Goal: Task Accomplishment & Management: Use online tool/utility

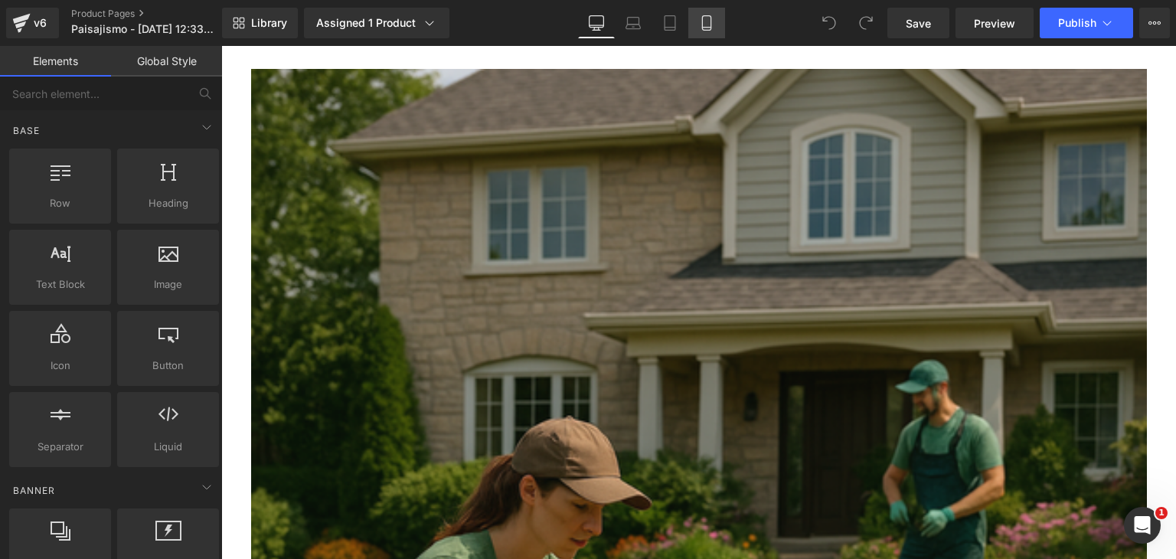
click at [699, 25] on icon at bounding box center [706, 22] width 15 height 15
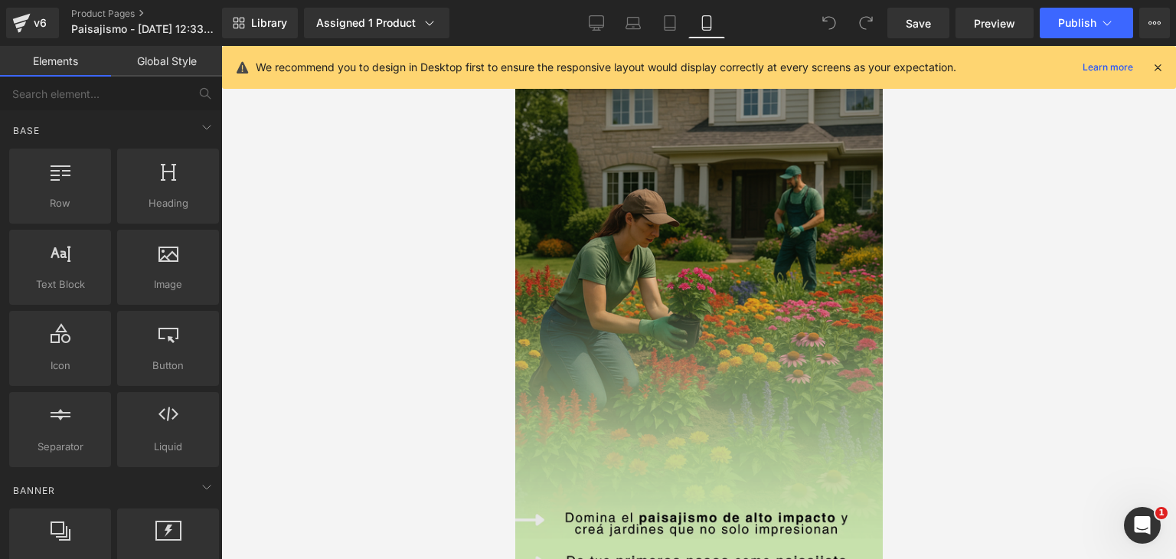
click at [594, 205] on img at bounding box center [697, 333] width 367 height 574
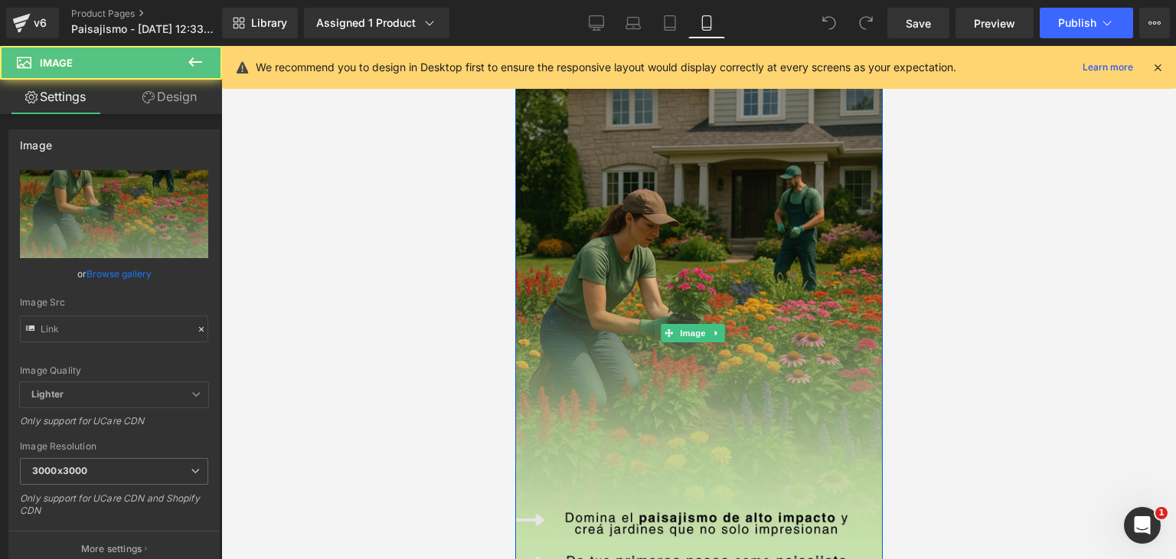
type input "https://i.postimg.cc/3R7M0t1Q/2.png"
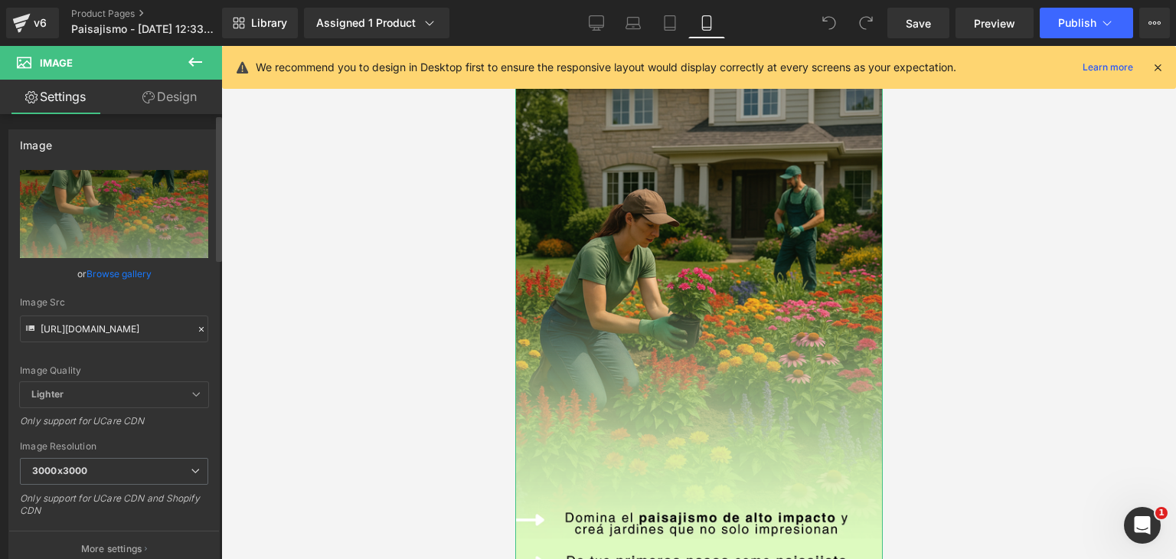
click at [196, 330] on icon at bounding box center [201, 329] width 11 height 11
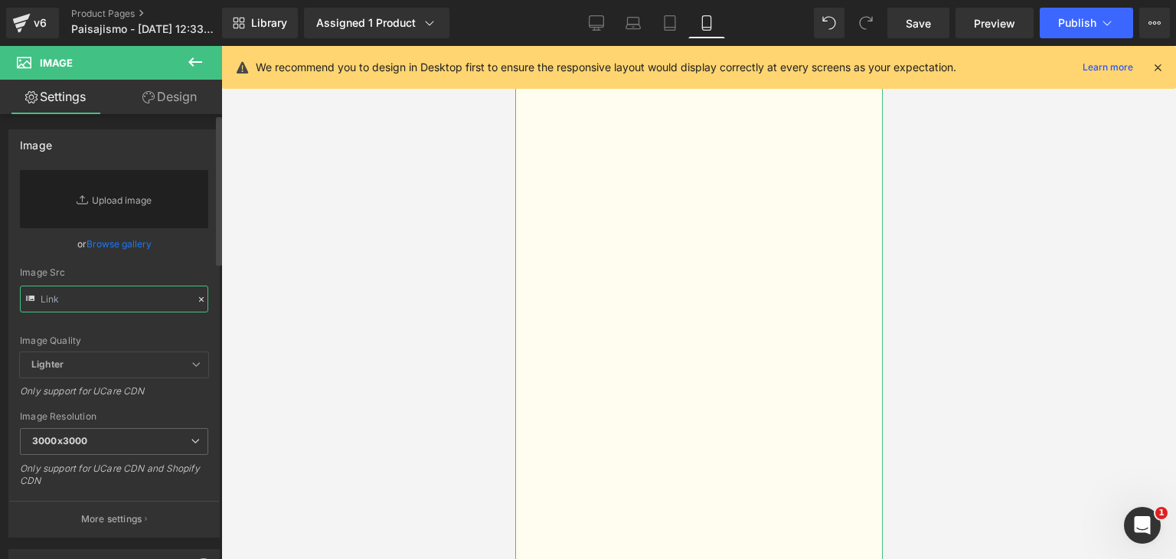
click at [103, 304] on input "text" at bounding box center [114, 299] width 188 height 27
paste input "https://ibb.co/ksfYXzw1https://ibb.co/0jmFMpzX"
type input "https://ibb.co/ksfYXzw1https://ibb.co/0jmFMpzX"
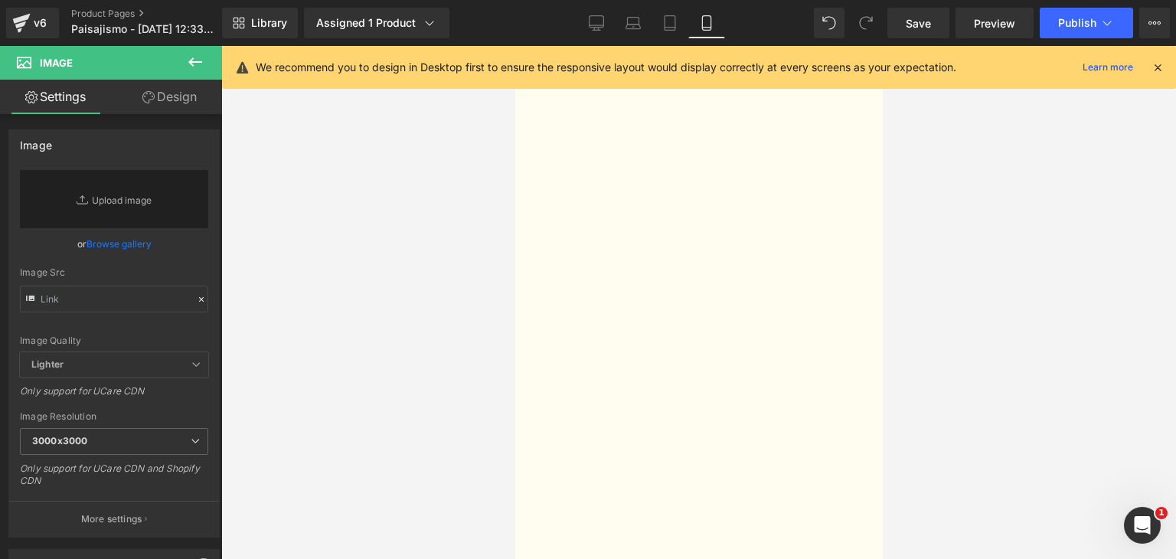
click at [279, 348] on div at bounding box center [698, 302] width 955 height 513
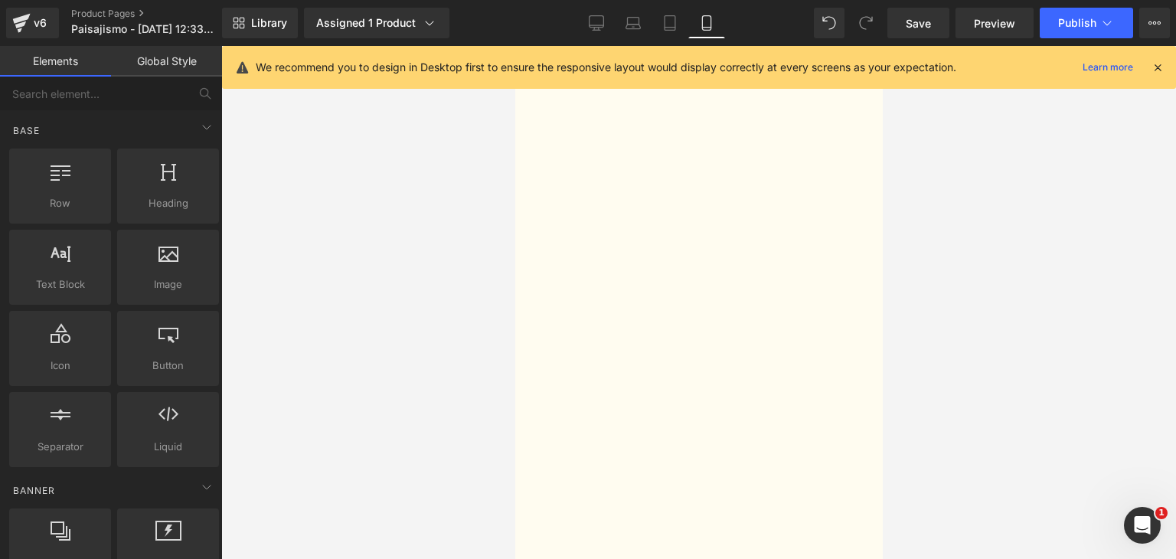
click at [739, 255] on img at bounding box center [697, 333] width 367 height 574
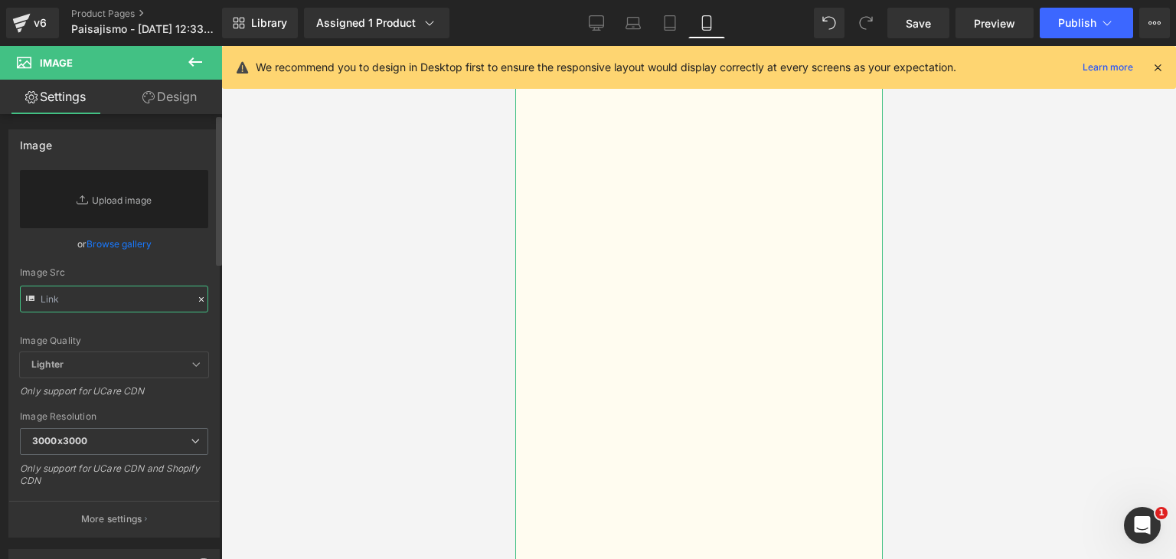
click at [106, 292] on input "text" at bounding box center [114, 299] width 188 height 27
paste input "https://ibb.co/ksfYXzw1https://ibb.co/0jmFMpzX"
type input "https://ibb.co/ksfYXzw1https://ibb.co/0jmFMpzX"
click at [139, 291] on input "text" at bounding box center [114, 299] width 188 height 27
paste input "https://ibb.co/ksfYXzw1https://ibb.co/0jmFMpzX"
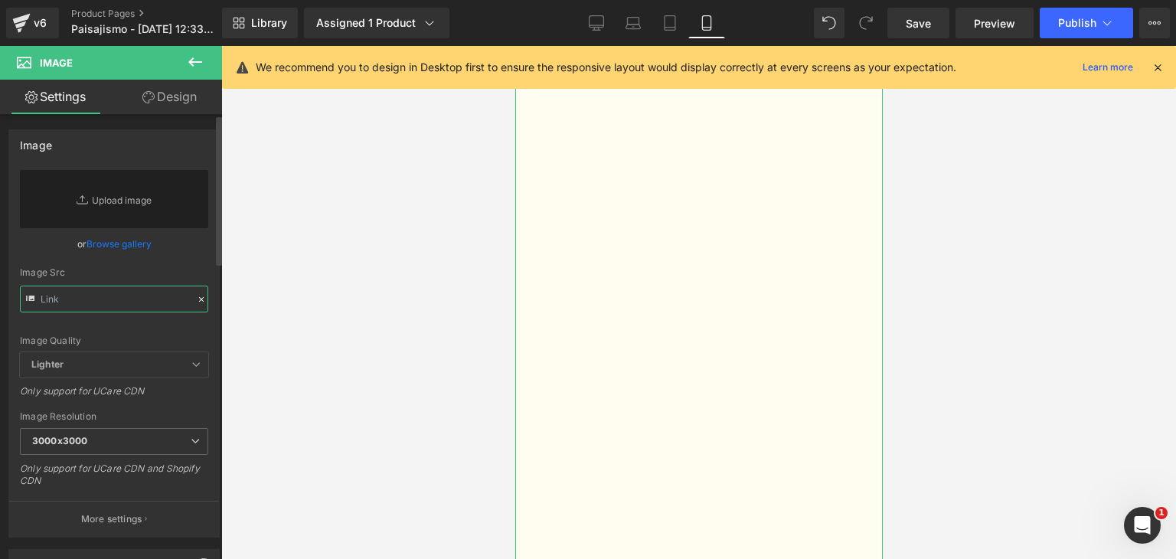
type input "https://ibb.co/ksfYXzw1https://ibb.co/0jmFMpzX"
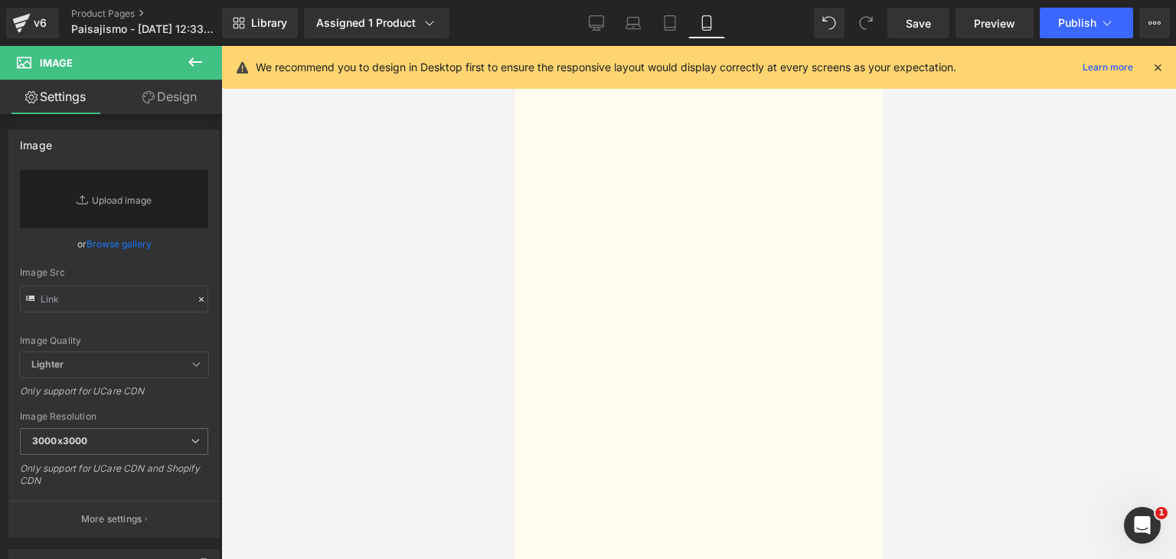
click at [340, 371] on div at bounding box center [698, 302] width 955 height 513
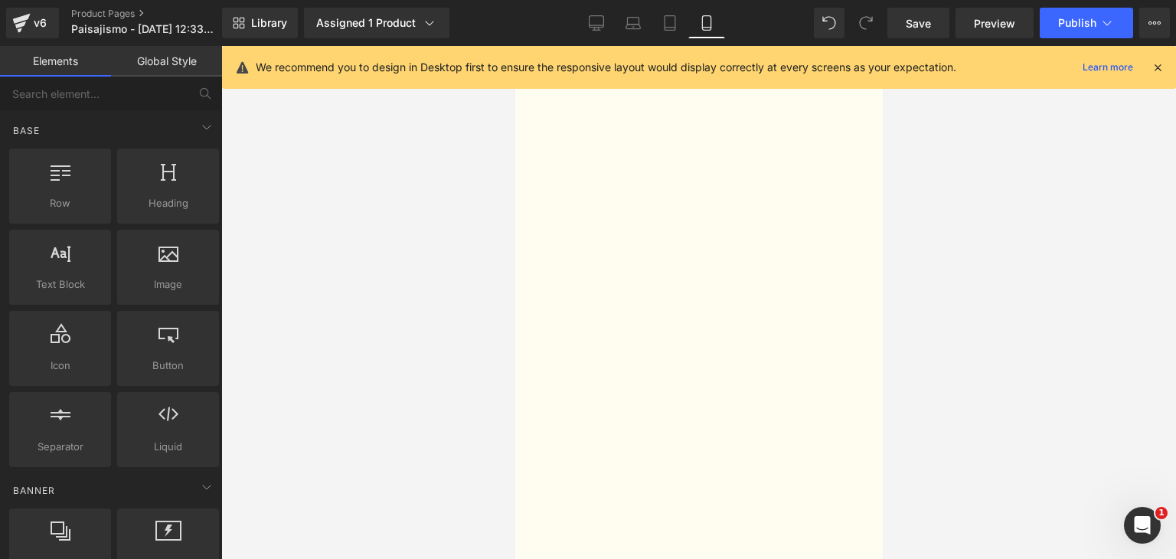
click at [578, 253] on img at bounding box center [697, 333] width 367 height 574
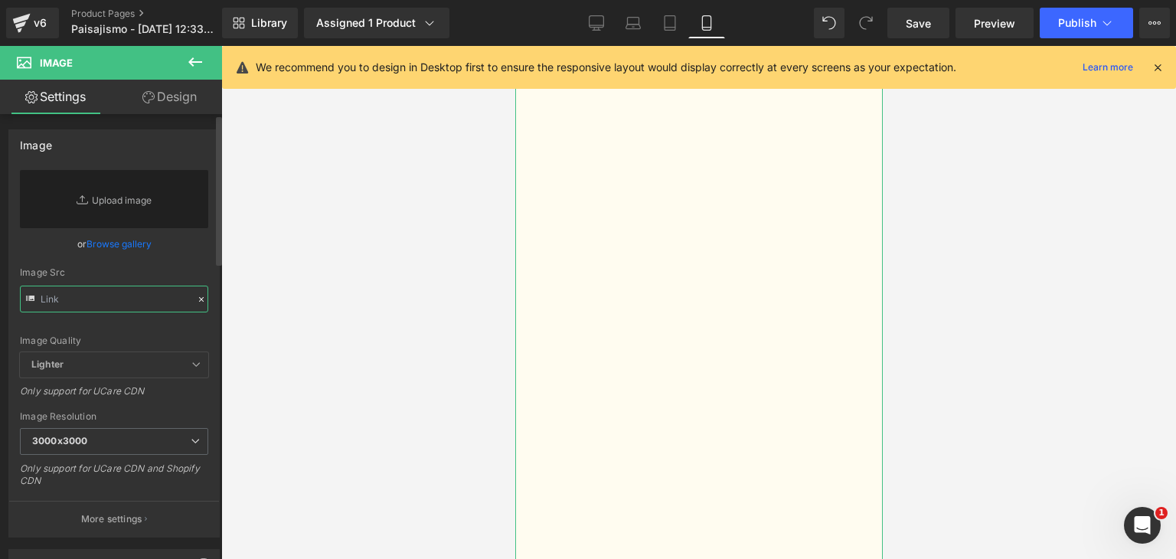
click at [82, 297] on input "text" at bounding box center [114, 299] width 188 height 27
paste input "https://i.ibb.co/1t5HTBP6/Deco-WEB-1.pnghttps://i.ibb.co/XZj3sfG4/paisajismo.png"
type input "https://i.ibb.co/1t5HTBP6/Deco-WEB-1.pnghttps://i.ibb.co/XZj3sfG4/paisajismo.png"
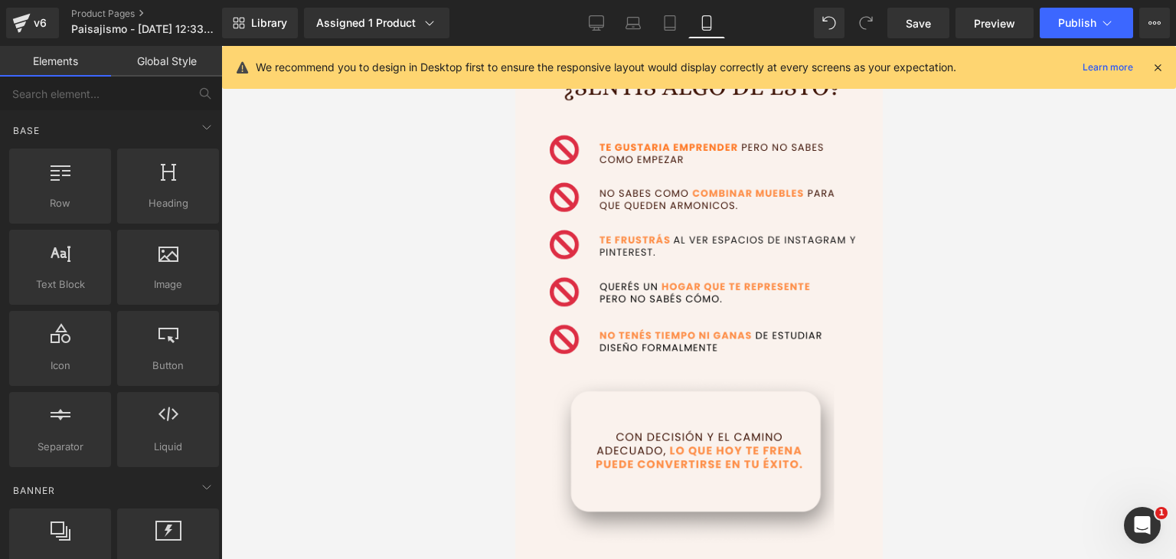
click at [316, 331] on div at bounding box center [698, 302] width 955 height 513
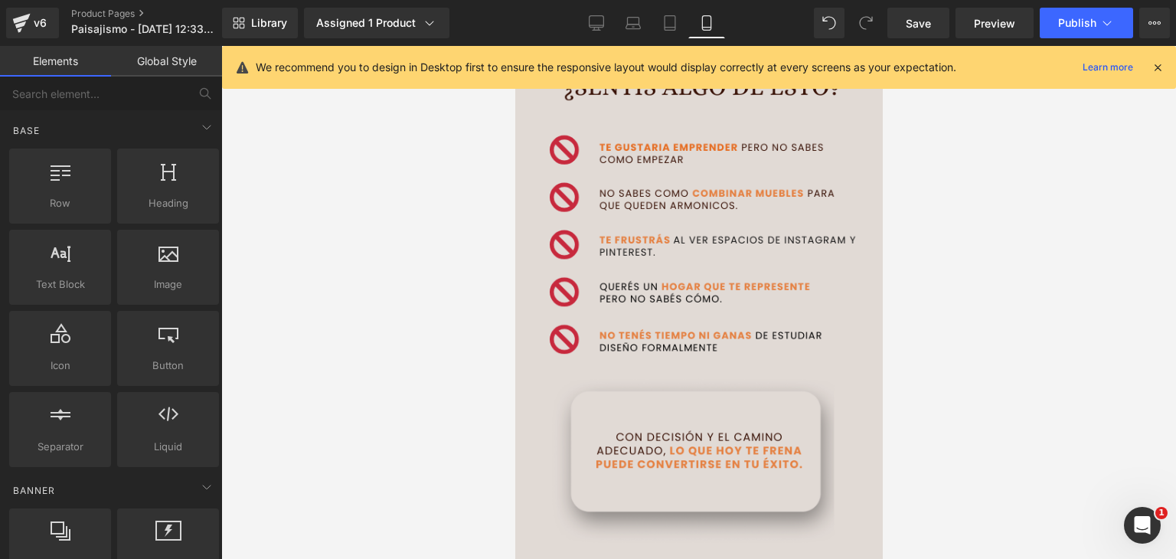
click at [755, 264] on img at bounding box center [697, 333] width 367 height 574
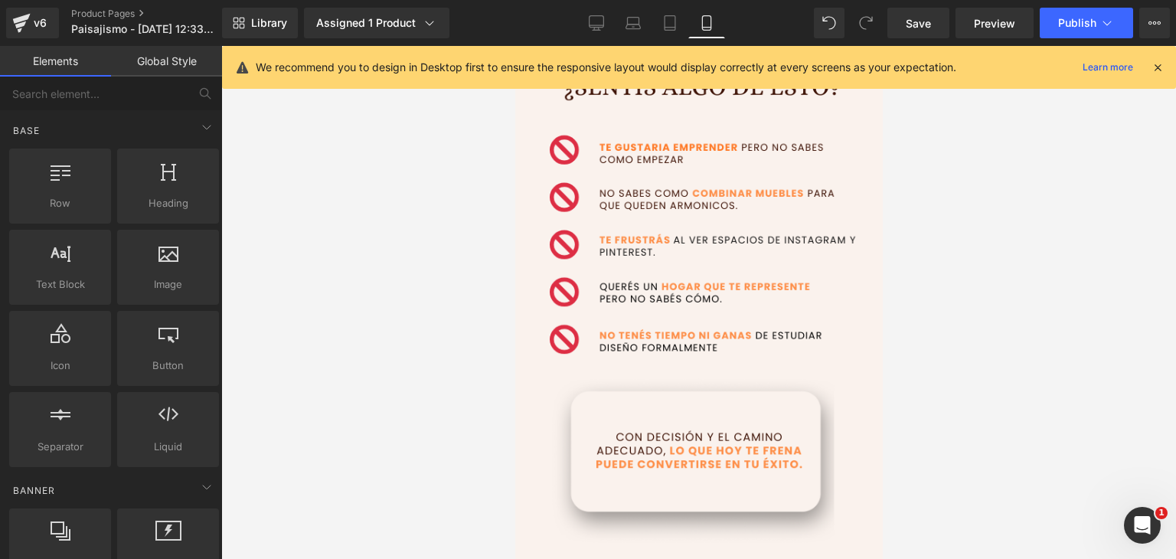
click at [946, 301] on div at bounding box center [698, 302] width 955 height 513
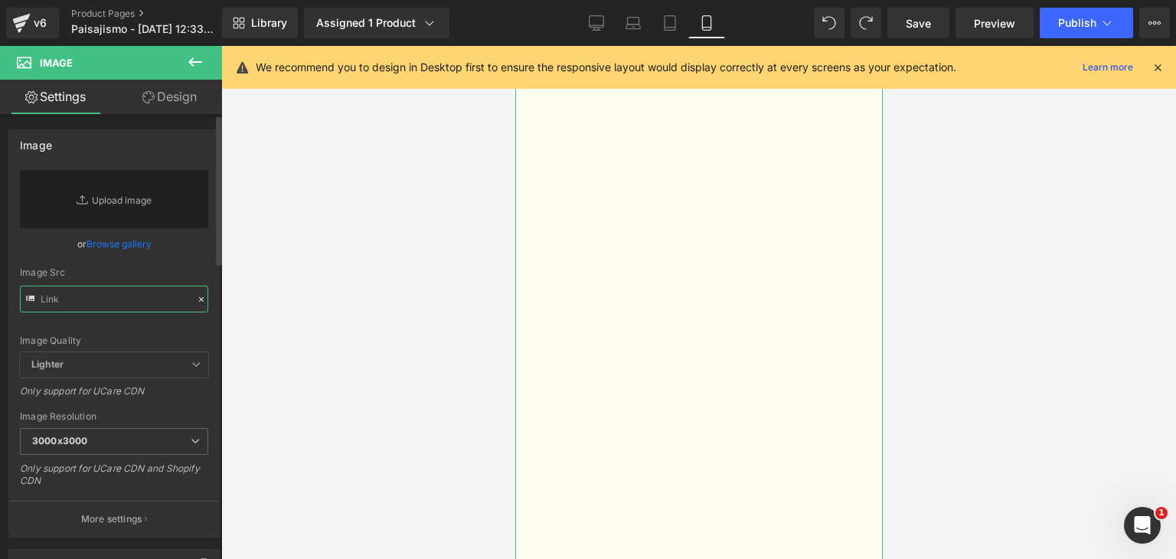
click at [113, 298] on input "text" at bounding box center [114, 299] width 188 height 27
paste input "https://i.ibb.co/rRW9vmYR/paisajismo-1.png"
type input "https://i.ibb.co/rRW9vmYR/paisajismo-1.png"
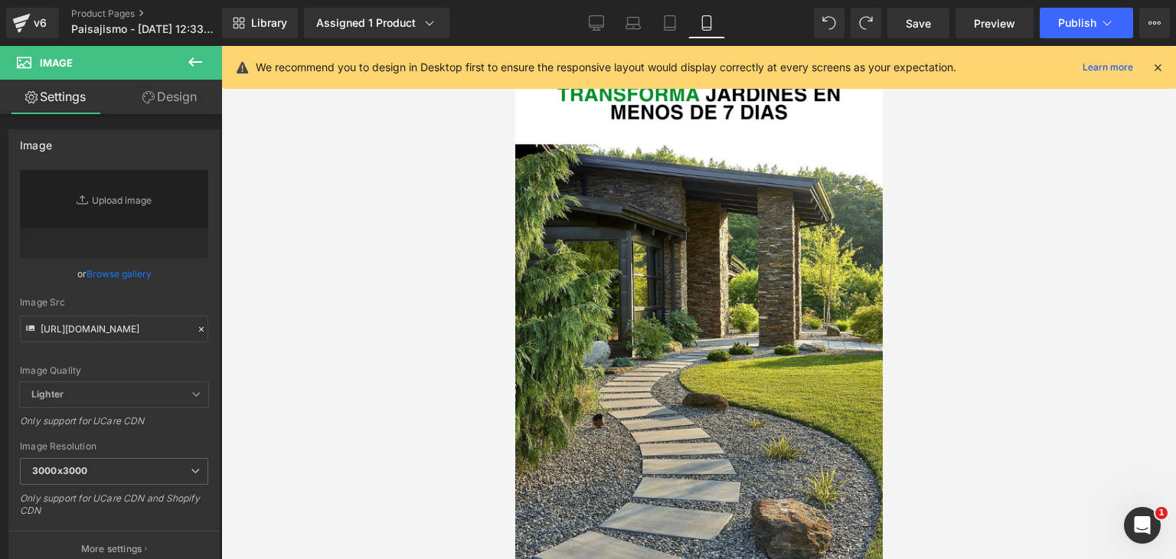
click at [969, 317] on div at bounding box center [698, 302] width 955 height 513
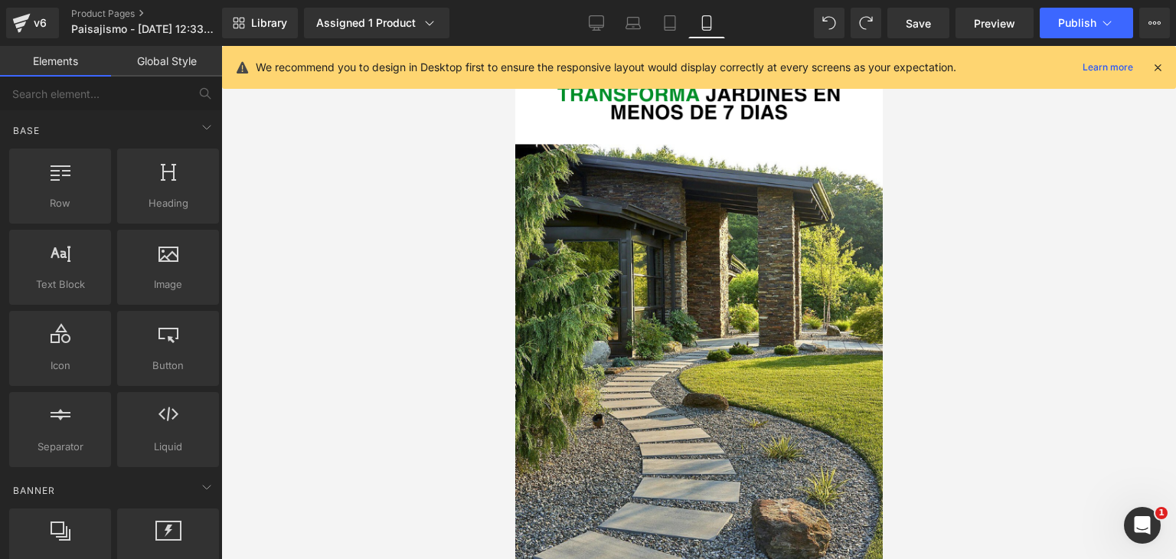
click at [1161, 62] on icon at bounding box center [1158, 67] width 14 height 14
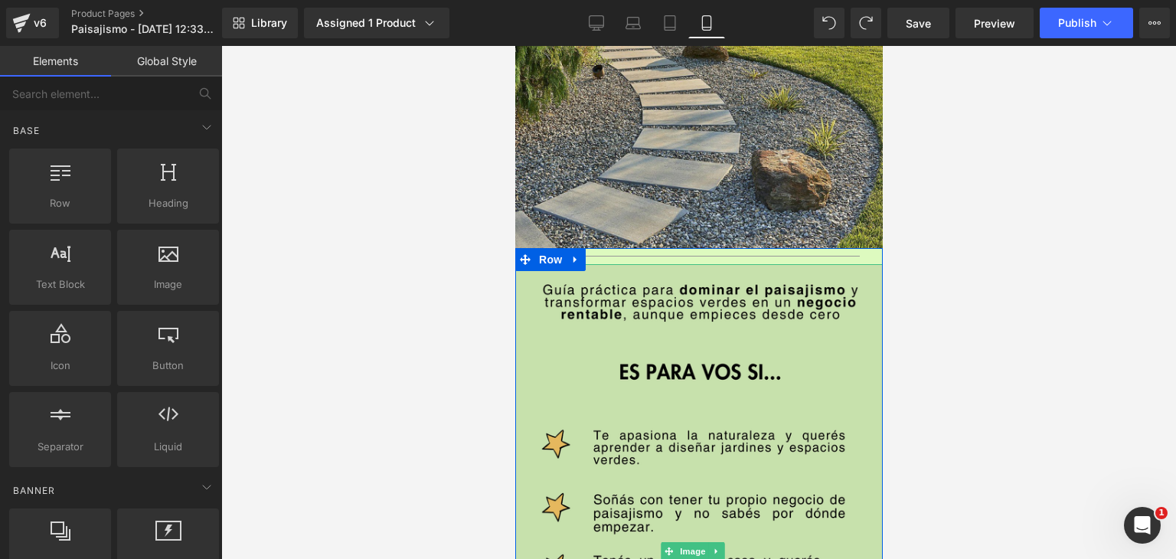
scroll to position [383, 0]
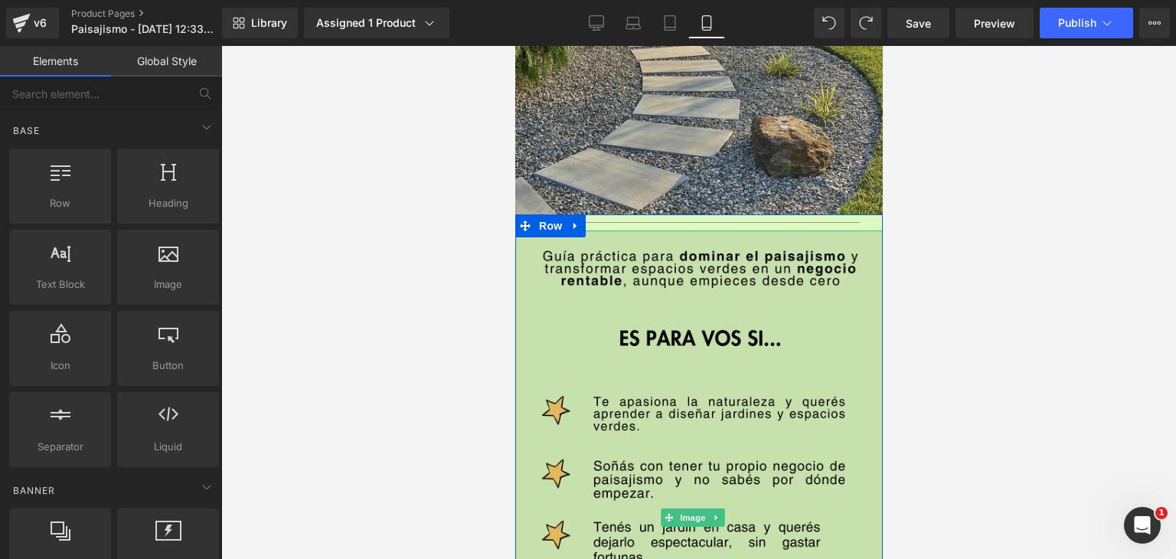
click at [827, 328] on img at bounding box center [697, 517] width 367 height 574
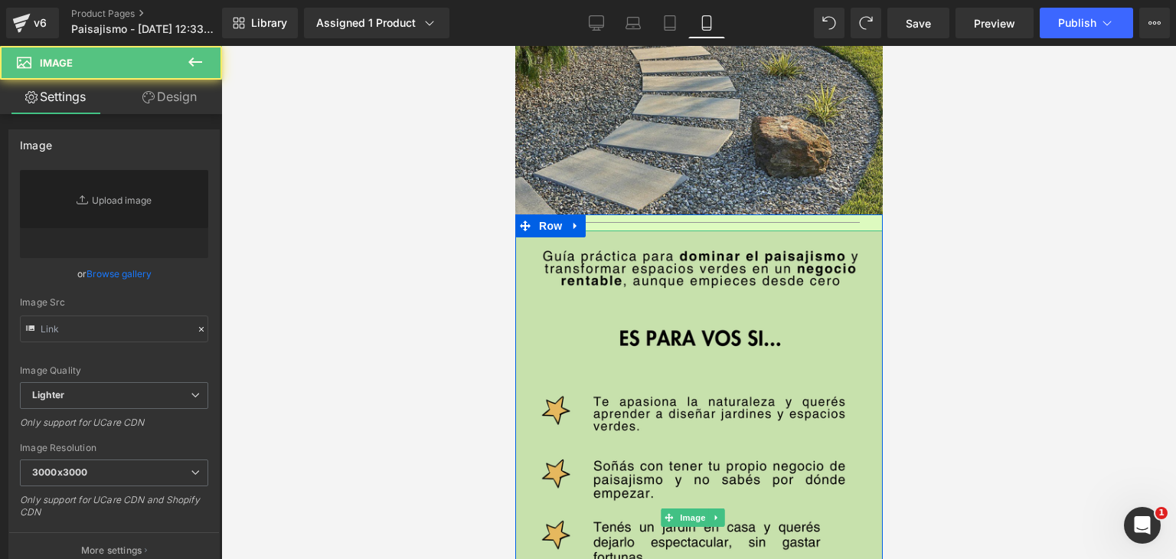
type input "https://i.postimg.cc/13k1smNt/3.png"
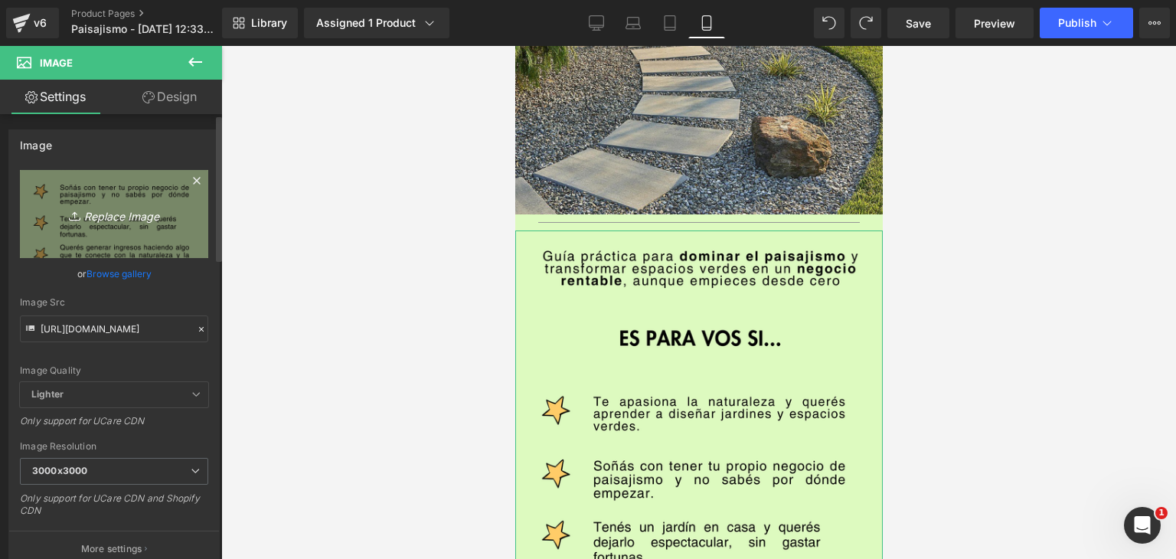
click at [132, 230] on link "Replace Image" at bounding box center [114, 214] width 188 height 88
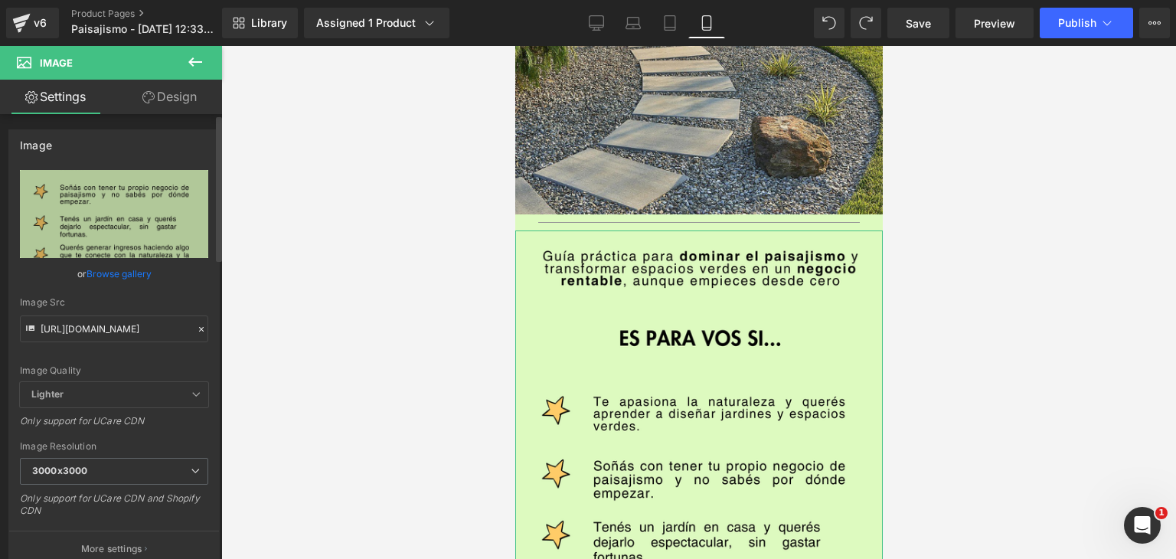
click at [196, 327] on icon at bounding box center [201, 329] width 11 height 11
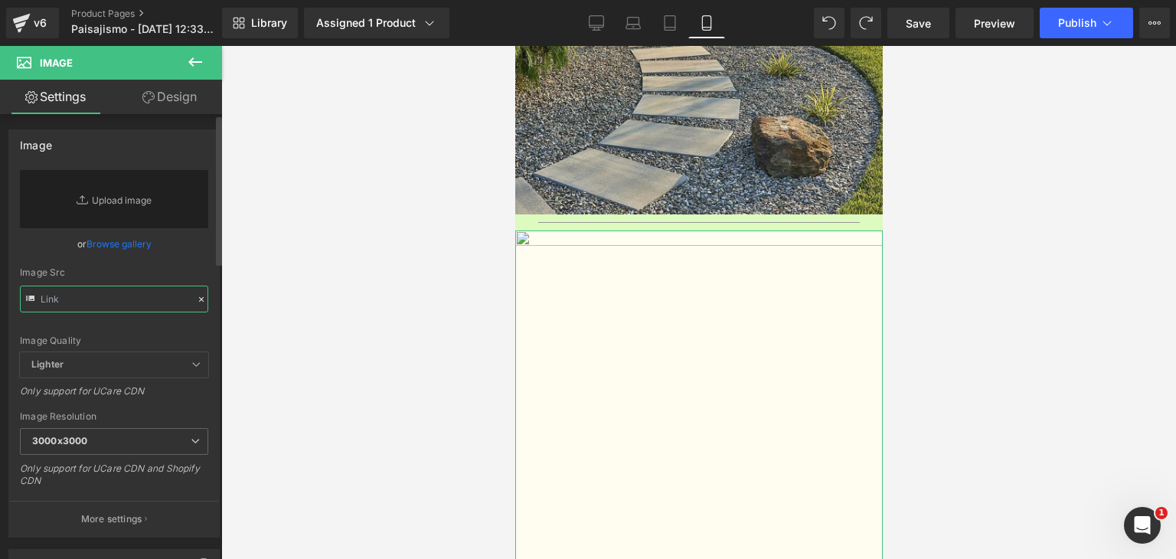
click at [109, 291] on input "text" at bounding box center [114, 299] width 188 height 27
paste input "[URL][DOMAIN_NAME]"
type input "[URL][DOMAIN_NAME]"
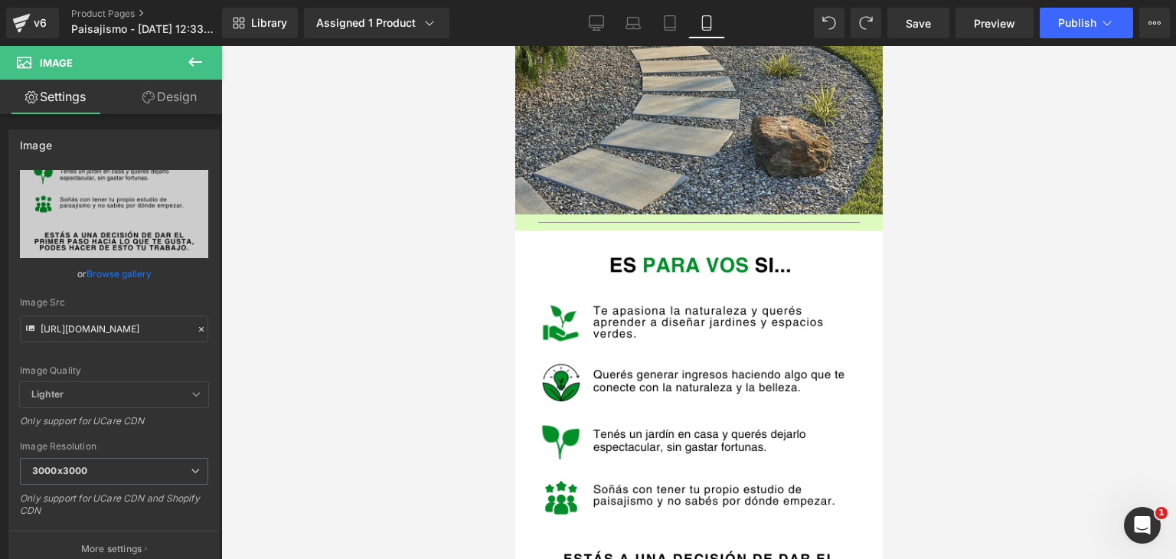
scroll to position [0, 0]
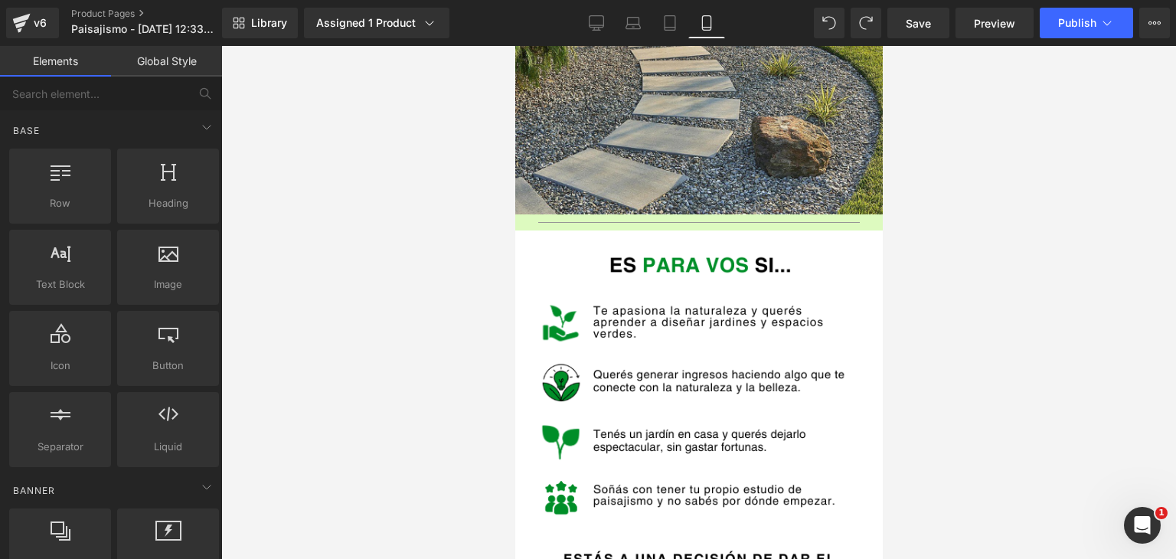
click at [1022, 251] on div at bounding box center [698, 302] width 955 height 513
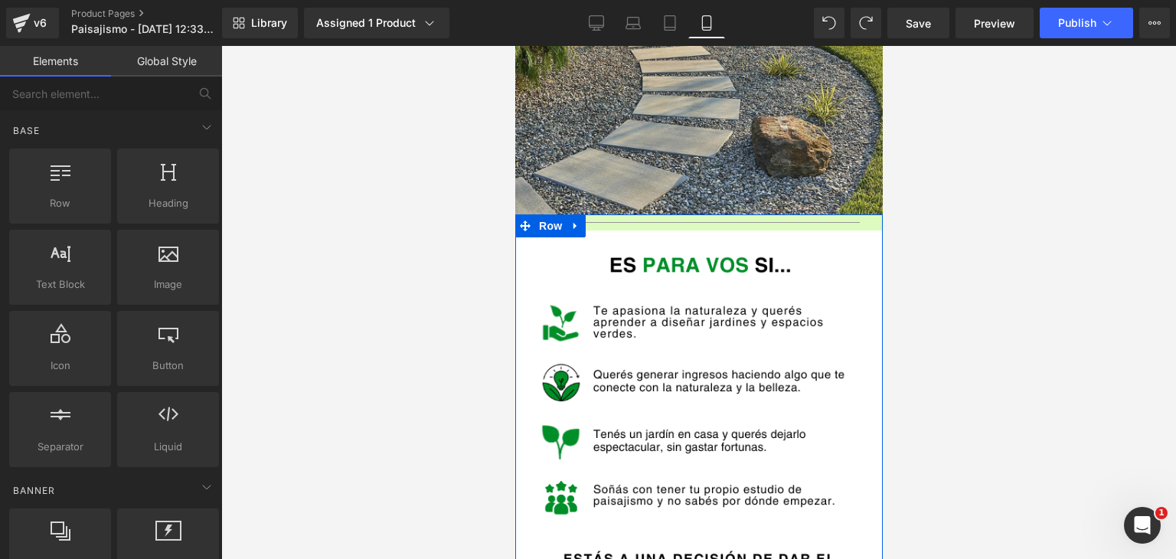
click at [862, 214] on div "Separator Image" at bounding box center [697, 509] width 367 height 590
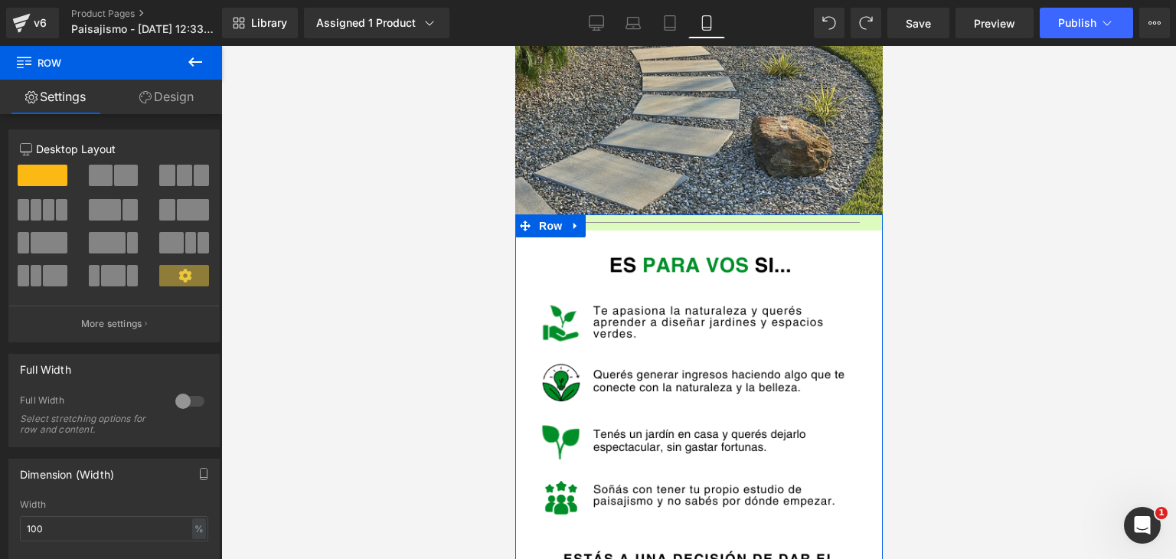
click at [864, 214] on div "Separator Image" at bounding box center [697, 509] width 367 height 590
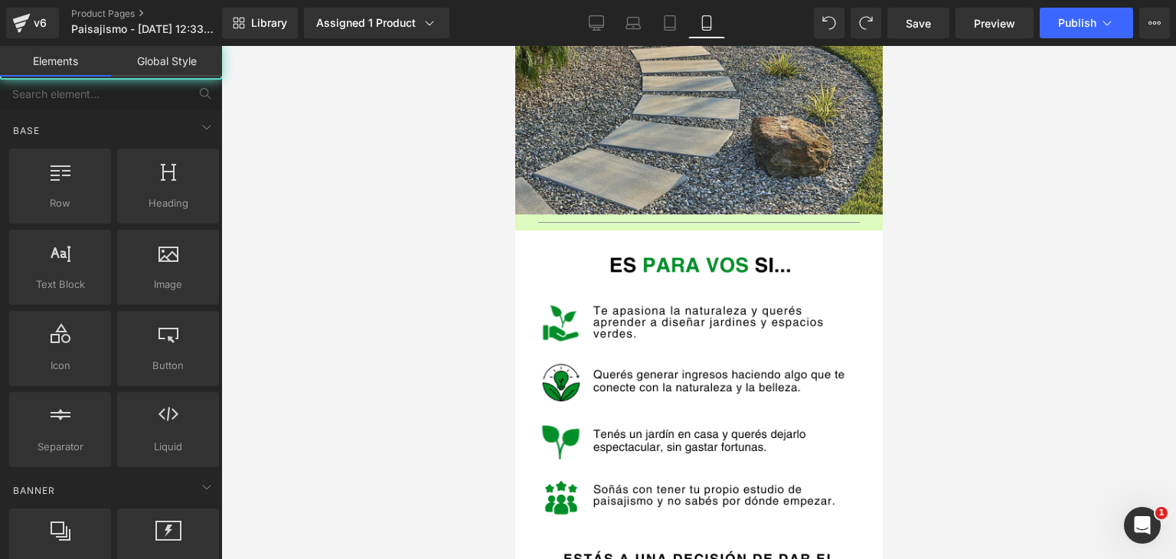
click at [1001, 264] on div at bounding box center [698, 302] width 955 height 513
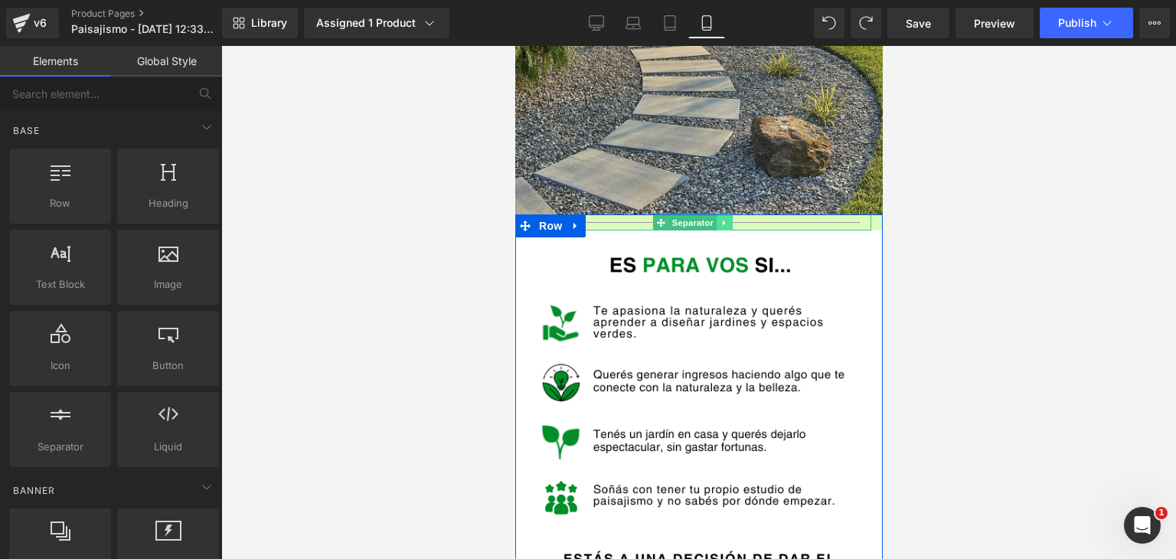
click at [723, 218] on icon at bounding box center [724, 222] width 8 height 9
click at [730, 218] on icon at bounding box center [732, 222] width 8 height 8
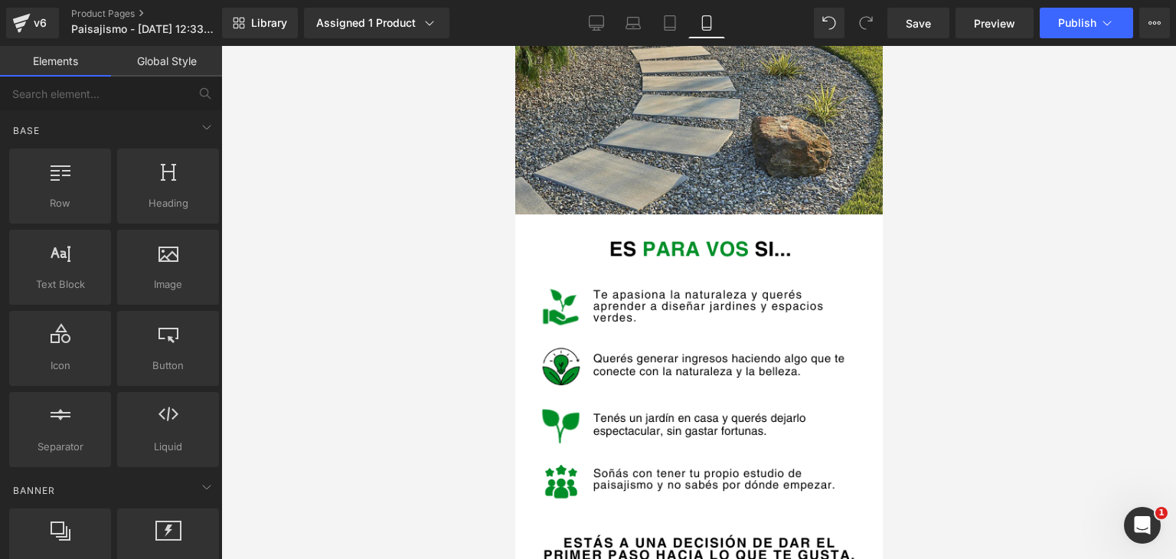
click at [1030, 277] on div at bounding box center [698, 302] width 955 height 513
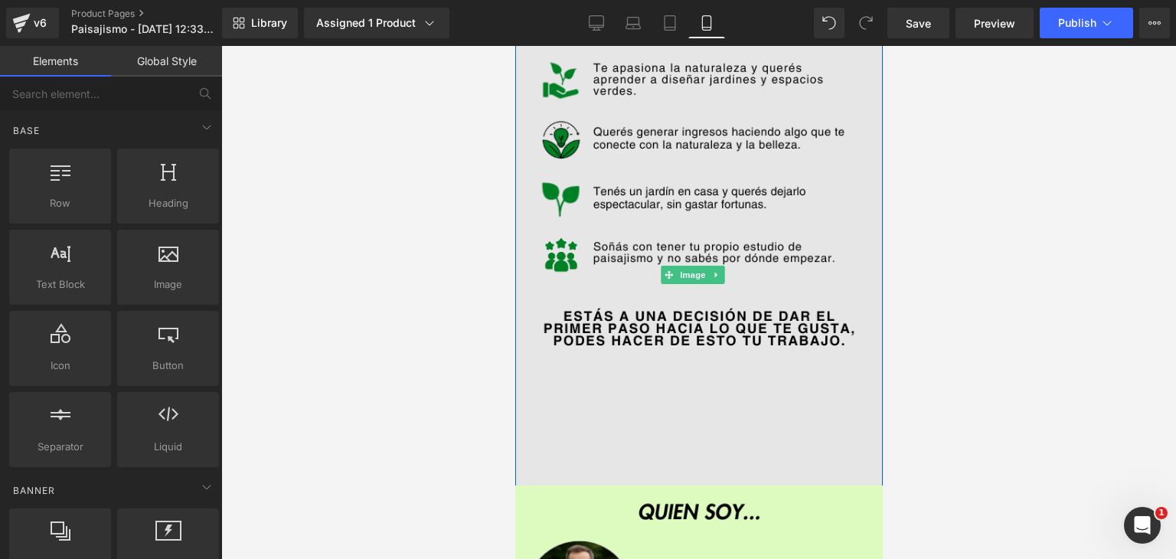
scroll to position [612, 0]
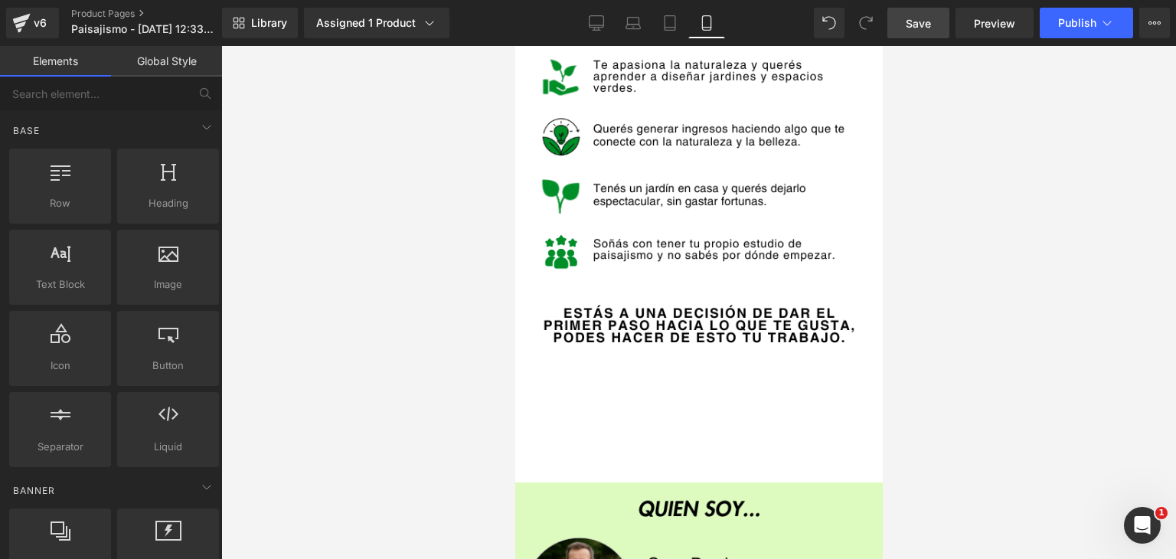
drag, startPoint x: 916, startPoint y: 26, endPoint x: 246, endPoint y: 292, distance: 720.9
click at [916, 26] on span "Save" at bounding box center [918, 23] width 25 height 16
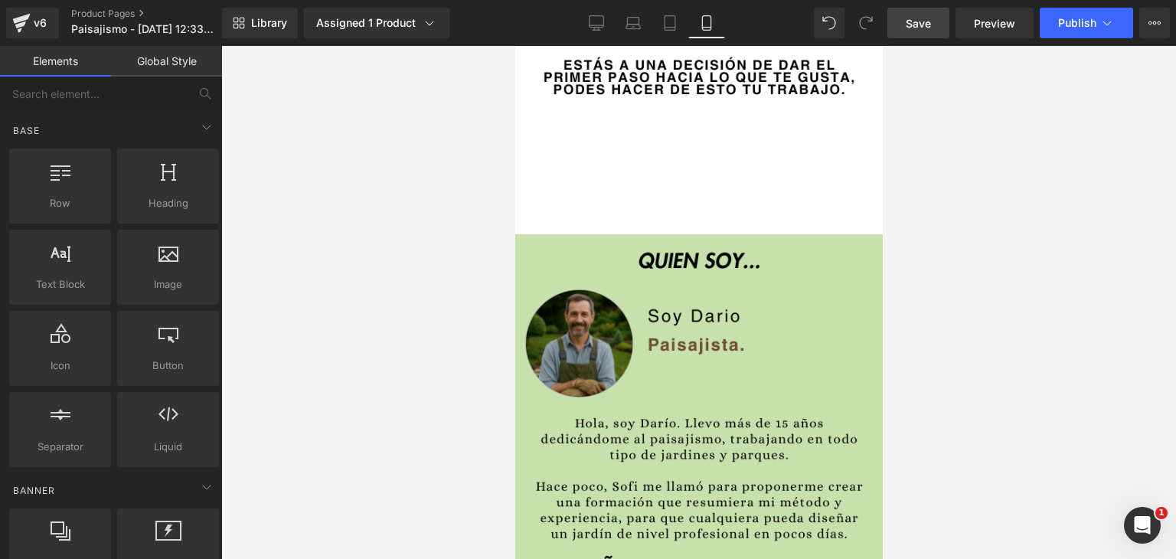
scroll to position [842, 0]
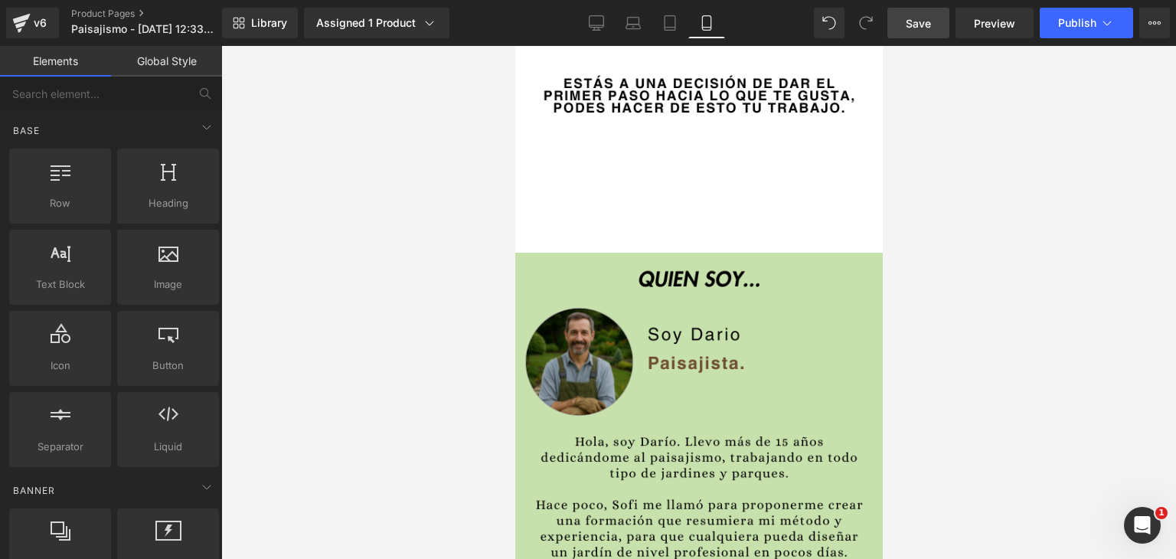
click at [792, 353] on img at bounding box center [697, 540] width 367 height 574
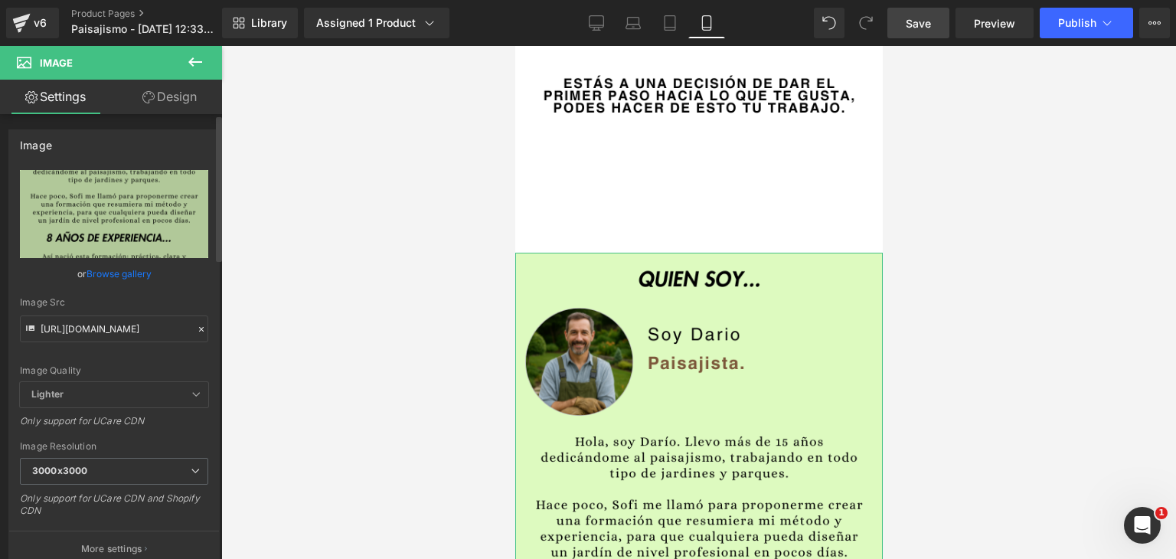
click at [196, 328] on icon at bounding box center [201, 329] width 11 height 11
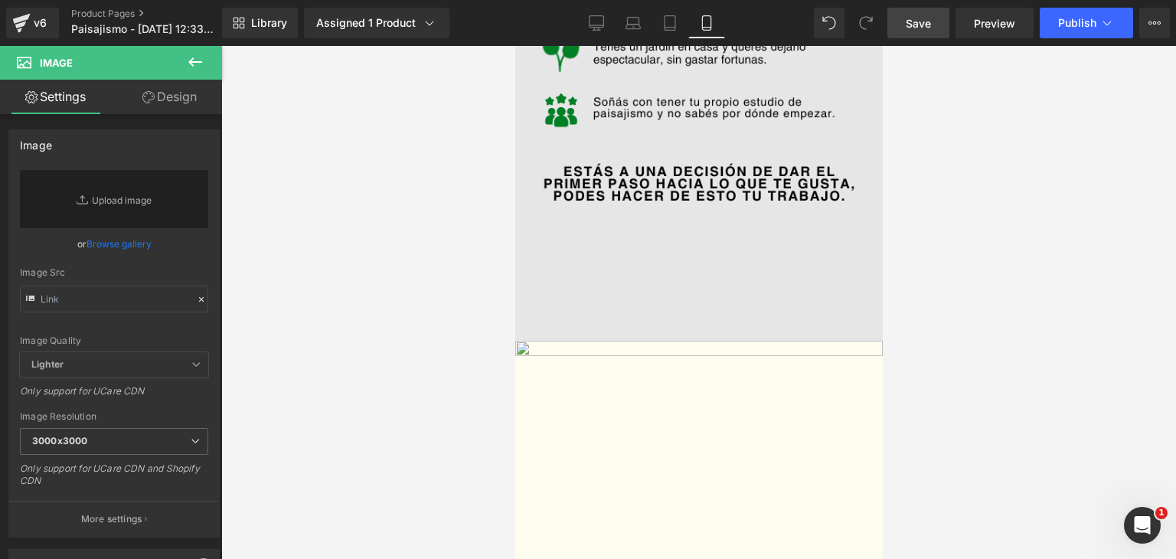
scroll to position [689, 0]
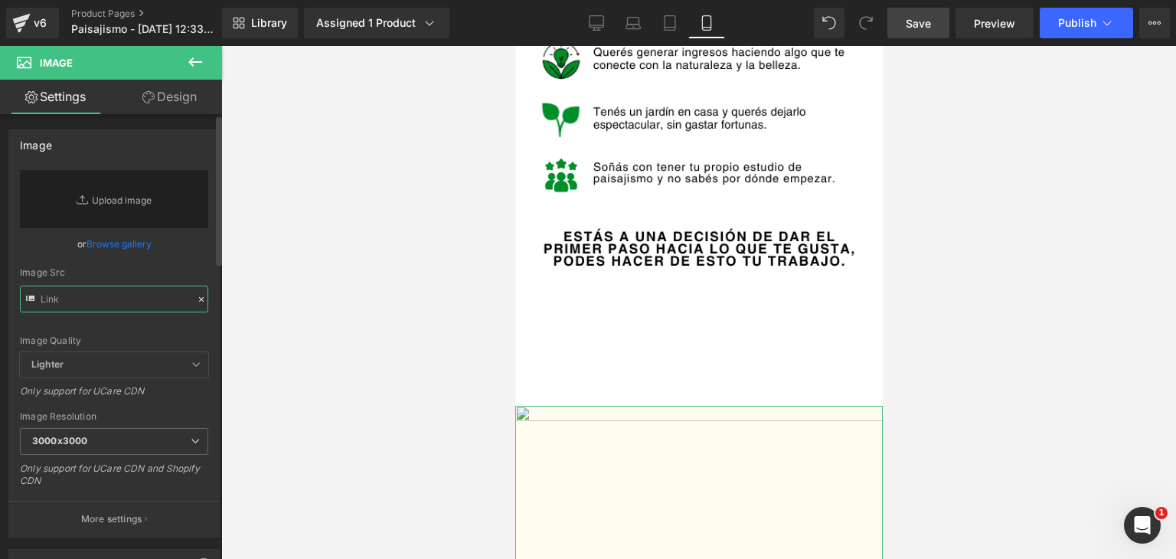
click at [89, 299] on input "text" at bounding box center [114, 299] width 188 height 27
paste input "[URL][DOMAIN_NAME]"
type input "[URL][DOMAIN_NAME]"
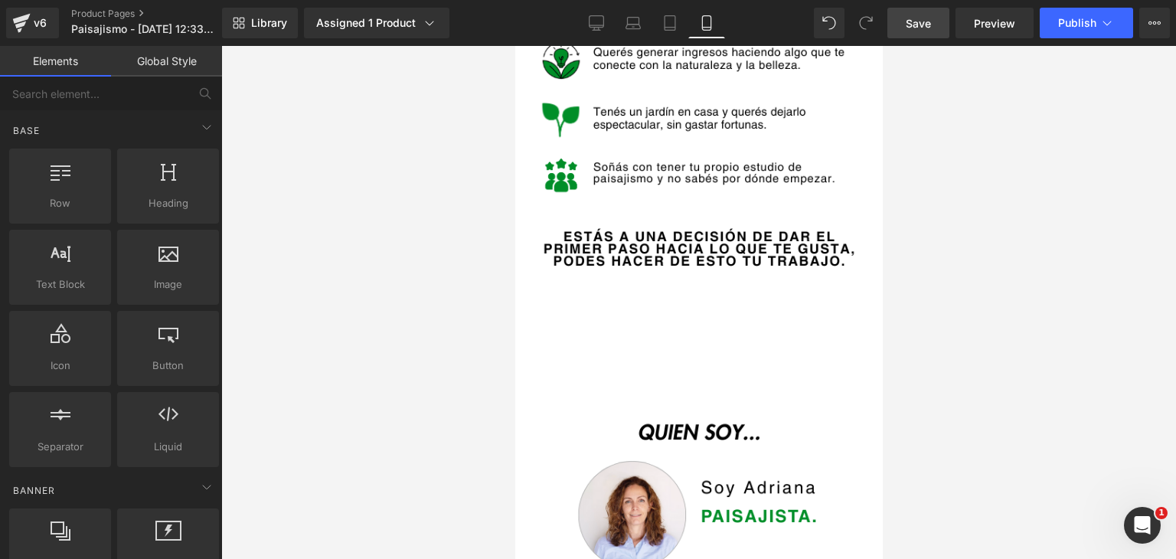
scroll to position [0, 0]
drag, startPoint x: 1010, startPoint y: 393, endPoint x: 896, endPoint y: 396, distance: 113.3
click at [1001, 393] on div at bounding box center [698, 302] width 955 height 513
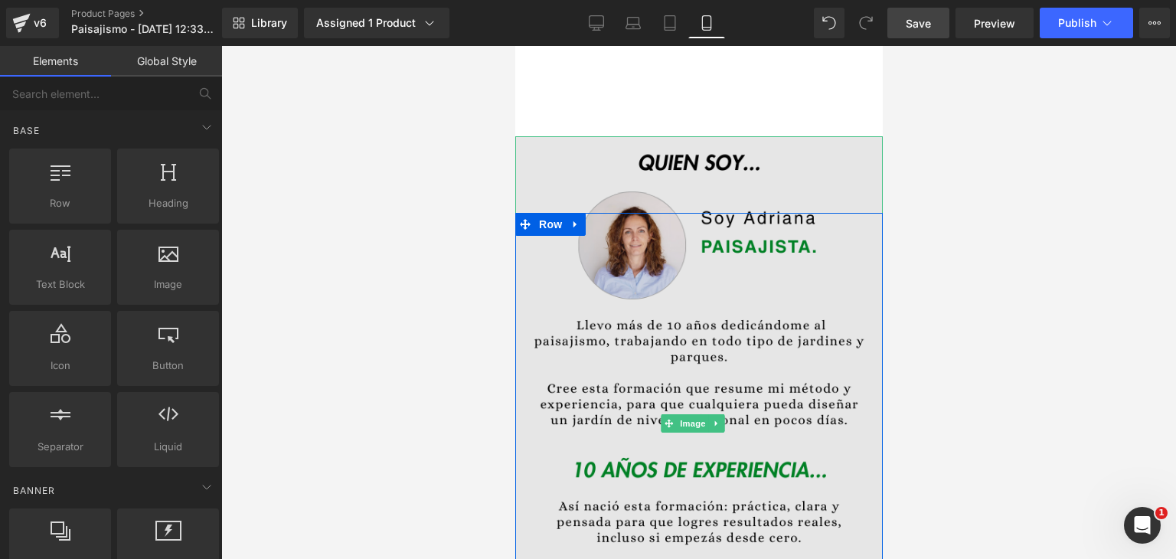
scroll to position [1072, 0]
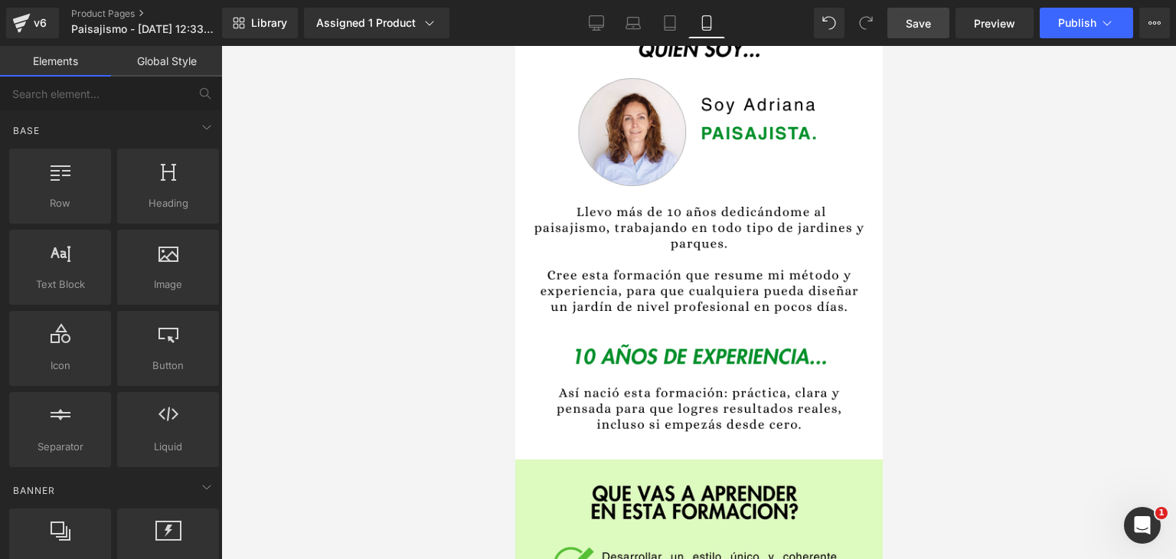
click at [927, 18] on span "Save" at bounding box center [918, 23] width 25 height 16
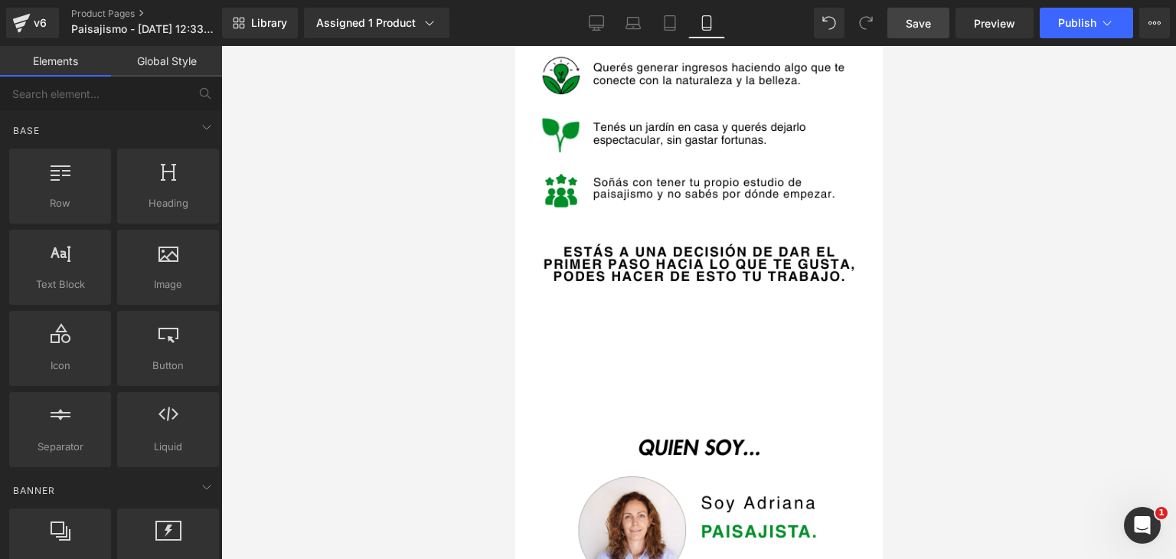
scroll to position [689, 0]
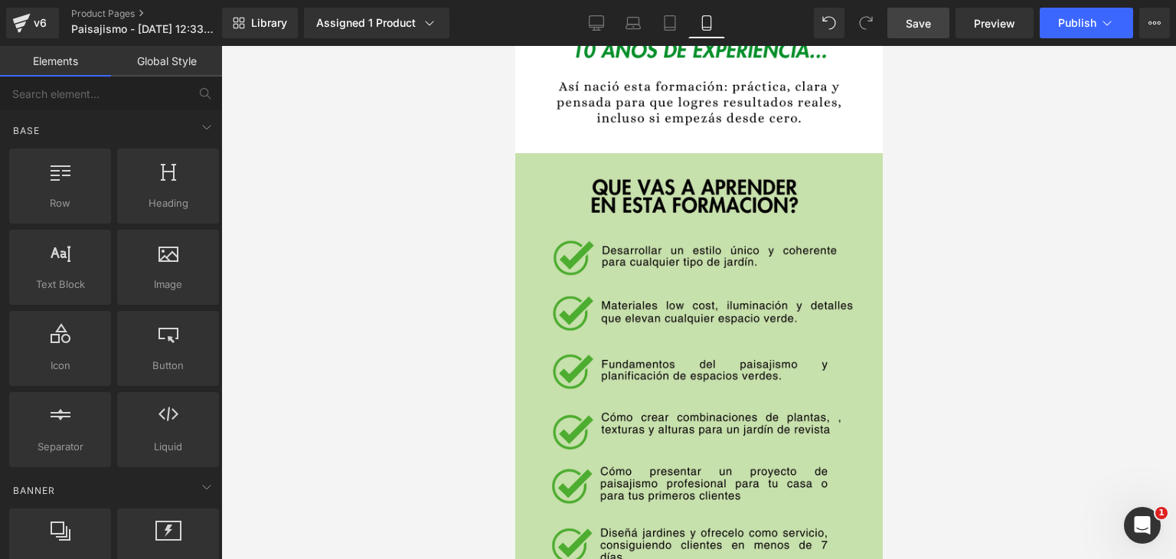
click at [739, 361] on img at bounding box center [697, 440] width 367 height 574
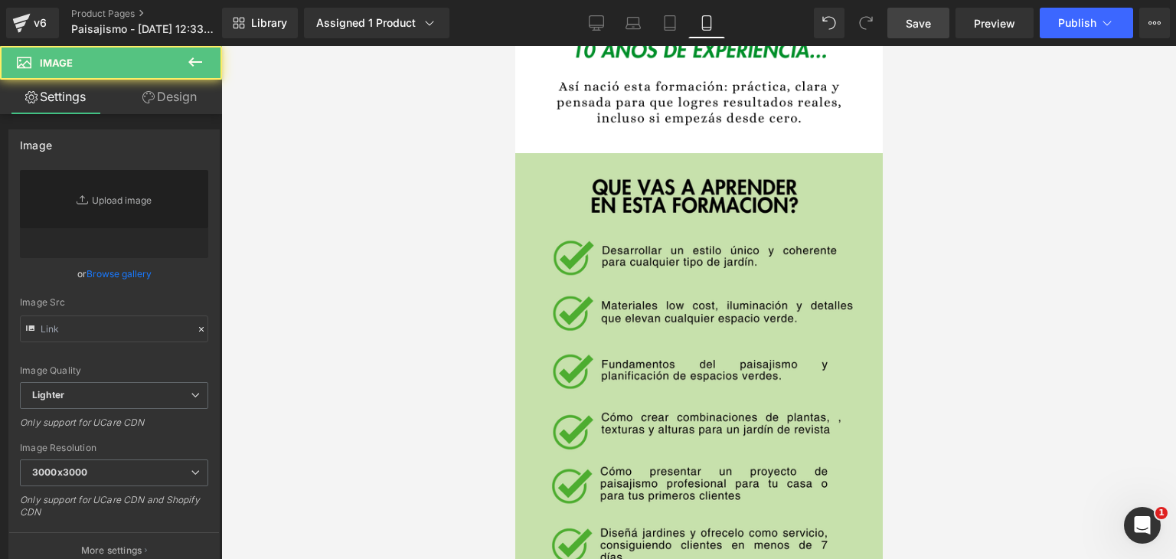
type input "https://i.postimg.cc/prj5pXLd/Copia-de-Decoracio-n-hogar-1.png"
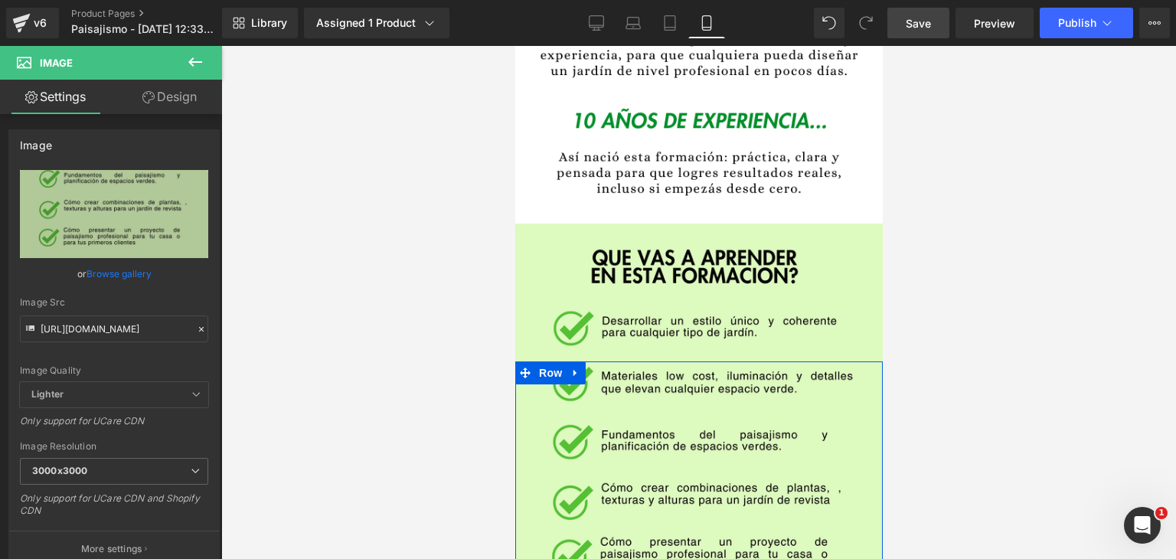
scroll to position [1301, 0]
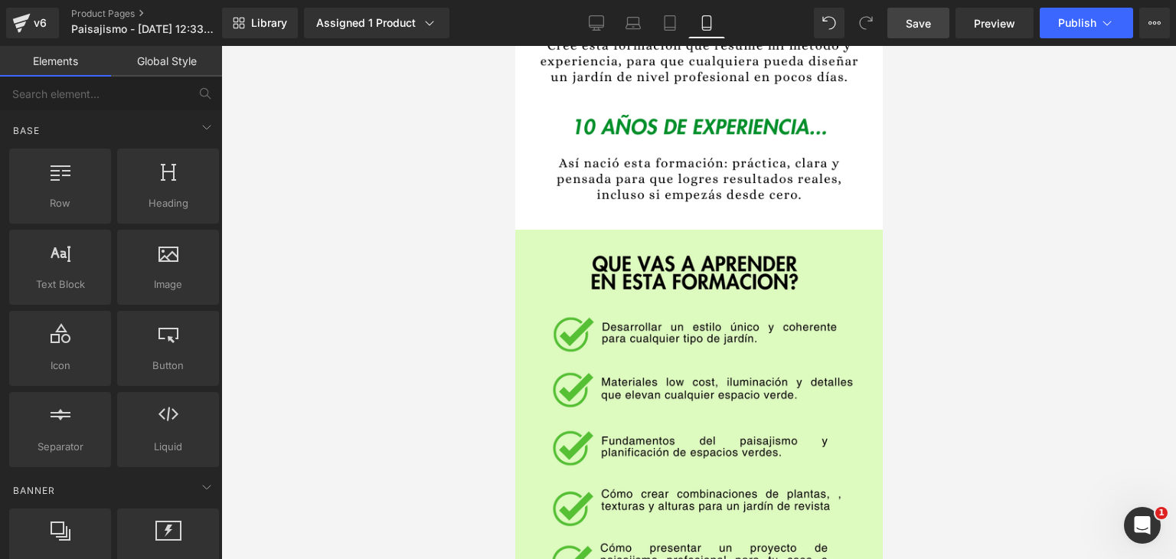
drag, startPoint x: 988, startPoint y: 363, endPoint x: 896, endPoint y: 335, distance: 96.9
click at [987, 362] on div at bounding box center [698, 302] width 955 height 513
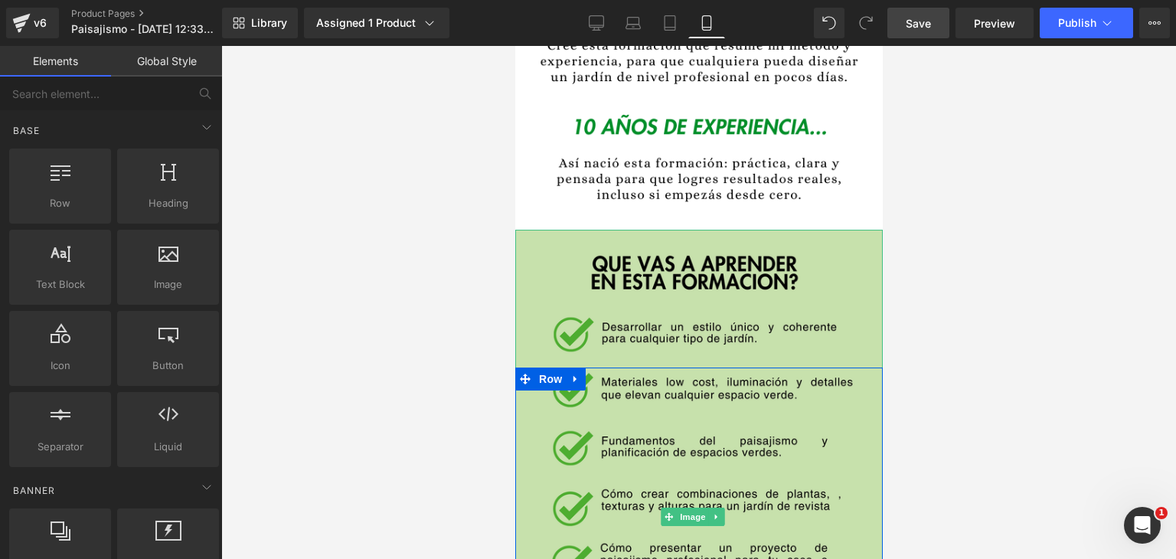
click at [700, 230] on img at bounding box center [697, 517] width 367 height 574
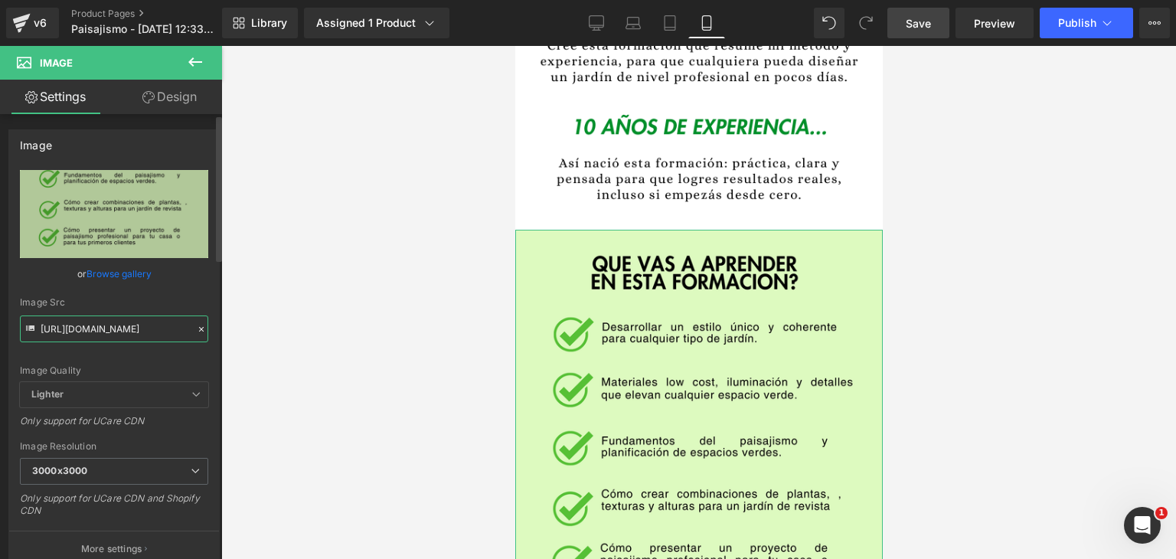
click at [188, 332] on input "https://i.postimg.cc/prj5pXLd/Copia-de-Decoracio-n-hogar-1.png" at bounding box center [114, 328] width 188 height 27
click at [196, 324] on icon at bounding box center [201, 329] width 11 height 11
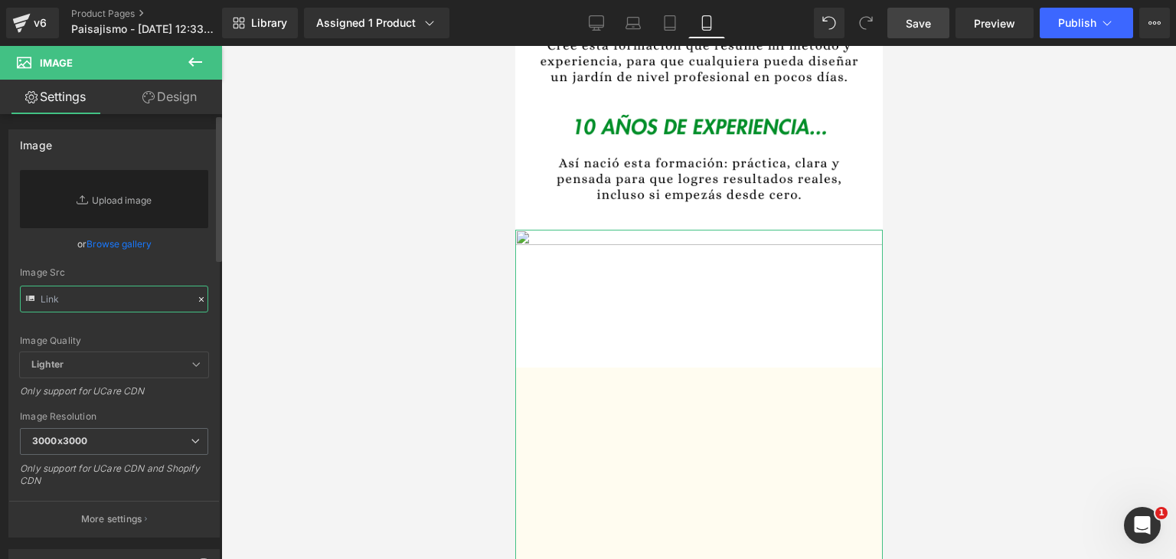
click at [121, 297] on input "text" at bounding box center [114, 299] width 188 height 27
paste input "https://i.ibb.co/Z6ckXTTc/paisajismo-4.png"
type input "https://i.ibb.co/Z6ckXTTc/paisajismo-4.png"
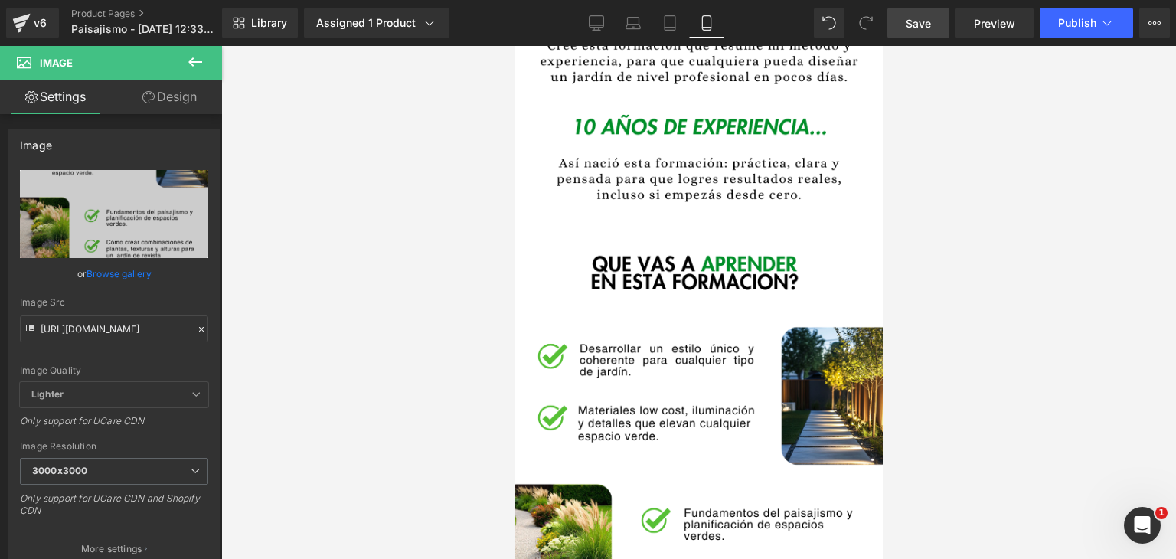
scroll to position [0, 0]
drag, startPoint x: 423, startPoint y: 341, endPoint x: 508, endPoint y: 337, distance: 85.8
click at [422, 341] on div at bounding box center [698, 302] width 955 height 513
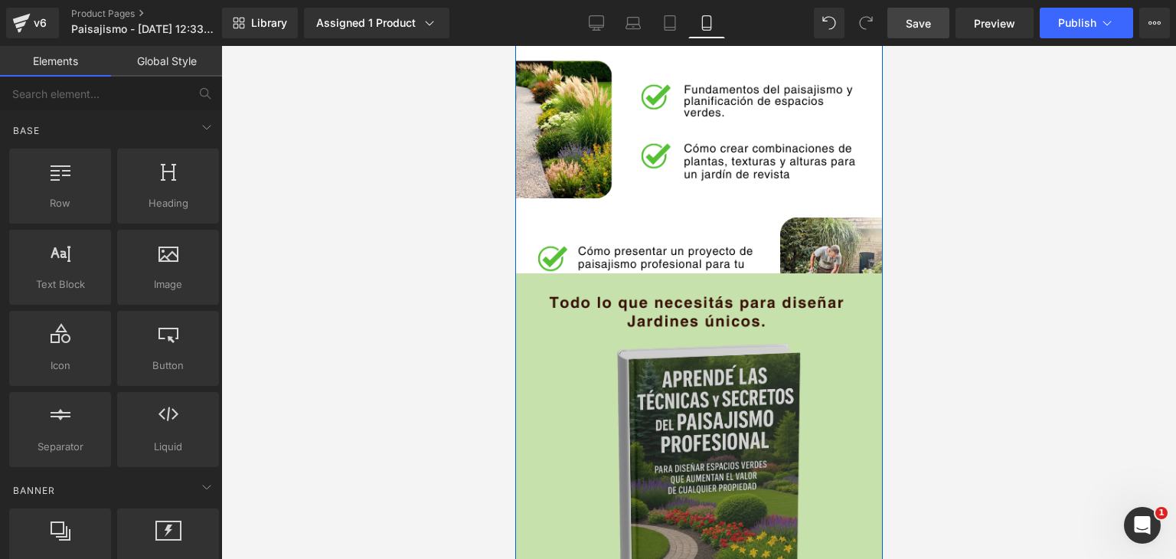
scroll to position [1684, 0]
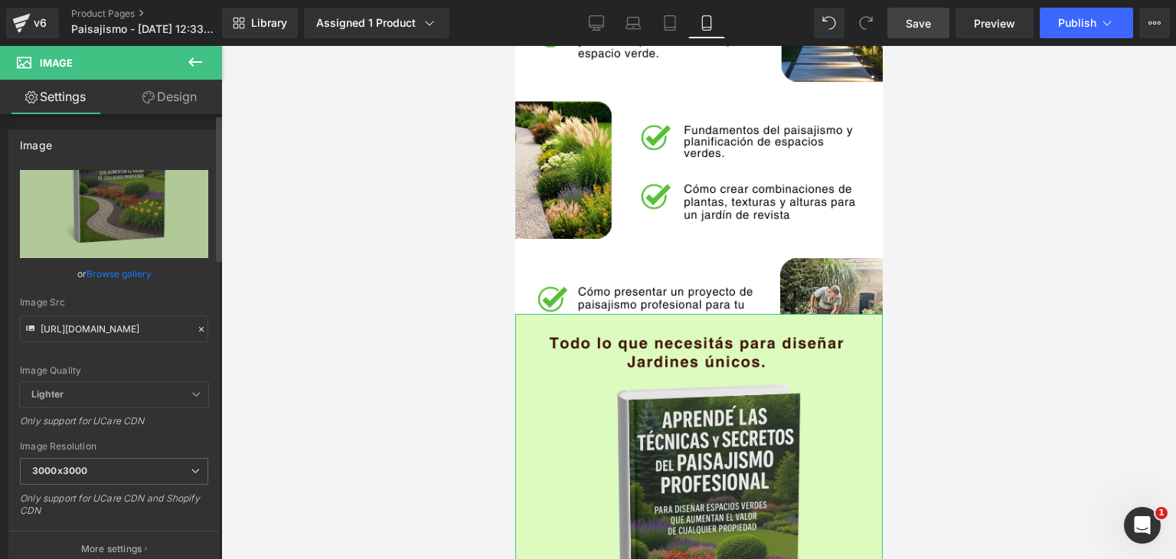
click at [196, 330] on icon at bounding box center [201, 329] width 11 height 11
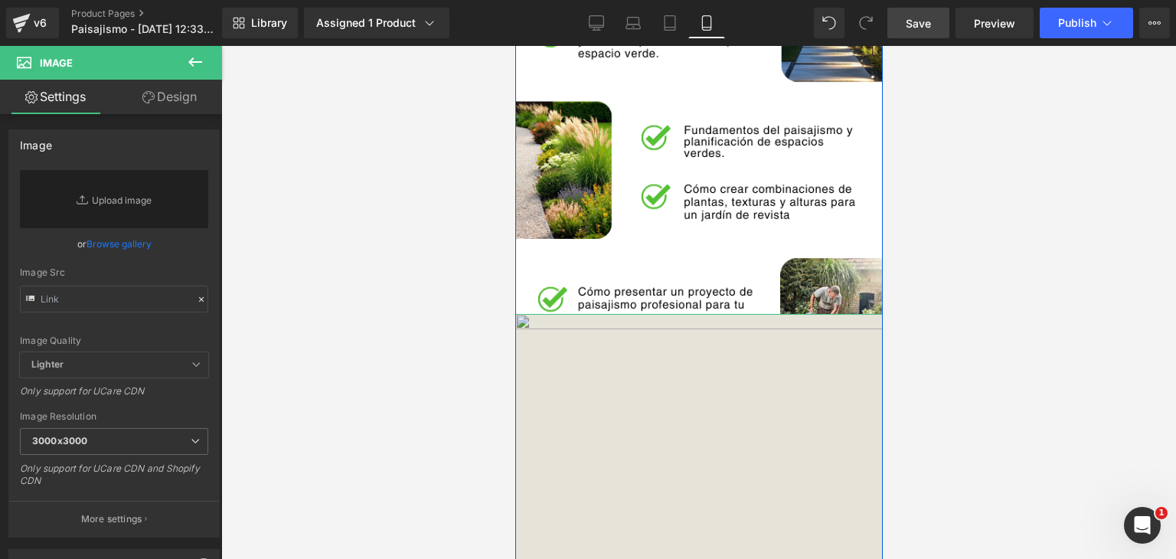
type input "https://i.postimg.cc/dtBtnTpY/Copia-de-Decoracio-n-hogar-2.png"
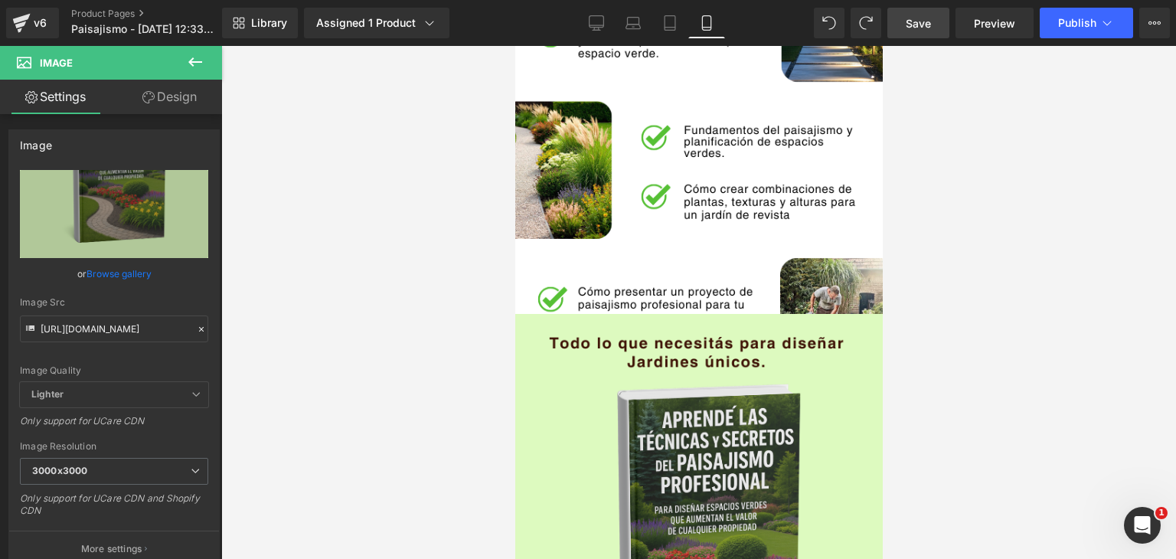
click at [420, 331] on div at bounding box center [698, 302] width 955 height 513
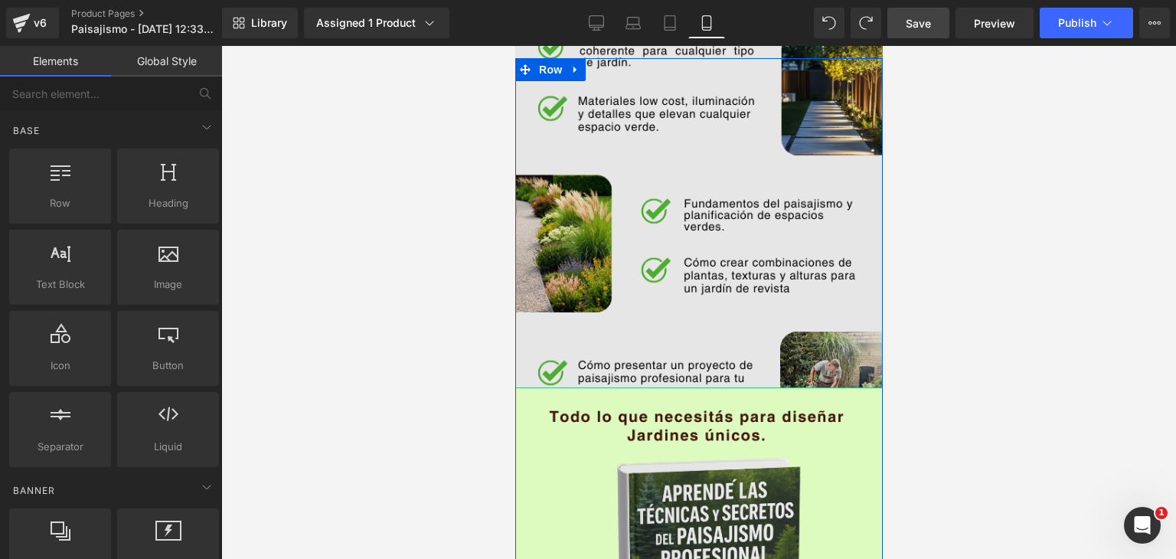
scroll to position [1608, 0]
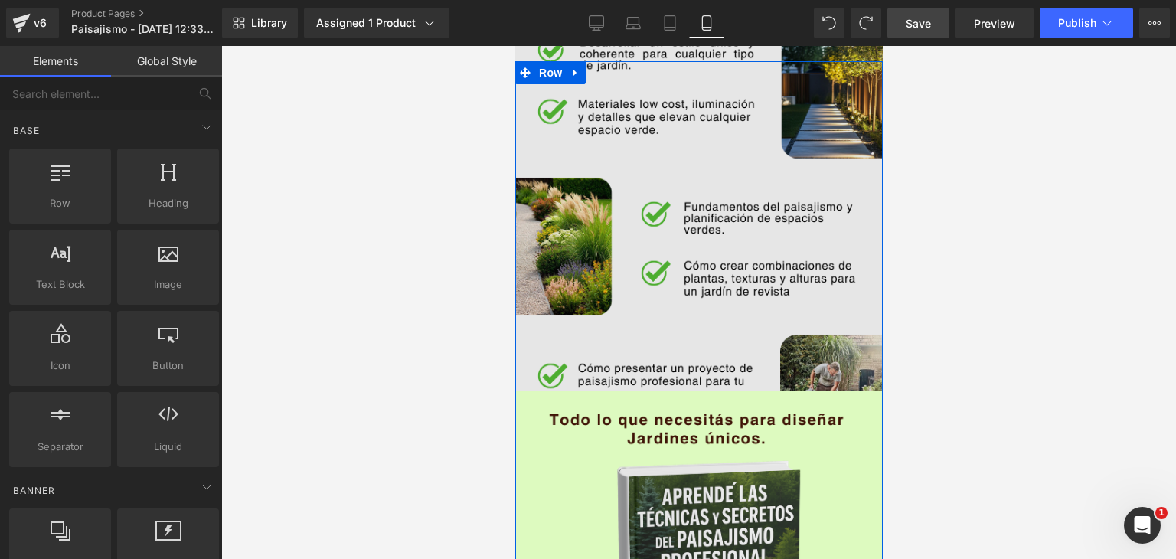
click at [625, 271] on img at bounding box center [697, 210] width 367 height 574
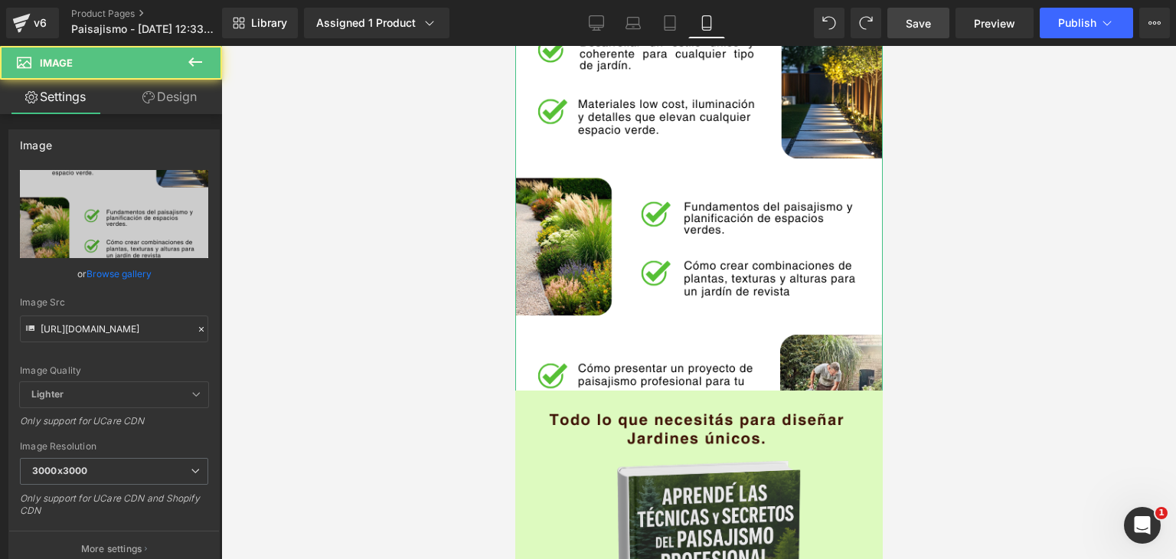
drag, startPoint x: 146, startPoint y: 99, endPoint x: 70, endPoint y: 191, distance: 119.1
click at [146, 99] on icon at bounding box center [148, 97] width 12 height 12
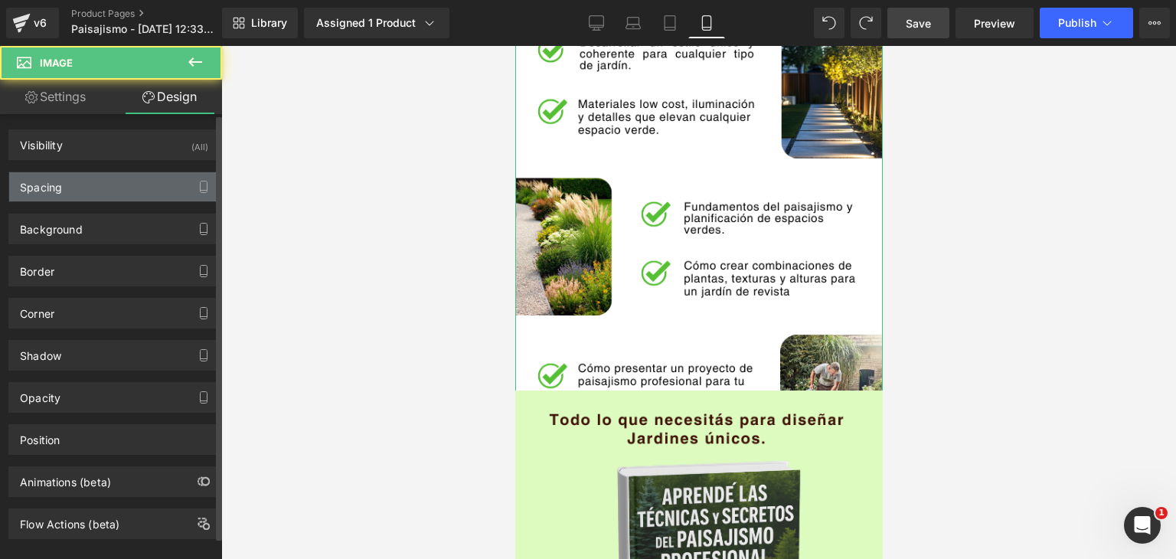
click at [70, 191] on div "Spacing" at bounding box center [114, 186] width 210 height 29
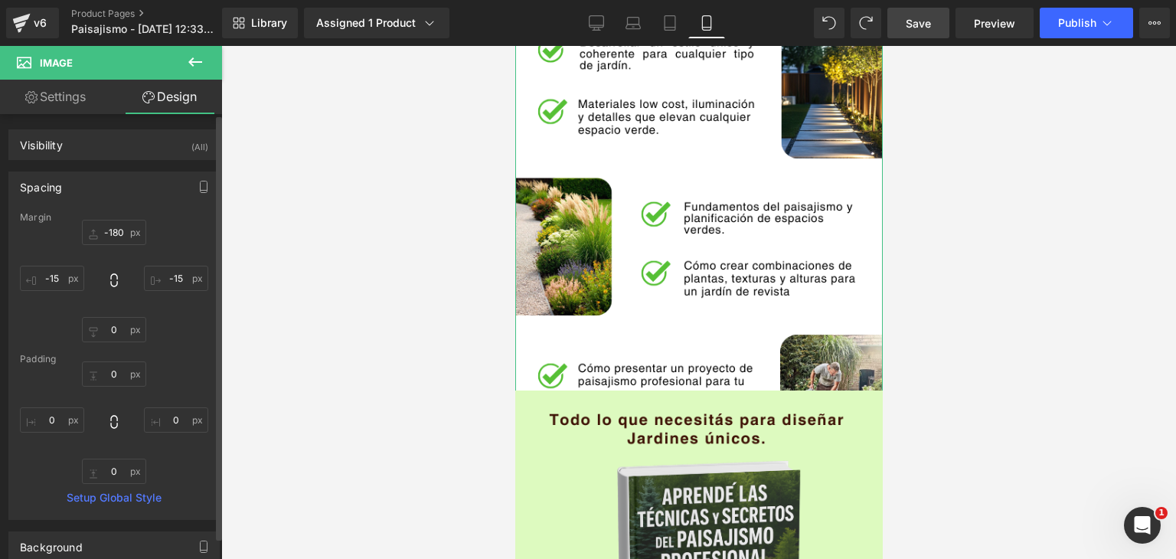
type input "-180"
type input "-15"
type input "0"
type input "-15"
type input "0"
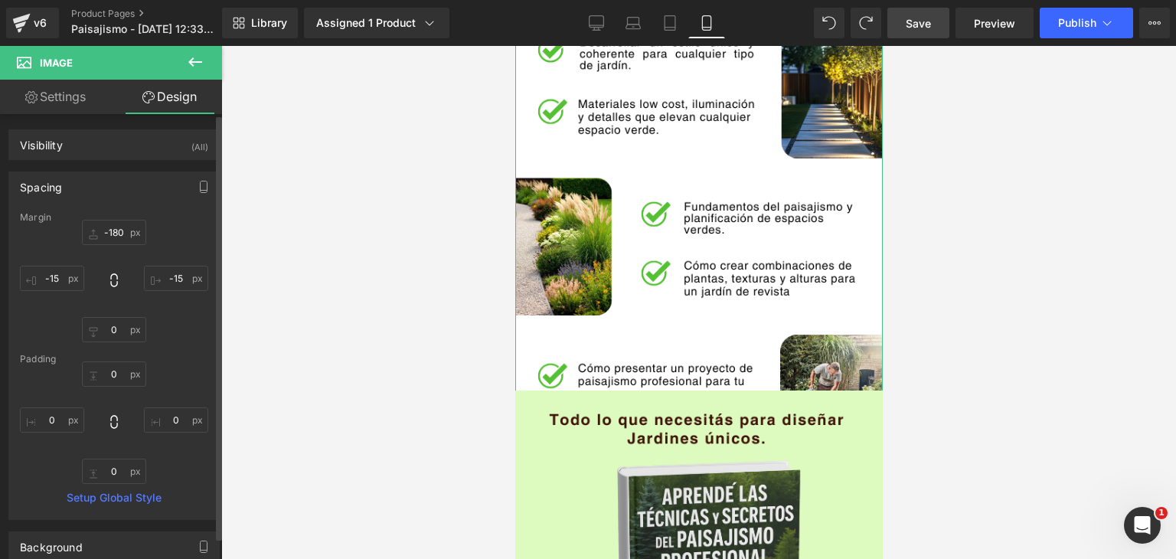
type input "0"
click at [113, 240] on input "-180" at bounding box center [114, 232] width 64 height 25
click at [117, 237] on input "-180" at bounding box center [114, 232] width 64 height 25
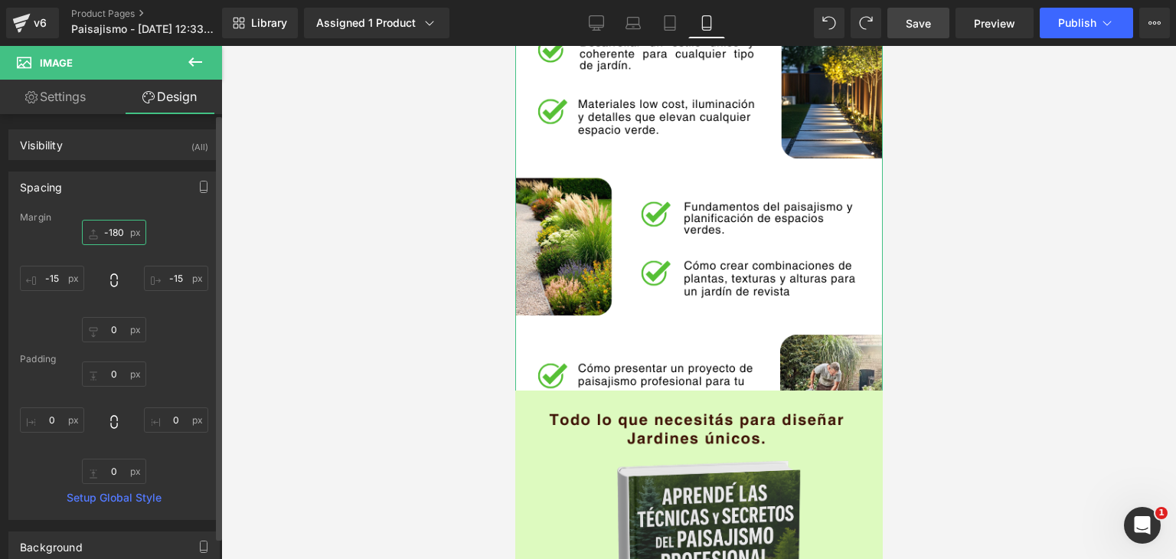
click at [122, 236] on input "-180" at bounding box center [114, 232] width 64 height 25
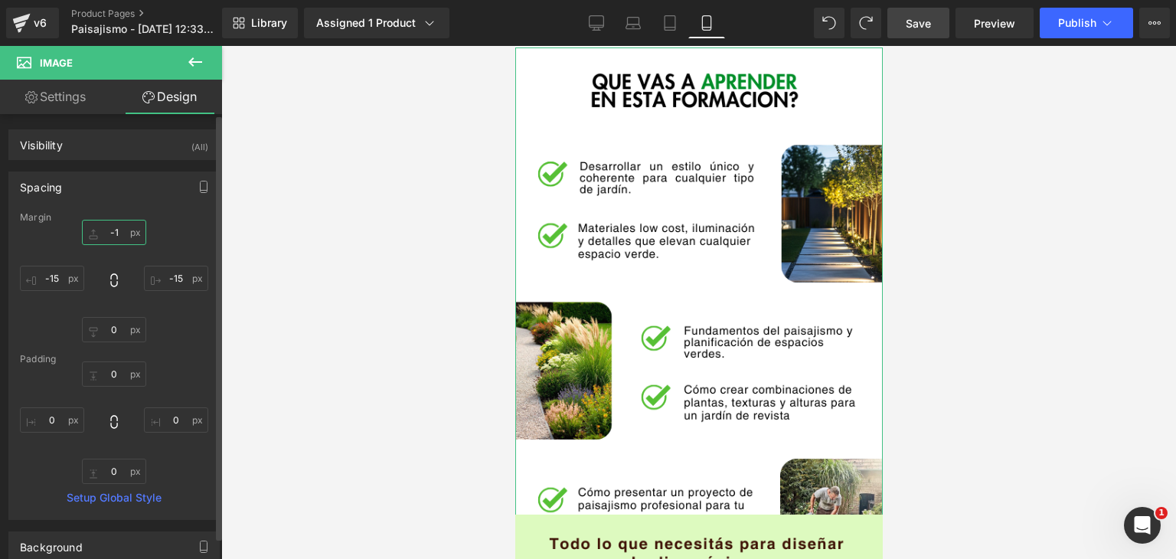
type input "-"
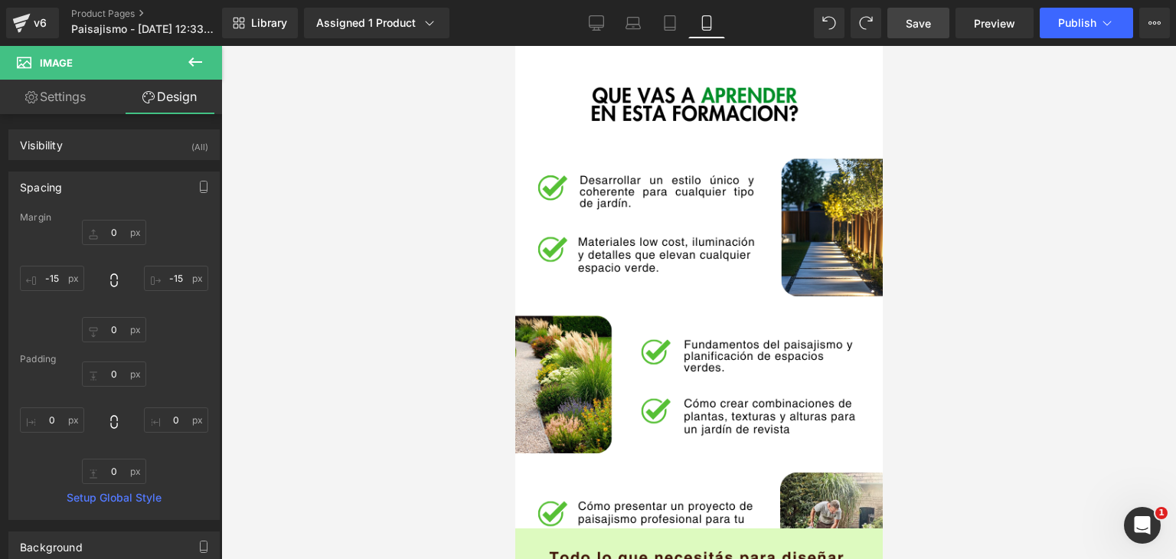
click at [350, 249] on div at bounding box center [698, 302] width 955 height 513
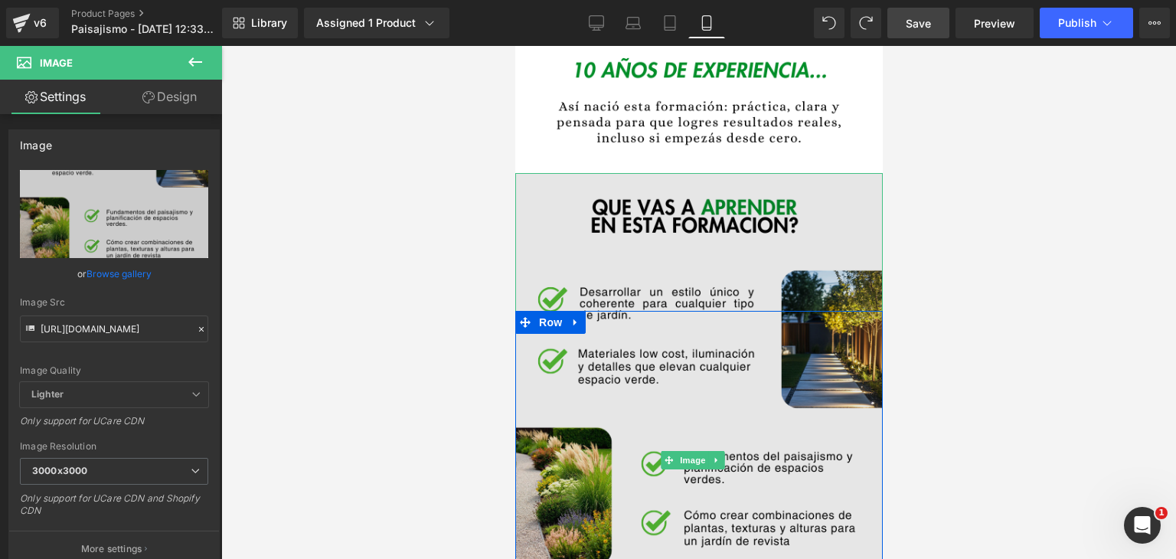
scroll to position [1531, 0]
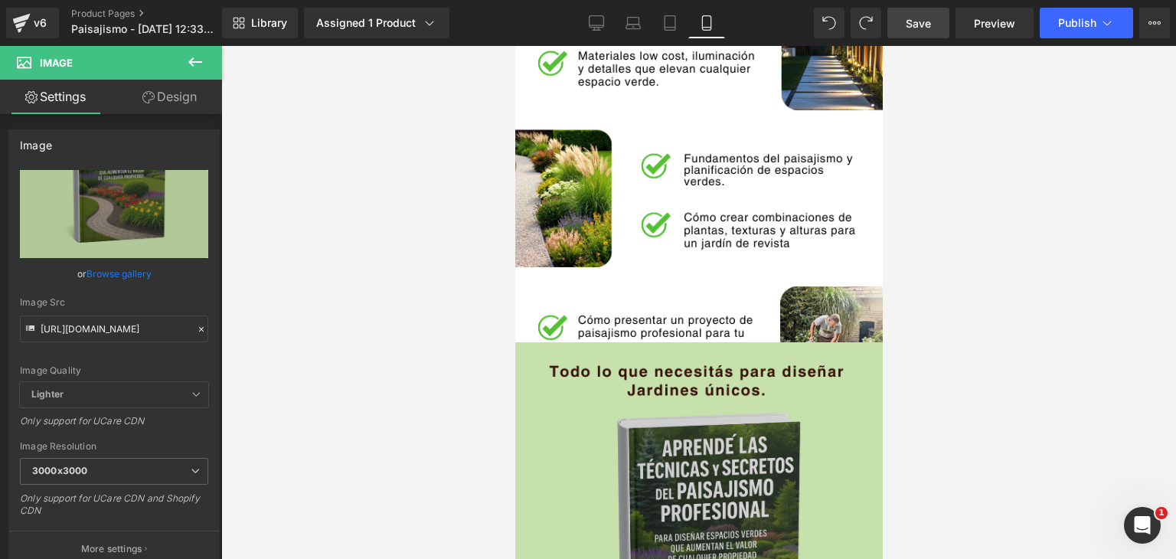
scroll to position [1684, 0]
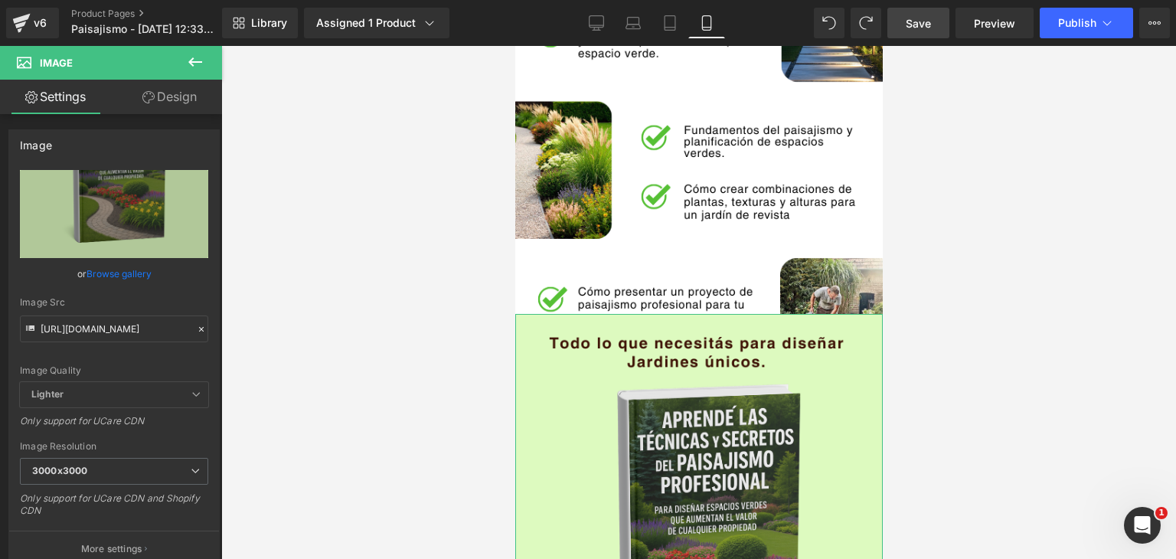
drag, startPoint x: 168, startPoint y: 94, endPoint x: 92, endPoint y: 179, distance: 114.4
click at [168, 94] on link "Design" at bounding box center [169, 97] width 111 height 34
click at [0, 0] on div "Spacing" at bounding box center [0, 0] width 0 height 0
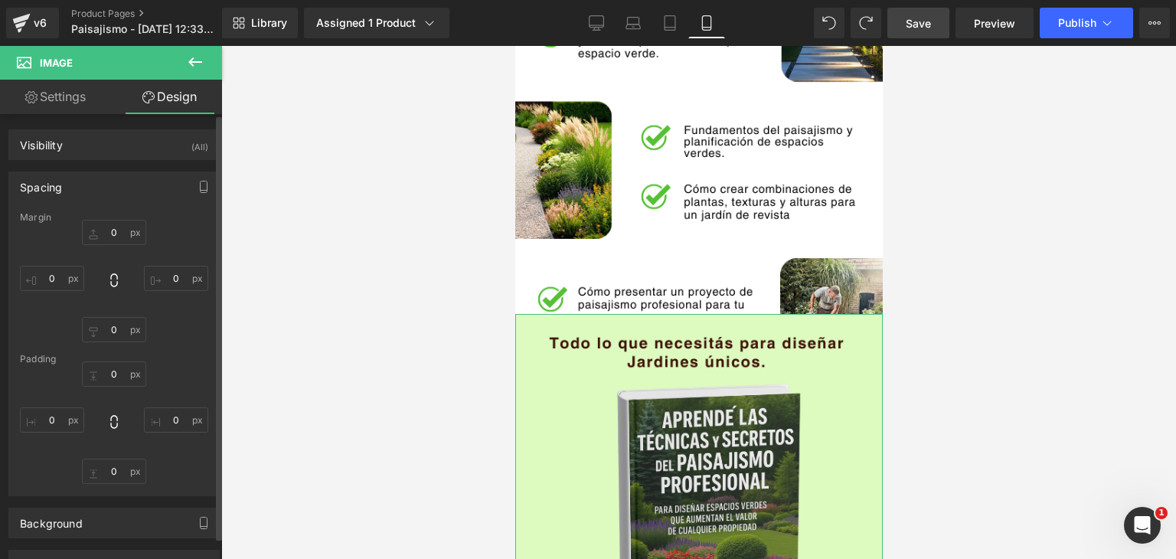
type input "-140"
type input "-15"
type input "-120"
type input "-15"
type input "0"
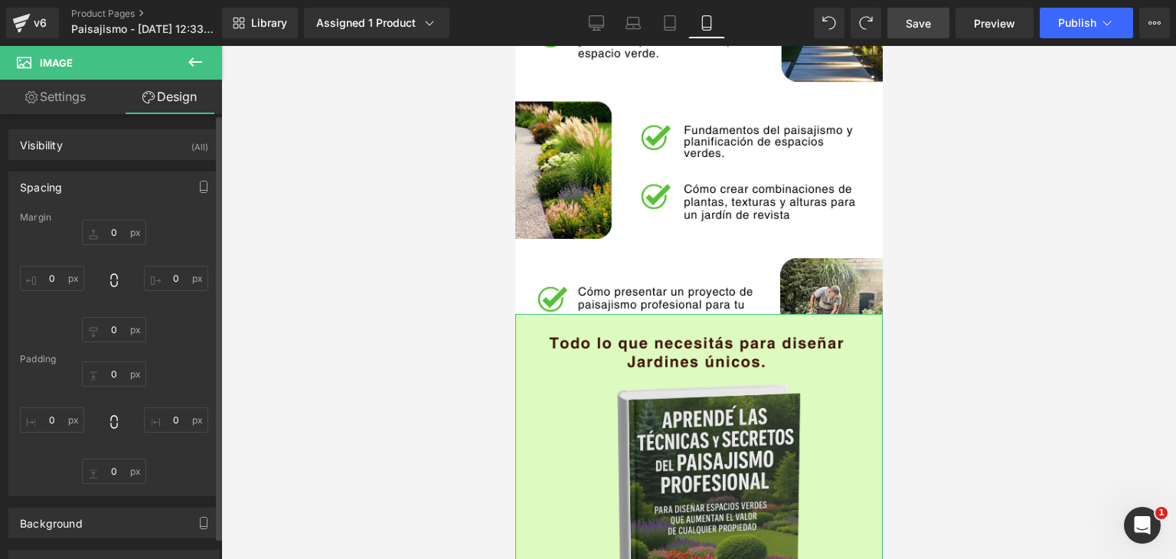
type input "0"
click at [120, 328] on input "-120" at bounding box center [114, 329] width 64 height 25
type input "-"
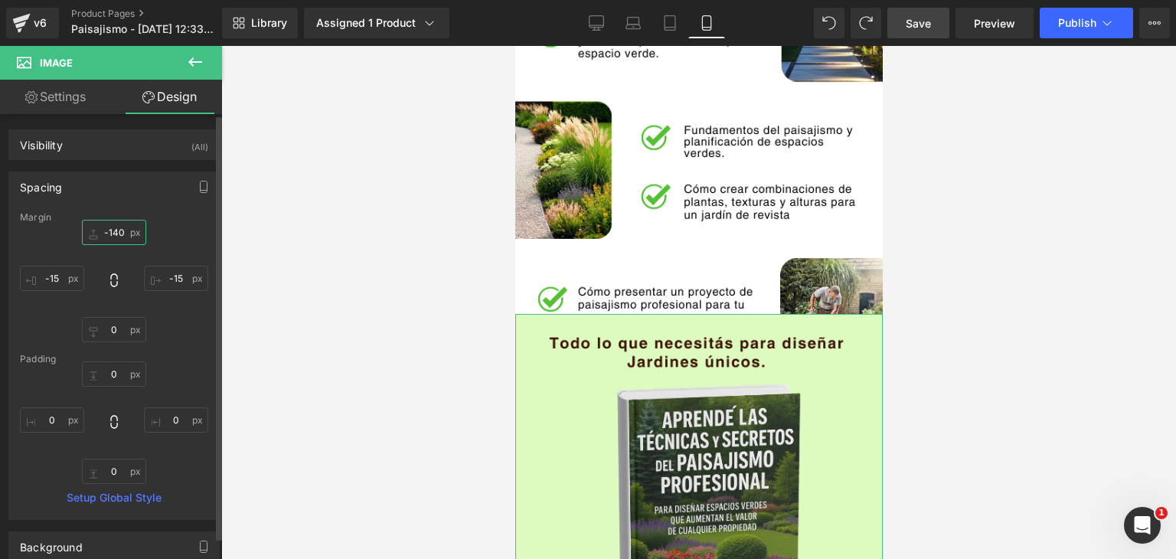
click at [112, 233] on input "-140" at bounding box center [114, 232] width 64 height 25
type input "0"
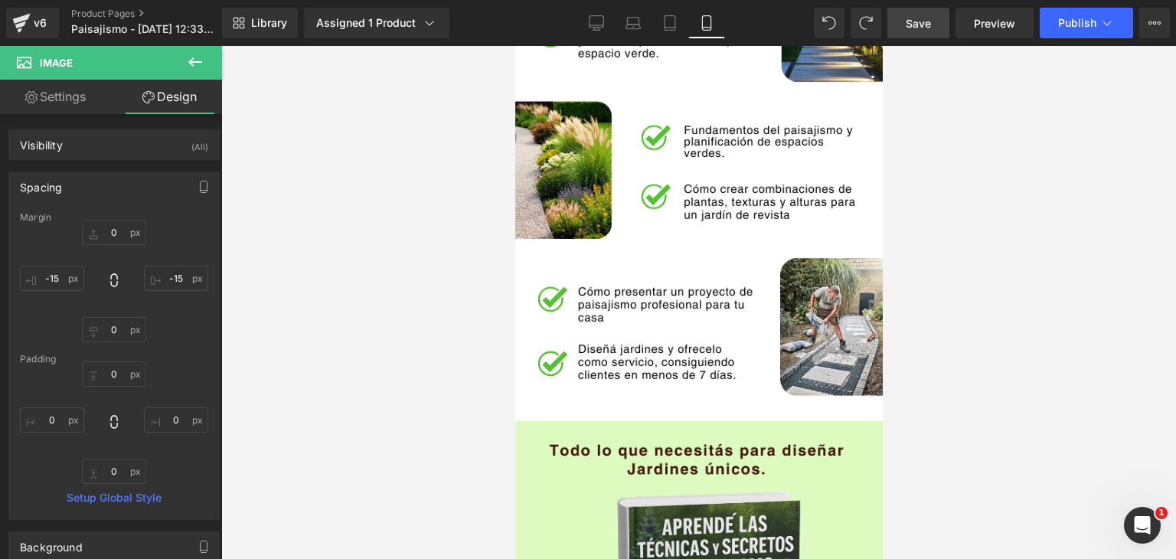
click at [311, 322] on div at bounding box center [698, 302] width 955 height 513
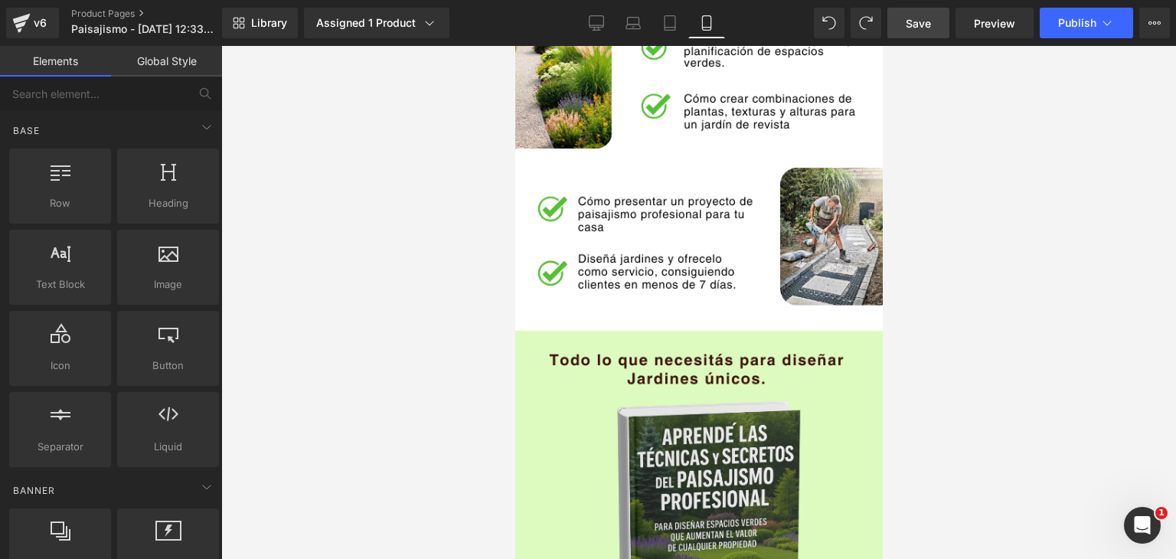
scroll to position [1761, 0]
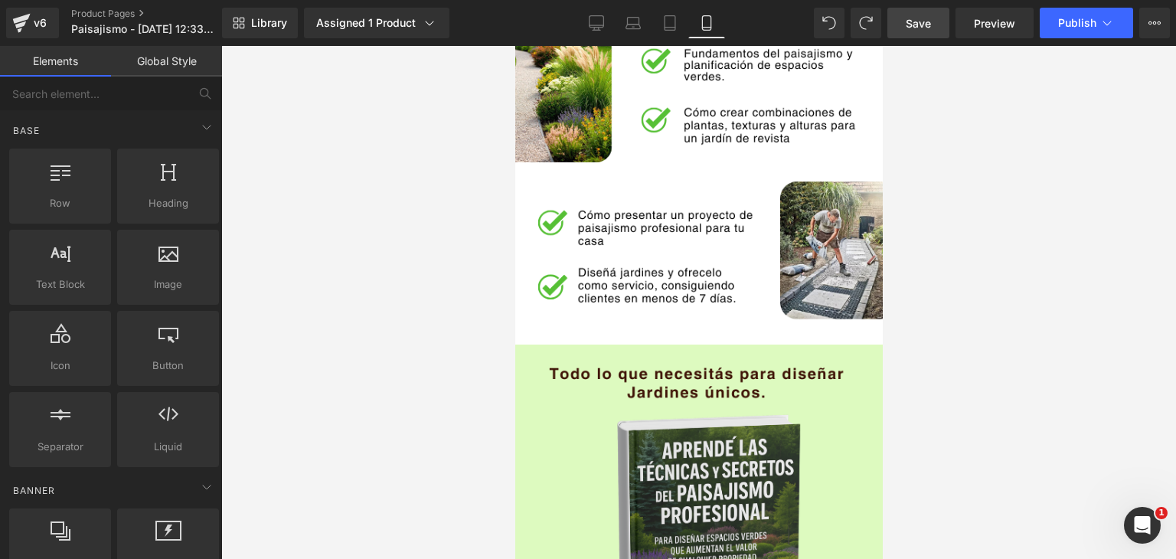
click at [922, 19] on span "Save" at bounding box center [918, 23] width 25 height 16
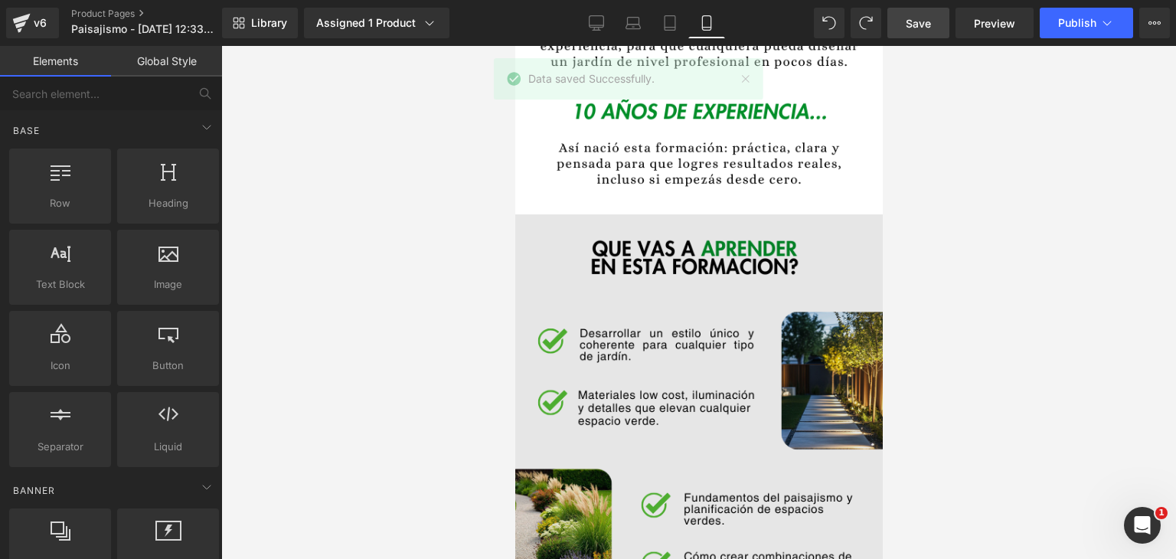
scroll to position [1301, 0]
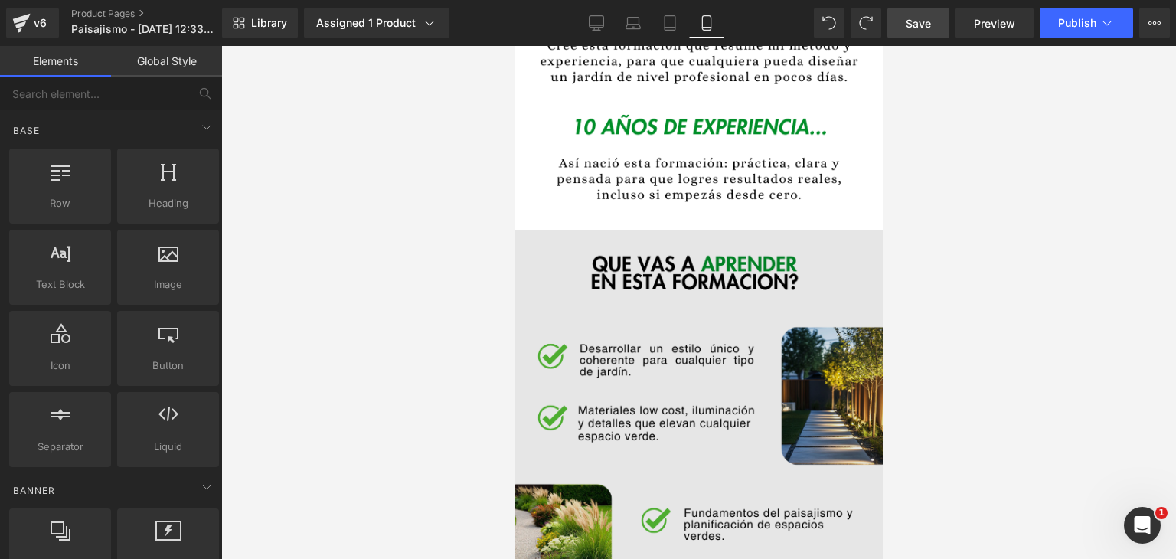
click at [567, 350] on img at bounding box center [697, 517] width 367 height 574
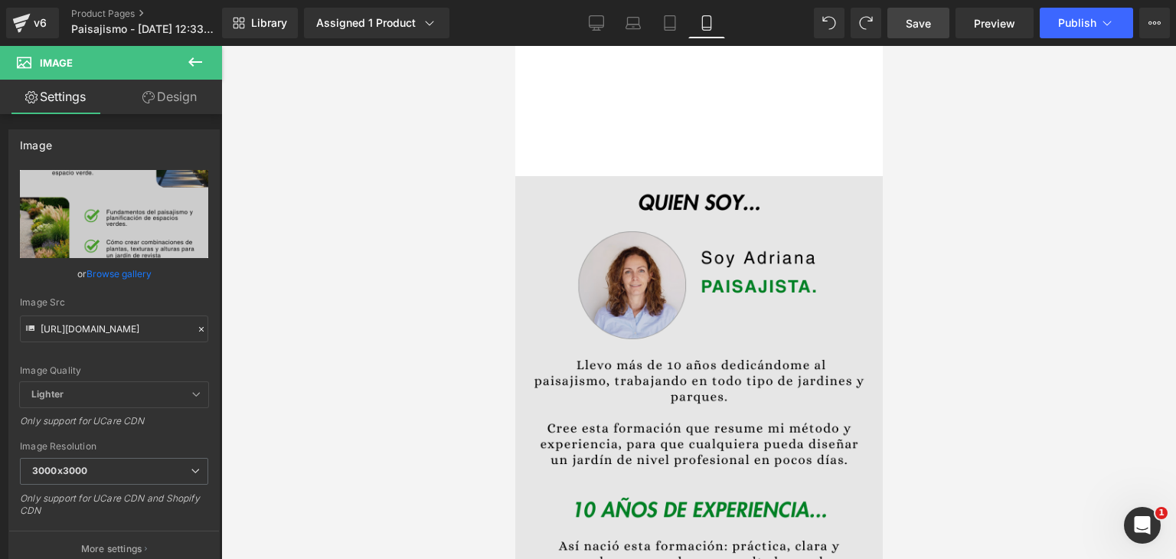
drag, startPoint x: 717, startPoint y: 294, endPoint x: 741, endPoint y: 308, distance: 27.4
click at [717, 295] on img at bounding box center [697, 463] width 367 height 574
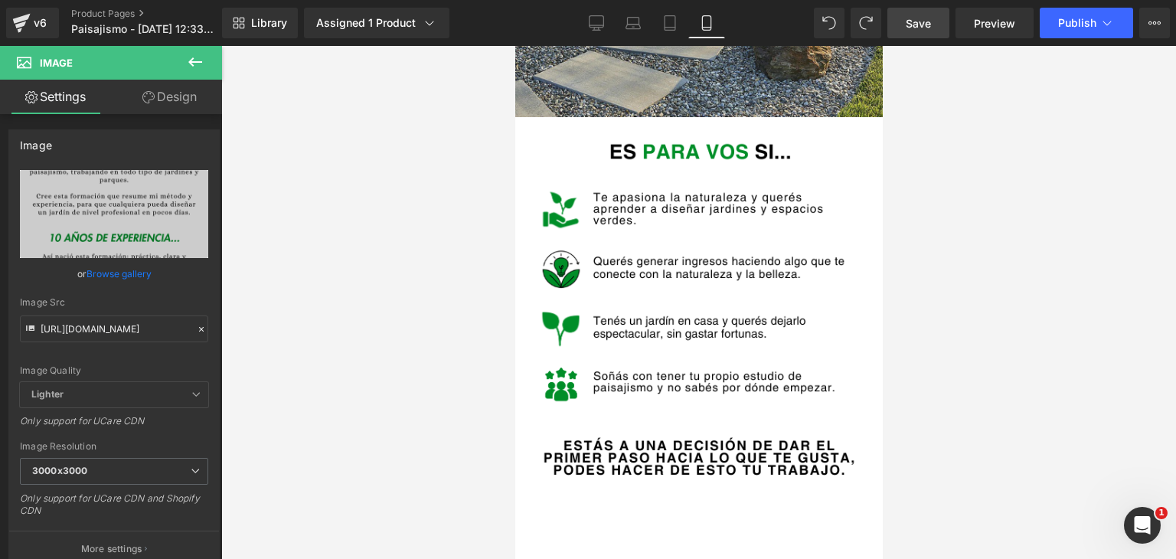
scroll to position [459, 0]
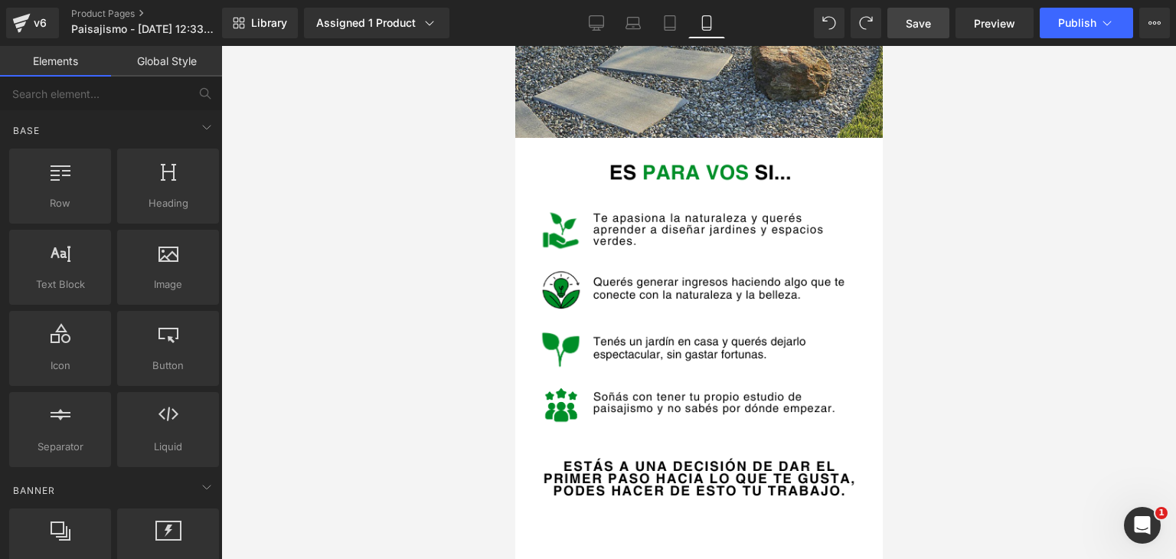
click at [920, 324] on div at bounding box center [698, 302] width 955 height 513
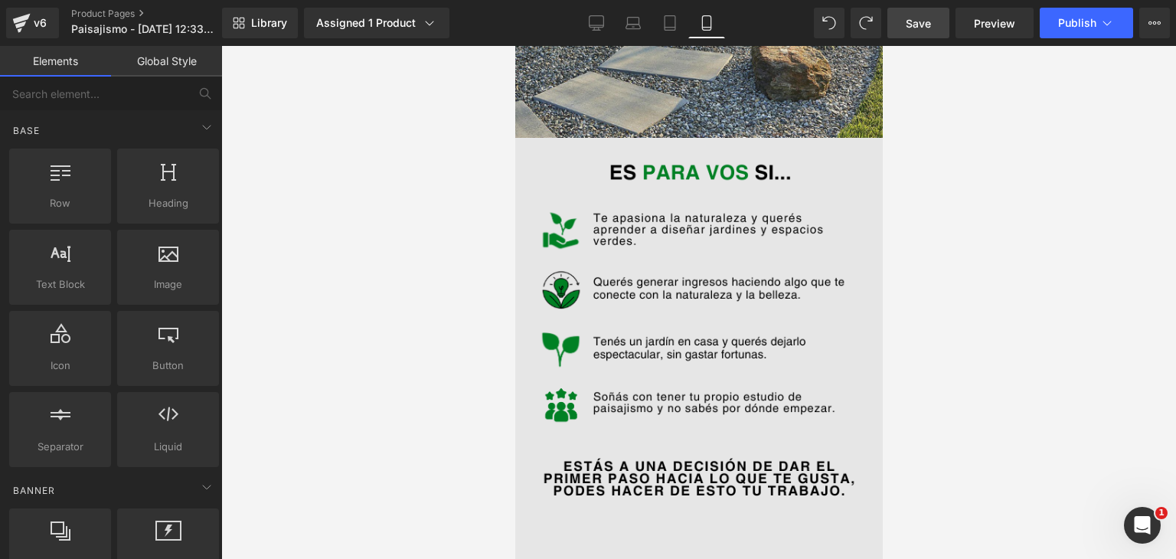
click at [792, 270] on img at bounding box center [697, 425] width 367 height 574
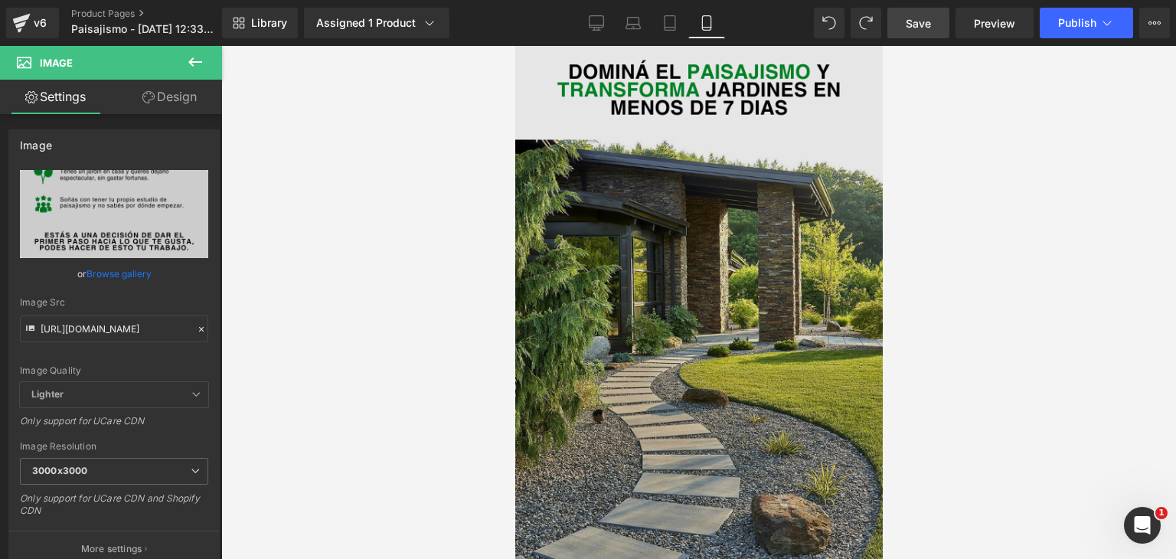
scroll to position [0, 0]
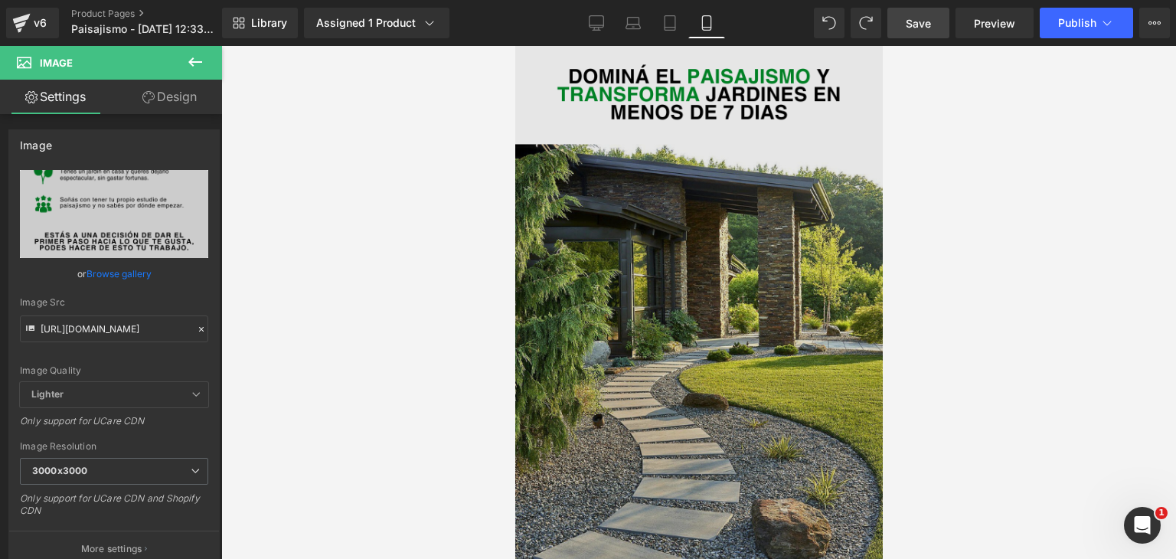
click at [679, 249] on img at bounding box center [697, 333] width 367 height 574
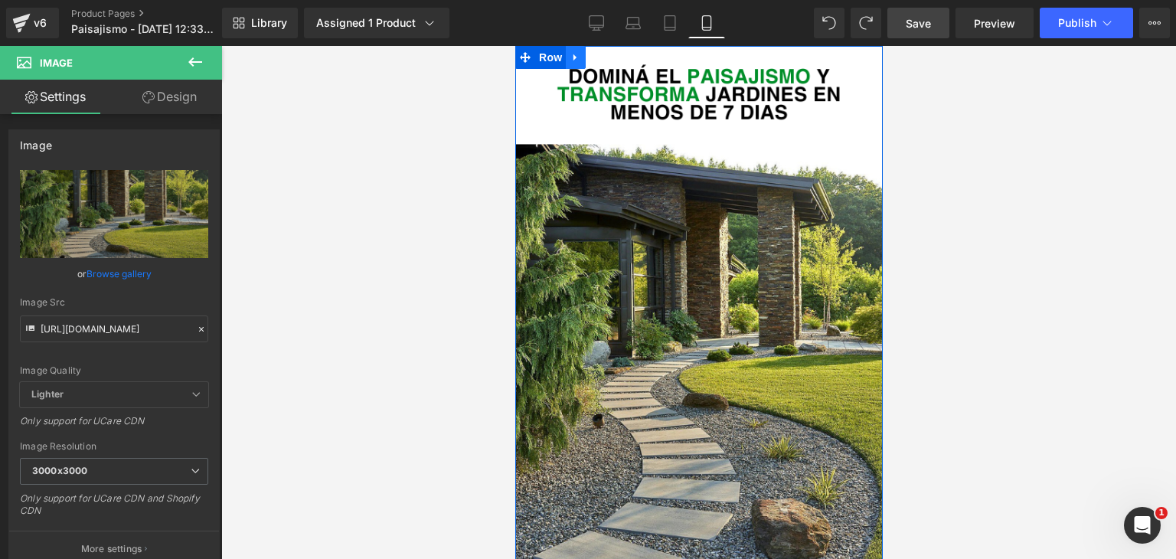
click at [576, 56] on icon at bounding box center [575, 57] width 11 height 11
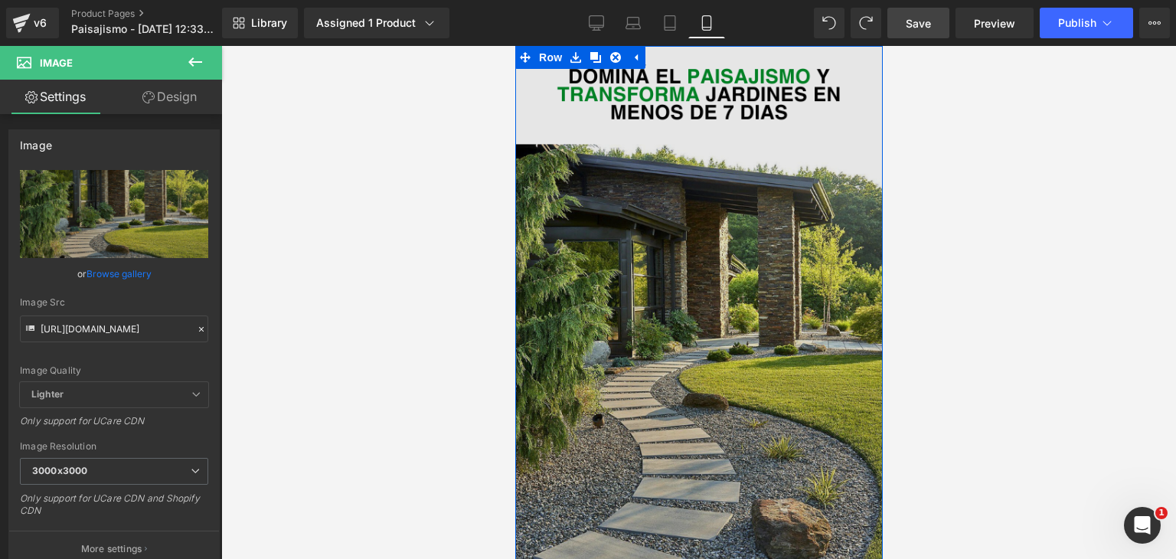
drag, startPoint x: 596, startPoint y: 62, endPoint x: 619, endPoint y: 90, distance: 36.5
click at [596, 62] on icon at bounding box center [594, 57] width 11 height 11
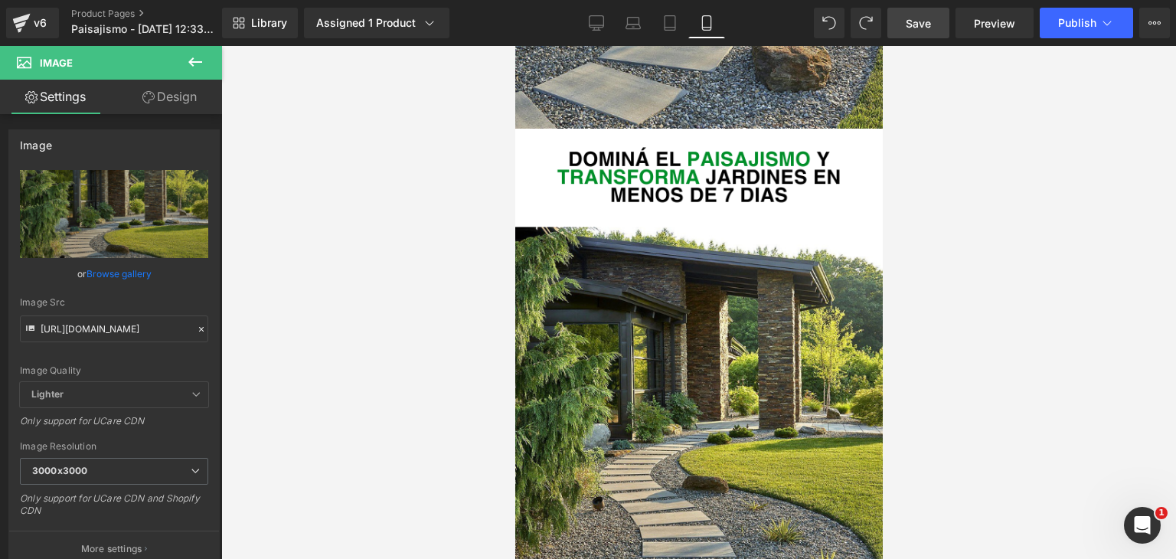
scroll to position [472, 0]
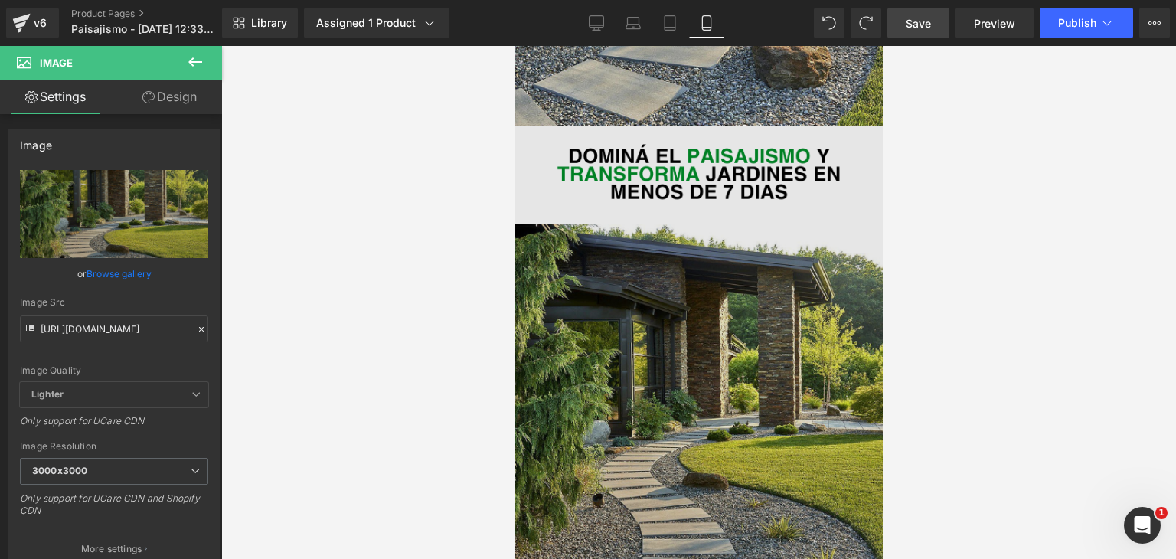
click at [745, 281] on img at bounding box center [697, 413] width 367 height 574
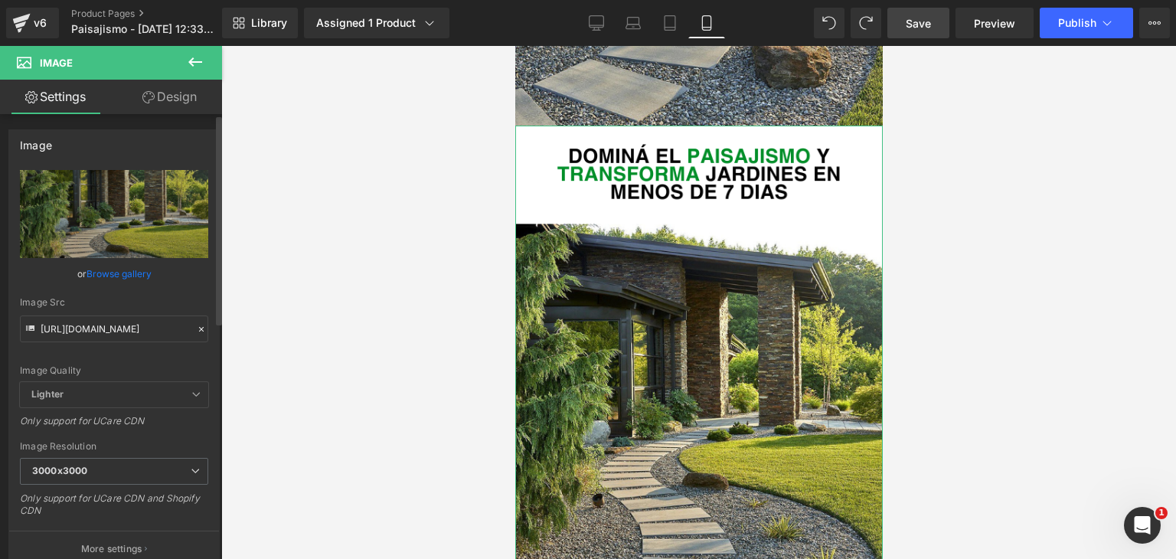
click at [196, 330] on icon at bounding box center [201, 329] width 11 height 11
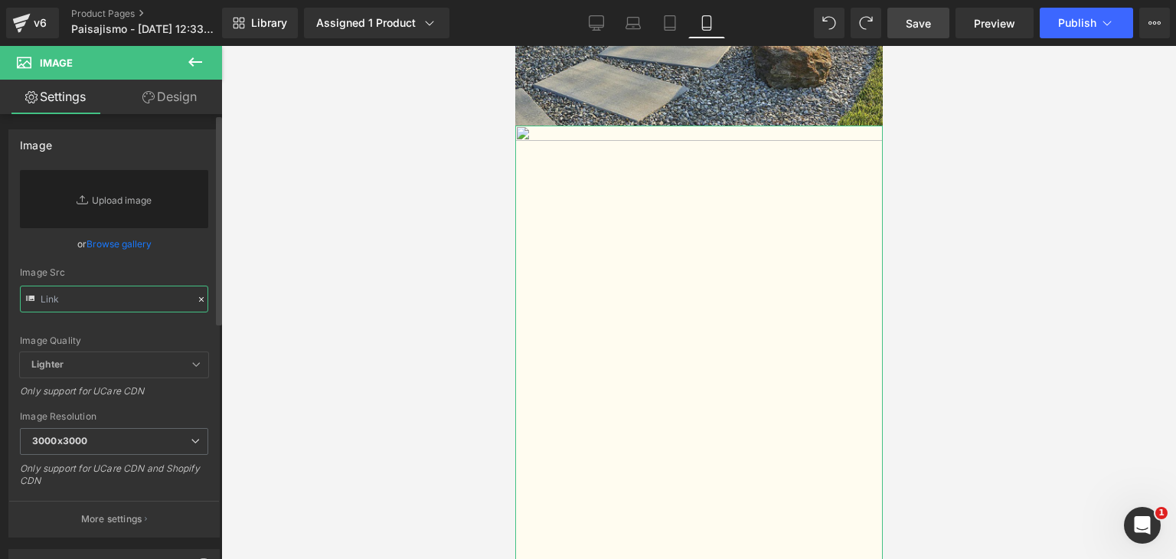
click at [81, 299] on input "text" at bounding box center [114, 299] width 188 height 27
paste input "https://i.ibb.co/7d2T7RTy/paisajismo-5.png"
type input "https://i.ibb.co/7d2T7RTy/paisajismo-5.png"
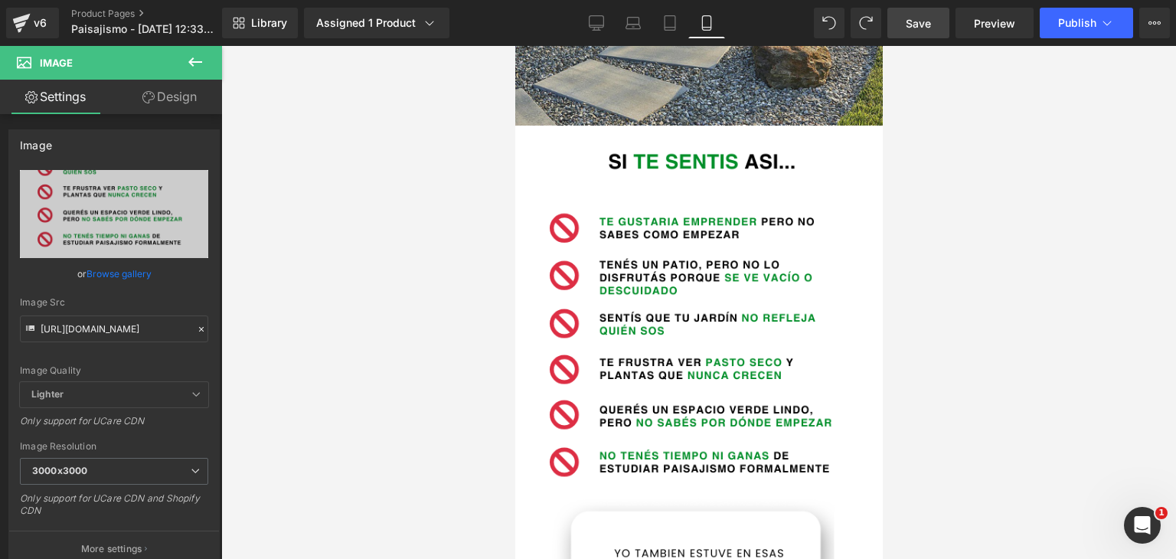
scroll to position [0, 0]
click at [390, 292] on div at bounding box center [698, 302] width 955 height 513
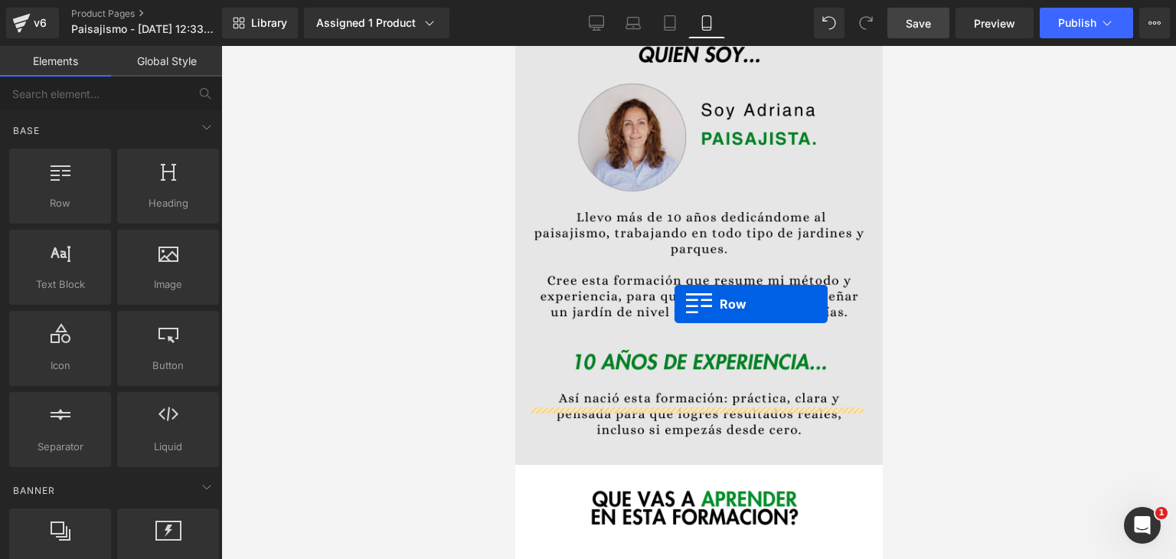
scroll to position [1084, 0]
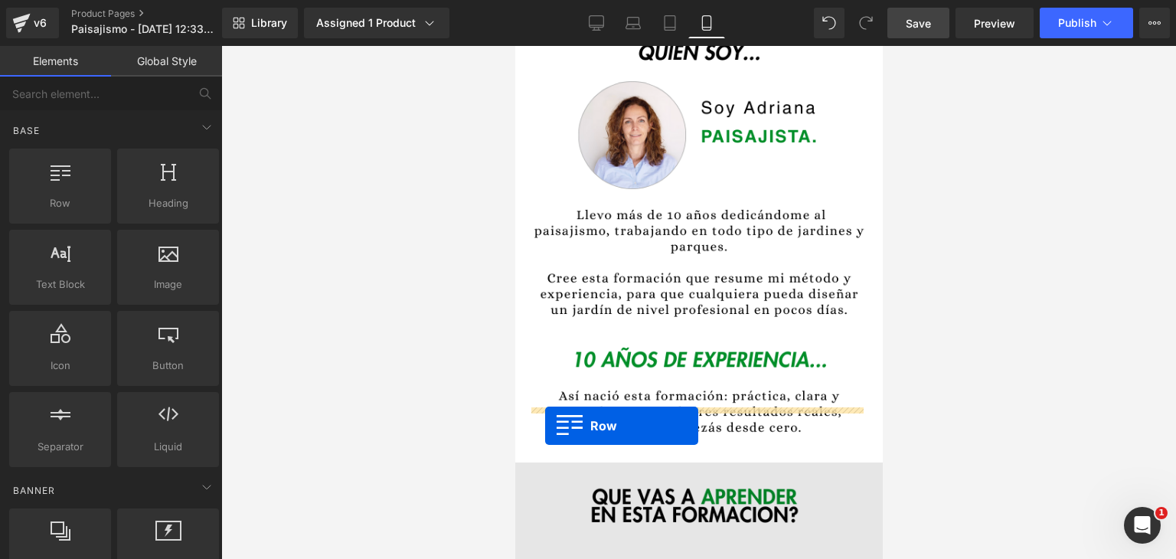
drag, startPoint x: 540, startPoint y: 111, endPoint x: 544, endPoint y: 426, distance: 314.7
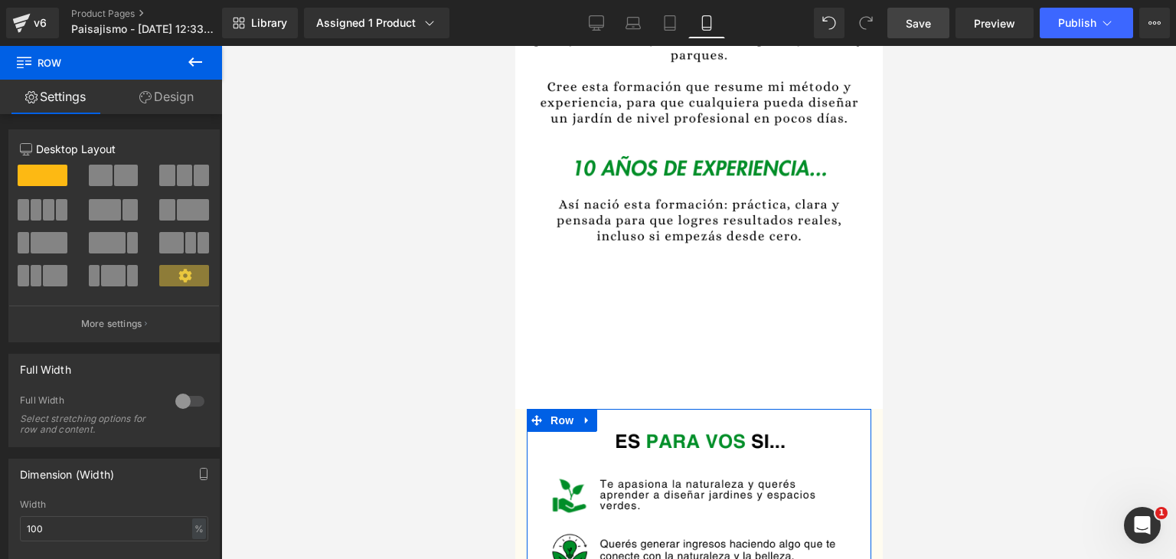
click at [1017, 390] on div at bounding box center [698, 302] width 955 height 513
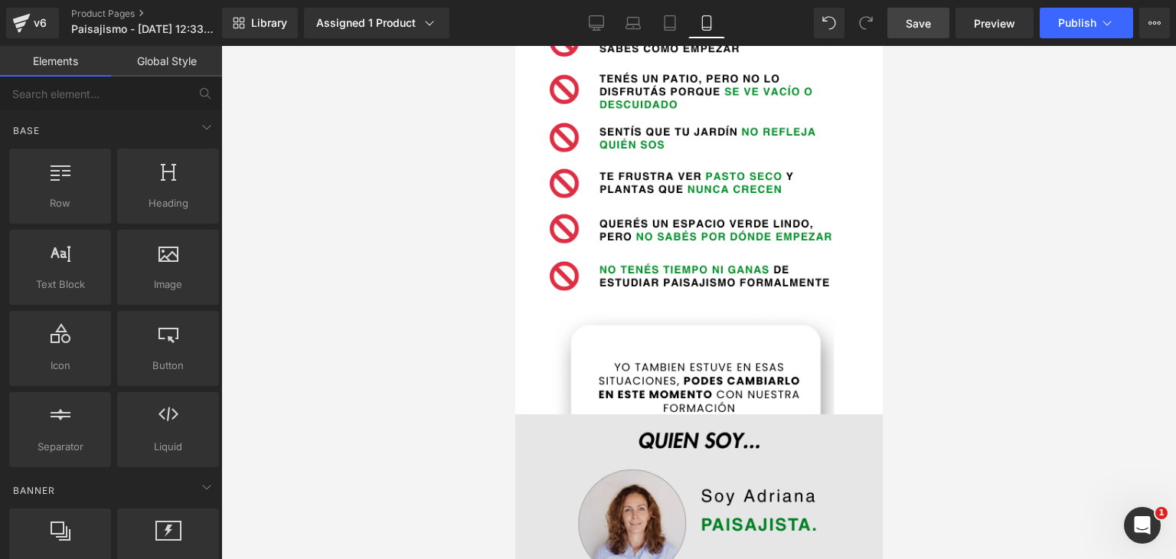
scroll to position [625, 0]
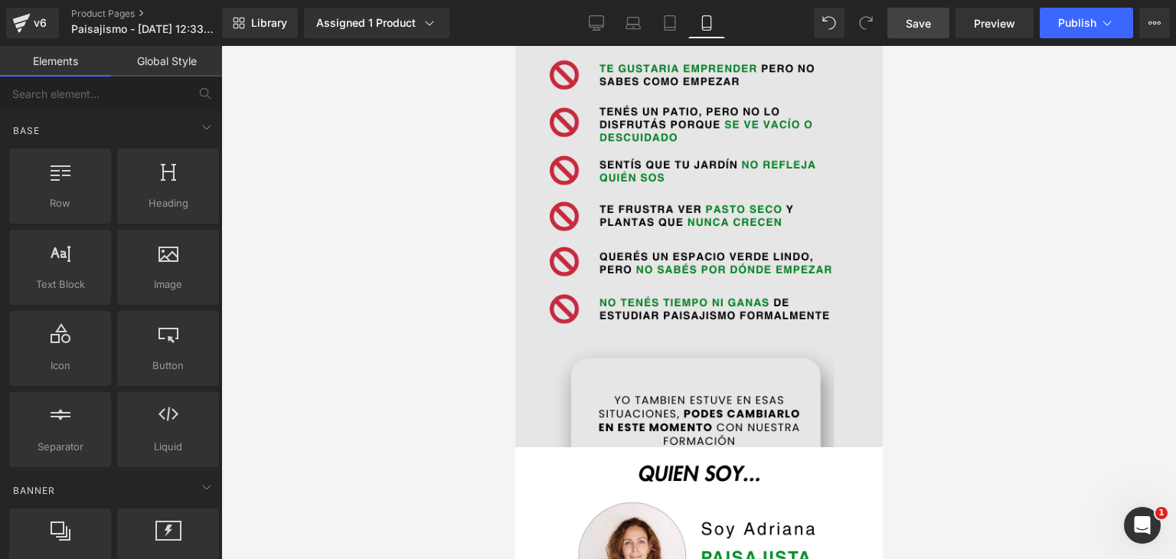
click at [761, 311] on img at bounding box center [697, 259] width 367 height 574
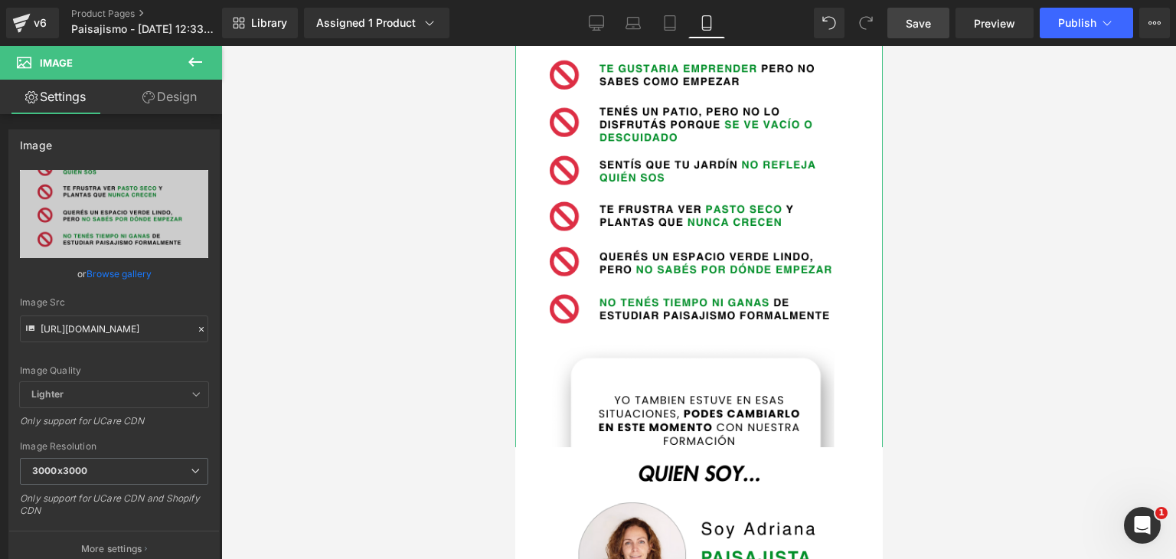
click at [167, 97] on link "Design" at bounding box center [169, 97] width 111 height 34
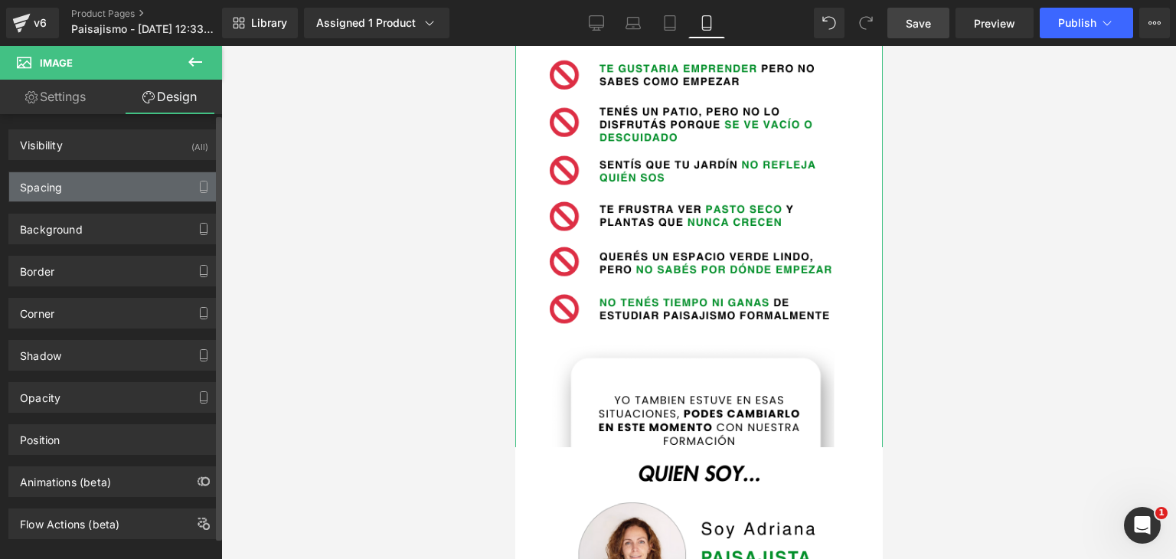
click at [80, 184] on div "Spacing" at bounding box center [114, 186] width 210 height 29
type input "0"
type input "-15"
type input "-30"
type input "-15"
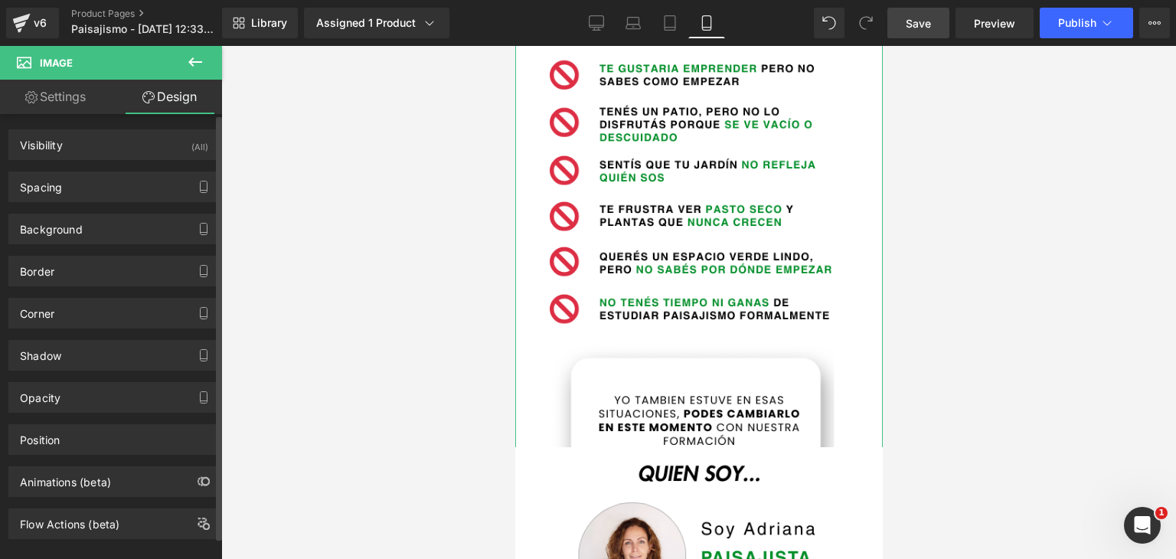
type input "0"
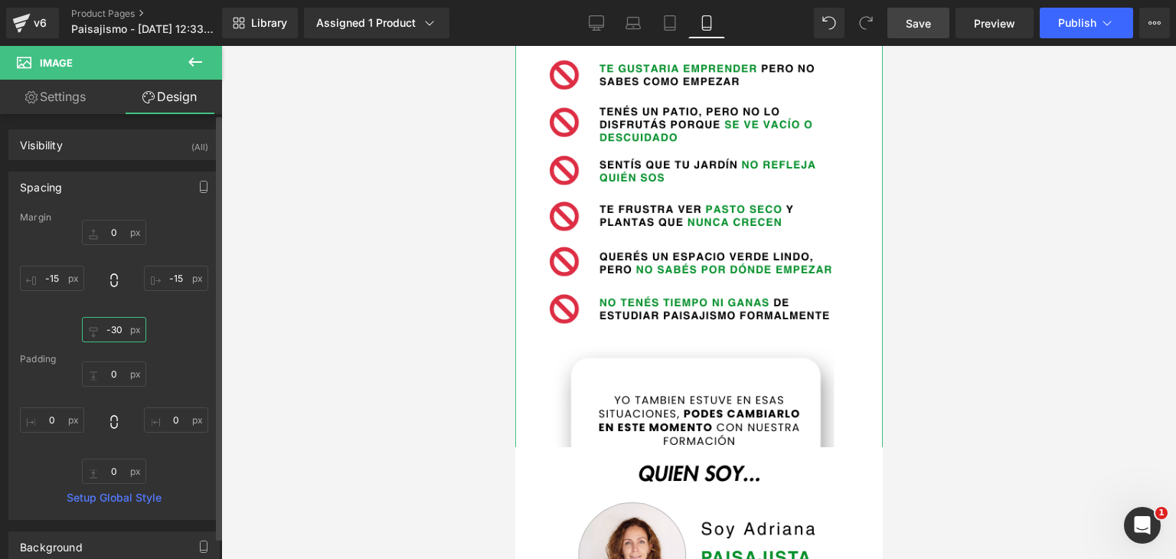
click at [109, 334] on input "-30" at bounding box center [114, 329] width 64 height 25
type input "0"
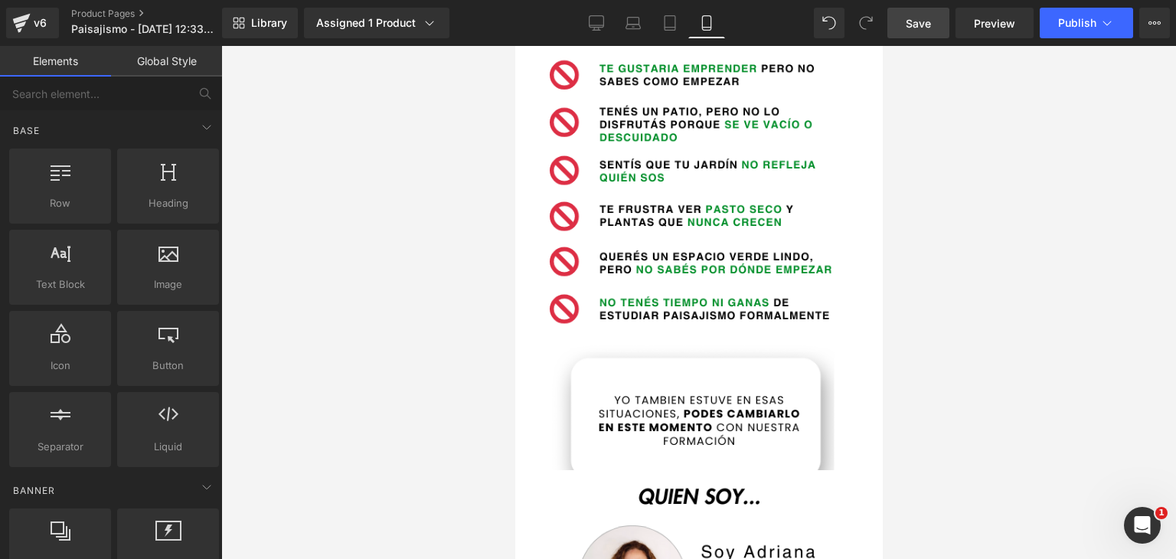
click at [322, 341] on div at bounding box center [698, 302] width 955 height 513
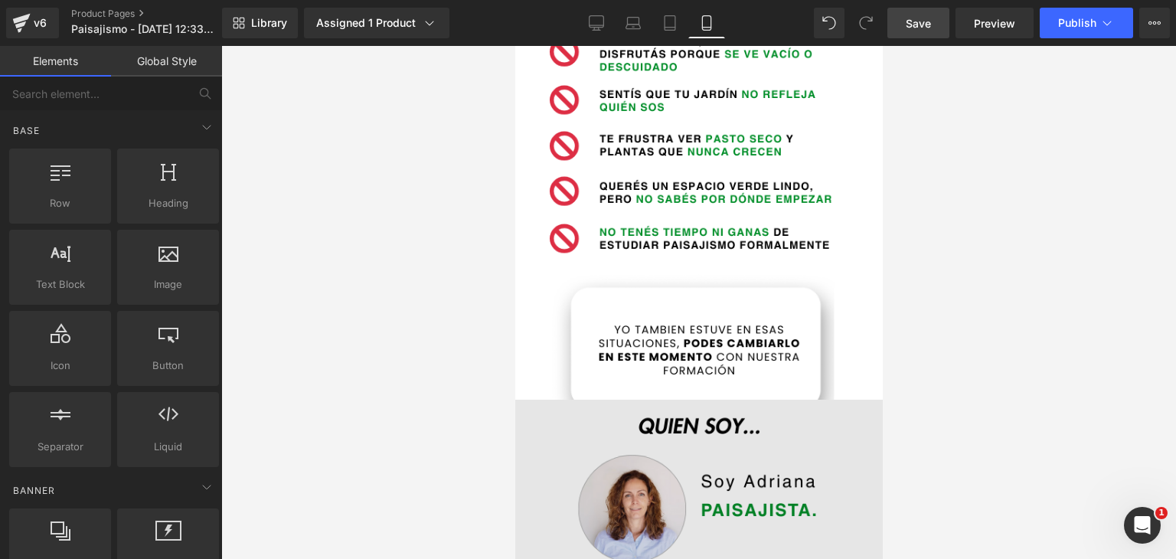
scroll to position [701, 0]
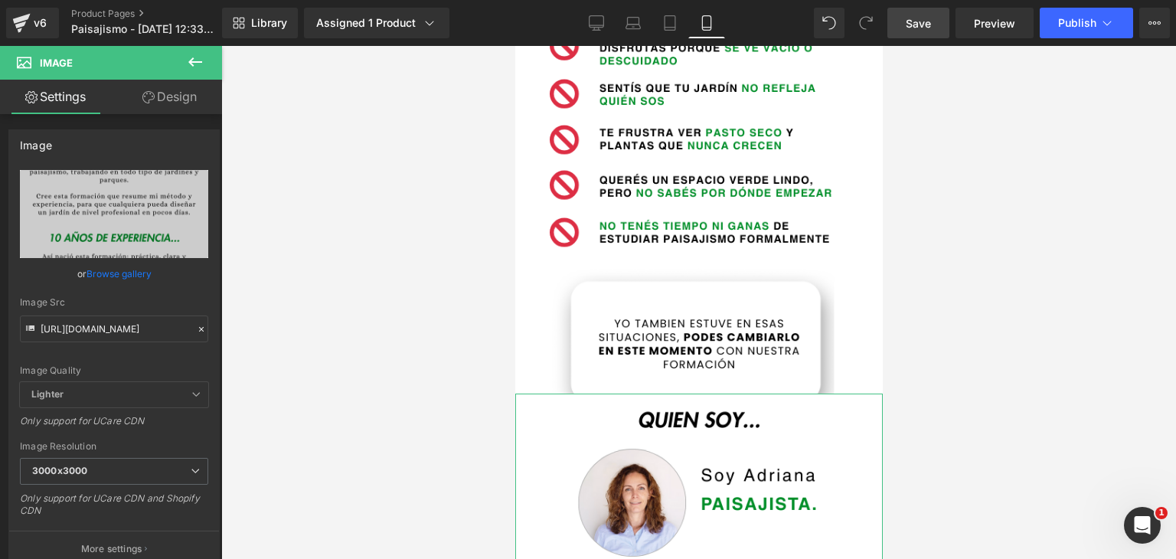
click at [162, 100] on link "Design" at bounding box center [169, 97] width 111 height 34
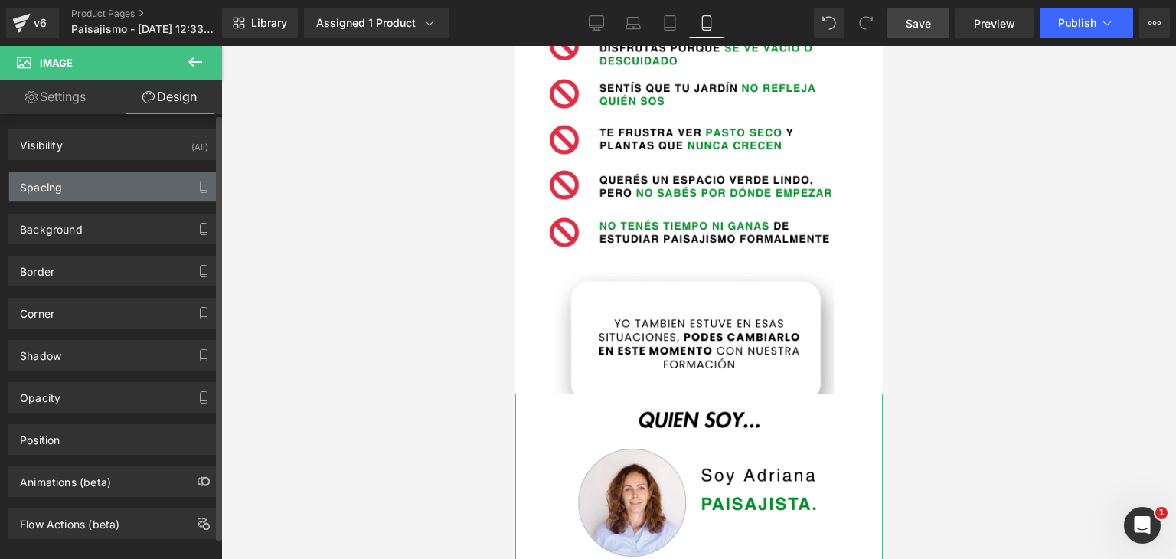
click at [80, 188] on div "Spacing" at bounding box center [114, 186] width 210 height 29
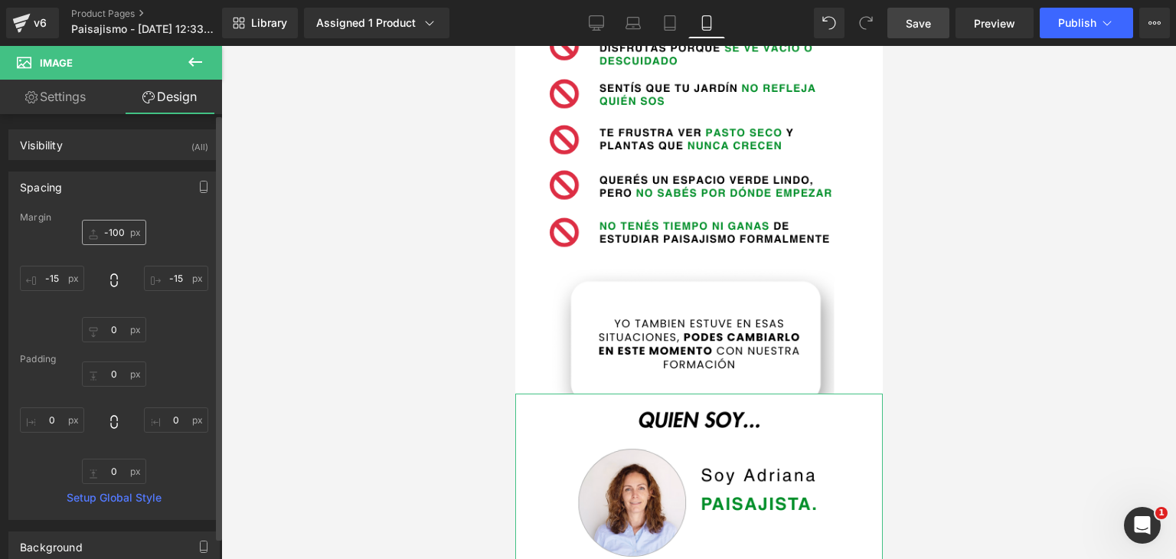
type input "-100"
type input "-15"
type input "0"
type input "-15"
type input "0"
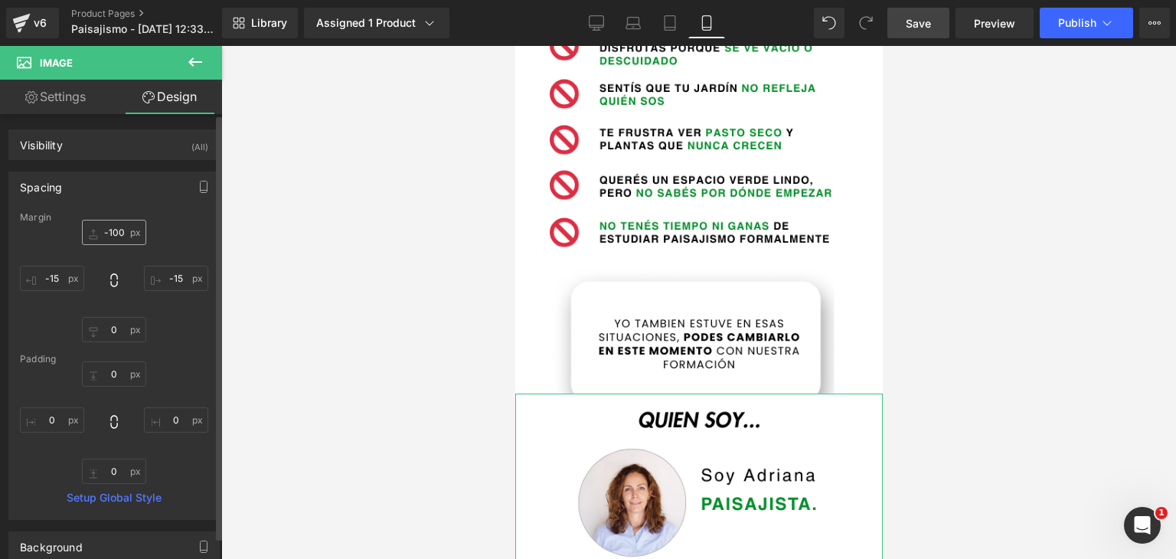
type input "0"
click at [108, 233] on input "-100" at bounding box center [114, 232] width 64 height 25
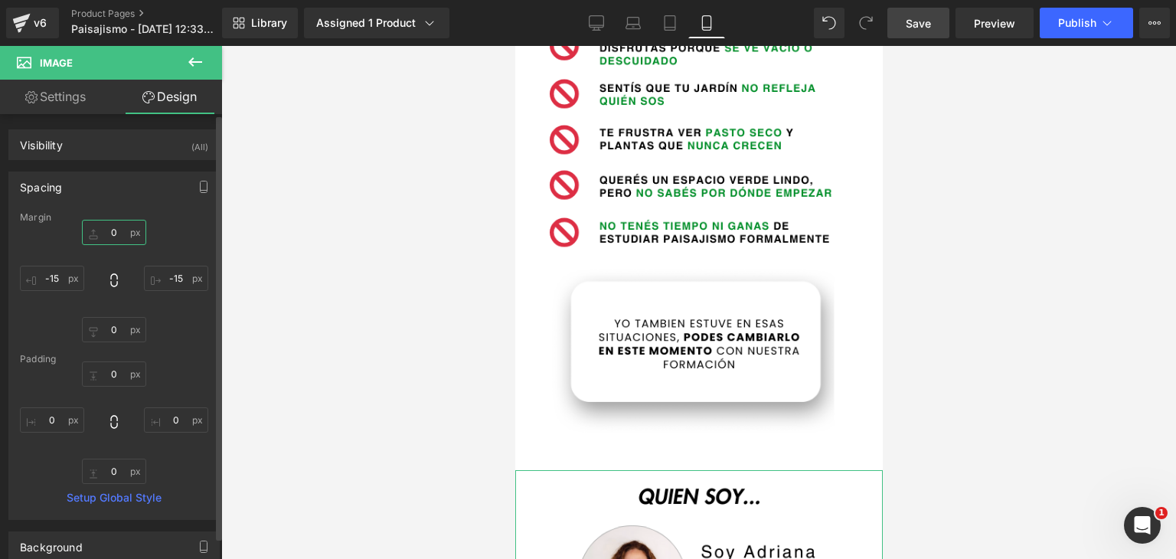
click at [109, 233] on input "0" at bounding box center [114, 232] width 64 height 25
type input "-20"
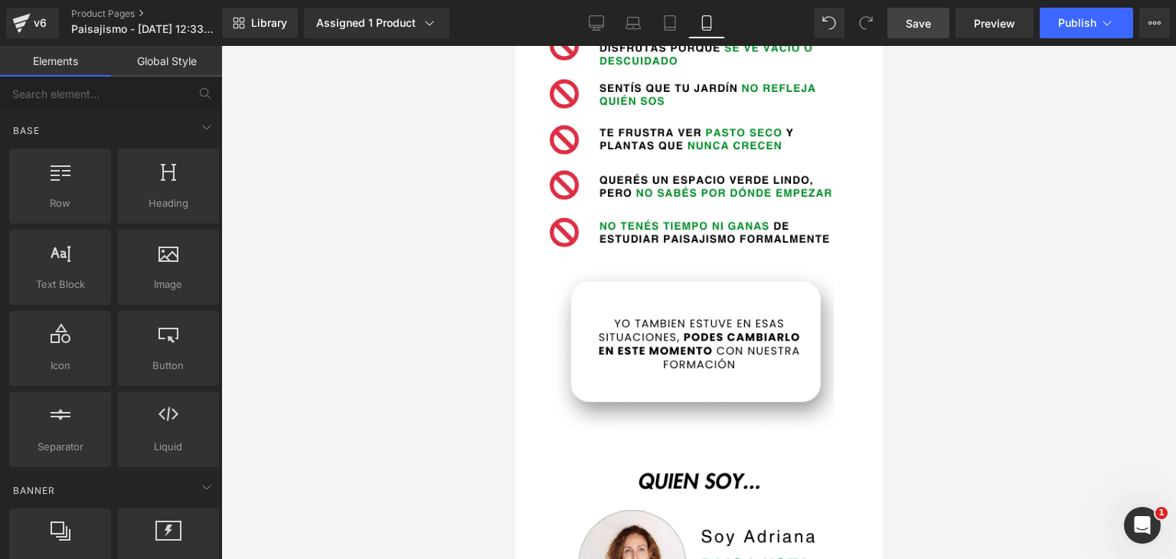
click at [361, 360] on div at bounding box center [698, 302] width 955 height 513
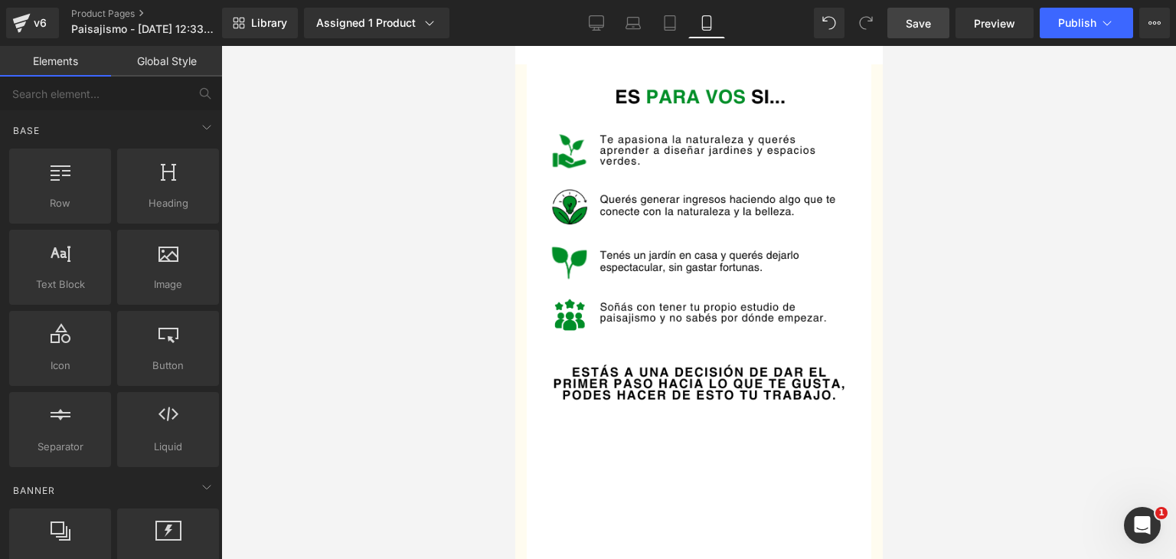
scroll to position [1696, 0]
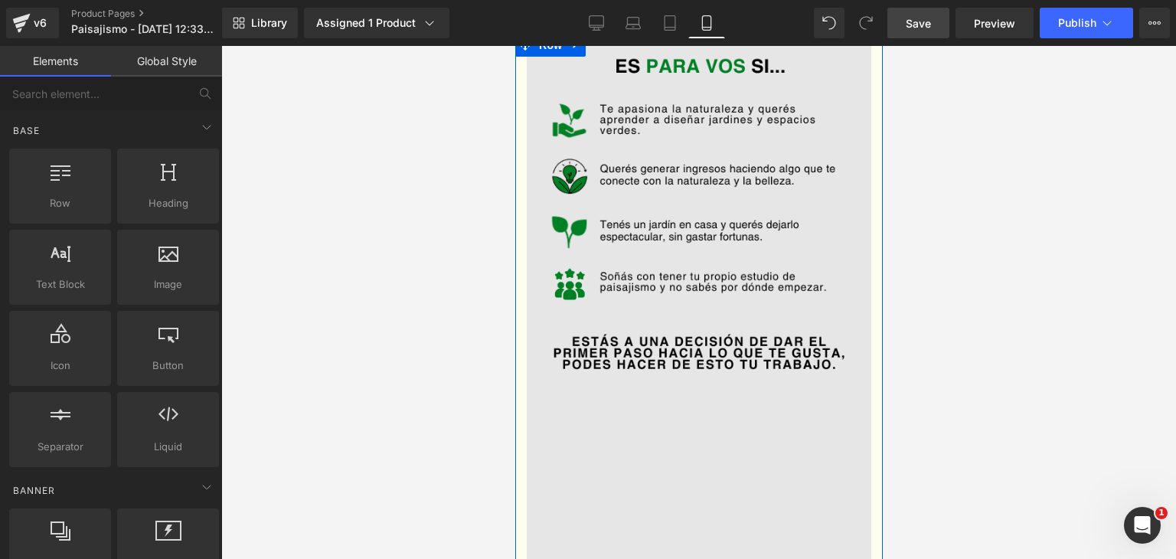
click at [810, 310] on img at bounding box center [698, 303] width 344 height 538
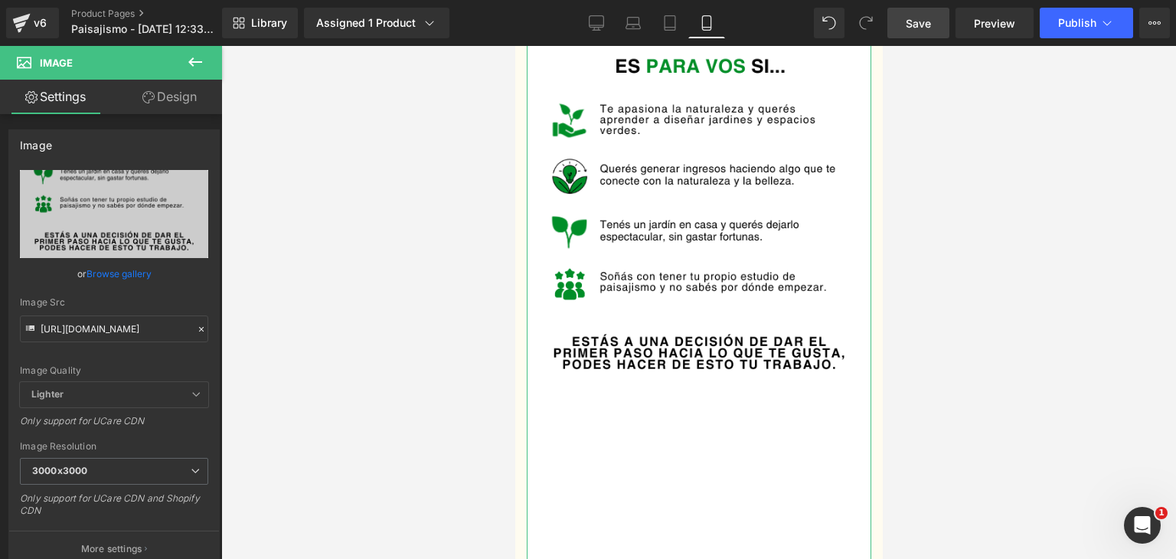
click at [144, 92] on icon at bounding box center [148, 97] width 12 height 12
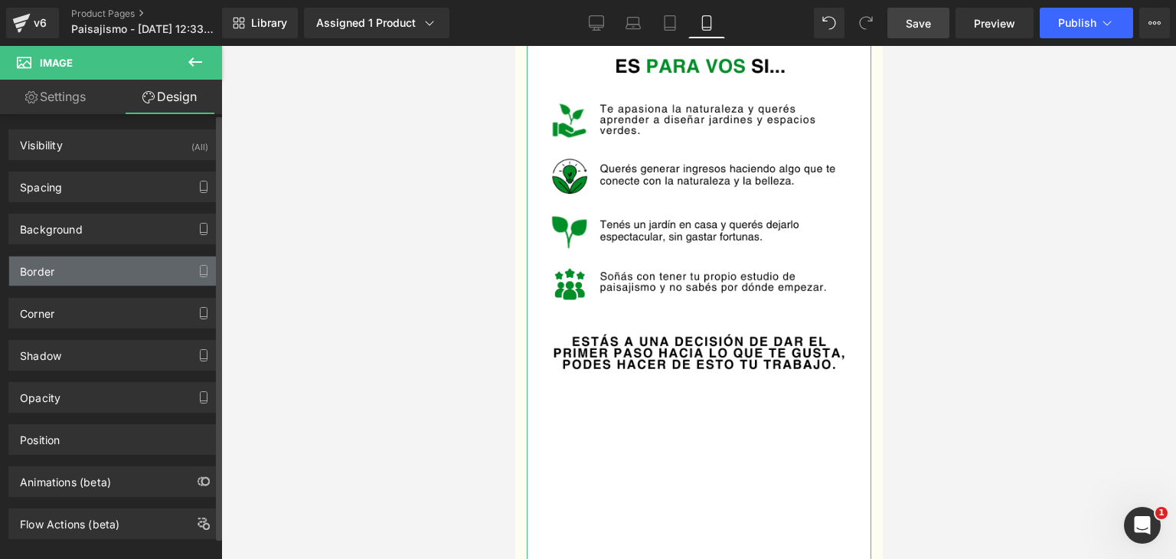
type input "0"
type input "-15"
type input "0"
type input "-15"
type input "0"
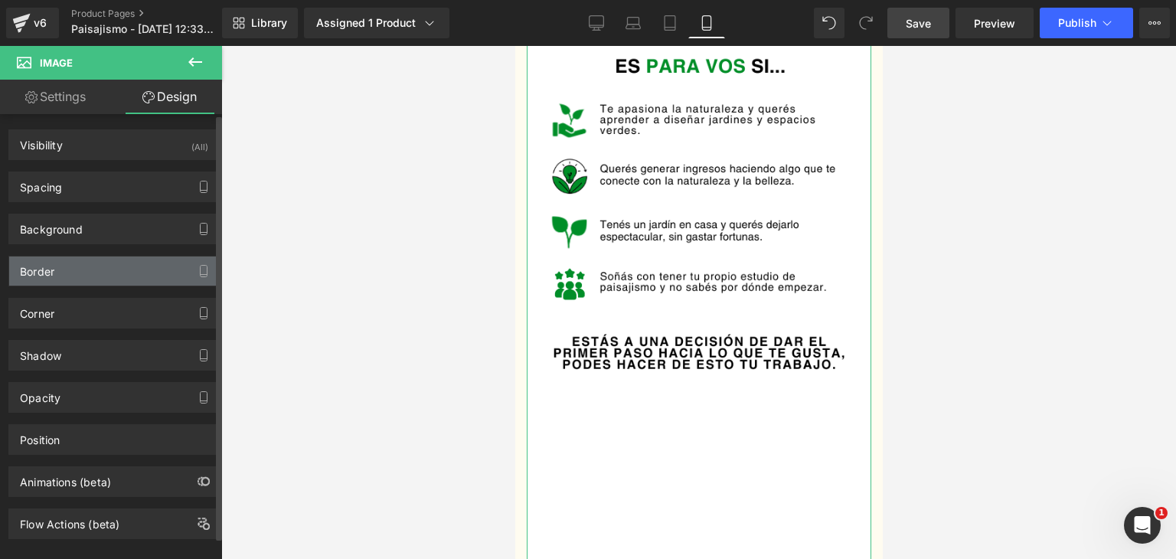
type input "0"
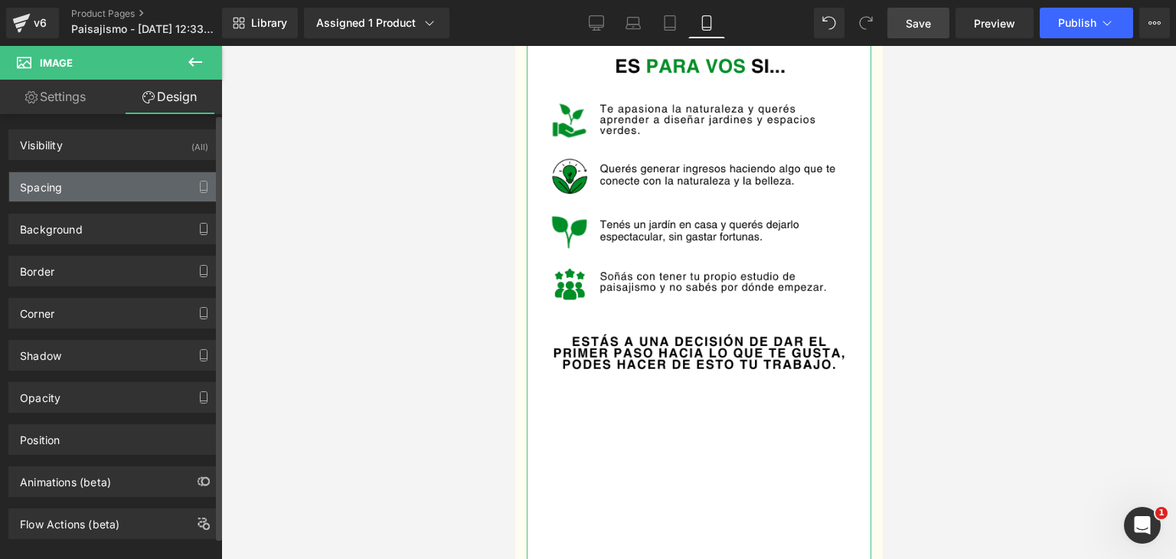
click at [70, 190] on div "Spacing" at bounding box center [114, 186] width 210 height 29
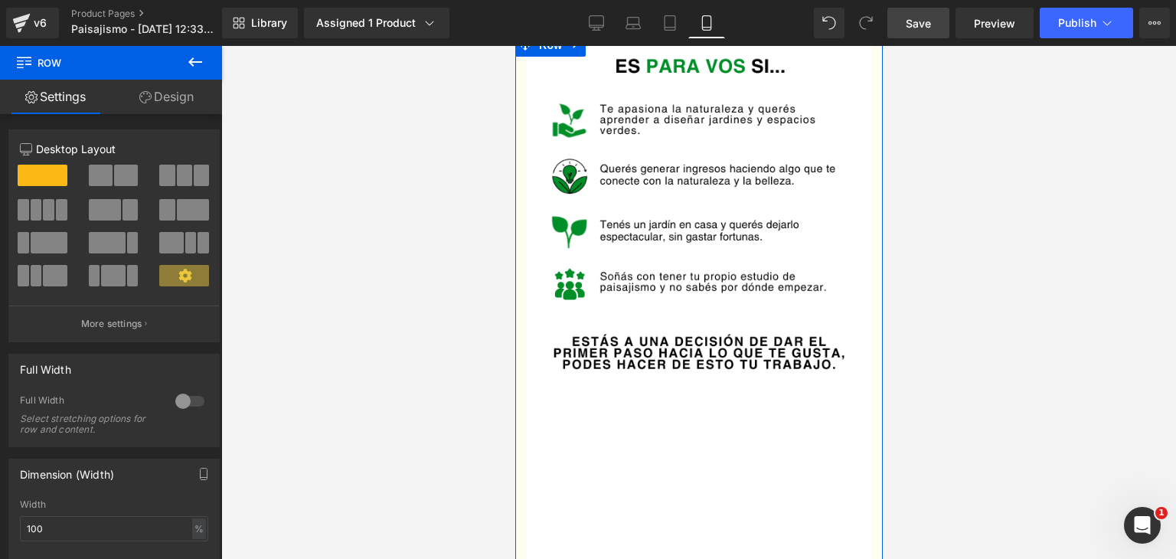
click at [164, 99] on link "Design" at bounding box center [166, 97] width 111 height 34
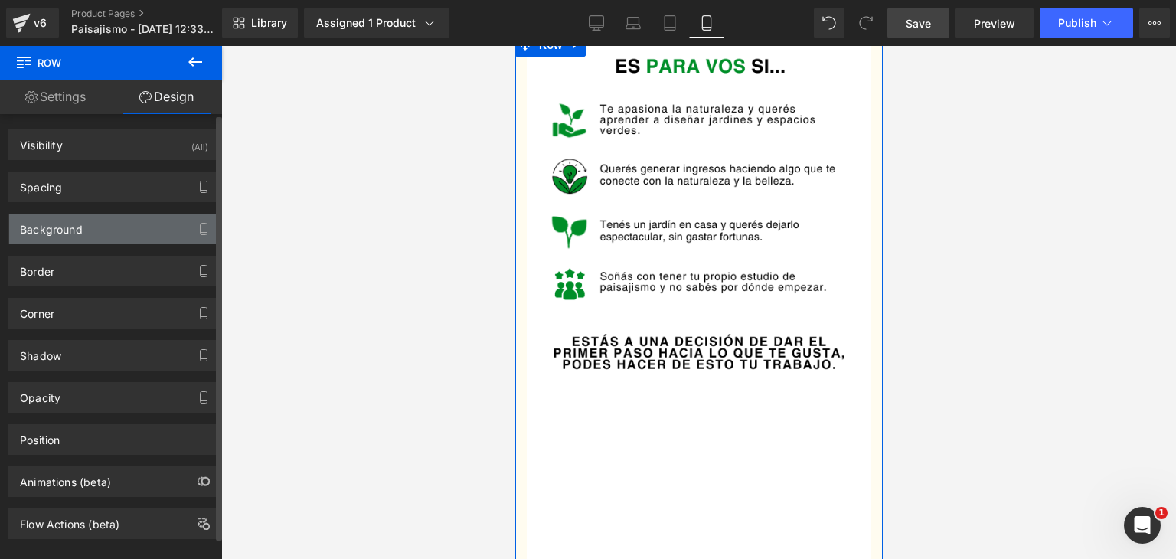
click at [93, 227] on div "Background" at bounding box center [114, 228] width 210 height 29
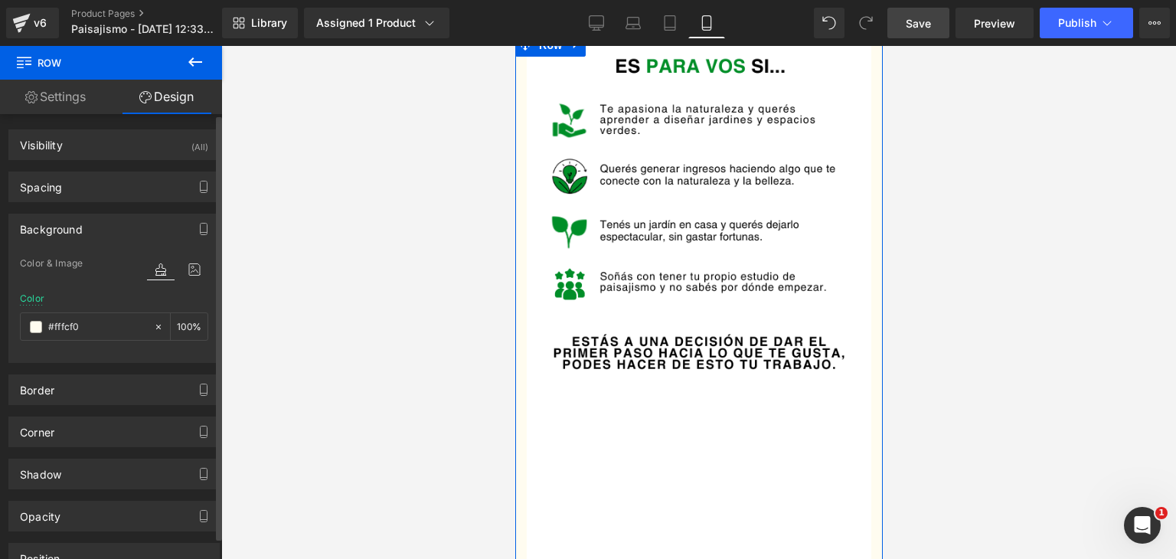
type input "#fffcf0"
type input "100"
click at [153, 327] on icon at bounding box center [158, 327] width 11 height 11
type input "none"
type input "0"
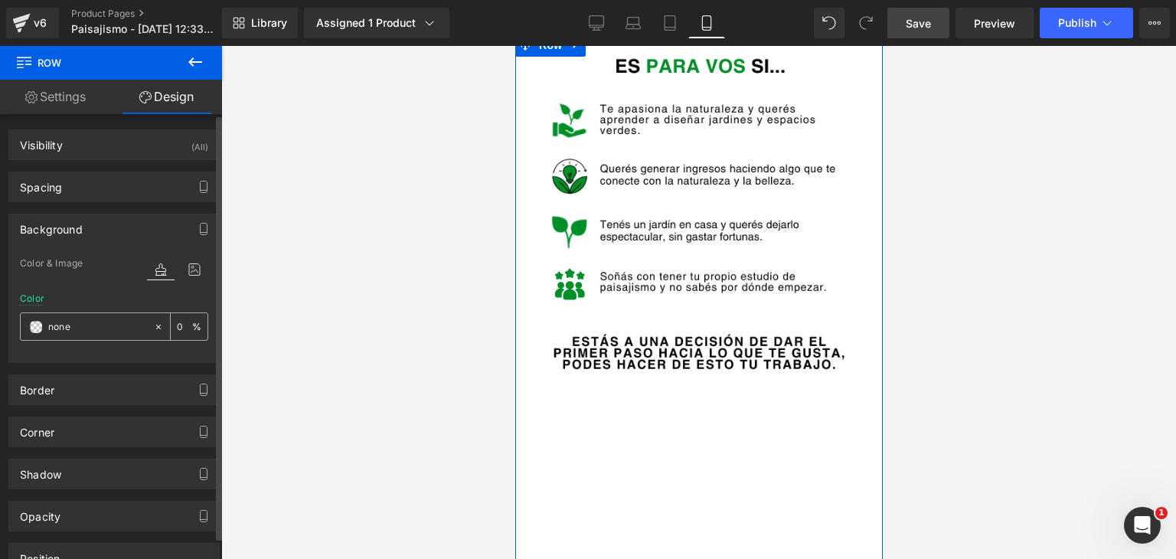
click at [38, 328] on span at bounding box center [36, 327] width 12 height 12
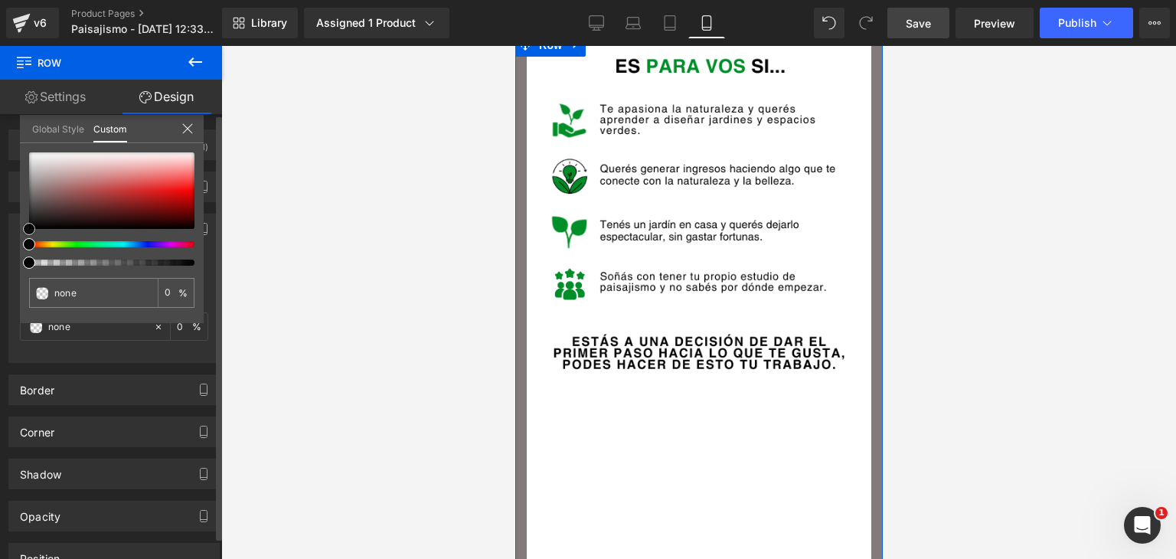
type input "#837b7b"
type input "100"
type input "#837b7b"
type input "100"
type input "#888080"
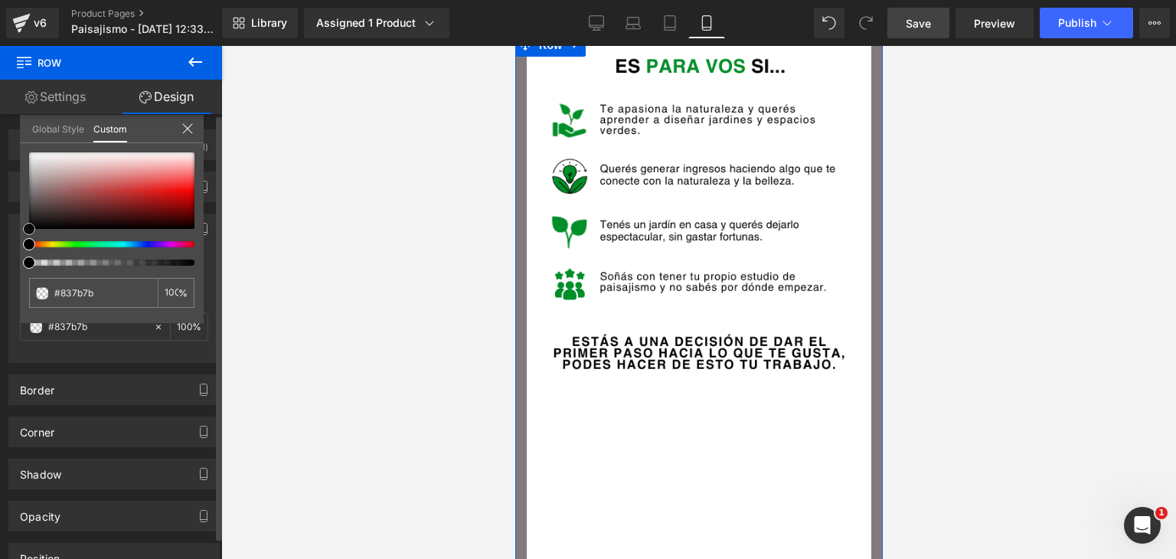
type input "#888080"
type input "#ffffff"
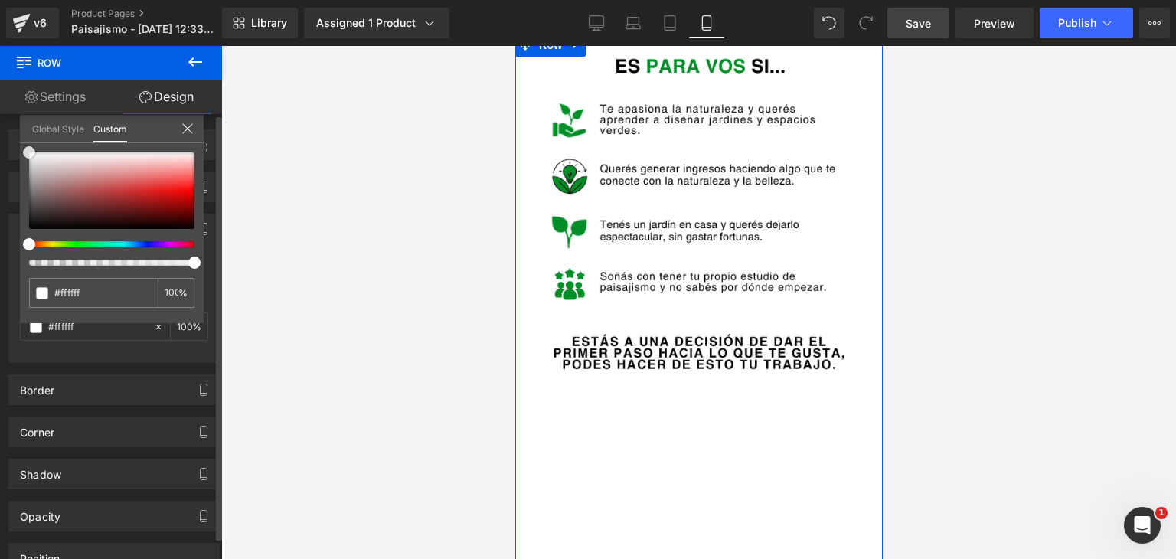
drag, startPoint x: 34, startPoint y: 190, endPoint x: 19, endPoint y: 132, distance: 59.2
click at [20, 132] on div "Global Style Custom Setup Global Style #ffffff 100 %" at bounding box center [112, 138] width 184 height 47
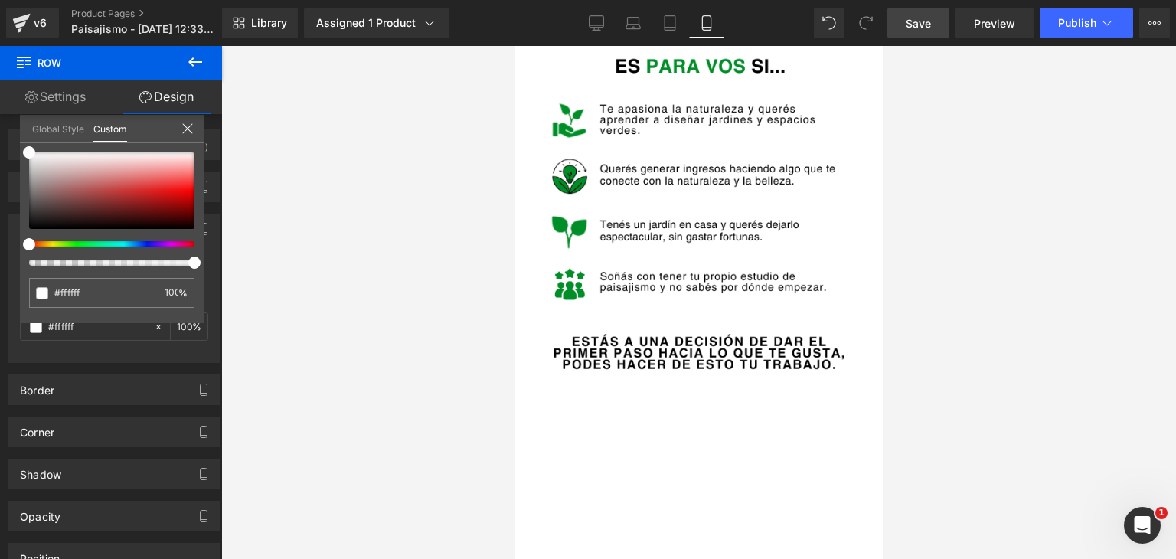
click at [255, 277] on div at bounding box center [698, 302] width 955 height 513
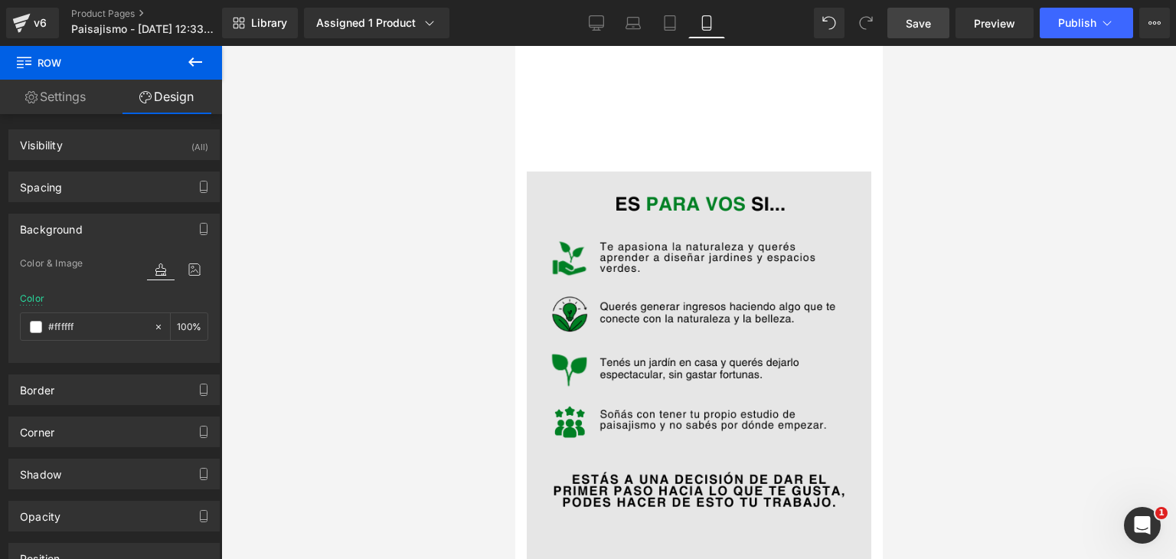
scroll to position [1543, 0]
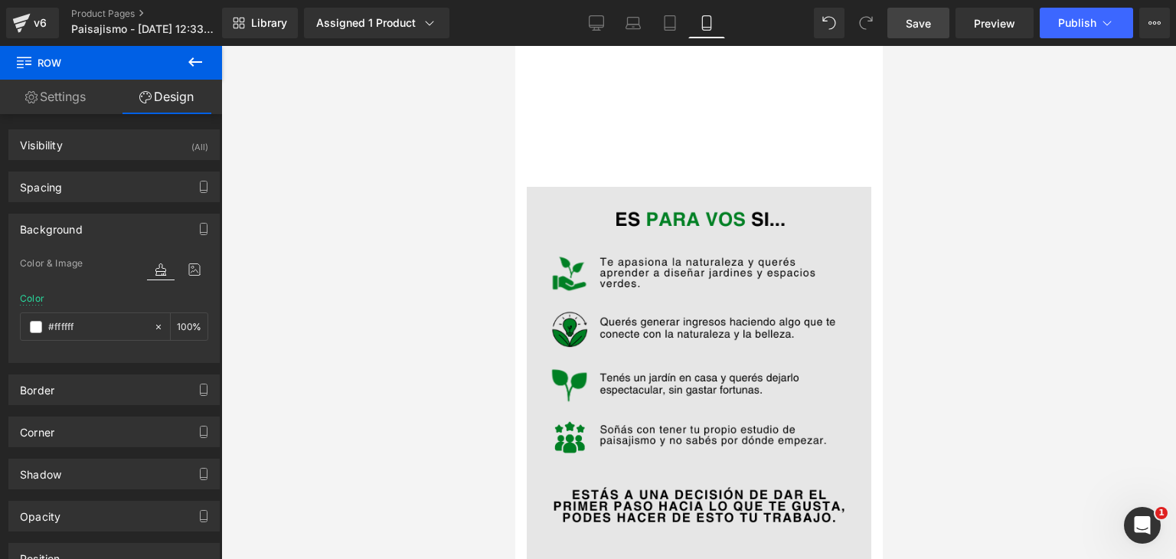
click at [667, 292] on img at bounding box center [698, 456] width 344 height 538
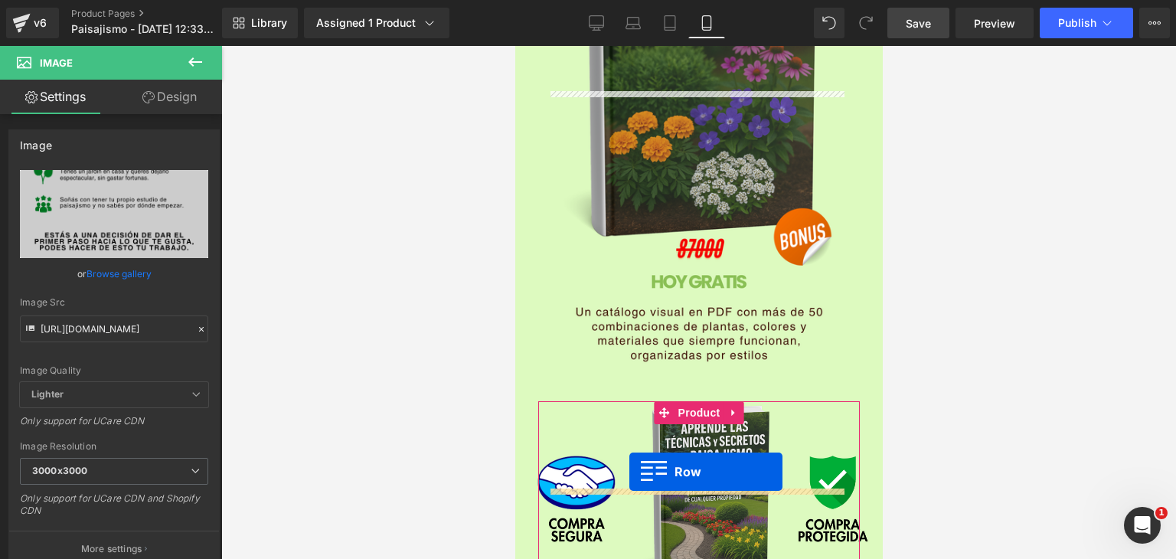
scroll to position [2538, 0]
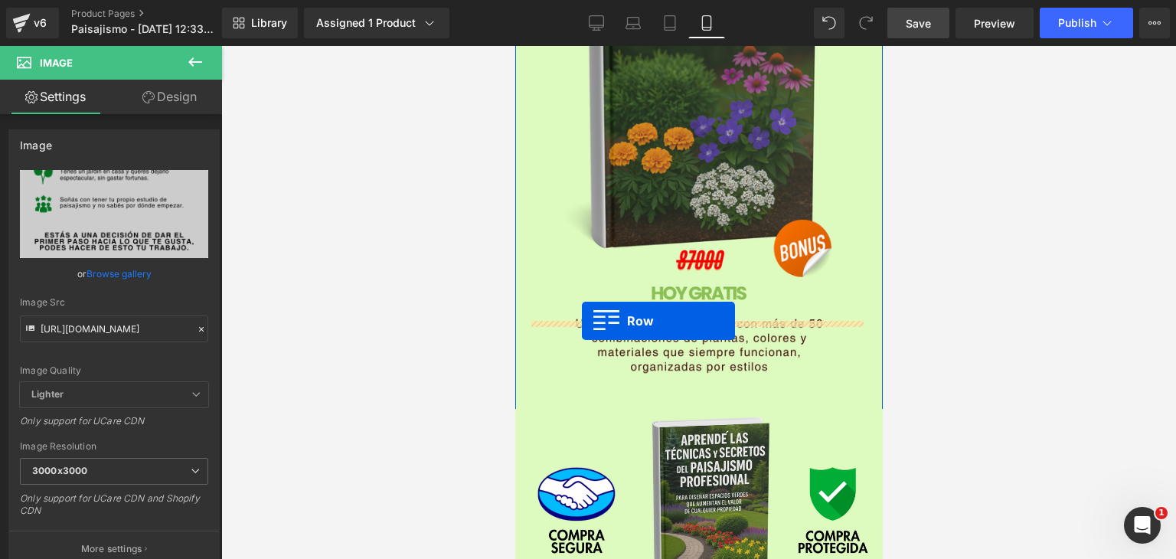
drag, startPoint x: 538, startPoint y: 137, endPoint x: 581, endPoint y: 321, distance: 188.7
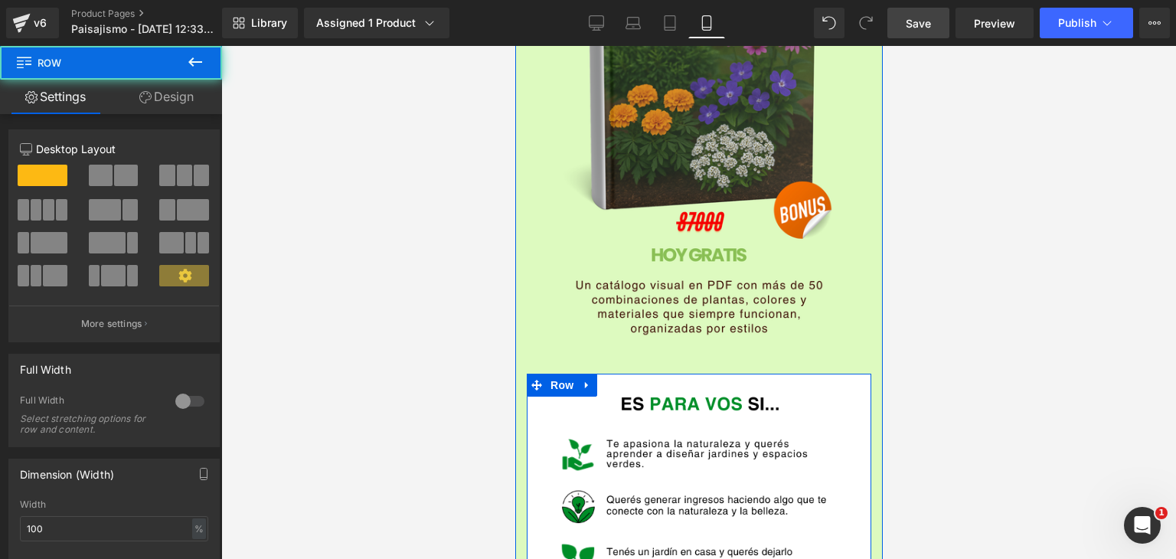
scroll to position [2500, 0]
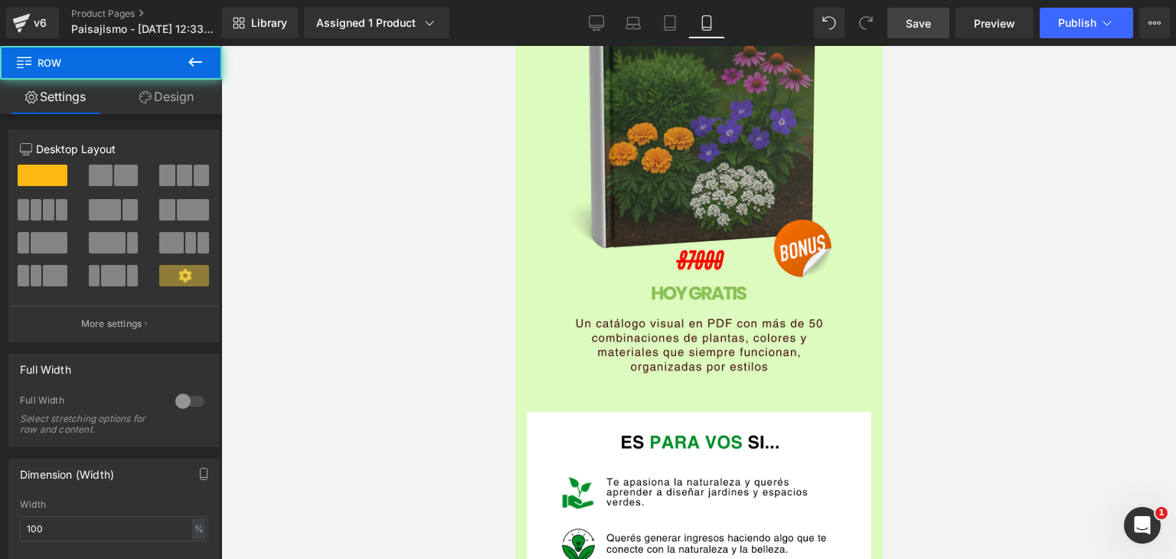
drag, startPoint x: 365, startPoint y: 322, endPoint x: 907, endPoint y: 368, distance: 544.0
click at [907, 368] on div at bounding box center [698, 302] width 955 height 513
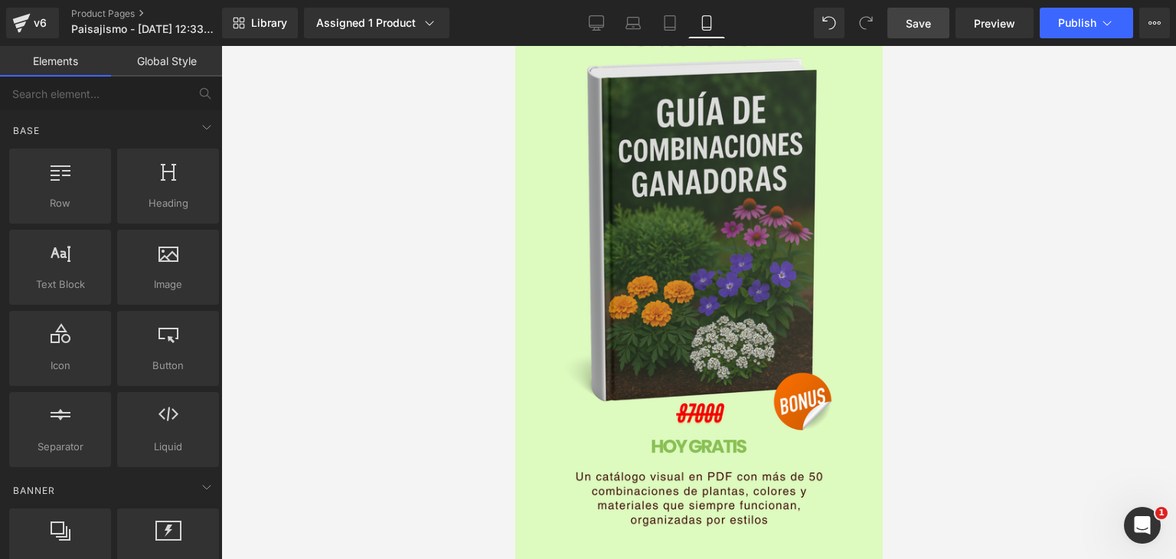
drag, startPoint x: 1030, startPoint y: 349, endPoint x: 899, endPoint y: 332, distance: 132.0
click at [1029, 348] on div at bounding box center [698, 302] width 955 height 513
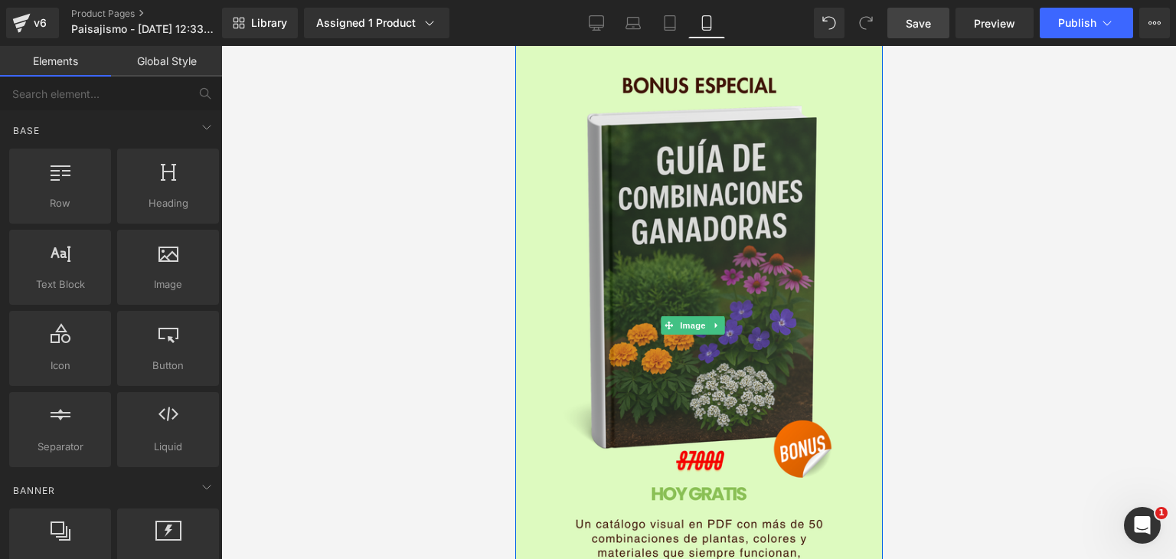
scroll to position [2117, 0]
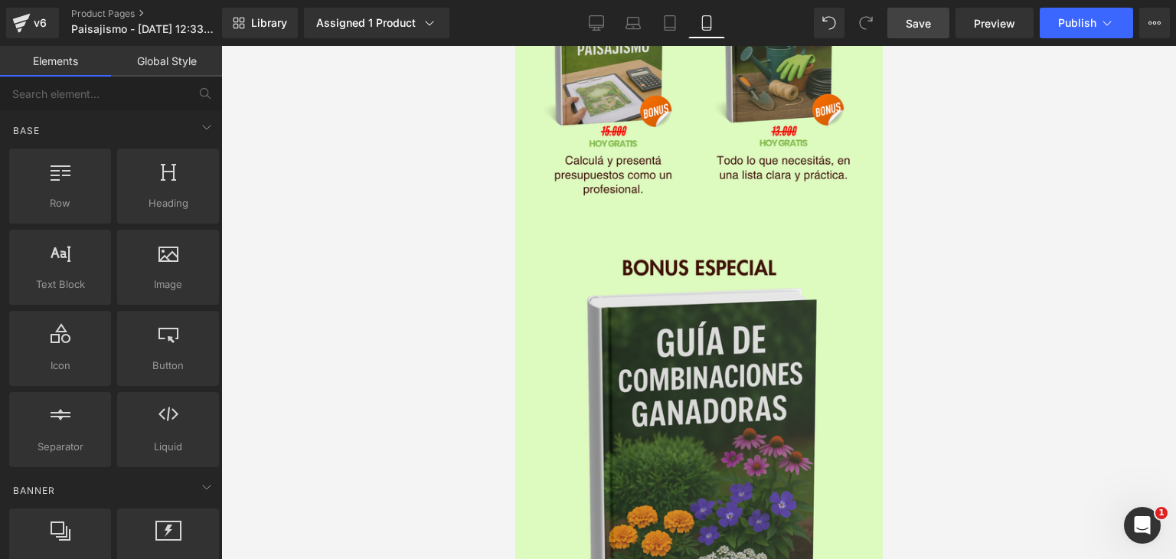
drag, startPoint x: 935, startPoint y: 28, endPoint x: 164, endPoint y: 264, distance: 806.1
click at [935, 28] on link "Save" at bounding box center [918, 23] width 62 height 31
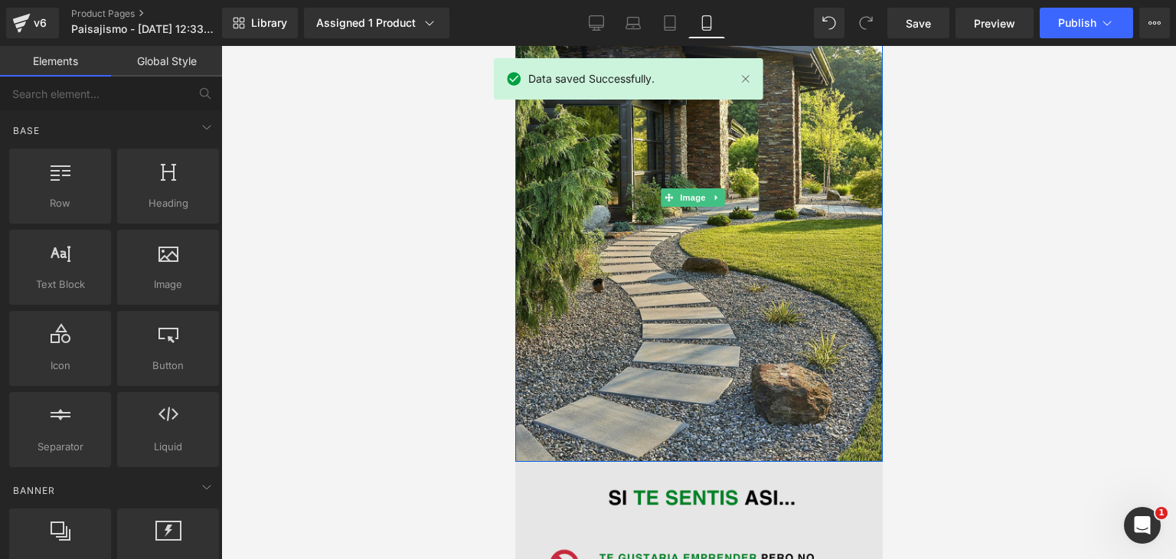
scroll to position [383, 0]
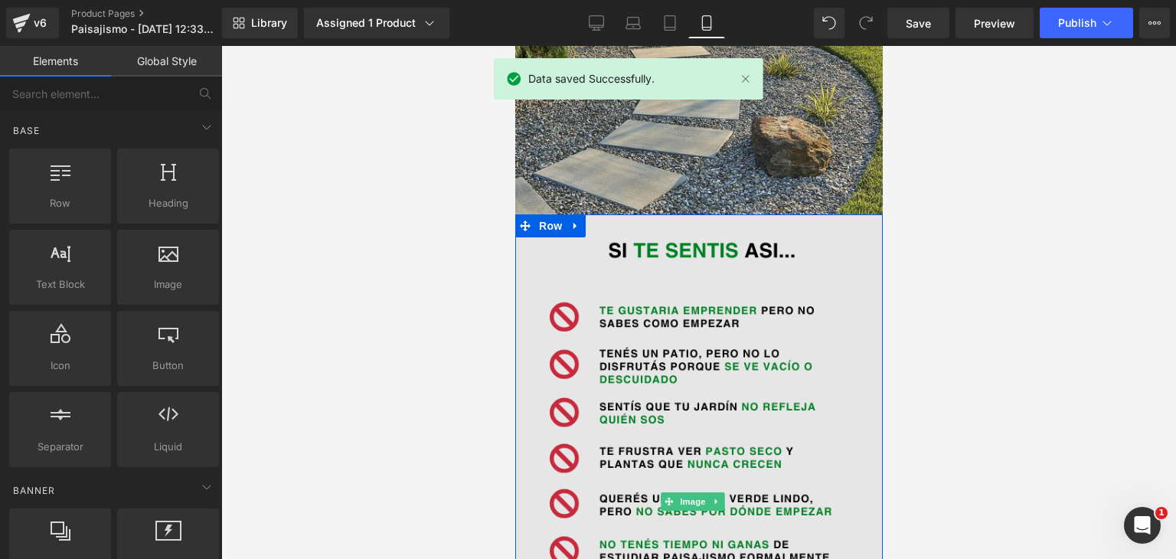
click at [721, 329] on img at bounding box center [697, 501] width 367 height 574
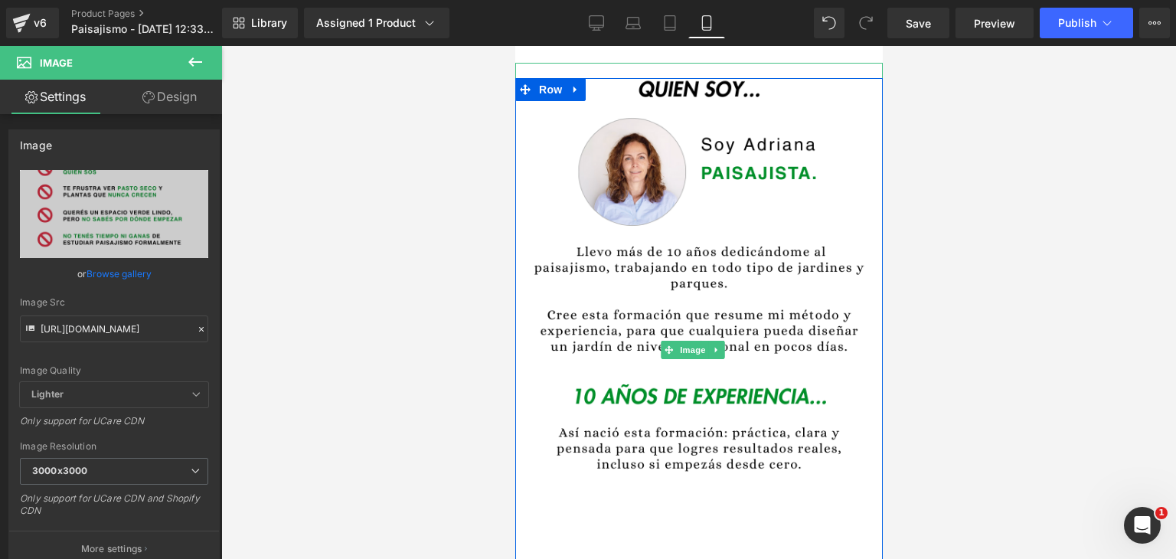
scroll to position [1148, 0]
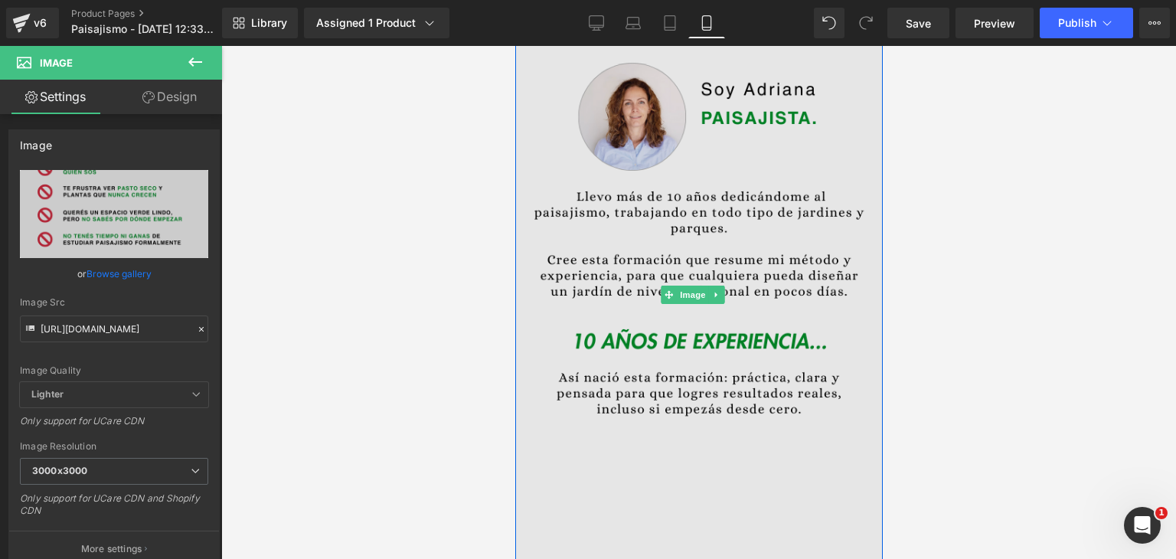
click at [782, 318] on img at bounding box center [697, 295] width 367 height 574
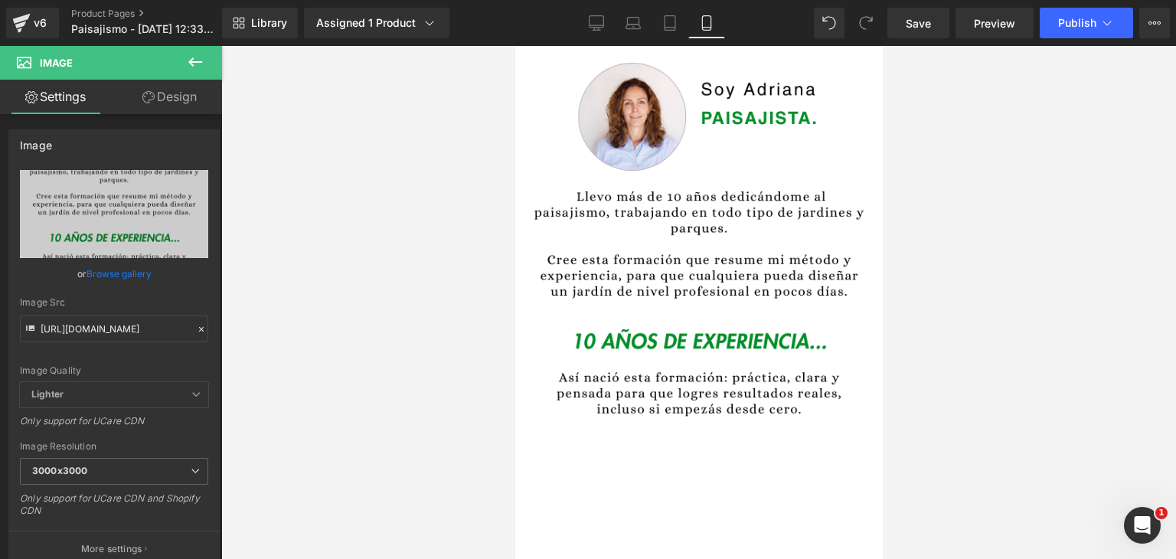
click at [493, 386] on div at bounding box center [698, 302] width 955 height 513
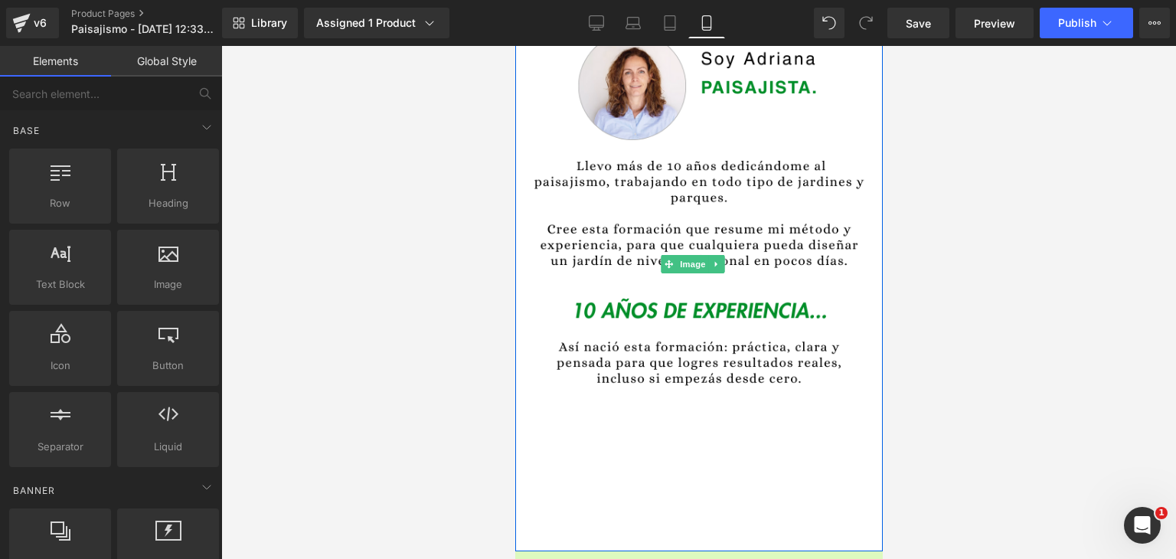
scroll to position [1378, 0]
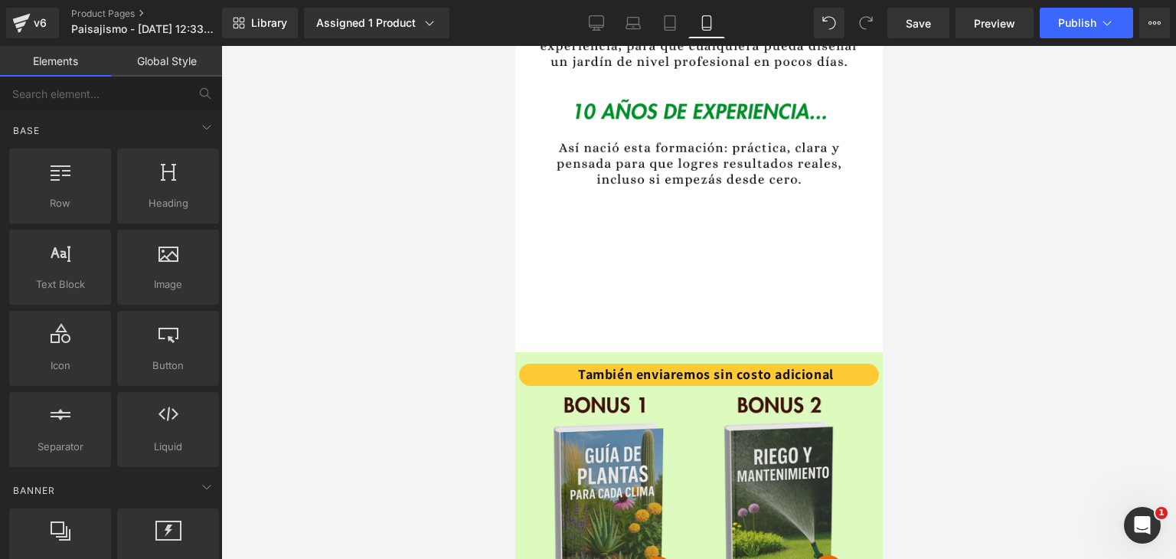
click at [965, 338] on div at bounding box center [698, 302] width 955 height 513
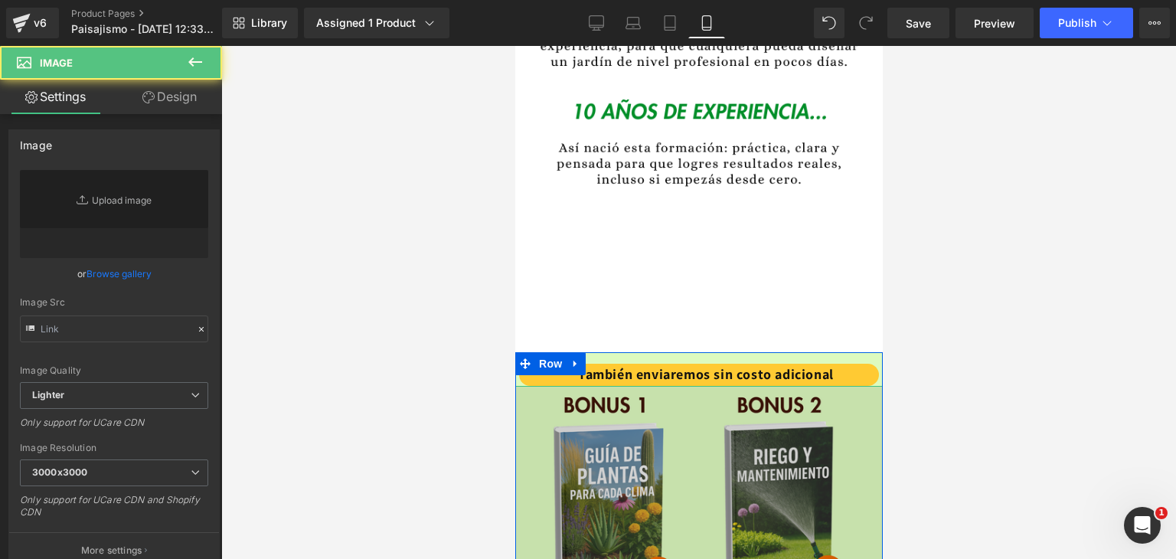
type input "https://i.postimg.cc/ZRLG86sB/6.png"
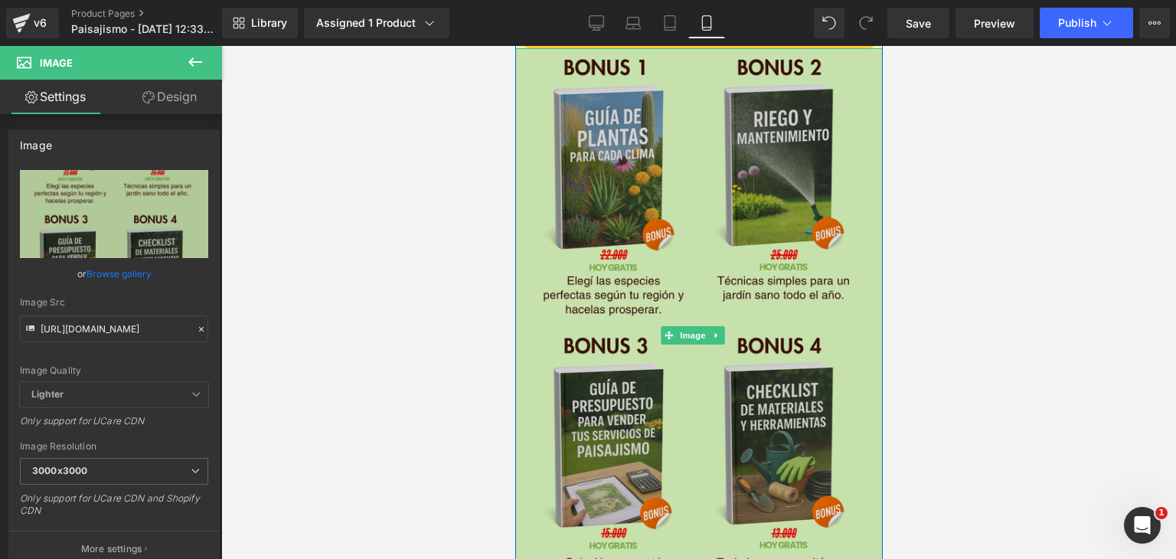
scroll to position [1761, 0]
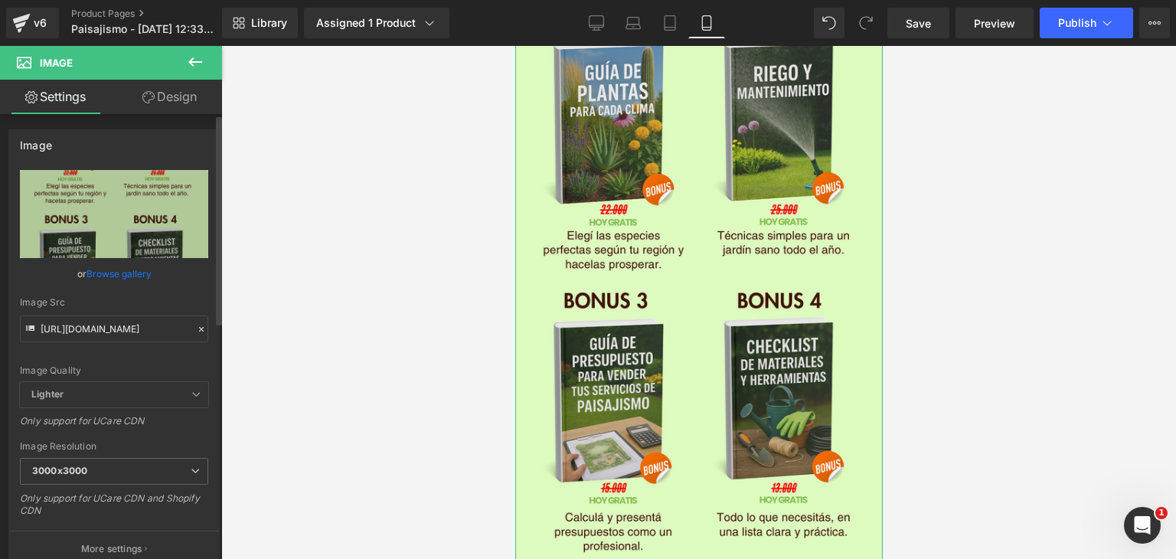
click at [196, 325] on icon at bounding box center [201, 329] width 11 height 11
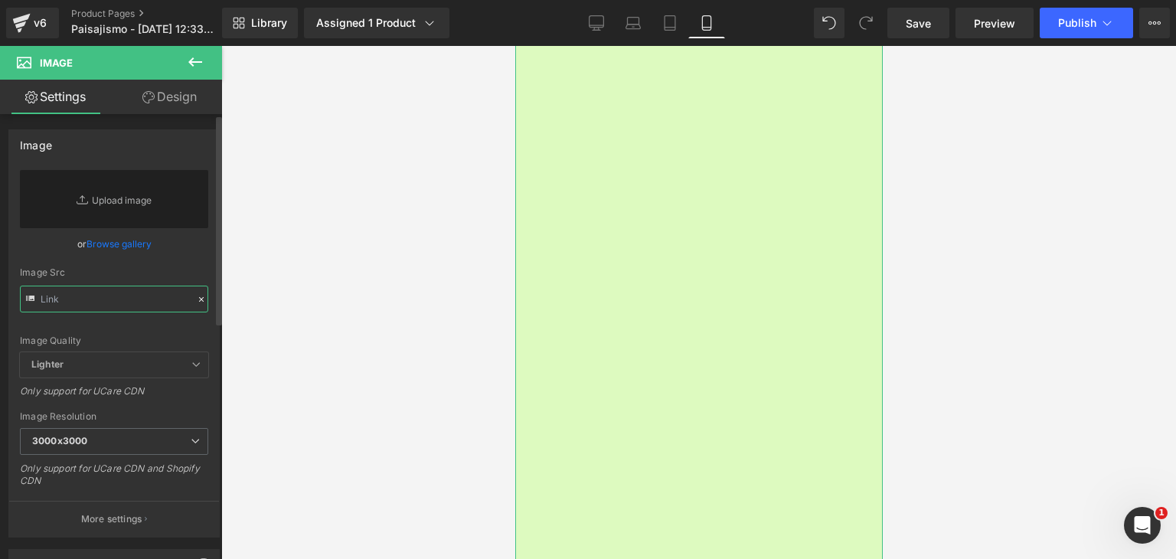
click at [99, 289] on input "text" at bounding box center [114, 299] width 188 height 27
paste input "https://i.ibb.co/rfkfxyKf/paisajismo-6.png"
type input "https://i.ibb.co/rfkfxyKf/paisajismo-6.png"
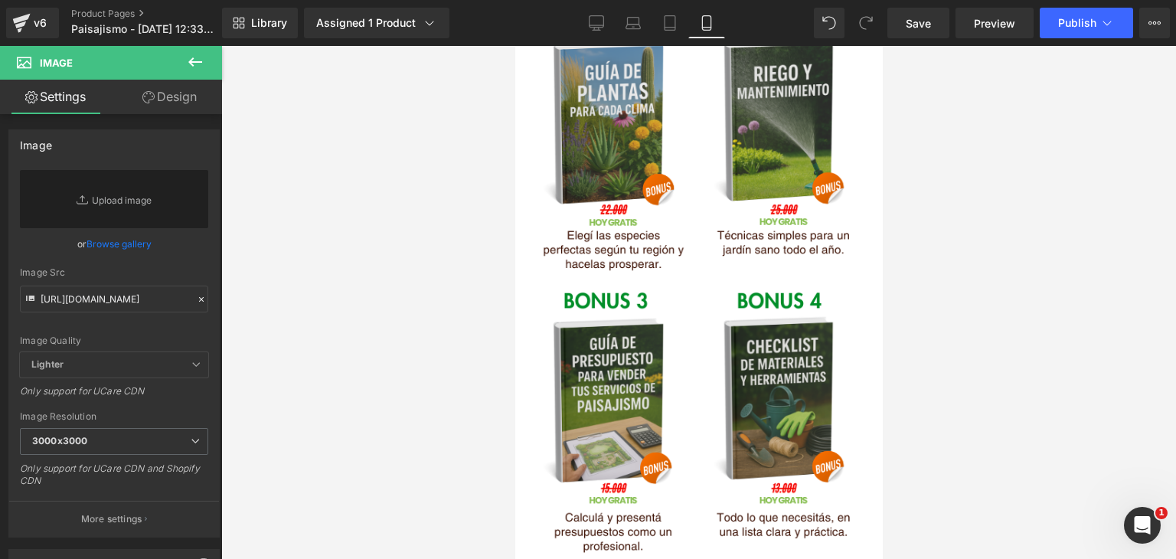
scroll to position [0, 0]
click at [278, 299] on div at bounding box center [698, 302] width 955 height 513
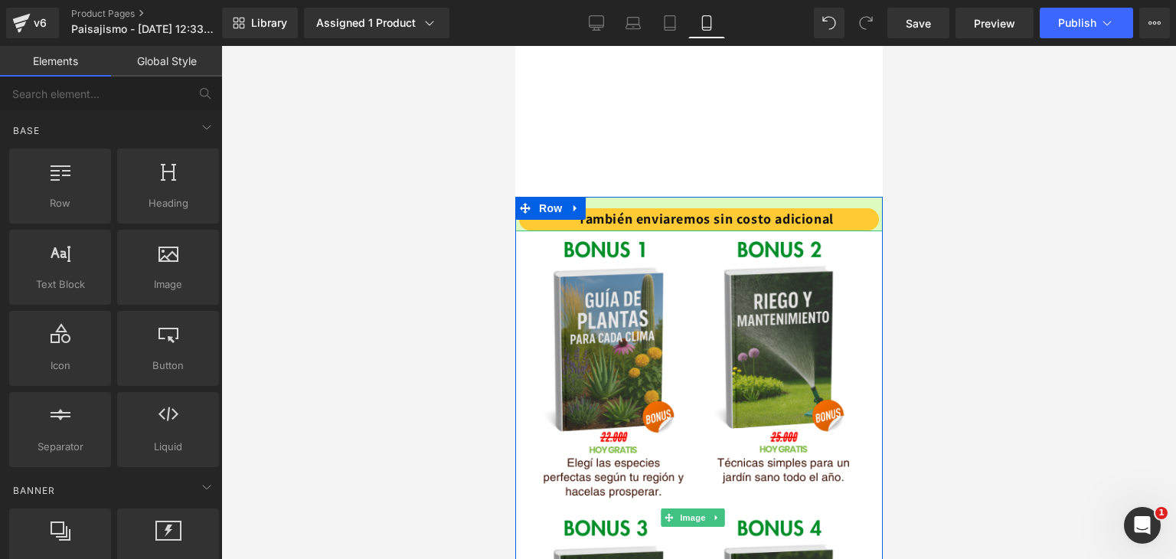
scroll to position [1531, 0]
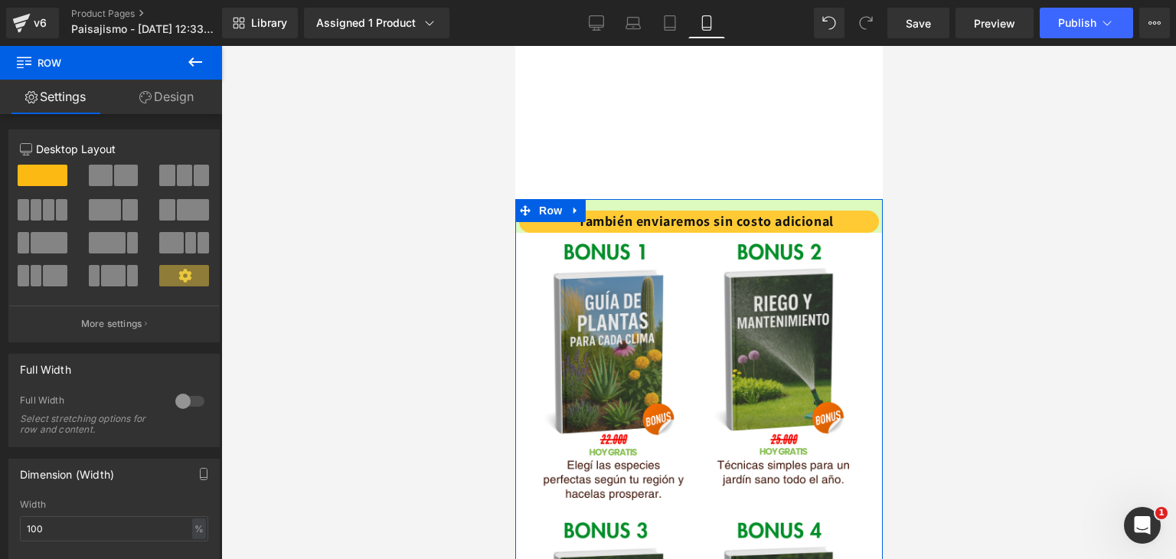
click at [151, 96] on link "Design" at bounding box center [166, 97] width 111 height 34
click at [0, 0] on div "Background" at bounding box center [0, 0] width 0 height 0
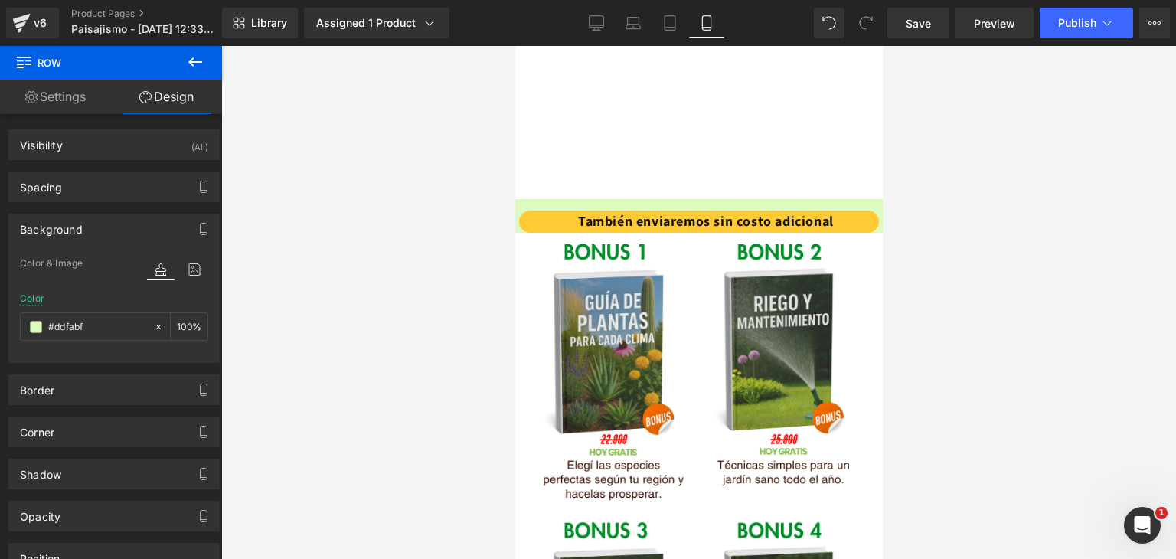
type input "#ddfabf"
type input "100"
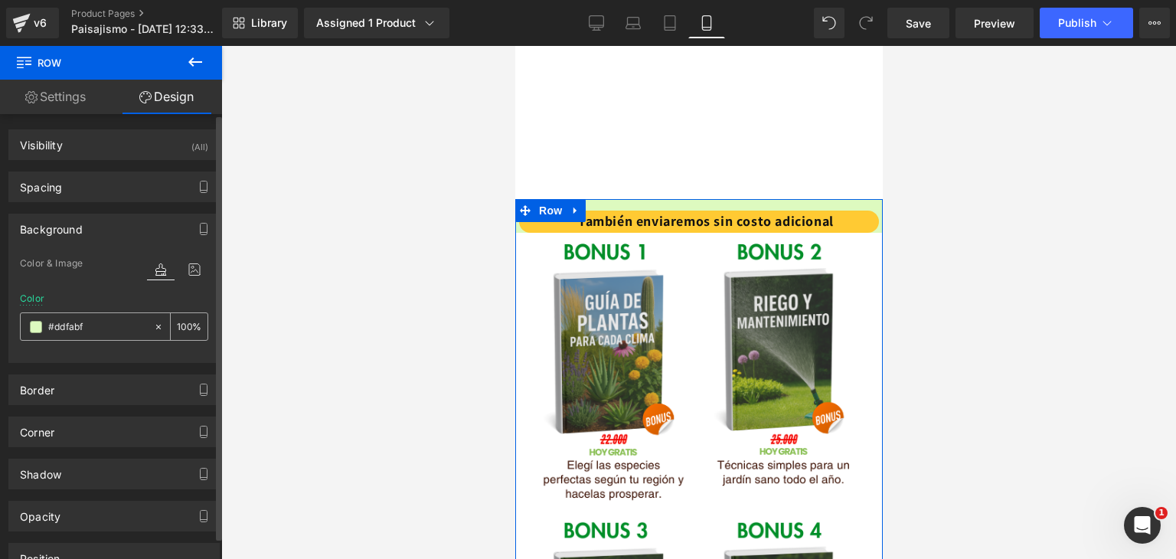
click at [39, 327] on span at bounding box center [36, 327] width 12 height 12
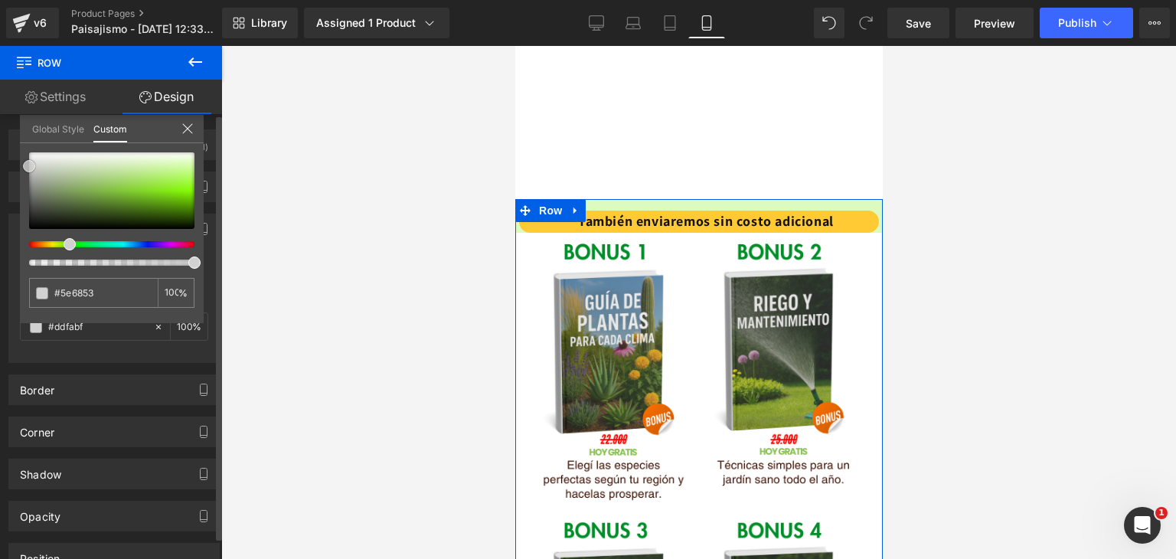
type input "#5e6853"
type input "#91968b"
type input "#ffffff"
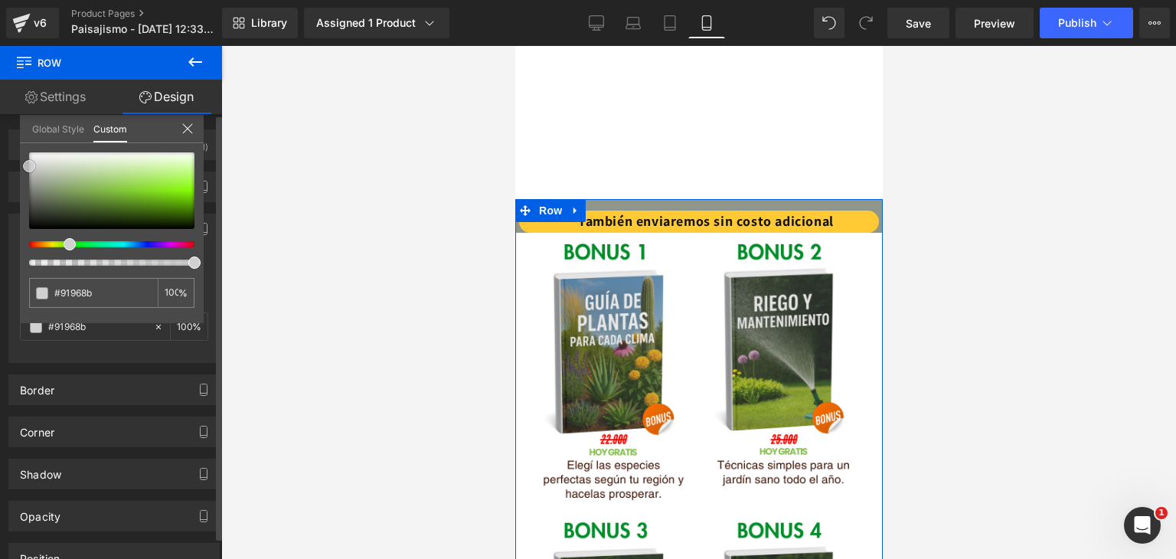
type input "#ffffff"
drag, startPoint x: 24, startPoint y: 165, endPoint x: 3, endPoint y: 132, distance: 39.3
click at [3, 202] on div "Background Color & Image color rgba(255, 255, 255, 1) Color #ffffff 100 % Image…" at bounding box center [114, 282] width 229 height 161
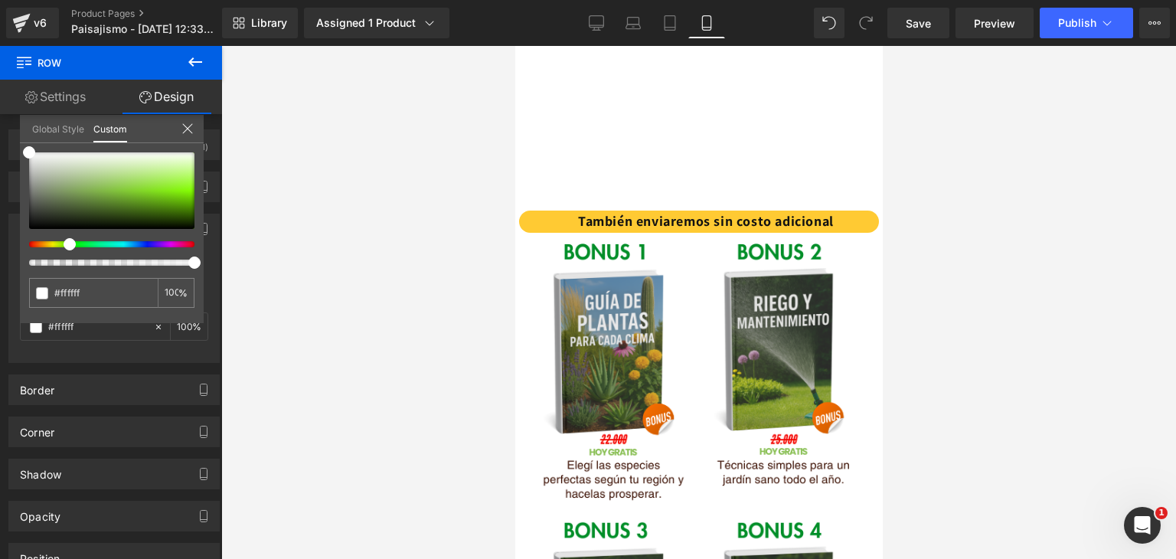
click at [341, 250] on div at bounding box center [698, 302] width 955 height 513
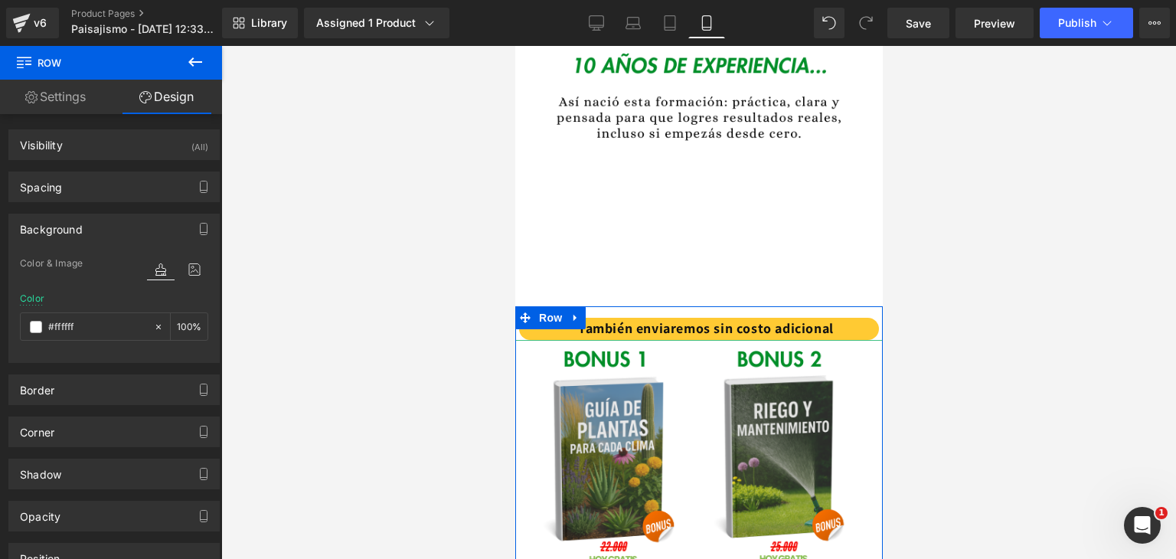
scroll to position [1378, 0]
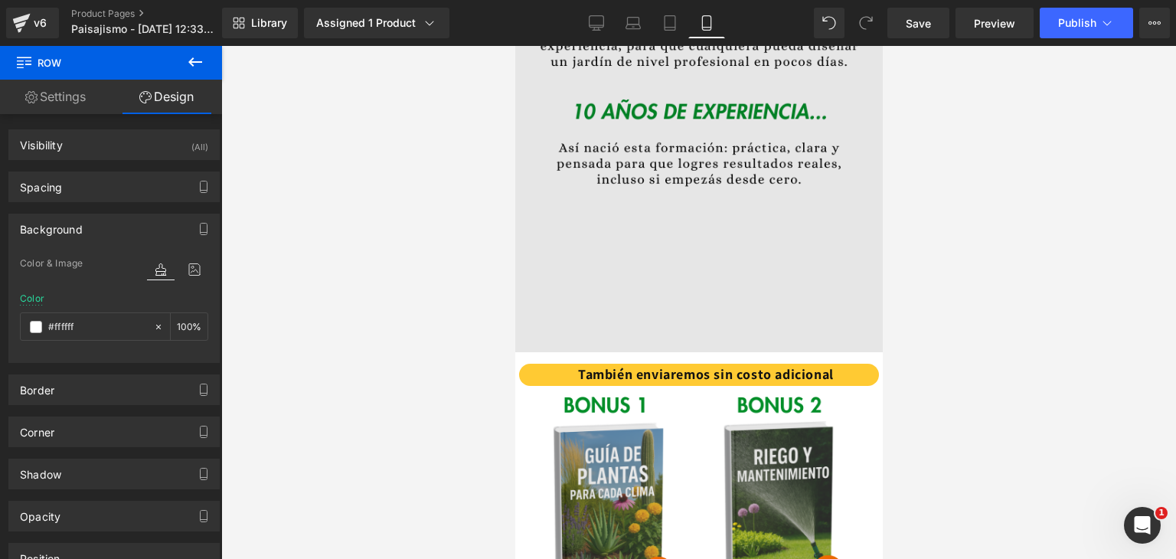
click at [749, 190] on img at bounding box center [697, 65] width 367 height 574
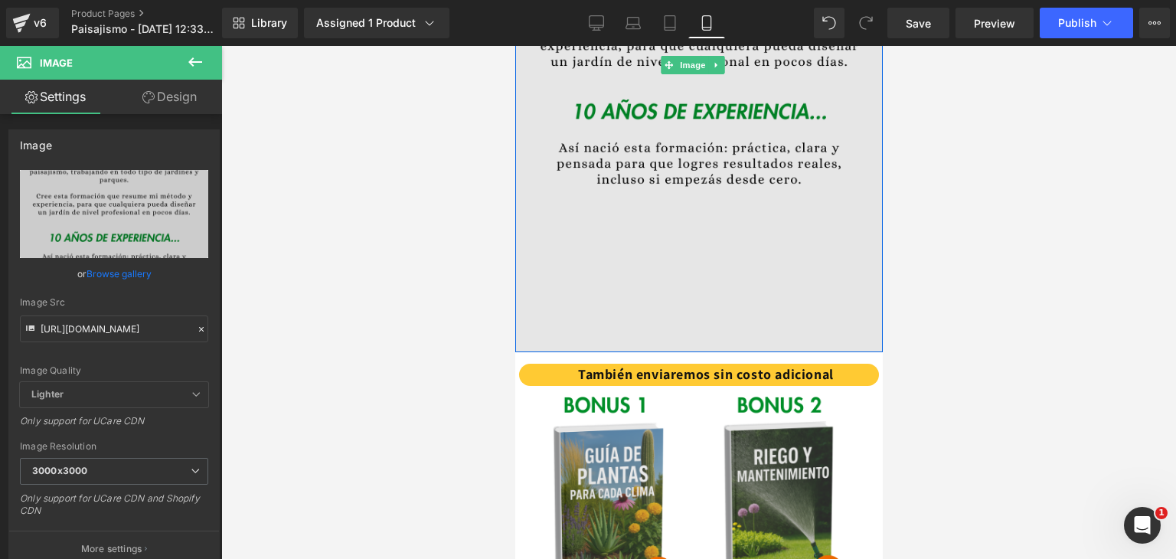
click at [574, 221] on img at bounding box center [697, 65] width 367 height 574
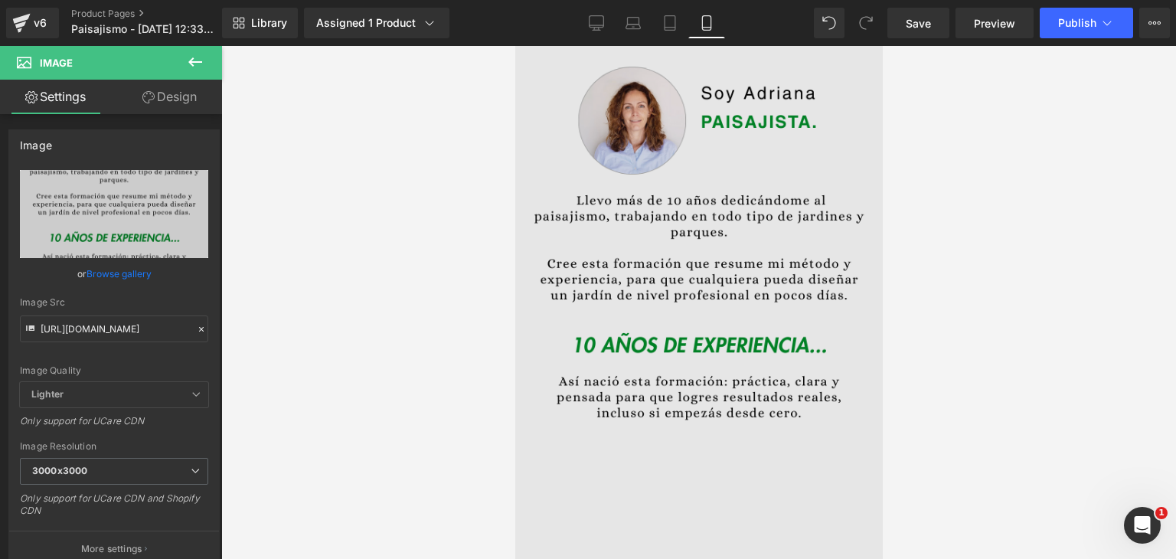
scroll to position [1148, 0]
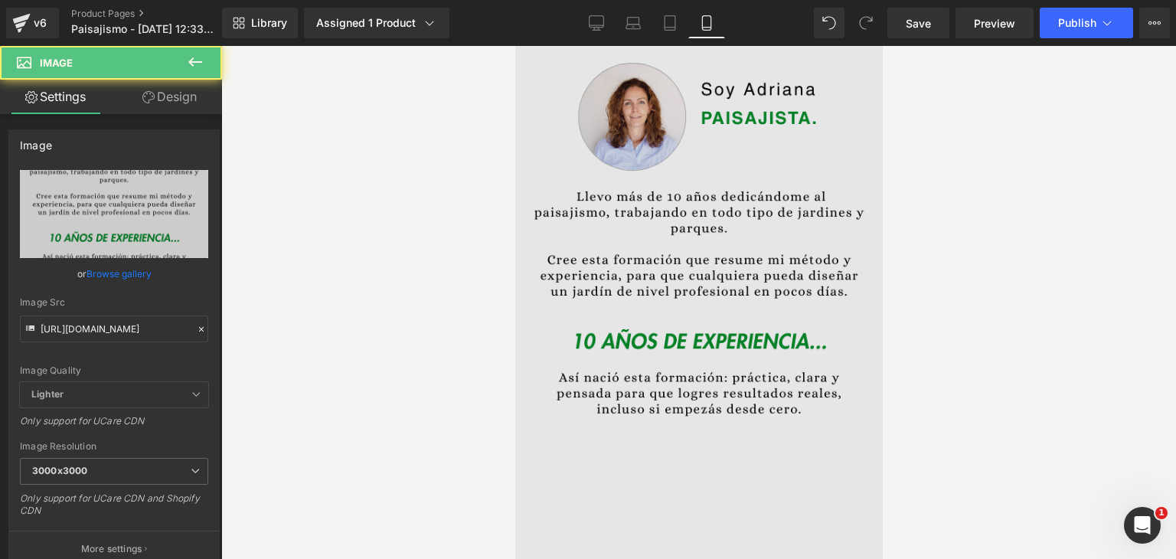
click at [723, 397] on img at bounding box center [697, 295] width 367 height 574
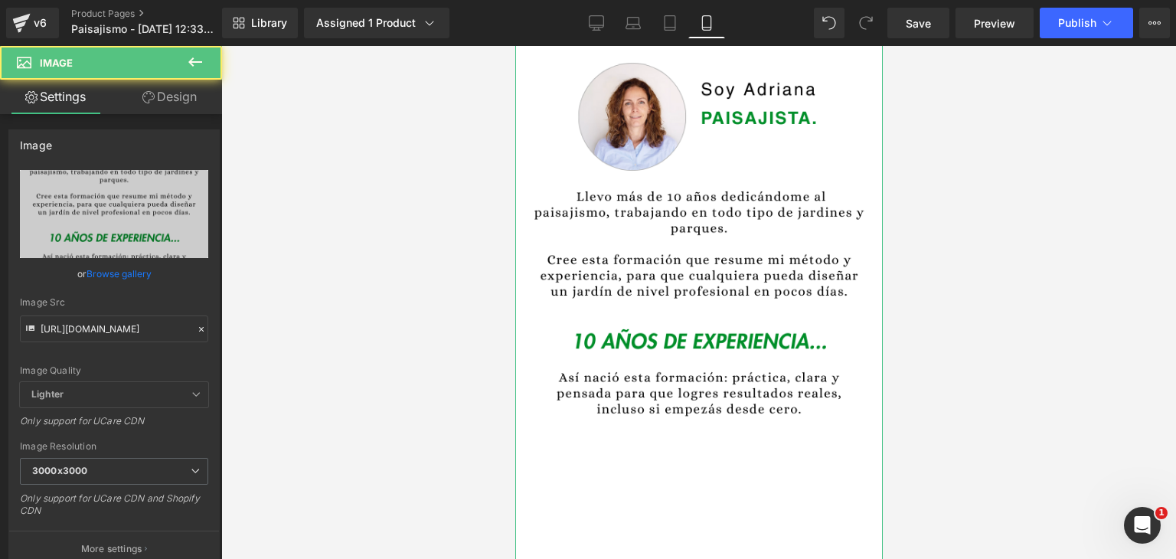
click at [167, 100] on link "Design" at bounding box center [169, 97] width 111 height 34
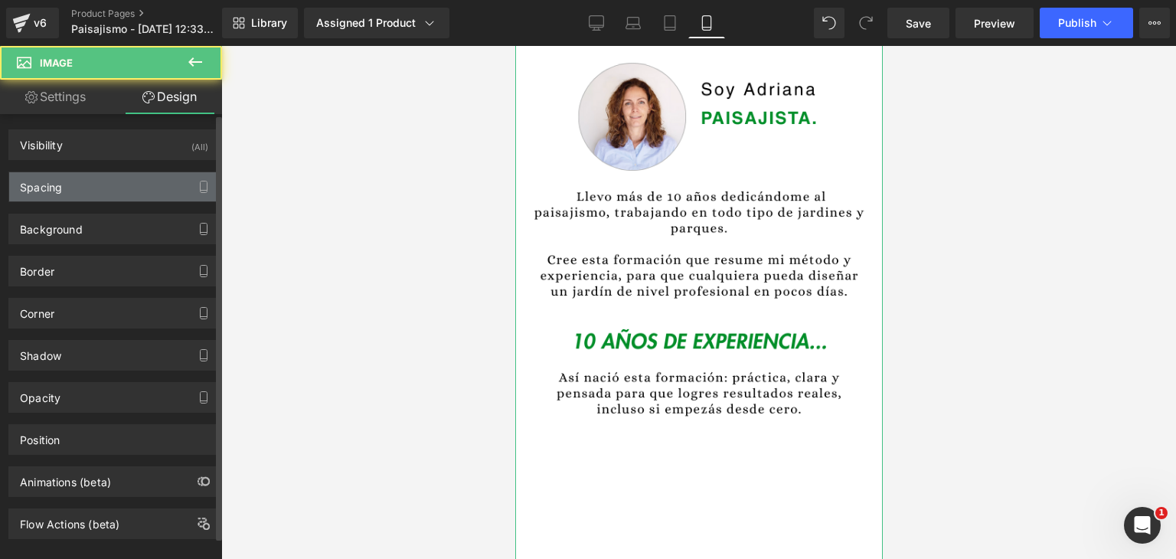
click at [110, 186] on div "Spacing" at bounding box center [114, 186] width 210 height 29
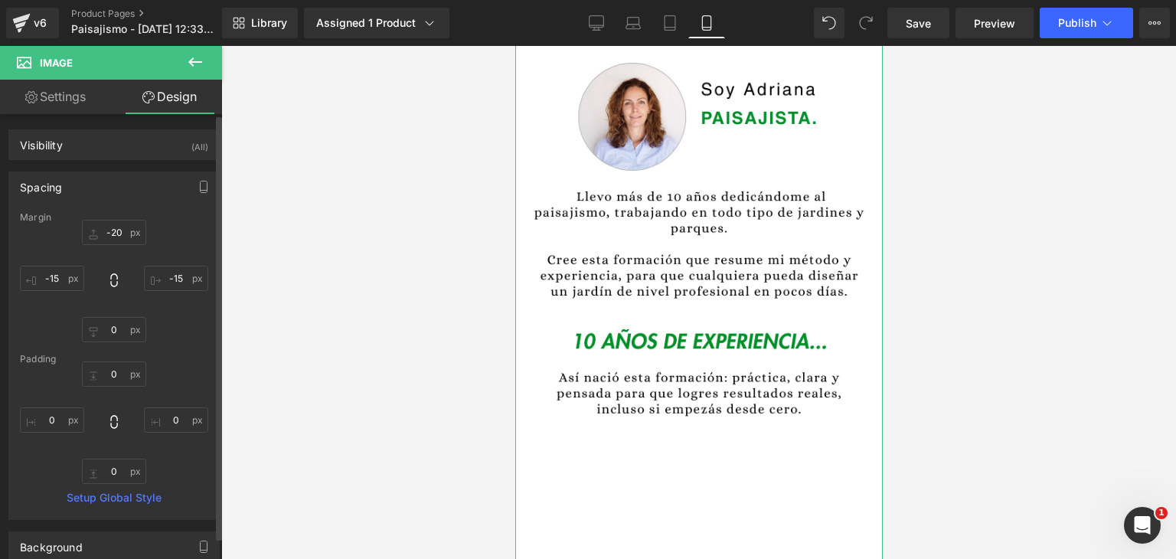
type input "-20"
type input "-15"
type input "0"
type input "-15"
type input "0"
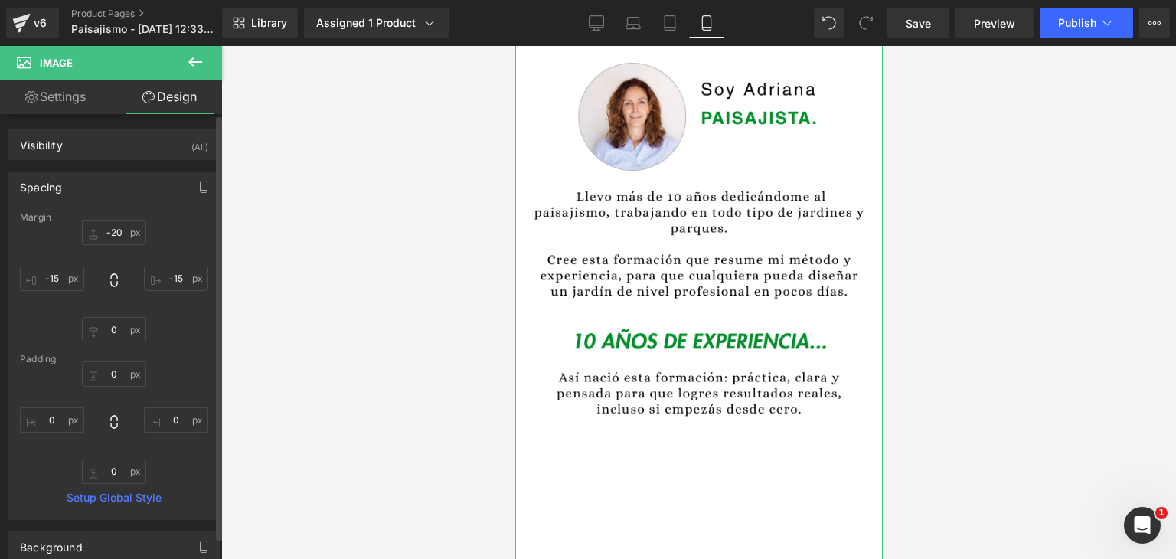
type input "0"
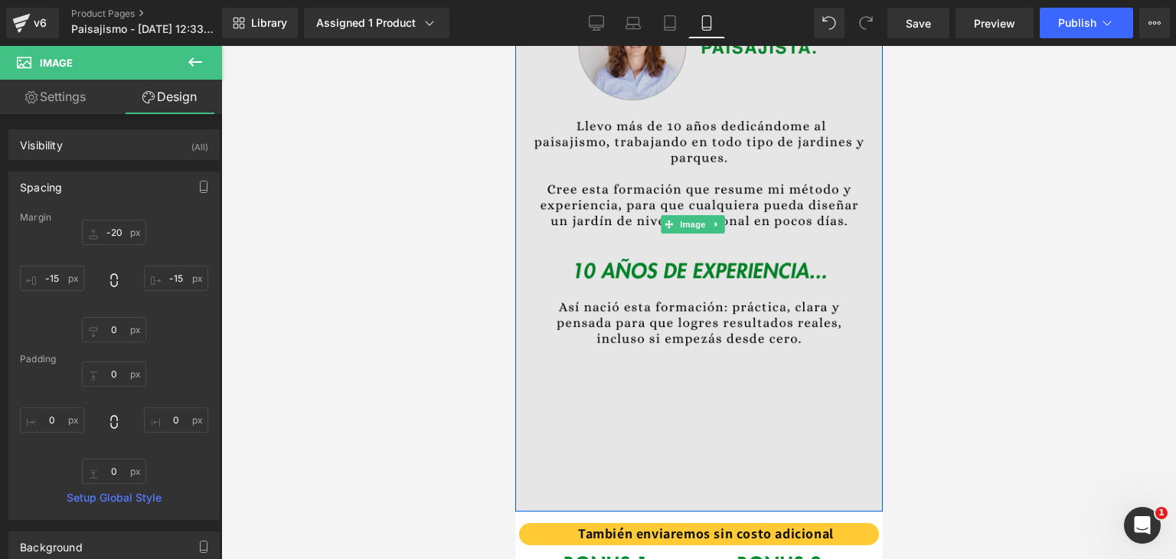
scroll to position [1225, 0]
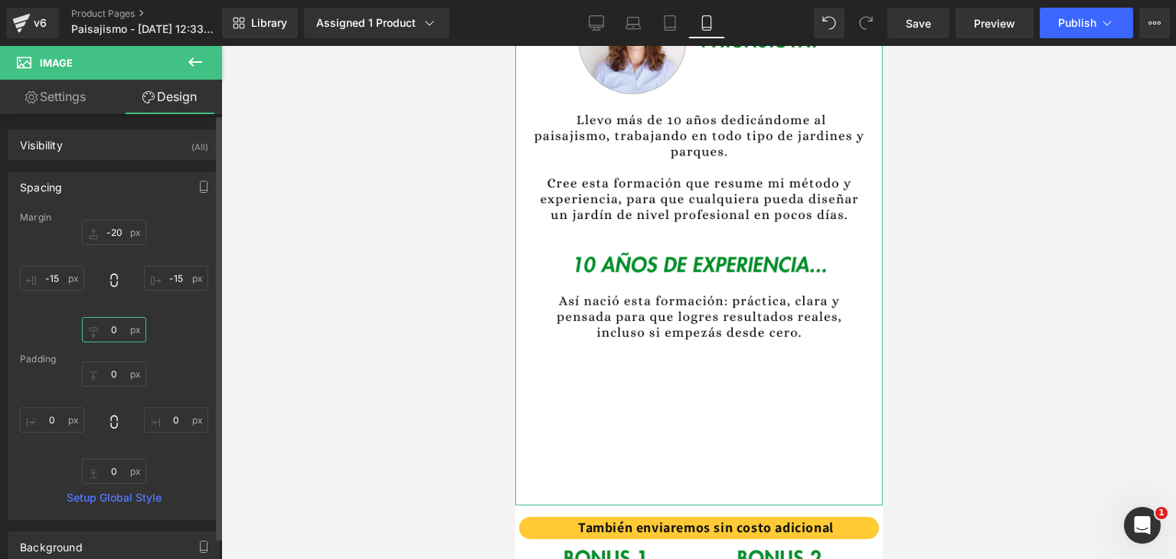
click at [116, 328] on input "0" at bounding box center [114, 329] width 64 height 25
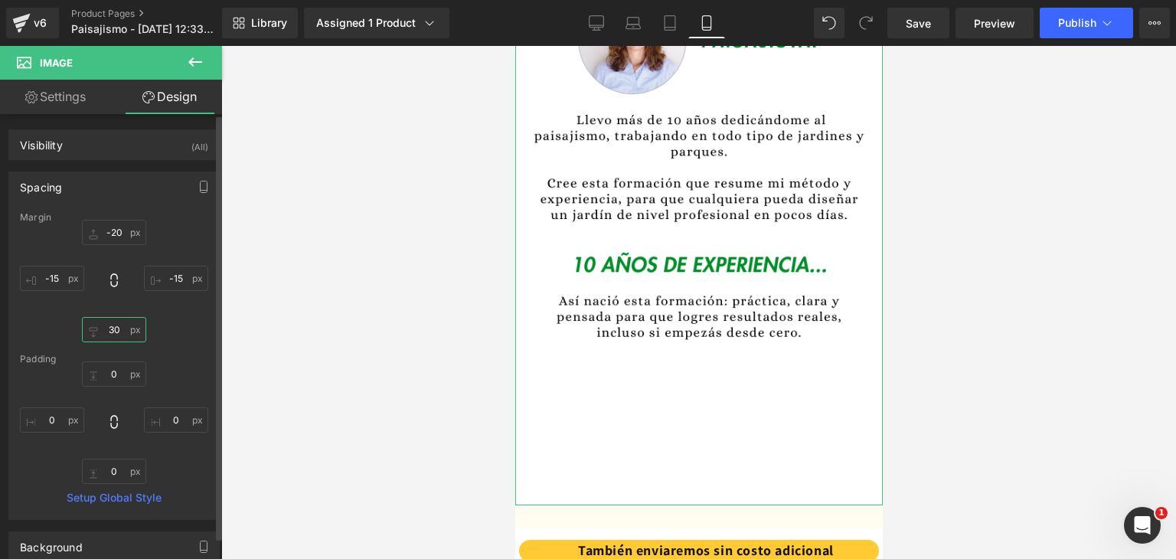
click at [123, 324] on input "30" at bounding box center [114, 329] width 64 height 25
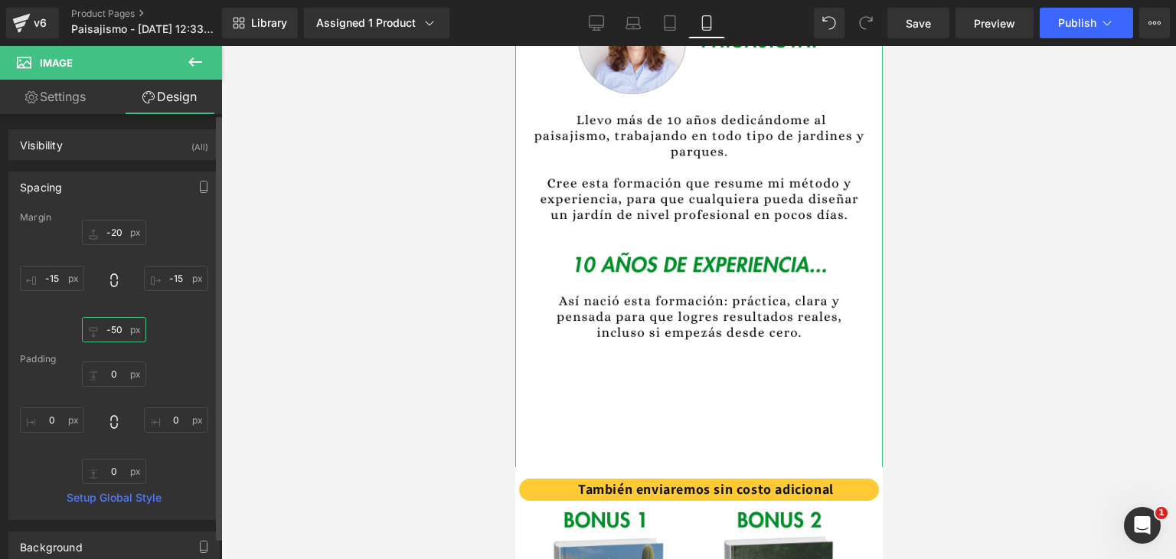
click at [123, 324] on input "-50" at bounding box center [114, 329] width 64 height 25
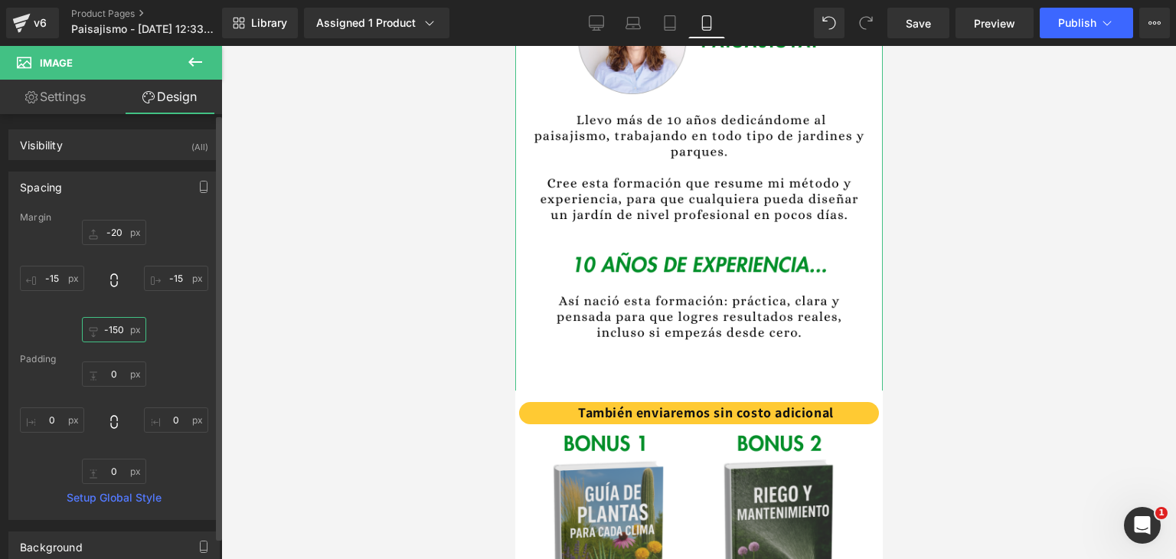
click at [123, 324] on input "-150" at bounding box center [114, 329] width 64 height 25
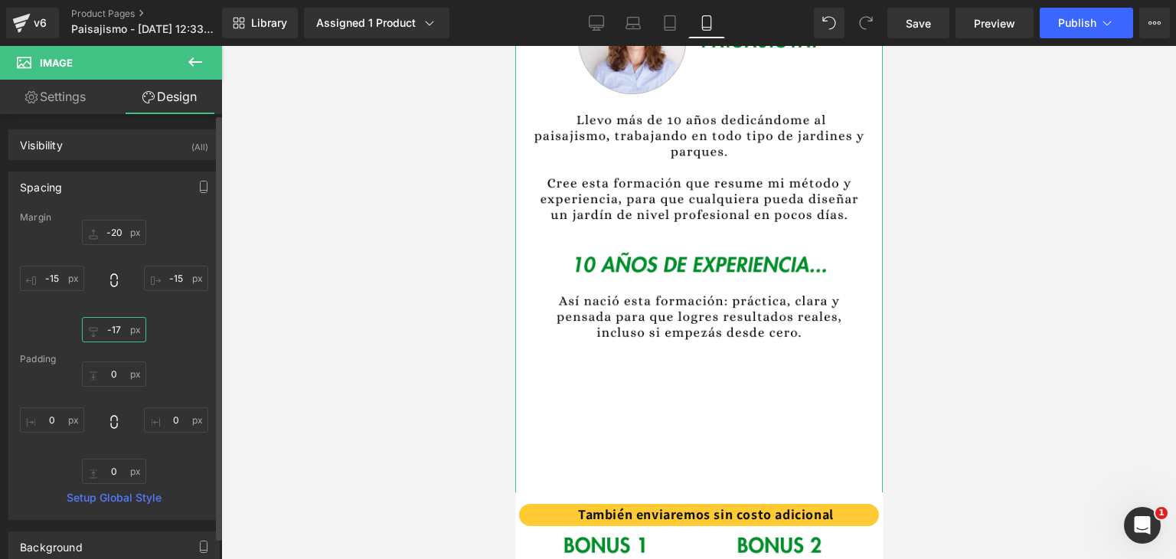
type input "-170"
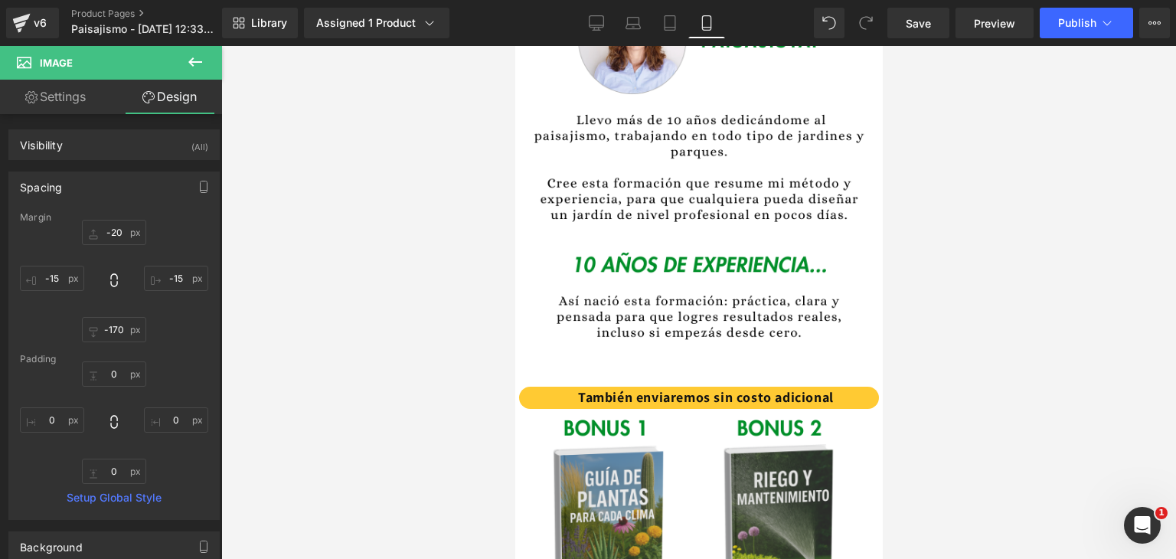
click at [318, 374] on div at bounding box center [698, 302] width 955 height 513
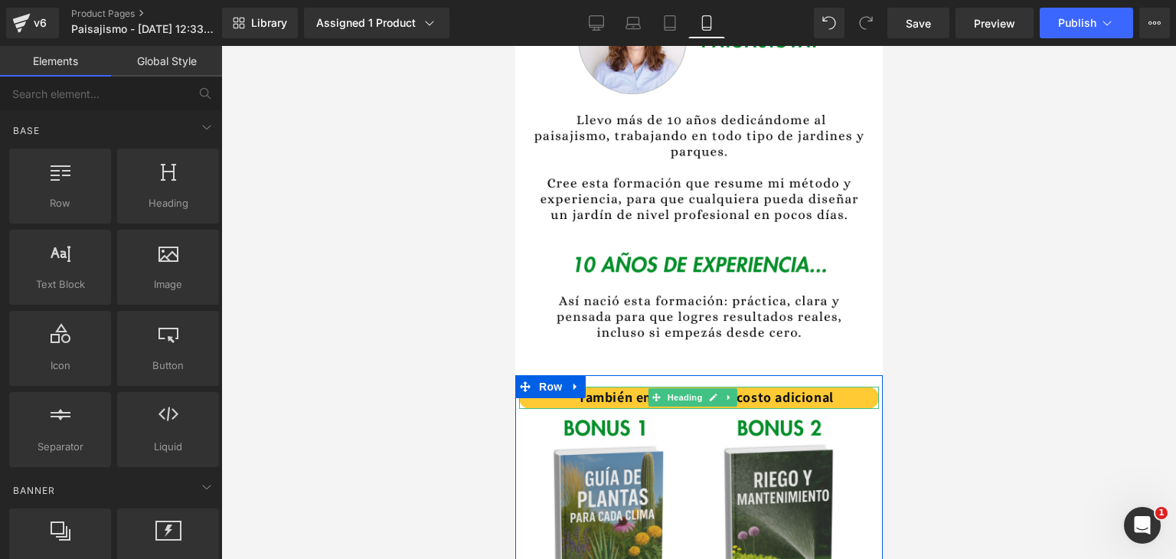
click at [823, 388] on font "También enviaremos sin costo adicional" at bounding box center [705, 397] width 256 height 18
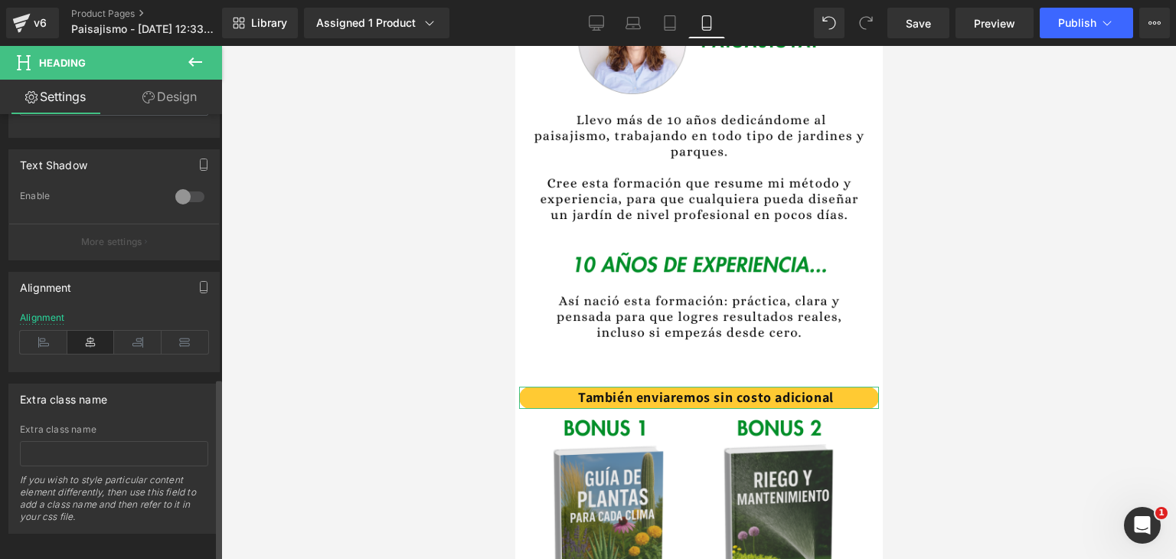
scroll to position [638, 0]
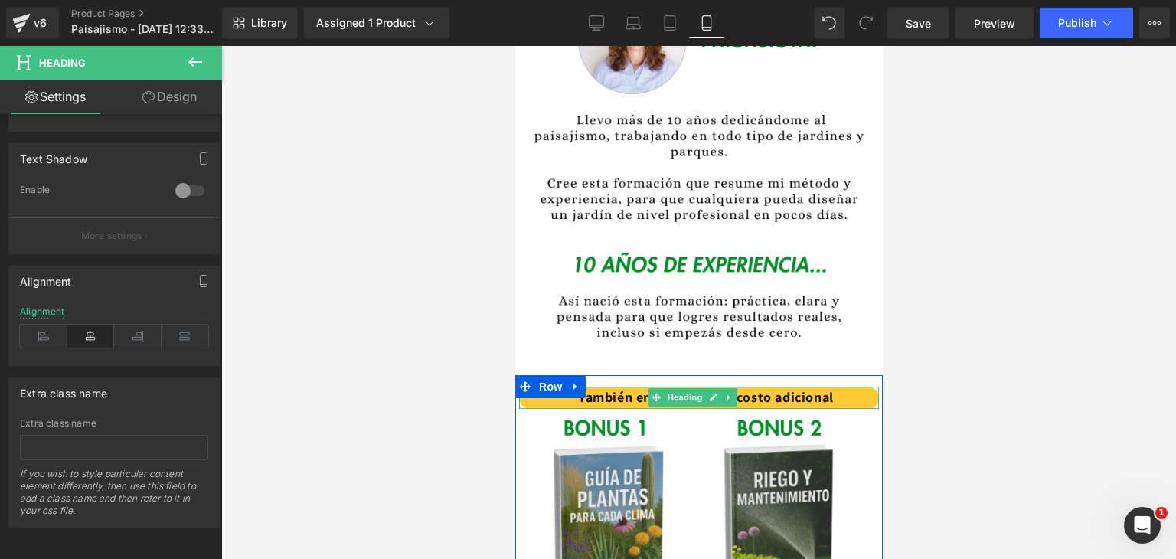
click at [536, 387] on h2 "También enviaremos sin costo adicional" at bounding box center [705, 398] width 346 height 22
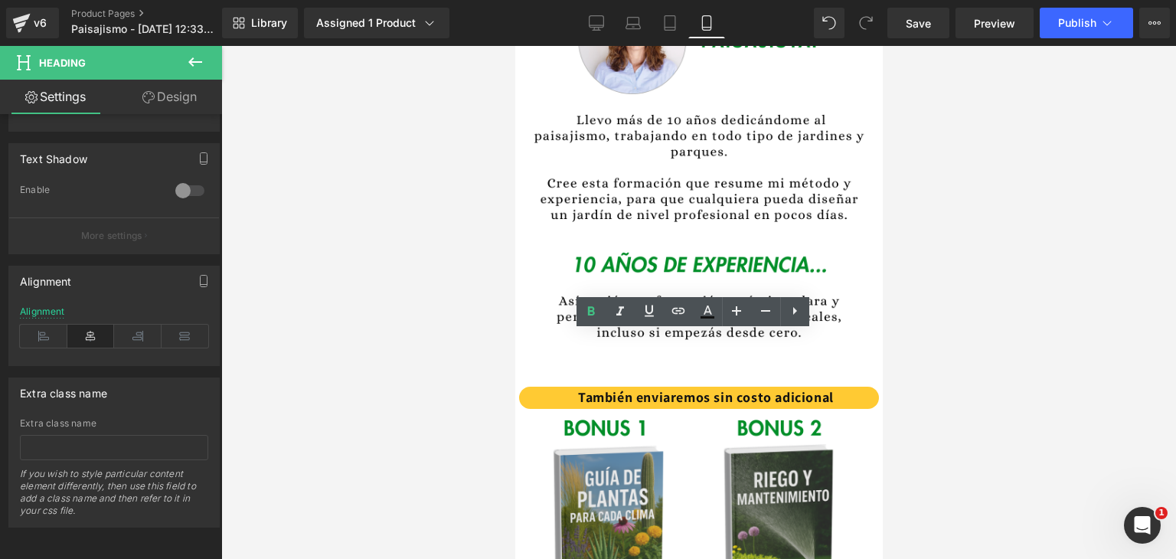
drag, startPoint x: 367, startPoint y: 294, endPoint x: 910, endPoint y: 341, distance: 545.5
click at [910, 341] on div at bounding box center [698, 302] width 955 height 513
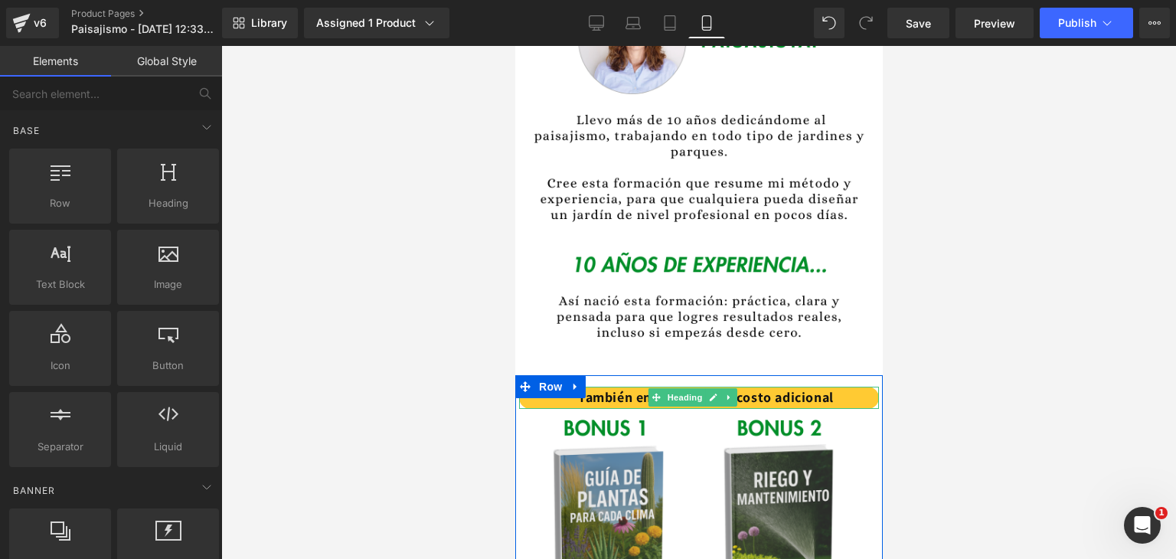
click at [852, 387] on h2 "También enviaremos sin costo adicional" at bounding box center [705, 398] width 346 height 22
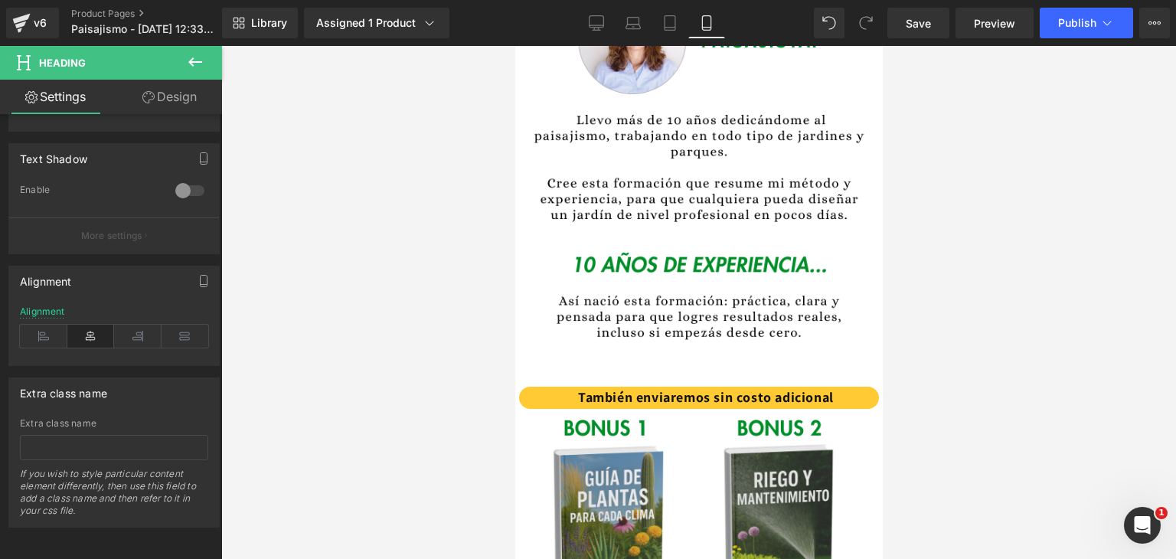
click at [984, 377] on div at bounding box center [698, 302] width 955 height 513
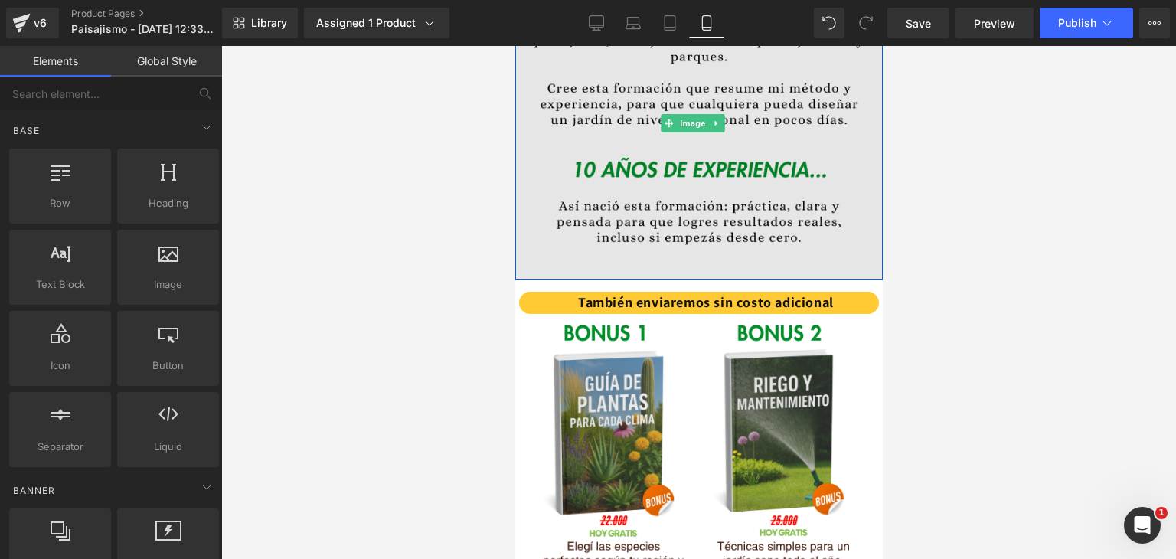
scroll to position [1378, 0]
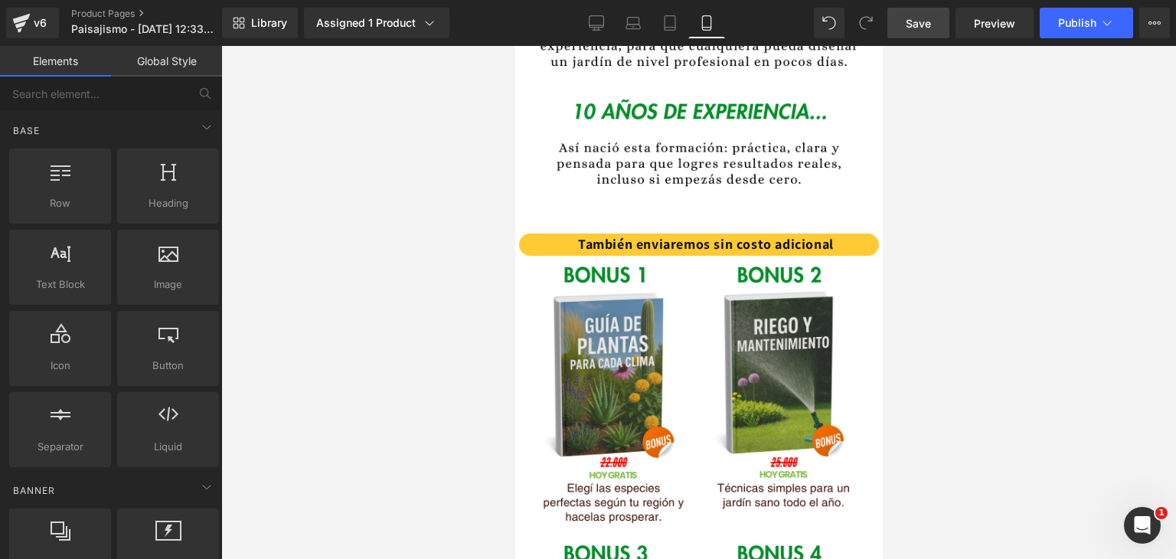
drag, startPoint x: 910, startPoint y: 23, endPoint x: 886, endPoint y: 60, distance: 44.8
click at [911, 23] on span "Save" at bounding box center [918, 23] width 25 height 16
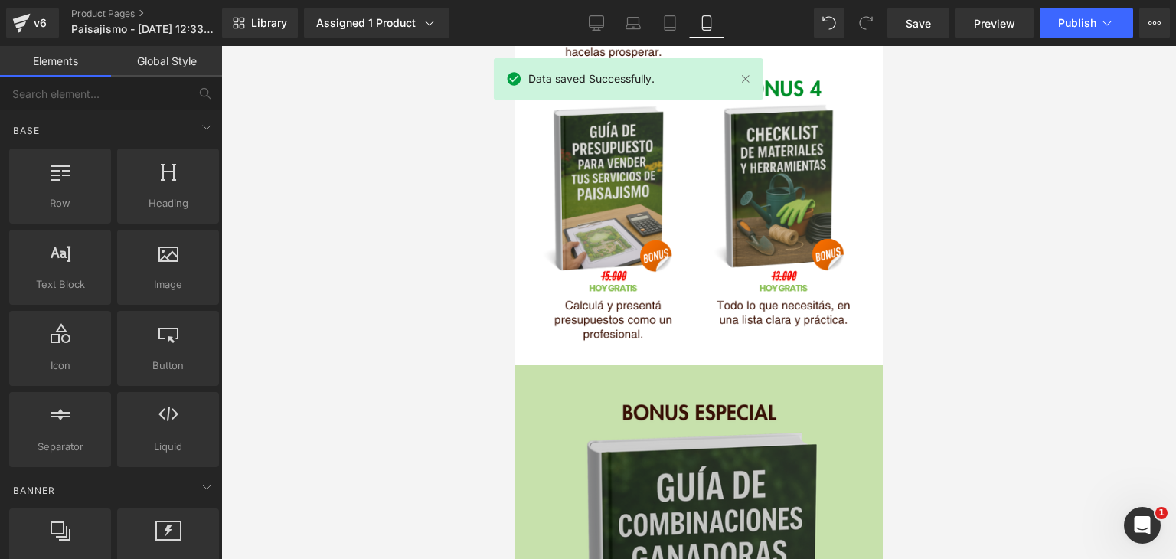
scroll to position [1837, 0]
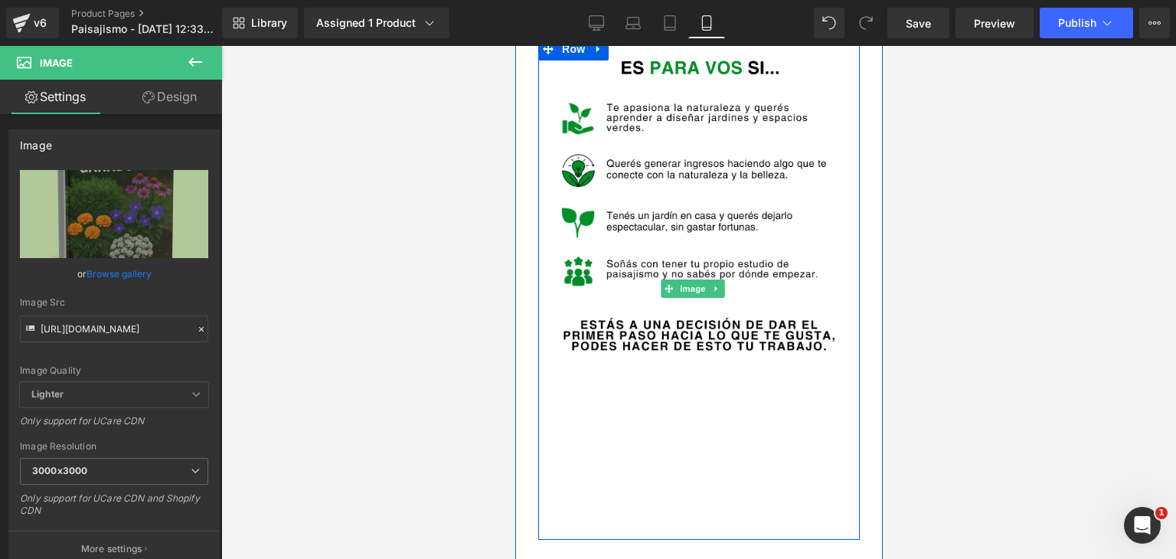
scroll to position [2756, 0]
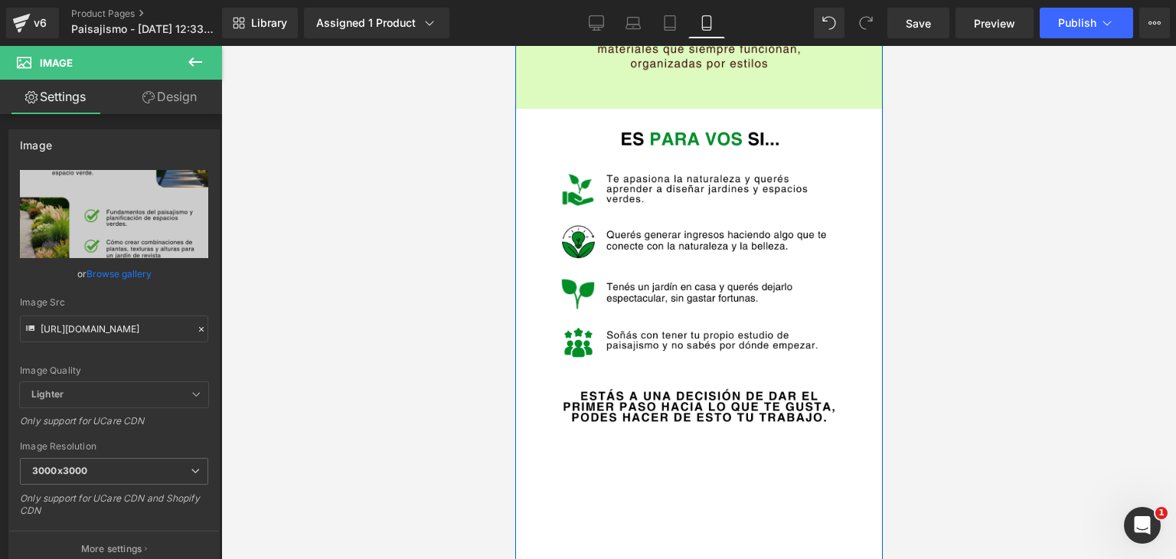
scroll to position [2986, 0]
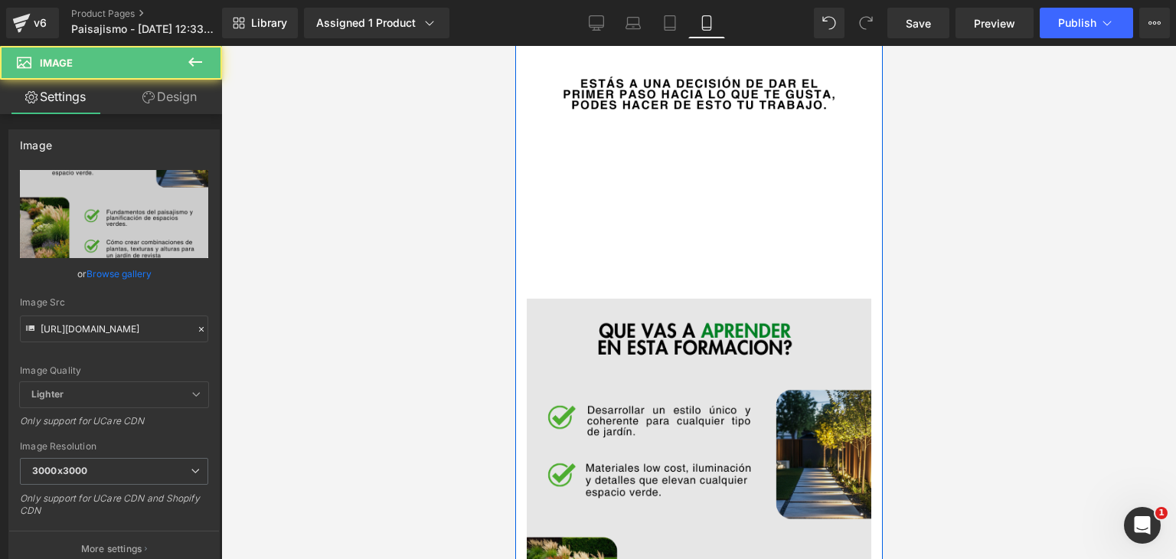
click at [629, 380] on img at bounding box center [698, 568] width 344 height 538
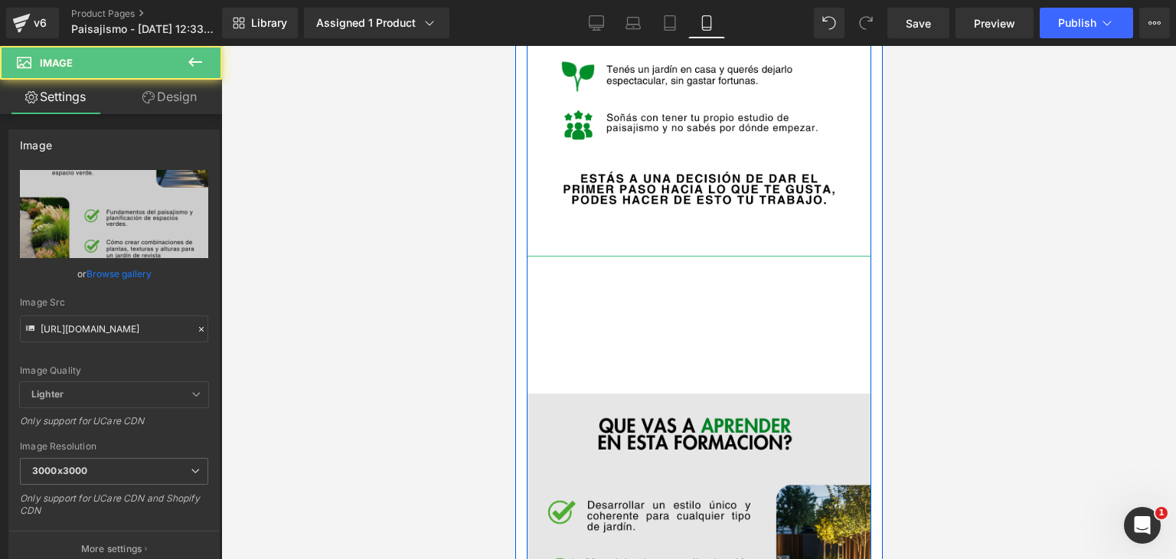
scroll to position [2832, 0]
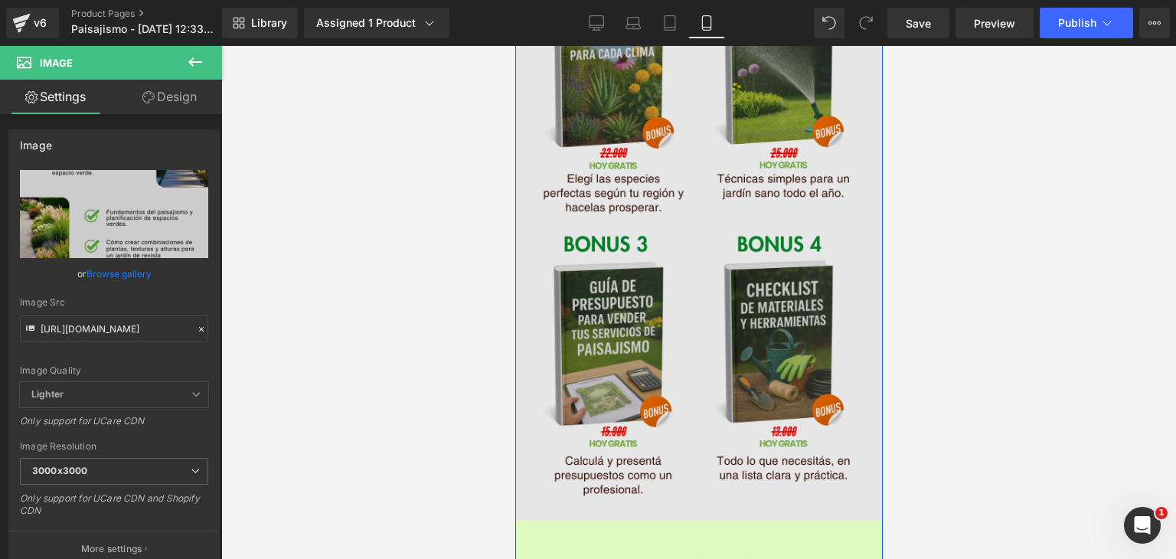
scroll to position [1684, 0]
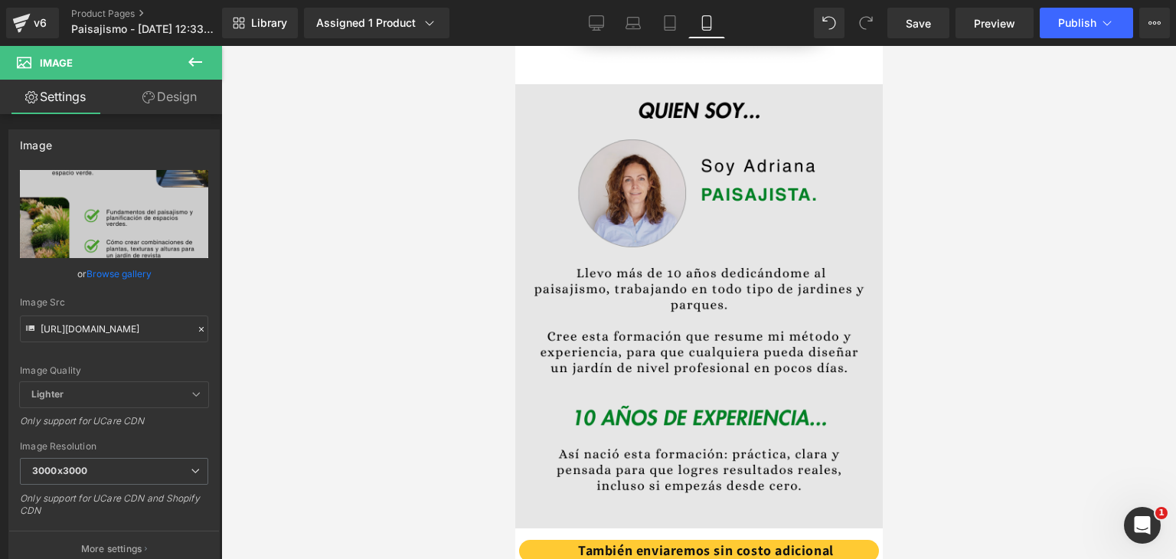
click at [659, 225] on img at bounding box center [697, 371] width 367 height 574
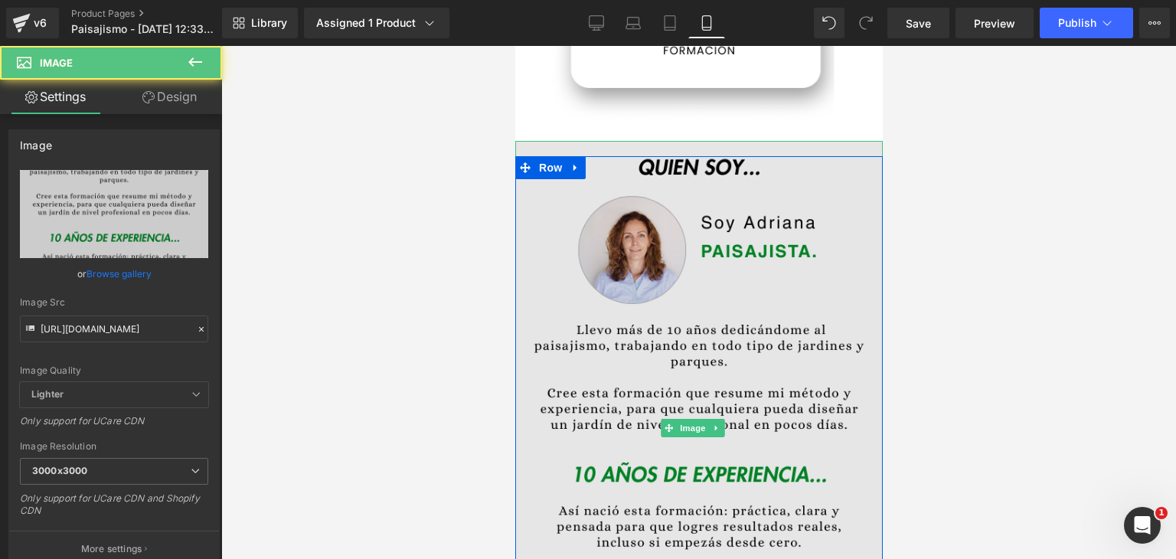
scroll to position [842, 0]
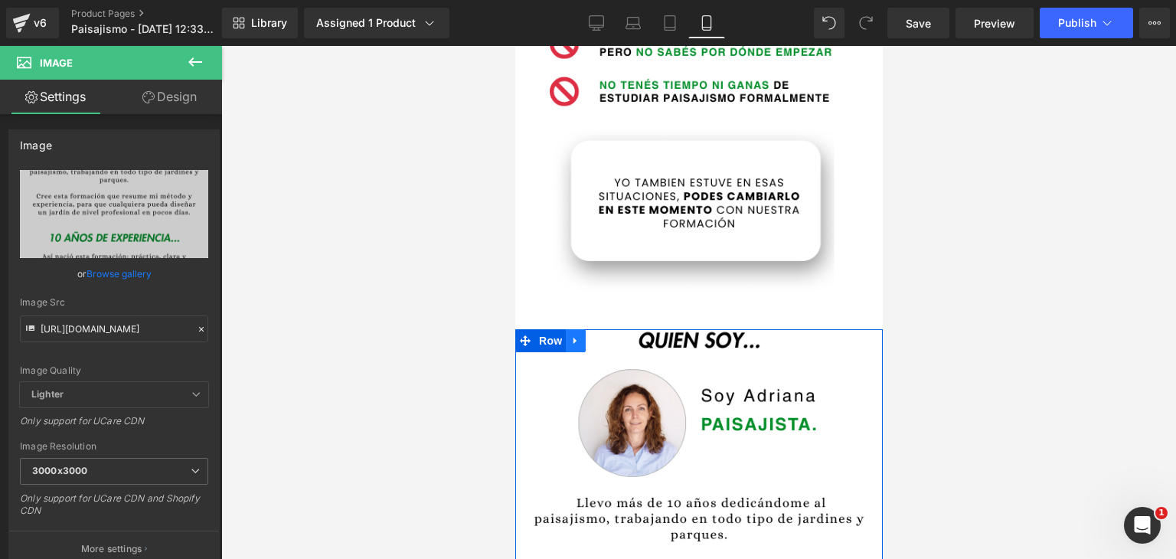
click at [570, 335] on icon at bounding box center [575, 340] width 11 height 11
click at [596, 335] on icon at bounding box center [594, 340] width 11 height 11
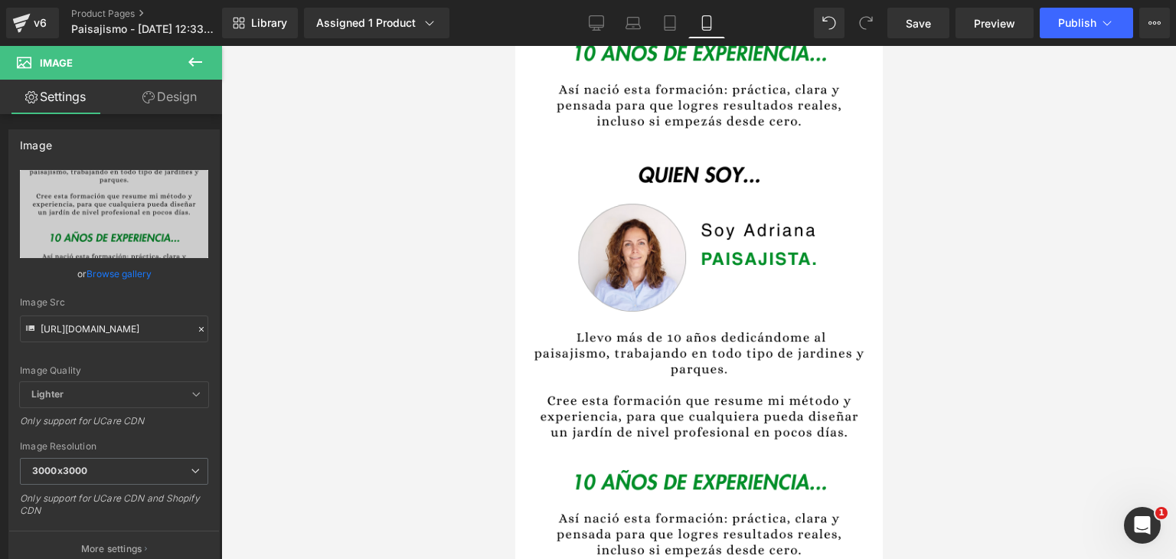
scroll to position [1438, 0]
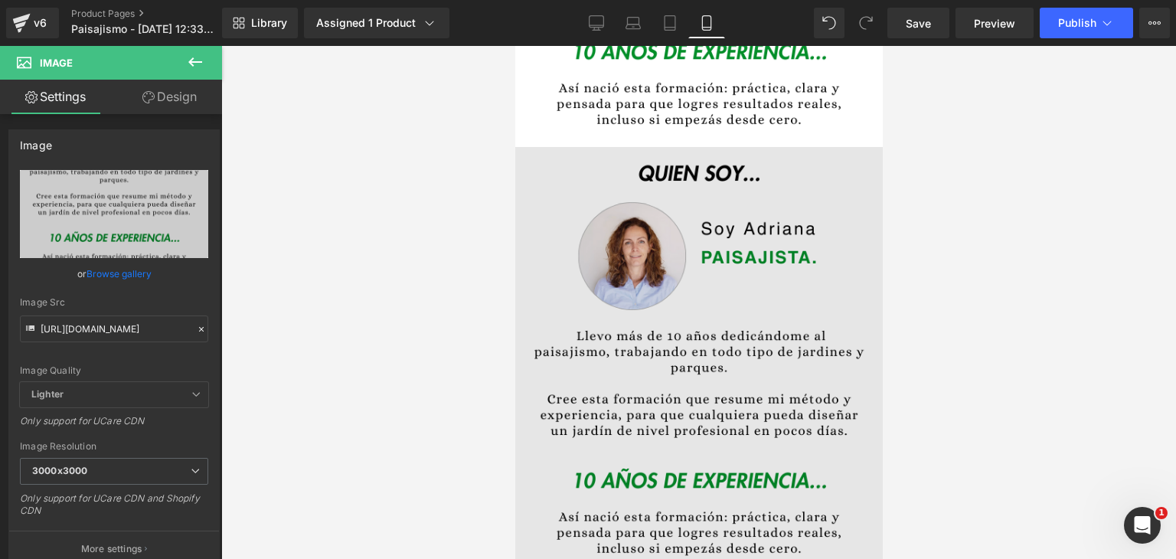
drag, startPoint x: 609, startPoint y: 144, endPoint x: 638, endPoint y: 165, distance: 36.3
click at [609, 147] on img at bounding box center [697, 434] width 367 height 574
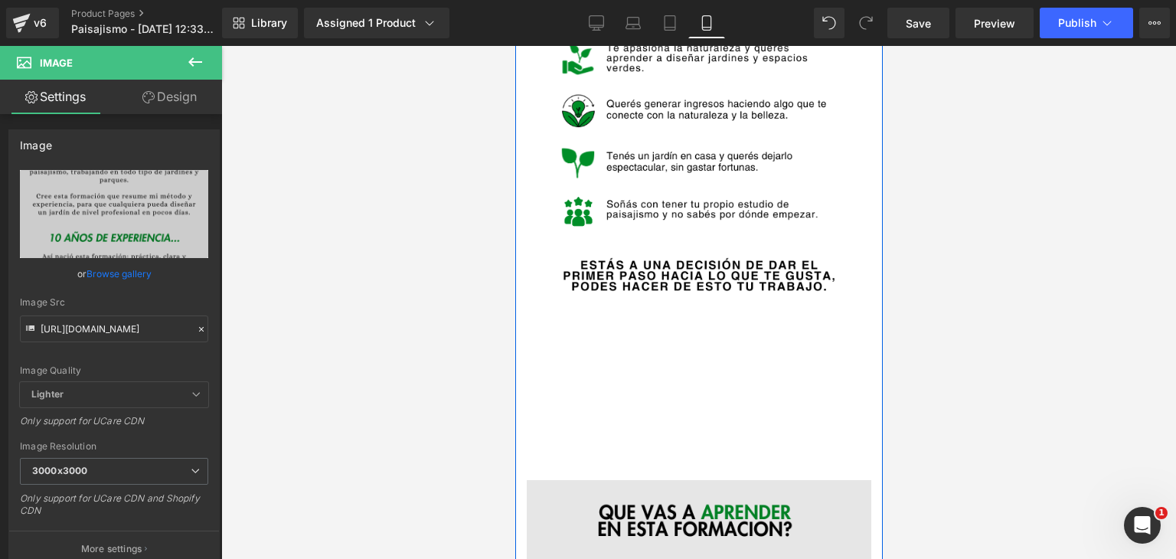
scroll to position [3505, 0]
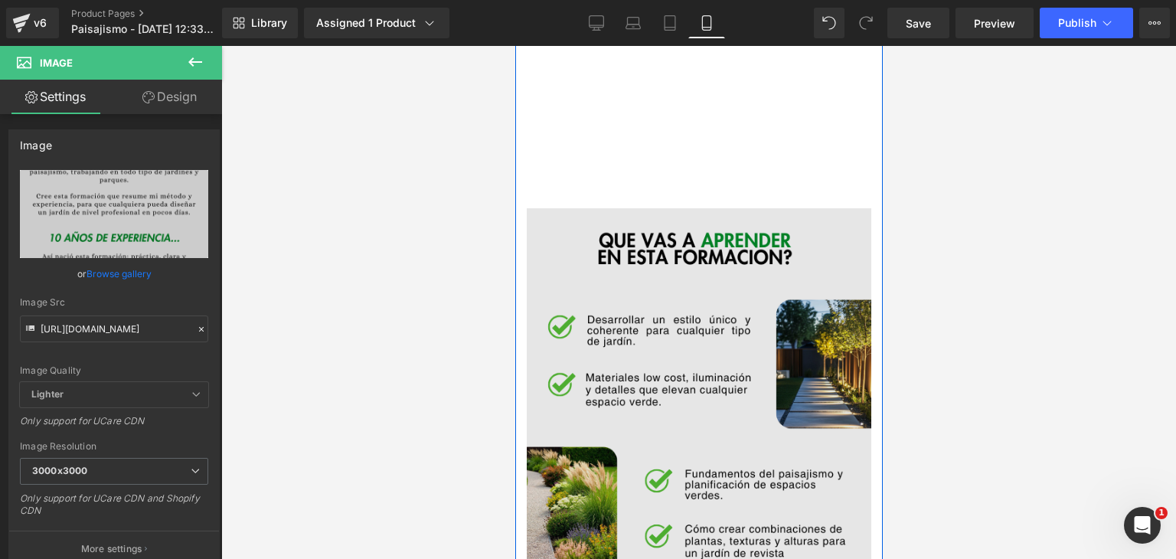
click at [692, 306] on img at bounding box center [698, 477] width 344 height 538
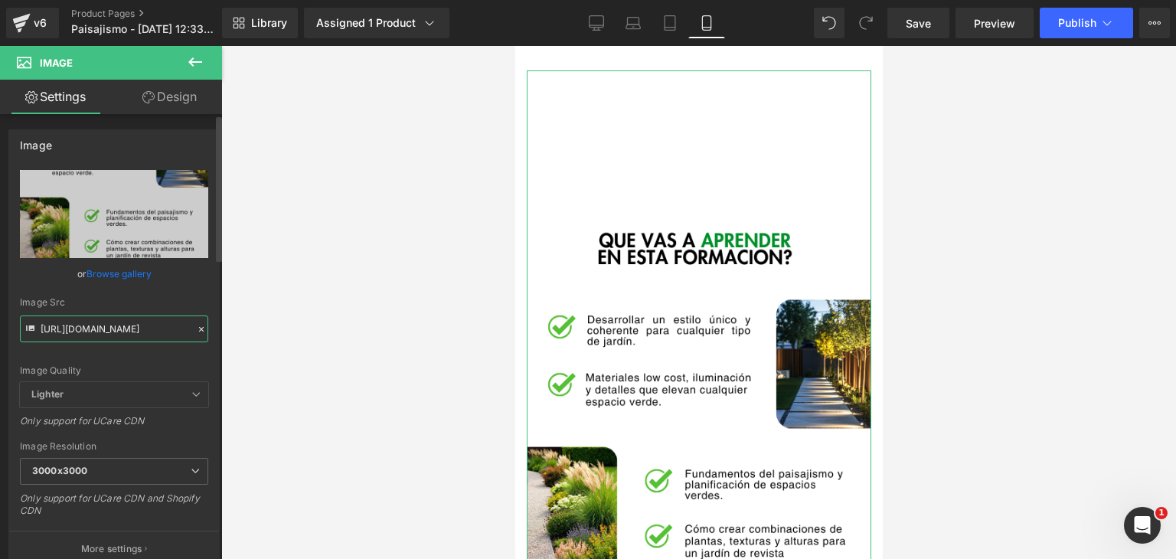
click at [111, 325] on input "https://i.ibb.co/Z6ckXTTc/paisajismo-4.png" at bounding box center [114, 328] width 188 height 27
click at [340, 310] on div at bounding box center [698, 302] width 955 height 513
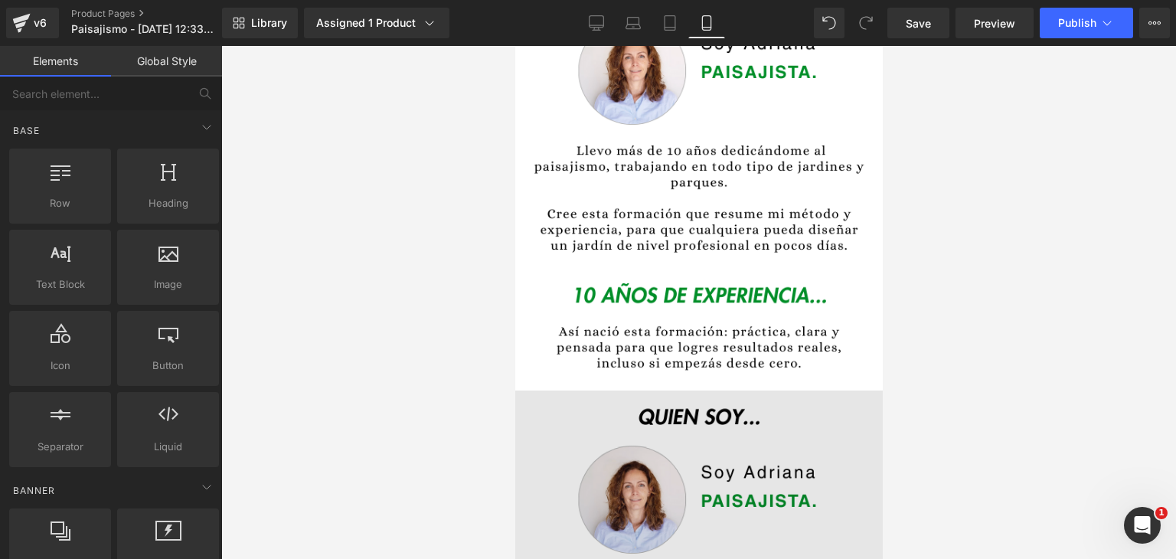
scroll to position [1438, 0]
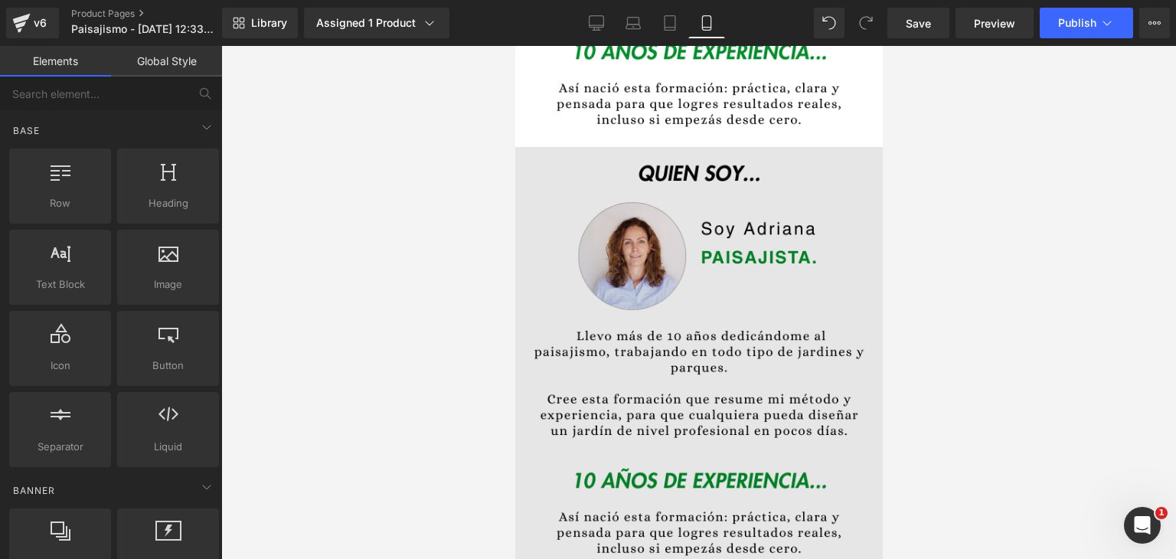
click at [696, 334] on img at bounding box center [697, 434] width 367 height 574
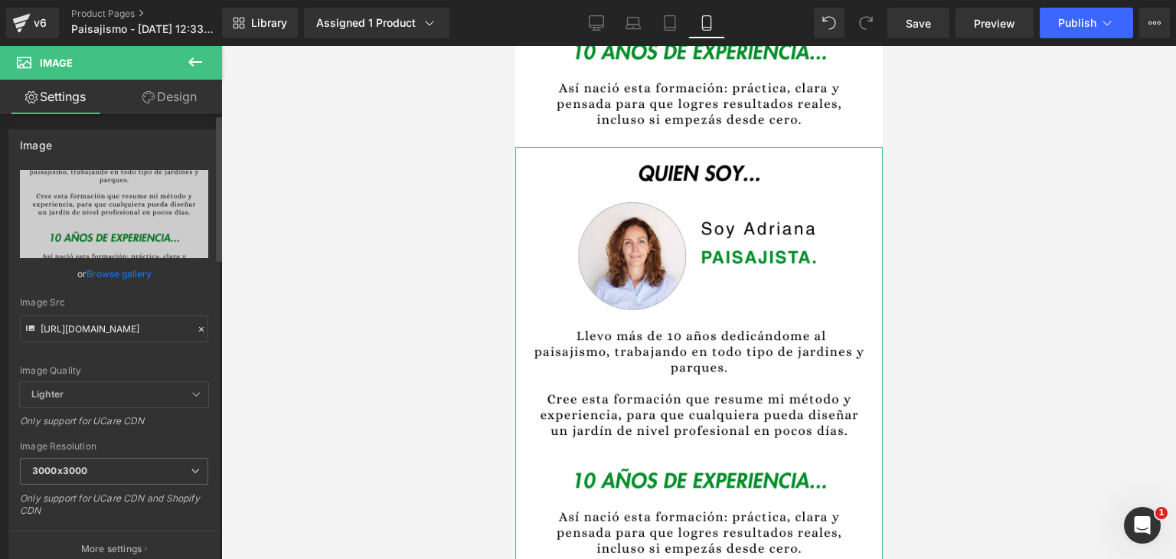
click at [196, 324] on icon at bounding box center [201, 329] width 11 height 11
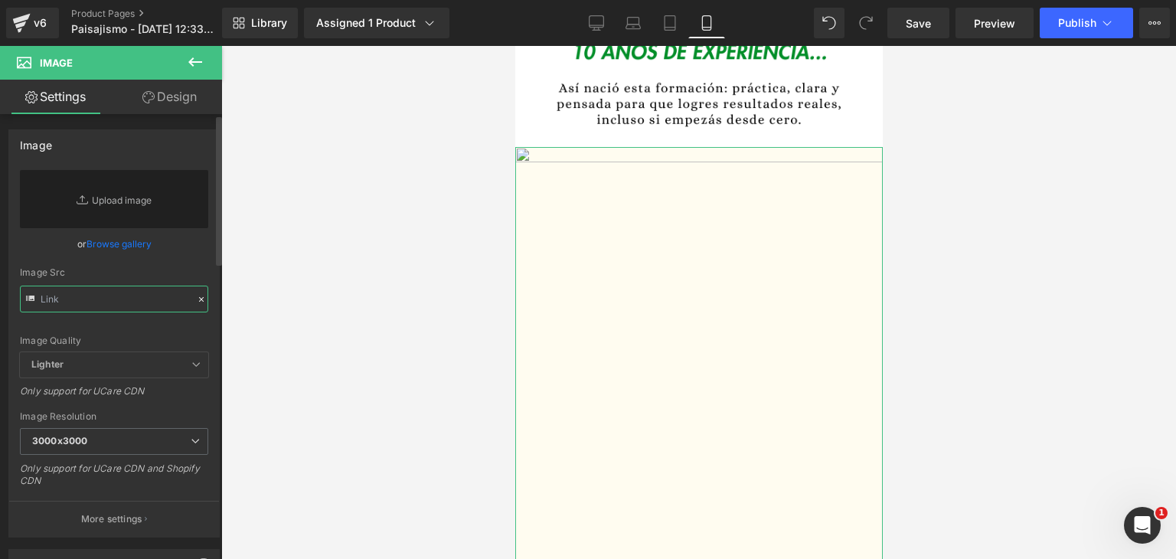
click at [96, 305] on input "text" at bounding box center [114, 299] width 188 height 27
type input "v"
click at [126, 292] on input "text" at bounding box center [114, 299] width 188 height 27
paste input "https://i.ibb.co/Z6ckXTTc/paisajismo-4.png"
type input "https://i.ibb.co/Z6ckXTTc/paisajismo-4.png"
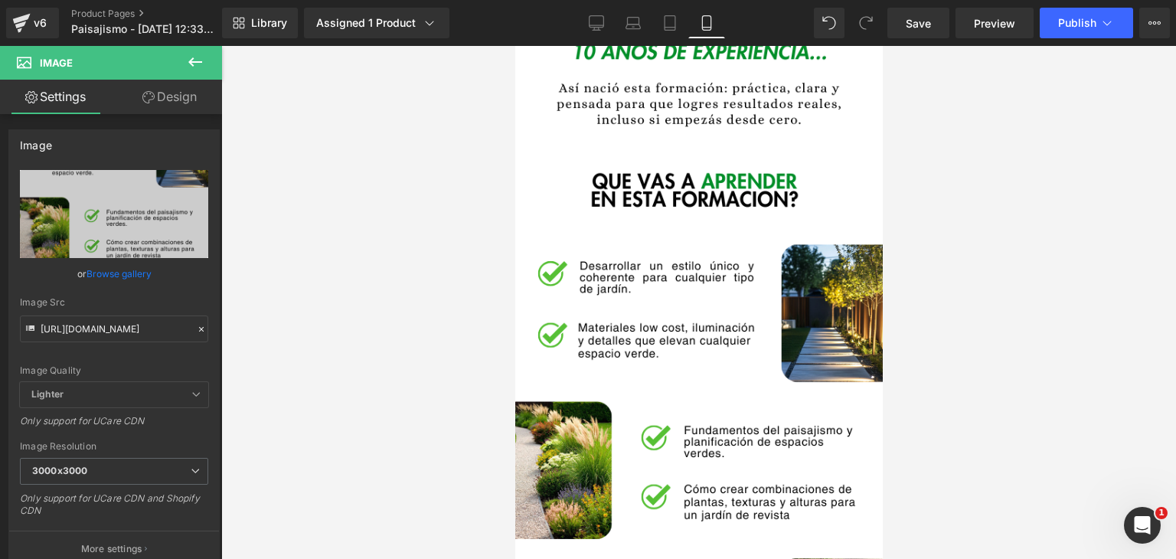
scroll to position [0, 0]
click at [431, 283] on div at bounding box center [698, 302] width 955 height 513
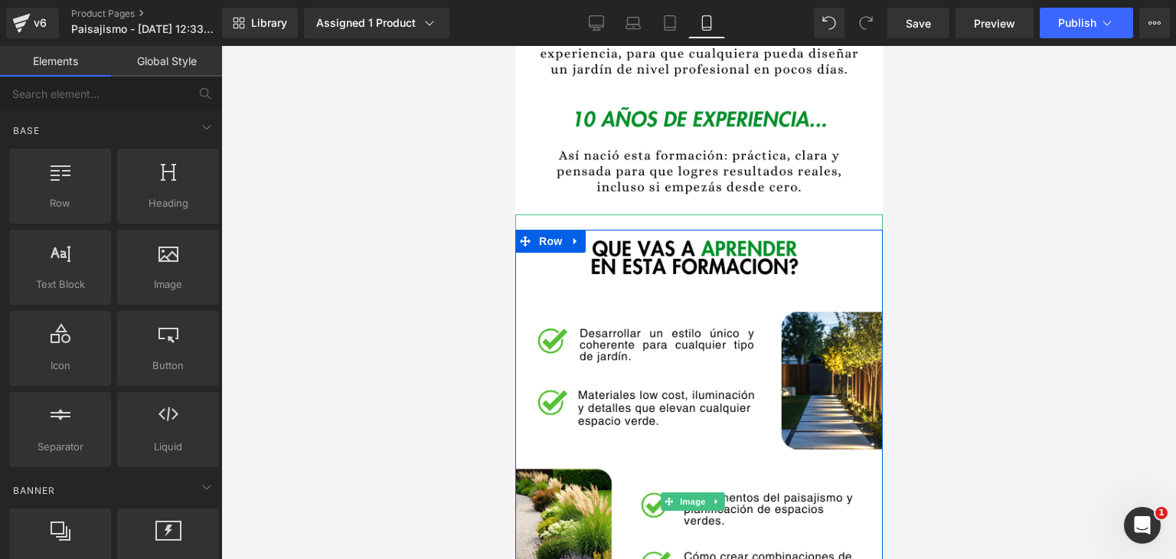
scroll to position [1591, 0]
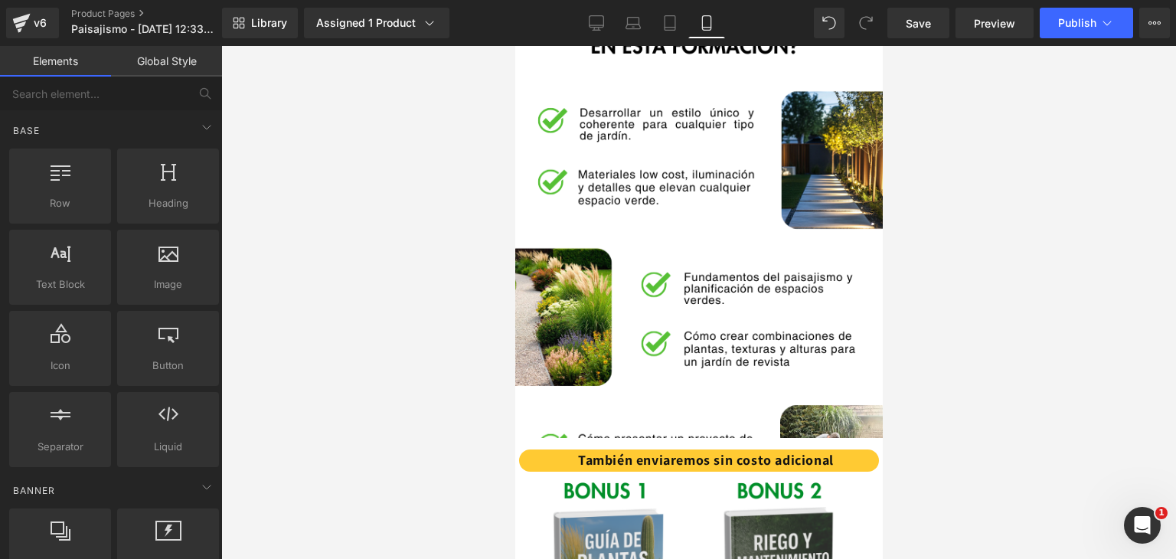
click at [1003, 351] on div at bounding box center [698, 302] width 955 height 513
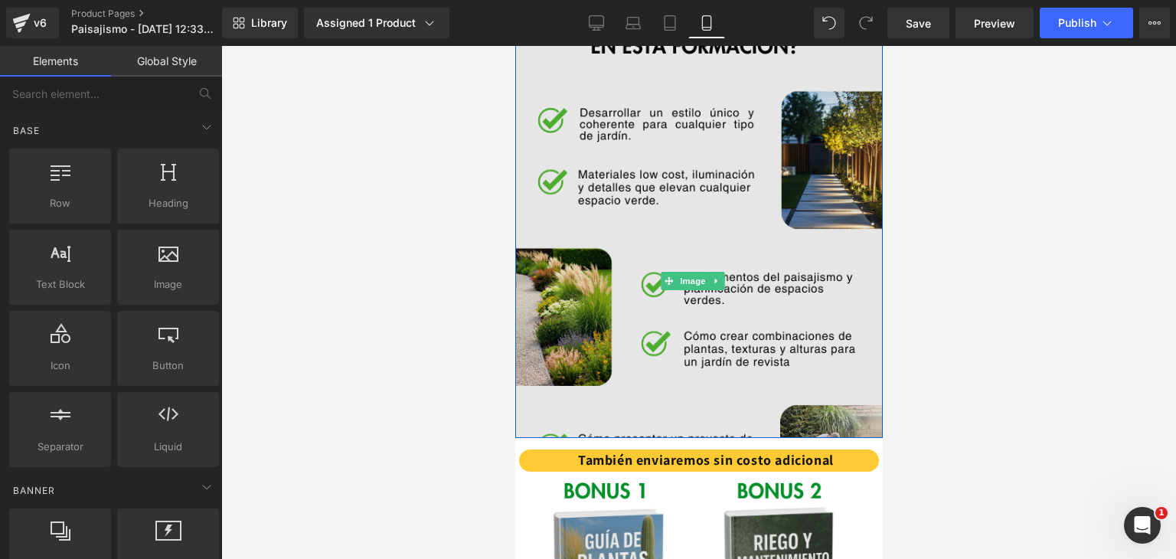
click at [634, 289] on img at bounding box center [697, 281] width 367 height 574
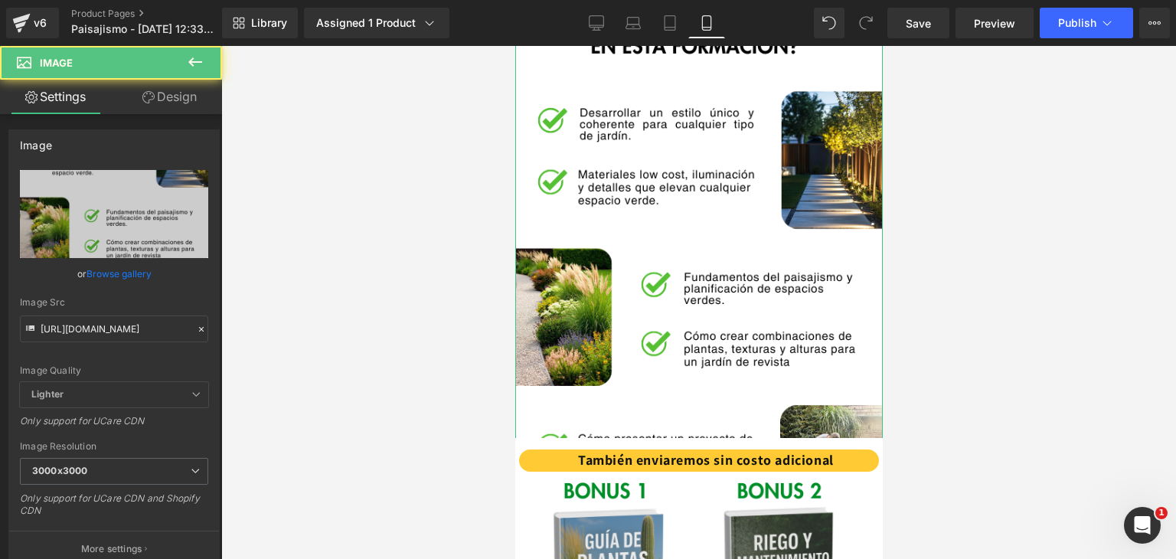
click at [152, 99] on icon at bounding box center [148, 97] width 12 height 12
click at [0, 0] on div "Spacing" at bounding box center [0, 0] width 0 height 0
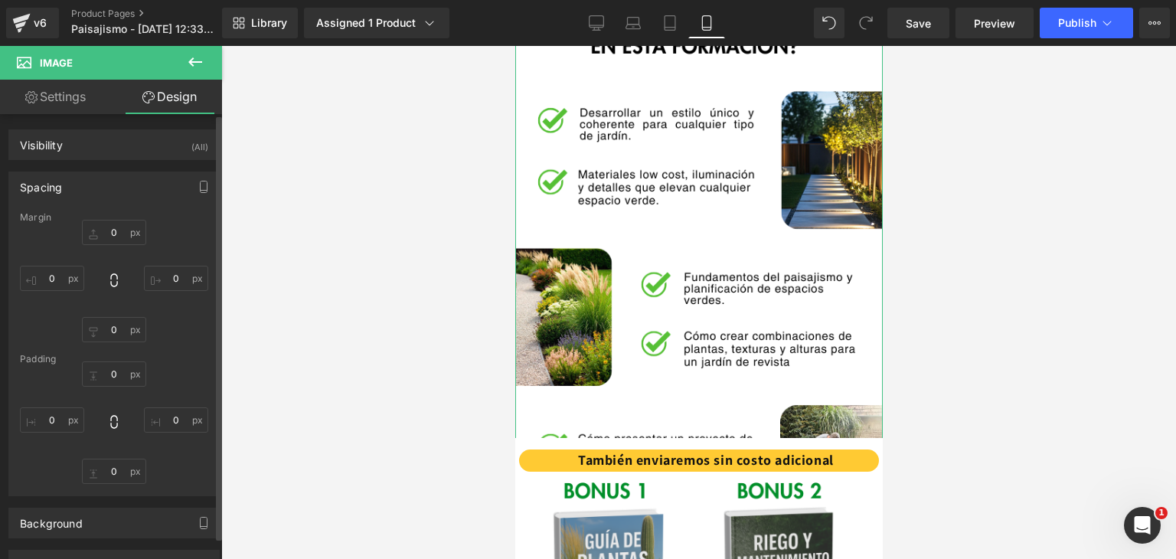
type input "-20"
type input "-15"
type input "-170"
type input "-15"
type input "0"
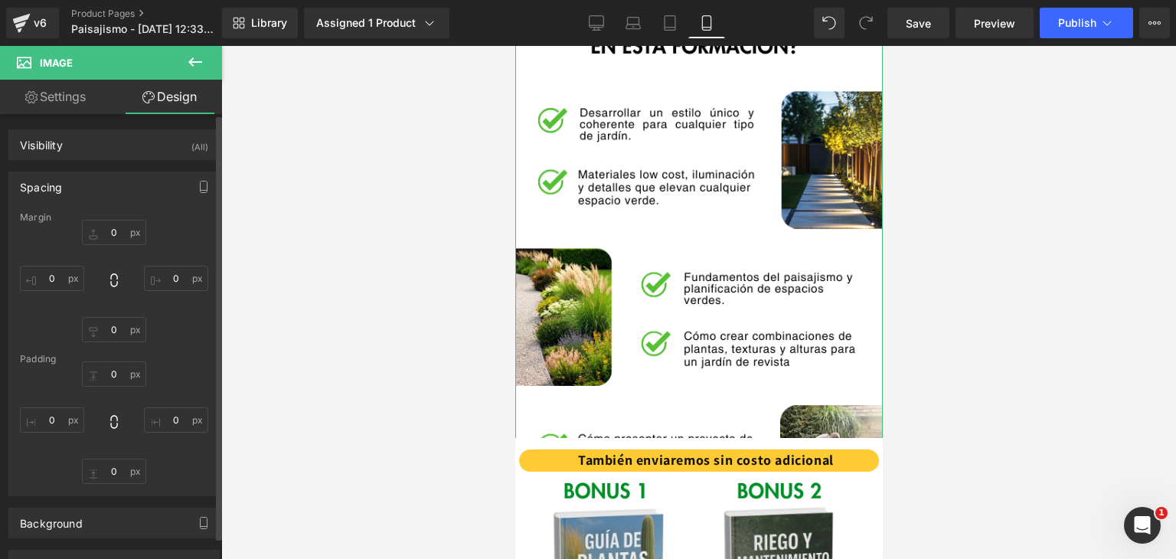
type input "0"
click at [119, 334] on input "-170" at bounding box center [114, 329] width 64 height 25
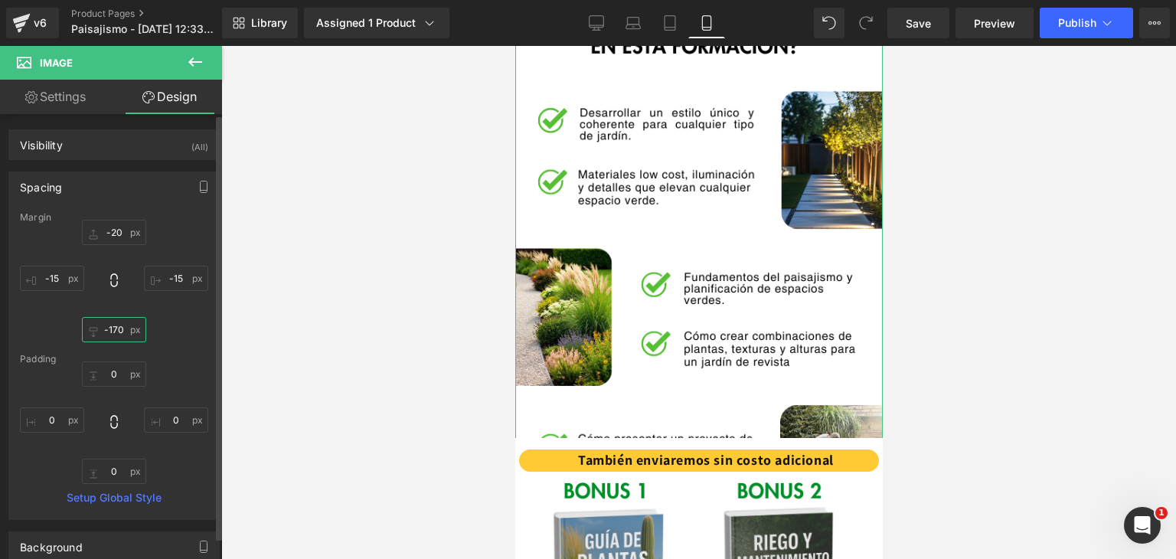
type input "0"
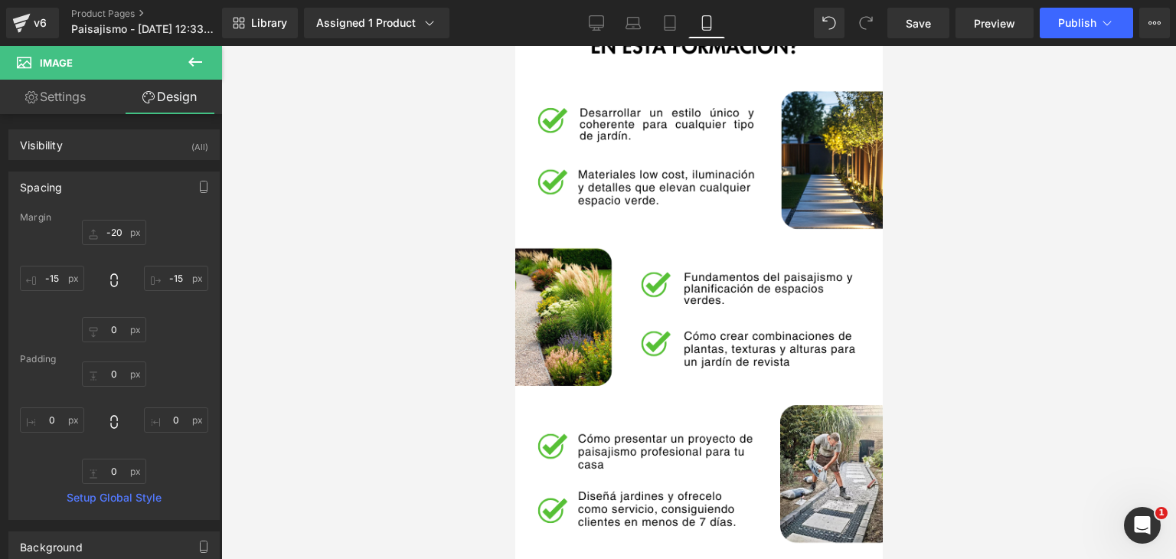
click at [335, 326] on div at bounding box center [698, 302] width 955 height 513
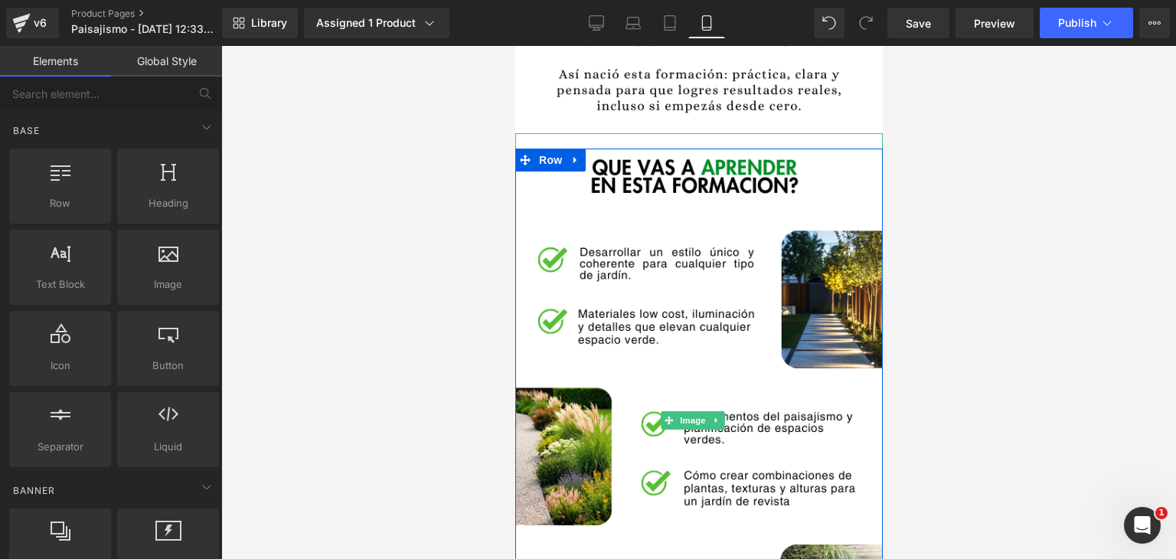
scroll to position [1438, 0]
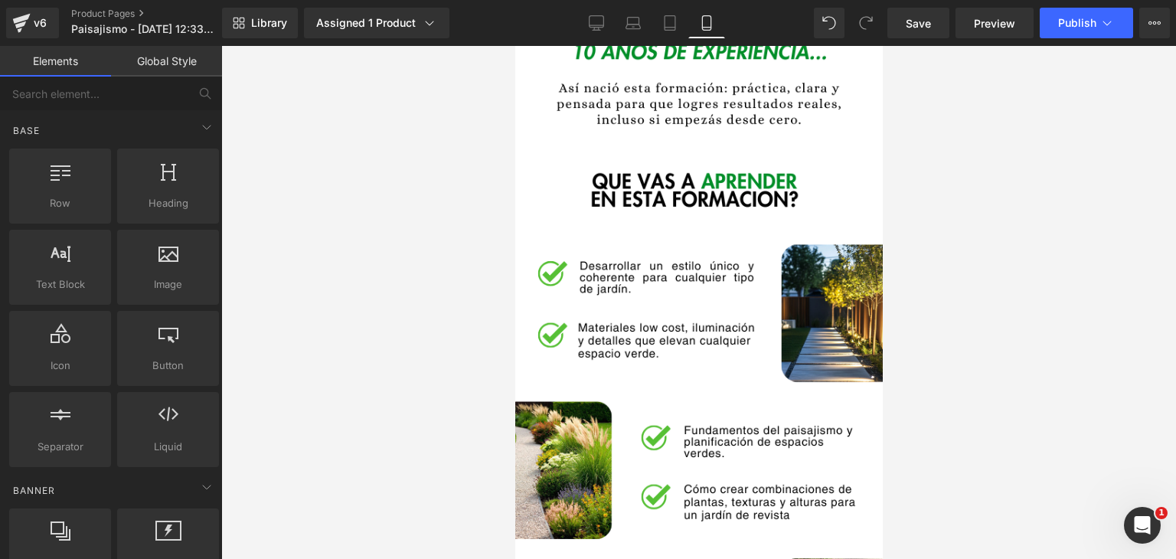
click at [988, 344] on div at bounding box center [698, 302] width 955 height 513
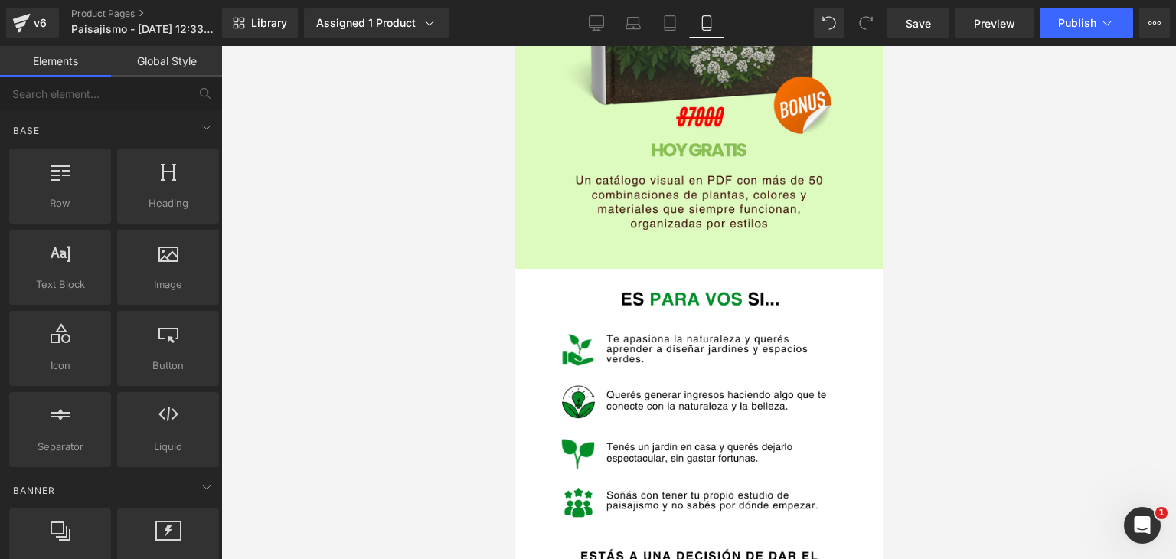
scroll to position [3198, 0]
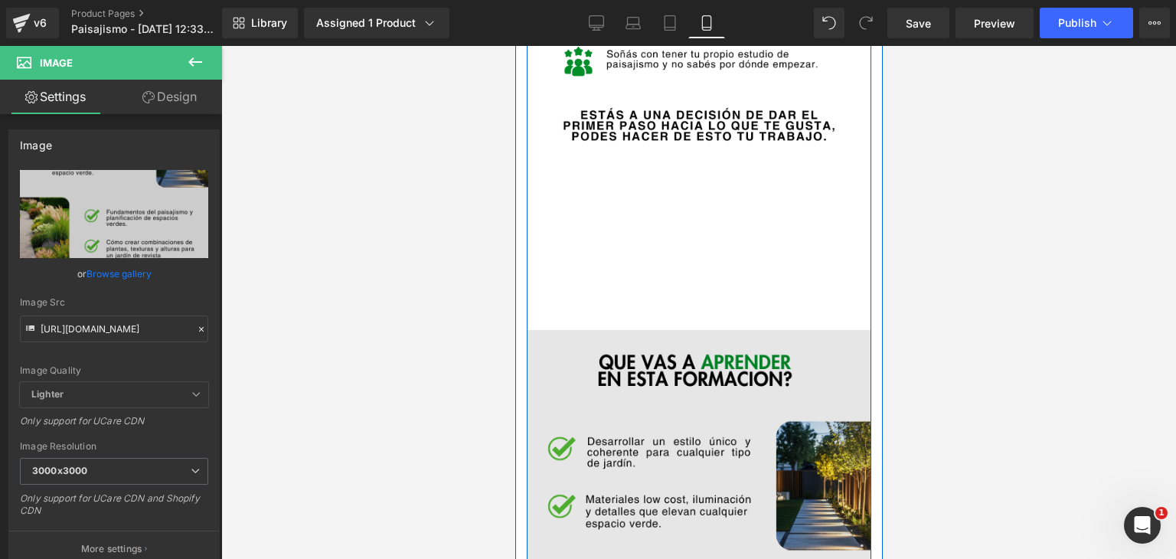
scroll to position [3505, 0]
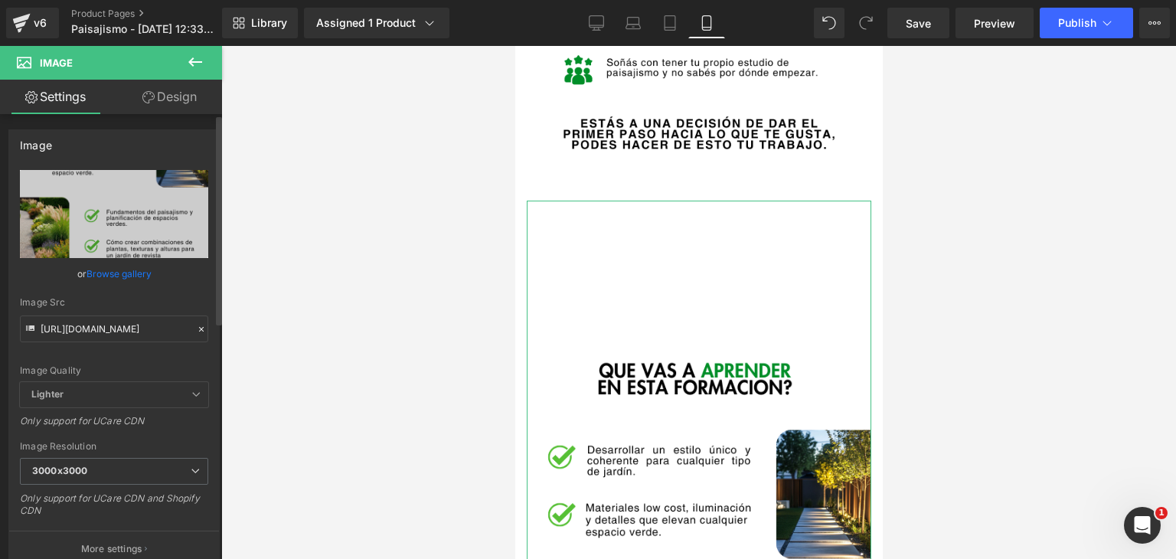
click at [196, 331] on icon at bounding box center [201, 329] width 11 height 11
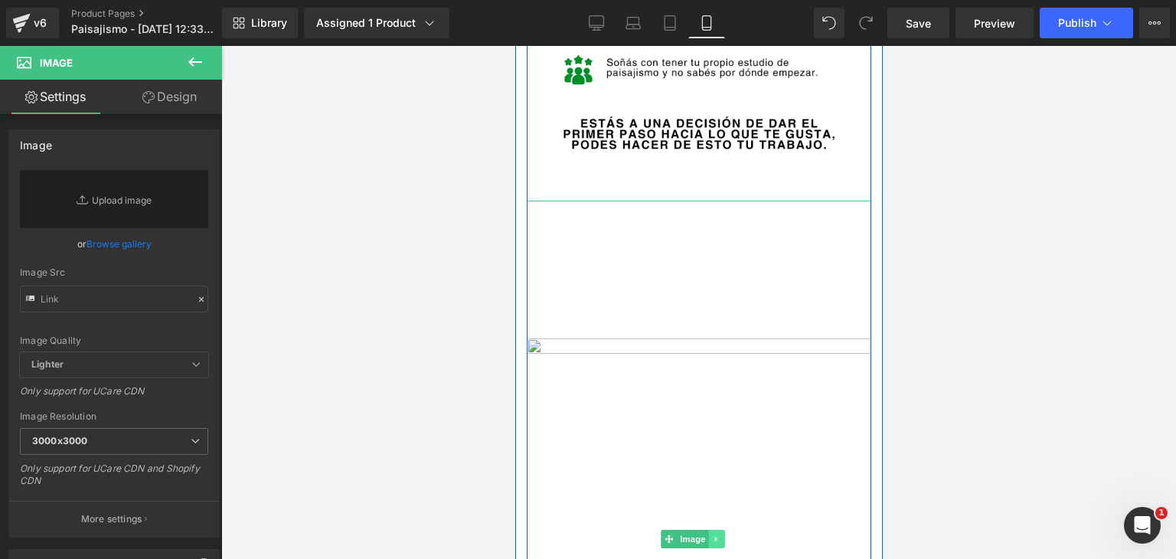
click at [718, 534] on icon at bounding box center [716, 538] width 8 height 9
click at [725, 534] on icon at bounding box center [724, 538] width 8 height 8
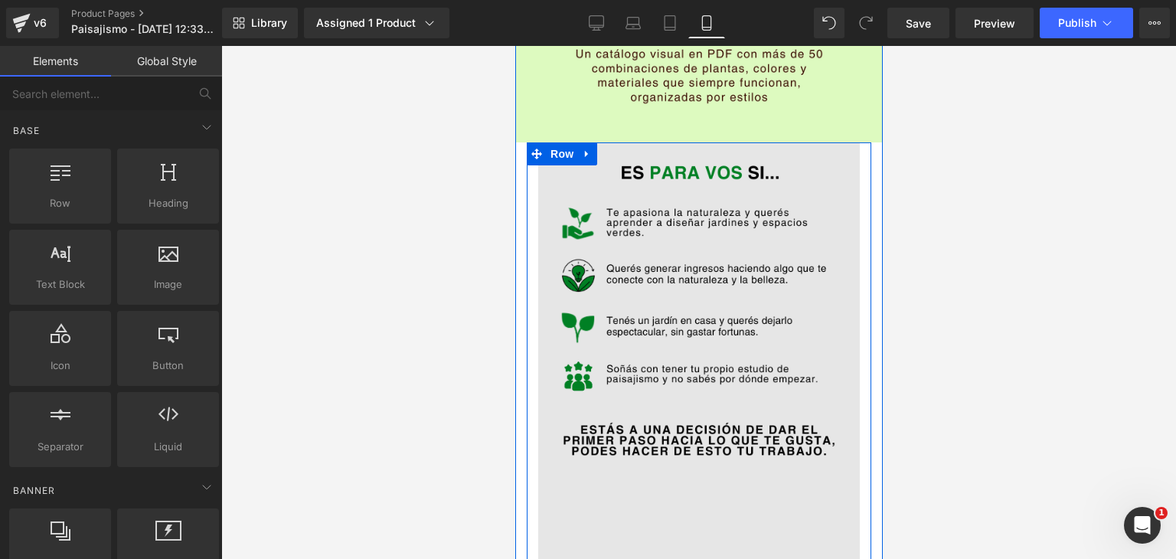
click at [758, 386] on img at bounding box center [698, 393] width 322 height 502
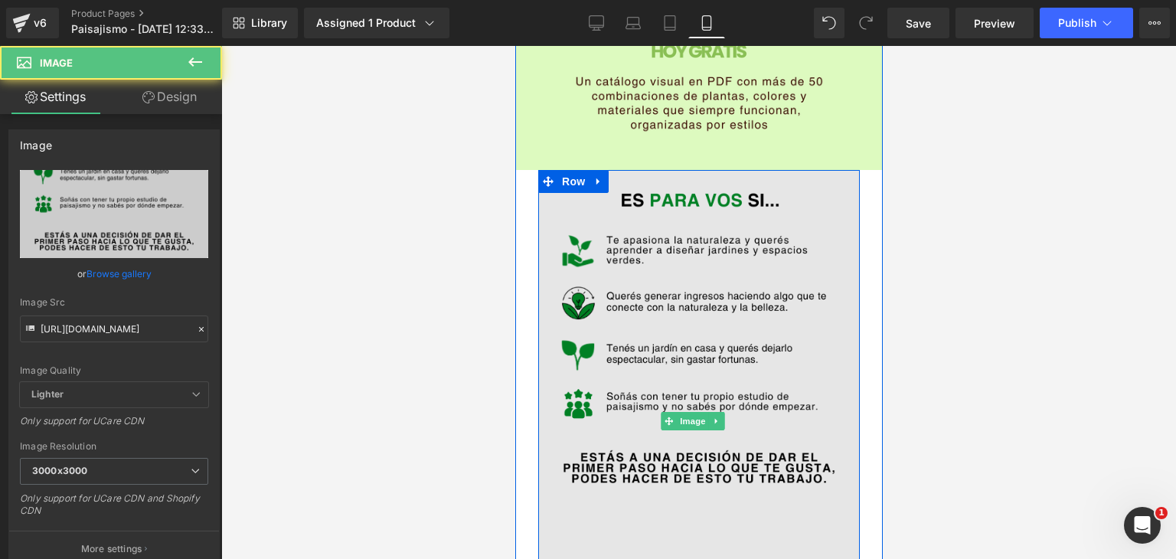
scroll to position [3122, 0]
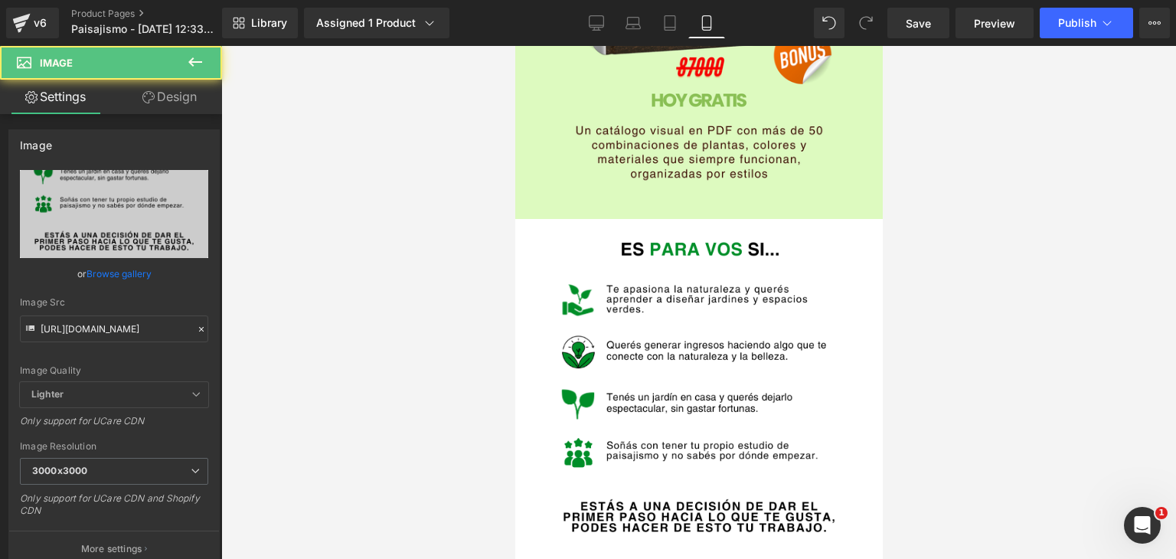
click at [441, 377] on div at bounding box center [698, 302] width 955 height 513
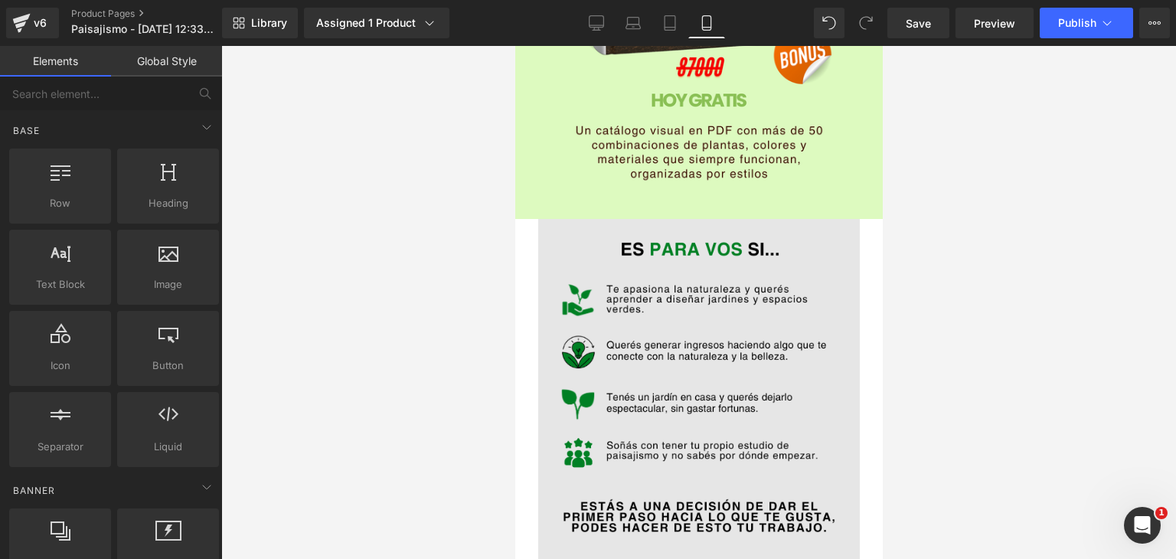
click at [635, 307] on img at bounding box center [698, 470] width 322 height 502
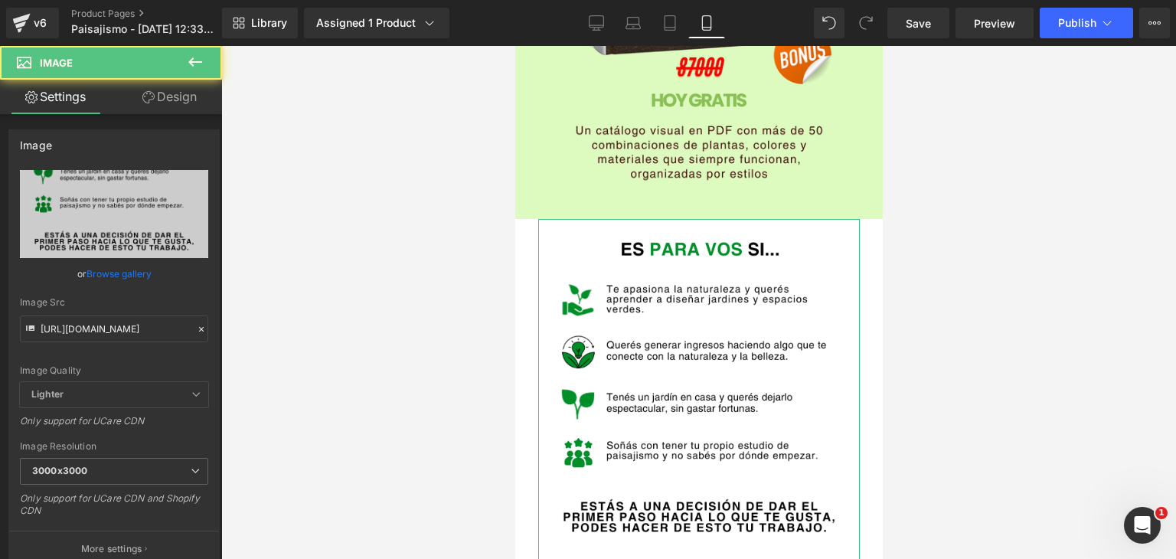
click at [164, 101] on link "Design" at bounding box center [169, 97] width 111 height 34
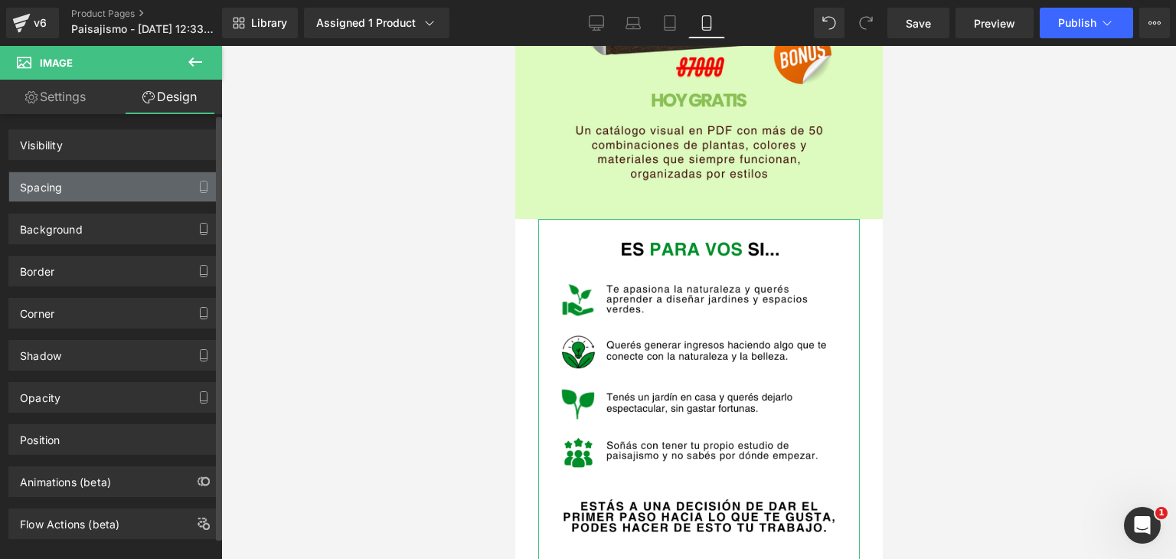
click at [85, 191] on div "Spacing" at bounding box center [114, 186] width 210 height 29
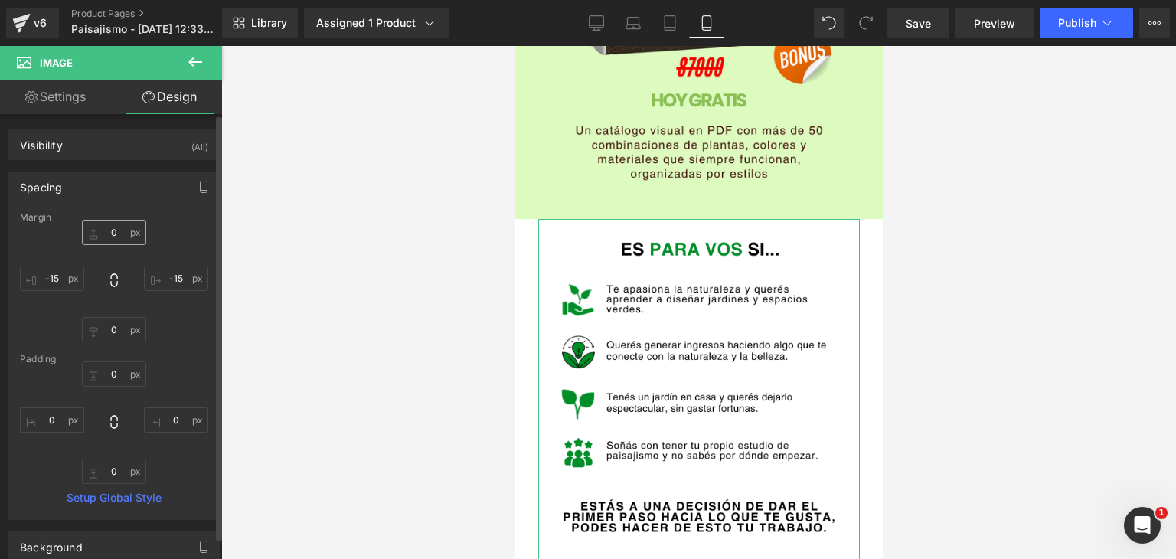
type input "0"
type input "-15"
type input "0"
type input "-15"
type input "0"
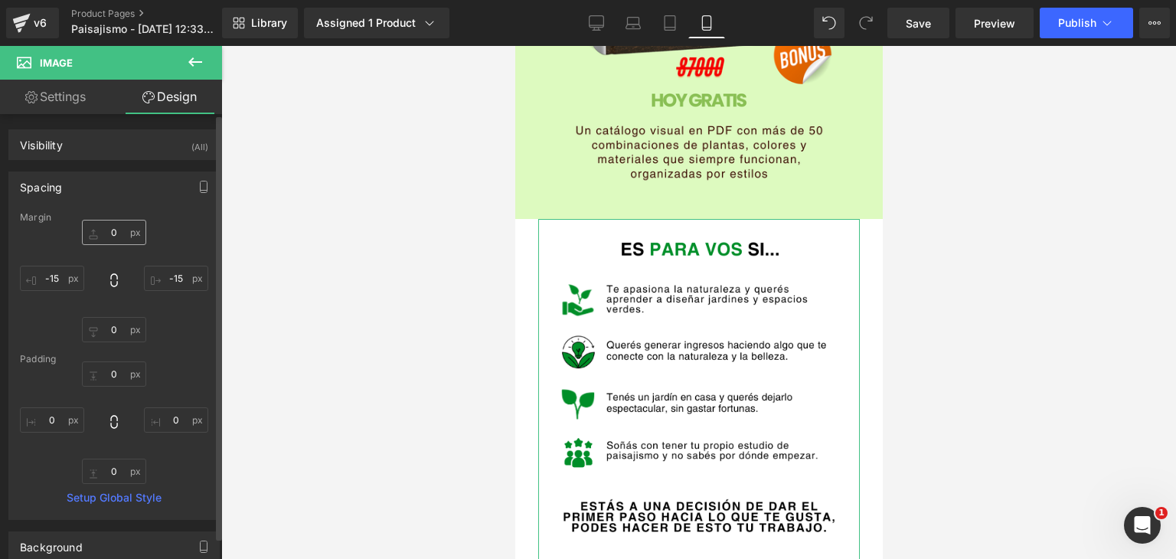
type input "0"
click at [113, 335] on input "0" at bounding box center [114, 329] width 64 height 25
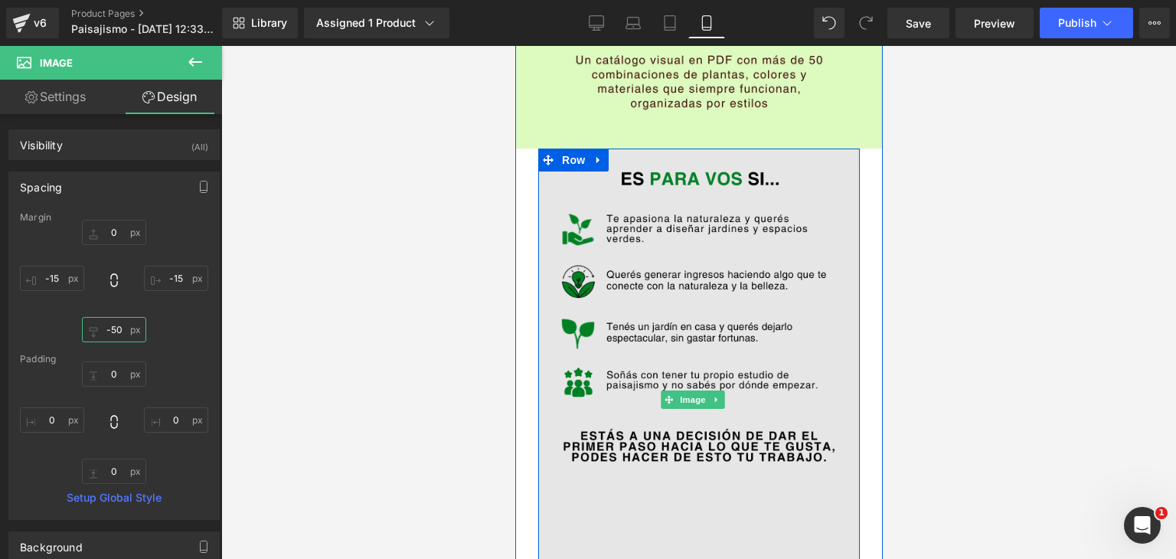
scroll to position [3198, 0]
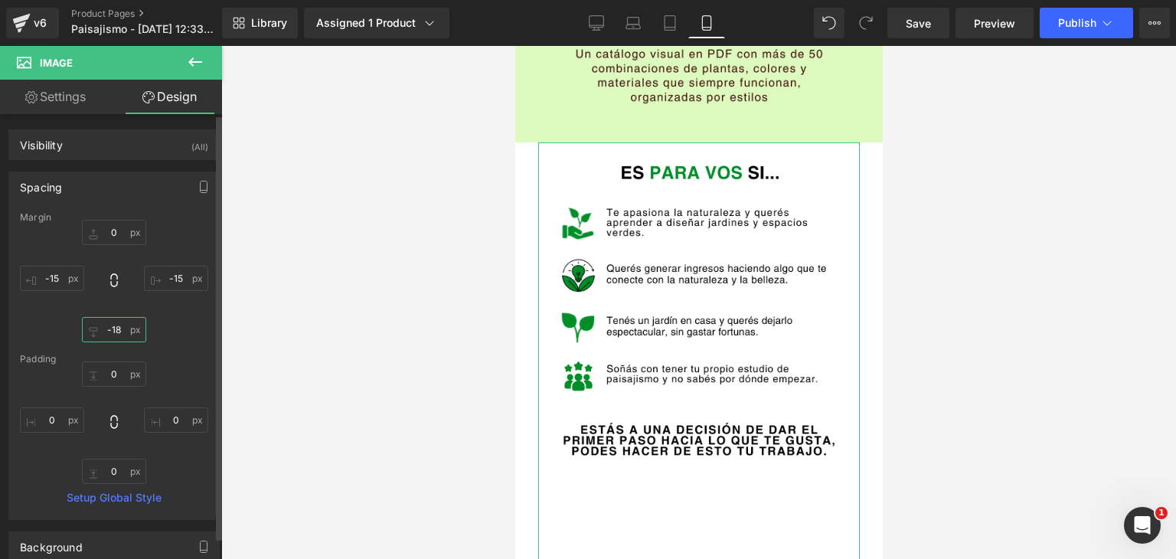
type input "-180"
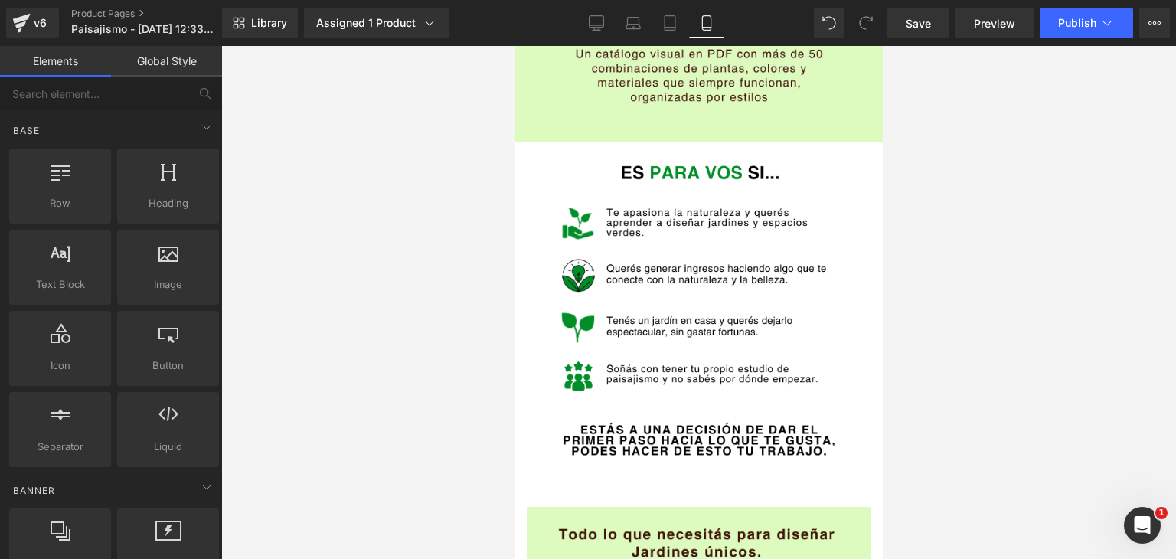
click at [423, 369] on div at bounding box center [698, 302] width 955 height 513
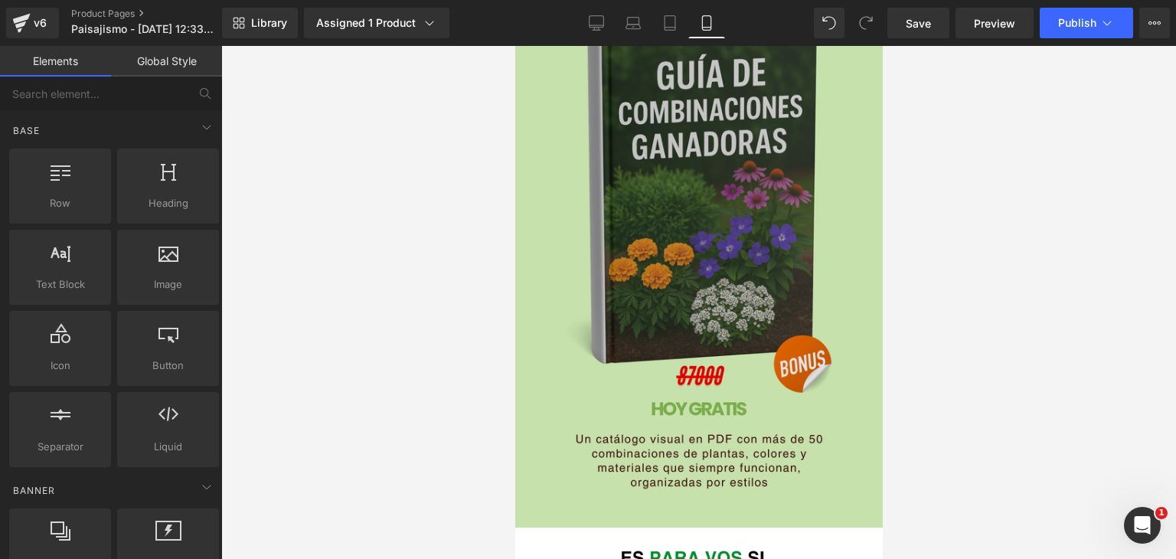
scroll to position [2816, 0]
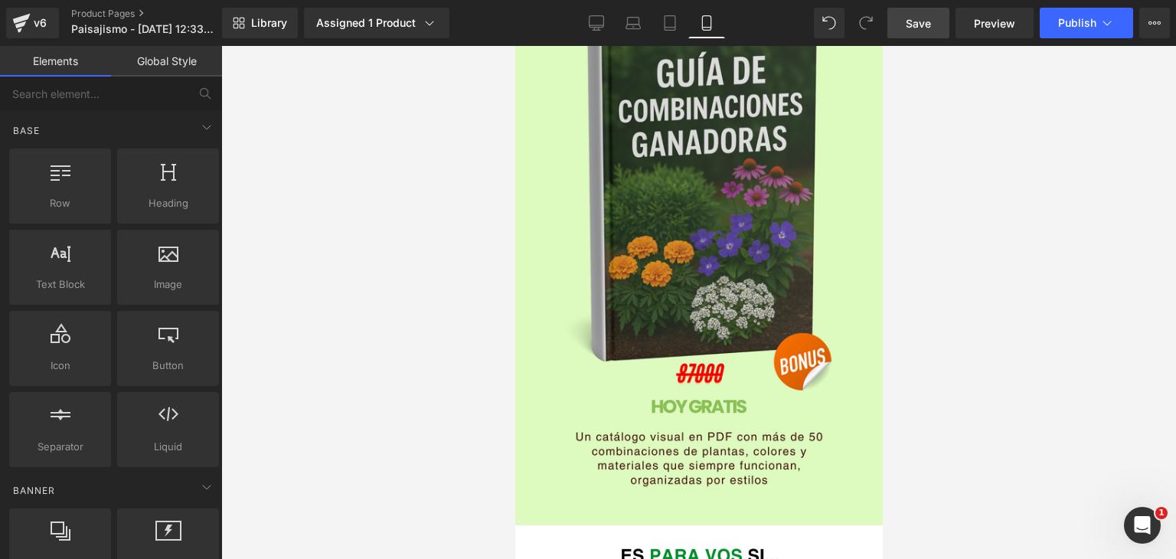
click at [914, 20] on span "Save" at bounding box center [918, 23] width 25 height 16
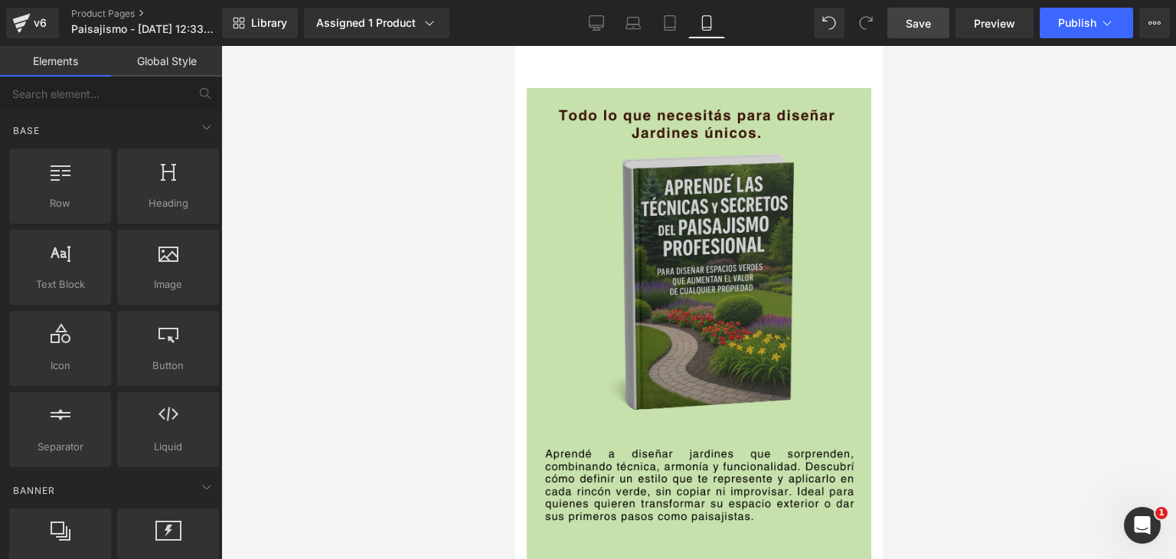
scroll to position [3505, 0]
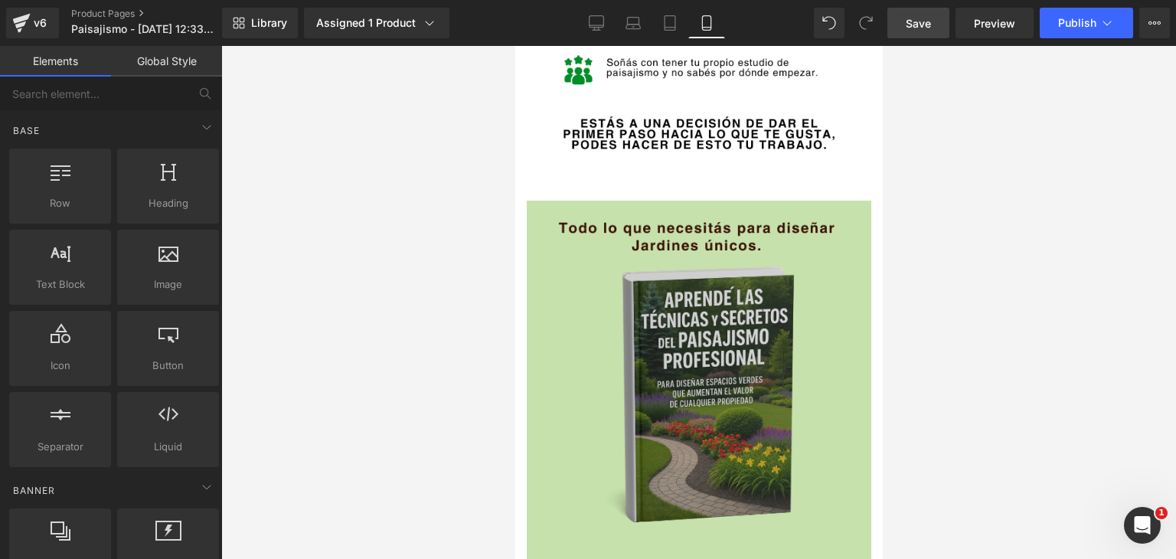
click at [739, 334] on img at bounding box center [698, 470] width 344 height 538
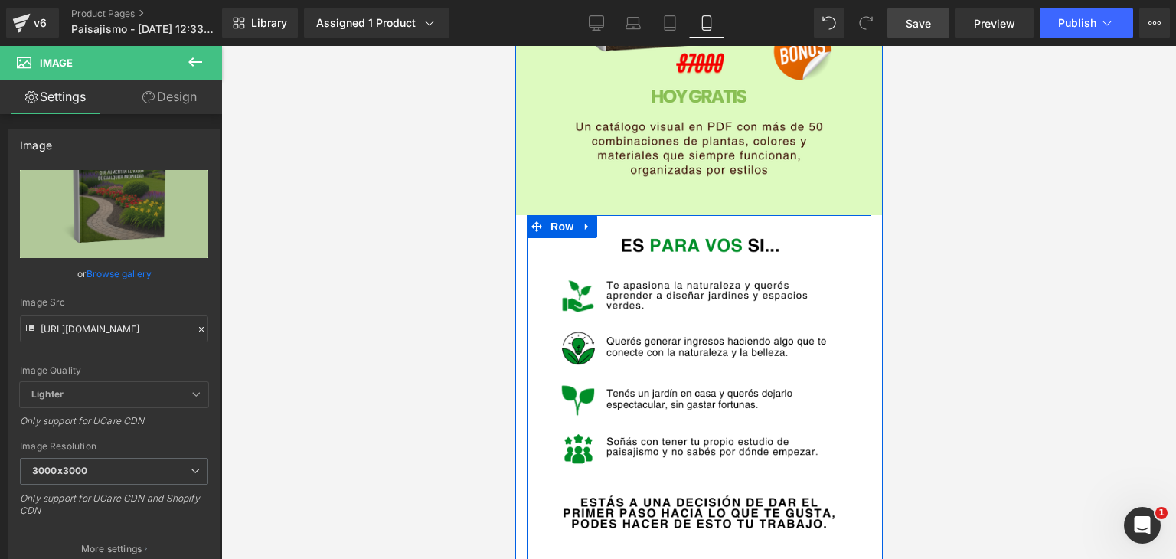
scroll to position [3122, 0]
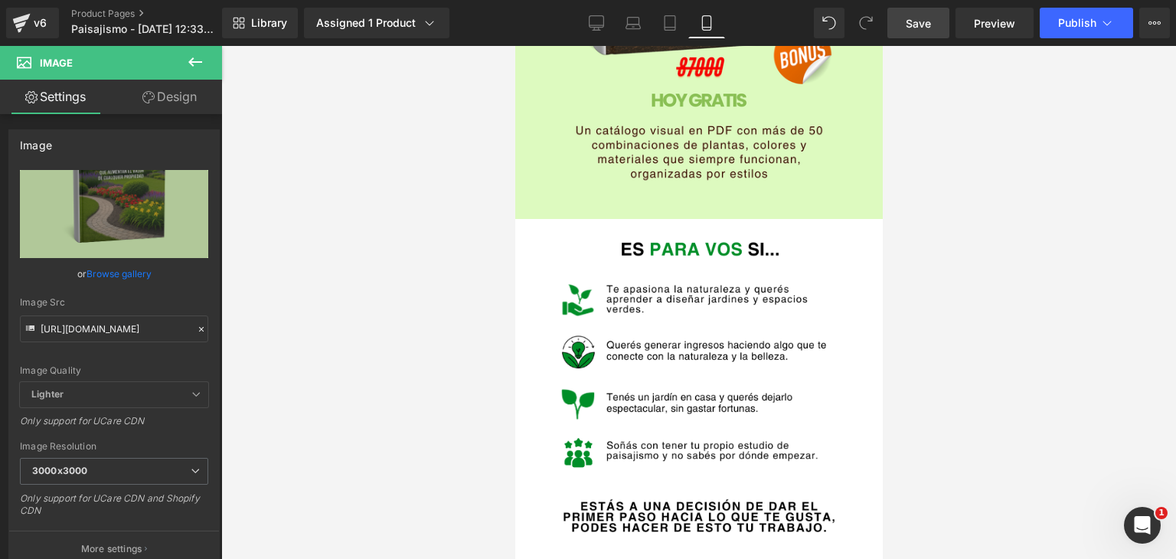
click at [955, 420] on div at bounding box center [698, 302] width 955 height 513
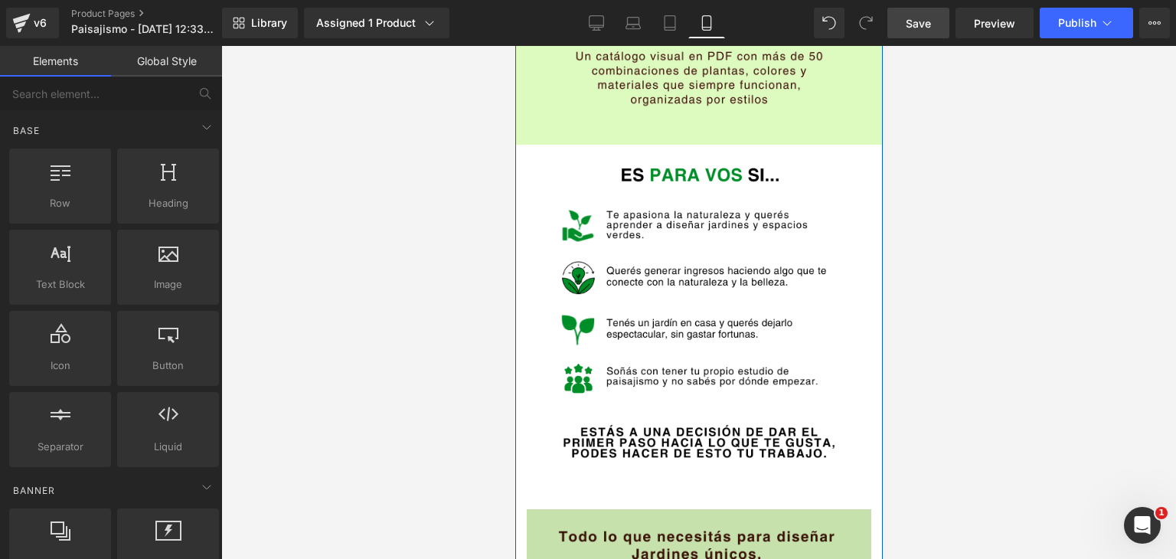
scroll to position [3198, 0]
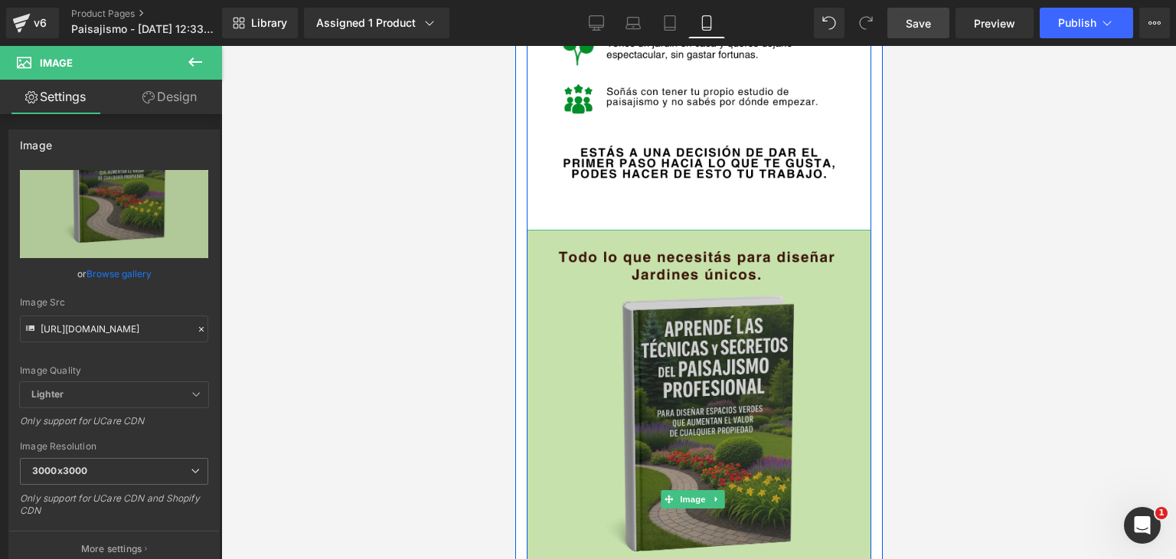
scroll to position [3505, 0]
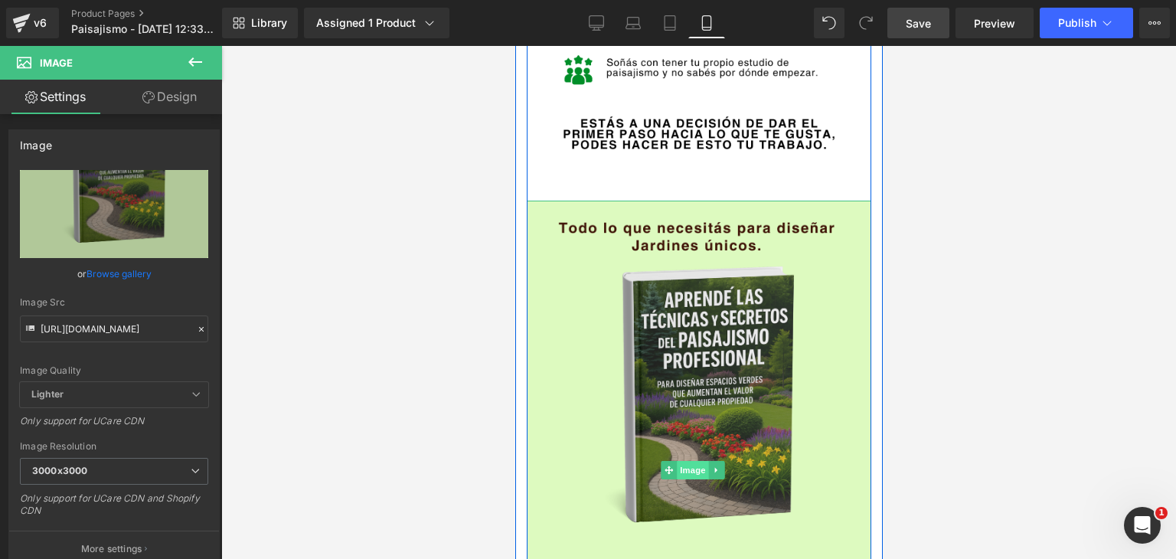
click at [699, 461] on span "Image" at bounding box center [693, 470] width 32 height 18
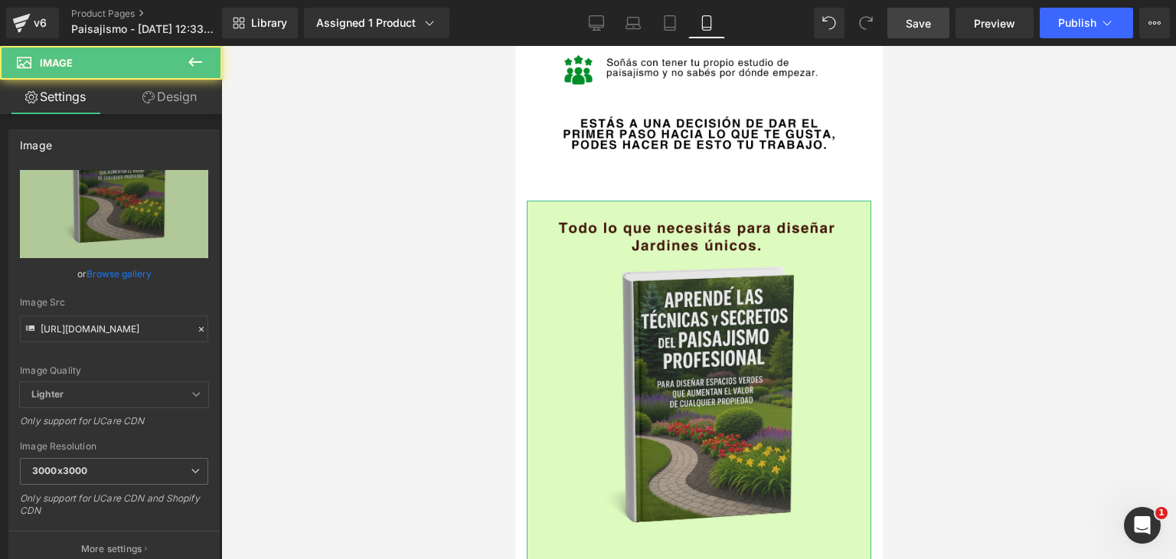
click at [168, 96] on link "Design" at bounding box center [169, 97] width 111 height 34
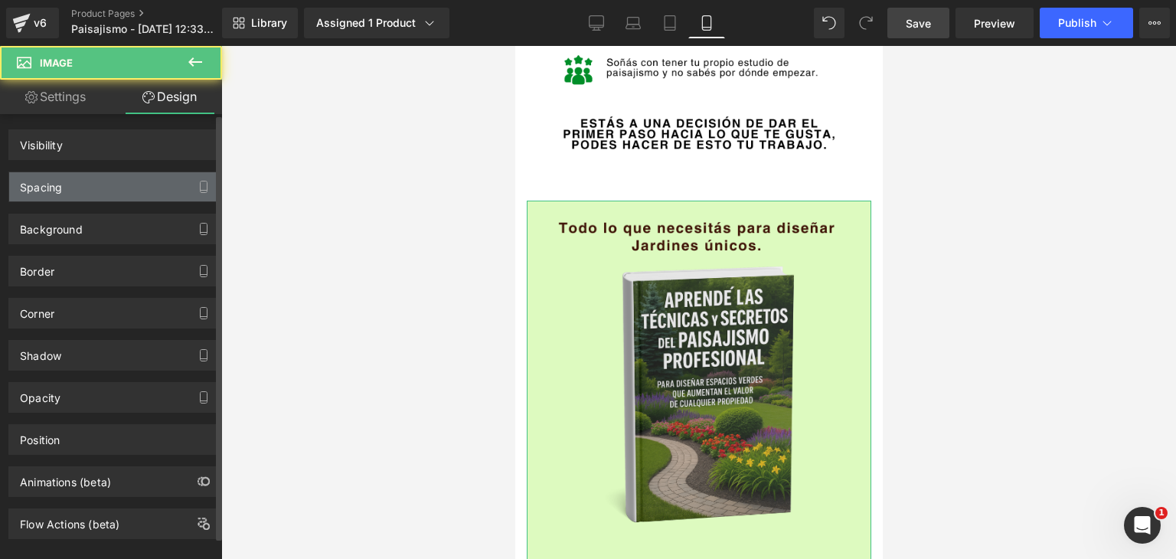
click at [55, 194] on div "Spacing" at bounding box center [114, 186] width 210 height 29
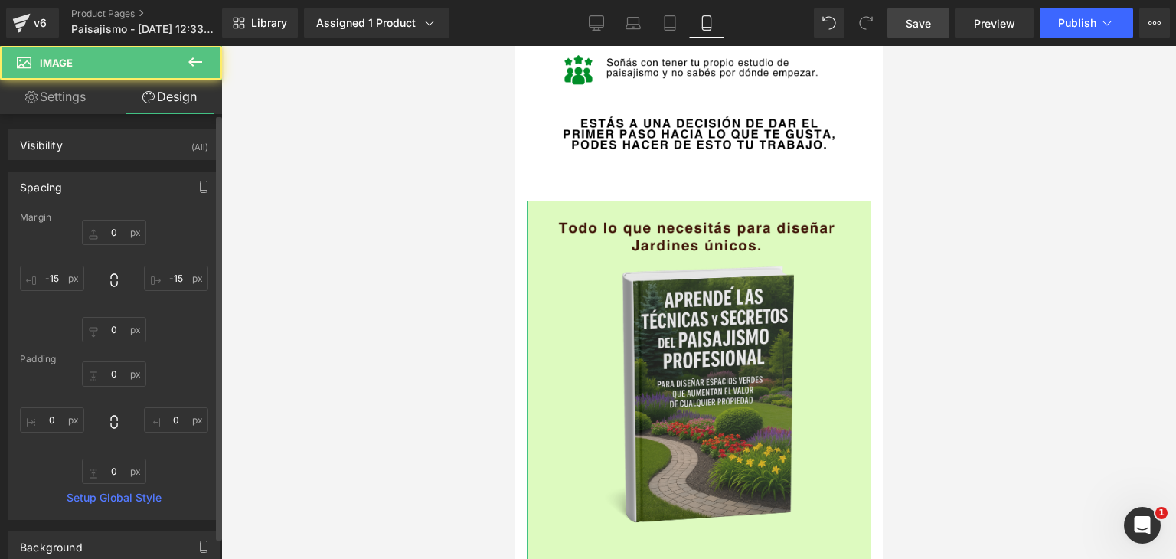
type input "0"
type input "-15"
type input "0"
type input "-15"
type input "0"
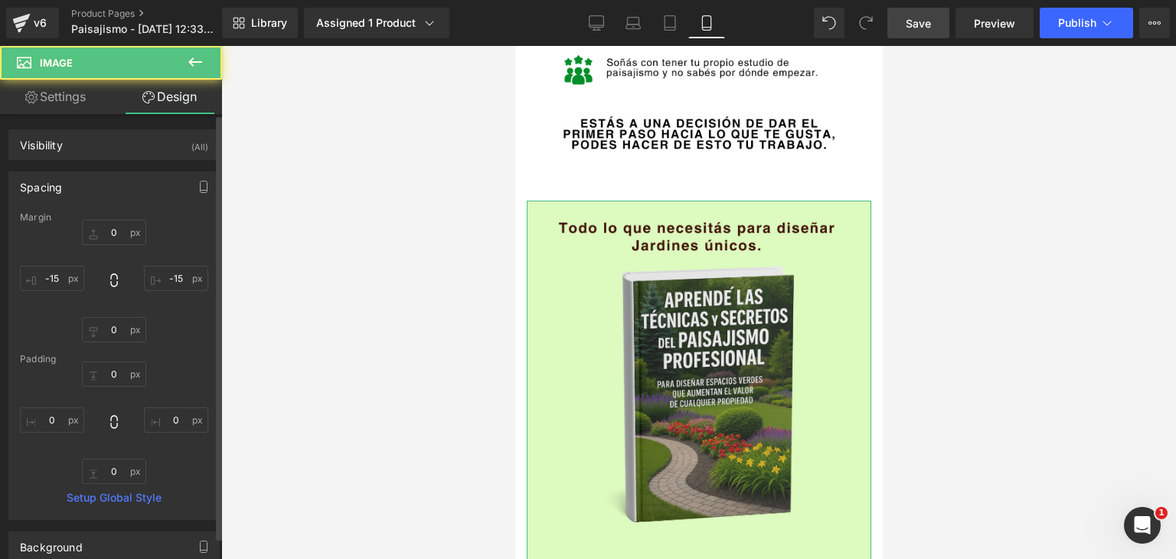
type input "0"
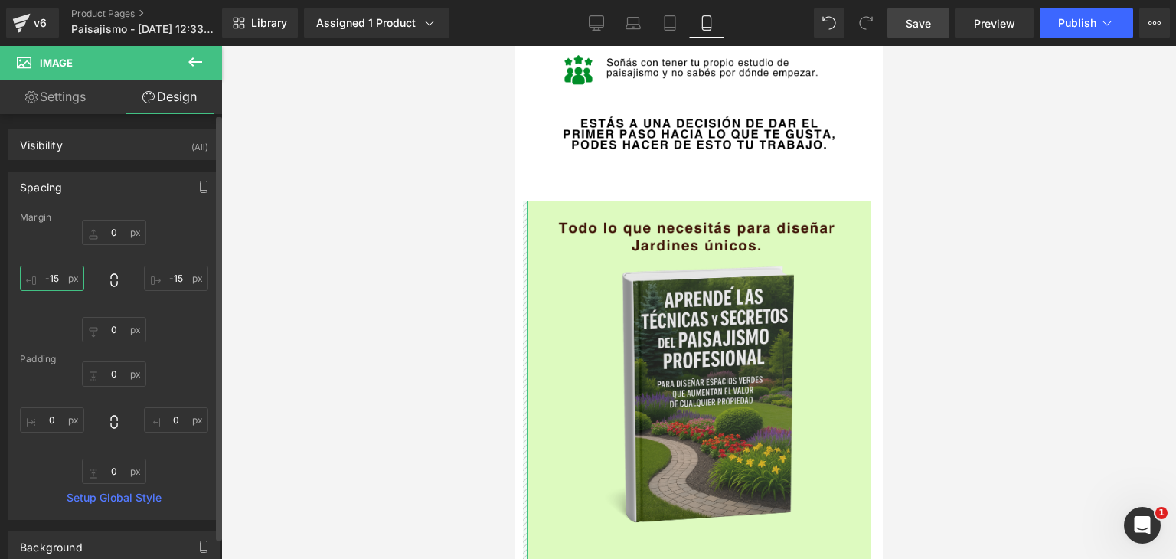
click at [64, 276] on input "-15" at bounding box center [52, 278] width 64 height 25
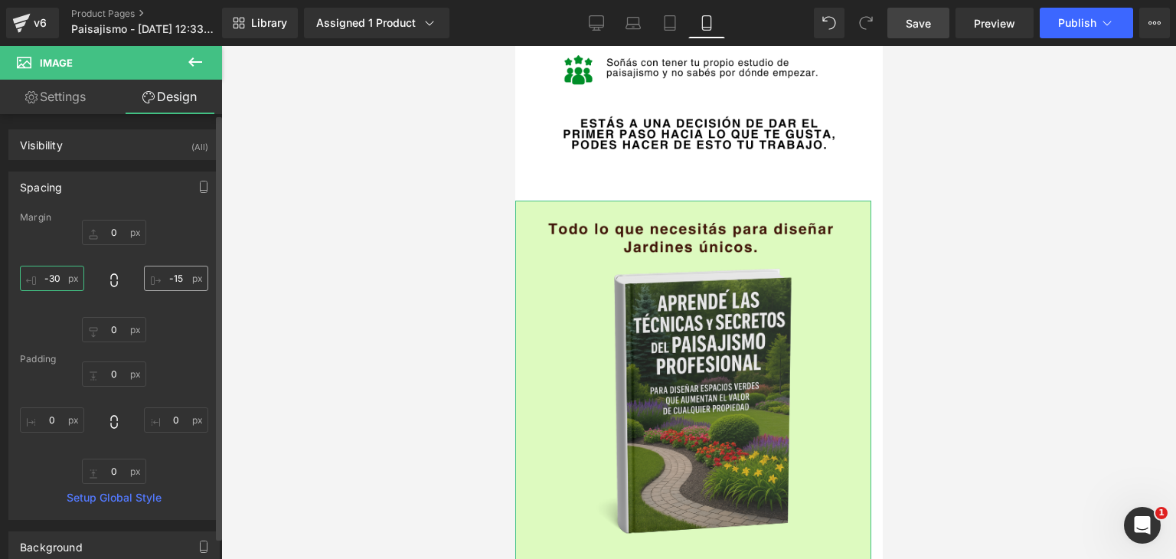
type input "-30"
click at [177, 279] on input "-15" at bounding box center [176, 278] width 64 height 25
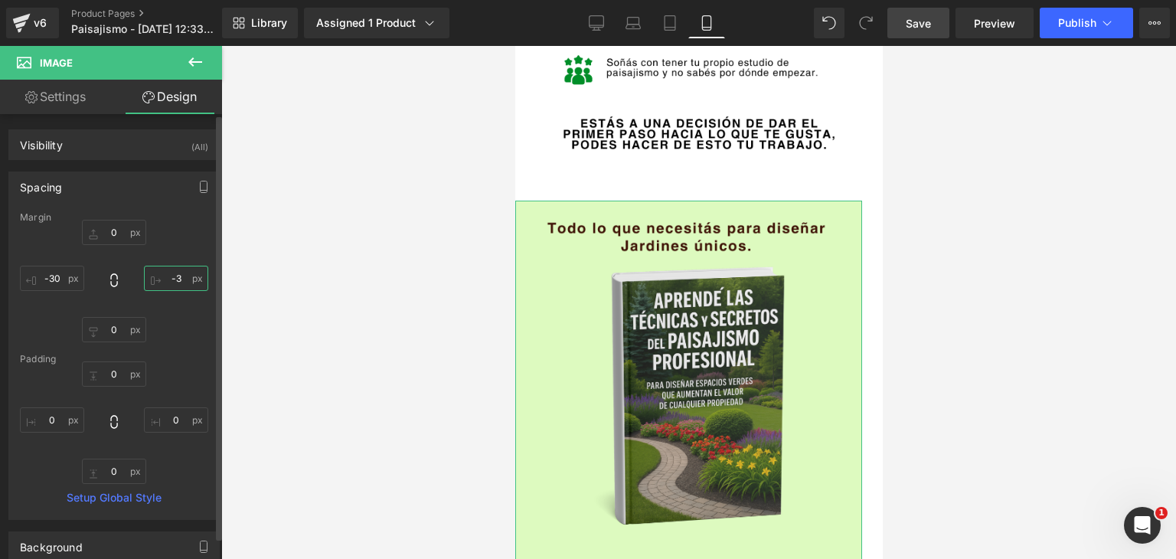
type input "-30"
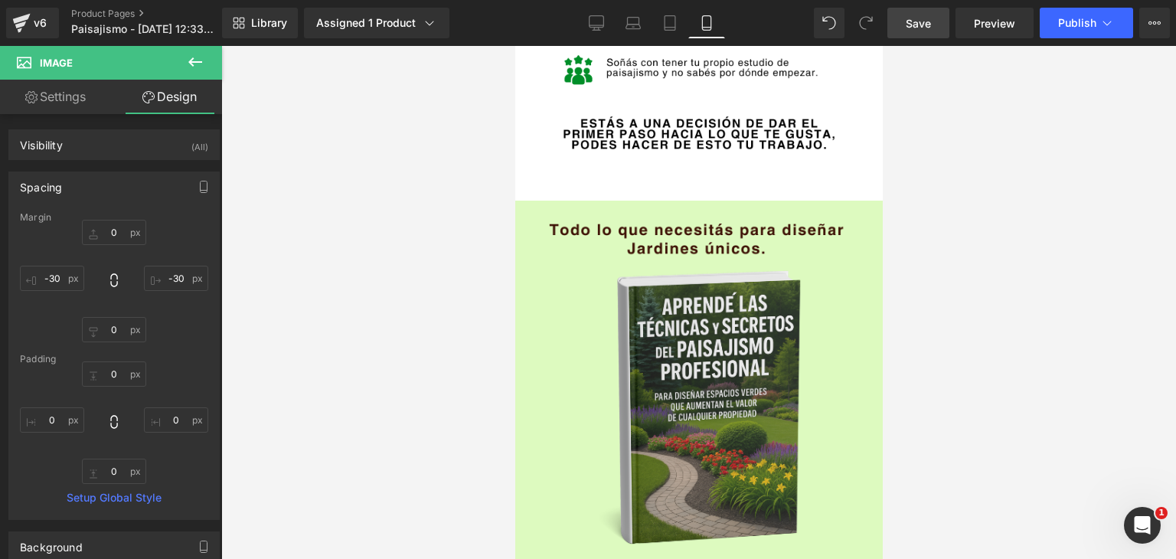
drag, startPoint x: 420, startPoint y: 256, endPoint x: 431, endPoint y: 259, distance: 11.7
click at [425, 257] on div at bounding box center [698, 302] width 955 height 513
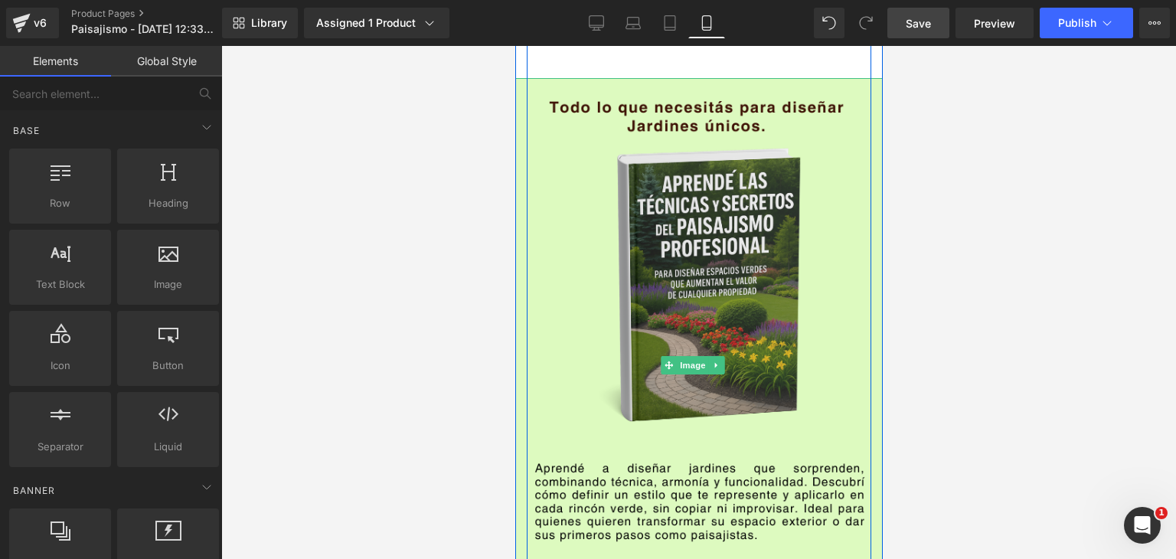
scroll to position [3734, 0]
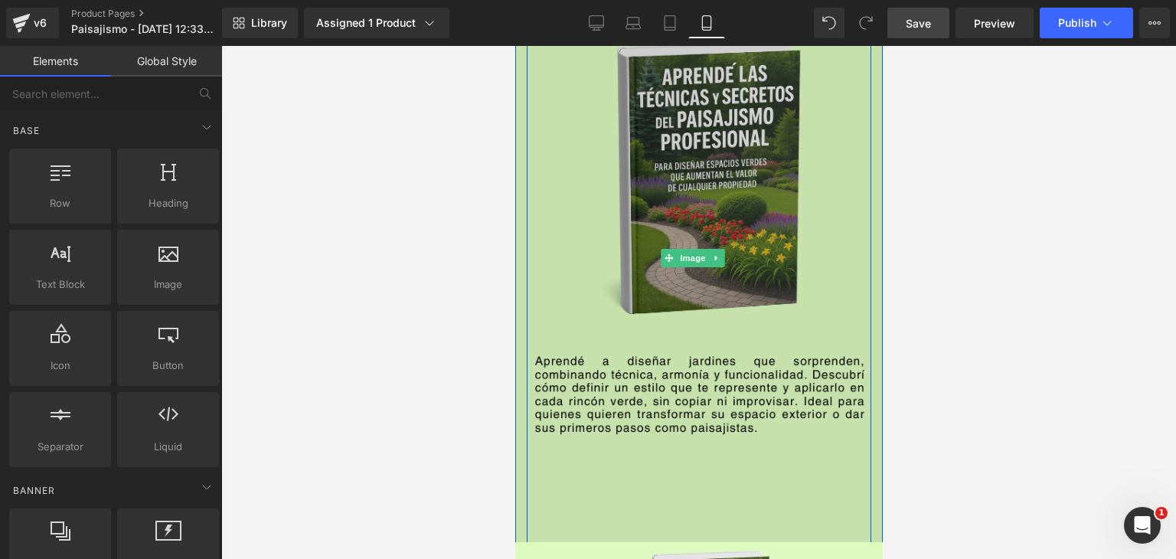
click at [666, 316] on img at bounding box center [697, 258] width 367 height 574
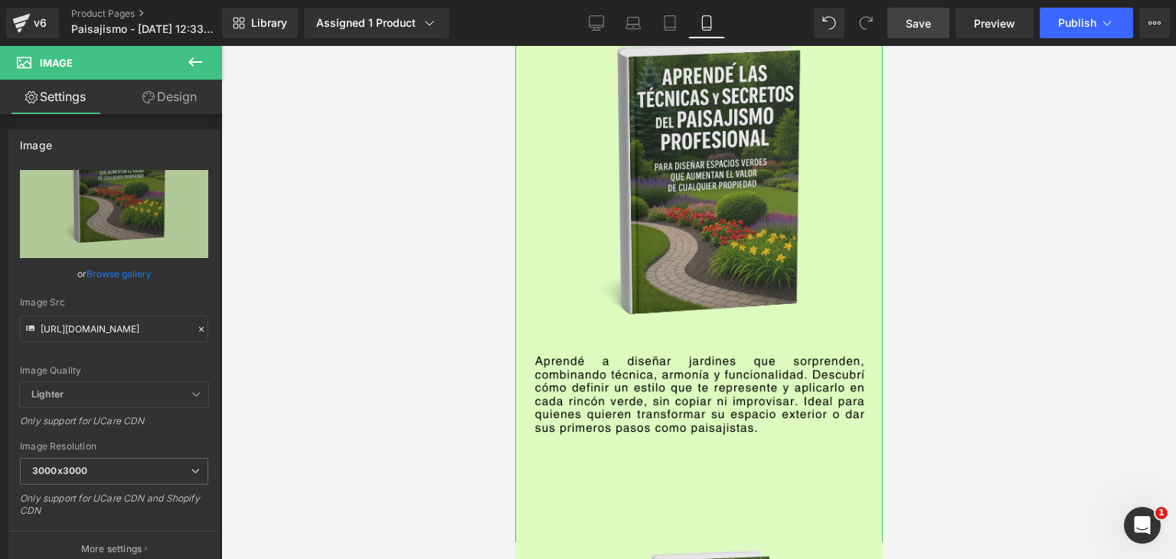
click at [165, 90] on link "Design" at bounding box center [169, 97] width 111 height 34
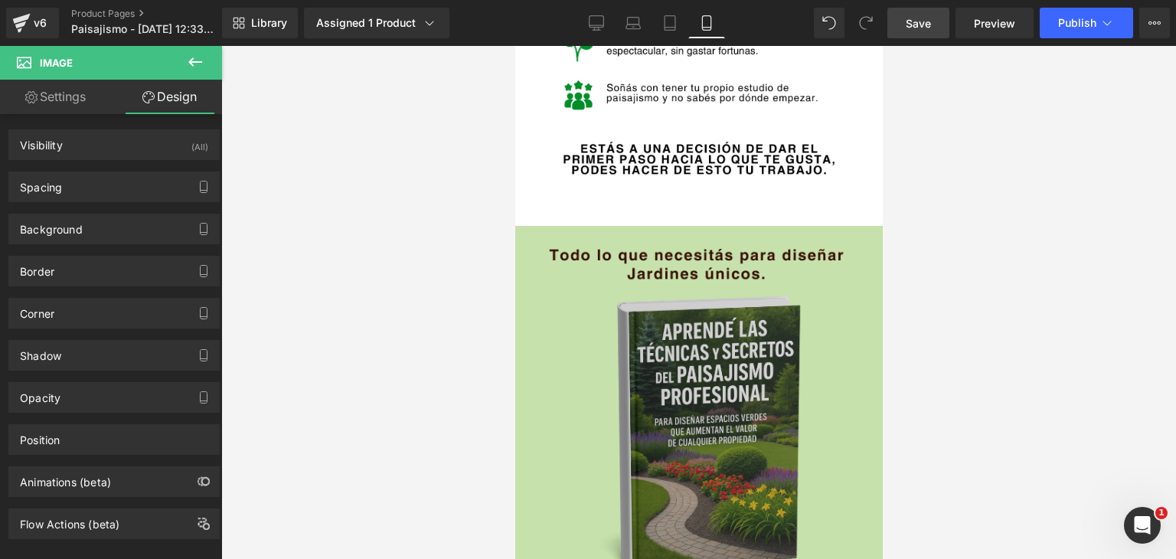
scroll to position [3505, 0]
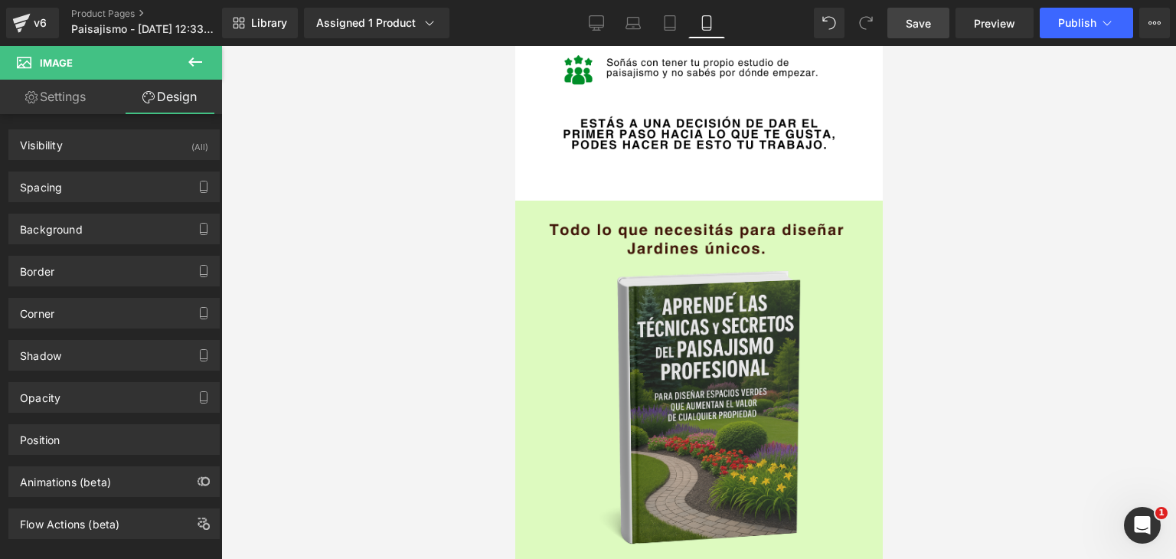
click at [912, 363] on div at bounding box center [698, 302] width 955 height 513
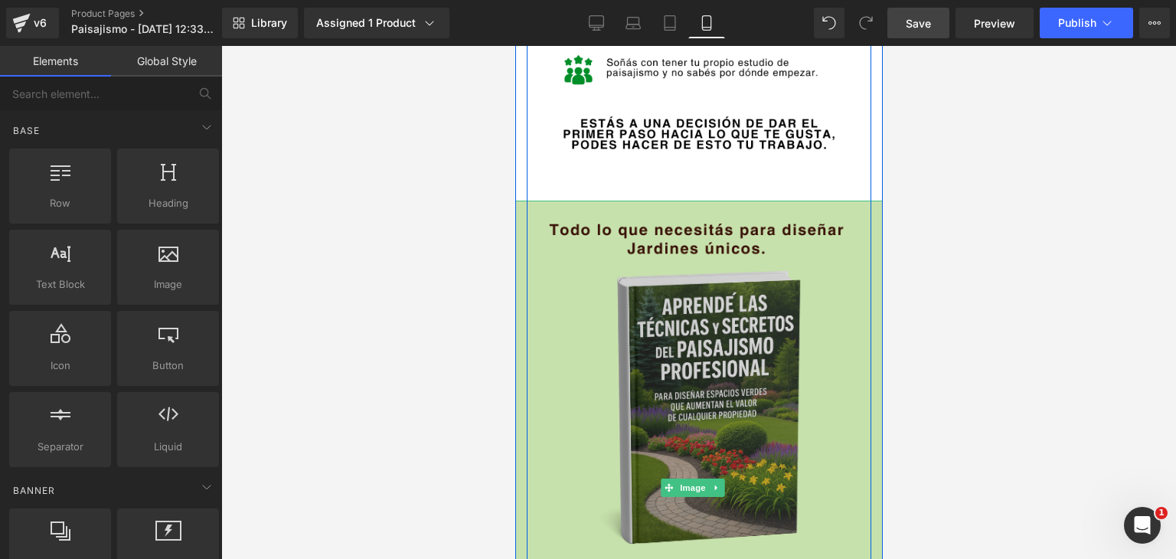
click at [803, 201] on img at bounding box center [697, 488] width 367 height 574
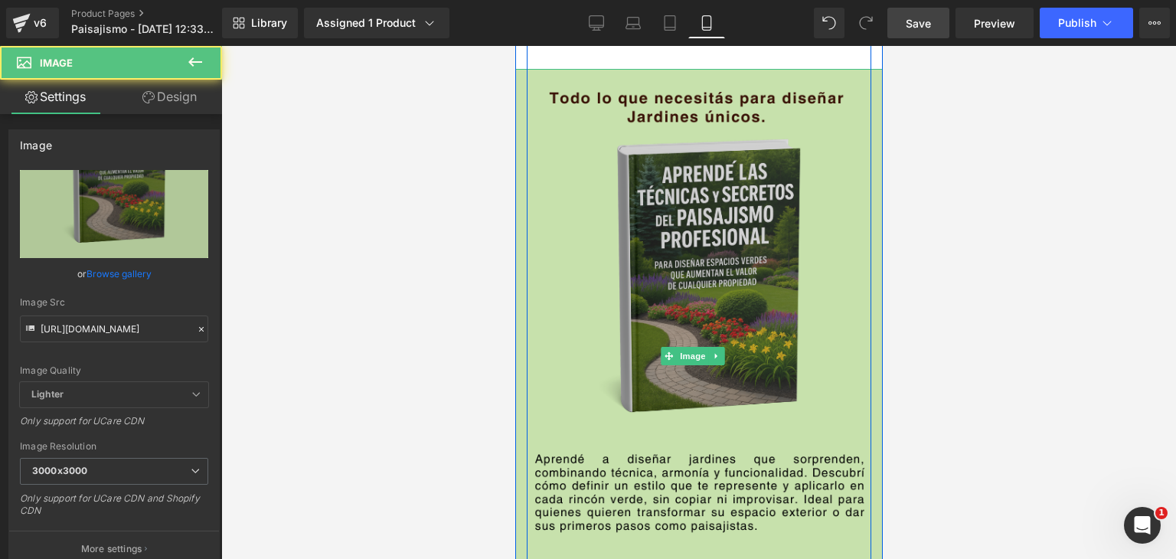
scroll to position [3658, 0]
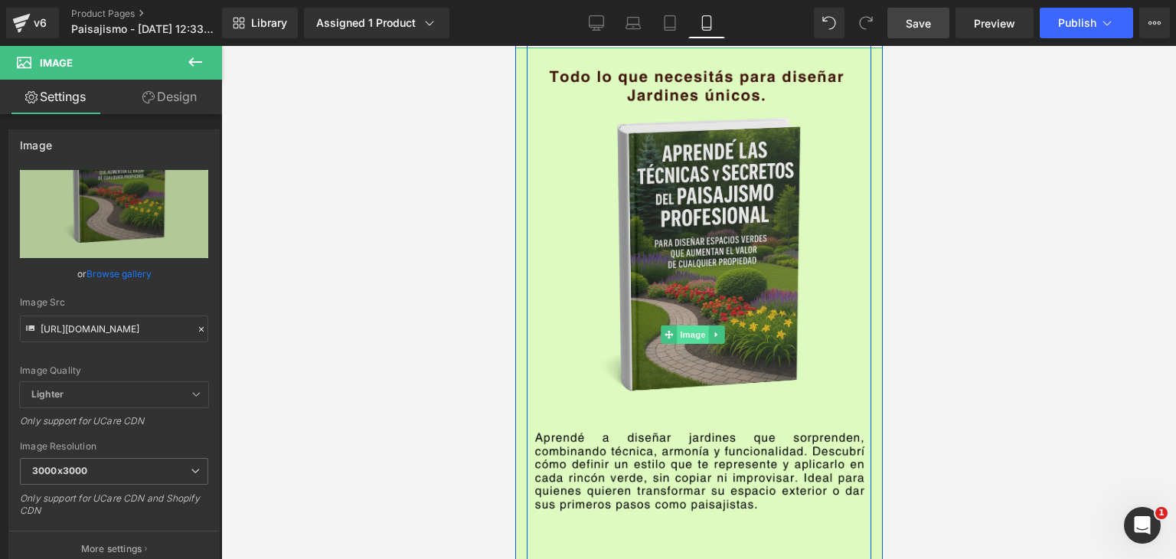
click at [696, 325] on span "Image" at bounding box center [693, 334] width 32 height 18
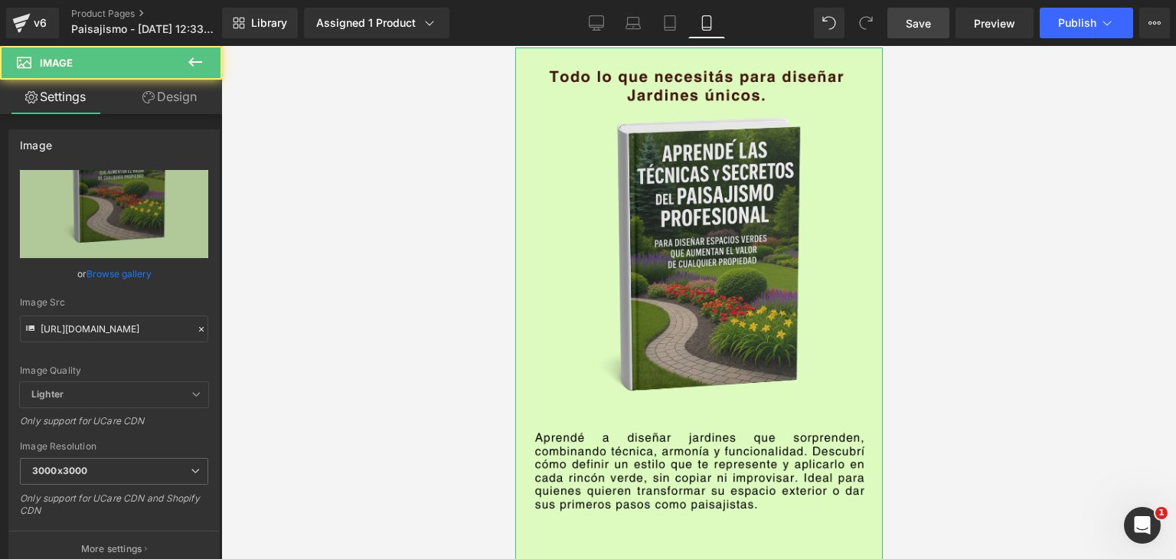
click at [149, 99] on icon at bounding box center [148, 97] width 12 height 12
click at [0, 0] on div "Spacing" at bounding box center [0, 0] width 0 height 0
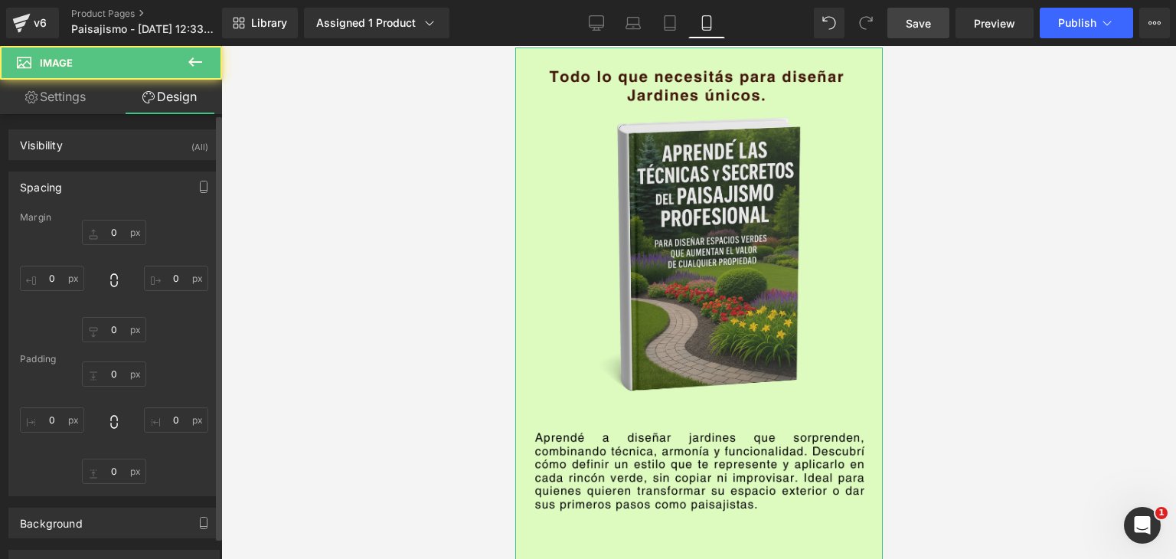
type input "0"
type input "-30"
type input "0"
type input "-30"
type input "0"
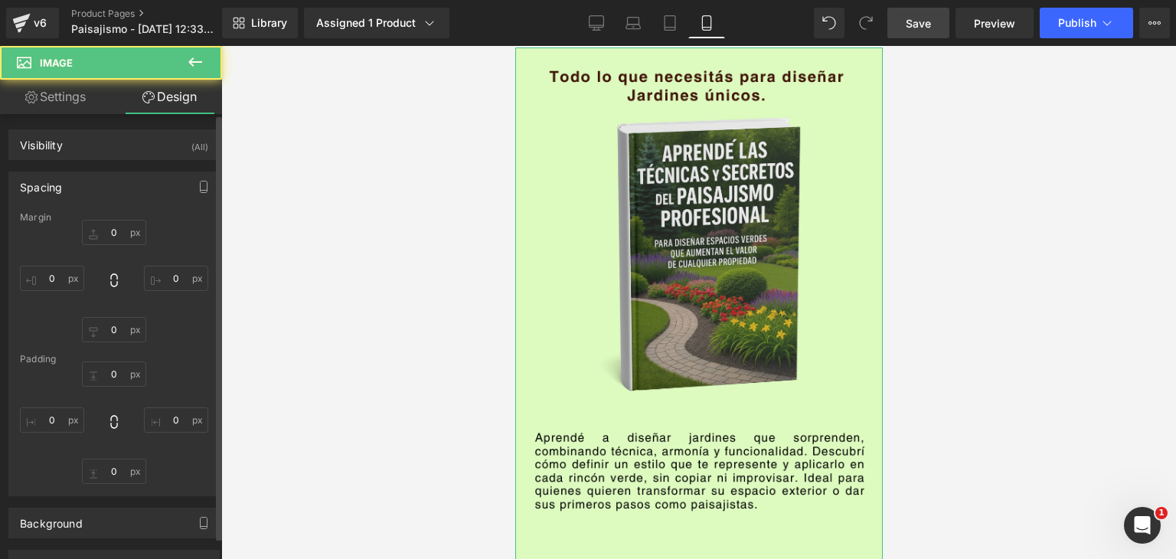
type input "0"
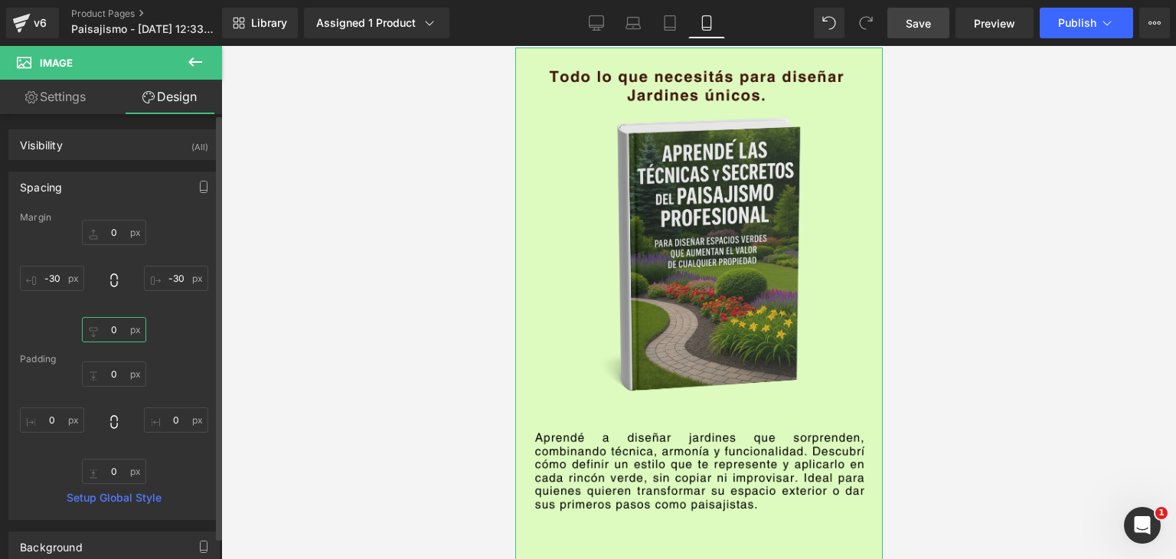
click at [114, 335] on input "0" at bounding box center [114, 329] width 64 height 25
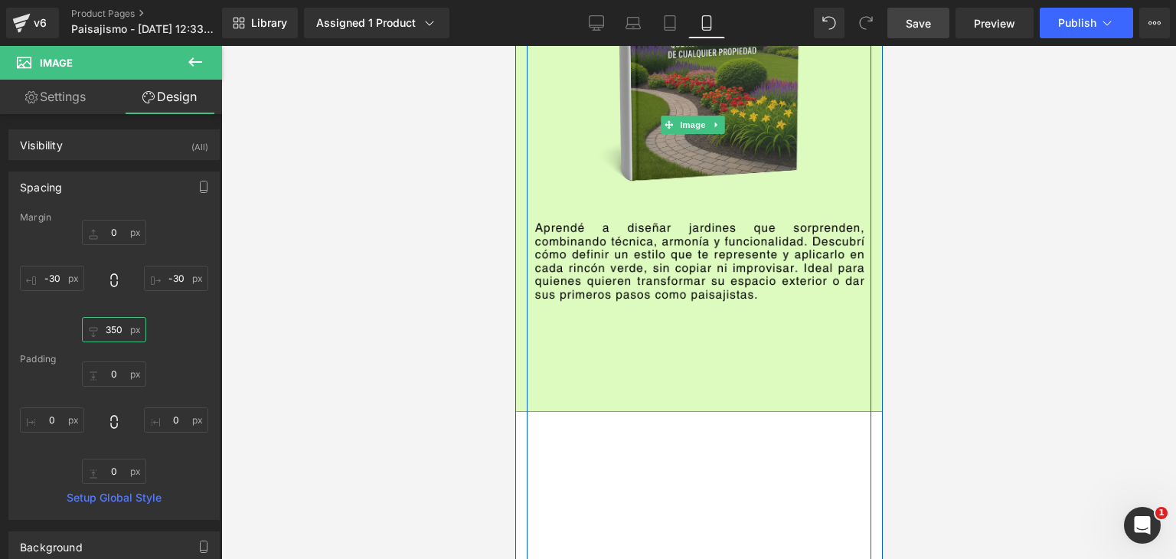
scroll to position [3887, 0]
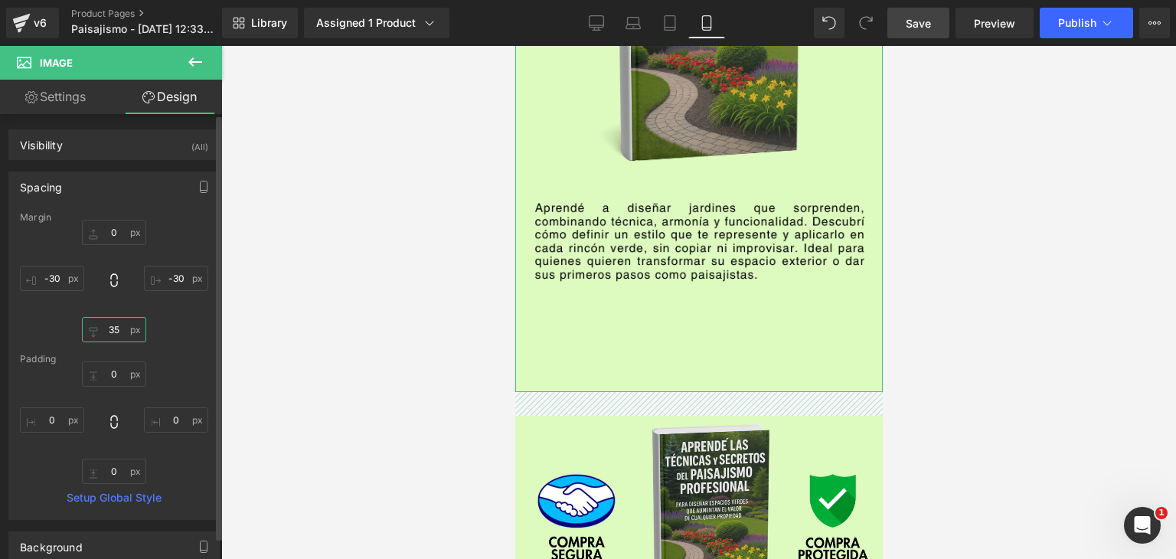
type input "3"
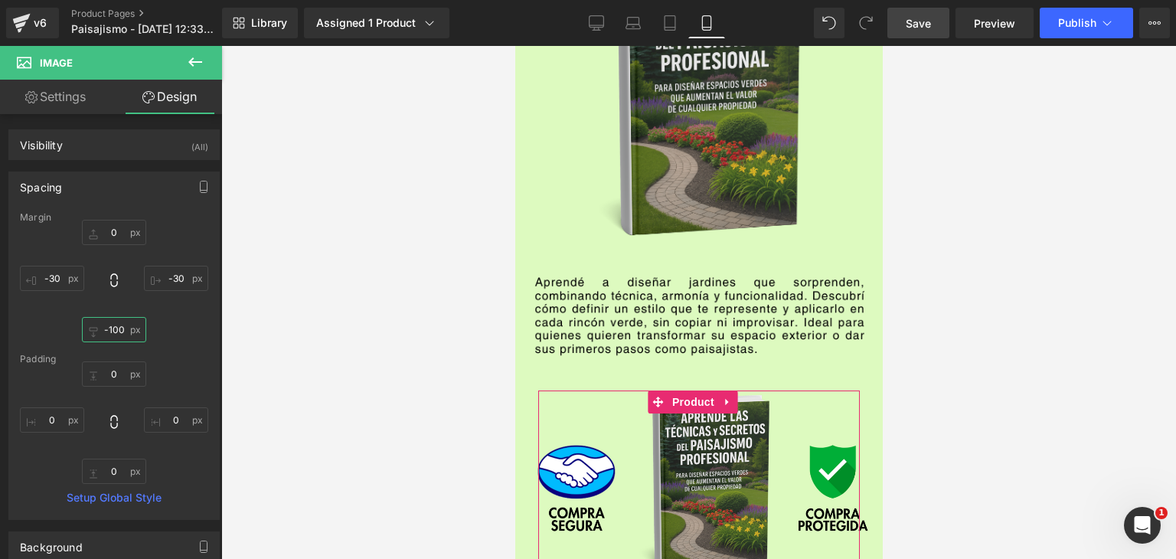
scroll to position [3811, 0]
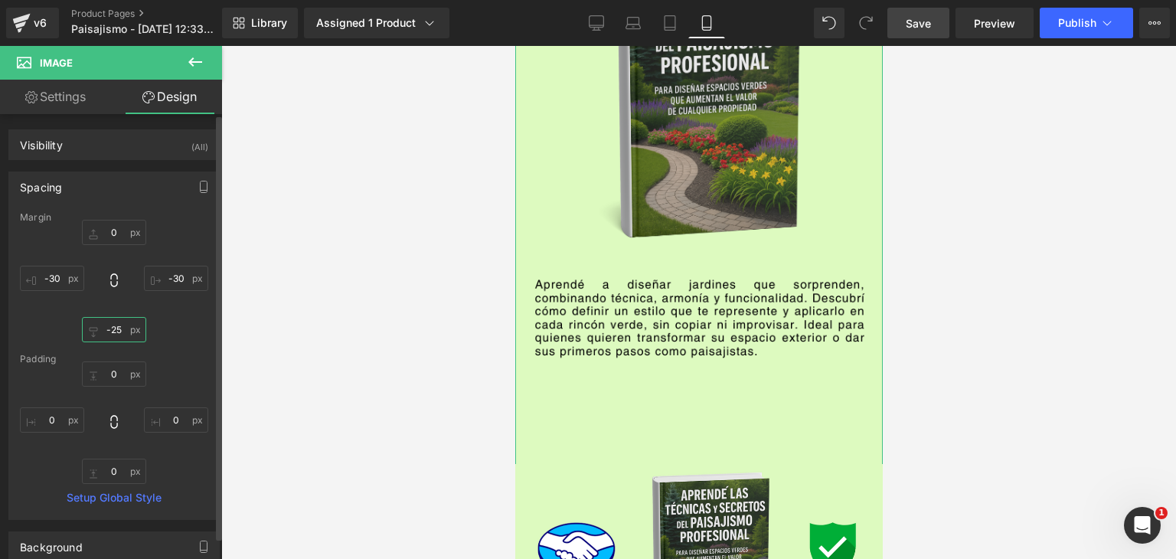
type input "-250"
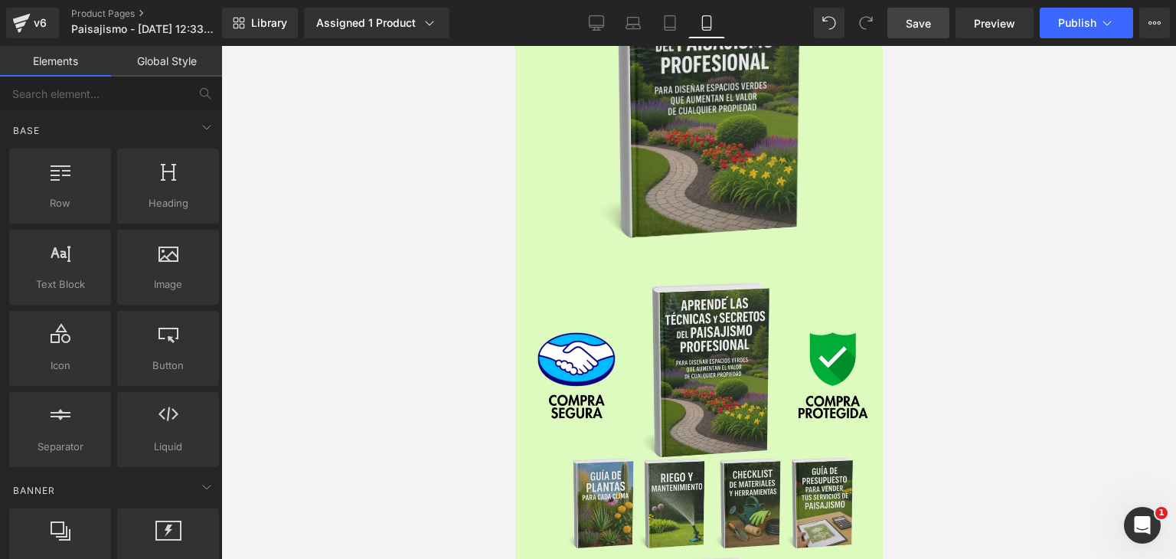
drag, startPoint x: 1009, startPoint y: 351, endPoint x: 886, endPoint y: 335, distance: 124.4
click at [1009, 351] on div at bounding box center [698, 302] width 955 height 513
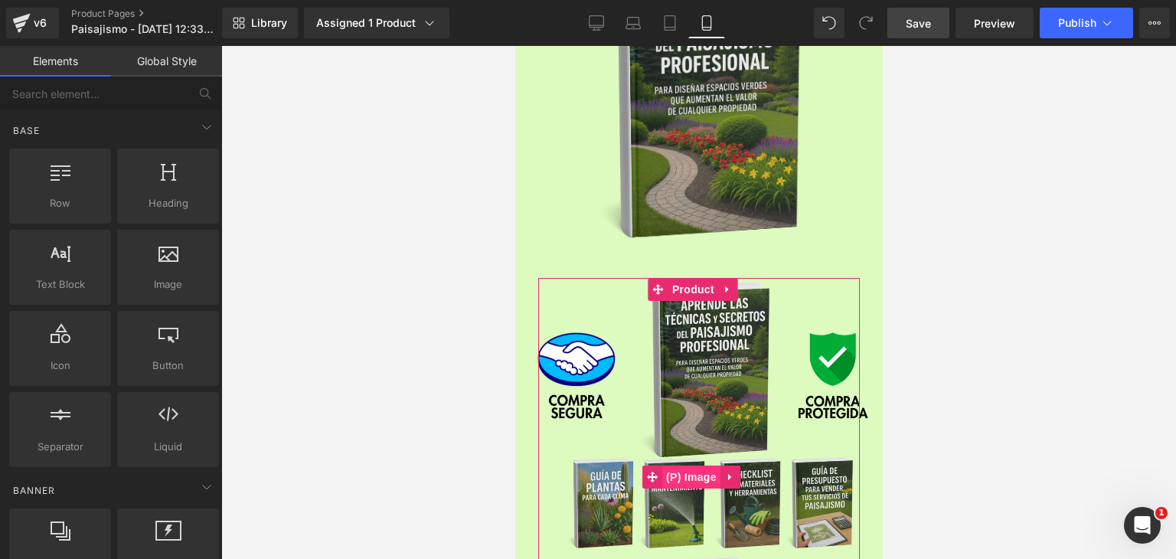
click at [704, 465] on span "(P) Image" at bounding box center [690, 476] width 58 height 23
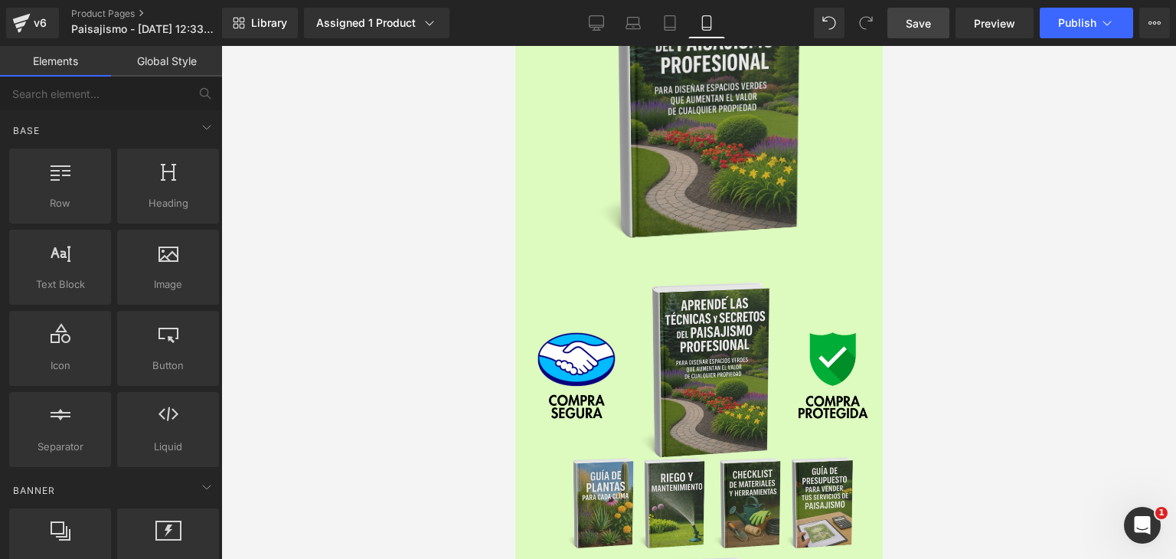
click at [989, 265] on div at bounding box center [698, 302] width 955 height 513
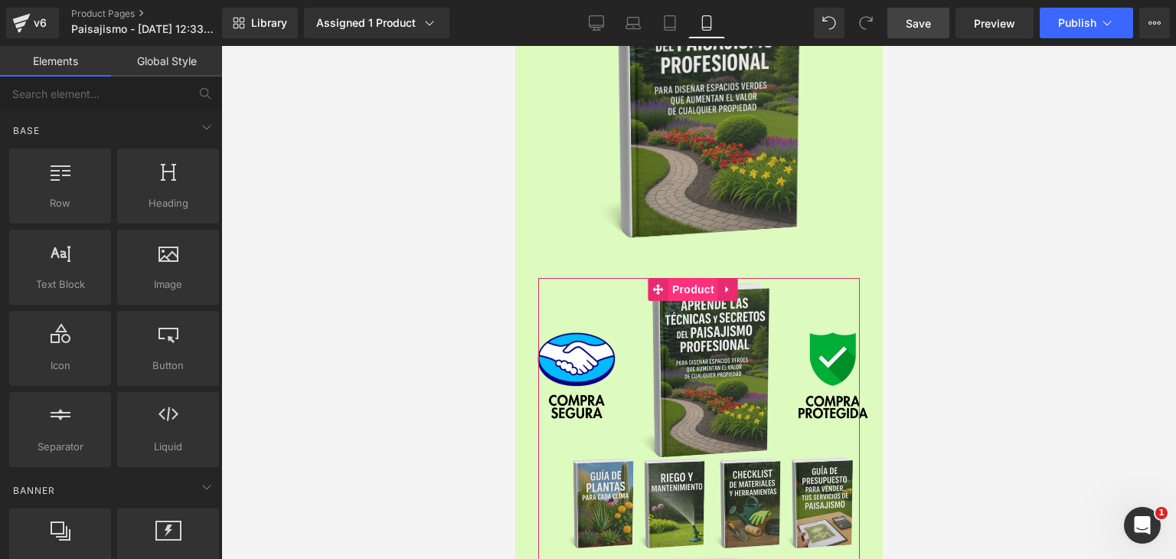
click at [690, 278] on span "Product" at bounding box center [693, 289] width 50 height 23
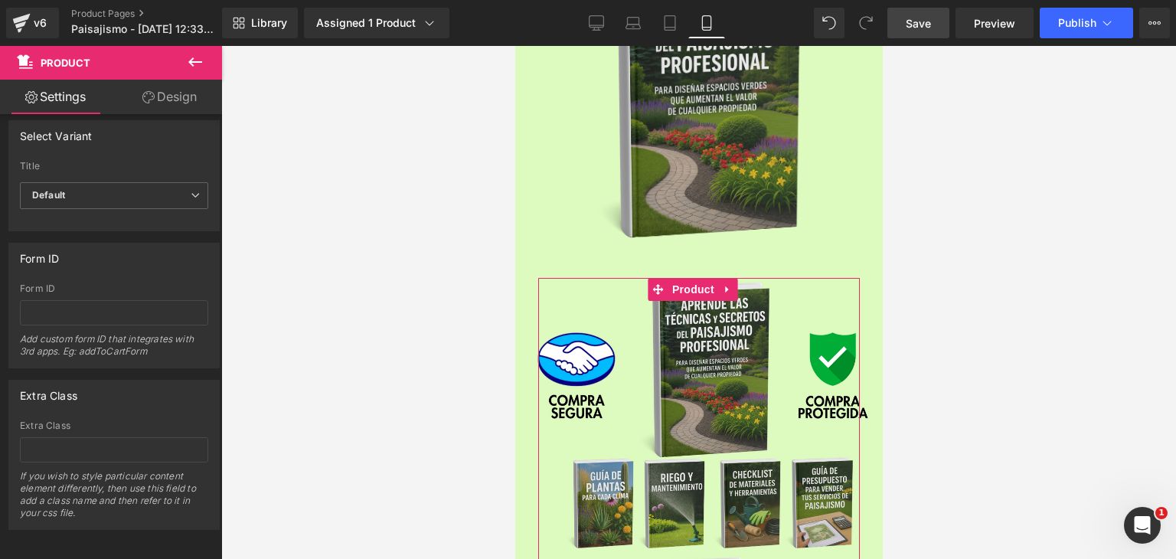
scroll to position [188, 0]
click at [687, 466] on span "(P) Image" at bounding box center [690, 477] width 58 height 23
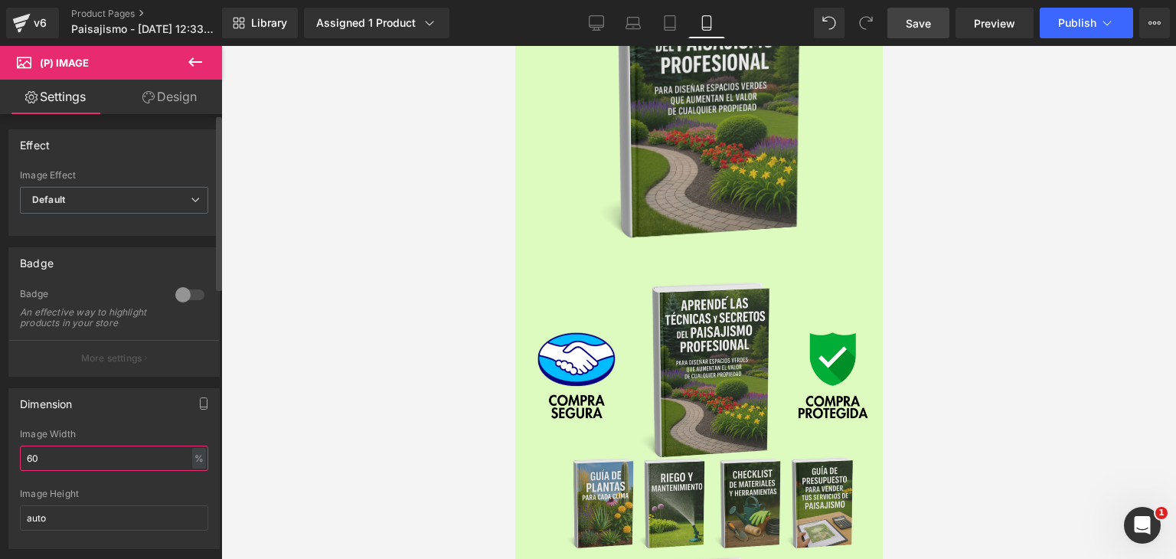
click at [100, 469] on input "60" at bounding box center [114, 458] width 188 height 25
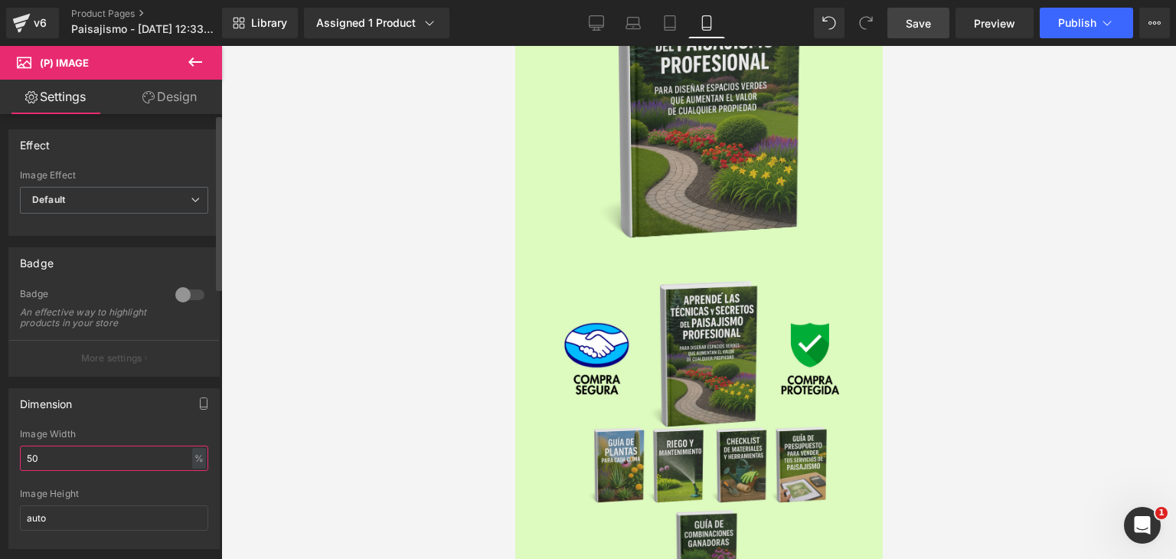
click at [106, 469] on input "50" at bounding box center [114, 458] width 188 height 25
type input "40"
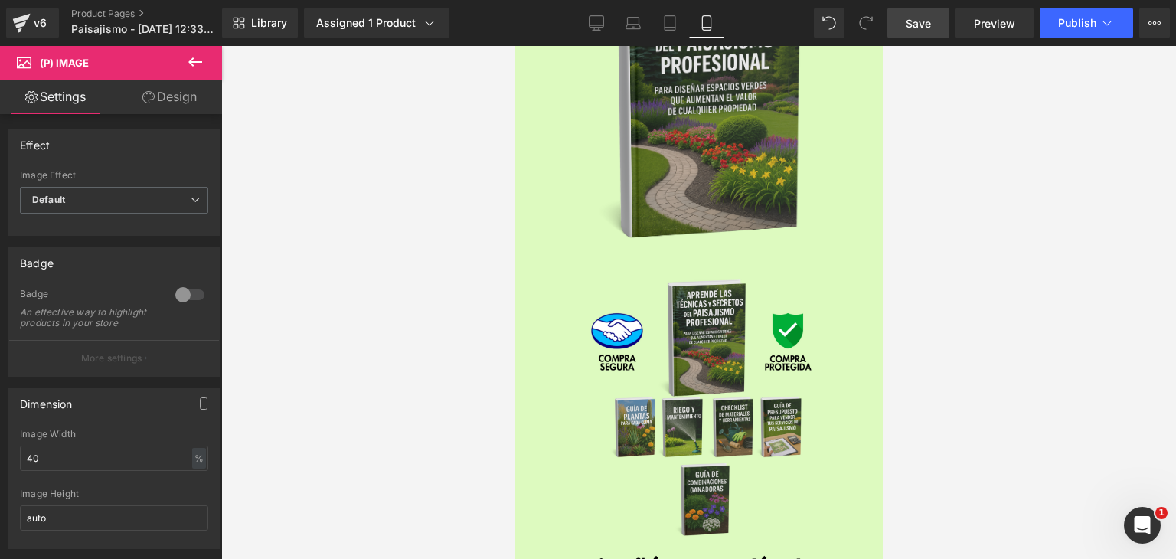
click at [479, 387] on div at bounding box center [698, 302] width 955 height 513
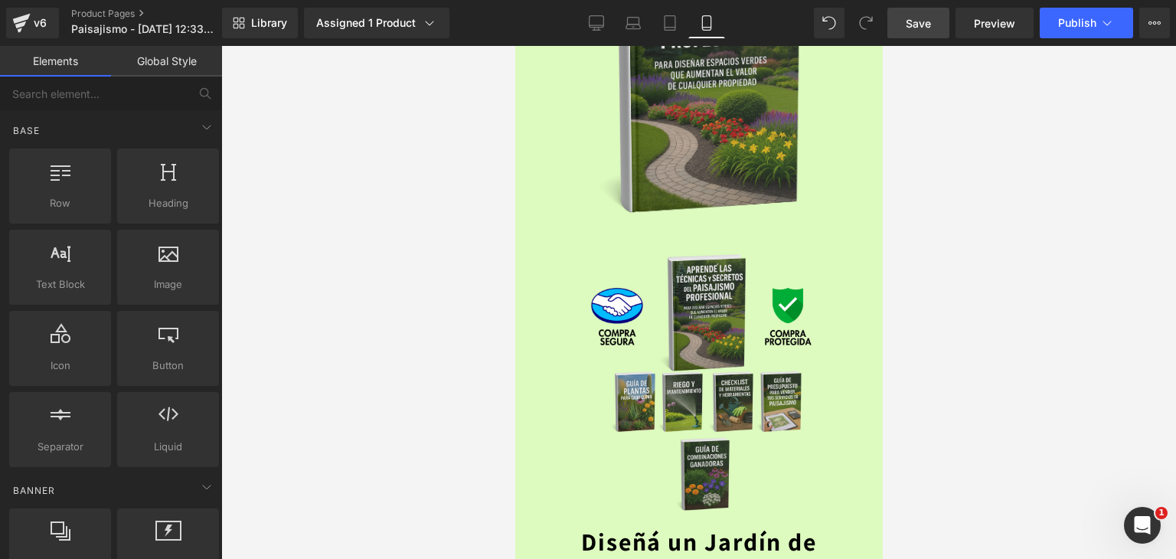
scroll to position [3964, 0]
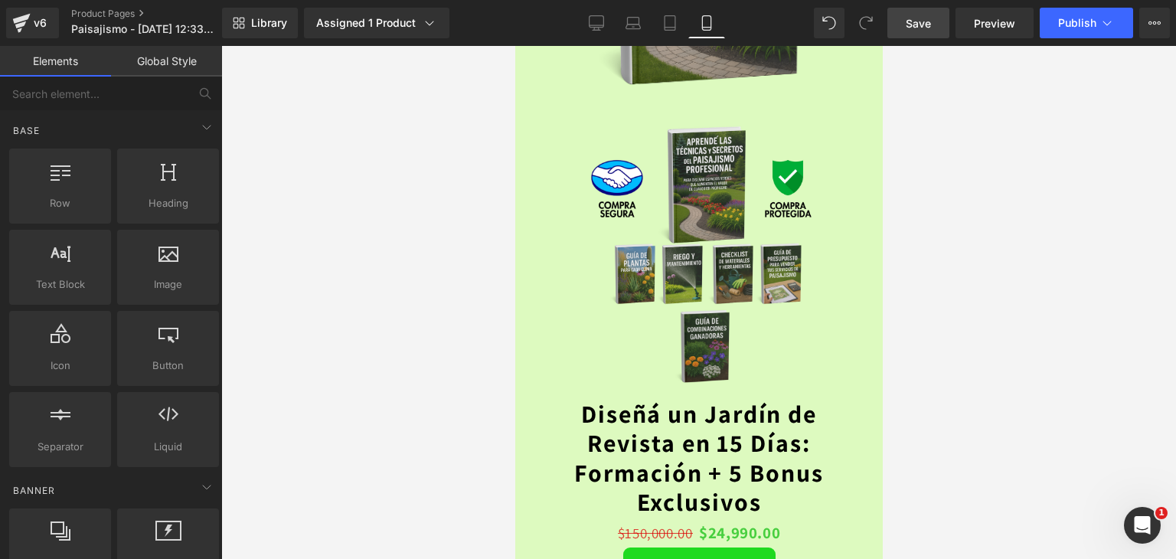
drag, startPoint x: 717, startPoint y: 261, endPoint x: 749, endPoint y: 270, distance: 33.4
click at [717, 399] on link "Diseñá un Jardín de Revista en 15 Días: Formación + 5 Bonus Exclusivos" at bounding box center [698, 458] width 306 height 118
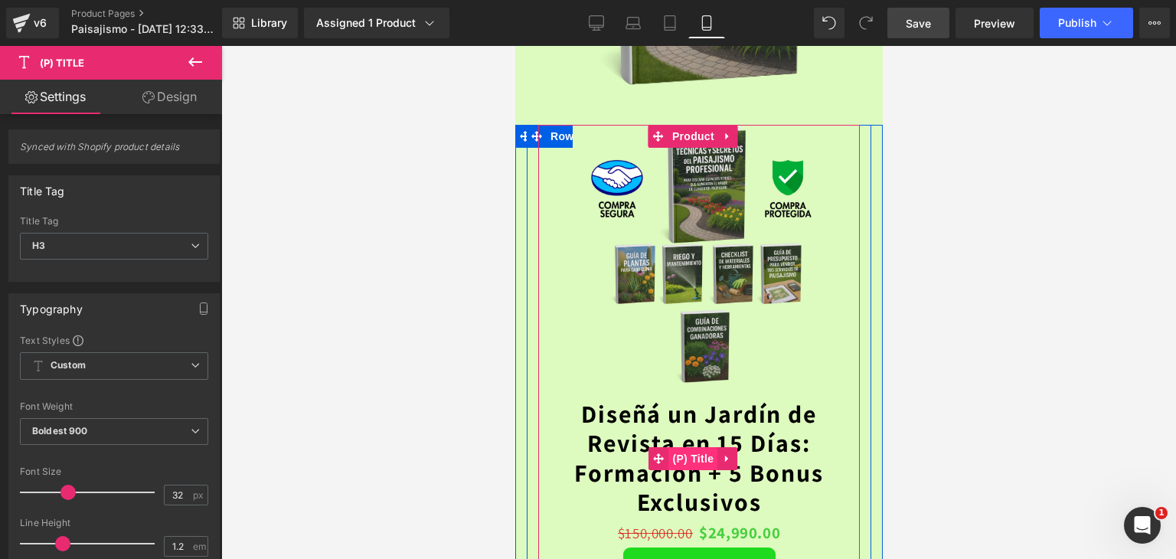
click at [688, 447] on span "(P) Title" at bounding box center [692, 458] width 49 height 23
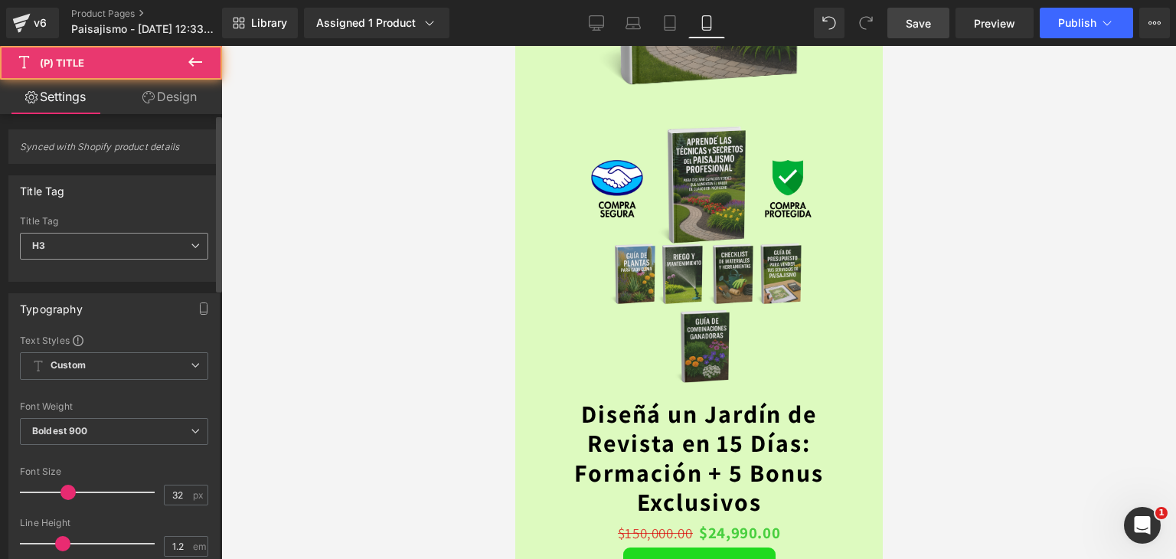
click at [87, 249] on span "H3" at bounding box center [114, 246] width 188 height 27
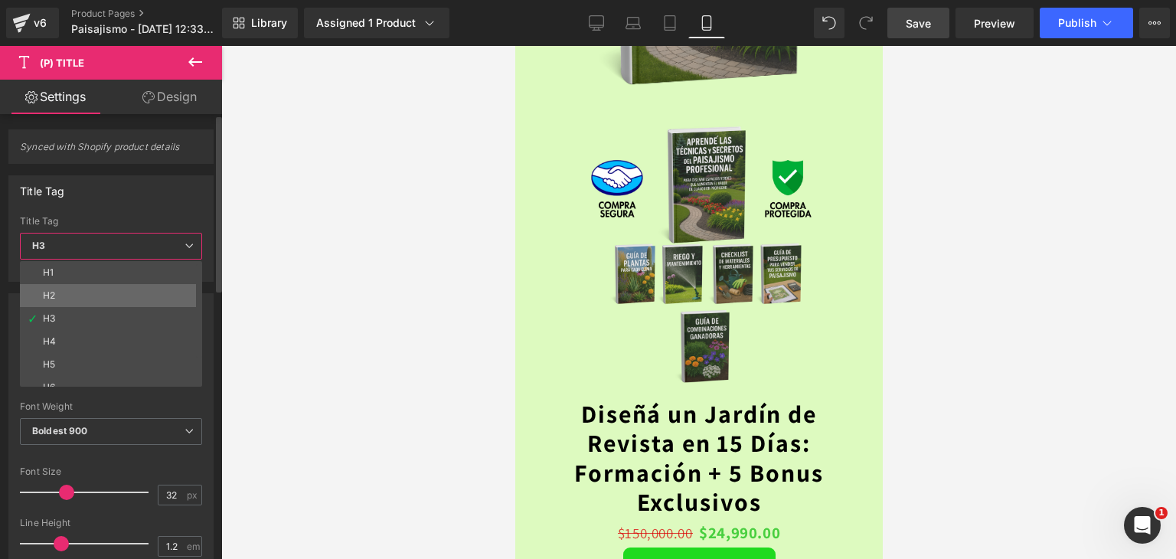
click at [55, 289] on li "H2" at bounding box center [114, 295] width 189 height 23
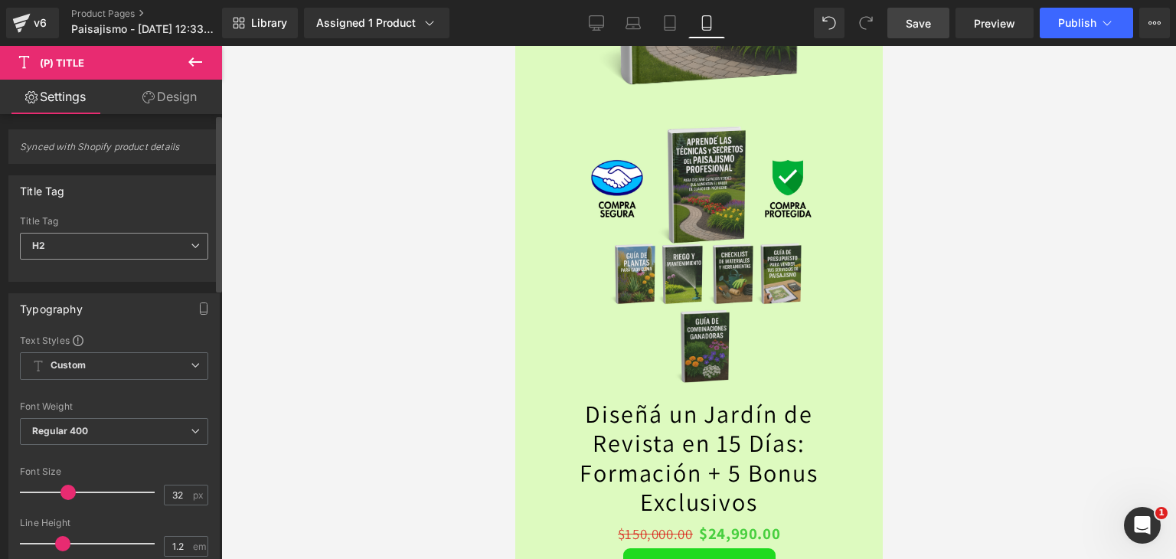
click at [73, 244] on span "H2" at bounding box center [114, 246] width 188 height 27
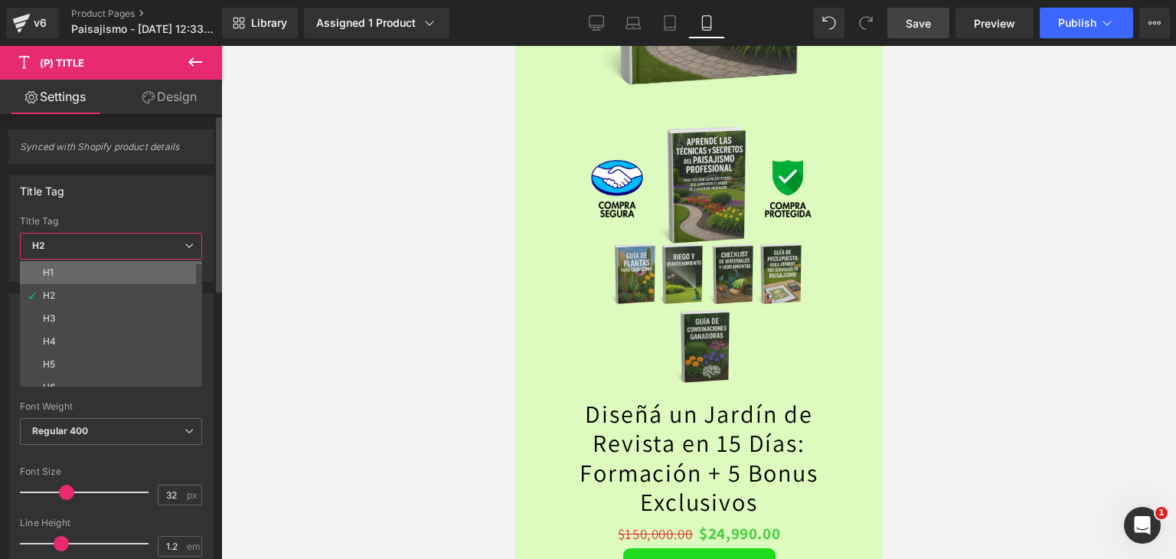
click at [50, 277] on li "H1" at bounding box center [114, 272] width 189 height 23
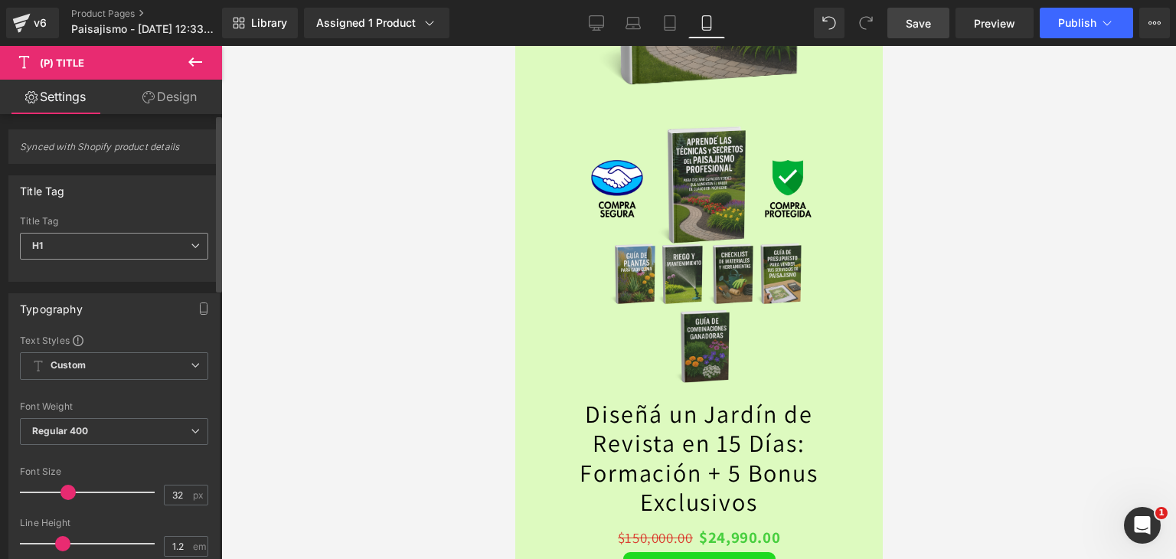
click at [87, 243] on span "H1" at bounding box center [114, 246] width 188 height 27
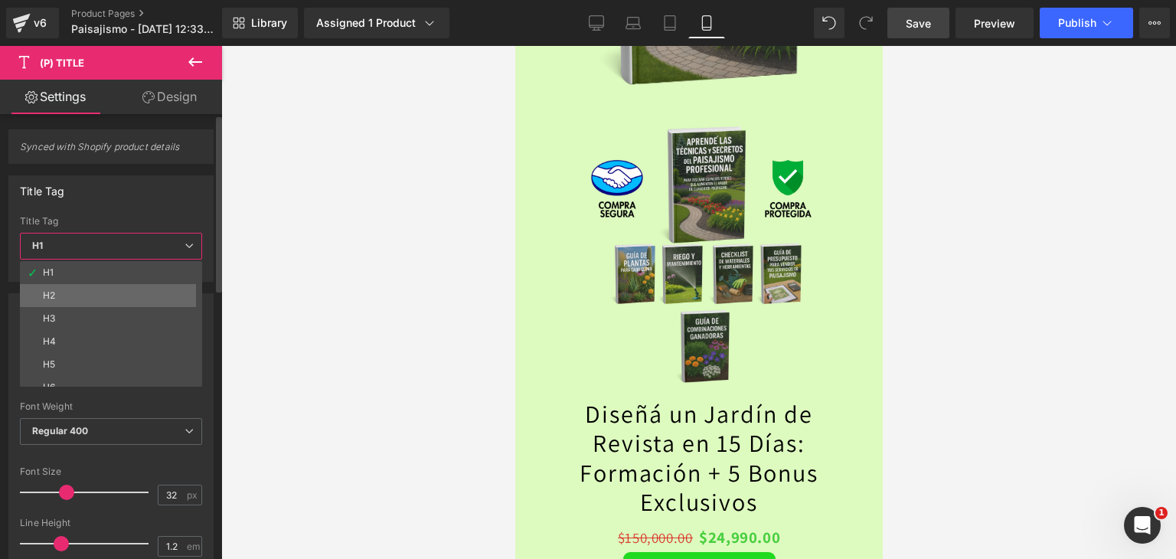
click at [58, 292] on li "H2" at bounding box center [114, 295] width 189 height 23
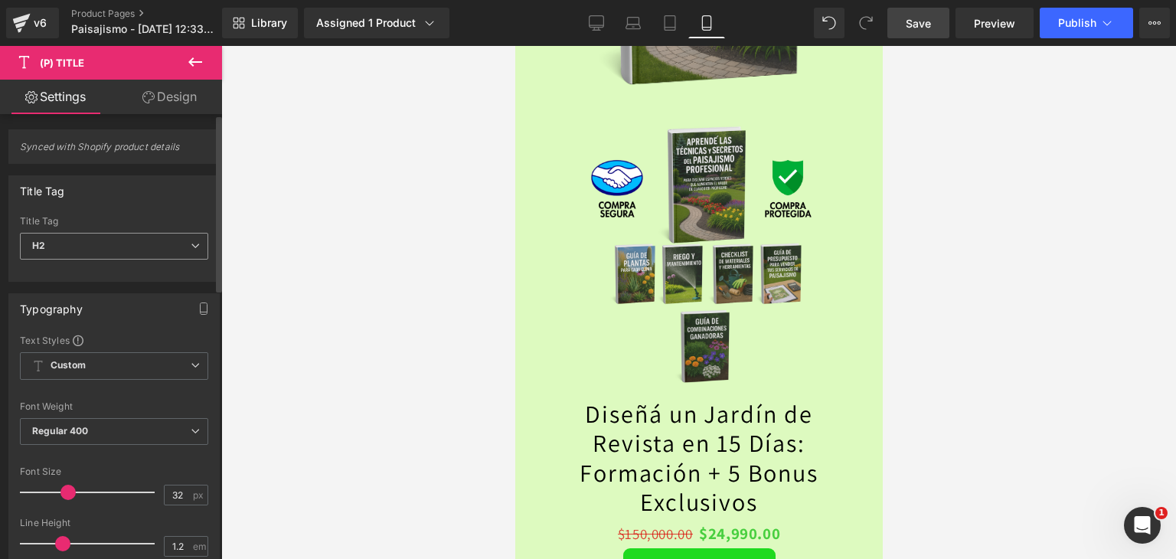
click at [77, 240] on span "H2" at bounding box center [114, 246] width 188 height 27
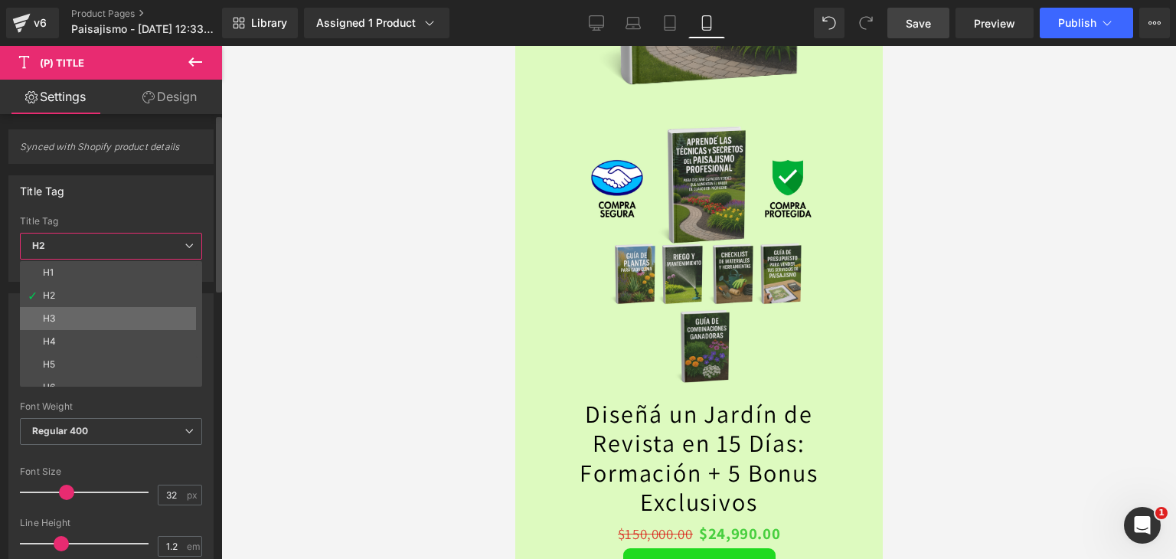
click at [58, 307] on li "H3" at bounding box center [114, 318] width 189 height 23
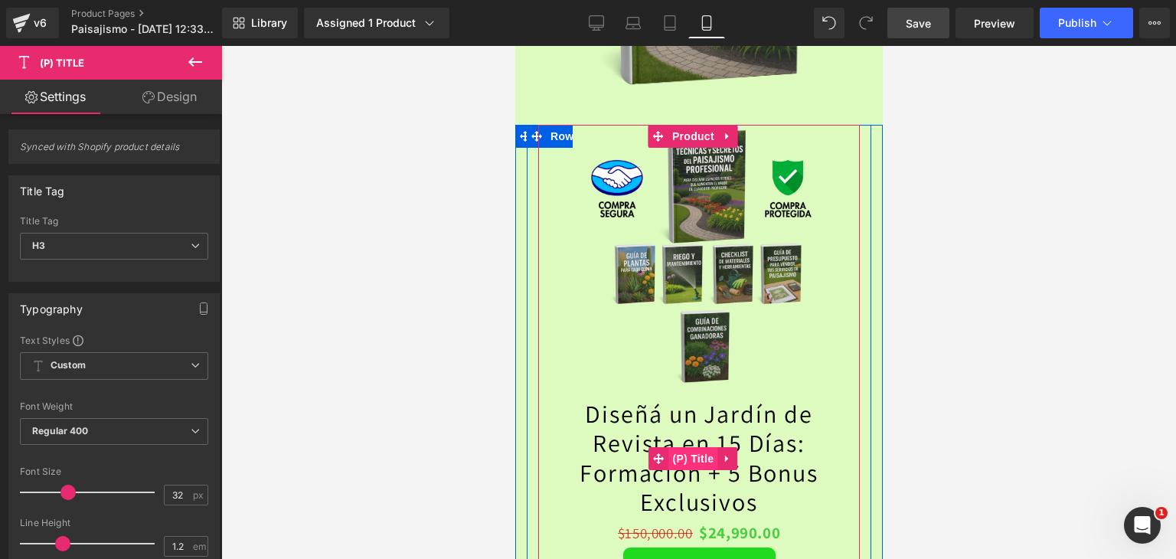
click at [697, 447] on span "(P) Title" at bounding box center [692, 458] width 49 height 23
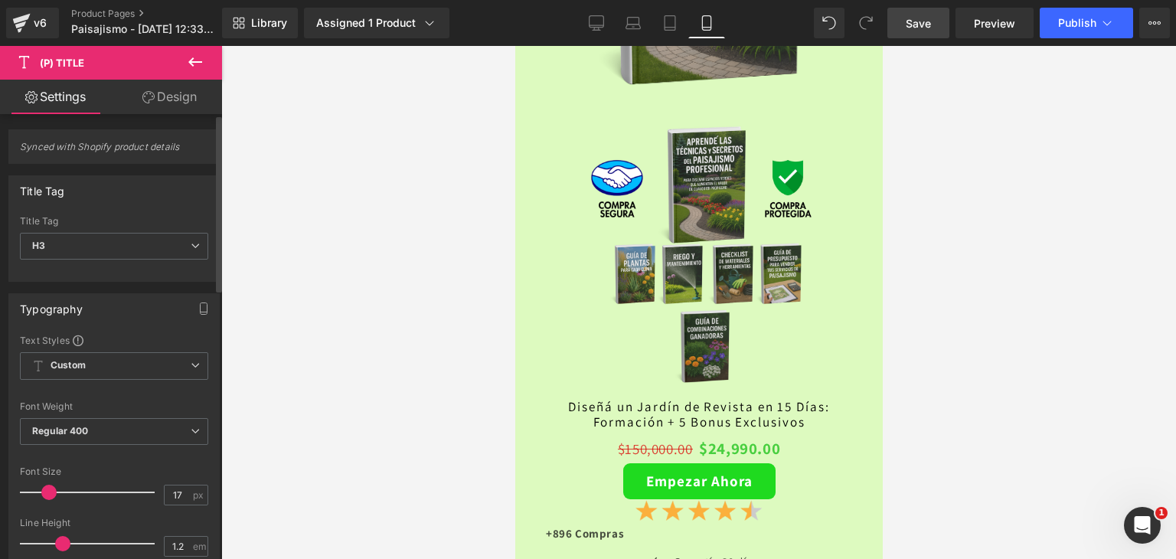
drag, startPoint x: 61, startPoint y: 491, endPoint x: 43, endPoint y: 488, distance: 18.6
click at [43, 488] on span at bounding box center [48, 492] width 15 height 15
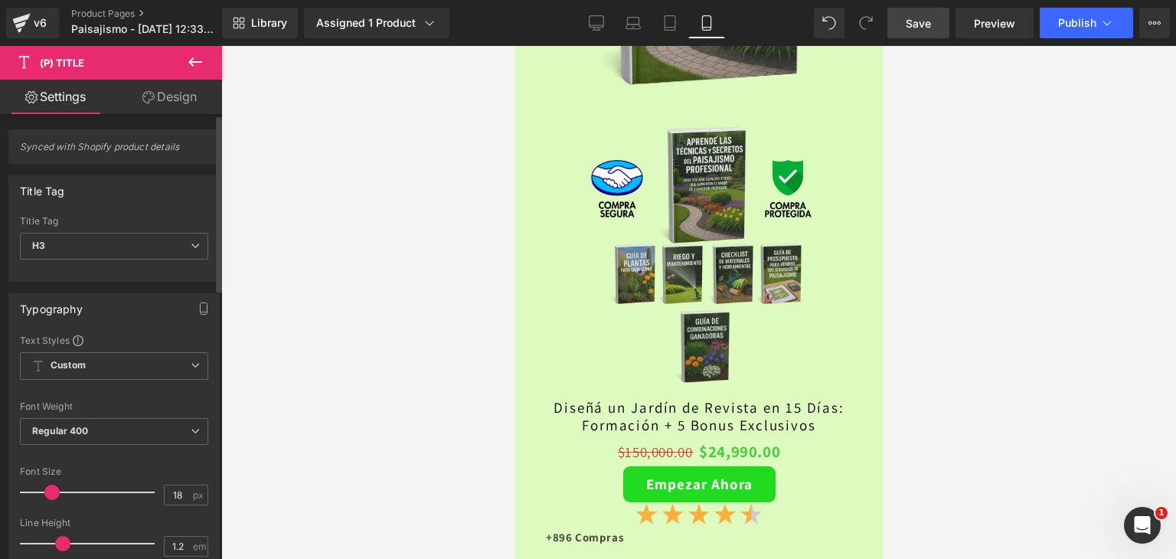
type input "17"
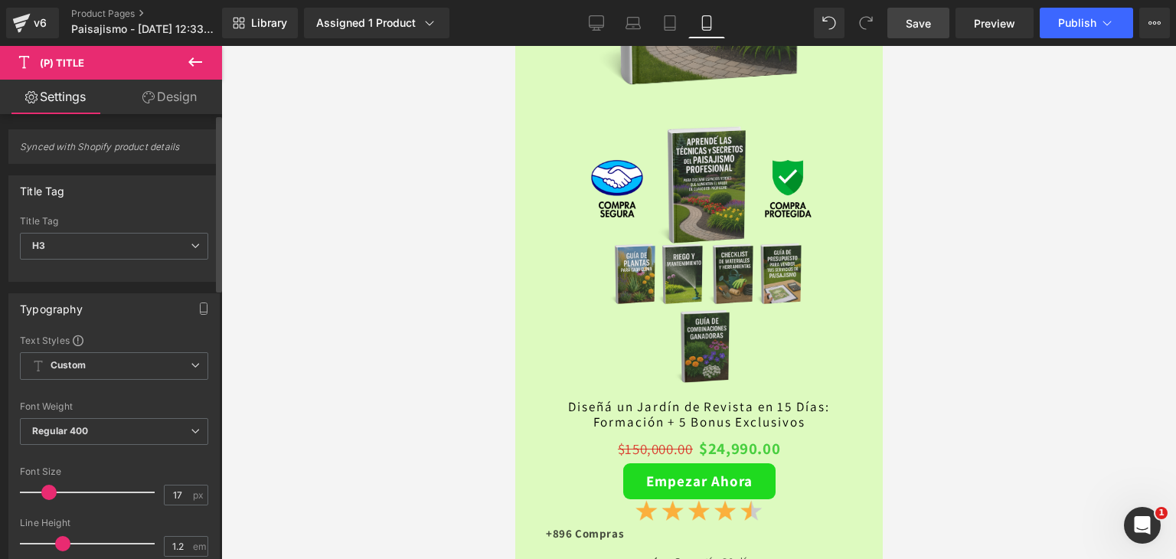
click at [46, 491] on span at bounding box center [48, 492] width 15 height 15
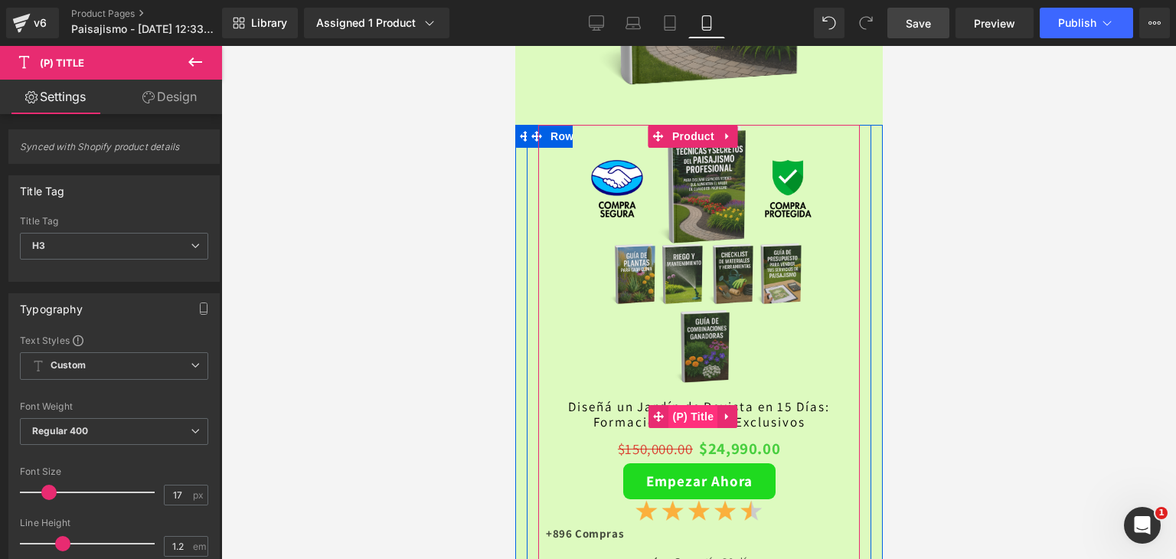
click at [698, 405] on span "(P) Title" at bounding box center [692, 416] width 49 height 23
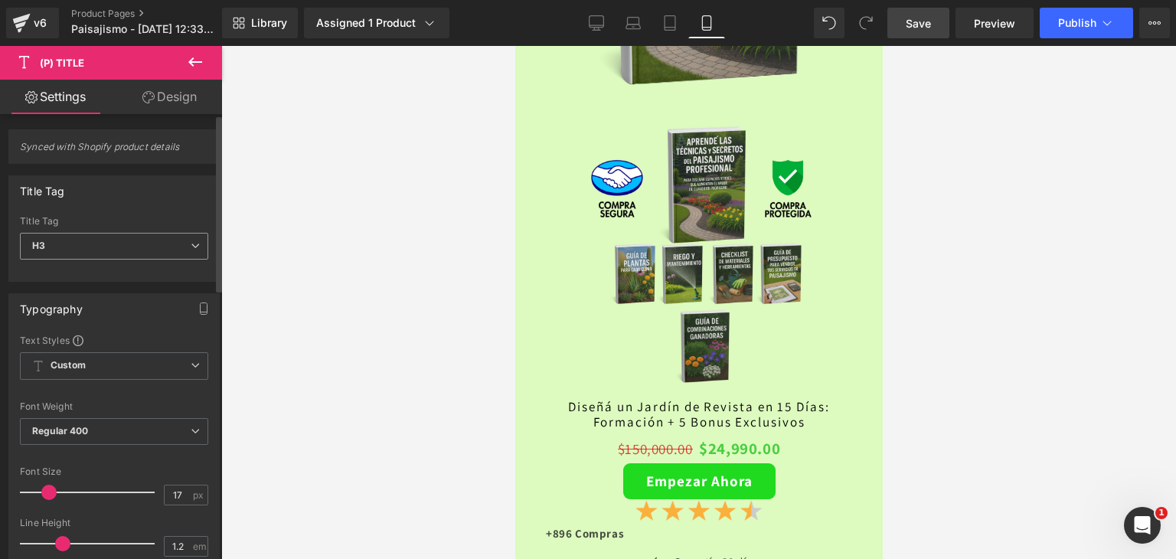
click at [107, 251] on span "H3" at bounding box center [114, 246] width 188 height 27
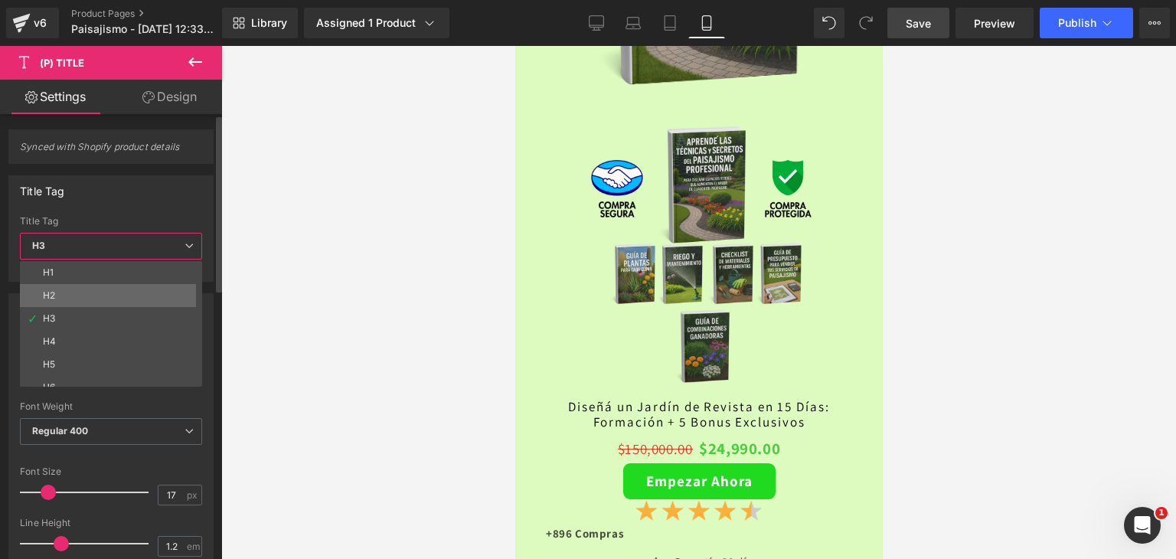
click at [67, 297] on li "H2" at bounding box center [114, 295] width 189 height 23
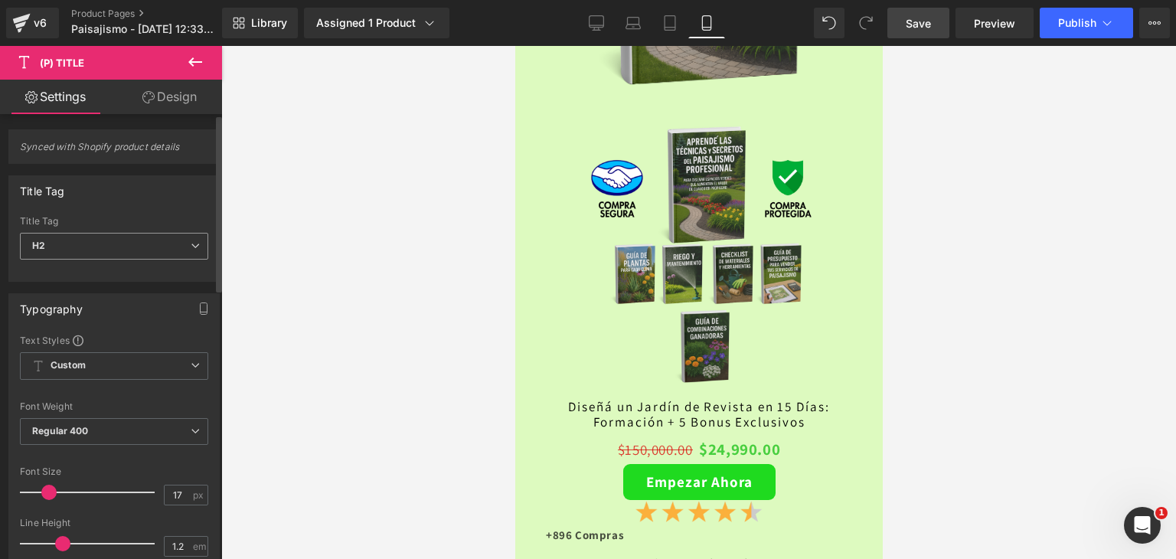
click at [89, 253] on span "H2" at bounding box center [114, 246] width 188 height 27
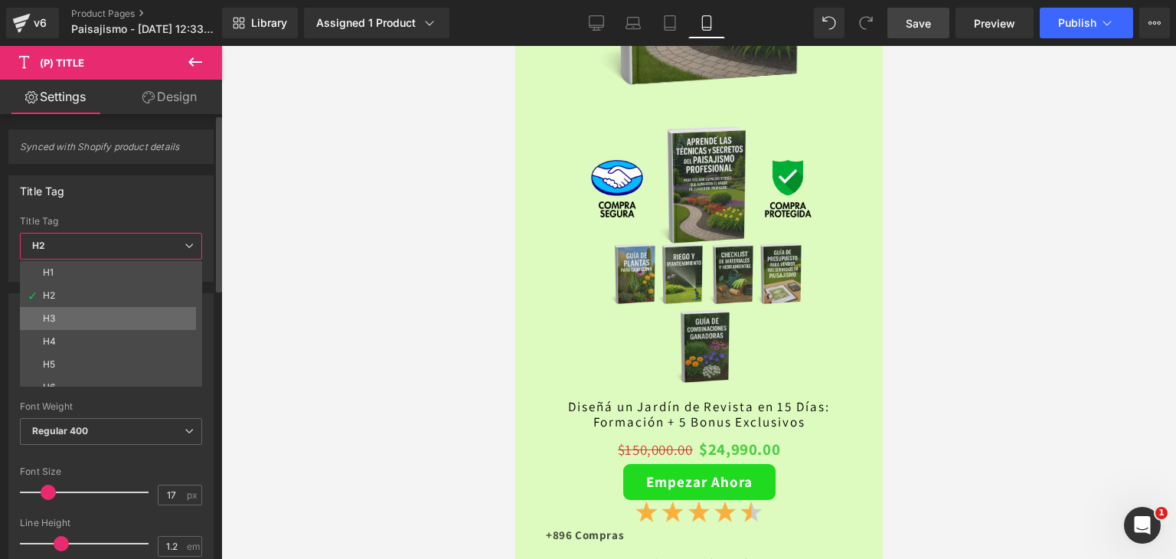
click at [55, 308] on li "H3" at bounding box center [114, 318] width 189 height 23
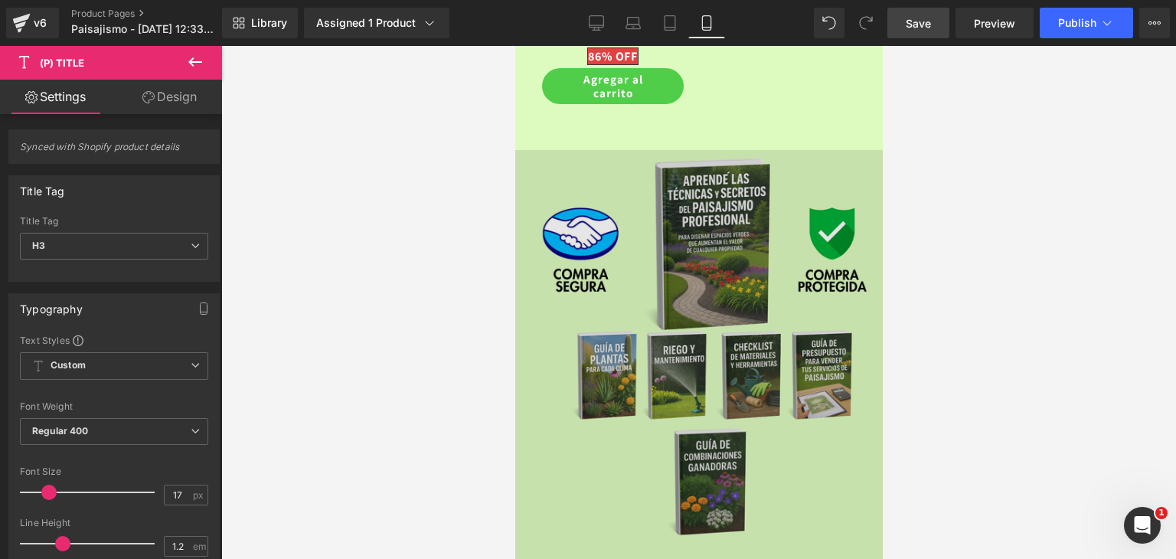
scroll to position [5198, 0]
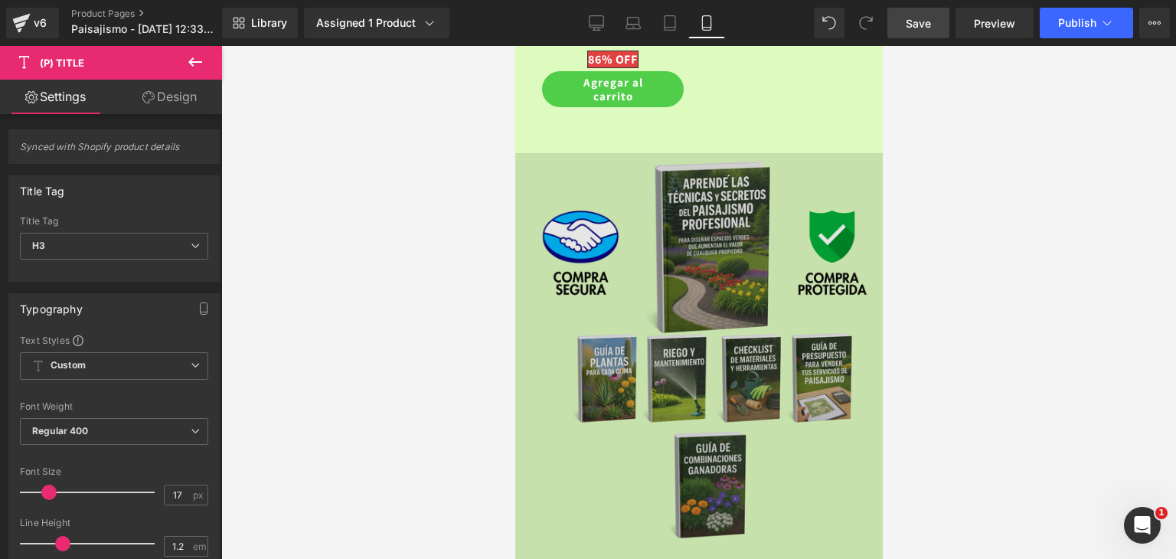
click at [674, 221] on img at bounding box center [697, 440] width 367 height 574
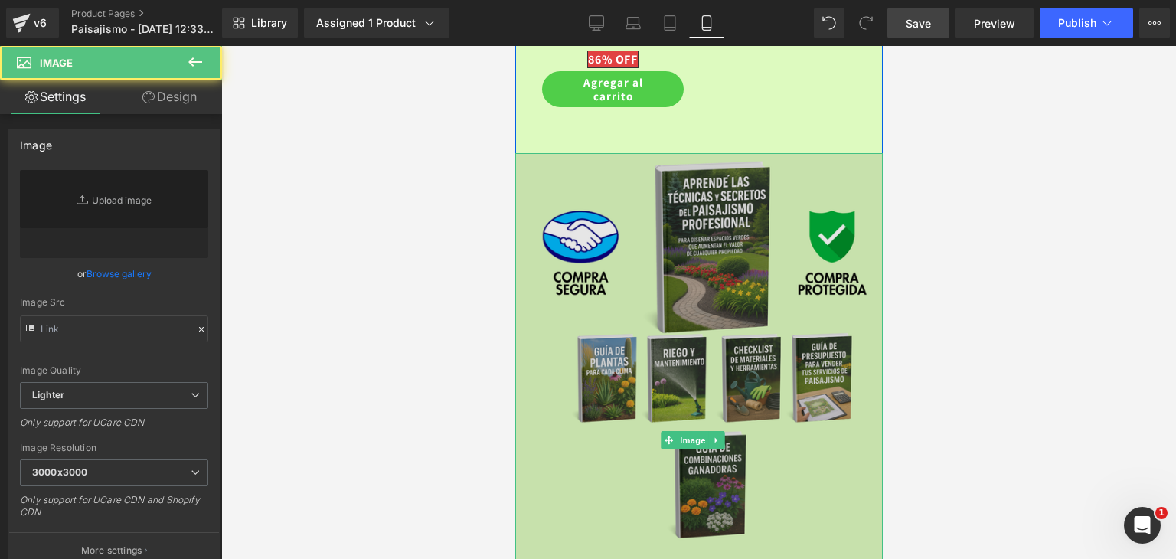
type input "https://i.postimg.cc/sx6b8sr3/8.png"
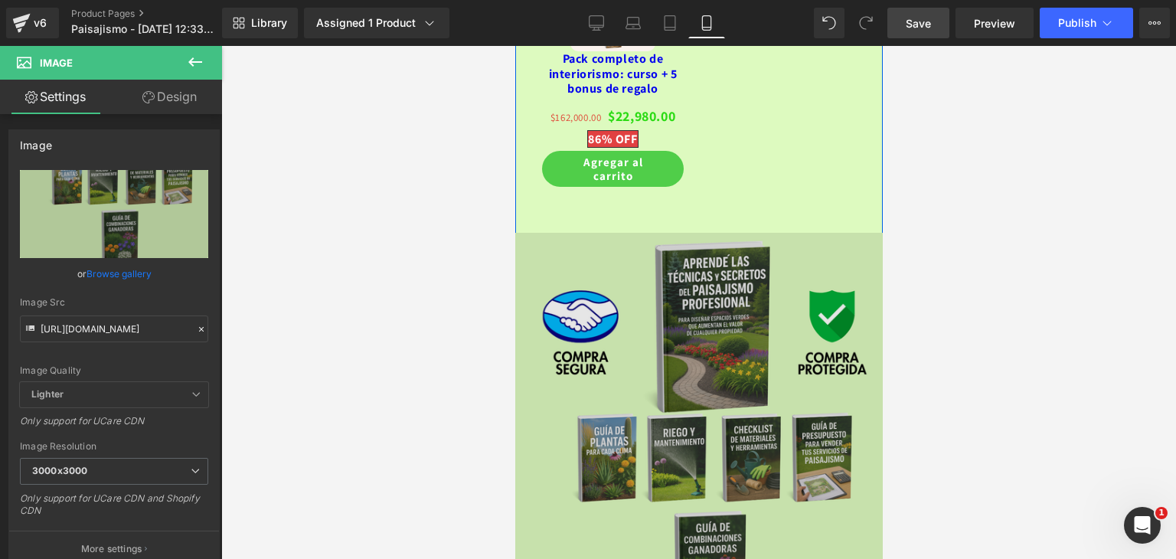
scroll to position [5121, 0]
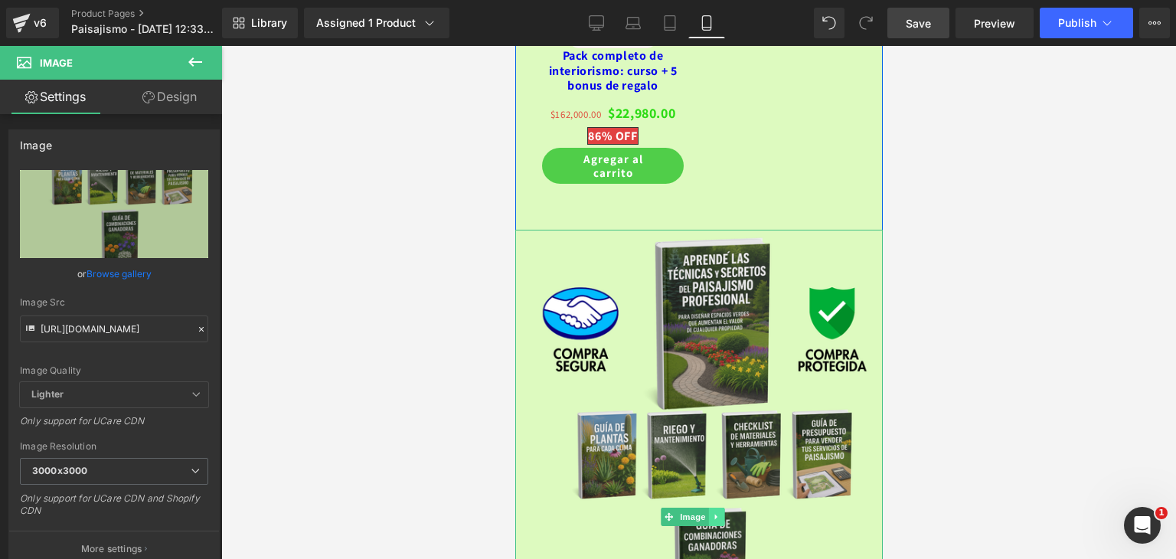
click at [720, 508] on link at bounding box center [716, 517] width 16 height 18
click at [726, 513] on icon at bounding box center [724, 517] width 8 height 8
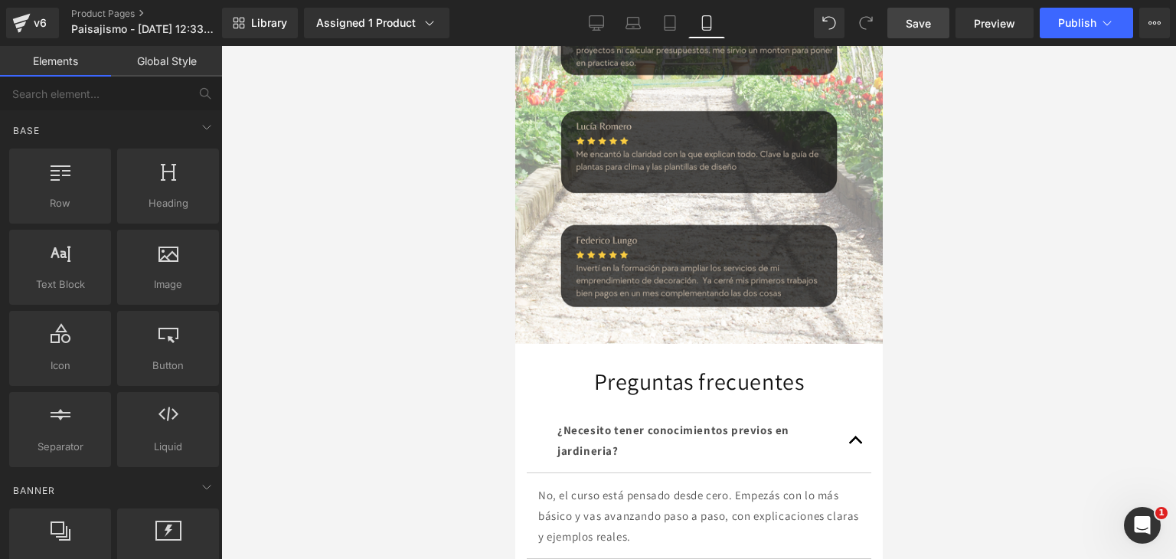
scroll to position [5581, 0]
click at [916, 30] on span "Save" at bounding box center [918, 23] width 25 height 16
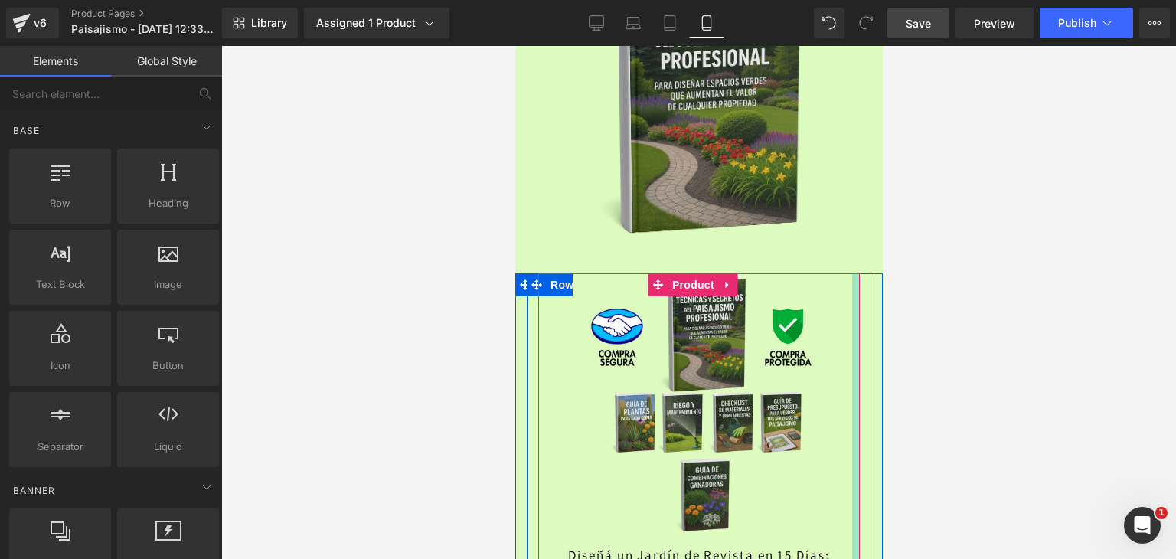
scroll to position [3820, 0]
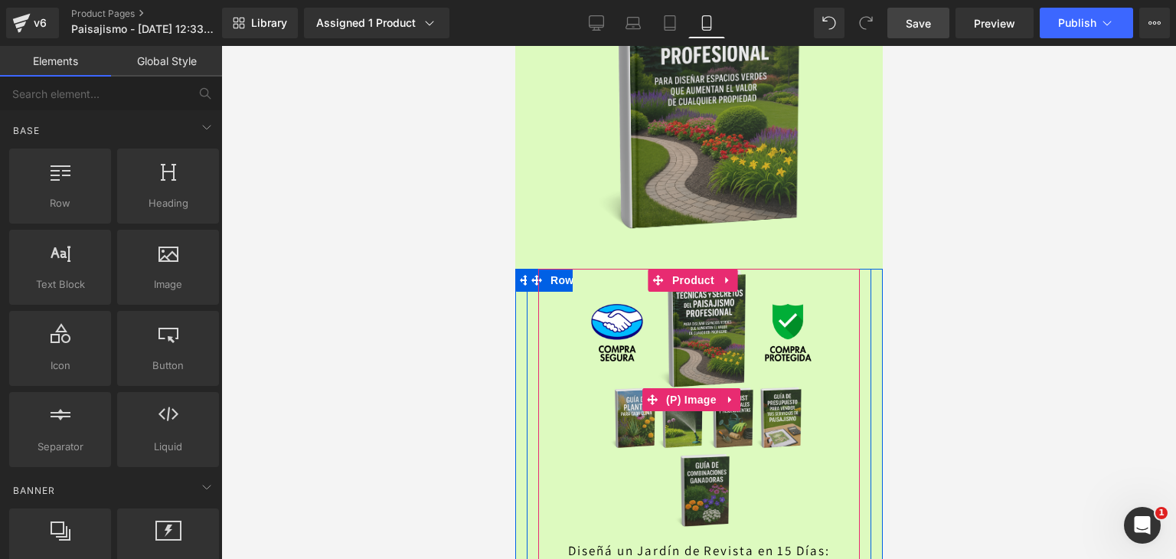
click at [547, 265] on div "Sale Off" at bounding box center [696, 400] width 624 height 270
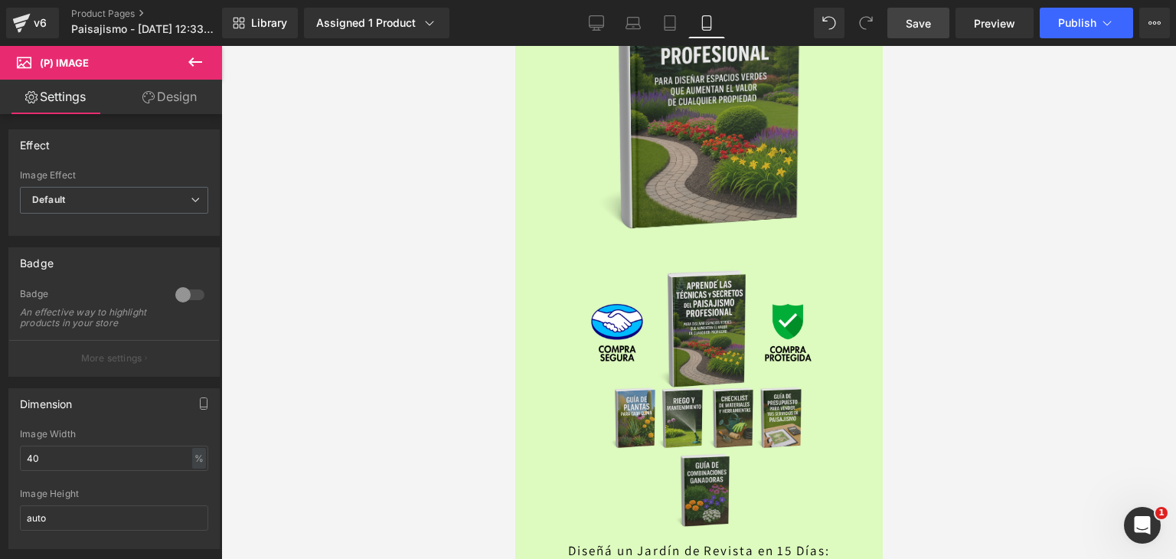
click at [153, 90] on link "Design" at bounding box center [169, 97] width 111 height 34
click at [0, 0] on div "Spacing" at bounding box center [0, 0] width 0 height 0
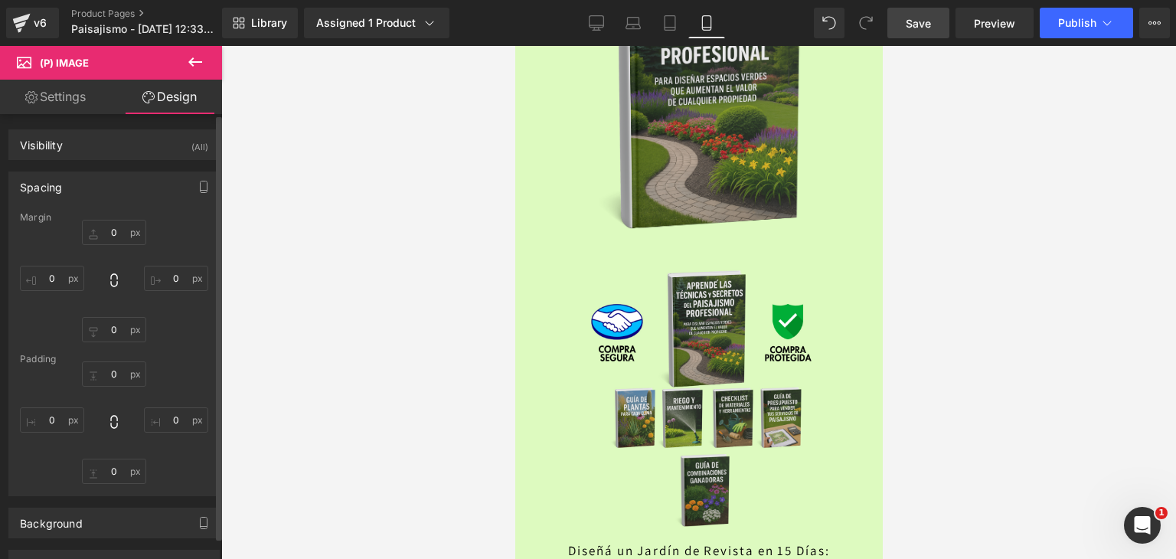
type input "-5"
type input "-205"
type input "0"
type input "-210"
type input "0"
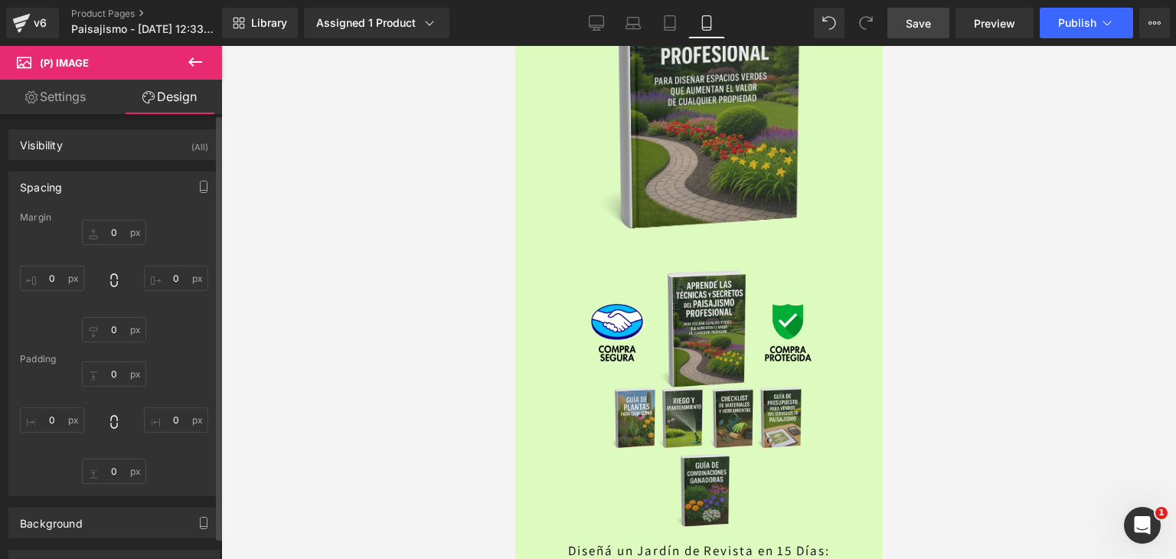
type input "0"
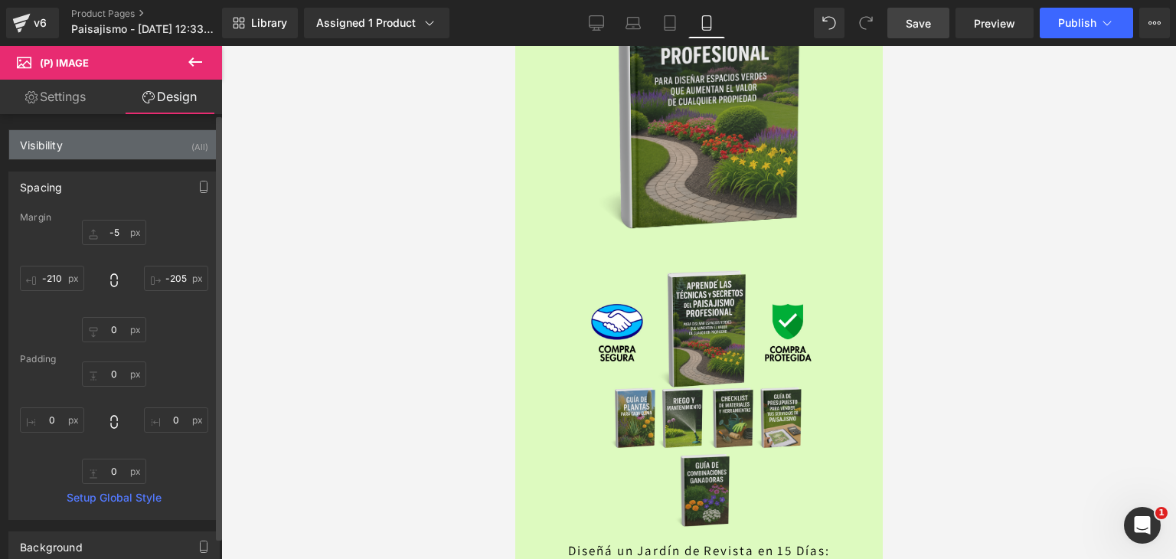
click at [73, 149] on div "Visibility (All)" at bounding box center [114, 144] width 210 height 29
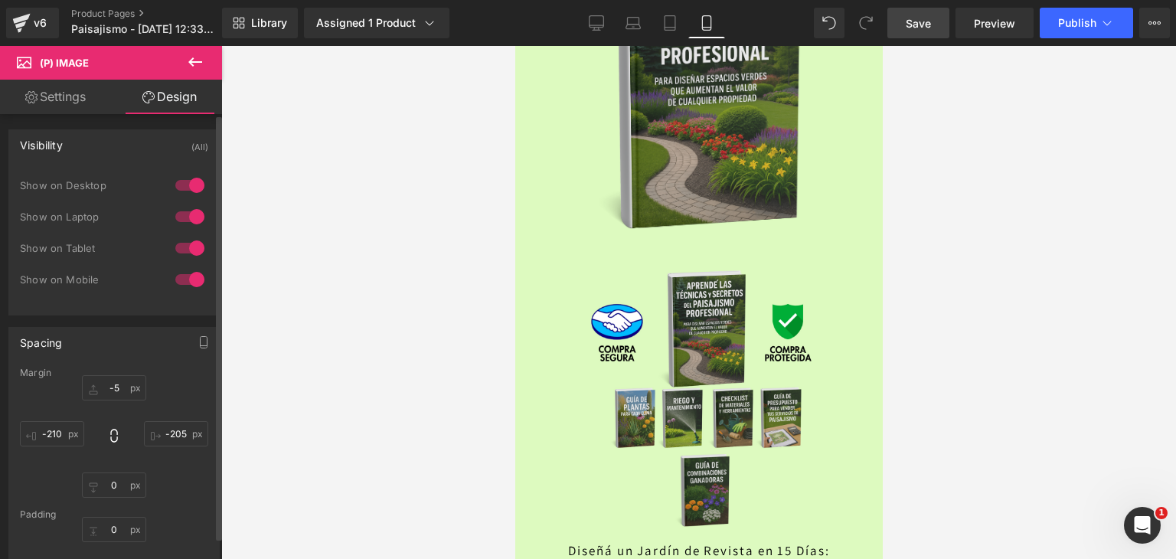
click at [80, 151] on div "Visibility (All)" at bounding box center [114, 144] width 210 height 29
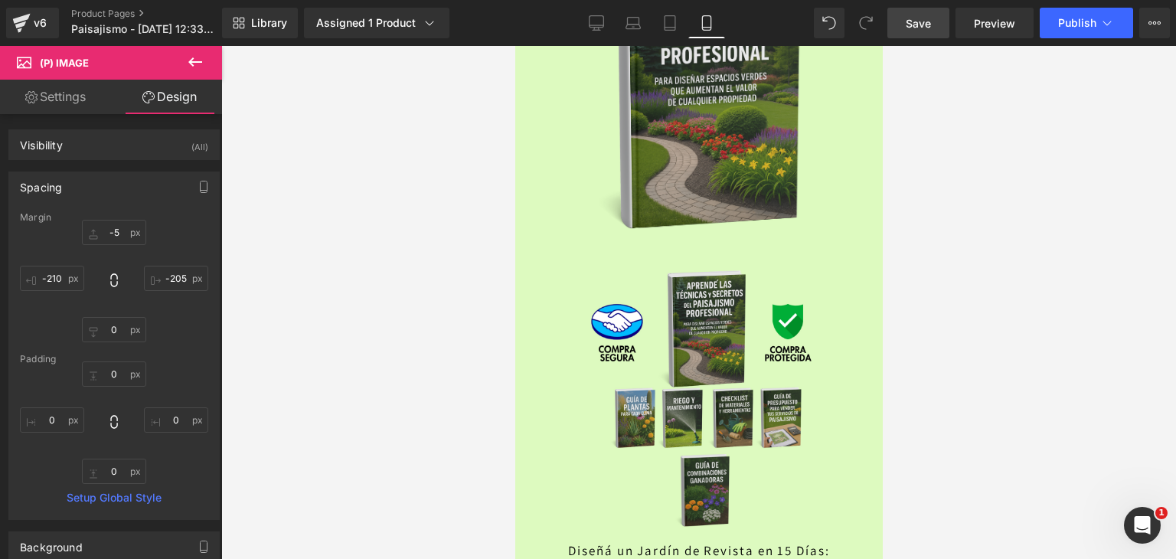
click at [63, 103] on link "Settings" at bounding box center [55, 97] width 111 height 34
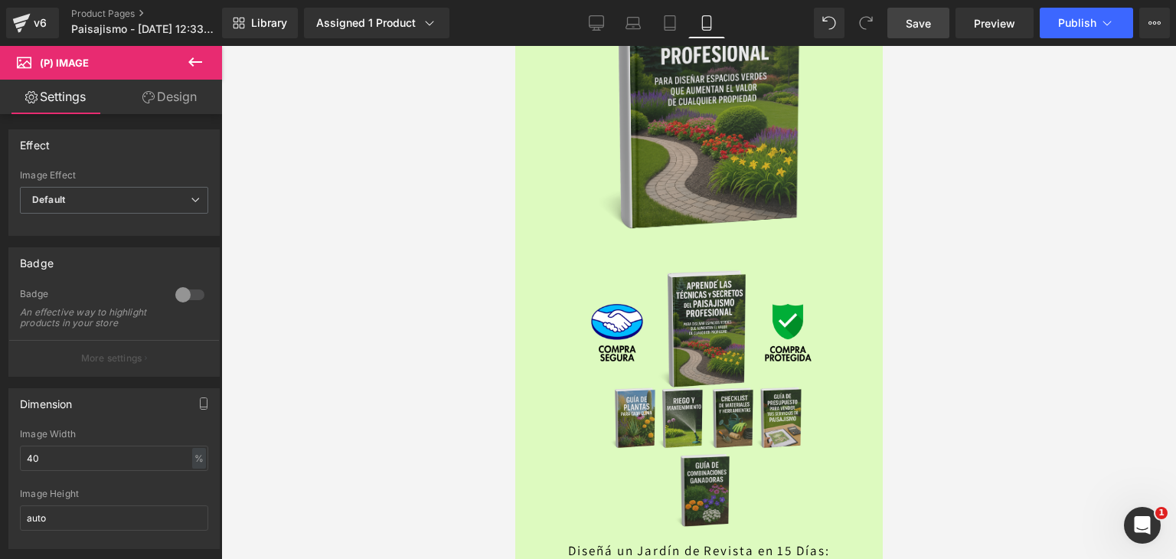
click at [184, 93] on link "Design" at bounding box center [169, 97] width 111 height 34
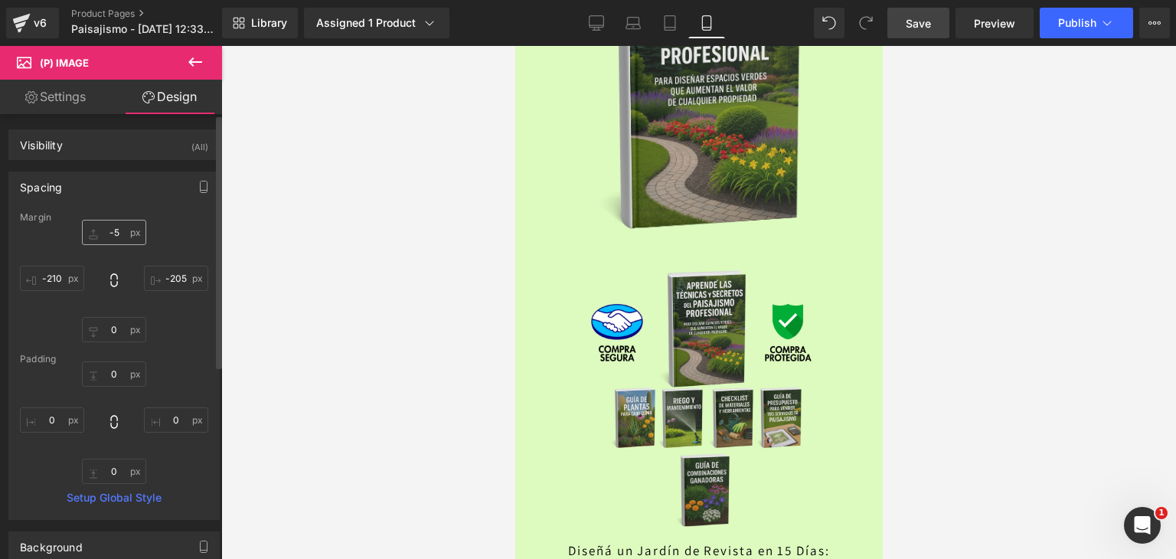
type input "-5"
type input "-205"
type input "0"
type input "-210"
type input "0"
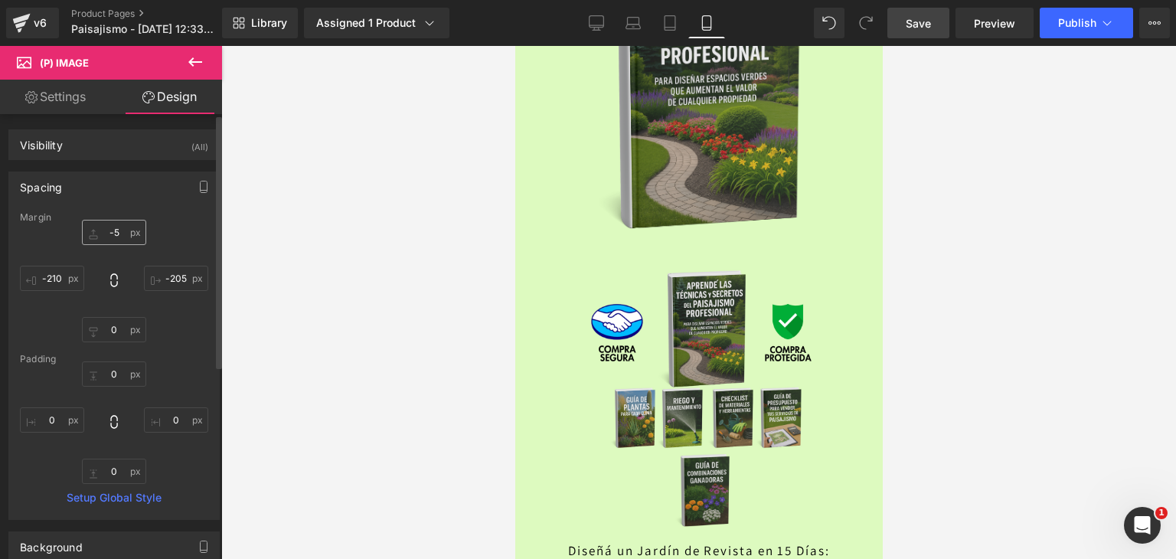
type input "0"
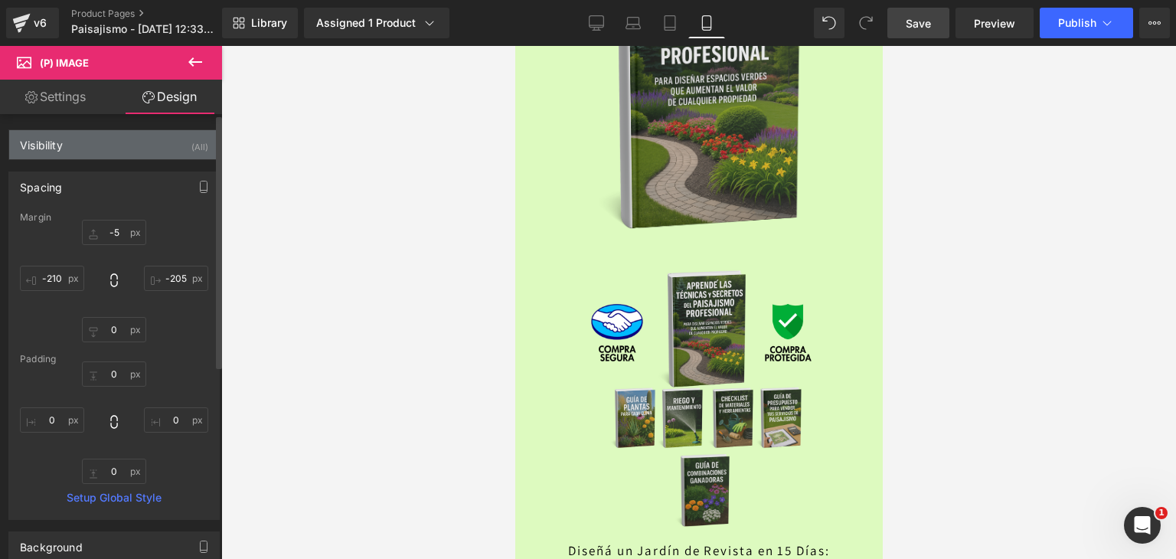
click at [58, 153] on div "Visibility (All)" at bounding box center [114, 144] width 210 height 29
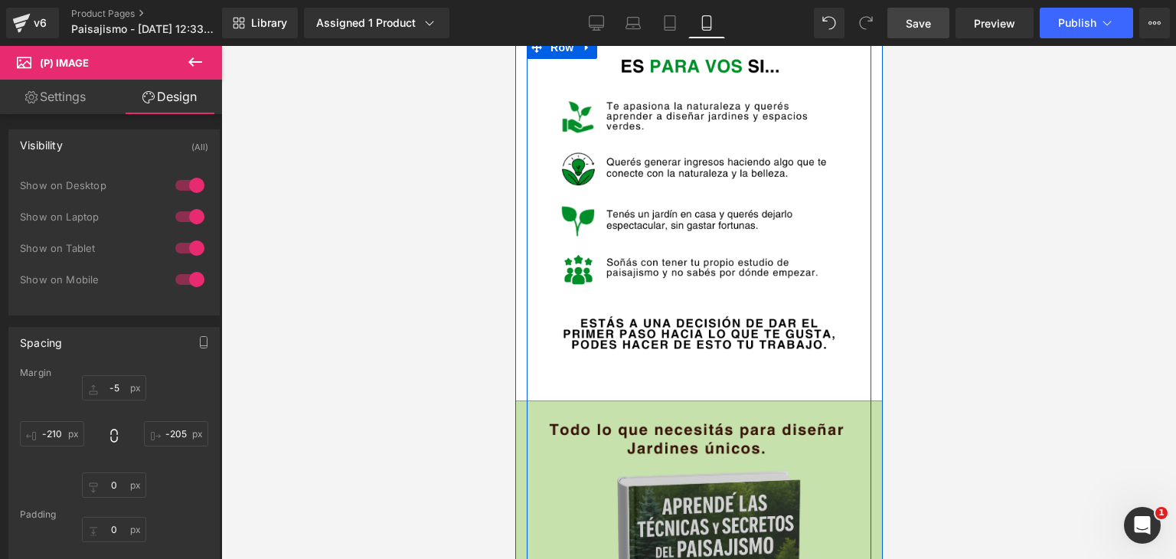
scroll to position [3284, 0]
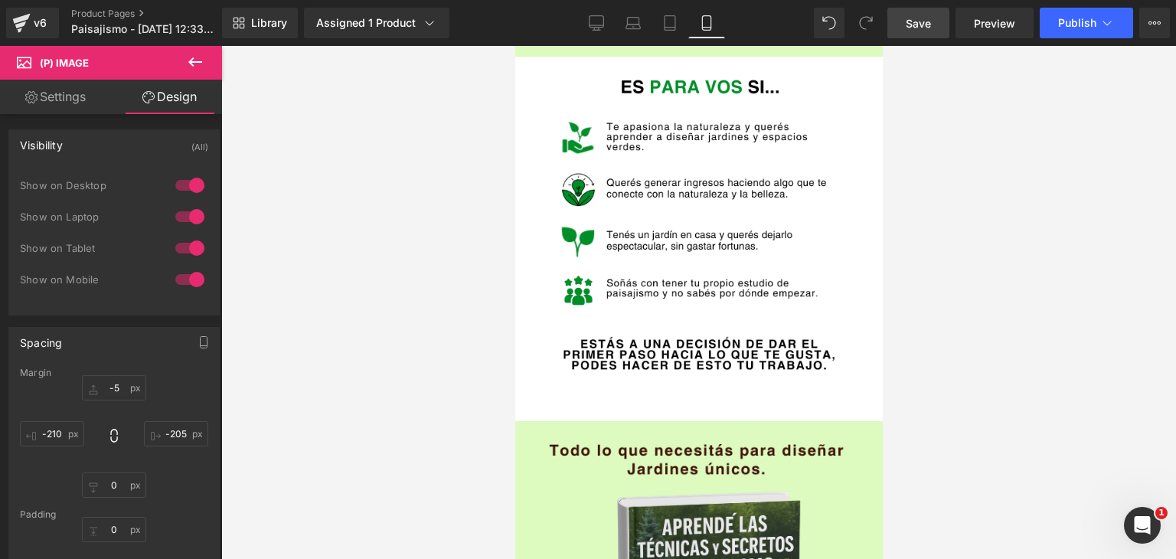
click at [1060, 276] on div at bounding box center [698, 302] width 955 height 513
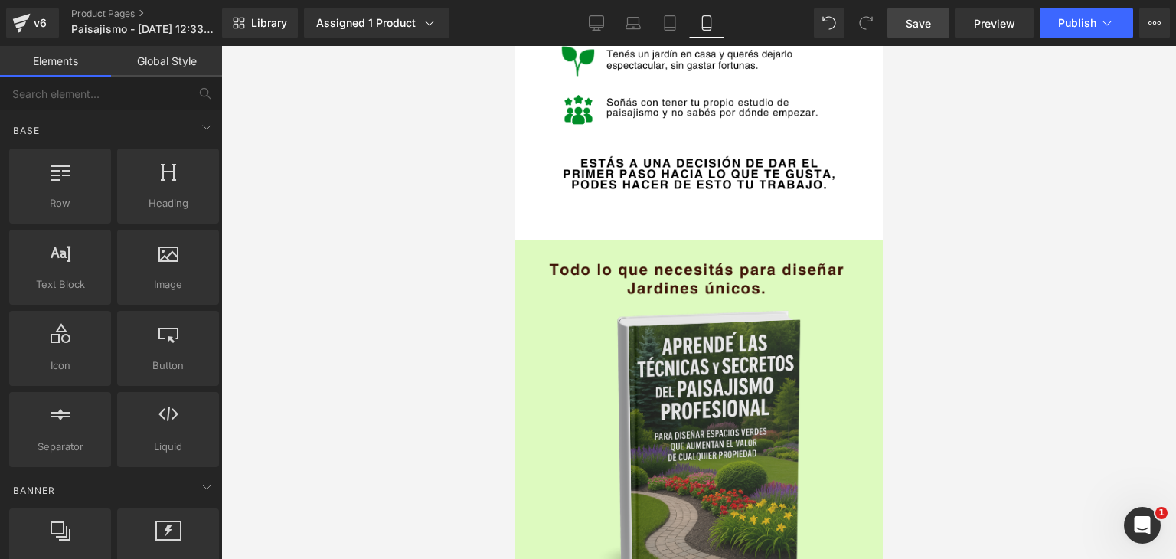
scroll to position [3445, 0]
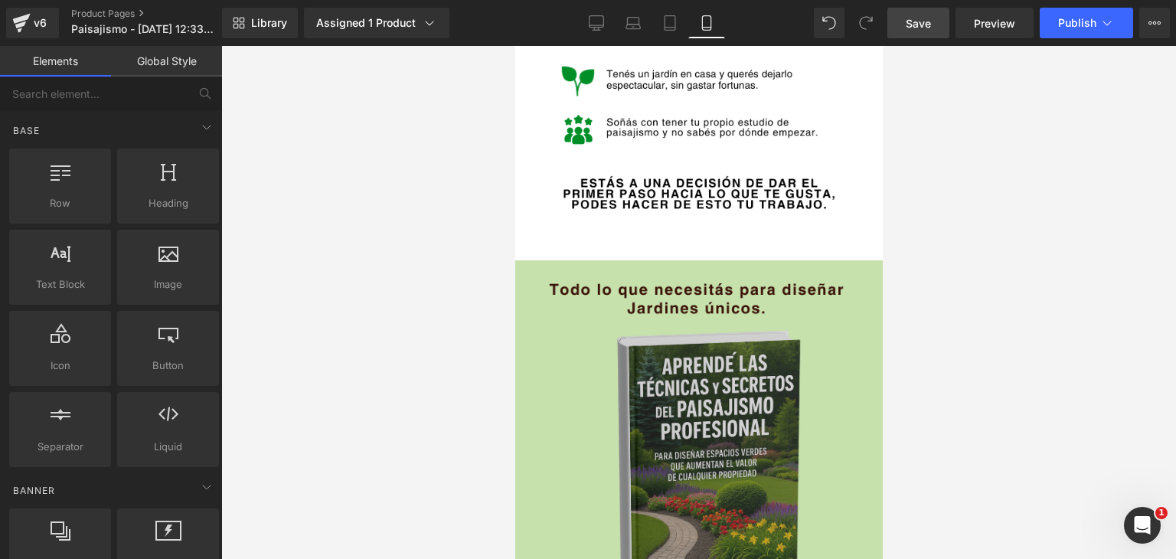
click at [721, 260] on img at bounding box center [697, 547] width 367 height 574
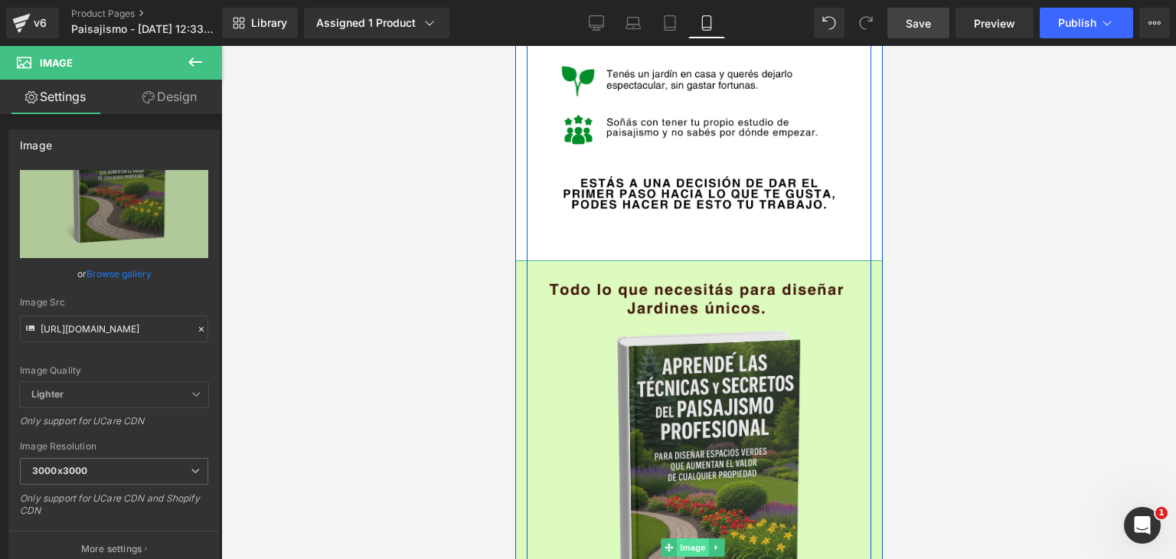
click at [699, 538] on span "Image" at bounding box center [693, 547] width 32 height 18
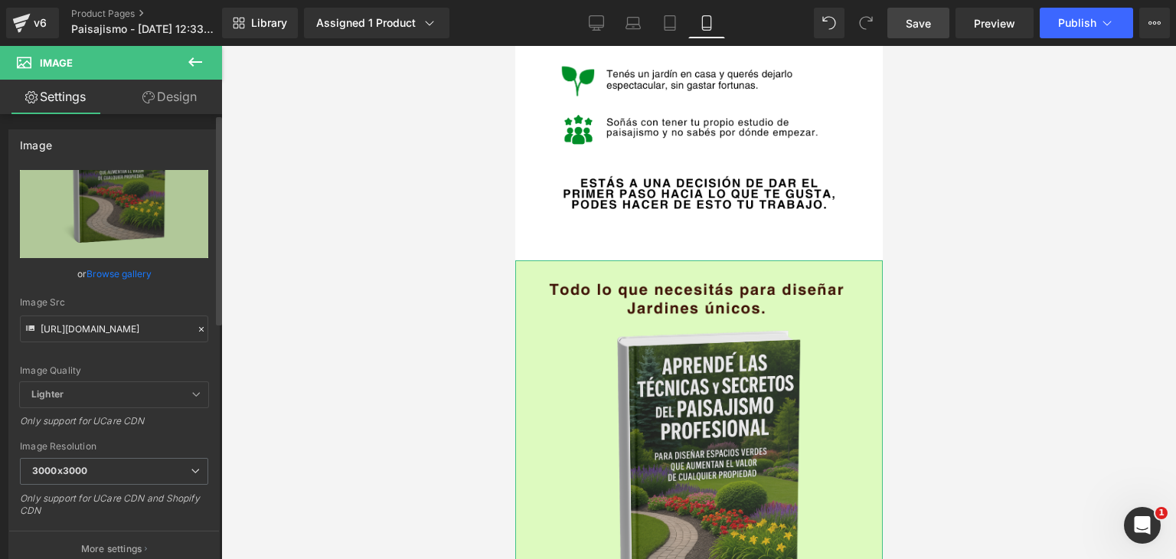
click at [199, 331] on icon at bounding box center [201, 329] width 11 height 11
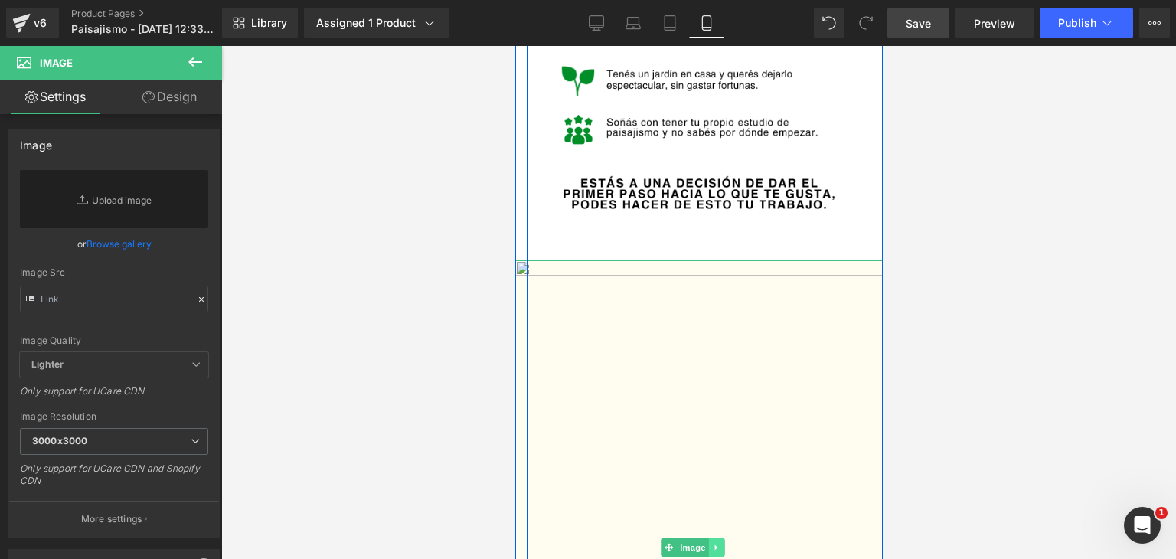
click at [720, 543] on icon at bounding box center [716, 547] width 8 height 9
click at [726, 543] on icon at bounding box center [724, 547] width 8 height 8
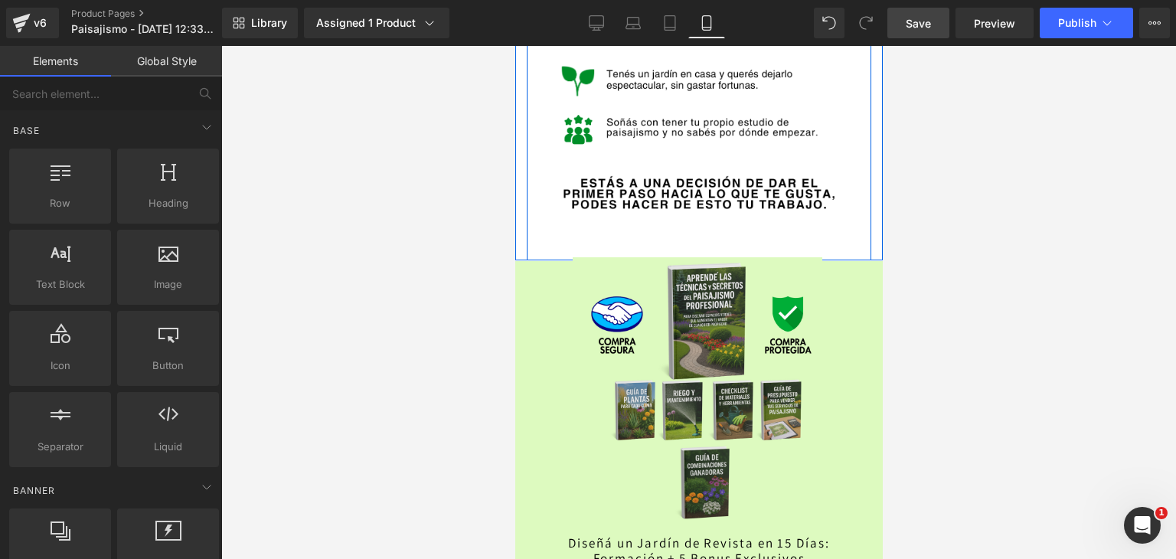
click at [994, 347] on div at bounding box center [698, 302] width 955 height 513
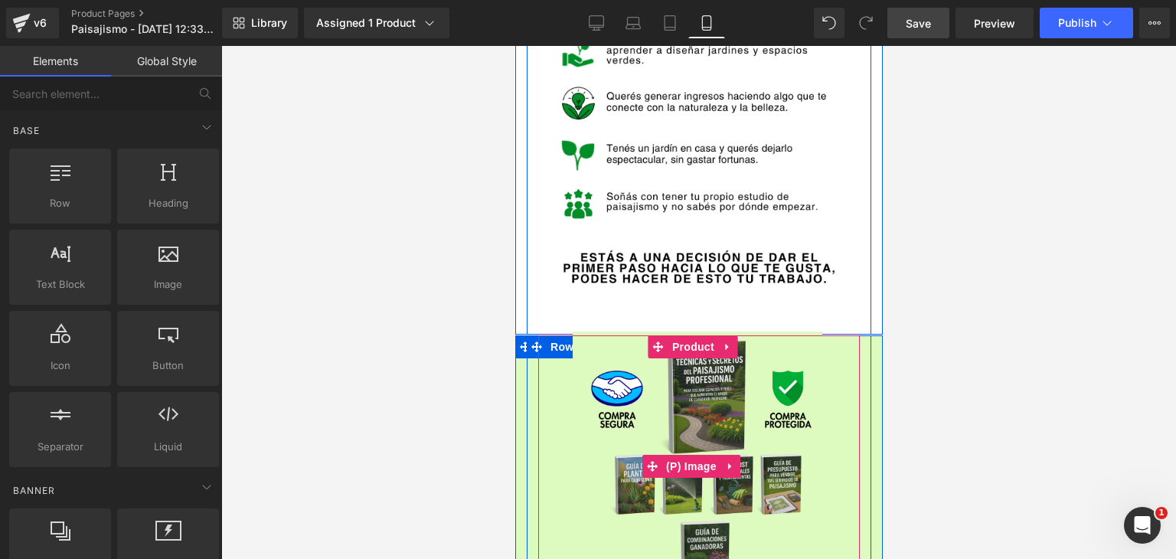
scroll to position [3368, 0]
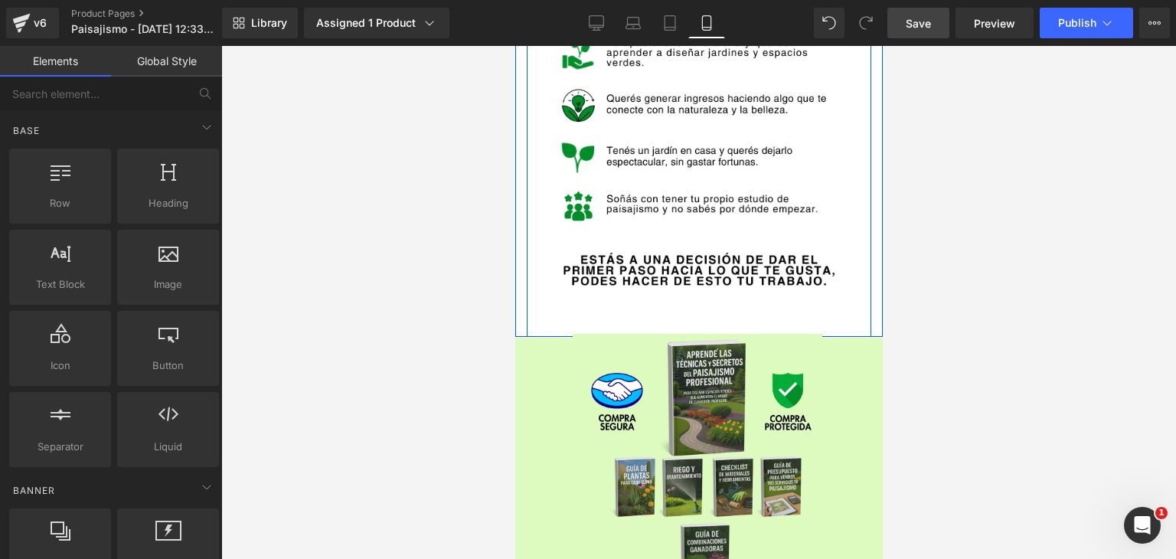
click at [994, 289] on div at bounding box center [698, 302] width 955 height 513
click at [472, 208] on div at bounding box center [698, 302] width 955 height 513
click at [472, 207] on div at bounding box center [698, 302] width 955 height 513
click at [533, 174] on div "Image Row" at bounding box center [698, 154] width 344 height 364
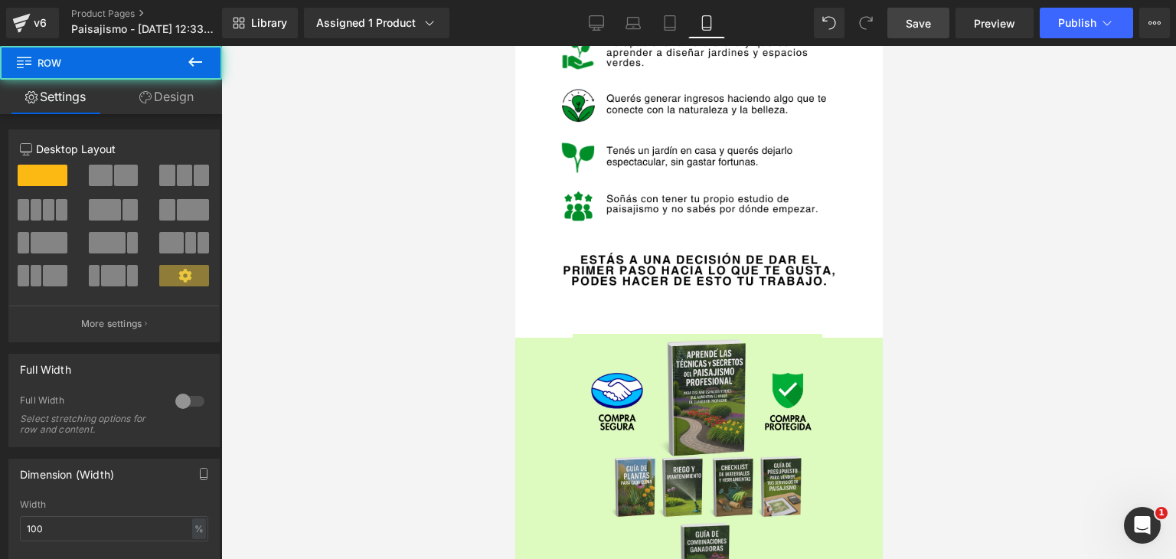
click at [476, 168] on div at bounding box center [698, 302] width 955 height 513
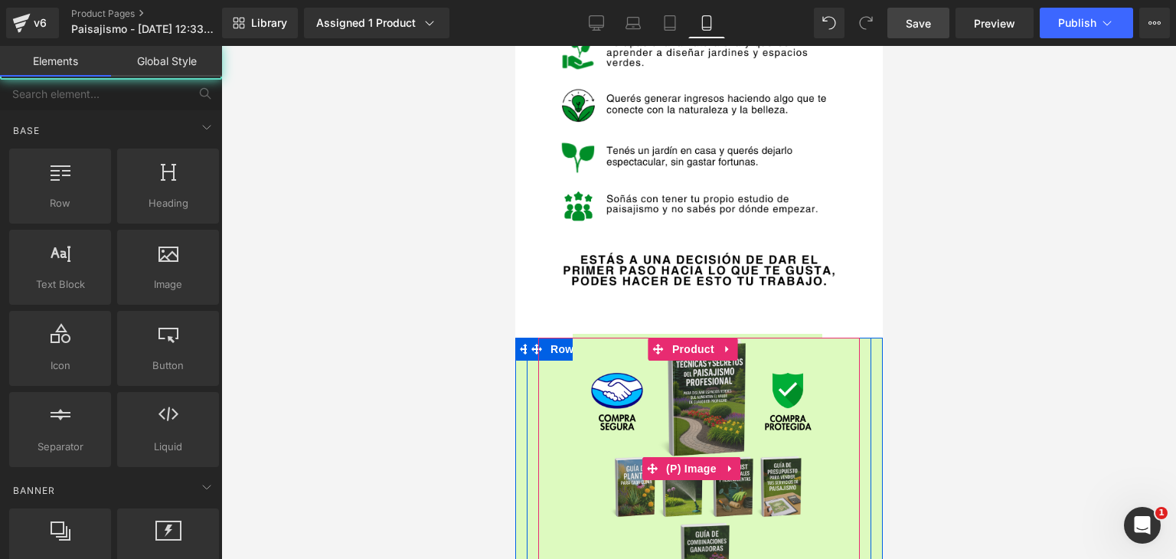
click at [592, 344] on img at bounding box center [697, 469] width 250 height 270
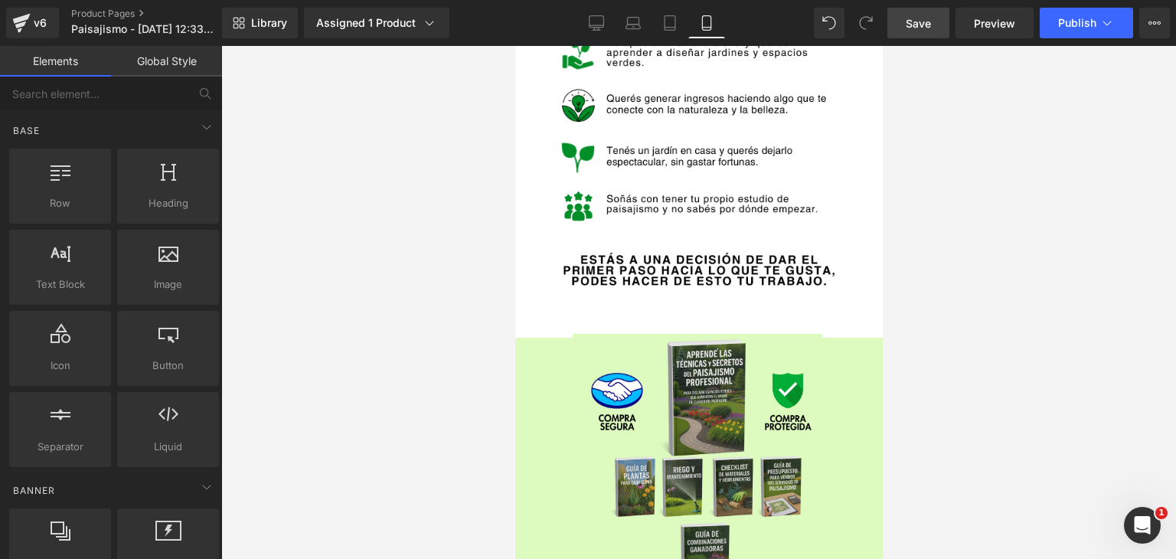
click at [1016, 333] on div at bounding box center [698, 302] width 955 height 513
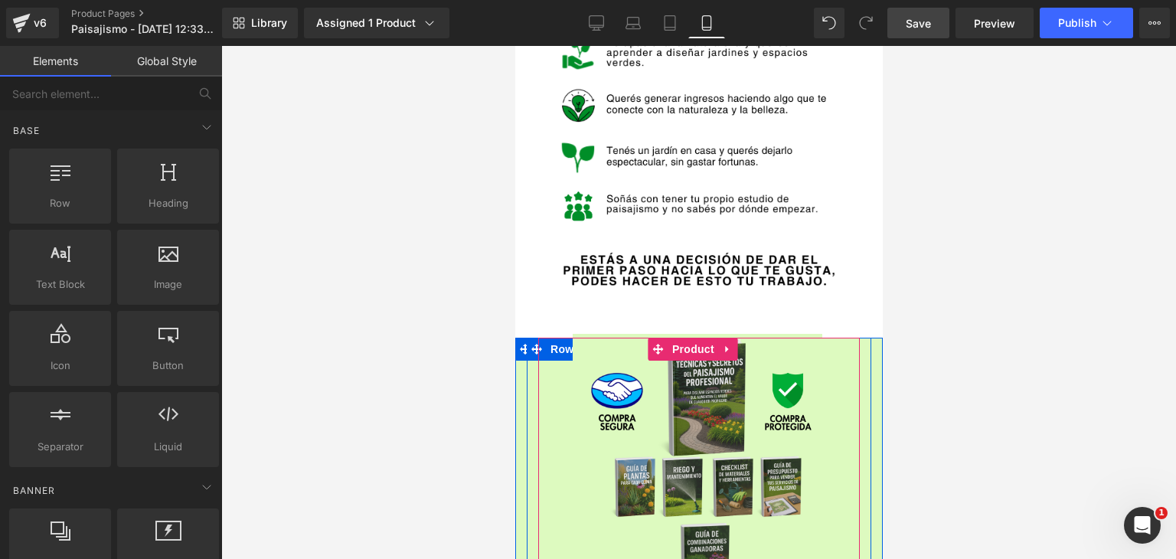
click at [553, 334] on div "Sale Off" at bounding box center [696, 469] width 624 height 270
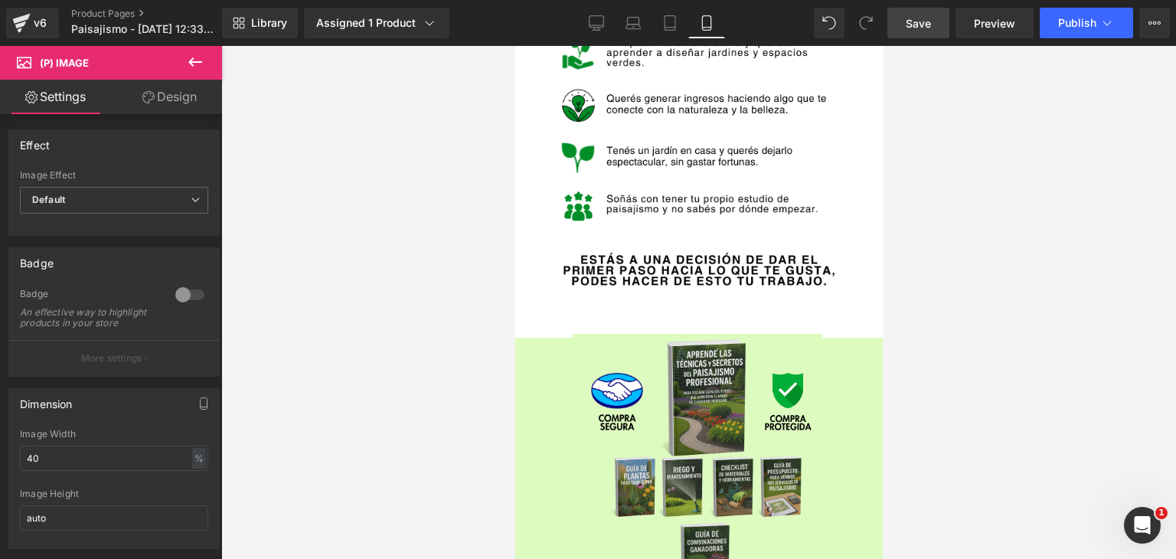
click at [150, 91] on icon at bounding box center [148, 97] width 12 height 12
click at [0, 0] on div "Spacing" at bounding box center [0, 0] width 0 height 0
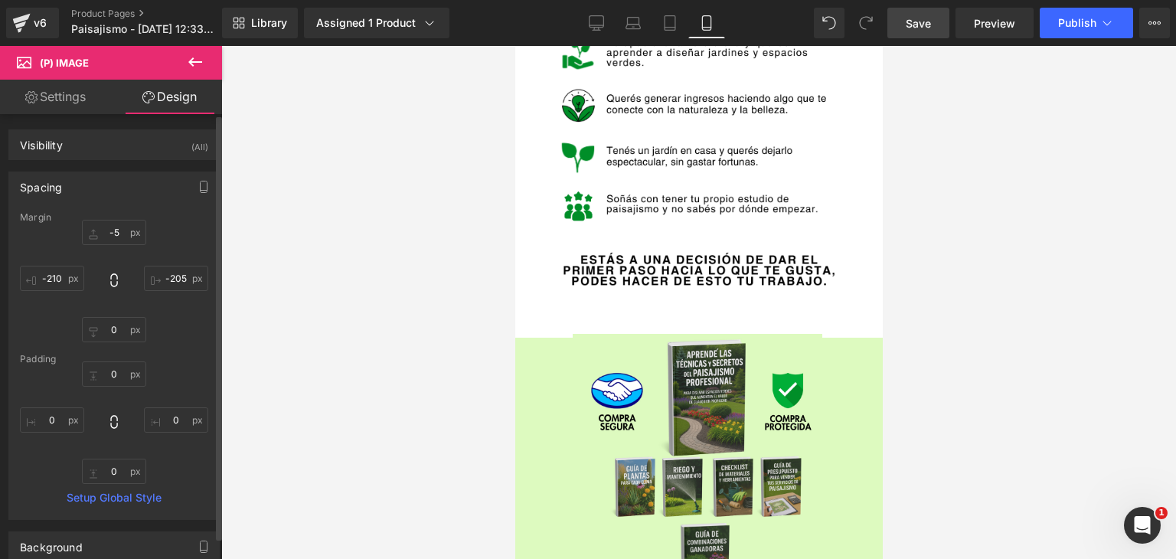
type input "-5"
type input "-205"
type input "0"
type input "-210"
type input "0"
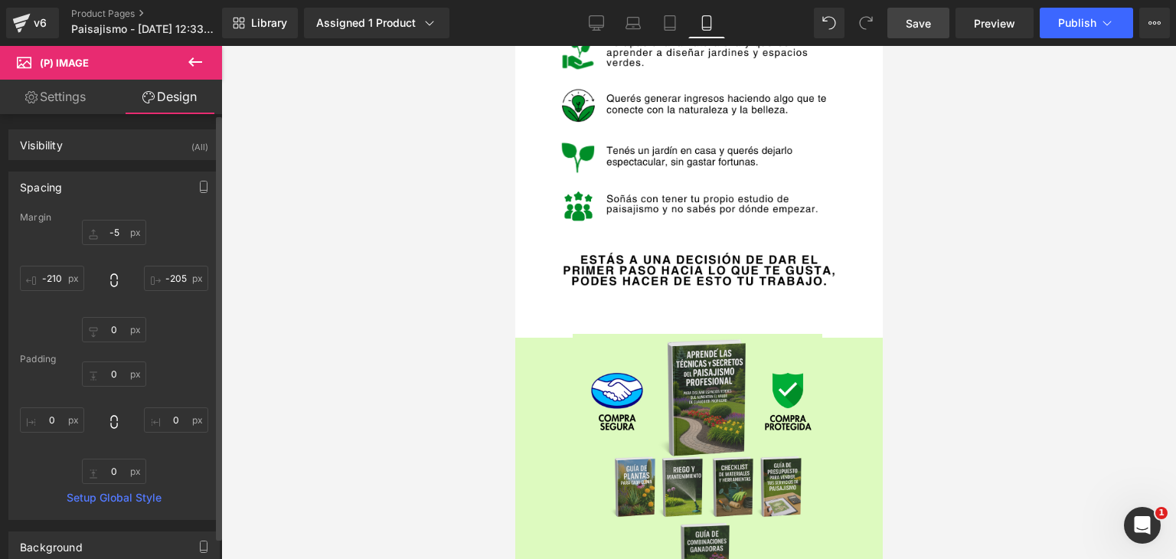
type input "0"
click at [75, 106] on link "Settings" at bounding box center [55, 97] width 111 height 34
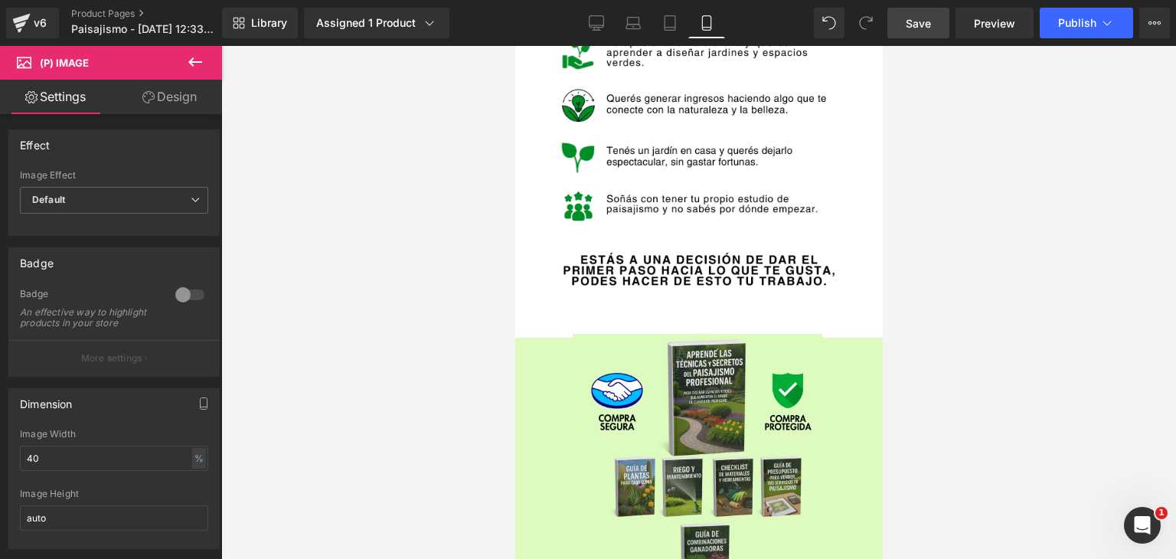
click at [148, 99] on icon at bounding box center [148, 97] width 12 height 12
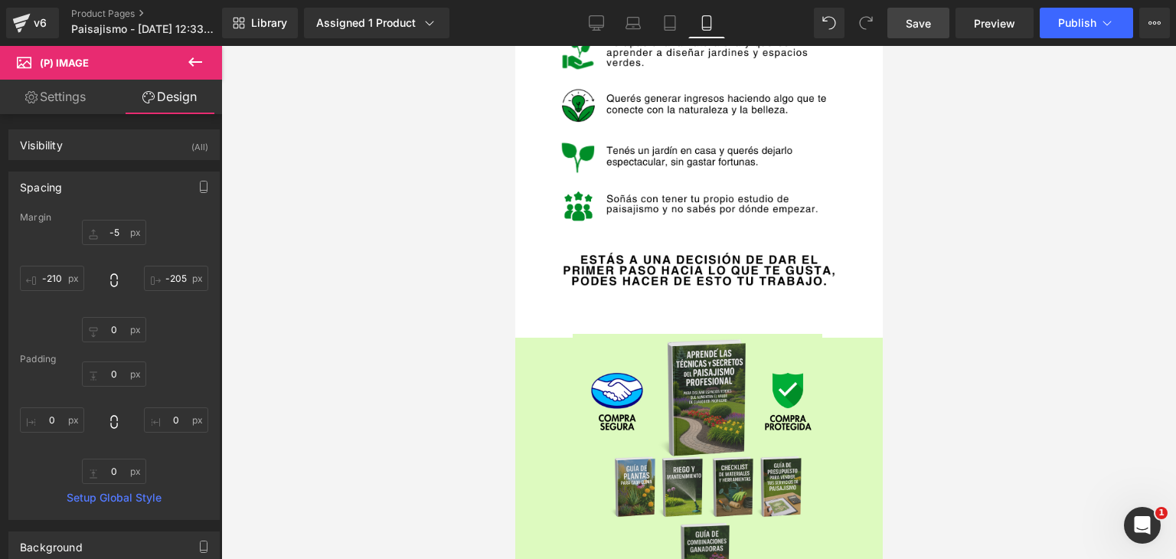
type input "-5"
type input "-205"
type input "0"
type input "-210"
type input "0"
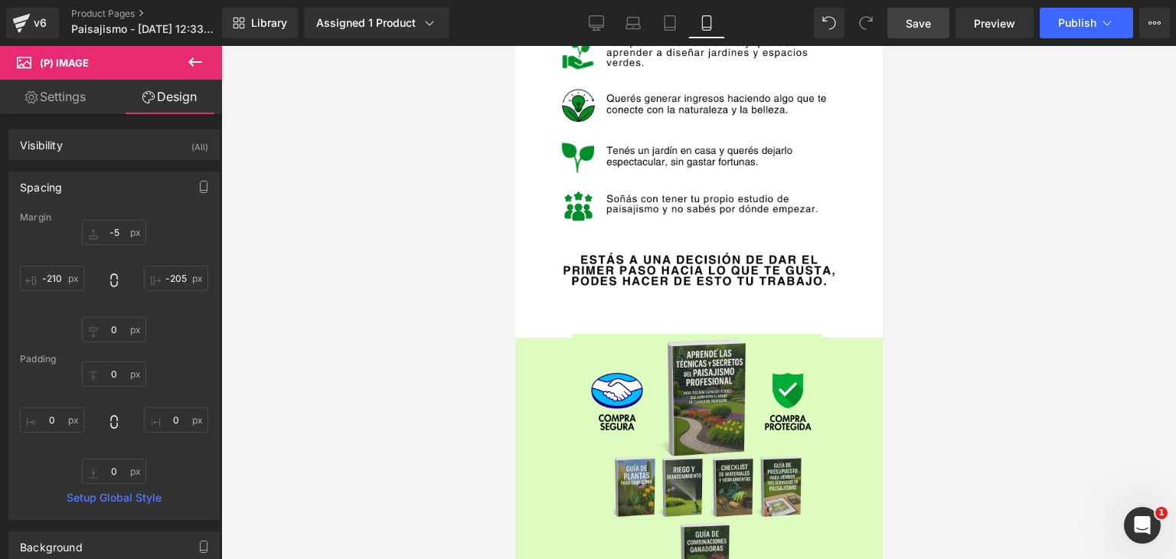
type input "0"
click at [505, 204] on div at bounding box center [698, 302] width 955 height 513
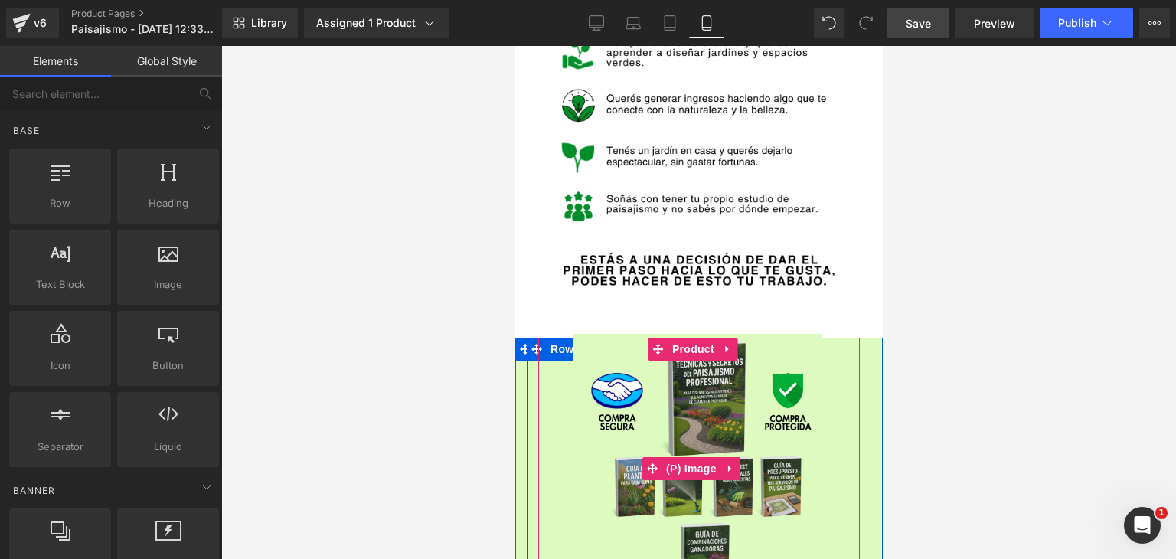
click at [553, 334] on div "Sale Off" at bounding box center [696, 469] width 624 height 270
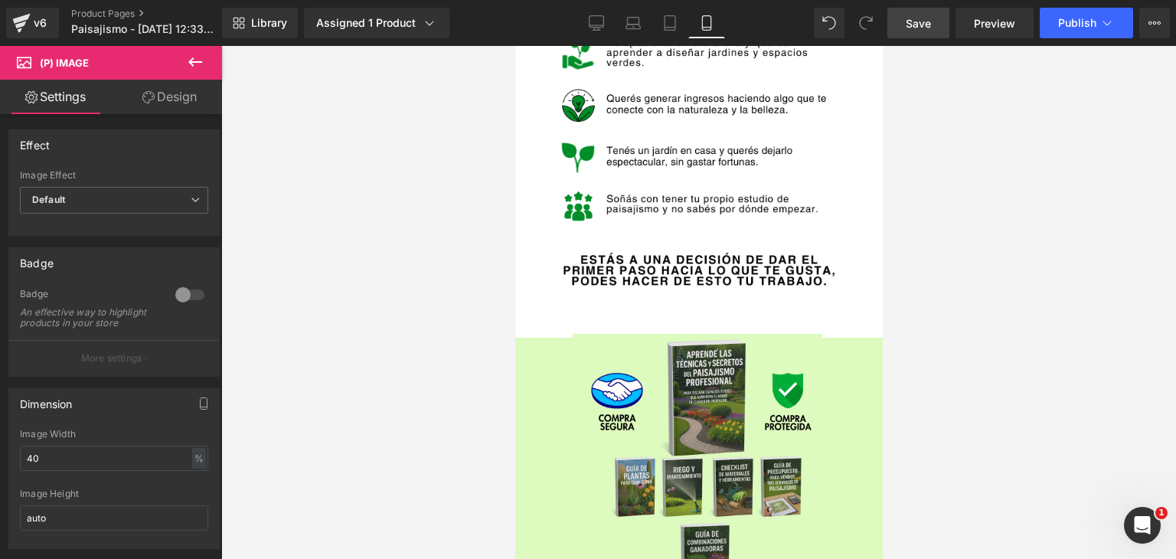
click at [150, 86] on link "Design" at bounding box center [169, 97] width 111 height 34
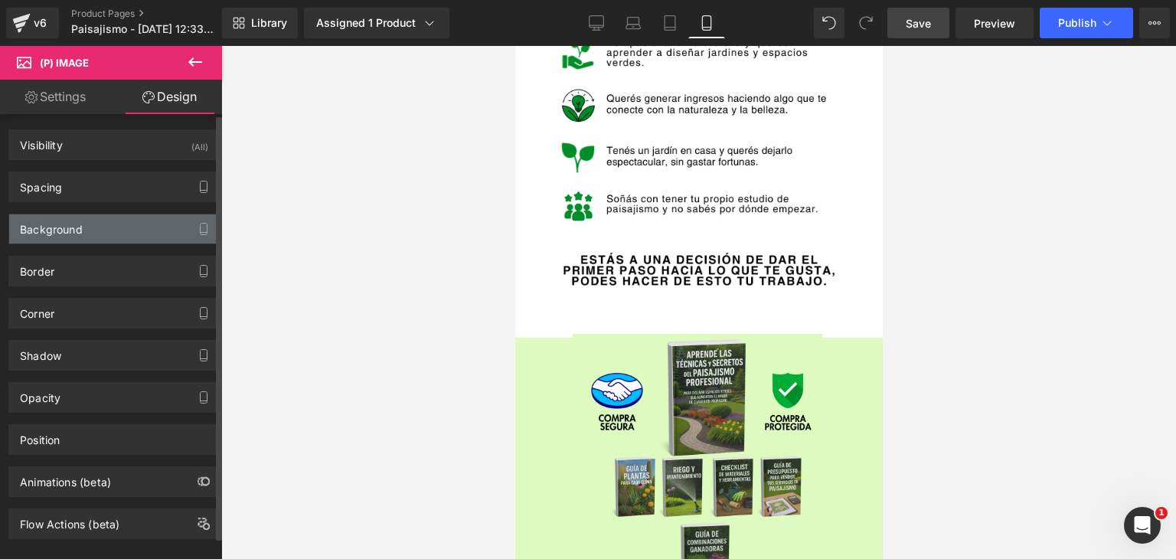
click at [75, 224] on div "Background" at bounding box center [51, 224] width 63 height 21
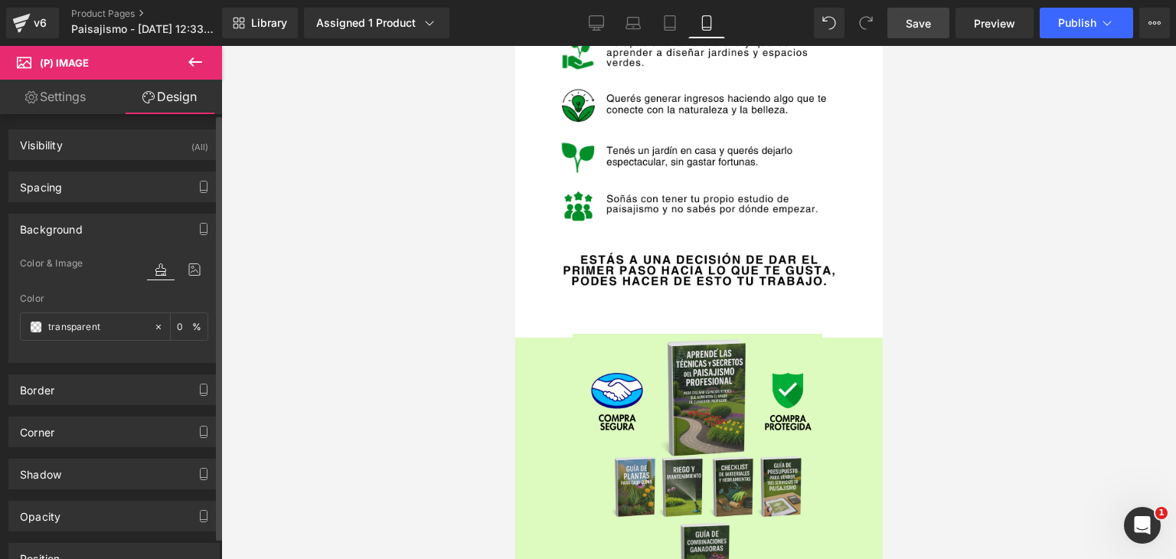
type input "transparent"
type input "0"
click at [34, 325] on span at bounding box center [36, 327] width 12 height 12
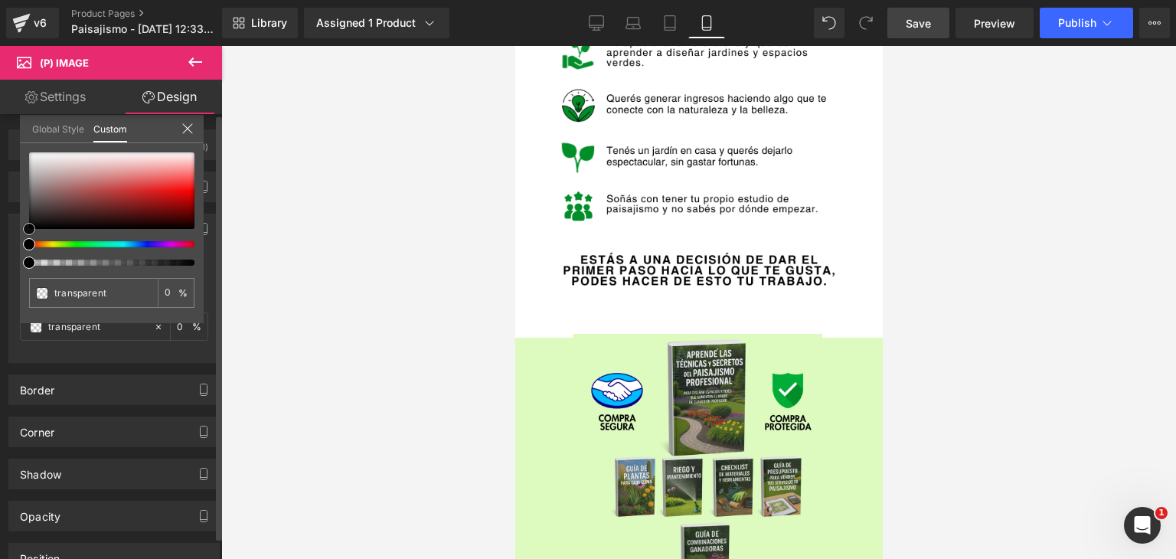
type input "#443b3b"
type input "100"
type input "#443b3b"
type input "100"
type input "#463d3d"
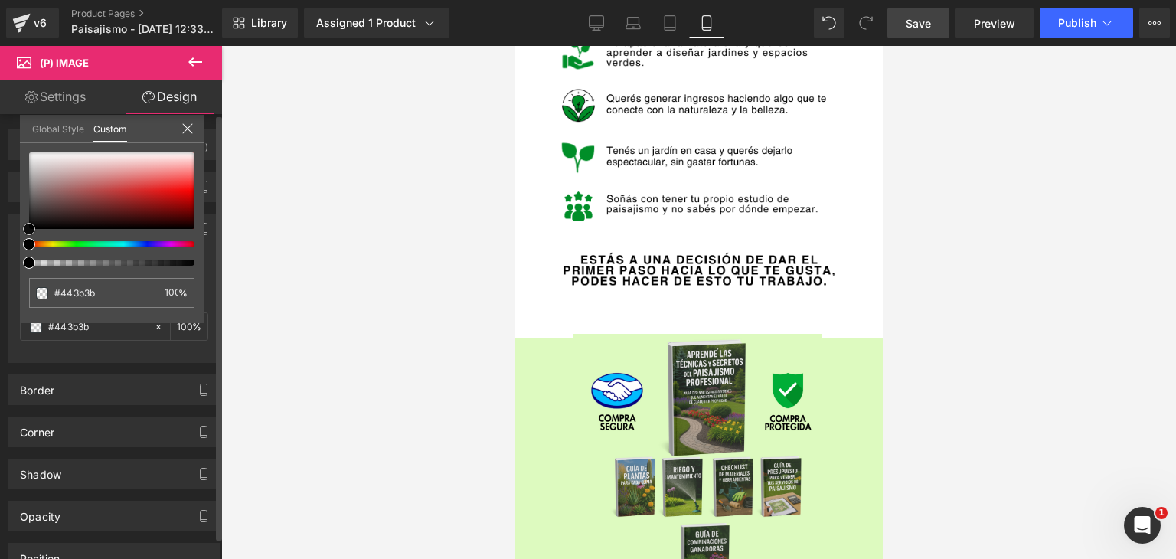
type input "#463d3d"
type input "#b09f9f"
type input "#cbbcbc"
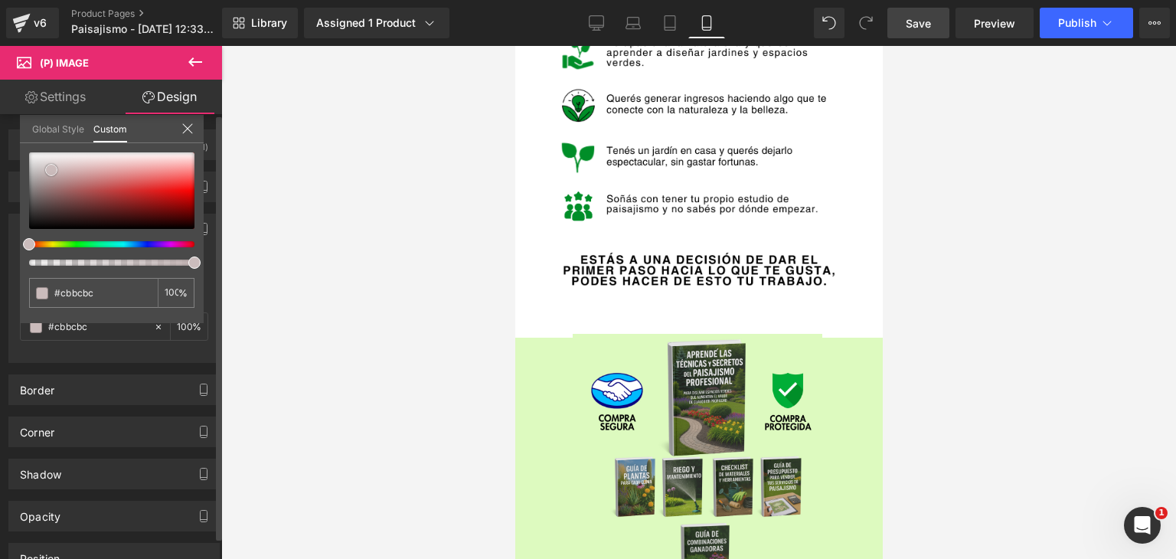
type input "#cfbdbd"
type input "#d4b9b9"
type input "#c98282"
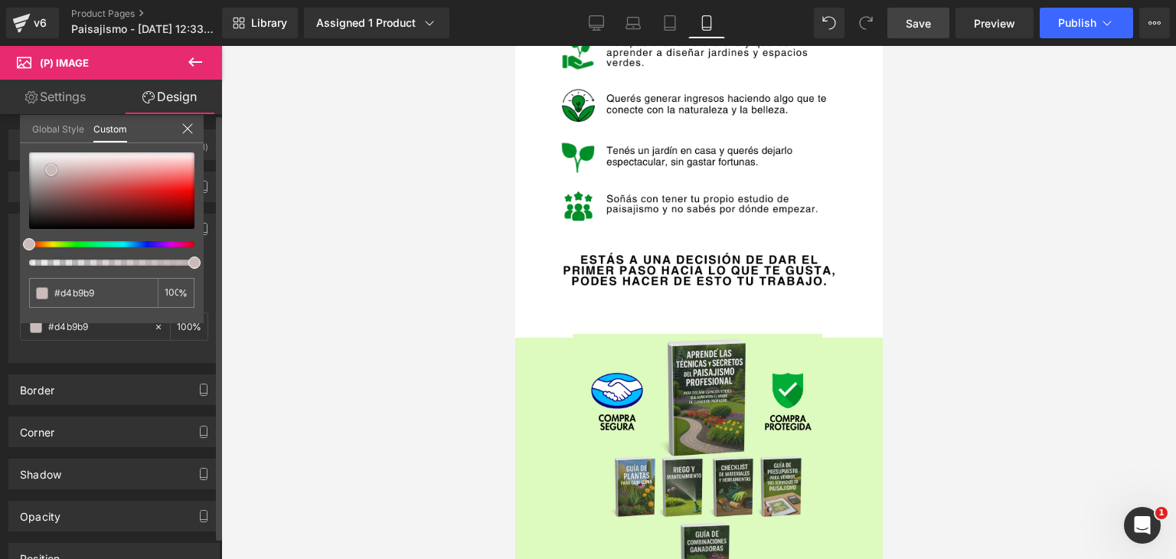
type input "#c98282"
type input "#c94545"
drag, startPoint x: 41, startPoint y: 209, endPoint x: 129, endPoint y: 188, distance: 90.6
click at [129, 188] on div at bounding box center [111, 190] width 165 height 77
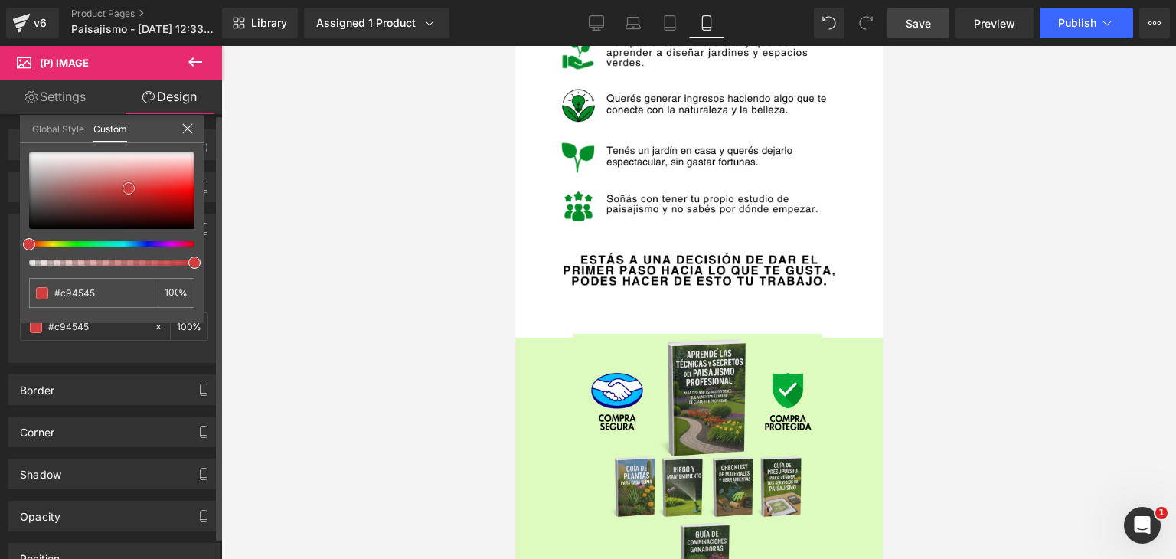
type input "#cf3f3f"
type input "#d33030"
type input "#d72d2d"
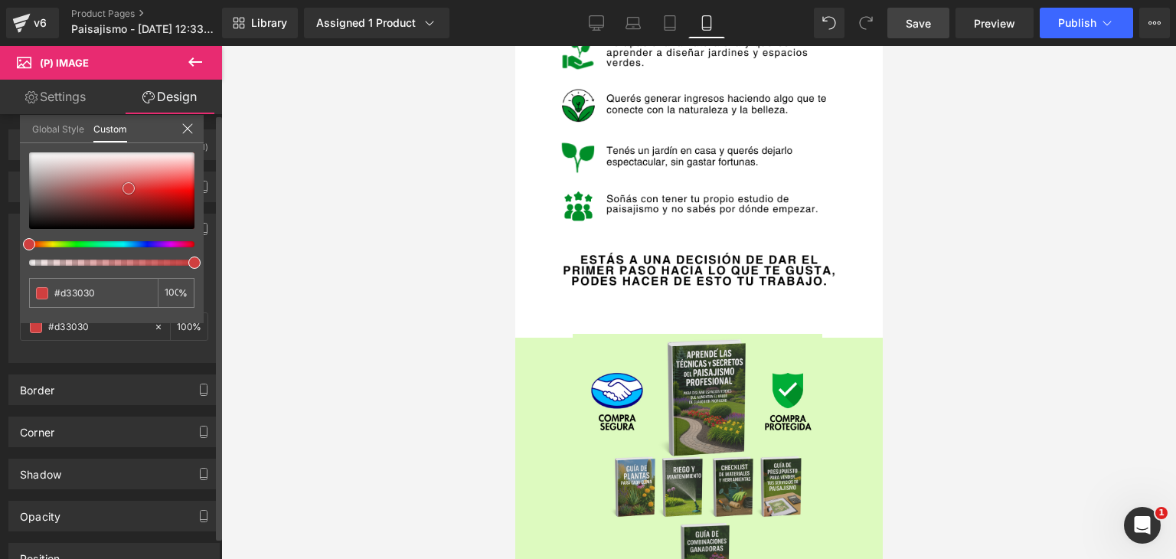
type input "#d72d2d"
type input "#e42929"
click at [158, 188] on div at bounding box center [111, 190] width 165 height 77
type input "#e52e2e"
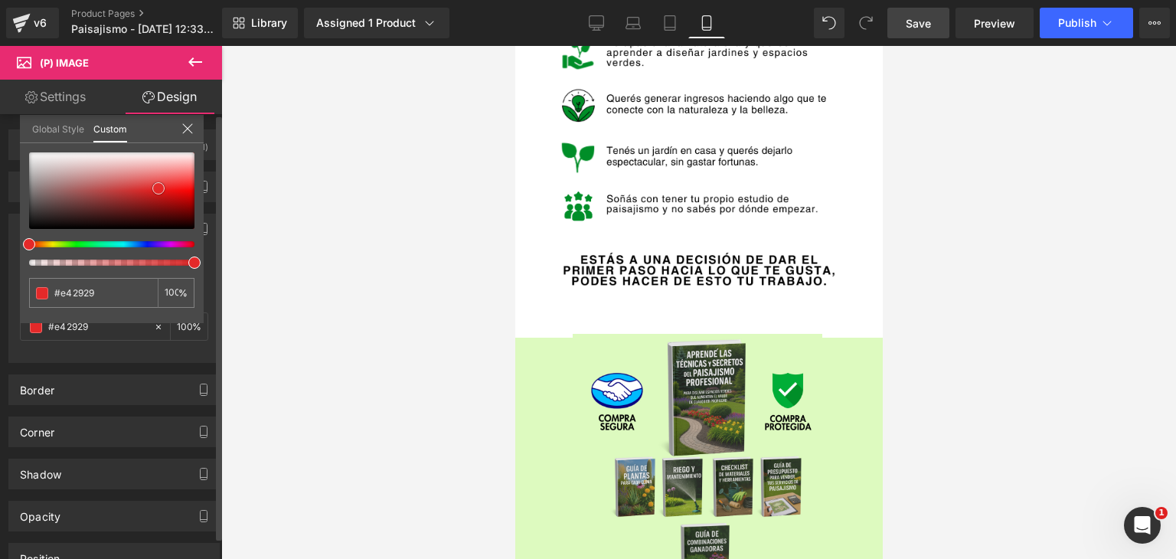
type input "#e52e2e"
drag, startPoint x: 163, startPoint y: 188, endPoint x: 6, endPoint y: 132, distance: 166.6
click at [5, 202] on div "Background Color & Image color rgba(255, 255, 255, 1) Color #ffffff 100 % Image…" at bounding box center [114, 282] width 229 height 161
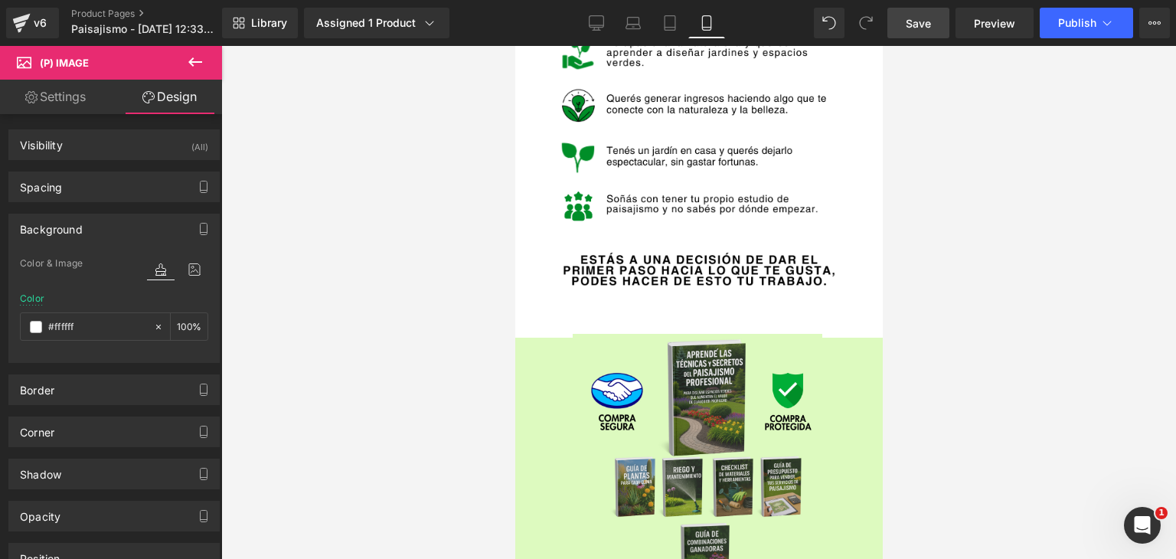
click at [354, 218] on div at bounding box center [698, 302] width 955 height 513
drag, startPoint x: 354, startPoint y: 218, endPoint x: 494, endPoint y: 225, distance: 140.3
click at [359, 218] on div at bounding box center [698, 302] width 955 height 513
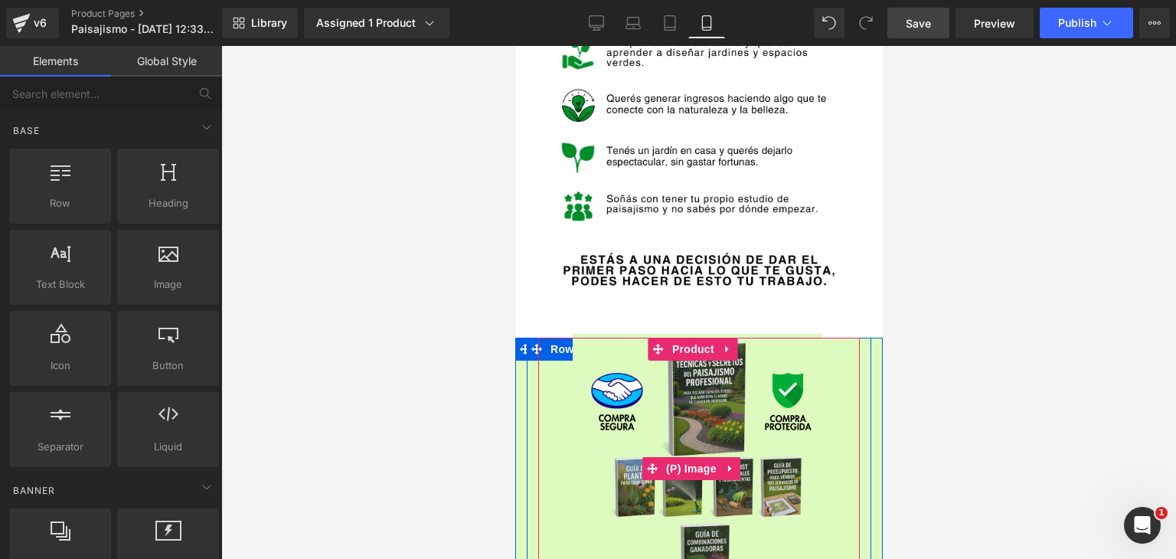
click at [692, 334] on img at bounding box center [697, 469] width 250 height 270
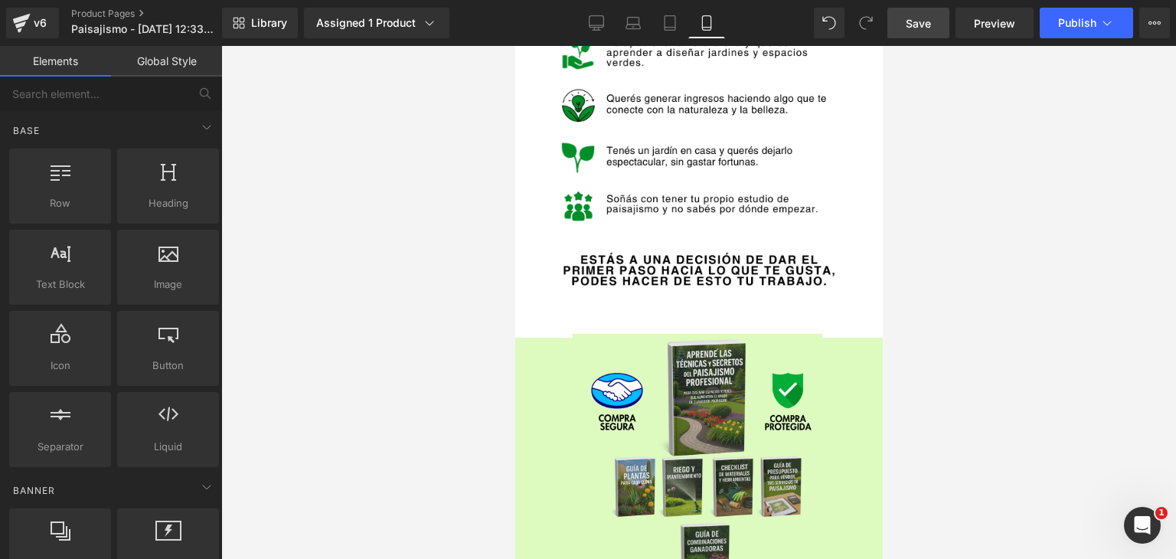
click at [1011, 232] on div at bounding box center [698, 302] width 955 height 513
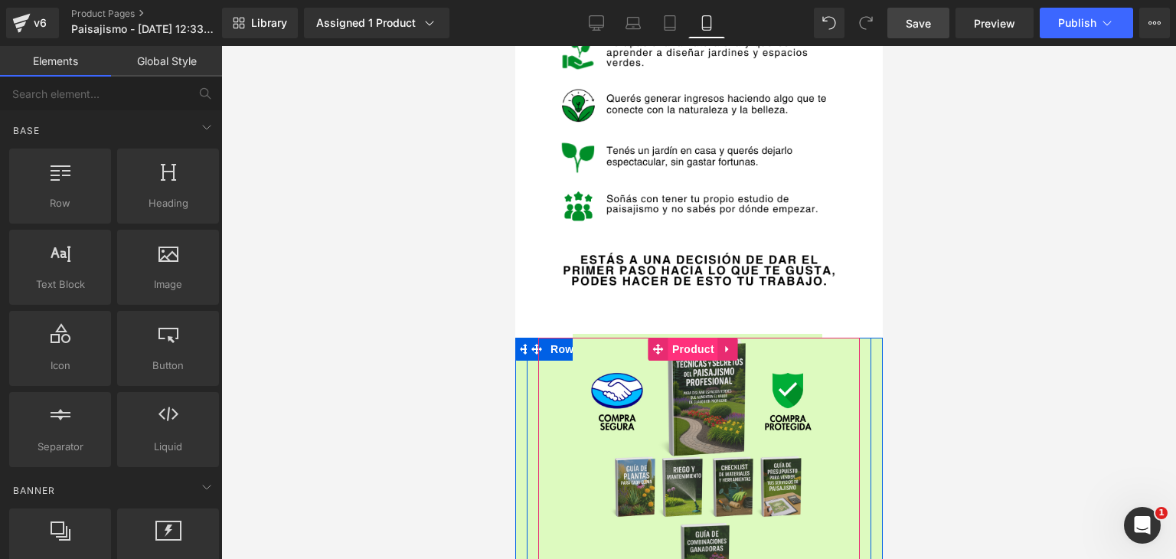
click at [693, 338] on span "Product" at bounding box center [693, 349] width 50 height 23
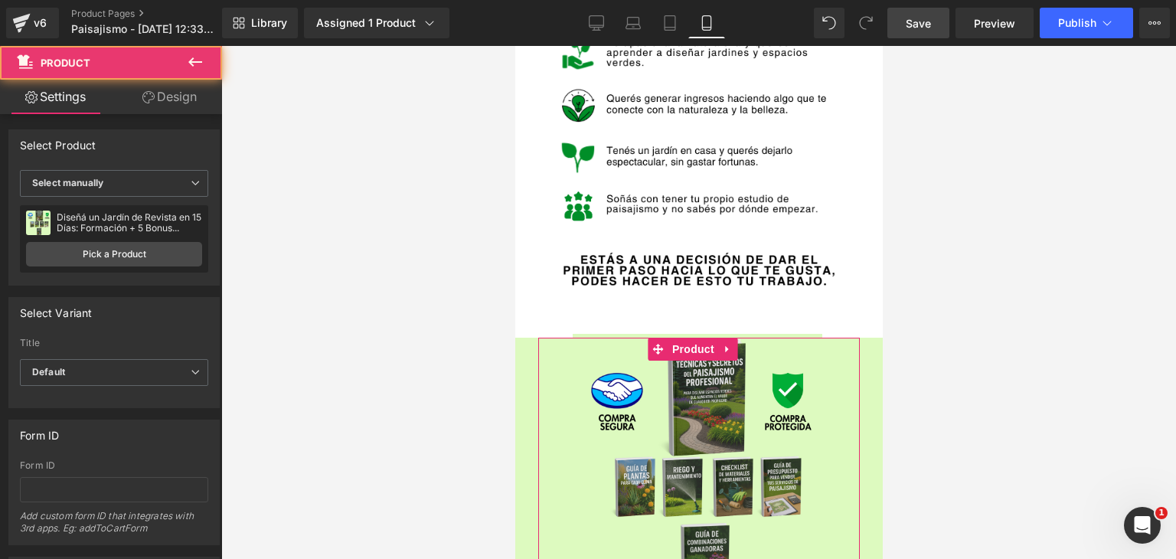
click at [188, 104] on link "Design" at bounding box center [169, 97] width 111 height 34
click at [0, 0] on div "Spacing" at bounding box center [0, 0] width 0 height 0
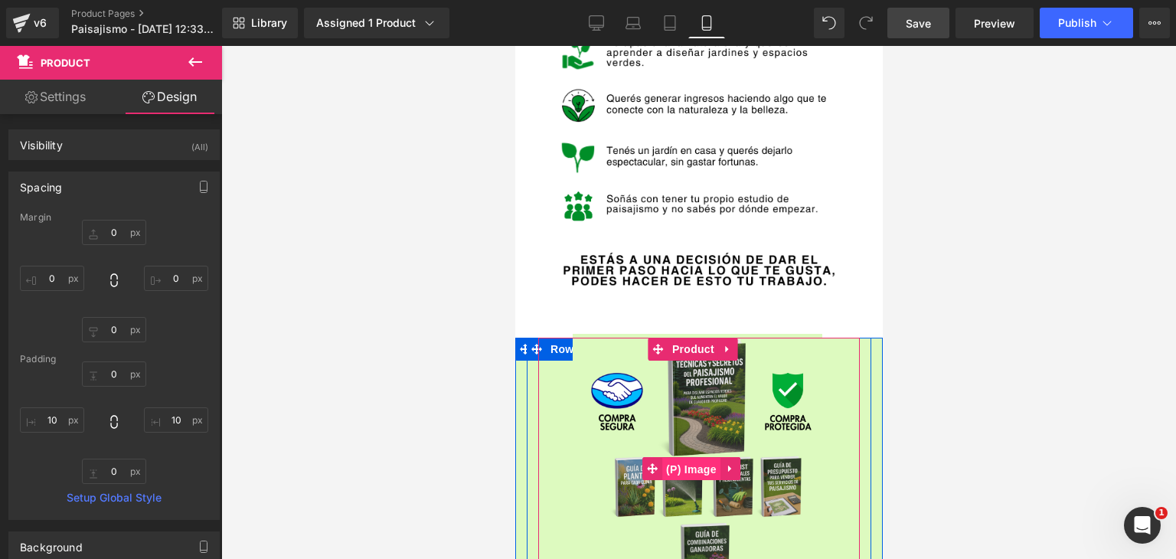
click at [691, 458] on span "(P) Image" at bounding box center [690, 469] width 58 height 23
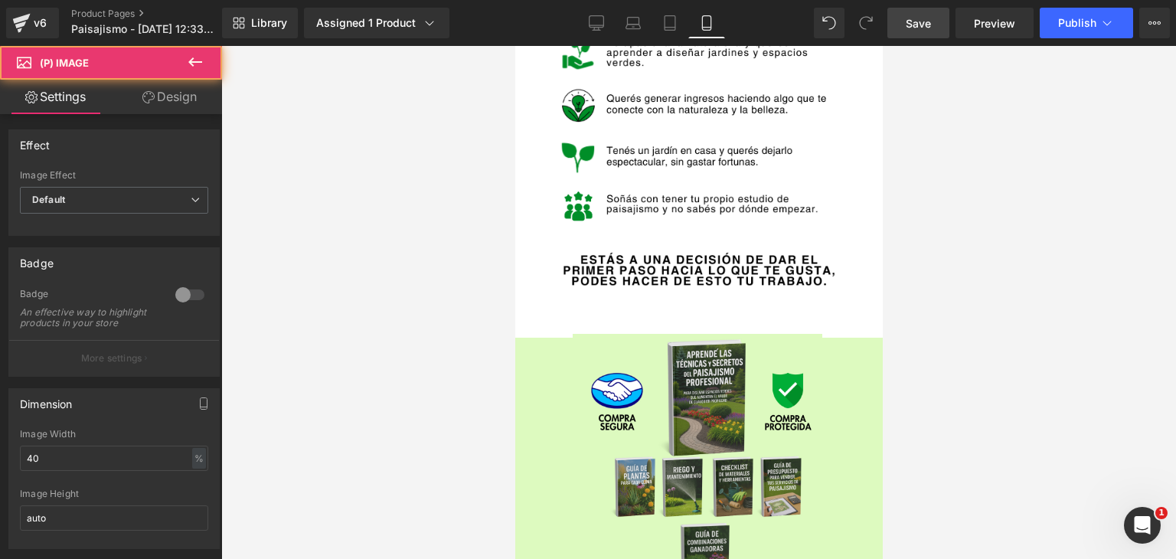
click at [154, 104] on link "Design" at bounding box center [169, 97] width 111 height 34
click at [0, 0] on div "Spacing" at bounding box center [0, 0] width 0 height 0
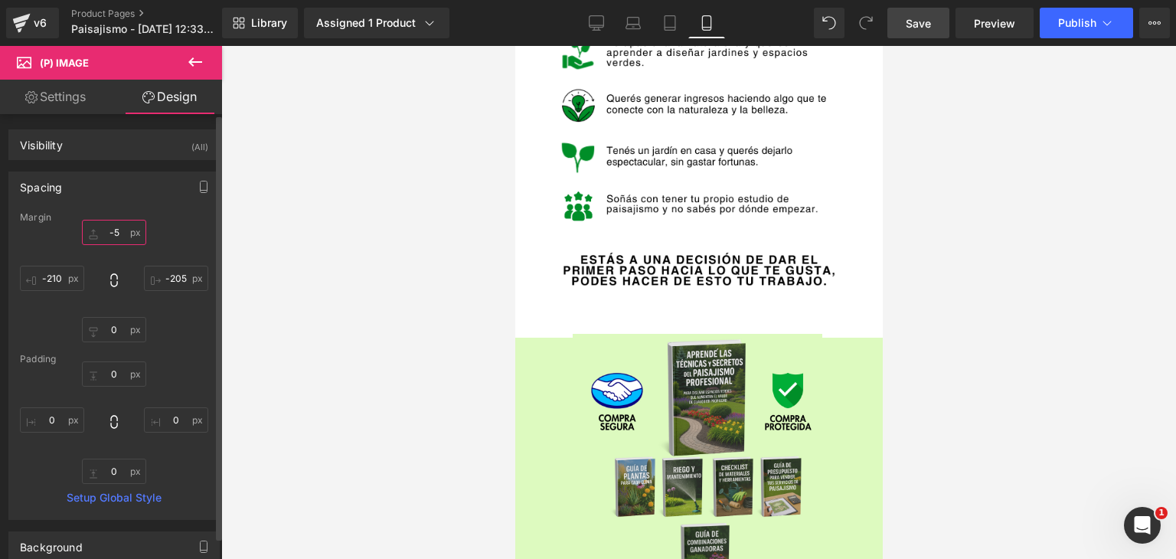
click at [118, 230] on input "-5" at bounding box center [114, 232] width 64 height 25
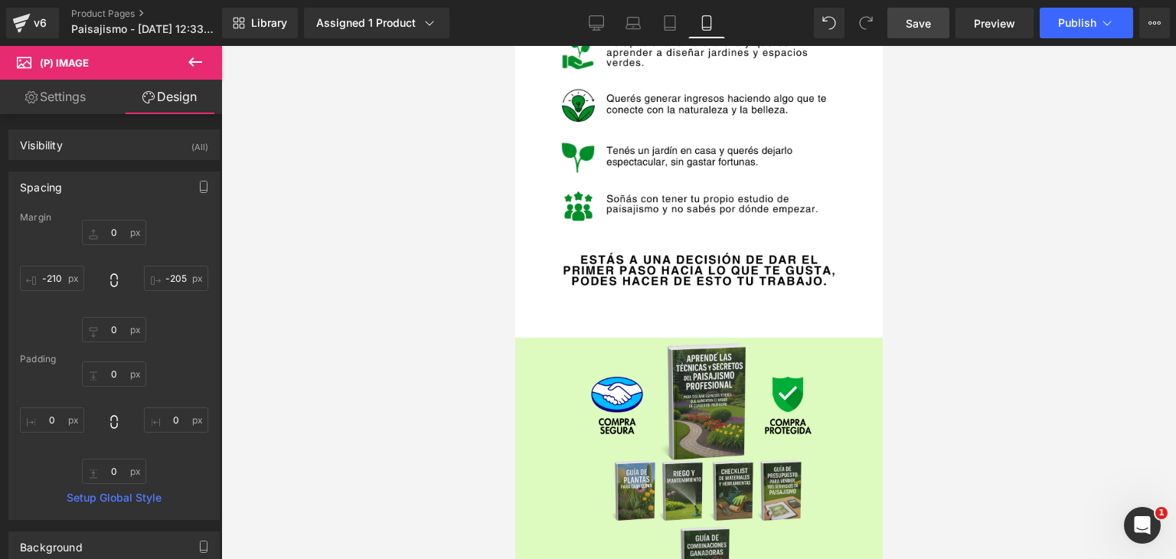
drag, startPoint x: 348, startPoint y: 322, endPoint x: 343, endPoint y: 313, distance: 10.3
click at [343, 314] on div at bounding box center [698, 302] width 955 height 513
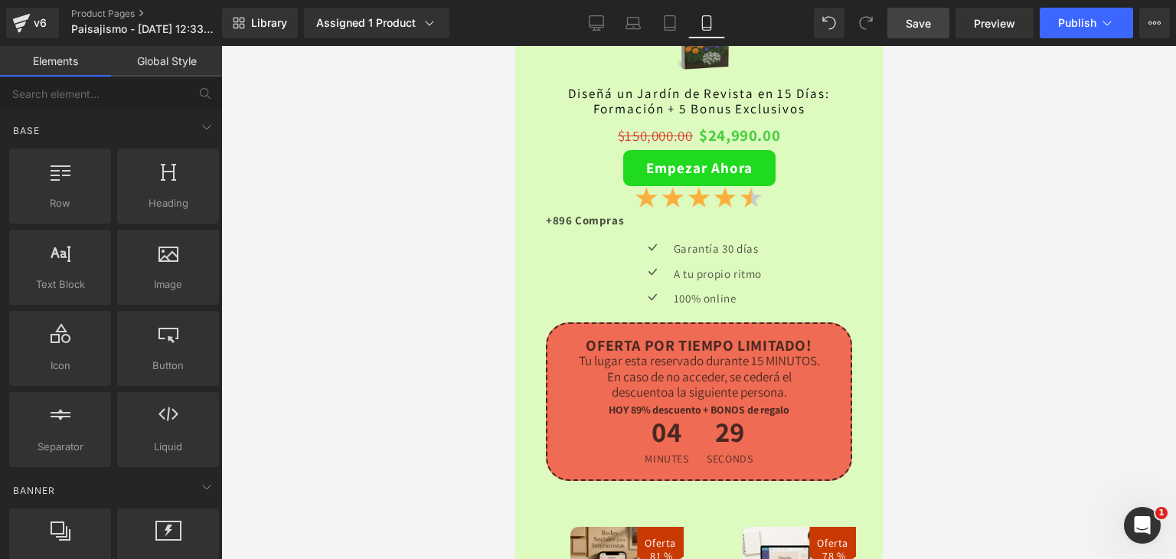
scroll to position [3904, 0]
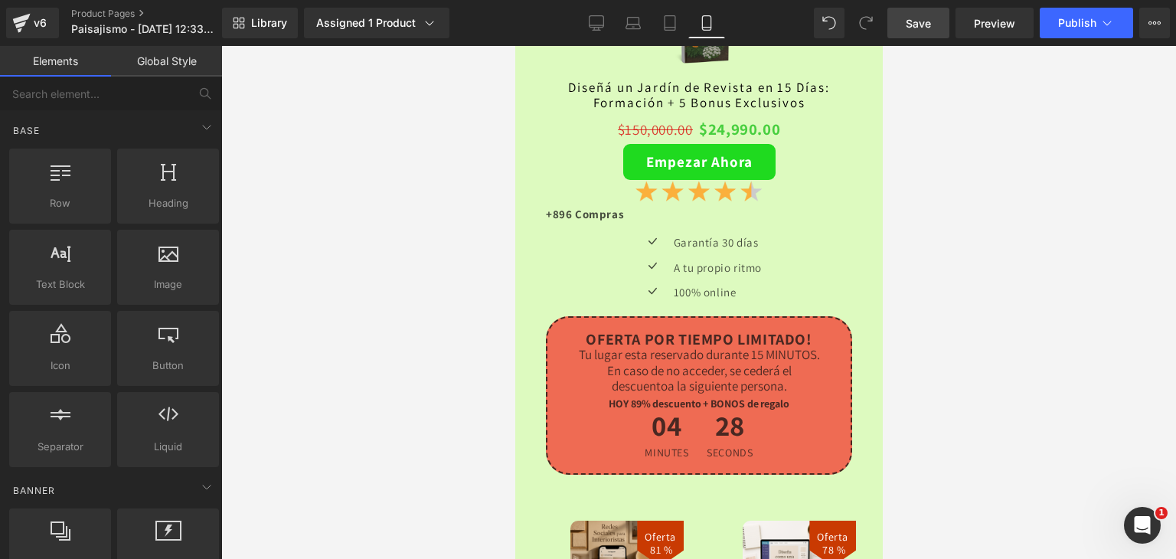
click at [932, 24] on link "Save" at bounding box center [918, 23] width 62 height 31
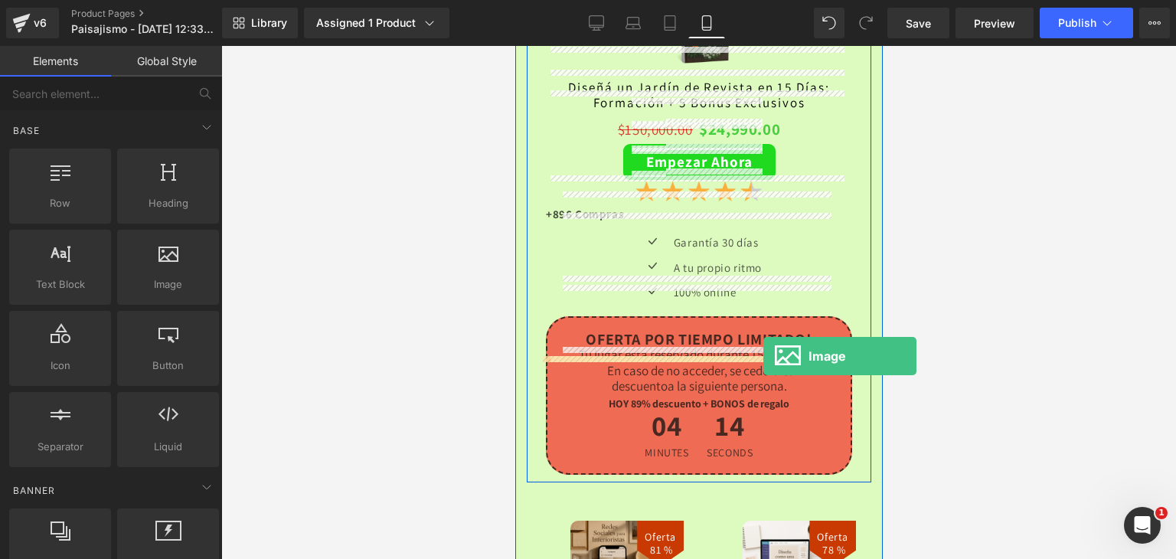
drag, startPoint x: 683, startPoint y: 315, endPoint x: 762, endPoint y: 356, distance: 89.4
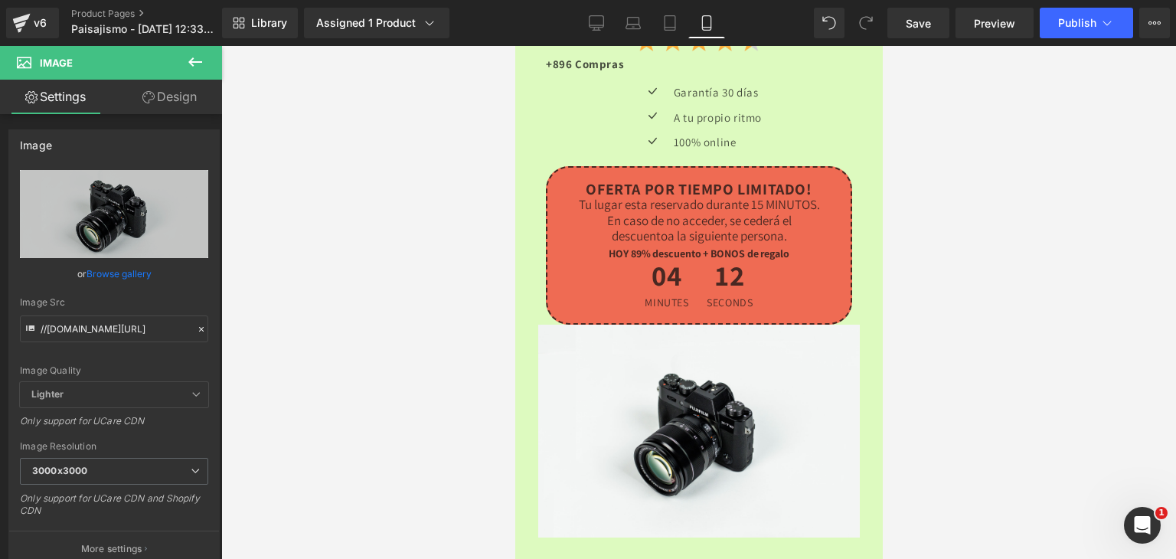
scroll to position [4057, 0]
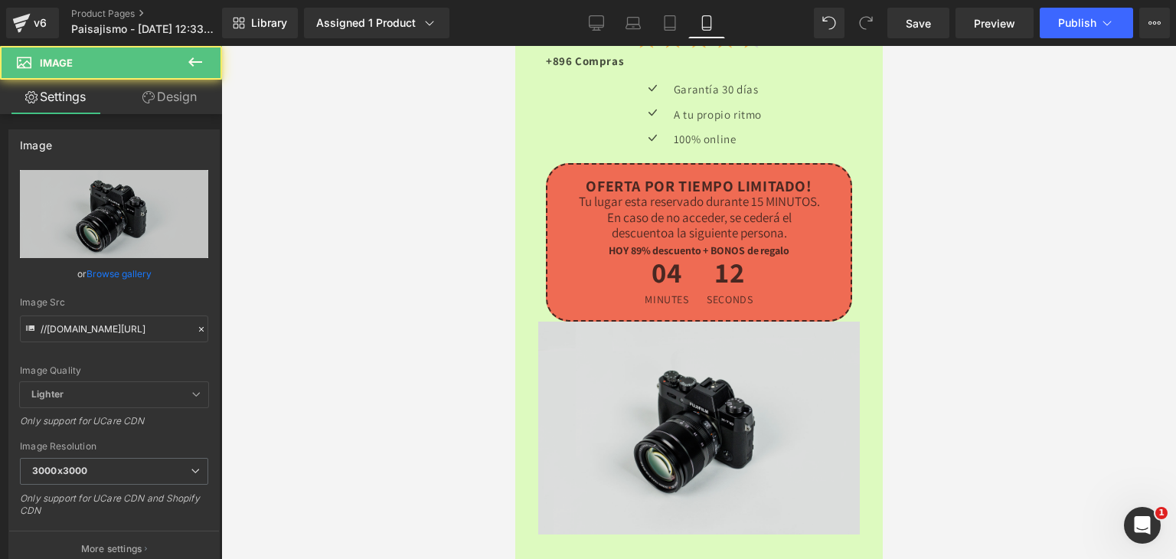
click at [773, 322] on img at bounding box center [698, 428] width 322 height 213
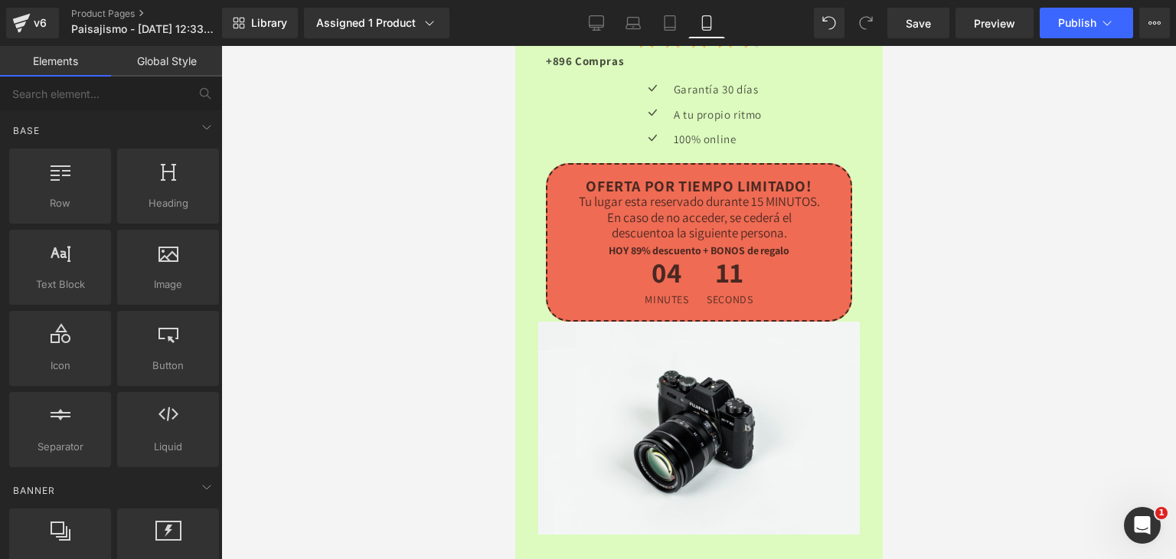
click at [1133, 345] on div at bounding box center [698, 302] width 955 height 513
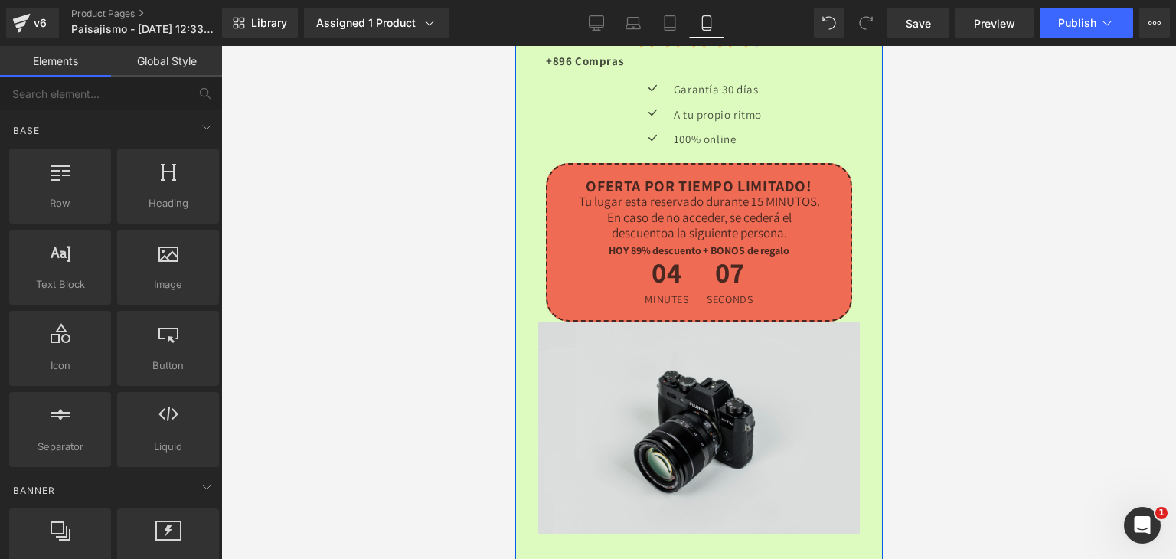
click at [748, 358] on img at bounding box center [698, 428] width 322 height 213
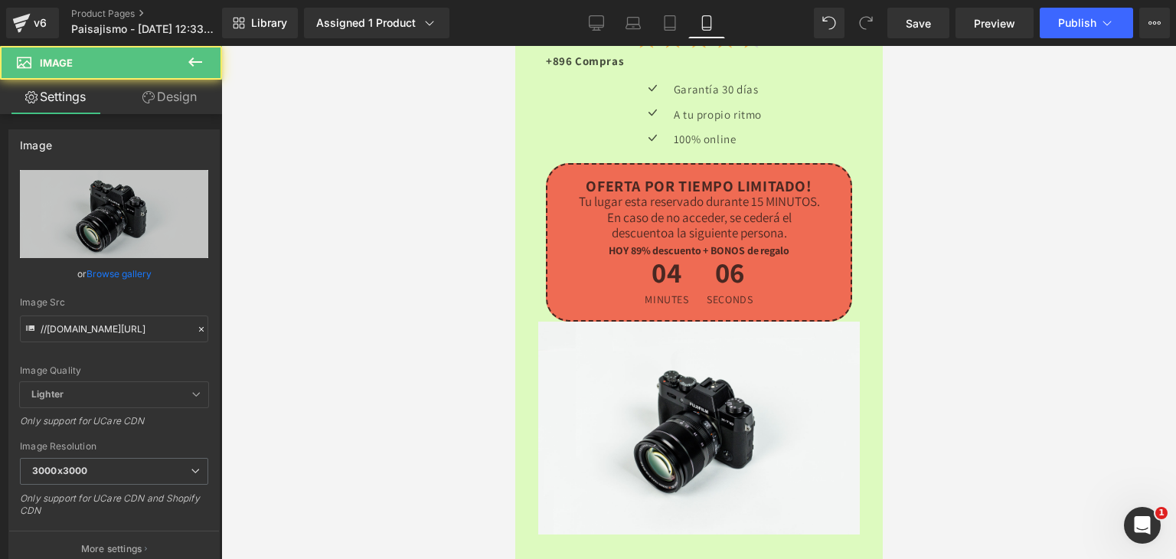
click at [1021, 379] on div at bounding box center [698, 302] width 955 height 513
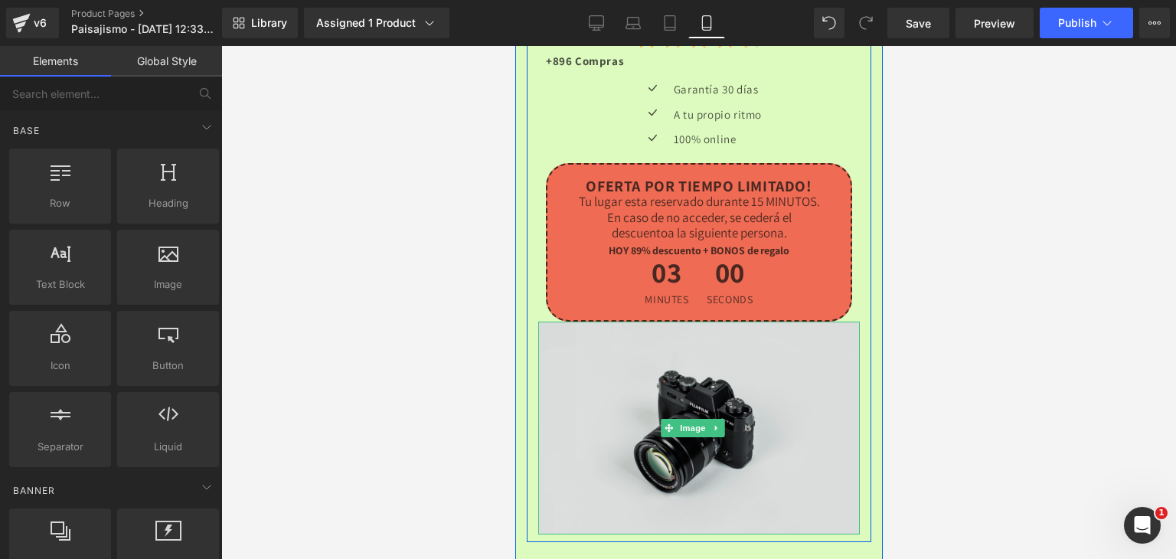
drag, startPoint x: 759, startPoint y: 357, endPoint x: 704, endPoint y: 328, distance: 61.6
click at [704, 328] on img at bounding box center [698, 428] width 322 height 213
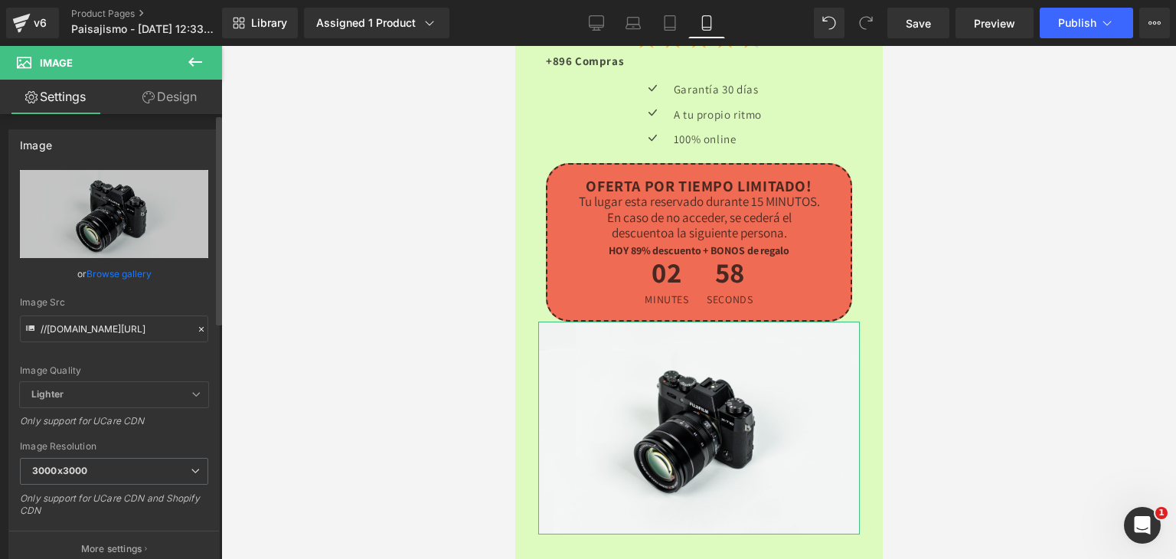
click at [196, 328] on icon at bounding box center [201, 329] width 11 height 11
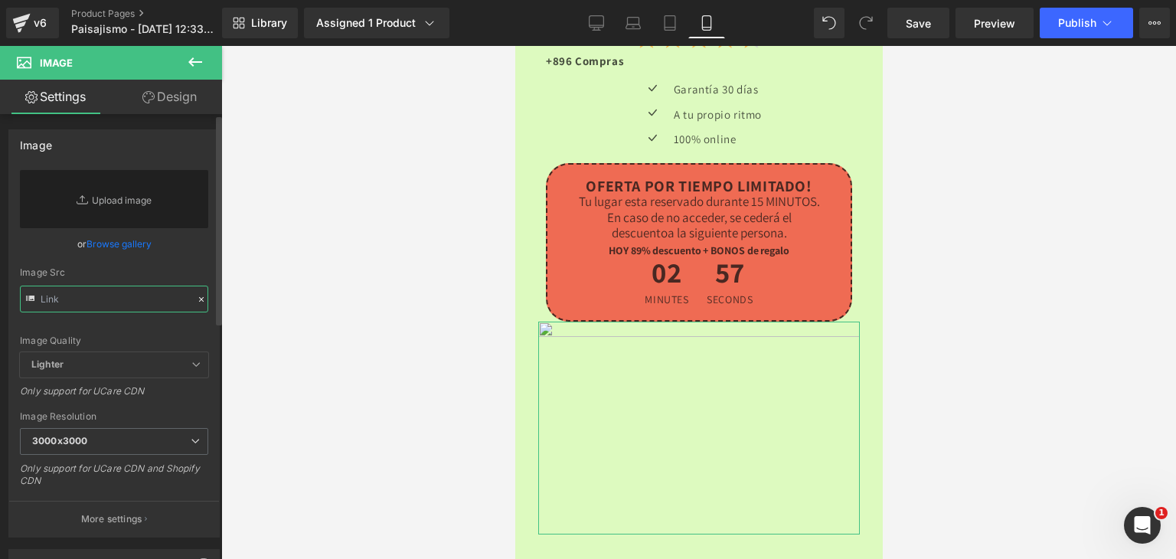
click at [113, 299] on input "text" at bounding box center [114, 299] width 188 height 27
paste input "https://i.ibb.co/G485qhSM/paisajismo-8.png"
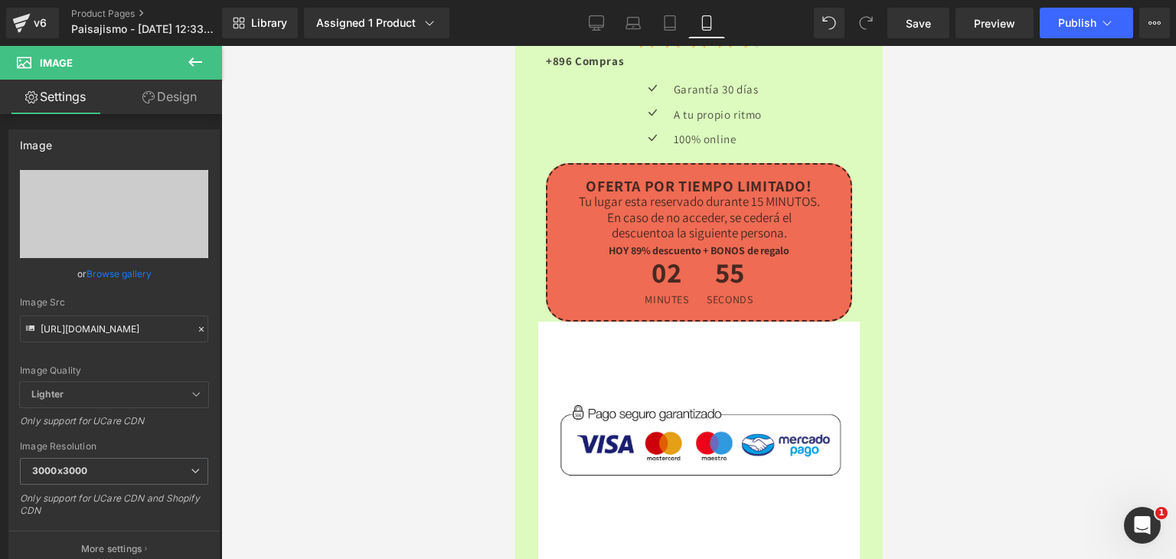
scroll to position [0, 0]
click at [986, 364] on div at bounding box center [698, 302] width 955 height 513
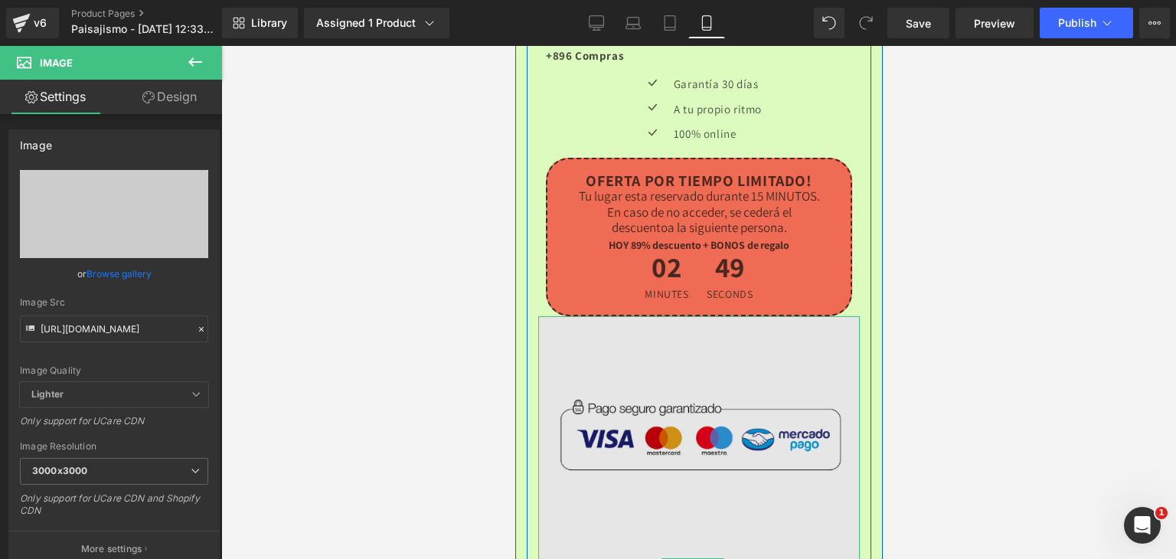
scroll to position [4057, 0]
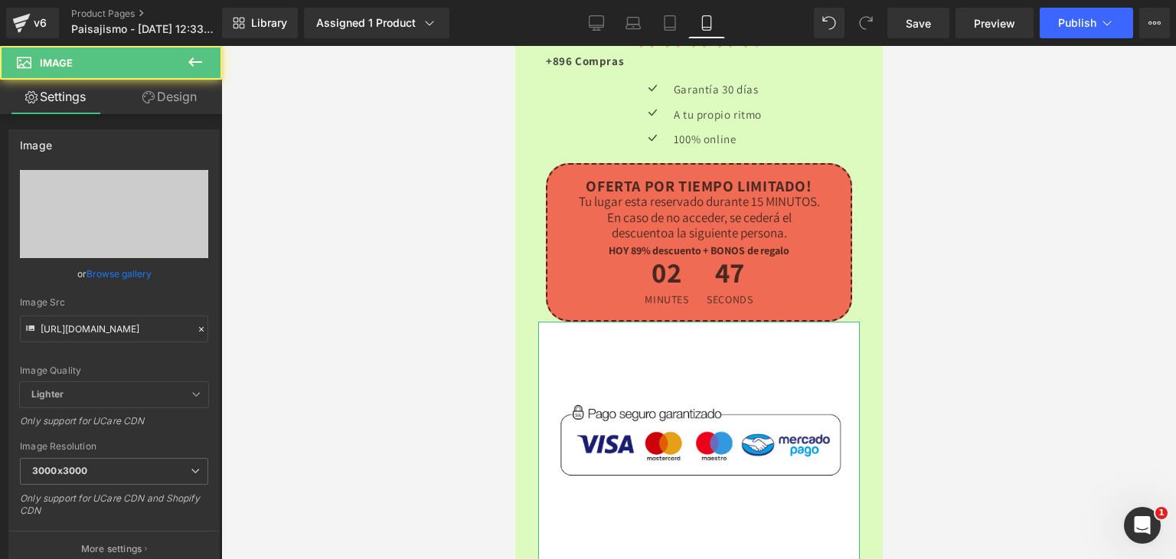
click at [185, 99] on link "Design" at bounding box center [169, 97] width 111 height 34
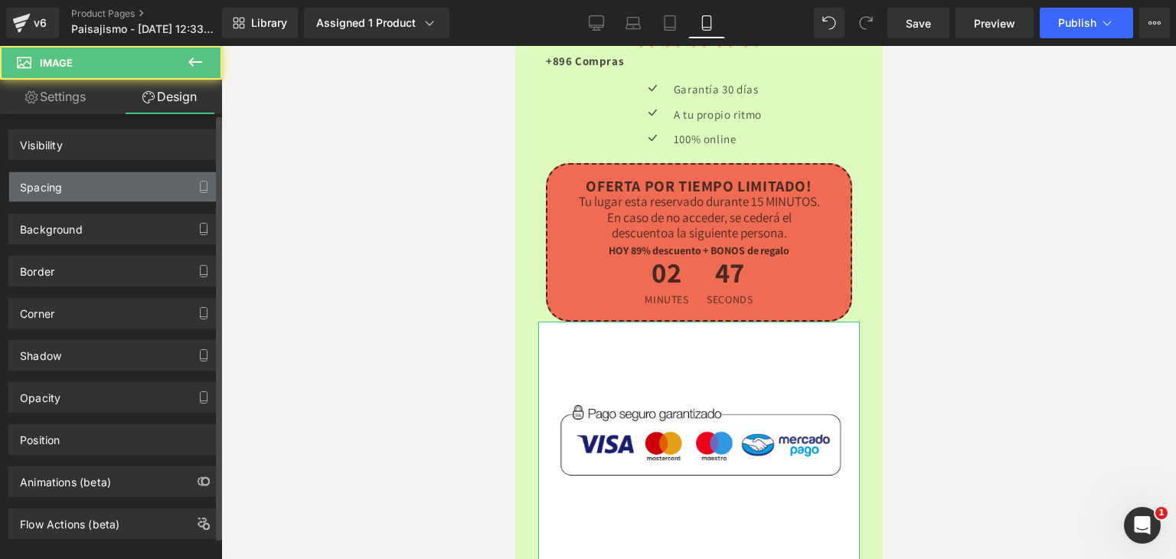
click at [79, 189] on div "Spacing" at bounding box center [114, 186] width 210 height 29
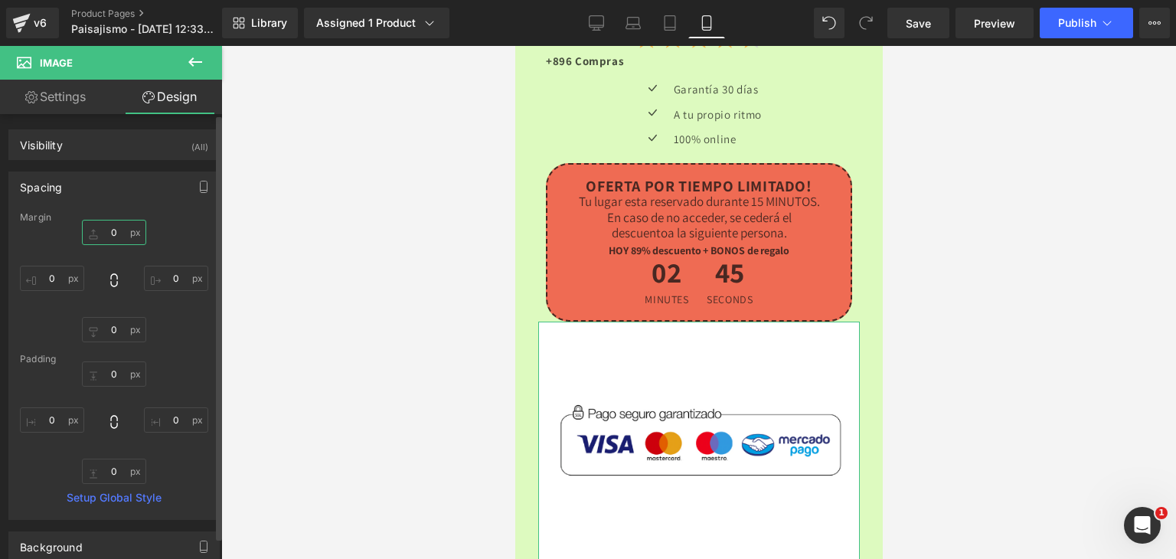
click at [110, 230] on input "0" at bounding box center [114, 232] width 64 height 25
click at [105, 336] on input "0" at bounding box center [114, 329] width 64 height 25
click at [113, 377] on input "0" at bounding box center [114, 373] width 64 height 25
click at [114, 241] on input "text" at bounding box center [114, 232] width 64 height 25
click at [116, 240] on input "text" at bounding box center [114, 232] width 64 height 25
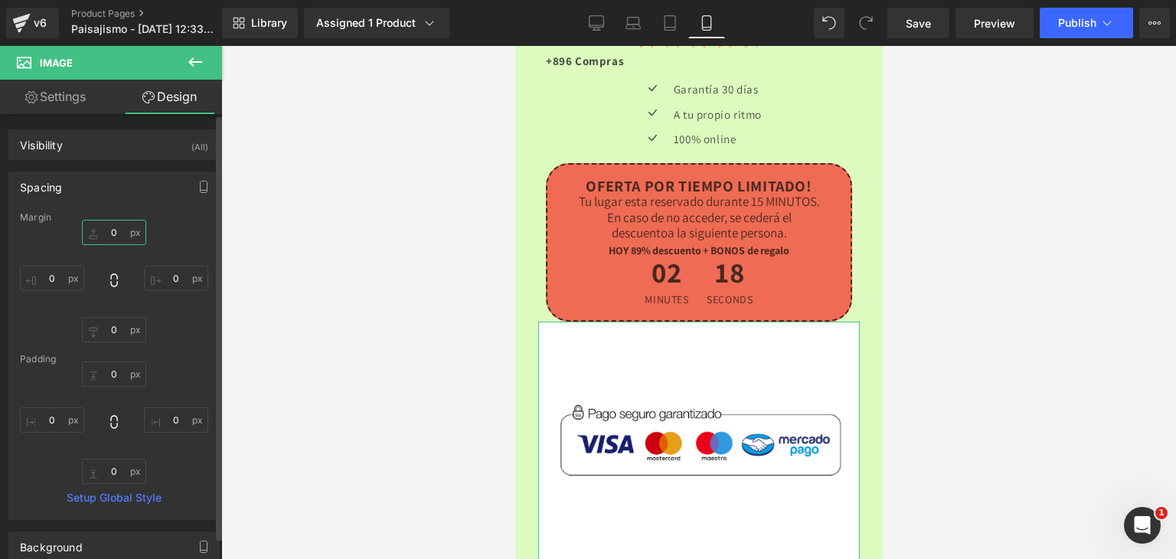
click at [119, 233] on input "text" at bounding box center [114, 232] width 64 height 25
click at [114, 331] on input "text" at bounding box center [114, 329] width 64 height 25
click at [106, 370] on input "text" at bounding box center [114, 373] width 64 height 25
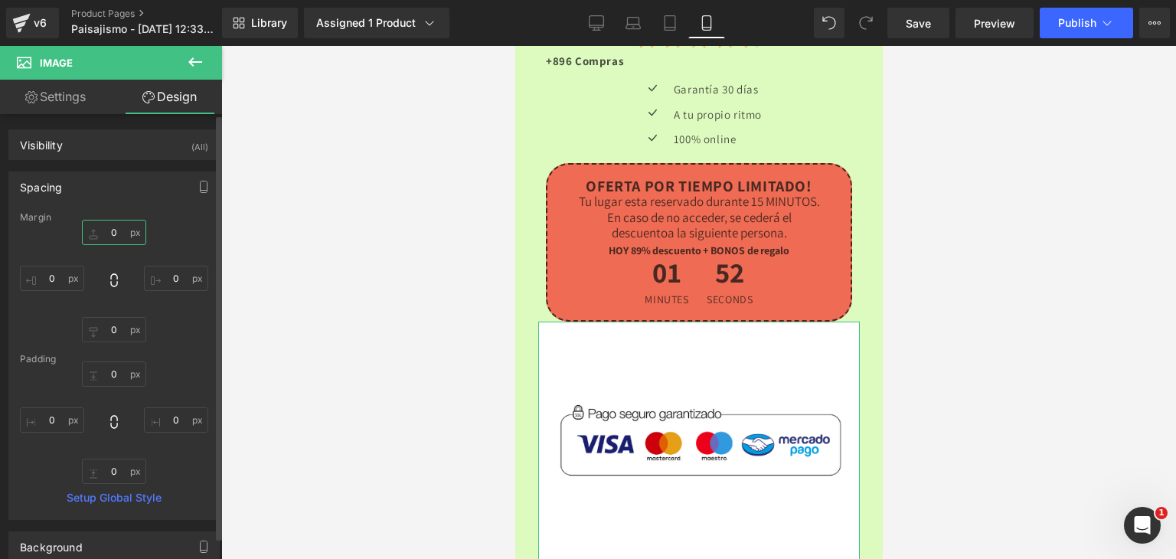
click at [135, 231] on input "text" at bounding box center [114, 232] width 64 height 25
click at [128, 228] on input "text" at bounding box center [114, 232] width 64 height 25
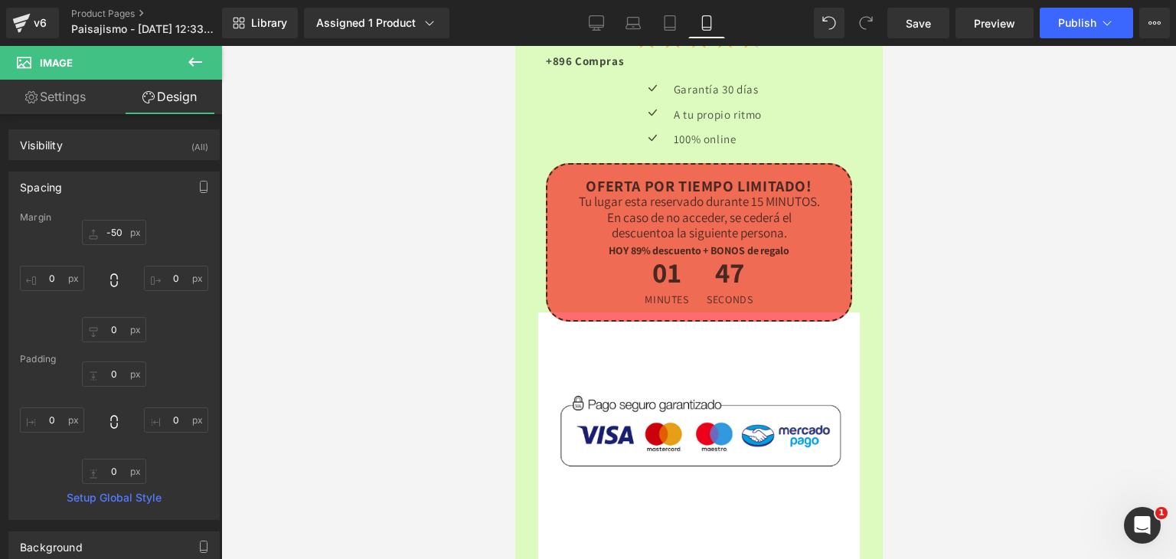
click at [452, 410] on div at bounding box center [698, 302] width 955 height 513
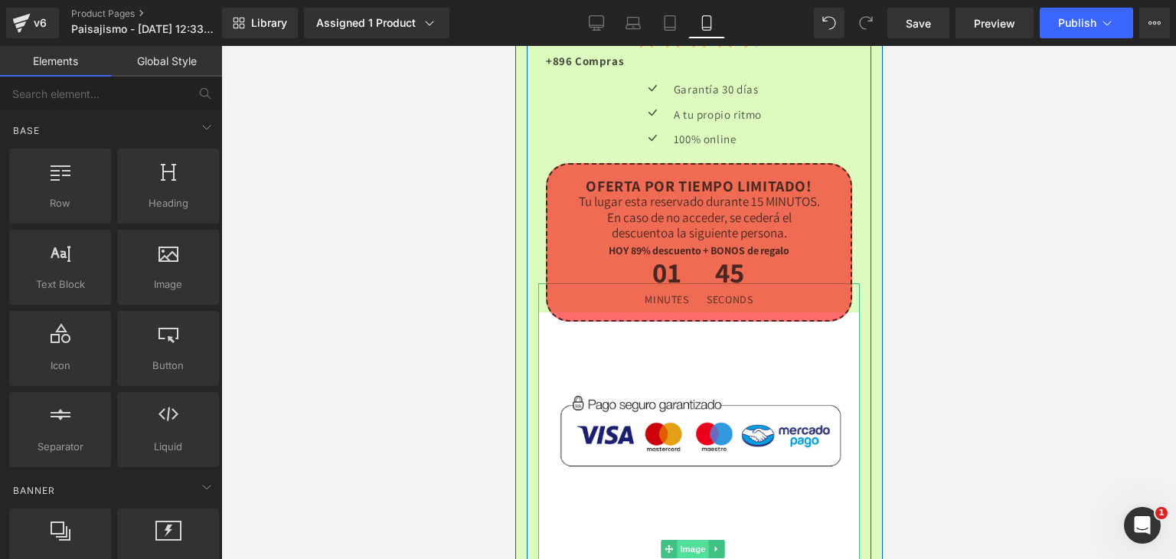
drag, startPoint x: 690, startPoint y: 416, endPoint x: 759, endPoint y: 171, distance: 254.7
click at [690, 540] on span "Image" at bounding box center [693, 549] width 32 height 18
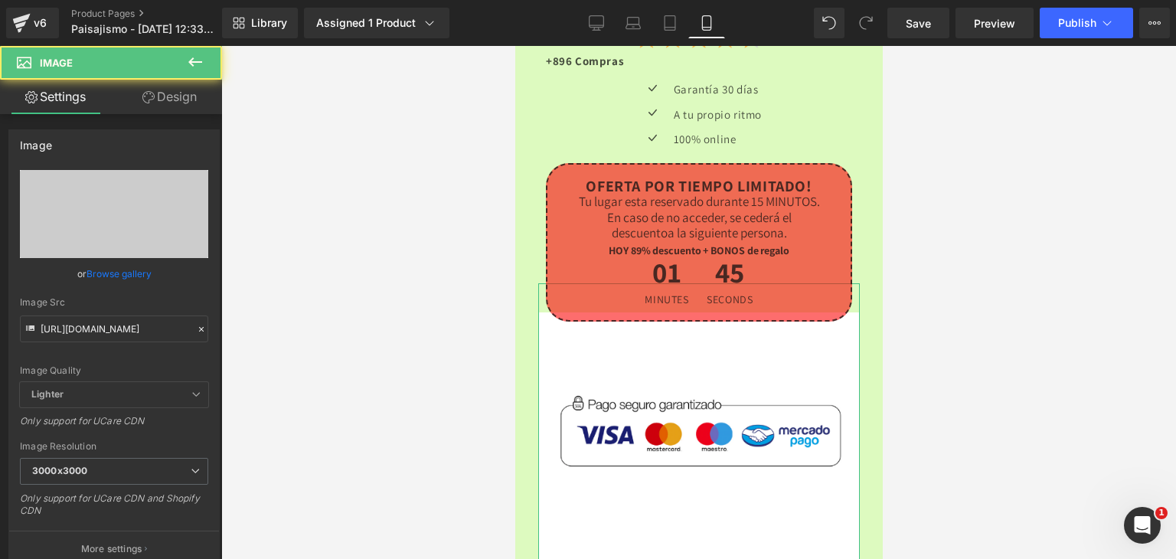
click at [158, 102] on link "Design" at bounding box center [169, 97] width 111 height 34
click at [0, 0] on div "Spacing" at bounding box center [0, 0] width 0 height 0
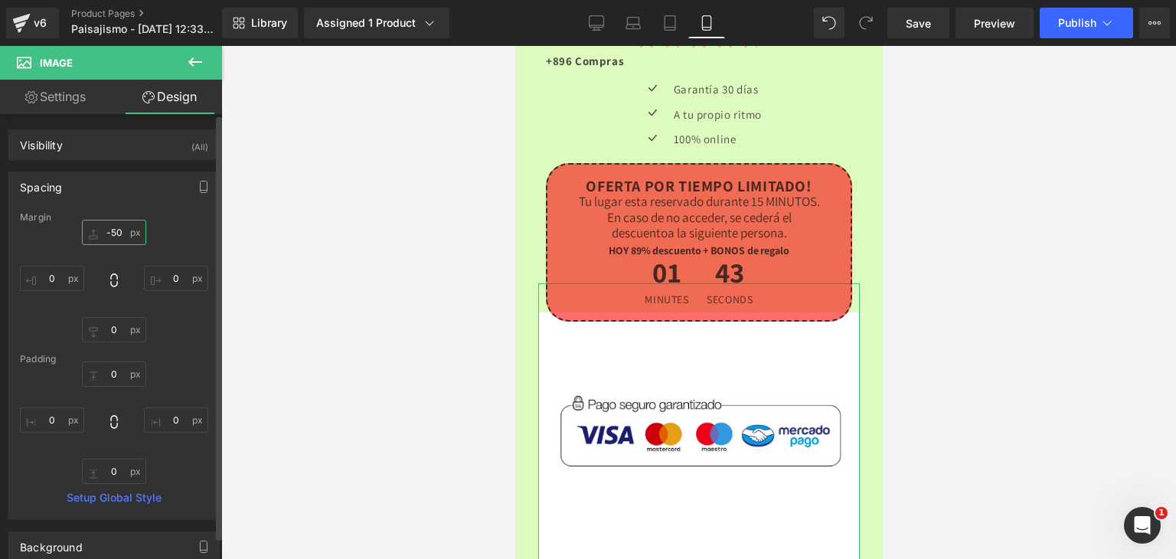
click at [115, 238] on input "-50" at bounding box center [114, 232] width 64 height 25
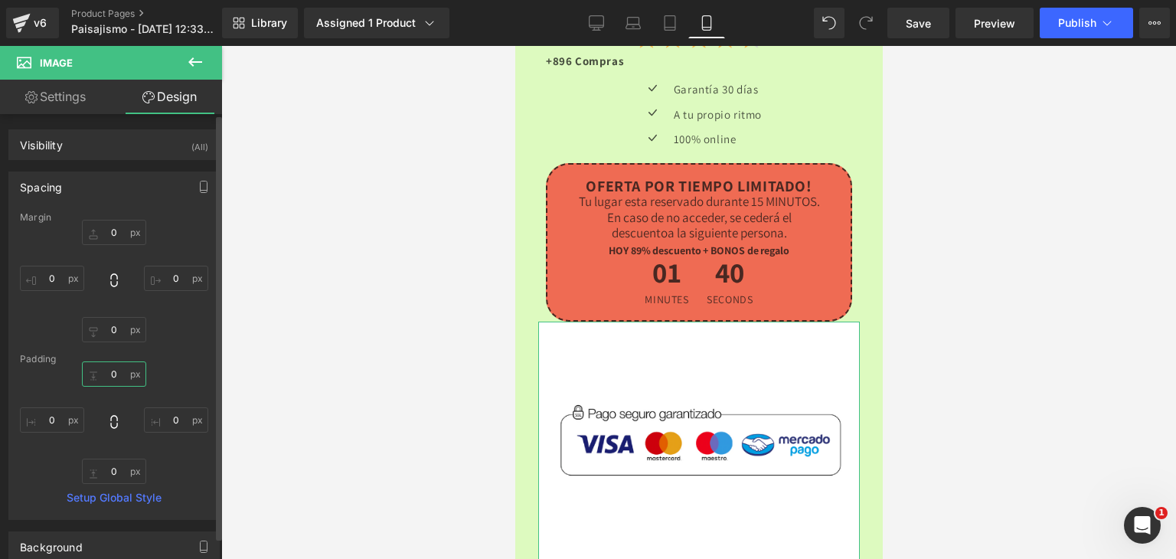
click at [117, 374] on input "0" at bounding box center [114, 373] width 64 height 25
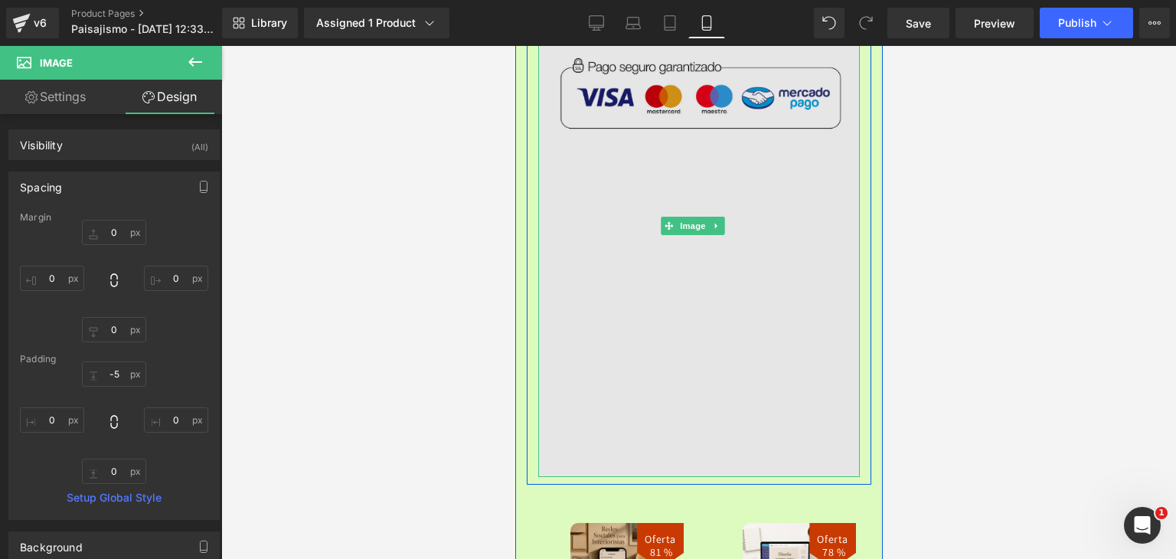
scroll to position [4287, 0]
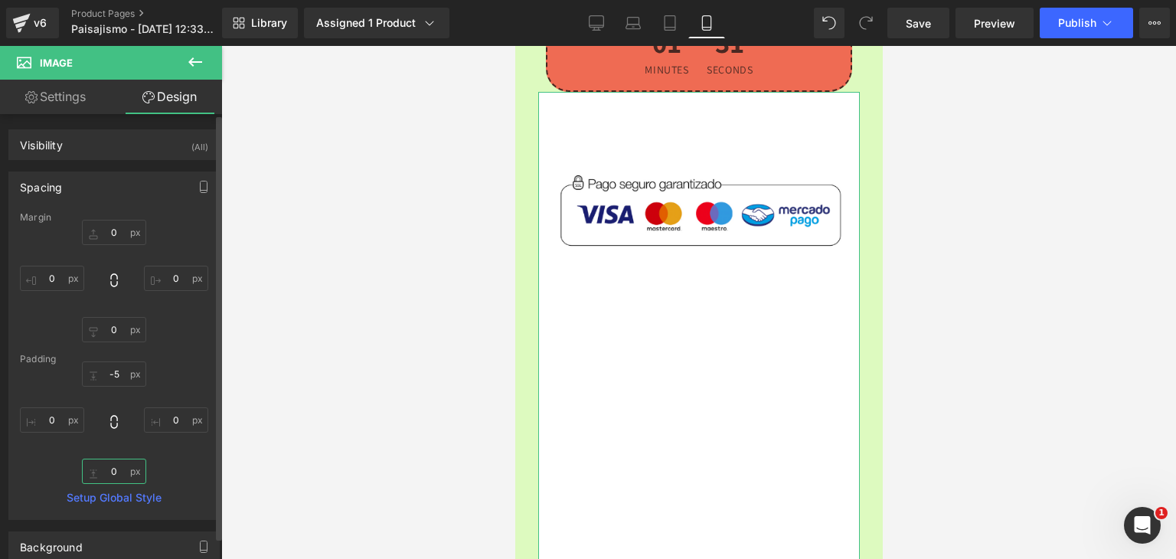
click at [119, 465] on input "0" at bounding box center [114, 471] width 64 height 25
click at [119, 465] on input "-250" at bounding box center [114, 471] width 64 height 25
click at [123, 327] on input "0" at bounding box center [114, 329] width 64 height 25
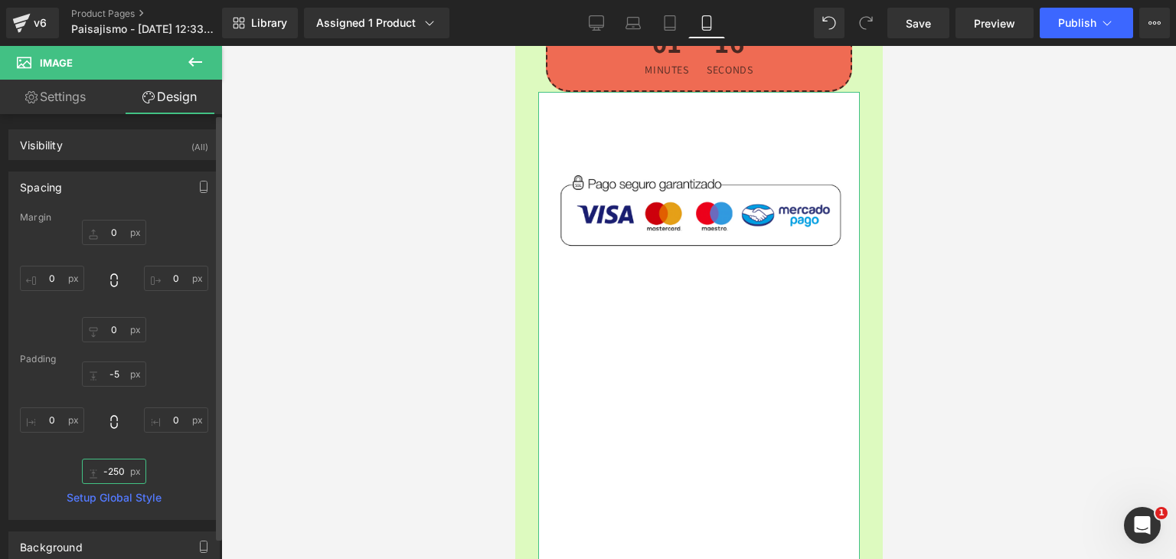
click at [107, 469] on input "-250" at bounding box center [114, 471] width 64 height 25
click at [119, 323] on input "0" at bounding box center [114, 329] width 64 height 25
click at [119, 323] on input "50" at bounding box center [114, 329] width 64 height 25
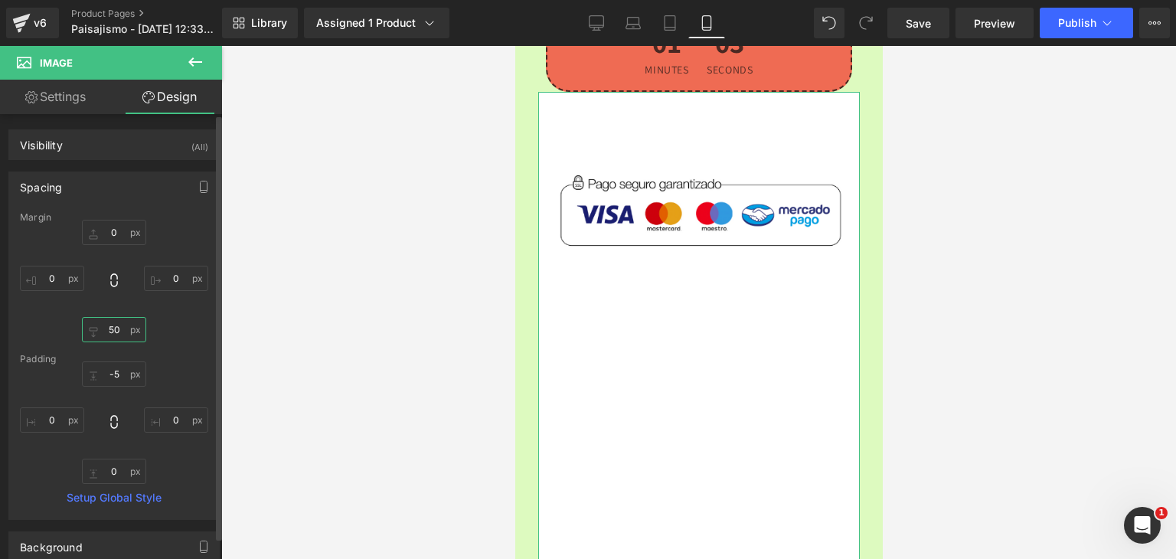
click at [119, 323] on input "50" at bounding box center [114, 329] width 64 height 25
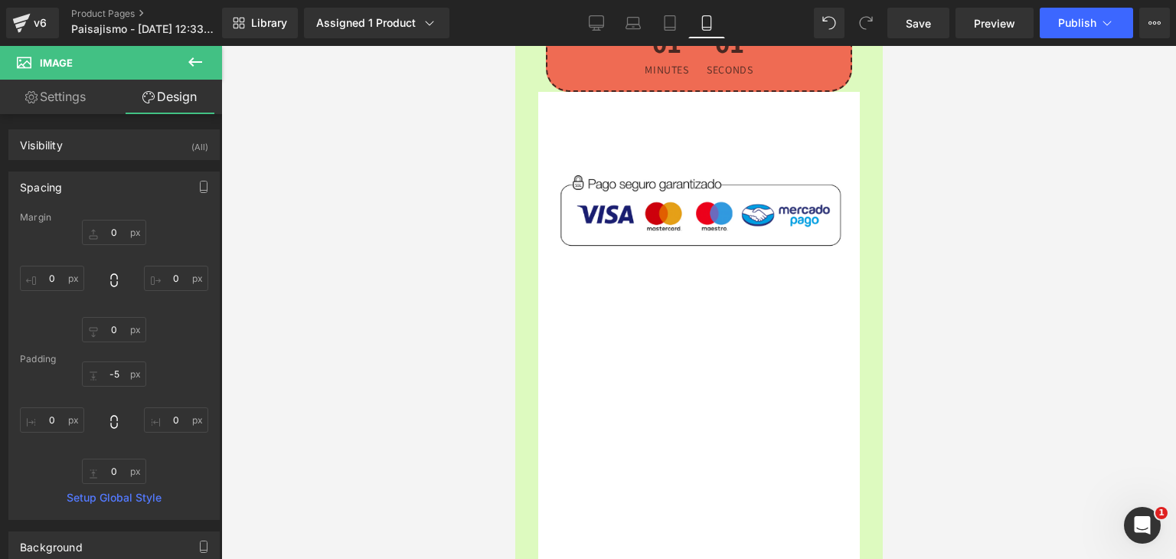
click at [389, 252] on div at bounding box center [698, 302] width 955 height 513
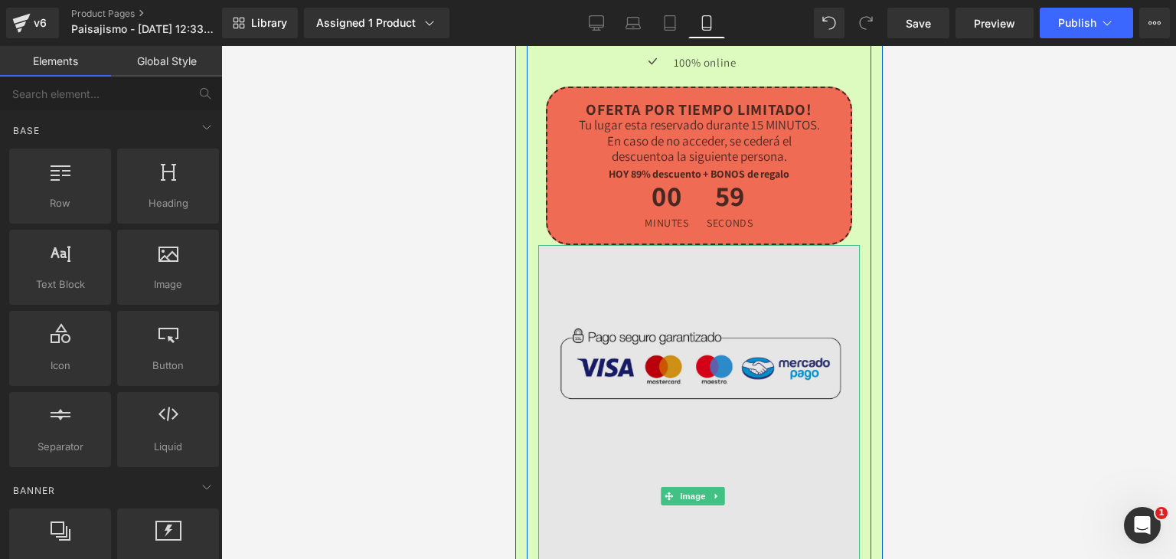
scroll to position [4134, 0]
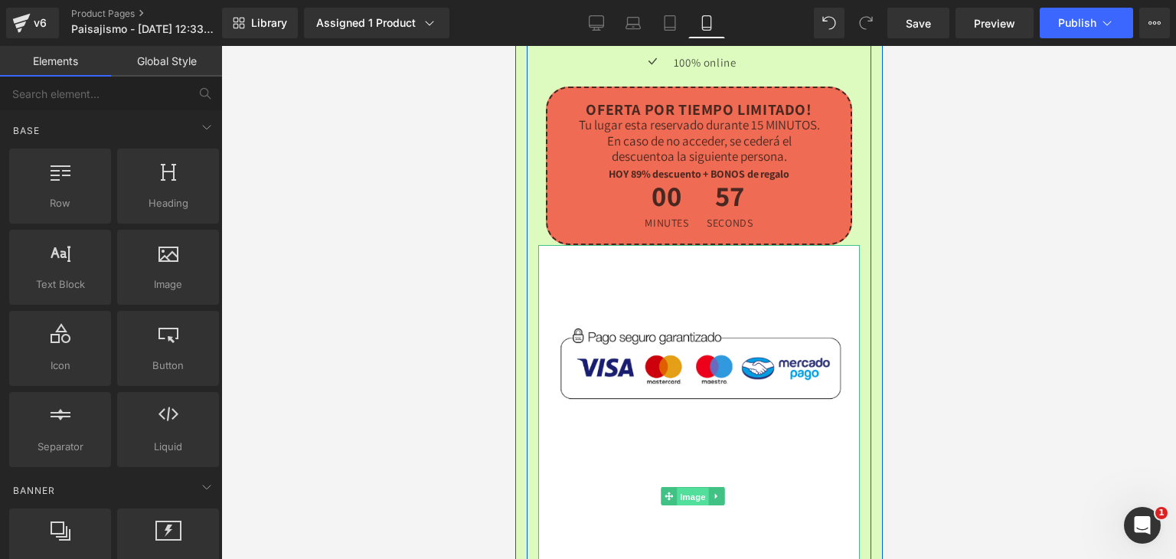
click at [687, 488] on span "Image" at bounding box center [693, 497] width 32 height 18
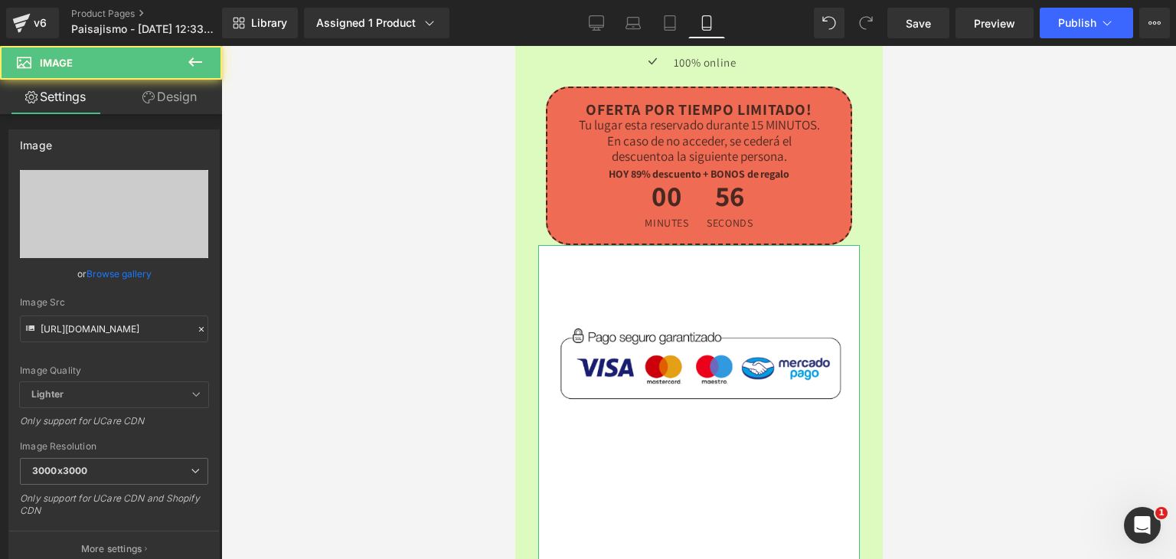
click at [157, 93] on link "Design" at bounding box center [169, 97] width 111 height 34
click at [0, 0] on div "Spacing" at bounding box center [0, 0] width 0 height 0
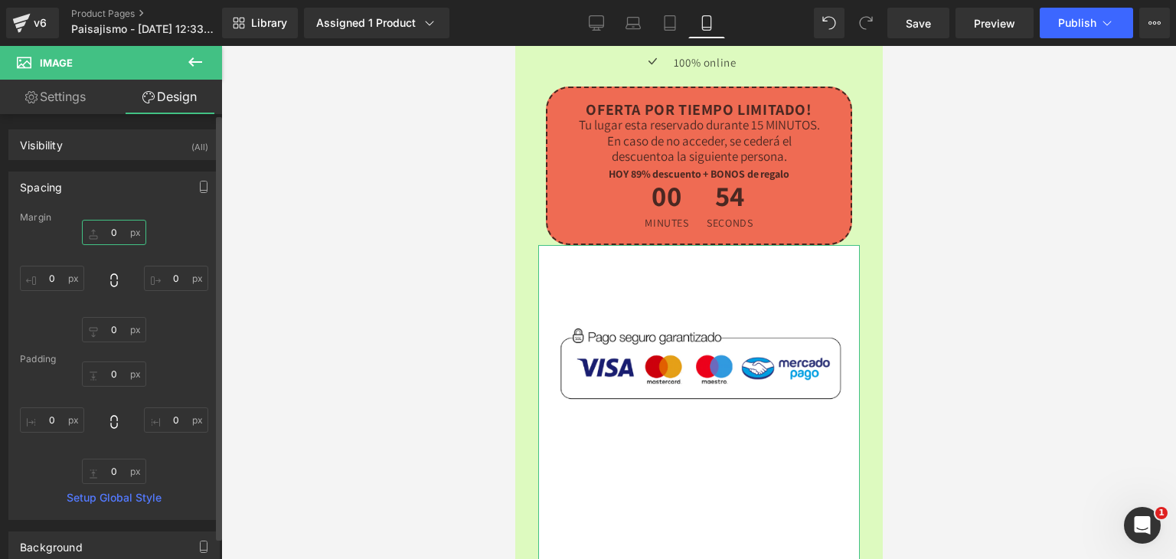
click at [122, 236] on input "0" at bounding box center [114, 232] width 64 height 25
click at [123, 326] on input "0" at bounding box center [114, 329] width 64 height 25
click at [115, 464] on input "0" at bounding box center [114, 471] width 64 height 25
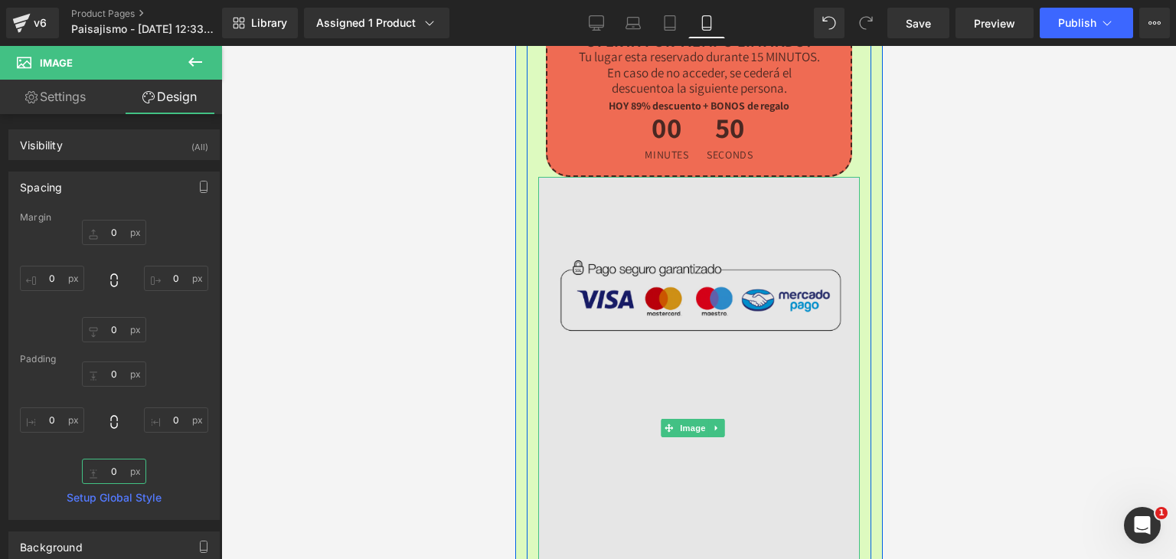
scroll to position [4210, 0]
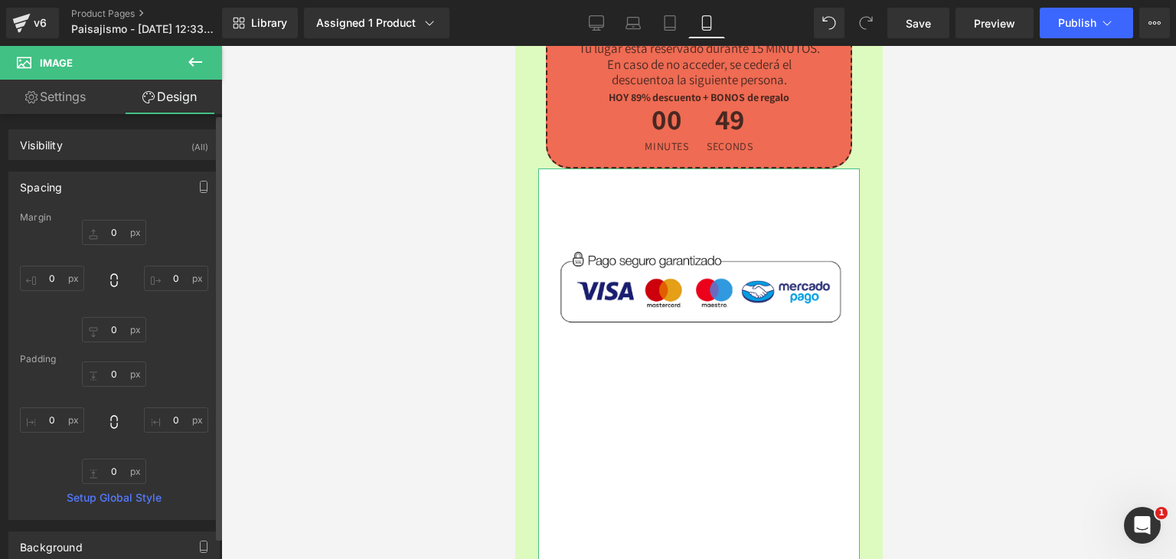
click at [126, 497] on link "Setup Global Style" at bounding box center [114, 497] width 188 height 12
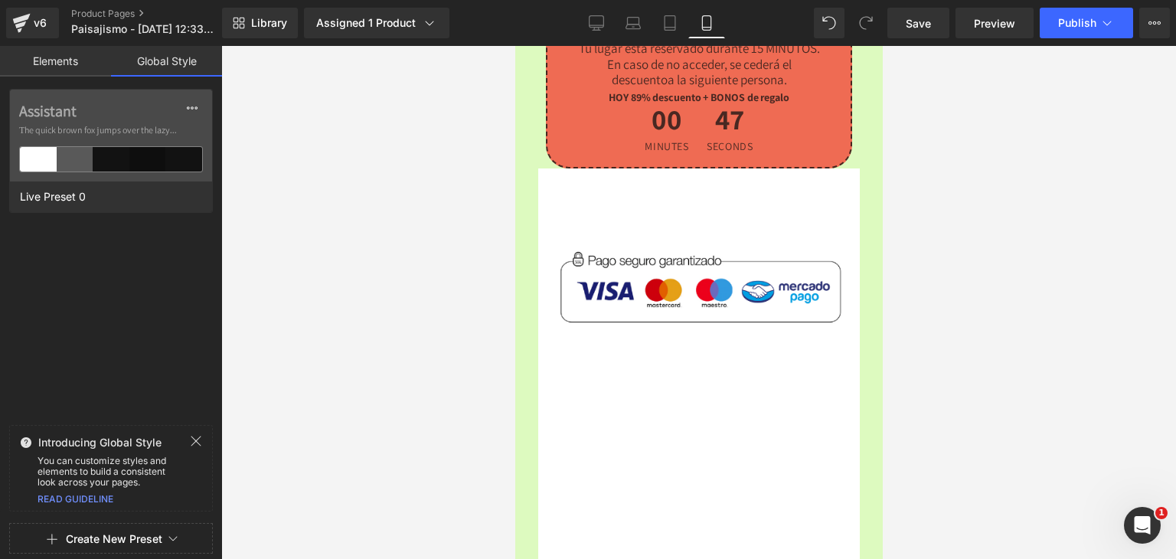
click at [191, 442] on icon at bounding box center [196, 441] width 12 height 12
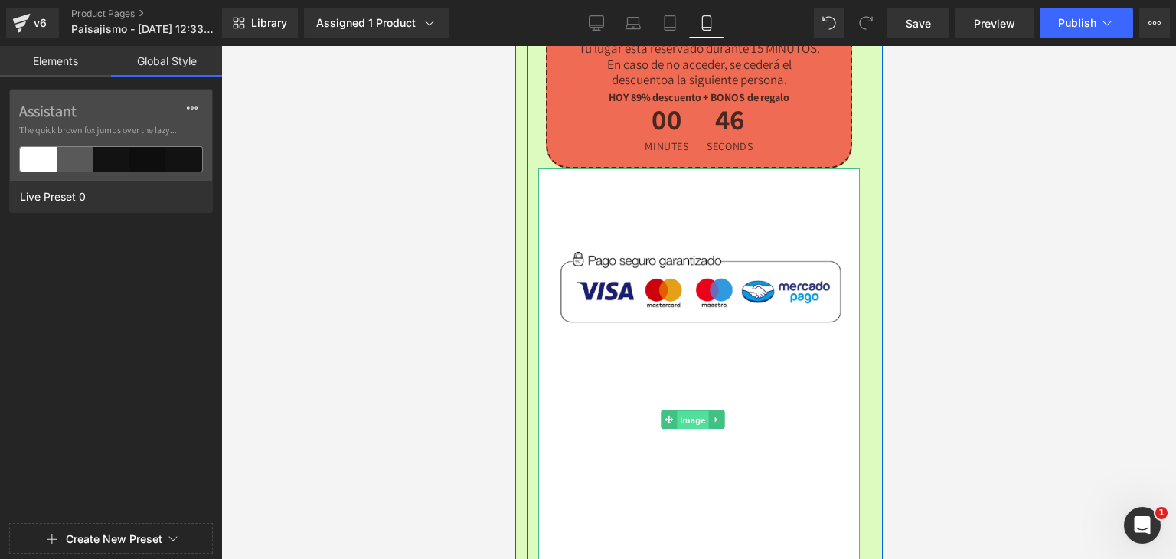
click at [688, 411] on span "Image" at bounding box center [693, 420] width 32 height 18
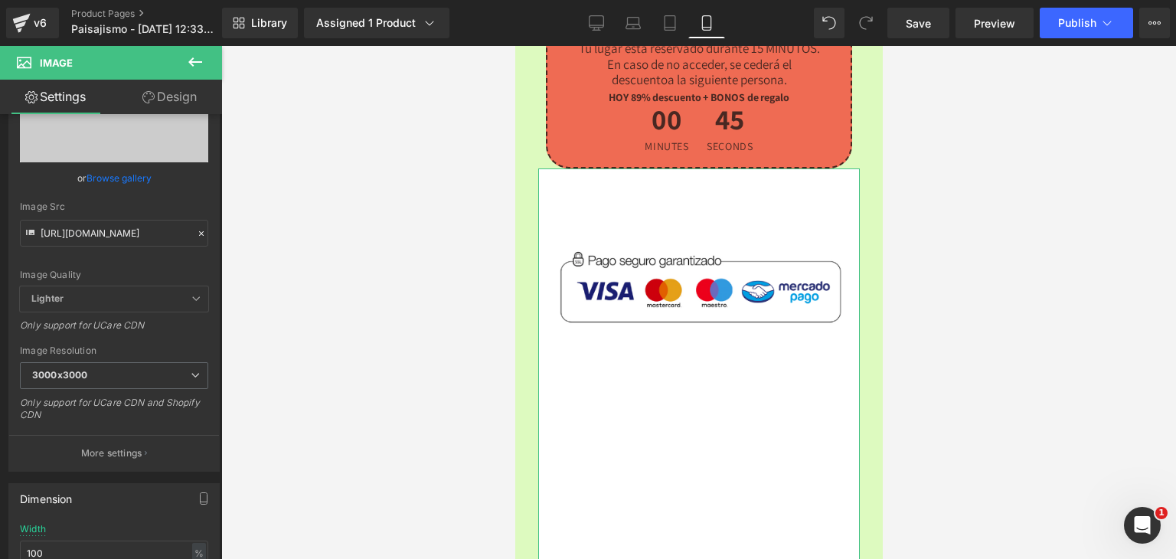
scroll to position [153, 0]
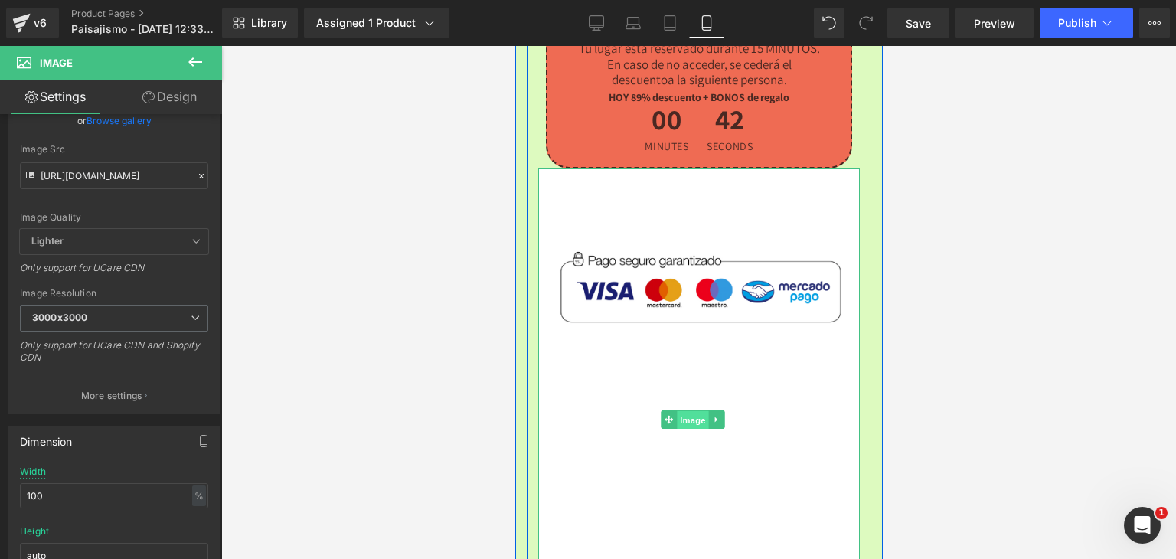
drag, startPoint x: 678, startPoint y: 290, endPoint x: 844, endPoint y: 277, distance: 166.6
click at [678, 411] on span "Image" at bounding box center [693, 420] width 32 height 18
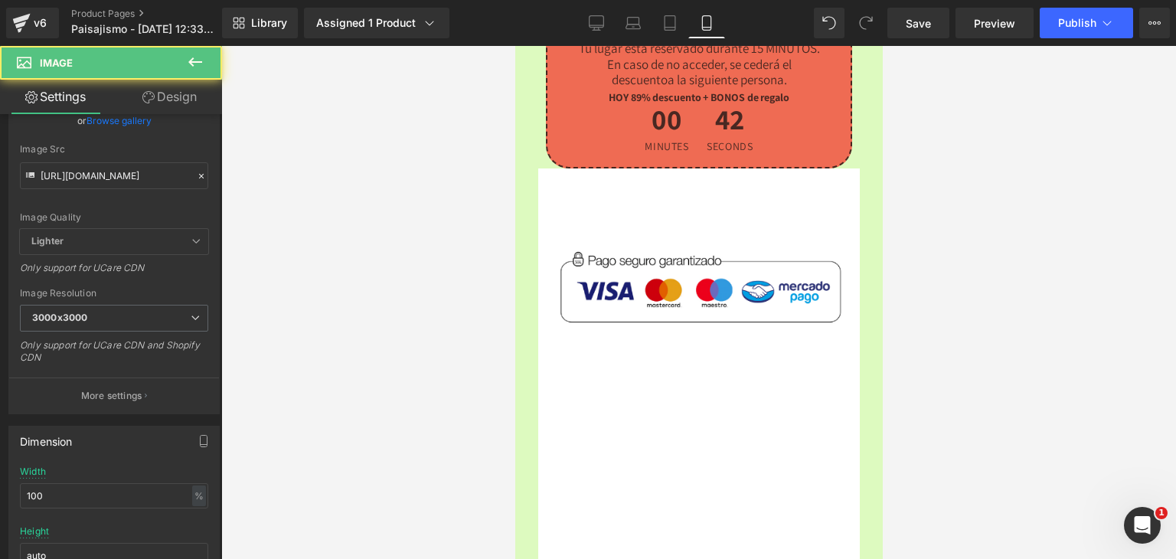
click at [180, 87] on link "Design" at bounding box center [169, 97] width 111 height 34
click at [0, 0] on div "Spacing" at bounding box center [0, 0] width 0 height 0
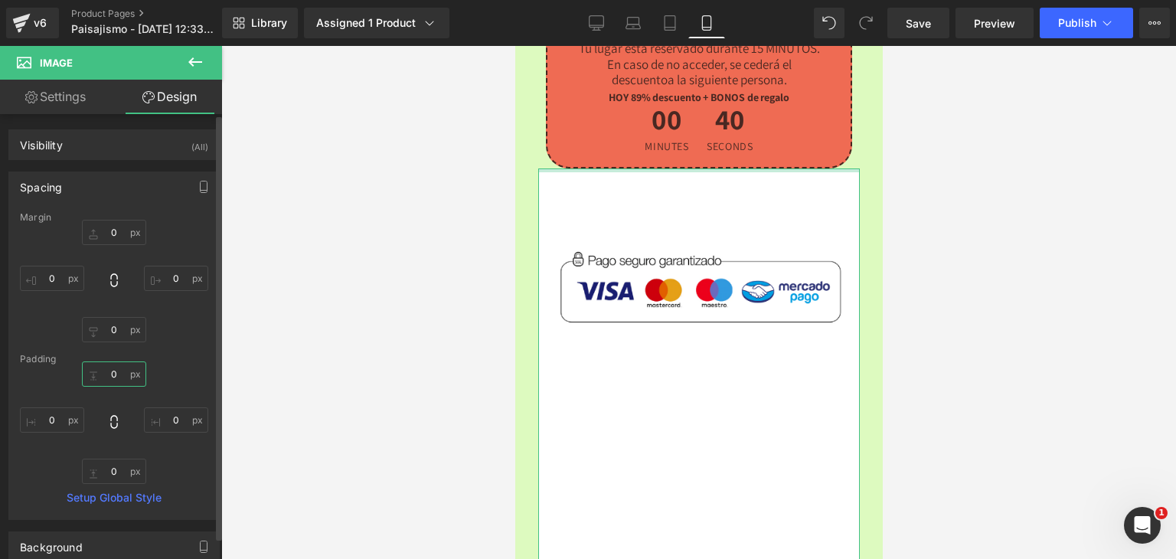
click at [112, 372] on input "0" at bounding box center [114, 373] width 64 height 25
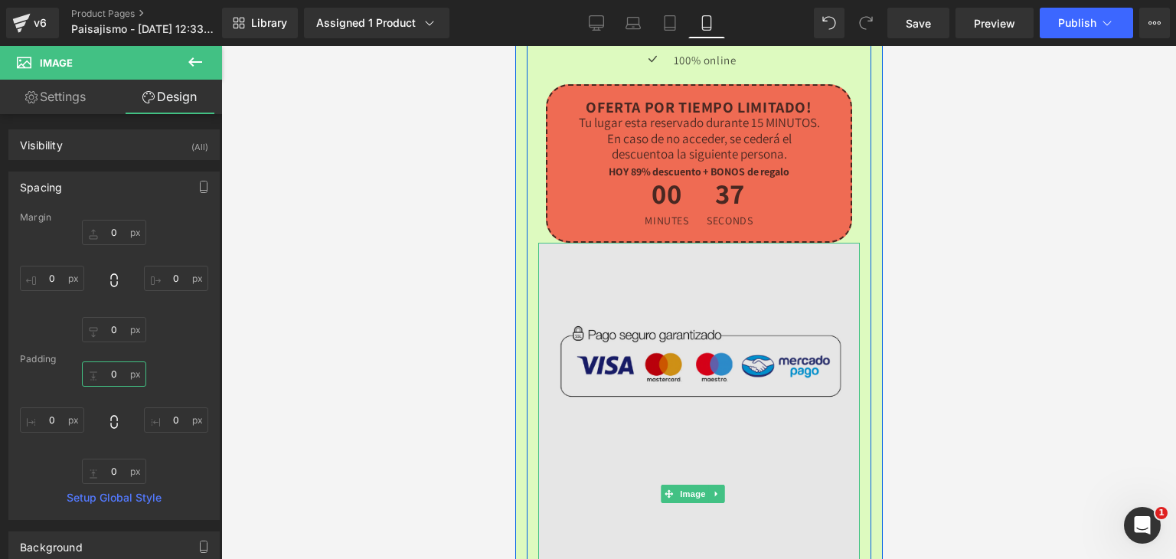
scroll to position [4134, 0]
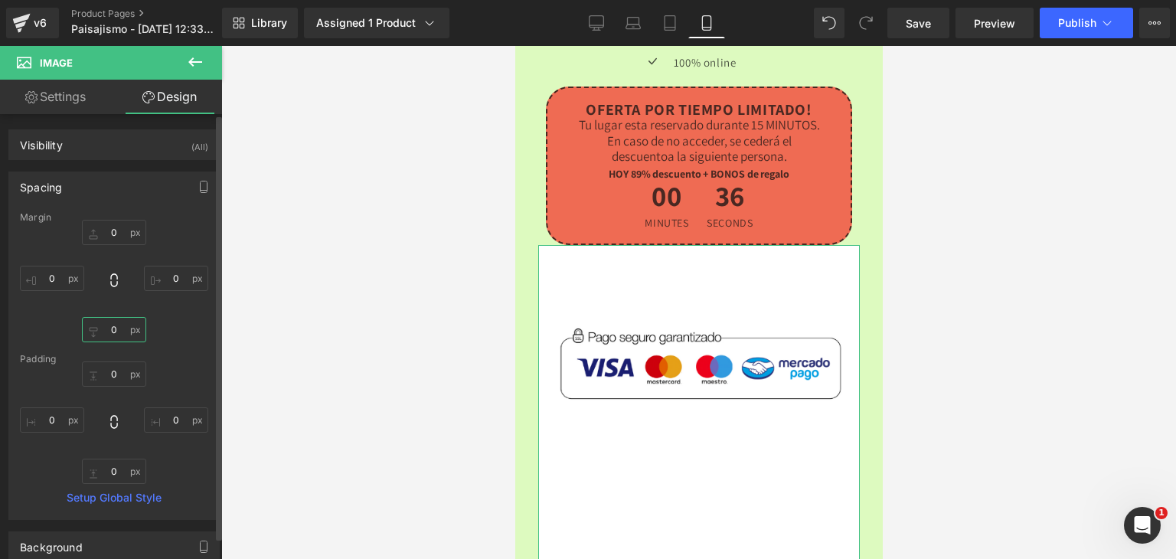
click at [116, 325] on input "0" at bounding box center [114, 329] width 64 height 25
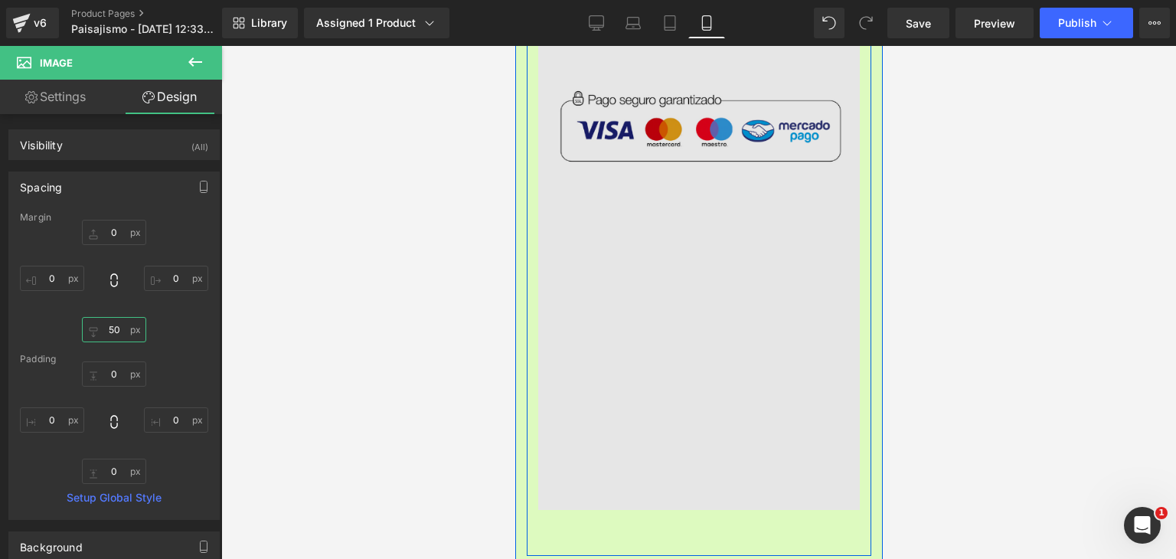
scroll to position [4364, 0]
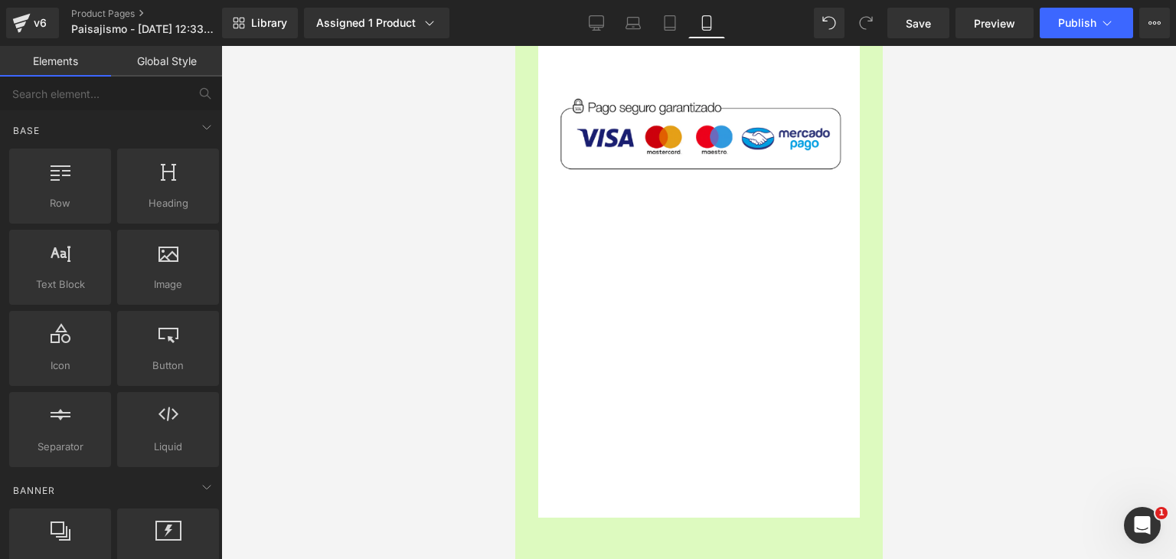
click at [1080, 341] on div at bounding box center [698, 302] width 955 height 513
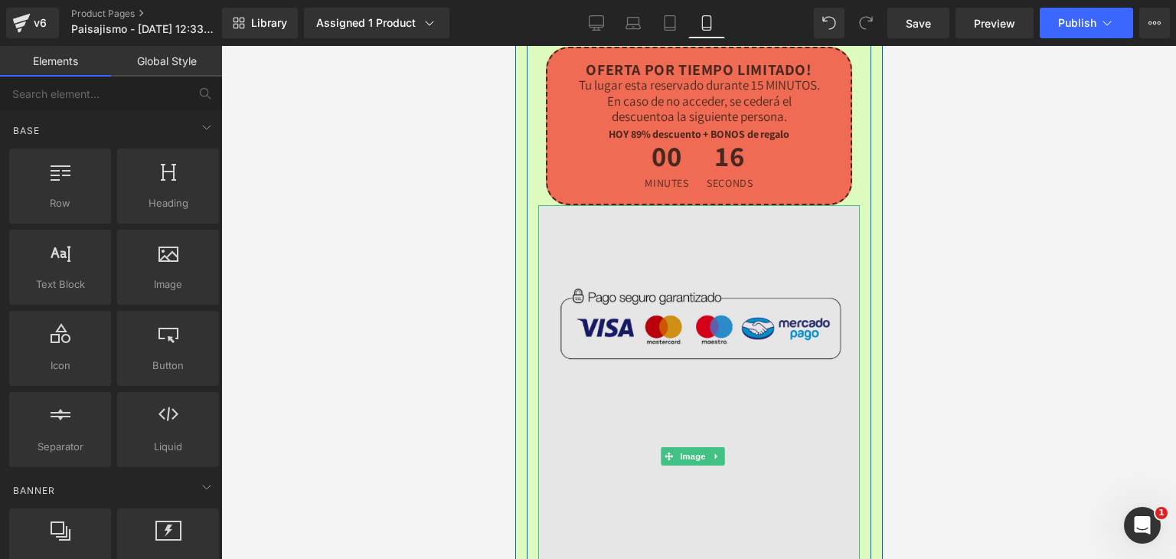
scroll to position [4057, 0]
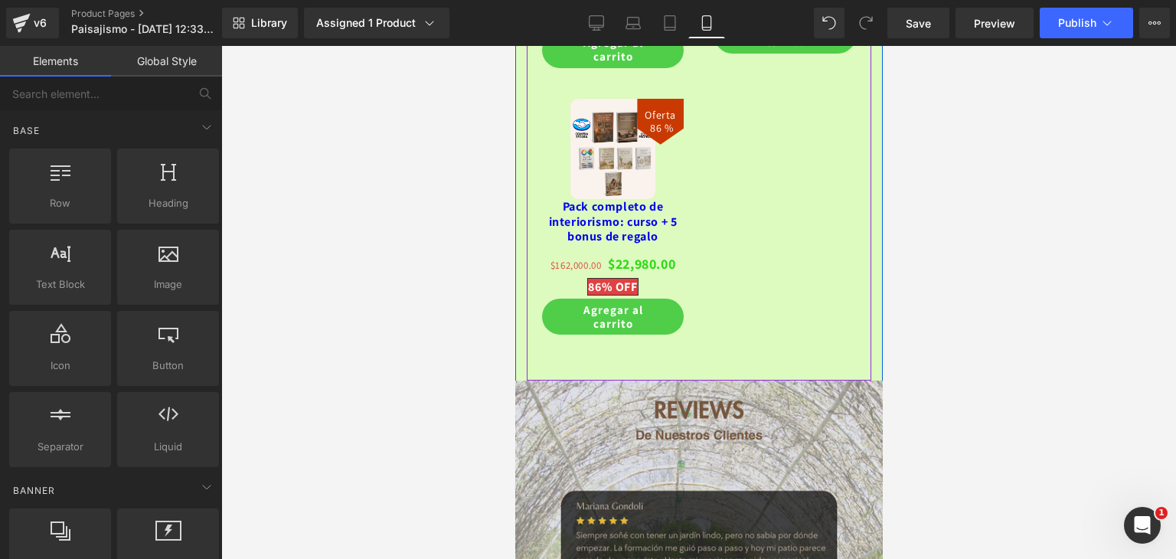
scroll to position [4593, 0]
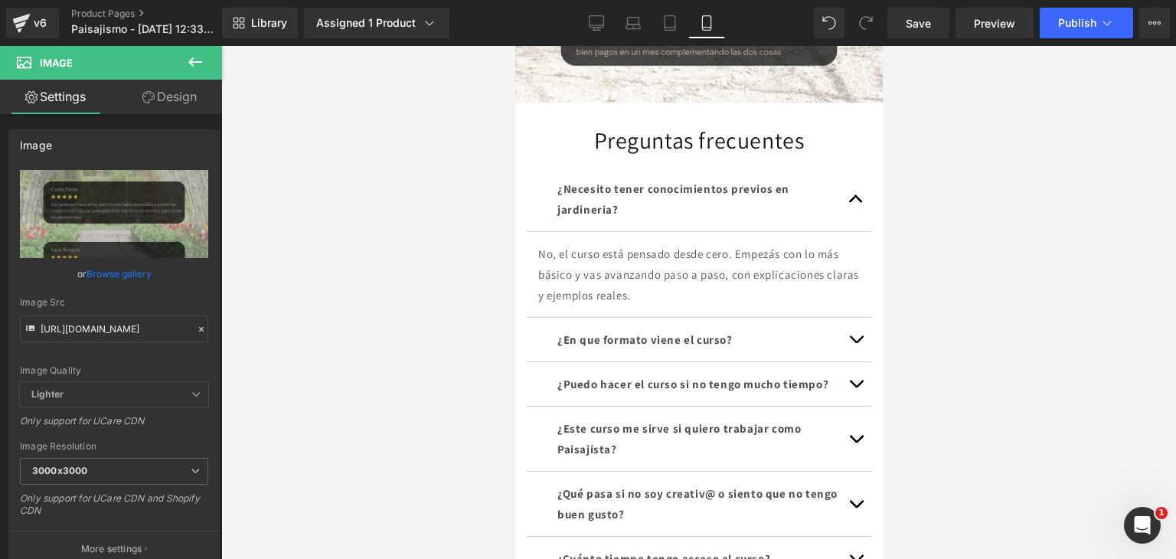
scroll to position [5659, 0]
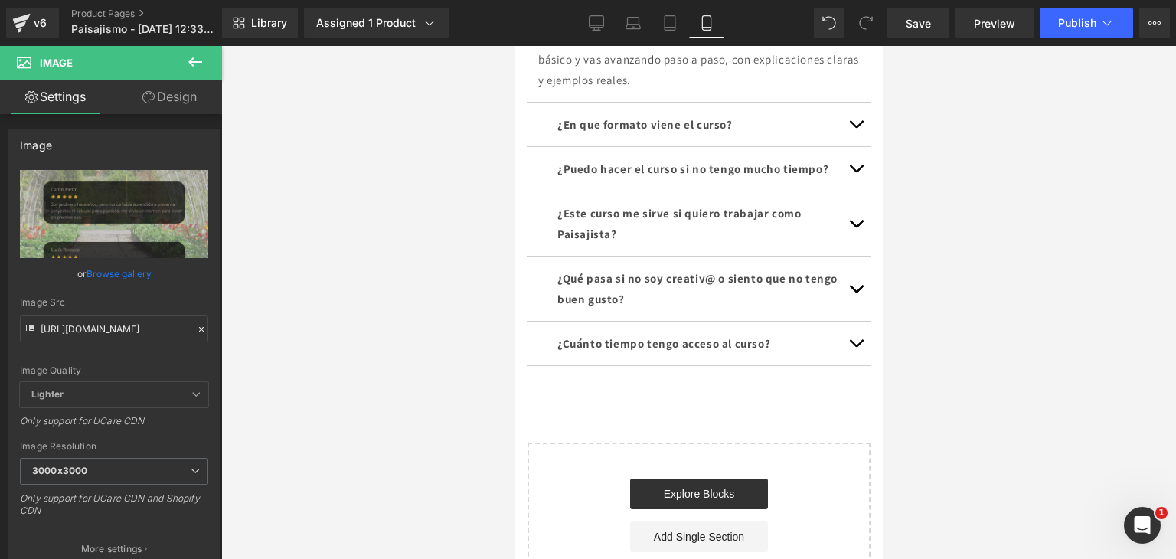
click at [193, 59] on icon at bounding box center [195, 62] width 18 height 18
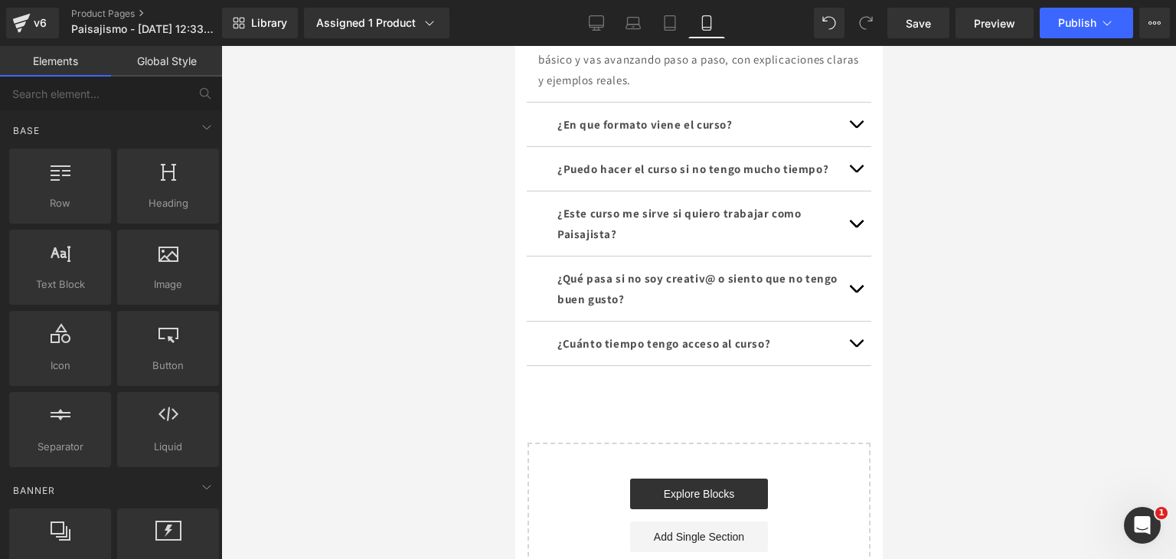
click at [312, 205] on div at bounding box center [698, 302] width 955 height 513
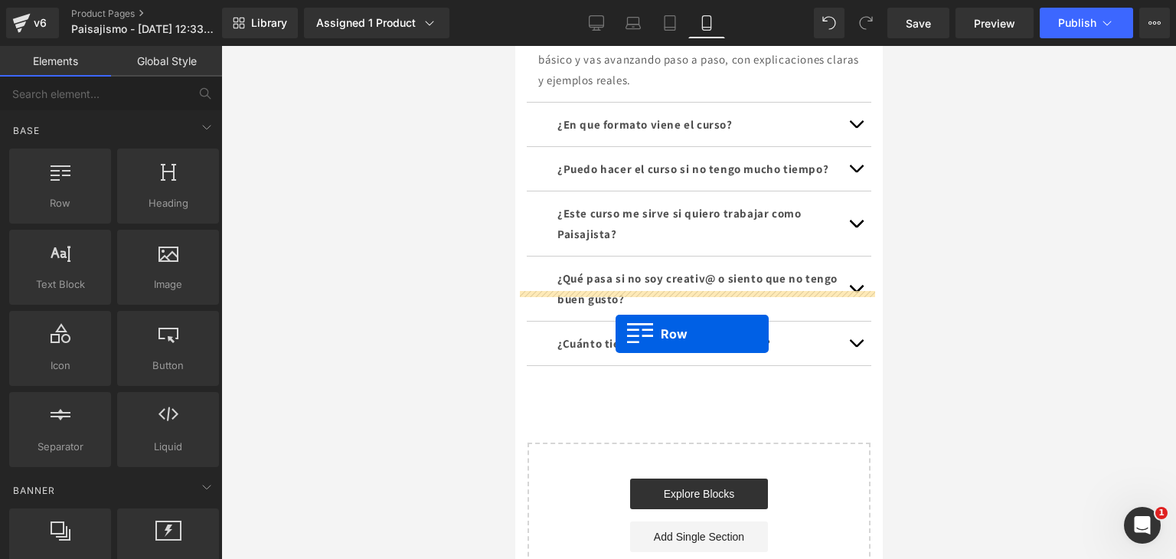
drag, startPoint x: 827, startPoint y: 295, endPoint x: 615, endPoint y: 335, distance: 215.0
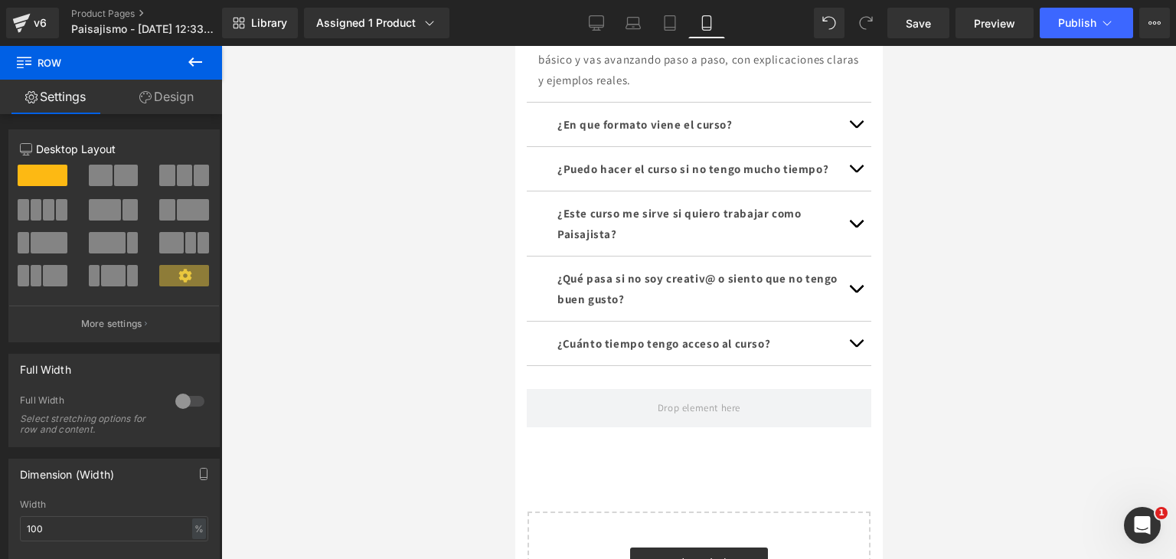
click at [384, 260] on div at bounding box center [698, 302] width 955 height 513
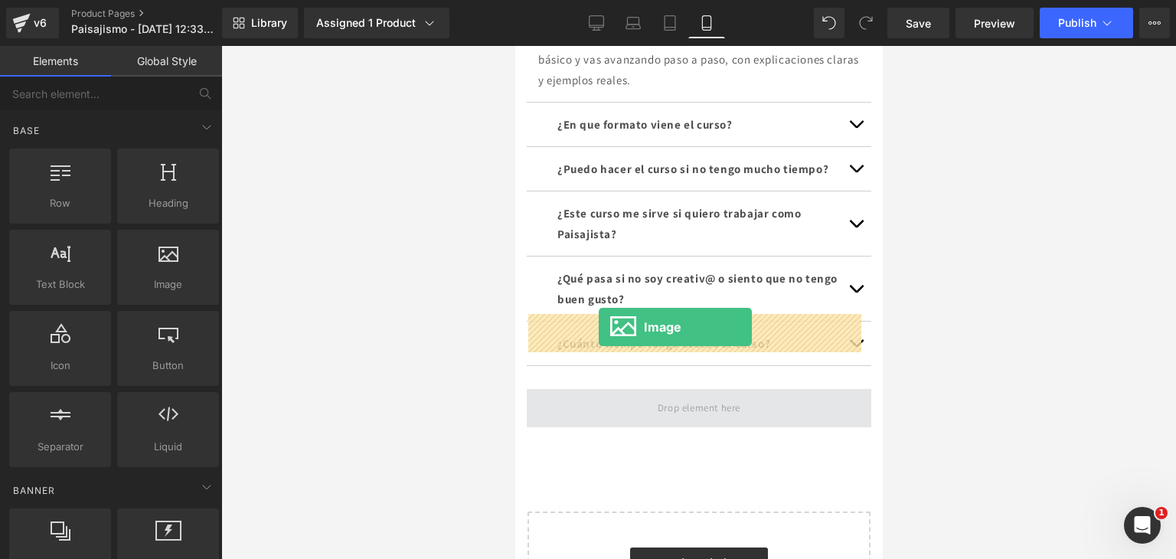
drag, startPoint x: 674, startPoint y: 317, endPoint x: 595, endPoint y: 328, distance: 79.7
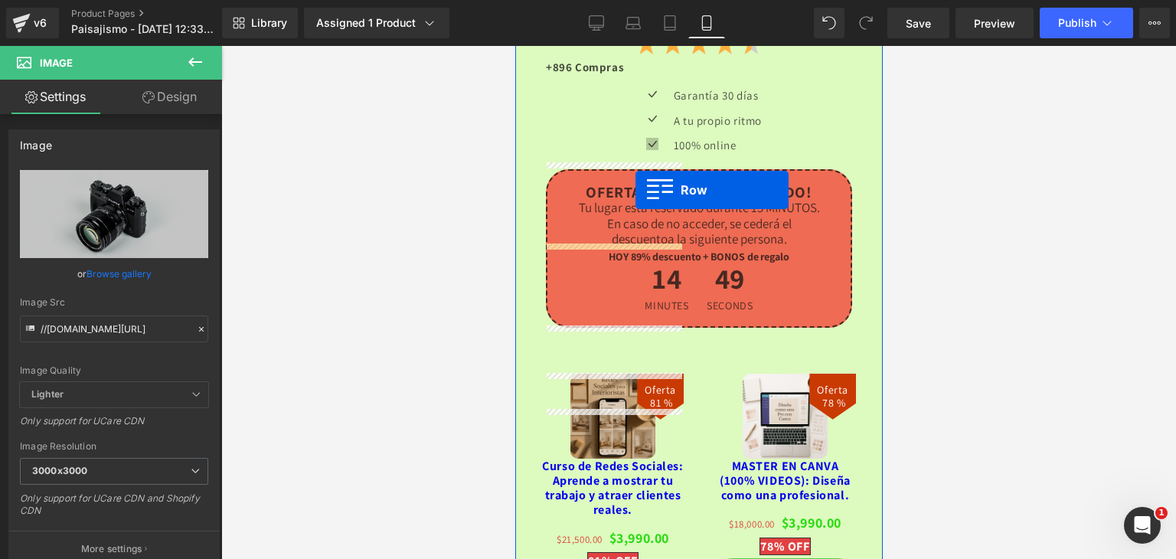
scroll to position [3898, 0]
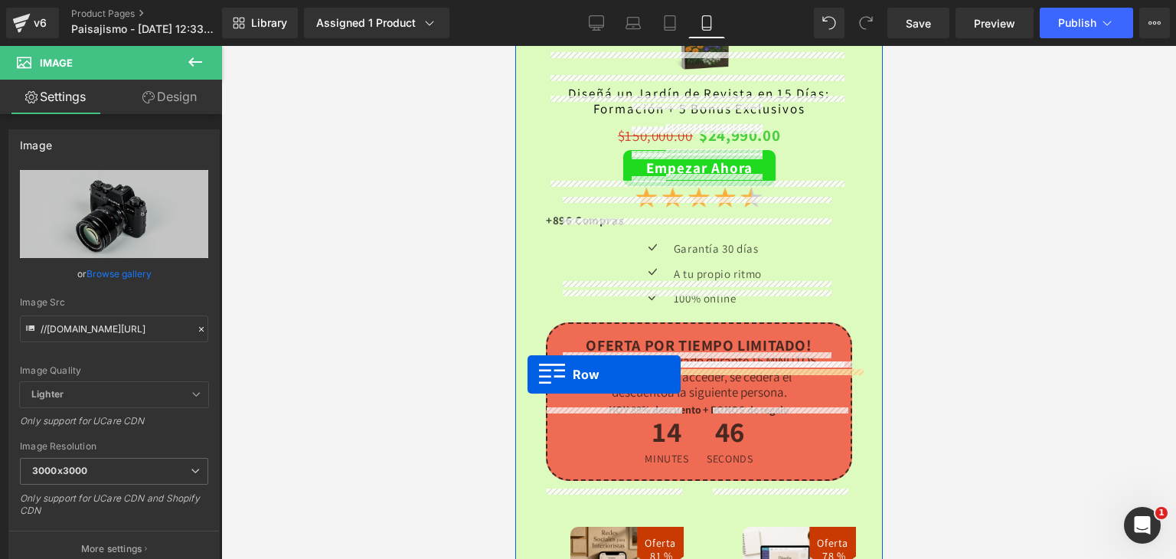
drag, startPoint x: 525, startPoint y: 304, endPoint x: 527, endPoint y: 374, distance: 70.4
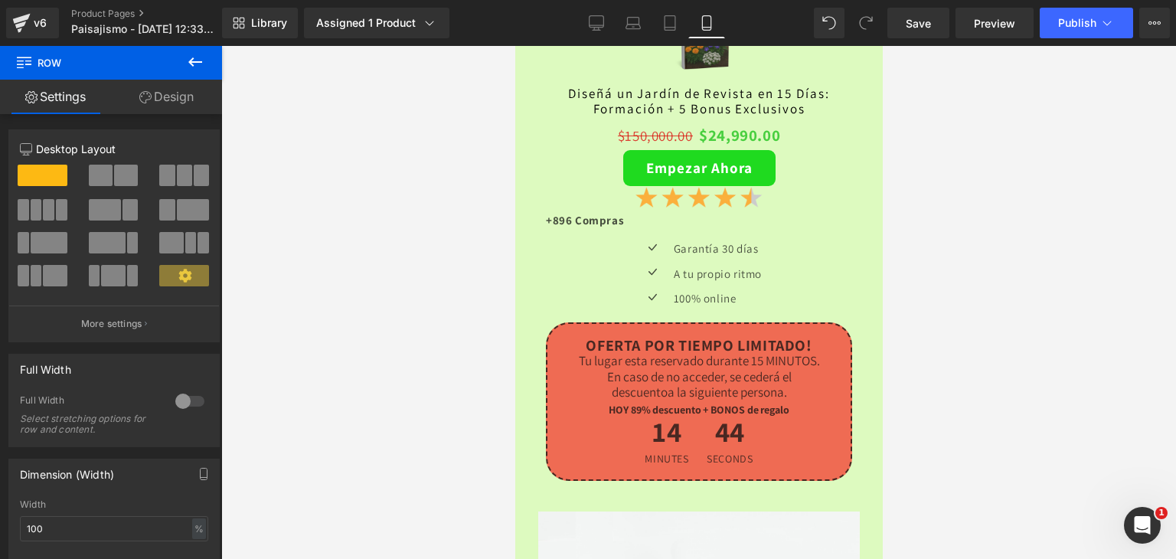
click at [956, 423] on div at bounding box center [698, 302] width 955 height 513
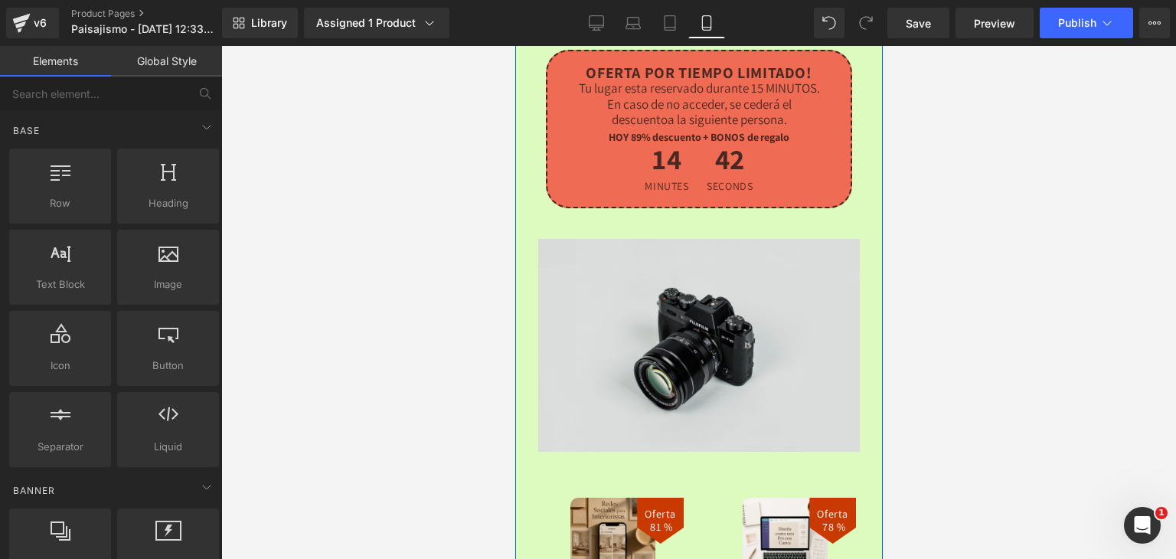
scroll to position [4051, 0]
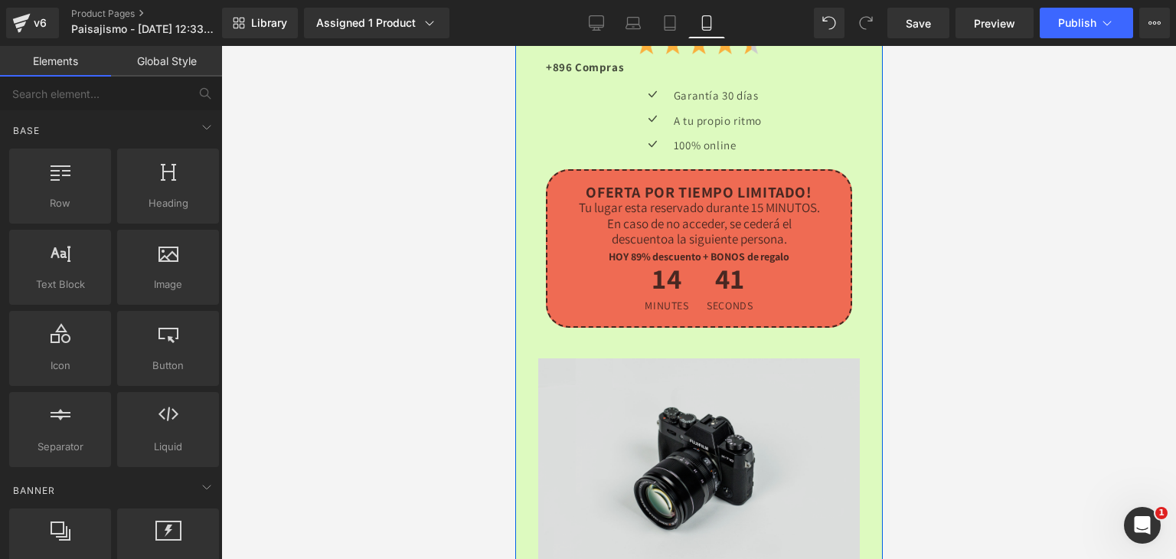
click at [598, 358] on img at bounding box center [698, 464] width 322 height 213
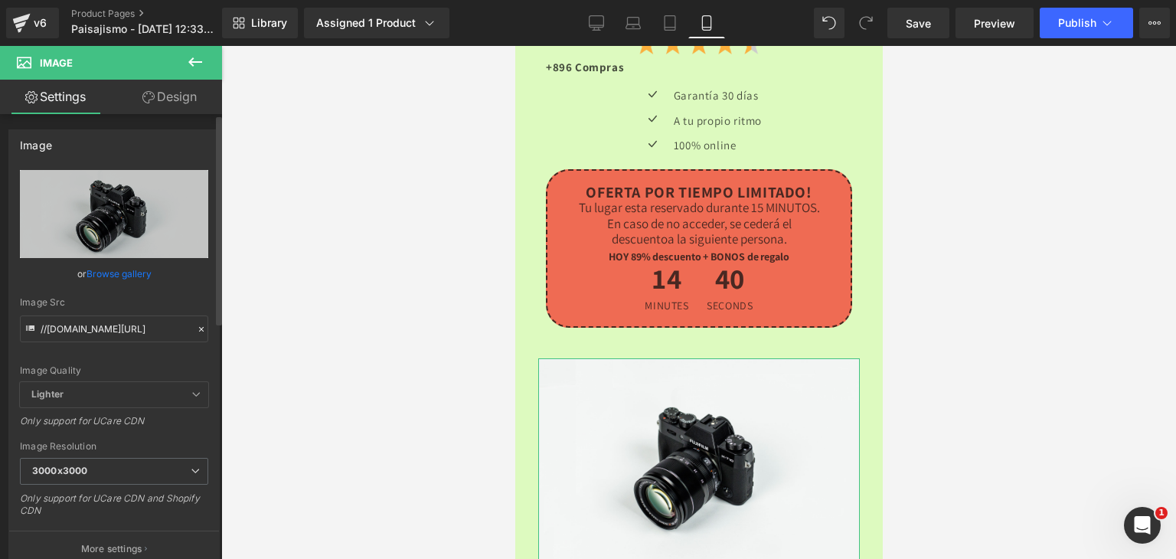
click at [196, 328] on icon at bounding box center [201, 329] width 11 height 11
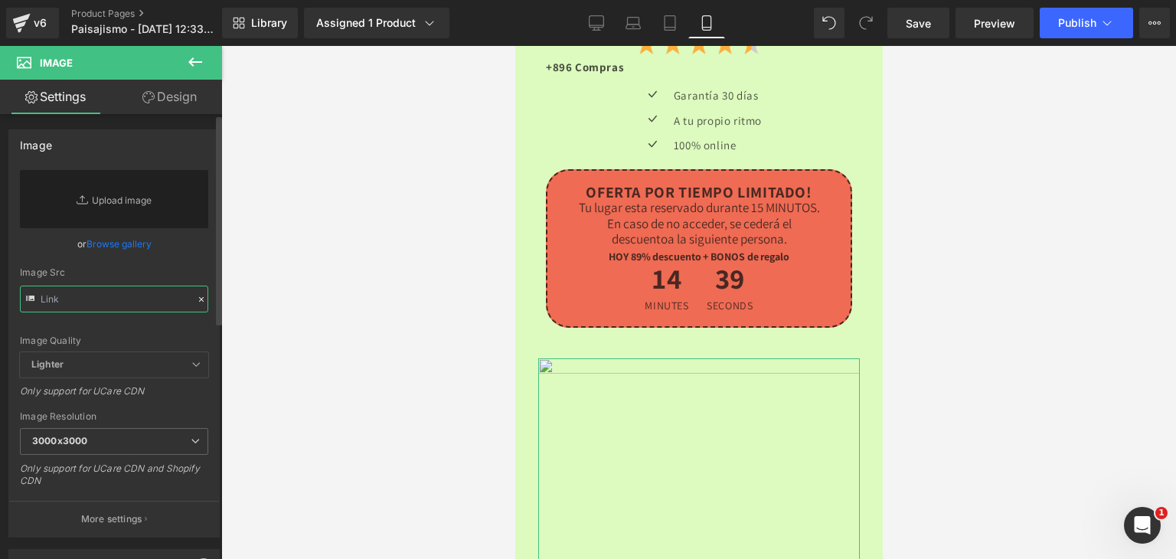
click at [118, 299] on input "text" at bounding box center [114, 299] width 188 height 27
paste input "https://i.ibb.co/G485qhSM/paisajismo-8.png"
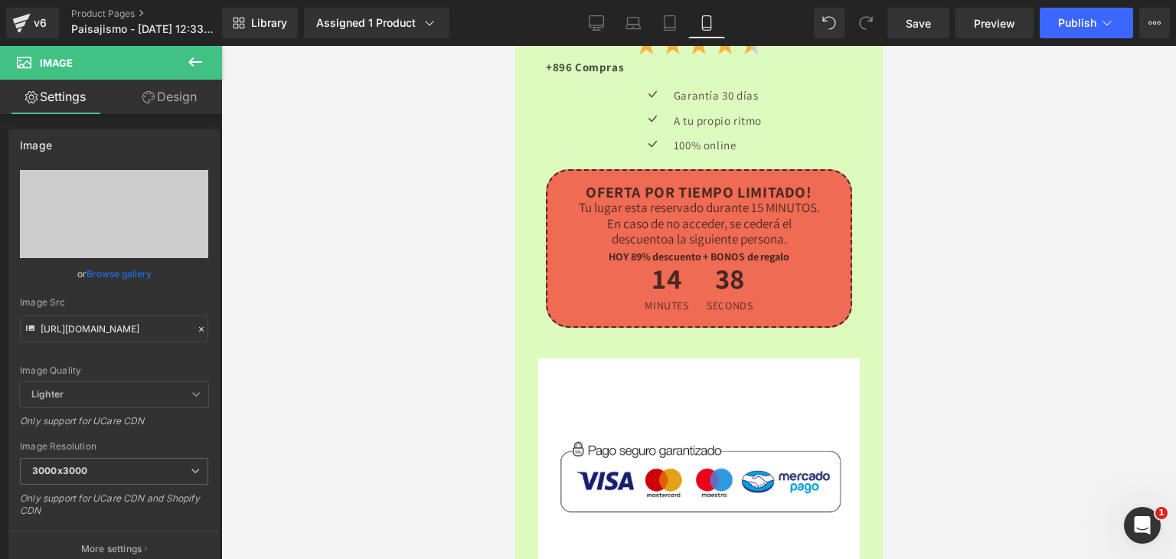
scroll to position [0, 0]
click at [399, 306] on div at bounding box center [698, 302] width 955 height 513
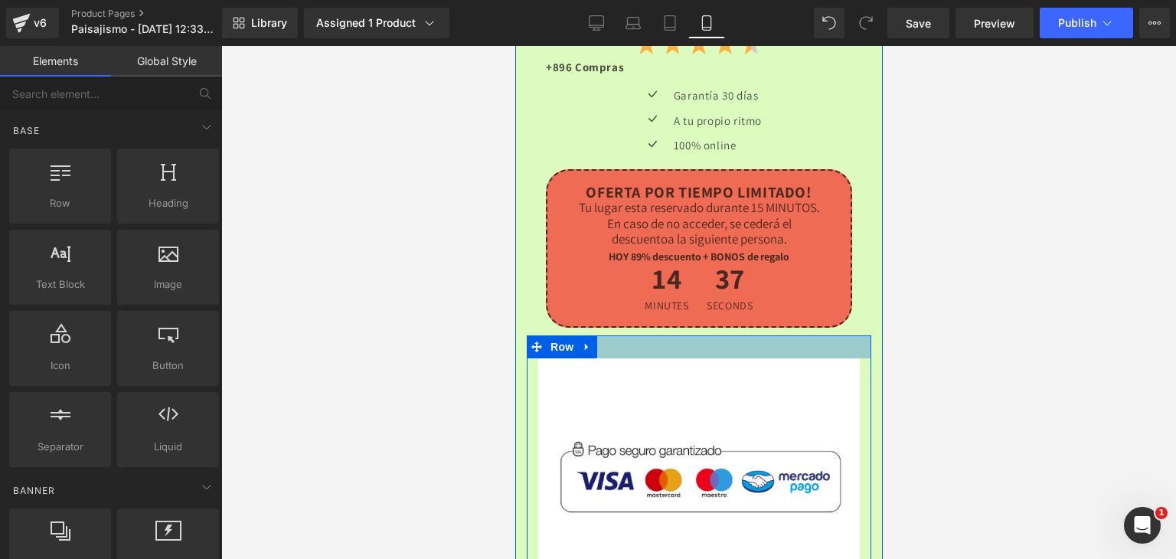
click at [761, 335] on div at bounding box center [698, 346] width 344 height 23
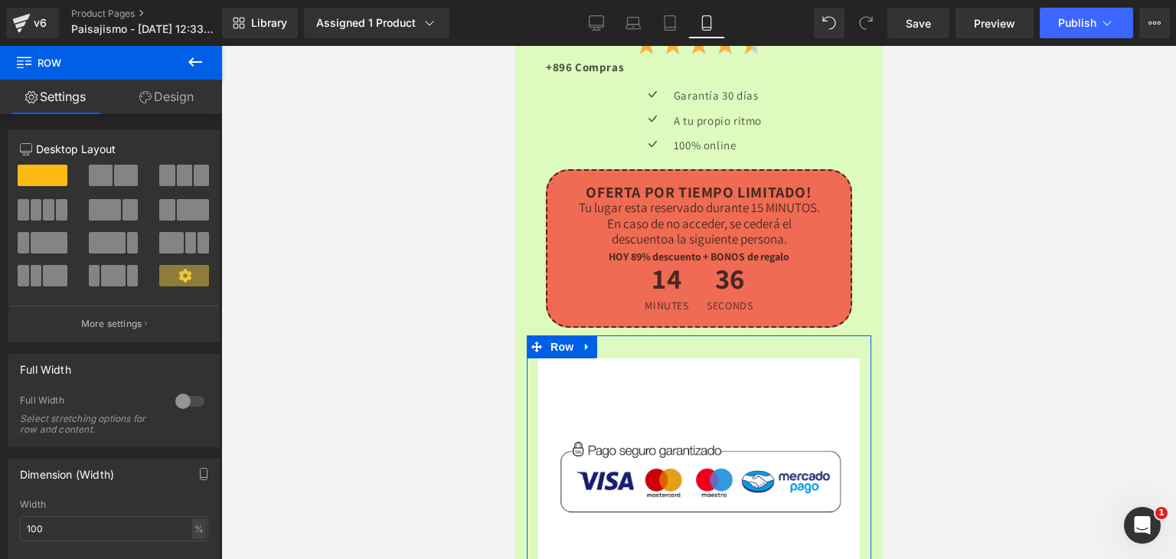
click at [156, 96] on link "Design" at bounding box center [166, 97] width 111 height 34
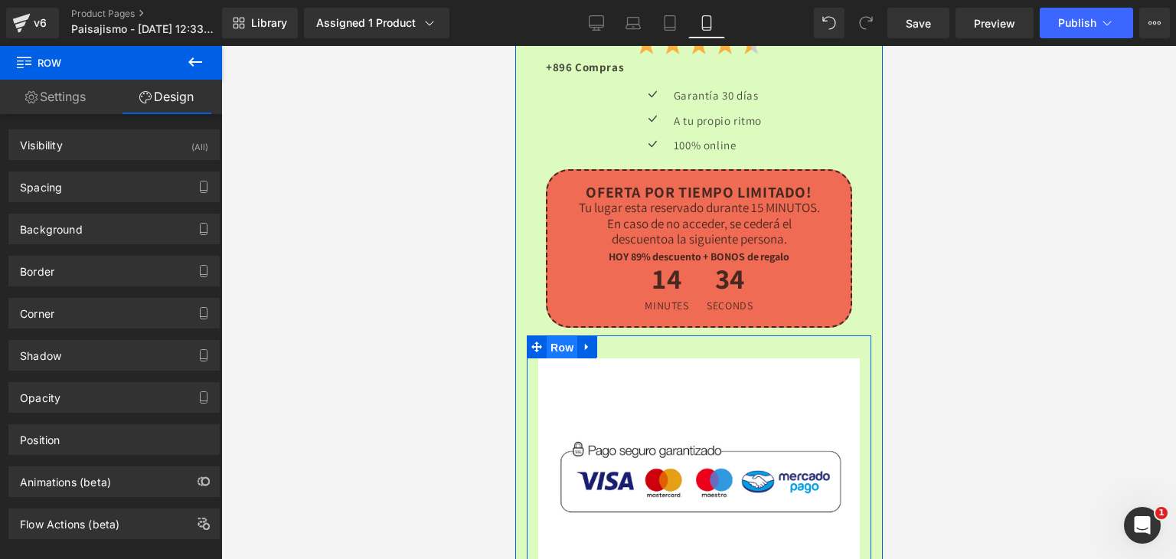
drag, startPoint x: 557, startPoint y: 225, endPoint x: 756, endPoint y: 189, distance: 202.3
click at [557, 336] on span "Row" at bounding box center [561, 347] width 31 height 23
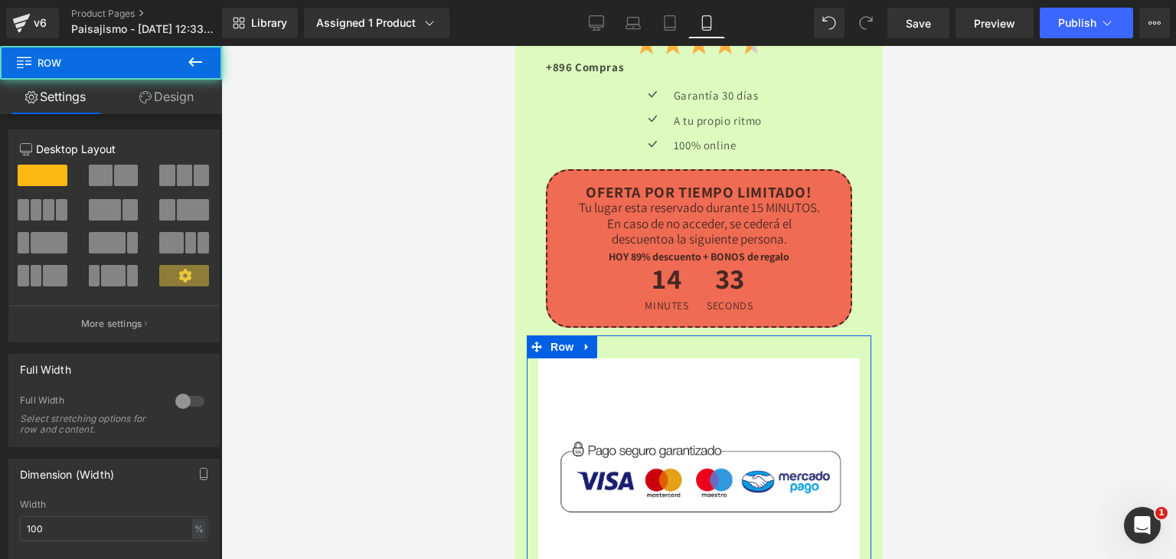
click at [162, 98] on link "Design" at bounding box center [166, 97] width 111 height 34
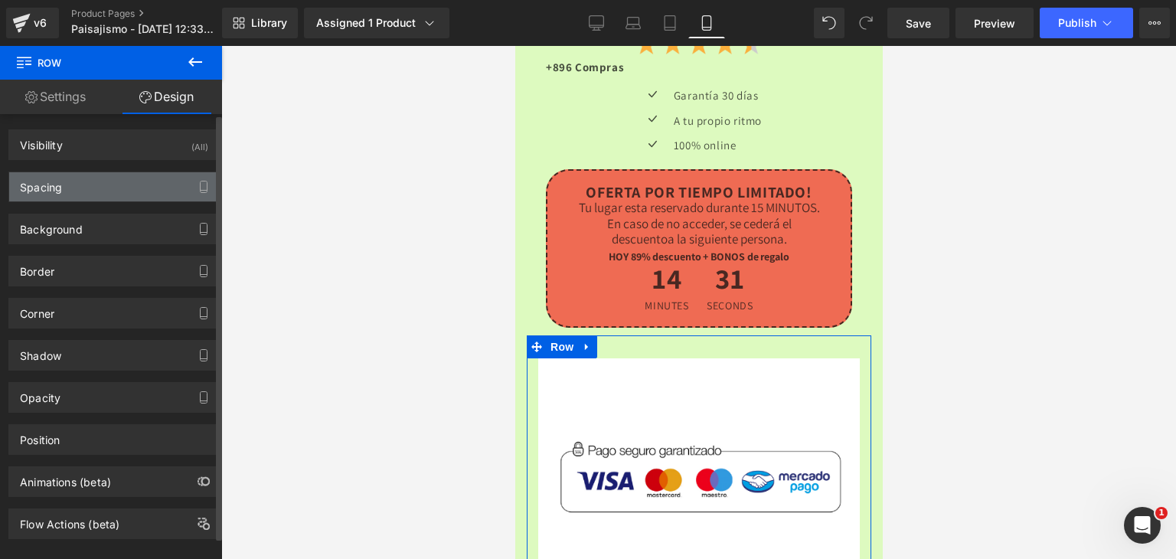
click at [67, 178] on div "Spacing" at bounding box center [114, 186] width 210 height 29
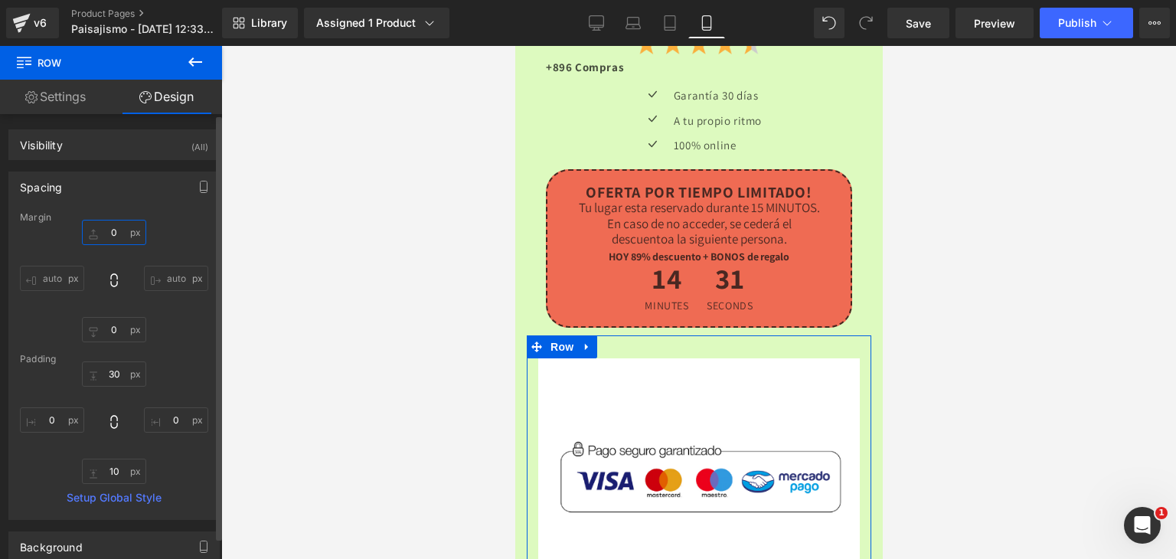
click at [112, 229] on input "0" at bounding box center [114, 232] width 64 height 25
click at [113, 367] on input "30" at bounding box center [114, 373] width 64 height 25
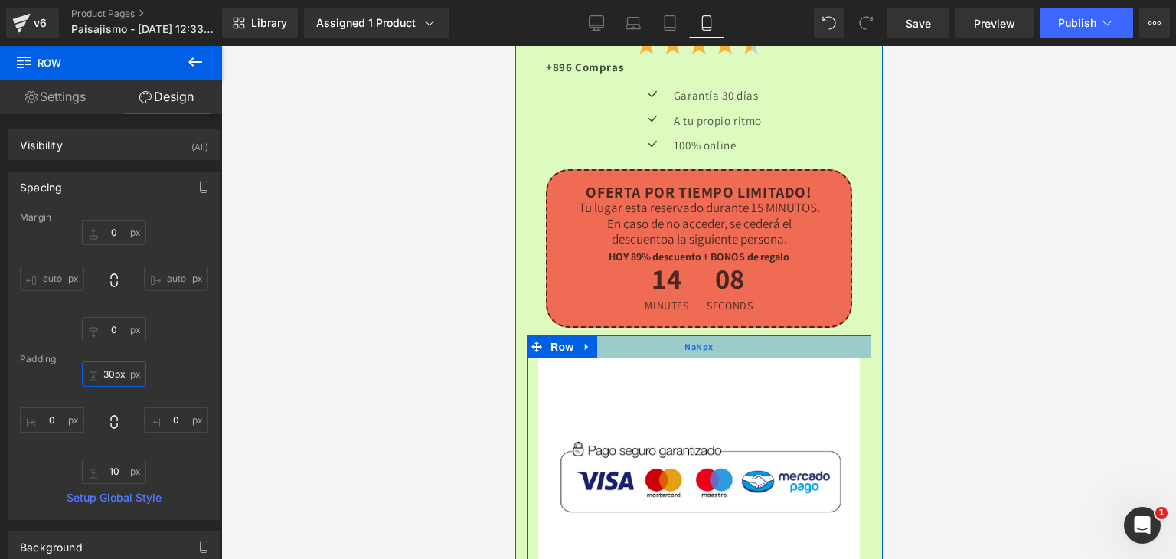
click at [618, 335] on div "NaNpx" at bounding box center [698, 346] width 344 height 23
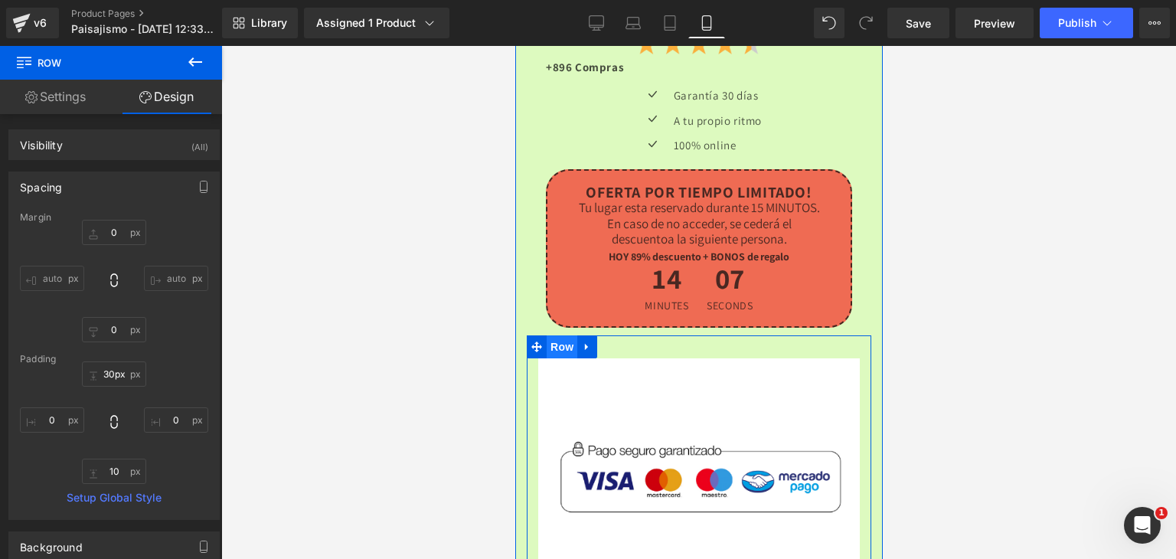
click at [564, 335] on span "Row" at bounding box center [561, 346] width 31 height 23
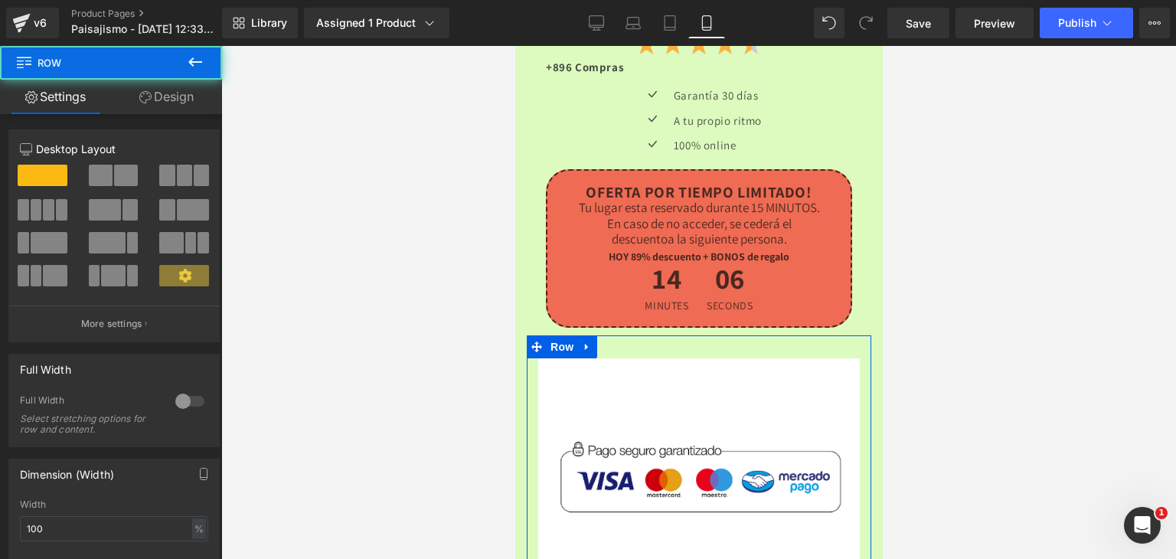
click at [167, 91] on link "Design" at bounding box center [166, 97] width 111 height 34
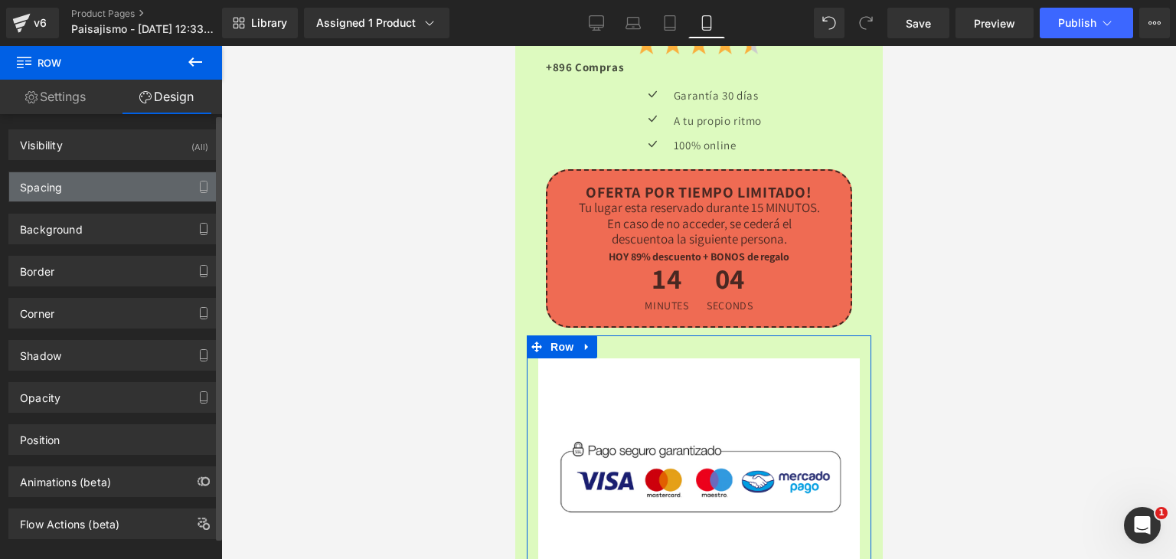
click at [46, 193] on div "Spacing" at bounding box center [41, 182] width 42 height 21
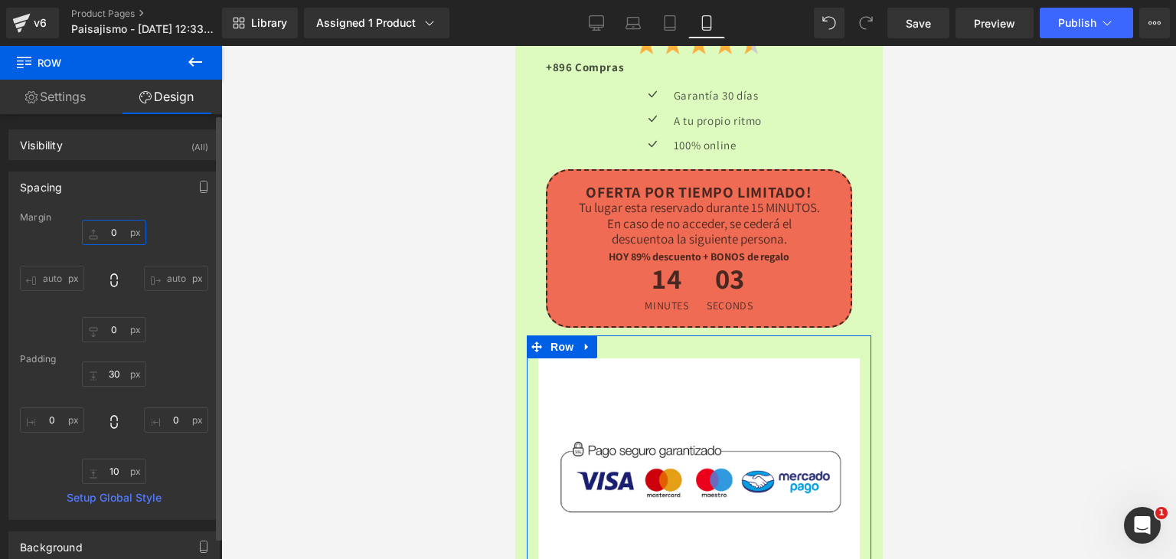
click at [116, 239] on input "0" at bounding box center [114, 232] width 64 height 25
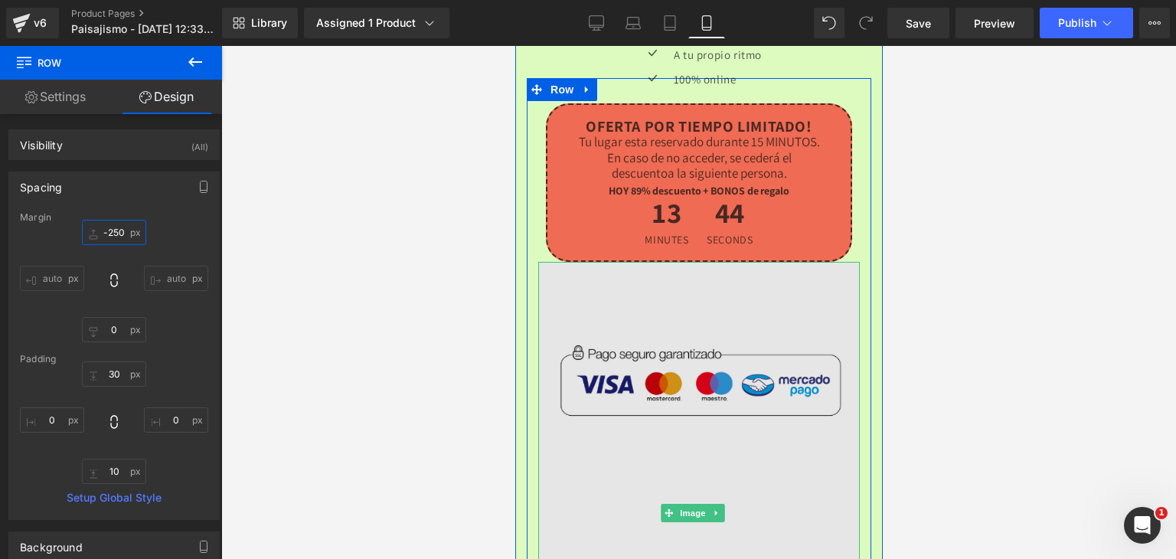
scroll to position [4128, 0]
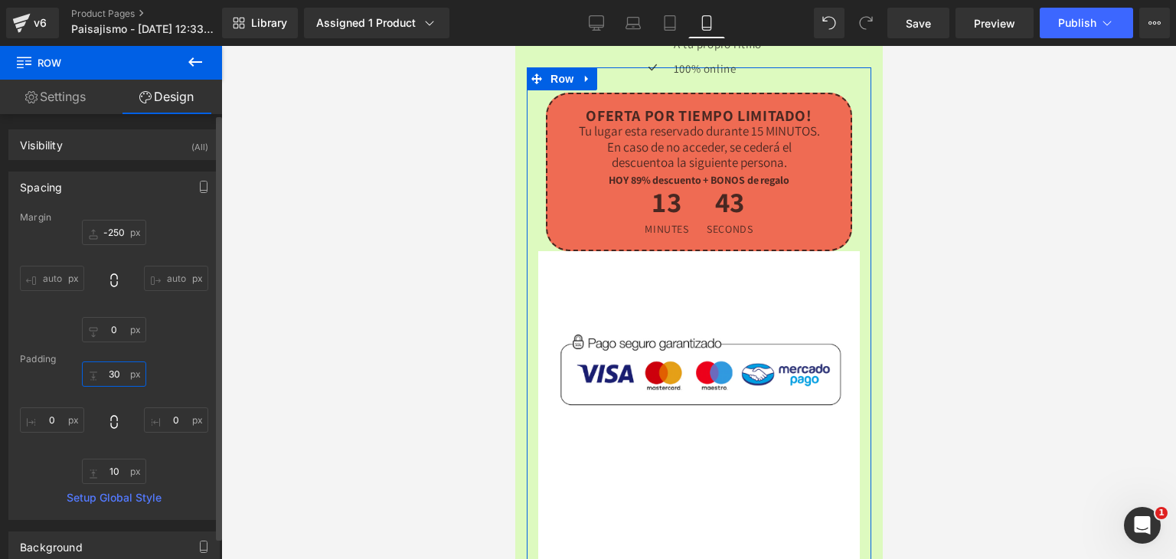
click at [120, 364] on input "30" at bounding box center [114, 373] width 64 height 25
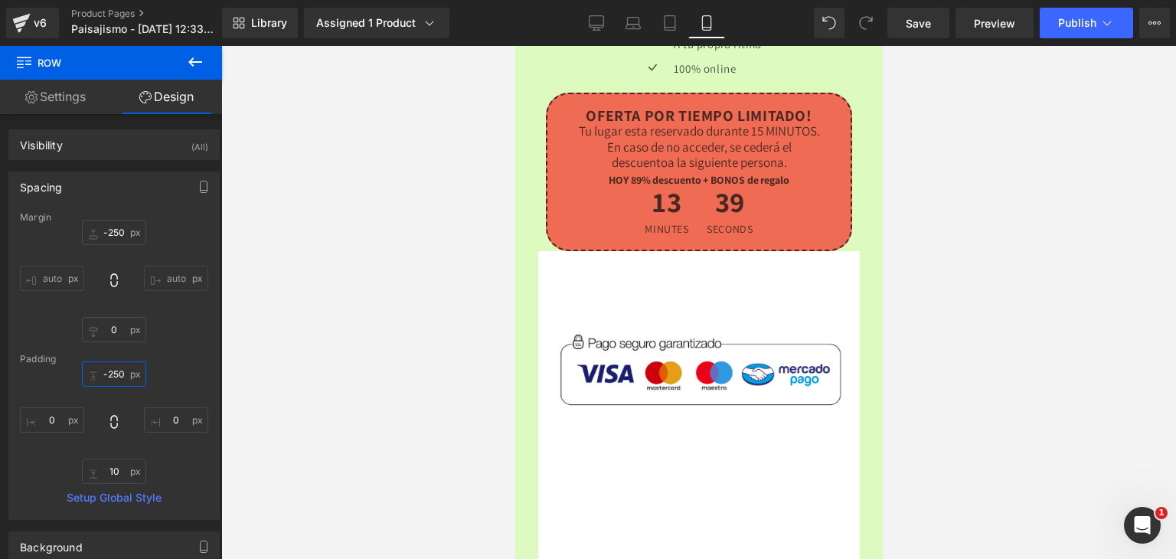
scroll to position [0, 0]
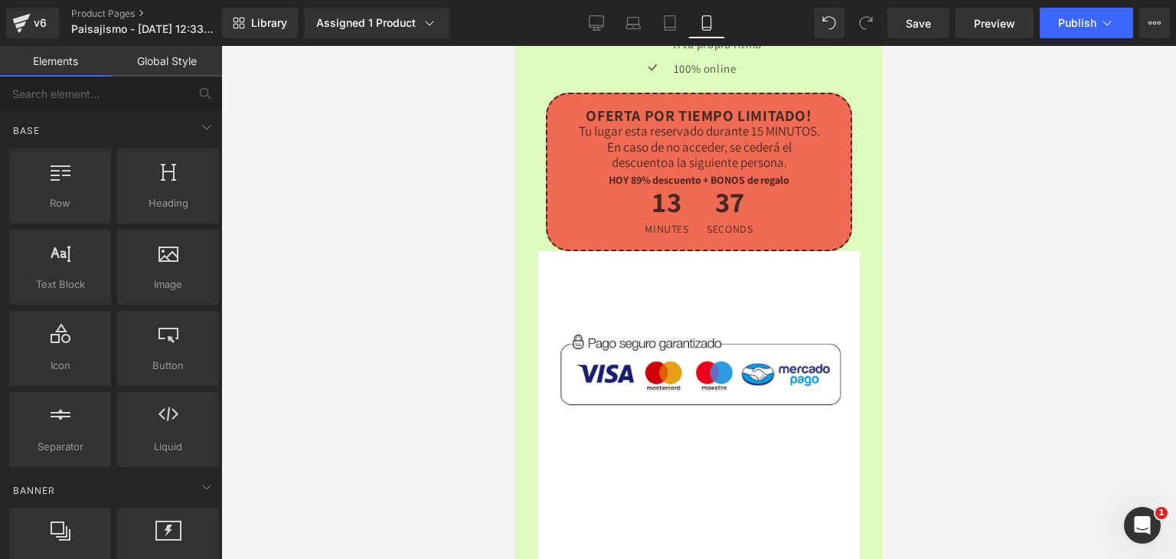
click at [485, 373] on div at bounding box center [698, 302] width 955 height 513
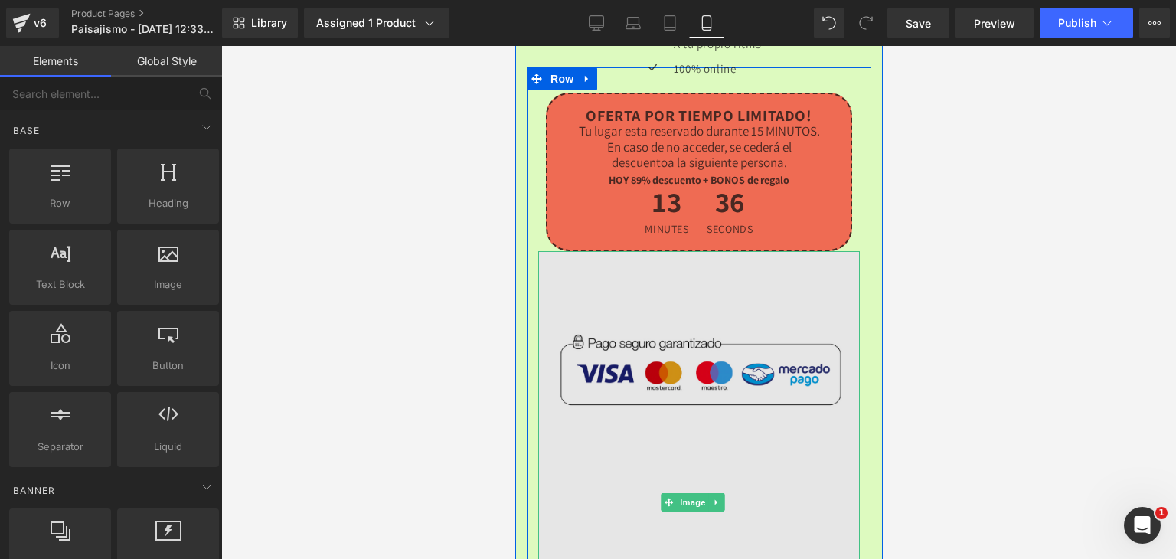
click at [742, 283] on img at bounding box center [698, 502] width 322 height 502
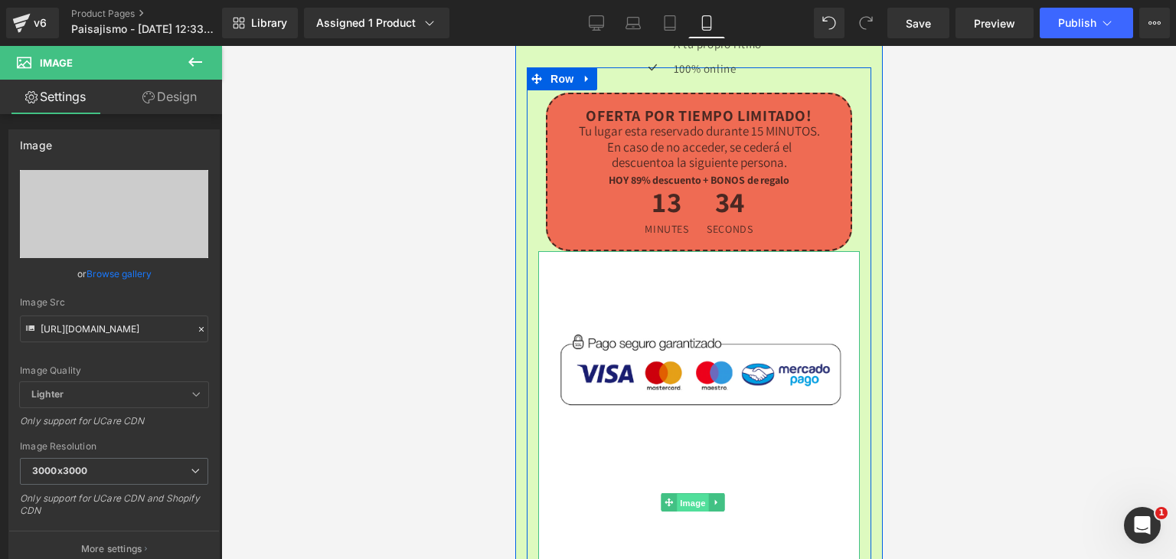
click at [692, 494] on span "Image" at bounding box center [693, 503] width 32 height 18
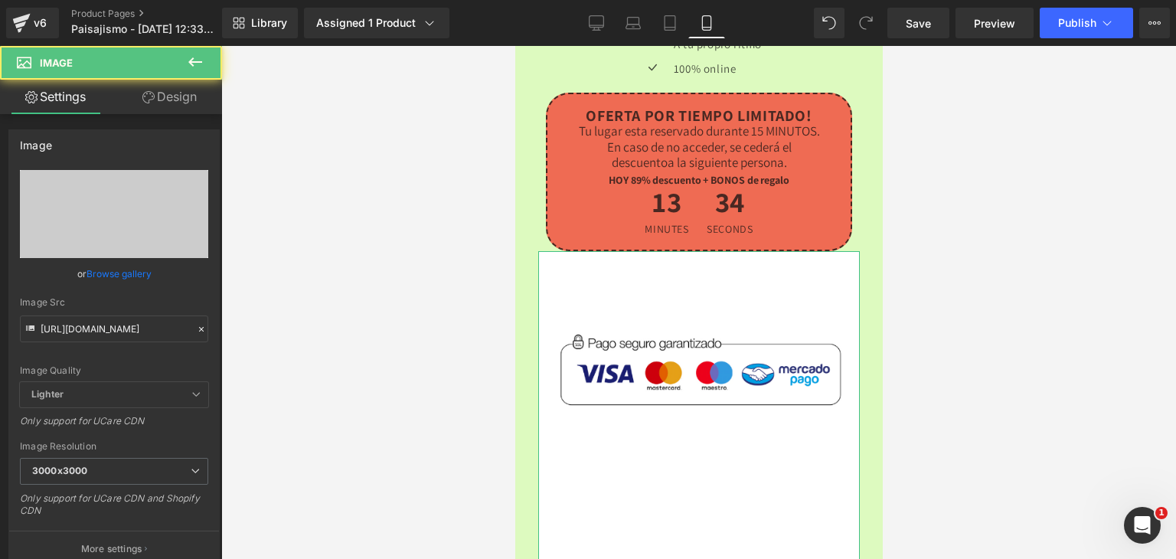
click at [160, 87] on link "Design" at bounding box center [169, 97] width 111 height 34
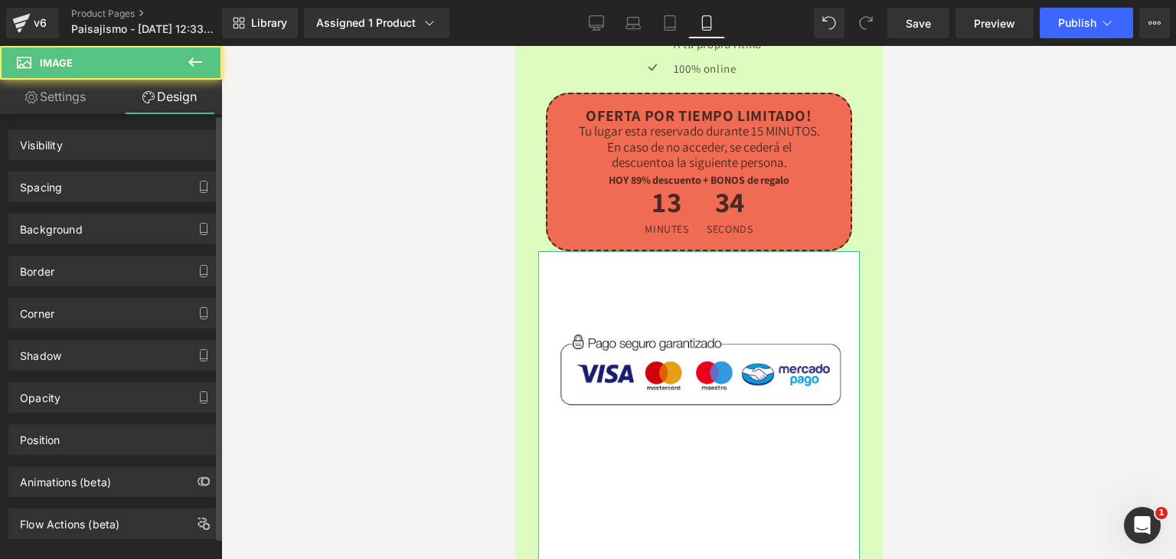
click at [60, 181] on div "Spacing" at bounding box center [41, 182] width 42 height 21
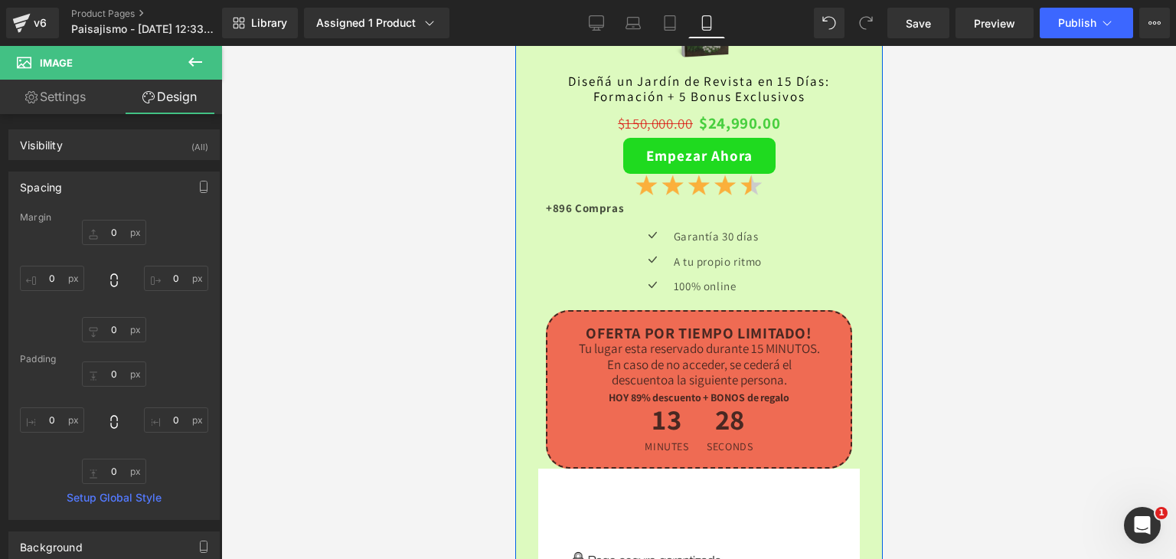
scroll to position [3898, 0]
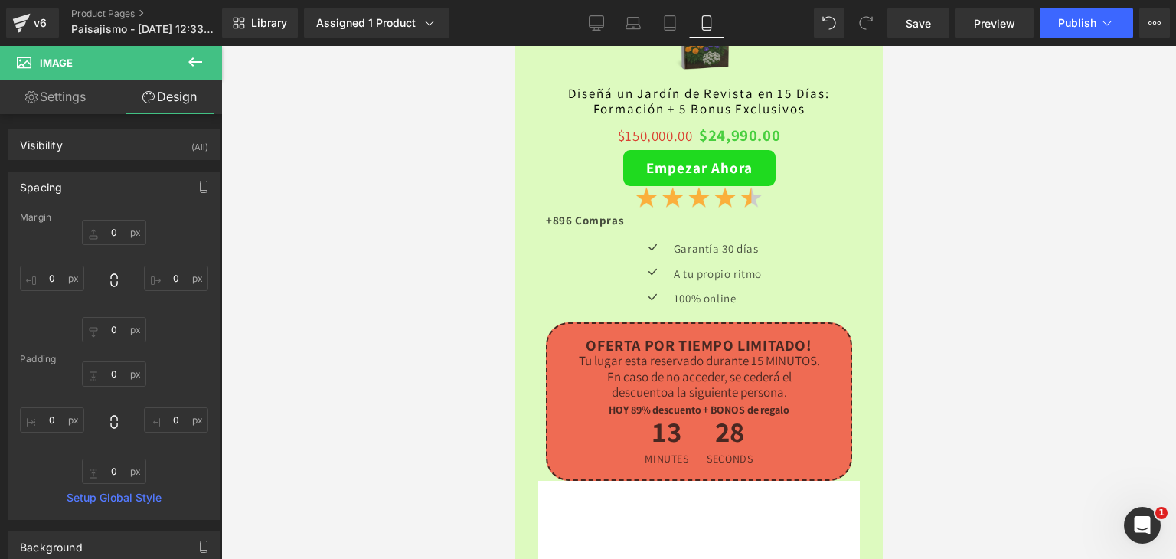
drag, startPoint x: 1039, startPoint y: 357, endPoint x: 895, endPoint y: 354, distance: 143.9
click at [1010, 355] on div at bounding box center [698, 302] width 955 height 513
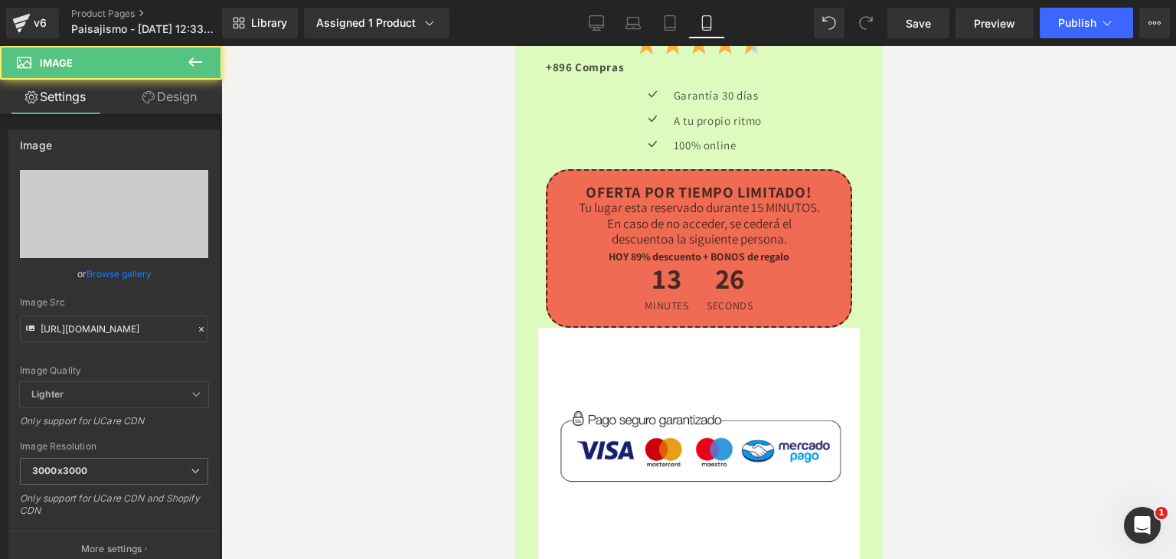
click at [999, 406] on div at bounding box center [698, 302] width 955 height 513
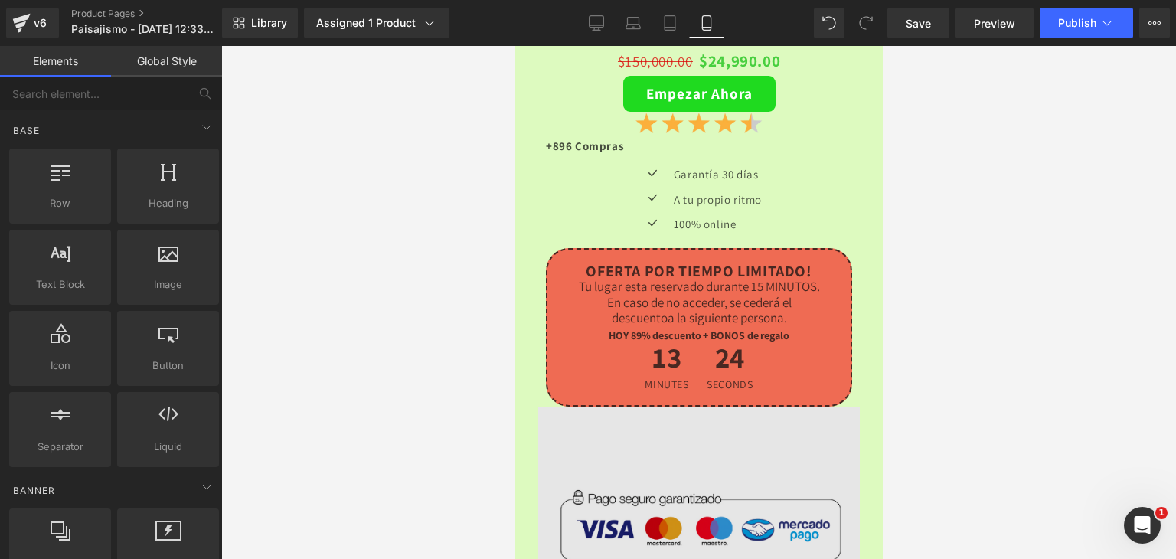
scroll to position [3975, 0]
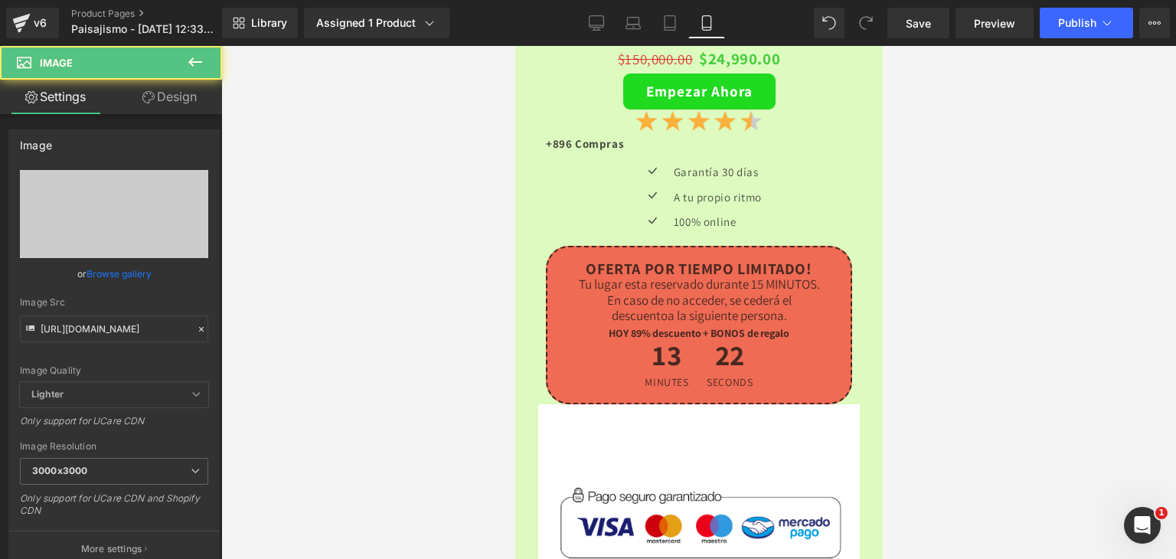
click at [997, 363] on div at bounding box center [698, 302] width 955 height 513
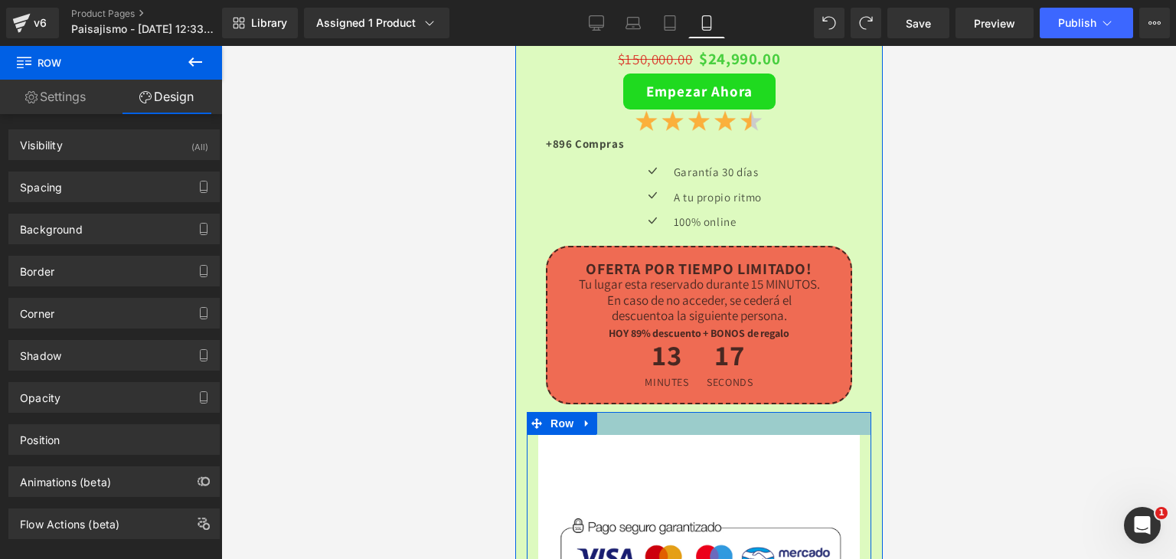
click at [618, 412] on div at bounding box center [698, 423] width 344 height 23
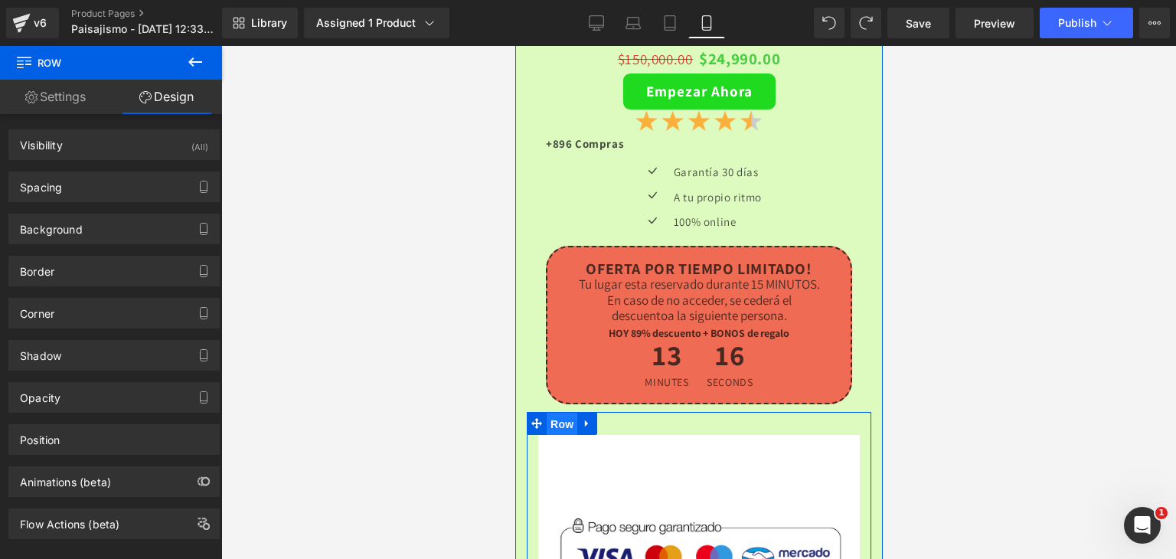
click at [558, 413] on span "Row" at bounding box center [561, 424] width 31 height 23
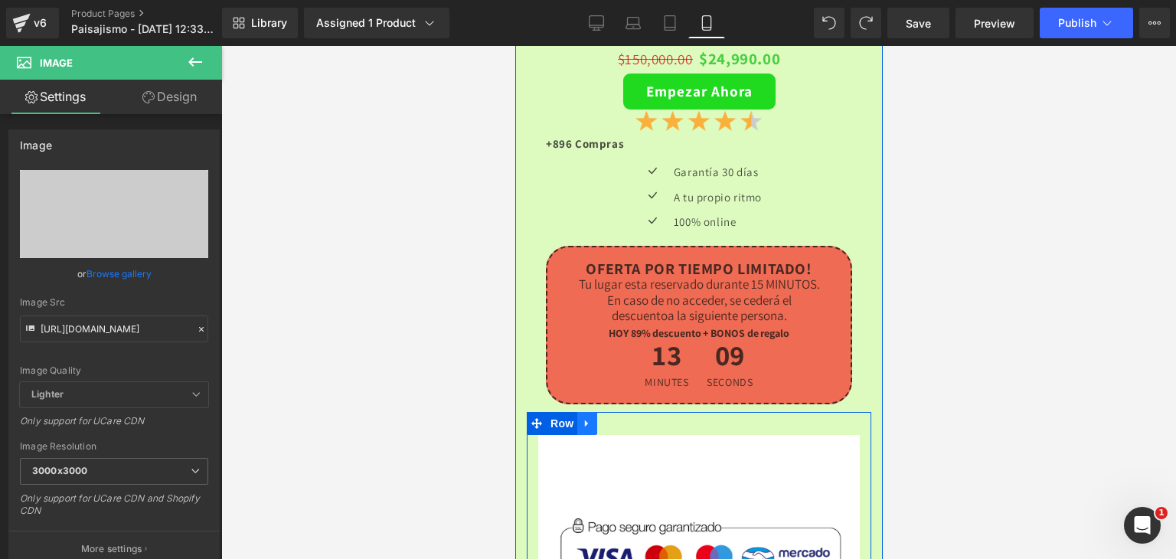
click at [593, 412] on link at bounding box center [586, 423] width 20 height 23
click at [624, 418] on icon at bounding box center [626, 423] width 11 height 11
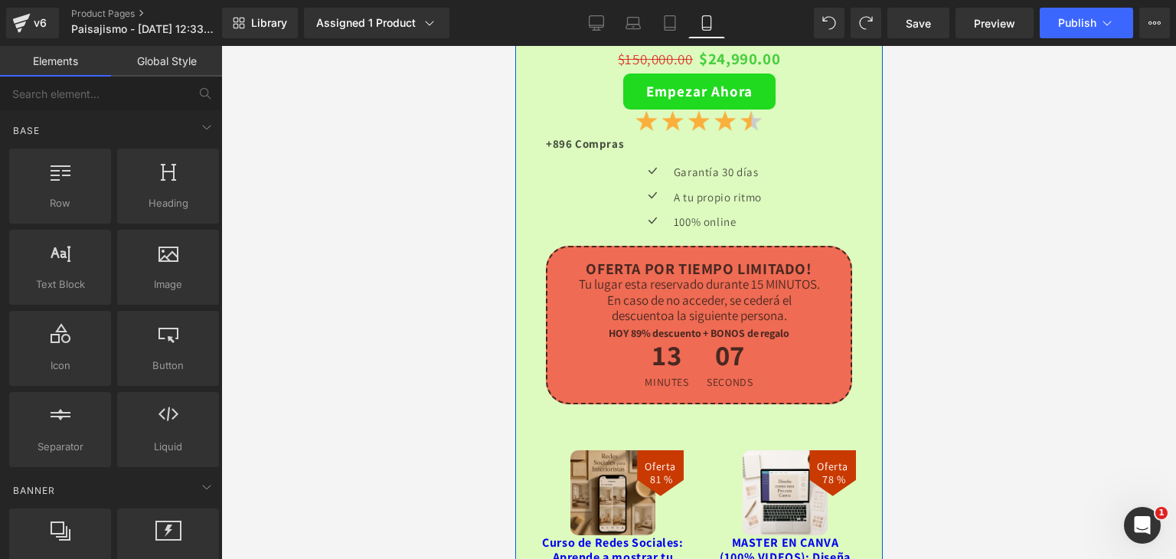
click at [1013, 325] on div at bounding box center [698, 302] width 955 height 513
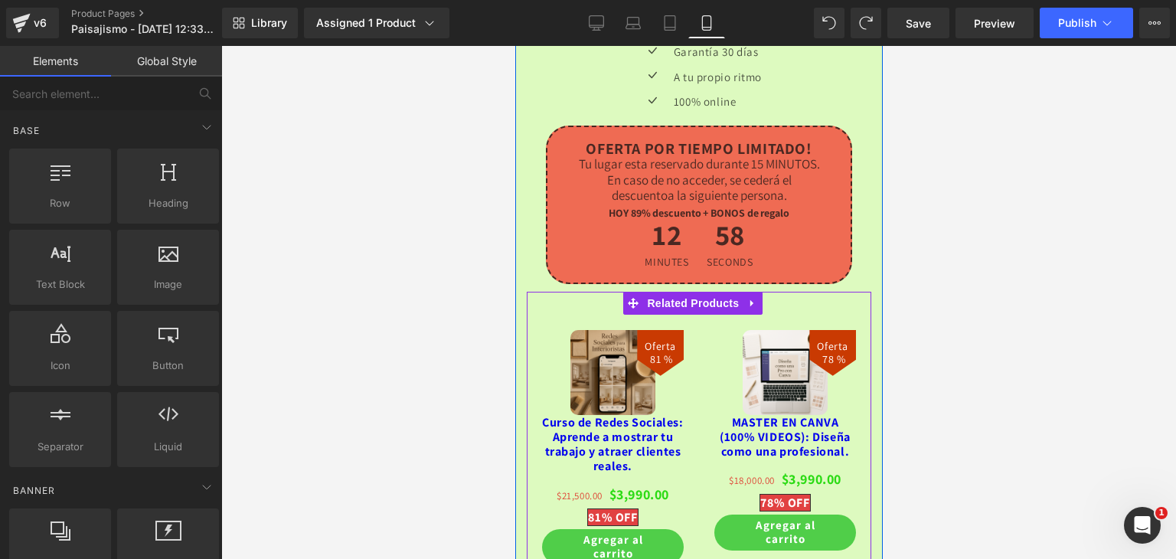
scroll to position [4051, 0]
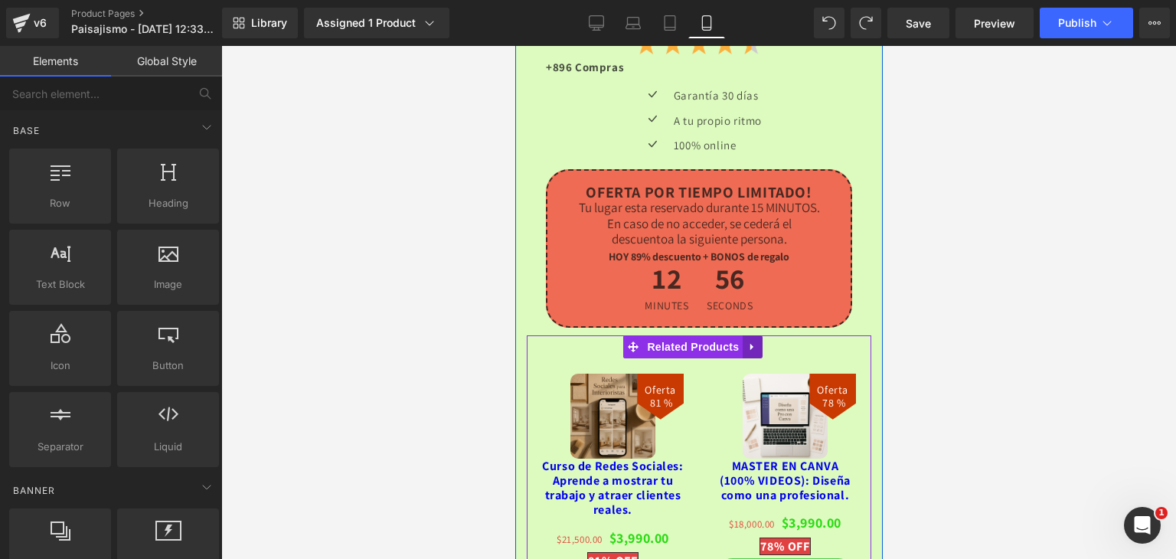
click at [749, 343] on icon at bounding box center [750, 346] width 3 height 7
click at [760, 341] on icon at bounding box center [761, 346] width 11 height 11
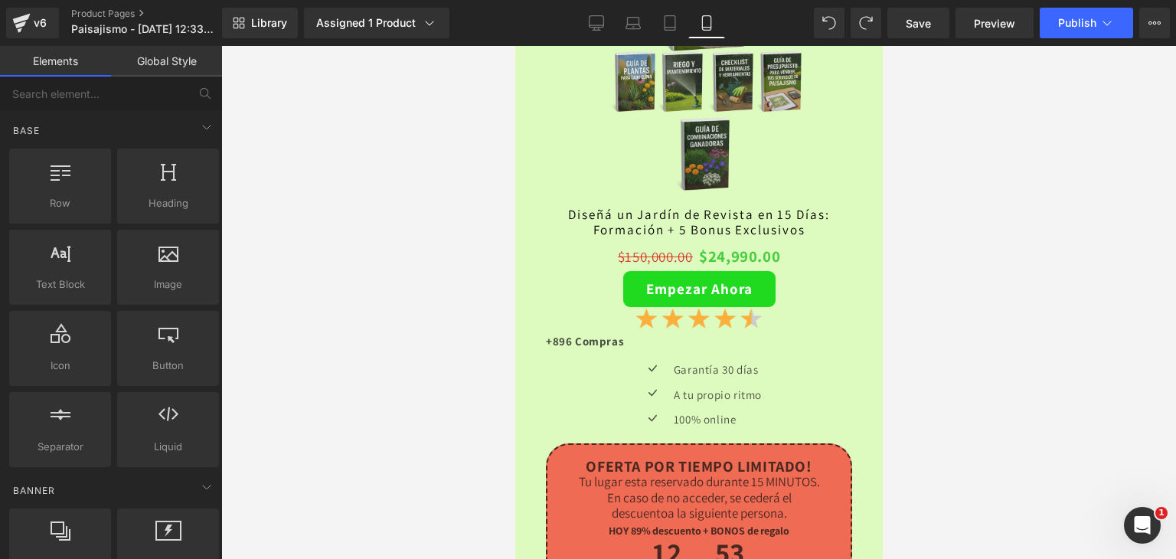
scroll to position [3745, 0]
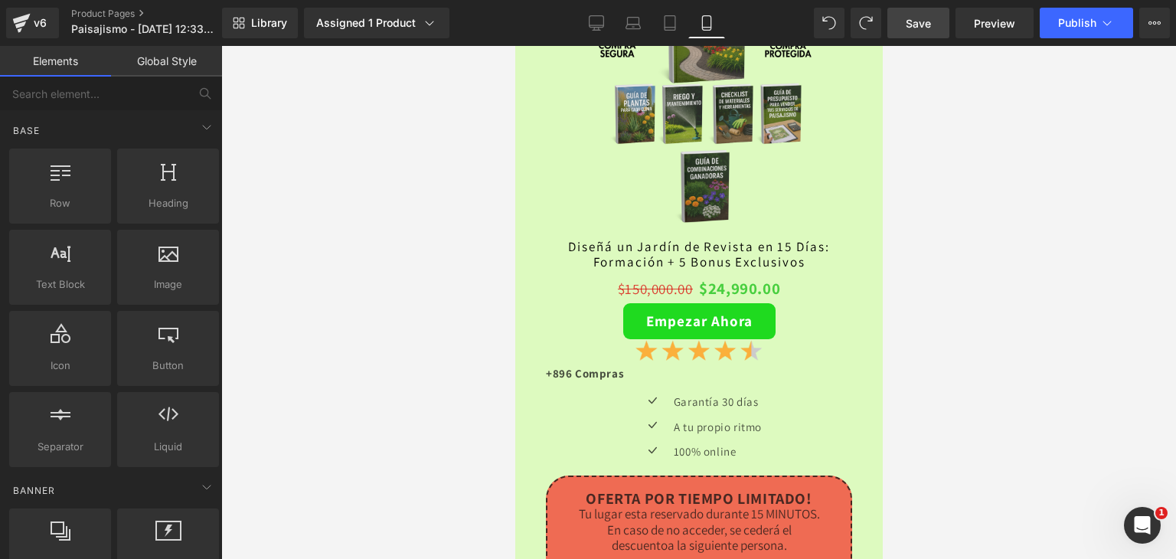
click at [905, 28] on link "Save" at bounding box center [918, 23] width 62 height 31
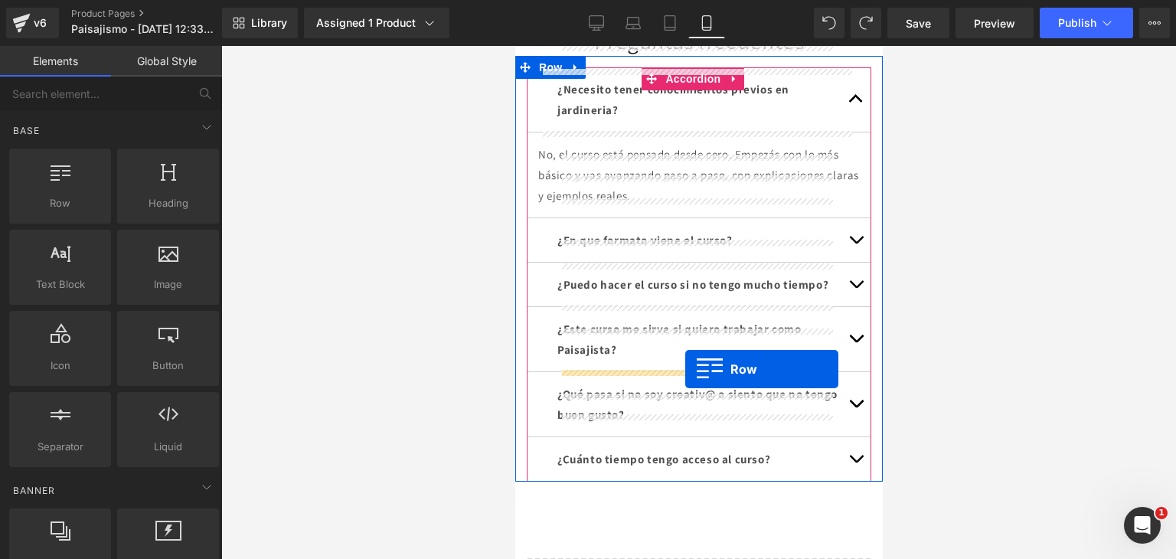
scroll to position [5031, 0]
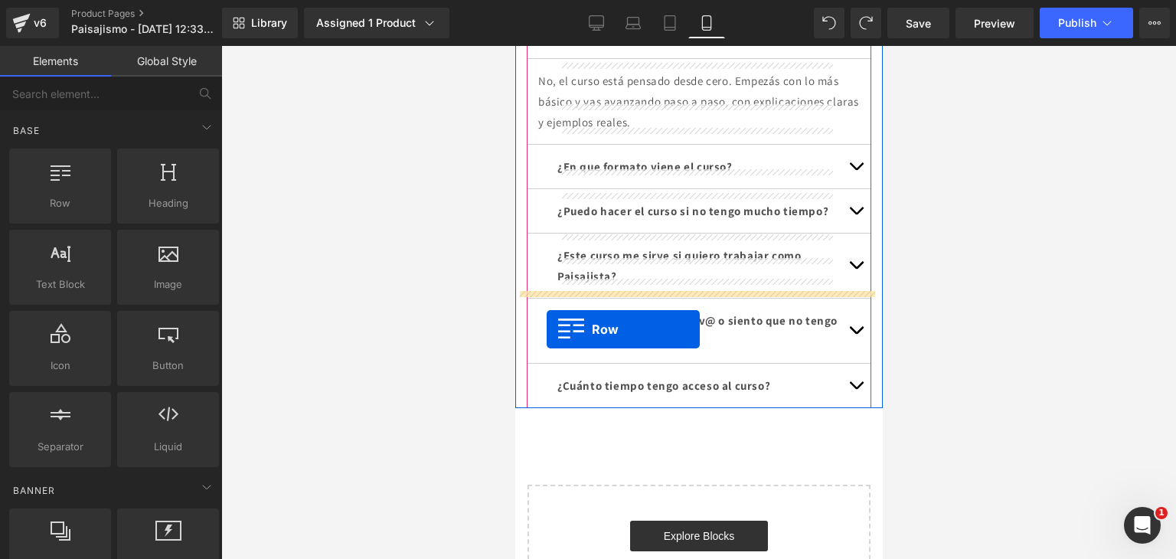
drag, startPoint x: 579, startPoint y: 243, endPoint x: 546, endPoint y: 328, distance: 91.8
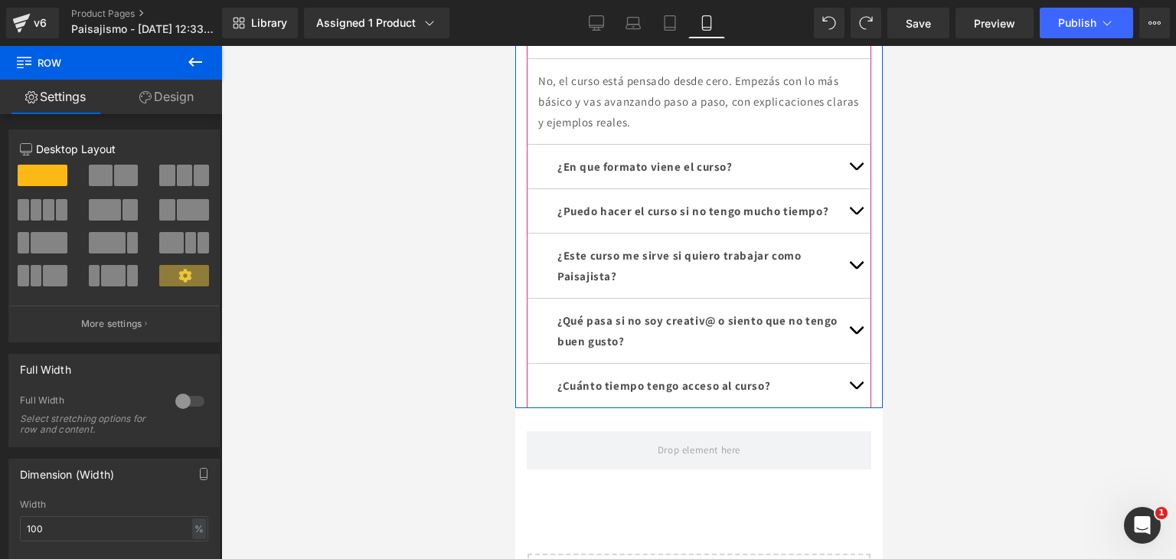
drag, startPoint x: 328, startPoint y: 253, endPoint x: 322, endPoint y: 246, distance: 9.2
click at [328, 253] on div at bounding box center [698, 302] width 955 height 513
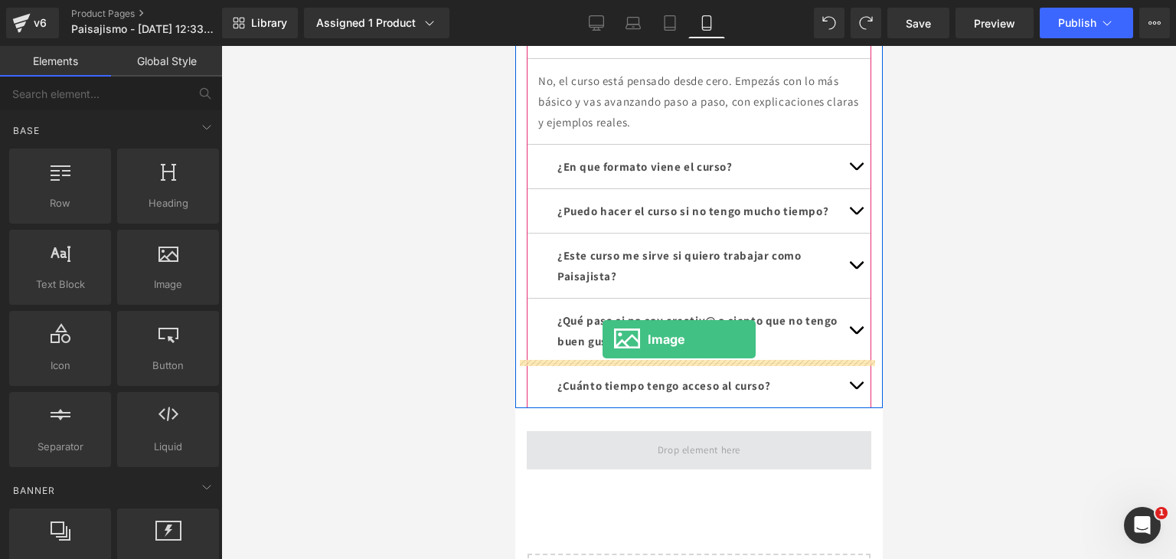
drag, startPoint x: 1010, startPoint y: 390, endPoint x: 601, endPoint y: 338, distance: 412.9
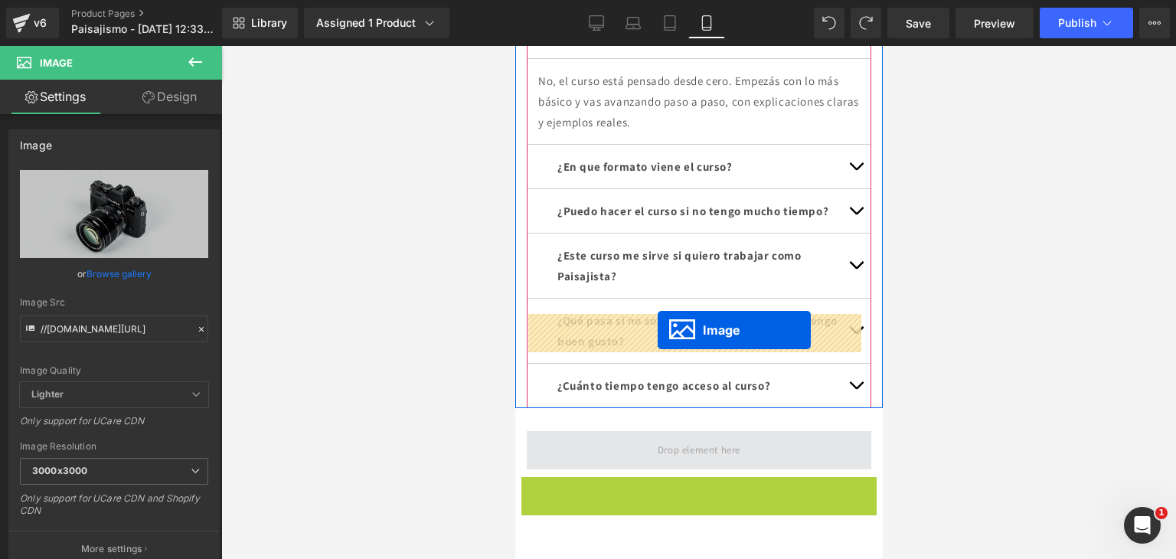
drag, startPoint x: 668, startPoint y: 474, endPoint x: 657, endPoint y: 330, distance: 144.4
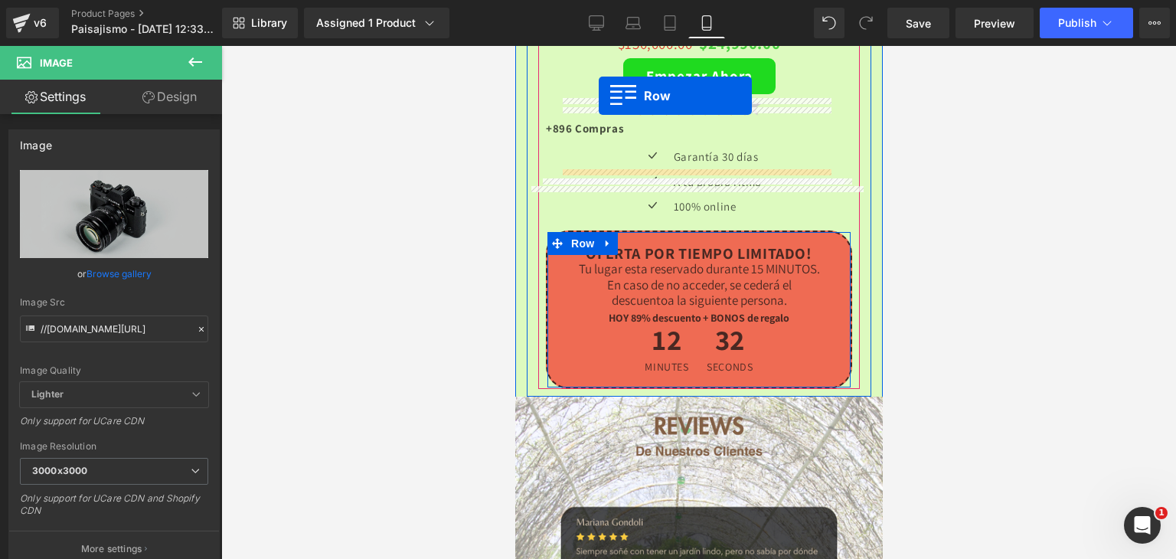
scroll to position [3883, 0]
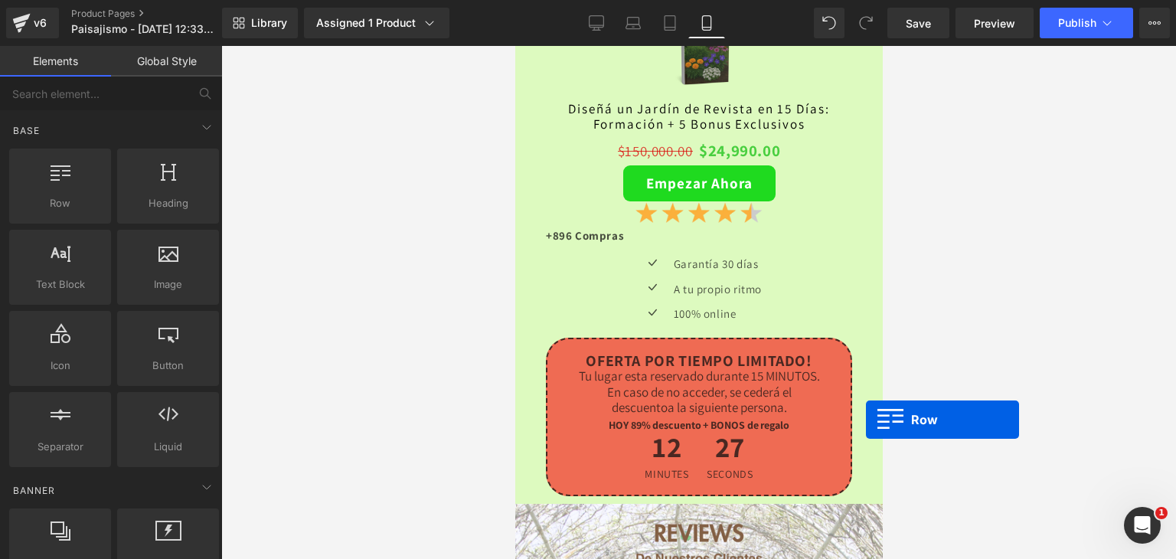
drag, startPoint x: 522, startPoint y: 301, endPoint x: 955, endPoint y: 353, distance: 436.4
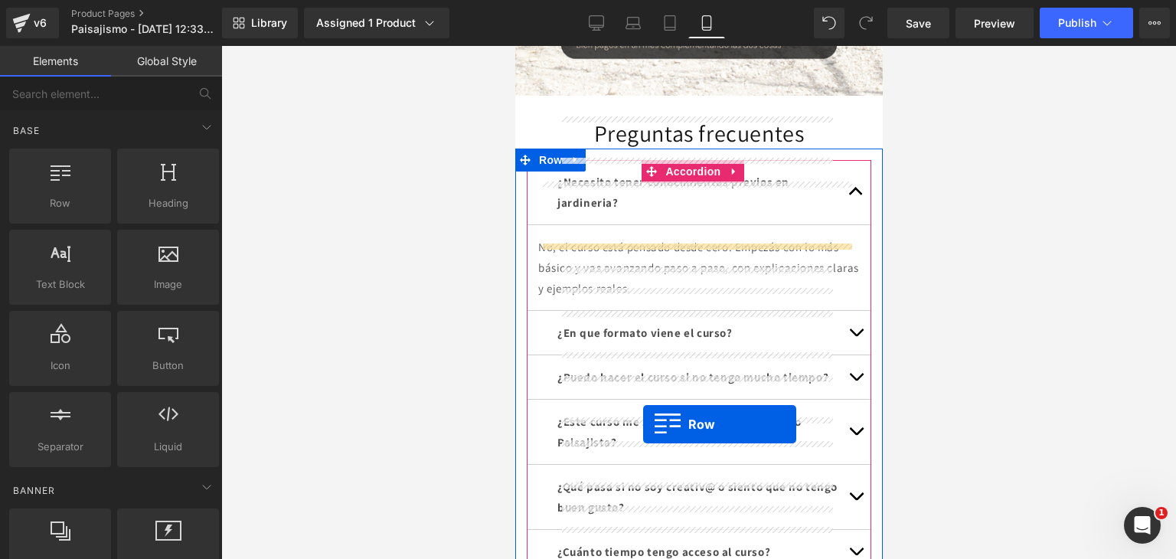
scroll to position [4878, 0]
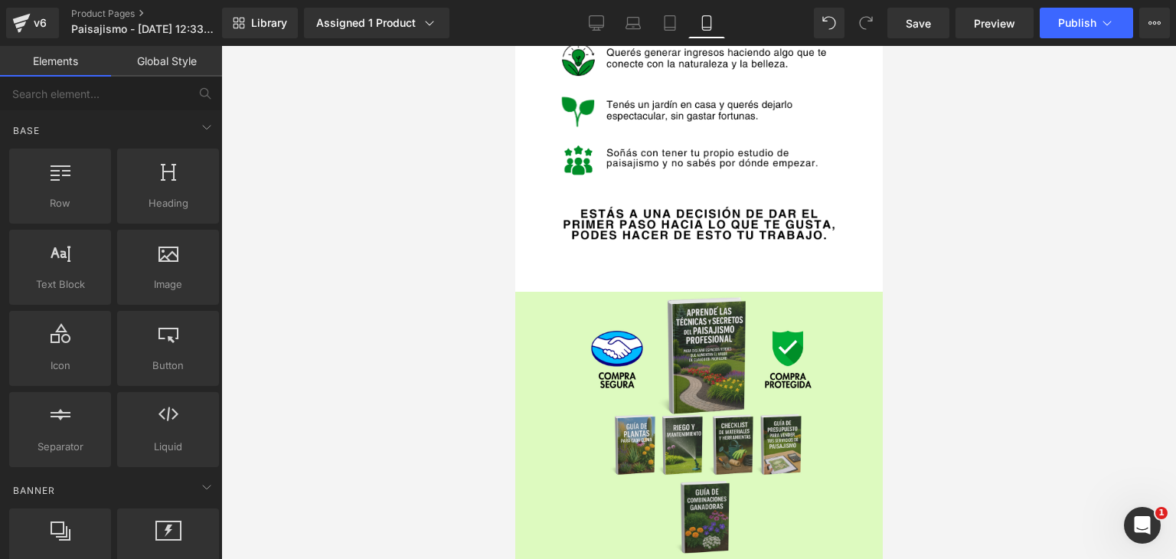
scroll to position [3423, 0]
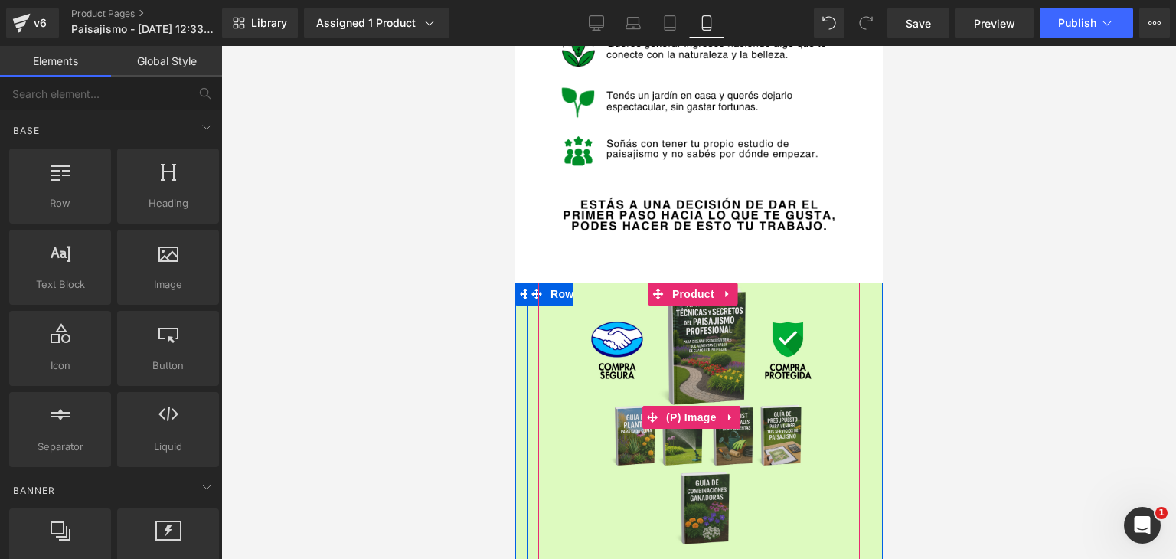
drag, startPoint x: 550, startPoint y: 163, endPoint x: 544, endPoint y: 173, distance: 11.7
click at [550, 282] on div "Sale Off" at bounding box center [696, 417] width 624 height 270
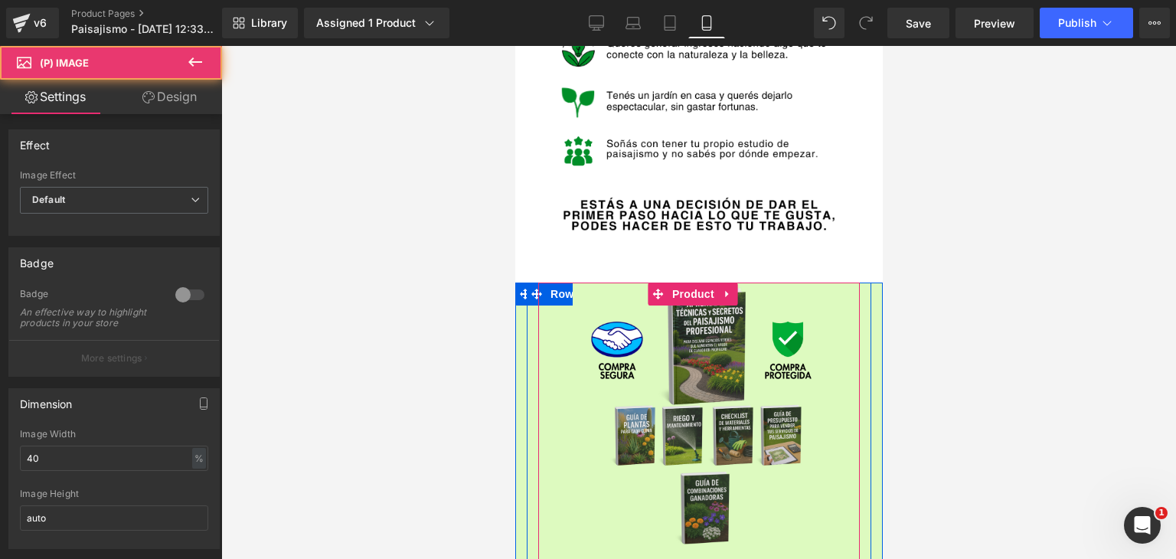
click at [525, 282] on div "Sale Off" at bounding box center [696, 417] width 624 height 270
click at [554, 282] on div "Sale Off" at bounding box center [696, 417] width 624 height 270
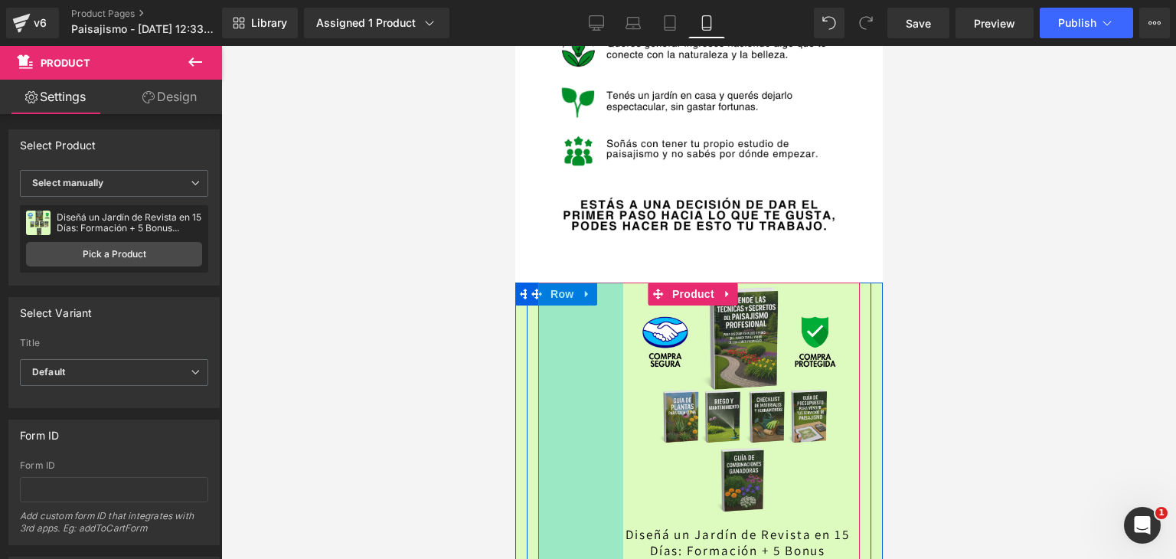
drag, startPoint x: 541, startPoint y: 191, endPoint x: 619, endPoint y: 200, distance: 77.8
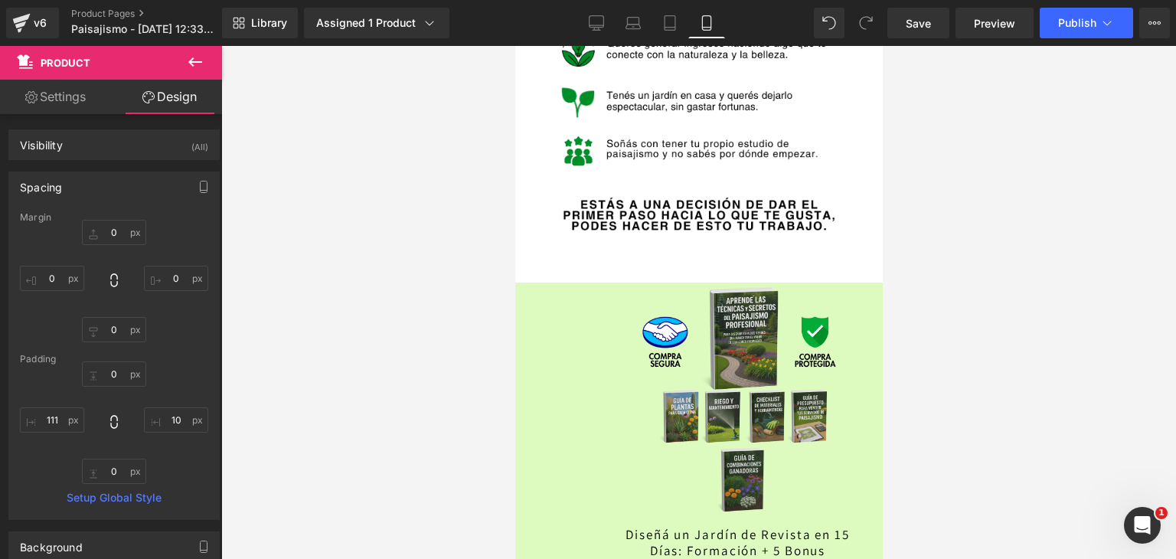
click at [449, 163] on div at bounding box center [698, 302] width 955 height 513
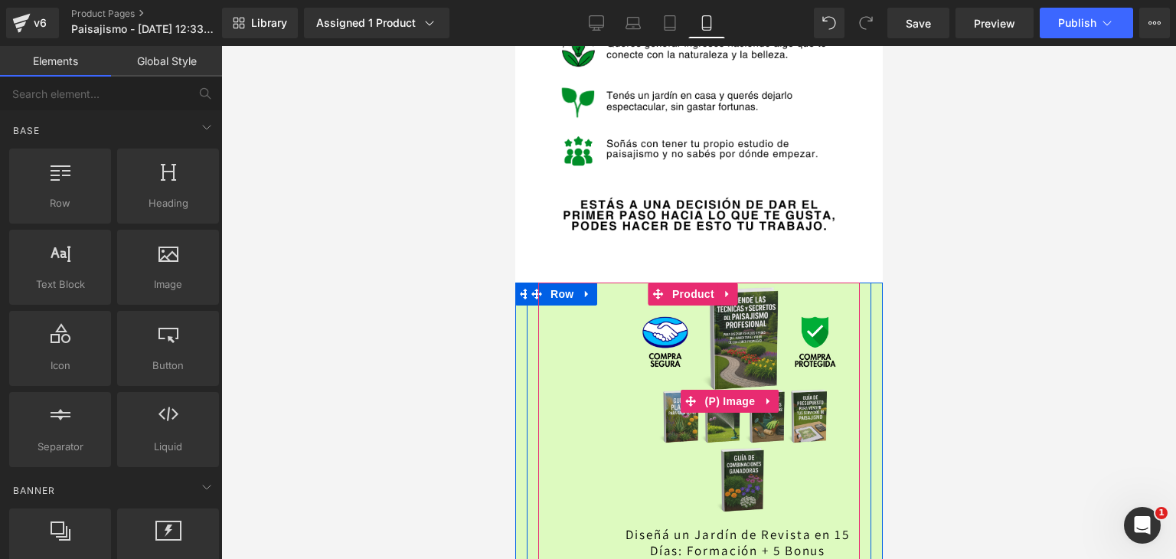
click at [533, 282] on div "Sale Off" at bounding box center [735, 400] width 547 height 237
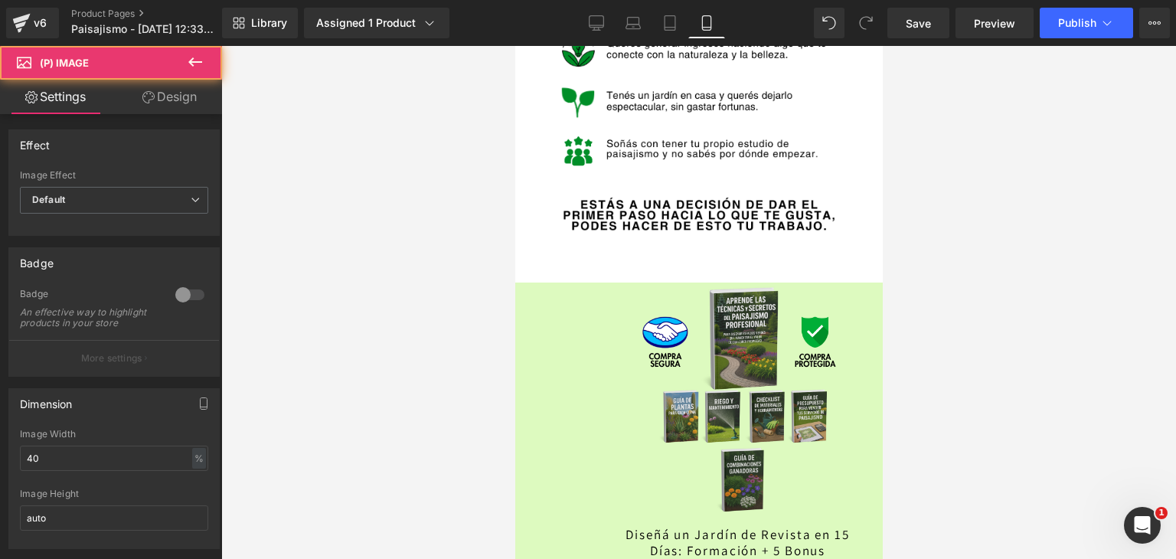
click at [497, 224] on div at bounding box center [698, 302] width 955 height 513
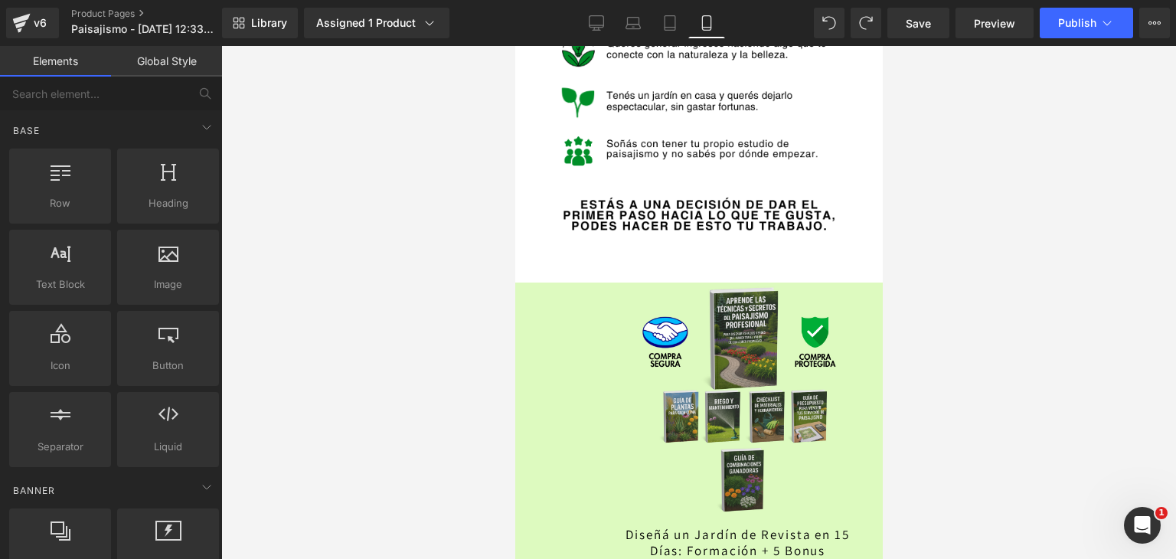
click at [1018, 229] on div at bounding box center [698, 302] width 955 height 513
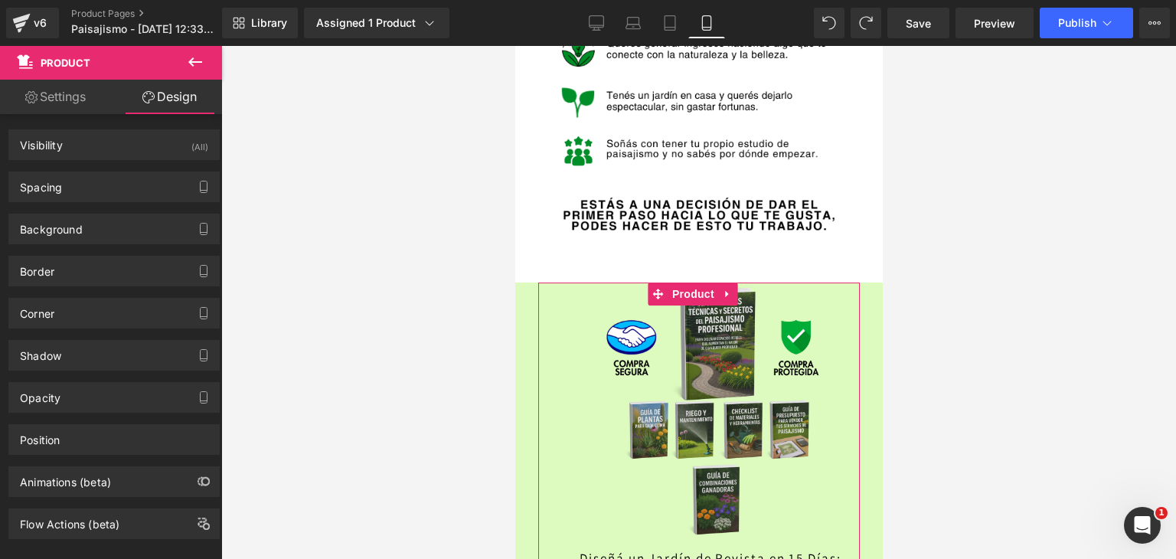
click at [1004, 239] on div at bounding box center [698, 302] width 955 height 513
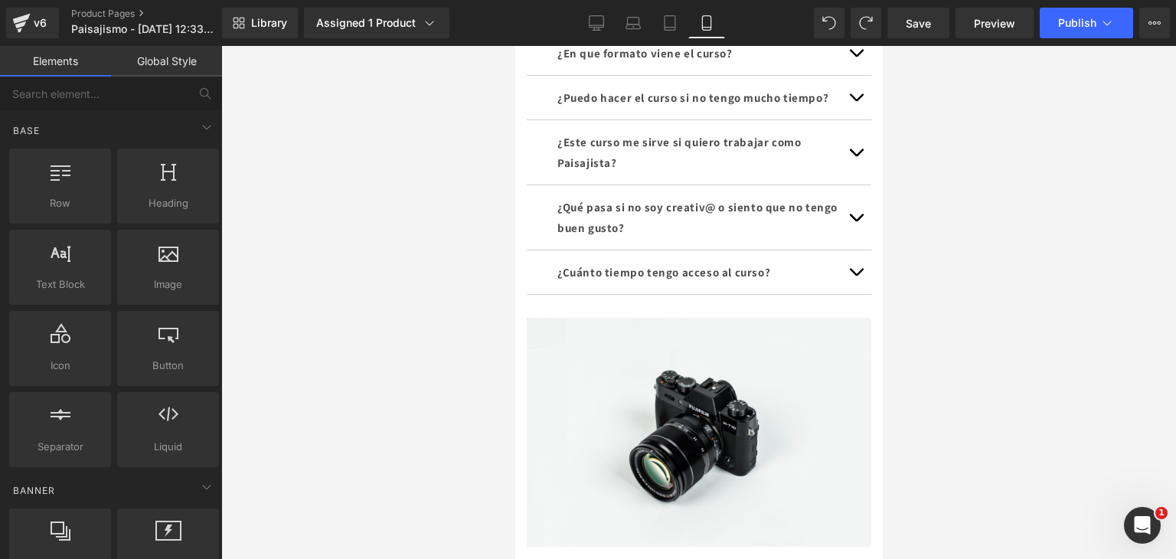
scroll to position [5134, 0]
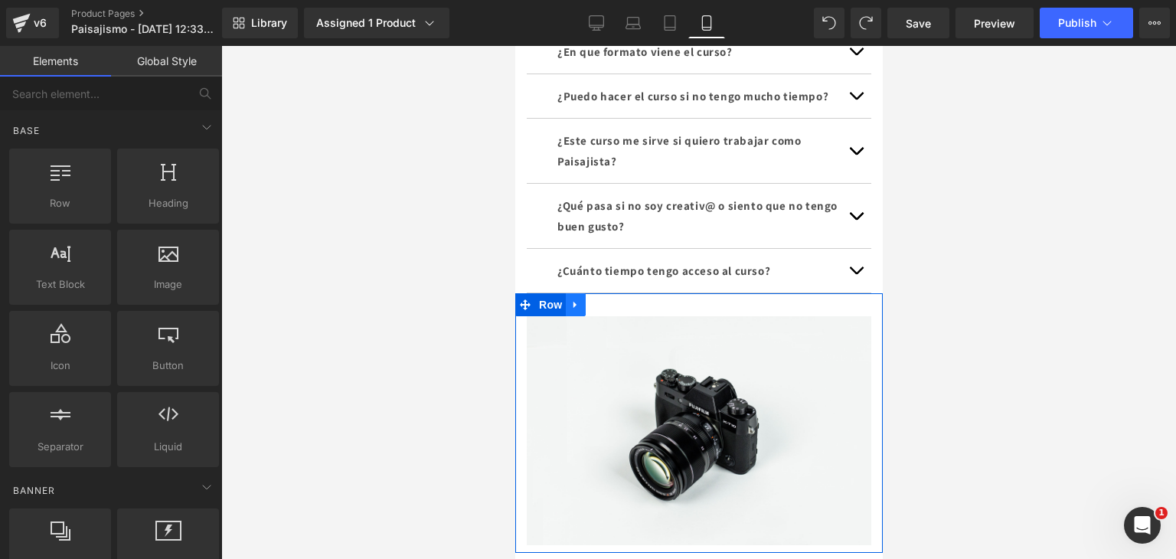
click at [580, 293] on link at bounding box center [575, 304] width 20 height 23
click at [612, 299] on icon at bounding box center [614, 304] width 11 height 11
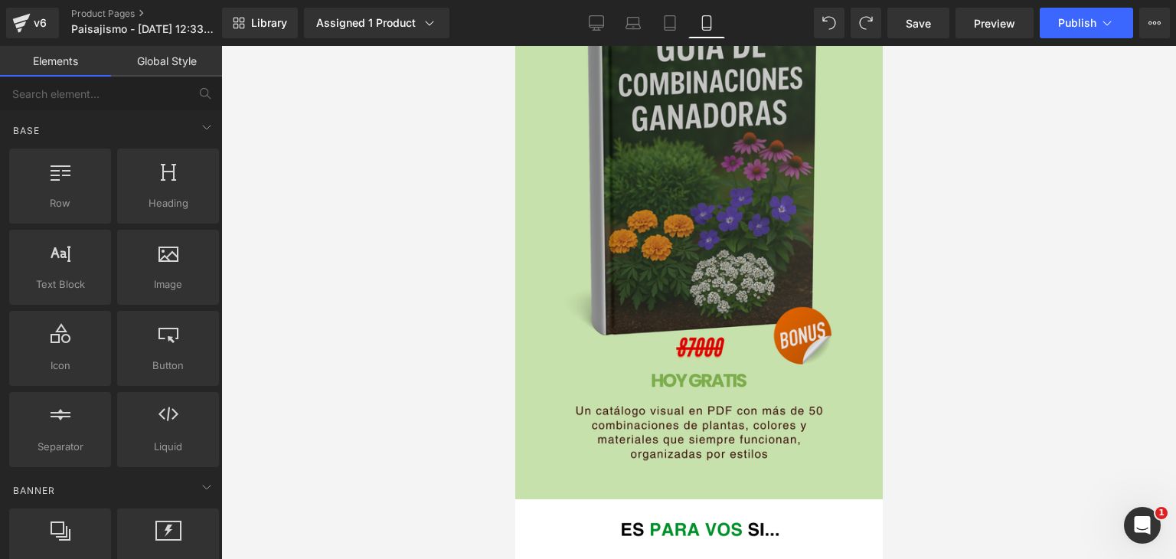
scroll to position [2604, 0]
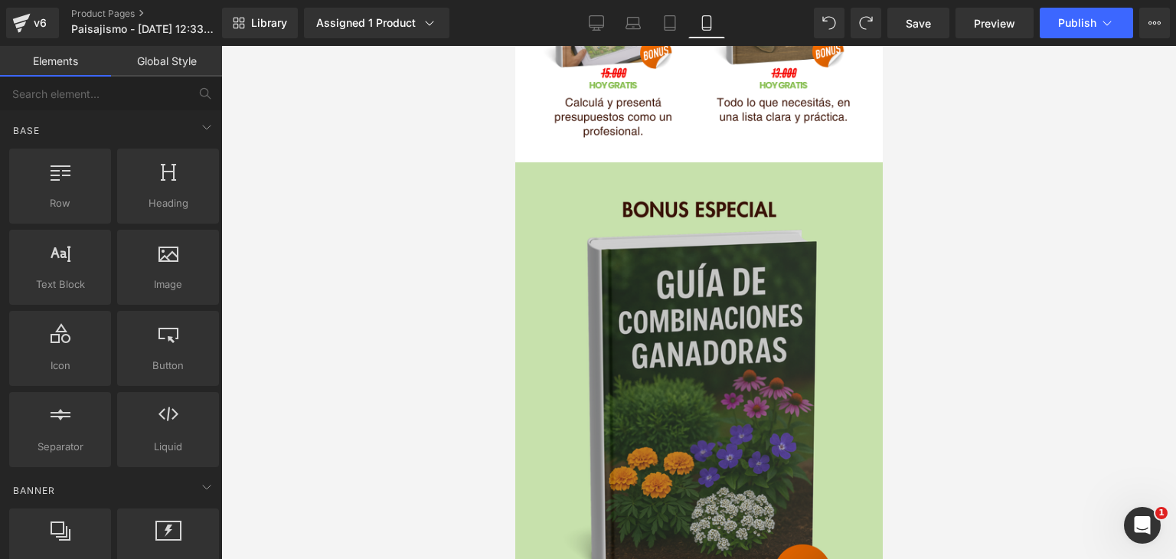
click at [543, 171] on img at bounding box center [697, 449] width 367 height 574
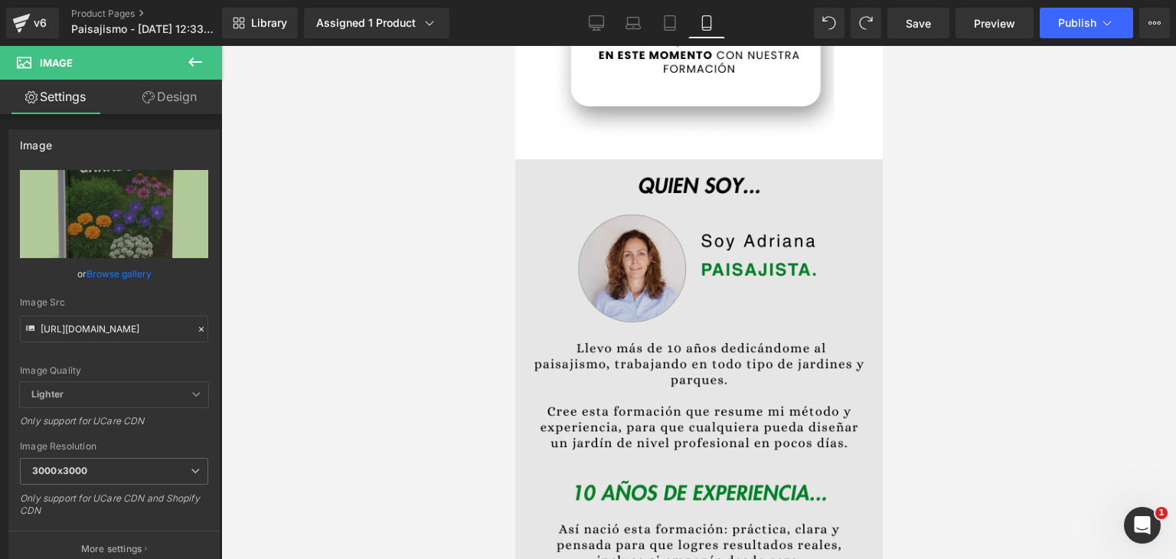
click at [601, 289] on img at bounding box center [697, 446] width 367 height 574
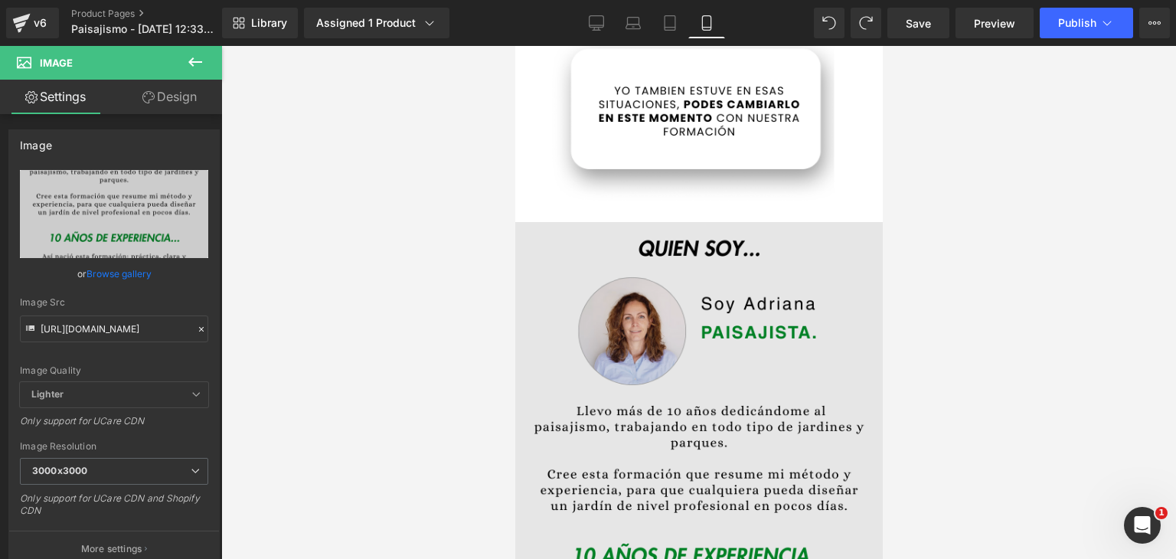
scroll to position [920, 0]
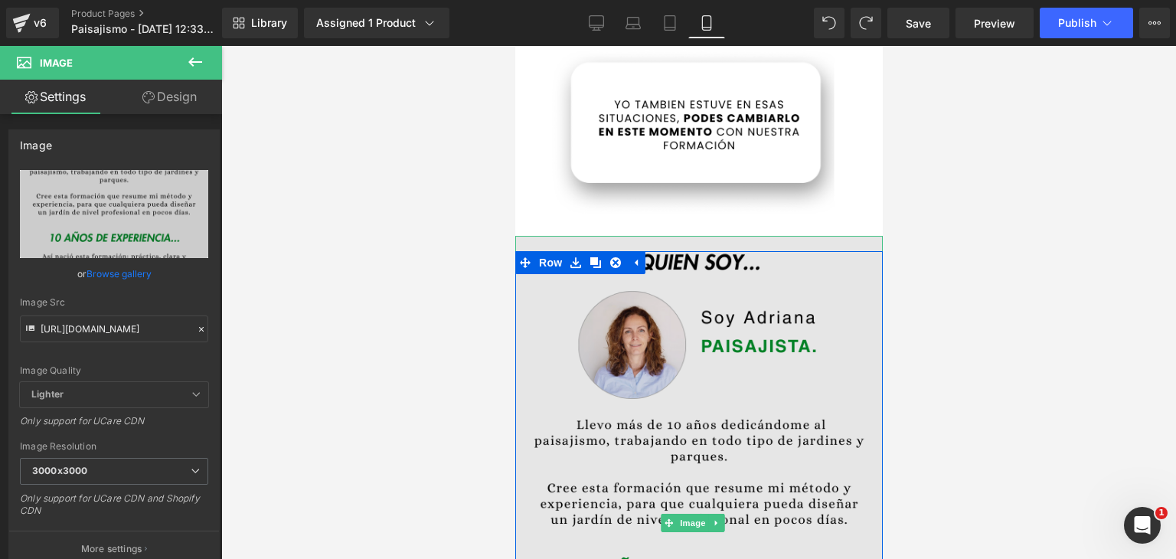
click at [549, 256] on img at bounding box center [697, 523] width 367 height 574
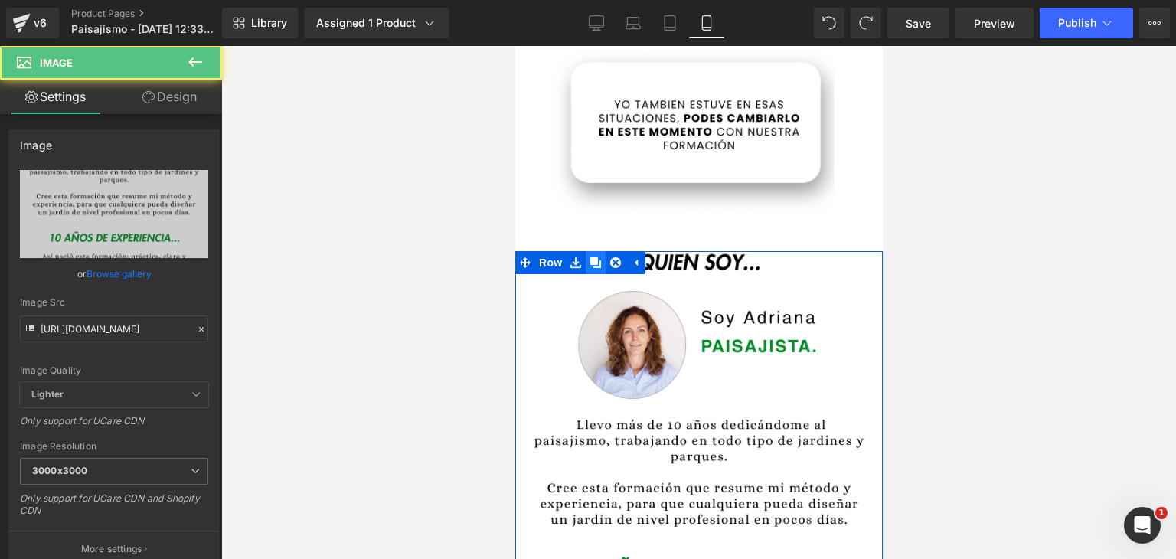
click at [588, 251] on link at bounding box center [595, 262] width 20 height 23
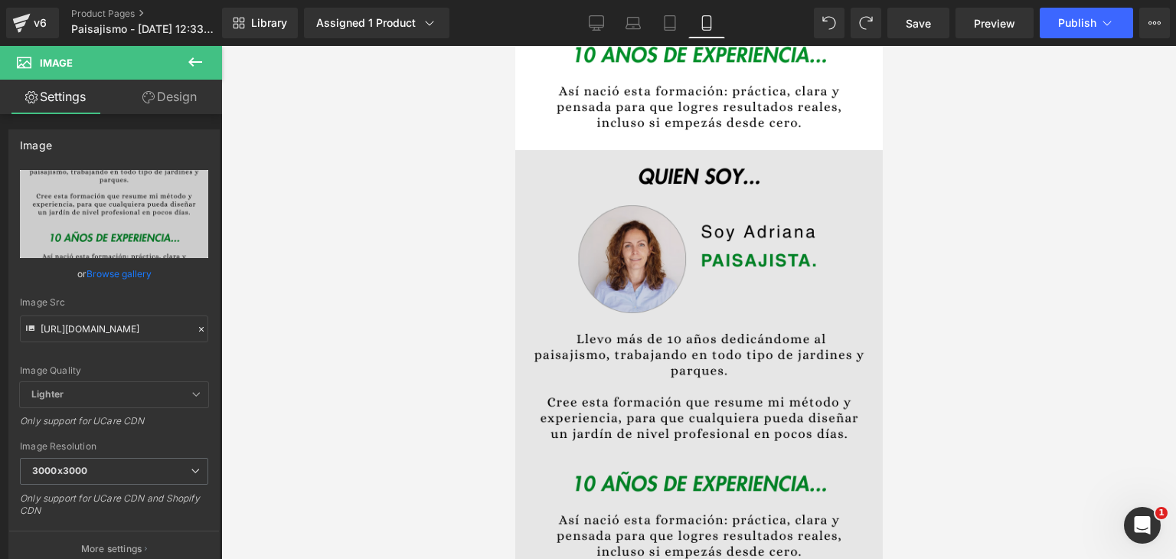
scroll to position [1438, 0]
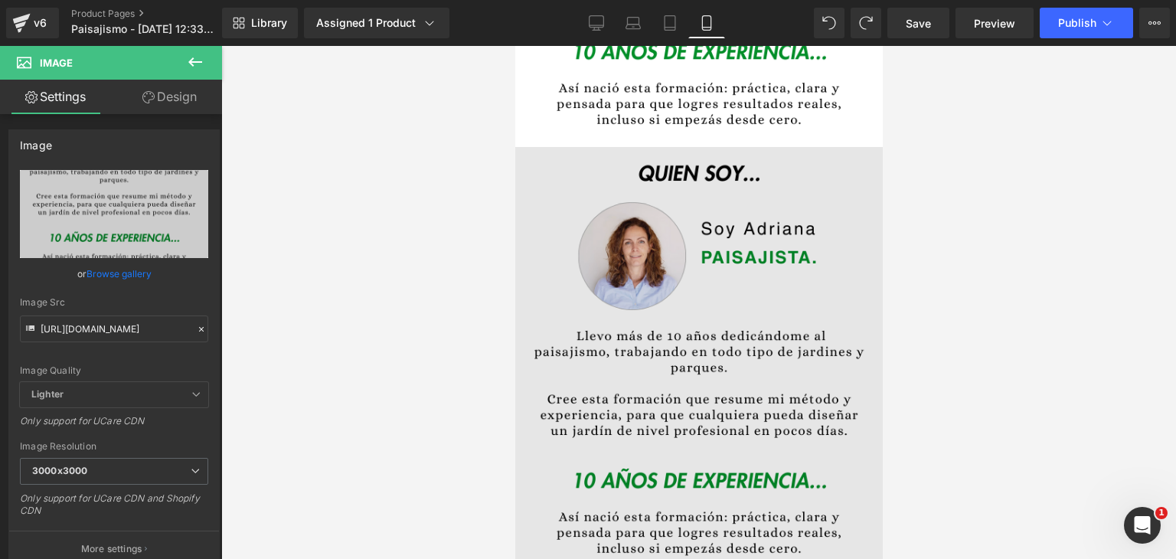
click at [555, 147] on img at bounding box center [697, 434] width 367 height 574
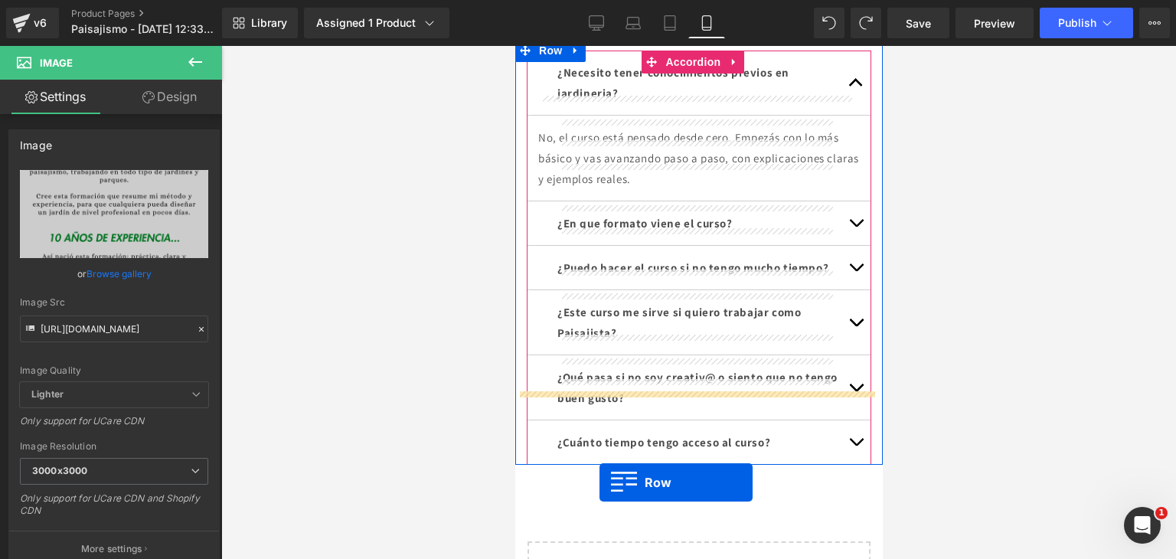
scroll to position [5101, 0]
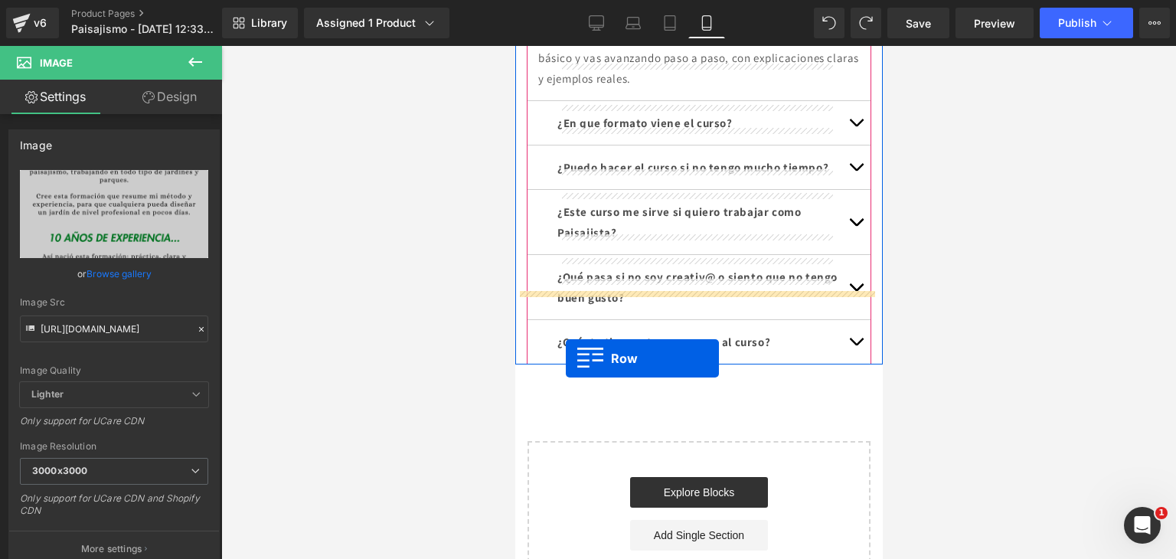
drag, startPoint x: 526, startPoint y: 121, endPoint x: 565, endPoint y: 358, distance: 239.7
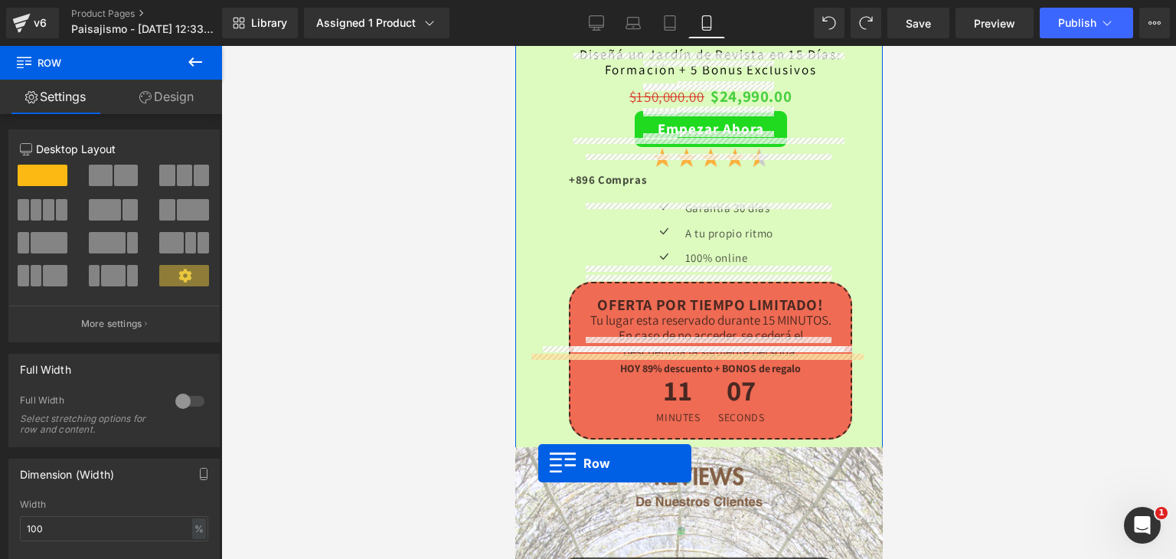
scroll to position [3913, 0]
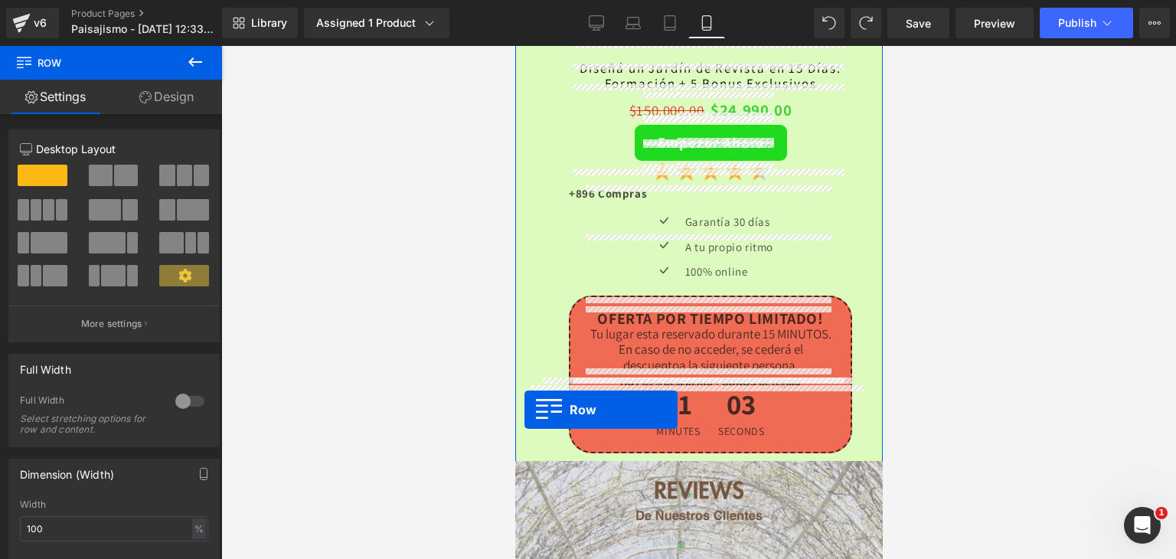
drag, startPoint x: 528, startPoint y: 305, endPoint x: 524, endPoint y: 408, distance: 103.4
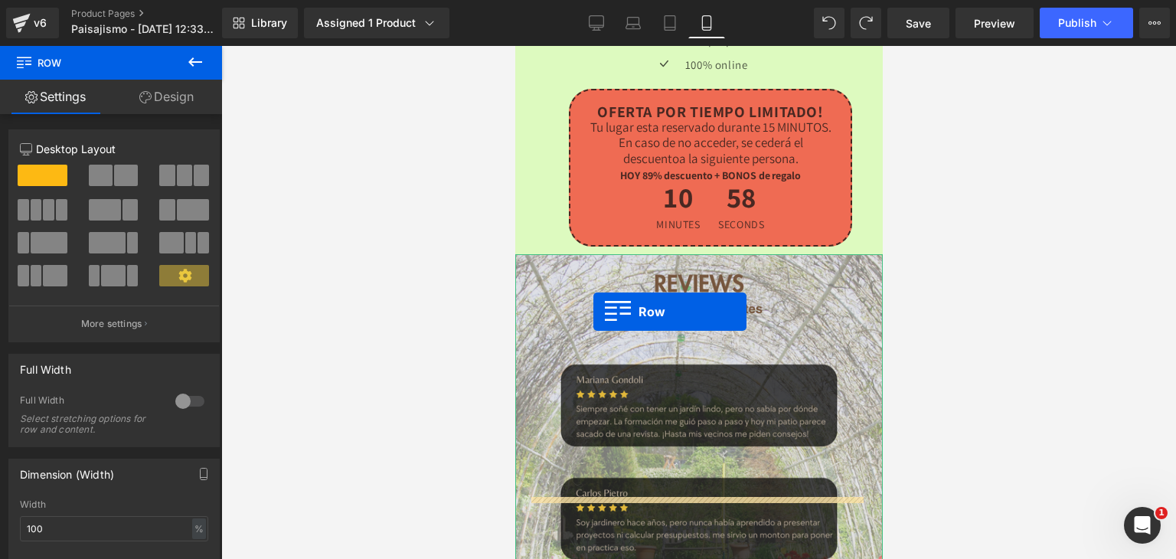
scroll to position [4066, 0]
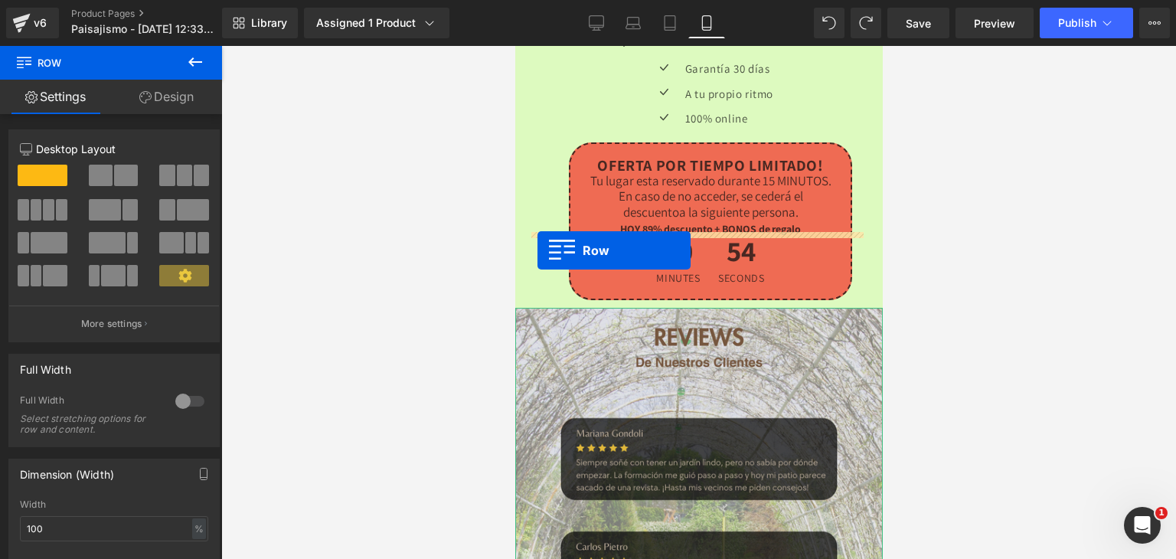
drag, startPoint x: 525, startPoint y: 278, endPoint x: 537, endPoint y: 251, distance: 29.2
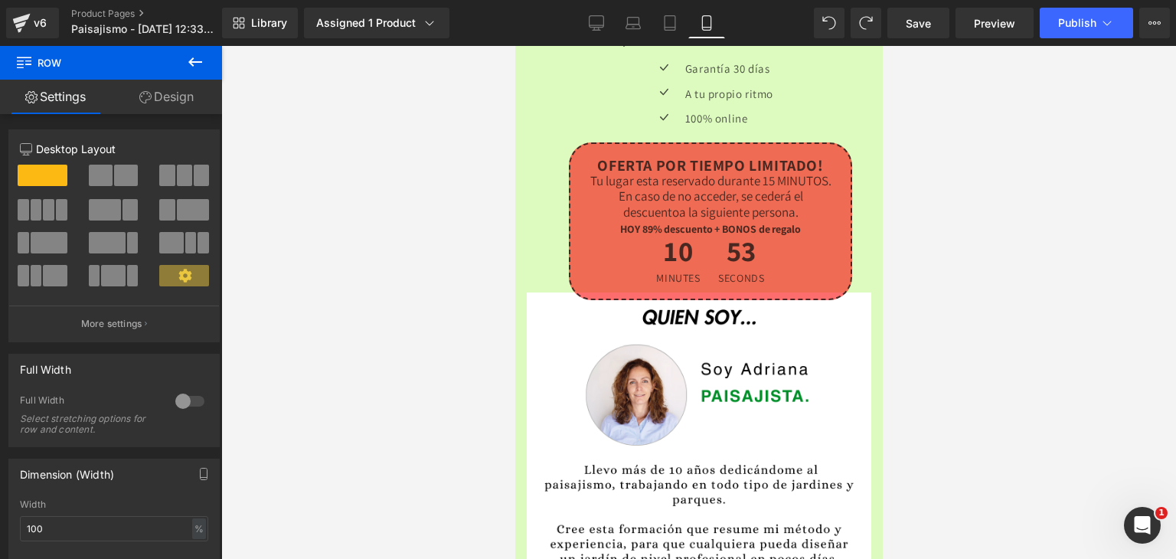
click at [1014, 325] on div at bounding box center [698, 302] width 955 height 513
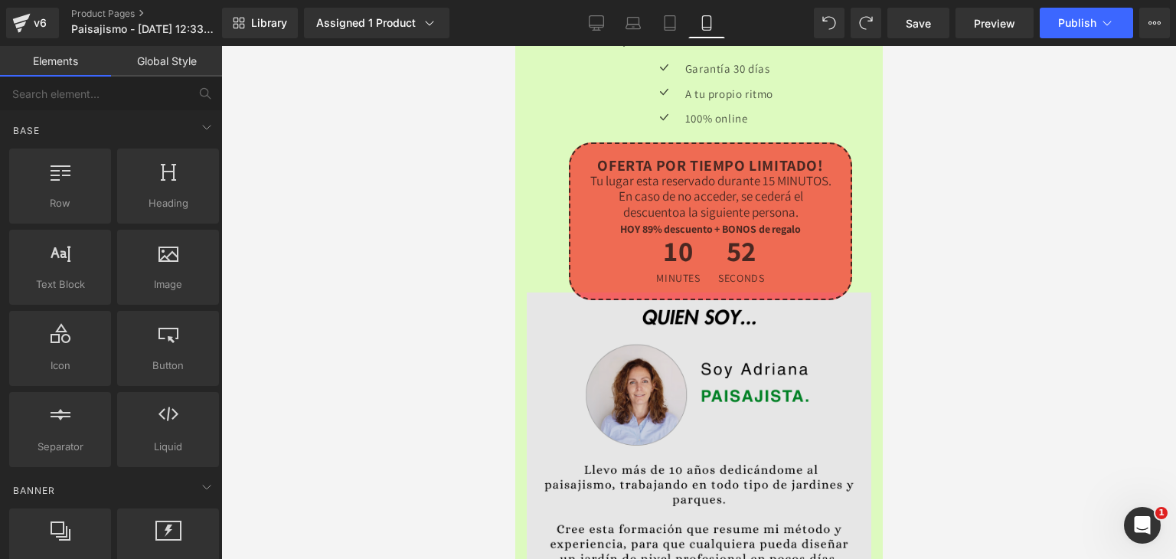
click at [801, 298] on img at bounding box center [698, 561] width 344 height 538
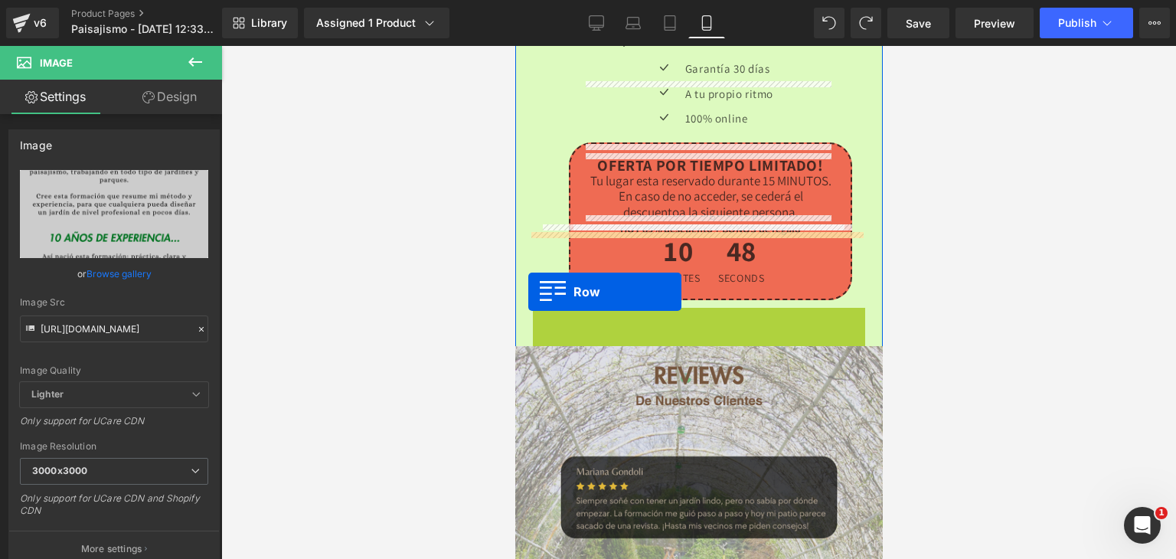
drag, startPoint x: 555, startPoint y: 244, endPoint x: 531, endPoint y: 275, distance: 39.2
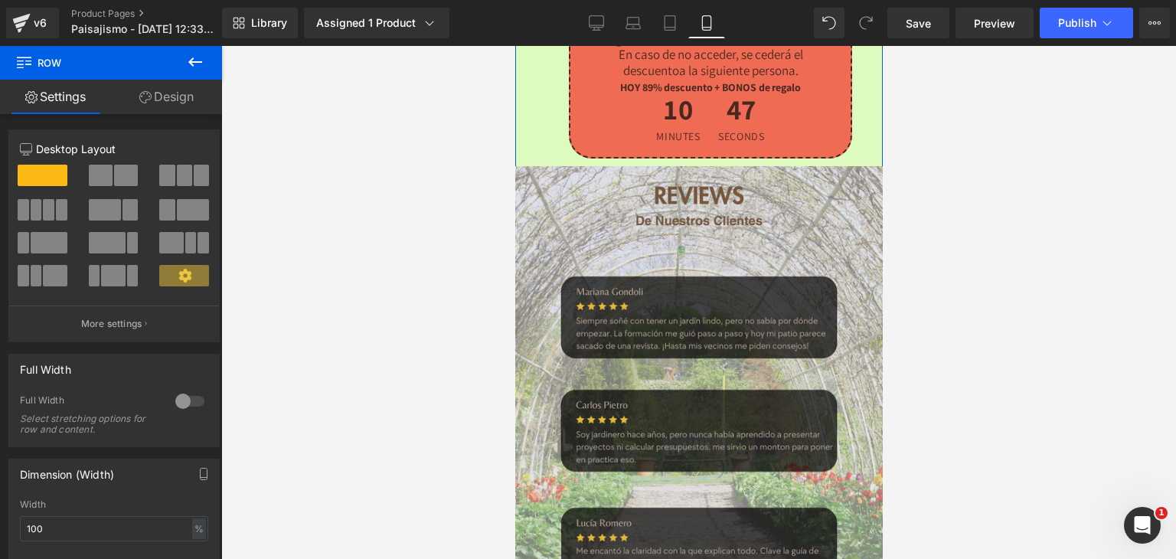
scroll to position [4526, 0]
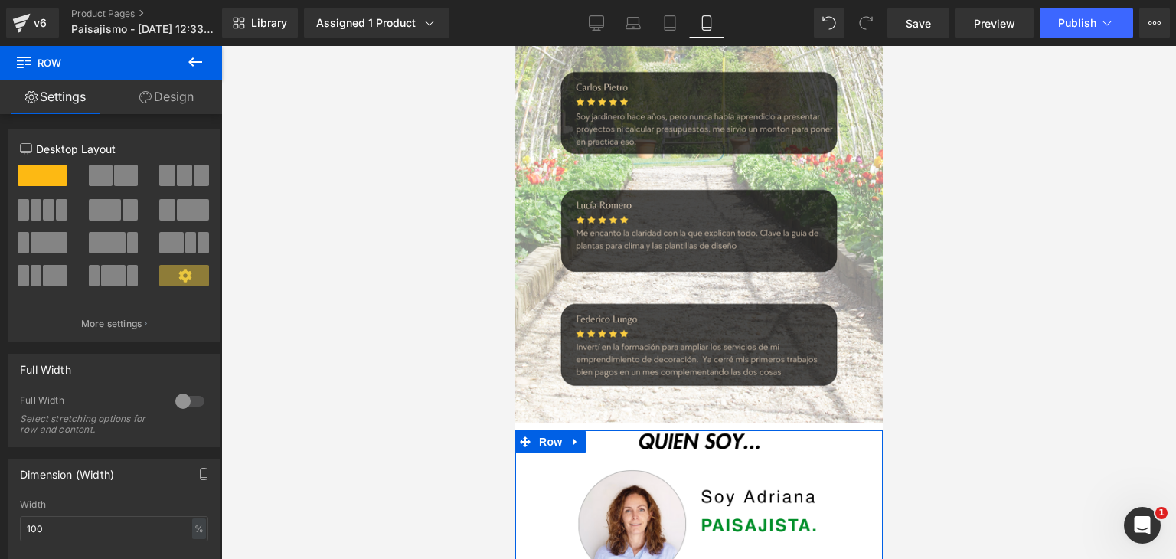
drag, startPoint x: 1000, startPoint y: 357, endPoint x: 919, endPoint y: 366, distance: 80.9
click at [1001, 358] on div at bounding box center [698, 302] width 955 height 513
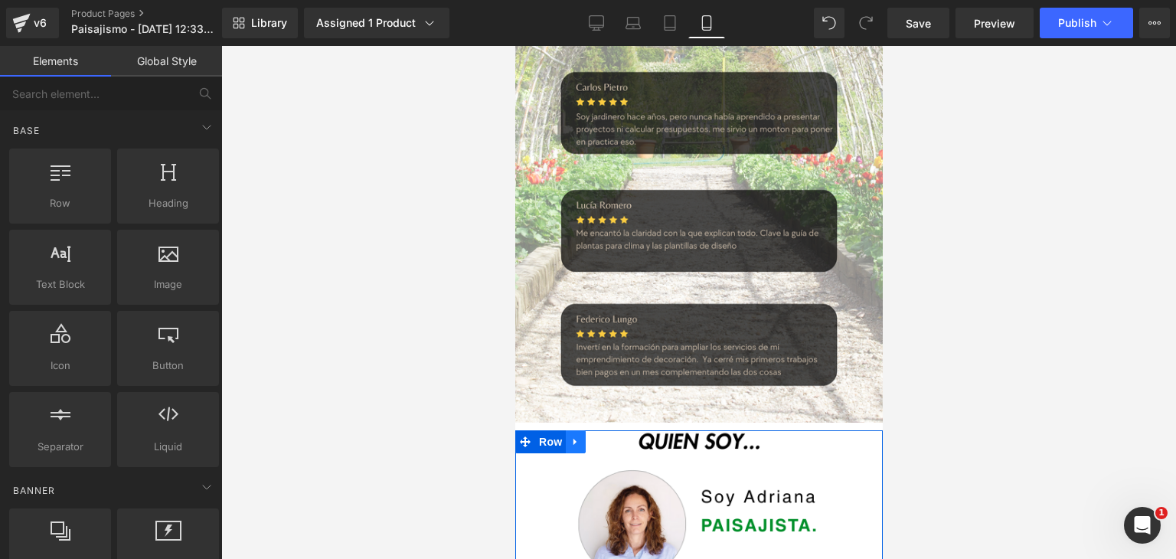
click at [575, 436] on icon at bounding box center [575, 441] width 11 height 11
click at [618, 436] on icon at bounding box center [614, 441] width 11 height 11
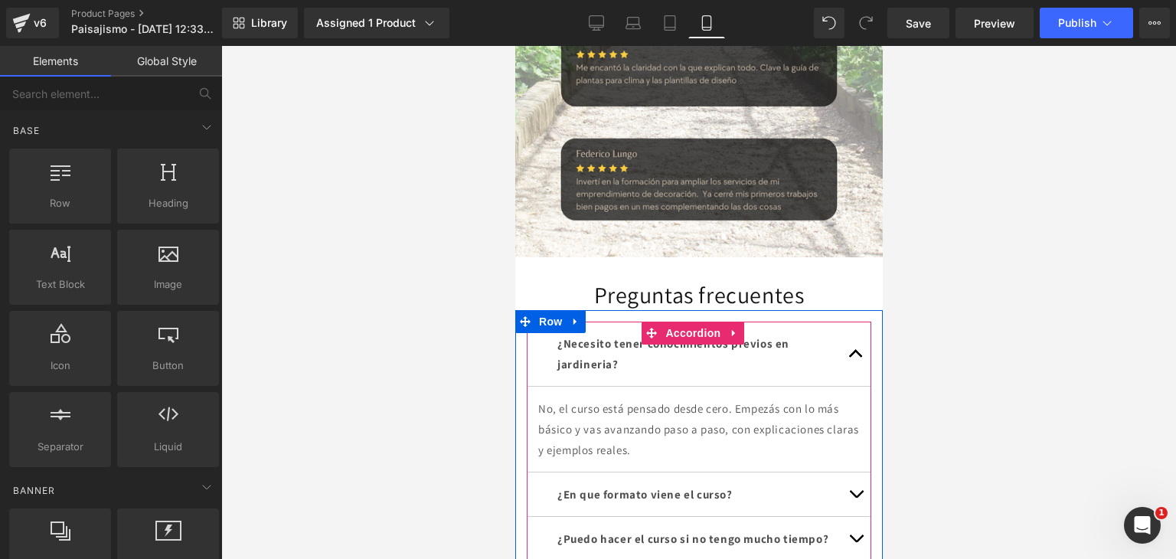
scroll to position [4679, 0]
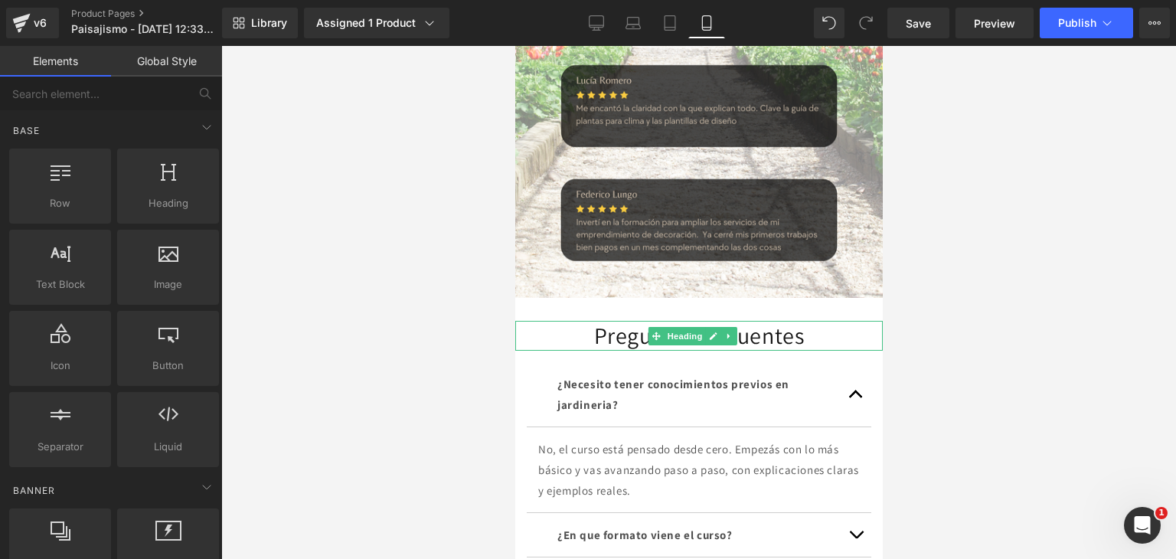
scroll to position [4602, 0]
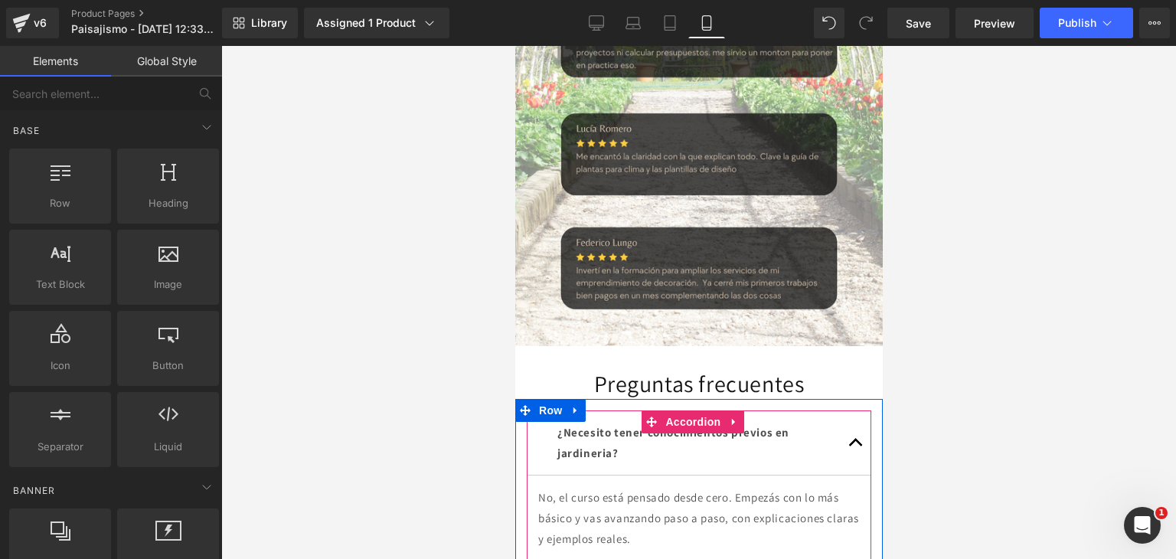
click at [855, 446] on span "button" at bounding box center [855, 446] width 0 height 0
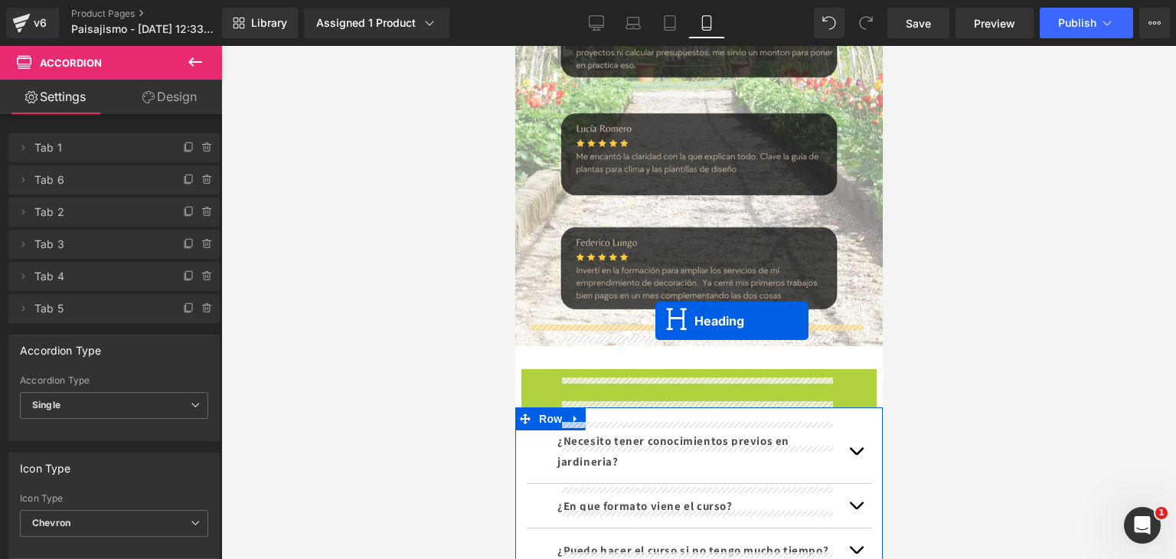
drag, startPoint x: 656, startPoint y: 292, endPoint x: 654, endPoint y: 321, distance: 29.2
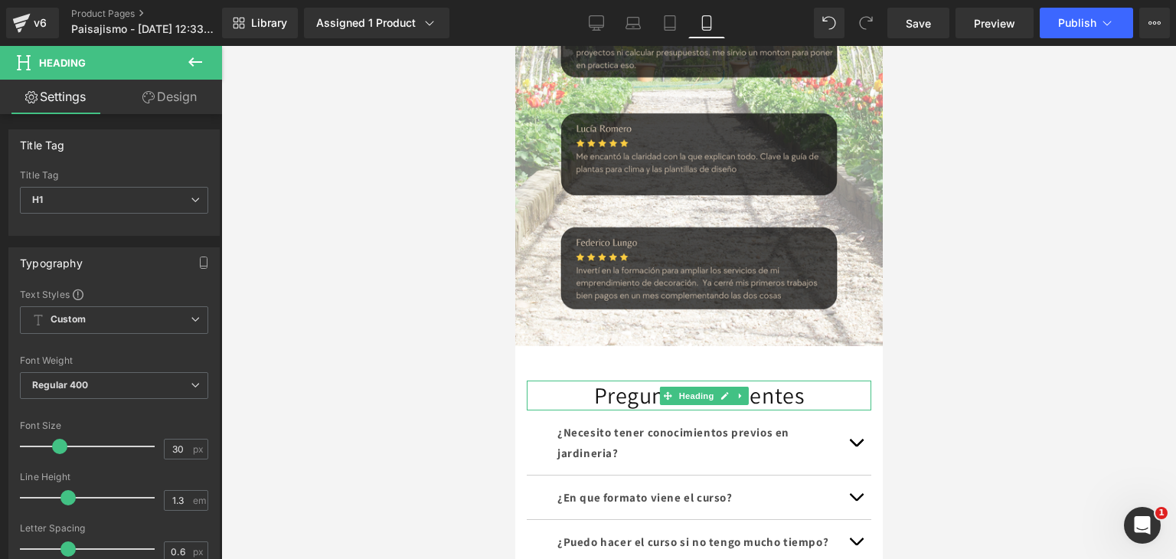
click at [977, 387] on div at bounding box center [698, 302] width 955 height 513
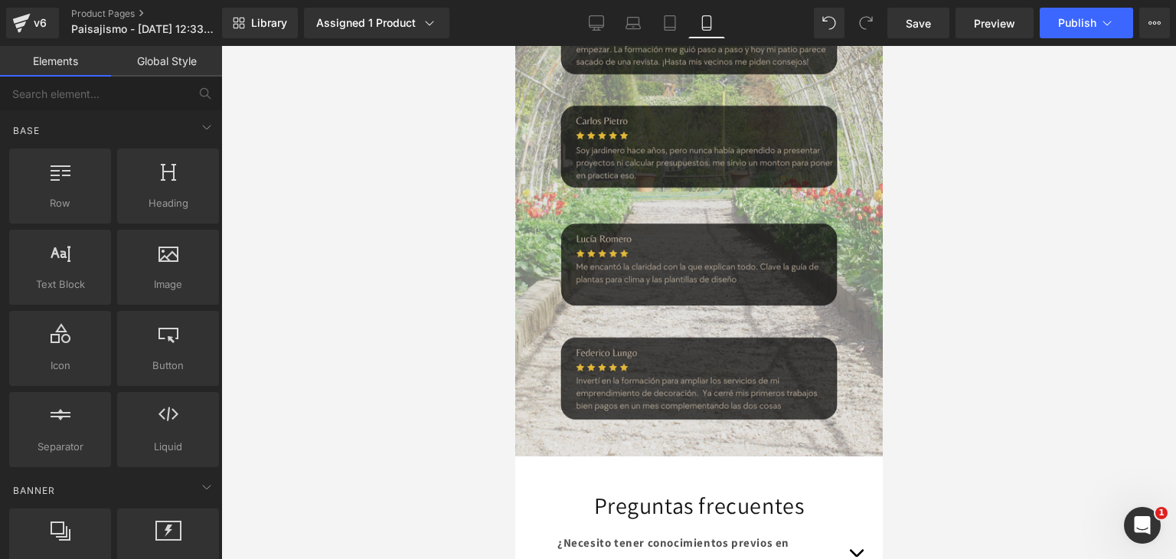
scroll to position [4373, 0]
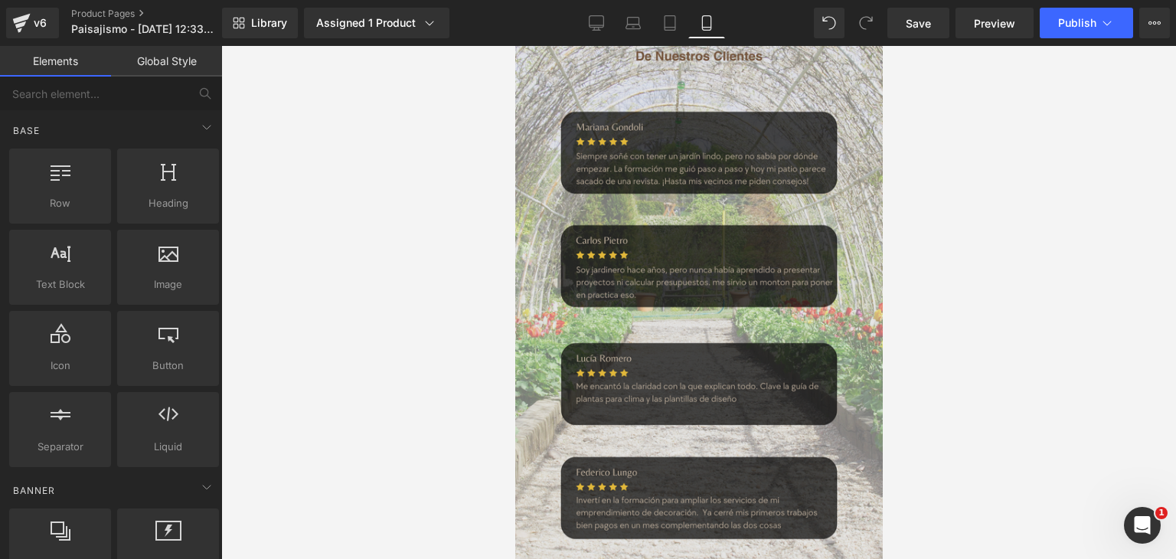
drag, startPoint x: 552, startPoint y: 244, endPoint x: 605, endPoint y: 323, distance: 94.9
click at [552, 245] on img at bounding box center [697, 289] width 367 height 574
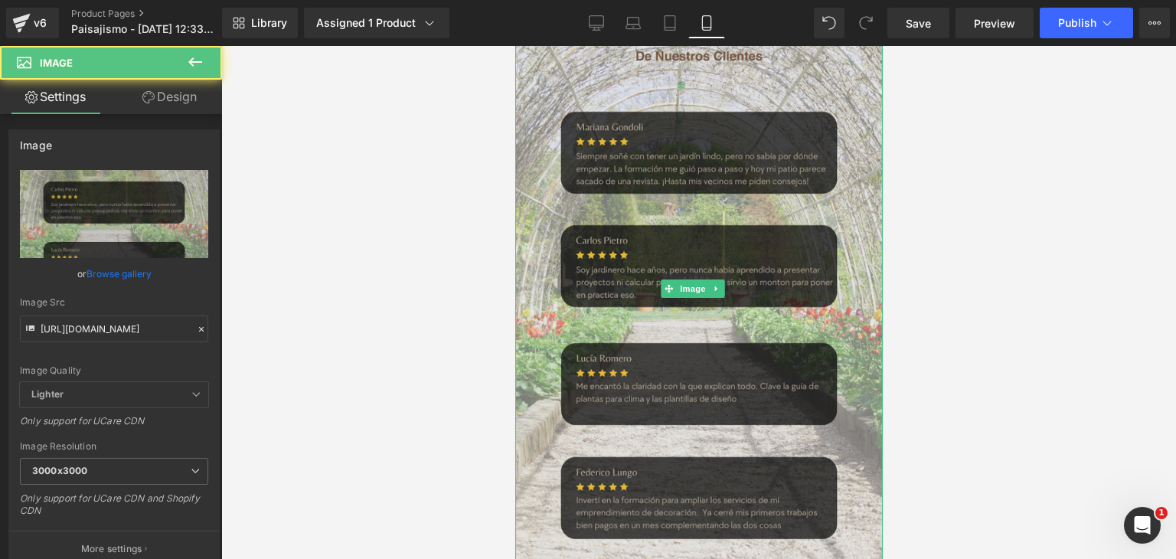
scroll to position [4220, 0]
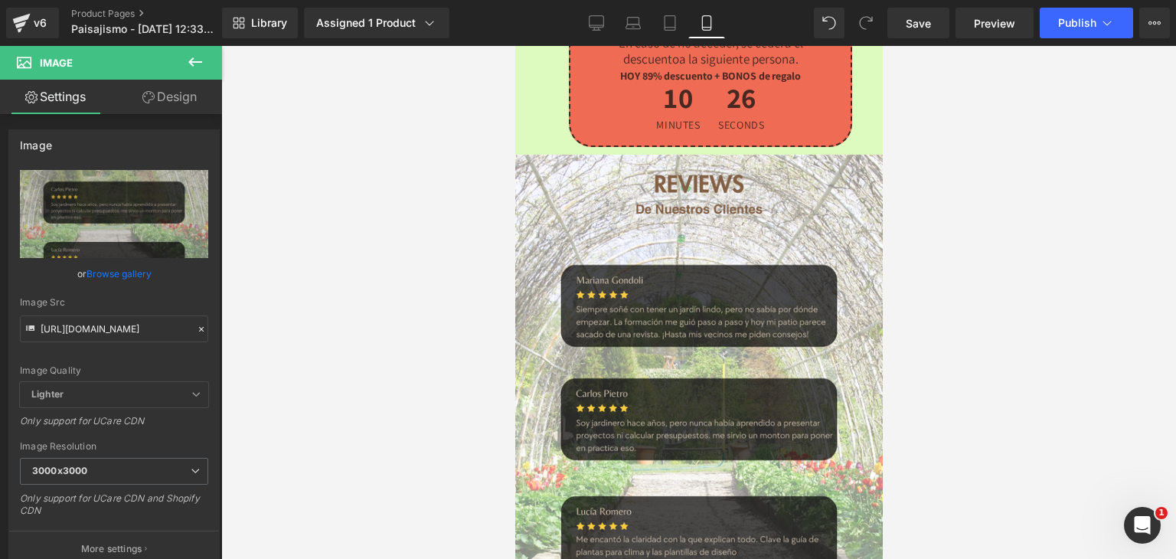
click at [1010, 250] on div at bounding box center [698, 302] width 955 height 513
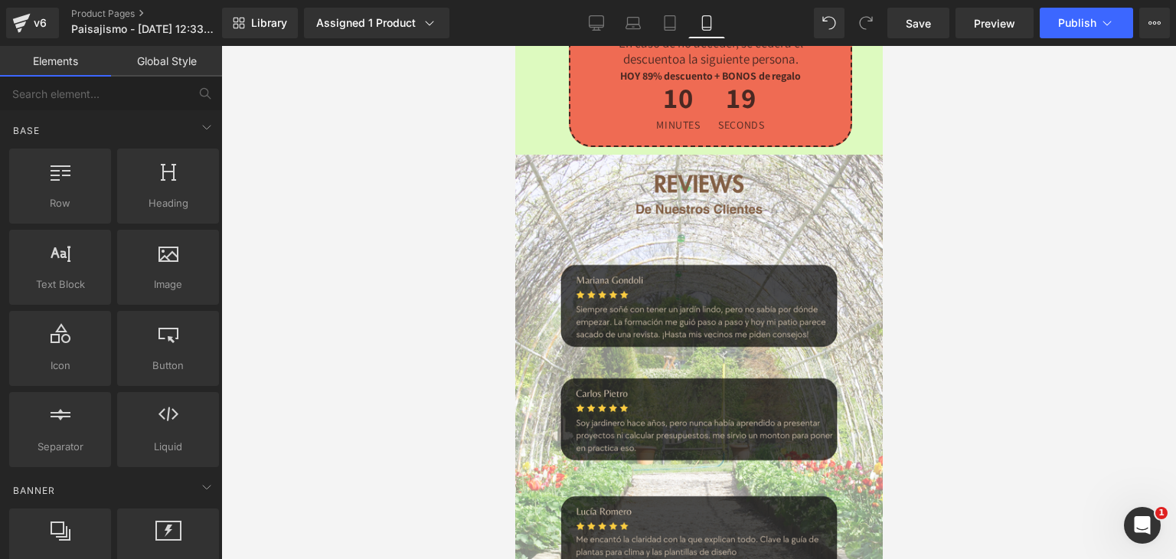
click at [938, 263] on div at bounding box center [698, 302] width 955 height 513
click at [913, 24] on span "Save" at bounding box center [918, 23] width 25 height 16
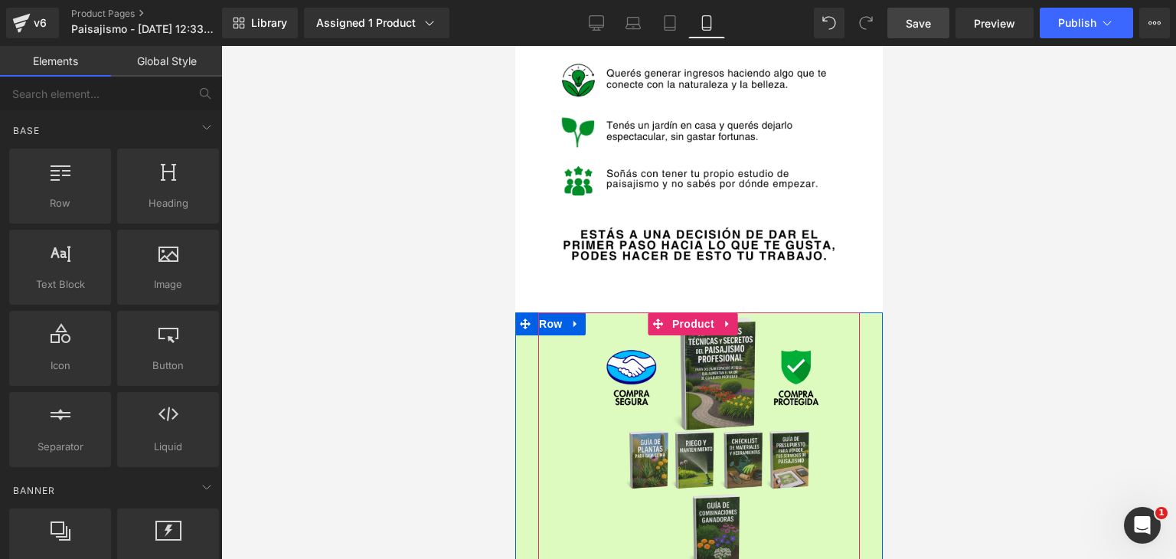
scroll to position [3378, 0]
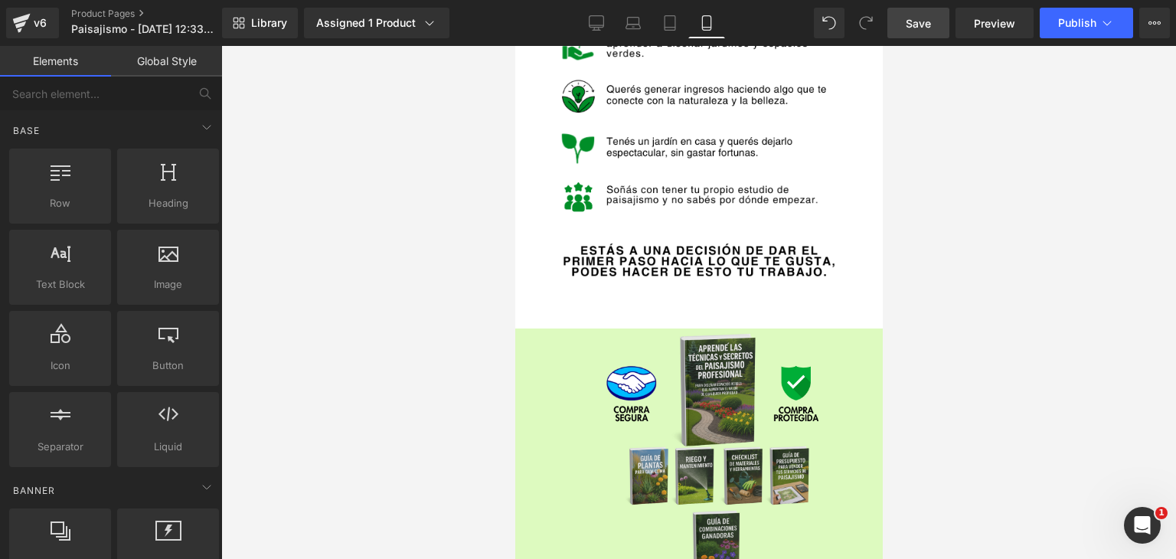
click at [494, 351] on div at bounding box center [698, 302] width 955 height 513
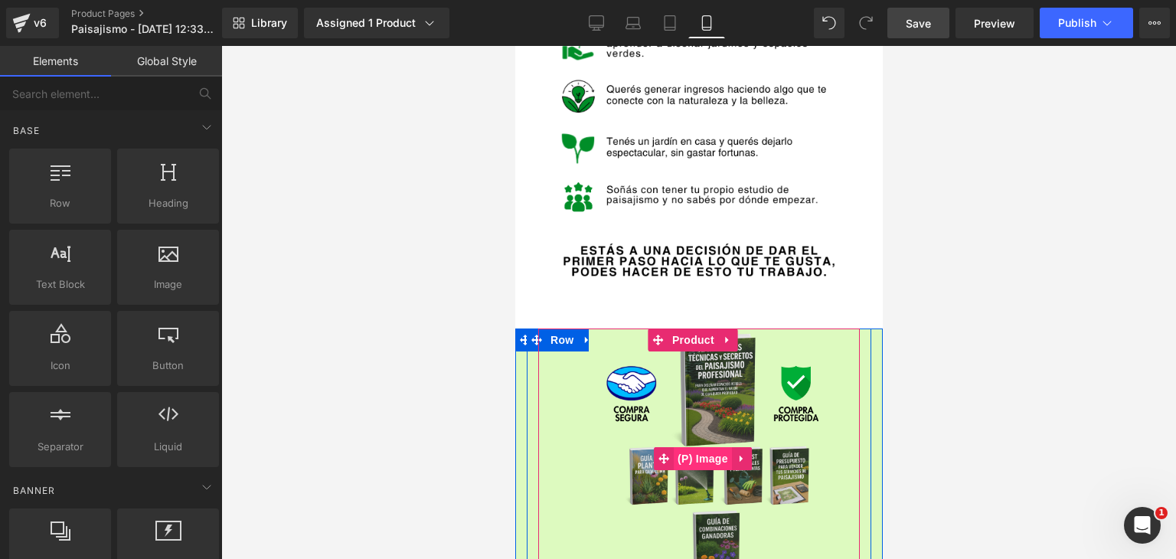
click at [694, 447] on span "(P) Image" at bounding box center [702, 458] width 58 height 23
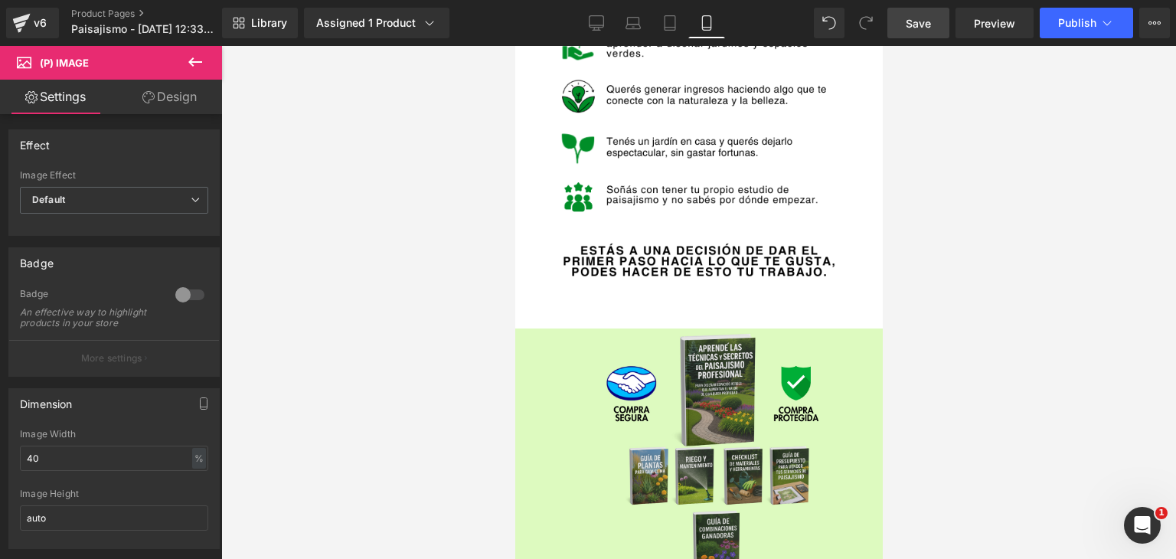
click at [188, 99] on link "Design" at bounding box center [169, 97] width 111 height 34
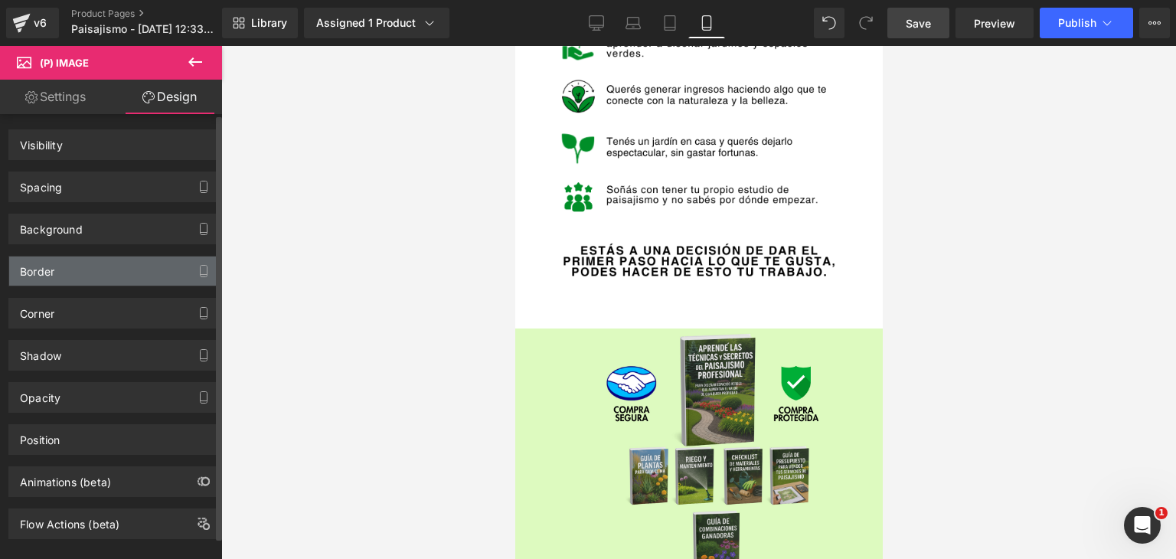
click at [60, 189] on div "Spacing" at bounding box center [41, 182] width 42 height 21
click at [63, 181] on div "Spacing" at bounding box center [114, 186] width 210 height 29
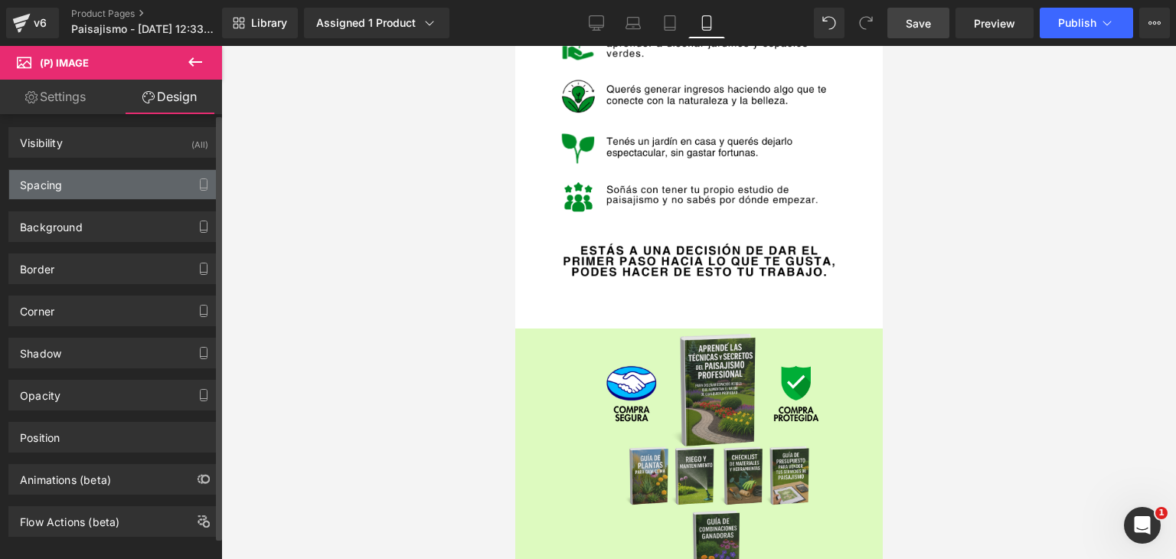
scroll to position [0, 0]
click at [54, 190] on div "Spacing" at bounding box center [41, 182] width 42 height 21
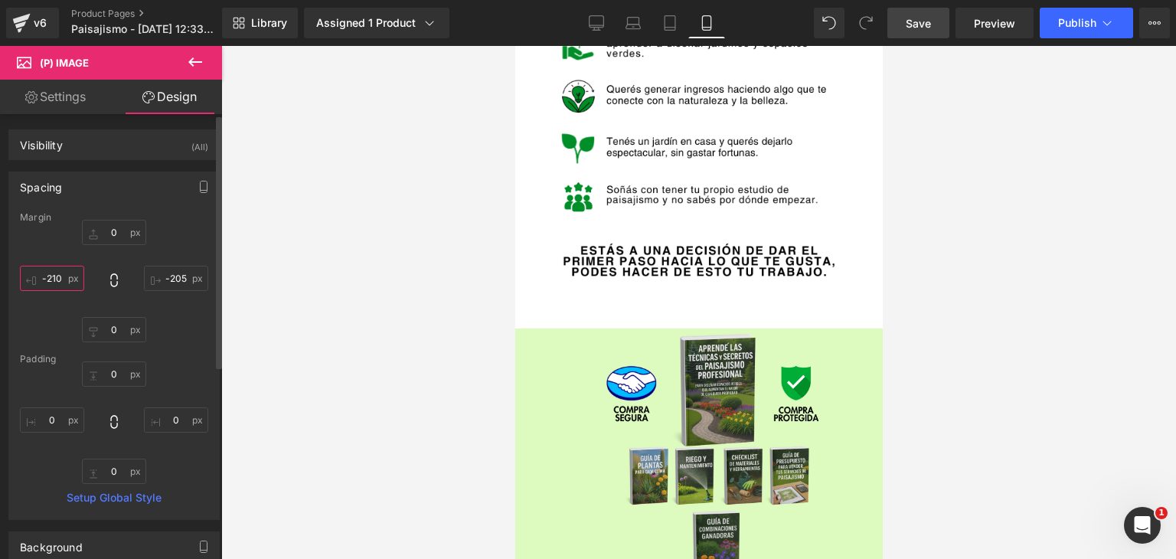
click at [61, 282] on input "-210" at bounding box center [52, 278] width 64 height 25
click at [63, 281] on input "-210" at bounding box center [52, 278] width 64 height 25
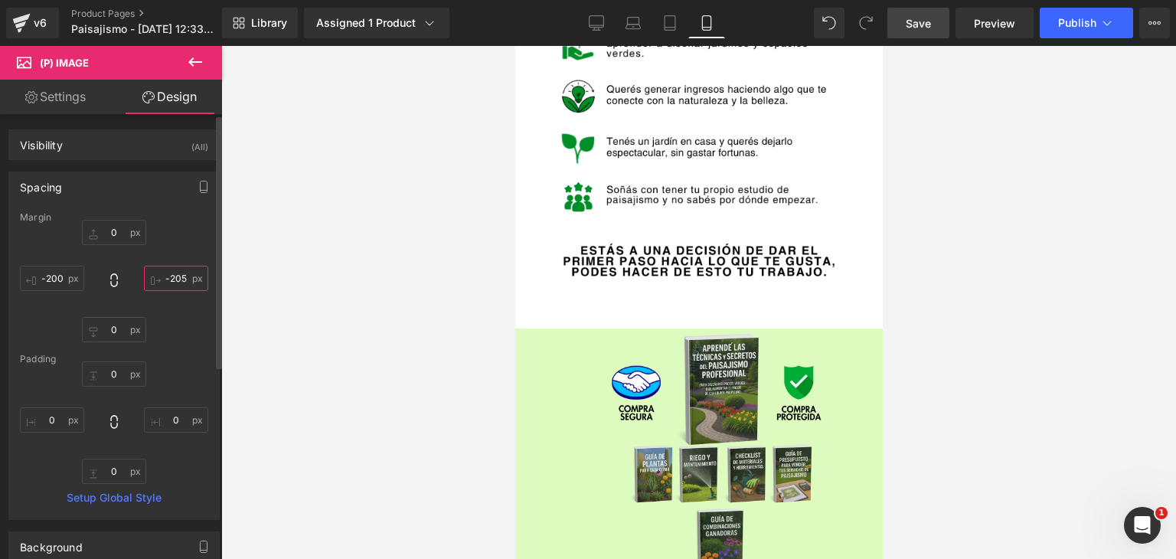
click at [181, 279] on input "-205" at bounding box center [176, 278] width 64 height 25
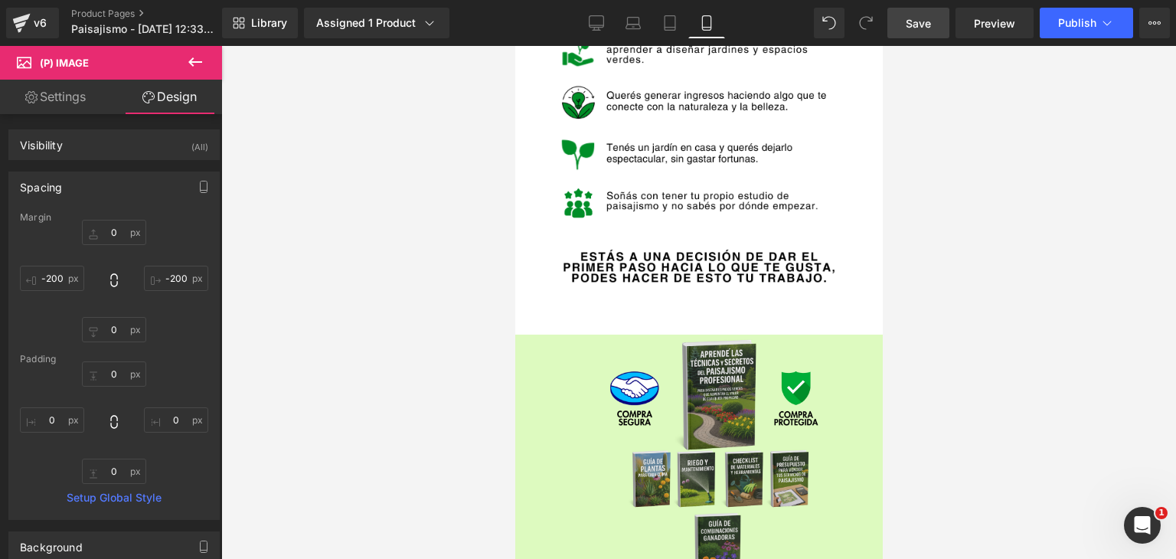
scroll to position [3378, 0]
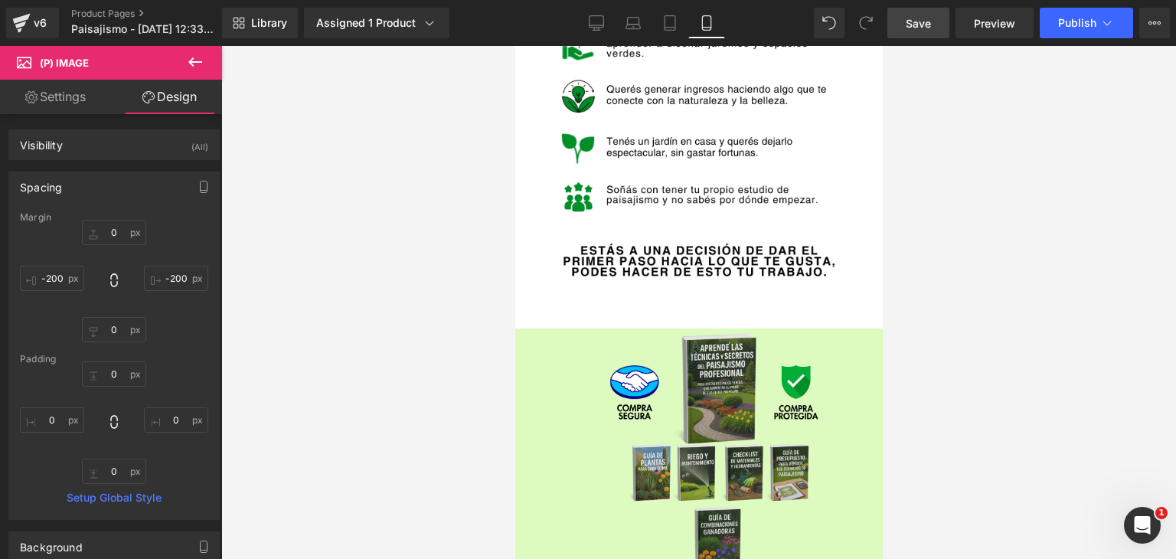
drag, startPoint x: 677, startPoint y: 368, endPoint x: 669, endPoint y: 240, distance: 128.8
click at [676, 368] on img at bounding box center [710, 455] width 236 height 255
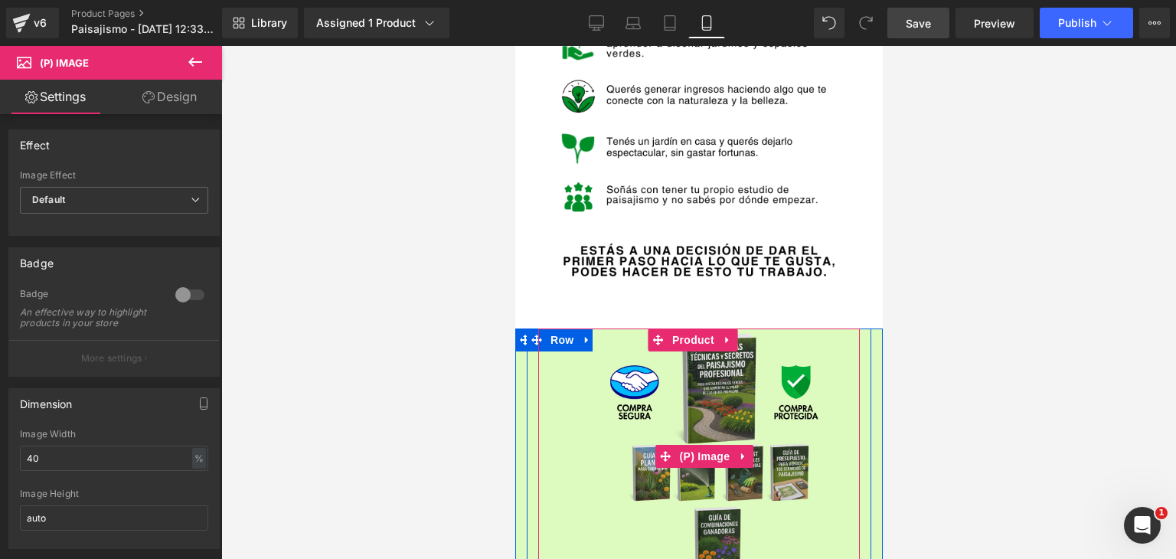
scroll to position [3454, 0]
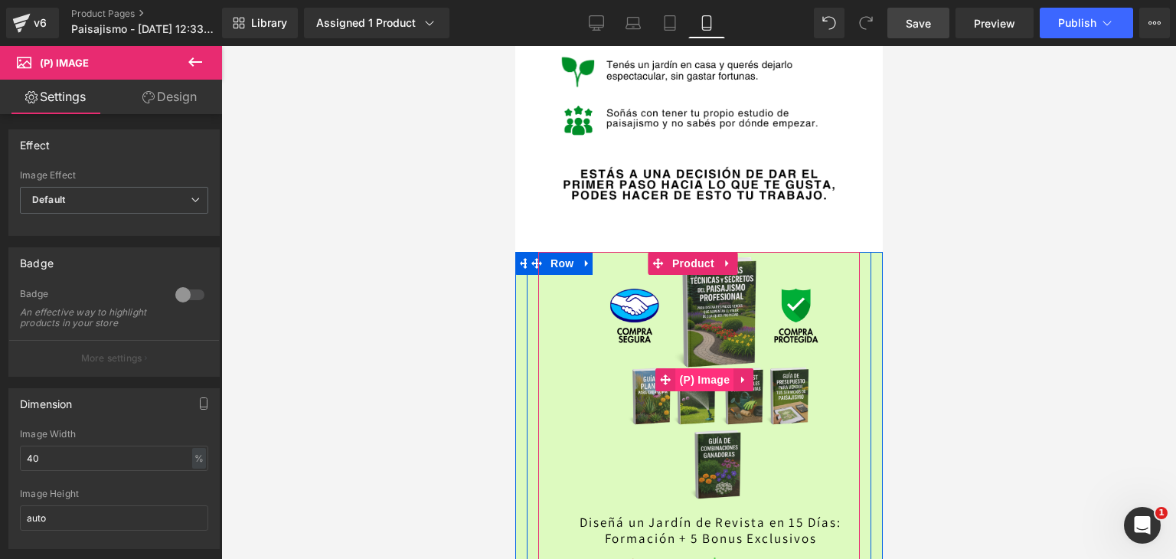
click at [702, 368] on span "(P) Image" at bounding box center [704, 379] width 58 height 23
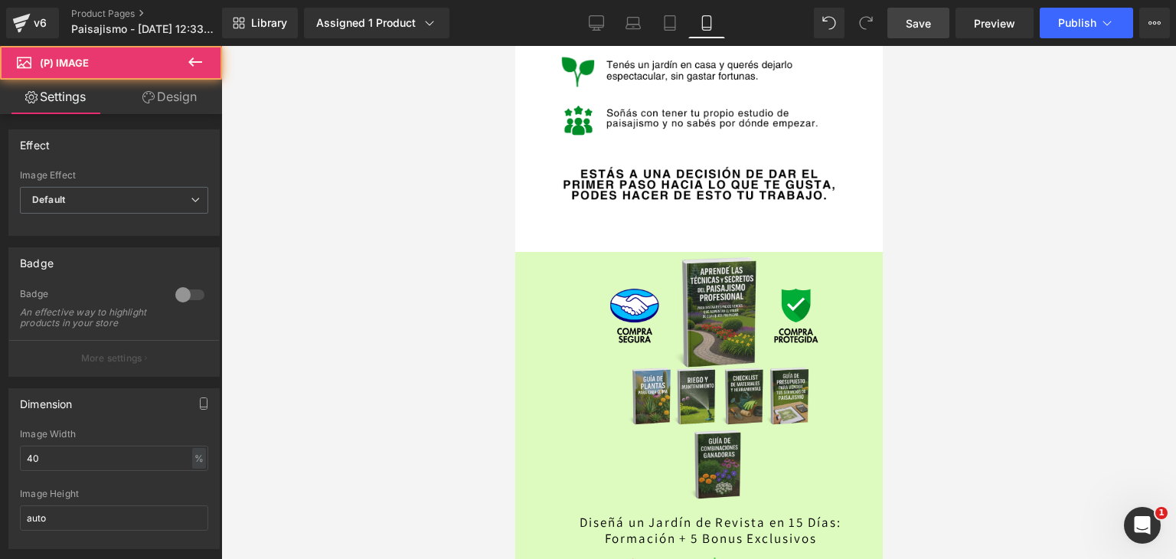
click at [208, 102] on link "Design" at bounding box center [169, 97] width 111 height 34
click at [0, 0] on div "Spacing" at bounding box center [0, 0] width 0 height 0
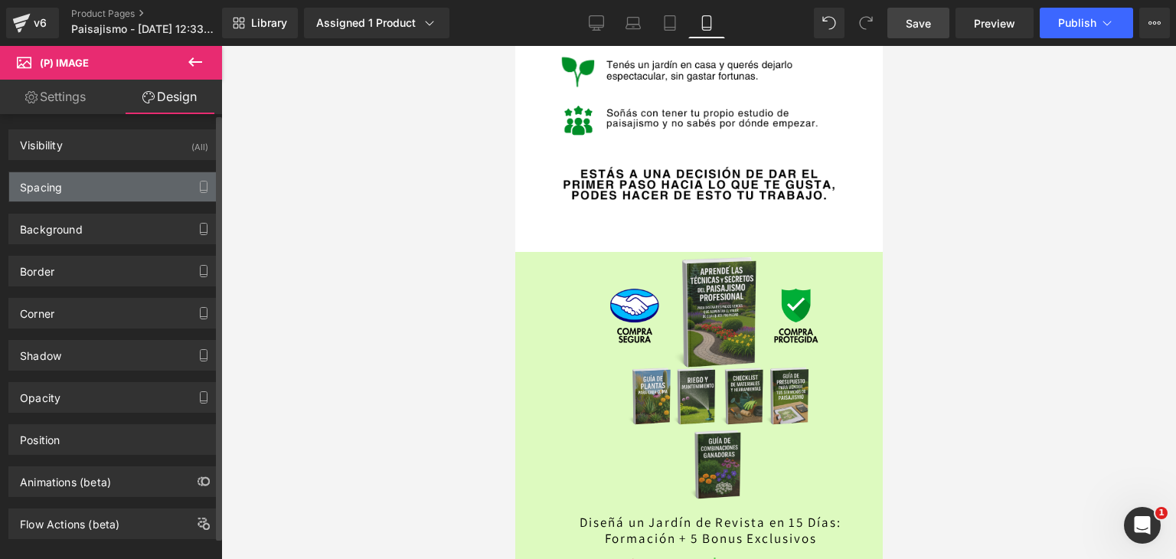
click at [84, 190] on div "Spacing" at bounding box center [114, 186] width 210 height 29
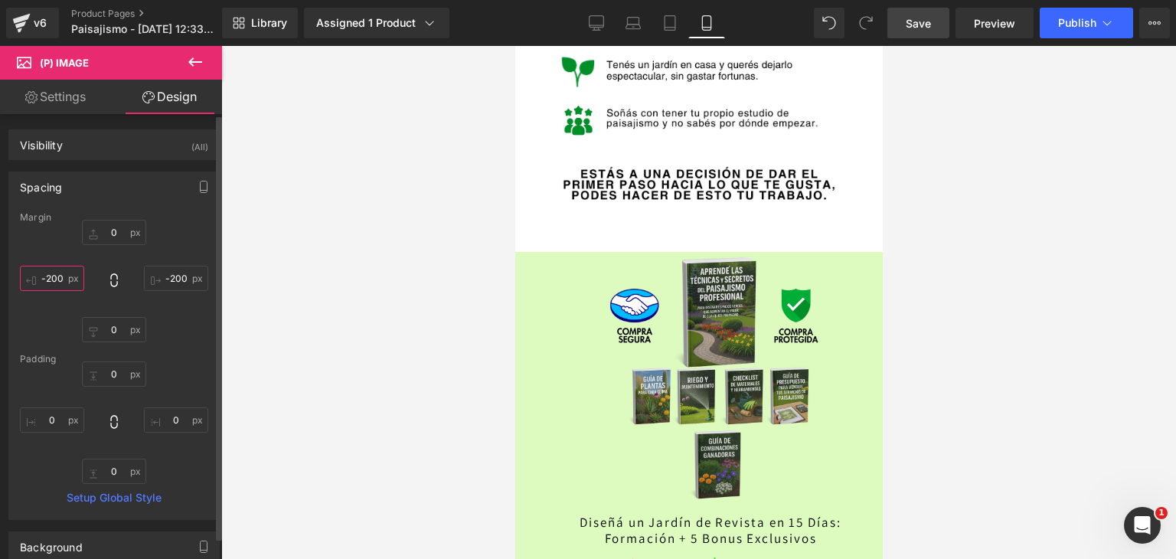
click at [66, 279] on input "-200" at bounding box center [52, 278] width 64 height 25
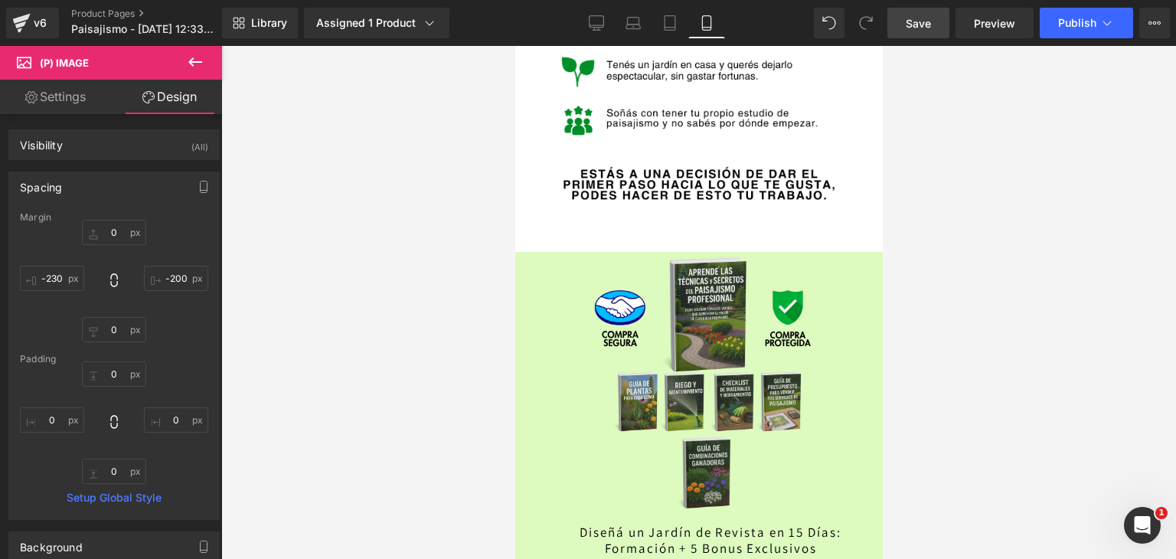
click at [371, 207] on div at bounding box center [698, 302] width 955 height 513
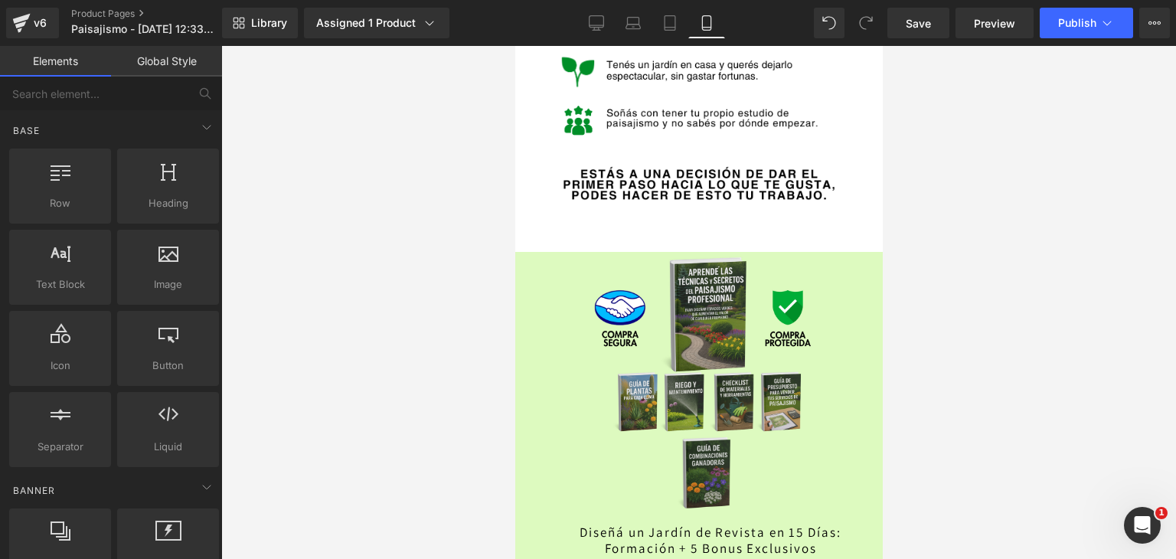
drag, startPoint x: 920, startPoint y: 20, endPoint x: 925, endPoint y: 87, distance: 66.8
click at [920, 19] on span "Save" at bounding box center [918, 23] width 25 height 16
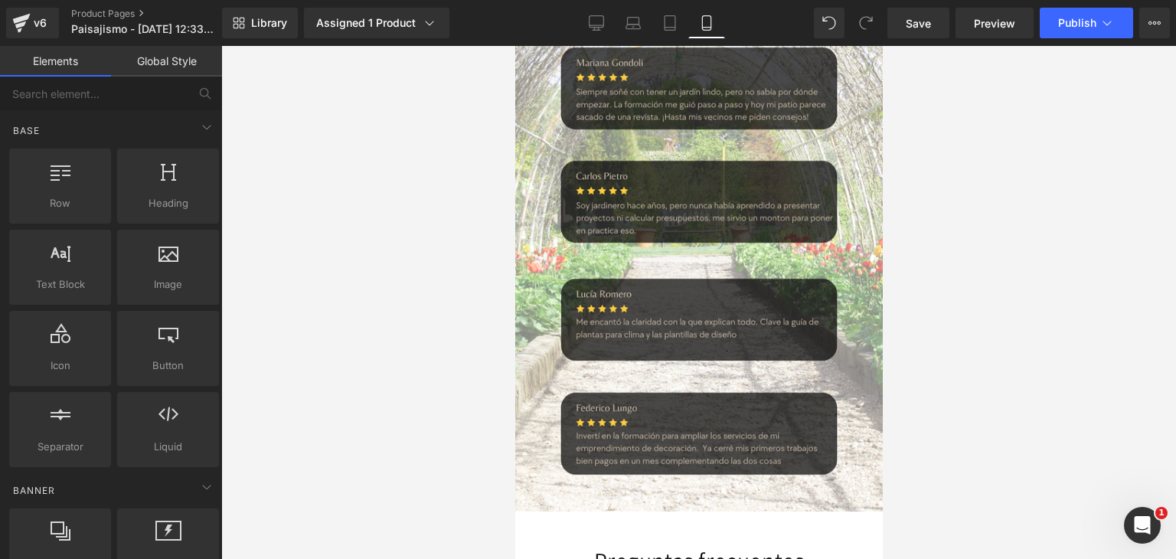
scroll to position [4679, 0]
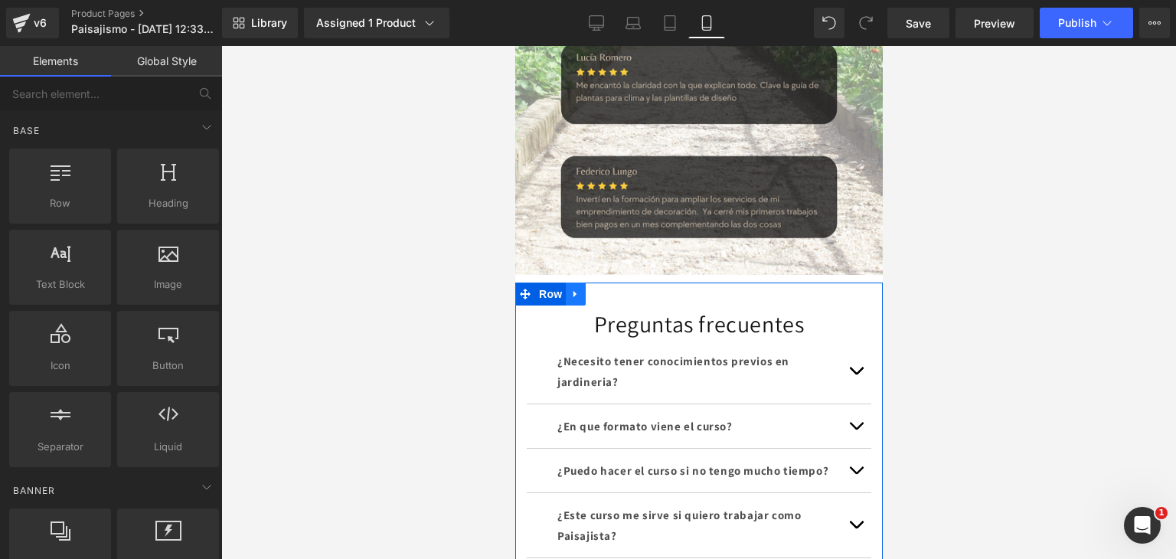
click at [571, 288] on icon at bounding box center [575, 293] width 11 height 11
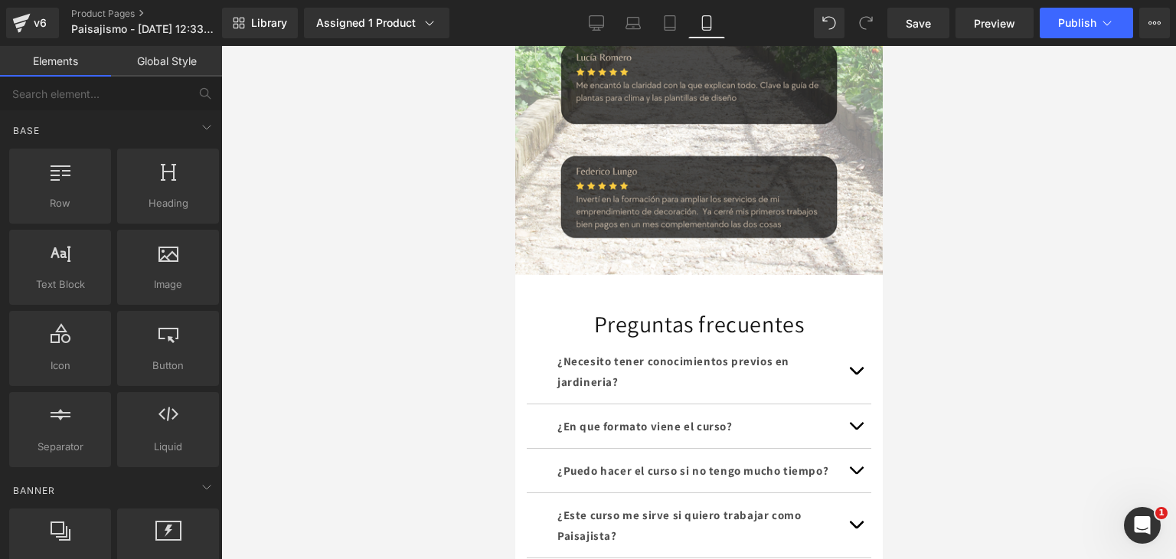
click at [1056, 218] on div at bounding box center [698, 302] width 955 height 513
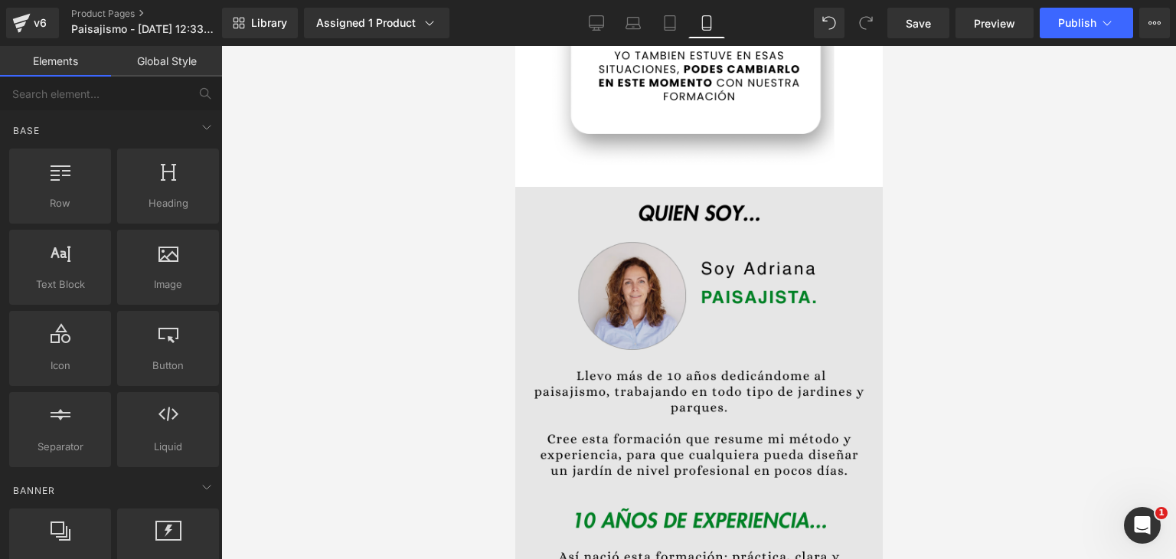
scroll to position [928, 0]
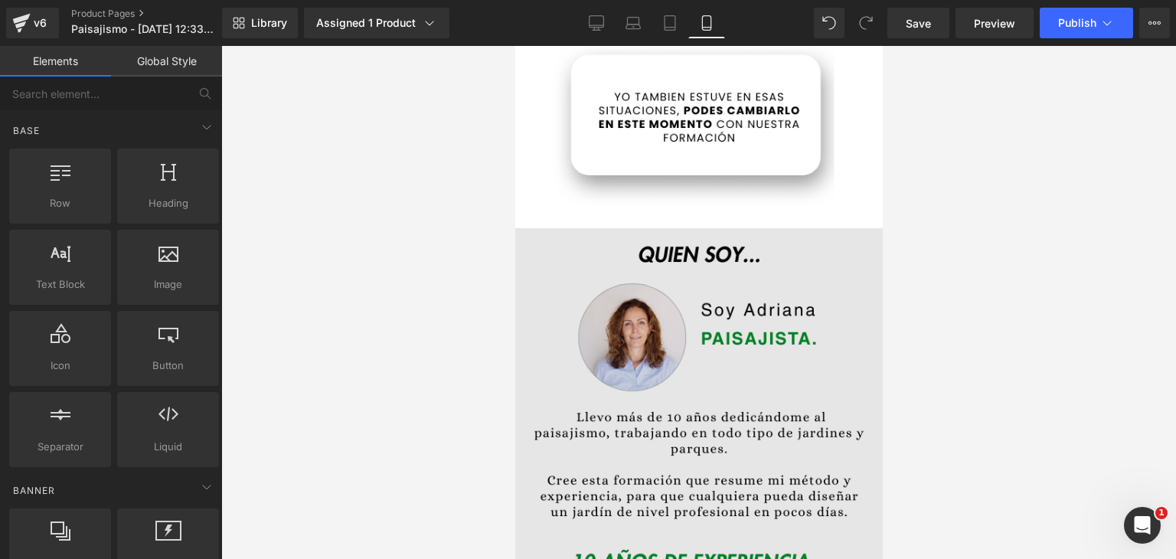
click at [582, 241] on img at bounding box center [697, 515] width 367 height 574
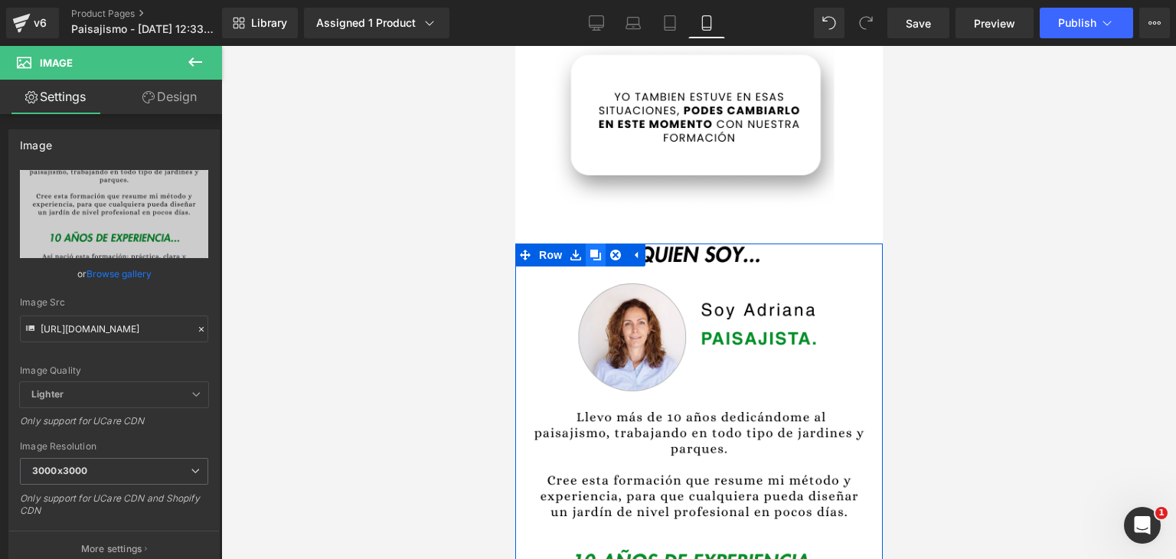
click at [589, 250] on icon at bounding box center [594, 255] width 11 height 11
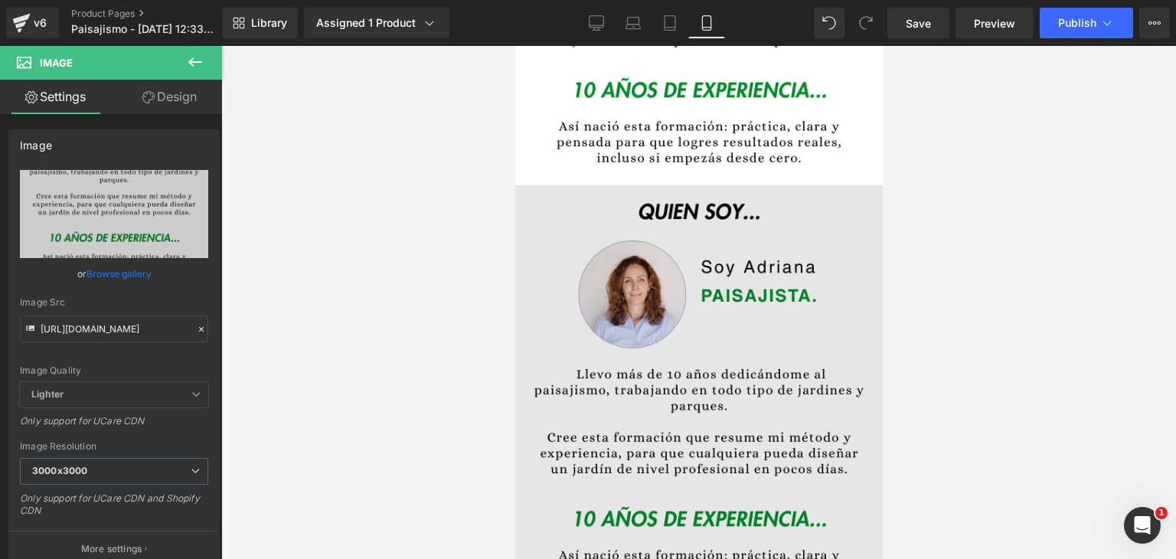
scroll to position [1438, 0]
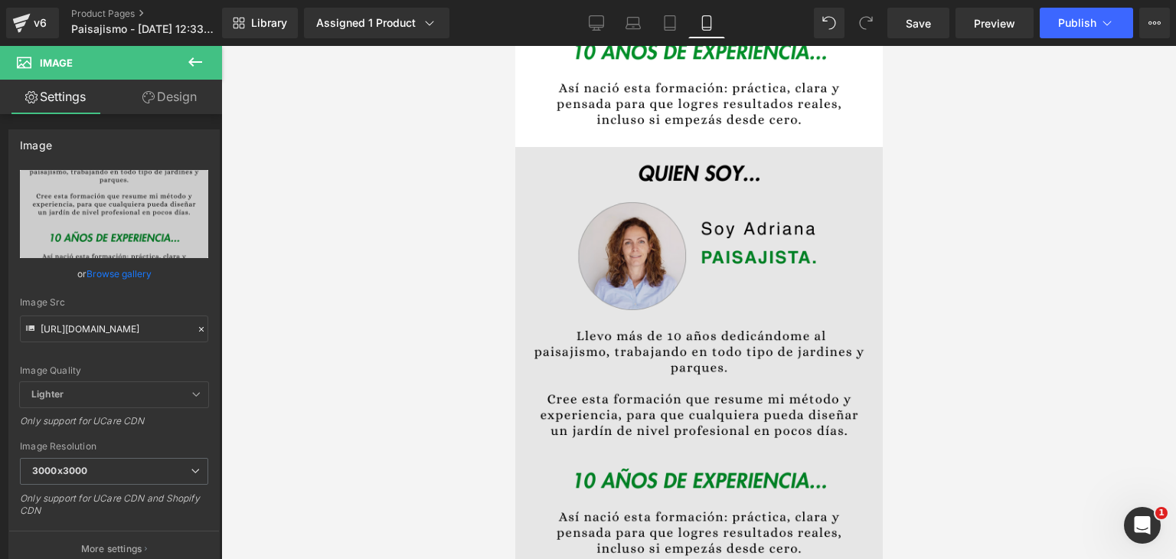
click at [587, 182] on img at bounding box center [697, 434] width 367 height 574
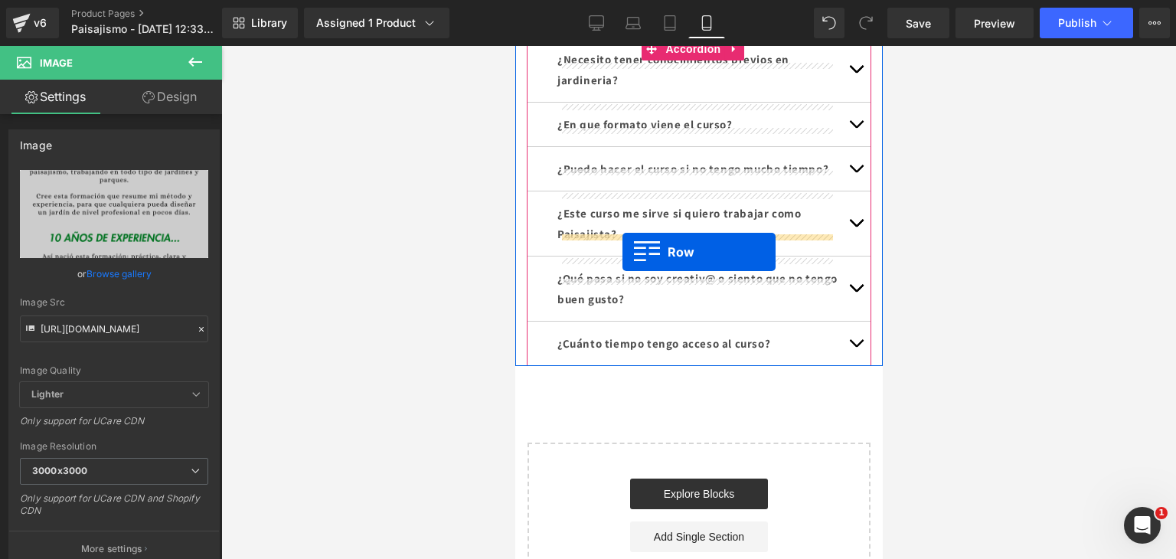
scroll to position [5020, 0]
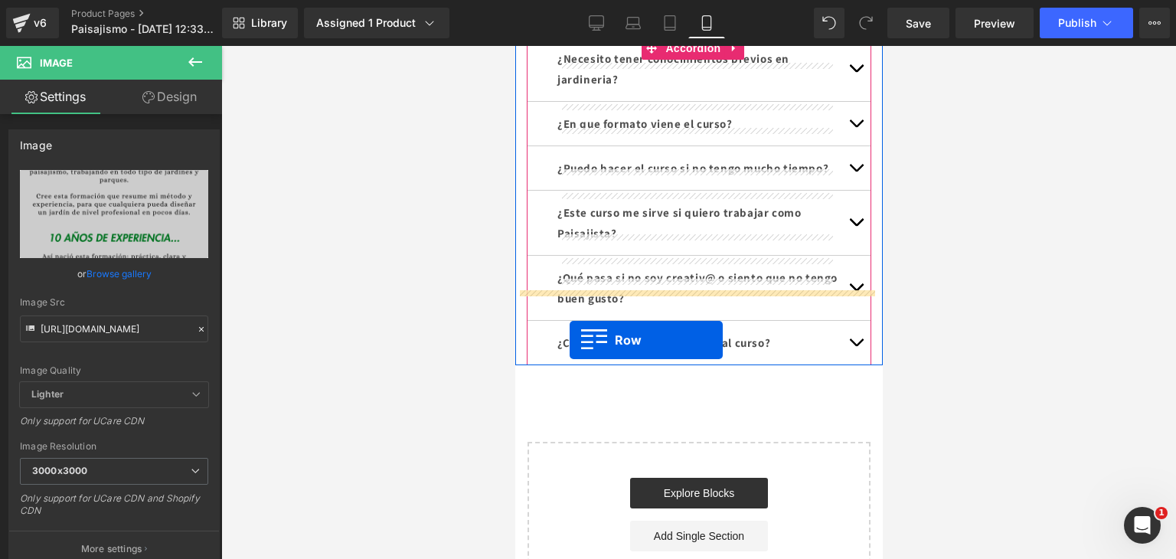
drag, startPoint x: 527, startPoint y: 116, endPoint x: 569, endPoint y: 341, distance: 228.1
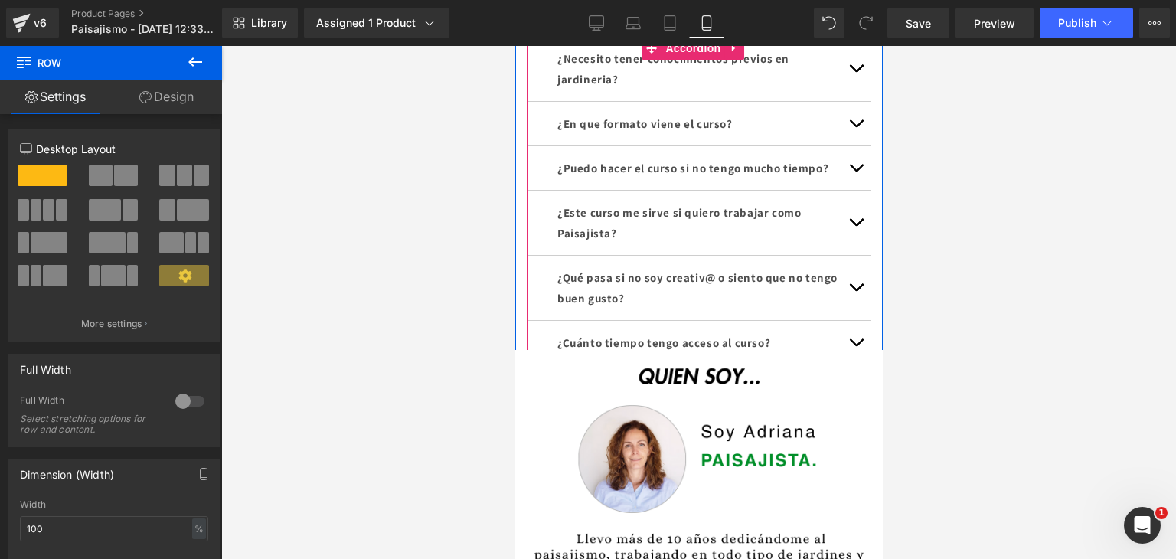
click at [1022, 368] on div at bounding box center [698, 302] width 955 height 513
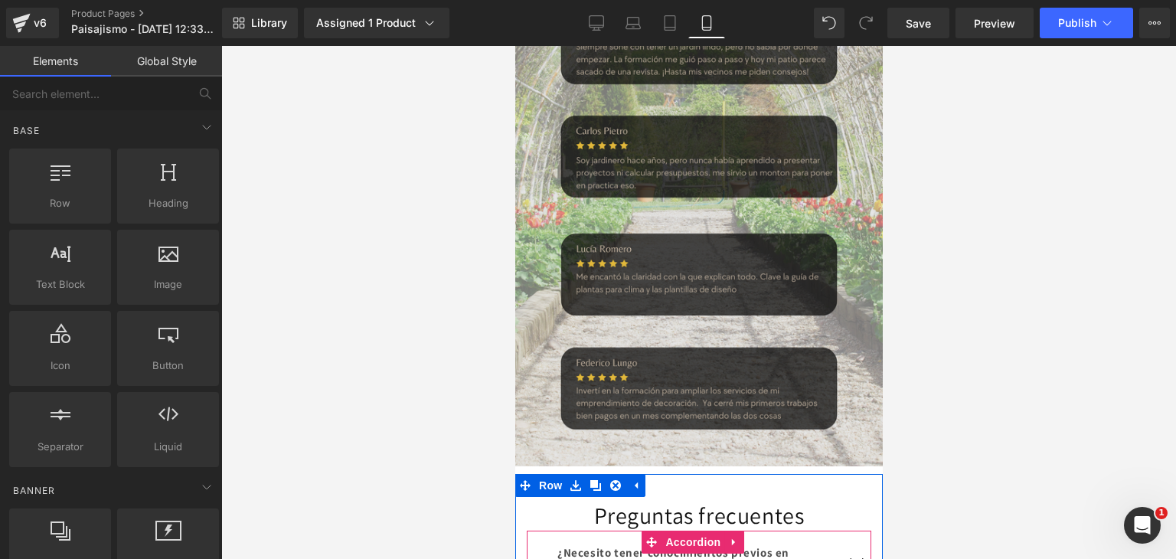
scroll to position [4445, 0]
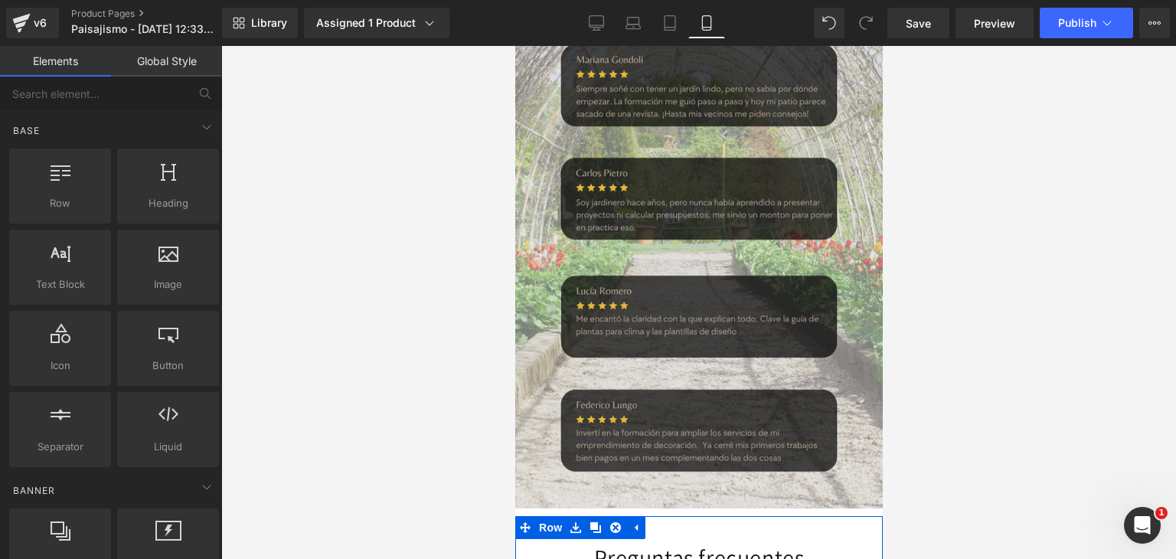
click at [671, 270] on img at bounding box center [697, 221] width 367 height 574
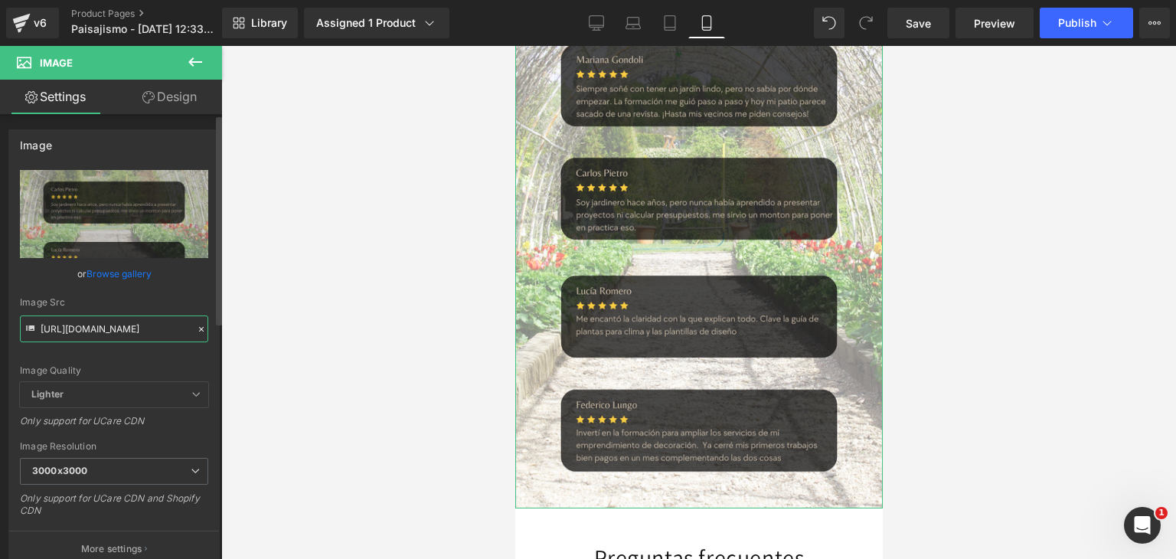
click at [146, 327] on input "[URL][DOMAIN_NAME]" at bounding box center [114, 328] width 188 height 27
click at [354, 317] on div at bounding box center [698, 302] width 955 height 513
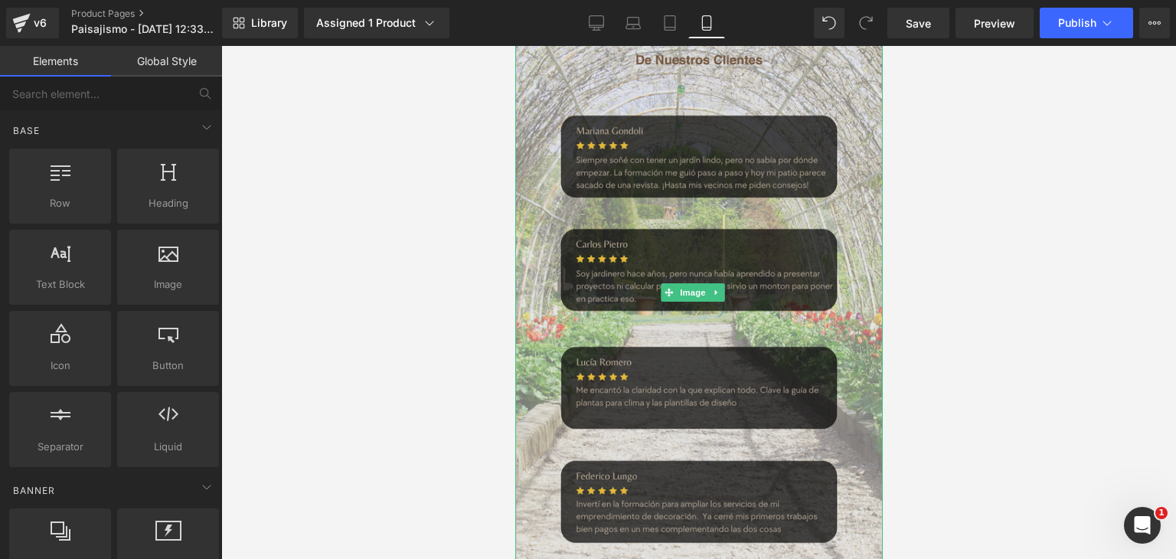
scroll to position [4369, 0]
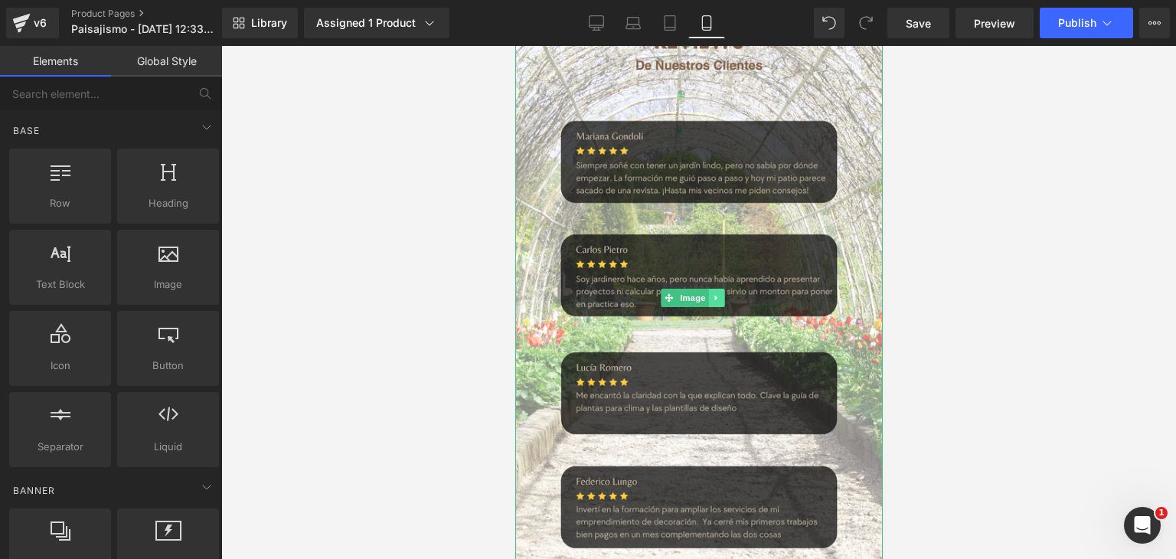
click at [723, 289] on link at bounding box center [716, 298] width 16 height 18
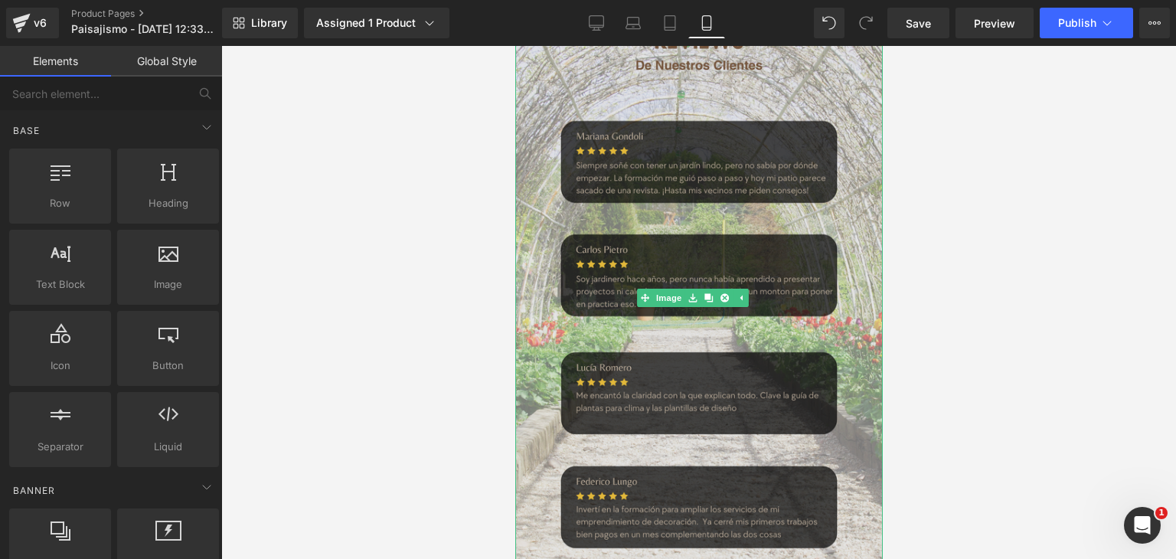
drag, startPoint x: 726, startPoint y: 210, endPoint x: 745, endPoint y: 316, distance: 108.0
click at [726, 293] on icon at bounding box center [724, 297] width 8 height 8
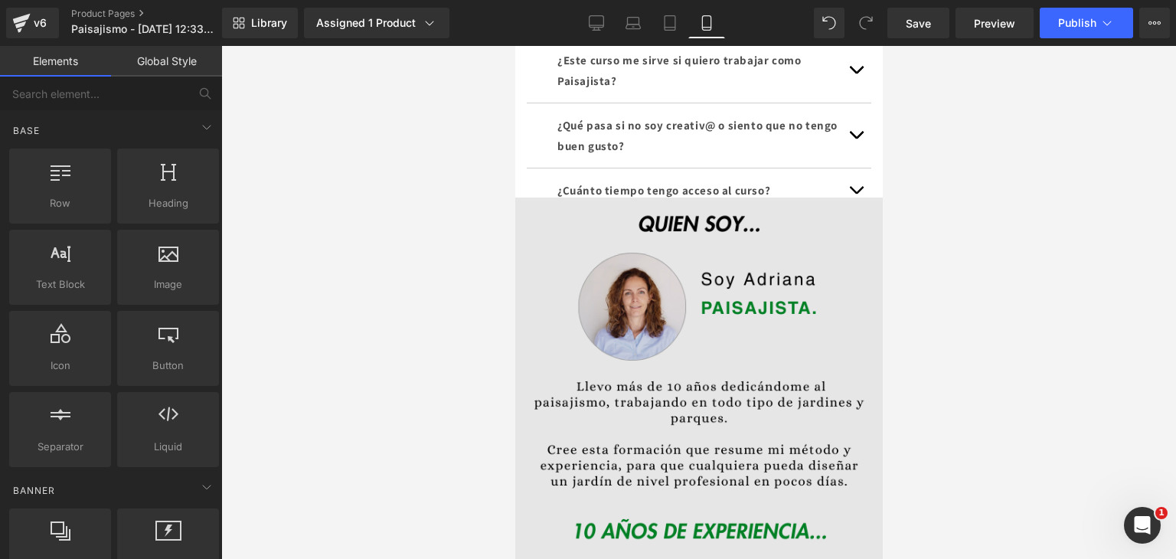
scroll to position [4599, 0]
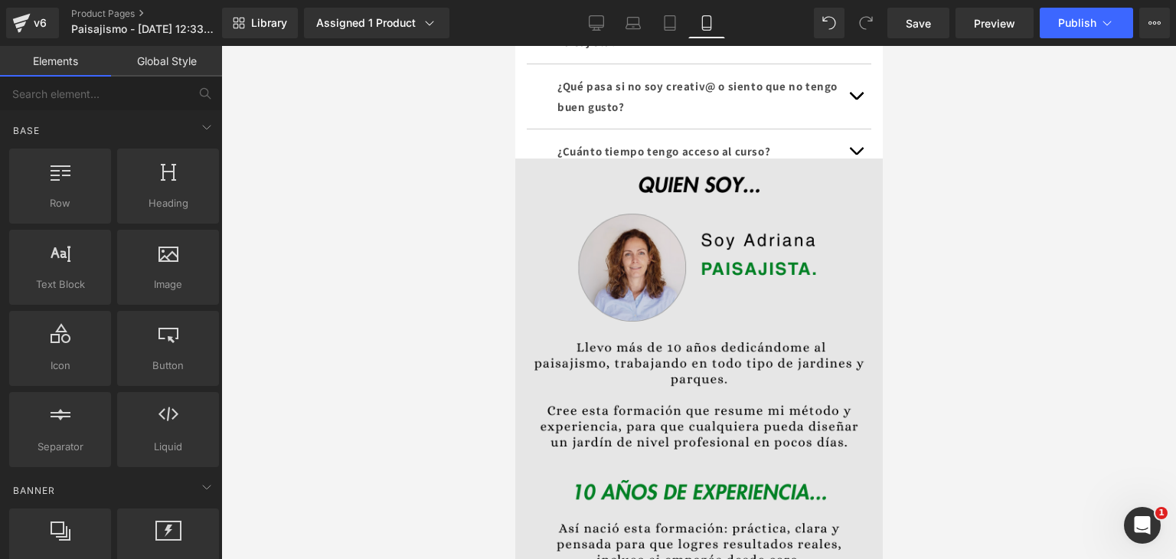
click at [747, 364] on img at bounding box center [697, 445] width 367 height 574
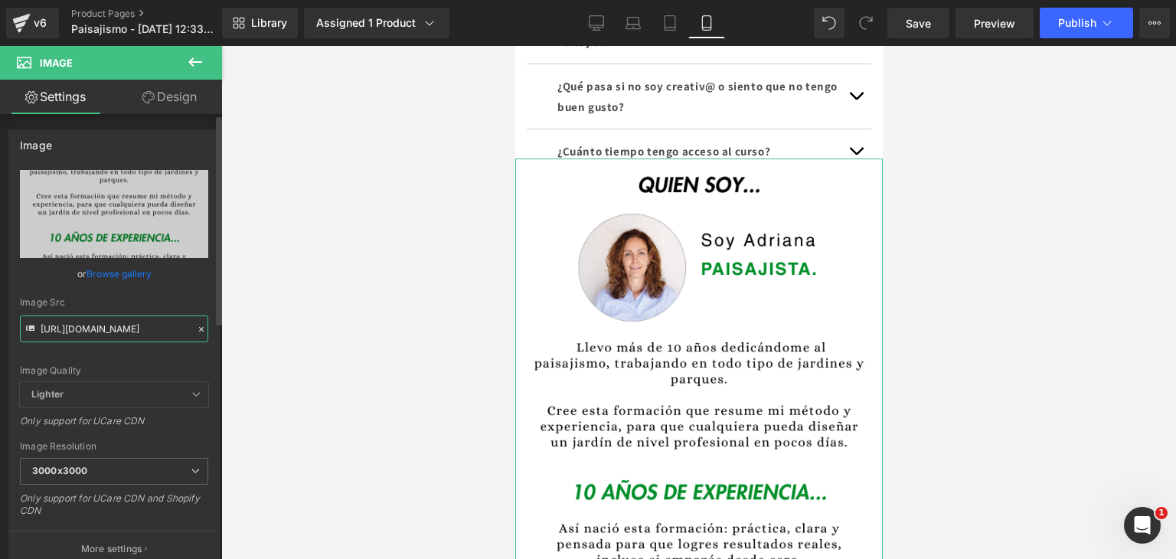
click at [129, 338] on input "[URL][DOMAIN_NAME]" at bounding box center [114, 328] width 188 height 27
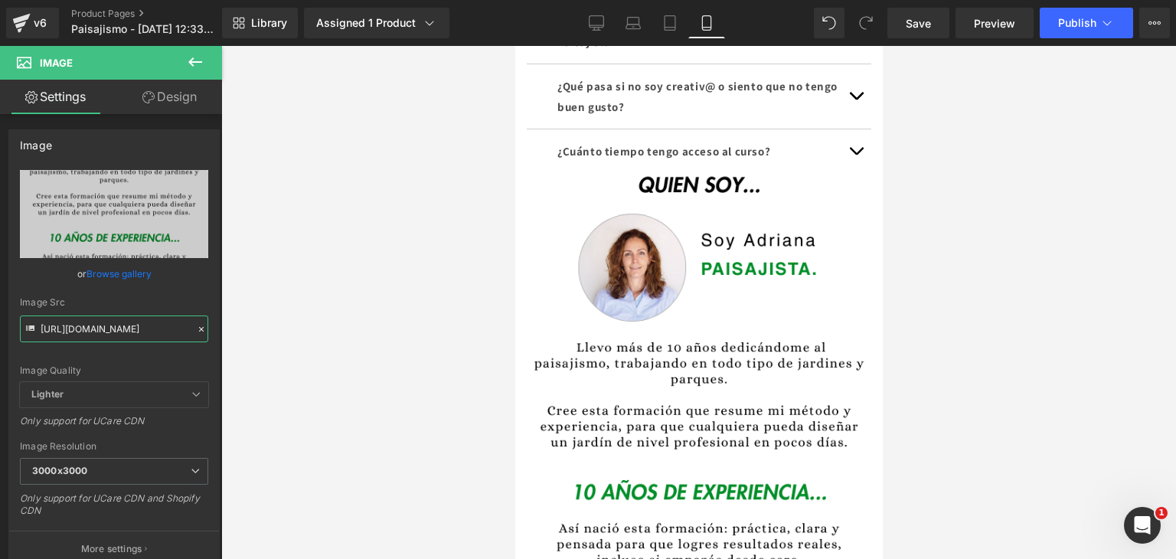
paste input "postimg.cc/5NyhzYBy/10"
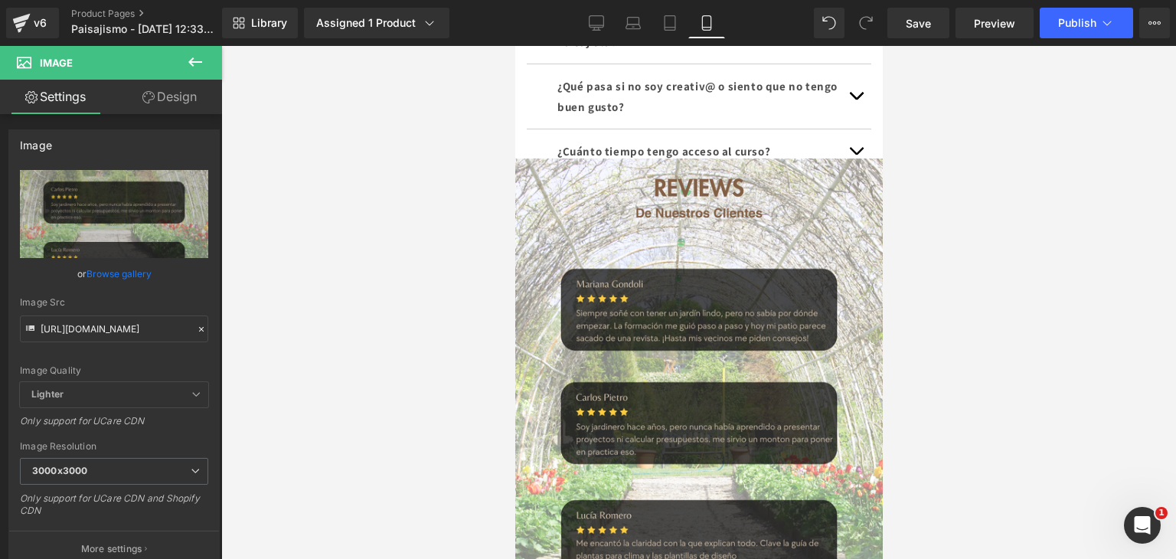
scroll to position [0, 0]
click at [353, 335] on div at bounding box center [698, 302] width 955 height 513
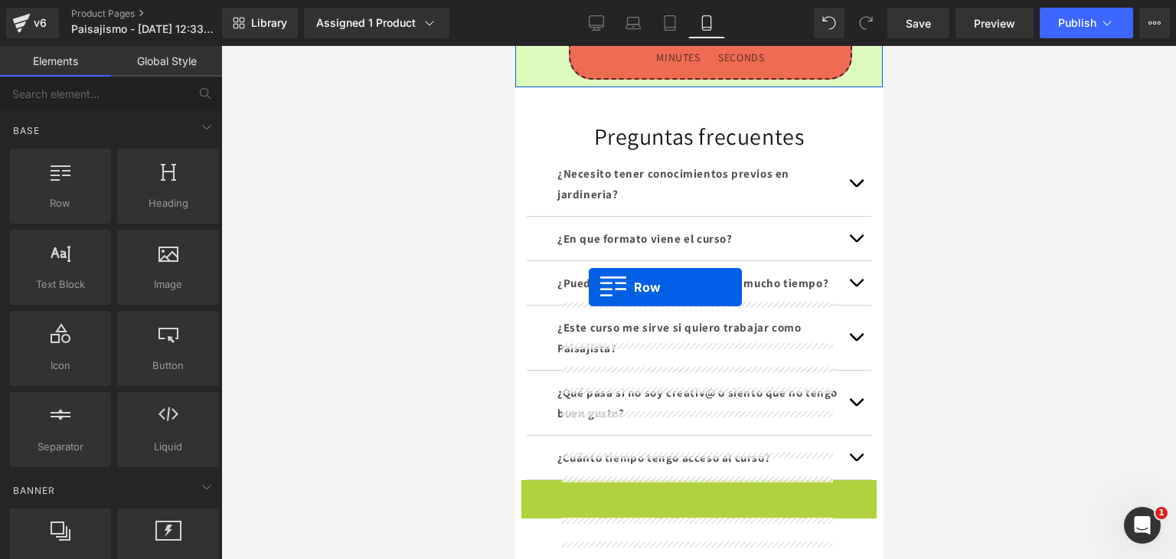
scroll to position [4078, 0]
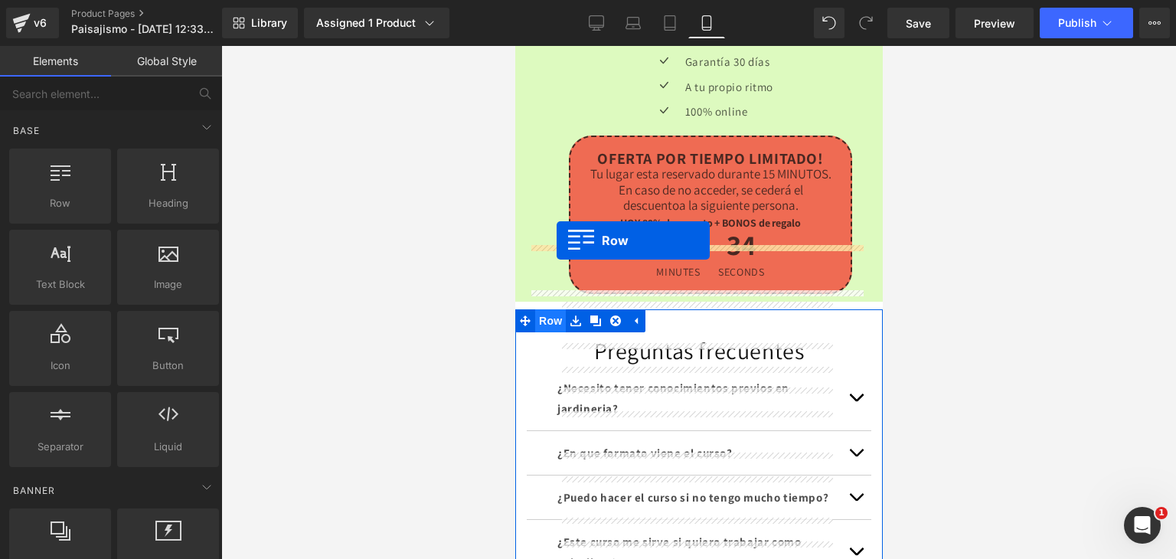
drag, startPoint x: 542, startPoint y: 429, endPoint x: 1519, endPoint y: 370, distance: 978.6
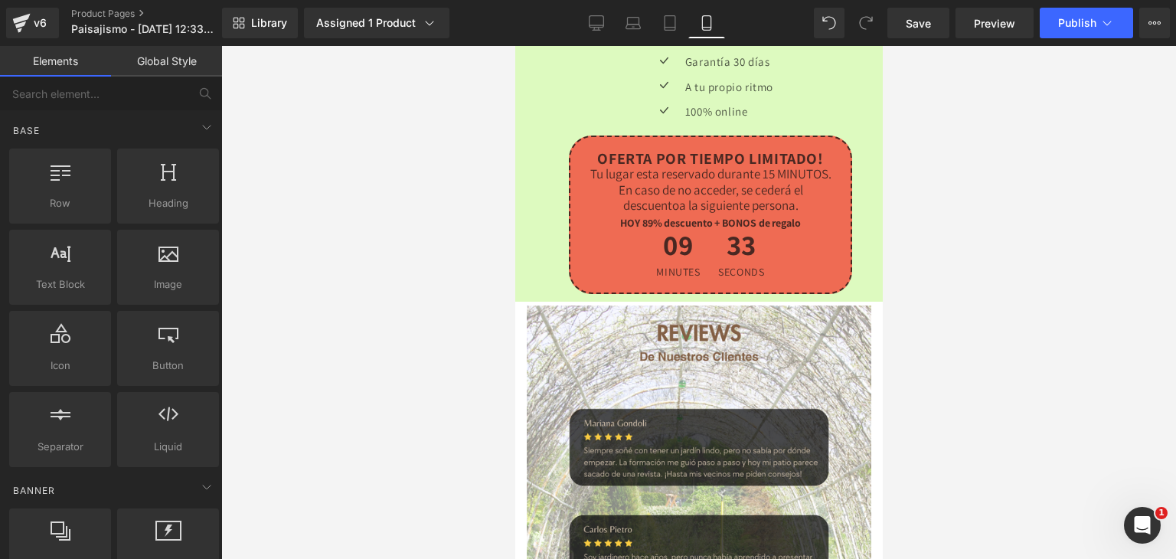
click at [975, 347] on div at bounding box center [698, 302] width 955 height 513
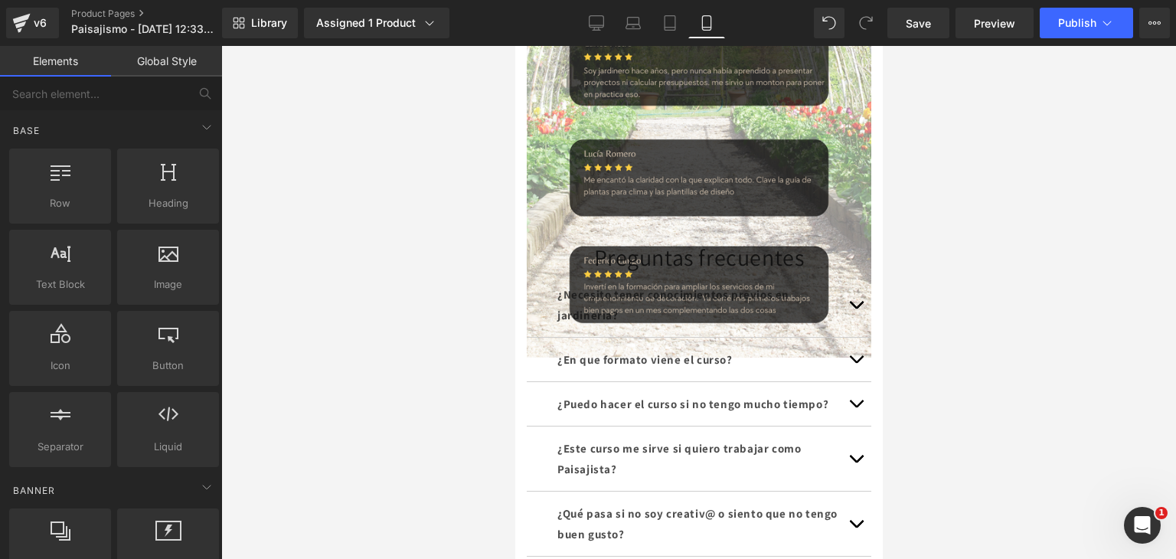
scroll to position [4614, 0]
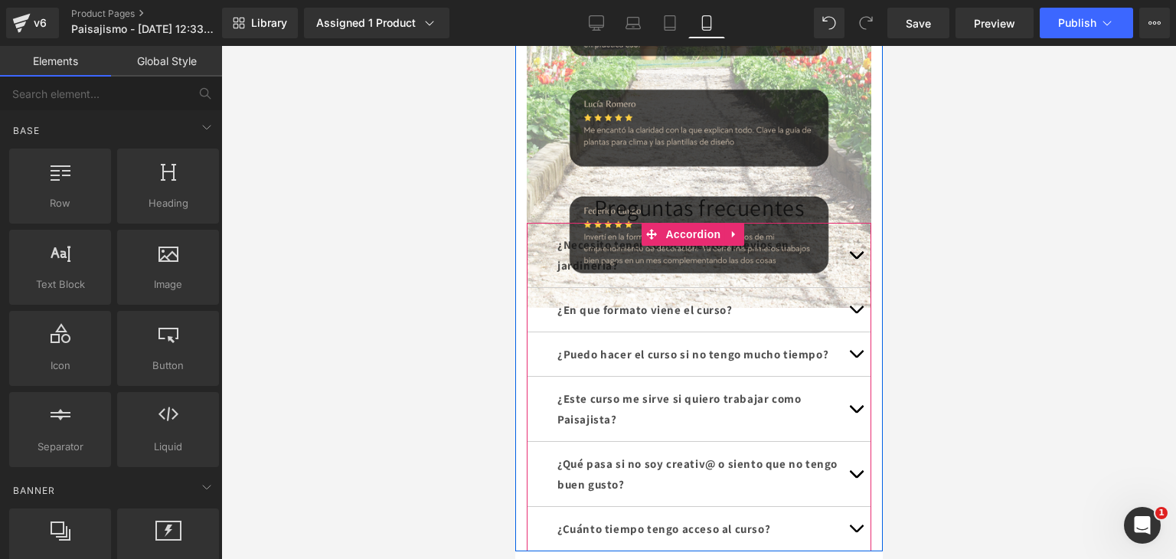
click at [779, 507] on div "¿Cuánto tiempo tengo acceso al curso? Text Block" at bounding box center [698, 529] width 344 height 44
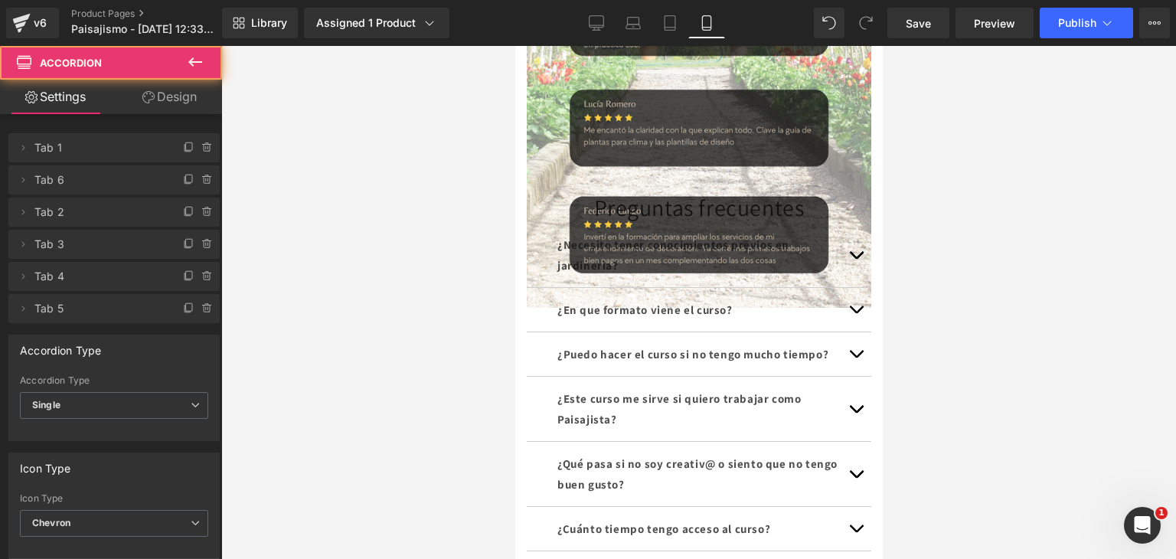
click at [954, 426] on div at bounding box center [698, 302] width 955 height 513
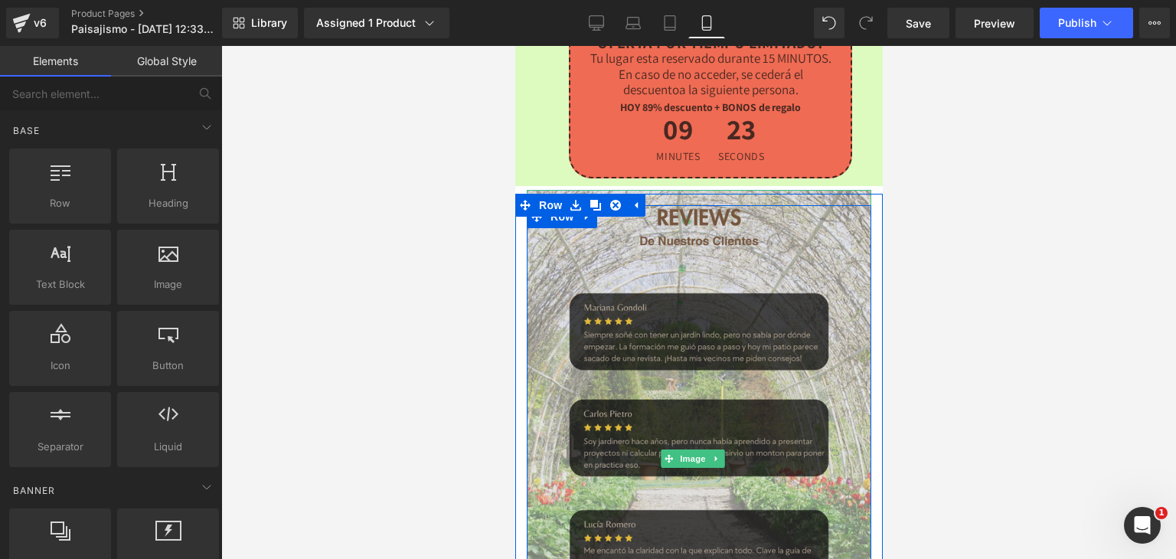
scroll to position [4187, 0]
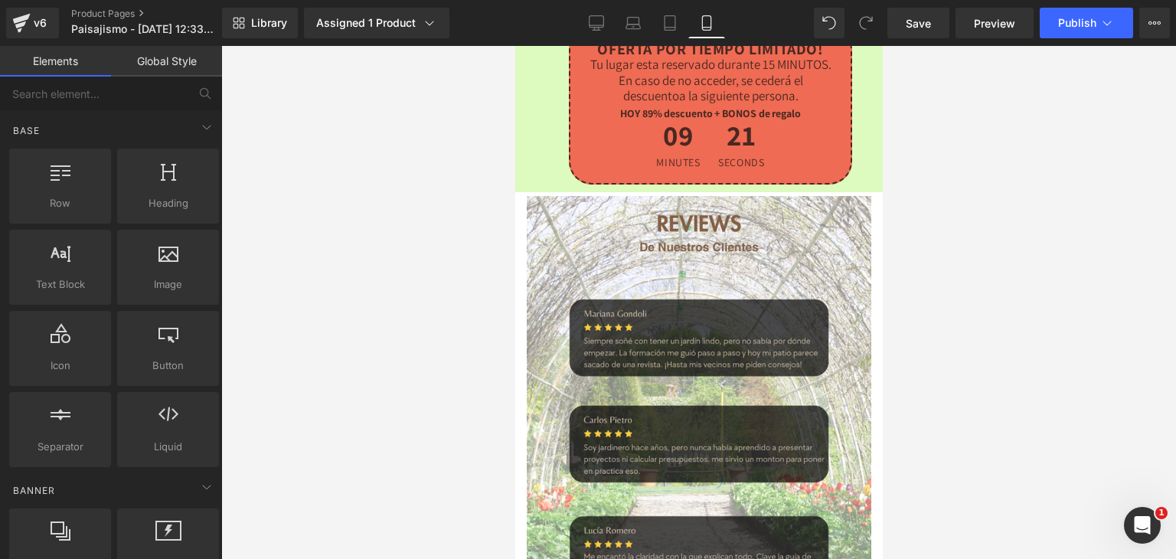
click at [935, 246] on div at bounding box center [698, 302] width 955 height 513
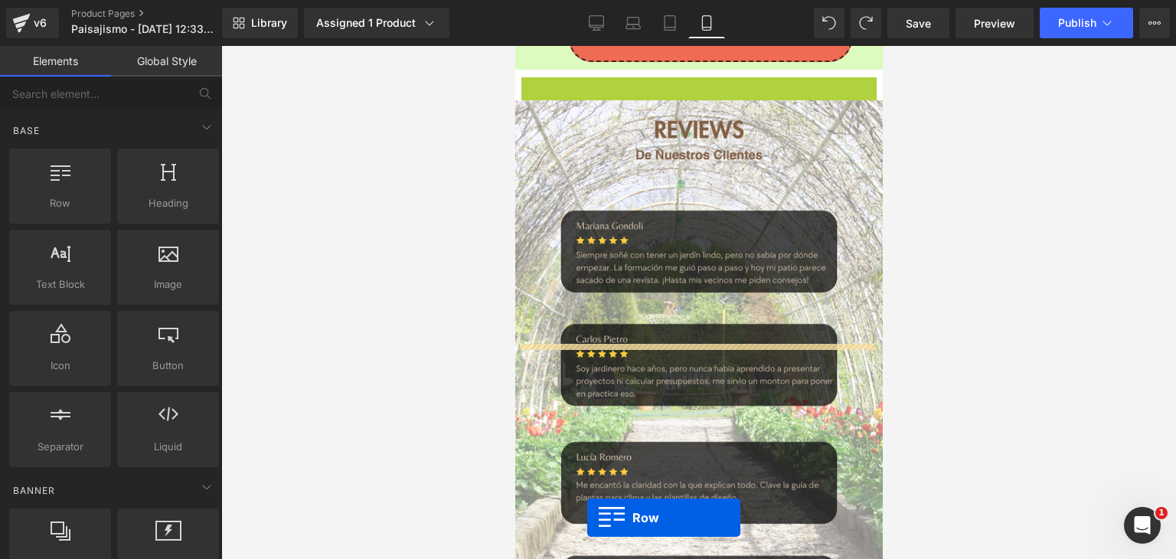
scroll to position [4469, 0]
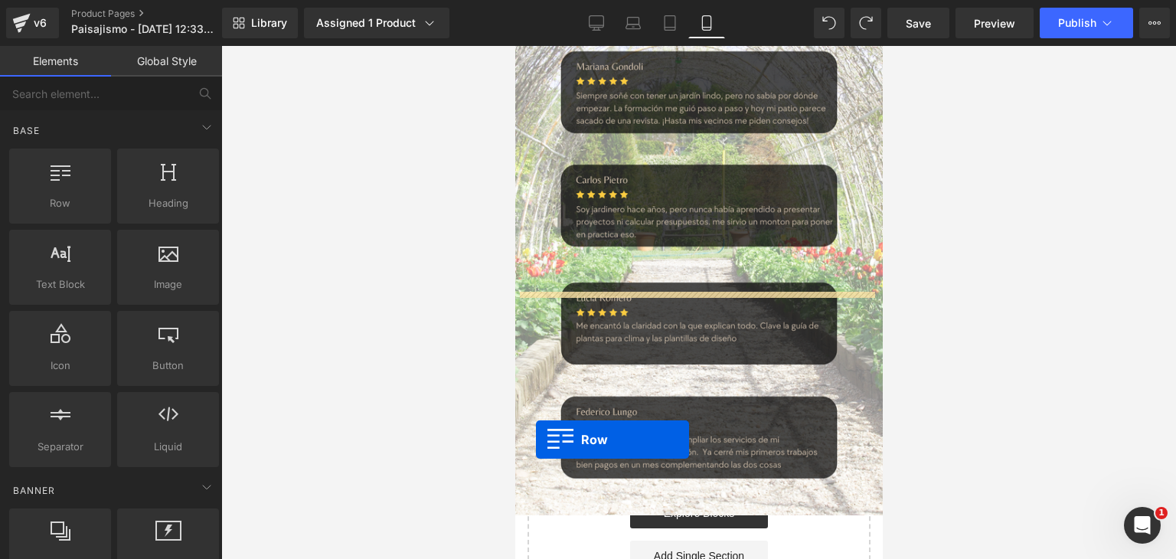
drag, startPoint x: 527, startPoint y: 208, endPoint x: 535, endPoint y: 439, distance: 231.3
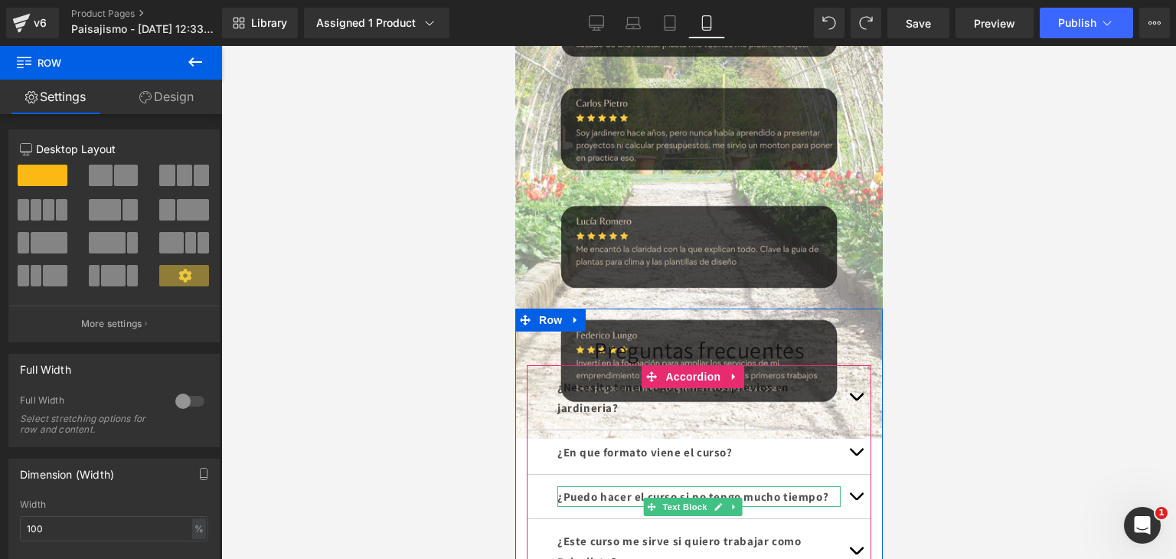
scroll to position [4661, 0]
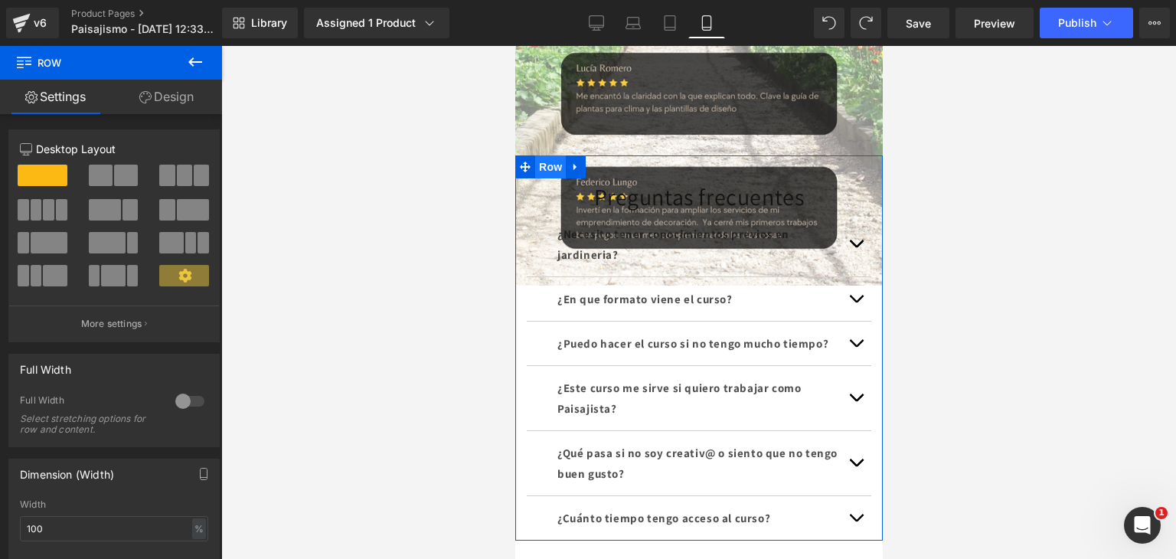
click at [547, 155] on span "Row" at bounding box center [549, 166] width 31 height 23
drag, startPoint x: 159, startPoint y: 93, endPoint x: 57, endPoint y: 184, distance: 137.1
click at [159, 93] on link "Design" at bounding box center [166, 97] width 111 height 34
click at [0, 0] on div "Spacing" at bounding box center [0, 0] width 0 height 0
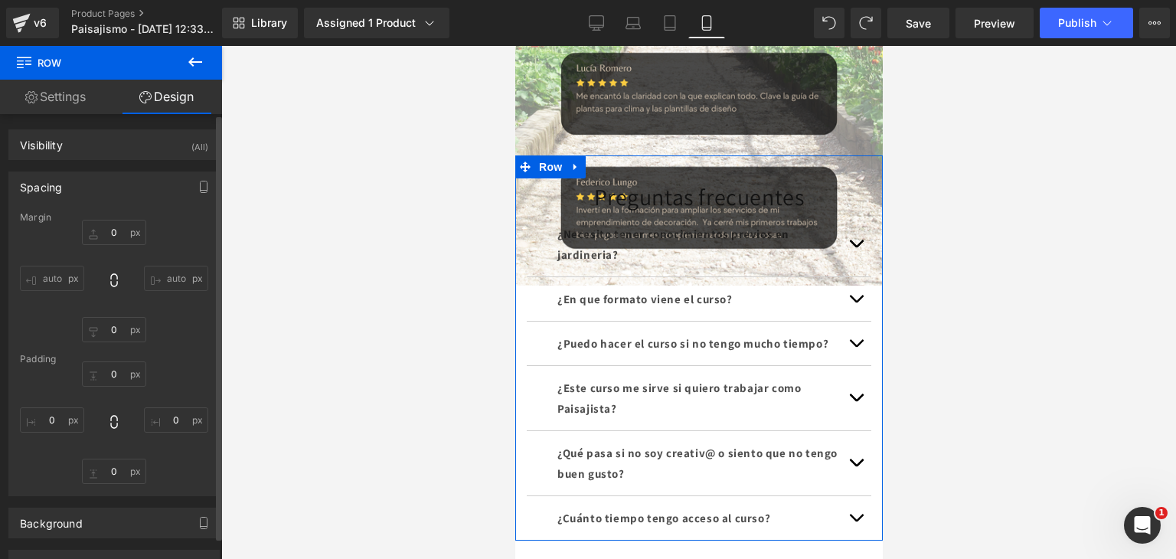
click at [57, 184] on div "Spacing" at bounding box center [41, 182] width 42 height 21
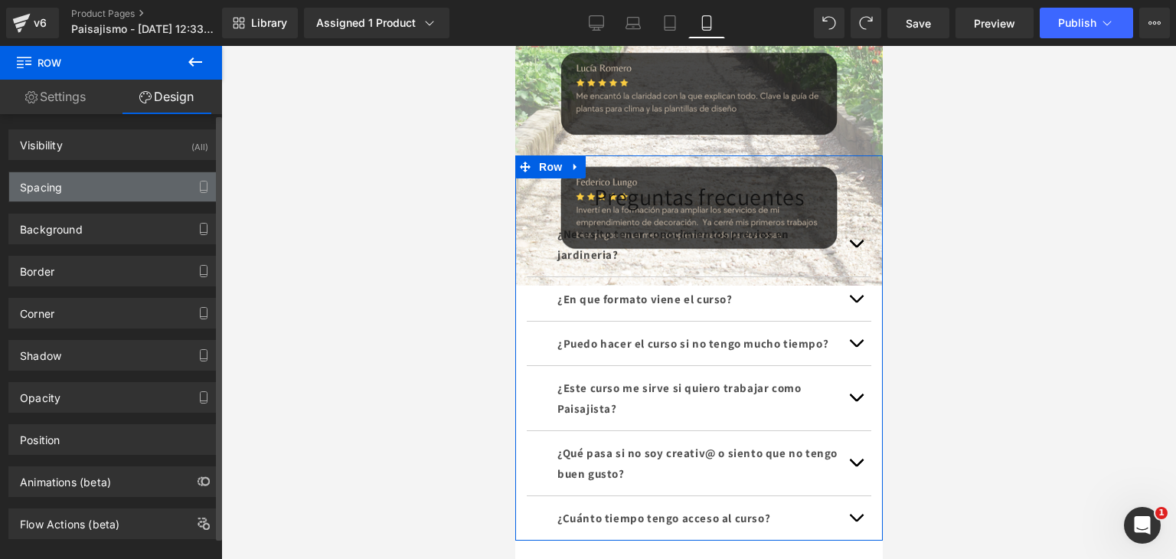
click at [67, 190] on div "Spacing" at bounding box center [114, 186] width 210 height 29
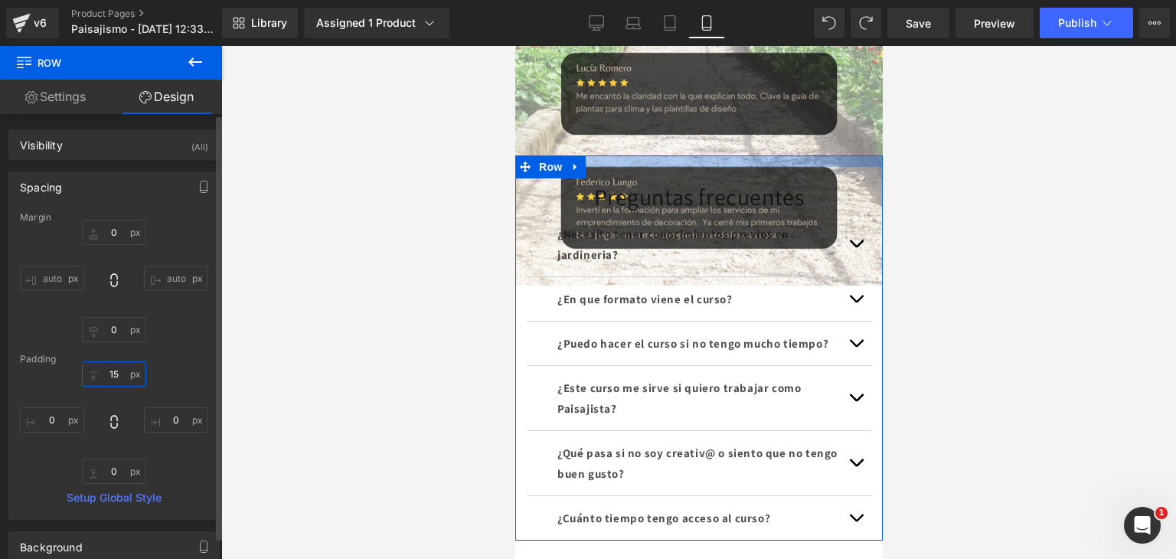
click at [120, 377] on input "15" at bounding box center [114, 373] width 64 height 25
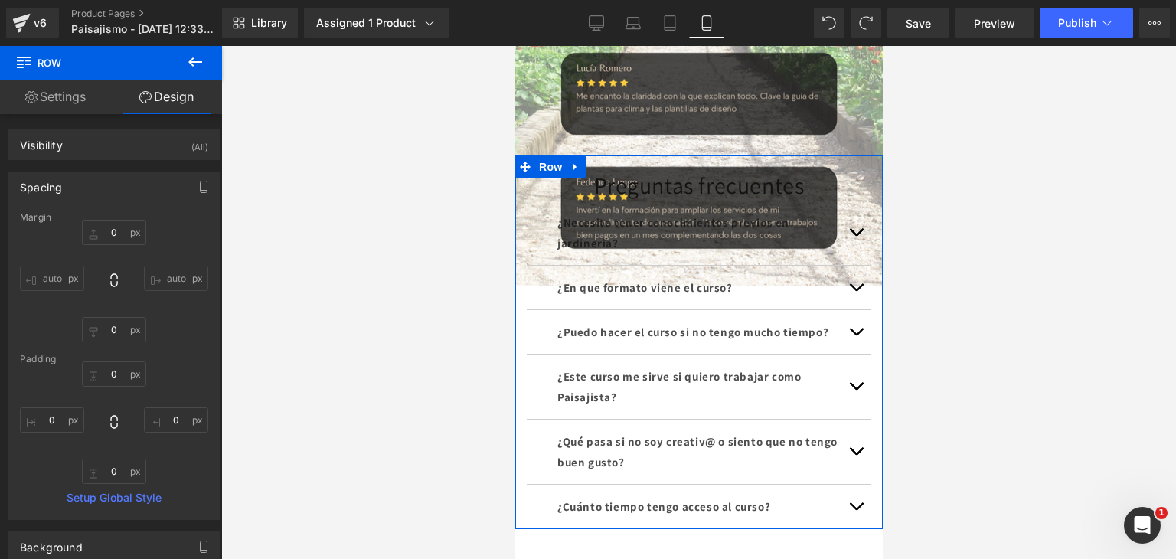
click at [407, 350] on div at bounding box center [698, 302] width 955 height 513
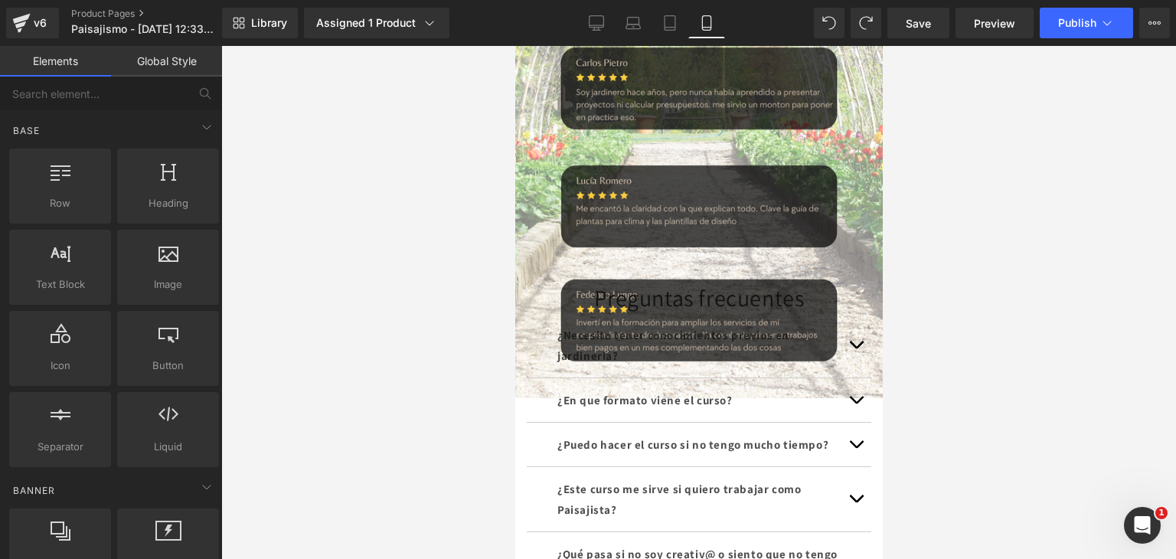
scroll to position [4507, 0]
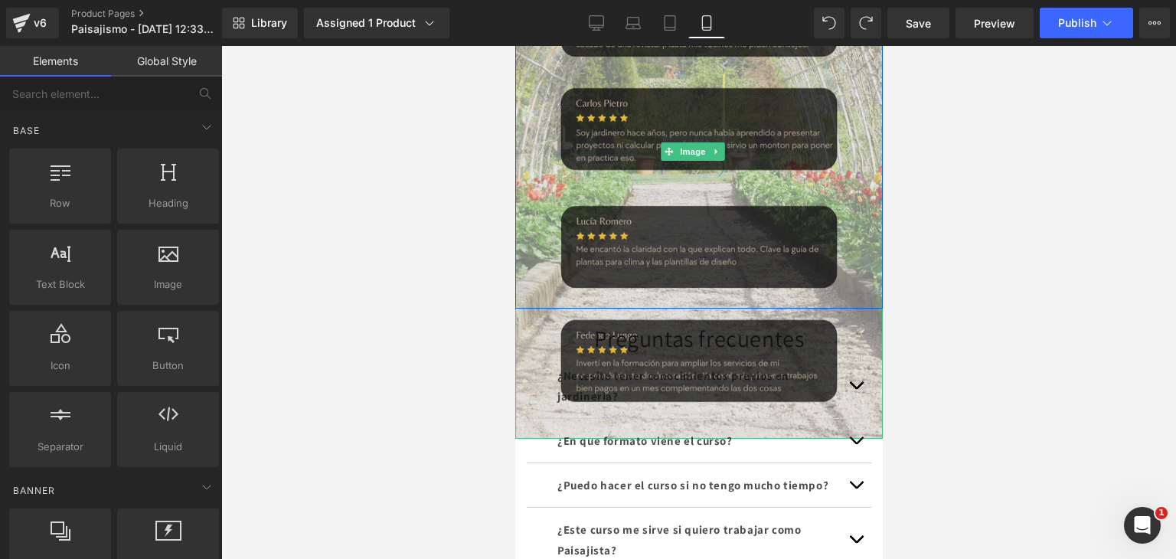
click at [533, 145] on img at bounding box center [697, 152] width 367 height 574
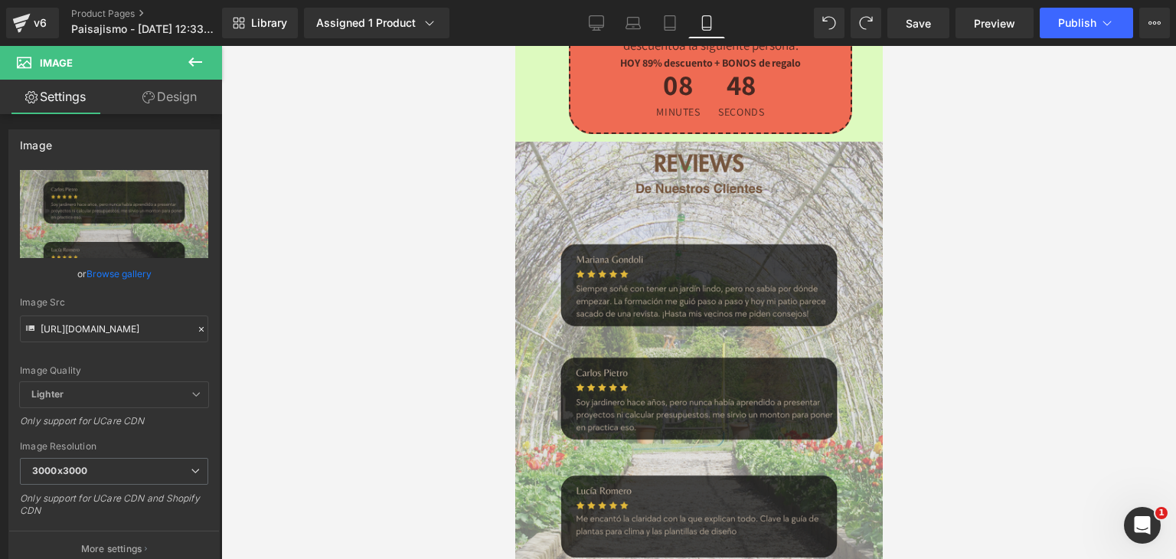
scroll to position [4125, 0]
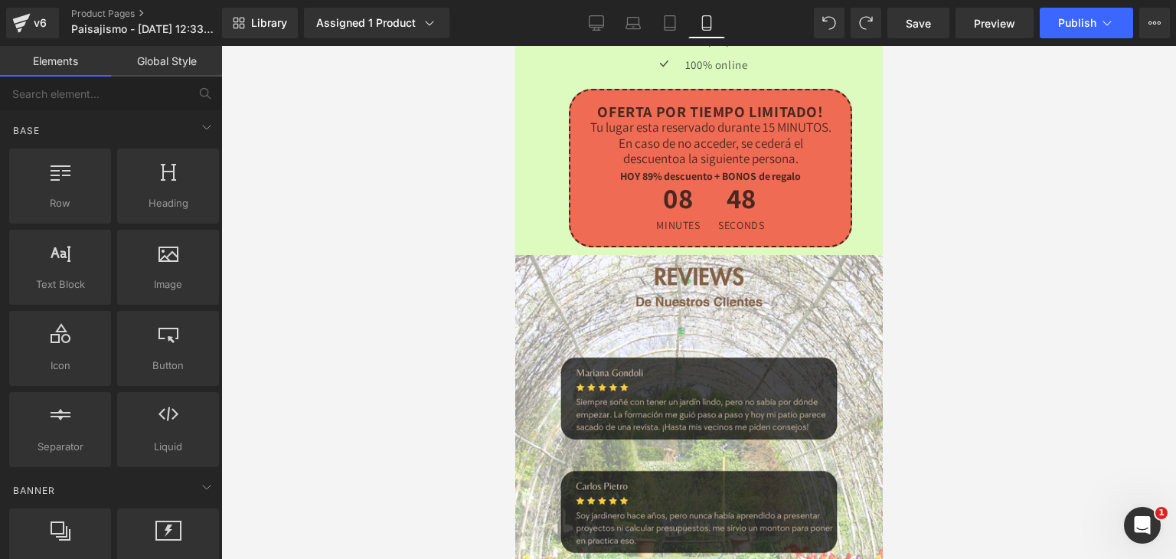
drag, startPoint x: 1035, startPoint y: 316, endPoint x: 988, endPoint y: 307, distance: 47.6
click at [1032, 316] on div at bounding box center [698, 302] width 955 height 513
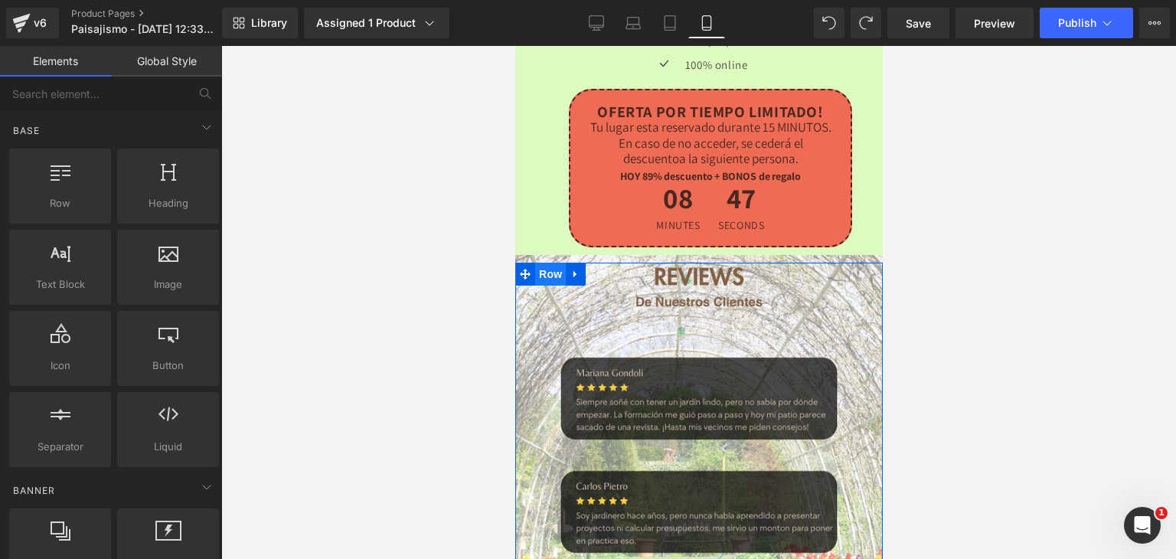
click at [558, 263] on span "Row" at bounding box center [549, 274] width 31 height 23
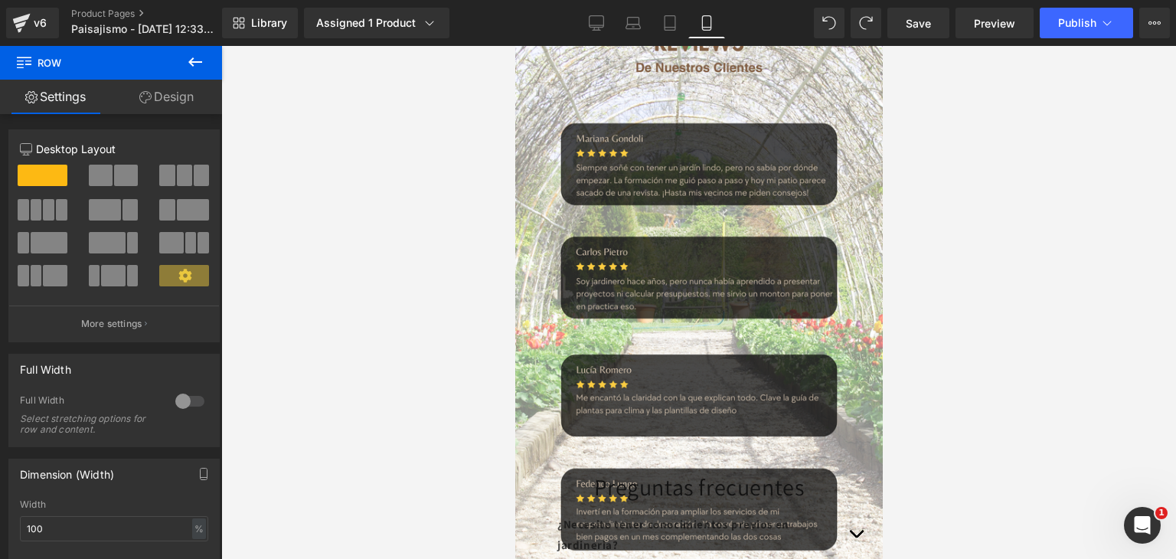
scroll to position [4354, 0]
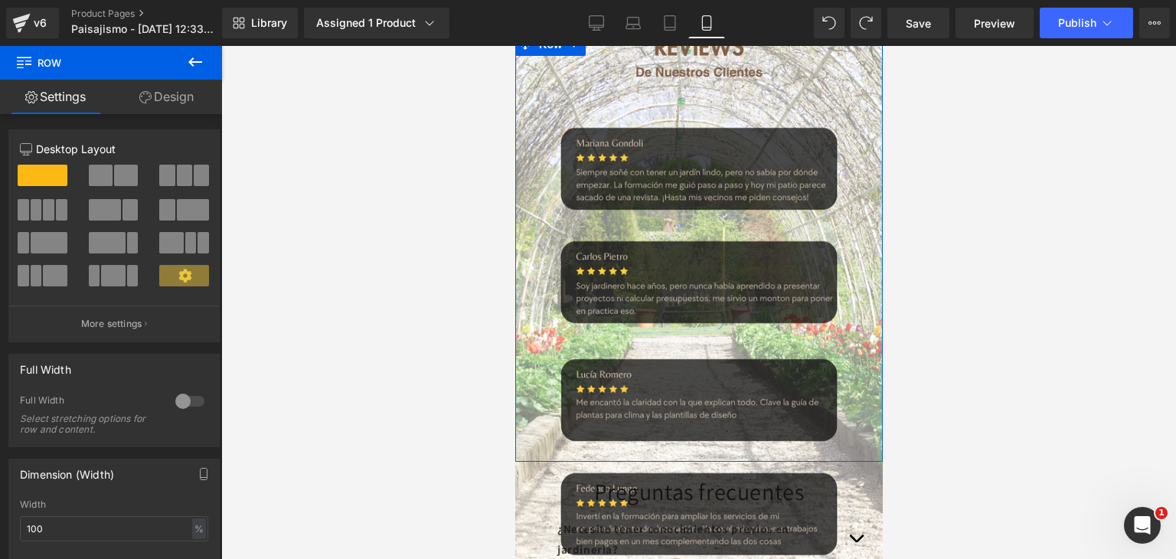
click at [174, 94] on link "Design" at bounding box center [166, 97] width 111 height 34
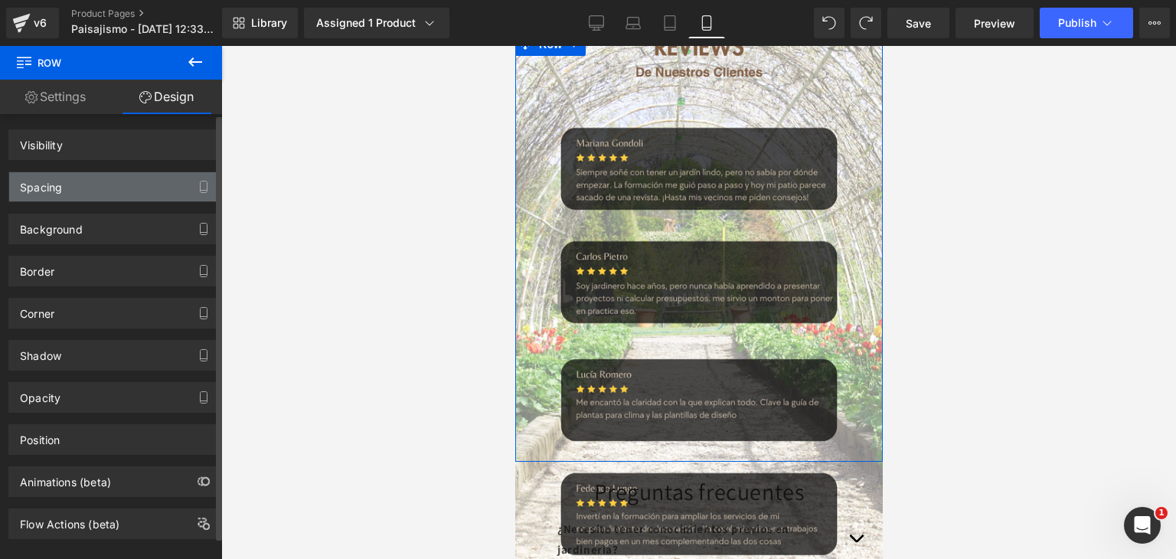
click at [102, 188] on div "Spacing" at bounding box center [114, 186] width 210 height 29
click at [62, 186] on div "Spacing" at bounding box center [114, 186] width 210 height 29
click at [91, 181] on div "Spacing" at bounding box center [114, 186] width 210 height 29
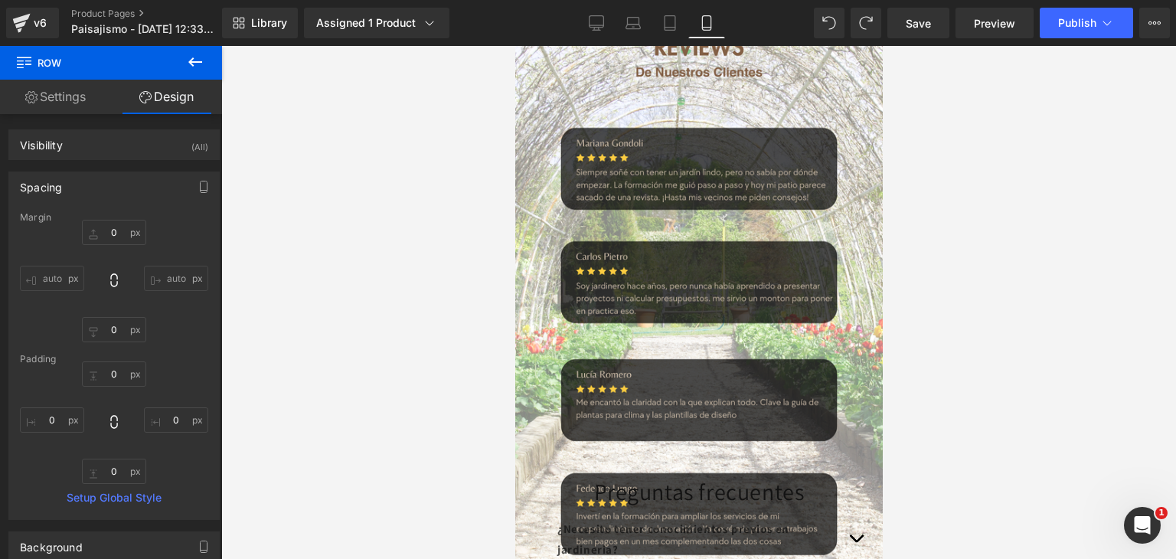
drag, startPoint x: 361, startPoint y: 331, endPoint x: 479, endPoint y: 322, distance: 118.2
click at [375, 331] on div at bounding box center [698, 302] width 955 height 513
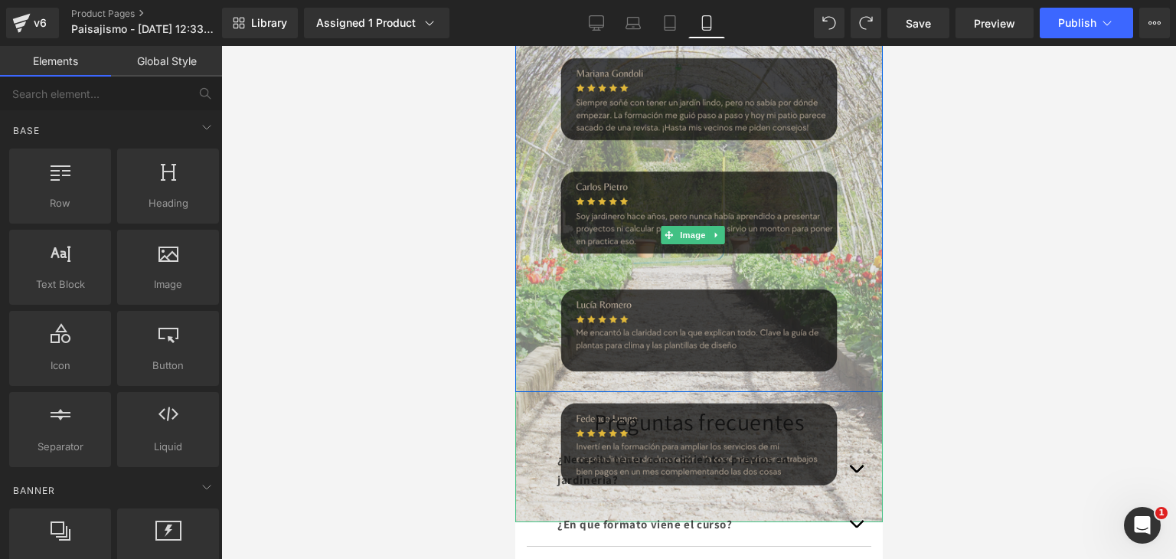
scroll to position [4431, 0]
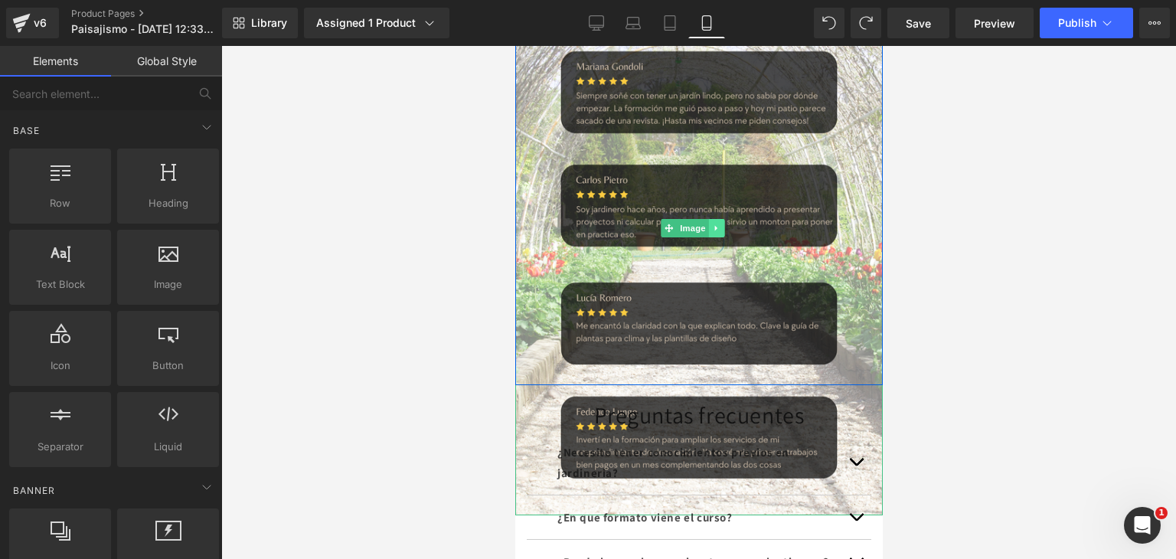
click at [712, 224] on icon at bounding box center [716, 228] width 8 height 9
click at [719, 219] on link at bounding box center [725, 228] width 16 height 18
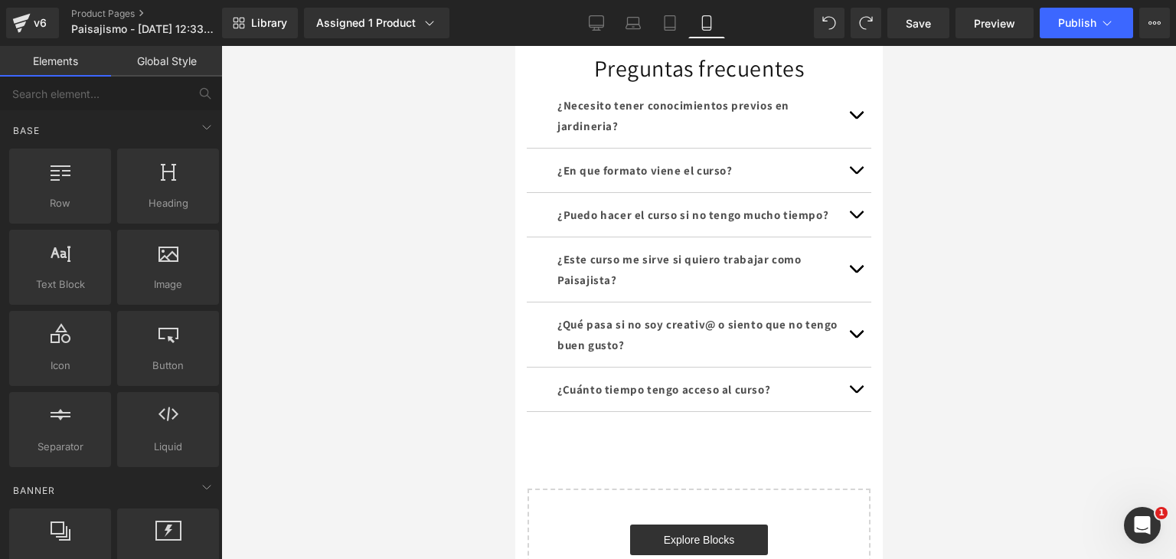
scroll to position [4201, 0]
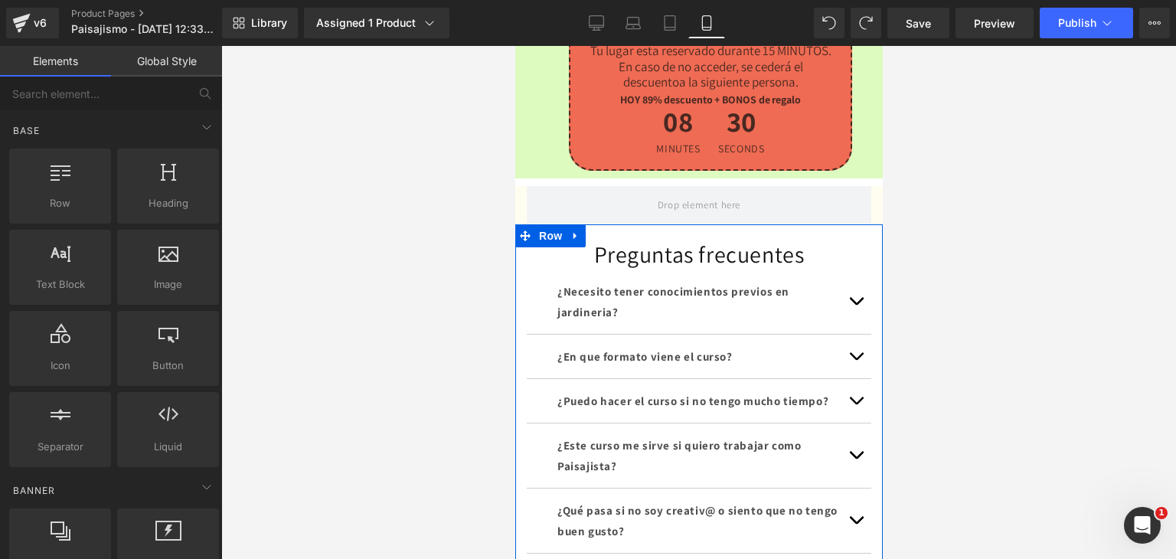
click at [601, 224] on div "Preguntas frecuentes Heading ¿Necesito tener conocimientos previos en jardineri…" at bounding box center [697, 411] width 367 height 374
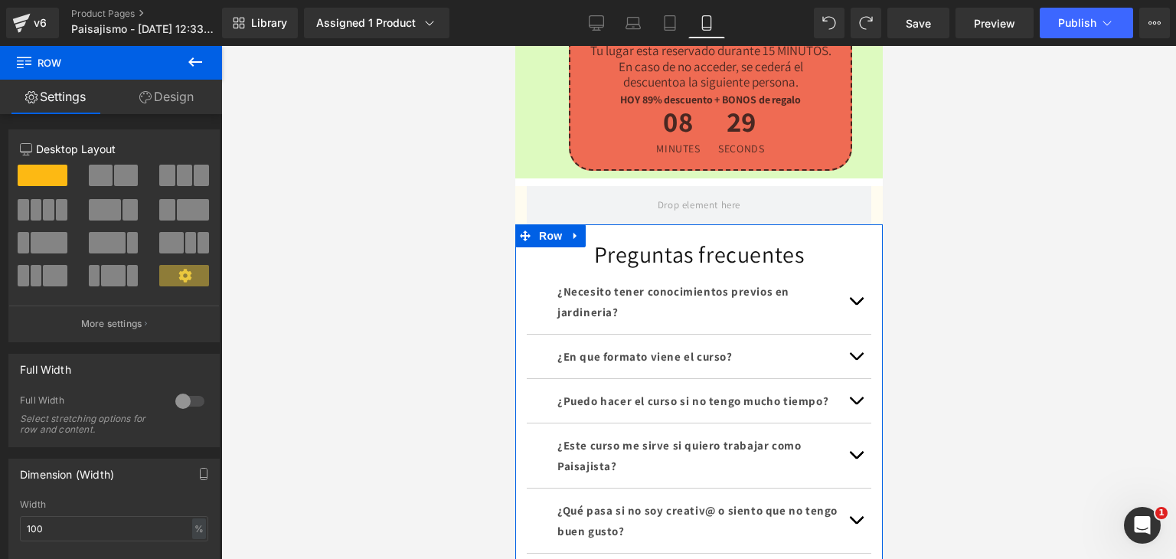
click at [158, 83] on link "Design" at bounding box center [166, 97] width 111 height 34
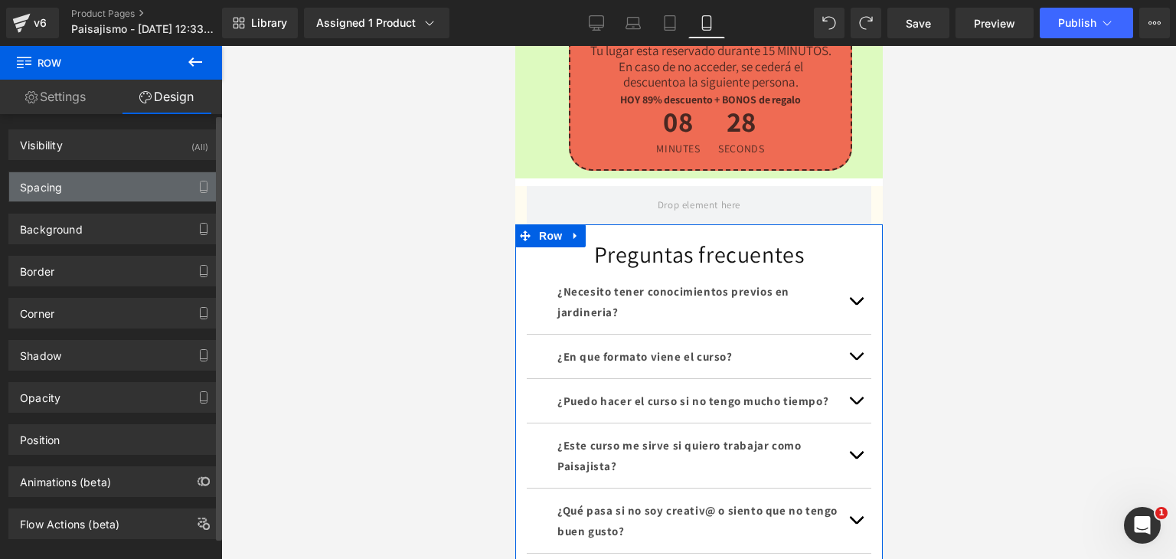
click at [70, 197] on div "Spacing" at bounding box center [114, 186] width 210 height 29
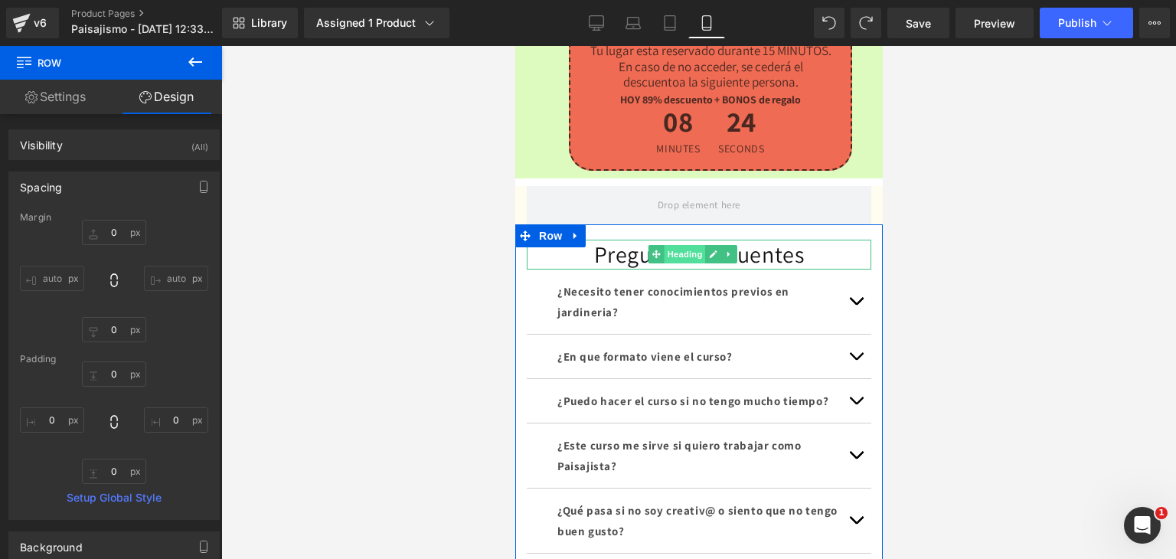
click at [664, 245] on span "Heading" at bounding box center [684, 254] width 41 height 18
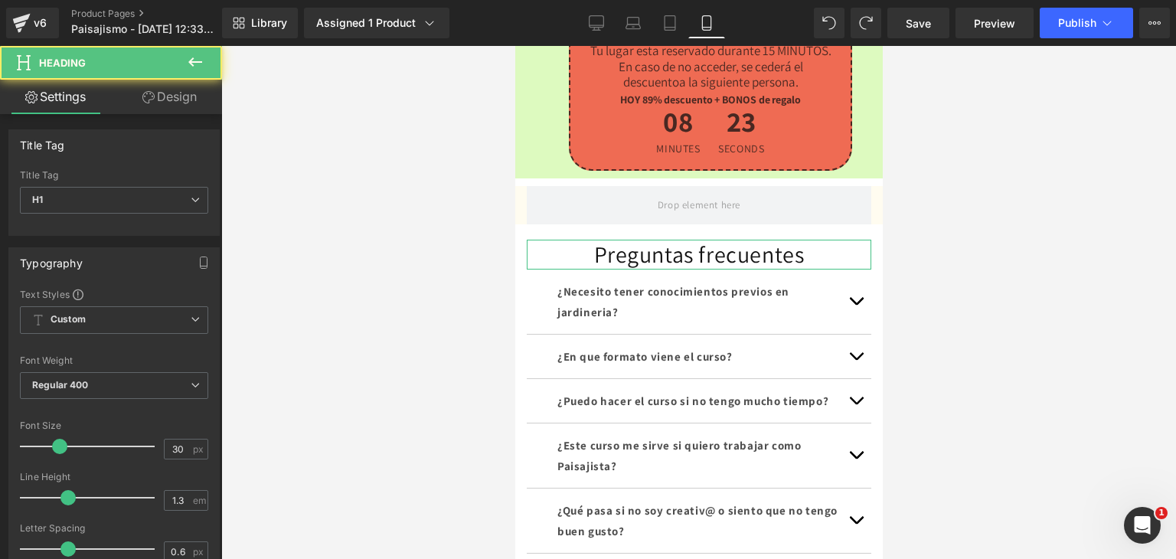
click at [171, 103] on link "Design" at bounding box center [169, 97] width 111 height 34
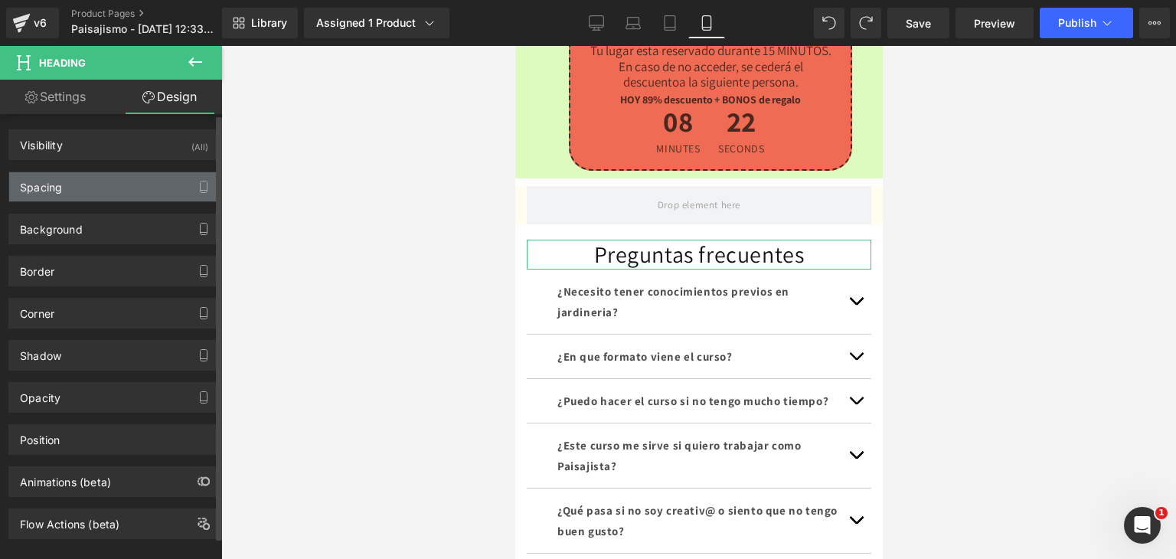
click at [101, 172] on div "Spacing" at bounding box center [114, 186] width 210 height 29
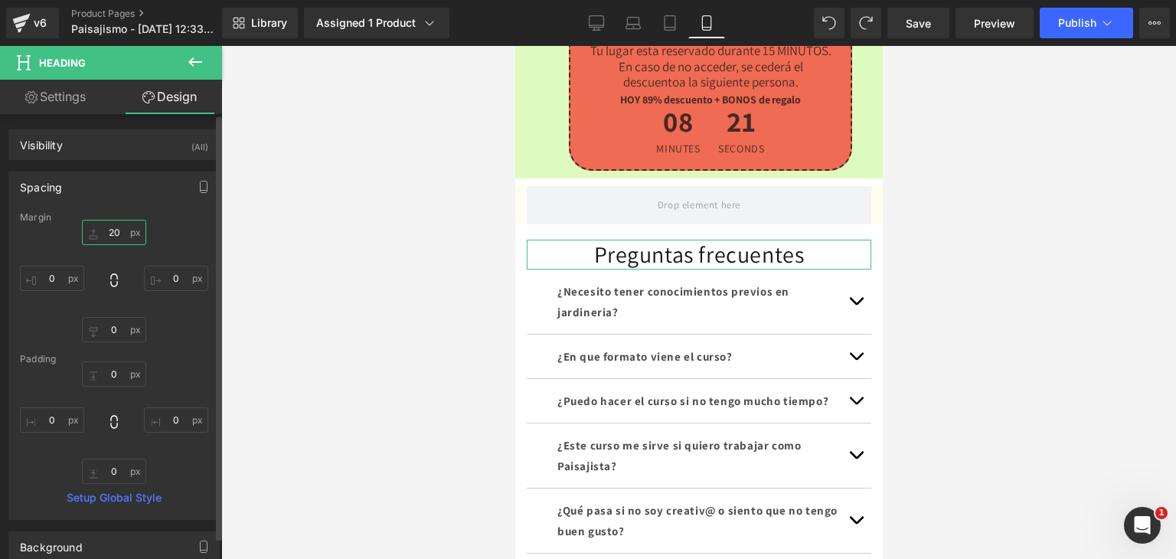
click at [125, 243] on input "20" at bounding box center [114, 232] width 64 height 25
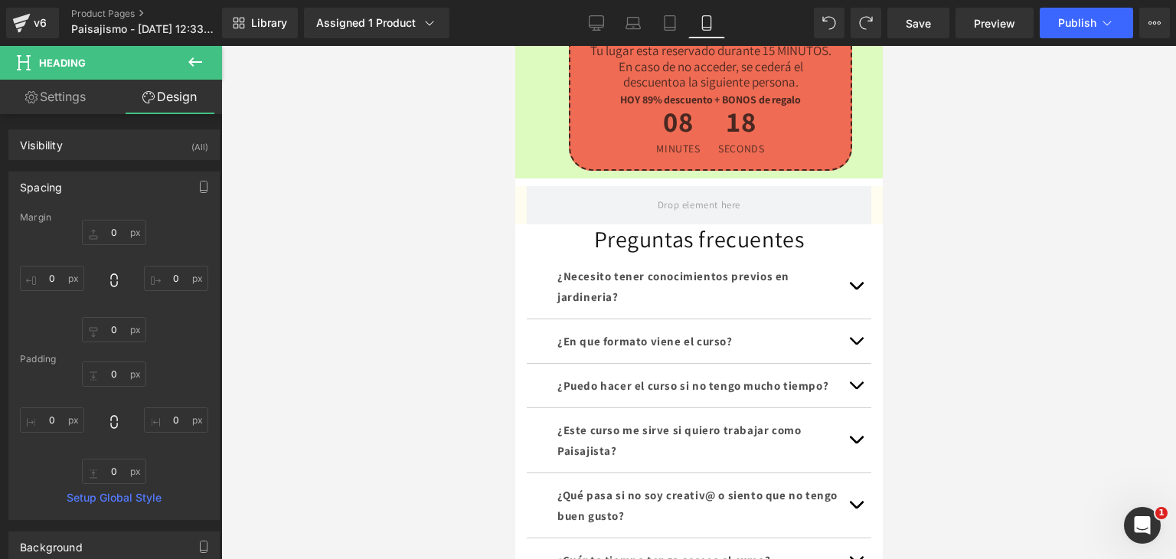
click at [402, 255] on div at bounding box center [698, 302] width 955 height 513
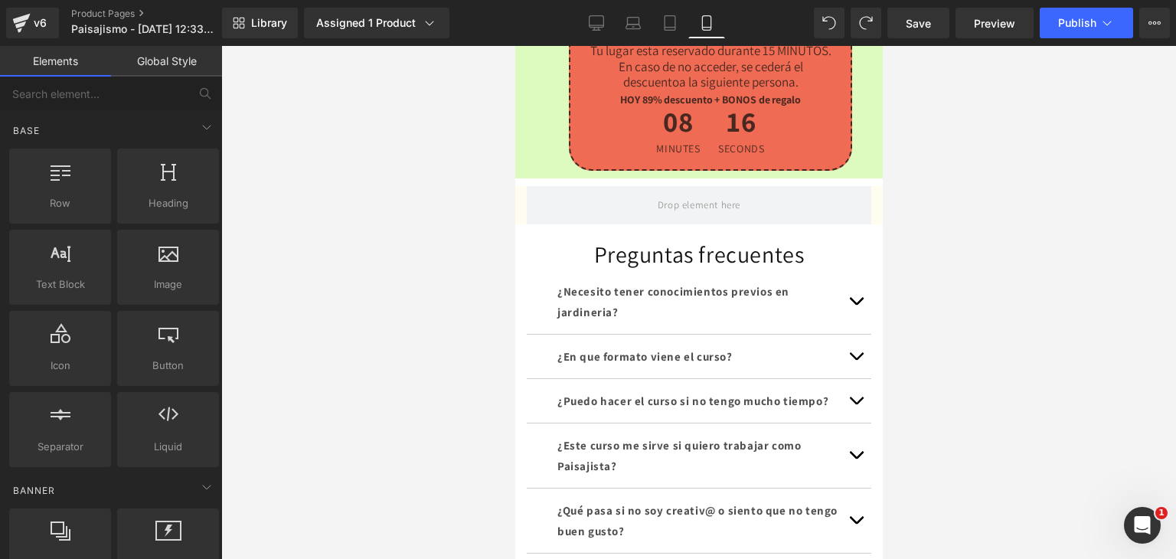
click at [1007, 154] on div at bounding box center [698, 302] width 955 height 513
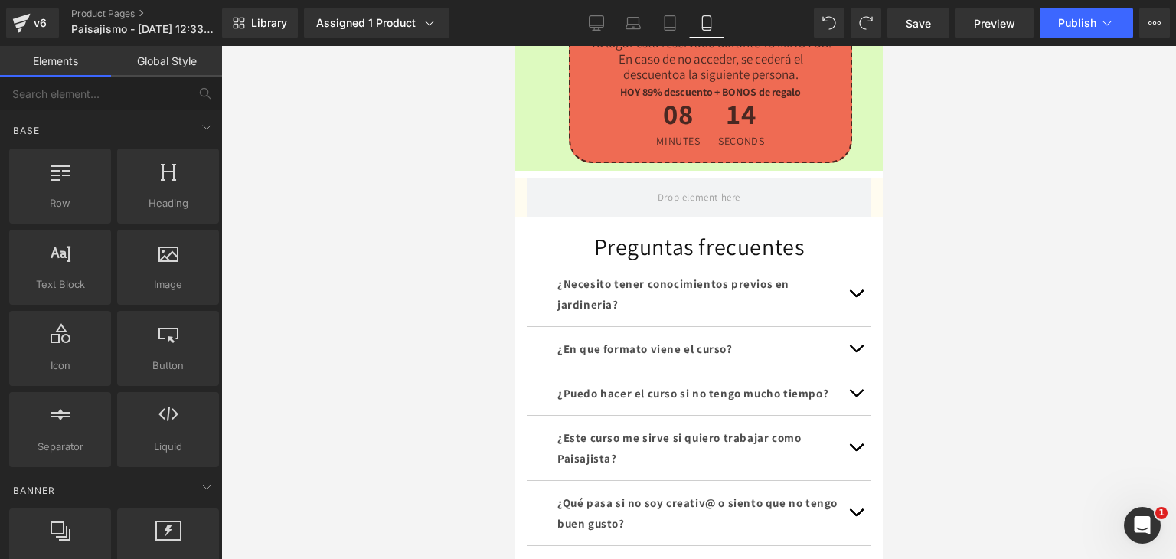
scroll to position [4146, 0]
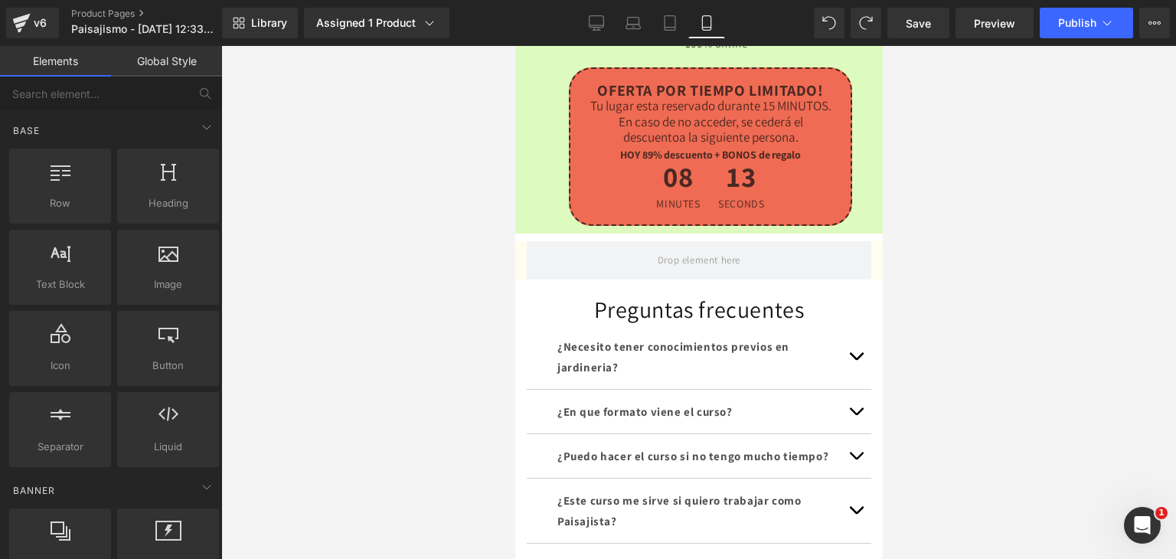
drag, startPoint x: 295, startPoint y: 267, endPoint x: 214, endPoint y: 282, distance: 81.7
click at [294, 268] on div at bounding box center [698, 302] width 955 height 513
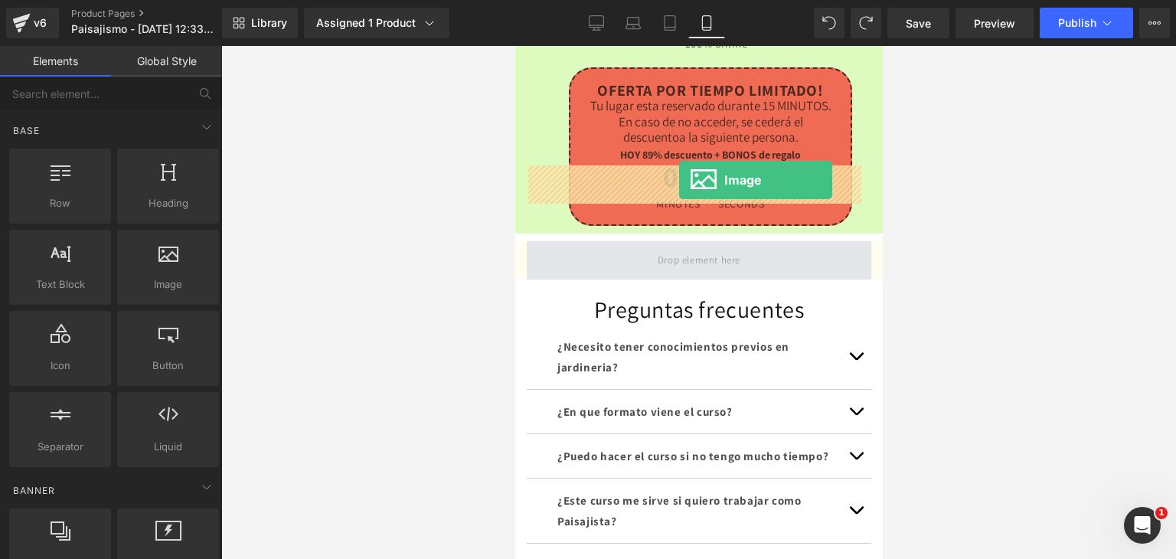
drag, startPoint x: 689, startPoint y: 318, endPoint x: 677, endPoint y: 180, distance: 138.3
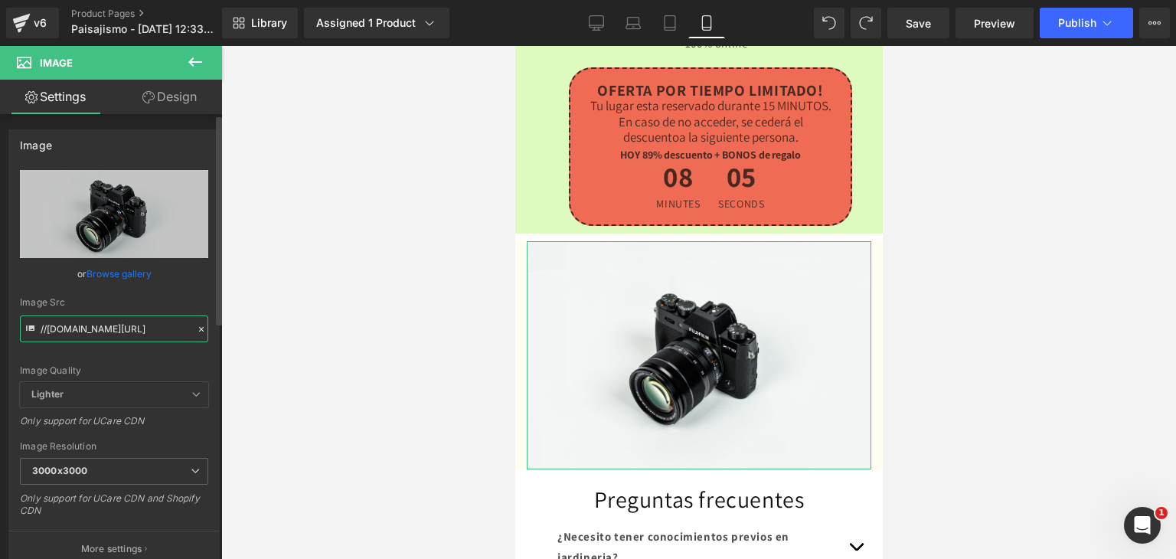
click at [137, 318] on input "//[DOMAIN_NAME][URL]" at bounding box center [114, 328] width 188 height 27
paste input "https://i.postimg.cc/5NyhzYBy/10.pn"
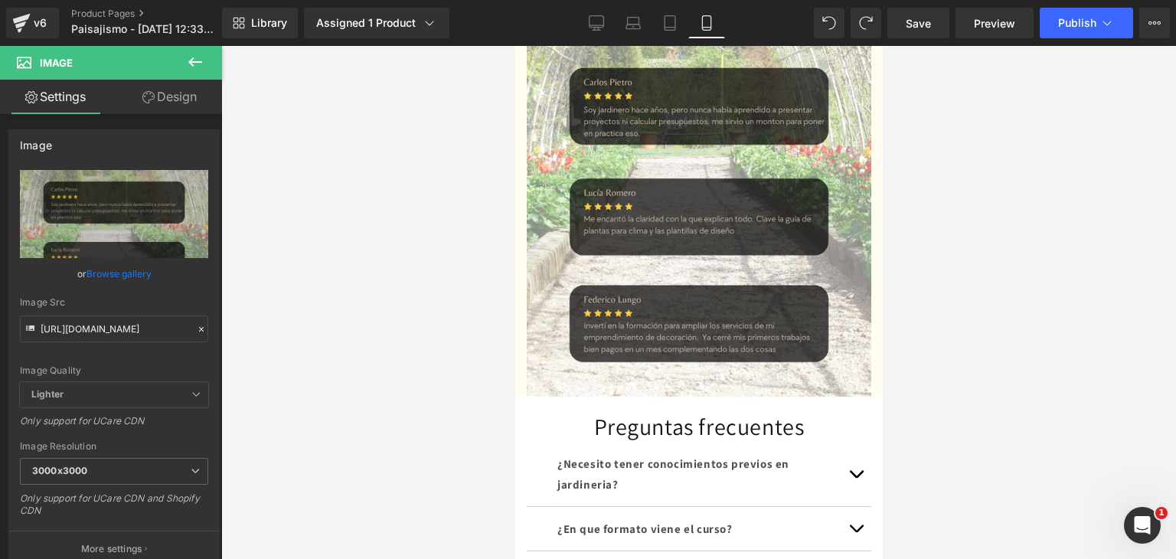
scroll to position [0, 0]
click at [965, 356] on div at bounding box center [698, 302] width 955 height 513
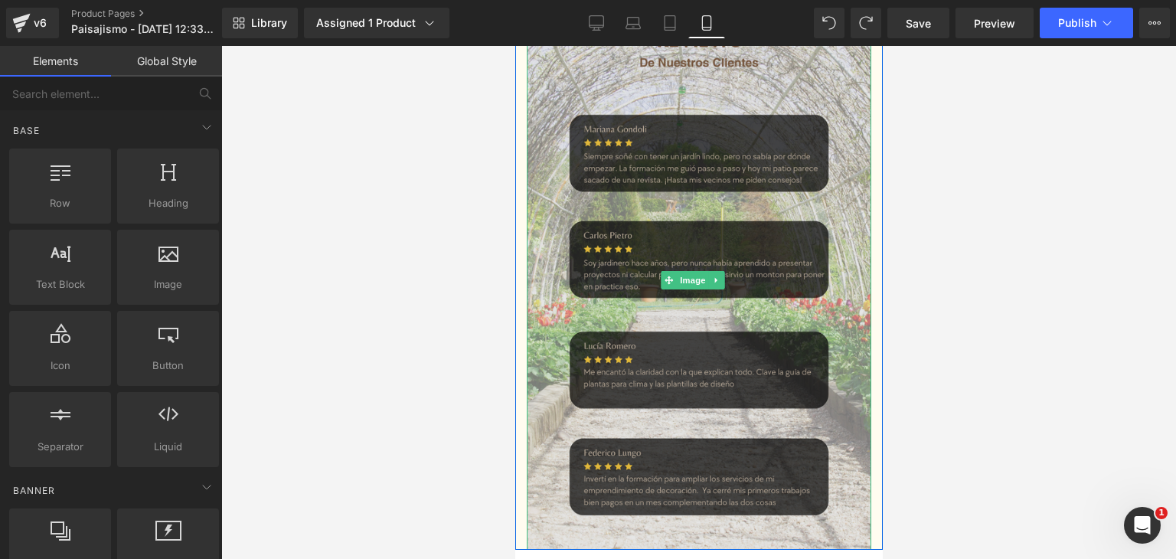
click at [828, 198] on img at bounding box center [698, 280] width 344 height 538
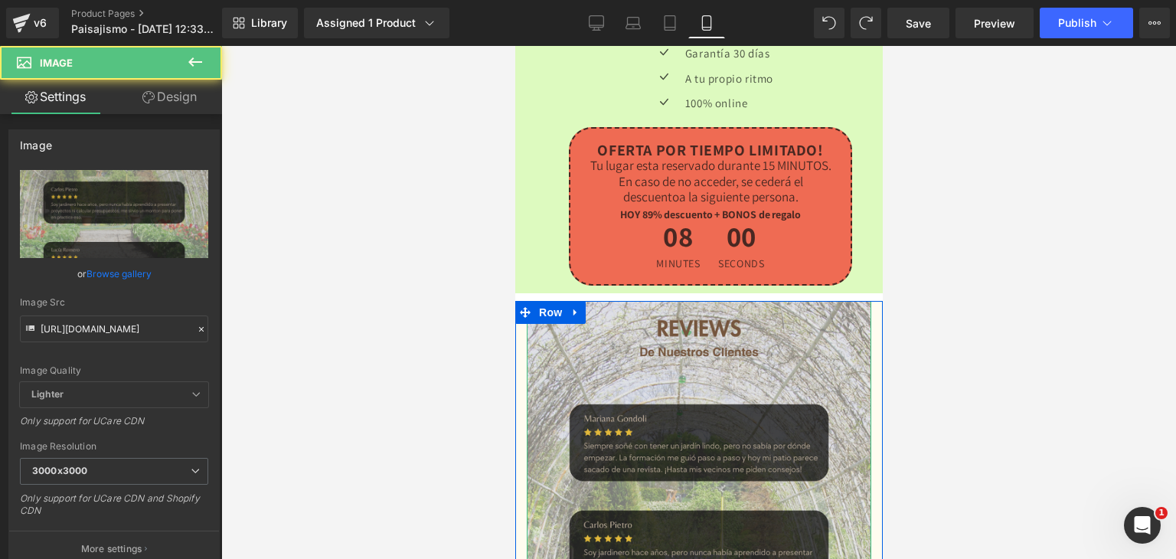
scroll to position [4070, 0]
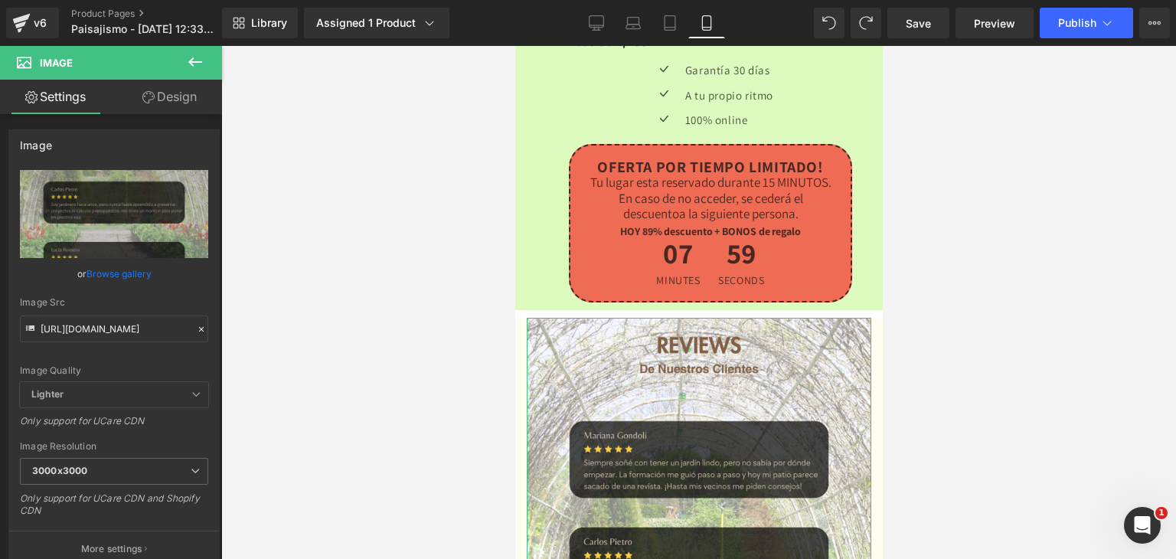
click at [179, 96] on link "Design" at bounding box center [169, 97] width 111 height 34
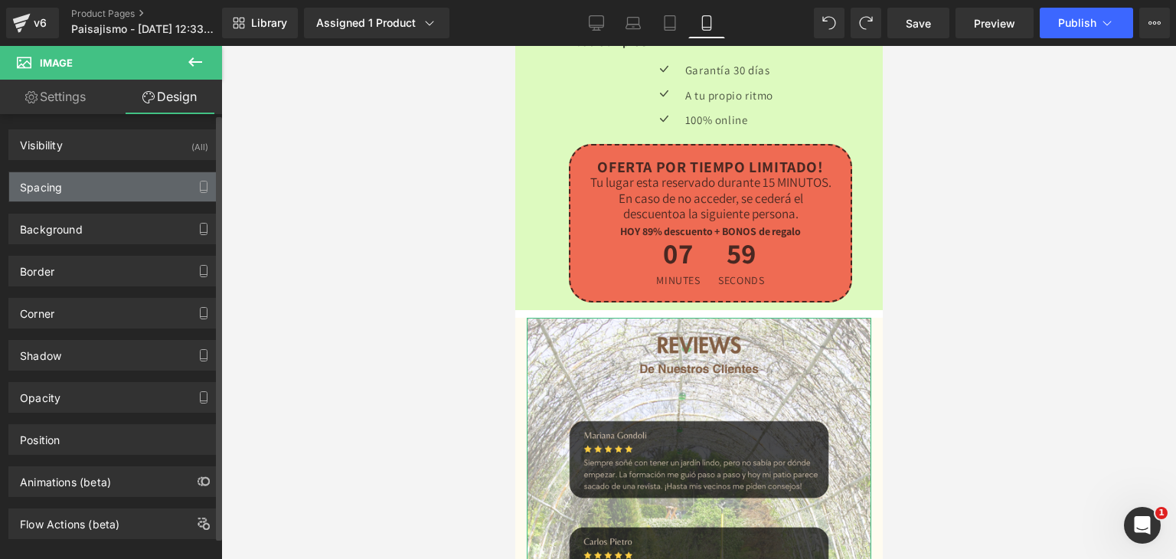
click at [88, 196] on div "Spacing" at bounding box center [114, 186] width 210 height 29
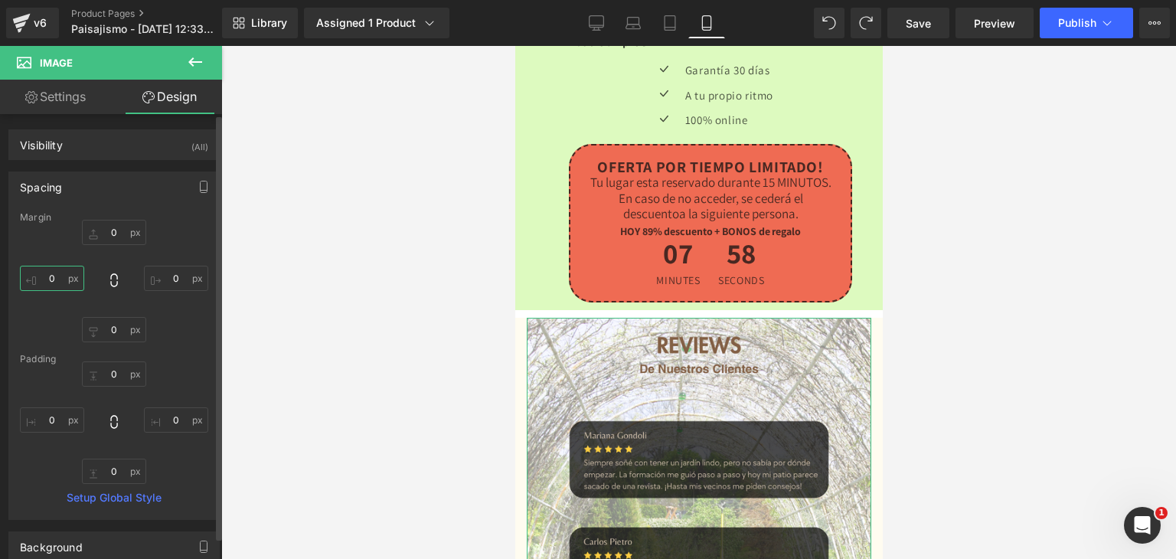
click at [54, 281] on input "0" at bounding box center [52, 278] width 64 height 25
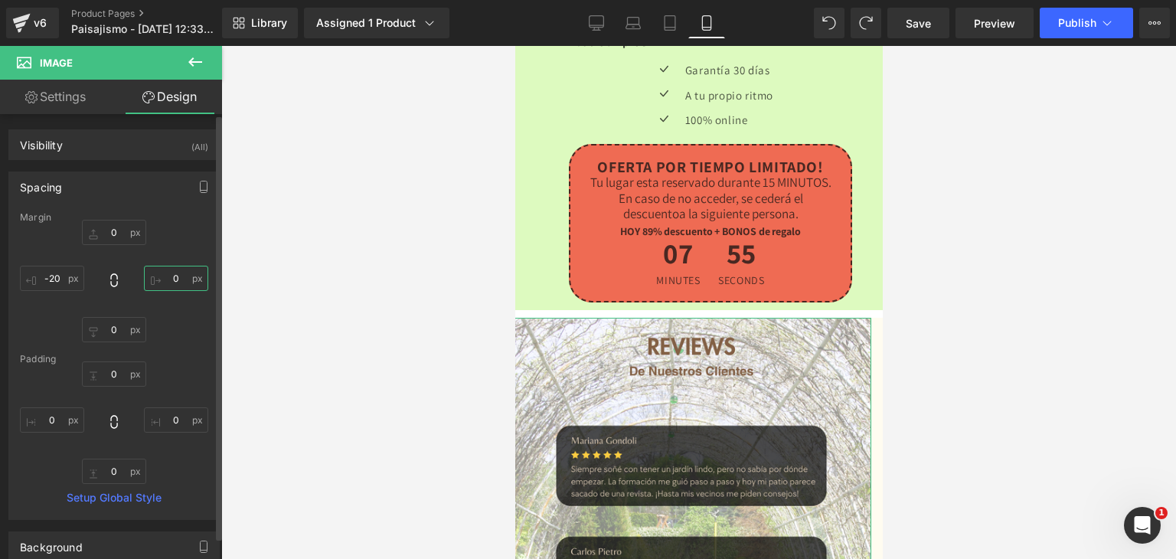
click at [169, 279] on input "0" at bounding box center [176, 278] width 64 height 25
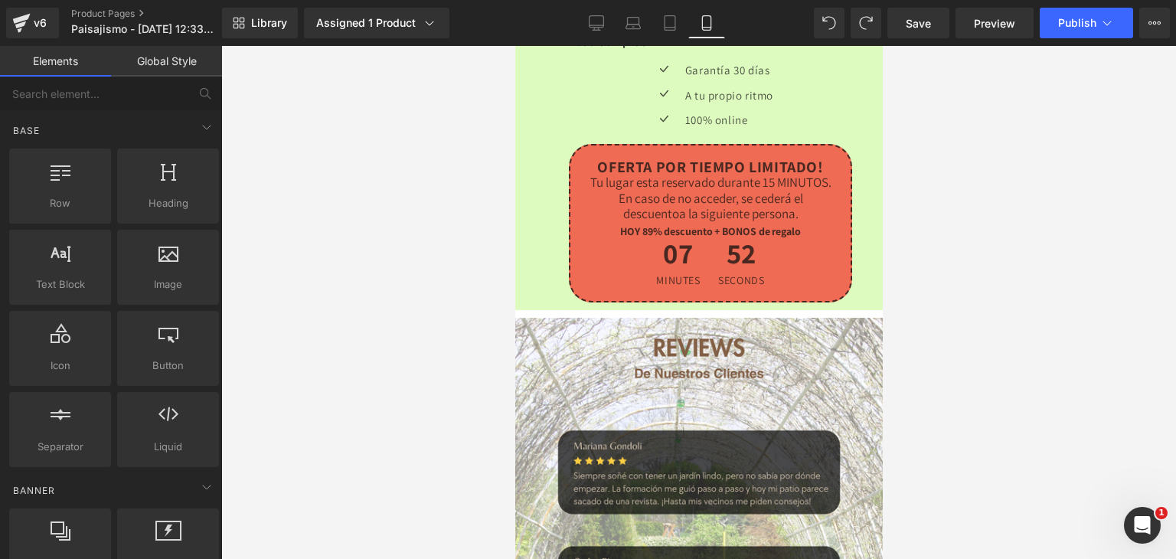
drag, startPoint x: 333, startPoint y: 240, endPoint x: 508, endPoint y: 302, distance: 185.9
click at [334, 240] on div at bounding box center [698, 302] width 955 height 513
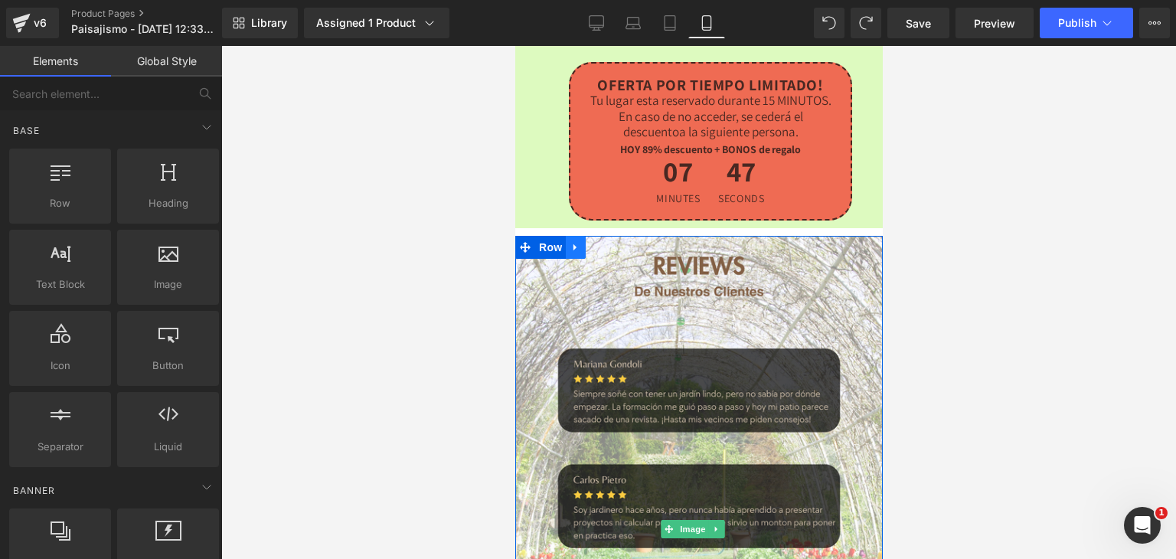
scroll to position [4146, 0]
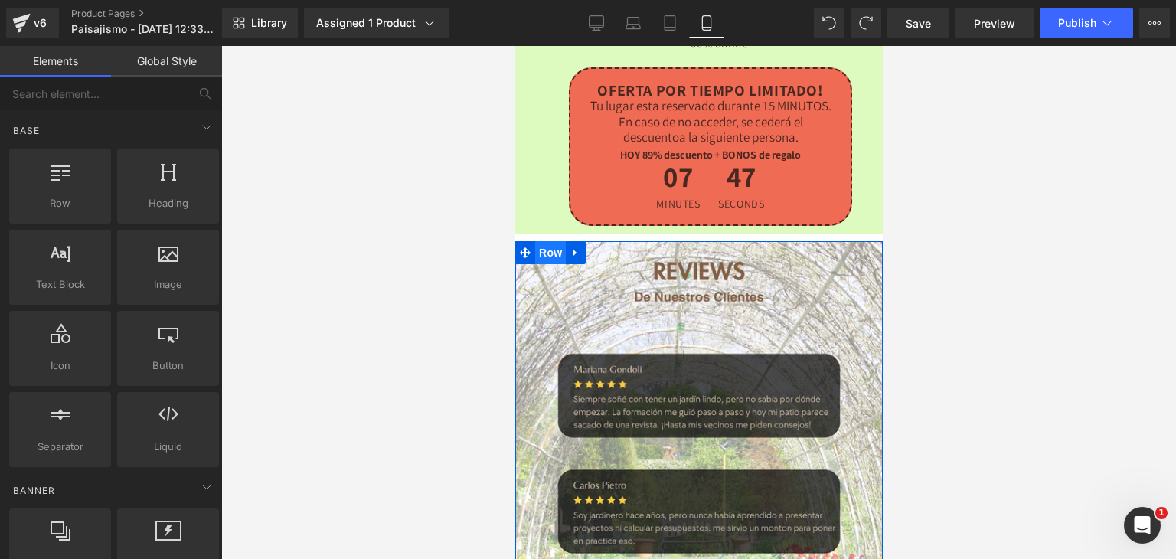
click at [545, 241] on span "Row" at bounding box center [549, 252] width 31 height 23
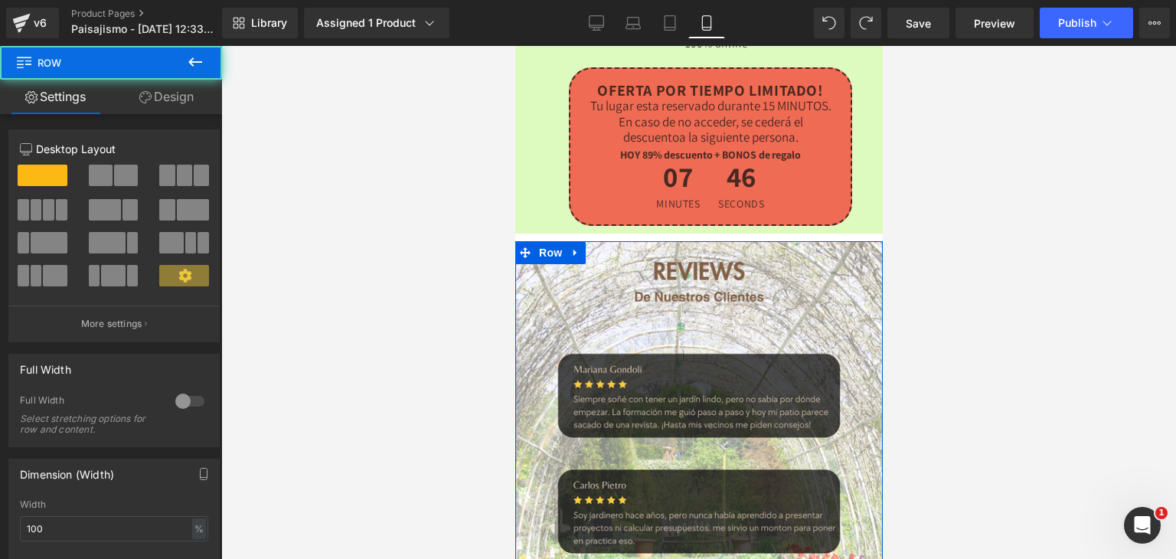
drag, startPoint x: 190, startPoint y: 83, endPoint x: 129, endPoint y: 125, distance: 73.9
click at [190, 83] on link "Design" at bounding box center [166, 97] width 111 height 34
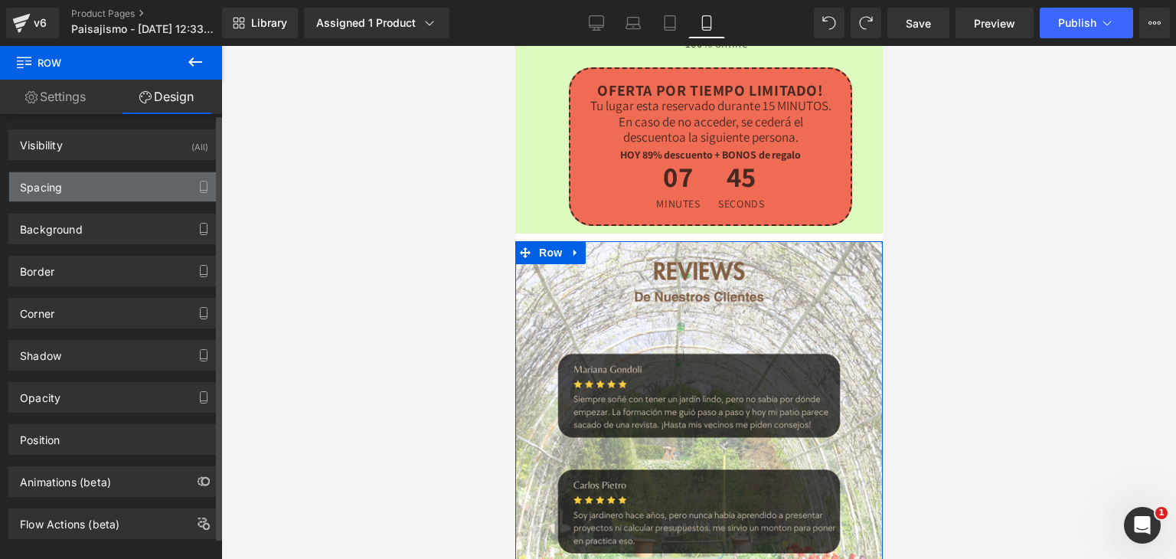
click at [42, 187] on div "Spacing" at bounding box center [41, 182] width 42 height 21
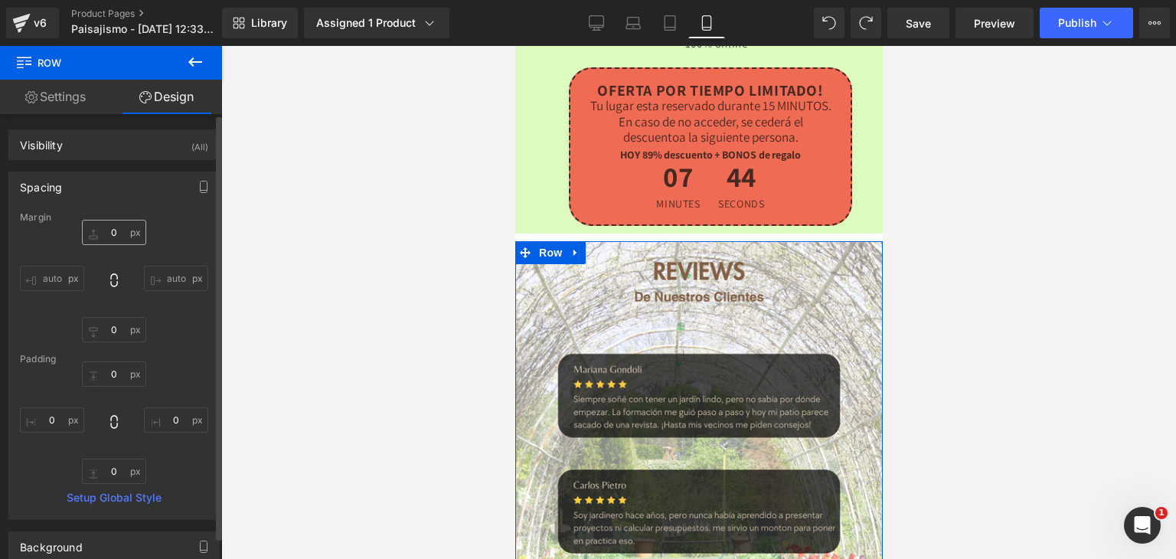
click at [110, 246] on div "auto auto" at bounding box center [114, 281] width 188 height 122
click at [116, 234] on input "text" at bounding box center [114, 232] width 64 height 25
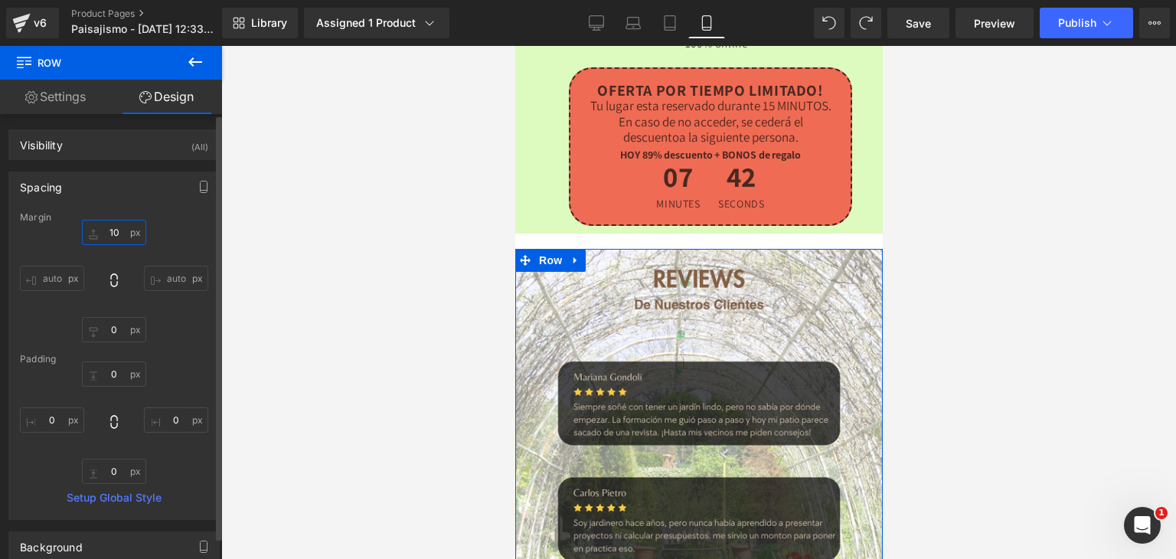
click at [116, 233] on input "10" at bounding box center [114, 232] width 64 height 25
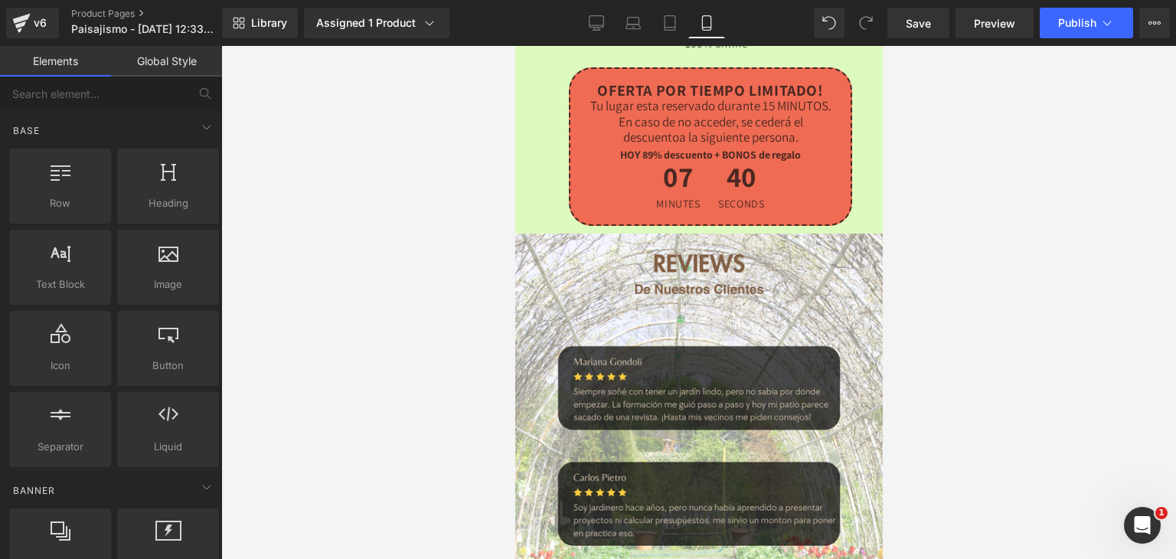
click at [355, 233] on div at bounding box center [698, 302] width 955 height 513
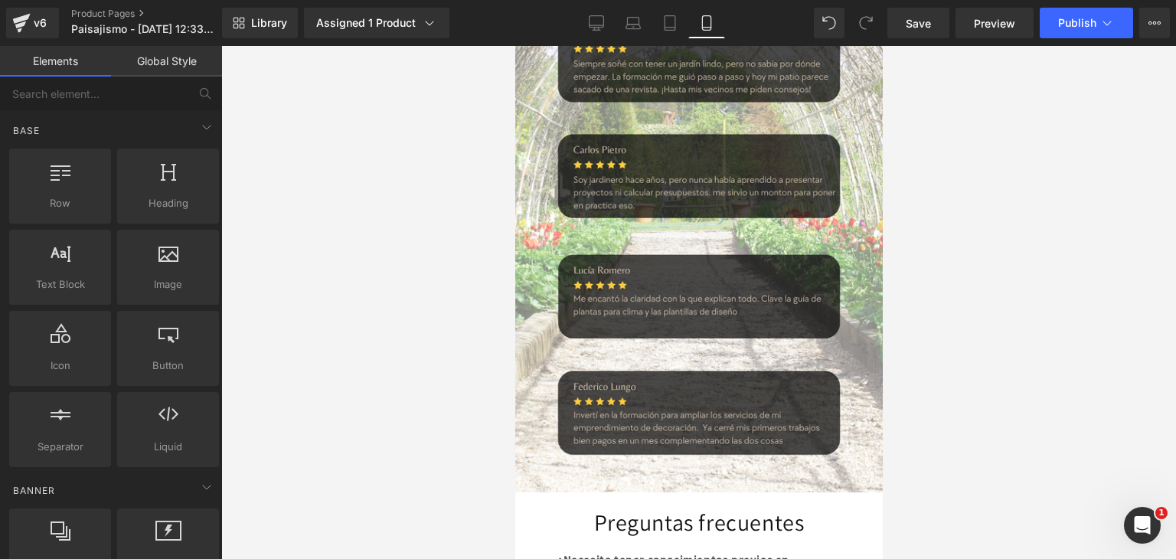
scroll to position [4362, 0]
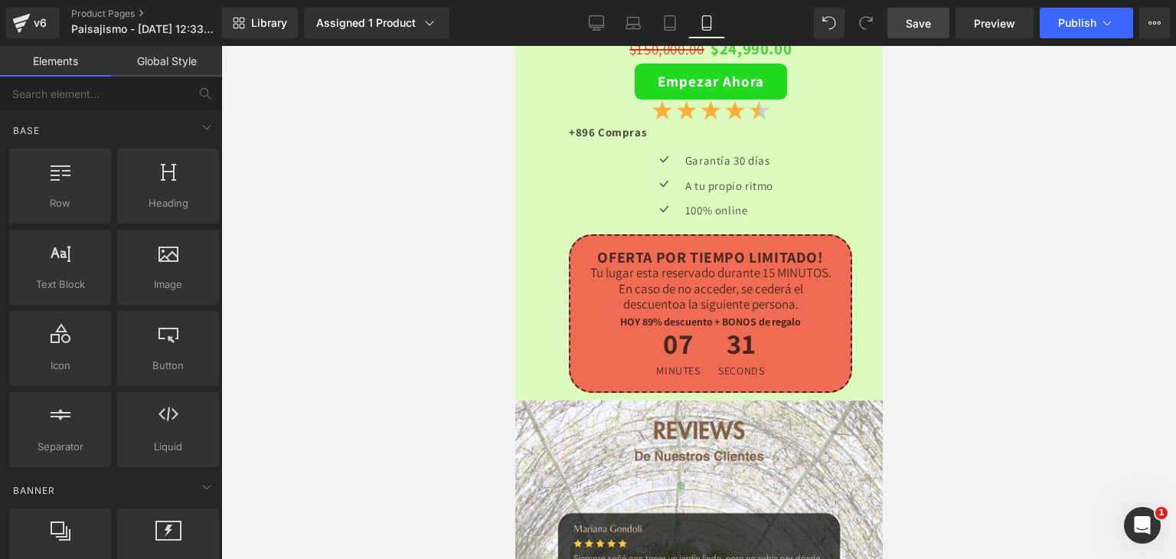
click at [929, 17] on span "Save" at bounding box center [918, 23] width 25 height 16
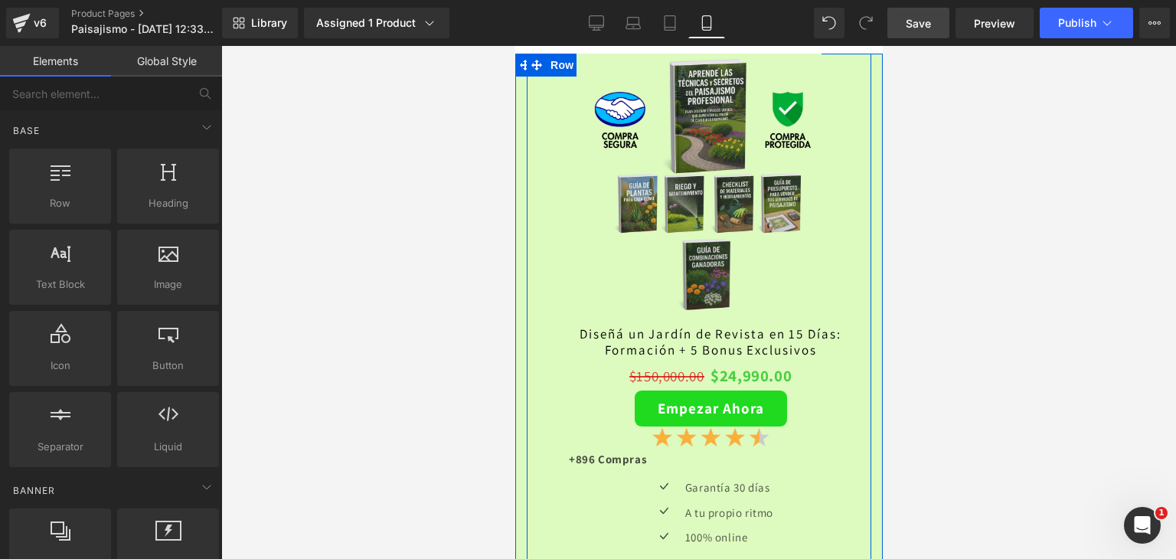
scroll to position [3826, 0]
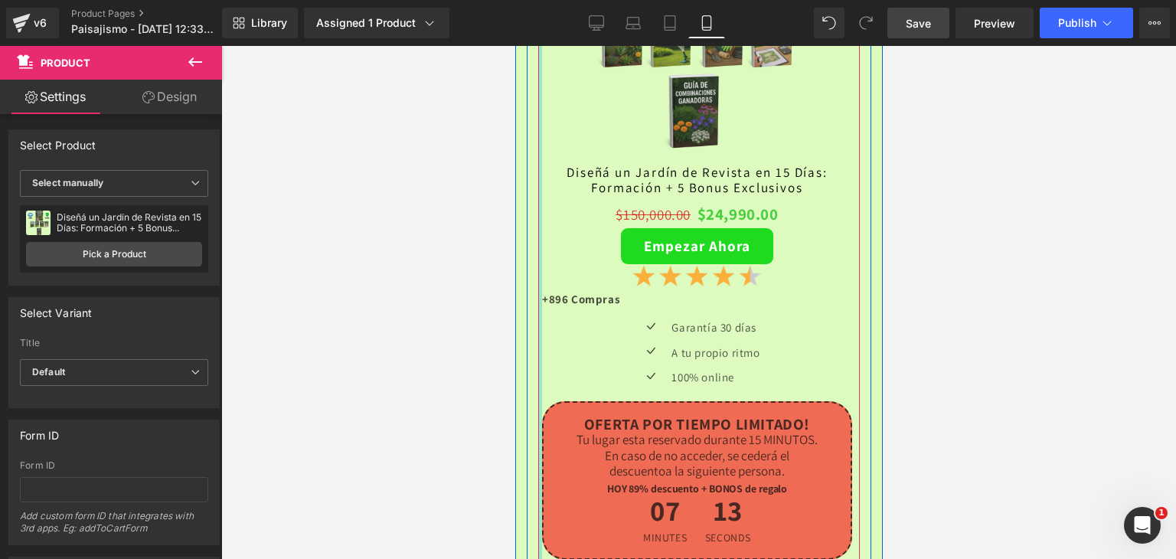
drag, startPoint x: 542, startPoint y: 335, endPoint x: 475, endPoint y: 330, distance: 67.5
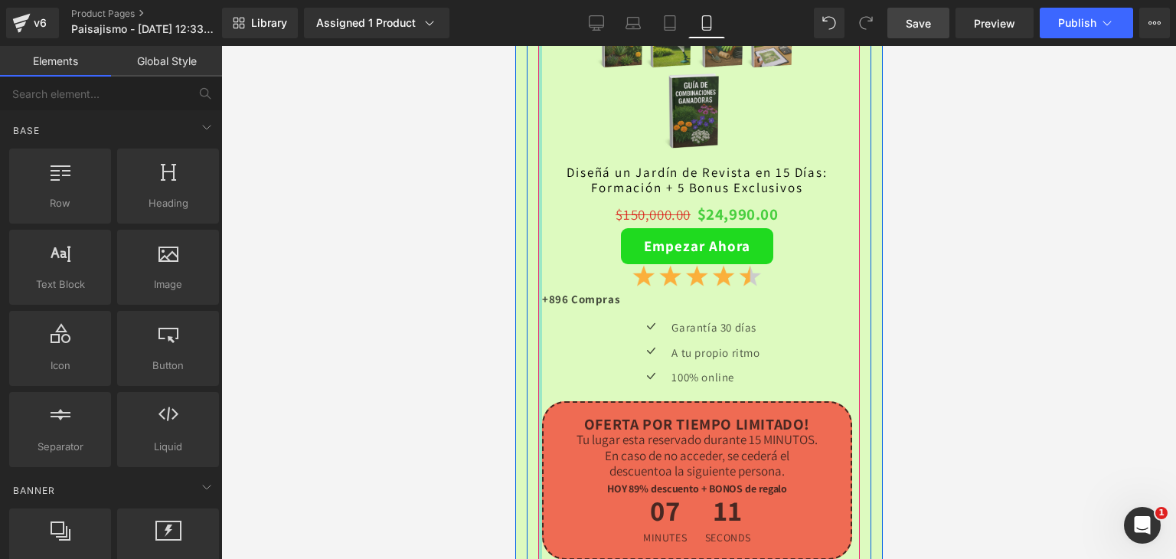
click at [461, 364] on div at bounding box center [698, 302] width 955 height 513
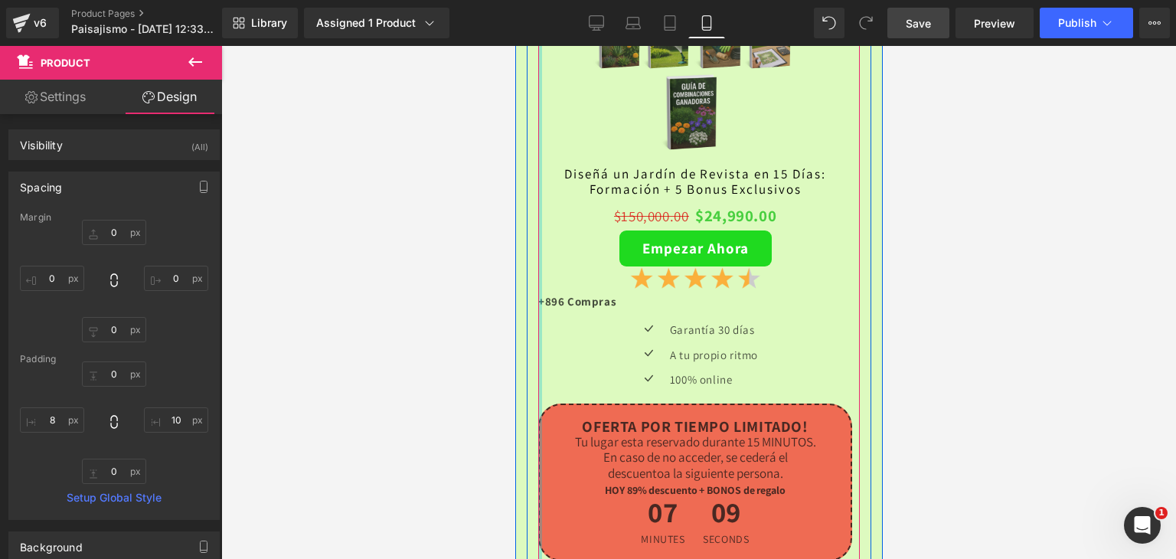
drag, startPoint x: 540, startPoint y: 307, endPoint x: 531, endPoint y: 308, distance: 9.2
click at [531, 308] on div "Sale Off (P) Image Diseñá un Jardín de Revista en 15 [PERSON_NAME]: Formación +…" at bounding box center [698, 220] width 344 height 681
click at [532, 308] on div "Sale Off (P) Image Diseñá un Jardín de Revista en 15 [PERSON_NAME]: Formación +…" at bounding box center [698, 220] width 344 height 681
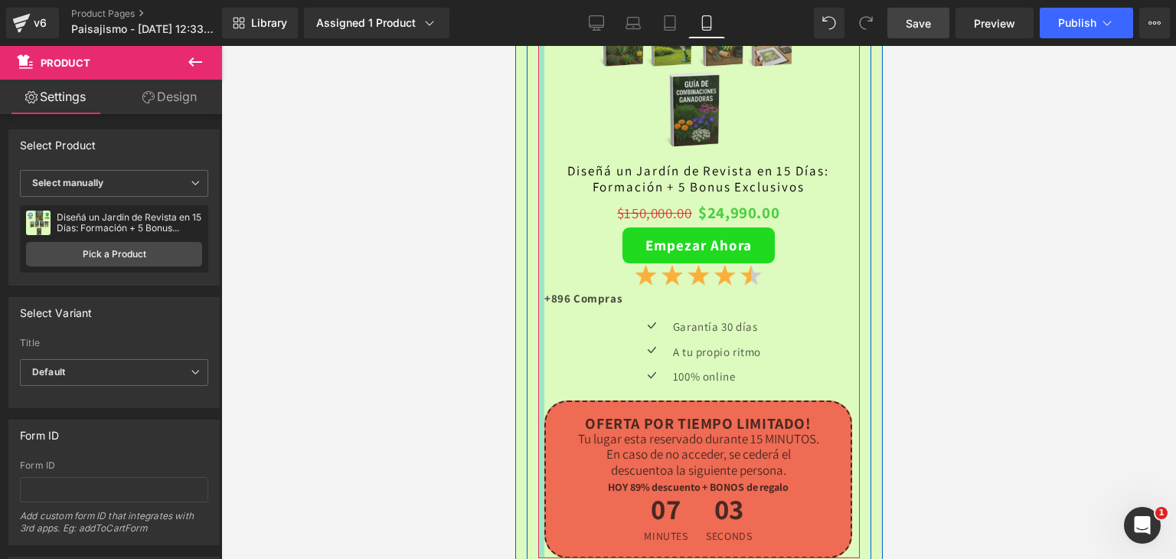
click at [544, 313] on div "Sale Off (P) Image Diseñá un Jardín de Revista en 15 [PERSON_NAME]: Formación +…" at bounding box center [698, 219] width 322 height 678
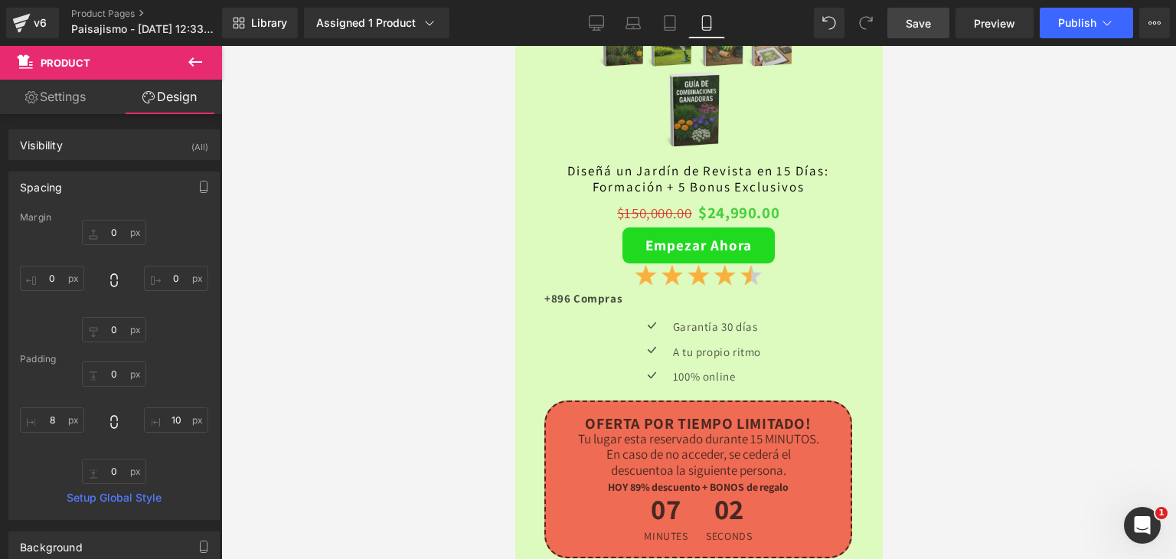
click at [1053, 307] on div at bounding box center [698, 302] width 955 height 513
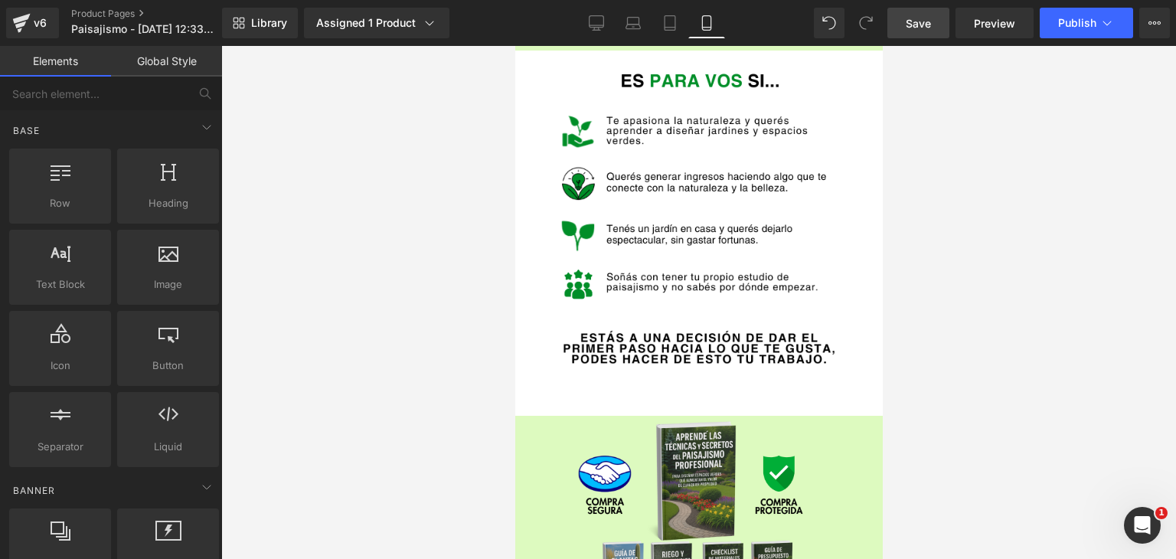
click at [900, 25] on link "Save" at bounding box center [918, 23] width 62 height 31
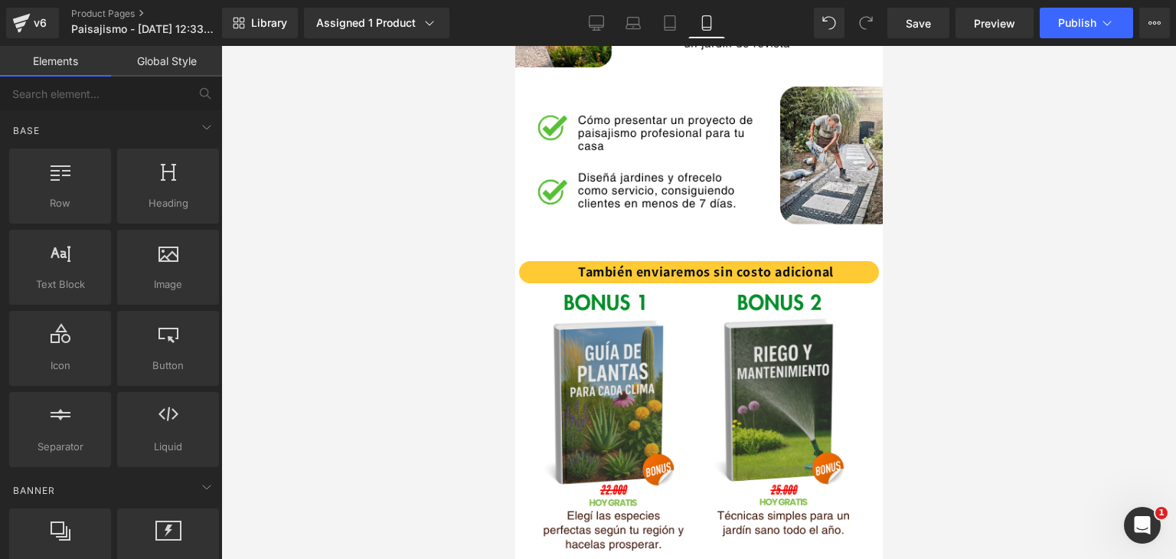
scroll to position [1914, 0]
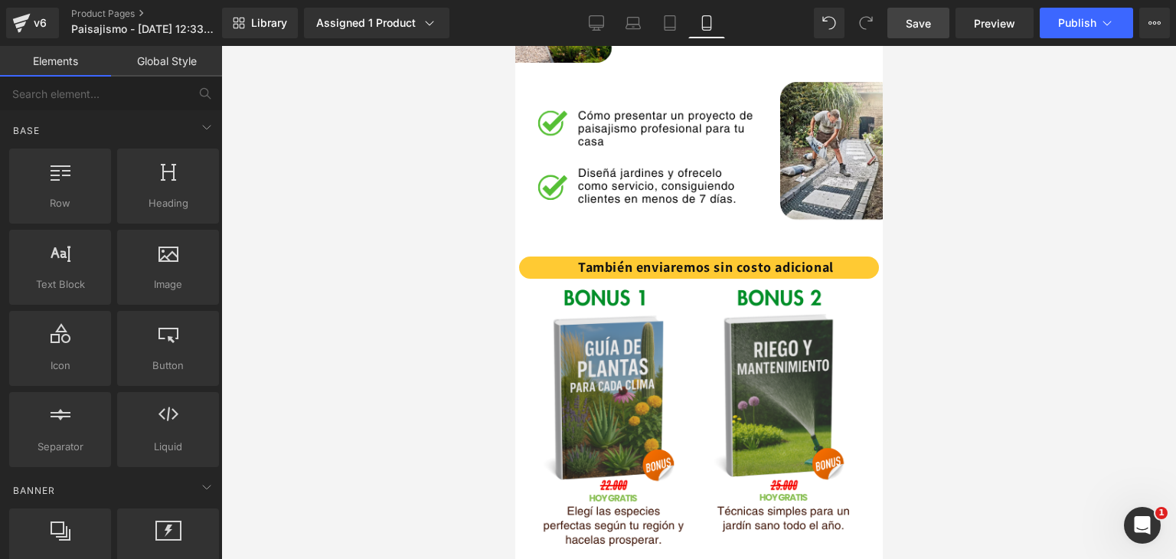
click at [927, 13] on link "Save" at bounding box center [918, 23] width 62 height 31
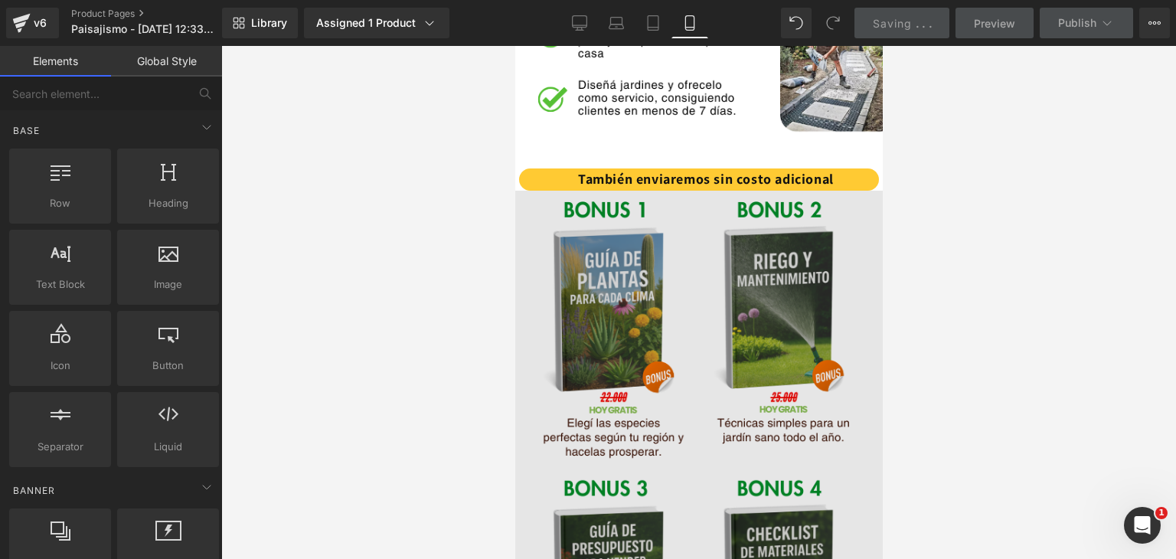
scroll to position [1990, 0]
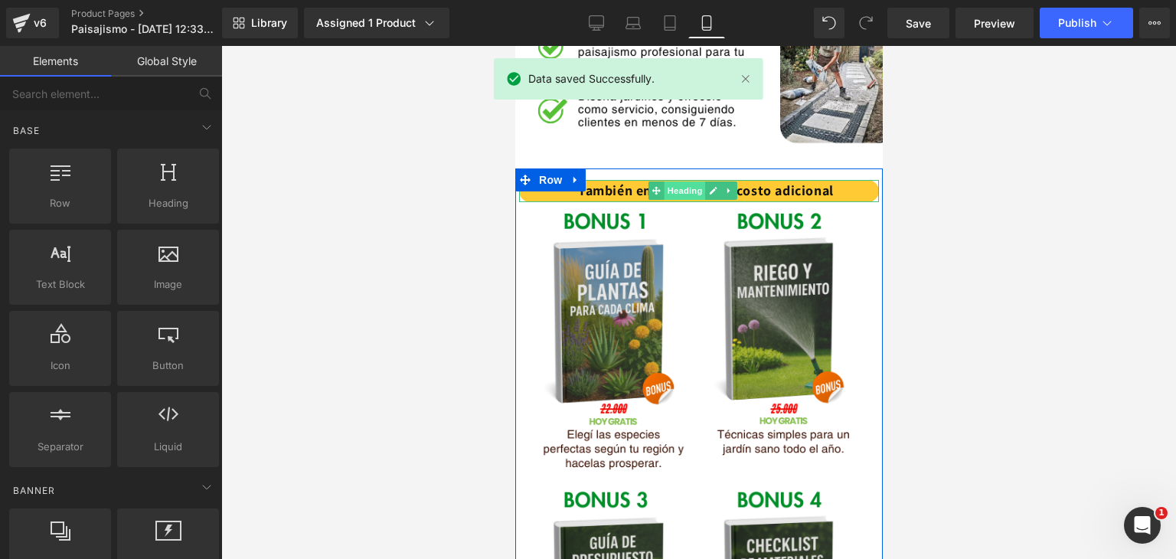
click at [688, 181] on span "Heading" at bounding box center [684, 190] width 41 height 18
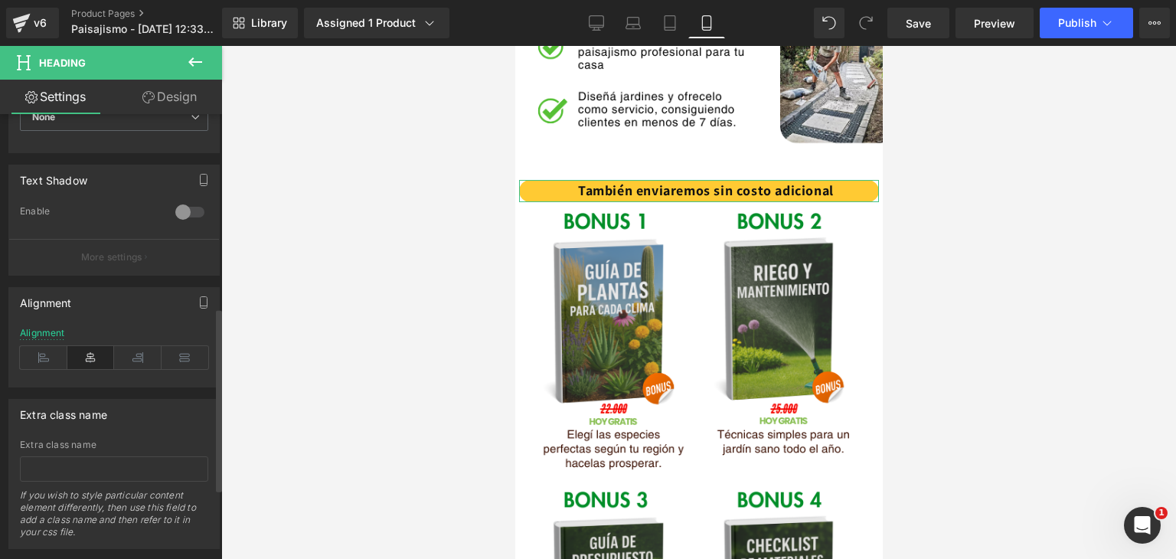
scroll to position [638, 0]
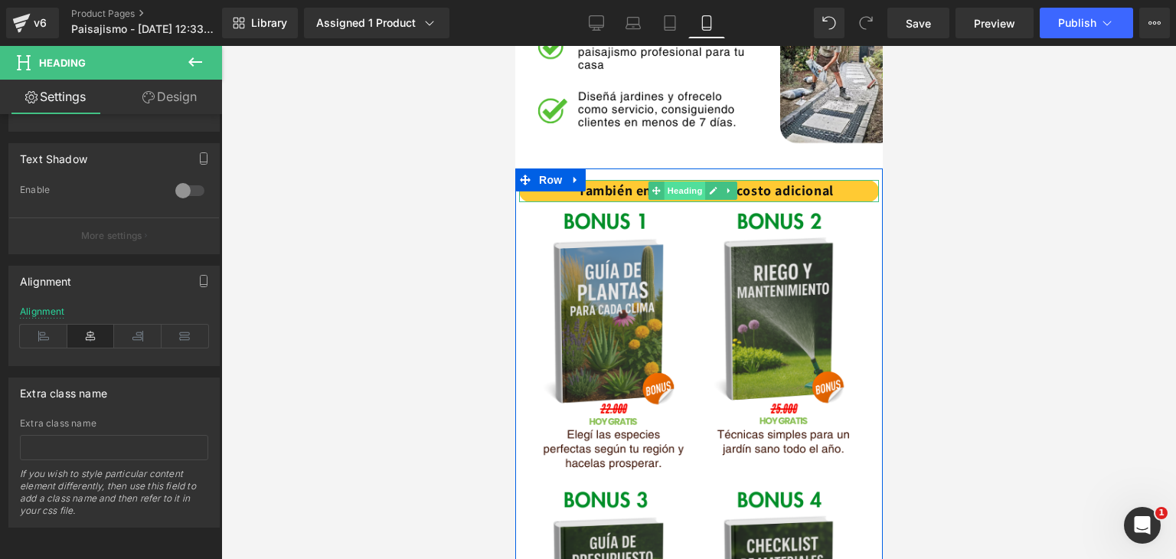
click at [681, 181] on span "Heading" at bounding box center [684, 190] width 41 height 18
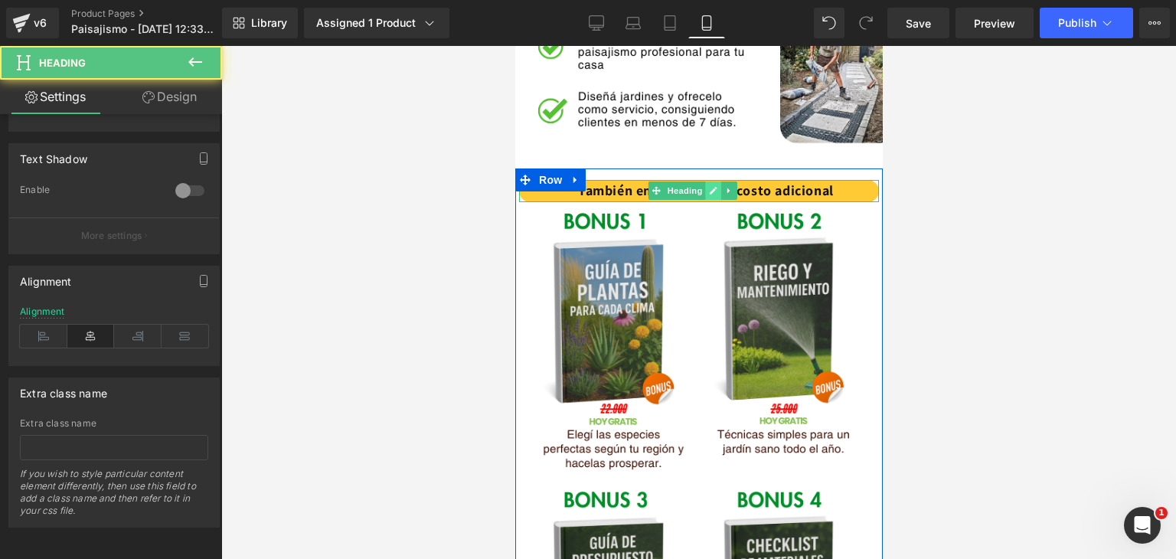
click at [715, 188] on icon at bounding box center [714, 192] width 8 height 8
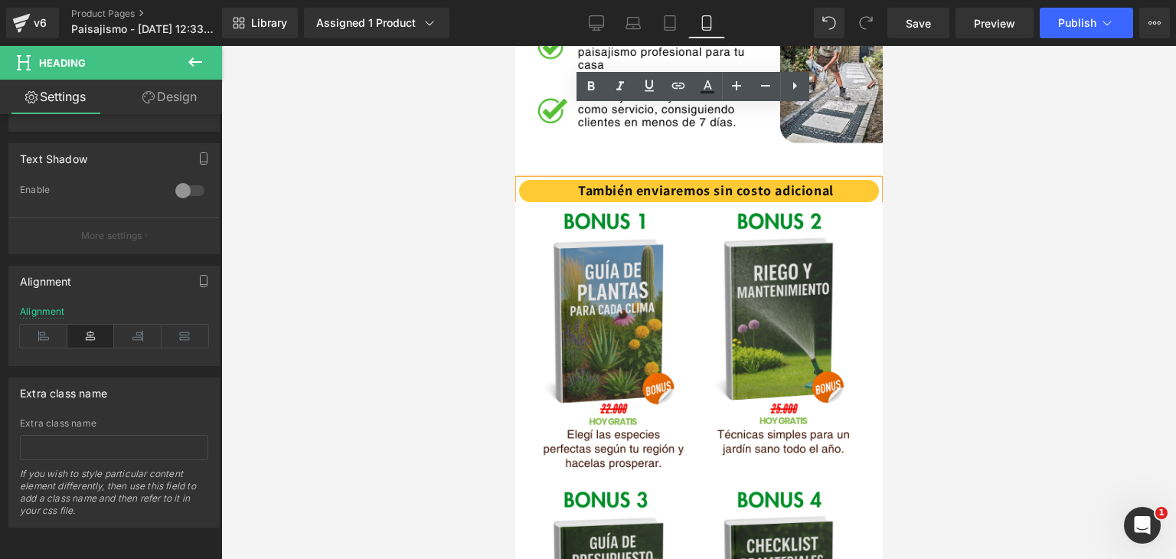
click at [669, 181] on font "También enviaremos sin costo adicional" at bounding box center [705, 190] width 256 height 18
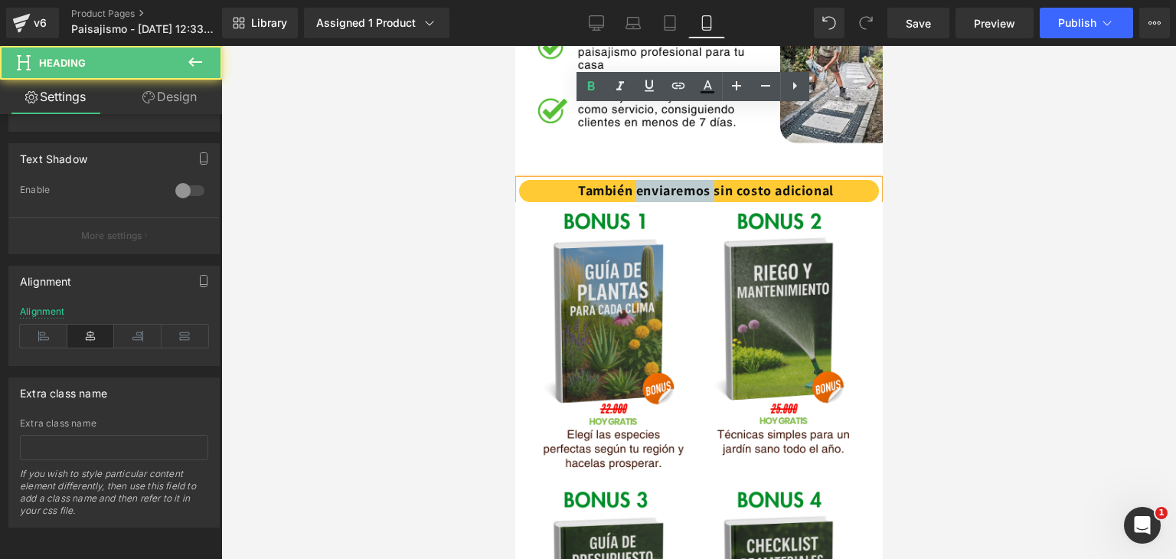
click at [669, 181] on font "También enviaremos sin costo adicional" at bounding box center [705, 190] width 256 height 18
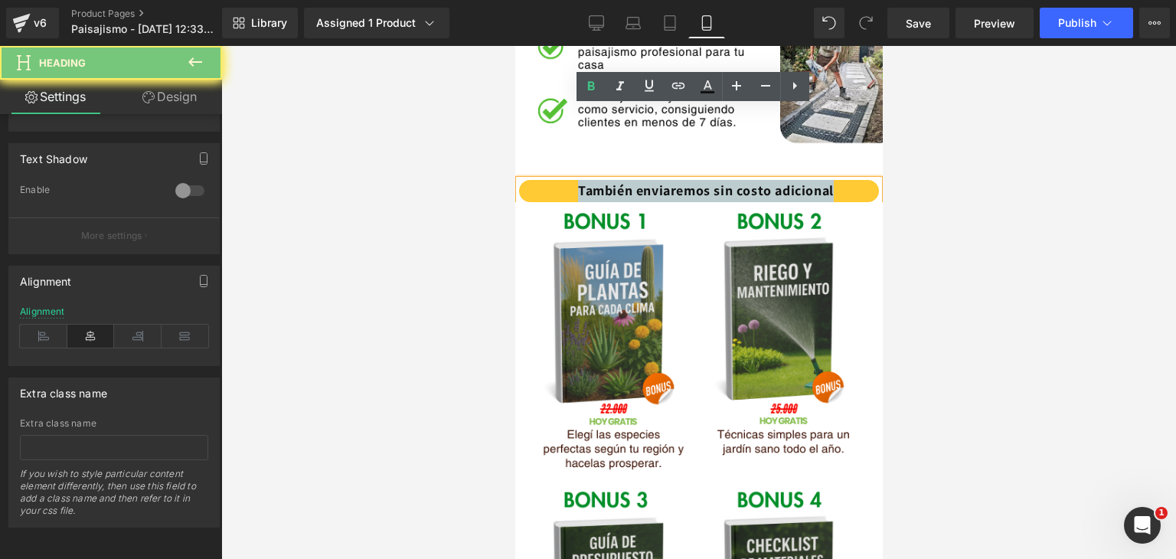
click at [669, 181] on font "También enviaremos sin costo adicional" at bounding box center [705, 190] width 256 height 18
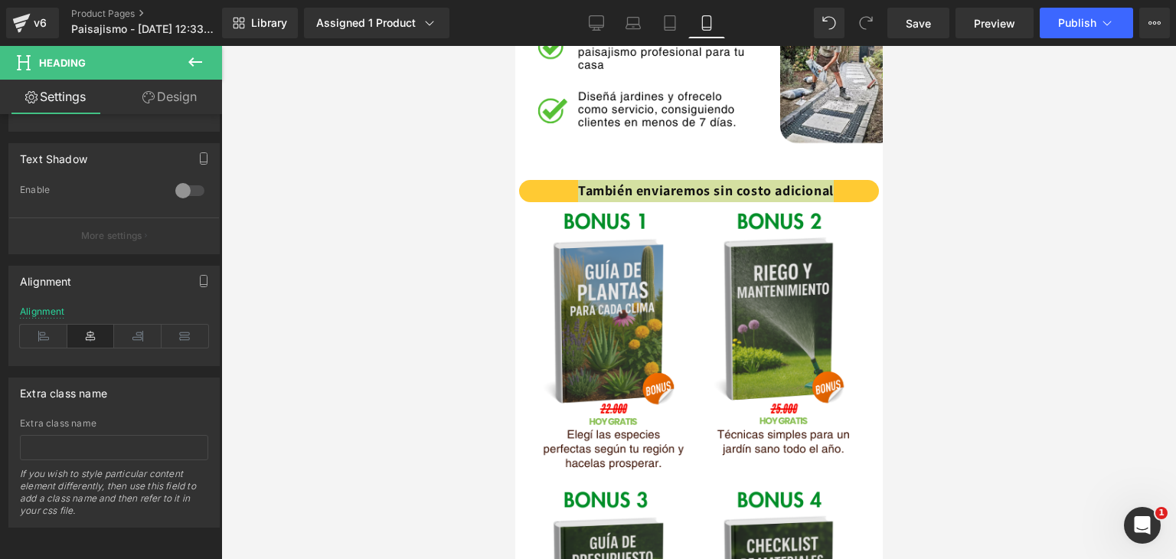
click at [178, 88] on link "Design" at bounding box center [169, 97] width 111 height 34
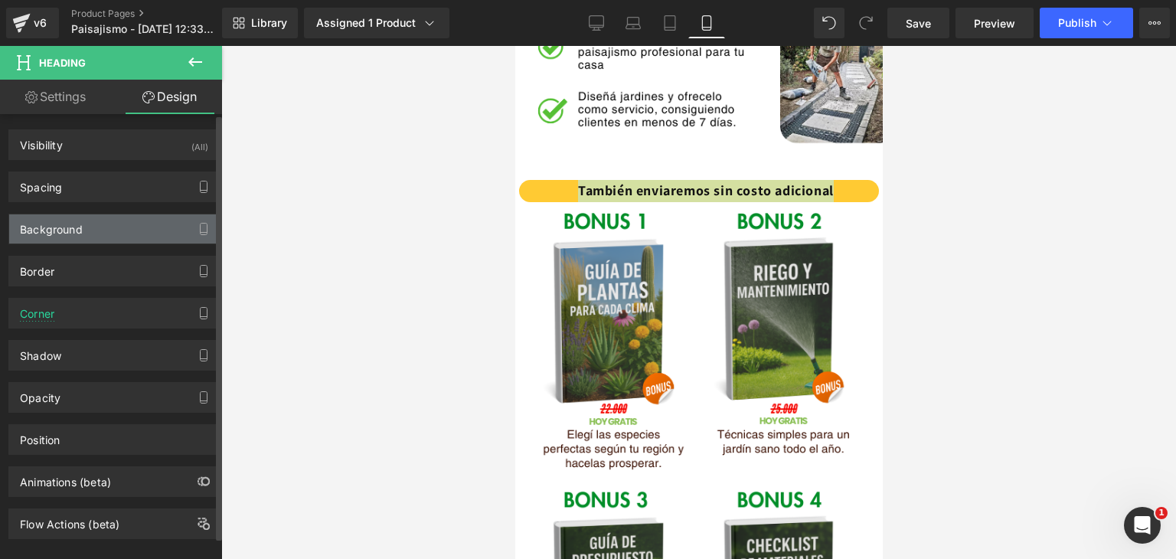
click at [77, 224] on div "Background" at bounding box center [51, 224] width 63 height 21
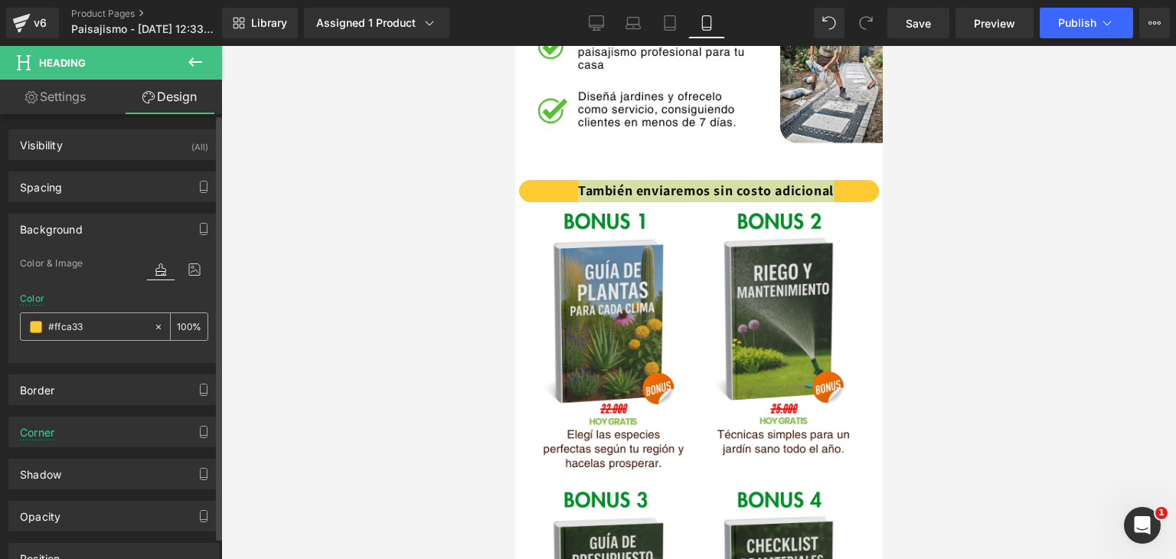
click at [32, 330] on span at bounding box center [36, 327] width 12 height 12
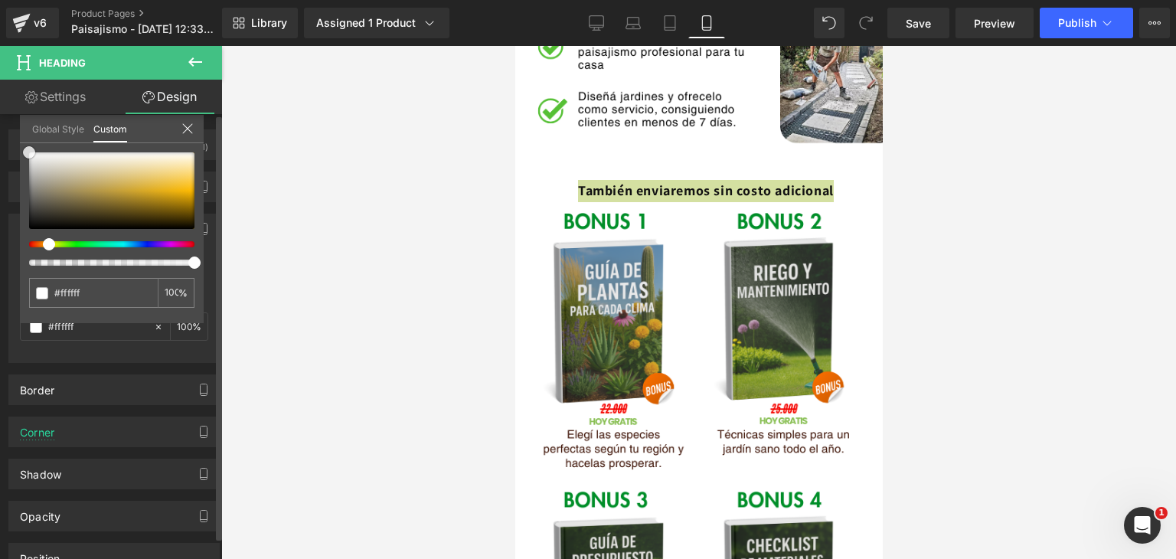
drag, startPoint x: 89, startPoint y: 190, endPoint x: 16, endPoint y: 151, distance: 82.5
click at [16, 202] on div "Background Color & Image color Color #ffca33 100 % Image Replace Image Upload i…" at bounding box center [114, 282] width 229 height 161
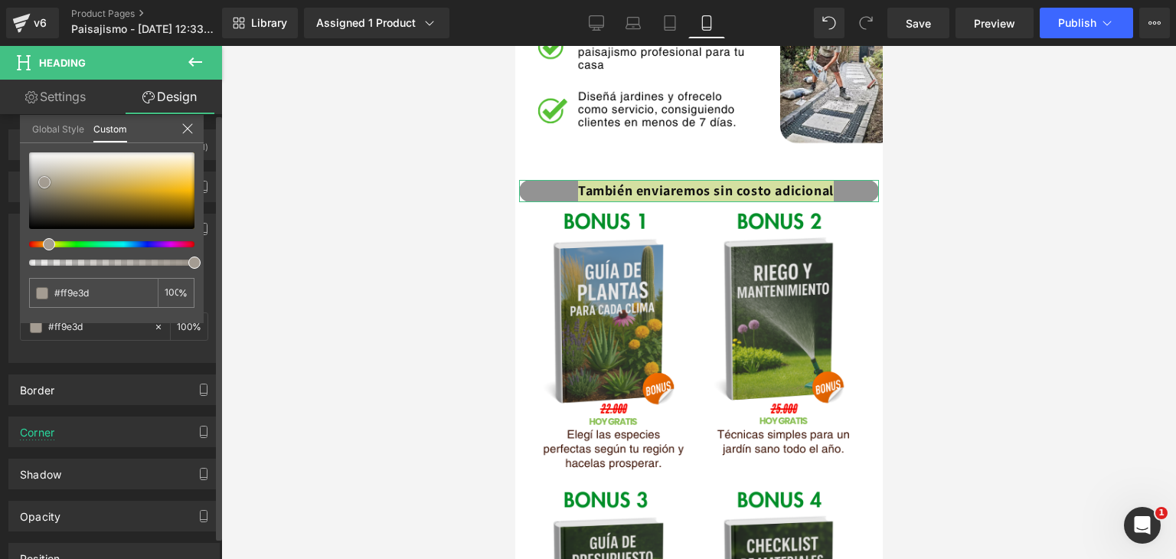
drag, startPoint x: 53, startPoint y: 181, endPoint x: 17, endPoint y: 187, distance: 36.5
click at [11, 202] on div "Background Color & Image color Color #ffca33 100 % Image Replace Image Upload i…" at bounding box center [114, 282] width 229 height 161
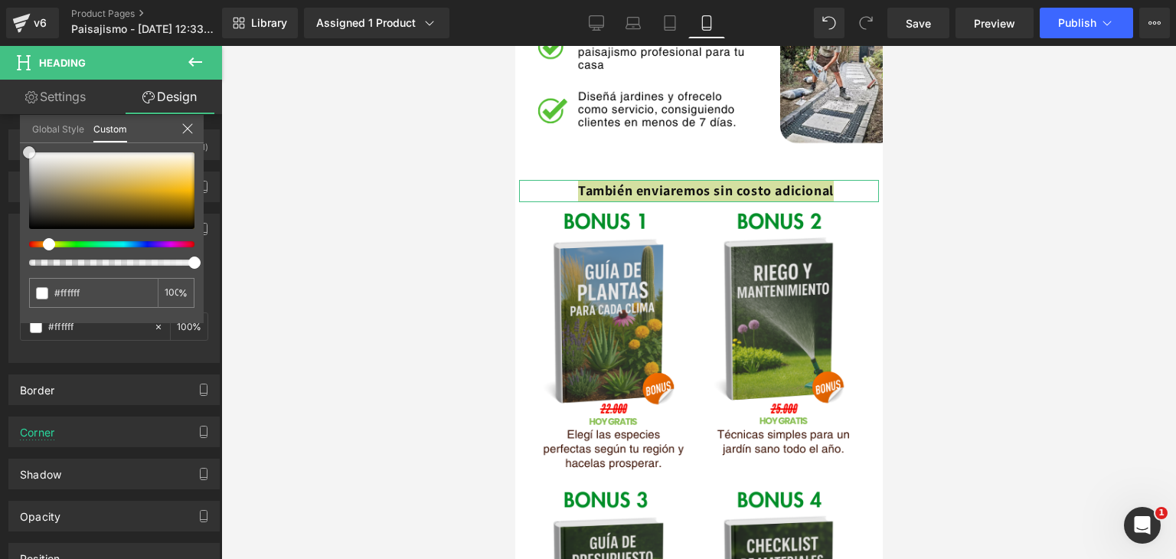
drag, startPoint x: 91, startPoint y: 168, endPoint x: 300, endPoint y: 193, distance: 210.5
click at [11, 202] on div "Background Color & Image color Color #ffca33 100 % Image Replace Image Upload i…" at bounding box center [114, 282] width 229 height 161
click at [306, 194] on div at bounding box center [698, 302] width 955 height 513
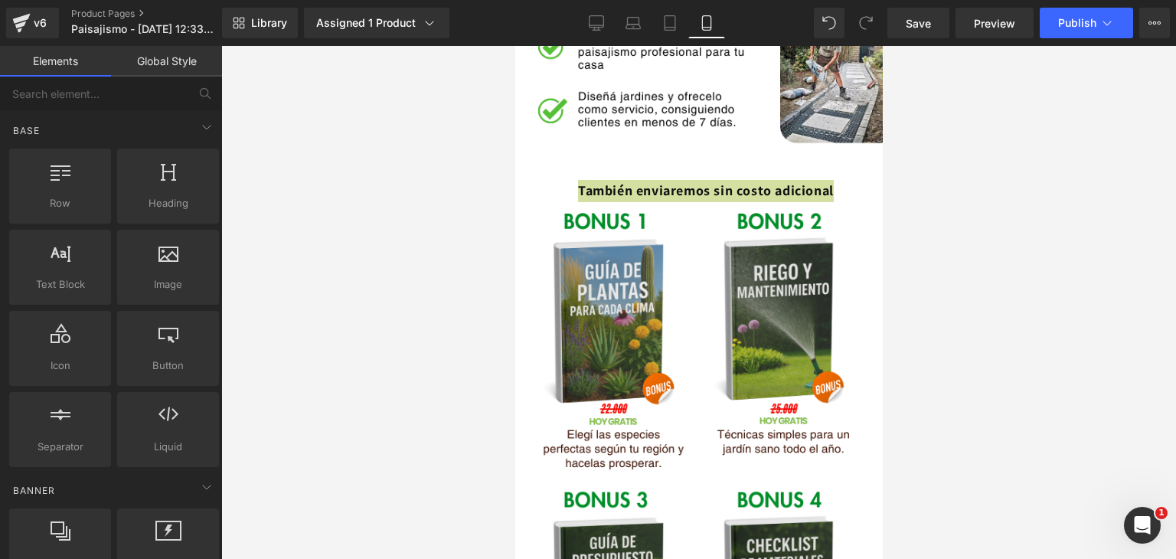
drag, startPoint x: 418, startPoint y: 187, endPoint x: 939, endPoint y: 211, distance: 521.1
click at [420, 187] on div at bounding box center [698, 302] width 955 height 513
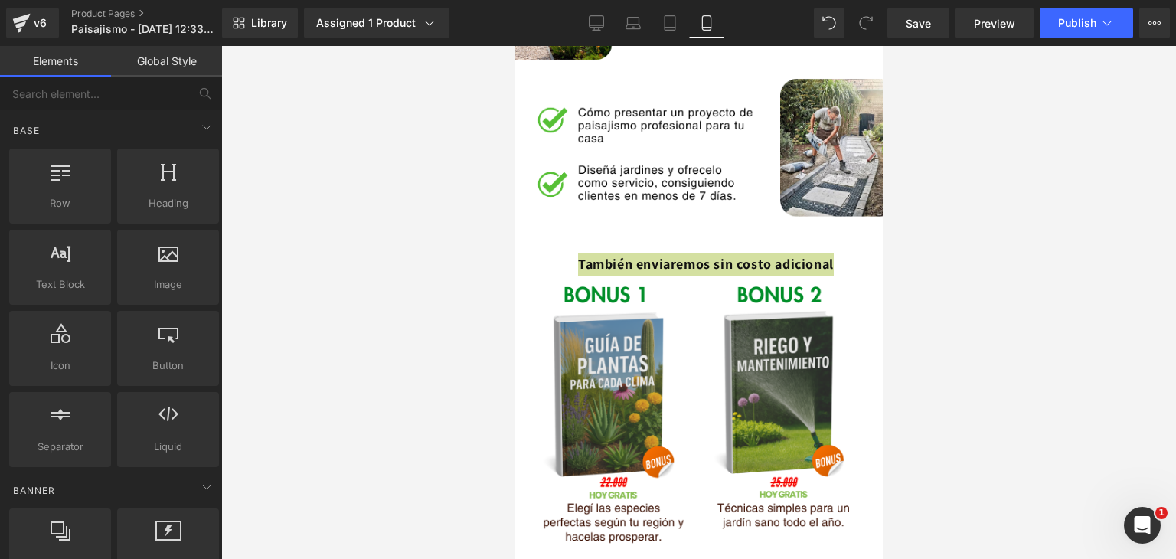
scroll to position [1914, 0]
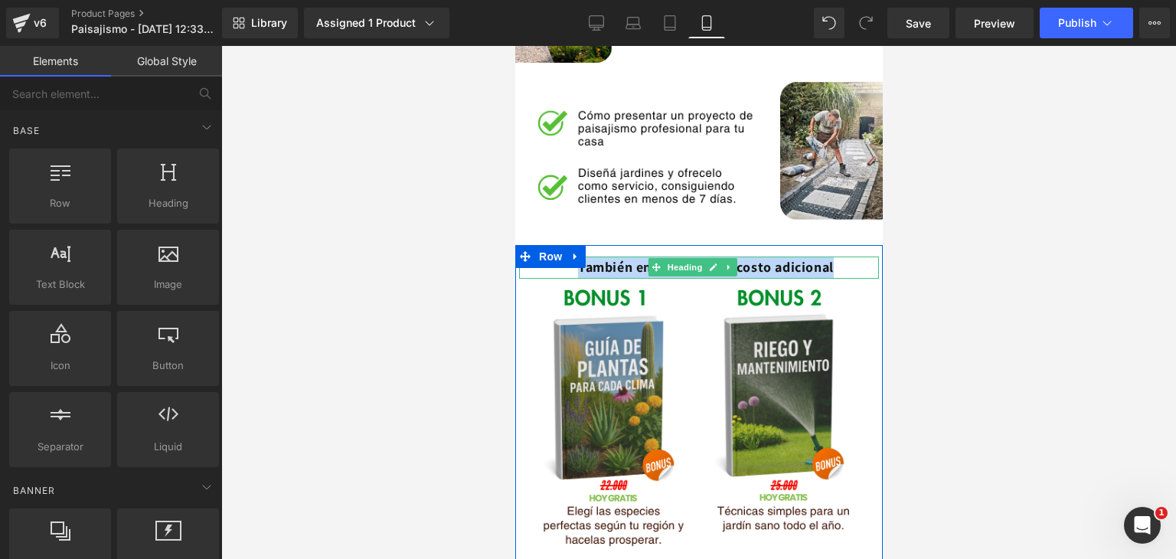
click at [857, 256] on h2 "También enviaremos sin costo adicional" at bounding box center [705, 267] width 346 height 22
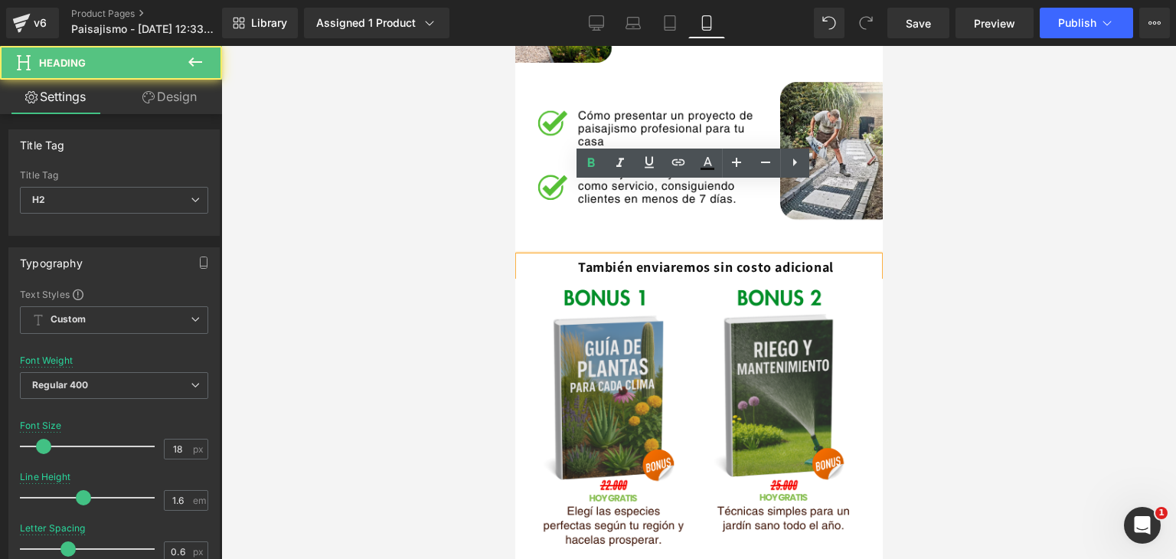
drag, startPoint x: 403, startPoint y: 238, endPoint x: 473, endPoint y: 230, distance: 70.8
click at [403, 238] on div at bounding box center [698, 302] width 955 height 513
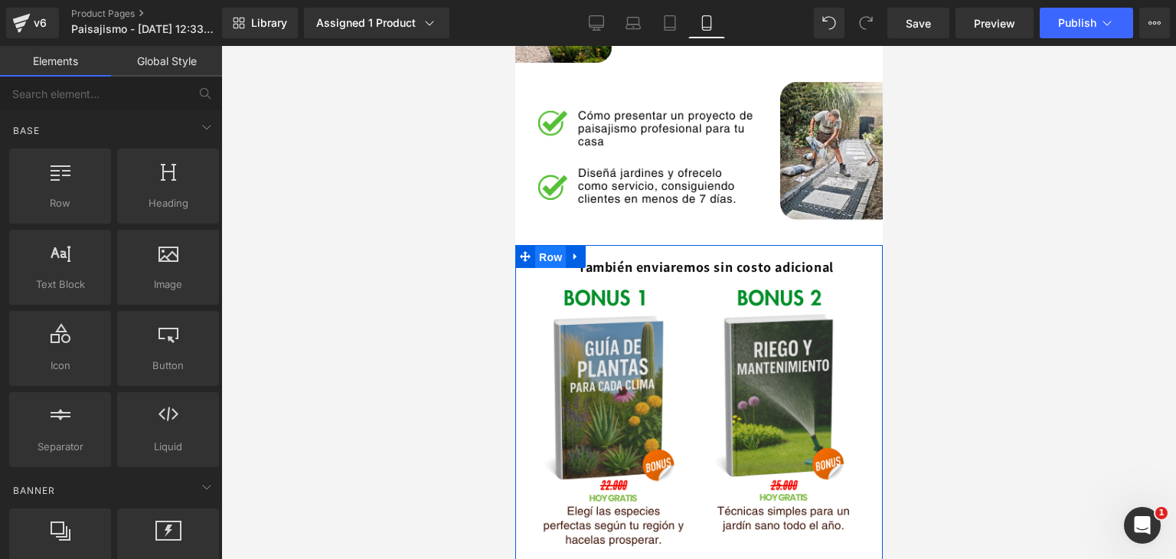
drag, startPoint x: 546, startPoint y: 177, endPoint x: 537, endPoint y: 181, distance: 9.6
click at [546, 246] on span "Row" at bounding box center [549, 257] width 31 height 23
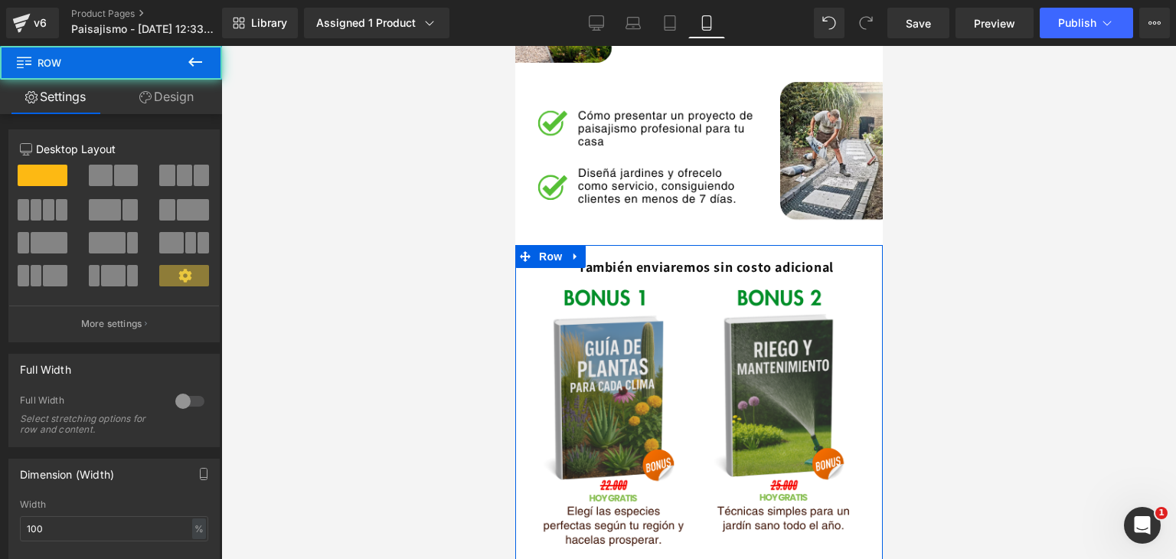
drag, startPoint x: 187, startPoint y: 100, endPoint x: 160, endPoint y: 156, distance: 62.0
click at [188, 100] on link "Design" at bounding box center [166, 97] width 111 height 34
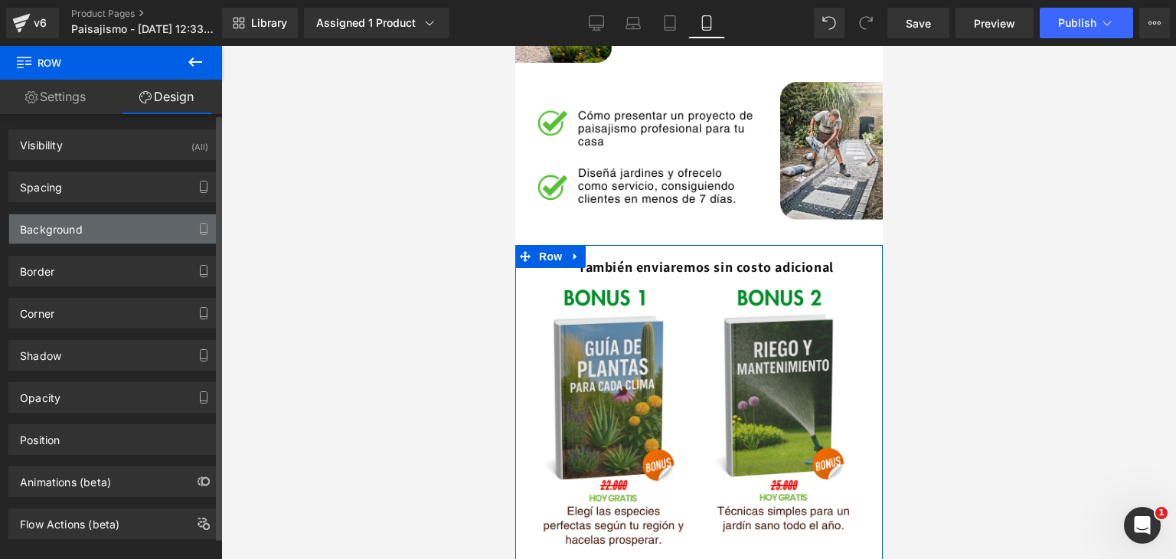
click at [43, 227] on div "Background" at bounding box center [51, 224] width 63 height 21
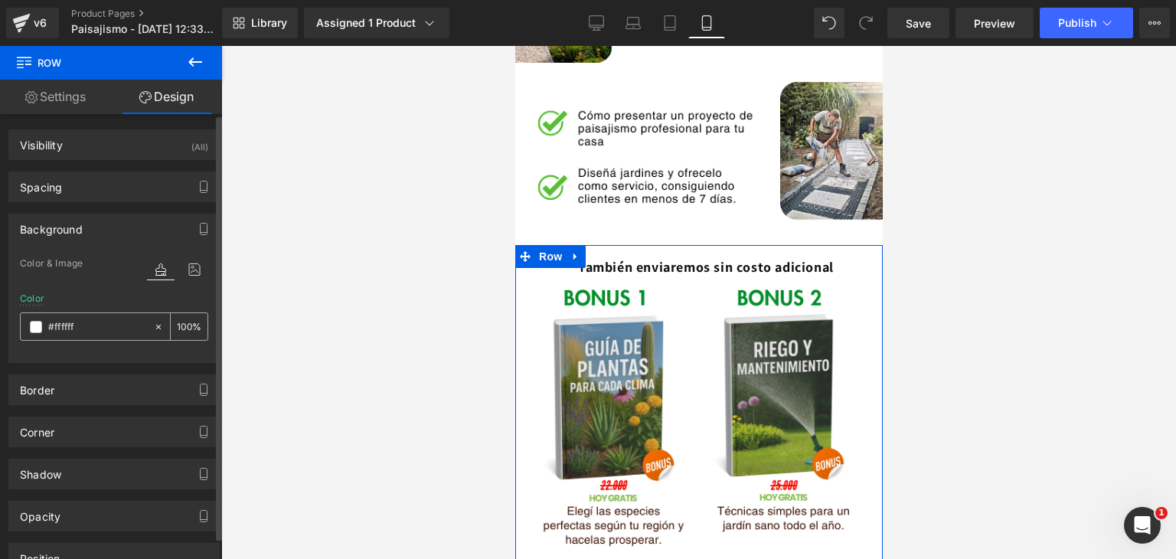
click at [33, 328] on span at bounding box center [36, 327] width 12 height 12
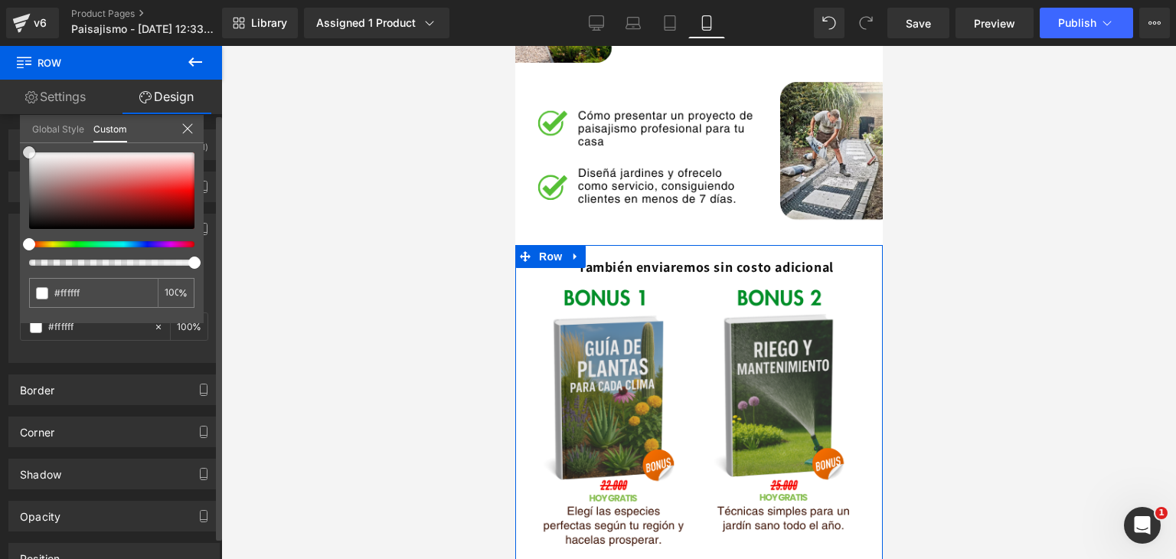
drag, startPoint x: 48, startPoint y: 183, endPoint x: 177, endPoint y: 176, distance: 128.8
click at [18, 202] on div "Background Color & Image color Color #ffffff 100 % Image Replace Image Upload i…" at bounding box center [114, 282] width 229 height 161
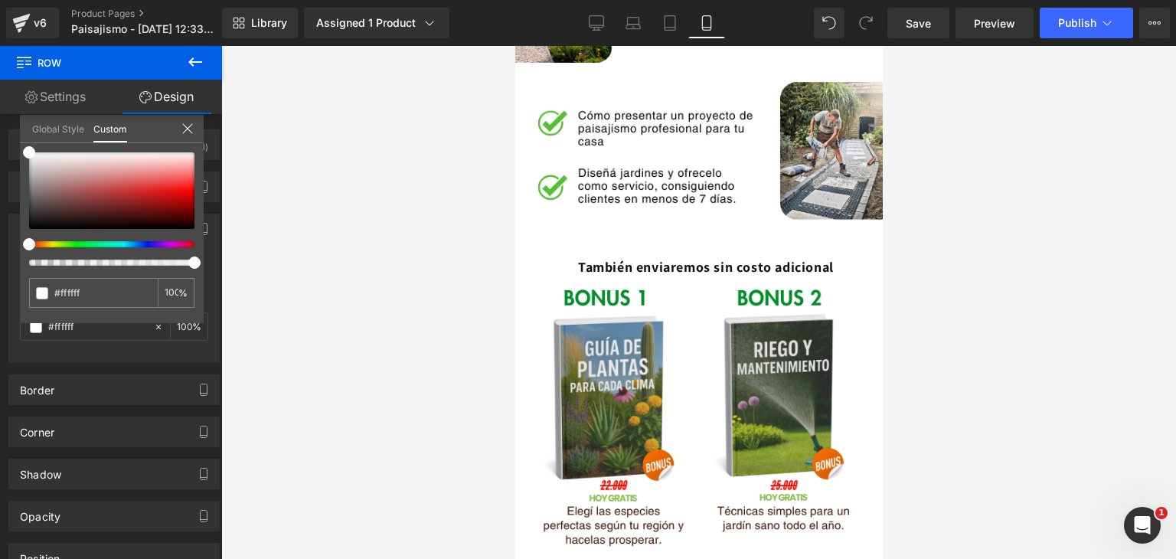
click at [386, 215] on div at bounding box center [698, 302] width 955 height 513
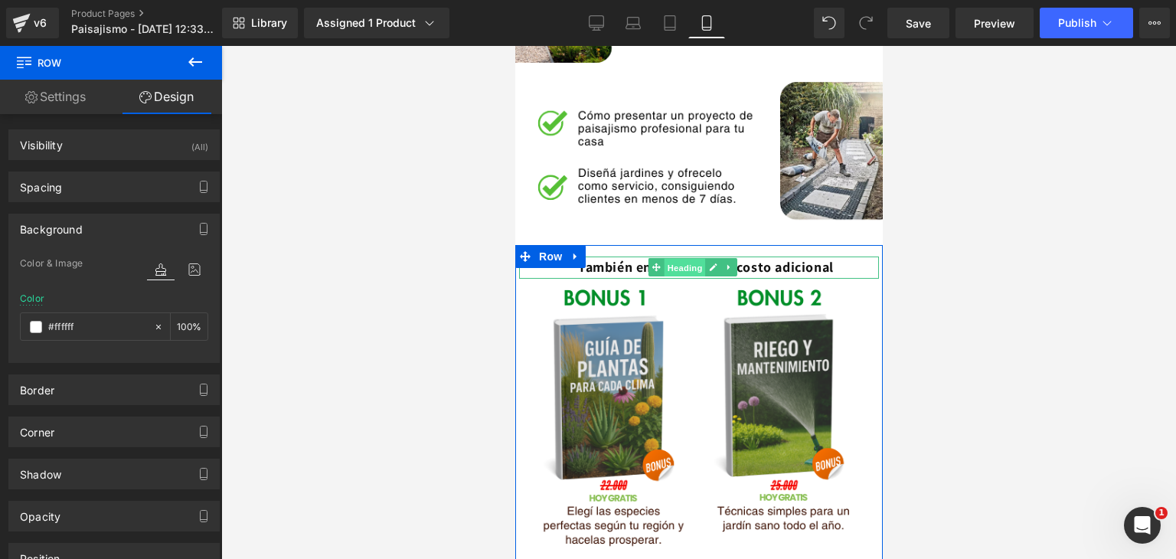
click at [684, 259] on span "Heading" at bounding box center [684, 268] width 41 height 18
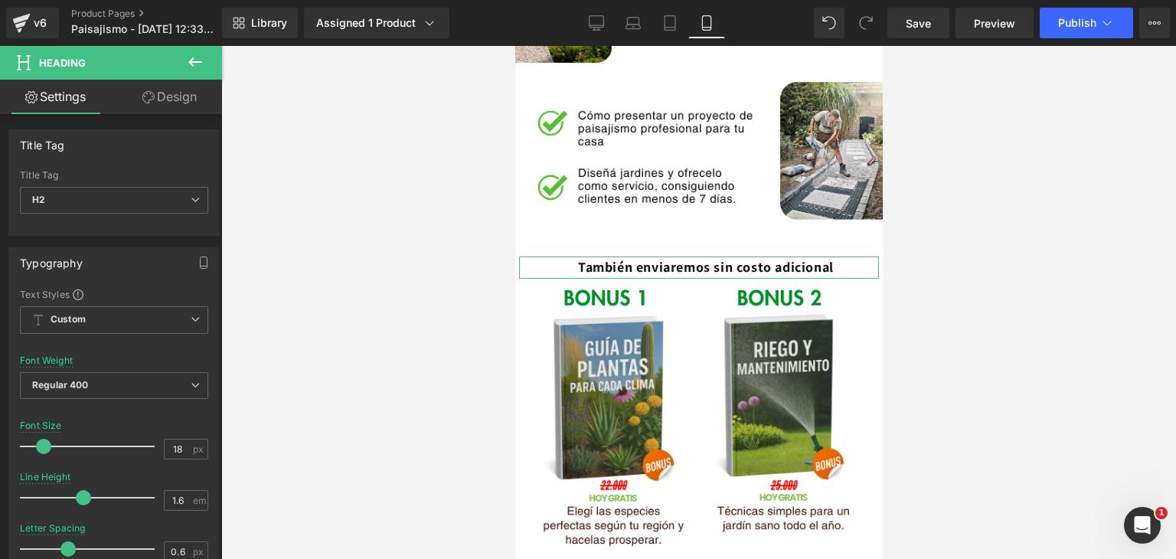
click at [176, 87] on link "Design" at bounding box center [169, 97] width 111 height 34
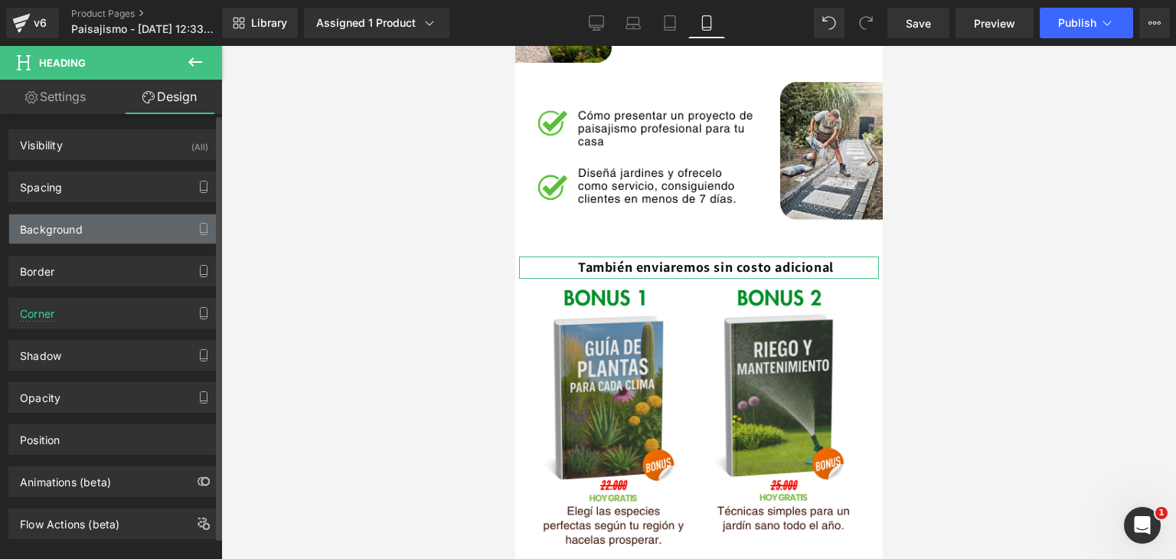
click at [70, 227] on div "Background" at bounding box center [51, 224] width 63 height 21
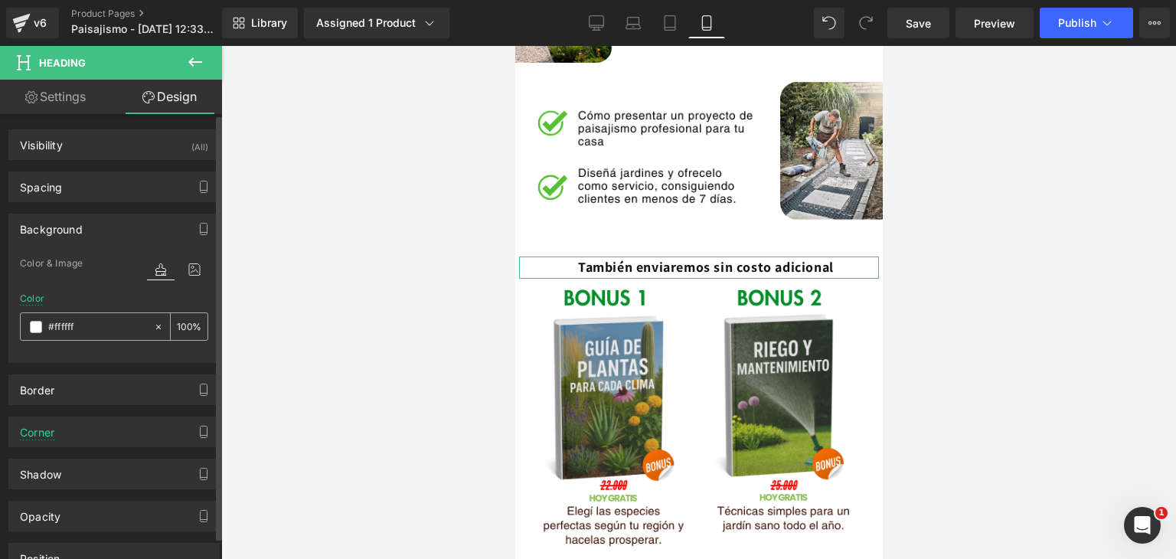
click at [30, 322] on span at bounding box center [36, 327] width 12 height 12
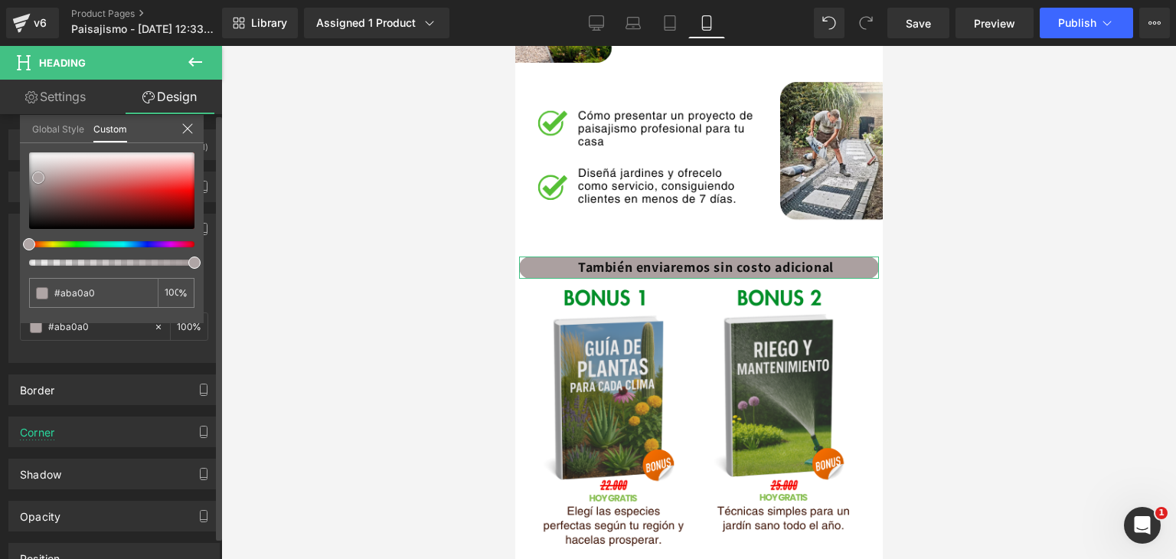
drag, startPoint x: 120, startPoint y: 178, endPoint x: 40, endPoint y: 178, distance: 80.4
click at [39, 177] on div at bounding box center [111, 190] width 165 height 77
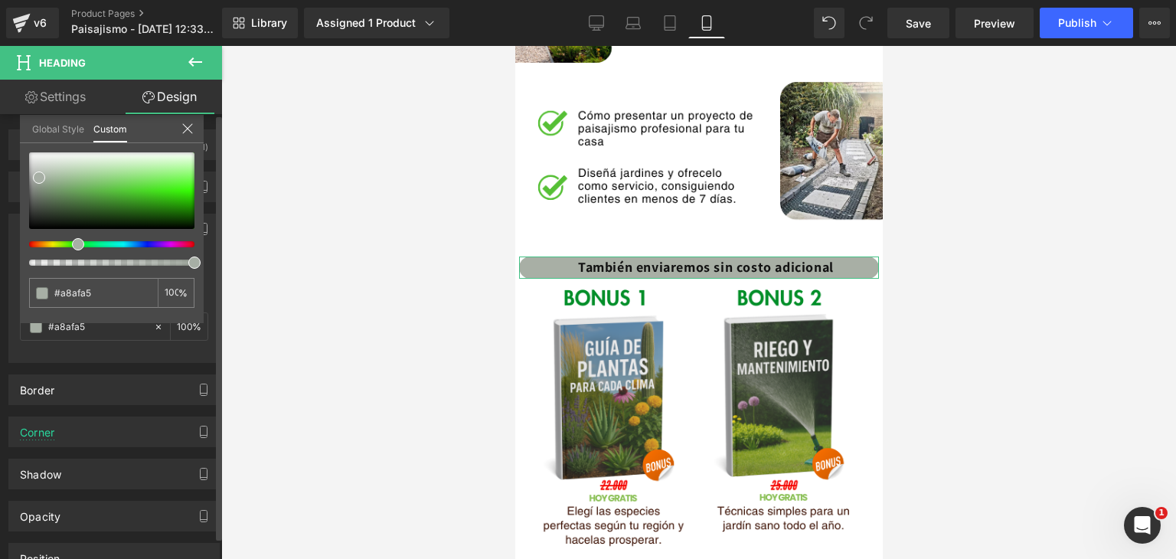
click at [72, 245] on div at bounding box center [105, 244] width 165 height 6
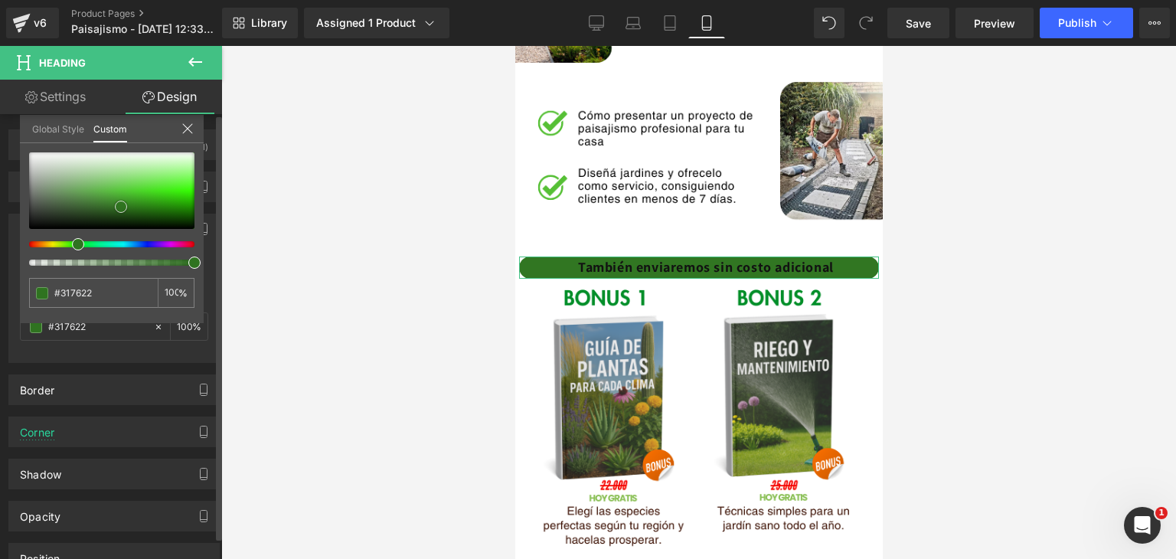
drag, startPoint x: 119, startPoint y: 201, endPoint x: 162, endPoint y: 253, distance: 66.8
click at [122, 206] on div at bounding box center [111, 190] width 165 height 77
drag, startPoint x: 188, startPoint y: 258, endPoint x: 163, endPoint y: 258, distance: 25.3
click at [163, 258] on div at bounding box center [111, 208] width 165 height 113
click at [133, 181] on div at bounding box center [111, 190] width 165 height 77
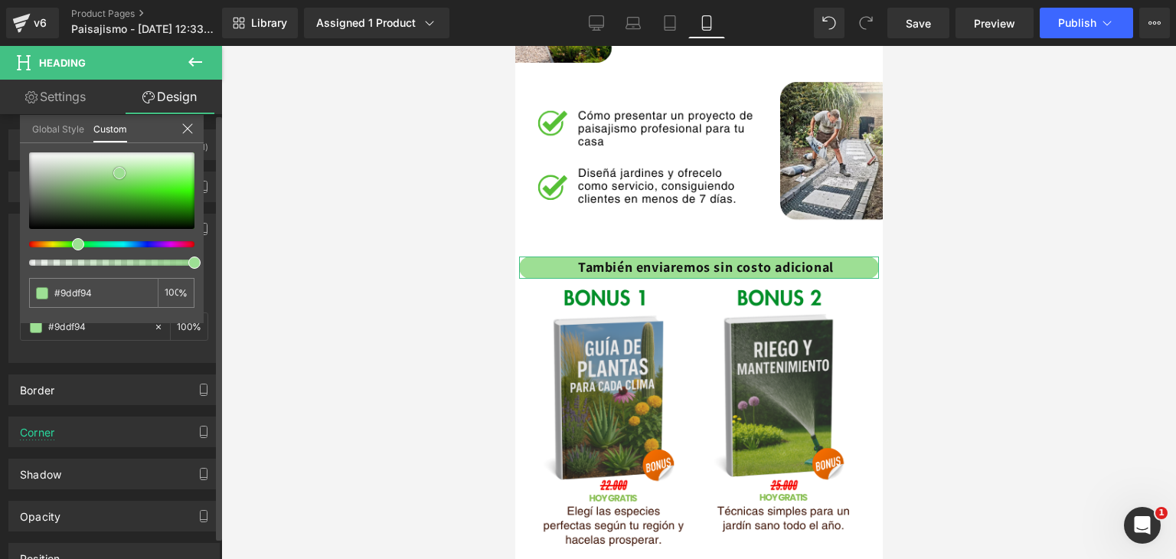
drag, startPoint x: 96, startPoint y: 183, endPoint x: 121, endPoint y: 173, distance: 27.2
click at [119, 172] on div at bounding box center [111, 190] width 165 height 77
click at [341, 220] on div at bounding box center [698, 302] width 955 height 513
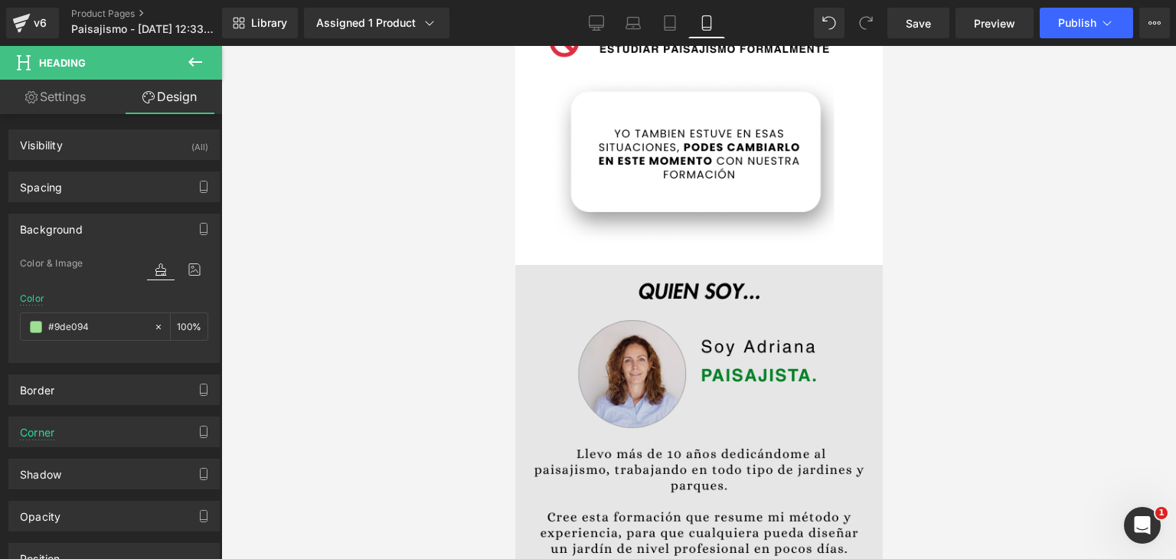
scroll to position [1148, 0]
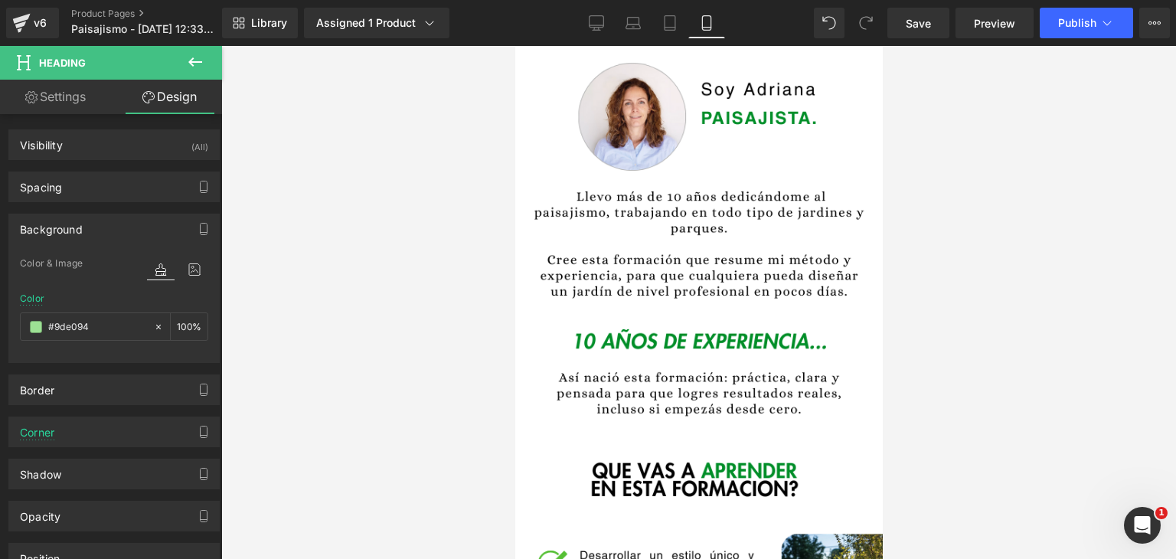
click at [387, 223] on div at bounding box center [698, 302] width 955 height 513
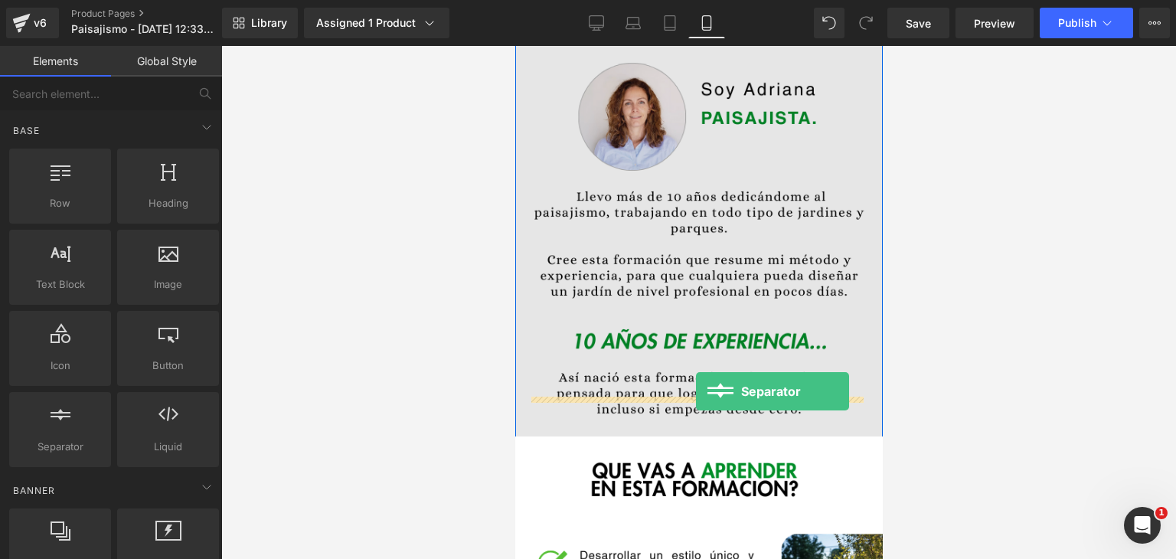
drag, startPoint x: 572, startPoint y: 468, endPoint x: 798, endPoint y: 399, distance: 236.1
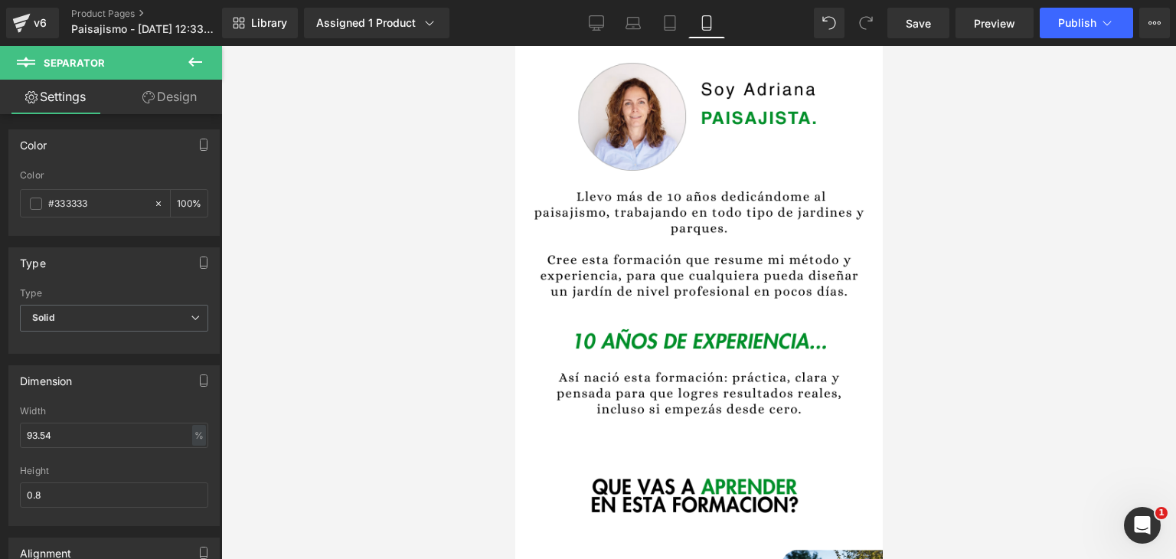
click at [377, 422] on div at bounding box center [698, 302] width 955 height 513
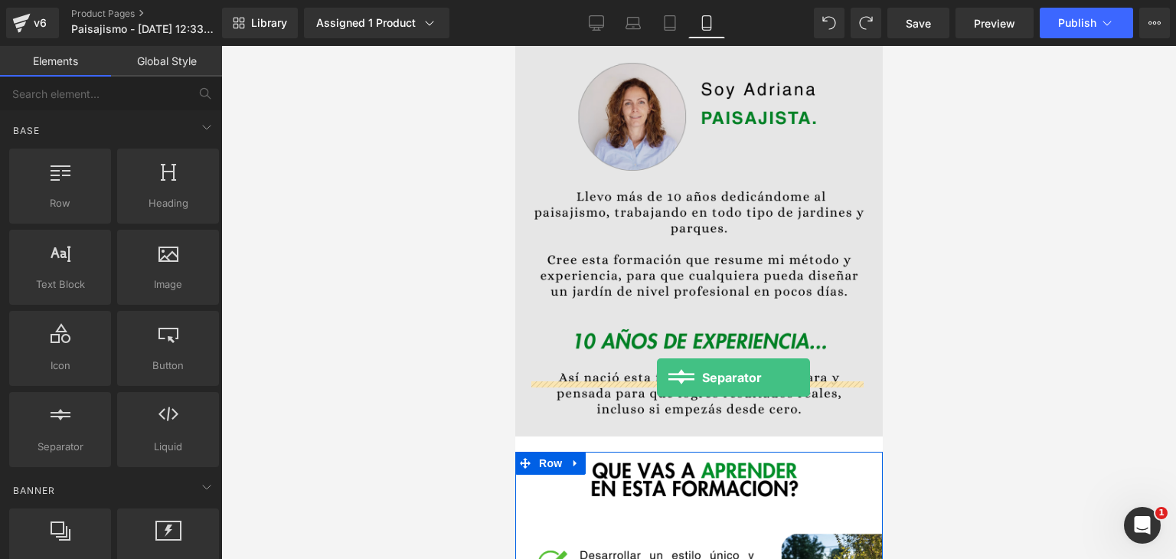
drag, startPoint x: 574, startPoint y: 475, endPoint x: 656, endPoint y: 377, distance: 127.1
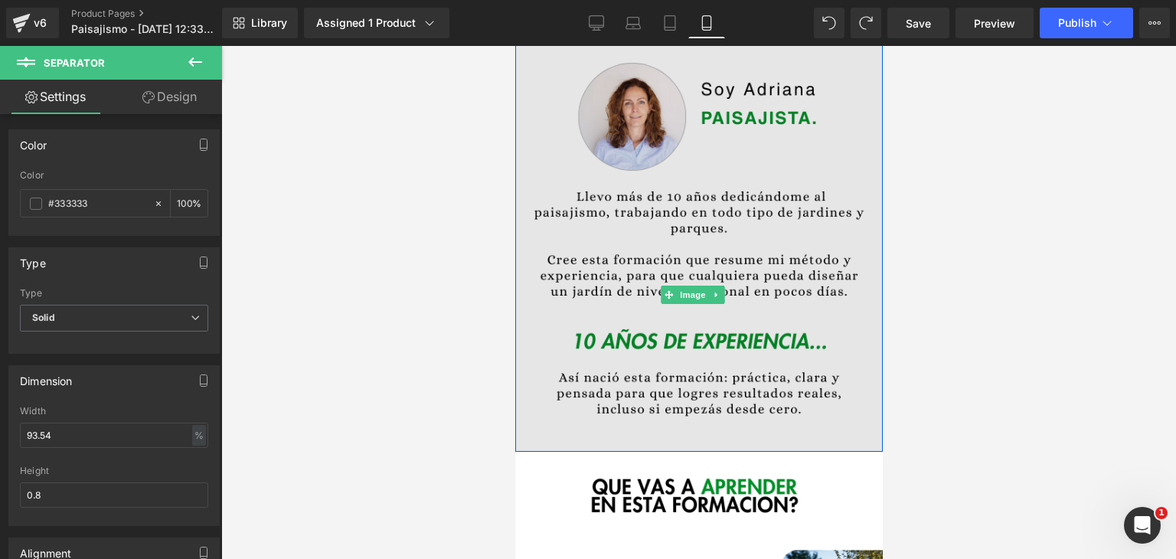
click at [643, 379] on img at bounding box center [697, 295] width 367 height 574
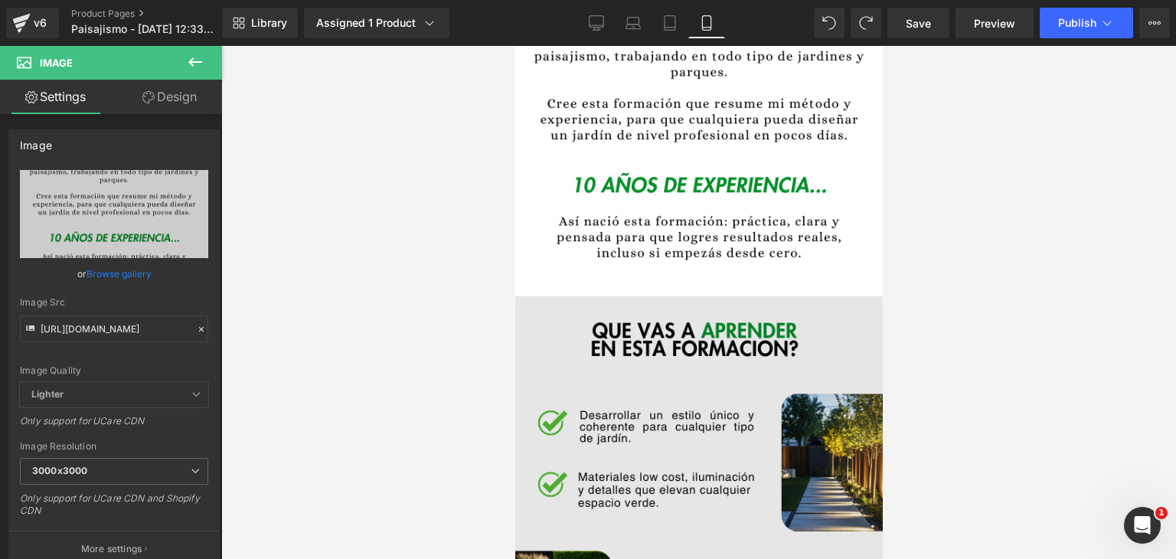
scroll to position [1301, 0]
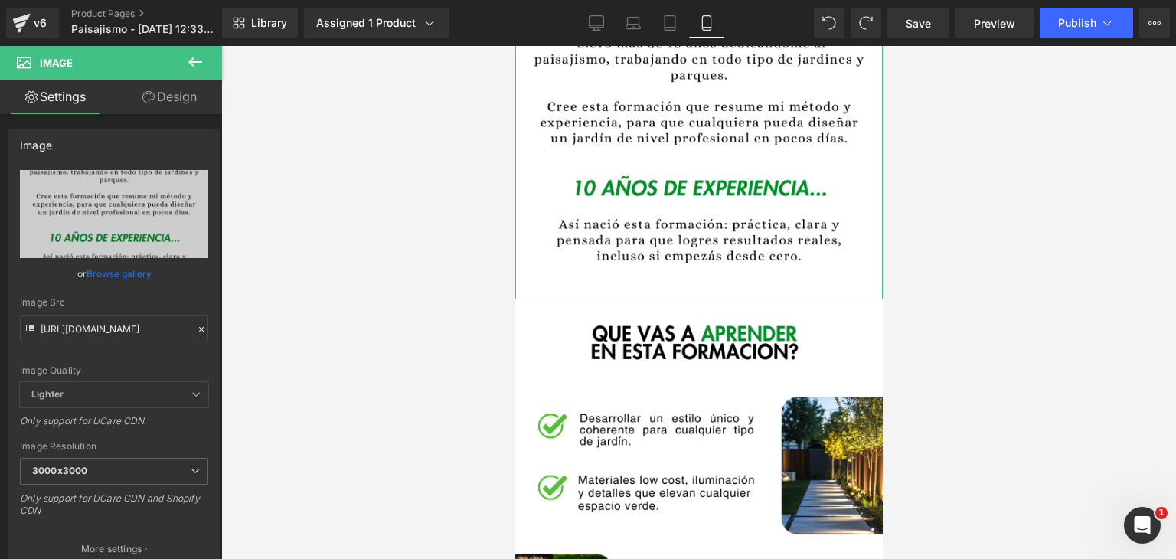
drag, startPoint x: 332, startPoint y: 197, endPoint x: 326, endPoint y: 206, distance: 11.0
click at [331, 198] on div at bounding box center [698, 302] width 955 height 513
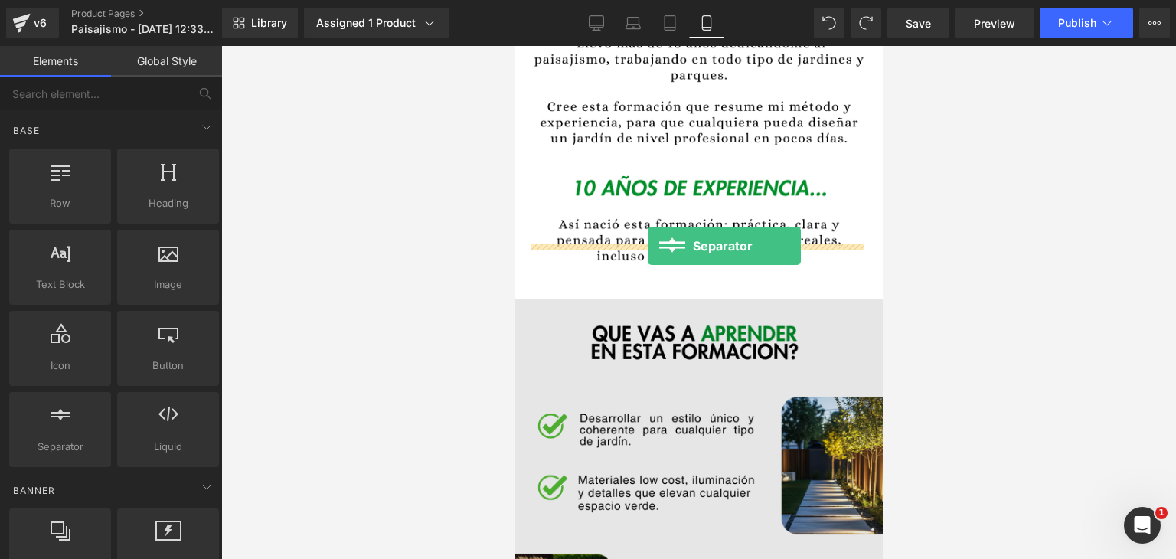
drag, startPoint x: 573, startPoint y: 469, endPoint x: 647, endPoint y: 246, distance: 234.6
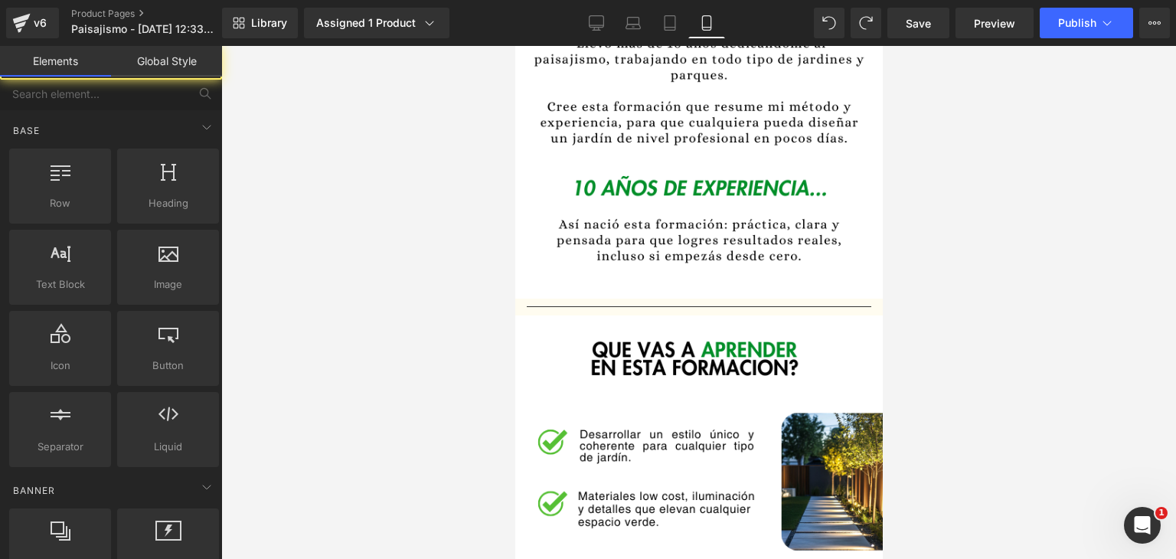
click at [997, 314] on div at bounding box center [698, 302] width 955 height 513
click at [413, 299] on div at bounding box center [698, 302] width 955 height 513
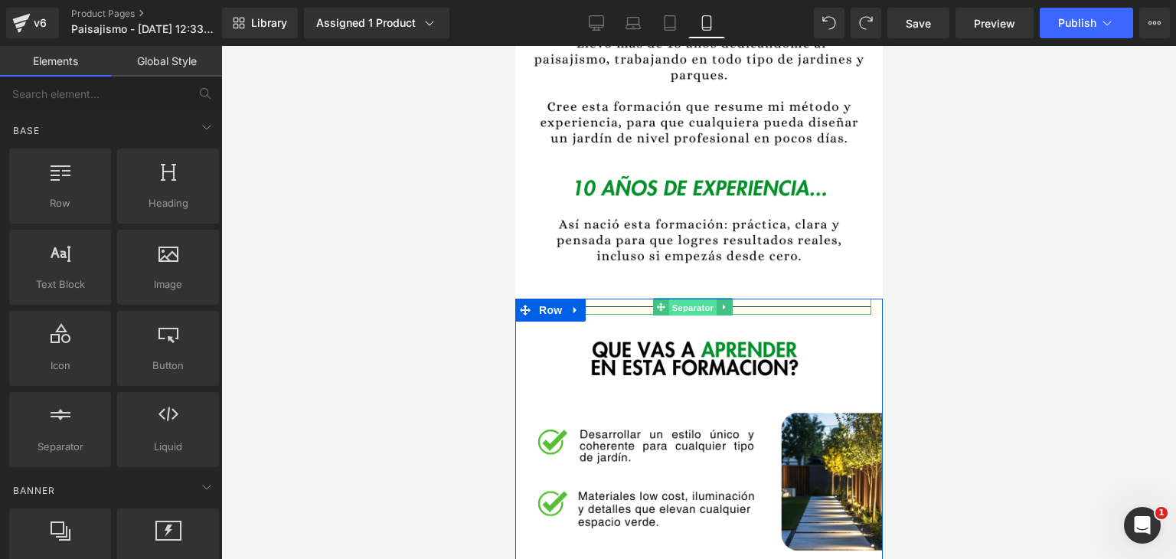
click at [697, 298] on span "Separator" at bounding box center [691, 307] width 47 height 18
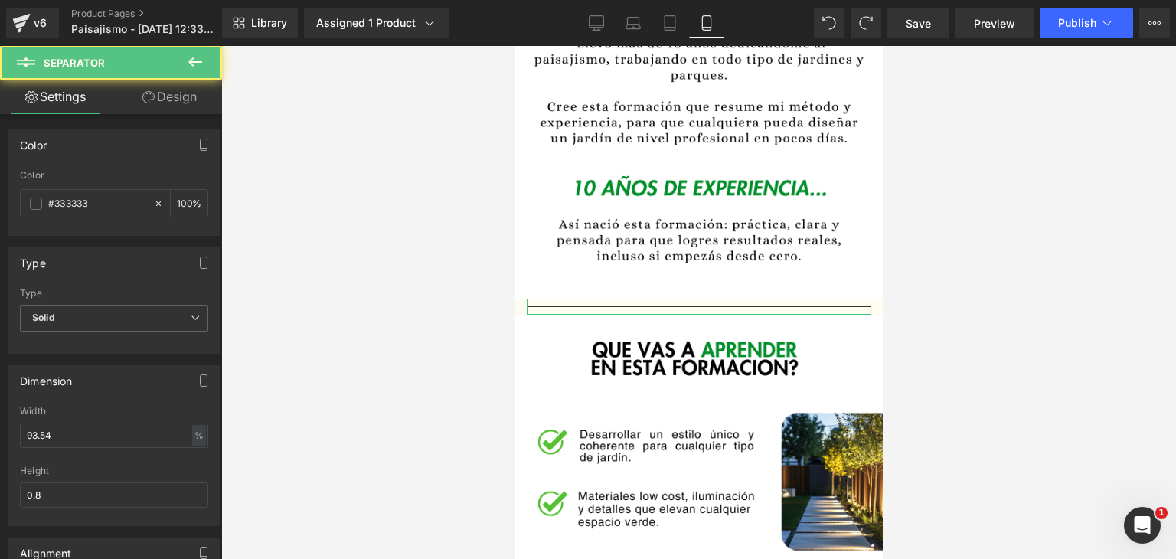
click at [171, 101] on link "Design" at bounding box center [169, 97] width 111 height 34
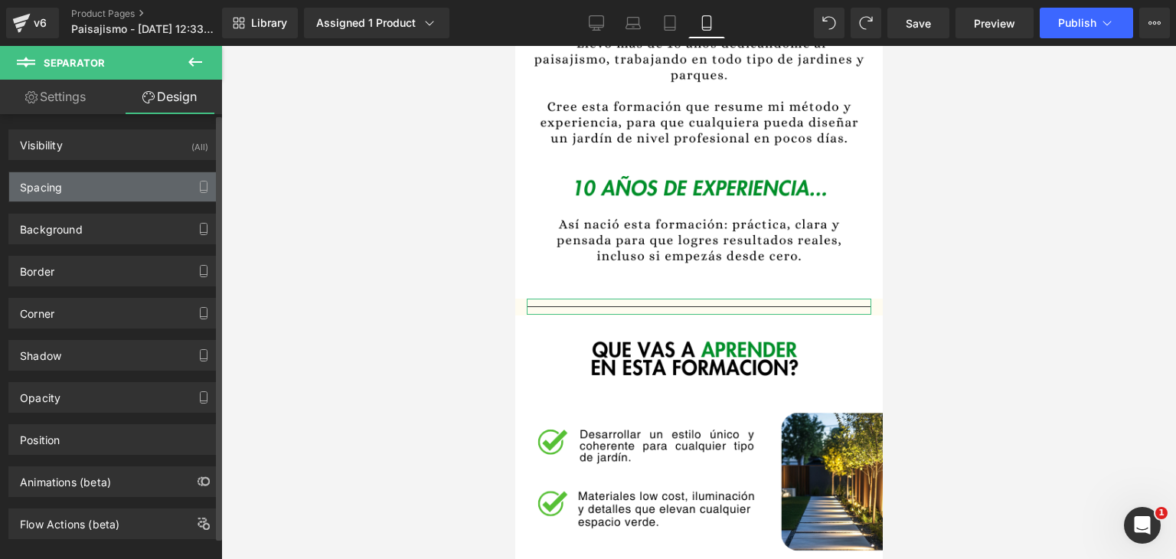
click at [109, 191] on div "Spacing" at bounding box center [114, 186] width 210 height 29
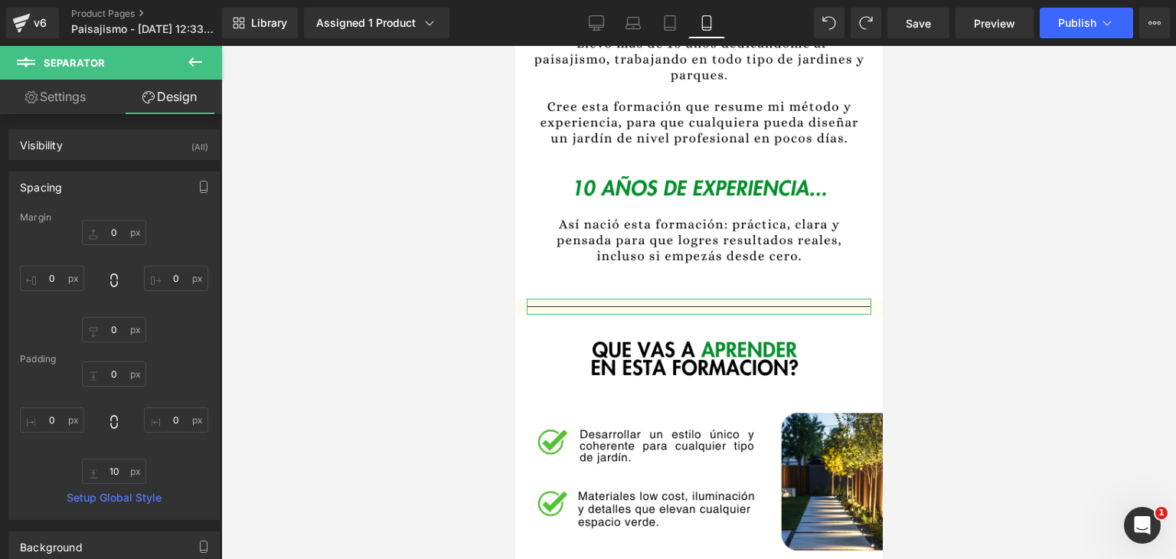
click at [60, 103] on link "Settings" at bounding box center [55, 97] width 111 height 34
type input "100"
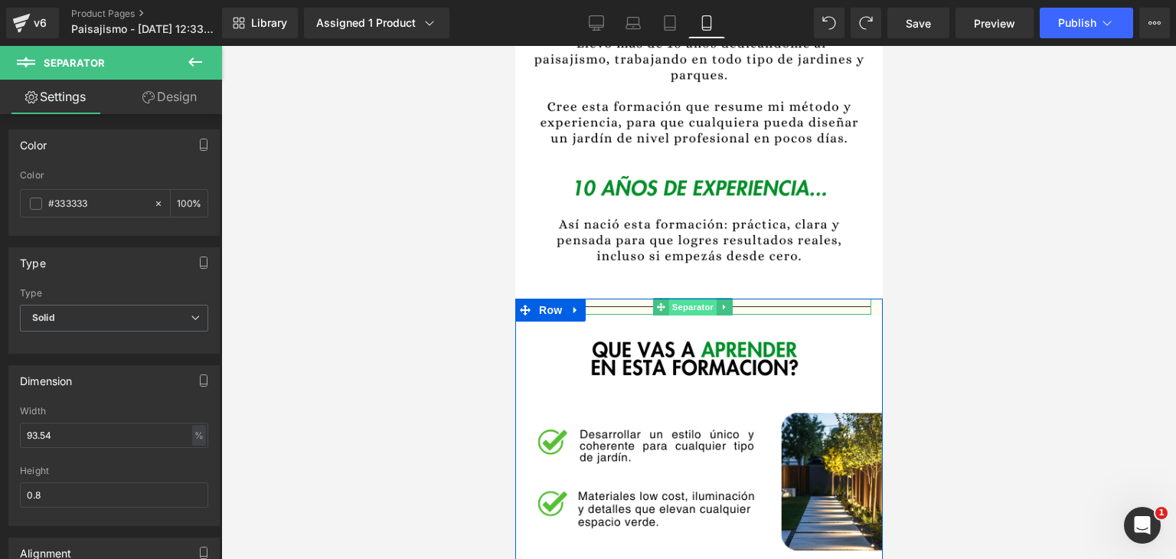
click at [674, 298] on span "Separator" at bounding box center [691, 307] width 47 height 18
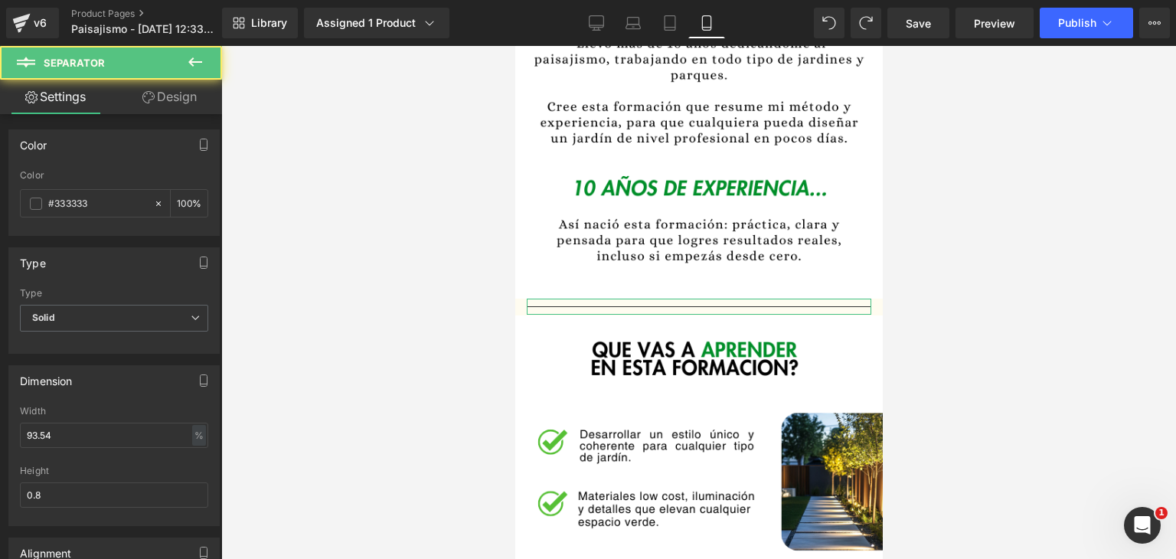
click at [169, 100] on link "Design" at bounding box center [169, 97] width 111 height 34
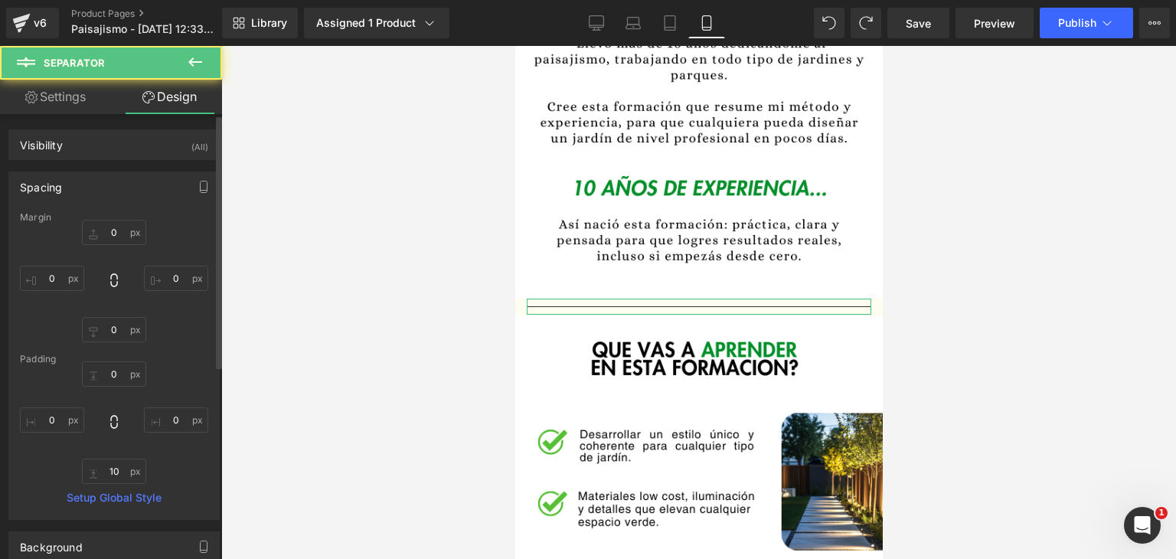
type input "0"
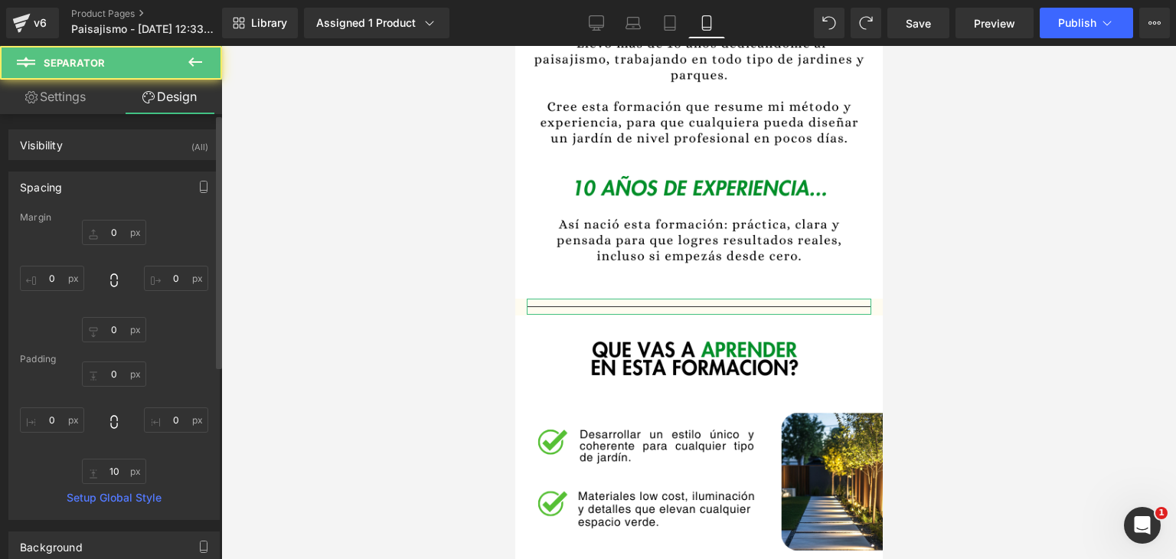
type input "0"
type input "10"
type input "0"
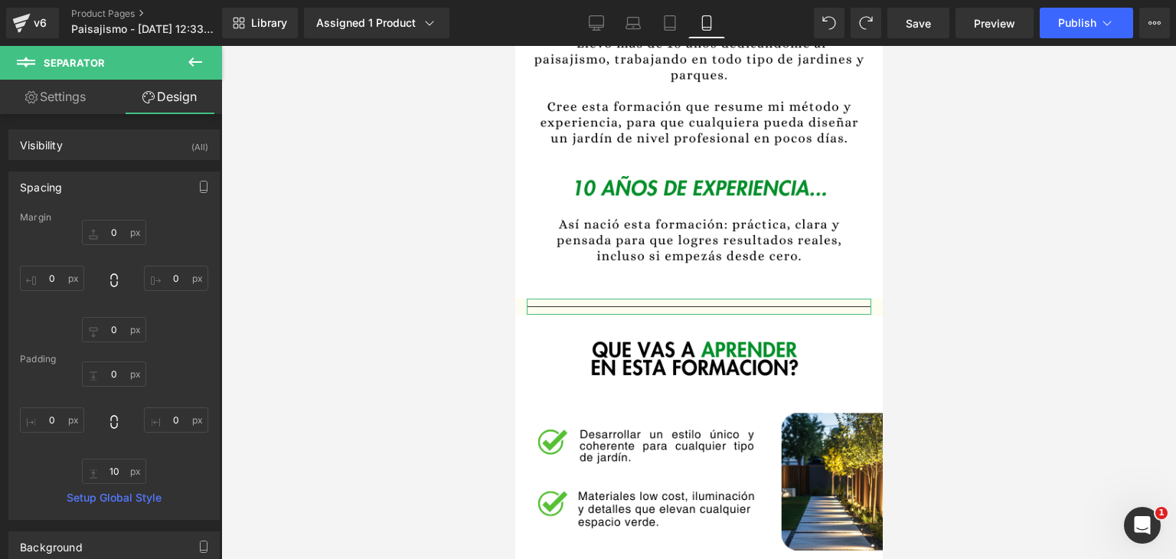
click at [68, 87] on link "Settings" at bounding box center [55, 97] width 111 height 34
type input "100"
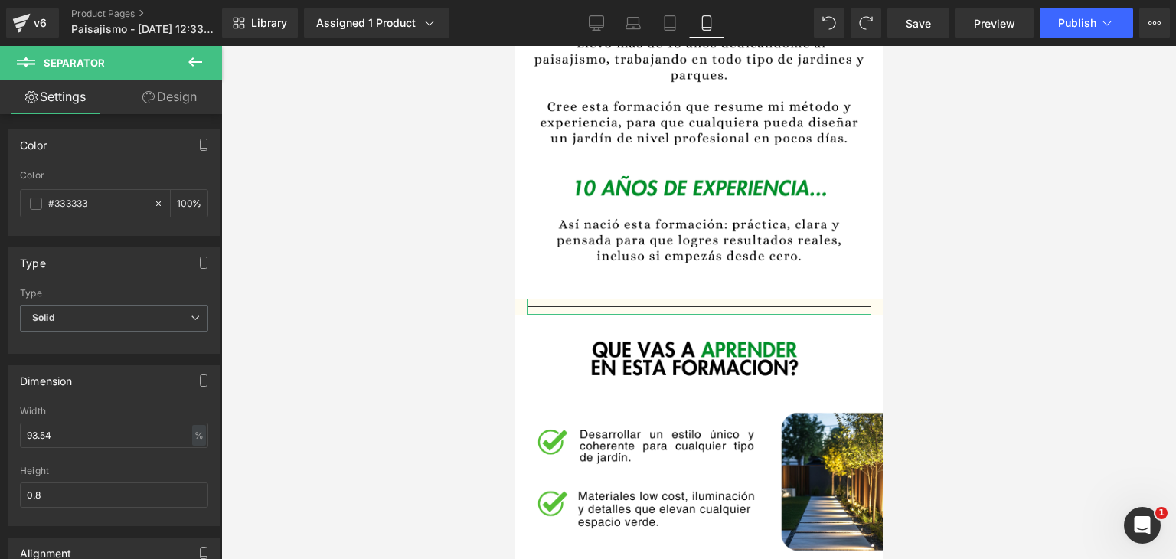
click at [144, 93] on icon at bounding box center [148, 97] width 12 height 12
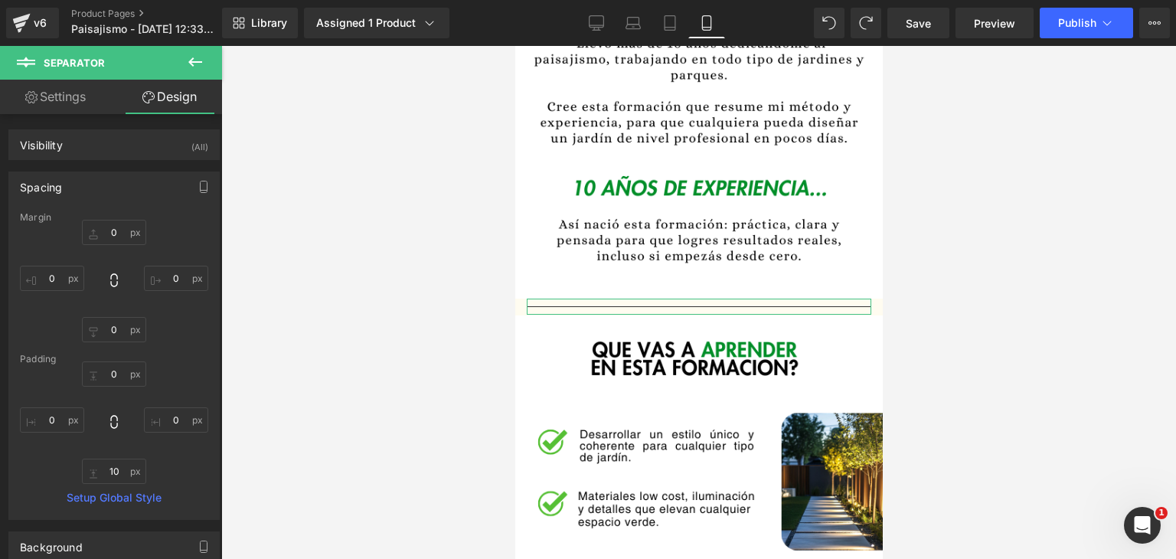
type input "0"
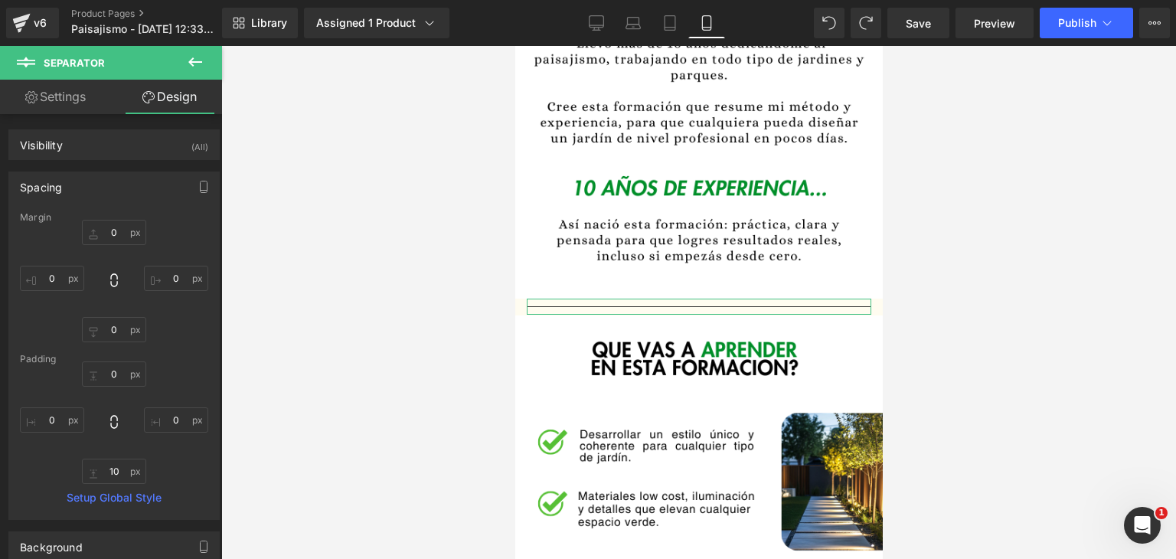
type input "0"
type input "10"
type input "0"
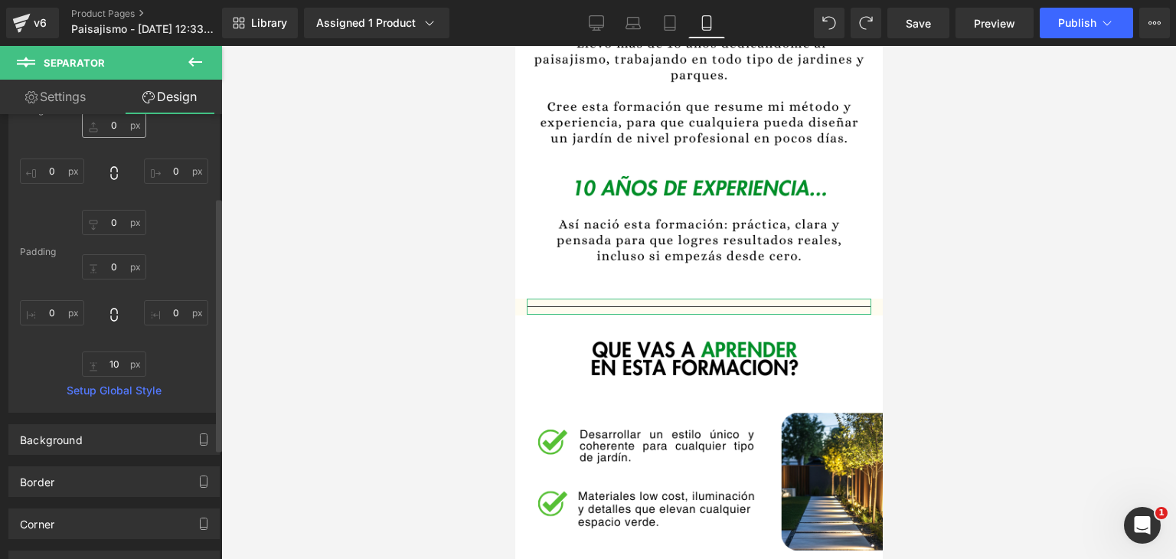
scroll to position [0, 0]
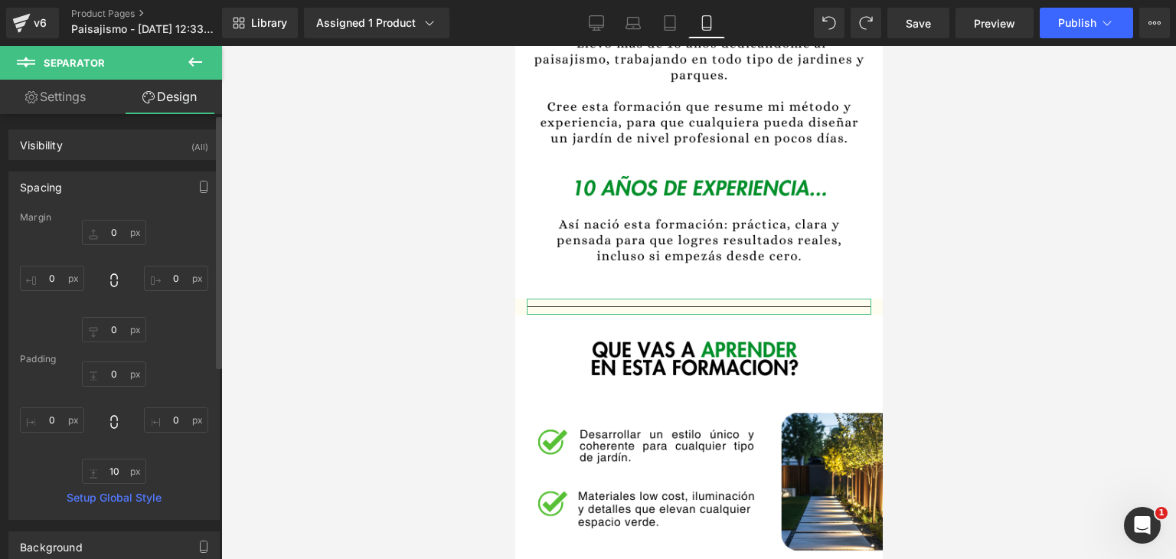
click at [81, 178] on div "Spacing" at bounding box center [114, 186] width 210 height 29
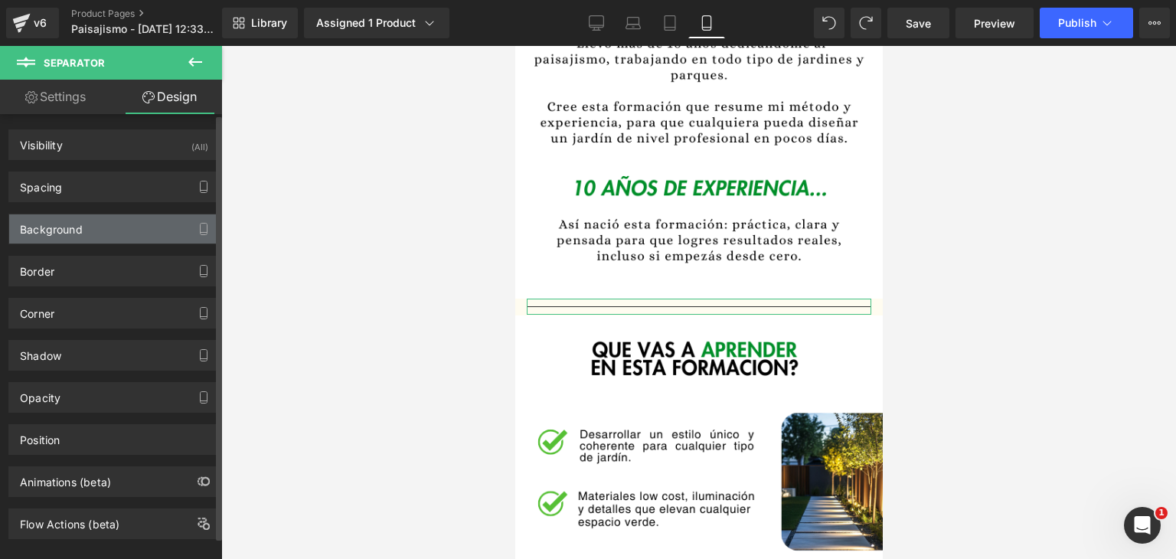
drag, startPoint x: 79, startPoint y: 215, endPoint x: 84, endPoint y: 223, distance: 9.3
click at [78, 215] on div "Background" at bounding box center [51, 224] width 63 height 21
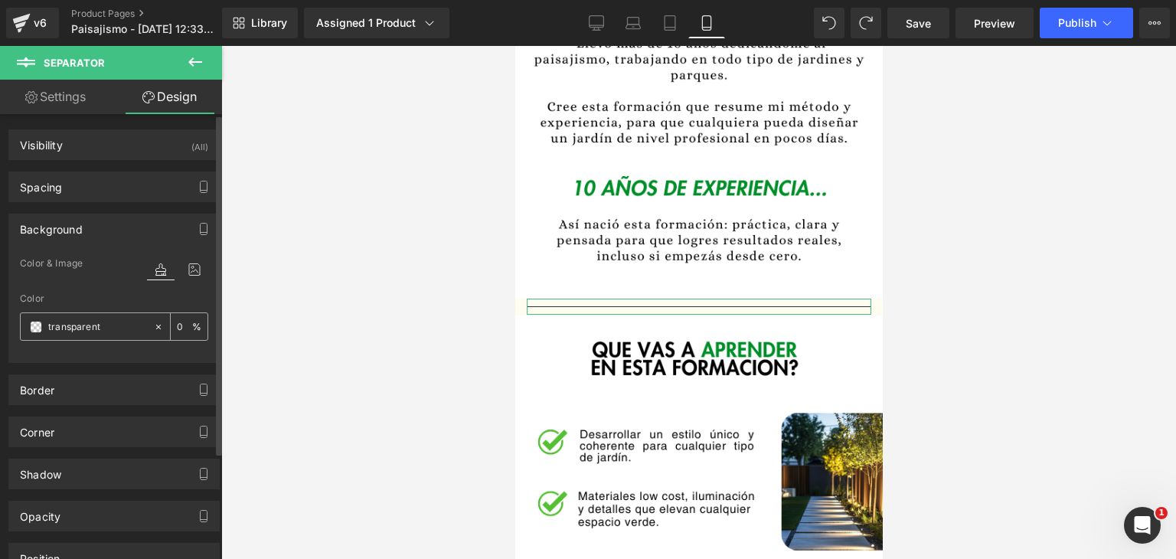
click at [31, 331] on span at bounding box center [36, 327] width 12 height 12
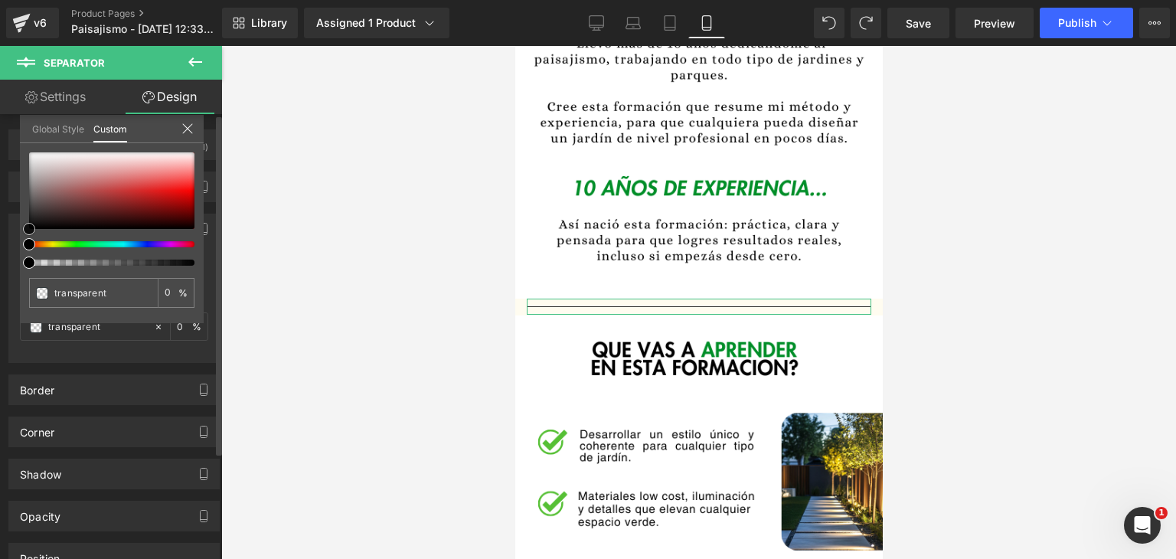
type input "#655656"
type input "100"
type input "#655656"
type input "100"
type input "#706060"
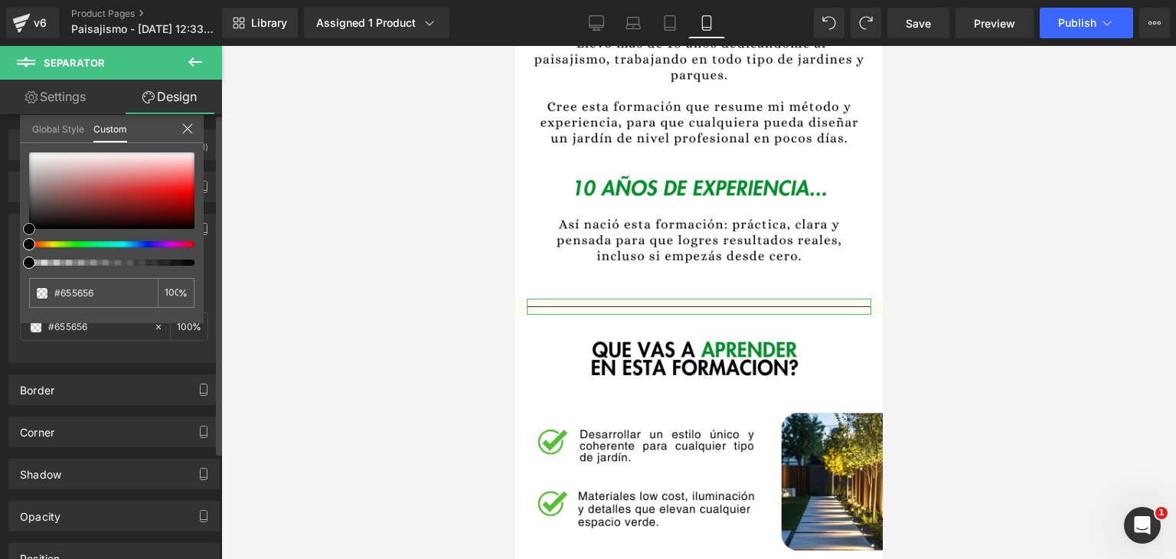
type input "#706060"
type input "#7e6b6b"
type input "#9a8888"
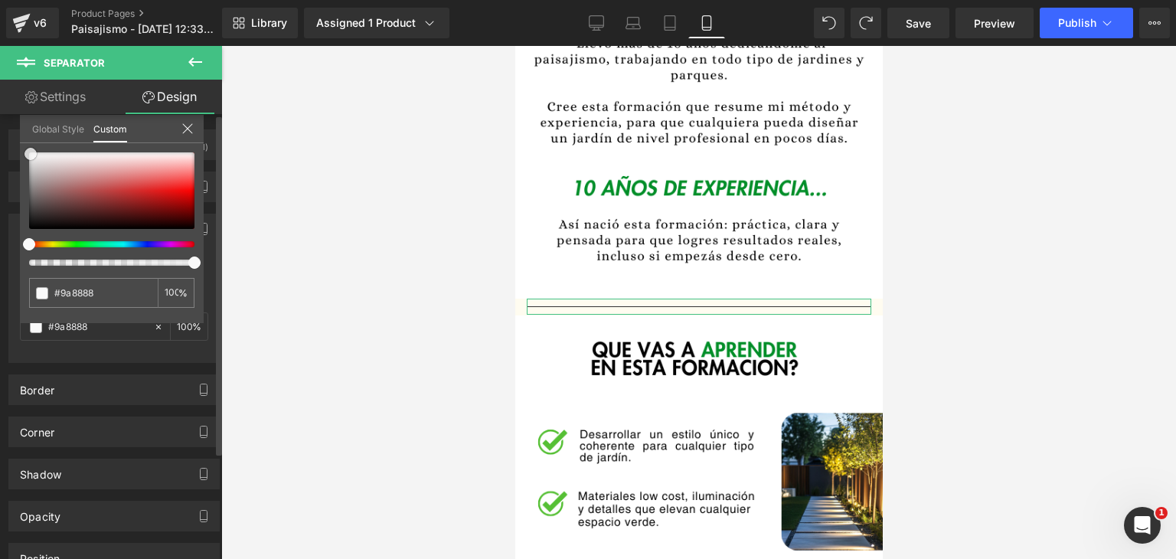
type input "#c2bcbc"
type input "#e3e2e2"
type input "#ffffff"
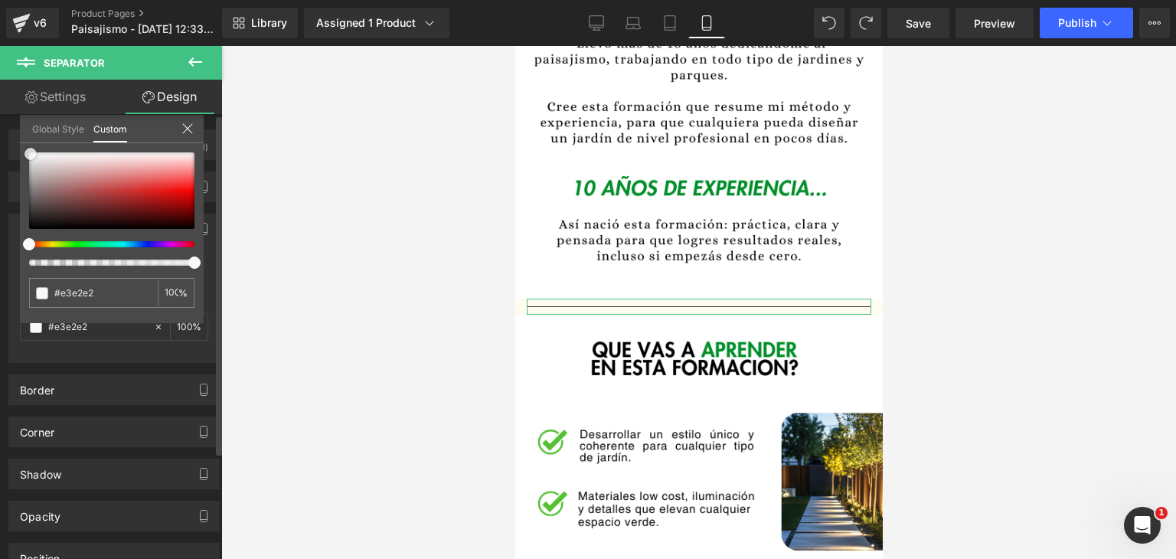
type input "#ffffff"
drag, startPoint x: 42, startPoint y: 200, endPoint x: 22, endPoint y: 122, distance: 80.6
click at [22, 122] on div "Global Style Custom Setup Global Style #ffffff 100 %" at bounding box center [112, 138] width 184 height 47
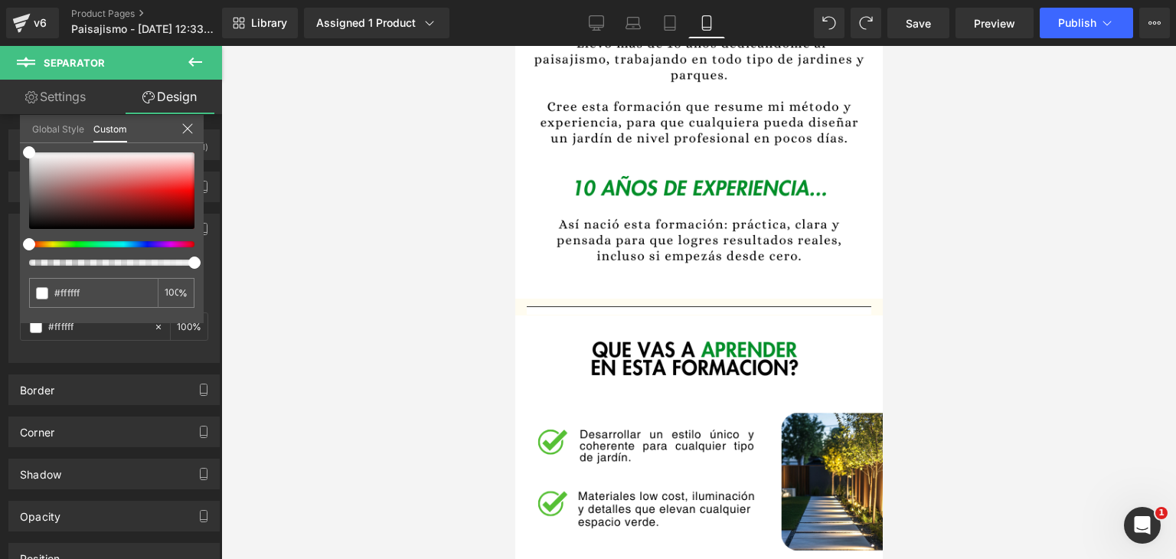
click at [369, 185] on div at bounding box center [698, 302] width 955 height 513
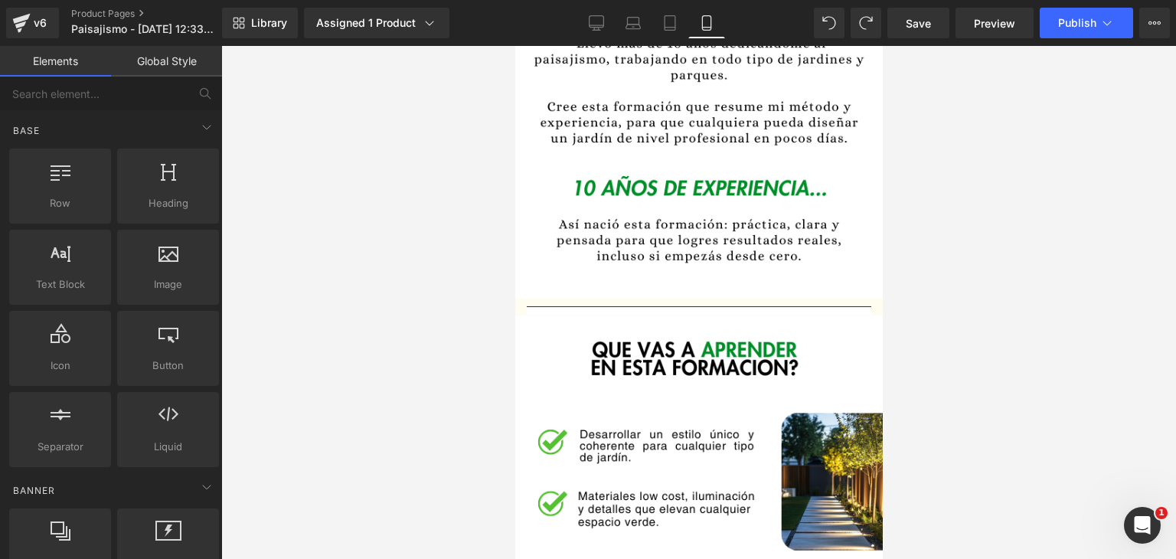
click at [376, 203] on div at bounding box center [698, 302] width 955 height 513
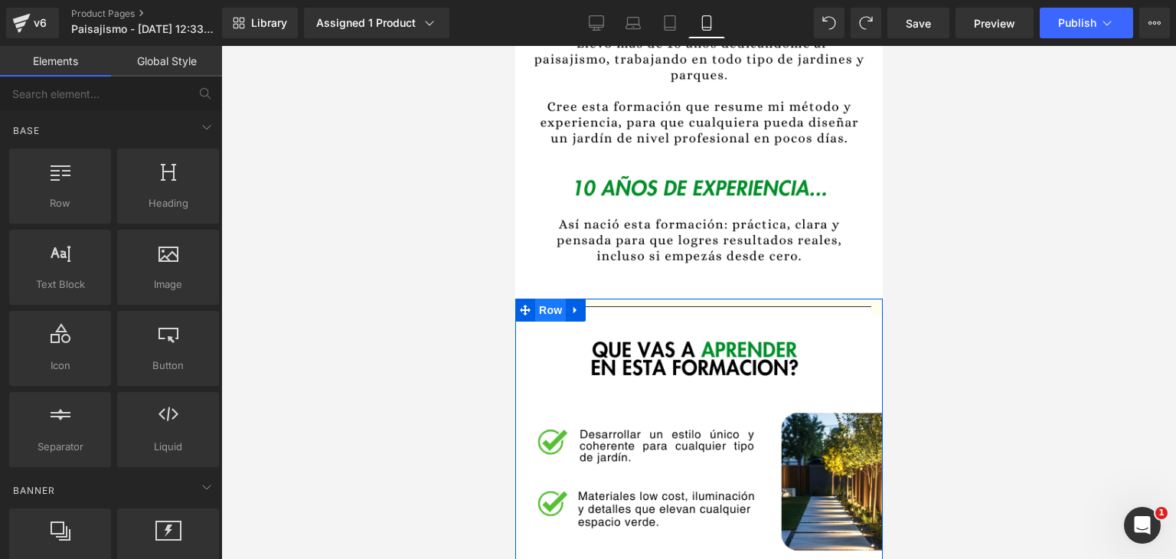
click at [547, 299] on span "Row" at bounding box center [549, 310] width 31 height 23
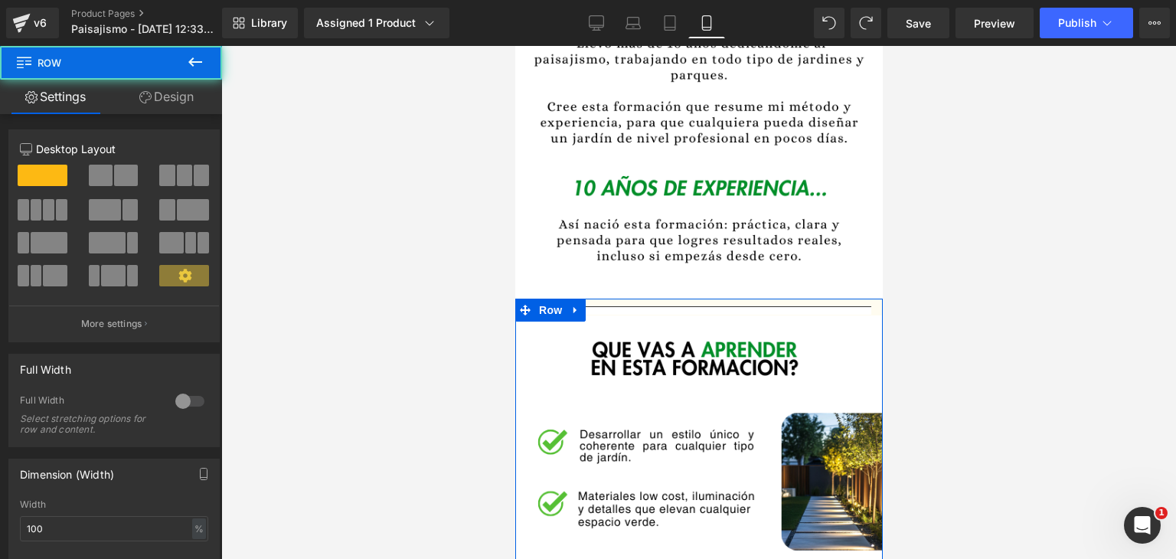
click at [165, 96] on link "Design" at bounding box center [166, 97] width 111 height 34
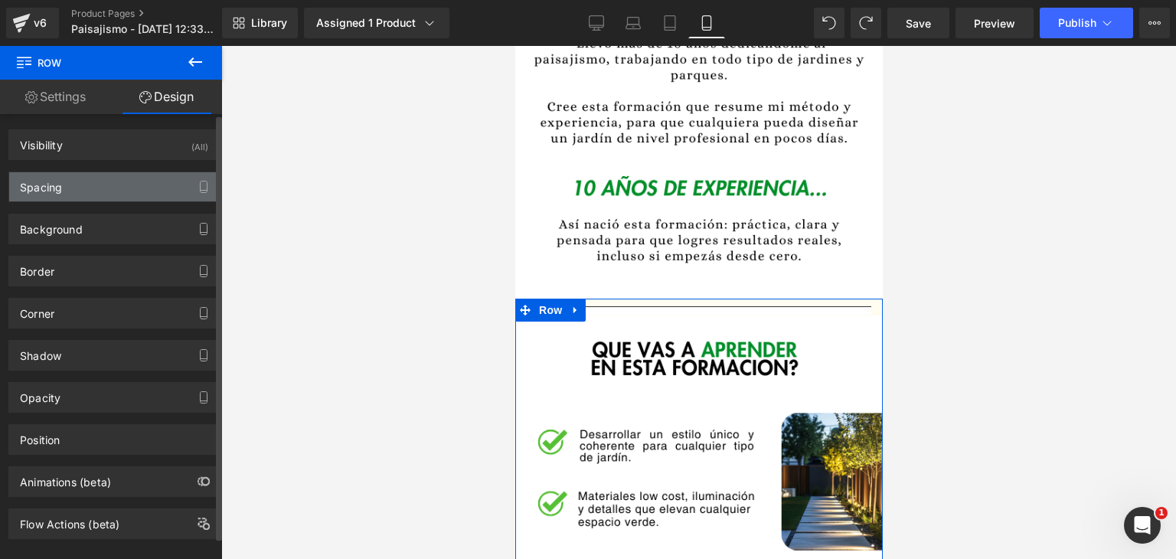
click at [65, 189] on div "Spacing" at bounding box center [114, 186] width 210 height 29
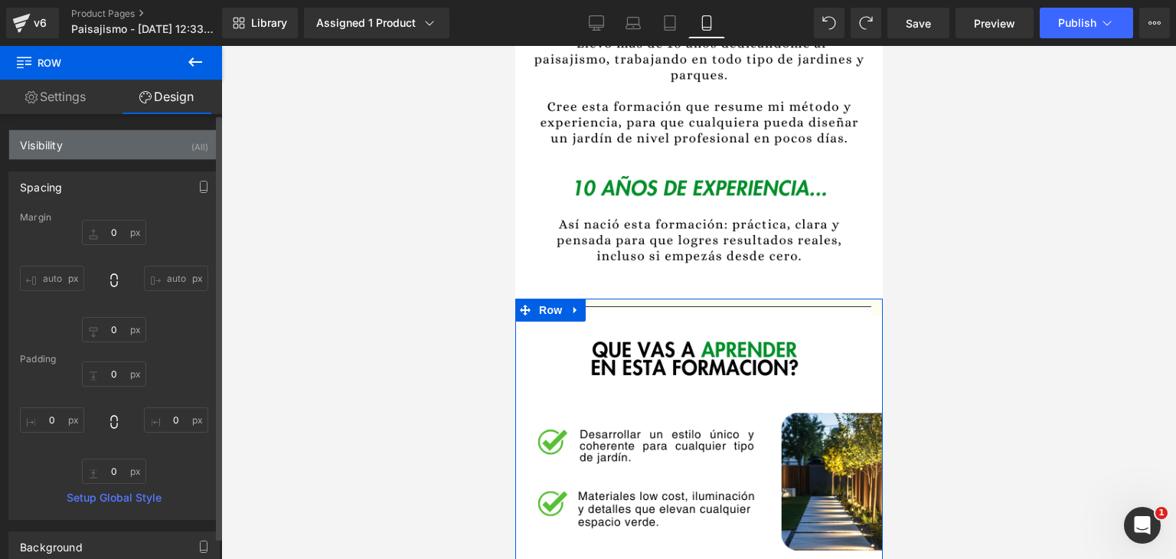
click at [90, 153] on div "Visibility (All)" at bounding box center [114, 144] width 210 height 29
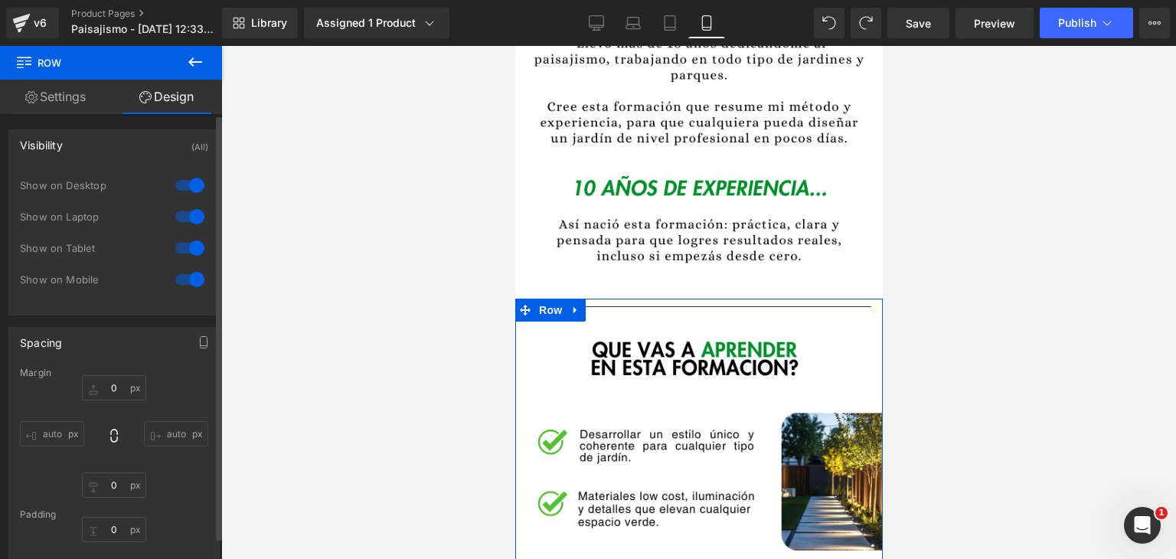
click at [87, 148] on div "Visibility (All)" at bounding box center [114, 144] width 210 height 29
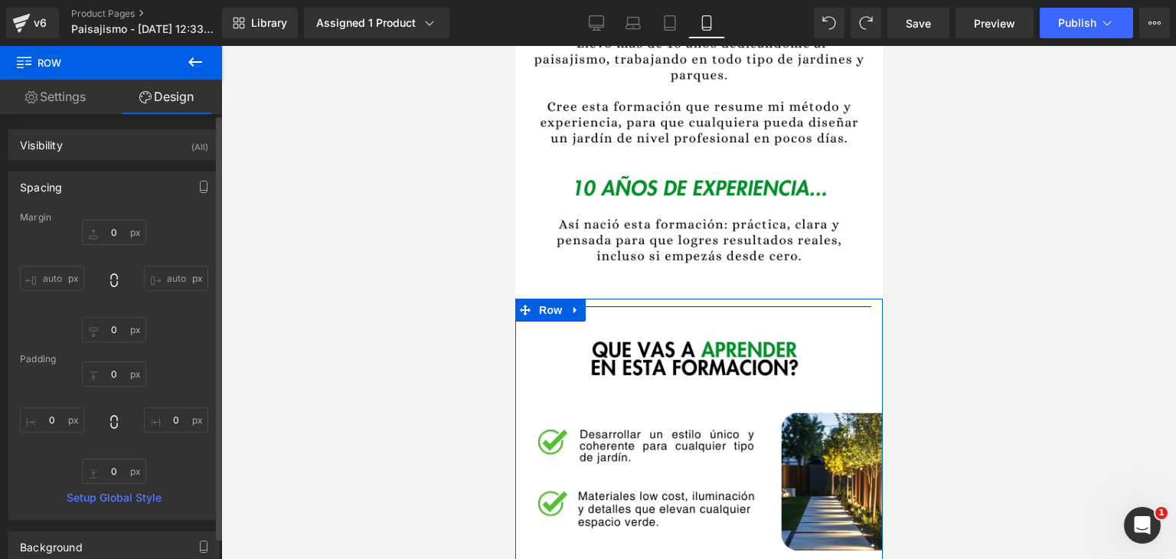
click at [72, 184] on div "Spacing" at bounding box center [114, 186] width 210 height 29
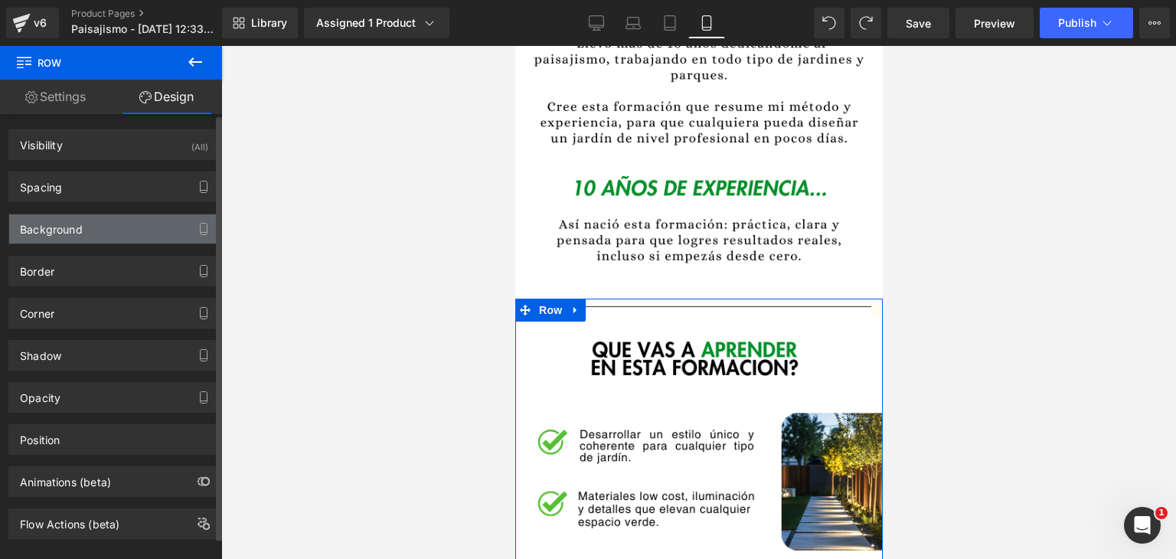
click at [77, 222] on div "Background" at bounding box center [51, 224] width 63 height 21
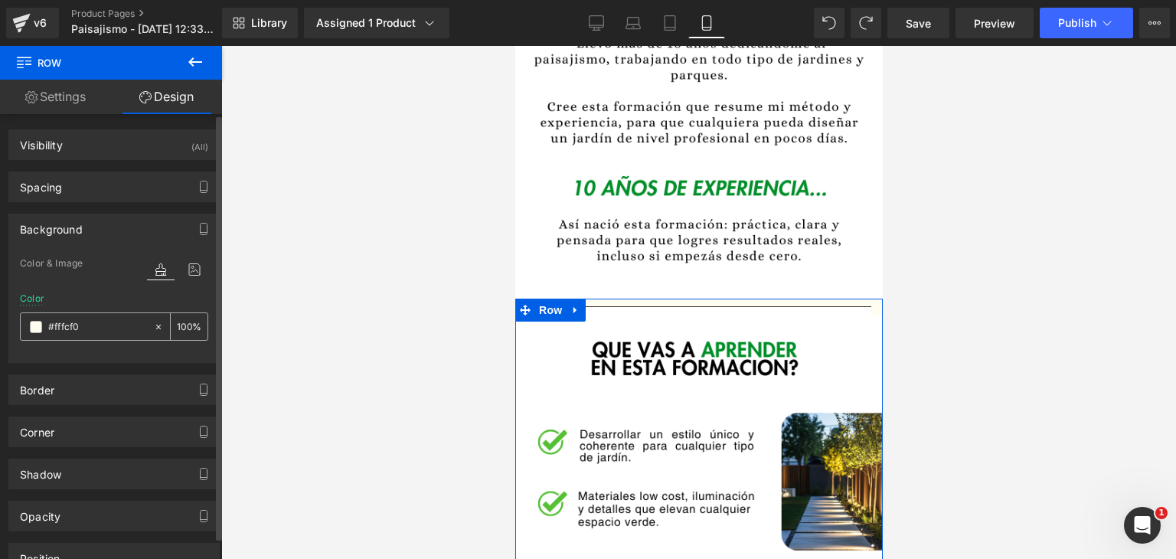
click at [35, 324] on span at bounding box center [36, 327] width 12 height 12
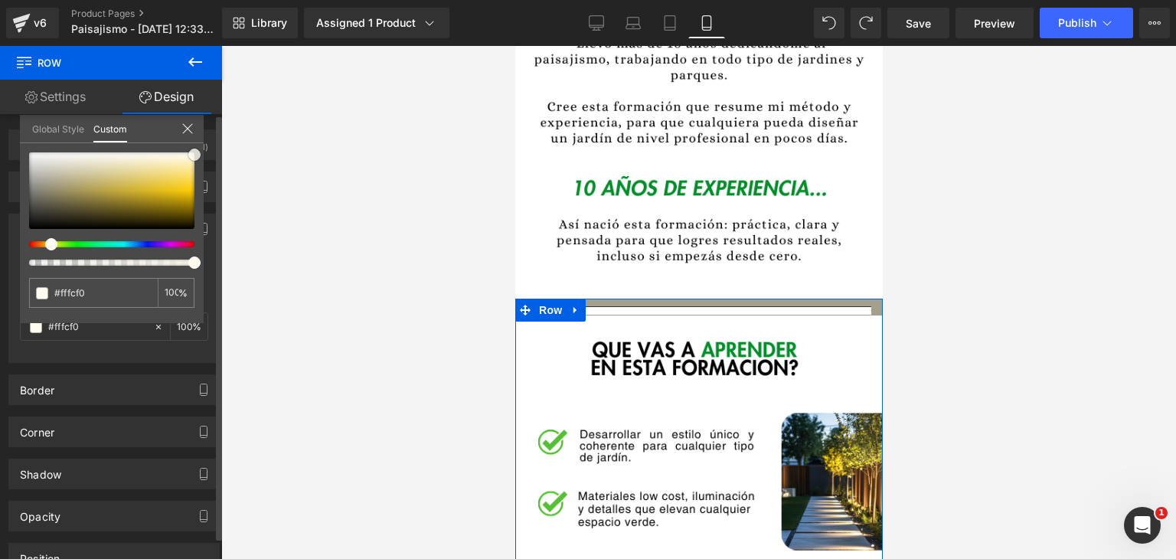
type input "#a5a08c"
type input "#bcbaad"
type input "#e3e3e2"
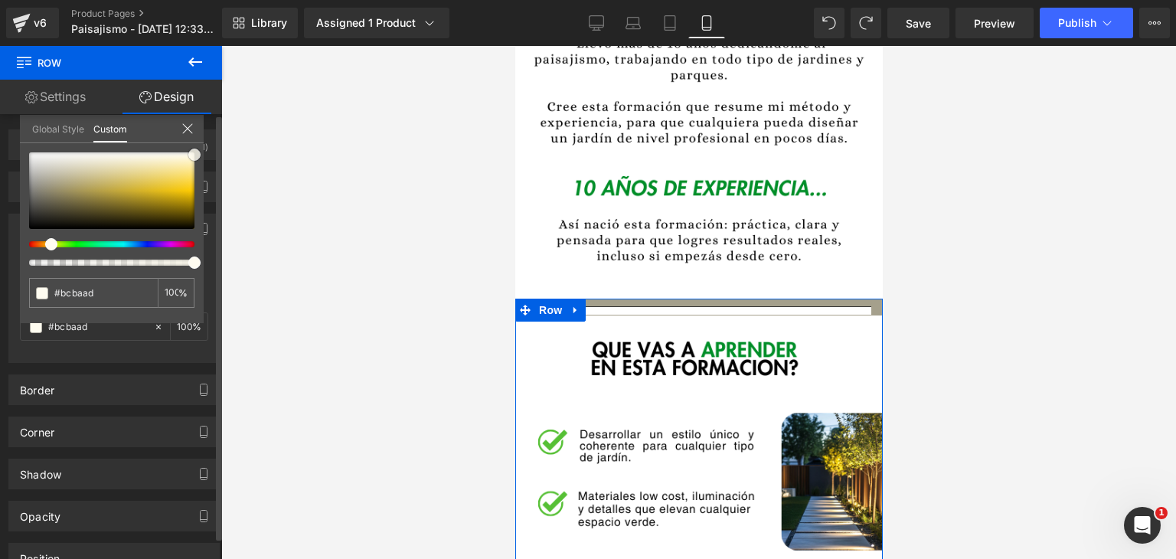
type input "#e3e3e2"
type input "#ffffff"
drag, startPoint x: 19, startPoint y: 145, endPoint x: 47, endPoint y: 136, distance: 29.5
click at [9, 202] on div "Background Color & Image color rgba(255, 255, 255, 1) Color #ffffff 100 % Image…" at bounding box center [114, 282] width 229 height 161
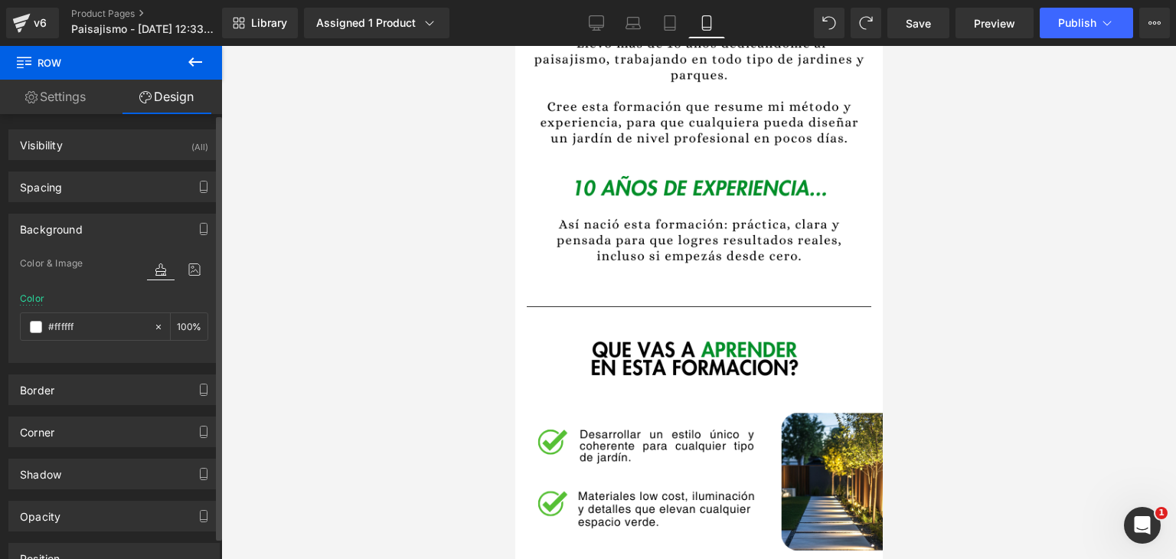
click at [429, 225] on div at bounding box center [698, 302] width 955 height 513
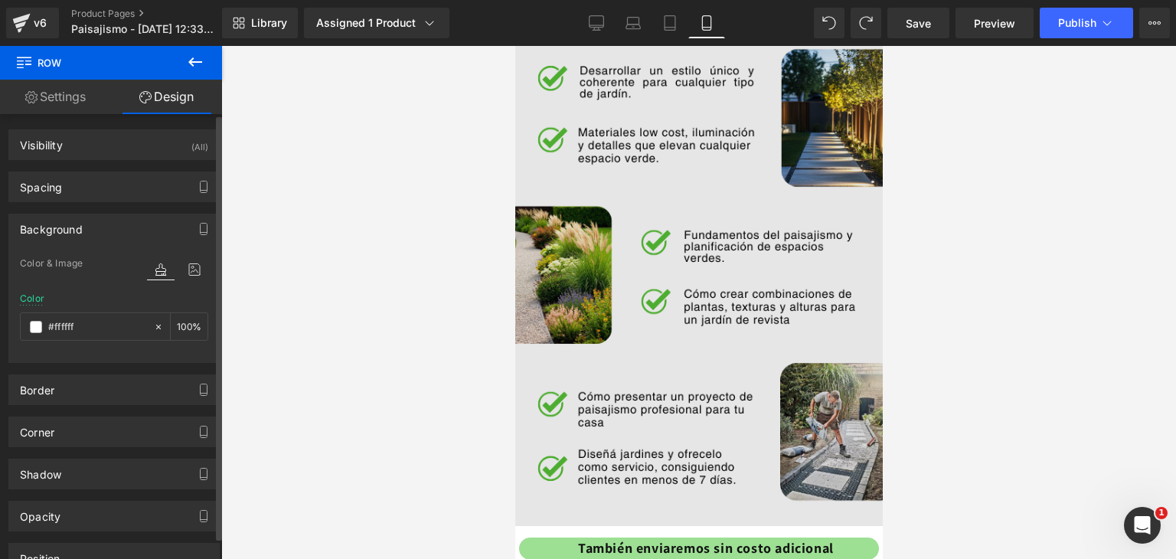
scroll to position [1914, 0]
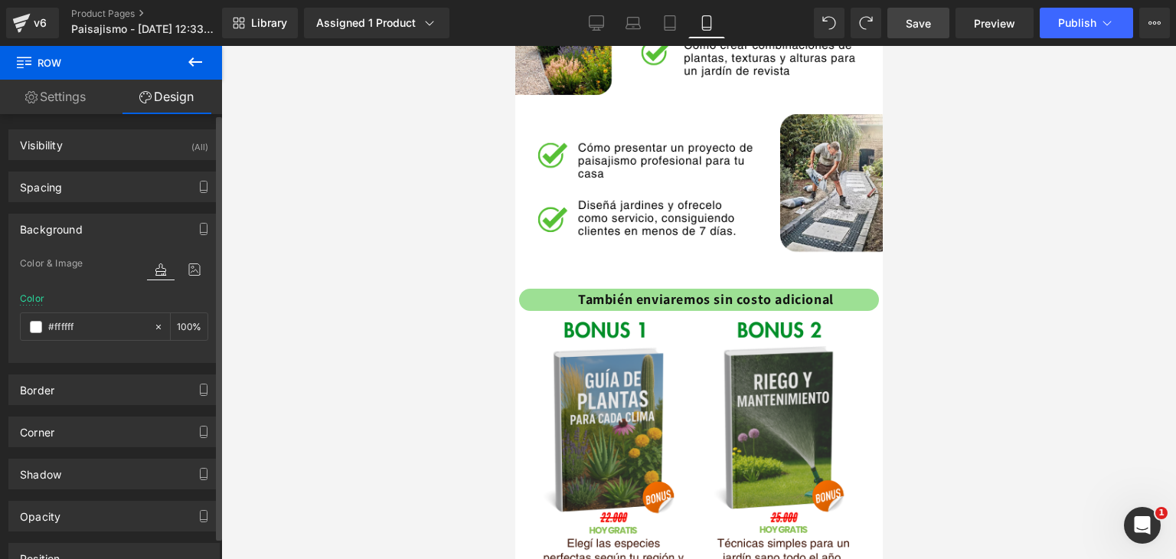
click at [888, 33] on link "Save" at bounding box center [918, 23] width 62 height 31
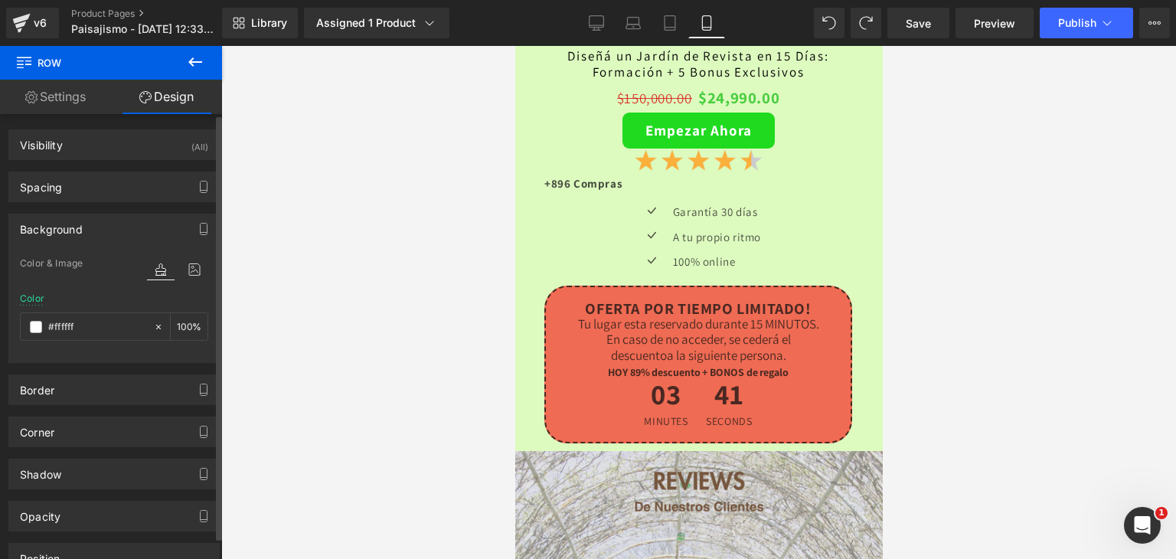
scroll to position [4210, 0]
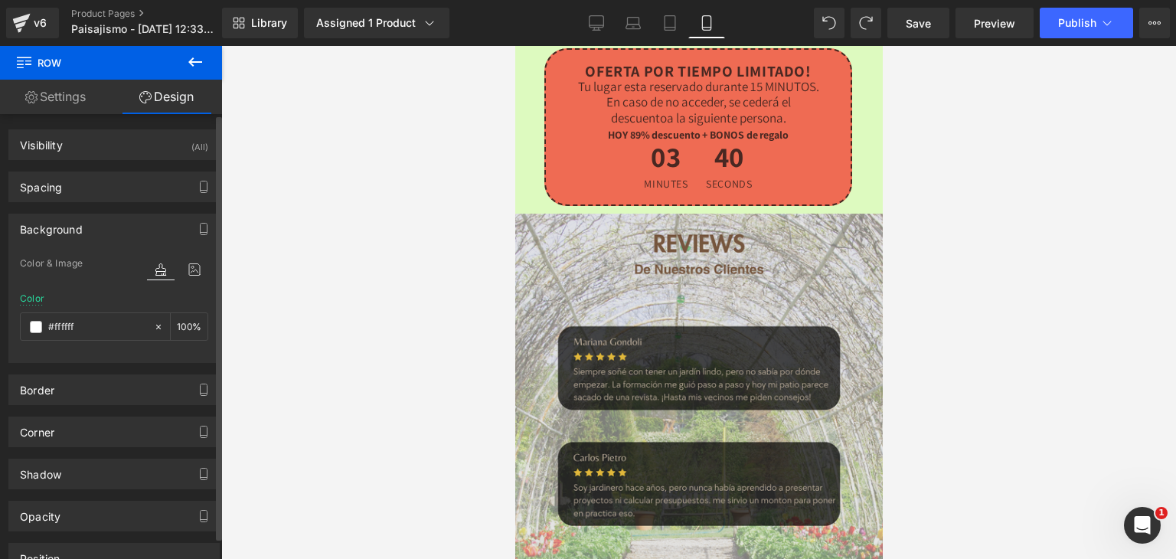
click at [546, 214] on img at bounding box center [698, 507] width 375 height 586
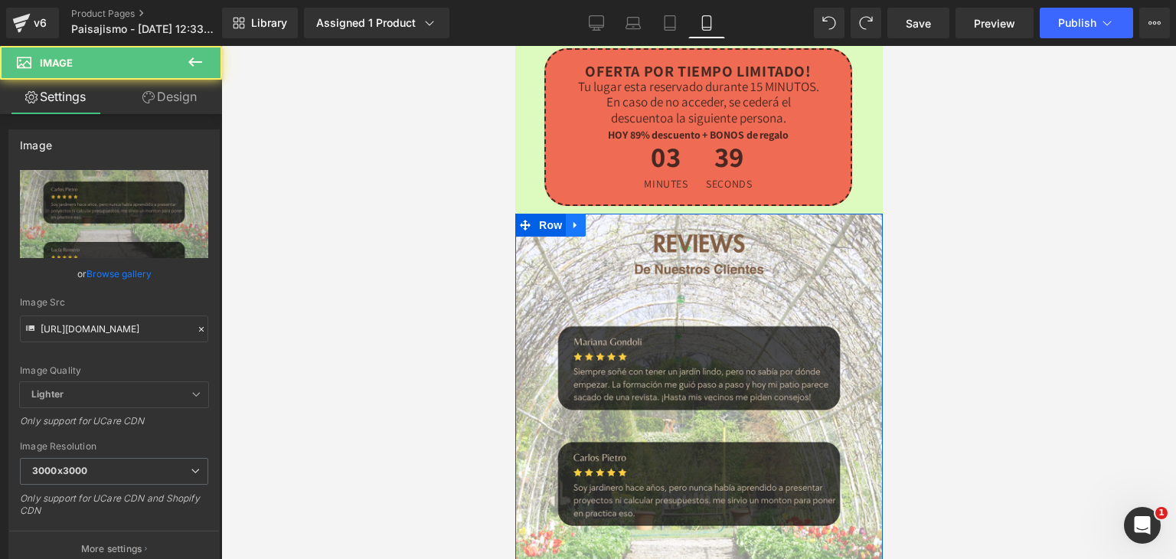
click at [569, 214] on link at bounding box center [575, 225] width 20 height 23
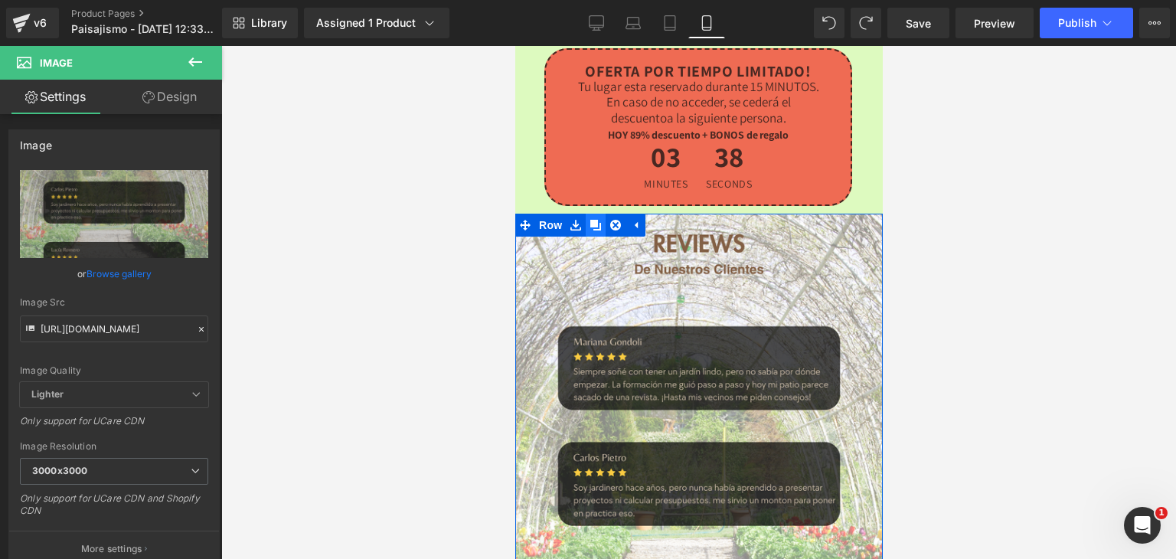
click at [593, 220] on icon at bounding box center [594, 225] width 11 height 11
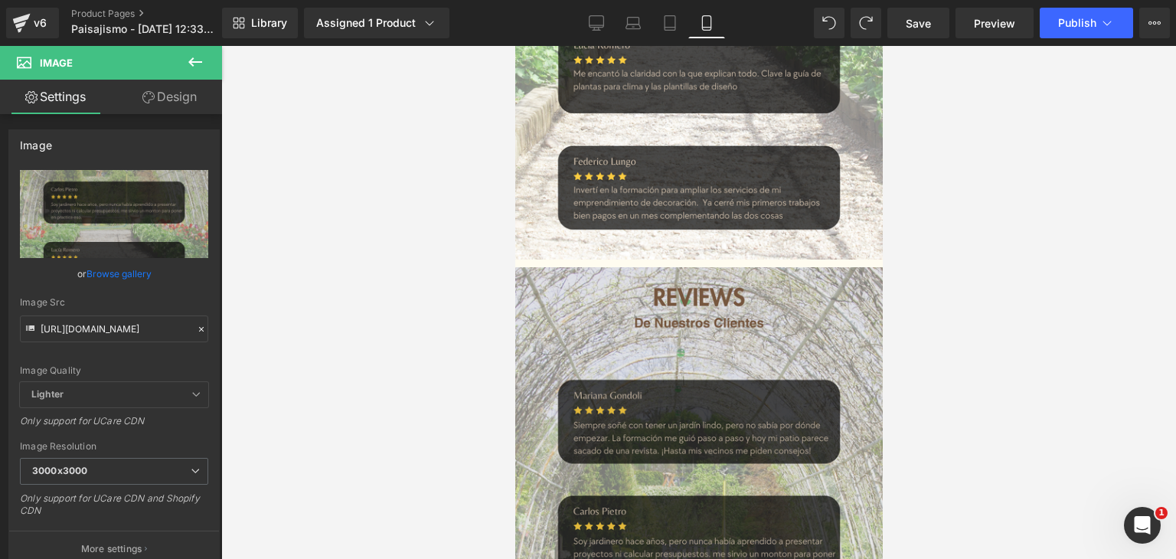
click at [541, 267] on img at bounding box center [698, 560] width 375 height 586
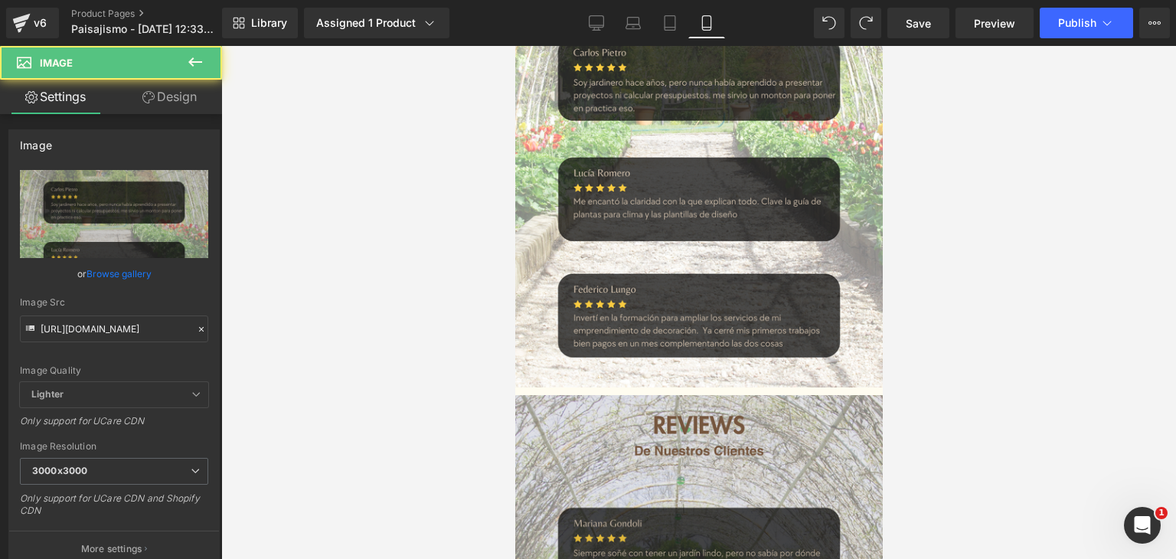
scroll to position [4514, 0]
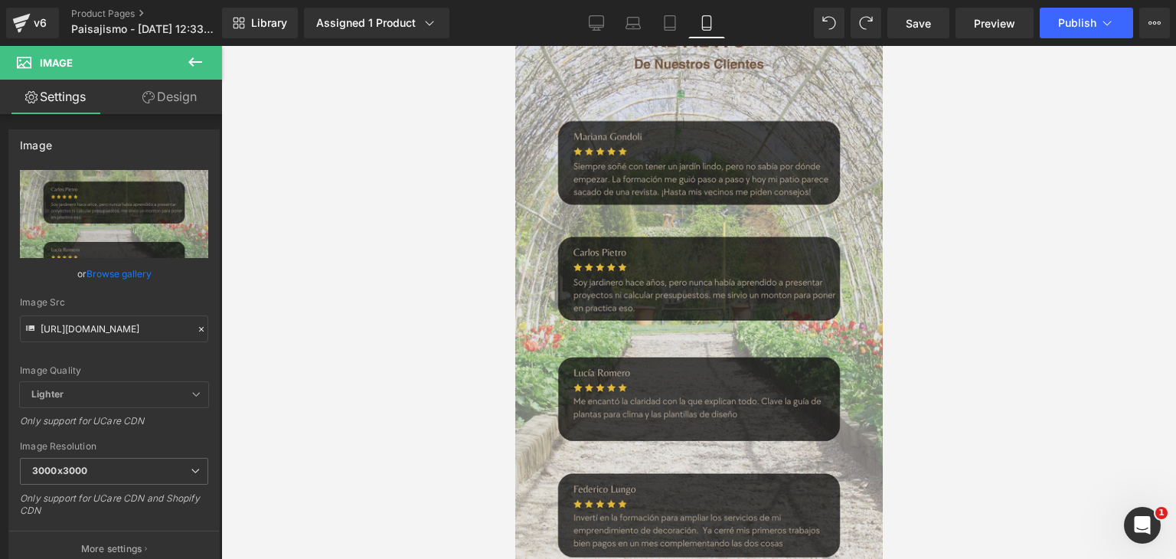
scroll to position [4360, 0]
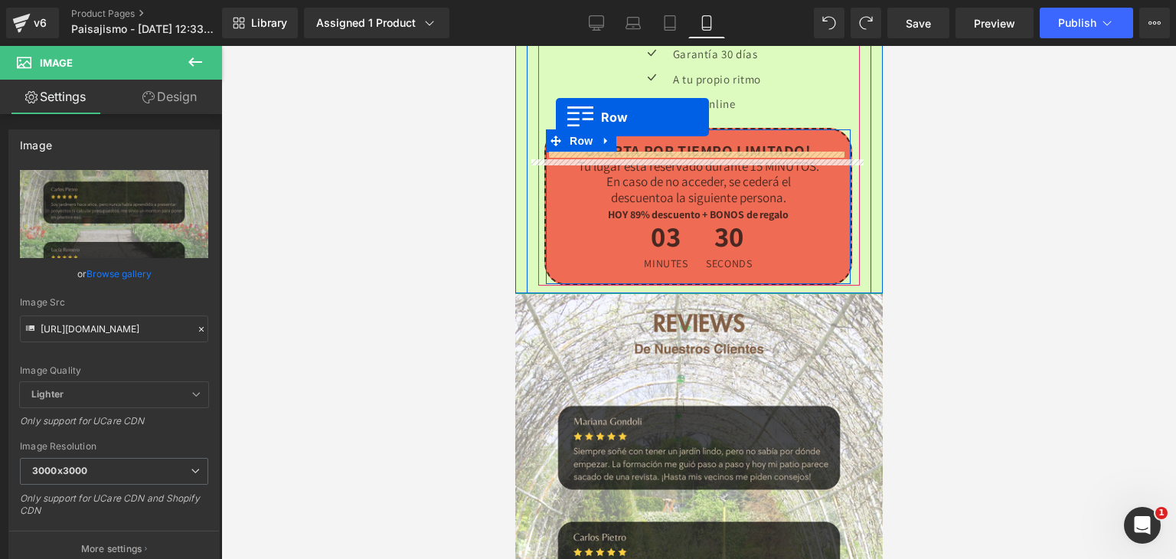
scroll to position [3947, 0]
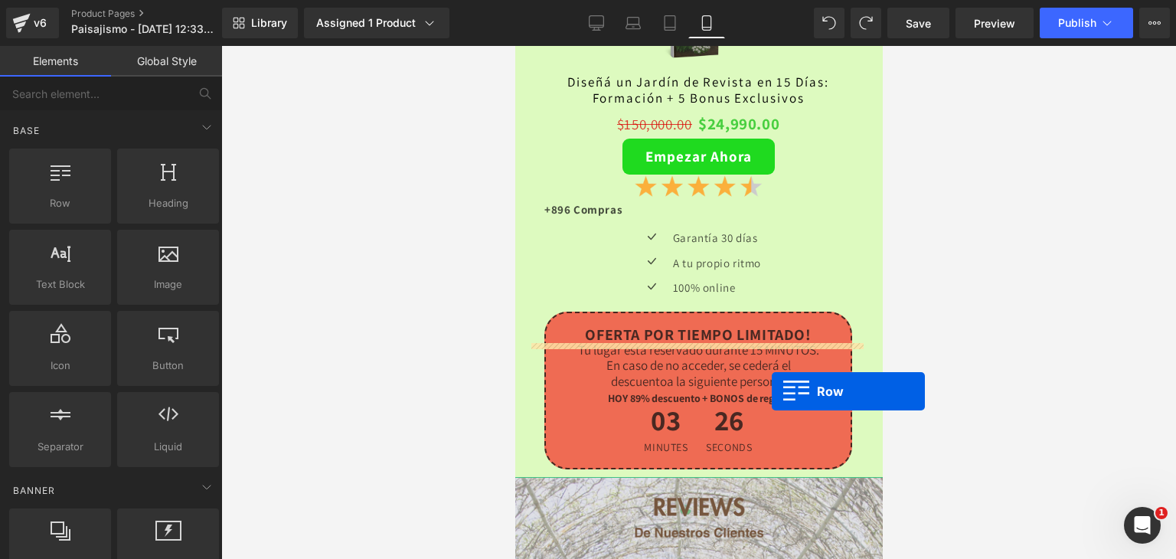
drag, startPoint x: 525, startPoint y: 501, endPoint x: 752, endPoint y: 400, distance: 248.4
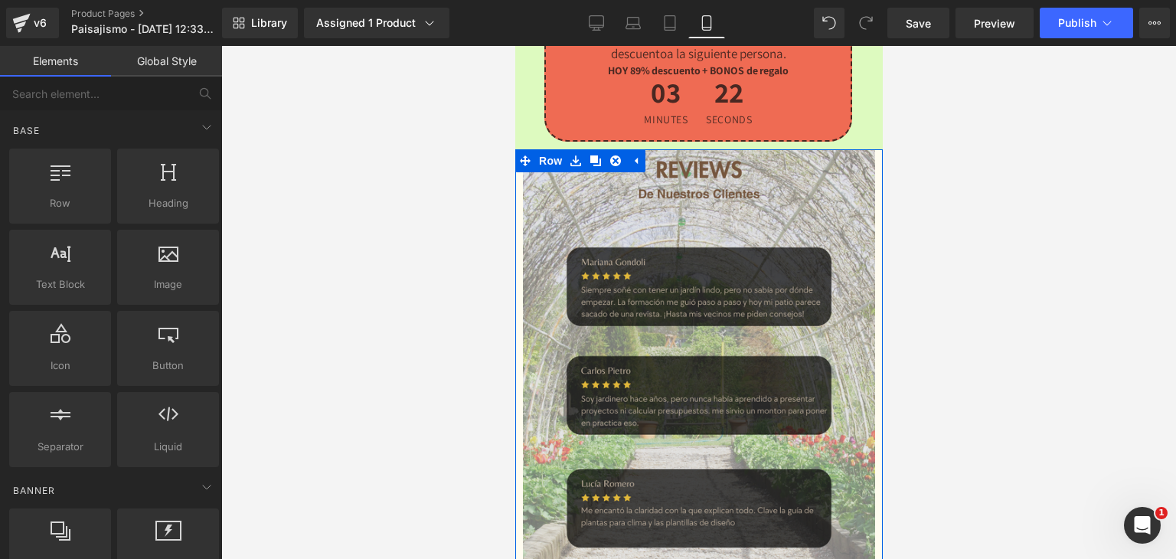
scroll to position [4177, 0]
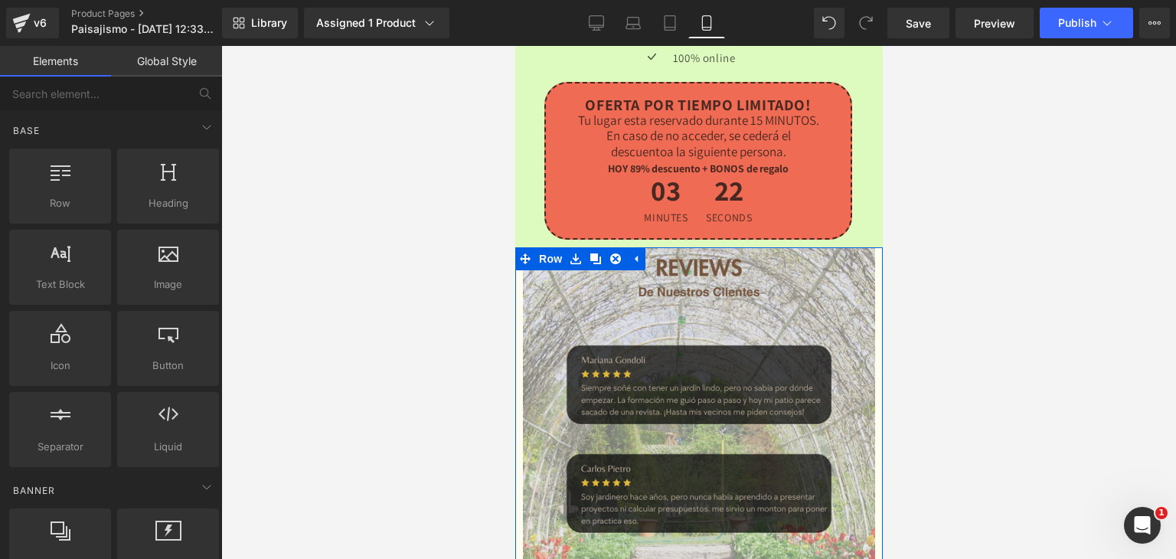
click at [563, 274] on img at bounding box center [698, 515] width 352 height 550
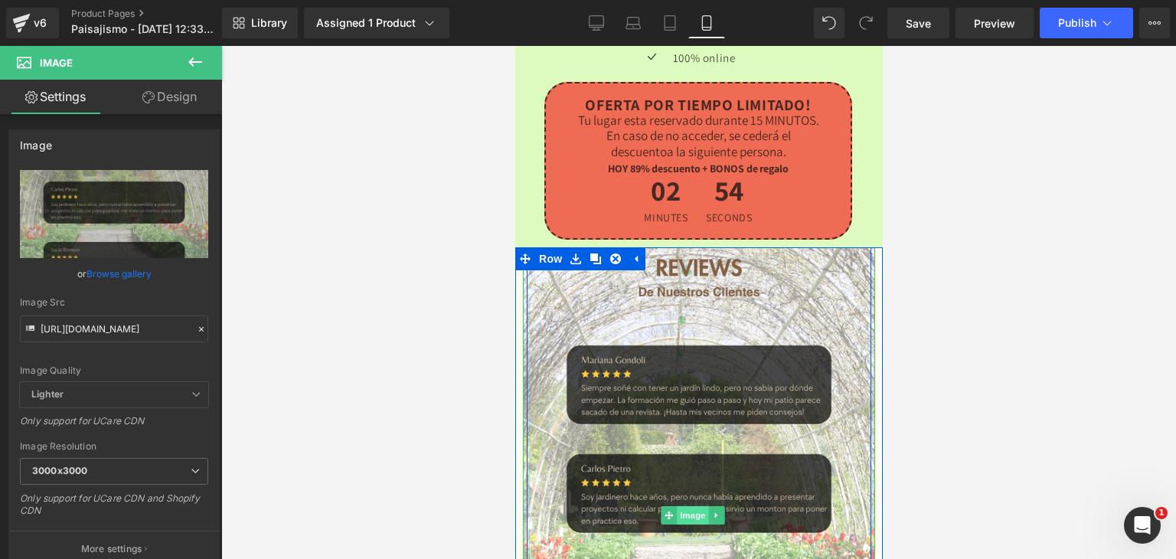
click at [694, 506] on span "Image" at bounding box center [693, 515] width 32 height 18
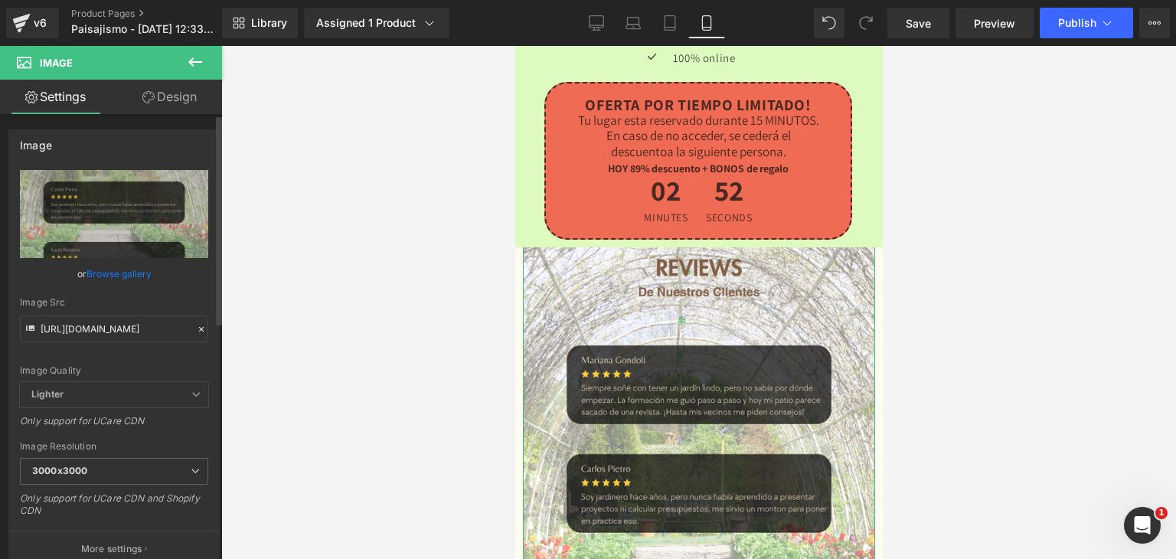
click at [196, 330] on icon at bounding box center [201, 329] width 11 height 11
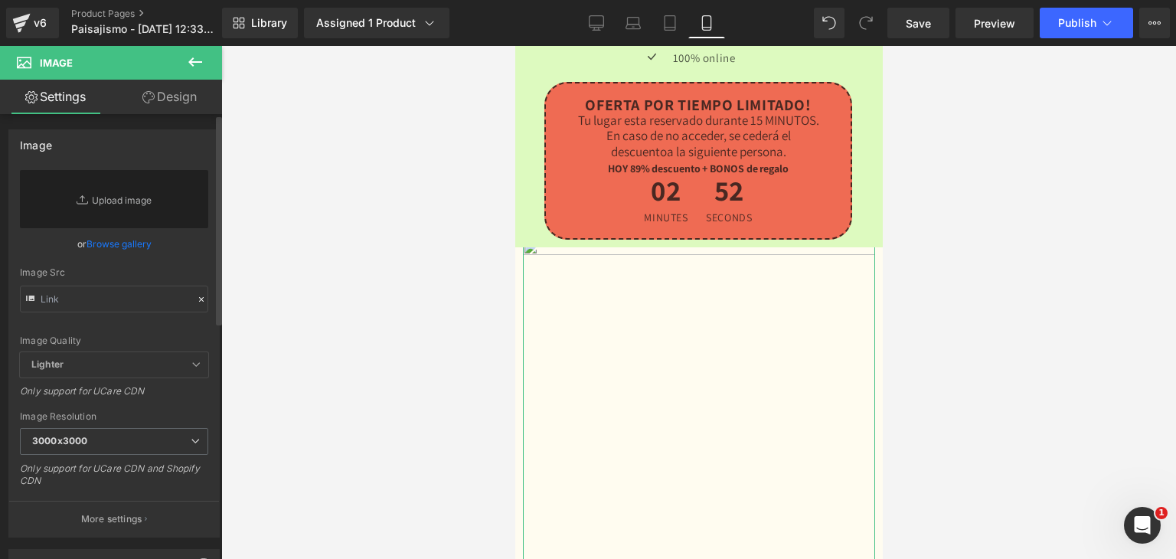
click at [110, 276] on div "Image Src" at bounding box center [114, 272] width 188 height 11
click at [115, 291] on input "text" at bounding box center [114, 299] width 188 height 27
paste input "[URL][DOMAIN_NAME]"
type input "[URL][DOMAIN_NAME]"
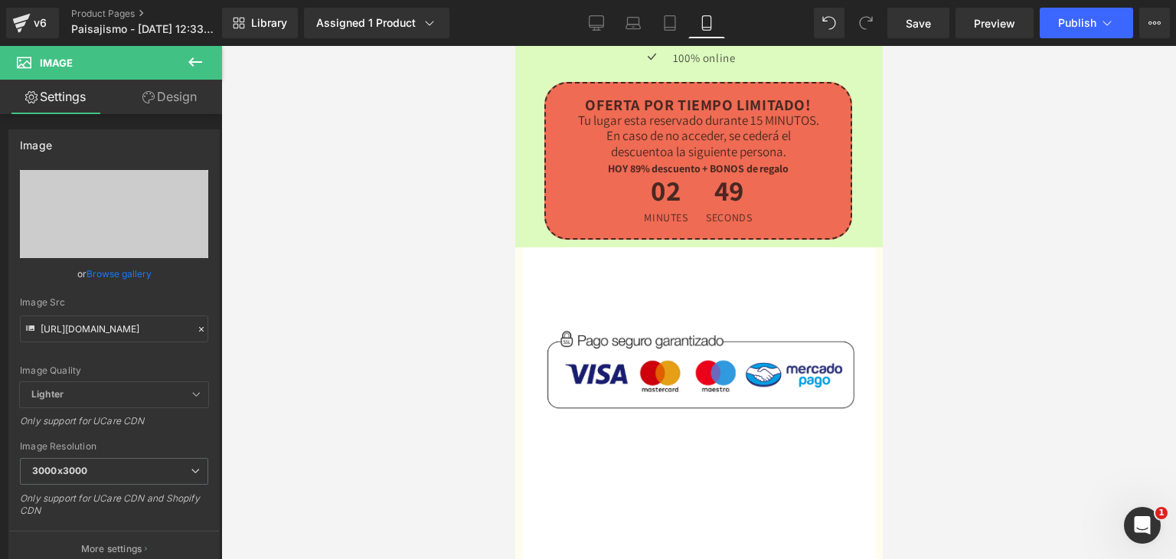
scroll to position [0, 0]
click at [361, 315] on div at bounding box center [698, 302] width 955 height 513
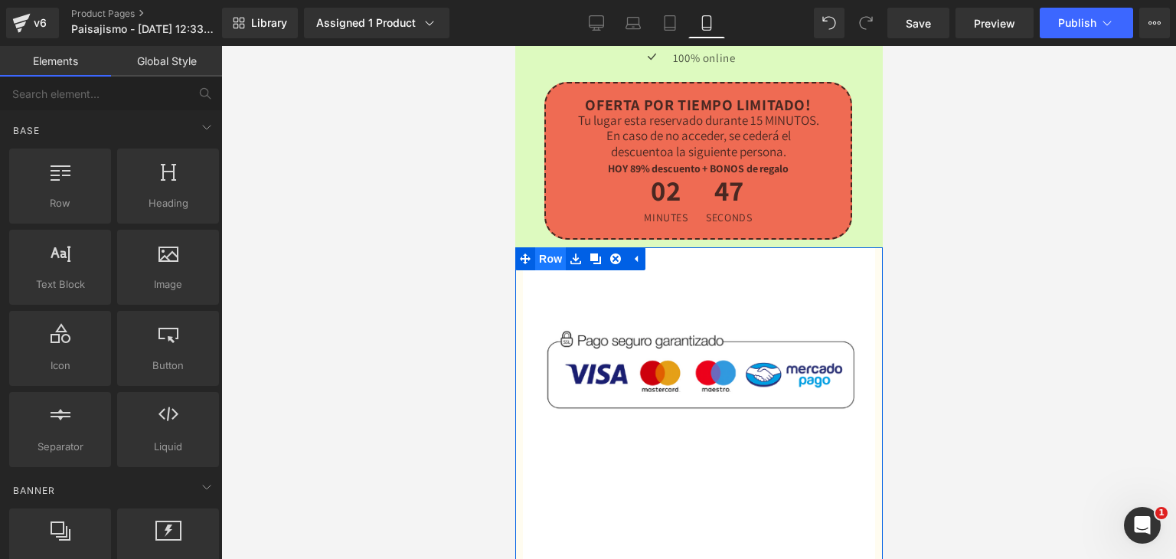
click at [545, 247] on span "Row" at bounding box center [549, 258] width 31 height 23
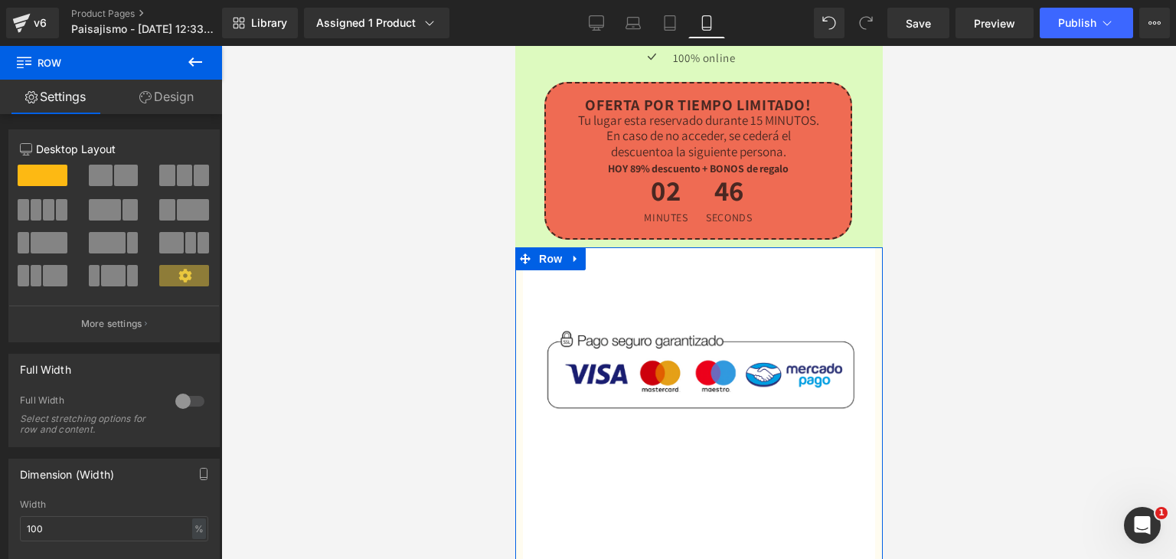
click at [181, 90] on link "Design" at bounding box center [166, 97] width 111 height 34
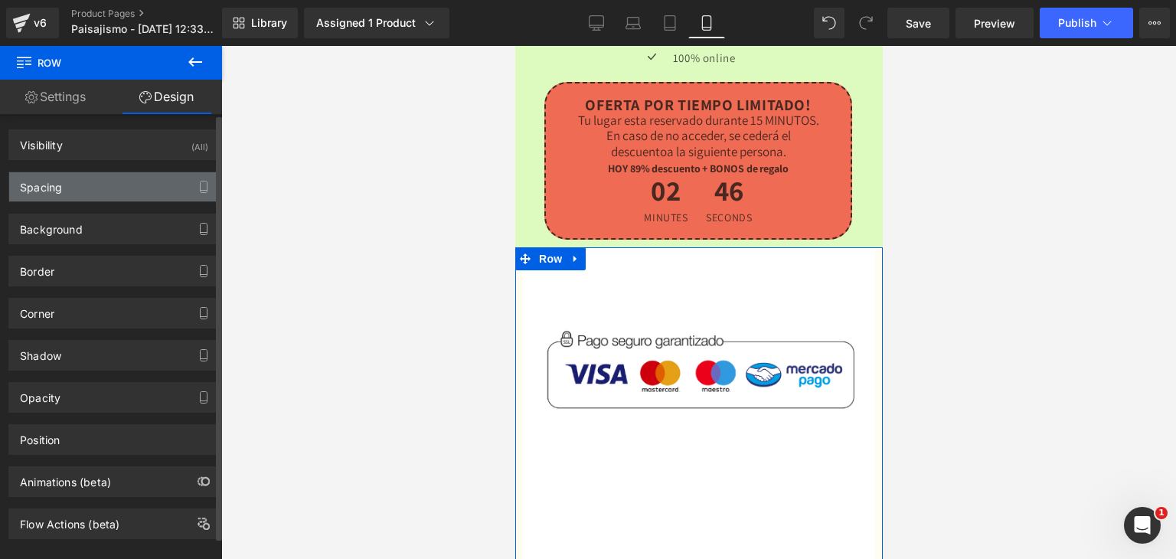
type input "-10"
type input "0"
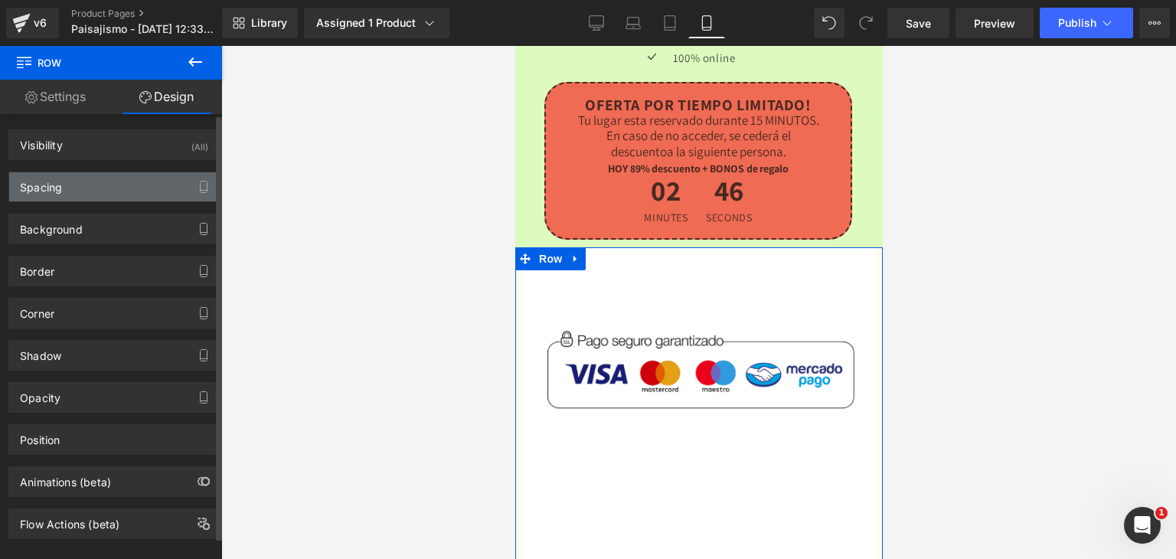
type input "0"
click at [85, 184] on div "Spacing" at bounding box center [114, 186] width 210 height 29
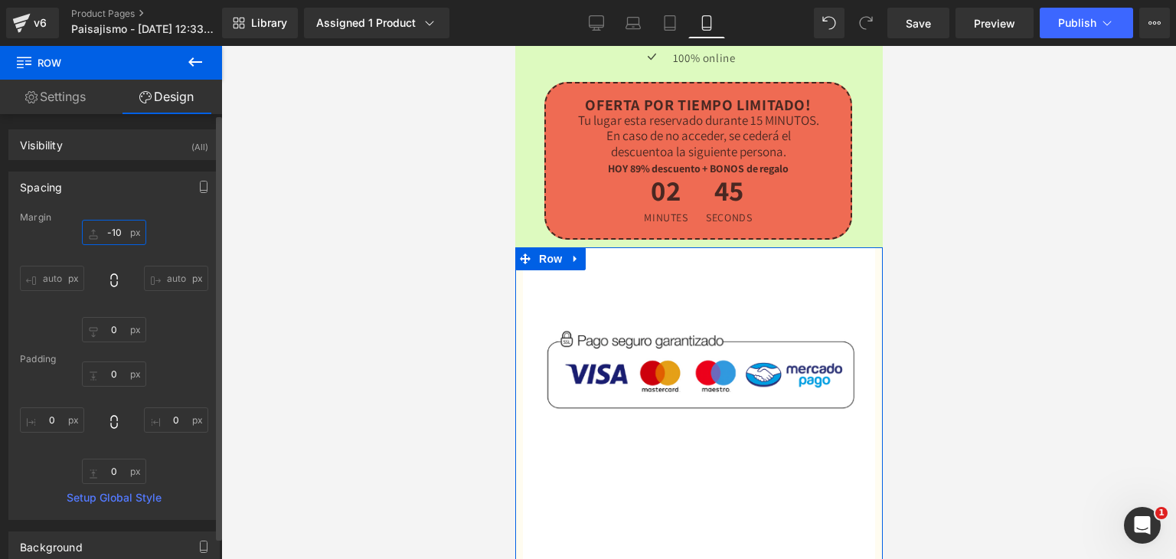
click at [109, 227] on input "-10" at bounding box center [114, 232] width 64 height 25
type input "-50¿"
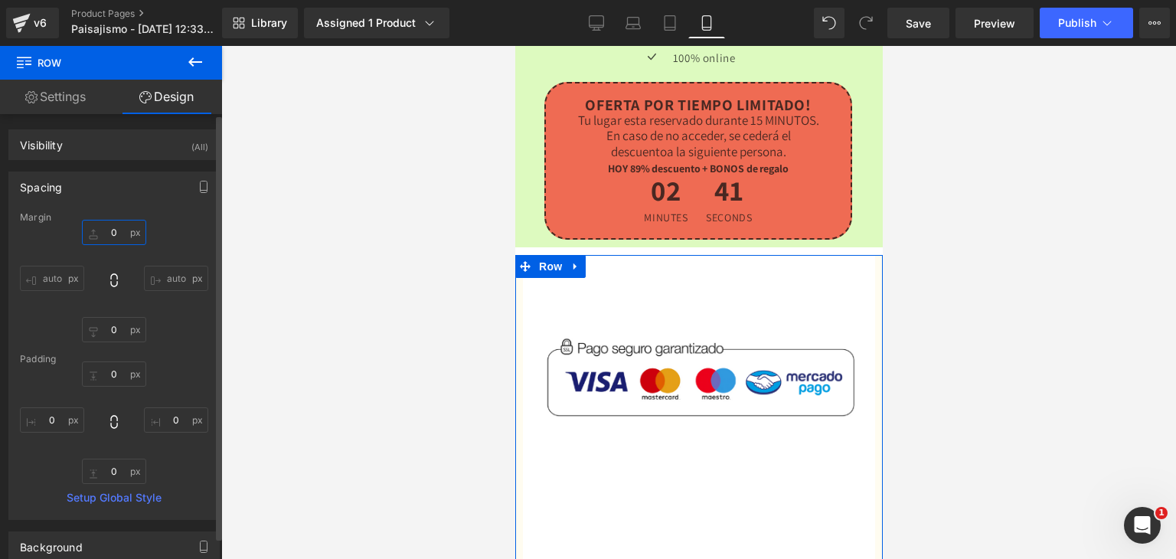
type input "¿"
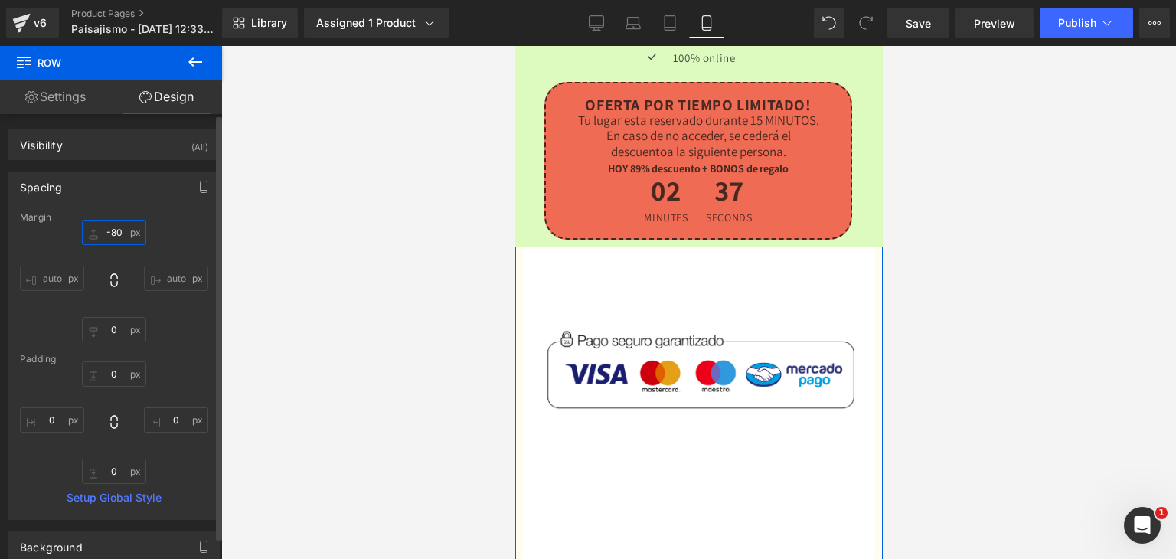
click at [113, 228] on input "-80" at bounding box center [114, 232] width 64 height 25
type input "-"
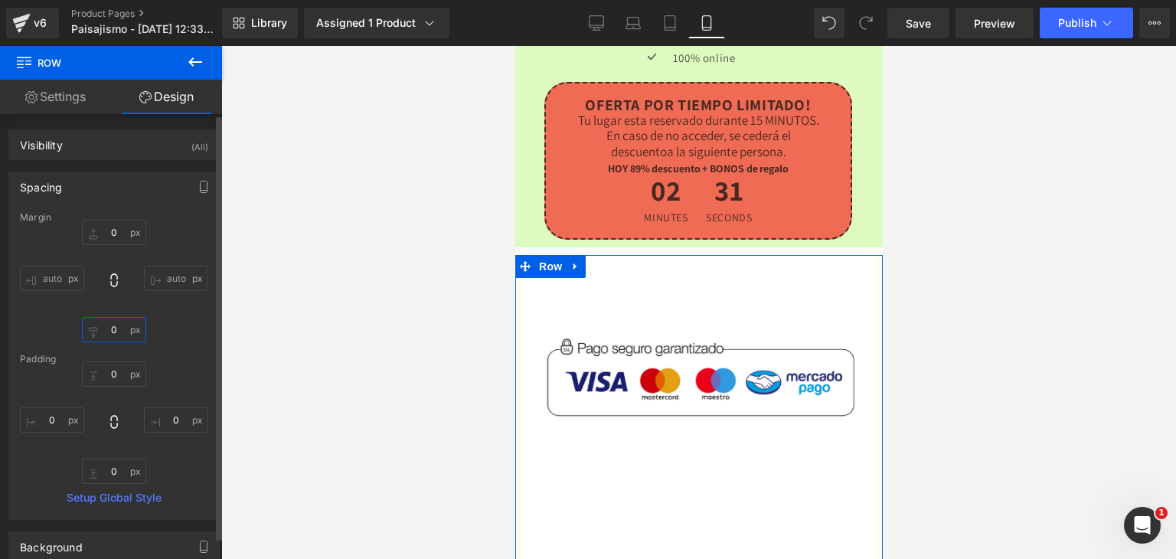
click at [113, 331] on input "0" at bounding box center [114, 329] width 64 height 25
click at [112, 380] on input "0" at bounding box center [114, 373] width 64 height 25
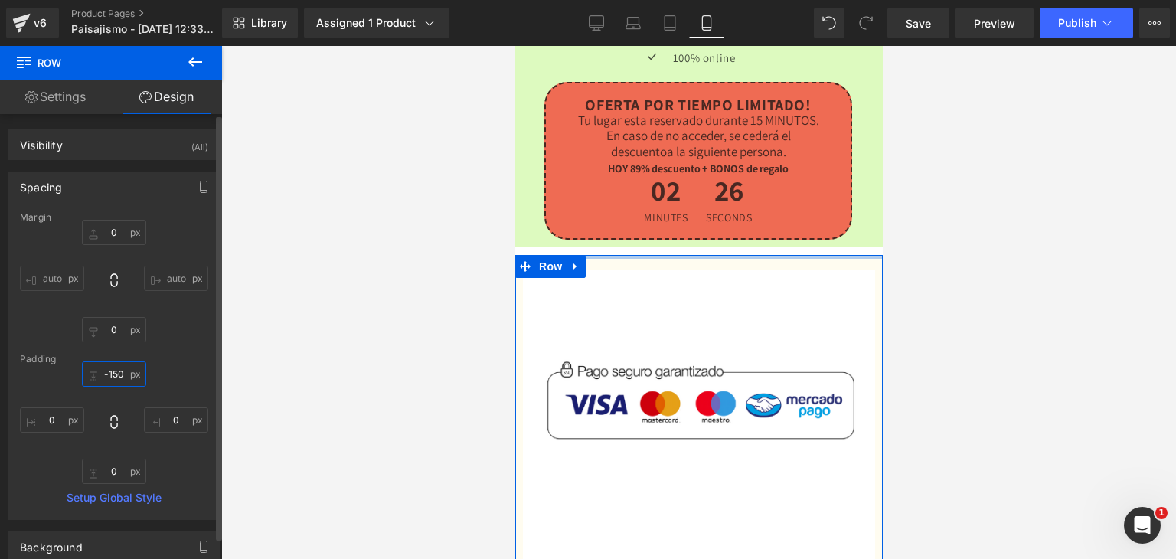
click at [125, 379] on input "-150" at bounding box center [114, 373] width 64 height 25
type input "-"
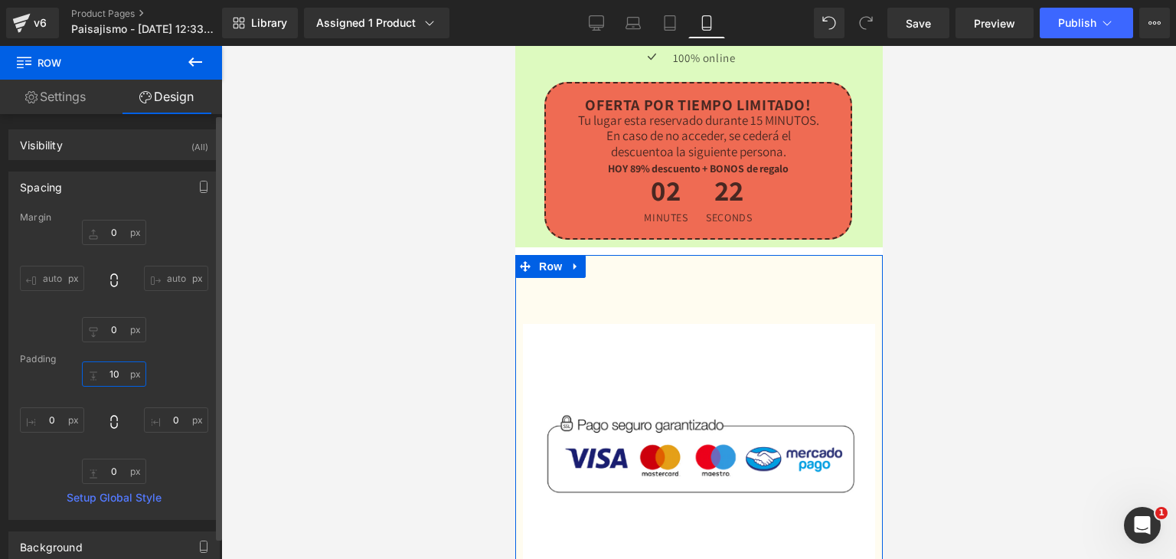
type input "1"
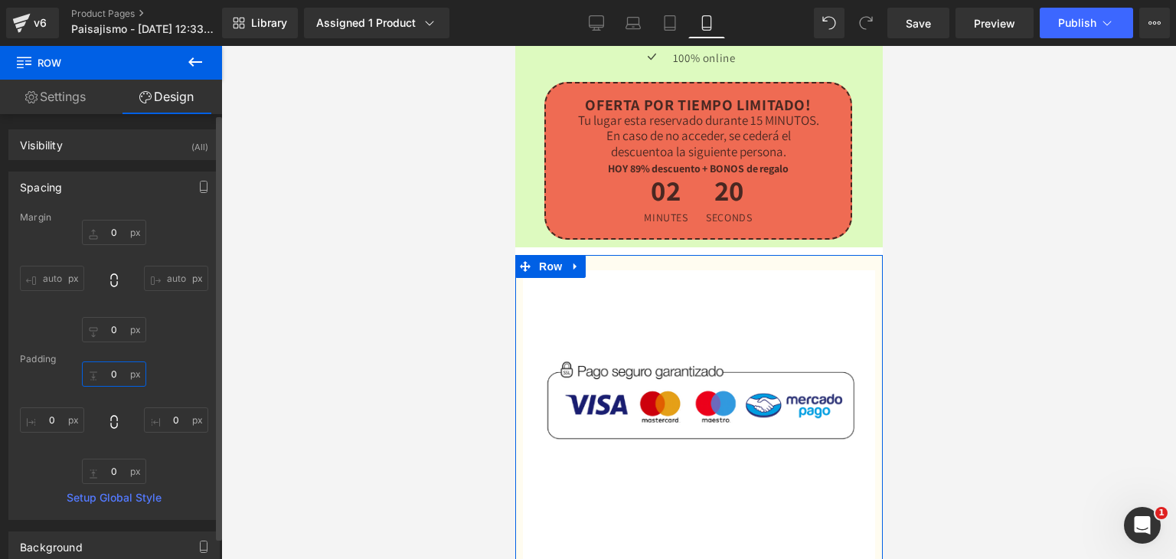
type input "1"
type input "3"
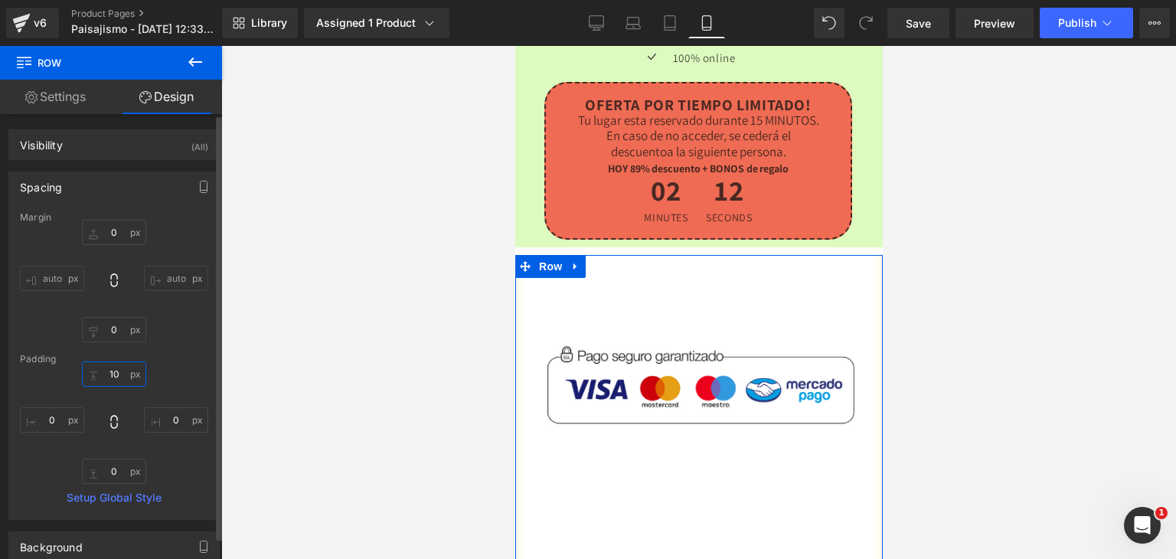
type input "1"
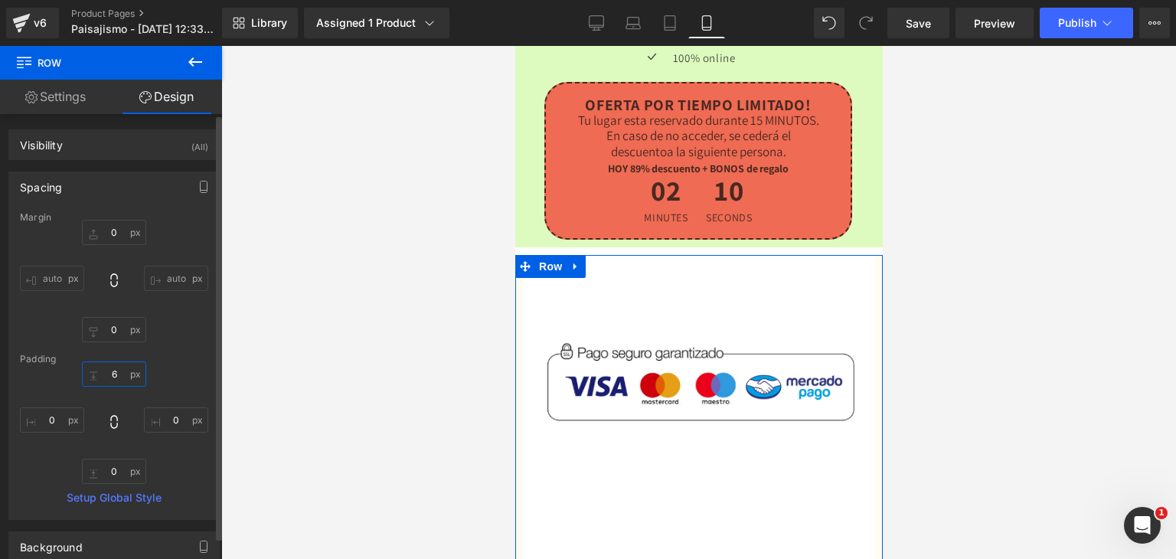
type input "6¿"
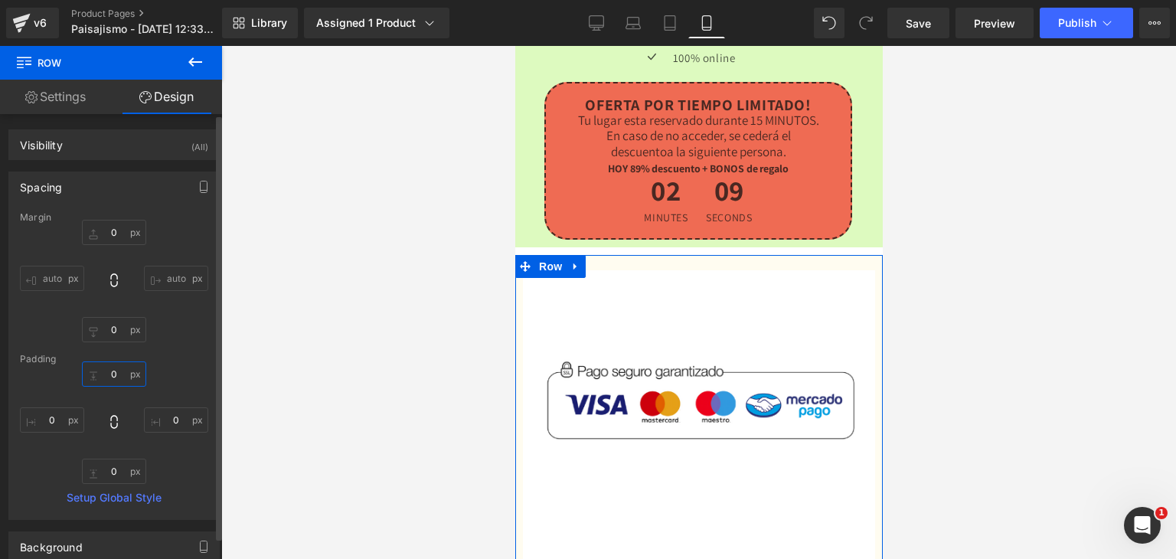
type input "8"
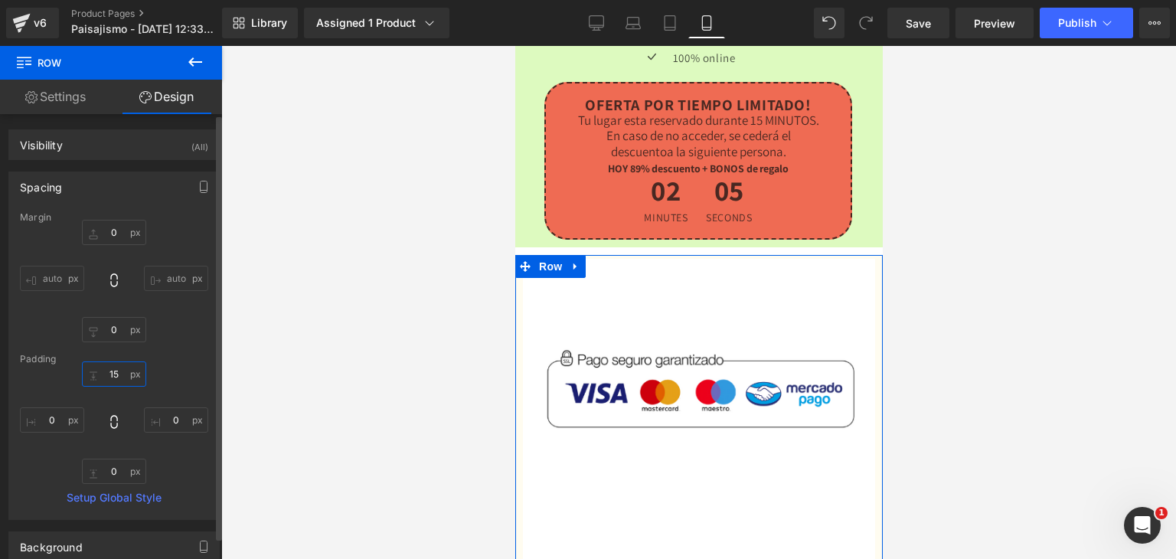
type input "15¿"
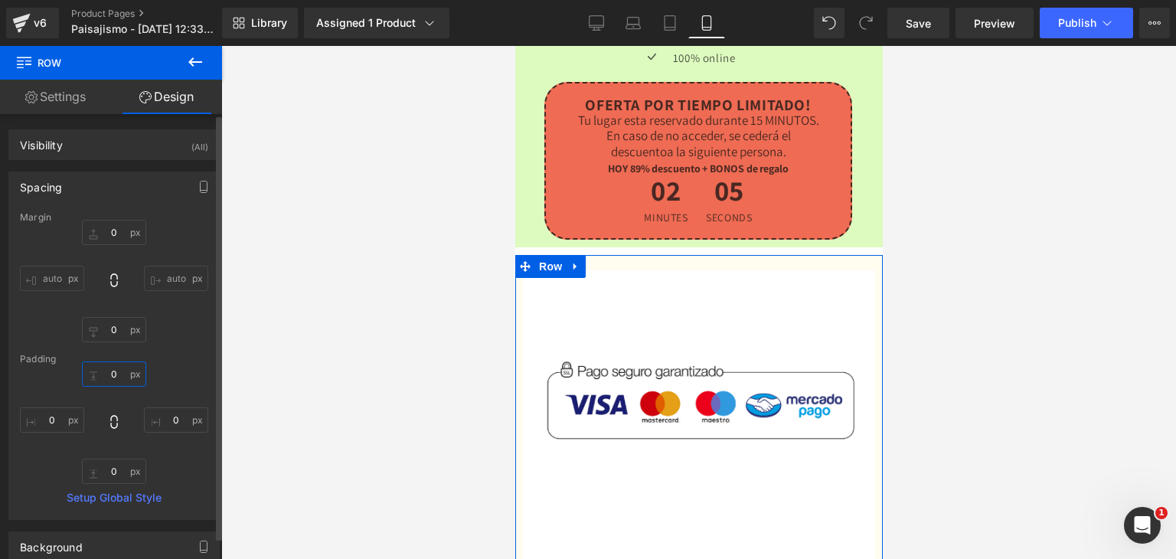
type input "¿"
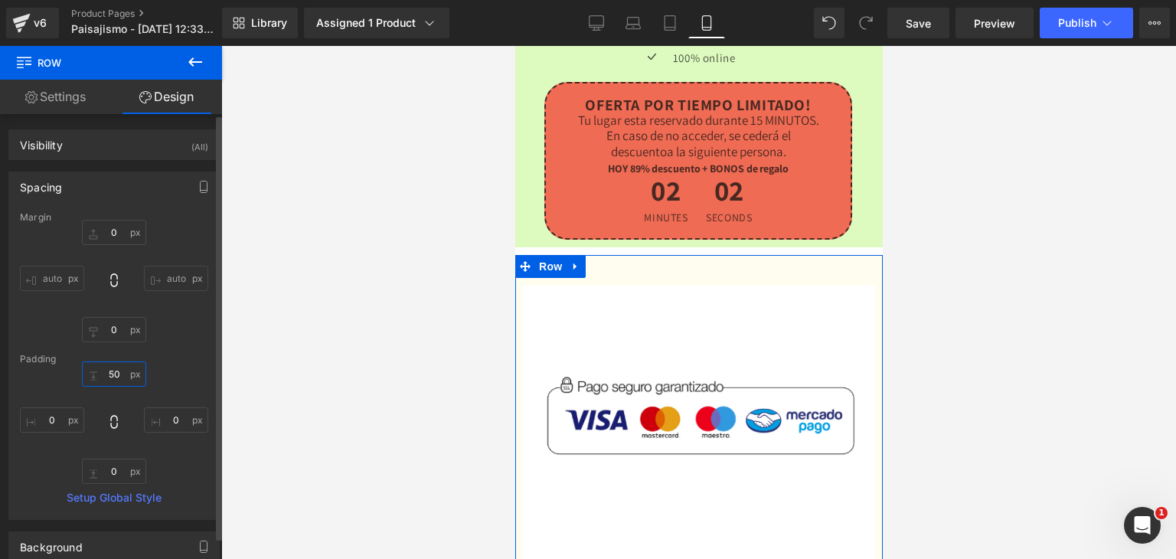
type input "5"
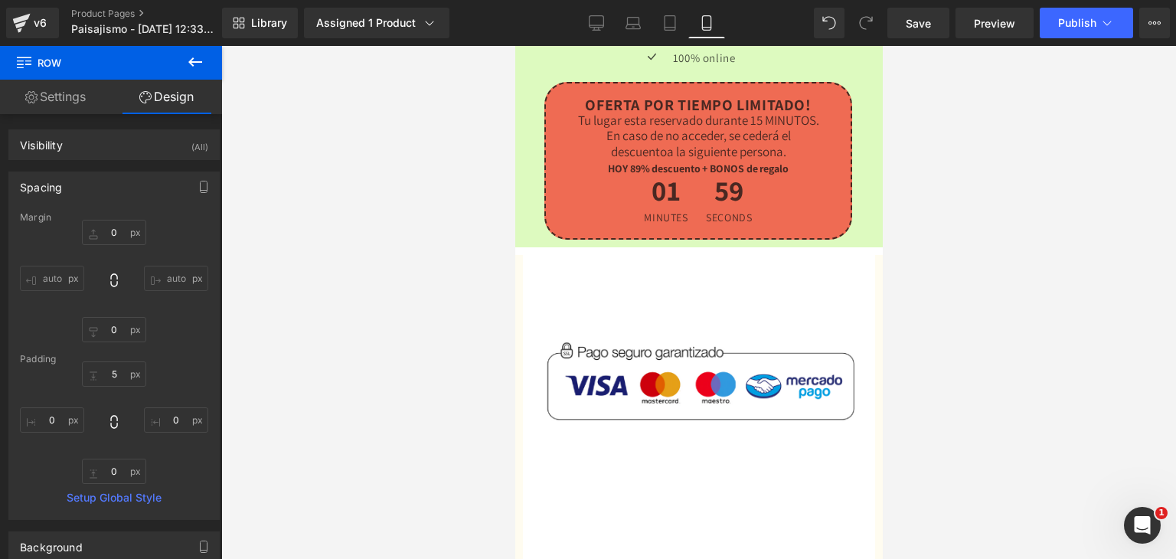
click at [444, 338] on div at bounding box center [698, 302] width 955 height 513
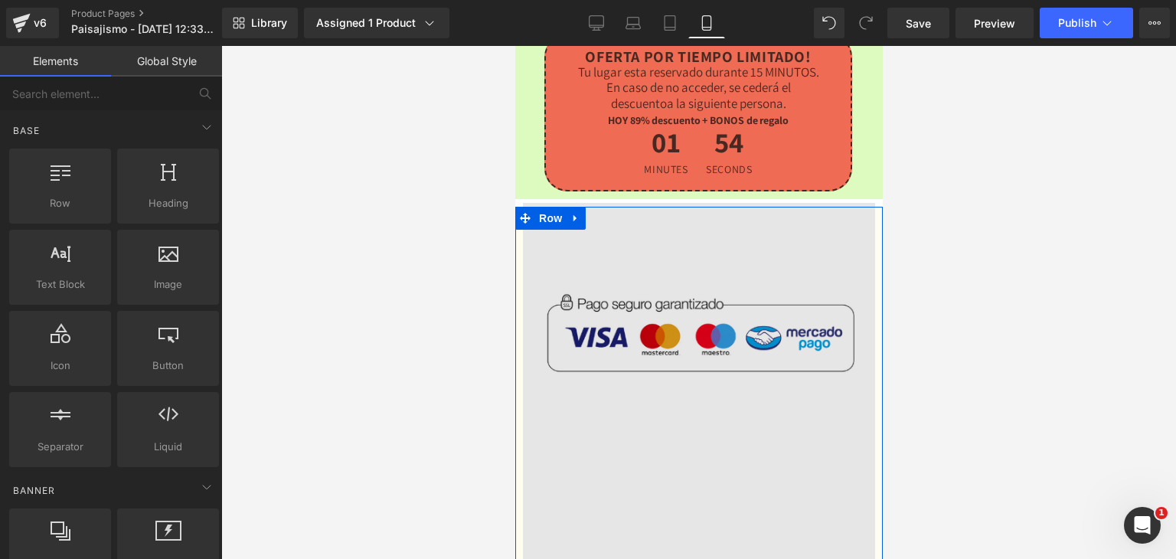
scroll to position [4177, 0]
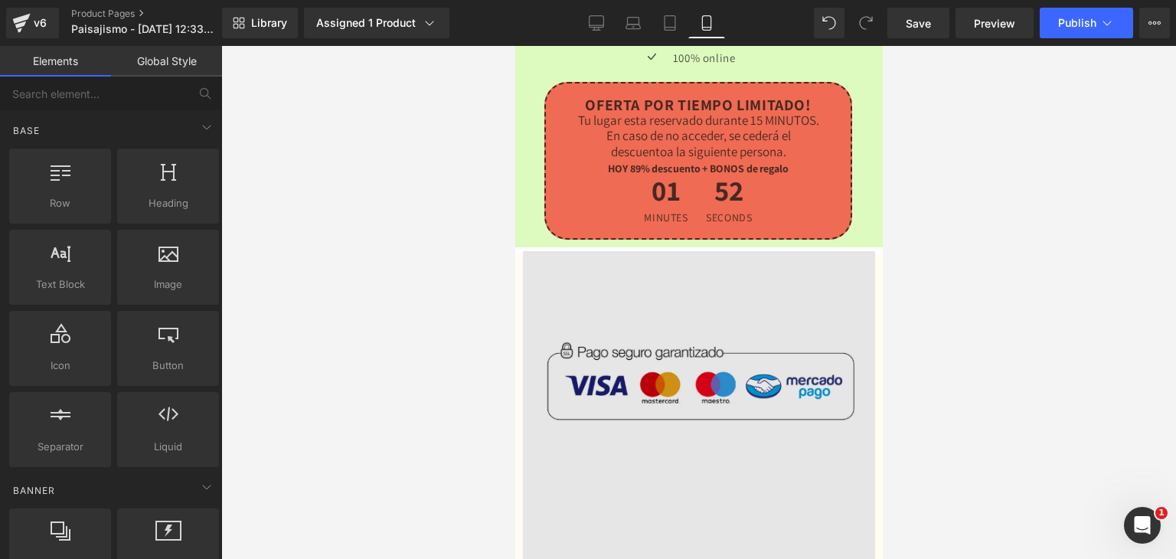
click at [802, 254] on img at bounding box center [698, 526] width 352 height 550
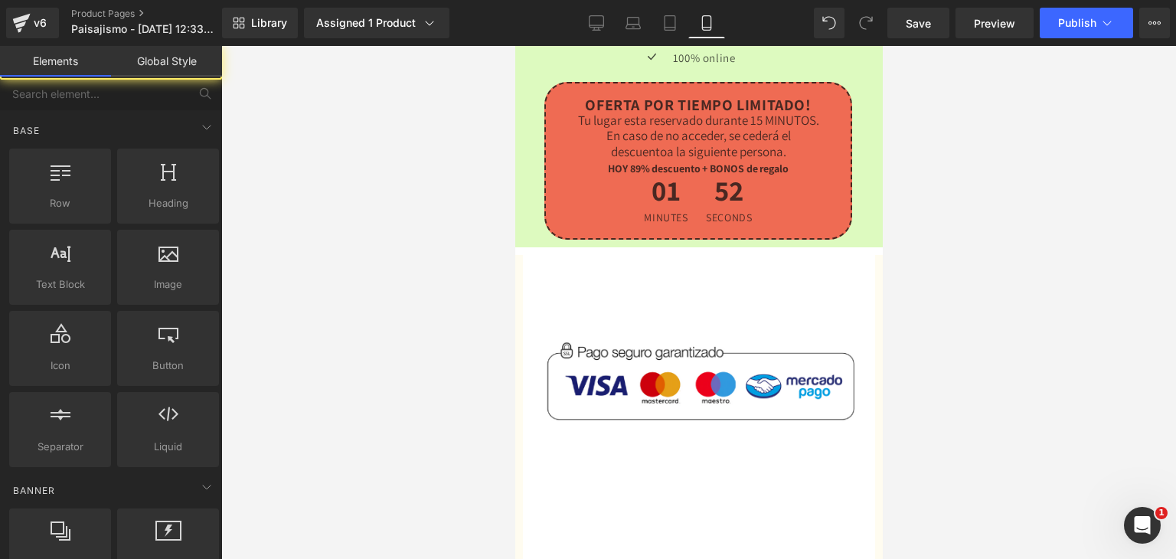
click at [1066, 255] on div at bounding box center [698, 302] width 955 height 513
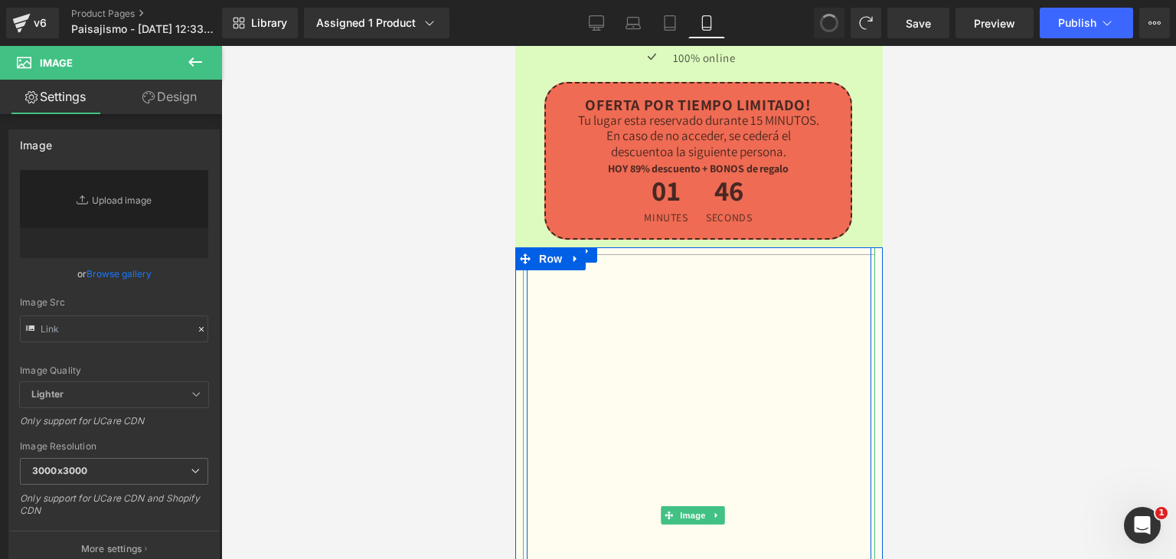
type input "[URL][DOMAIN_NAME]"
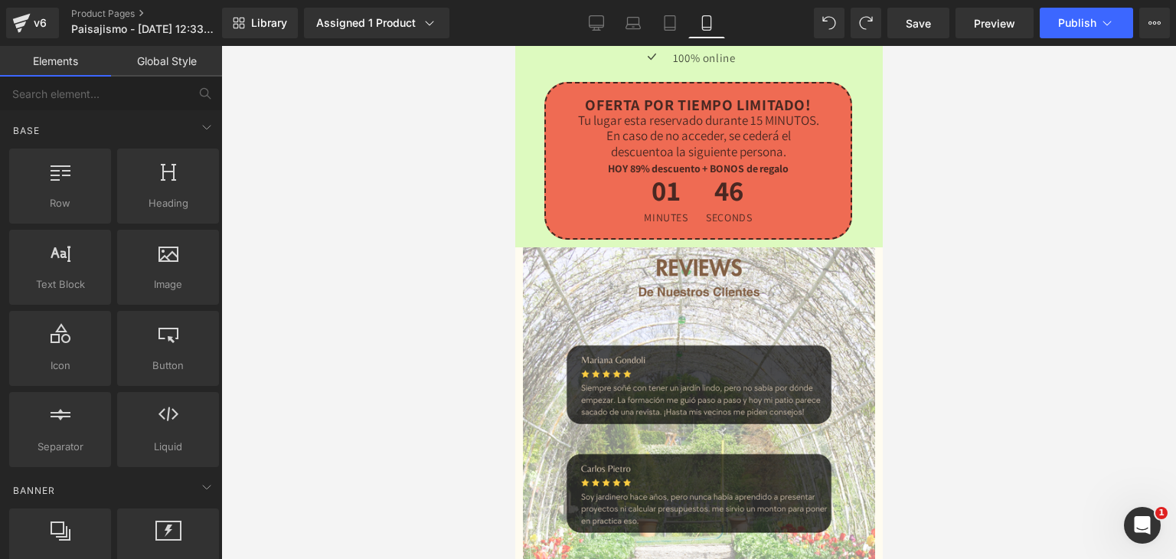
click at [914, 264] on div at bounding box center [698, 302] width 955 height 513
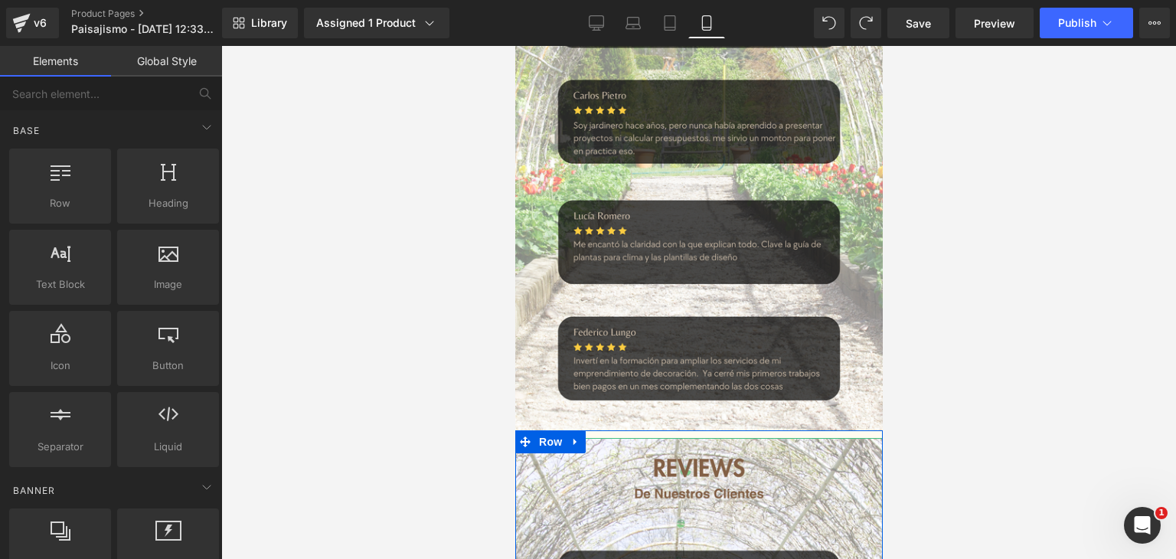
scroll to position [4631, 0]
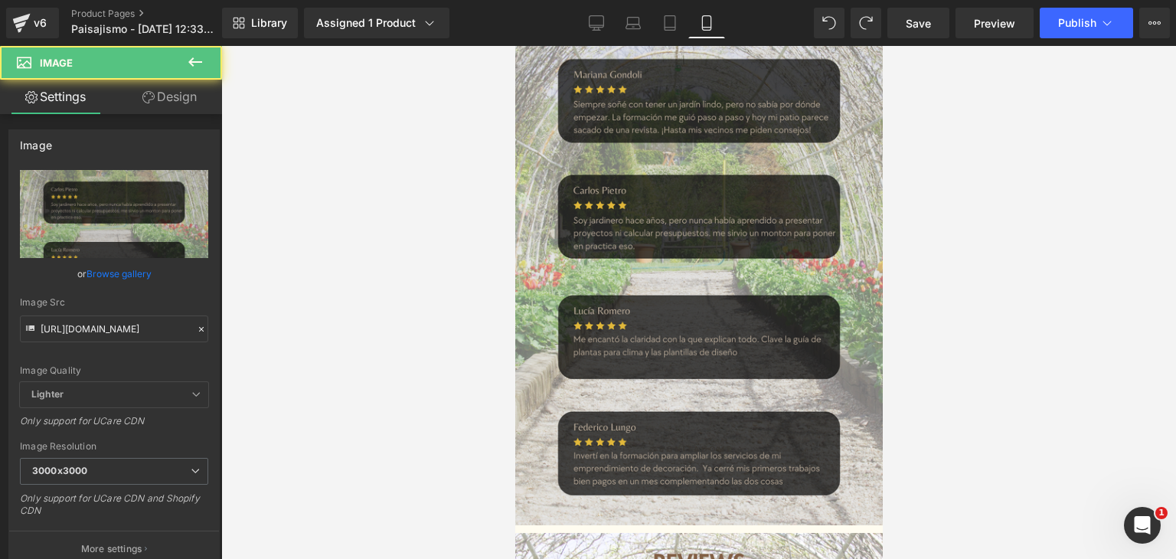
click at [681, 177] on img at bounding box center [698, 239] width 375 height 586
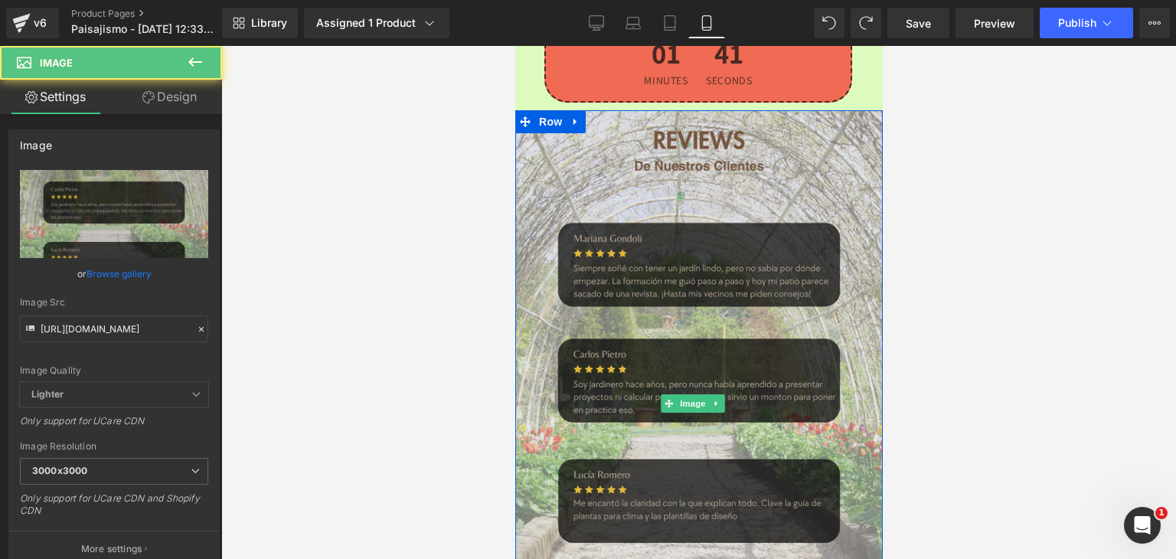
scroll to position [4248, 0]
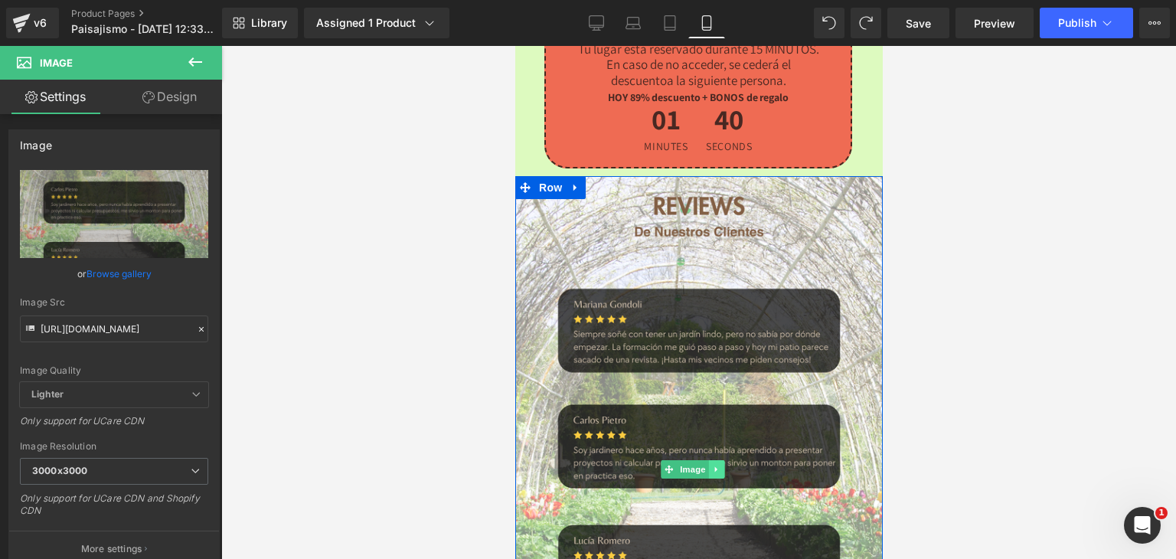
click at [717, 465] on icon at bounding box center [716, 469] width 8 height 9
click at [717, 460] on link at bounding box center [725, 469] width 16 height 18
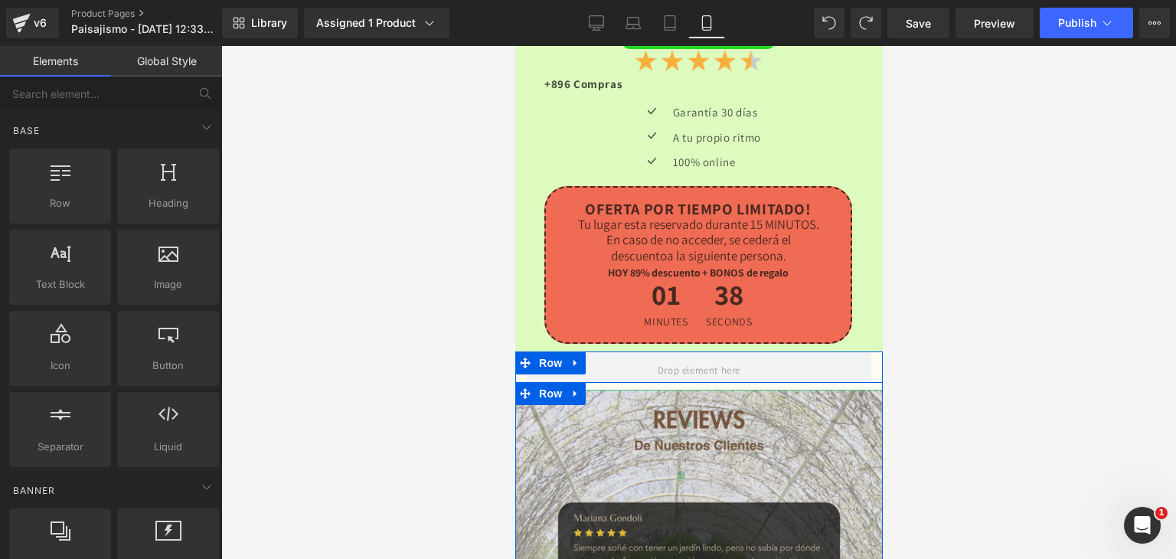
scroll to position [4018, 0]
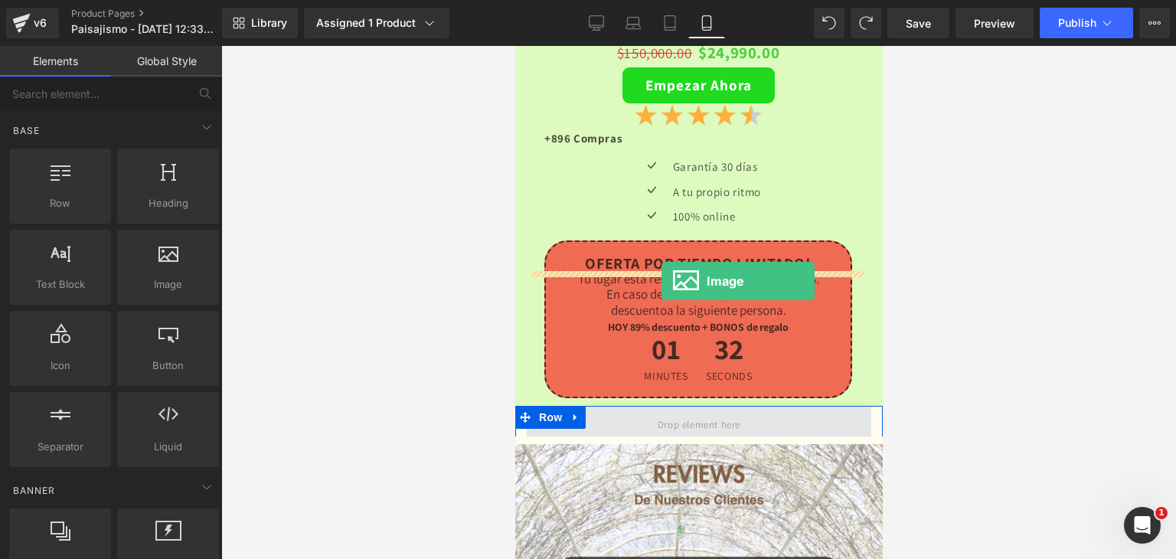
drag, startPoint x: 664, startPoint y: 325, endPoint x: 660, endPoint y: 282, distance: 43.9
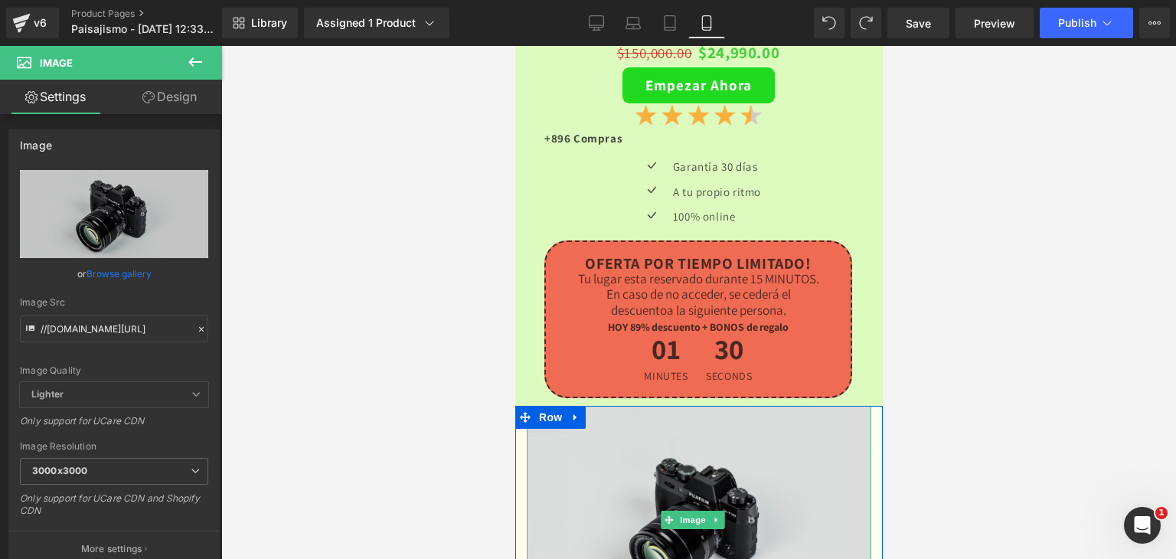
click at [601, 406] on img at bounding box center [698, 520] width 344 height 228
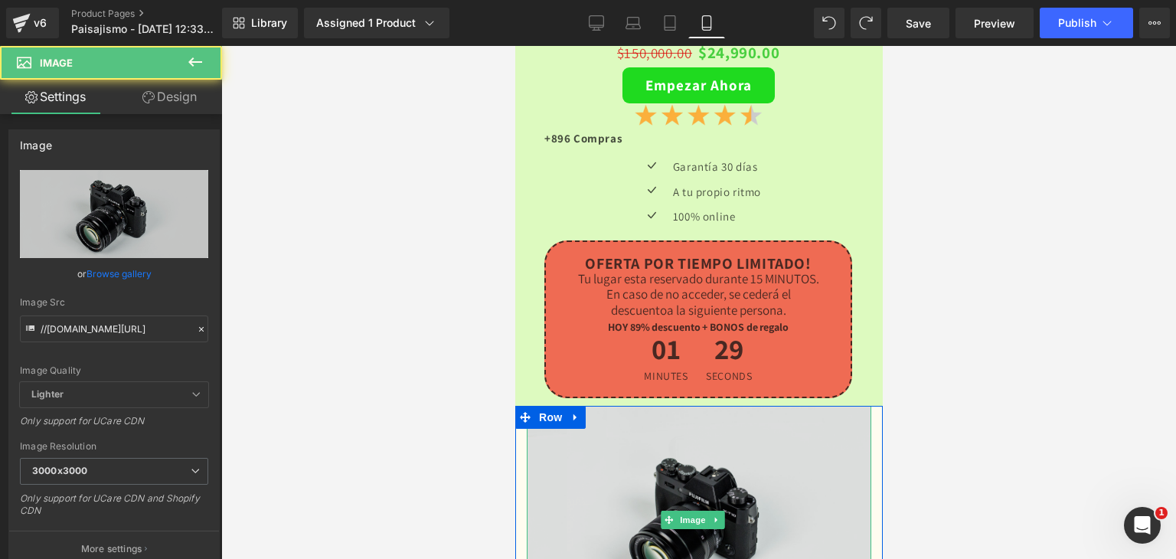
click at [687, 406] on img at bounding box center [698, 520] width 344 height 228
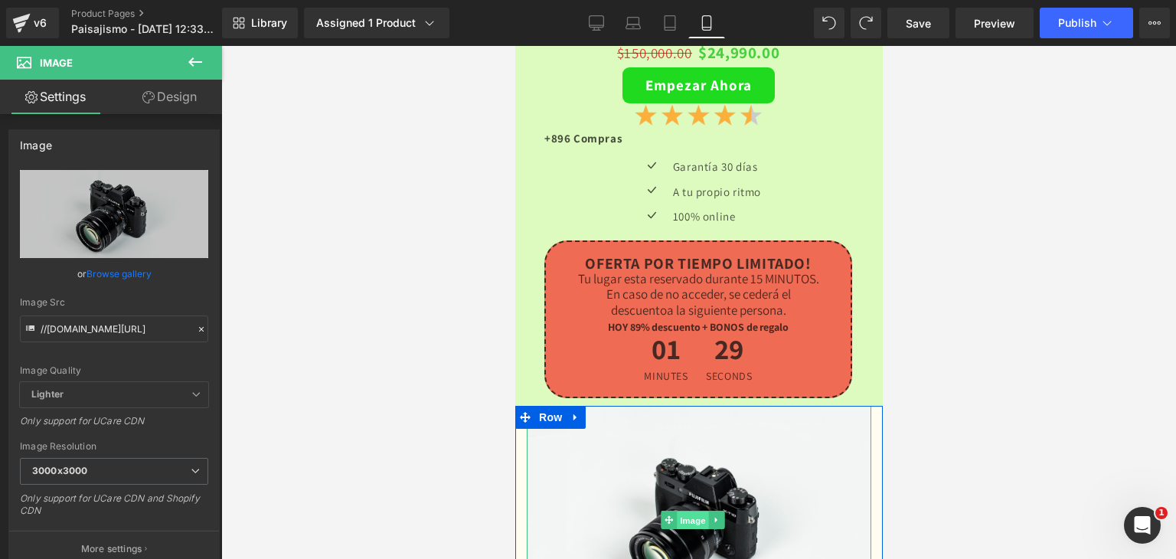
click at [691, 511] on span "Image" at bounding box center [693, 520] width 32 height 18
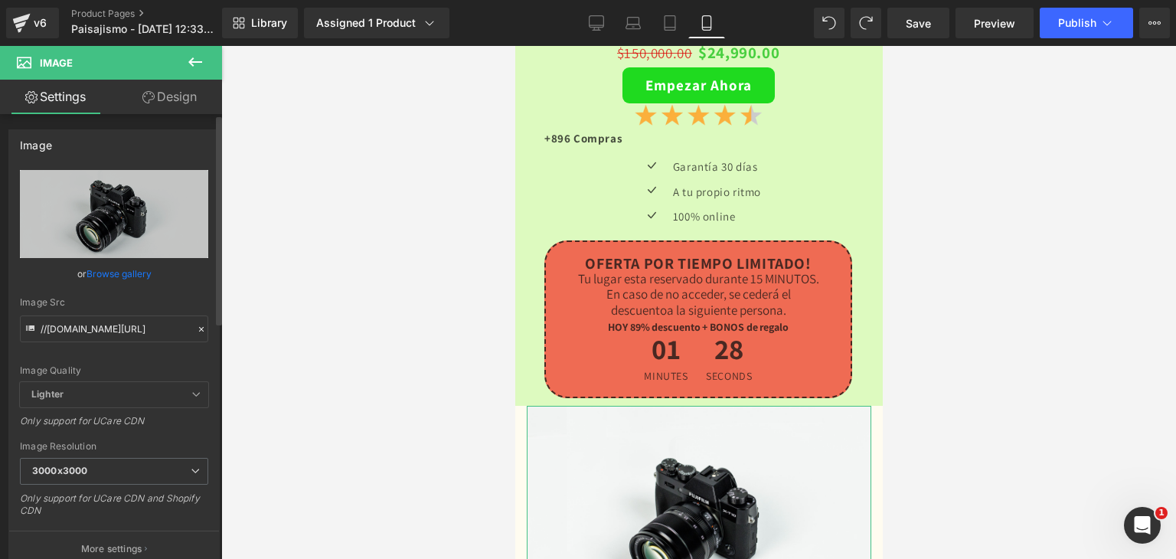
click at [196, 324] on icon at bounding box center [201, 329] width 11 height 11
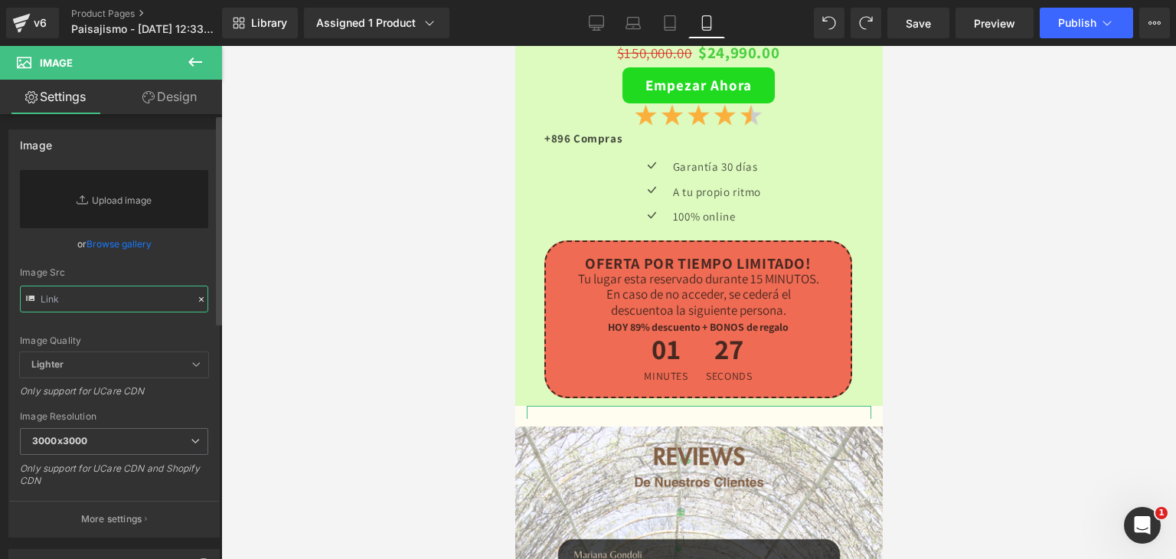
click at [116, 299] on input "text" at bounding box center [114, 299] width 188 height 27
paste input "[URL][DOMAIN_NAME]"
type input "[URL][DOMAIN_NAME]"
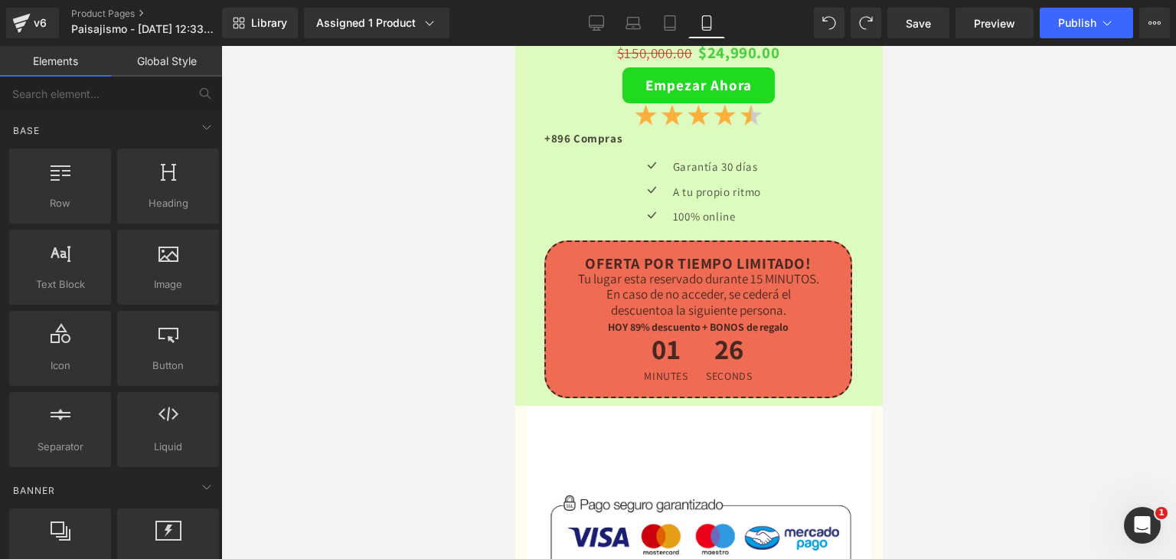
scroll to position [0, 0]
drag, startPoint x: 376, startPoint y: 329, endPoint x: 496, endPoint y: 335, distance: 120.3
click at [398, 335] on div at bounding box center [698, 302] width 955 height 513
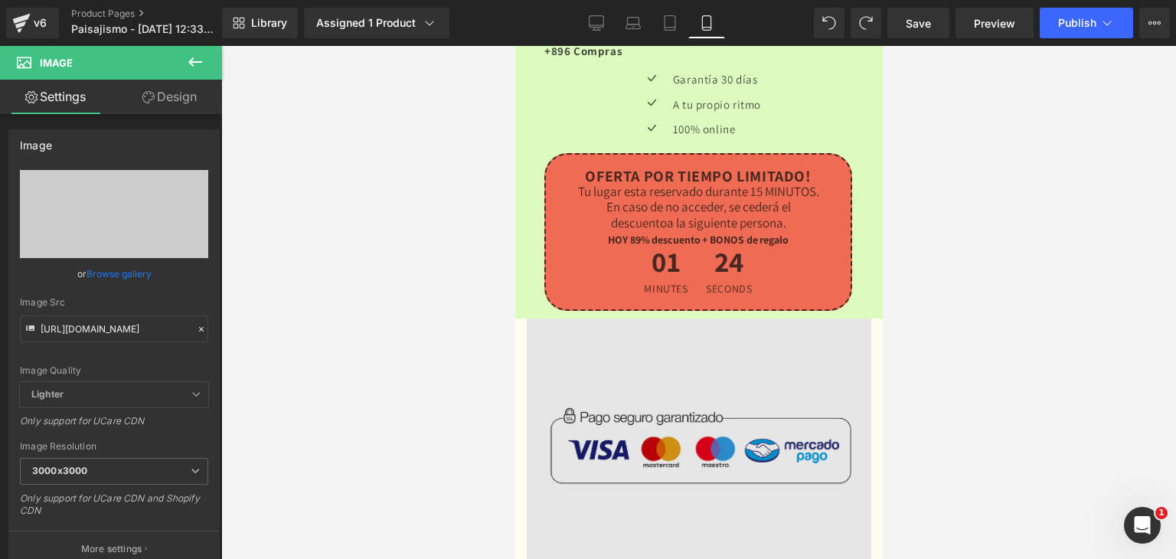
scroll to position [4095, 0]
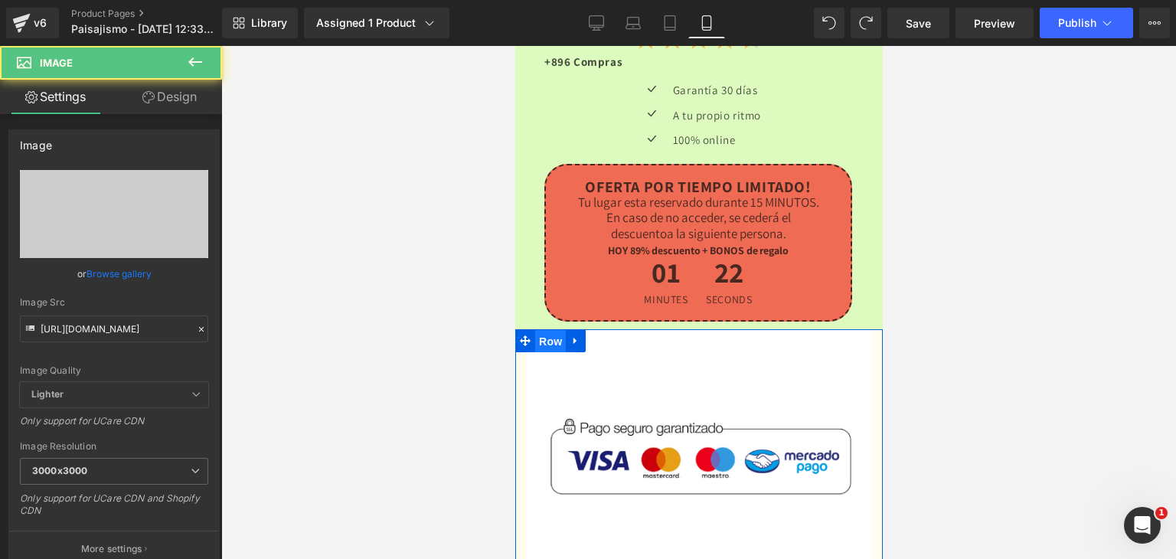
click at [544, 330] on span "Row" at bounding box center [549, 341] width 31 height 23
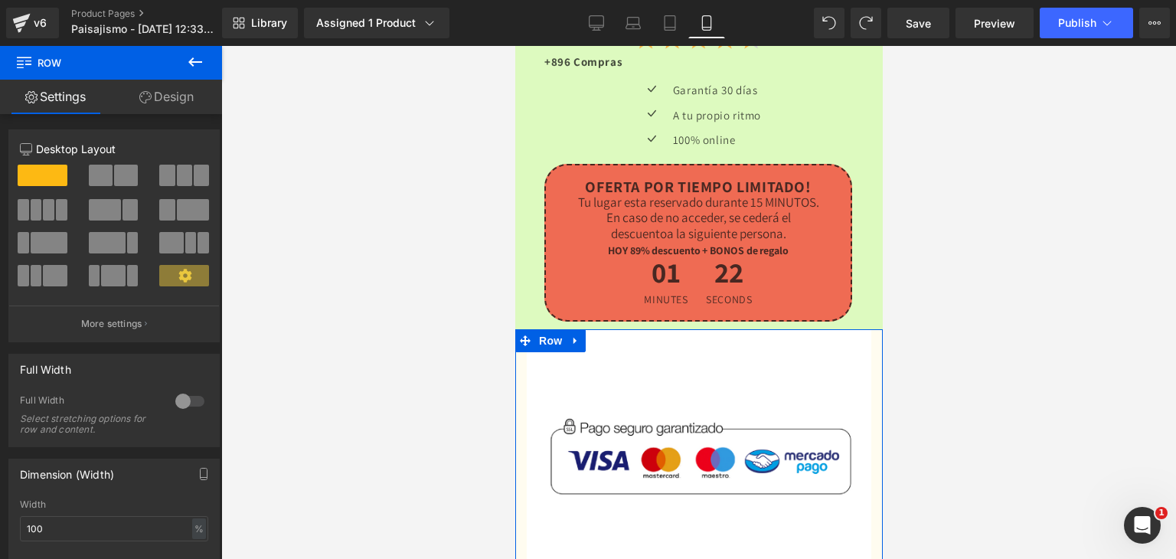
click at [135, 93] on link "Design" at bounding box center [166, 97] width 111 height 34
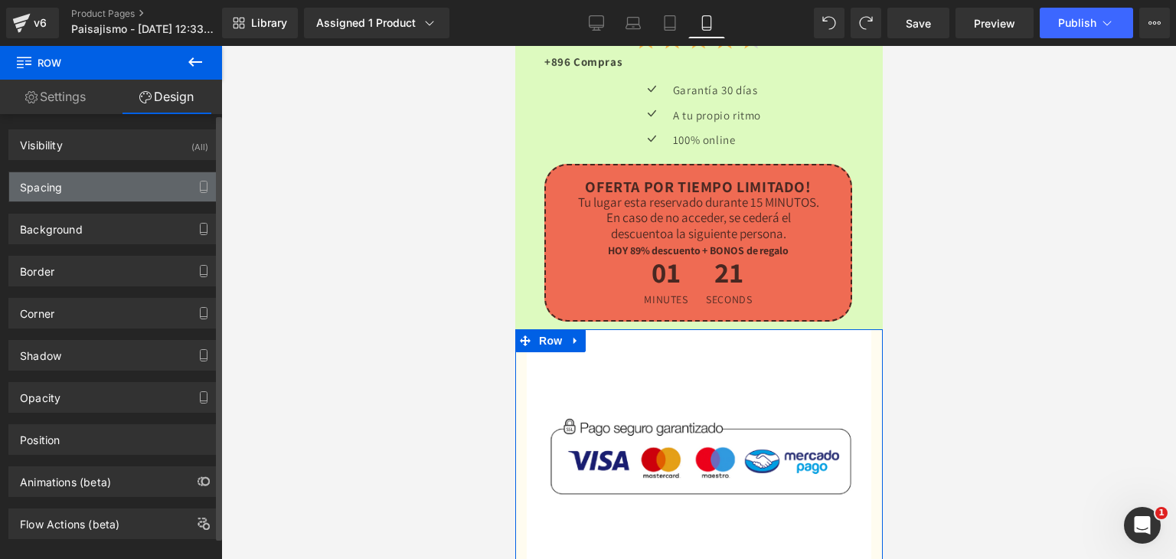
click at [83, 178] on div "Spacing" at bounding box center [114, 186] width 210 height 29
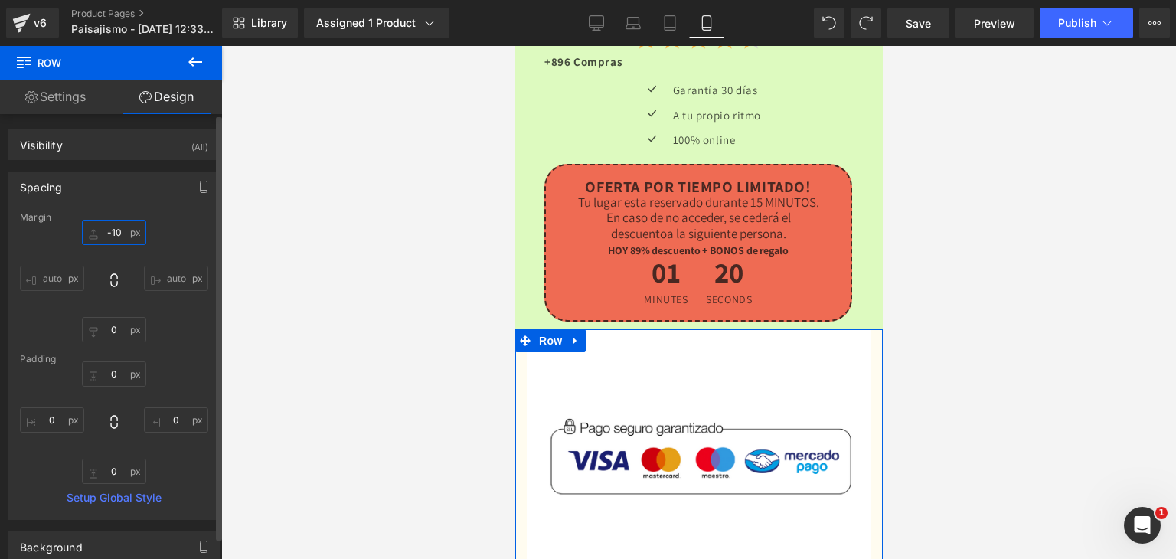
click at [122, 232] on input "-10" at bounding box center [114, 232] width 64 height 25
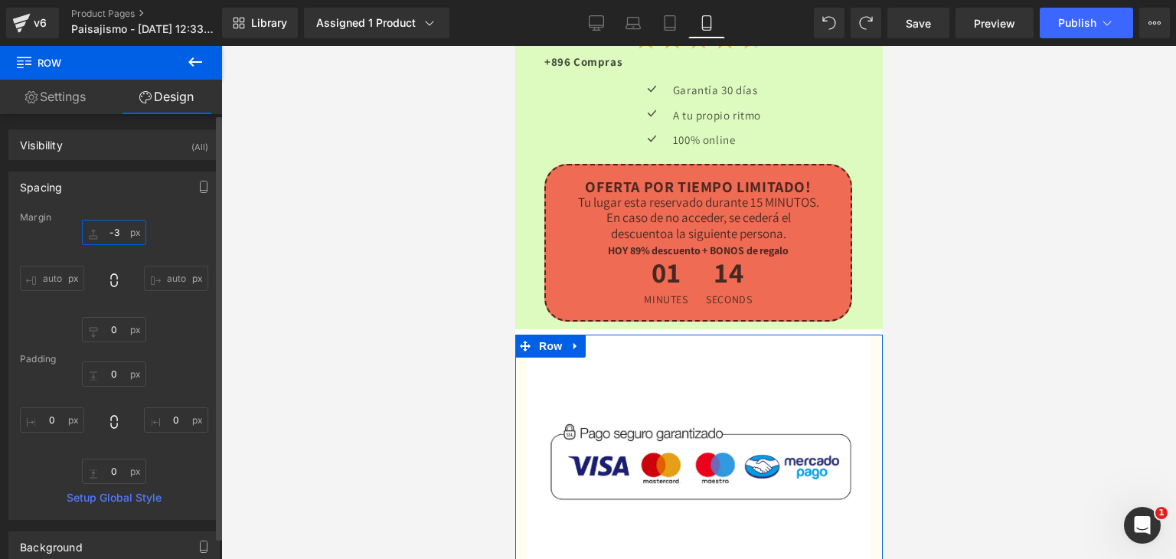
type input "-"
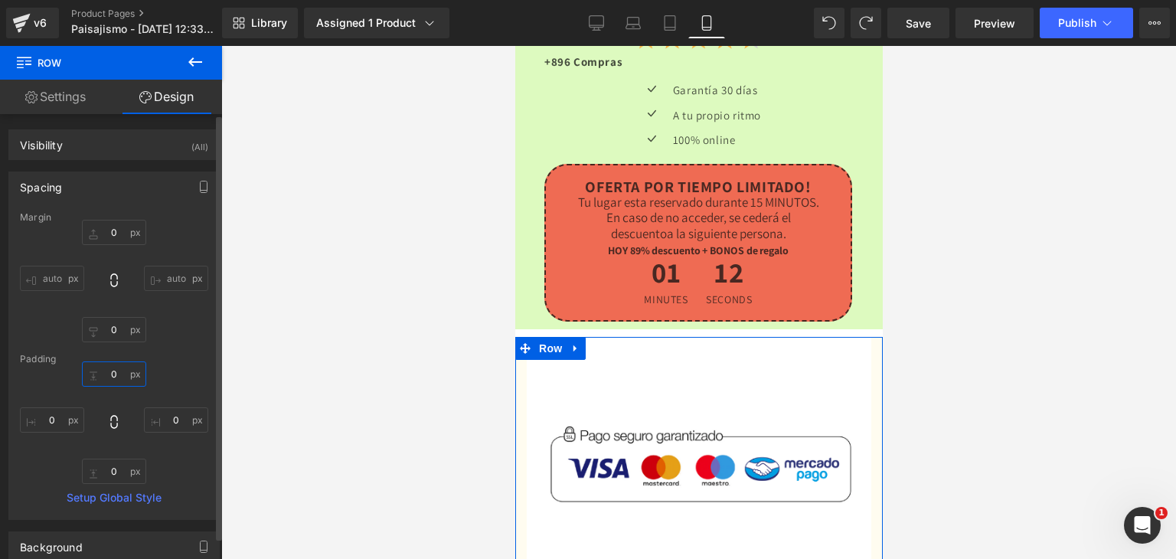
click at [126, 380] on input "0" at bounding box center [114, 373] width 64 height 25
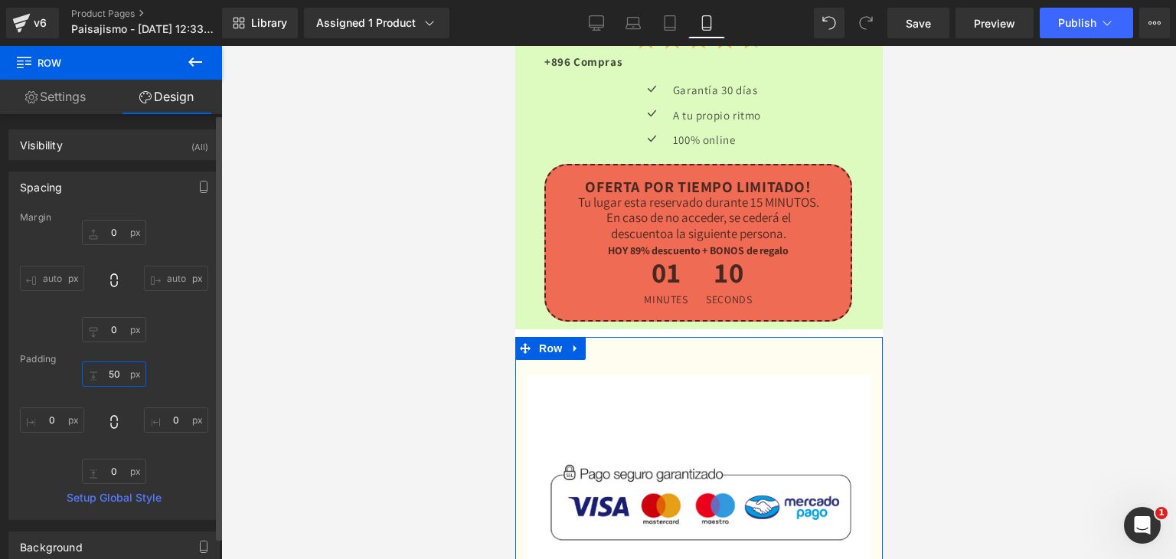
type input "5"
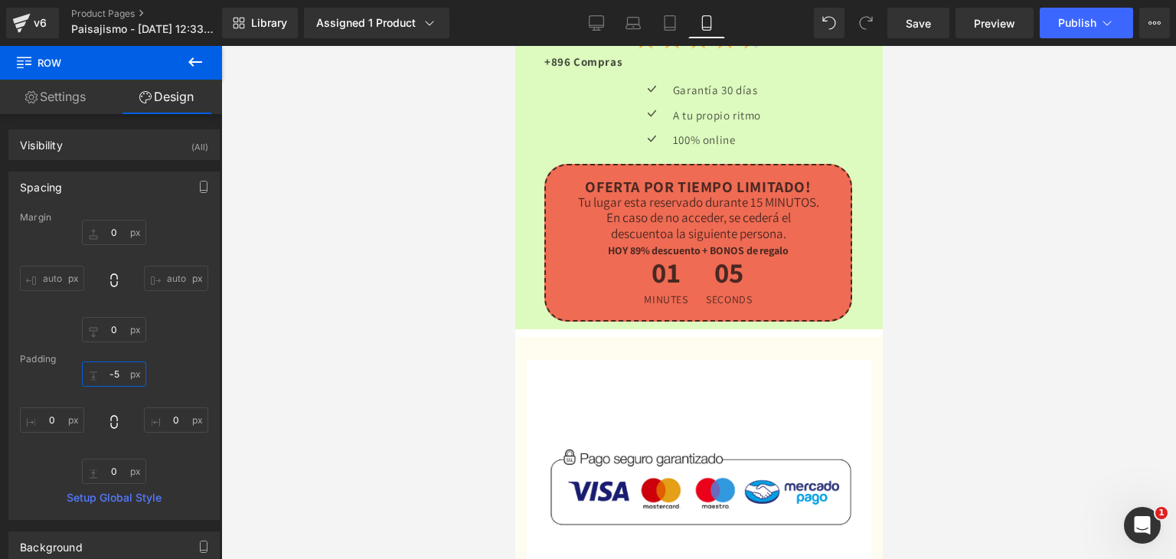
type input "-"
click at [404, 307] on div at bounding box center [698, 302] width 955 height 513
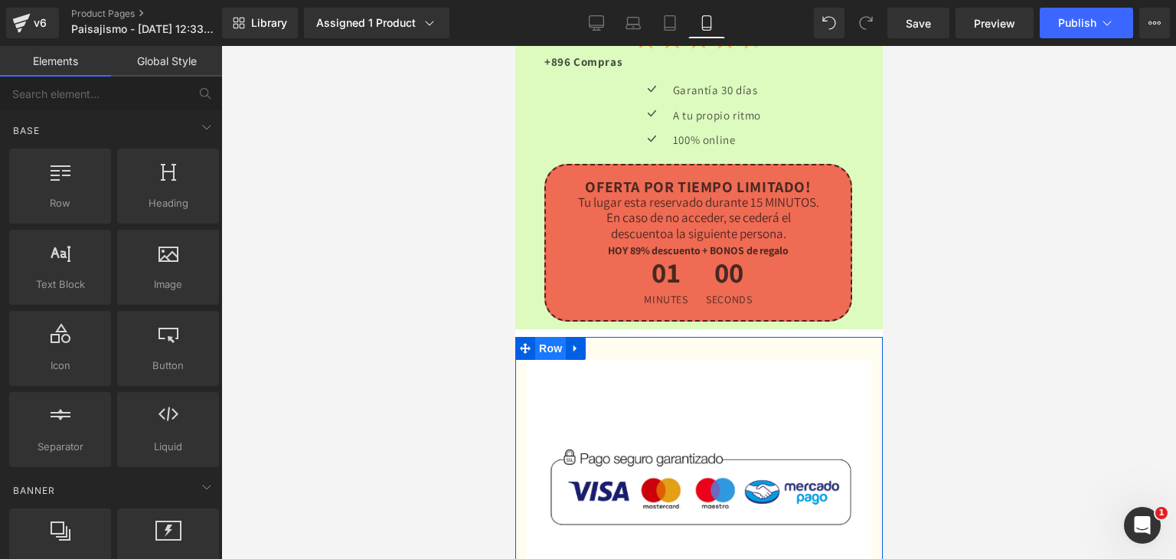
click at [544, 337] on span "Row" at bounding box center [549, 348] width 31 height 23
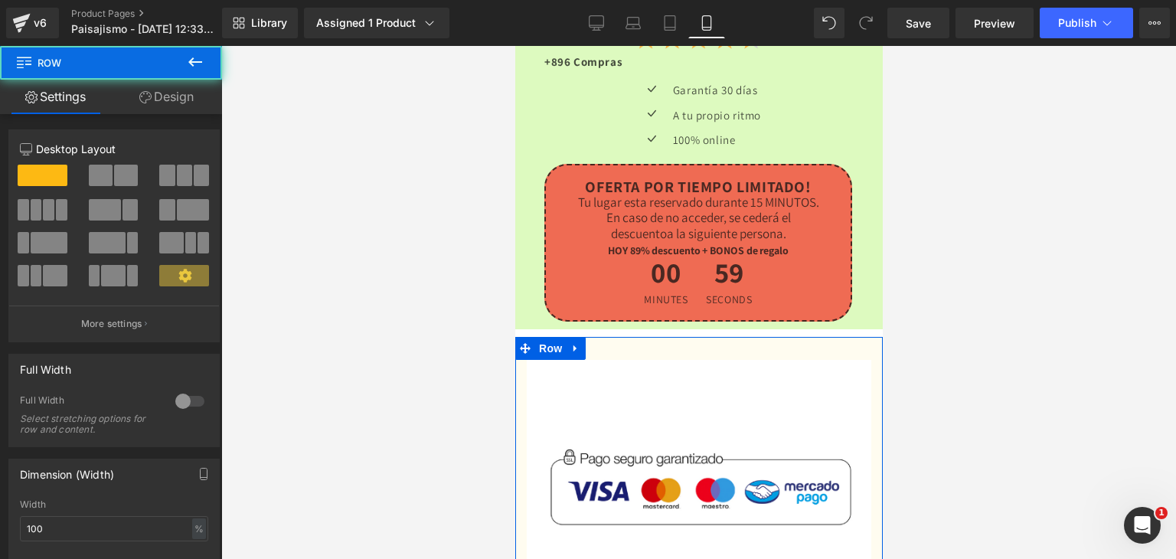
click at [169, 100] on link "Design" at bounding box center [166, 97] width 111 height 34
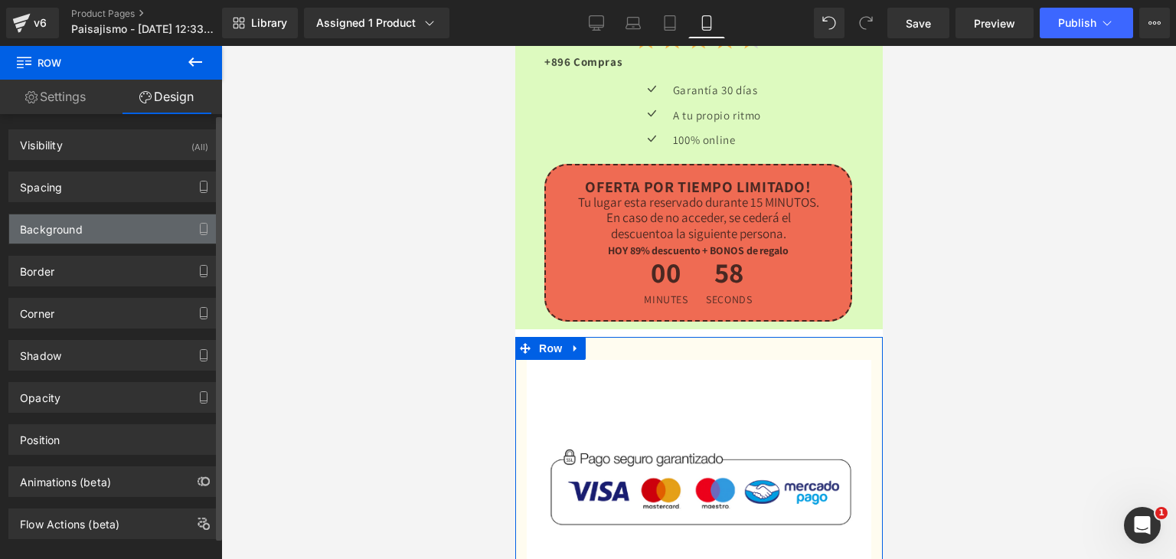
click at [72, 221] on div "Background" at bounding box center [51, 224] width 63 height 21
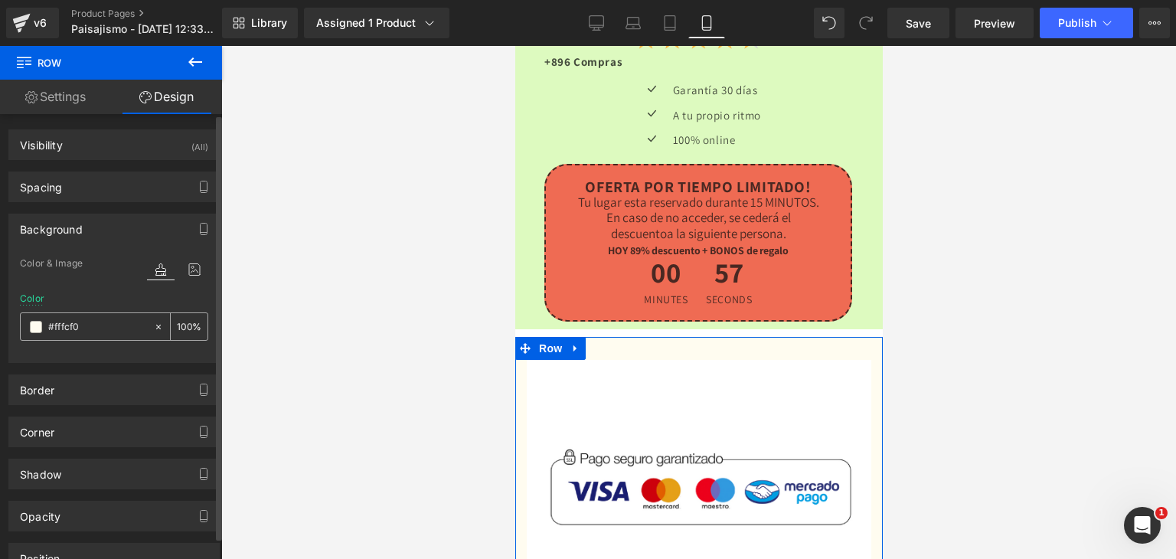
click at [34, 321] on span at bounding box center [36, 327] width 12 height 12
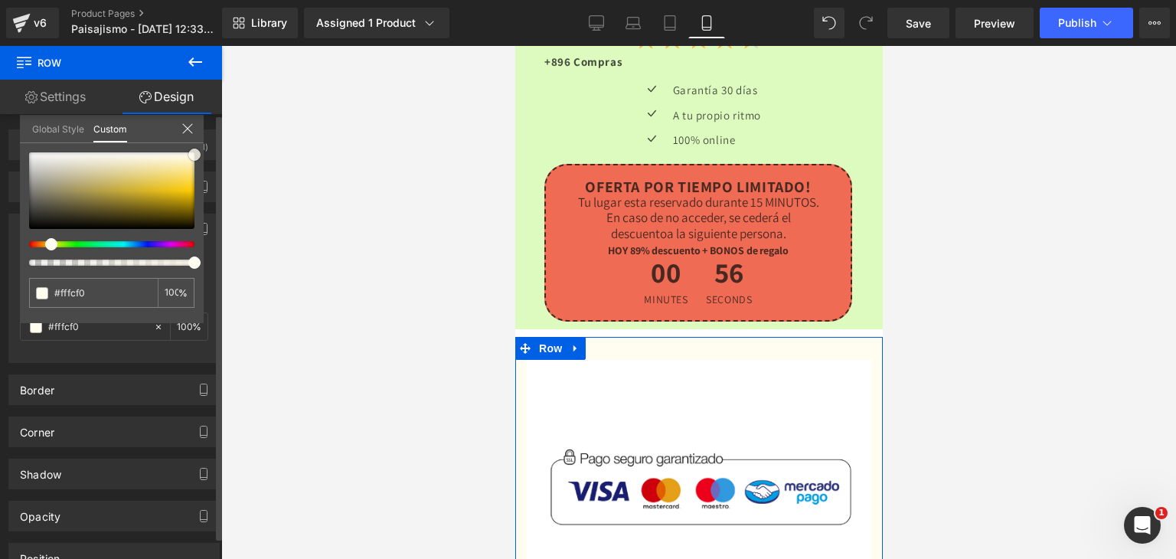
type input "#696553"
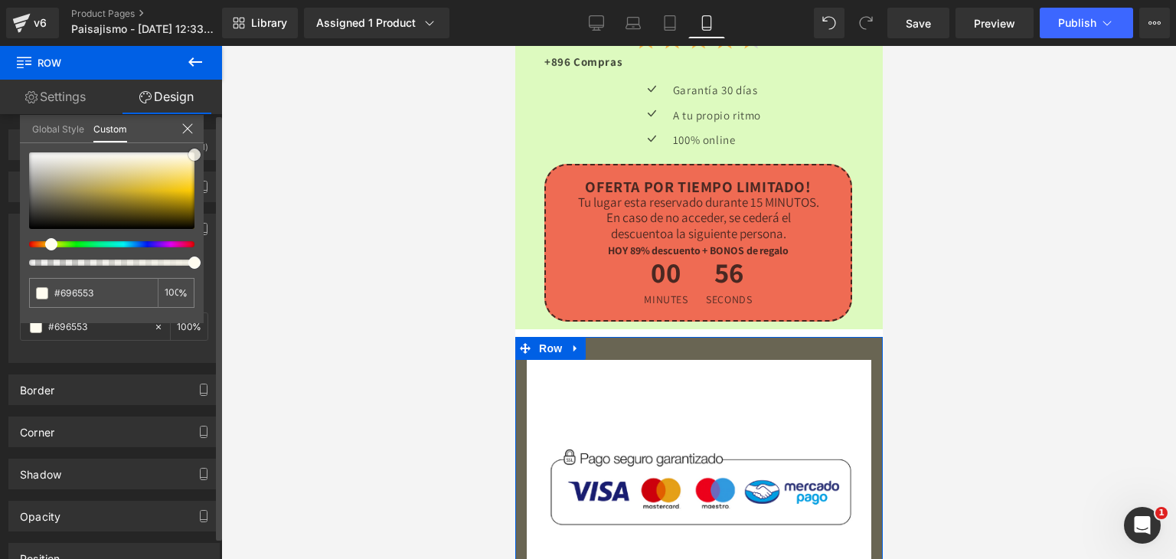
type input "#6c6855"
type input "#908d7d"
type input "#b7b7b7"
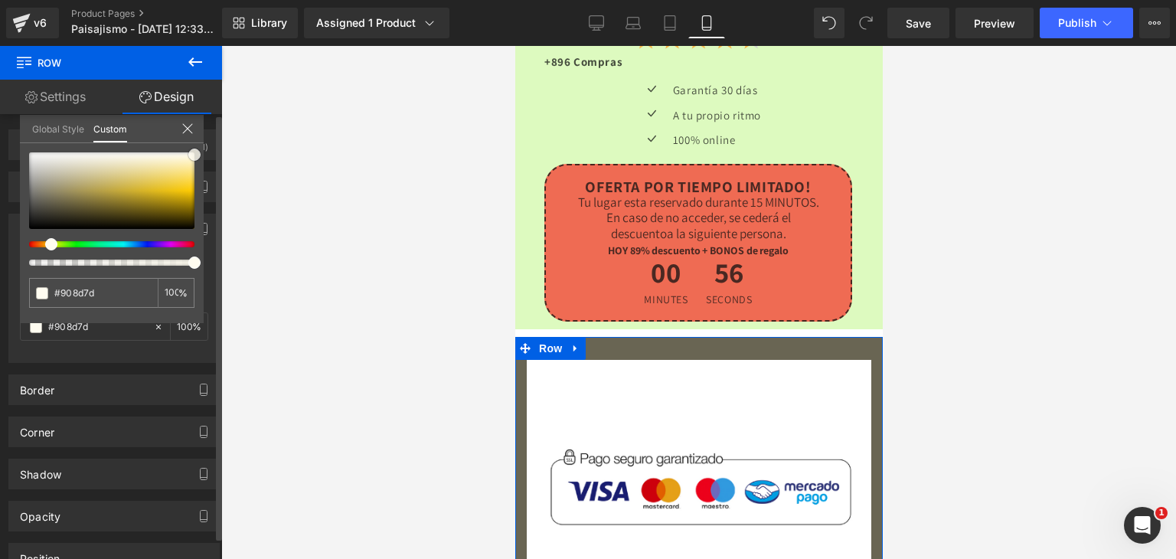
type input "#b7b7b7"
type input "#efefef"
type input "#ffffff"
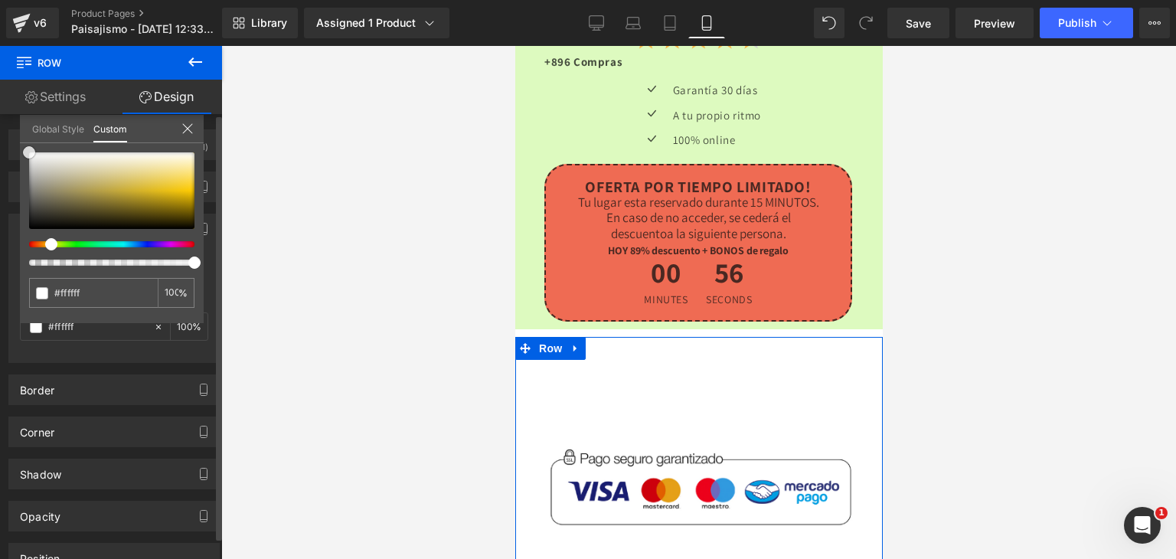
drag, startPoint x: 51, startPoint y: 200, endPoint x: 15, endPoint y: 135, distance: 74.0
click at [11, 202] on div "Background Color & Image color rgba(255, 255, 255, 1) Color #ffffff 100 % Image…" at bounding box center [114, 282] width 229 height 161
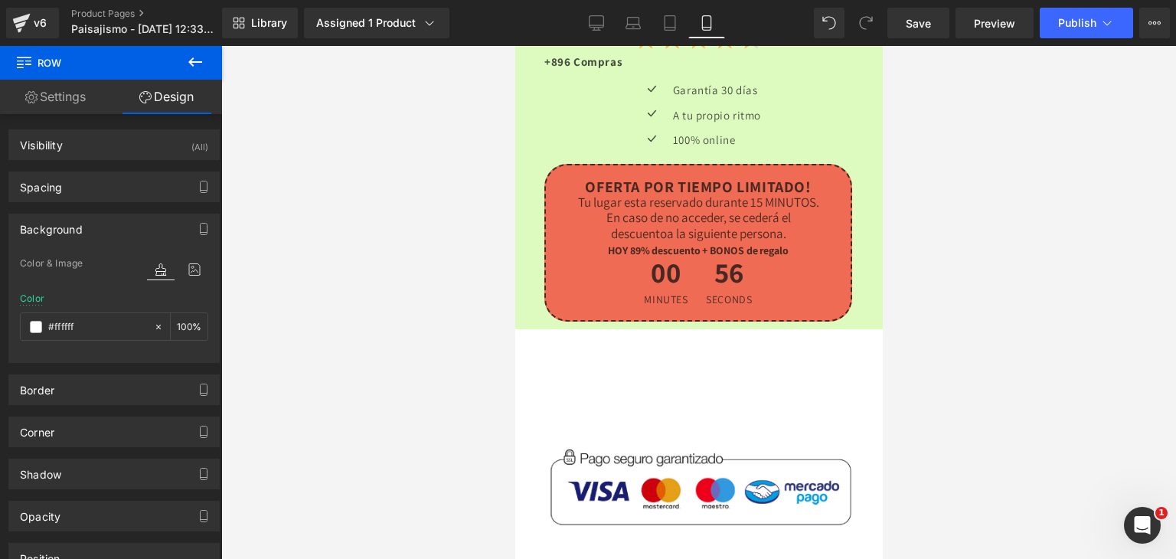
click at [377, 255] on div at bounding box center [698, 302] width 955 height 513
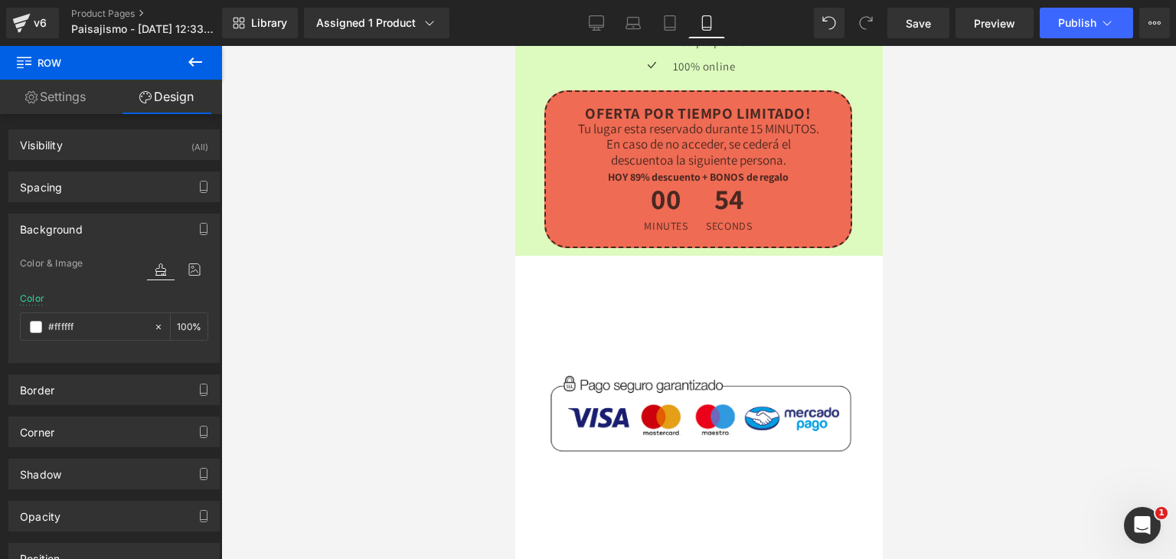
scroll to position [4171, 0]
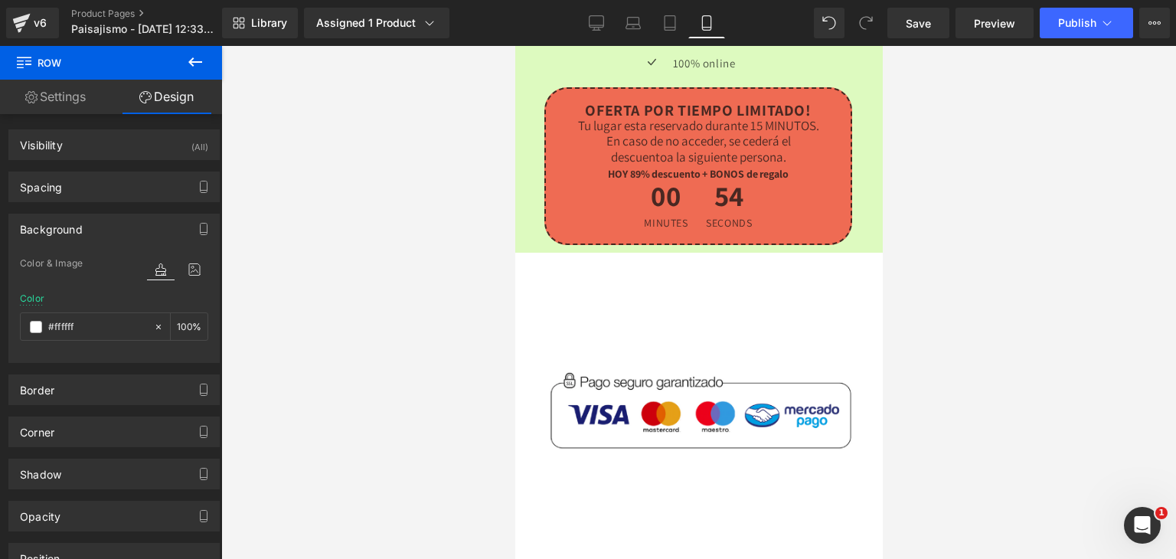
click at [1004, 390] on div at bounding box center [698, 302] width 955 height 513
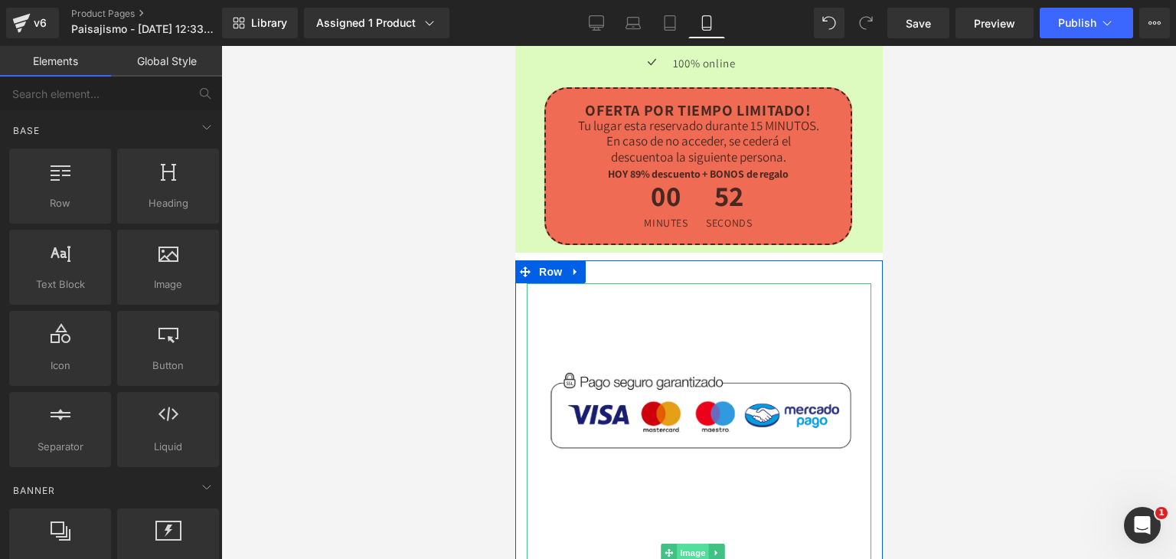
click at [691, 544] on span "Image" at bounding box center [693, 553] width 32 height 18
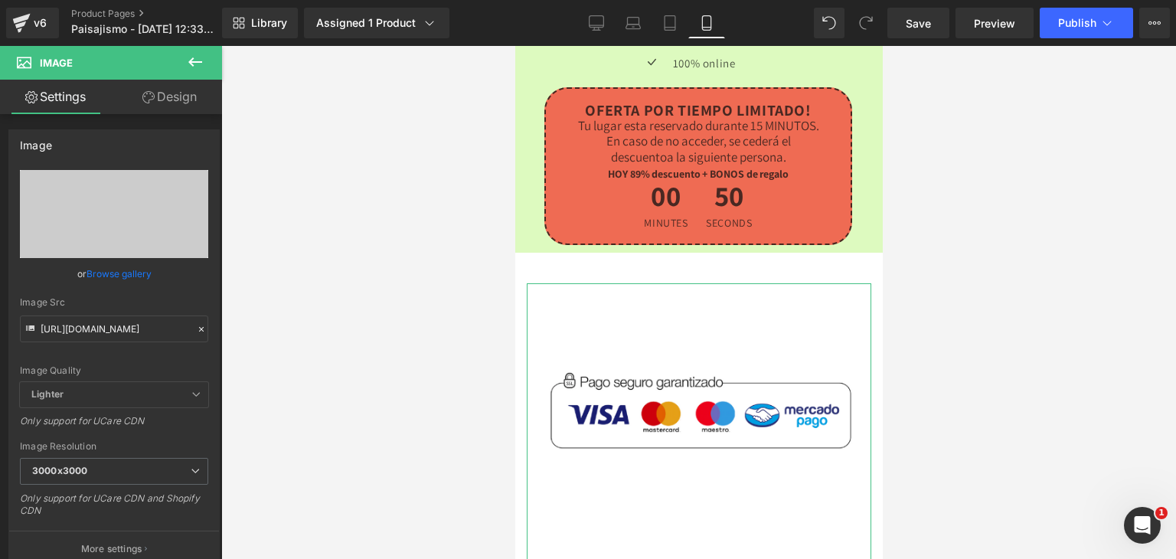
click at [186, 98] on link "Design" at bounding box center [169, 97] width 111 height 34
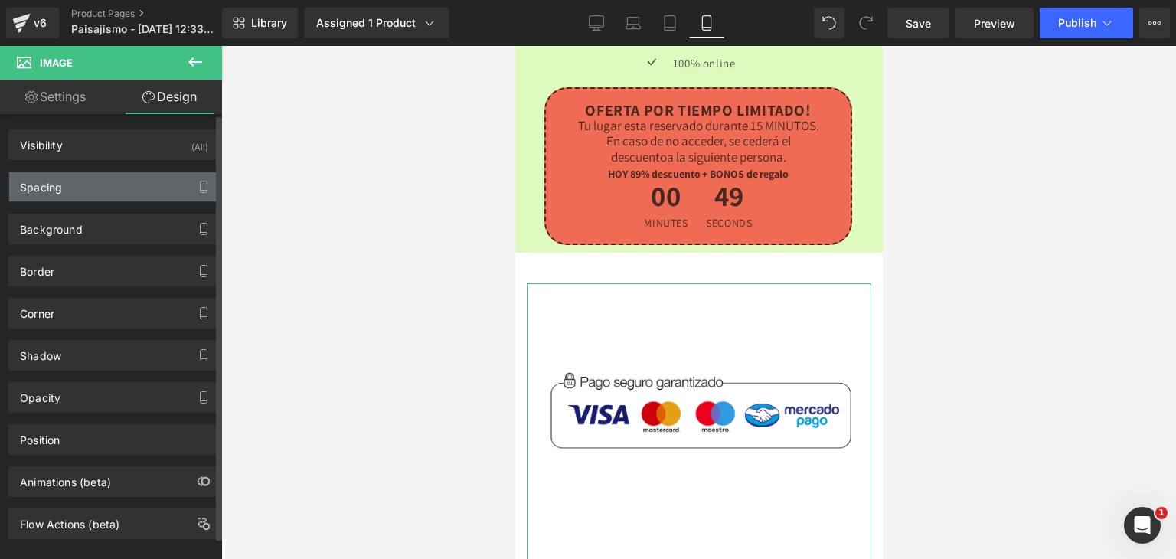
click at [72, 190] on div "Spacing" at bounding box center [114, 186] width 210 height 29
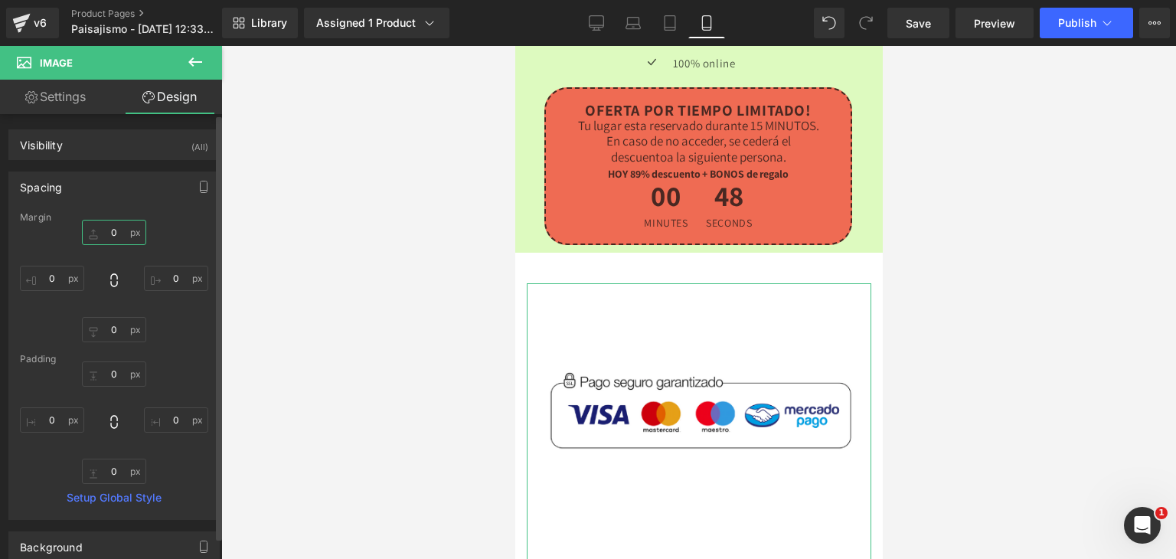
click at [119, 227] on input "0" at bounding box center [114, 232] width 64 height 25
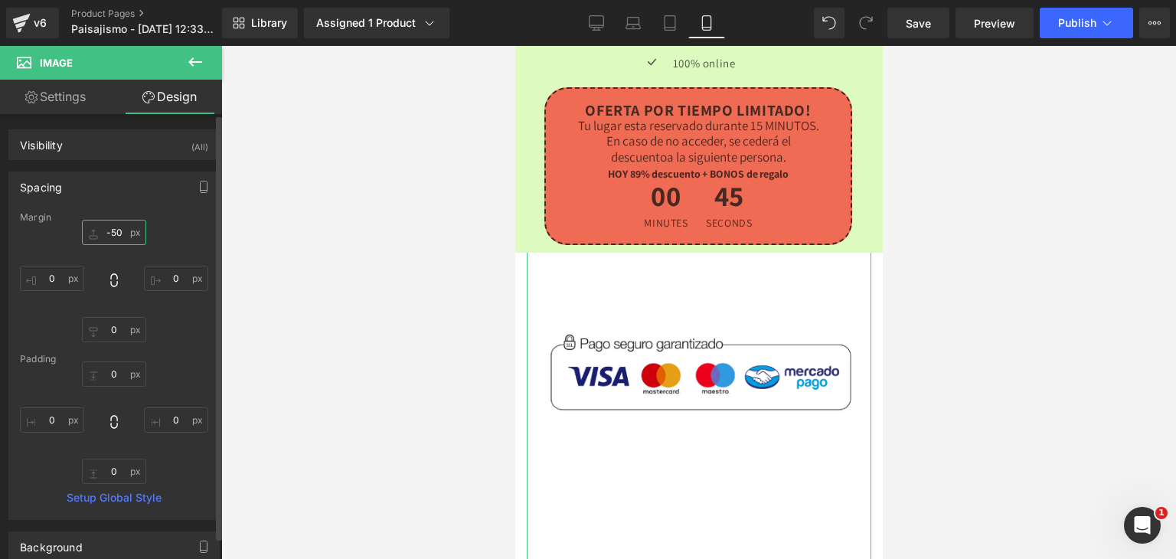
click at [119, 227] on input "-50" at bounding box center [114, 232] width 64 height 25
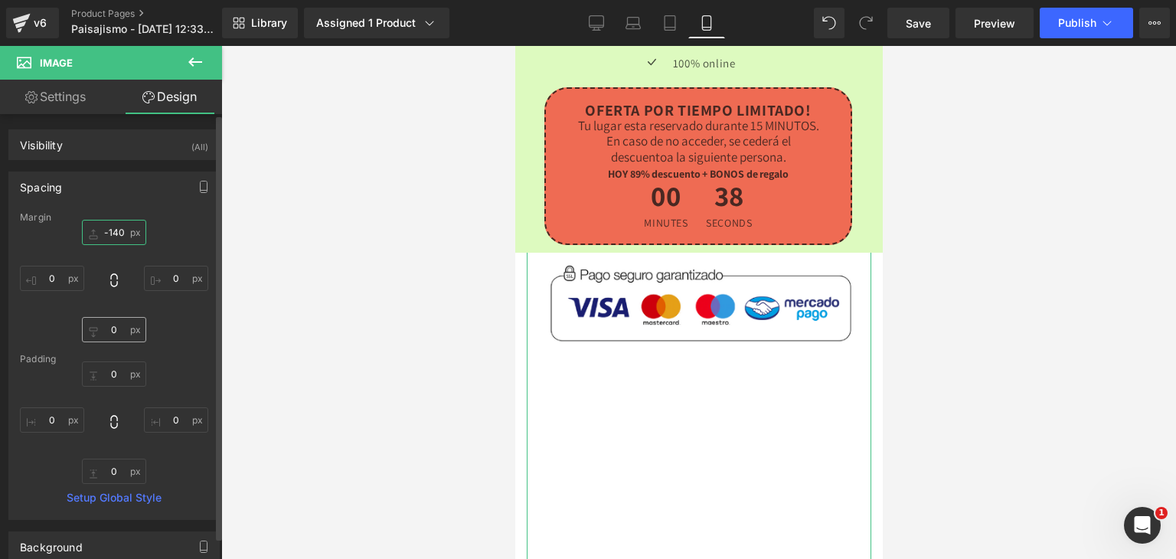
type input "-140"
click at [115, 338] on input "0" at bounding box center [114, 329] width 64 height 25
type input "-450"
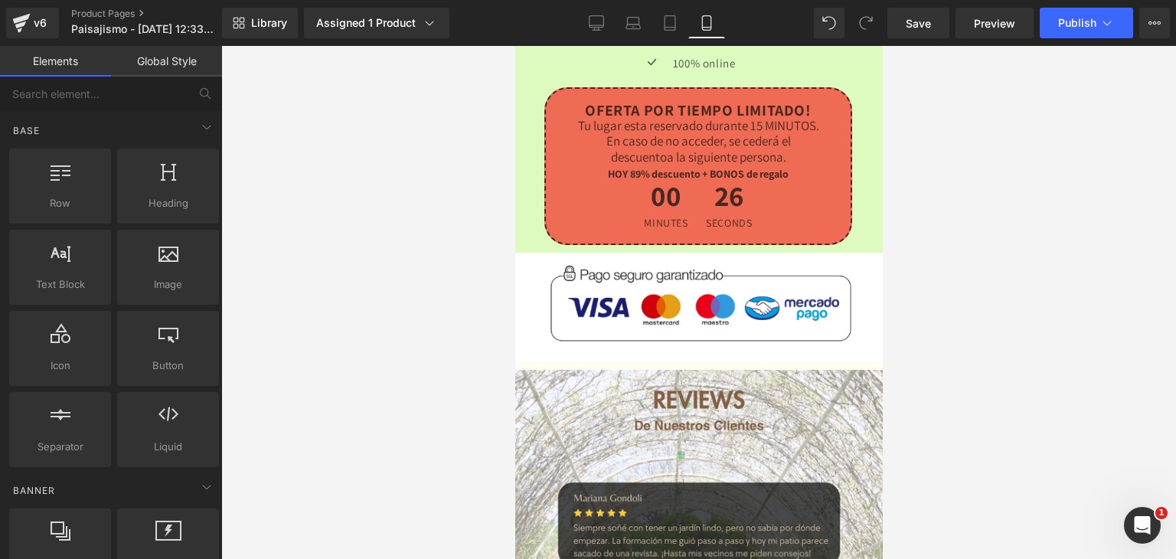
click at [378, 344] on div at bounding box center [698, 302] width 955 height 513
click at [858, 283] on div "Image" at bounding box center [697, 326] width 367 height 87
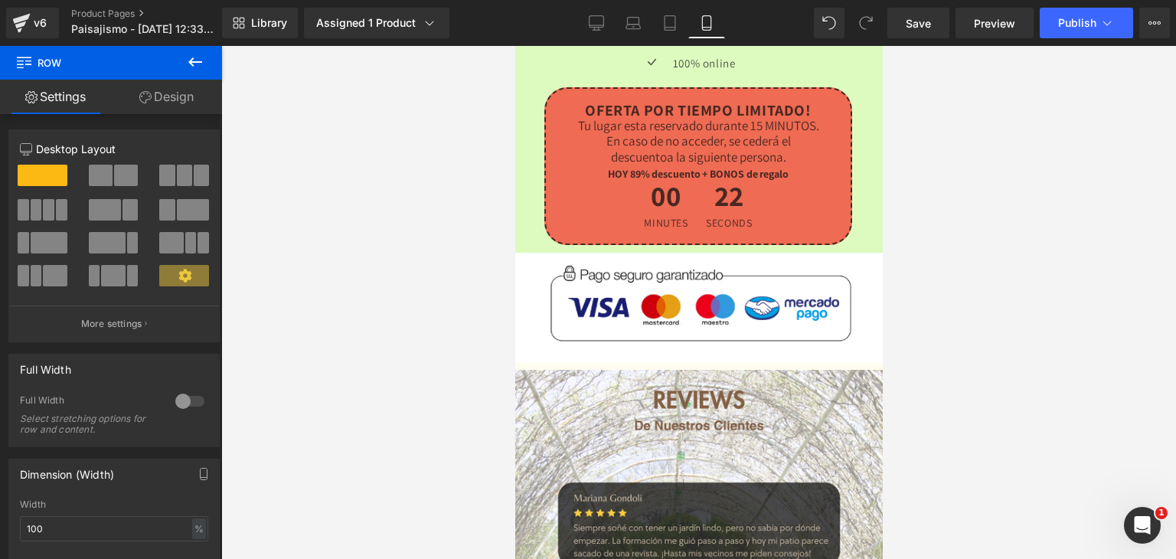
click at [491, 151] on div at bounding box center [698, 302] width 955 height 513
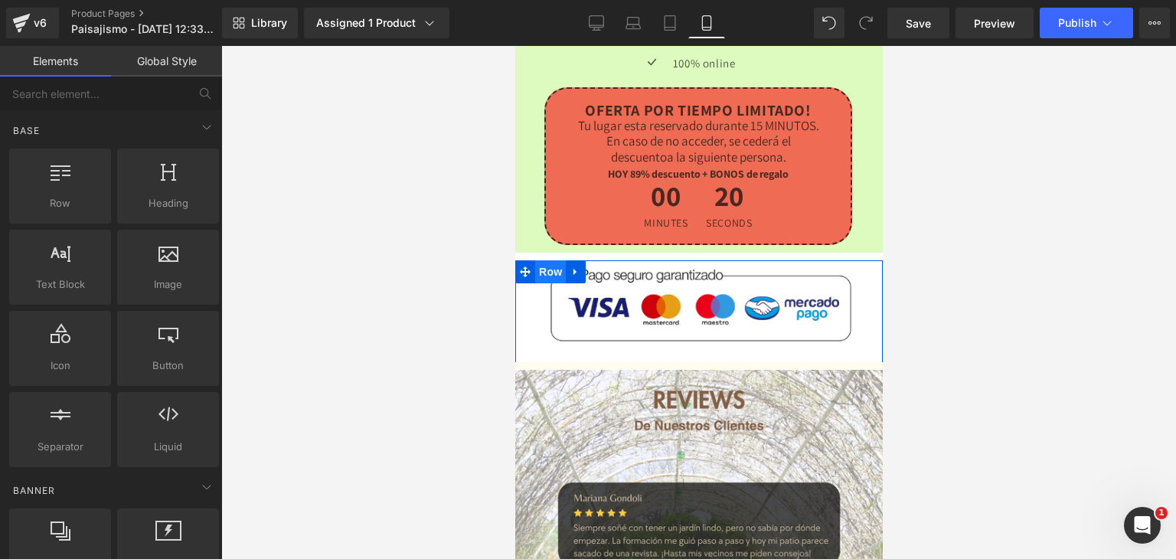
click at [559, 260] on span "Row" at bounding box center [549, 271] width 31 height 23
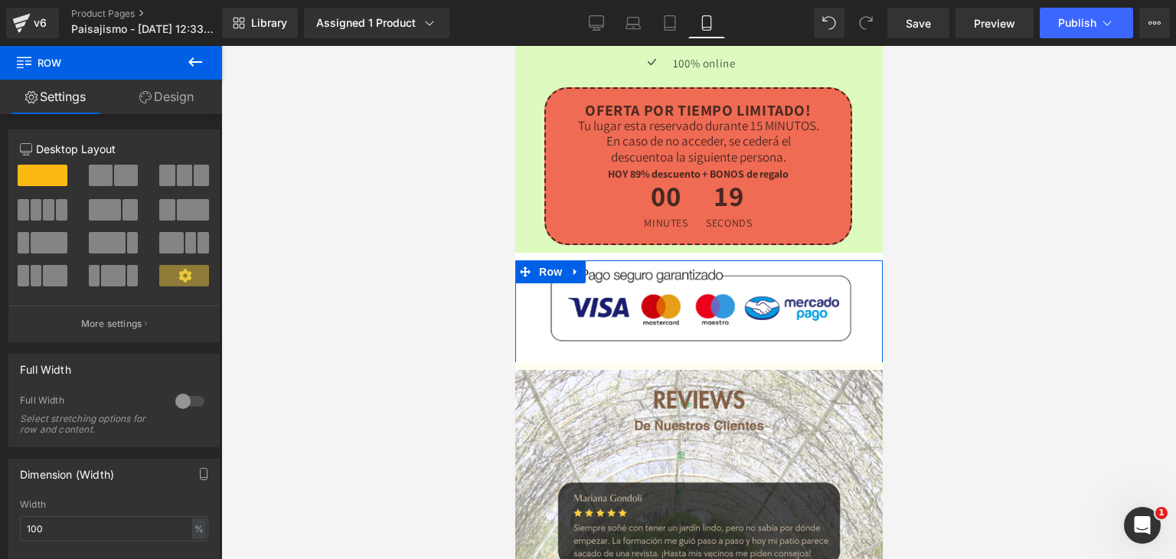
click at [191, 87] on link "Design" at bounding box center [166, 97] width 111 height 34
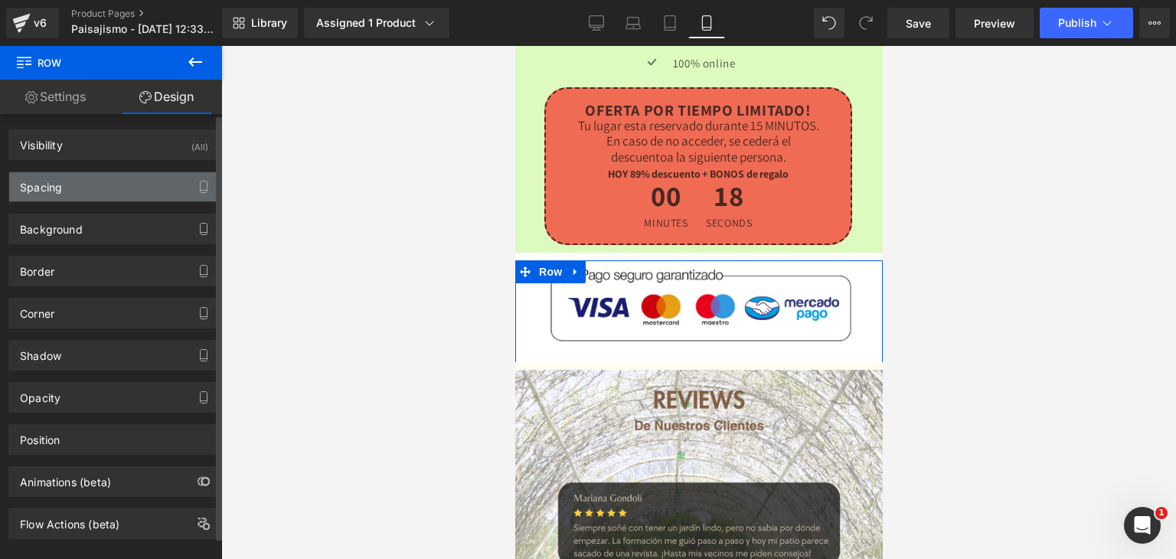
click at [53, 178] on div "Spacing" at bounding box center [41, 182] width 42 height 21
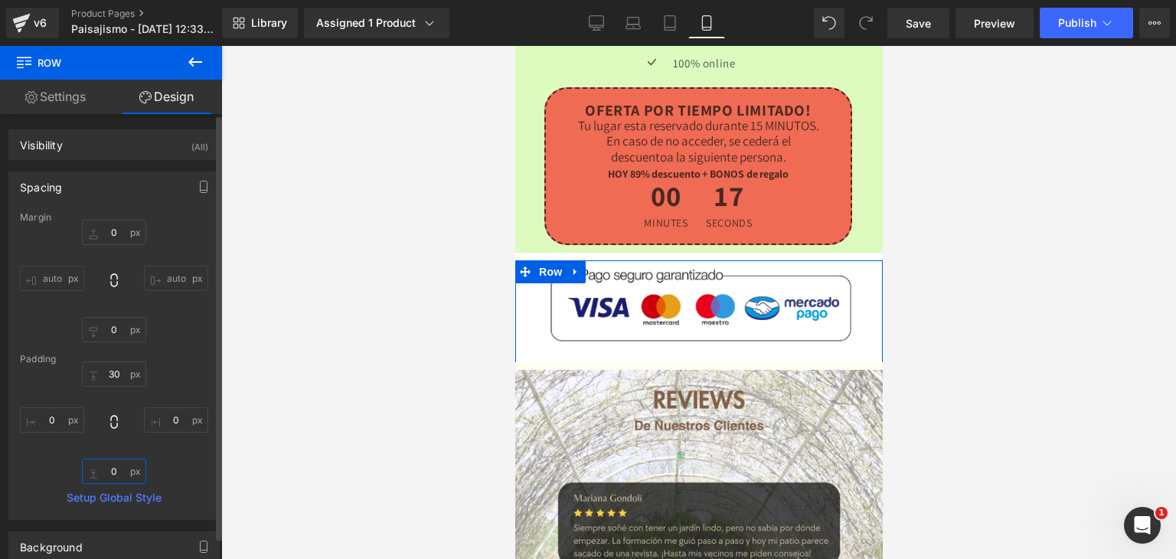
click at [118, 475] on input "0" at bounding box center [114, 471] width 64 height 25
type input "-20"
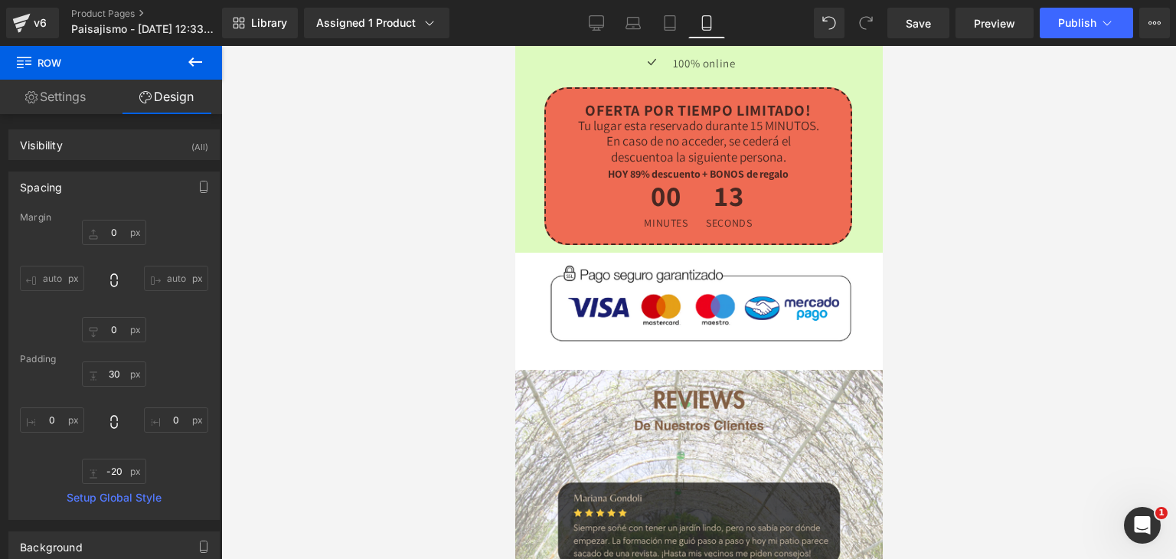
click at [389, 405] on div at bounding box center [698, 302] width 955 height 513
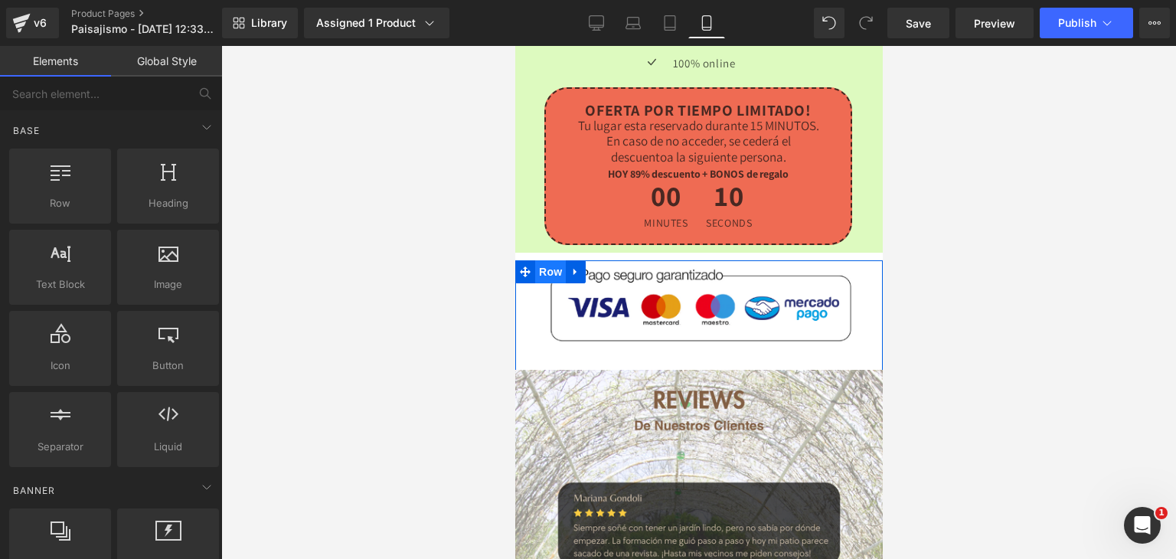
click at [540, 260] on span "Row" at bounding box center [549, 271] width 31 height 23
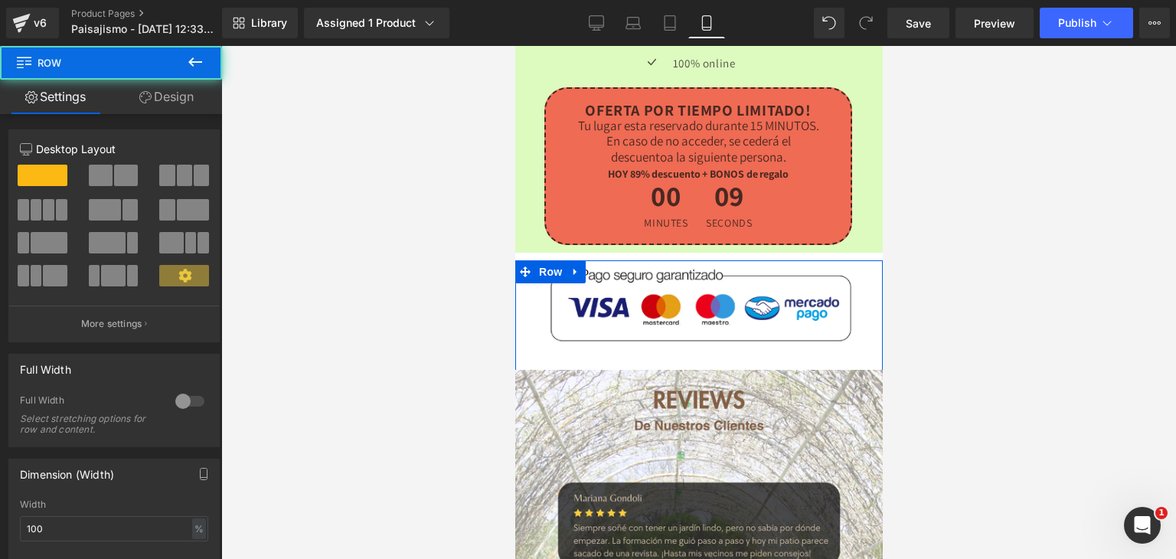
click at [170, 82] on link "Design" at bounding box center [166, 97] width 111 height 34
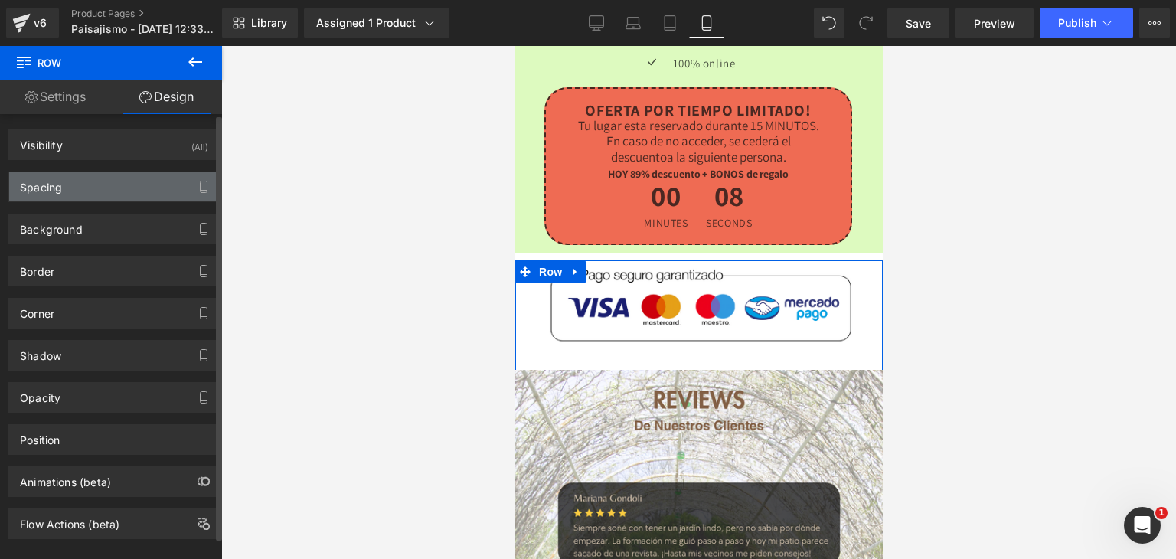
click at [48, 194] on div "Spacing" at bounding box center [114, 186] width 210 height 29
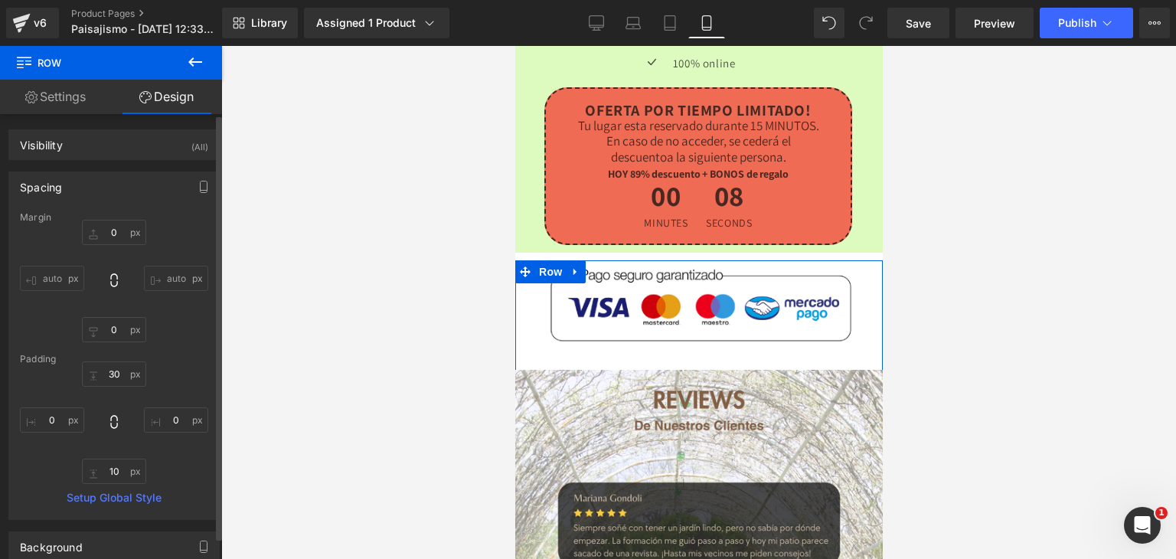
click at [58, 178] on div "Spacing" at bounding box center [41, 182] width 42 height 21
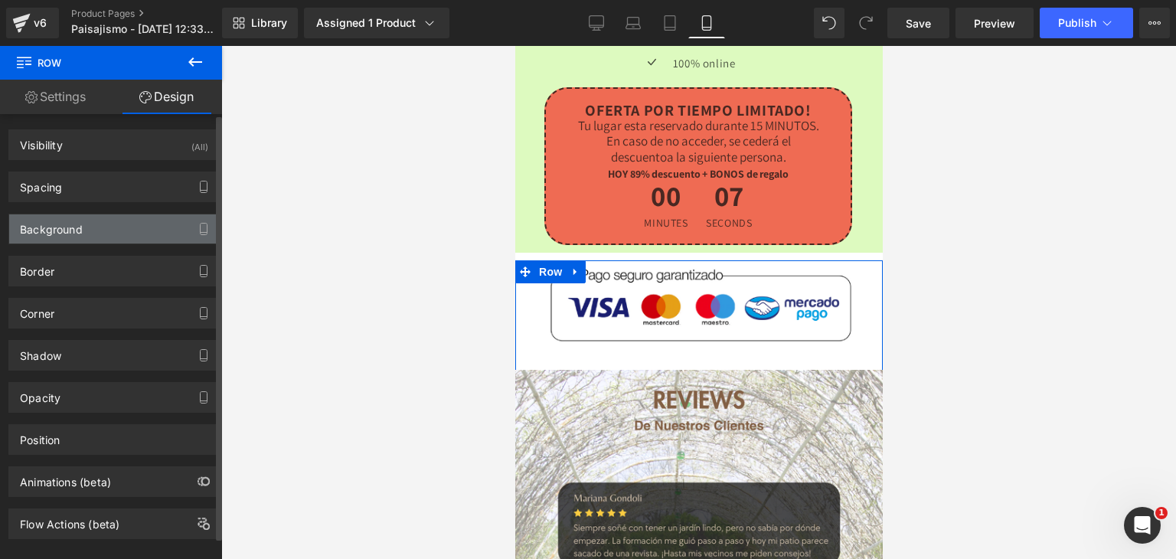
click at [60, 230] on div "Background" at bounding box center [51, 224] width 63 height 21
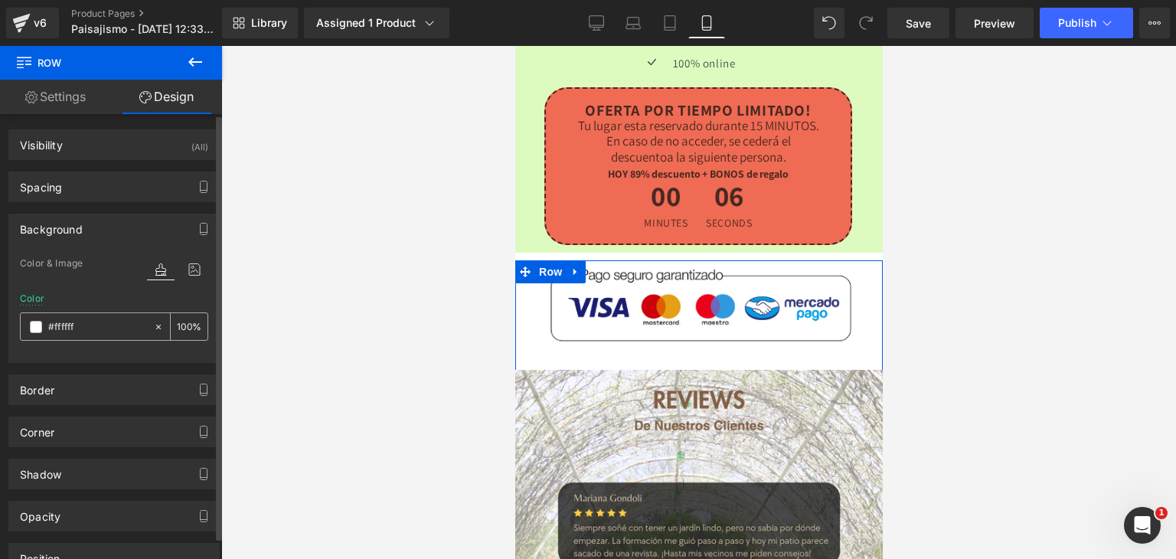
click at [34, 333] on div "#ffffff" at bounding box center [87, 326] width 132 height 27
click at [34, 328] on span at bounding box center [36, 327] width 12 height 12
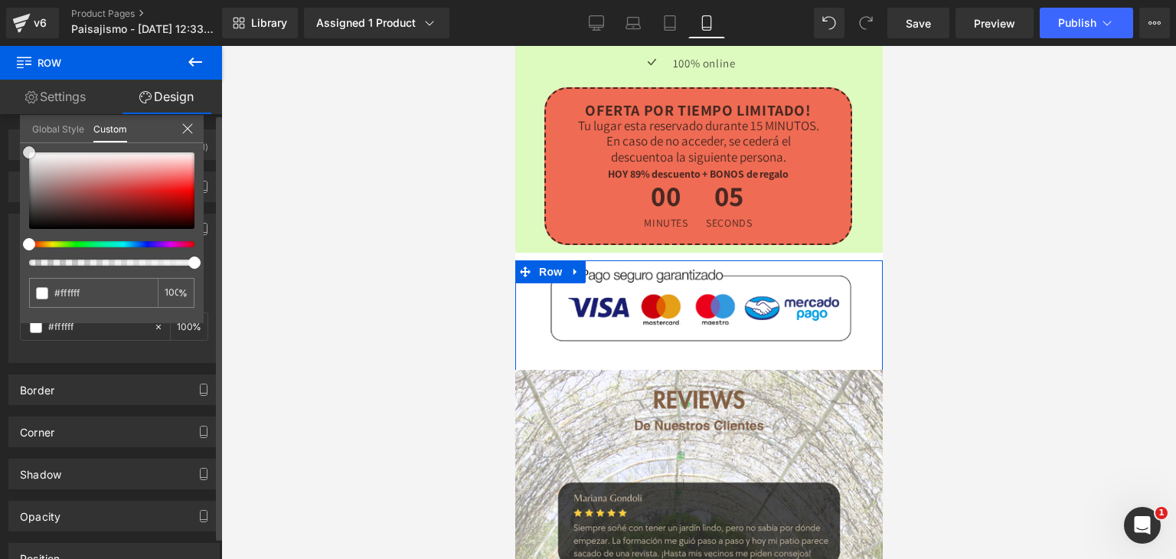
type input "#6e5858"
type input "#735e5e"
type input "#867272"
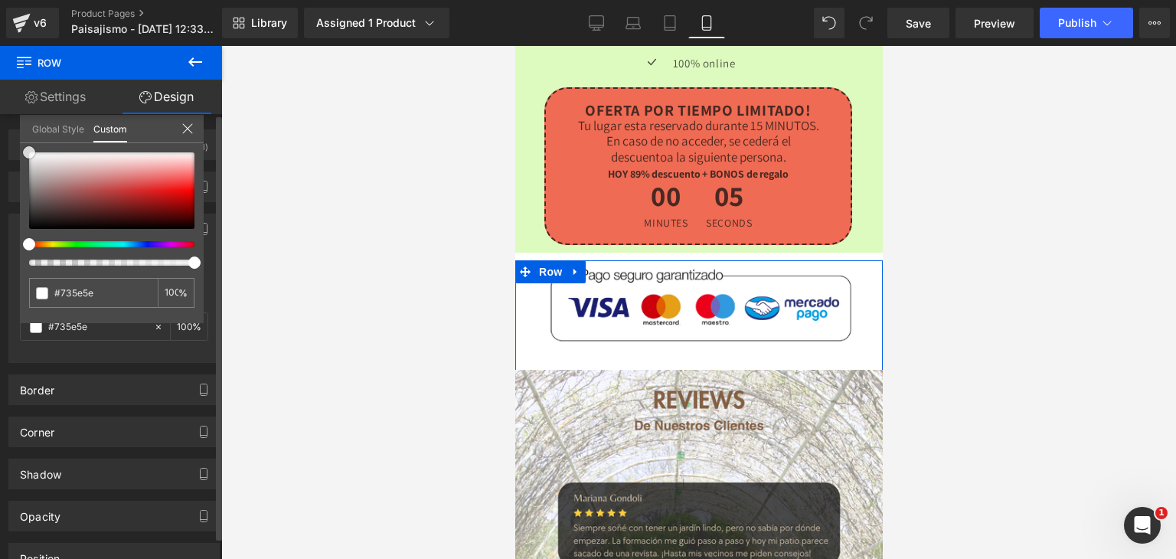
type input "#867272"
type input "#a09696"
type input "#c5c3c3"
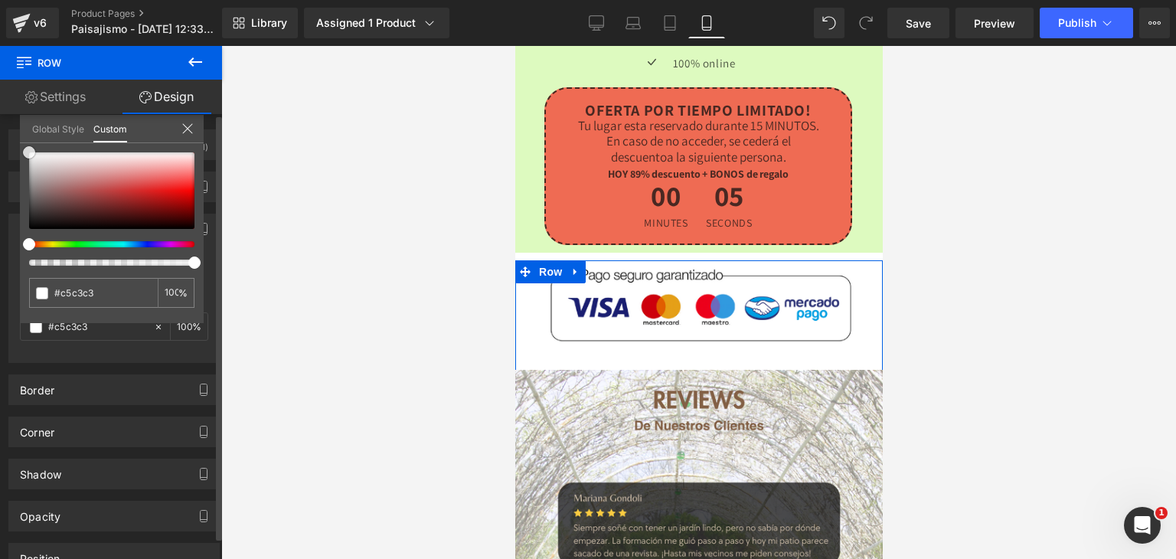
type input "#e5e5e5"
type input "#fcfcfc"
type input "#ffffff"
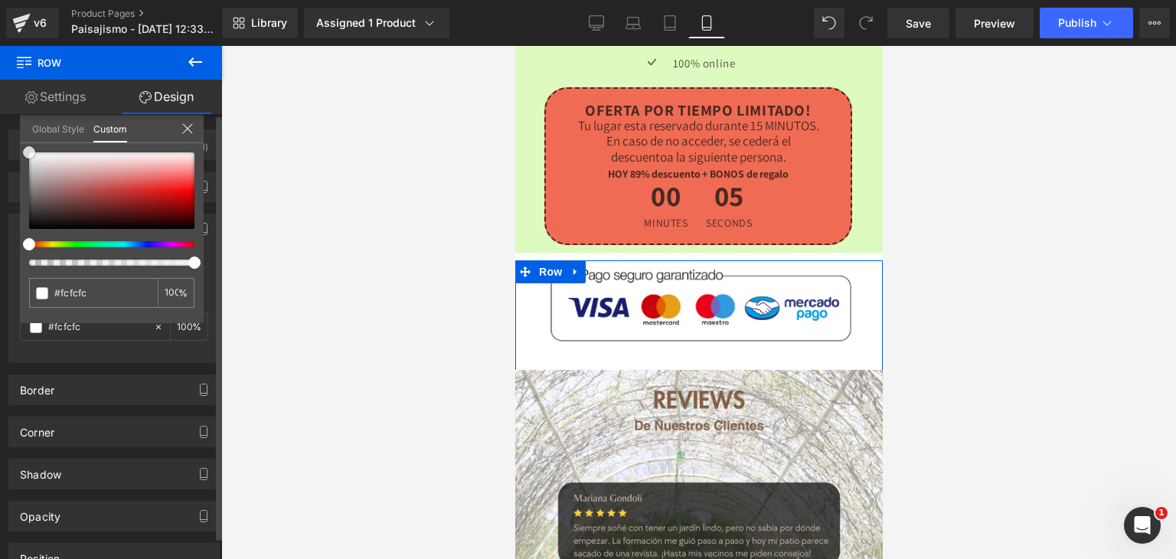
type input "#ffffff"
drag, startPoint x: 34, startPoint y: 172, endPoint x: 21, endPoint y: 142, distance: 33.3
click at [20, 143] on div "#ffffff 100 %" at bounding box center [112, 152] width 184 height 18
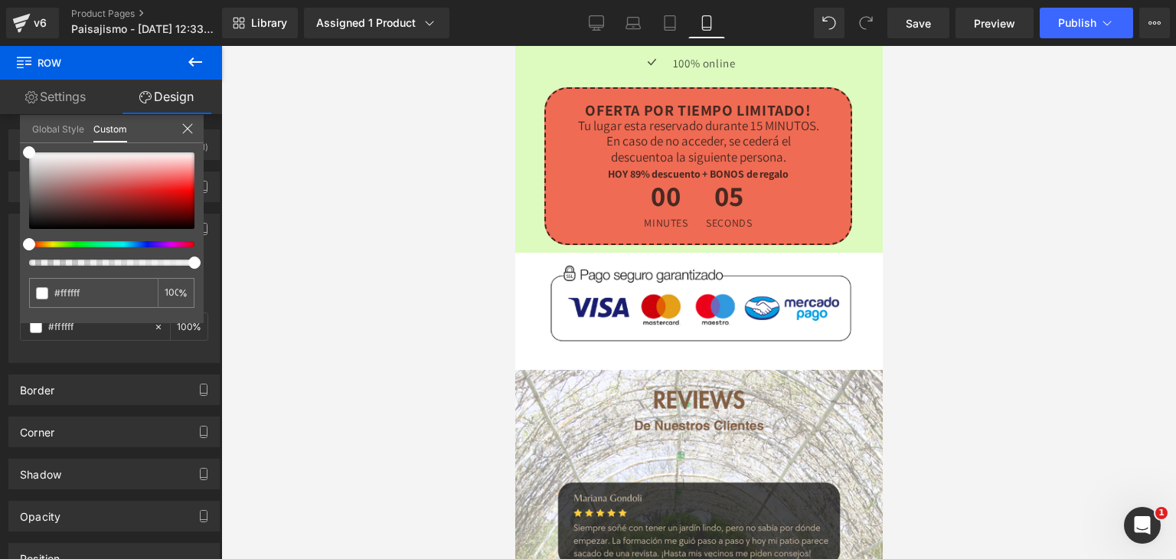
click at [257, 209] on div at bounding box center [698, 302] width 955 height 513
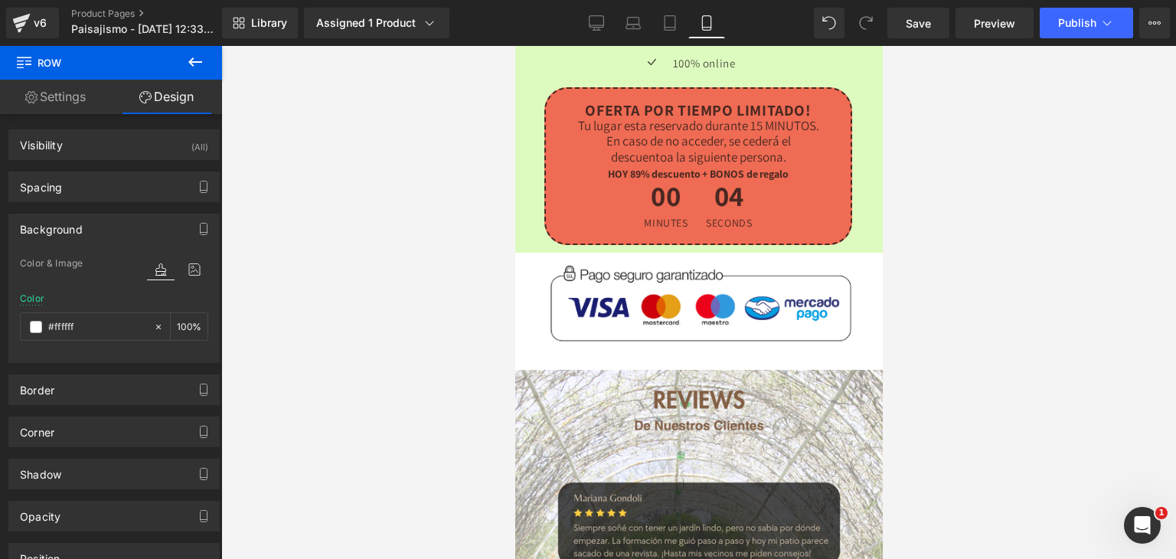
click at [257, 209] on div at bounding box center [698, 302] width 955 height 513
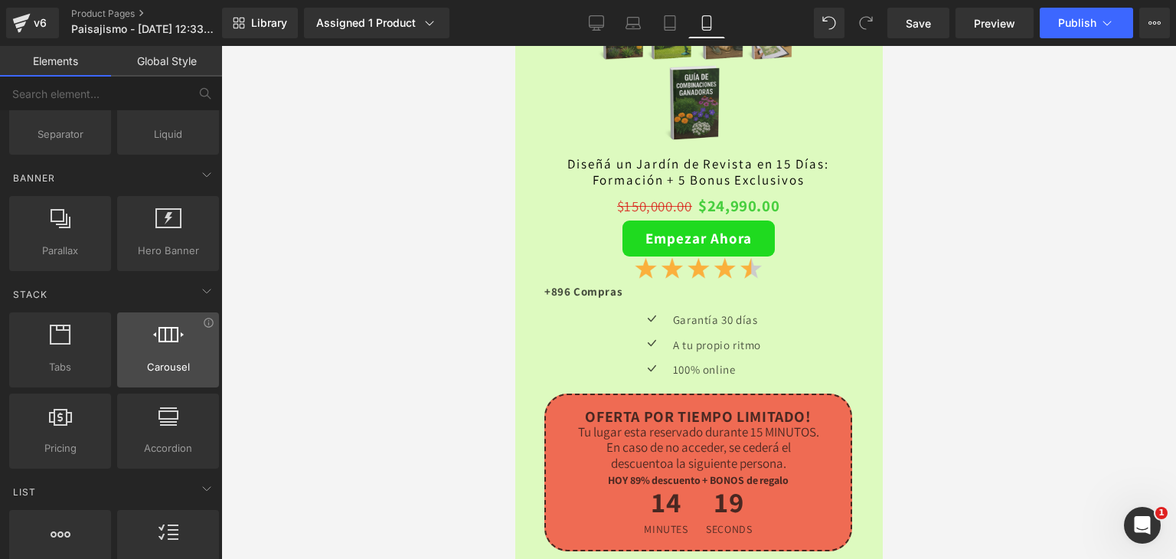
scroll to position [0, 0]
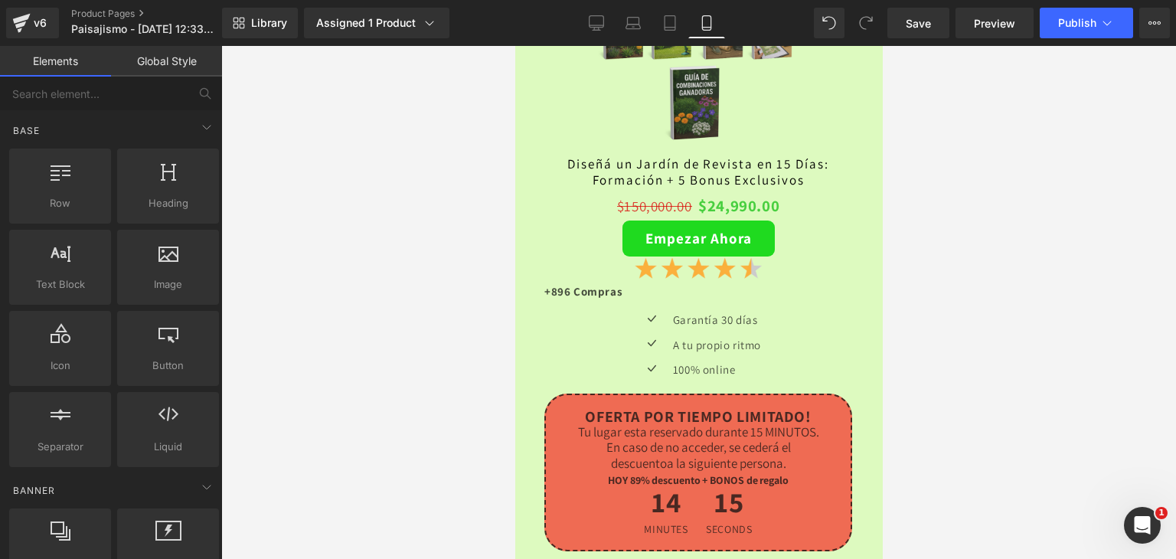
click at [453, 349] on div at bounding box center [698, 302] width 955 height 513
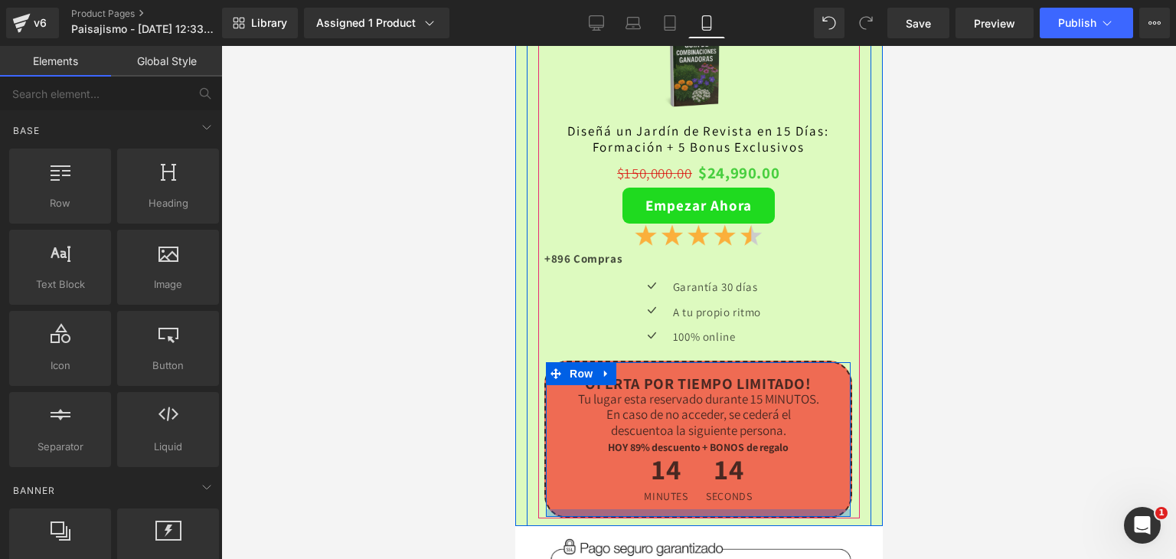
scroll to position [3942, 0]
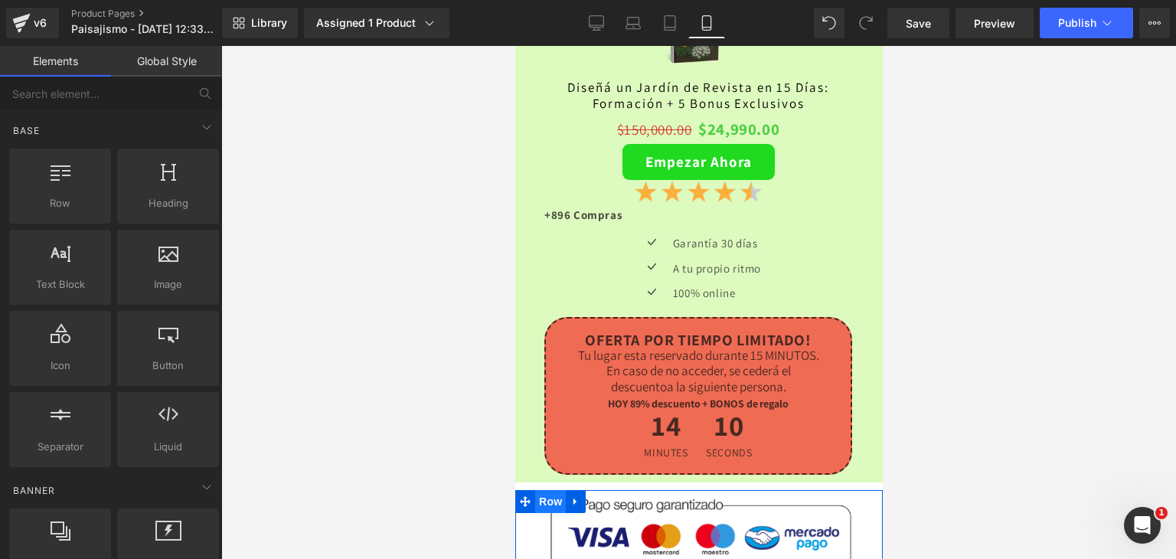
click at [547, 490] on span "Row" at bounding box center [549, 501] width 31 height 23
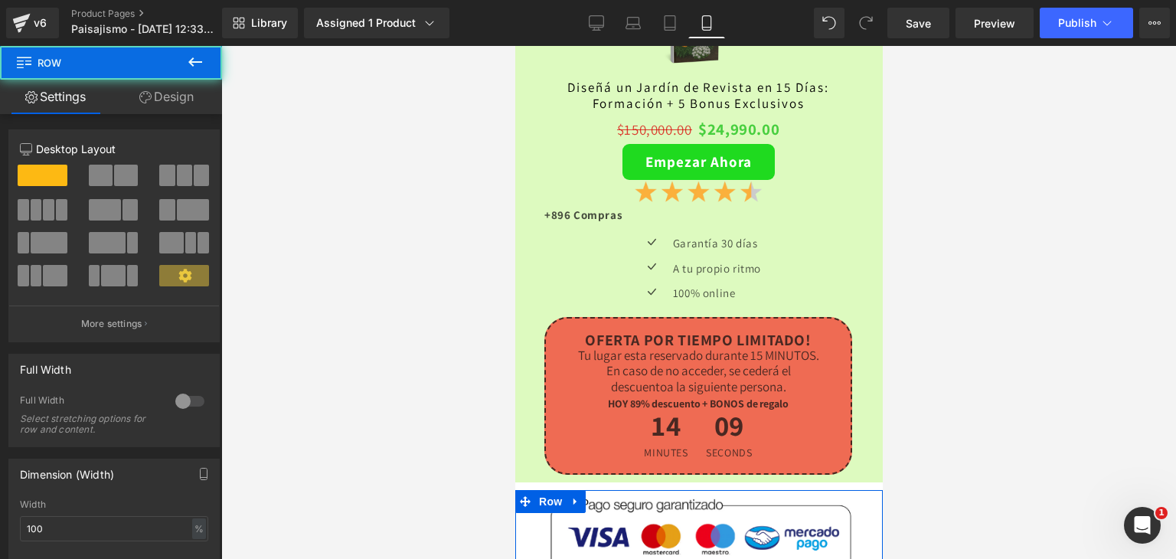
drag, startPoint x: 150, startPoint y: 93, endPoint x: 132, endPoint y: 174, distance: 83.2
click at [150, 93] on link "Design" at bounding box center [166, 97] width 111 height 34
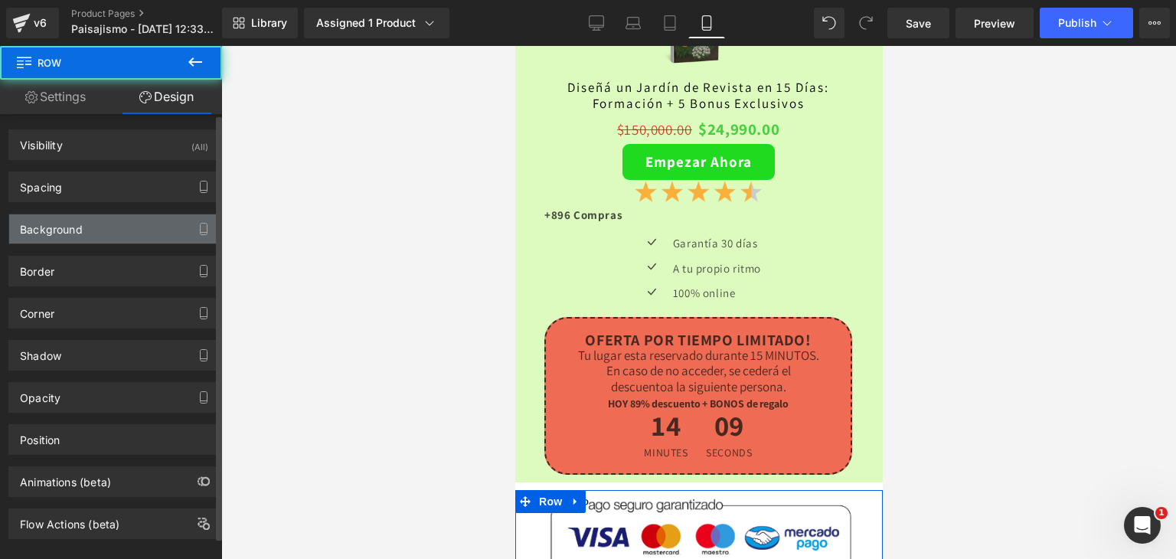
type input "#ffffff"
type input "100"
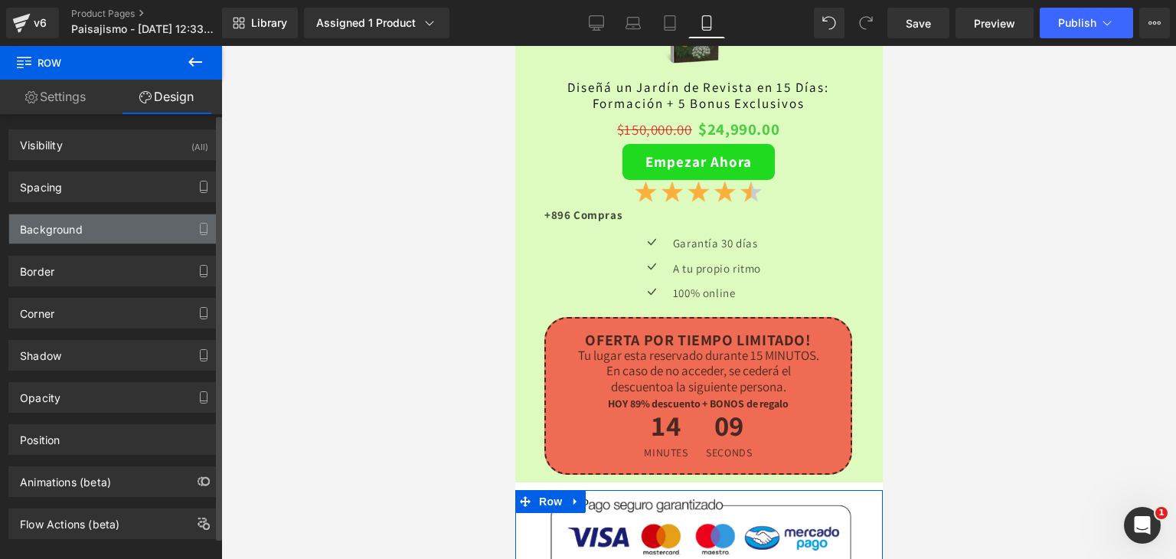
click at [77, 230] on div "Background" at bounding box center [51, 224] width 63 height 21
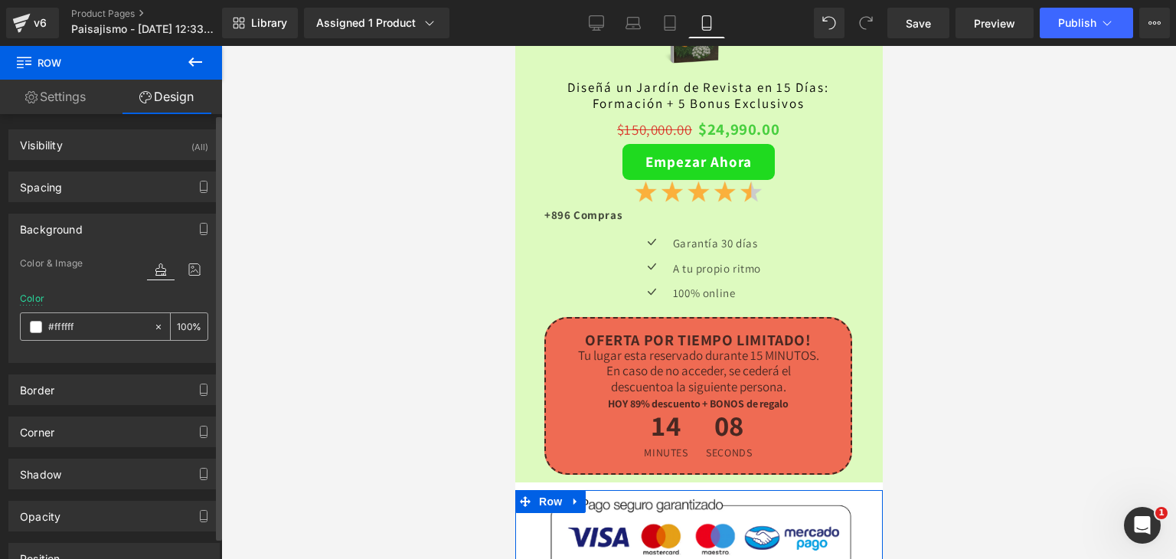
click at [34, 316] on div "#ffffff" at bounding box center [87, 326] width 132 height 27
click at [34, 325] on span at bounding box center [36, 327] width 12 height 12
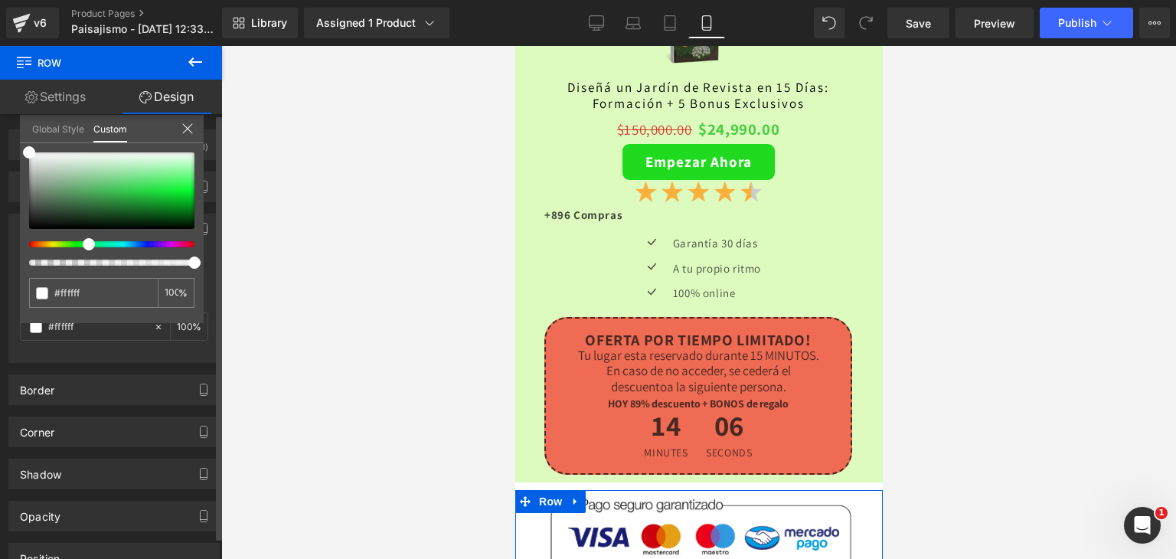
drag, startPoint x: 66, startPoint y: 241, endPoint x: 92, endPoint y: 243, distance: 26.1
click at [90, 243] on div at bounding box center [105, 244] width 165 height 6
type input "#378557"
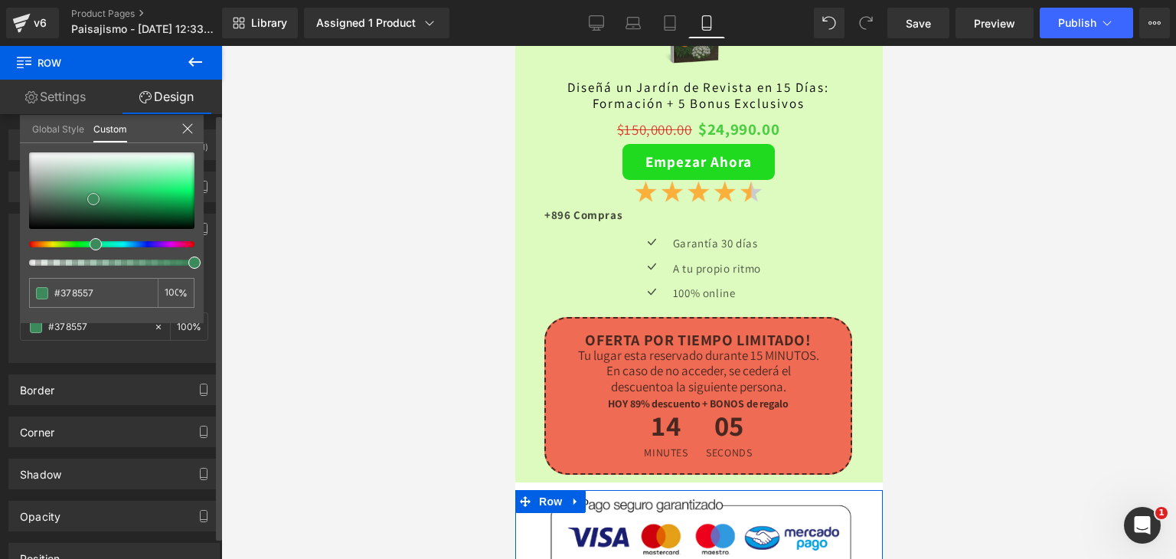
type input "#388458"
type input "#3f8c5f"
type input "#489267"
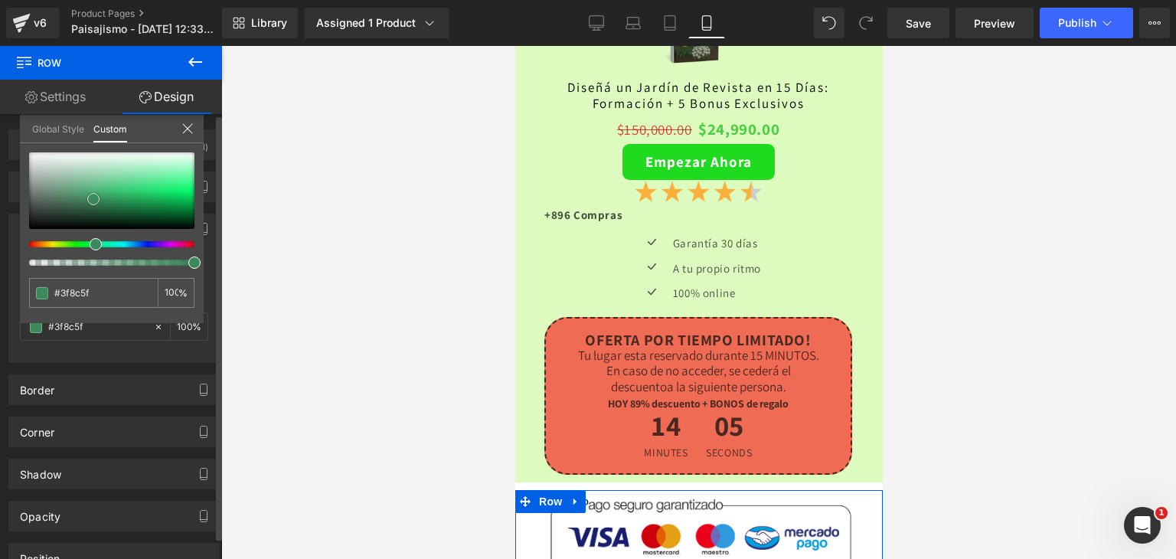
type input "#489267"
type input "#559a72"
type input "#5f9f7b"
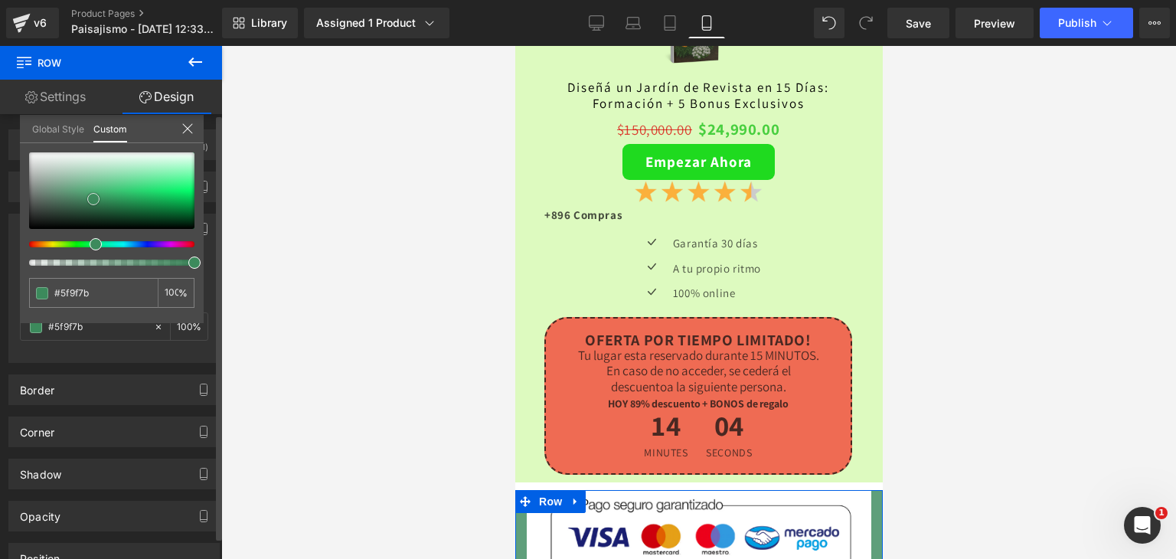
type input "#659e7e"
type input "#609979"
drag, startPoint x: 93, startPoint y: 198, endPoint x: 67, endPoint y: 191, distance: 27.1
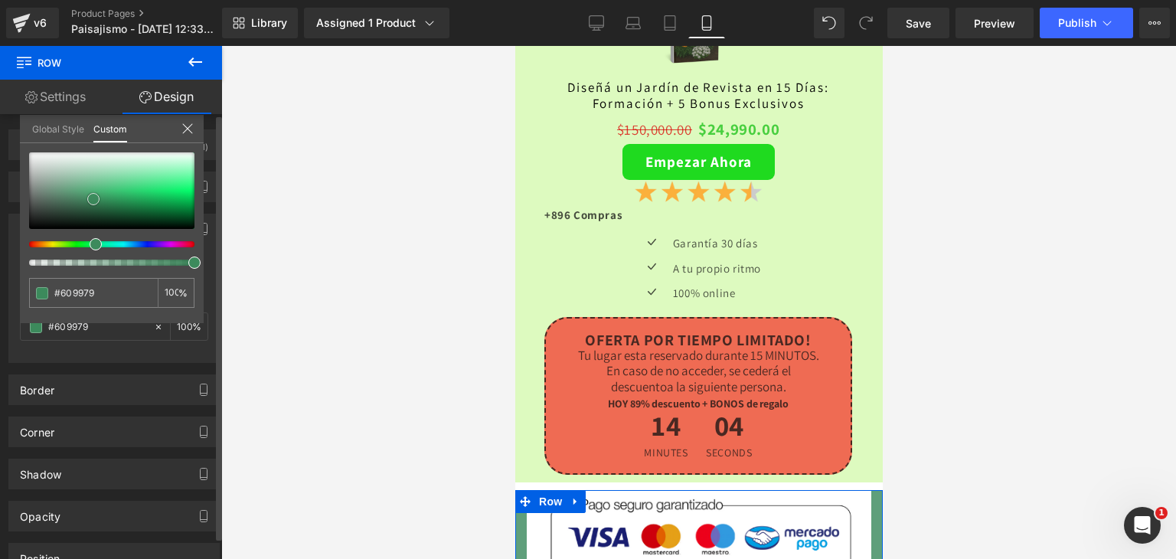
click at [67, 191] on div at bounding box center [111, 190] width 165 height 77
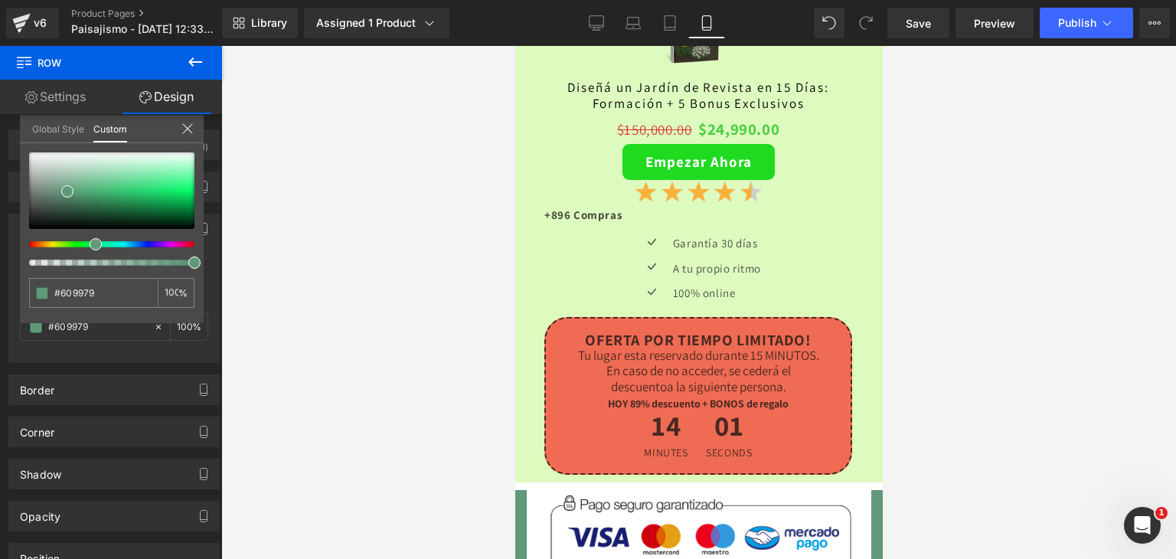
click at [423, 338] on div at bounding box center [698, 302] width 955 height 513
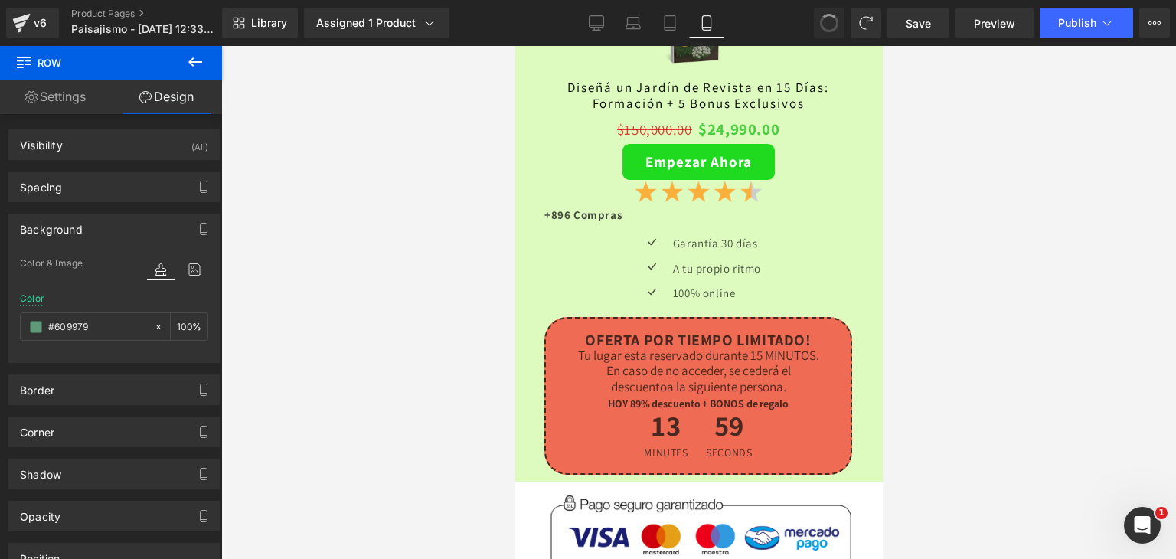
type input "#ffffff"
type input "100"
drag, startPoint x: 401, startPoint y: 352, endPoint x: 504, endPoint y: 363, distance: 103.9
click at [401, 353] on div at bounding box center [698, 302] width 955 height 513
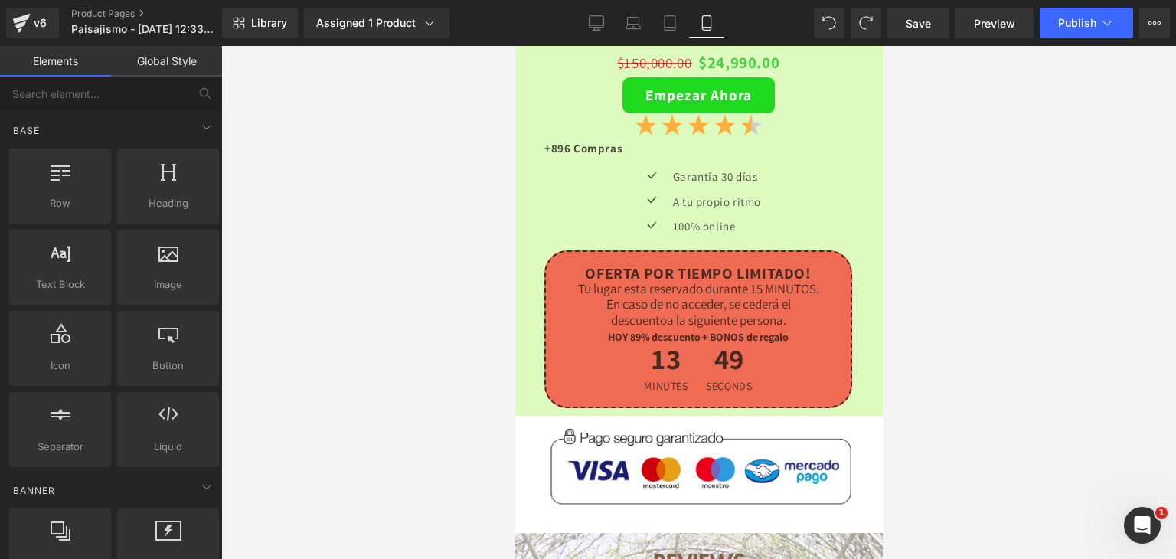
scroll to position [4018, 0]
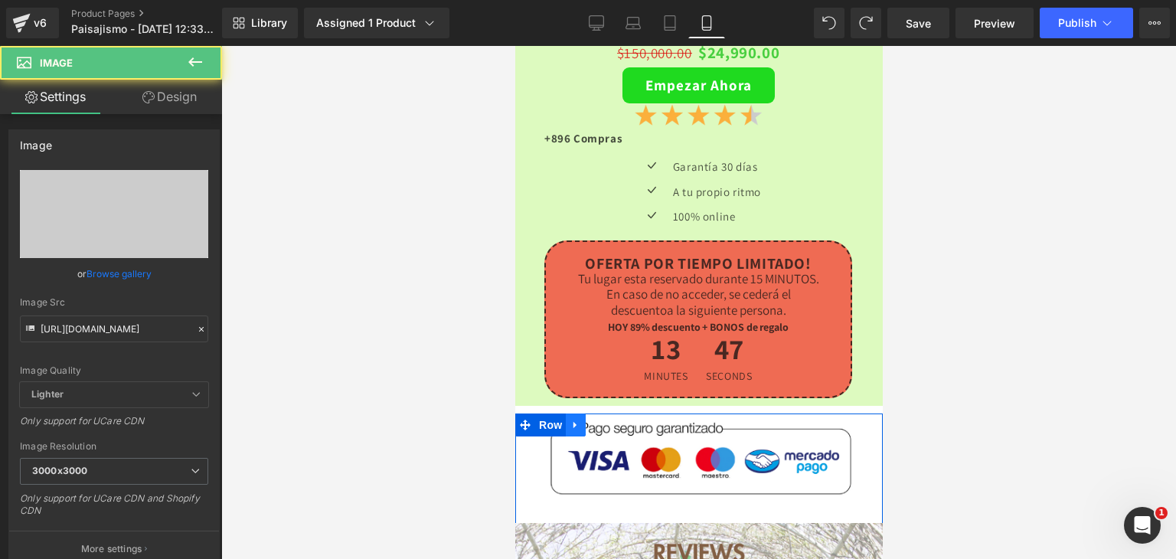
click at [573, 420] on icon at bounding box center [575, 425] width 11 height 11
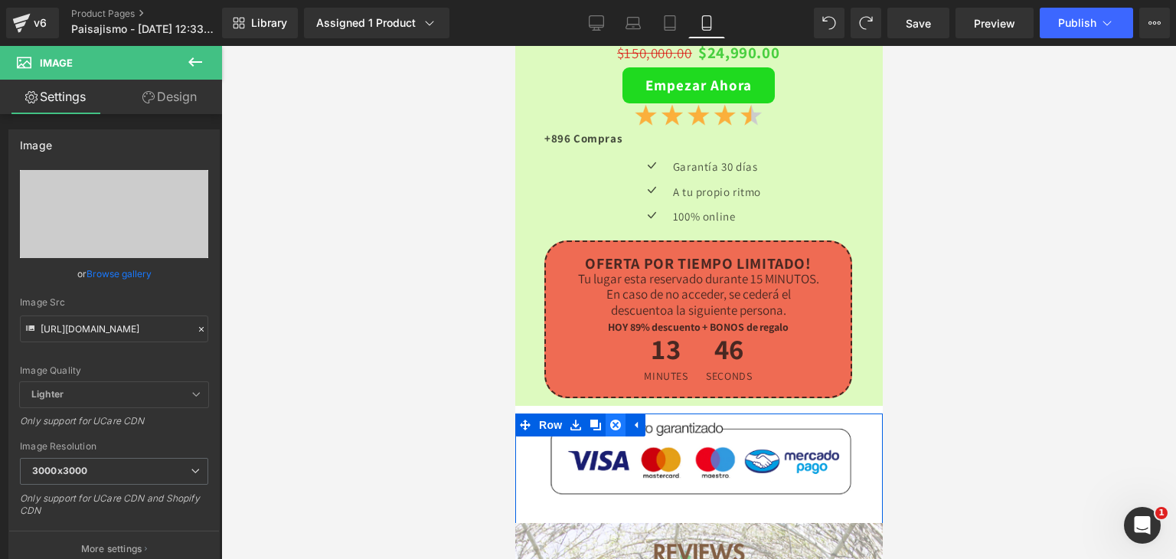
click at [613, 420] on icon at bounding box center [614, 425] width 11 height 11
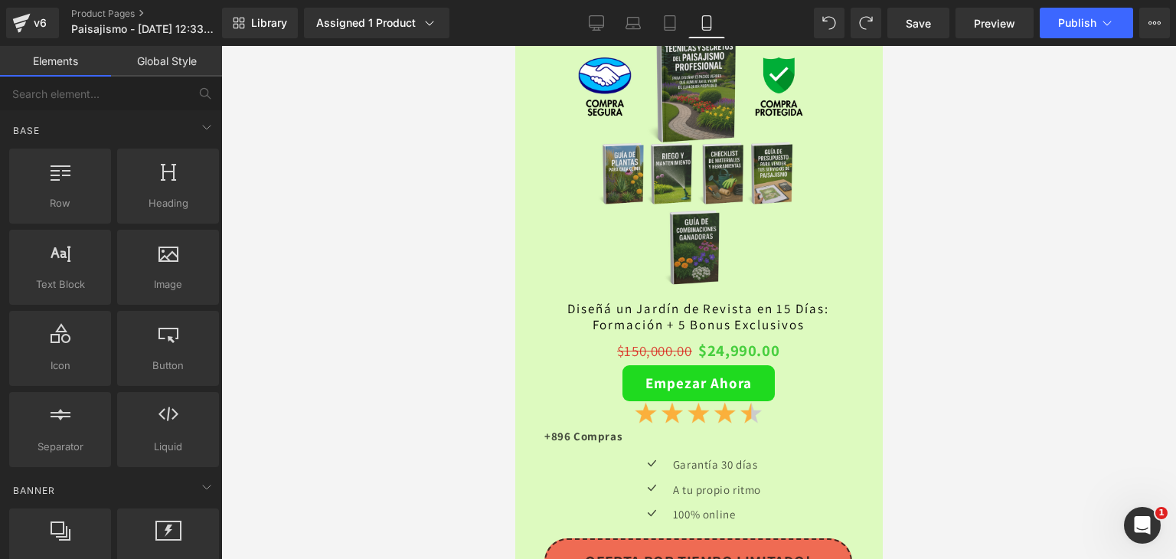
scroll to position [3712, 0]
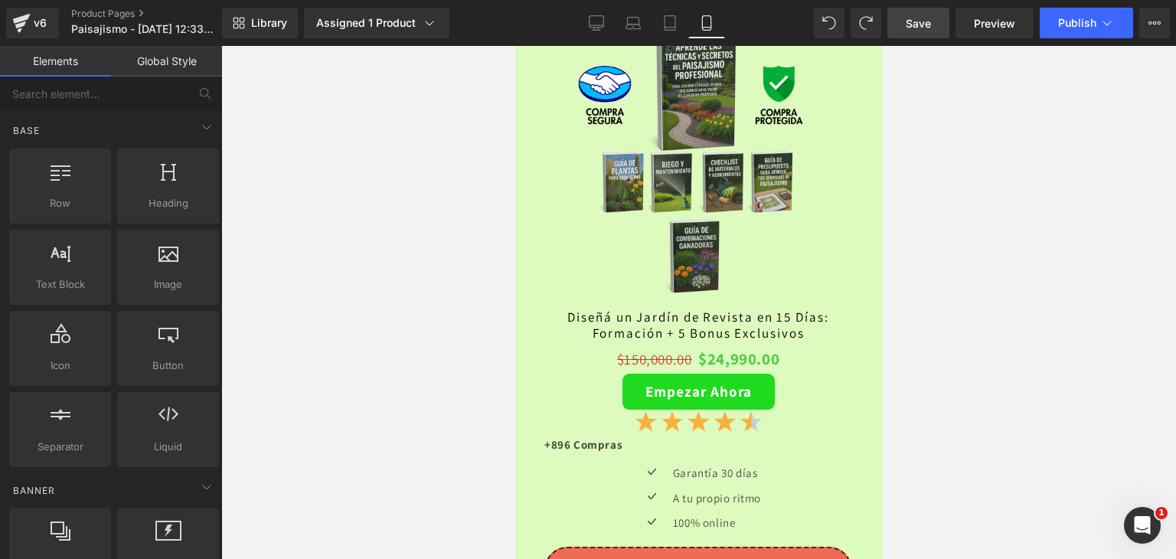
click at [925, 20] on span "Save" at bounding box center [918, 23] width 25 height 16
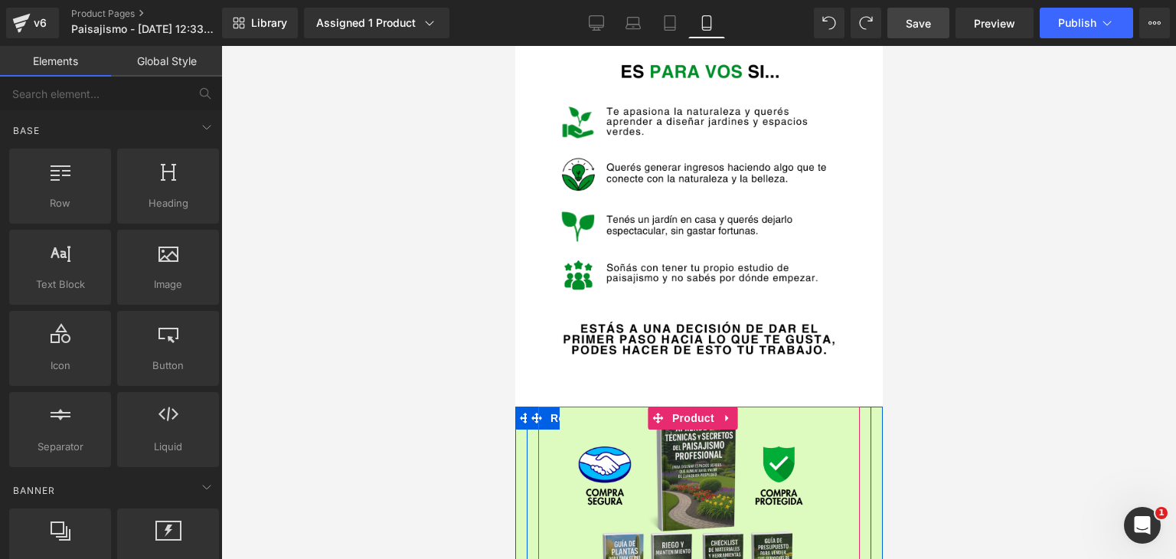
scroll to position [3329, 0]
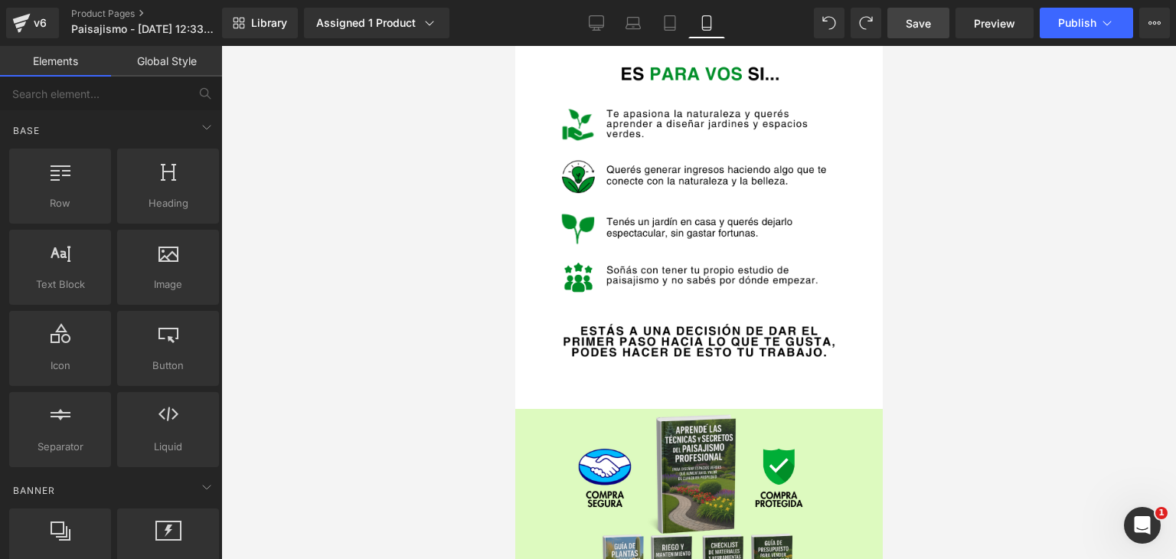
click at [923, 31] on link "Save" at bounding box center [918, 23] width 62 height 31
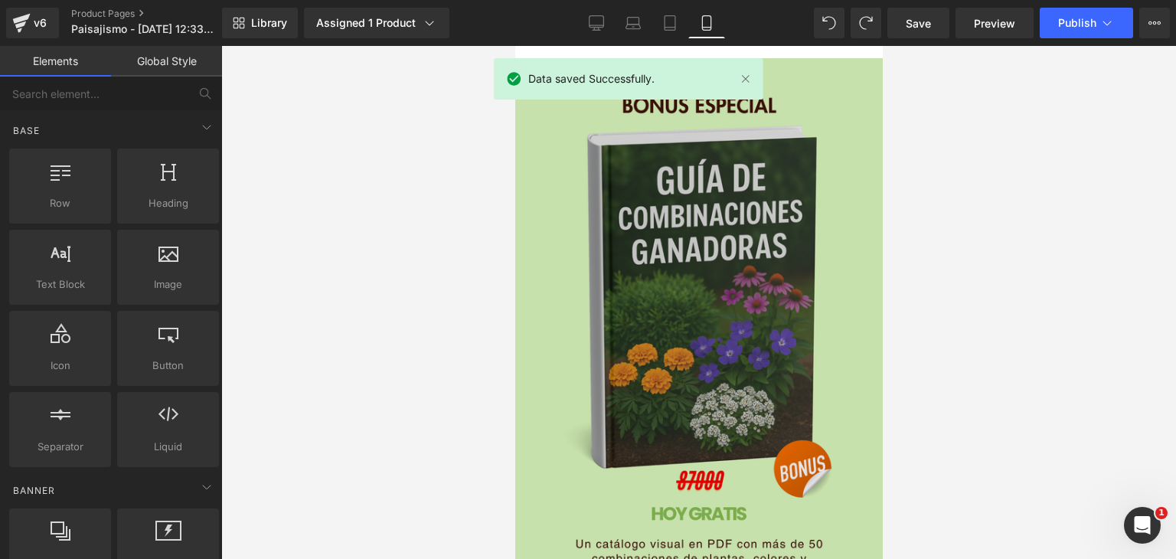
scroll to position [2564, 0]
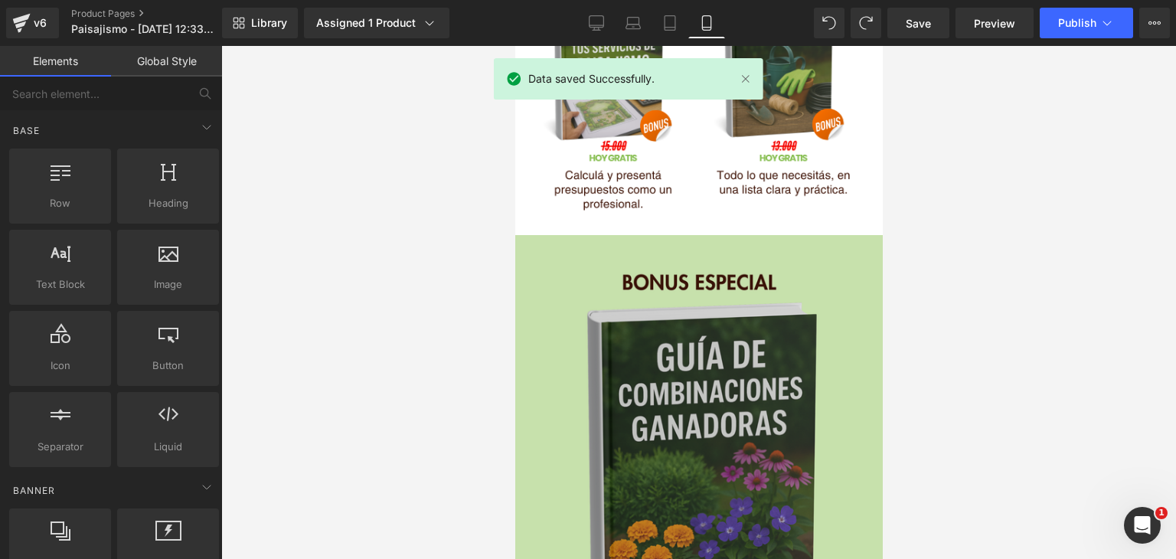
click at [828, 246] on img at bounding box center [697, 522] width 367 height 574
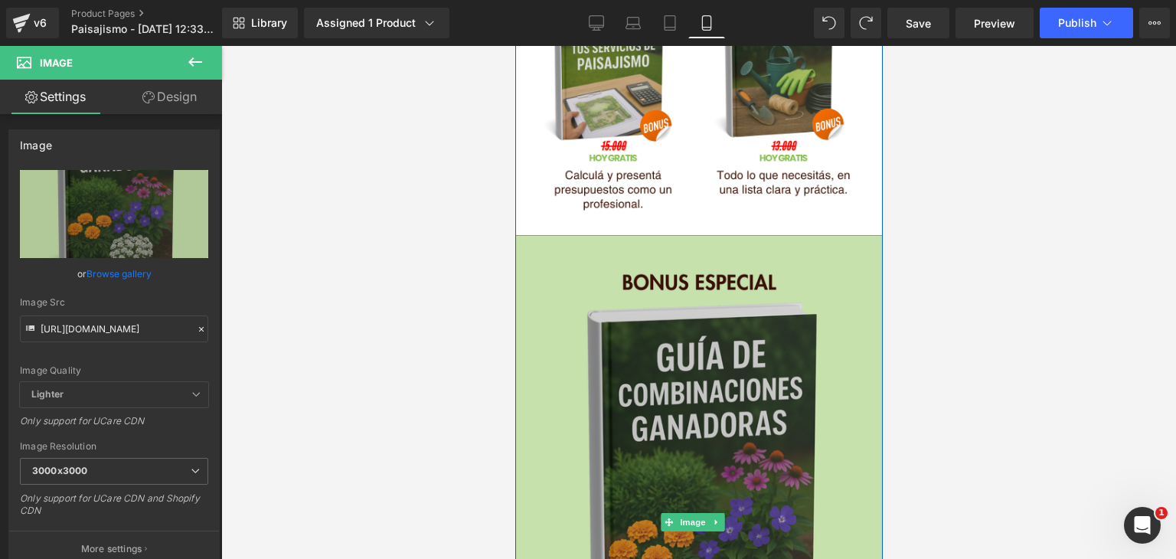
click at [723, 341] on img at bounding box center [697, 522] width 367 height 574
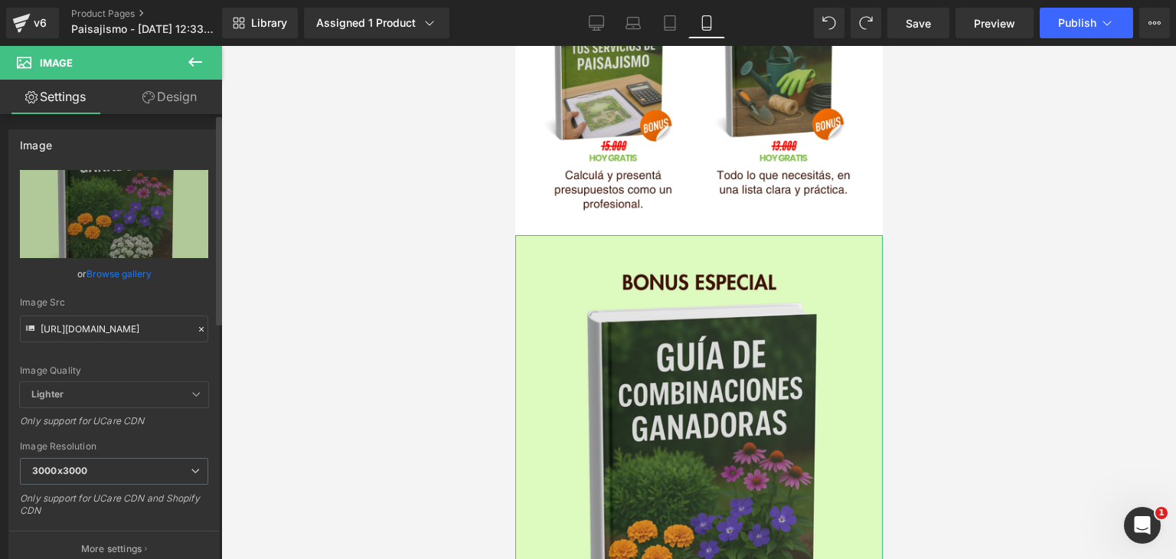
click at [196, 324] on icon at bounding box center [201, 329] width 11 height 11
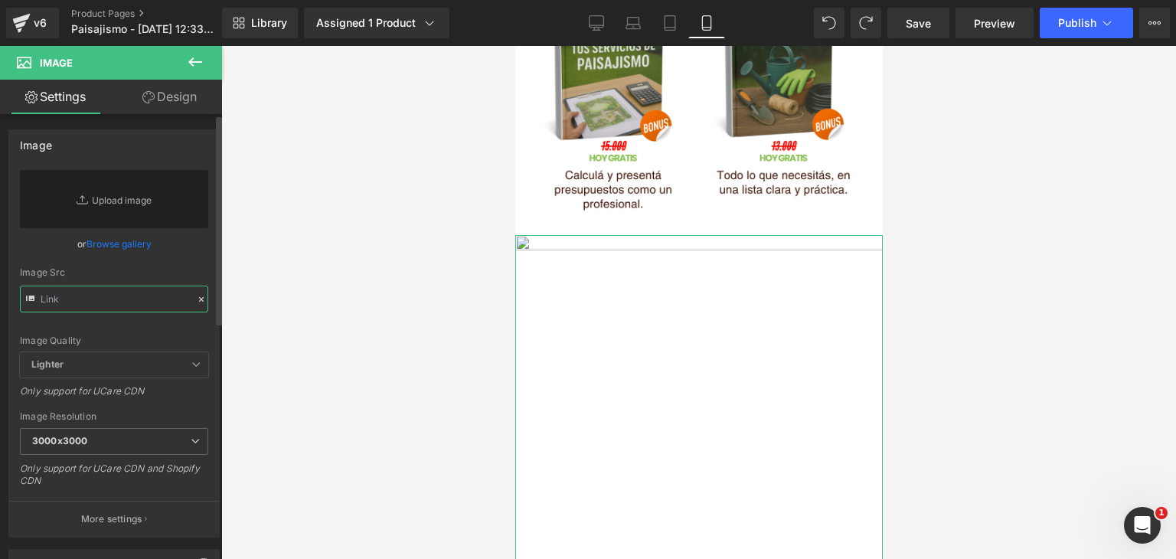
click at [97, 302] on input "text" at bounding box center [114, 299] width 188 height 27
paste input "[URL][DOMAIN_NAME]"
type input "[URL][DOMAIN_NAME]"
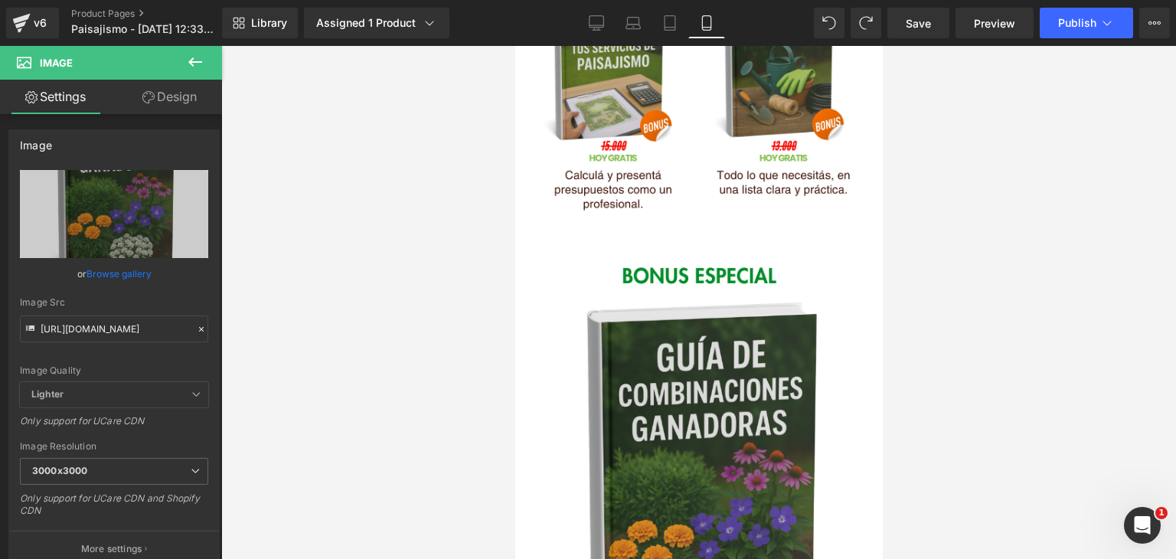
drag, startPoint x: 998, startPoint y: 375, endPoint x: 925, endPoint y: 383, distance: 73.9
click at [998, 374] on div at bounding box center [698, 302] width 955 height 513
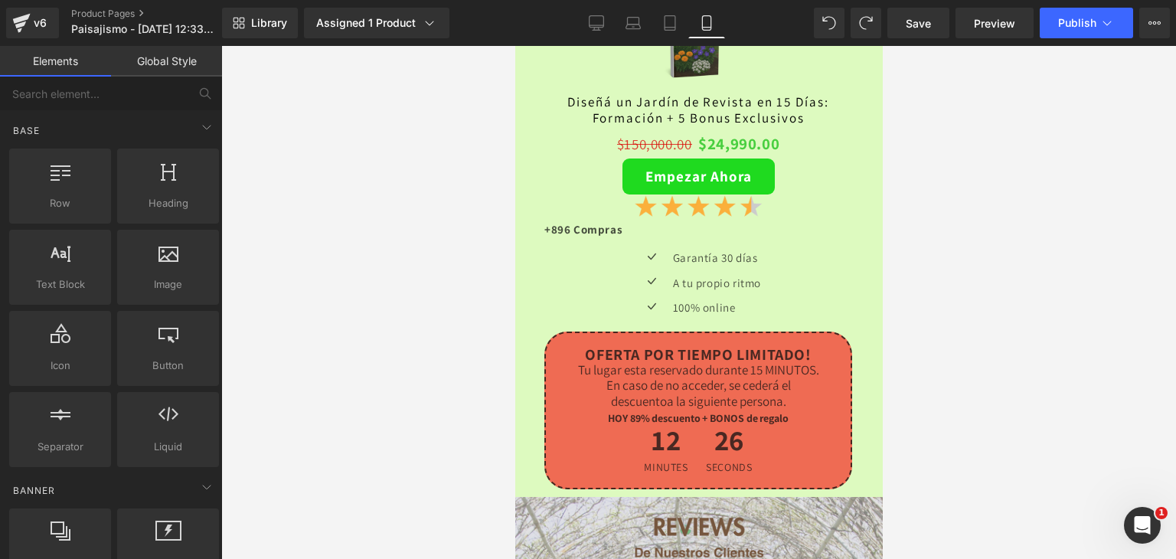
scroll to position [3942, 0]
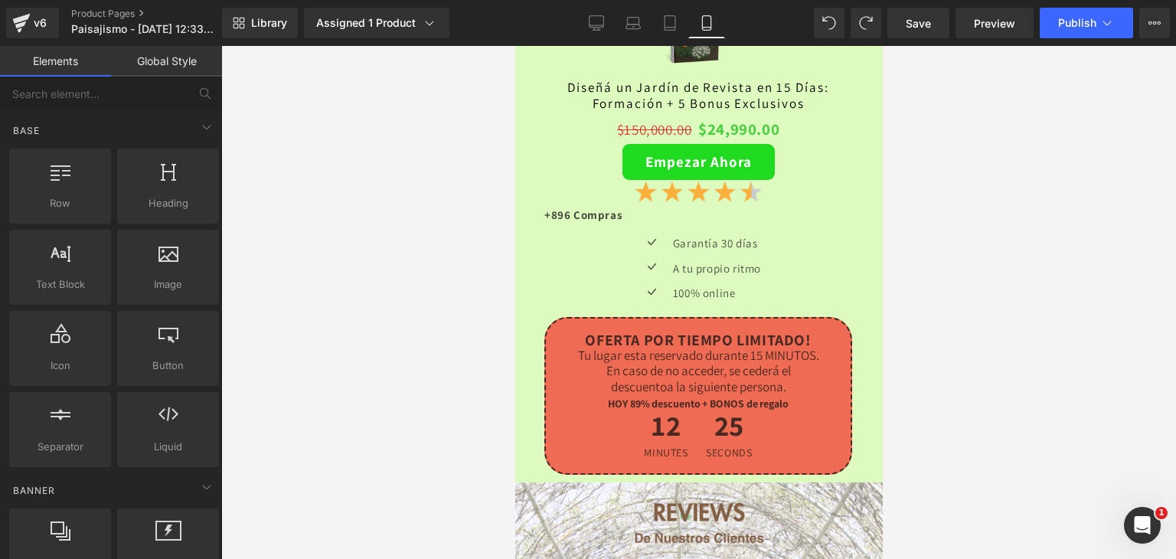
drag, startPoint x: 906, startPoint y: 24, endPoint x: 905, endPoint y: 40, distance: 15.4
click at [906, 24] on span "Save" at bounding box center [918, 23] width 25 height 16
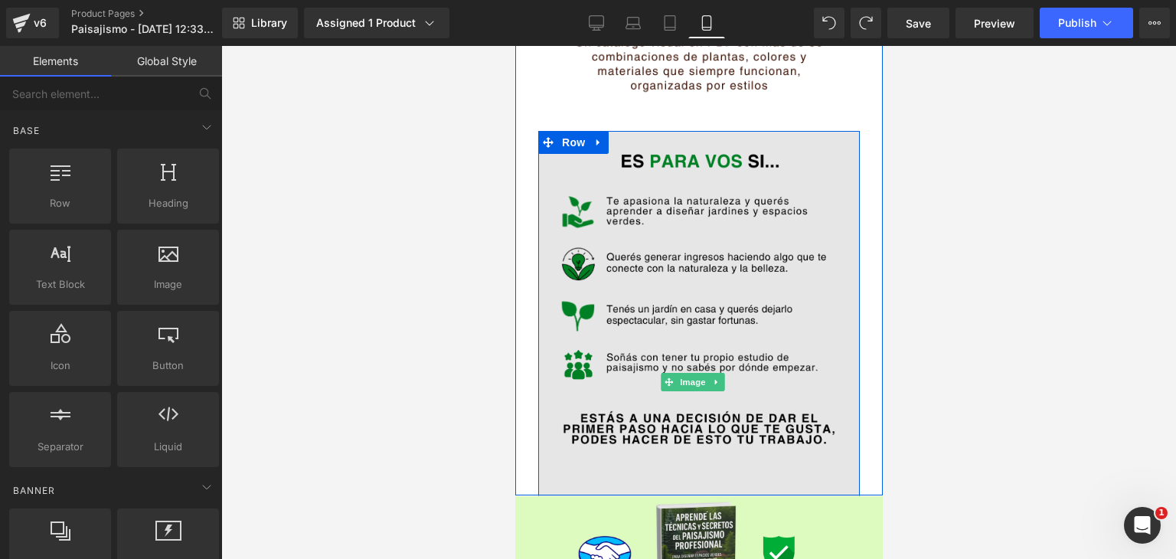
scroll to position [3253, 0]
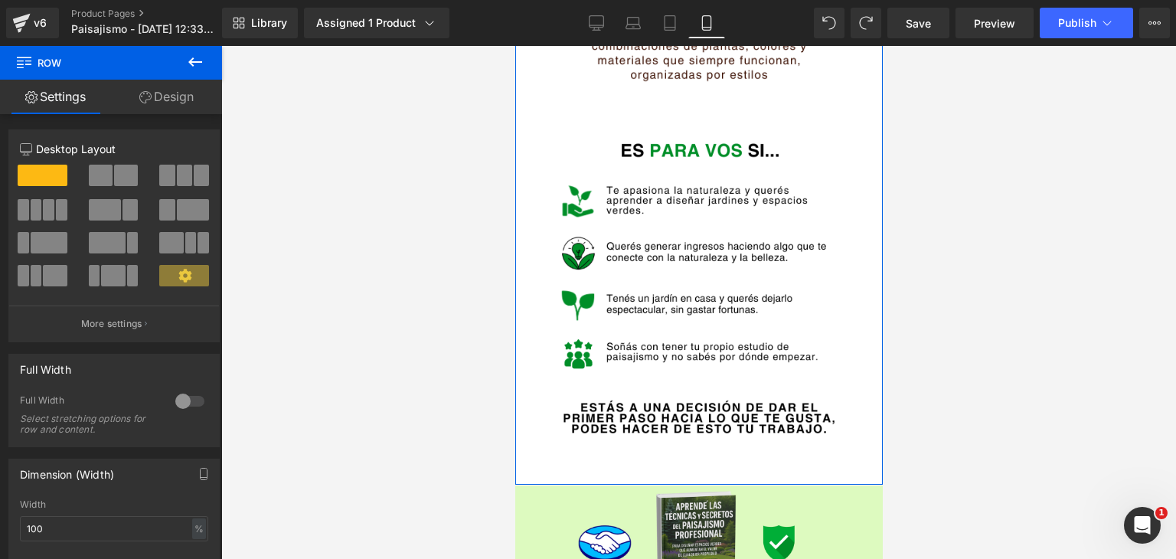
click at [152, 90] on link "Design" at bounding box center [166, 97] width 111 height 34
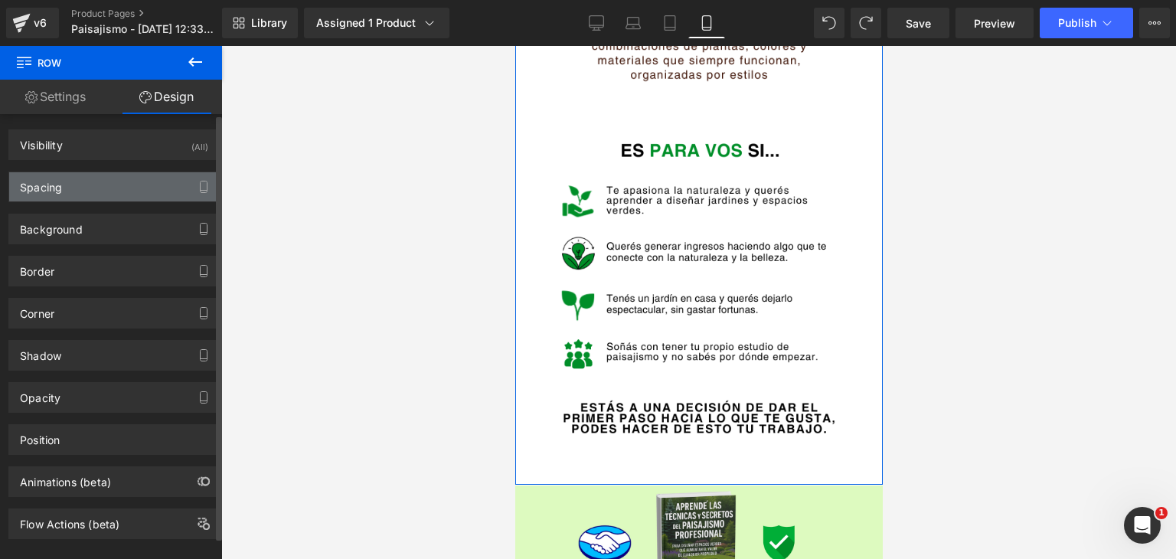
click at [49, 186] on div "Spacing" at bounding box center [41, 182] width 42 height 21
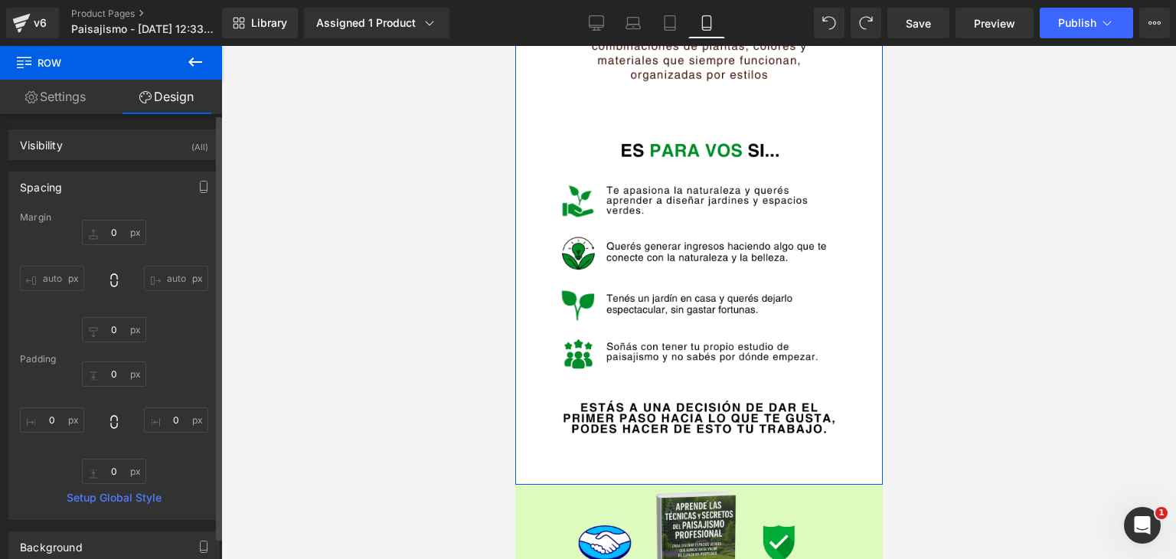
click at [78, 188] on div "Spacing" at bounding box center [114, 186] width 210 height 29
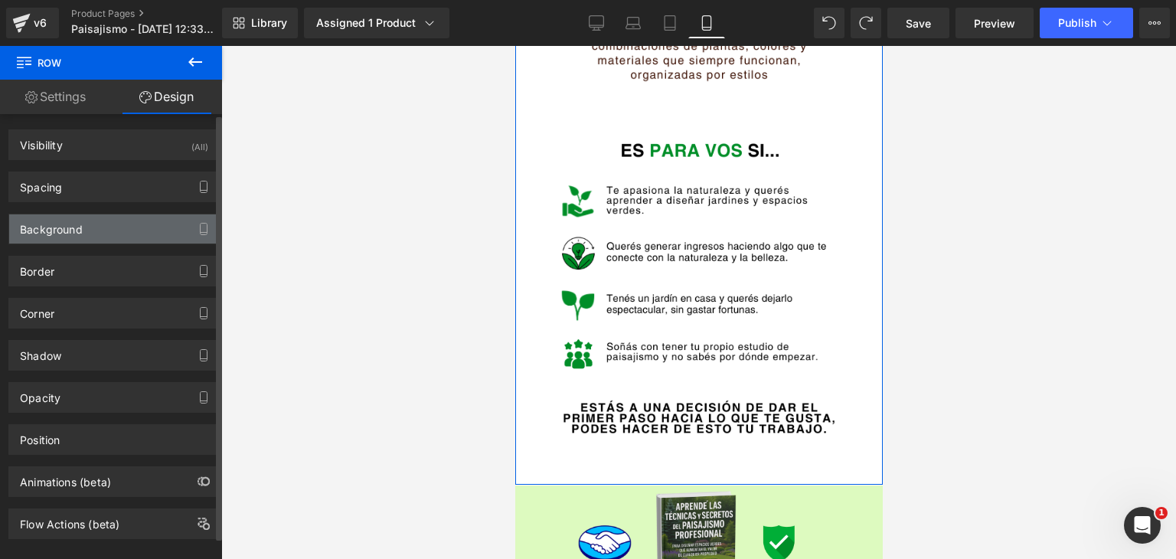
click at [60, 233] on div "Background" at bounding box center [51, 224] width 63 height 21
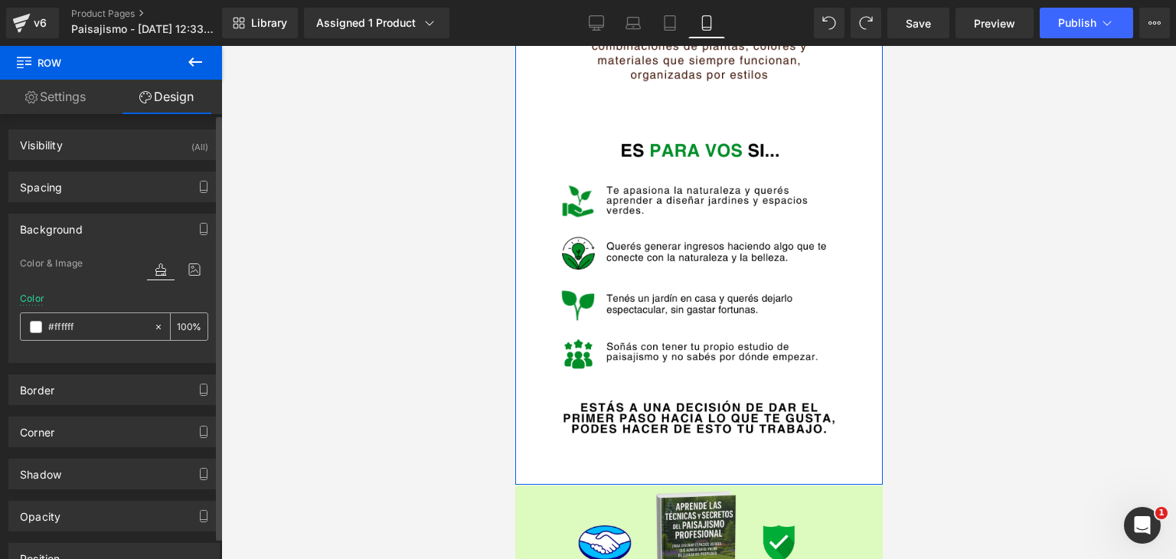
click at [37, 325] on span at bounding box center [36, 327] width 12 height 12
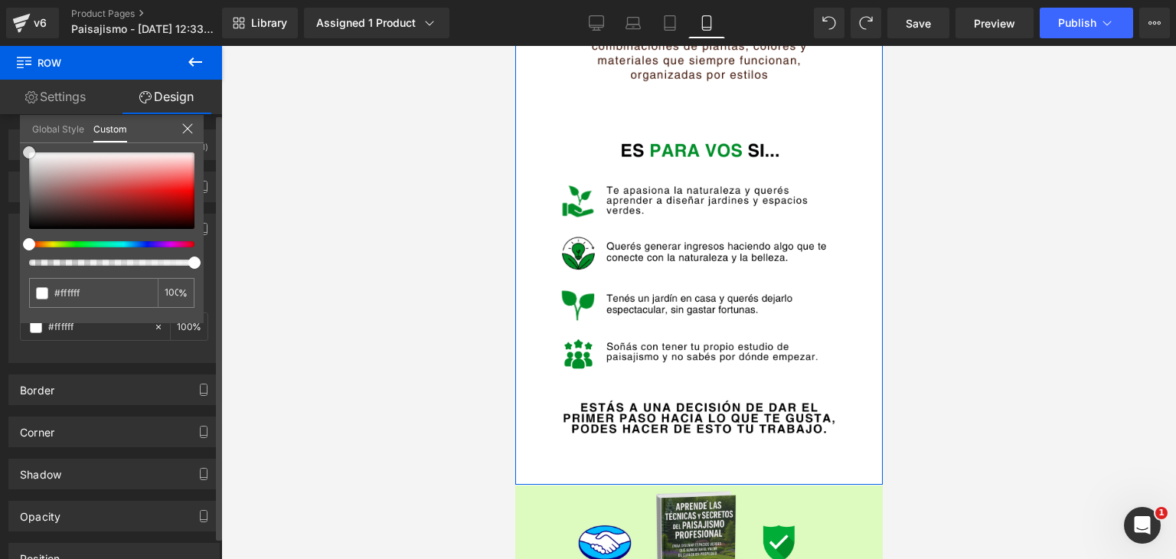
type input "#bc7a7a"
type input "#ba7777"
type input "#b97272"
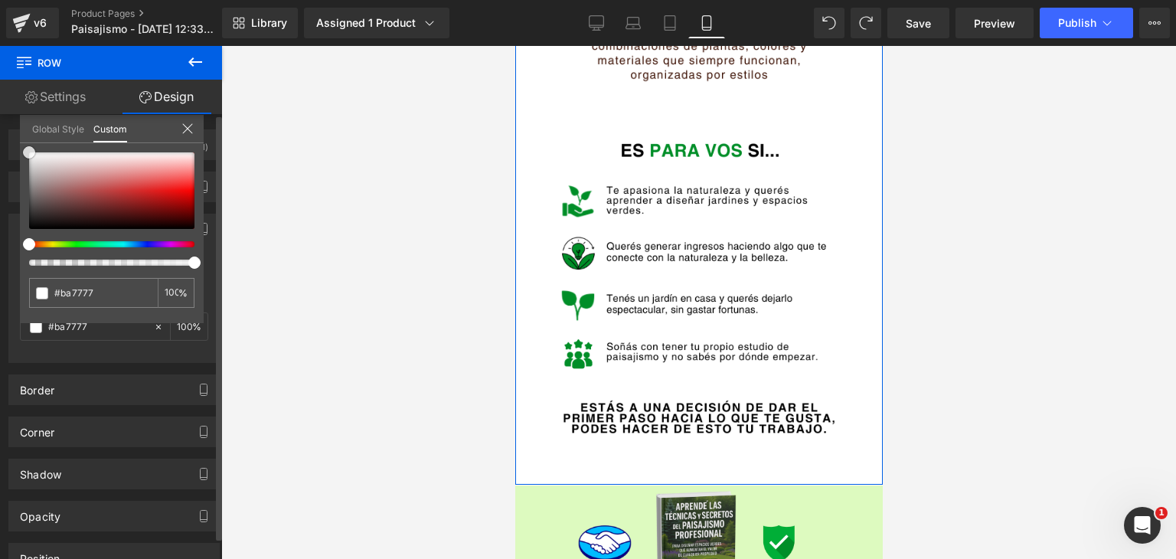
type input "#b97272"
type input "#ba6d6d"
type input "#b96868"
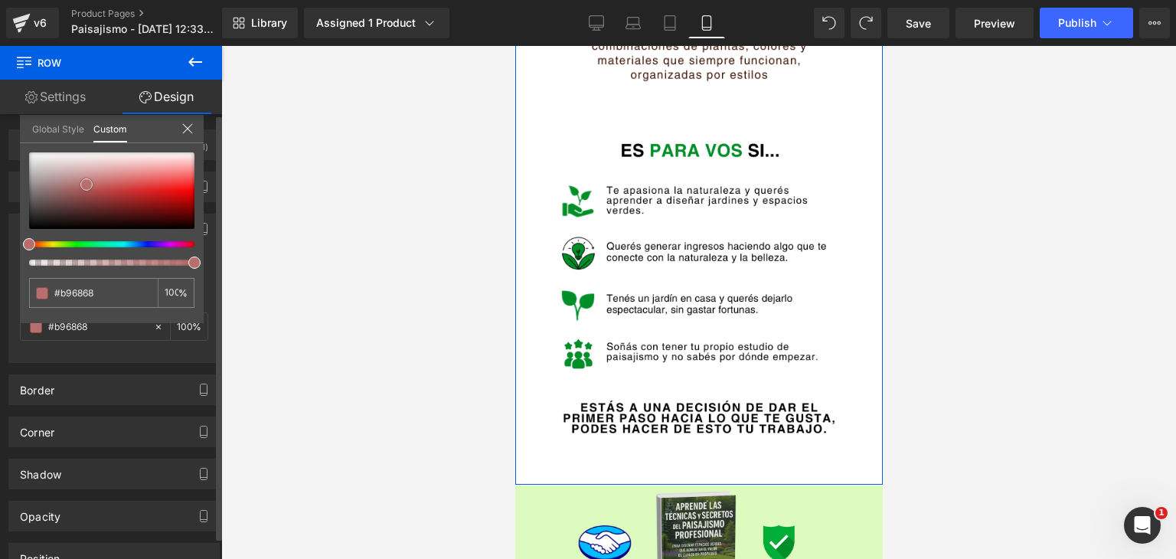
drag, startPoint x: 83, startPoint y: 181, endPoint x: 98, endPoint y: 187, distance: 15.5
click at [97, 187] on div at bounding box center [111, 190] width 165 height 77
type input "#b95f5f"
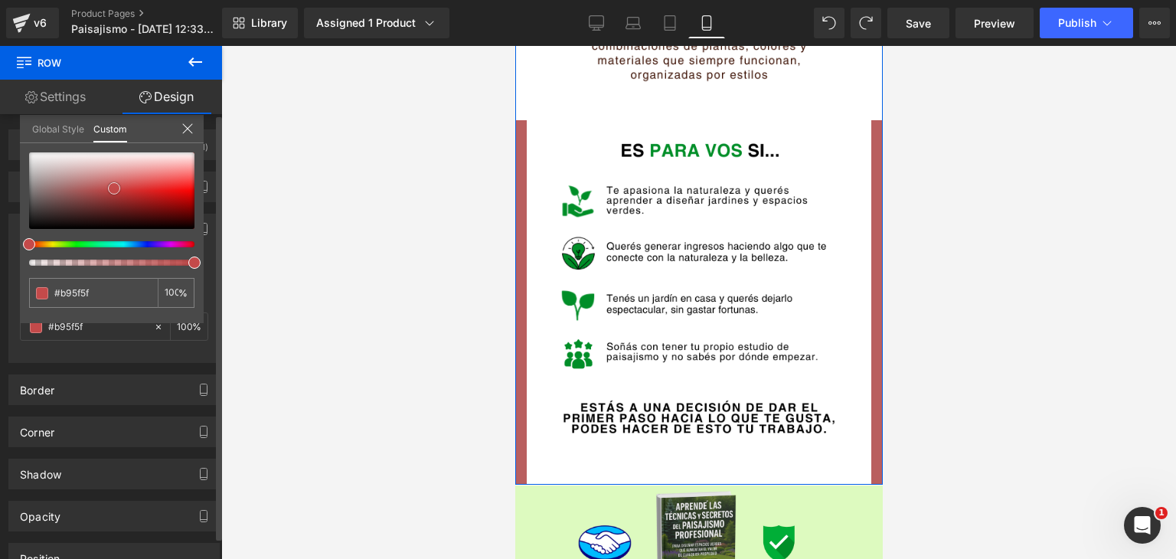
type input "#c44a4a"
type input "#c54848"
type input "#c43f3f"
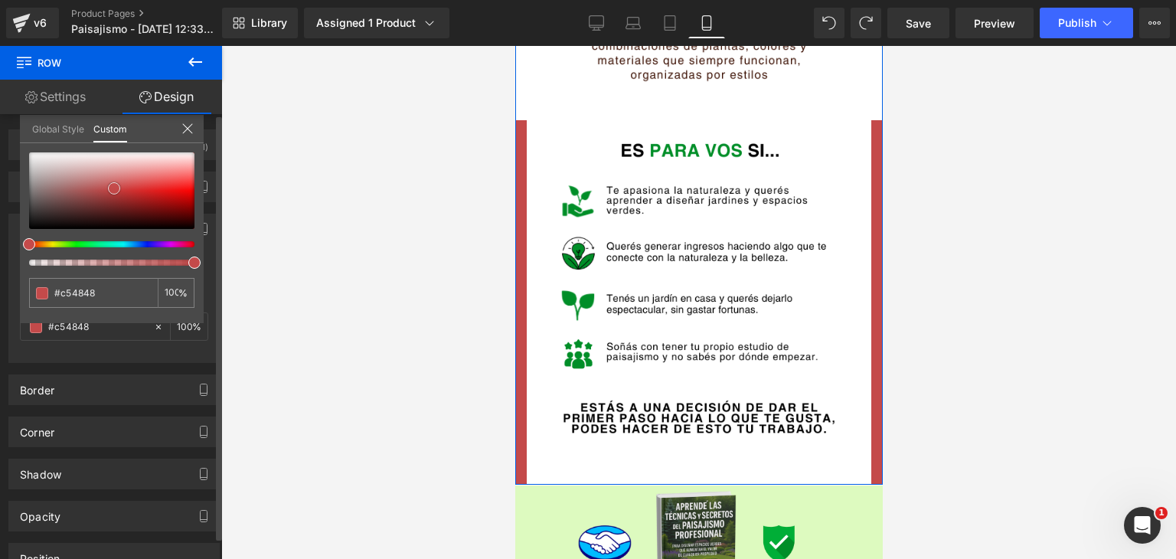
type input "#c43f3f"
type input "#c03939"
type input "#bb3e3e"
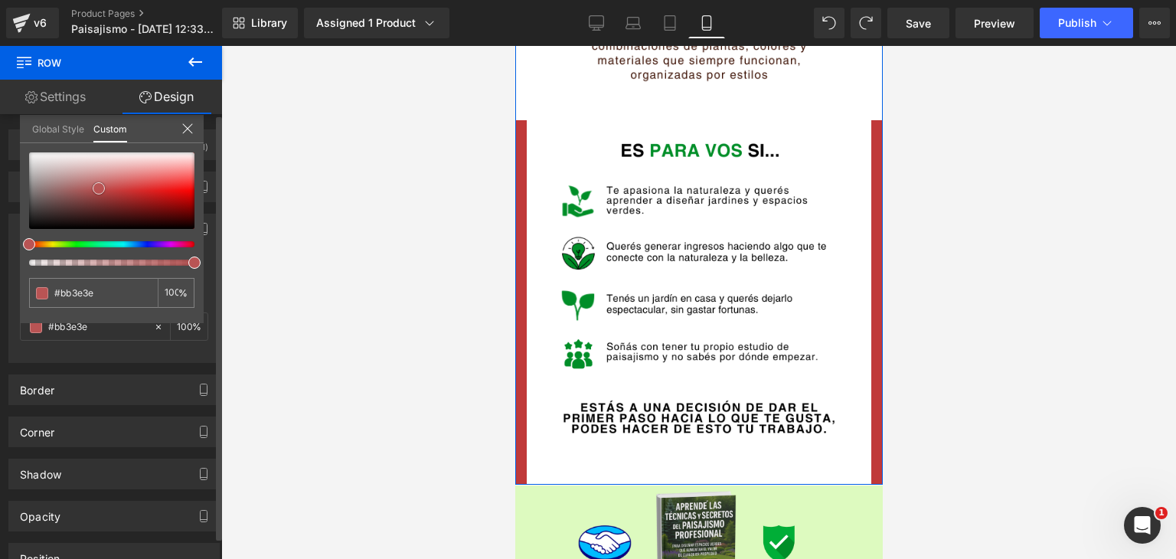
type input "#bb5252"
type input "#bb6767"
type input "#bc7575"
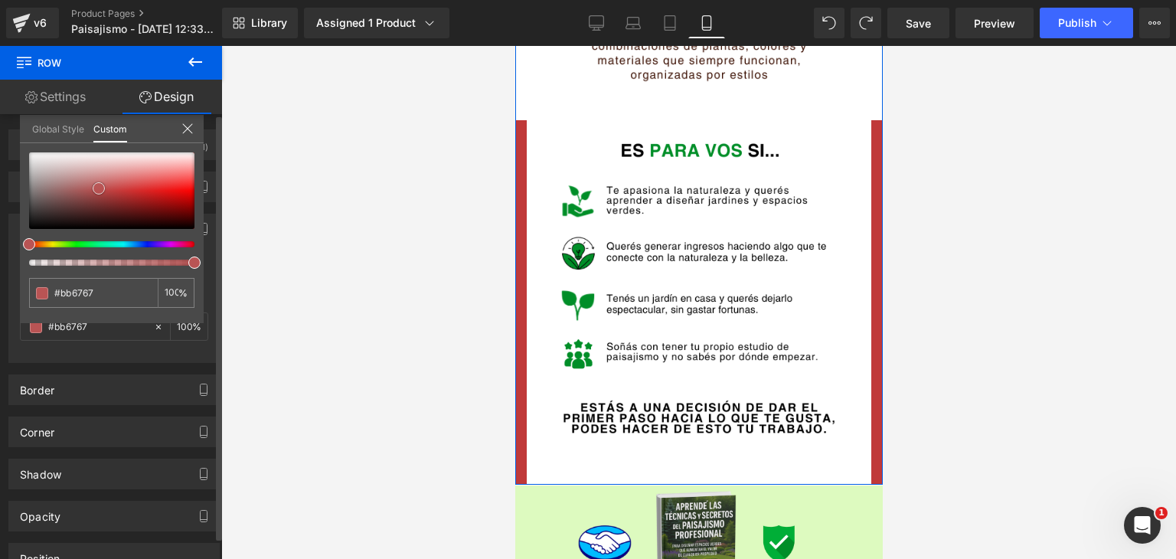
type input "#bc7575"
type input "#bd7979"
type input "#be7e7e"
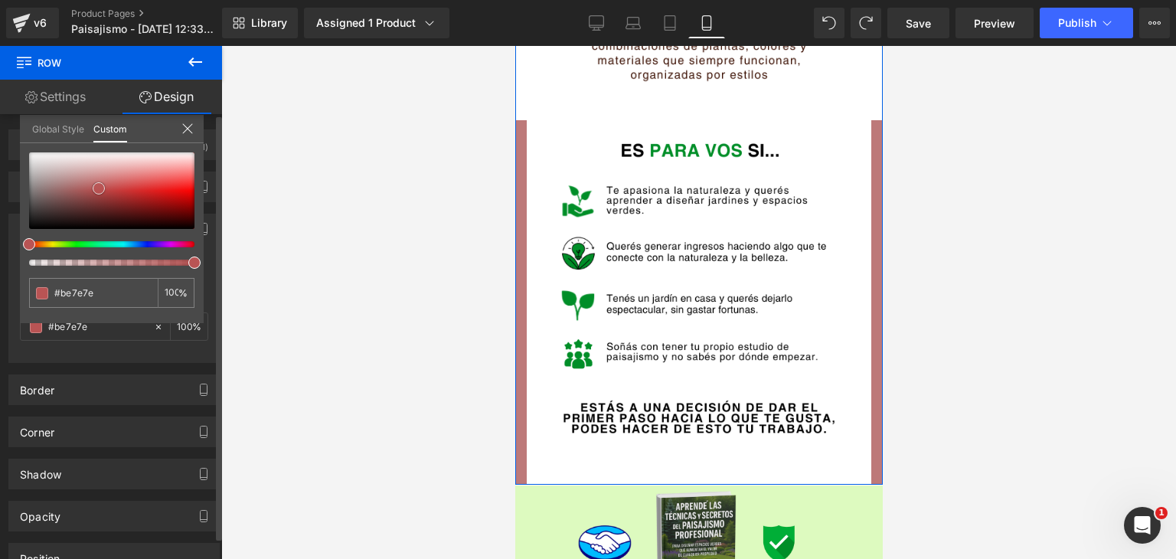
type input "#c08585"
type input "#bf8686"
type input "#c18a8a"
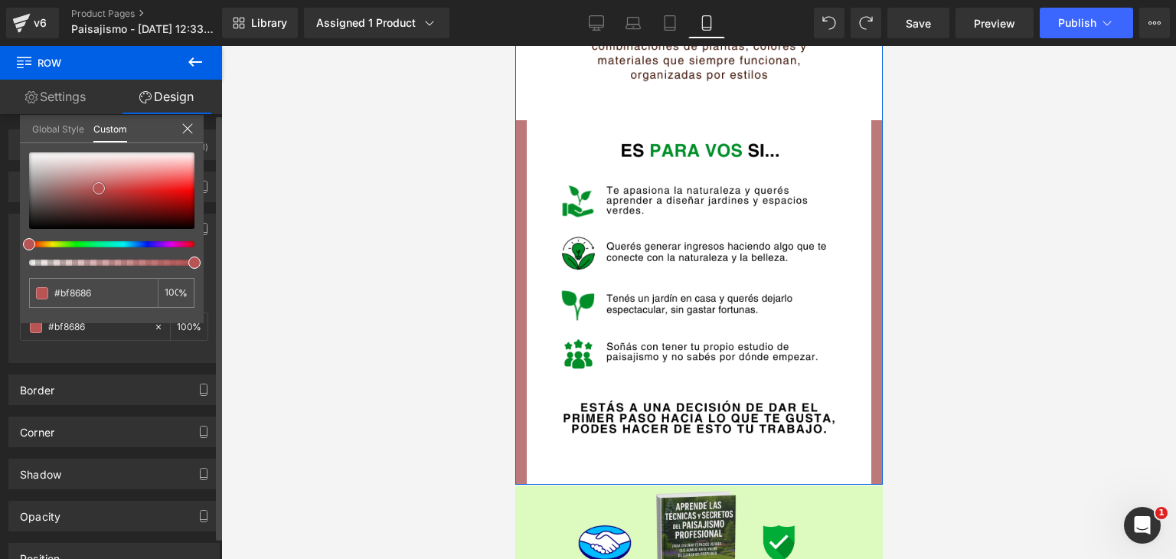
type input "#c18a8a"
type input "#c39292"
type input "#c59595"
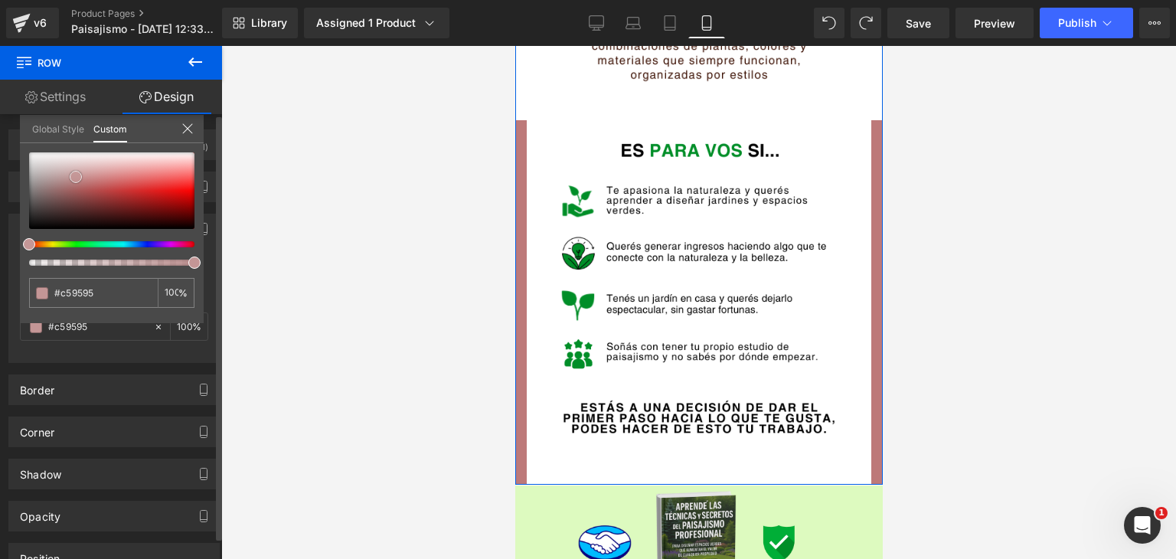
type input "#c49696"
type input "#c39797"
type input "#c49b9b"
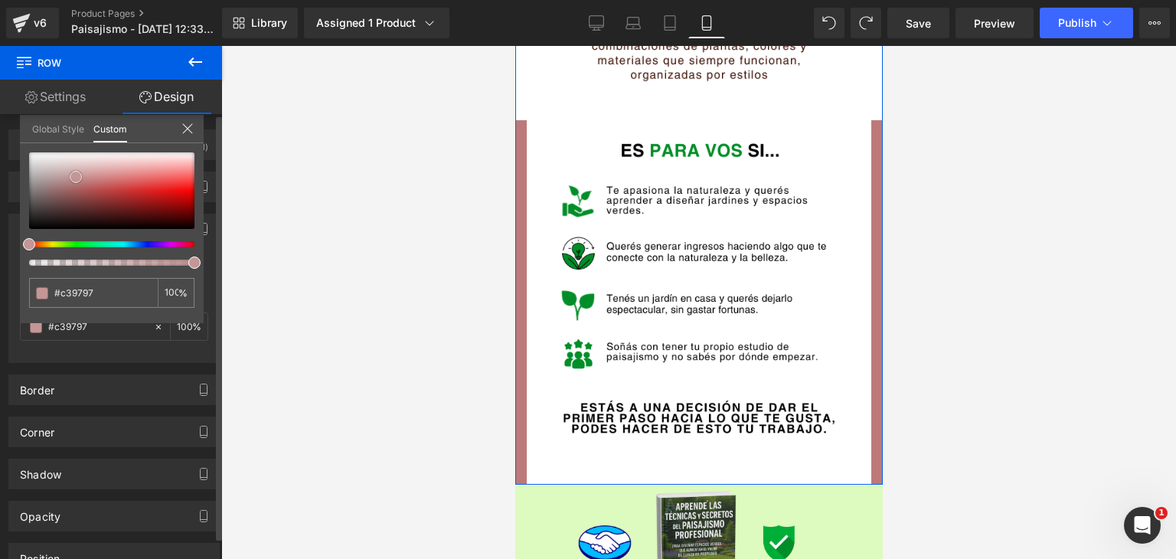
type input "#c49b9b"
type input "#c8a7a7"
type input "#c8abab"
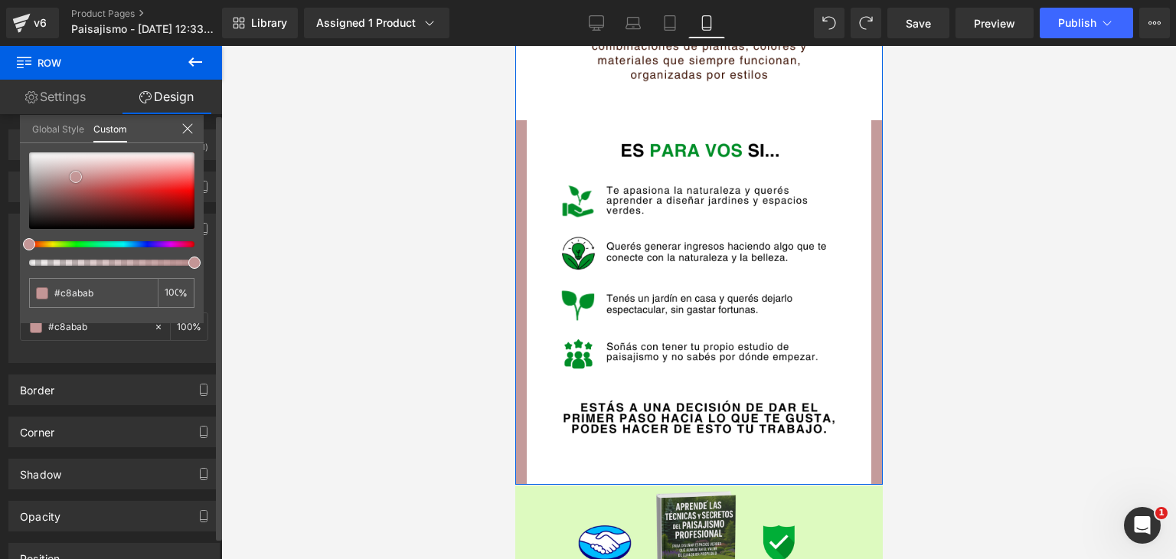
type input "#cdb6b6"
type input "#d2c0c0"
type input "#d3c4c4"
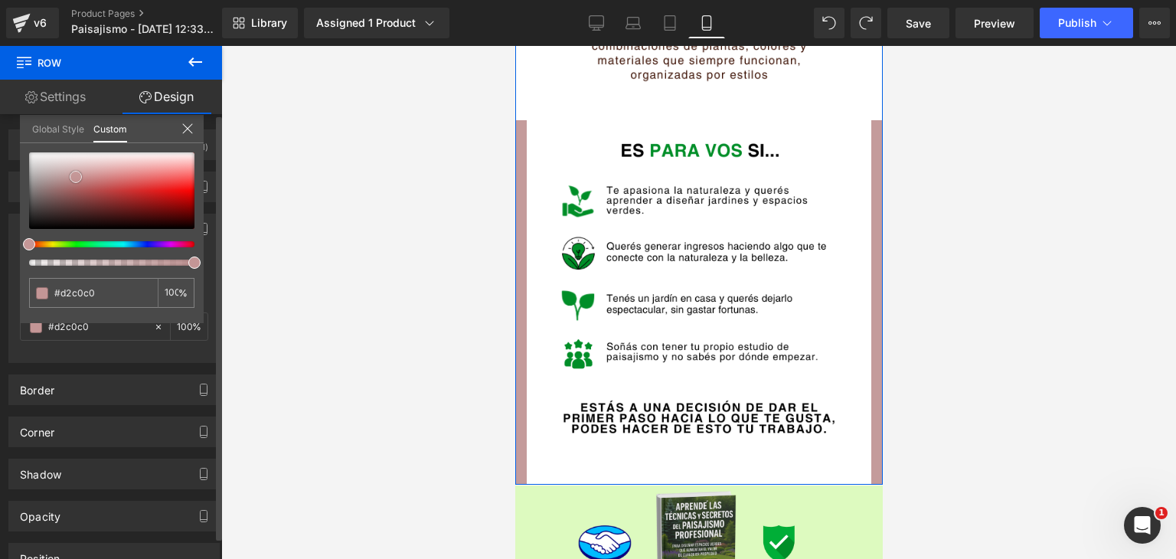
type input "#d3c4c4"
type input "#d4c8c8"
type input "#d5cccc"
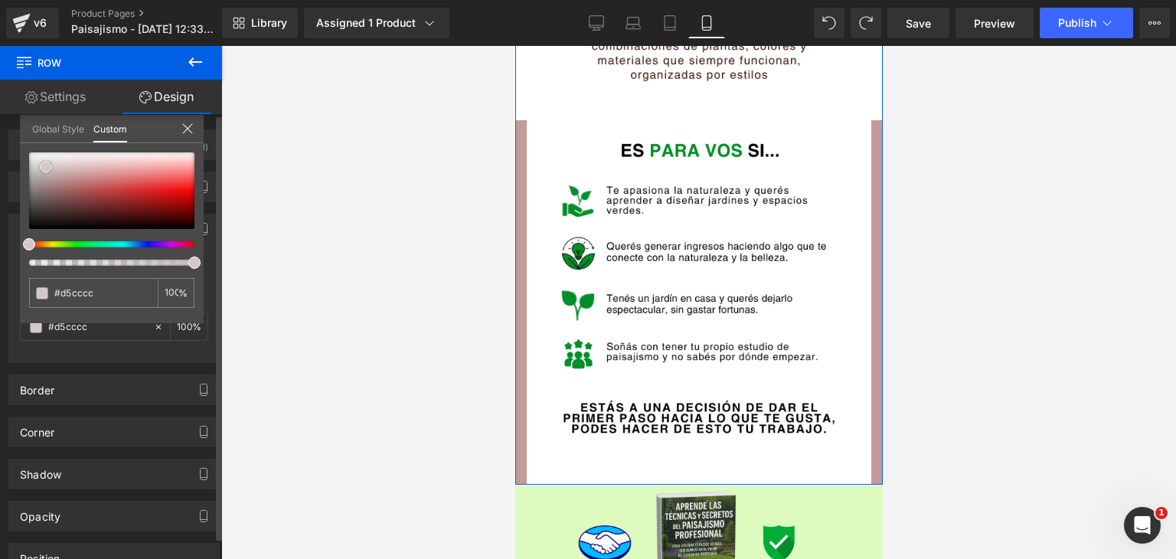
type input "#d4cdcd"
type input "#d7d0d0"
type input "#d6d0d0"
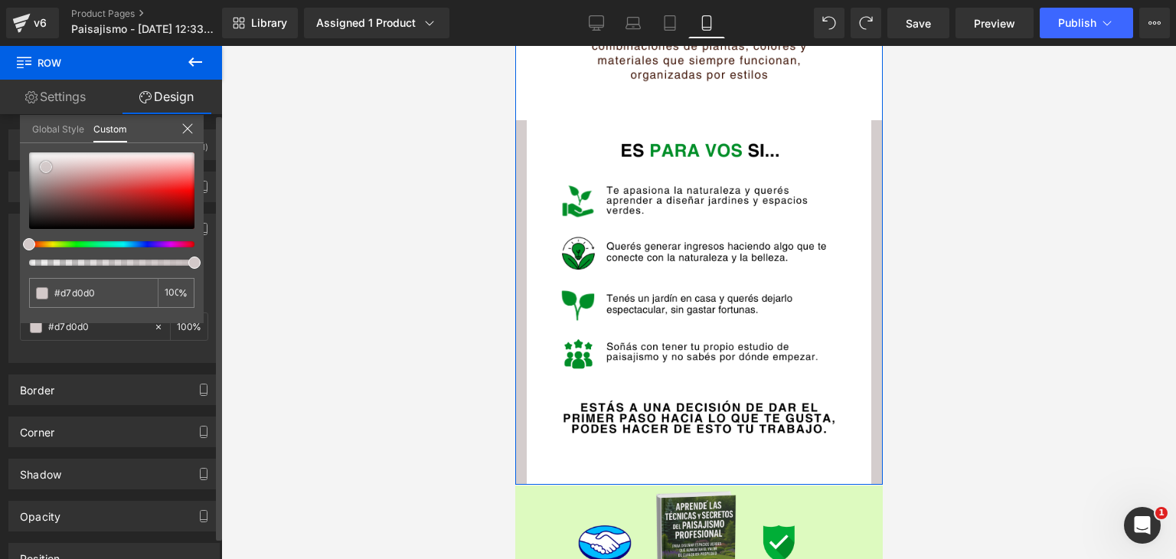
type input "#d6d0d0"
type input "#d6d1d1"
type input "#d5d1d1"
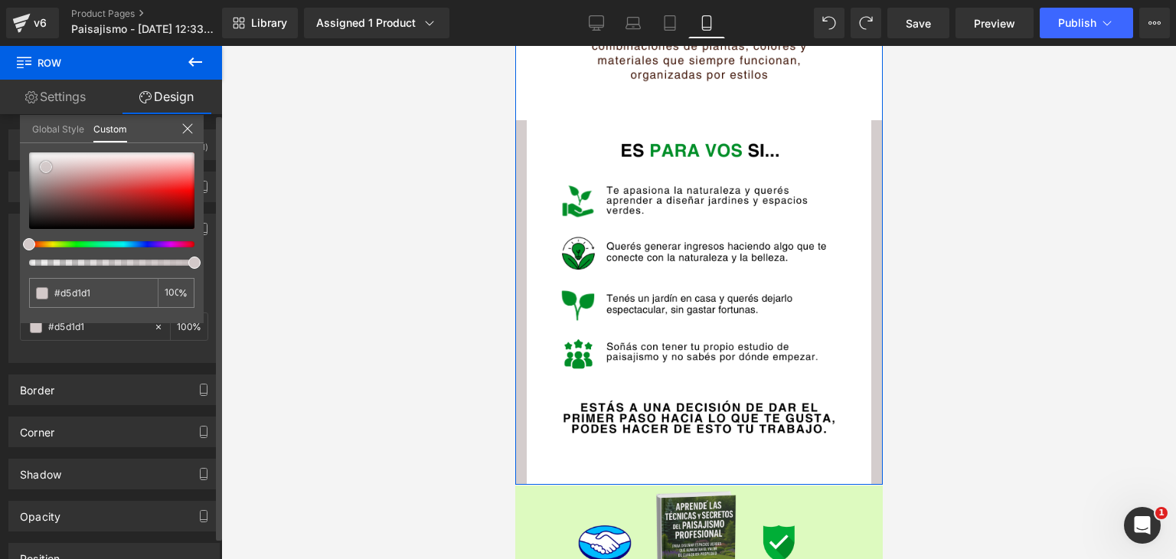
type input "#d8d4d4"
type input "#d7d4d4"
type input "#dad7d7"
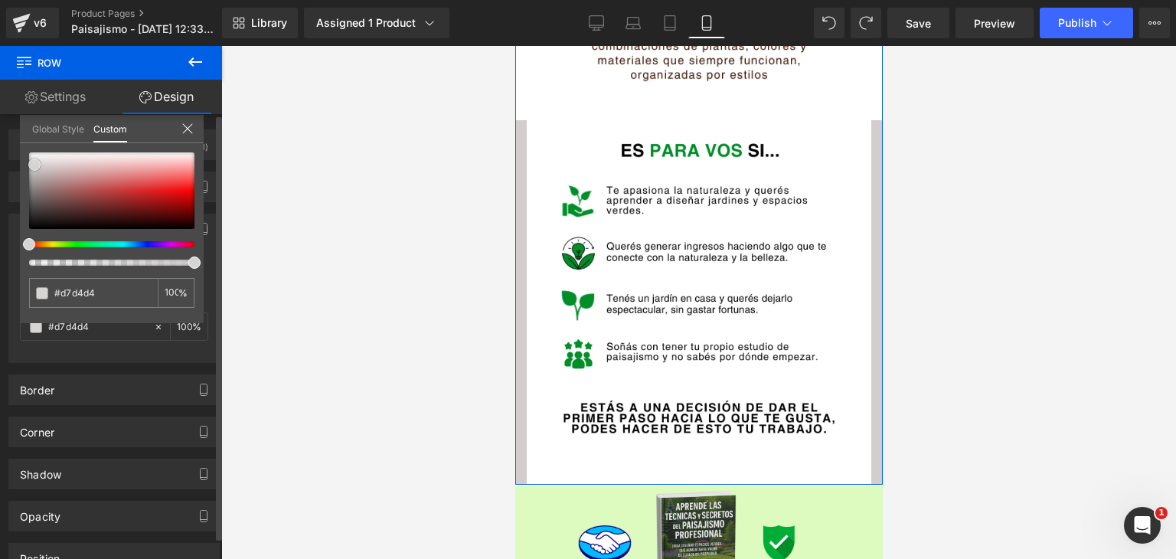
type input "#dad7d7"
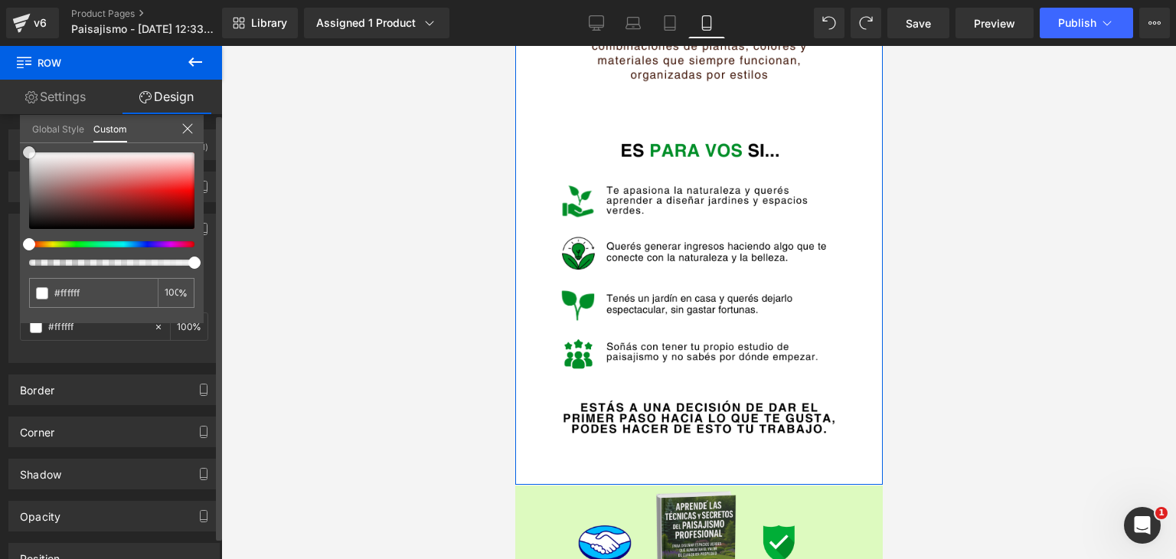
drag, startPoint x: 114, startPoint y: 188, endPoint x: 18, endPoint y: 147, distance: 103.9
click at [18, 202] on div "Background Color & Image color rgba(255, 255, 255, 1) Color #ffffff 100 % Image…" at bounding box center [114, 282] width 229 height 161
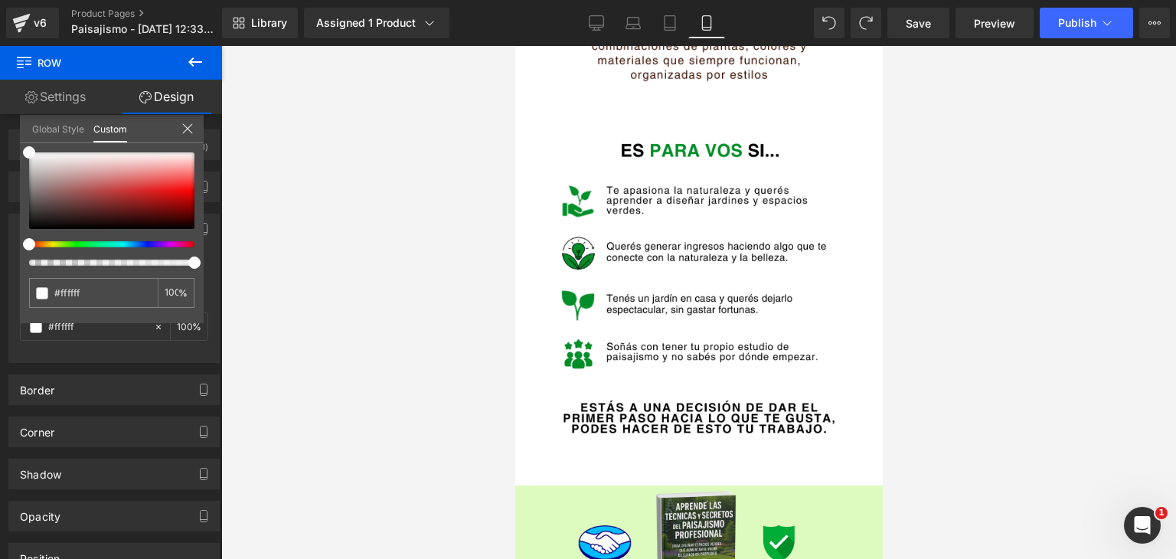
click at [318, 201] on div at bounding box center [698, 302] width 955 height 513
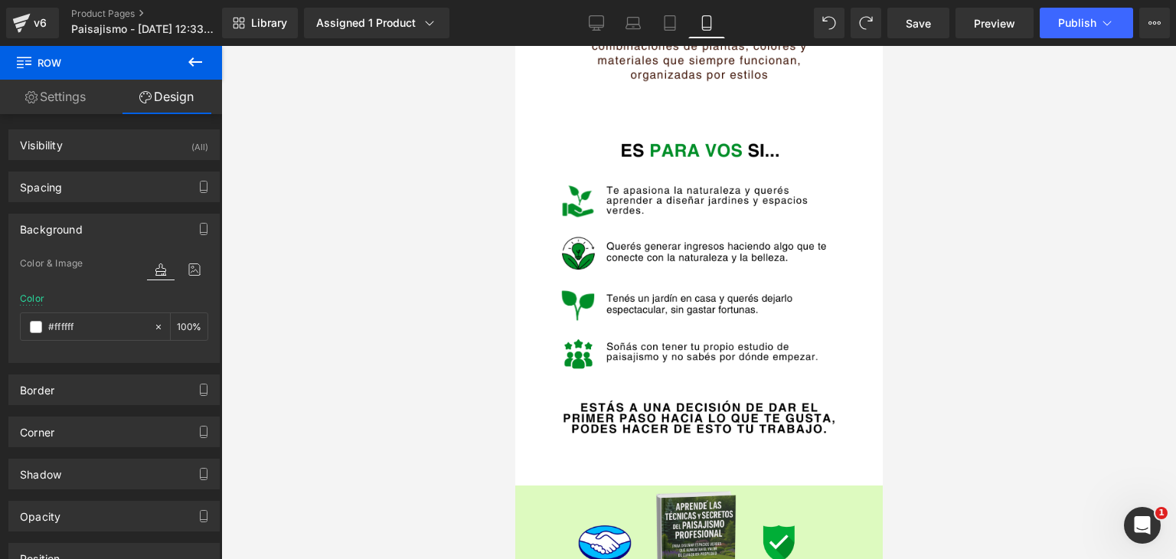
click at [319, 202] on div at bounding box center [698, 302] width 955 height 513
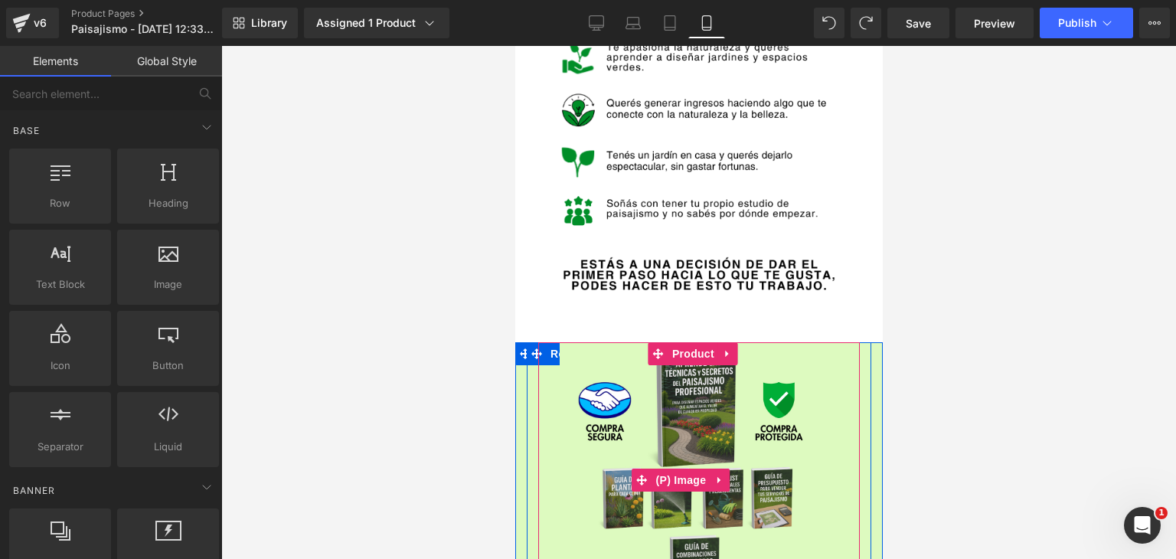
scroll to position [3559, 0]
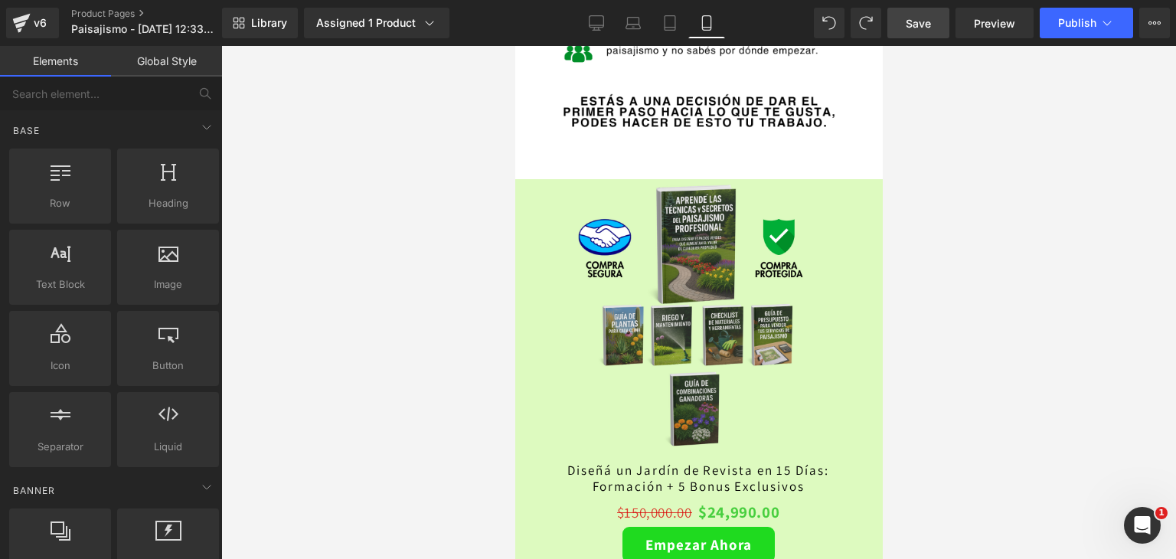
click at [919, 34] on link "Save" at bounding box center [918, 23] width 62 height 31
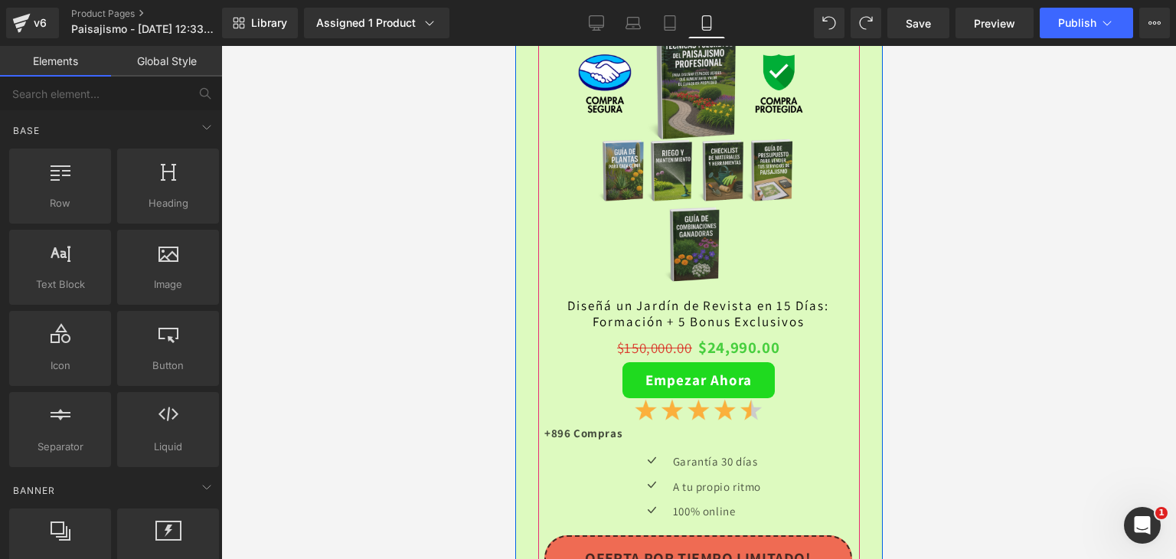
scroll to position [3712, 0]
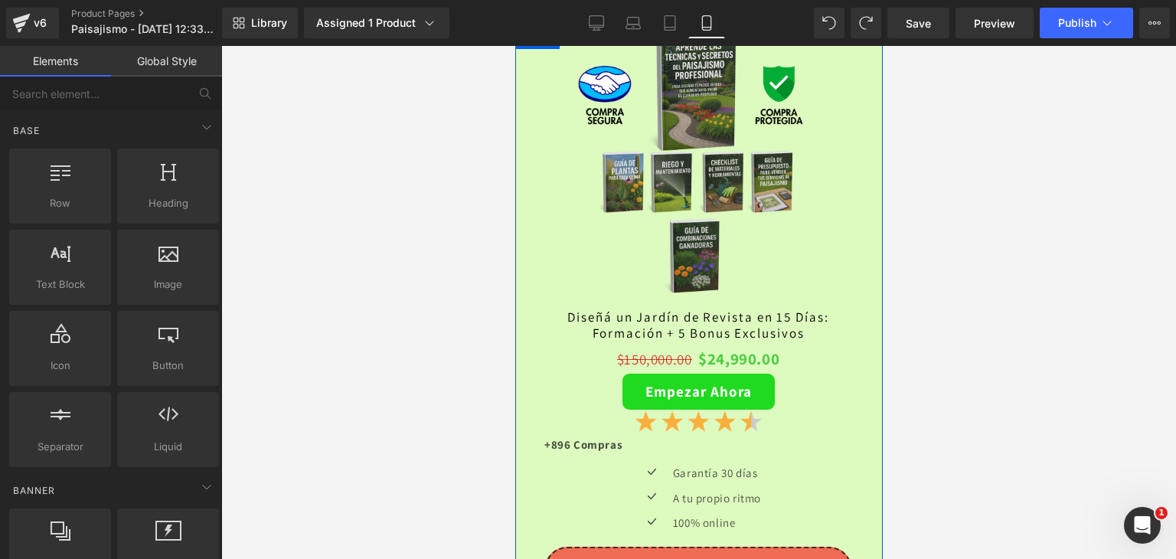
click at [861, 306] on div "Sale Off (P) Image Diseñá un Jardín de Revista en 15 [PERSON_NAME]: Formación +…" at bounding box center [697, 369] width 367 height 686
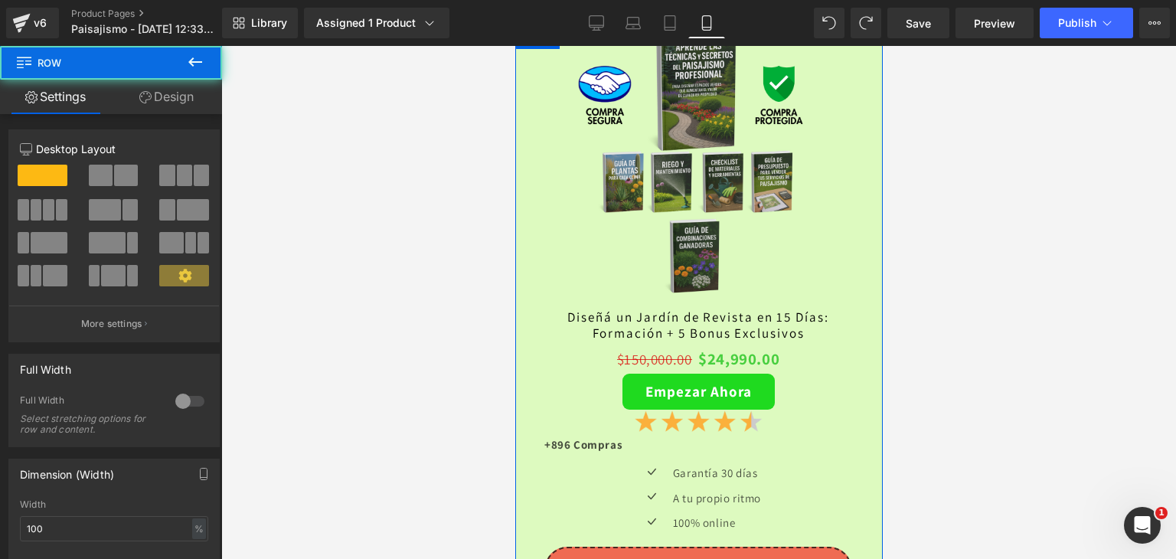
click at [168, 90] on link "Design" at bounding box center [166, 97] width 111 height 34
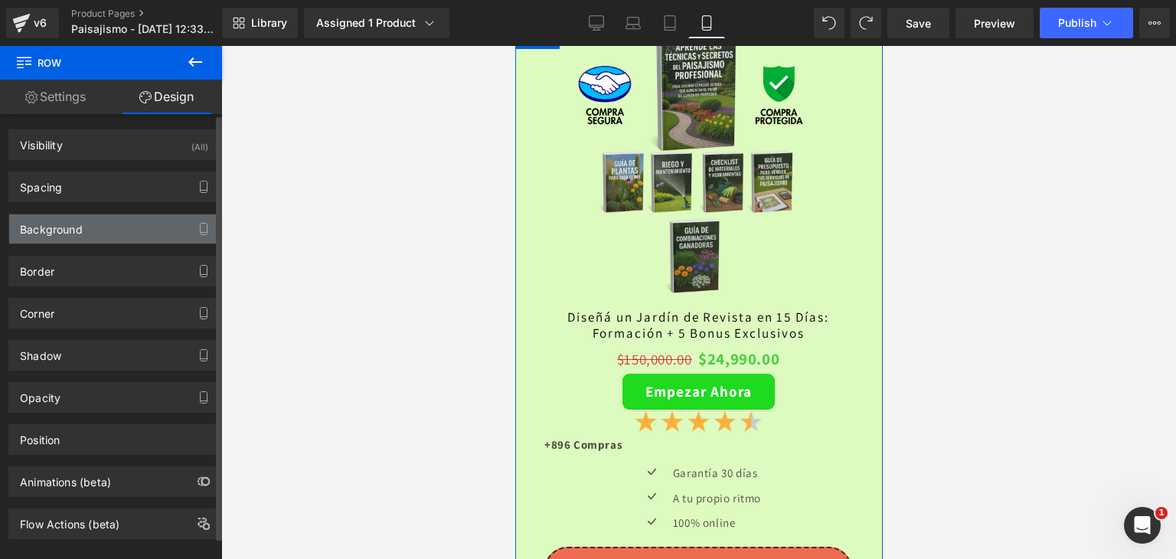
click at [77, 233] on div "Background" at bounding box center [51, 224] width 63 height 21
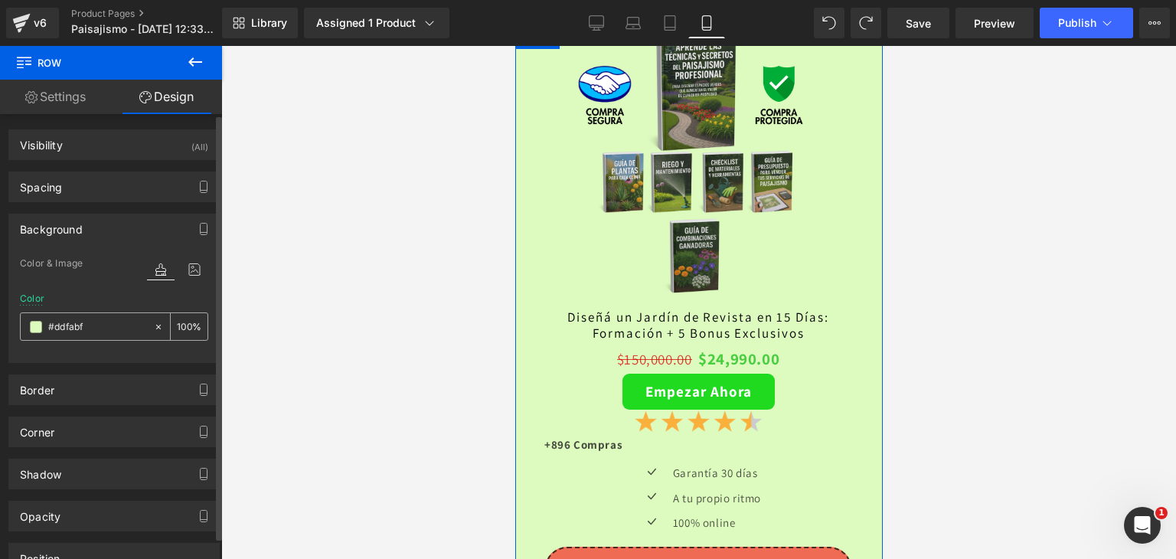
click at [28, 325] on div "#ddfabf" at bounding box center [87, 326] width 132 height 27
click at [32, 323] on span at bounding box center [36, 327] width 12 height 12
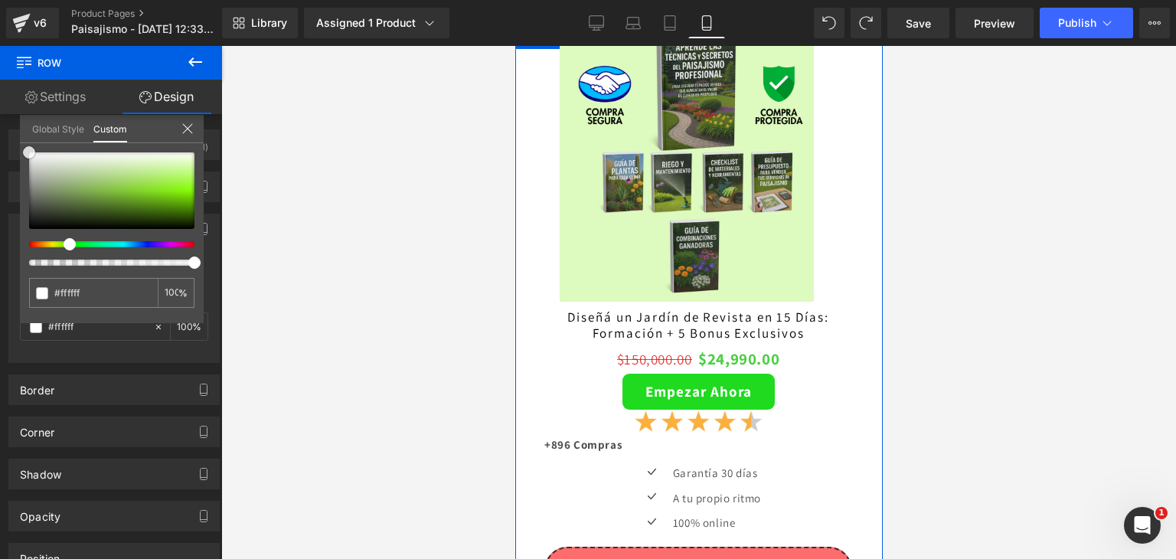
drag, startPoint x: 50, startPoint y: 195, endPoint x: 3, endPoint y: 105, distance: 101.7
click at [3, 105] on div "Settings Design 12 12 12 Column Size Customizer 12 Desktop Layout Laptop Layout…" at bounding box center [111, 340] width 222 height 521
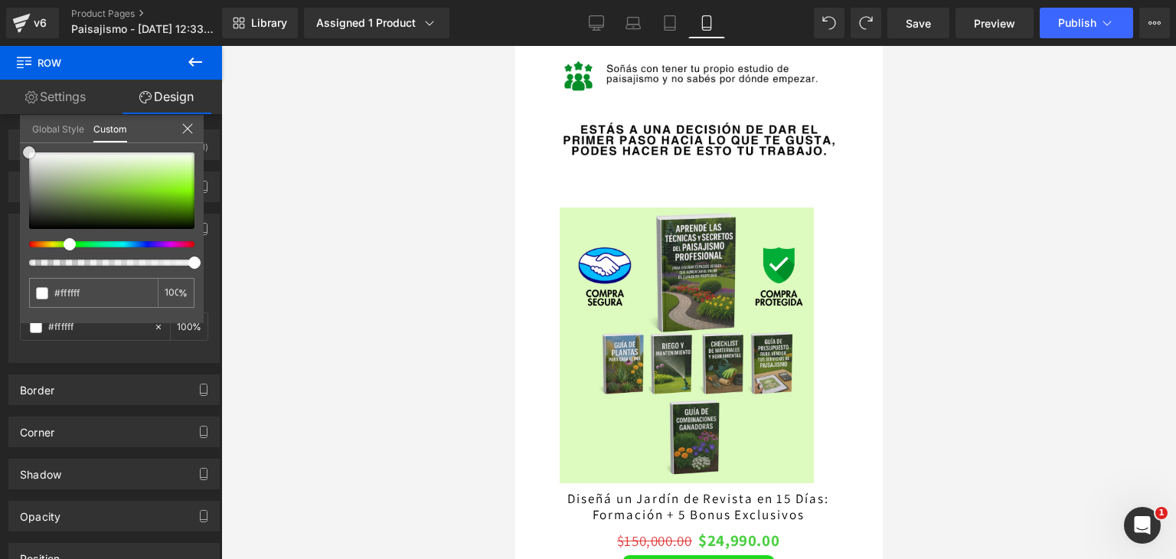
scroll to position [3482, 0]
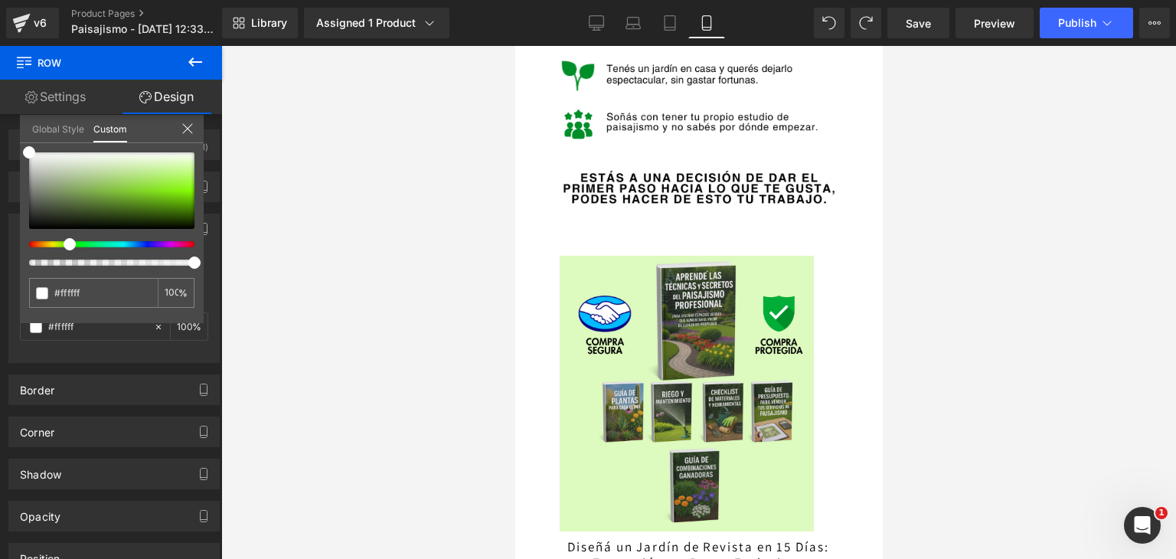
click at [965, 377] on div at bounding box center [698, 302] width 955 height 513
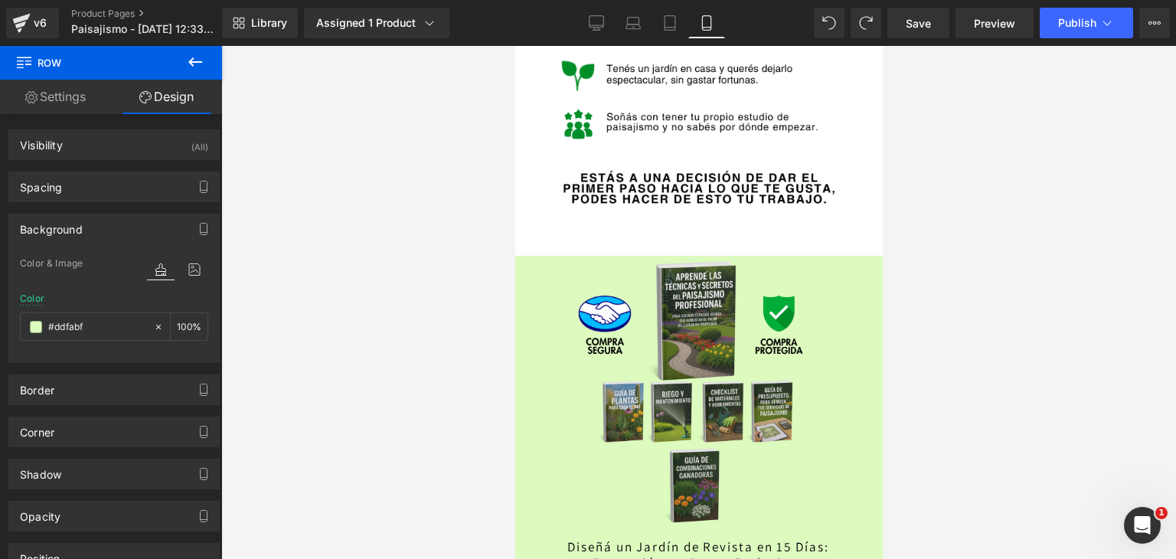
click at [1032, 263] on div at bounding box center [698, 302] width 955 height 513
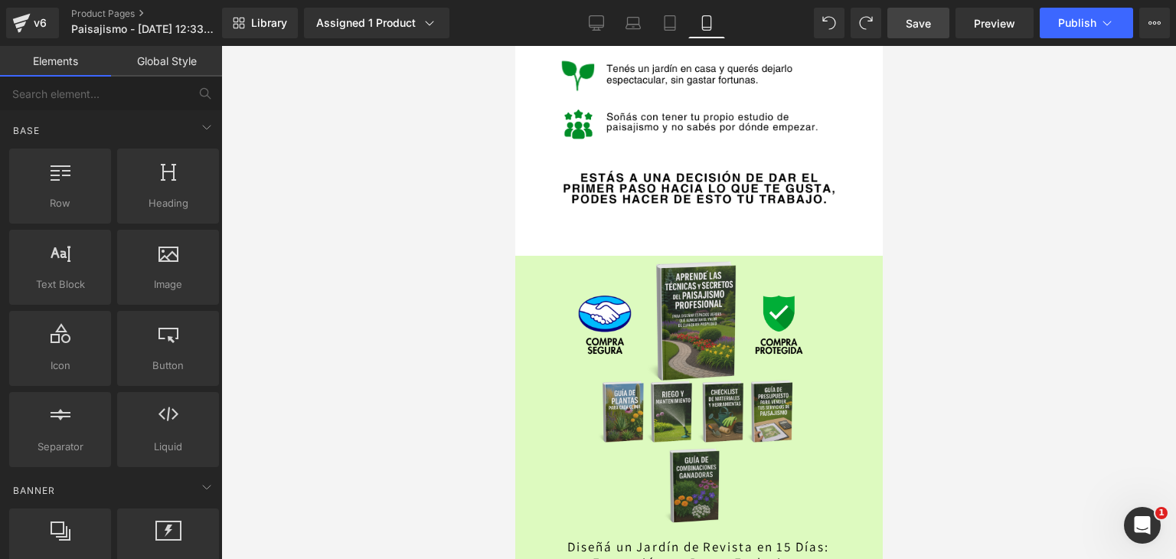
click at [922, 16] on span "Save" at bounding box center [918, 23] width 25 height 16
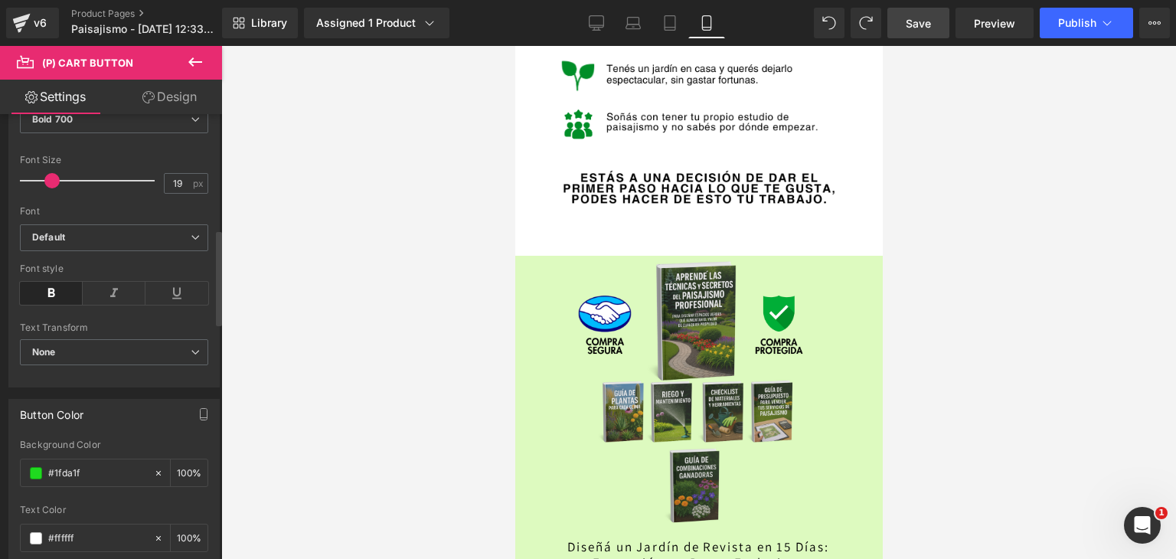
scroll to position [536, 0]
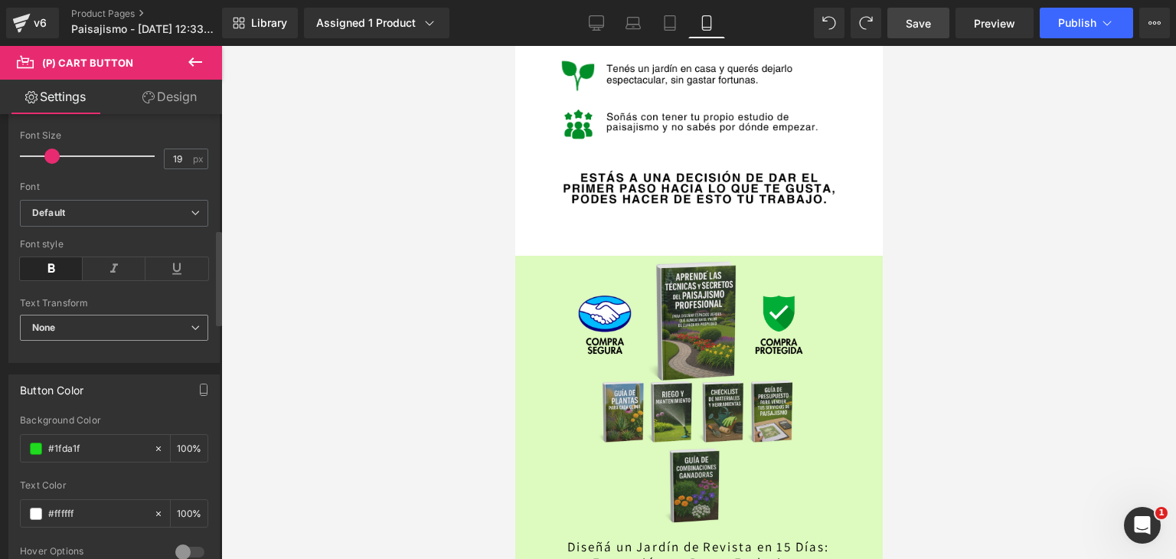
click at [87, 315] on span "None" at bounding box center [114, 328] width 188 height 27
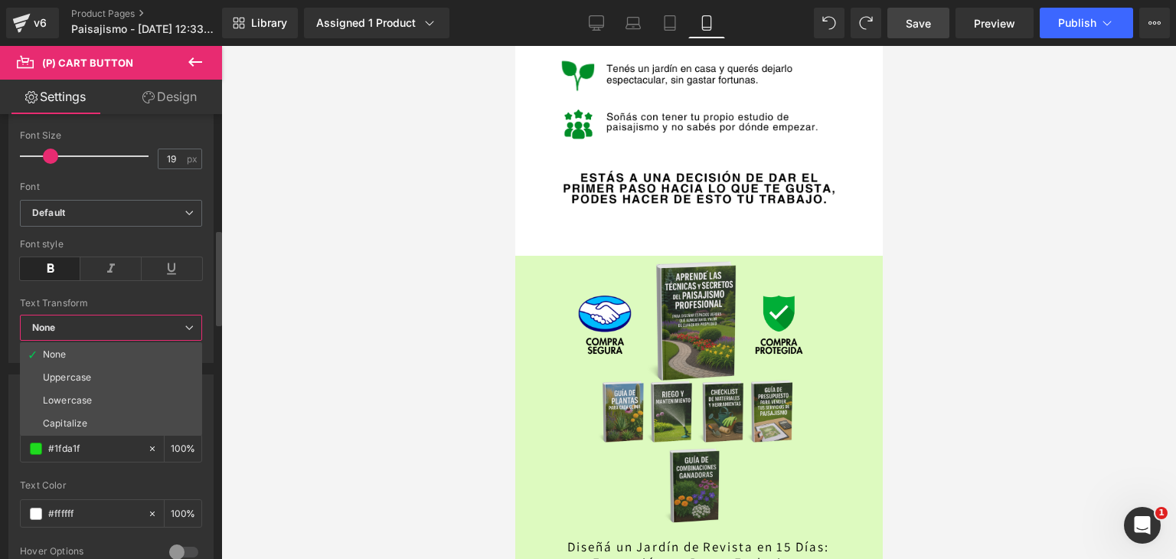
click at [87, 315] on span "None" at bounding box center [111, 328] width 182 height 27
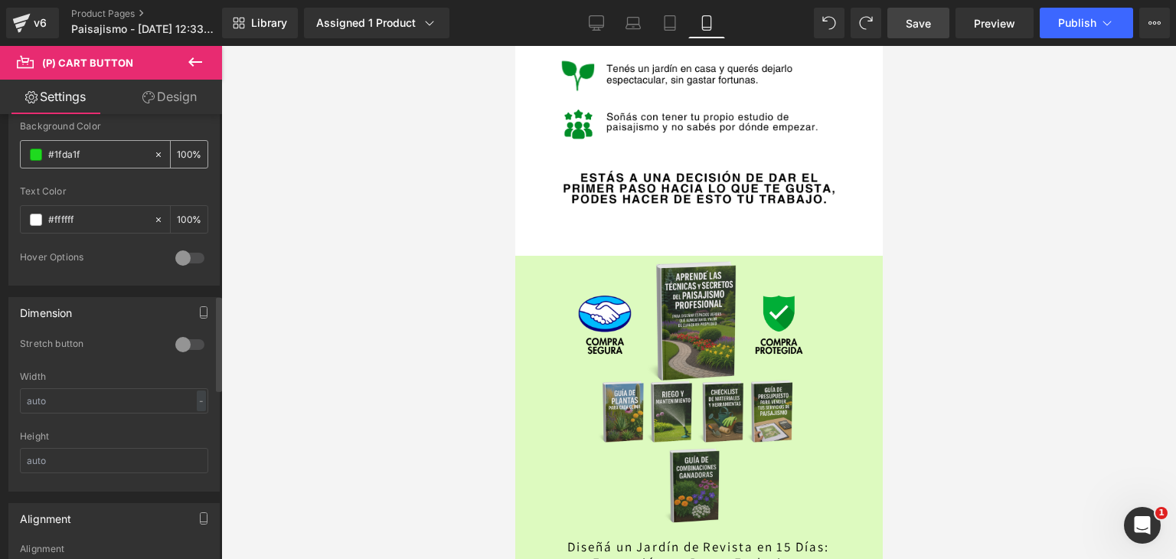
scroll to position [842, 0]
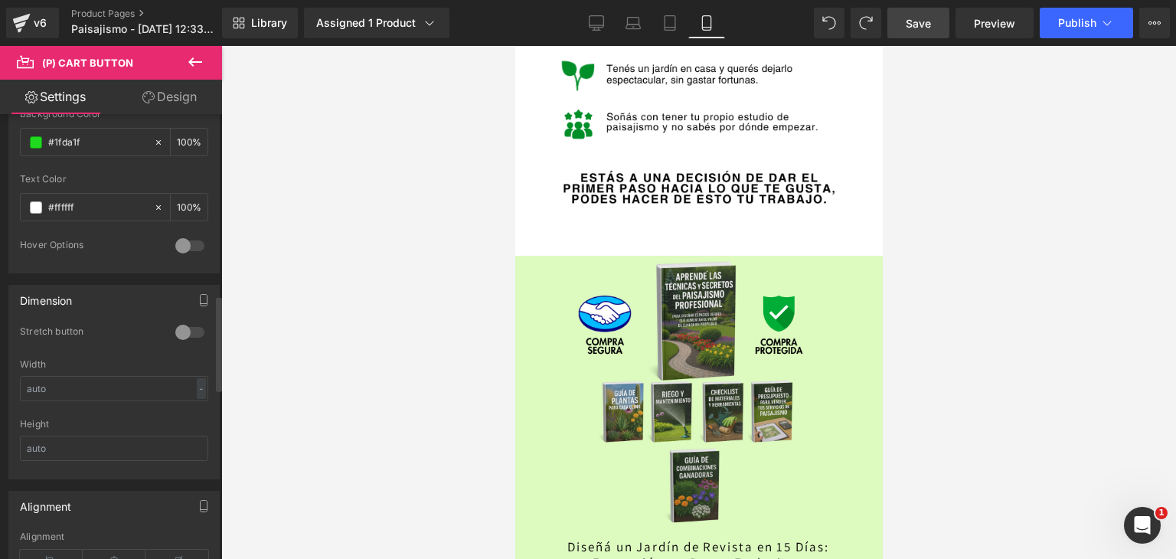
click at [178, 252] on div at bounding box center [189, 245] width 37 height 24
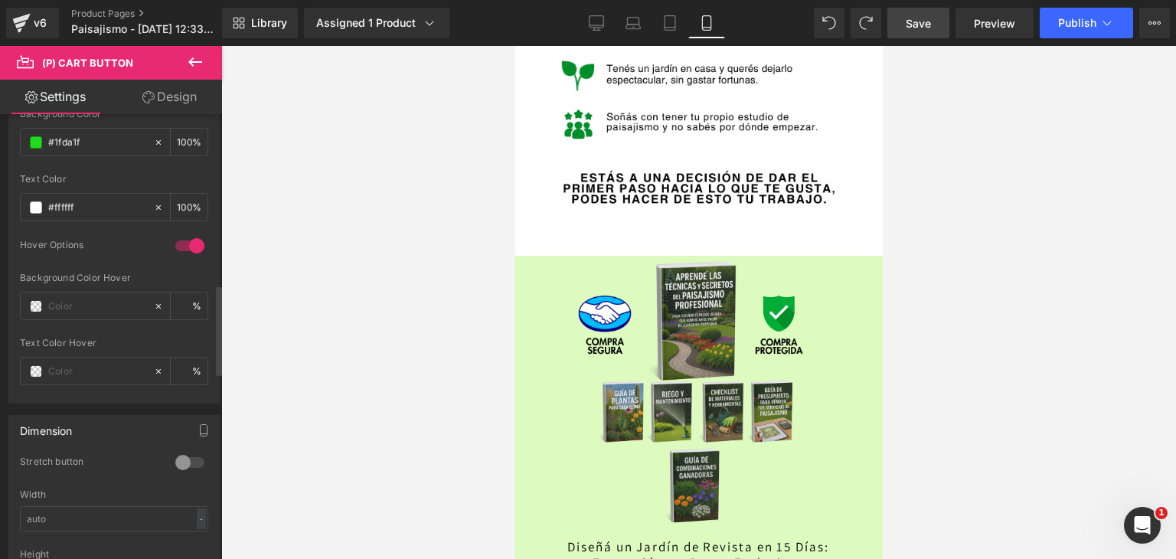
click at [180, 243] on div at bounding box center [189, 245] width 37 height 24
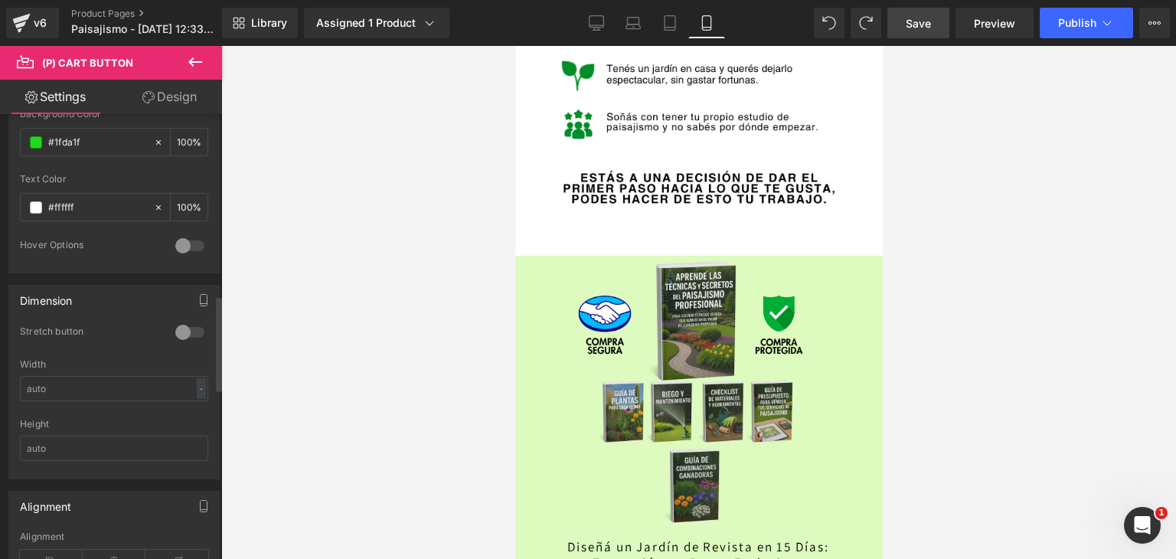
click at [172, 334] on div at bounding box center [189, 332] width 37 height 24
click at [187, 328] on div at bounding box center [189, 332] width 37 height 24
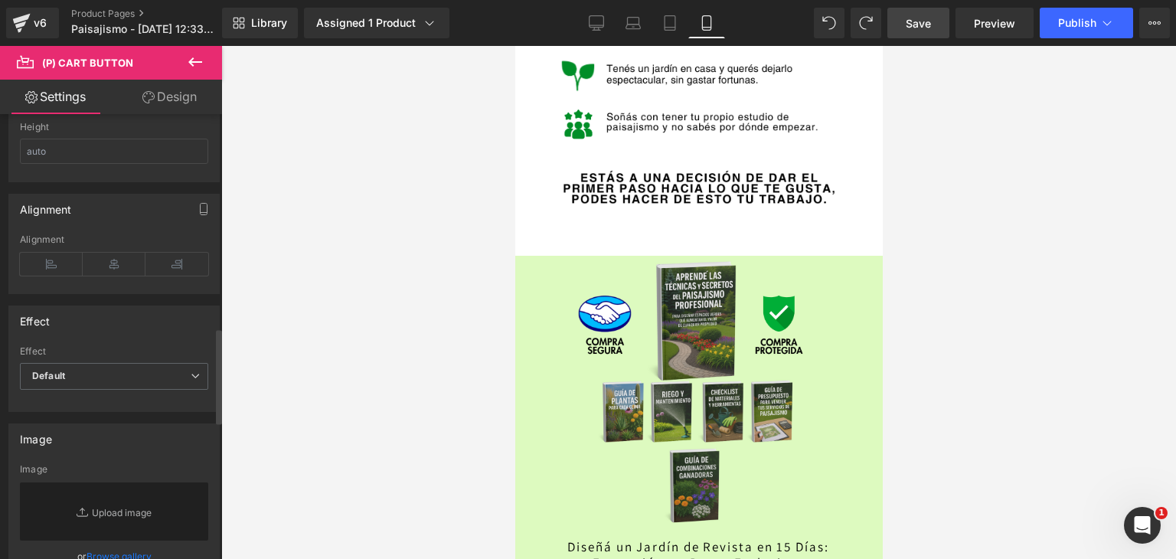
scroll to position [1148, 0]
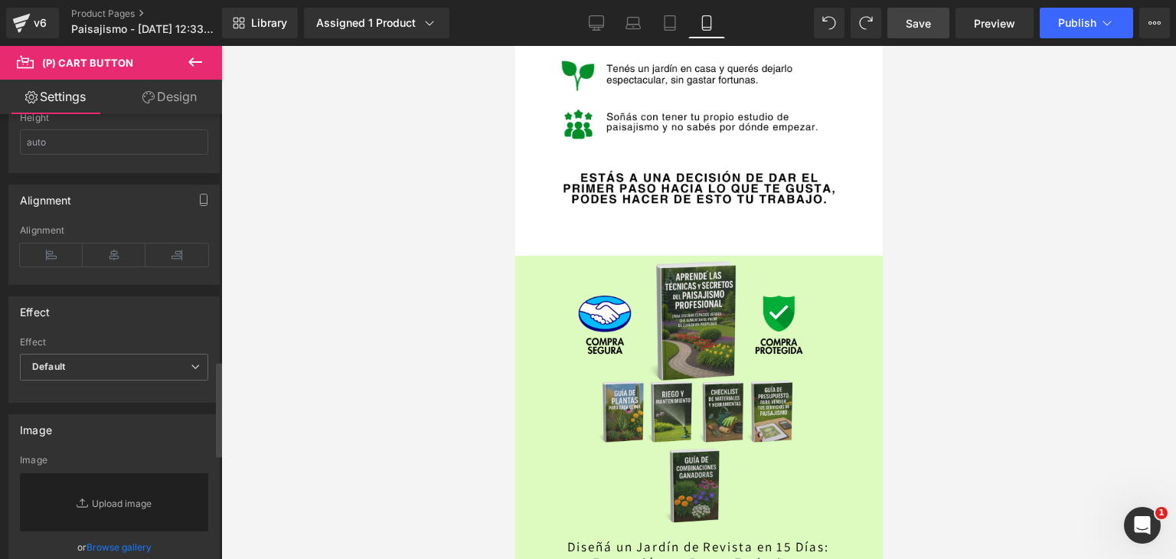
click at [141, 356] on span "Default" at bounding box center [114, 367] width 188 height 27
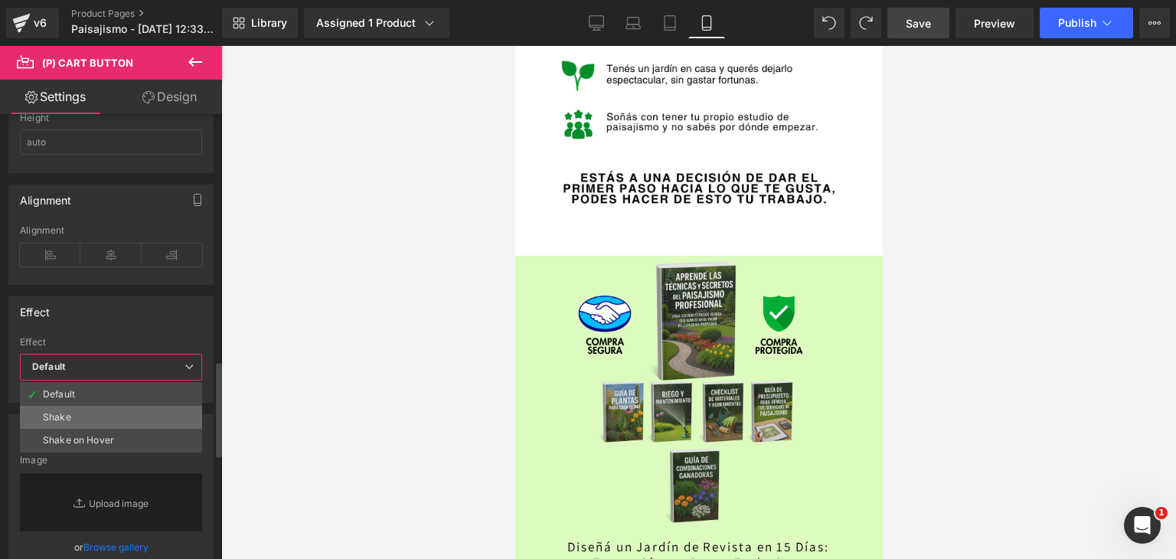
click at [93, 408] on li "Shake" at bounding box center [111, 417] width 182 height 23
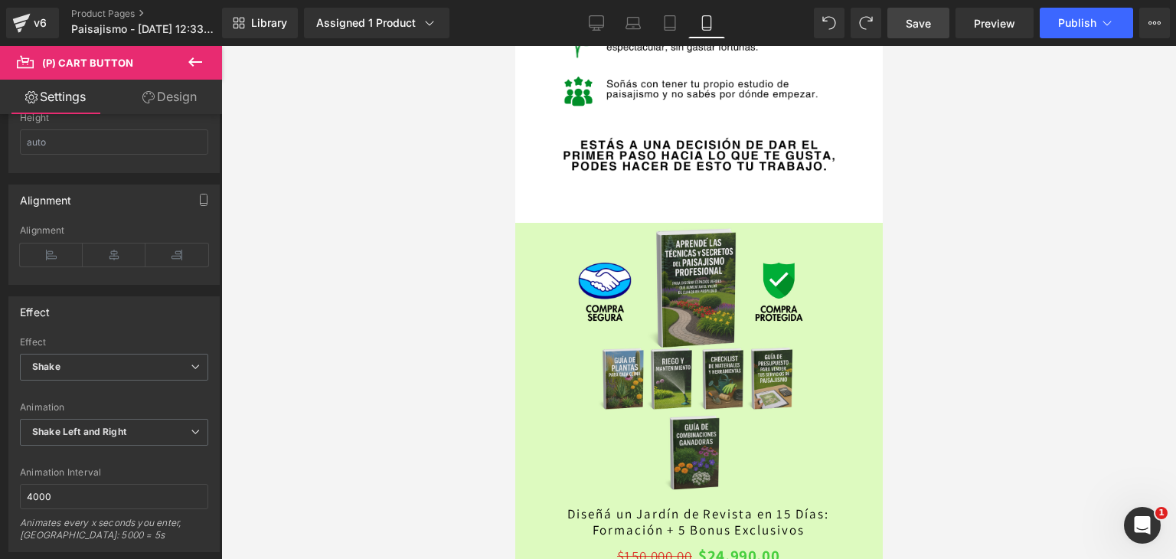
scroll to position [3559, 0]
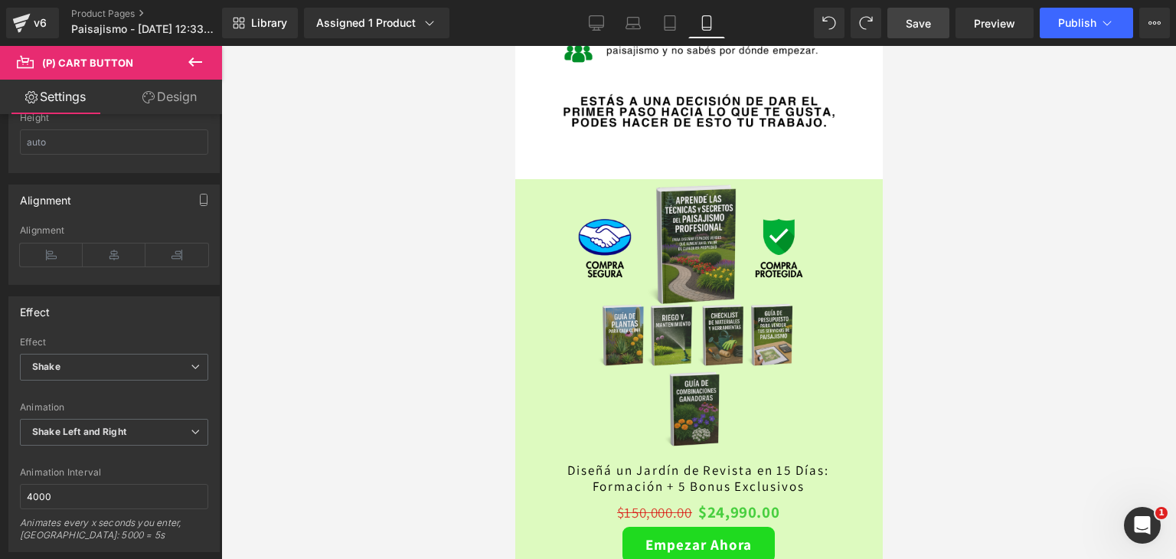
click at [941, 24] on link "Save" at bounding box center [918, 23] width 62 height 31
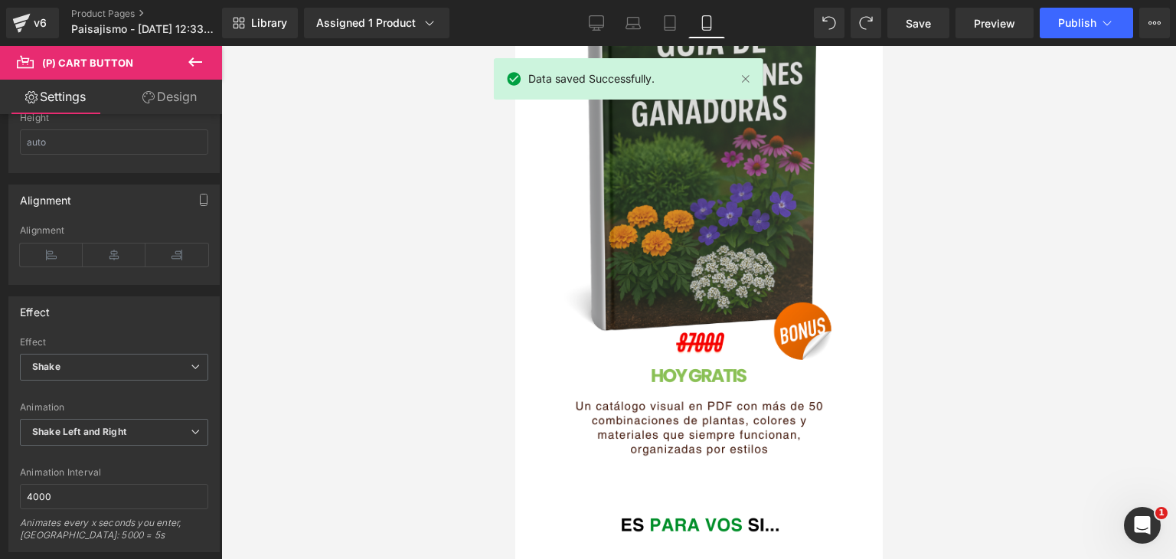
scroll to position [2870, 0]
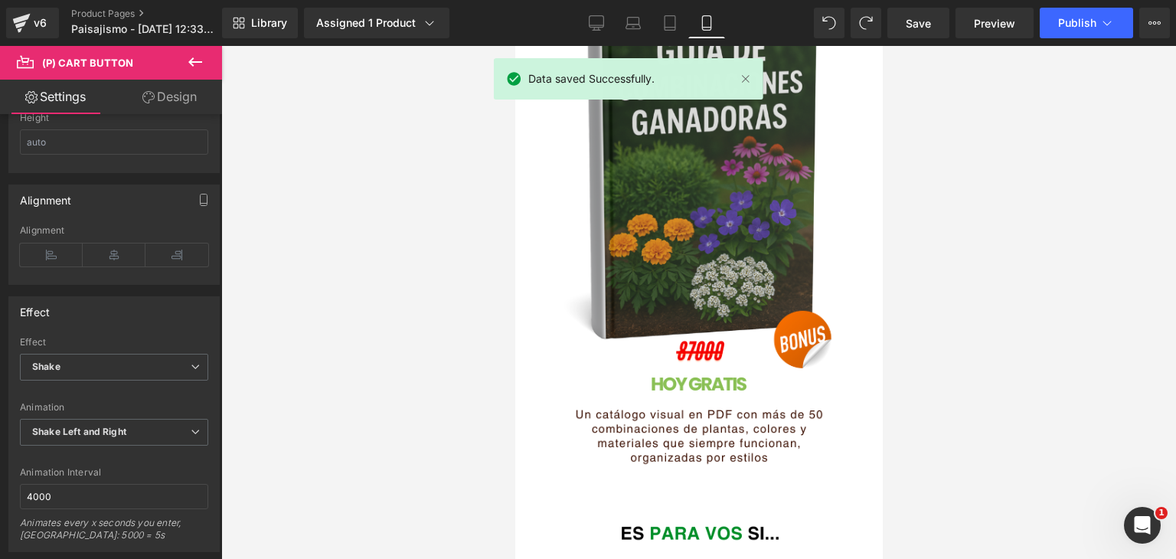
click at [478, 186] on div at bounding box center [698, 302] width 955 height 513
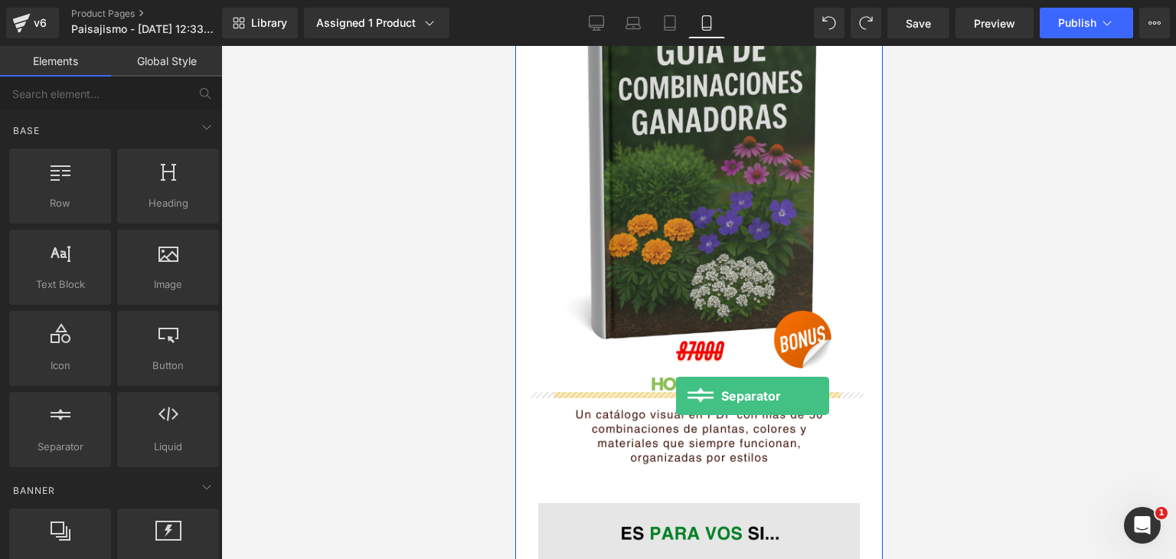
drag, startPoint x: 592, startPoint y: 473, endPoint x: 675, endPoint y: 396, distance: 113.8
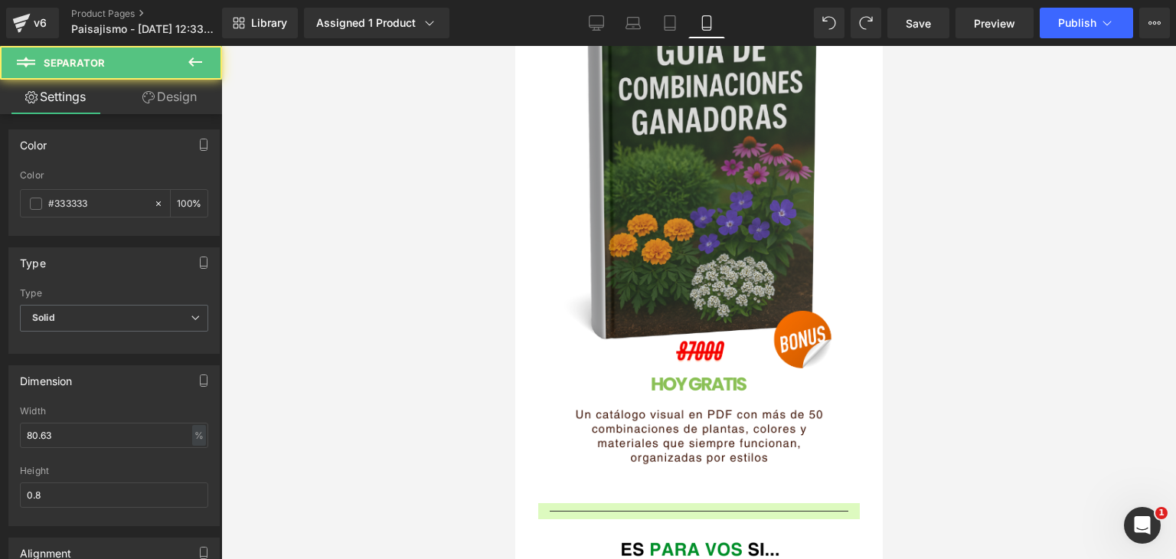
click at [1019, 412] on div at bounding box center [698, 302] width 955 height 513
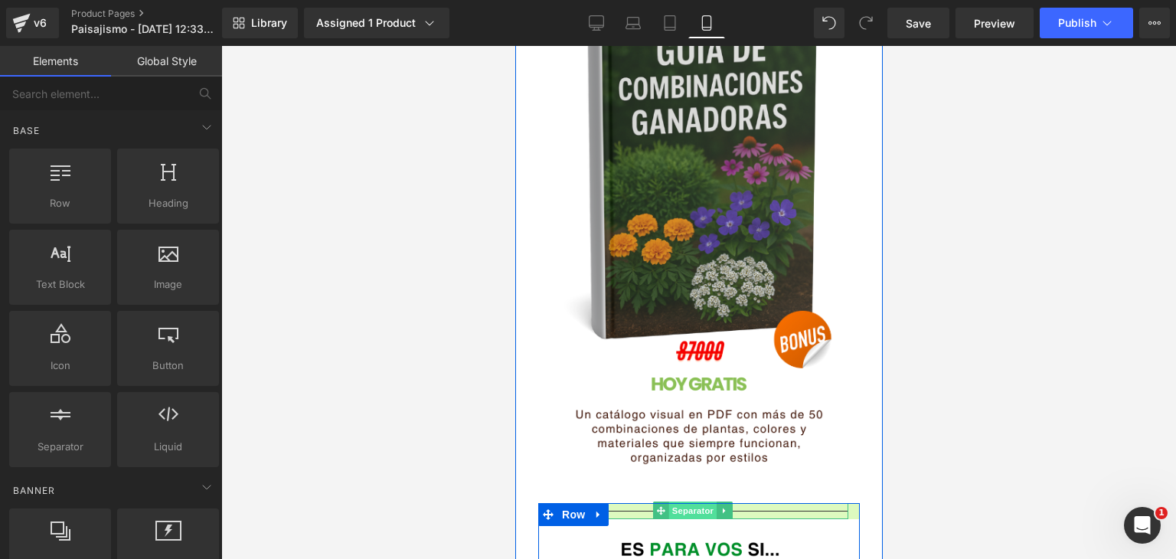
click at [699, 501] on span "Separator" at bounding box center [691, 510] width 47 height 18
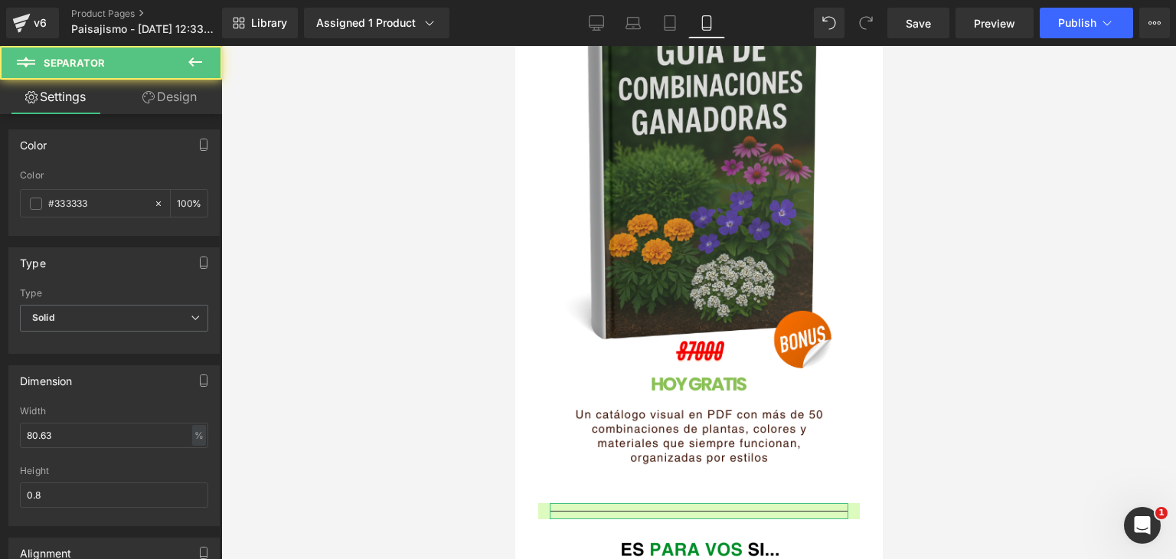
click at [173, 84] on link "Design" at bounding box center [169, 97] width 111 height 34
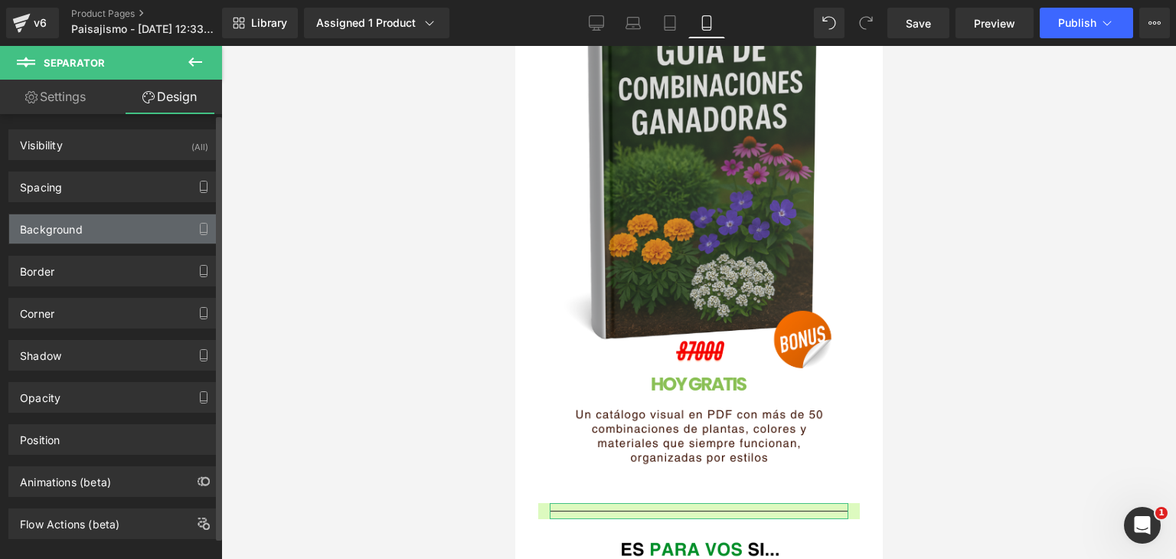
click at [49, 231] on div "Background" at bounding box center [51, 224] width 63 height 21
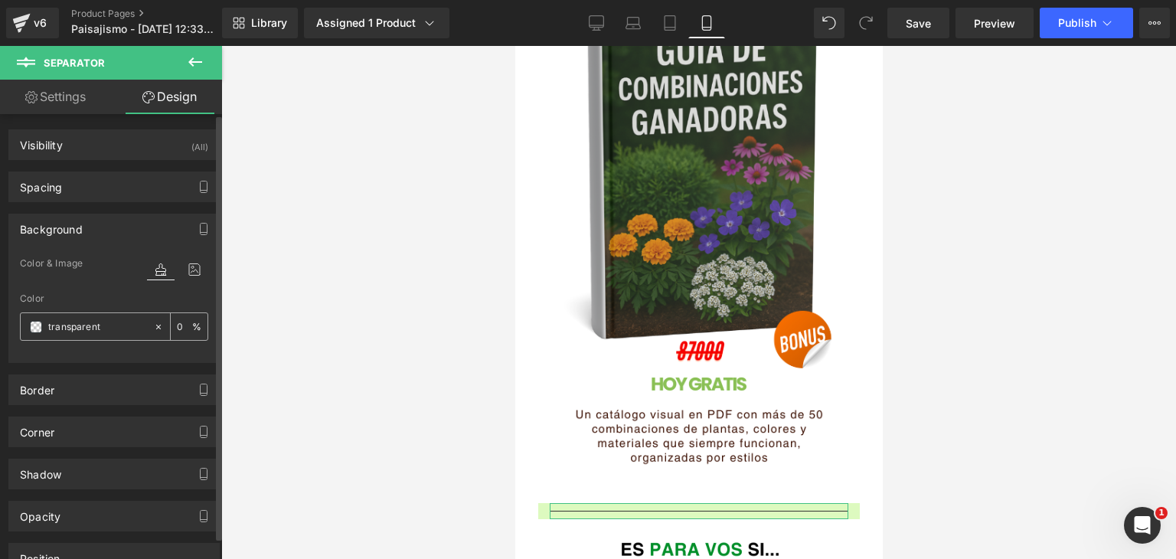
click at [31, 322] on span at bounding box center [36, 327] width 12 height 12
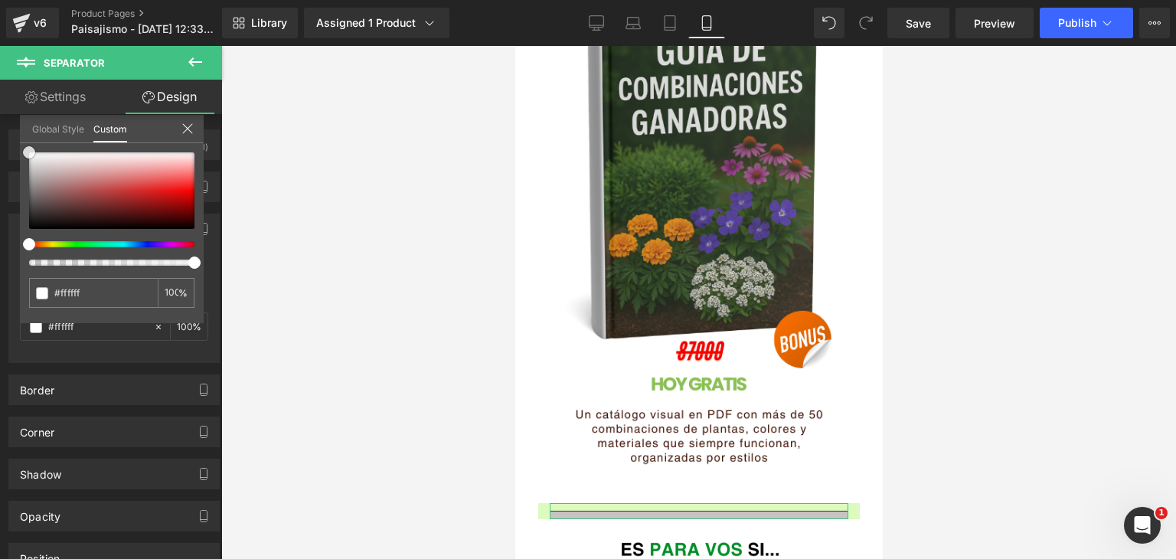
drag, startPoint x: 51, startPoint y: 191, endPoint x: 300, endPoint y: 293, distance: 269.1
click at [12, 202] on div "Background Color & Image color rgba(255, 255, 255, 1) Color #ffffff 100 % Image…" at bounding box center [114, 282] width 229 height 161
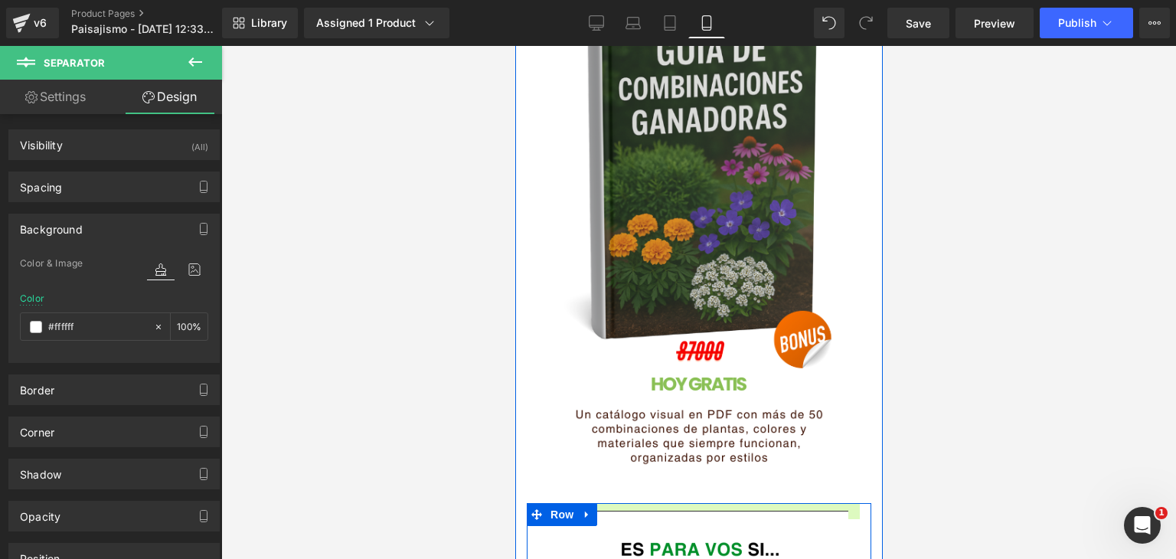
click at [564, 503] on span "Row" at bounding box center [561, 514] width 31 height 23
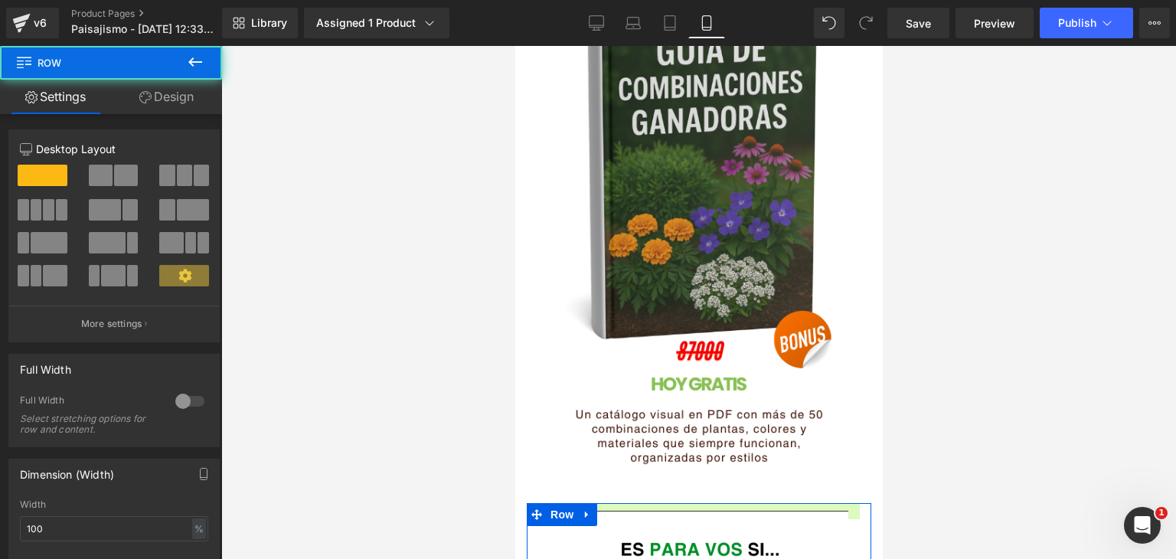
click at [162, 100] on link "Design" at bounding box center [166, 97] width 111 height 34
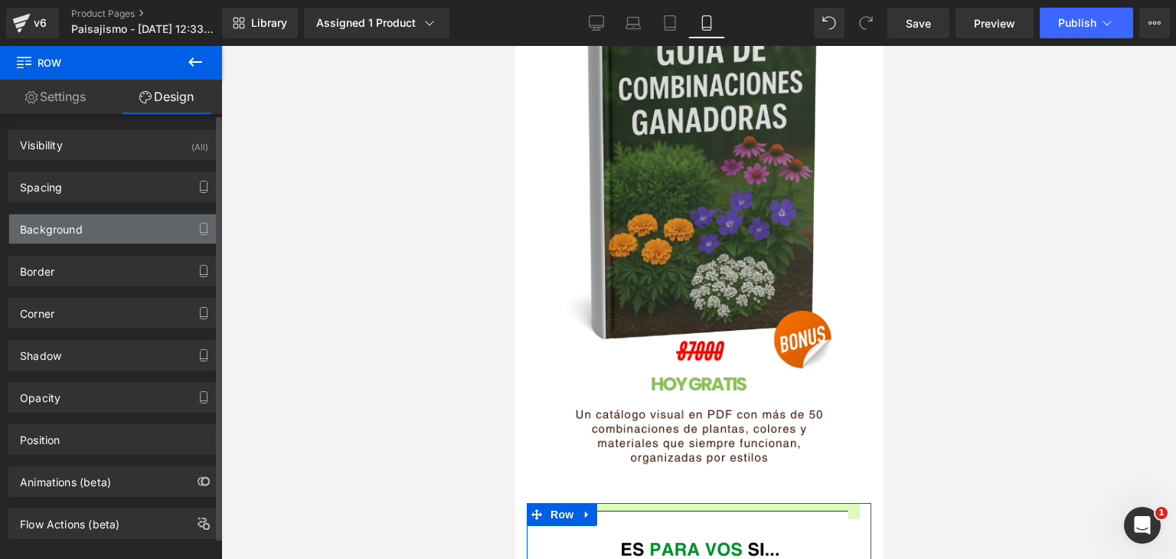
click at [63, 222] on div "Background" at bounding box center [51, 224] width 63 height 21
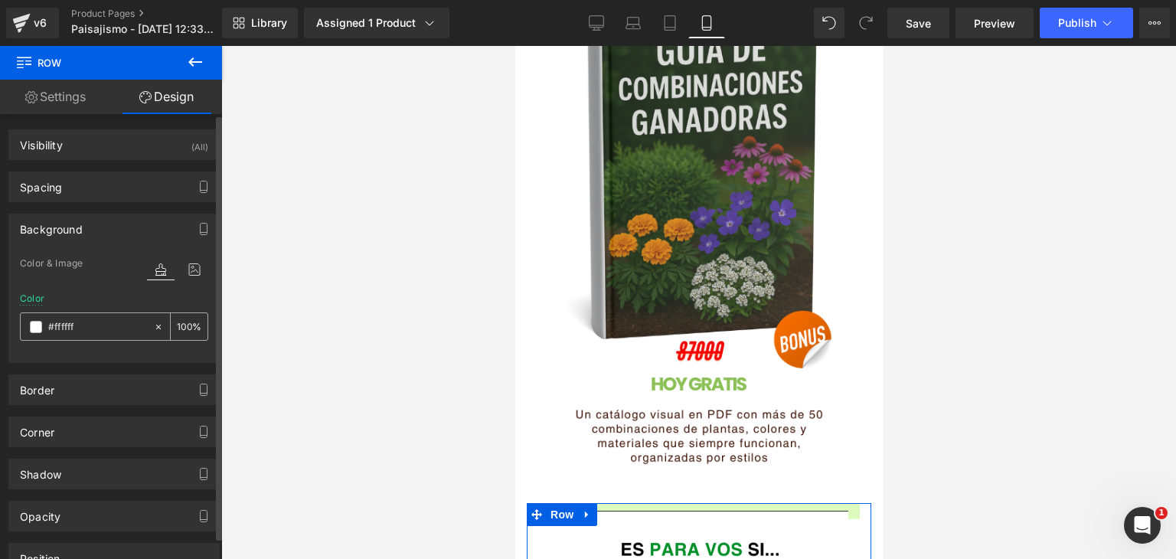
click at [31, 328] on span at bounding box center [36, 327] width 12 height 12
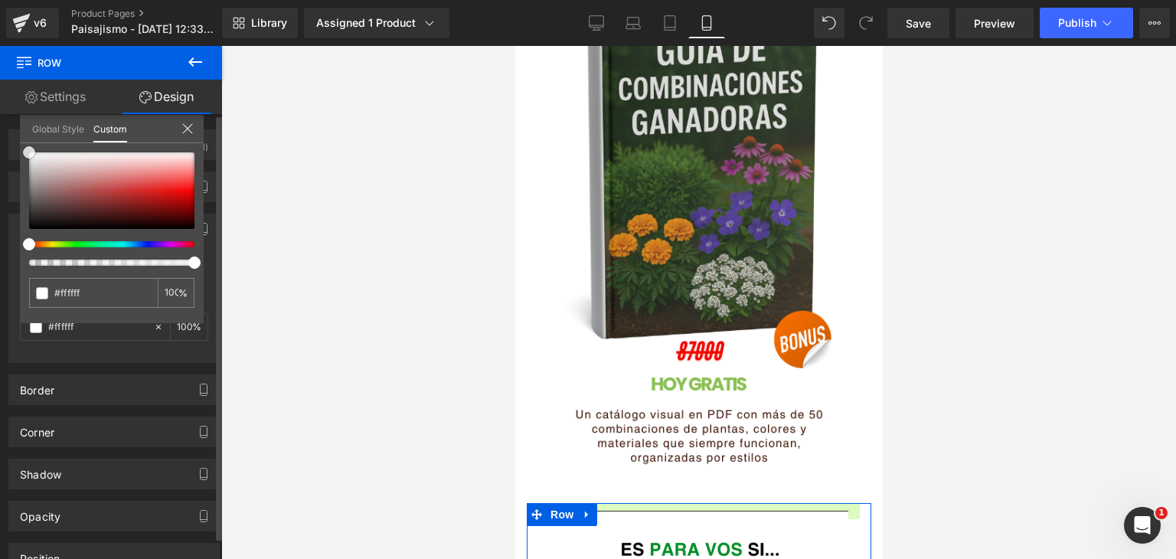
drag, startPoint x: 43, startPoint y: 178, endPoint x: 64, endPoint y: 151, distance: 34.9
click at [14, 202] on div "Background Color & Image color rgba(255, 255, 255, 1) Color #ffffff 100 % Image…" at bounding box center [114, 282] width 229 height 161
click at [329, 265] on div at bounding box center [698, 302] width 955 height 513
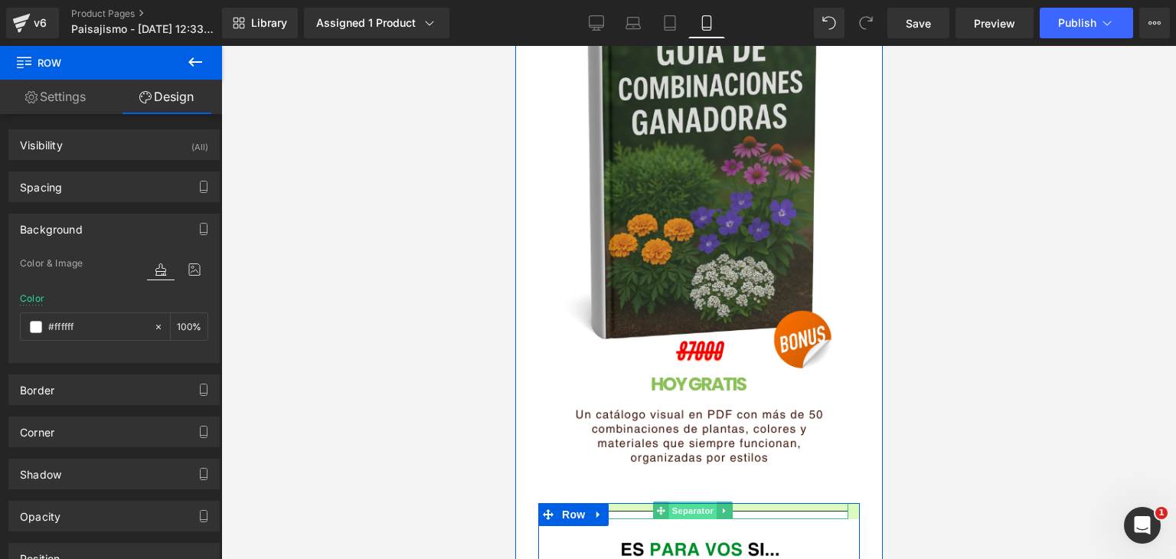
click at [677, 501] on span "Separator" at bounding box center [691, 510] width 47 height 18
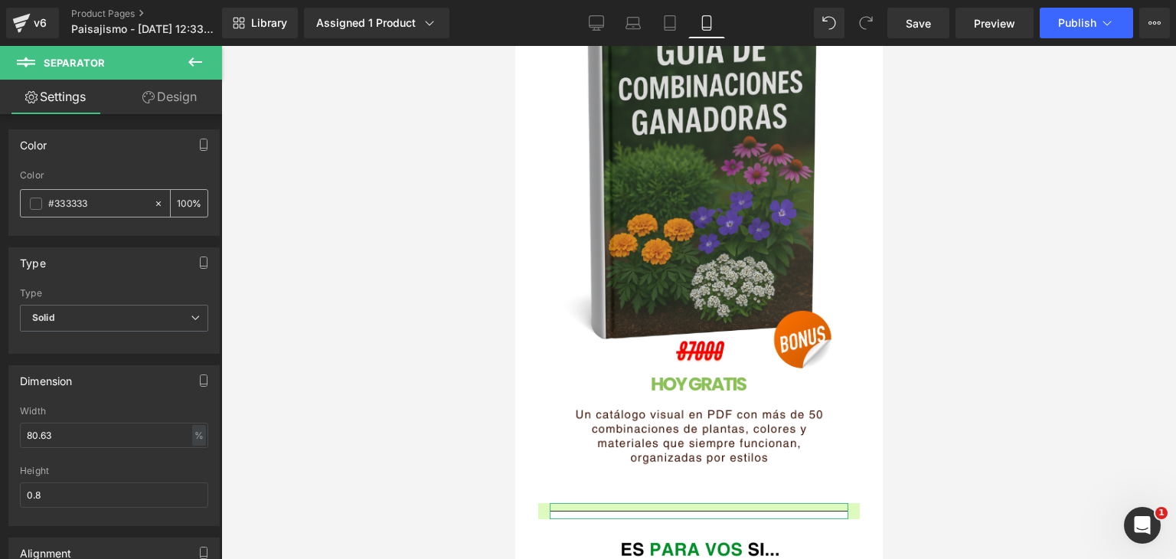
click at [153, 201] on icon at bounding box center [158, 203] width 11 height 11
click at [37, 200] on span at bounding box center [36, 204] width 12 height 12
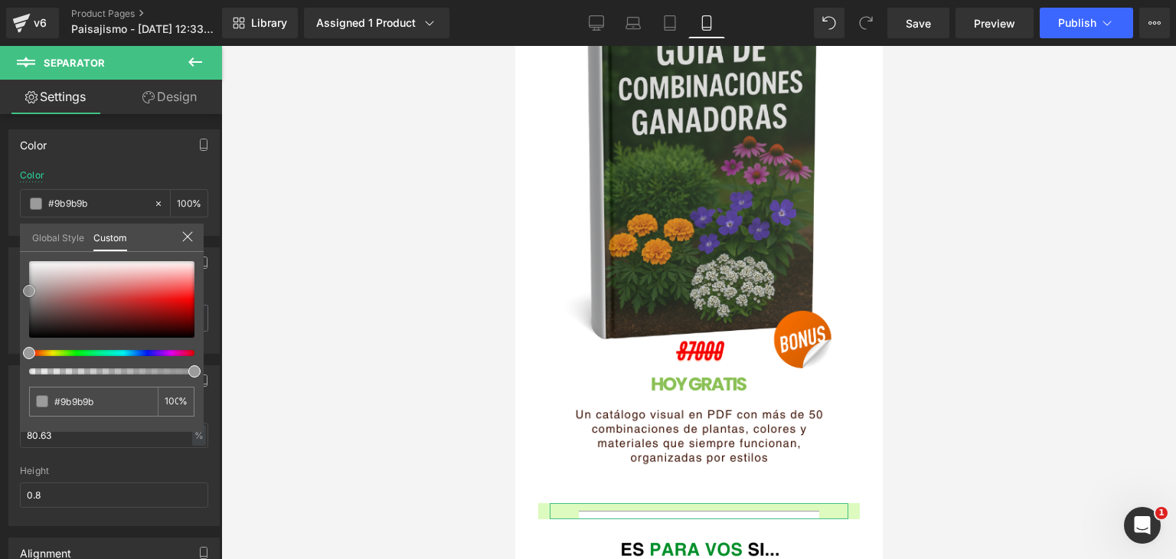
drag, startPoint x: 76, startPoint y: 285, endPoint x: 27, endPoint y: 290, distance: 49.3
click at [29, 290] on div at bounding box center [111, 299] width 165 height 77
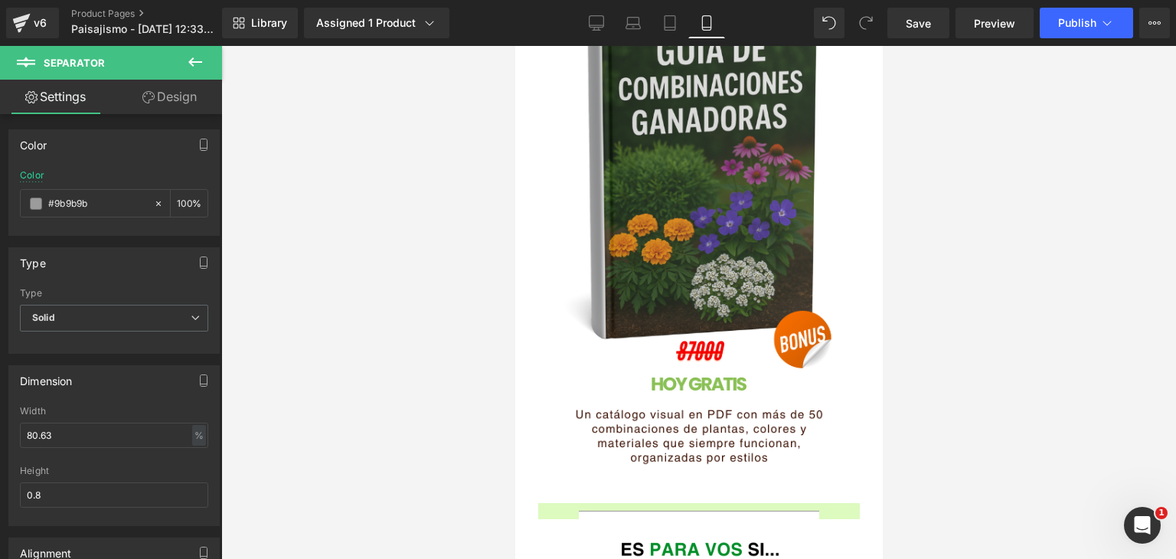
click at [333, 301] on div at bounding box center [698, 302] width 955 height 513
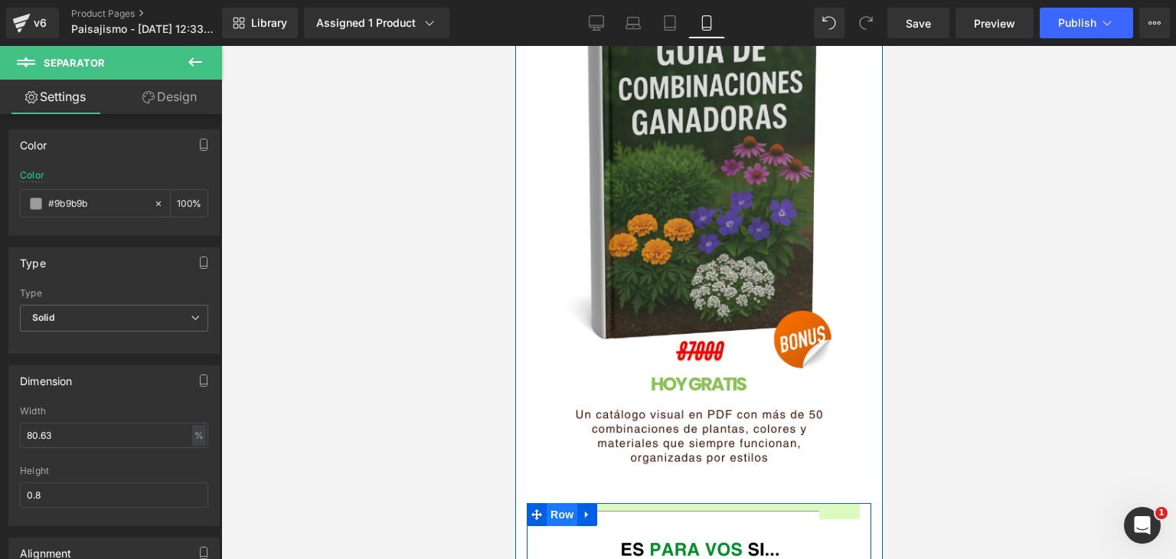
click at [557, 503] on span "Row" at bounding box center [561, 514] width 31 height 23
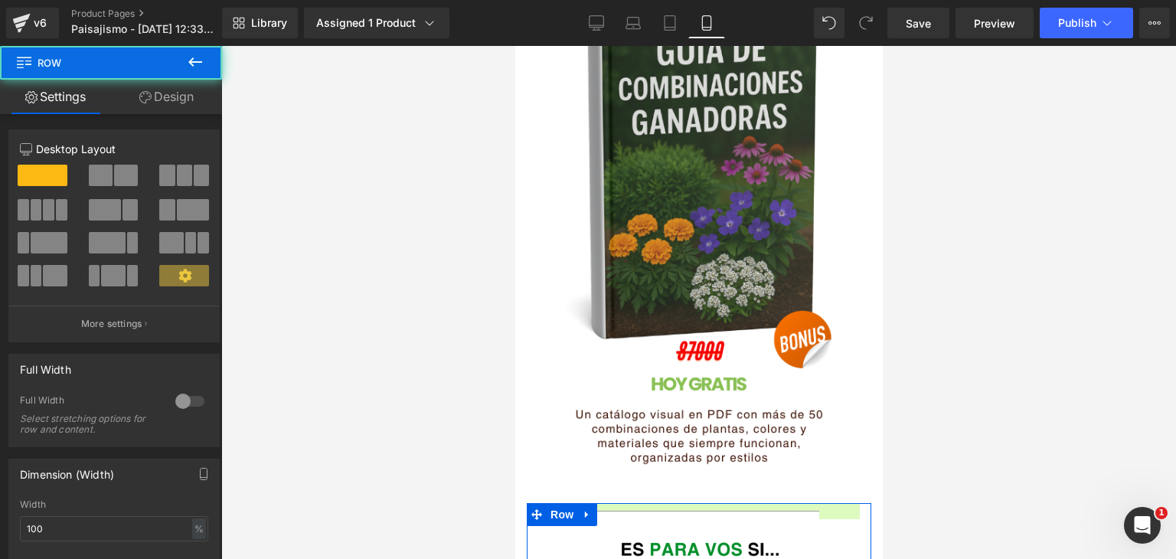
click at [178, 102] on link "Design" at bounding box center [166, 97] width 111 height 34
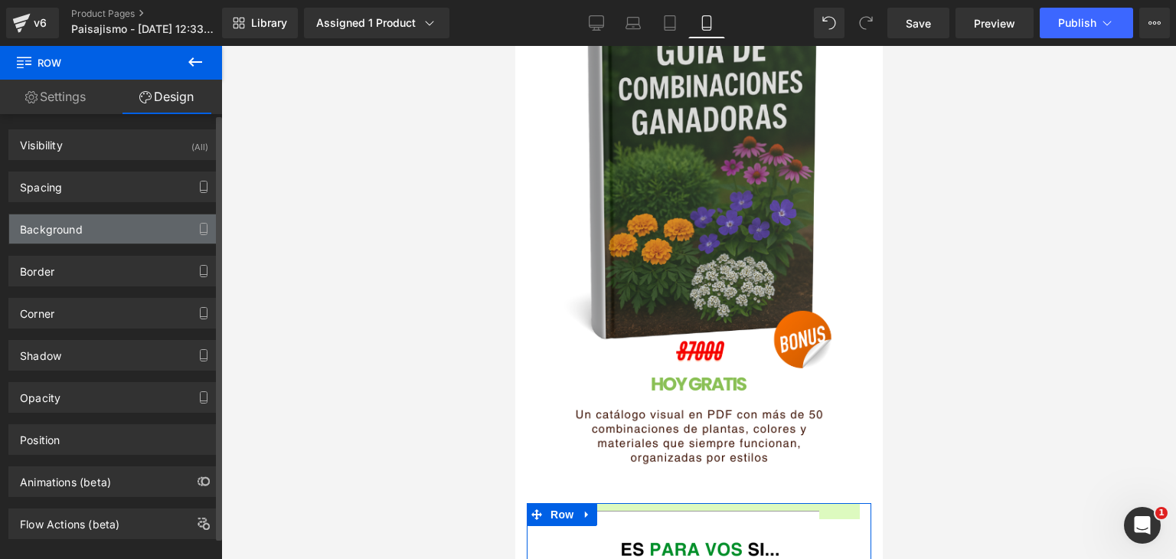
click at [73, 226] on div "Background" at bounding box center [51, 224] width 63 height 21
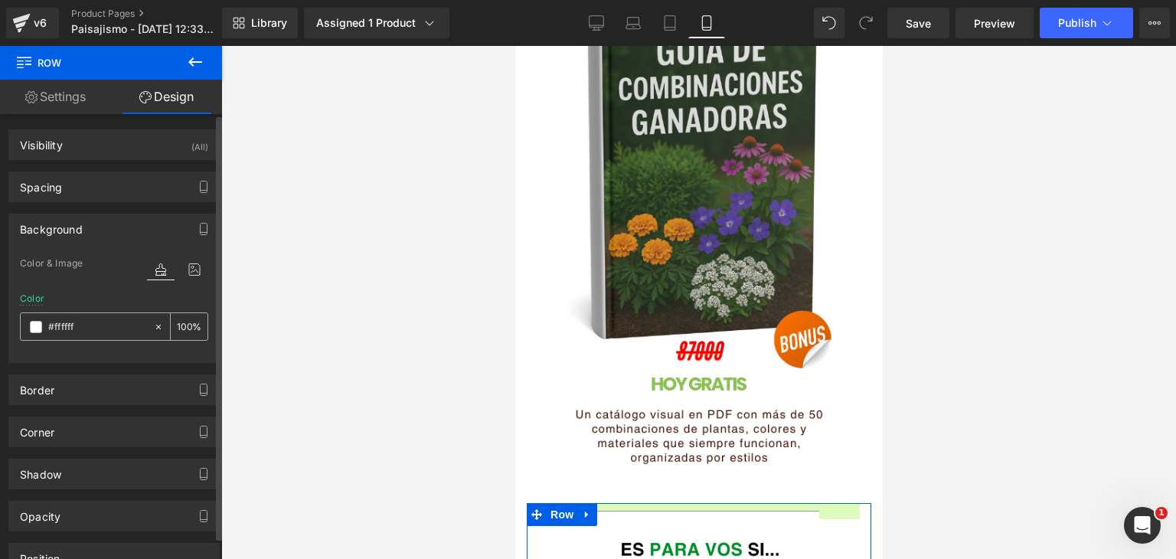
click at [34, 322] on span at bounding box center [36, 327] width 12 height 12
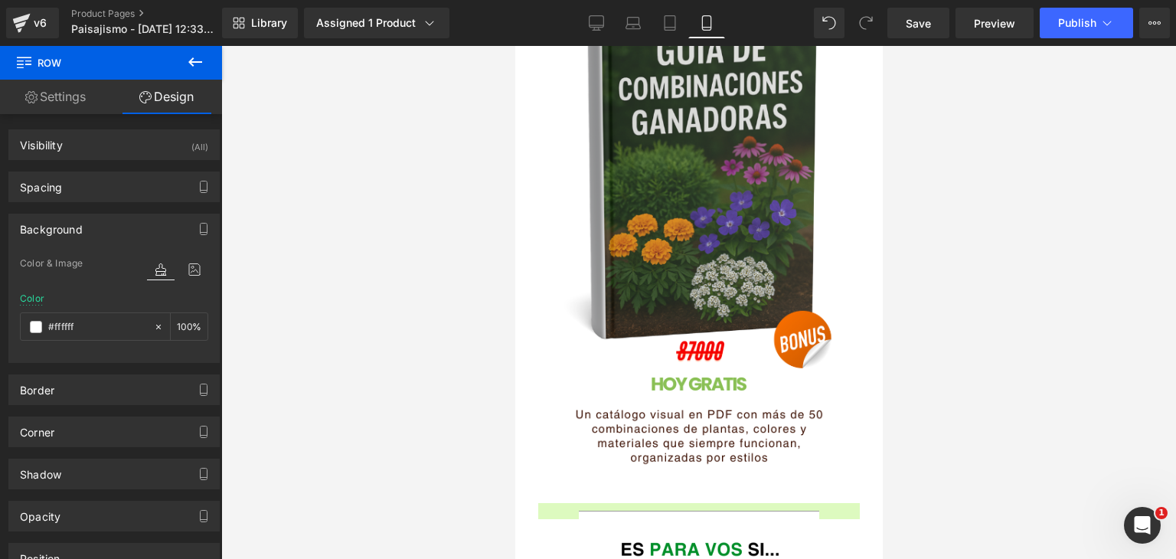
click at [471, 411] on div at bounding box center [698, 302] width 955 height 513
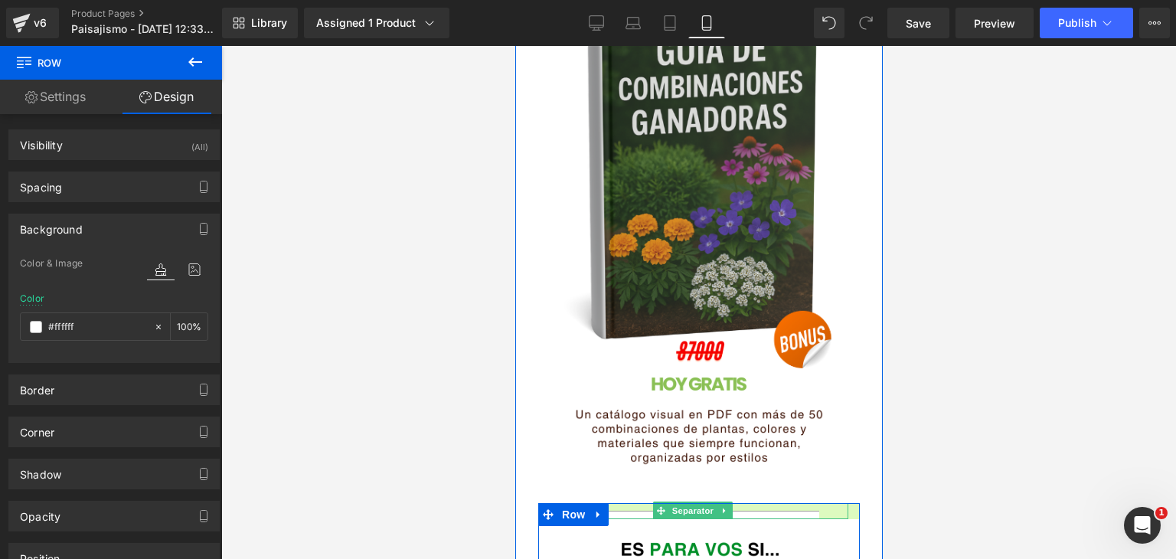
click at [609, 511] on hr at bounding box center [698, 515] width 240 height 8
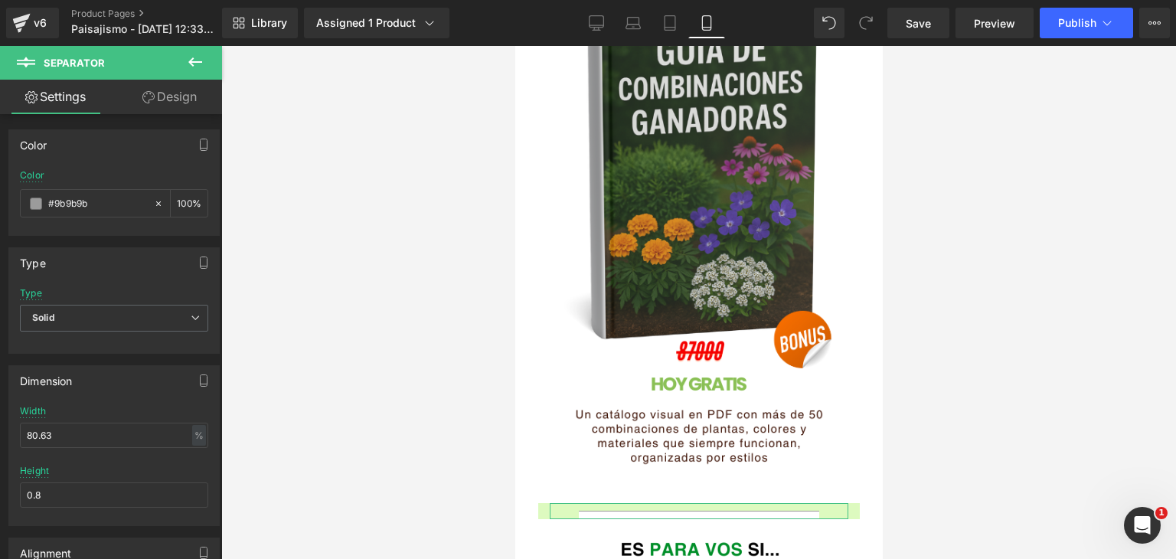
click at [175, 96] on link "Design" at bounding box center [169, 97] width 111 height 34
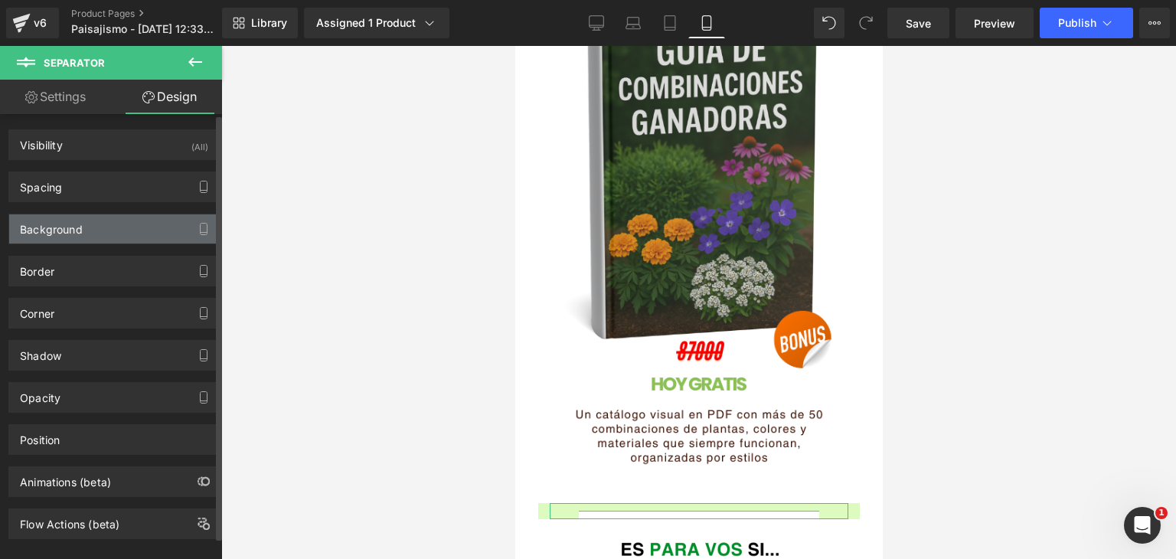
click at [85, 224] on div "Background" at bounding box center [114, 228] width 210 height 29
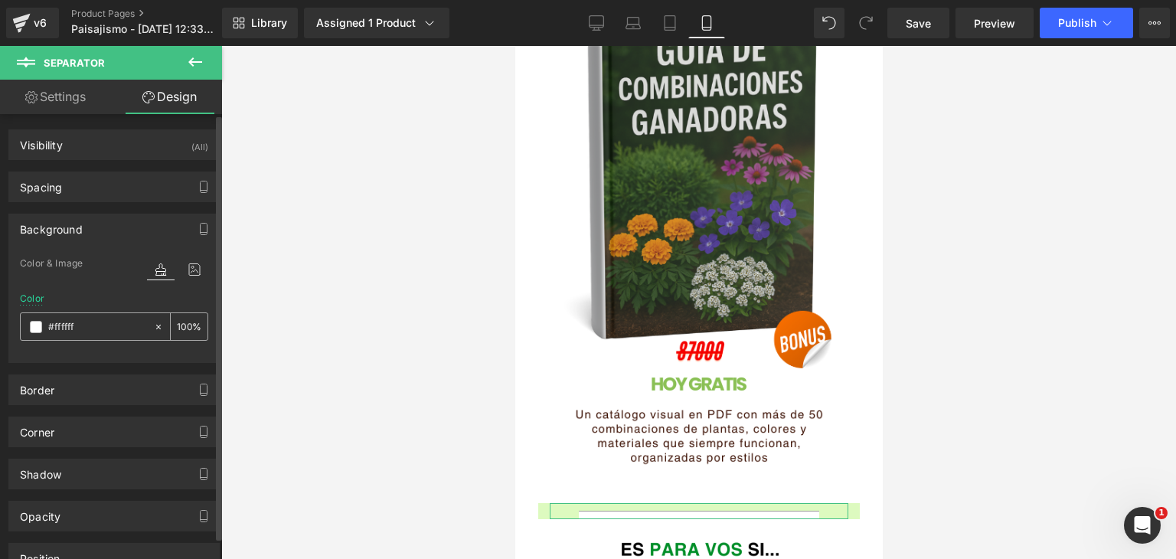
click at [41, 325] on span at bounding box center [36, 327] width 12 height 12
drag, startPoint x: 429, startPoint y: 374, endPoint x: 514, endPoint y: 415, distance: 94.5
click at [431, 374] on div at bounding box center [698, 302] width 955 height 513
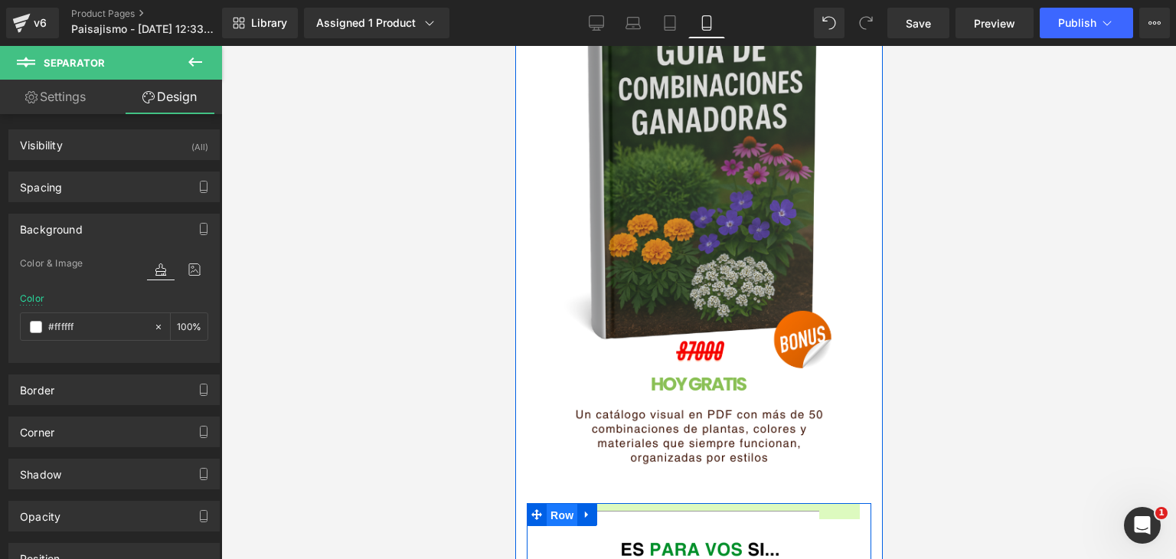
click at [565, 504] on span "Row" at bounding box center [561, 515] width 31 height 23
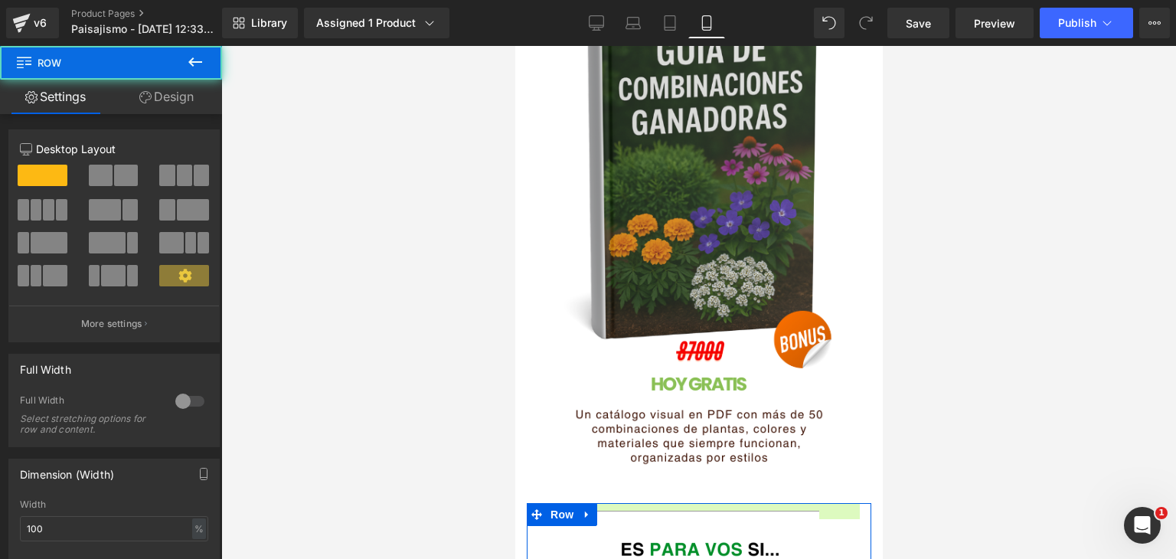
drag, startPoint x: 164, startPoint y: 90, endPoint x: 103, endPoint y: 196, distance: 121.7
click at [163, 90] on link "Design" at bounding box center [166, 97] width 111 height 34
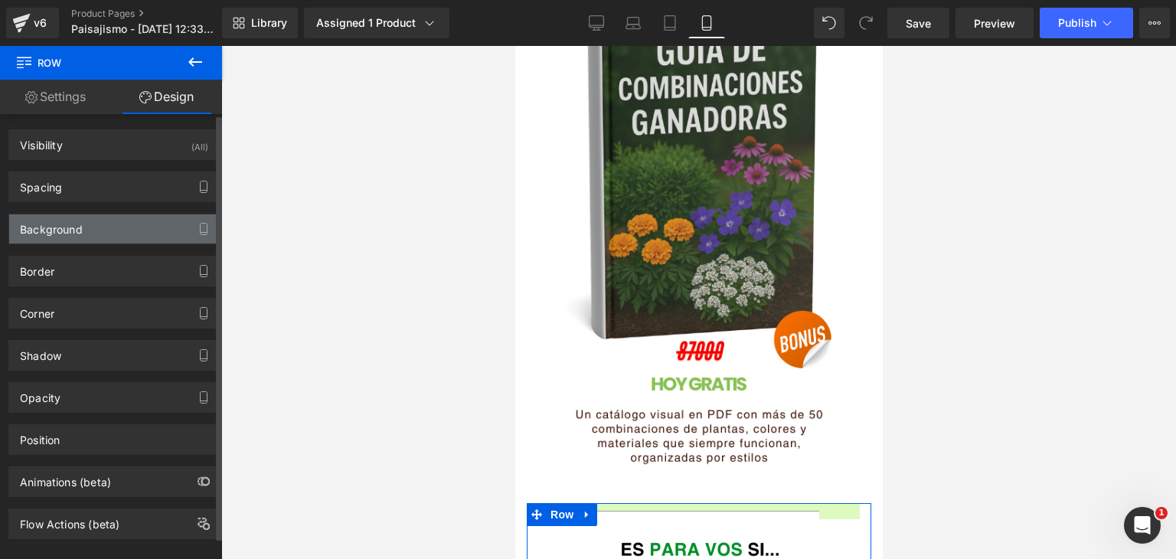
click at [77, 224] on div "Background" at bounding box center [51, 224] width 63 height 21
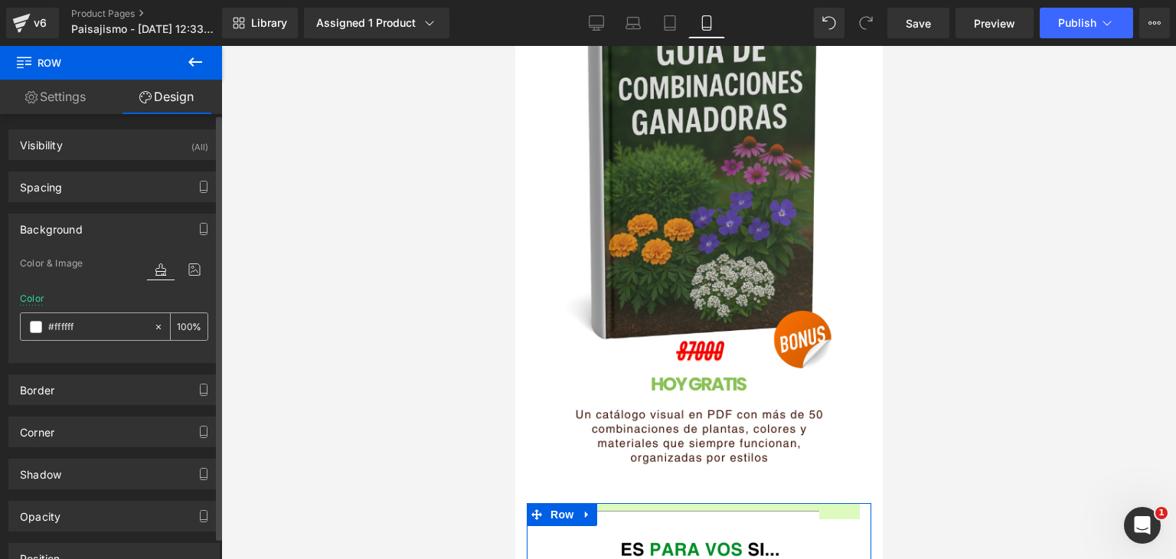
click at [36, 322] on span at bounding box center [36, 327] width 12 height 12
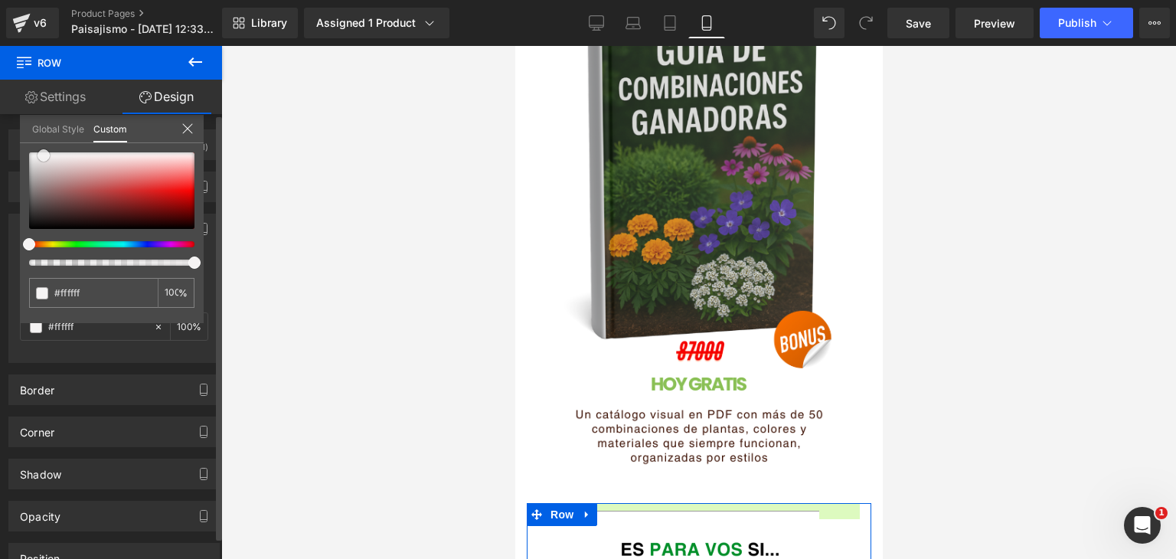
drag, startPoint x: 44, startPoint y: 155, endPoint x: 35, endPoint y: 135, distance: 21.6
click at [21, 129] on div "Global Style Custom Setup Global Style #ffffff 100 %" at bounding box center [112, 138] width 184 height 47
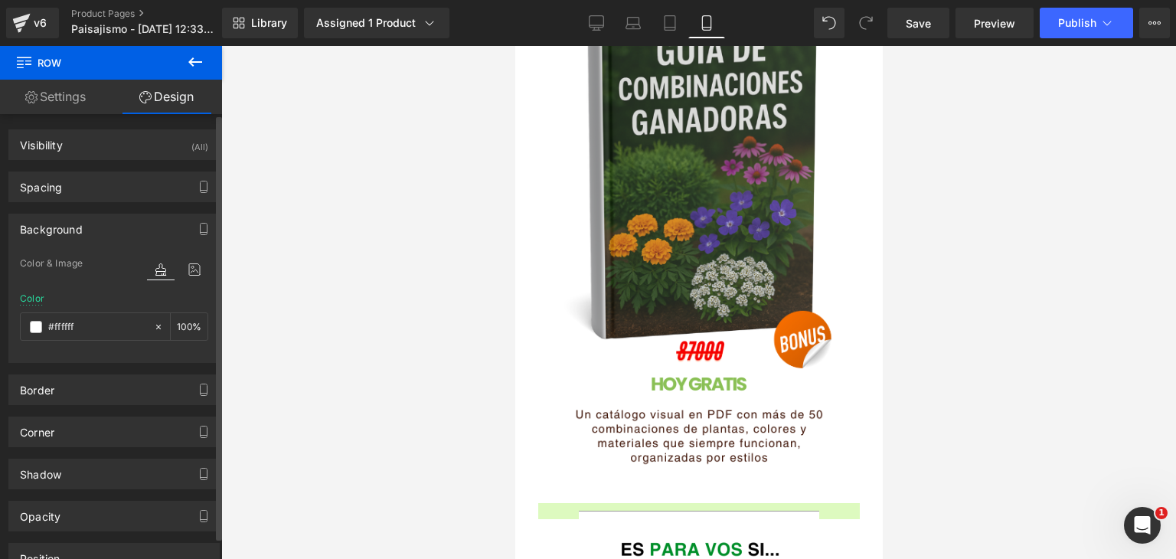
click at [251, 290] on div at bounding box center [698, 302] width 955 height 513
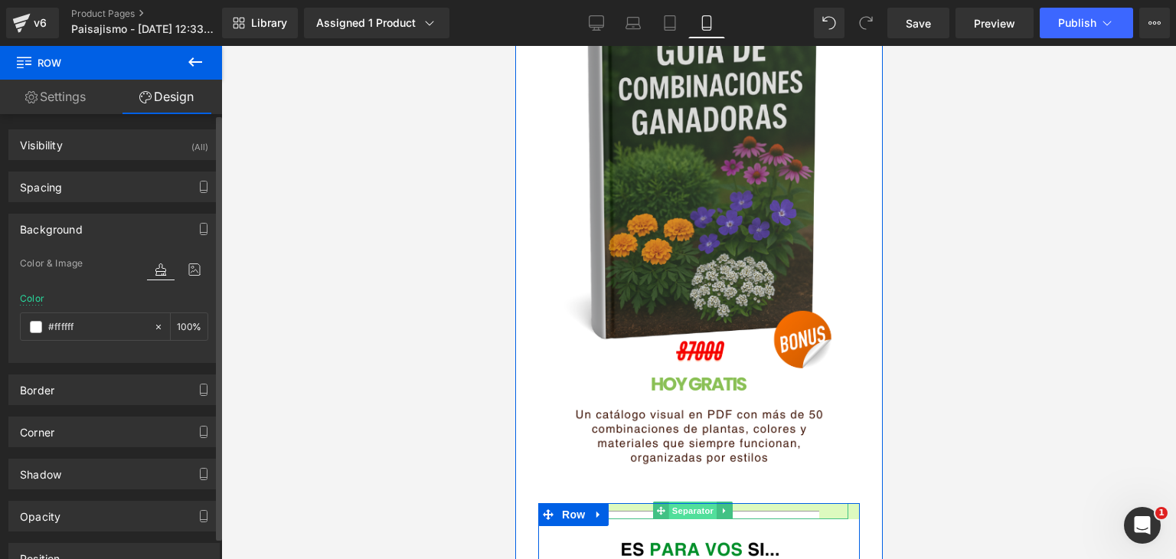
click at [687, 501] on span "Separator" at bounding box center [691, 510] width 47 height 18
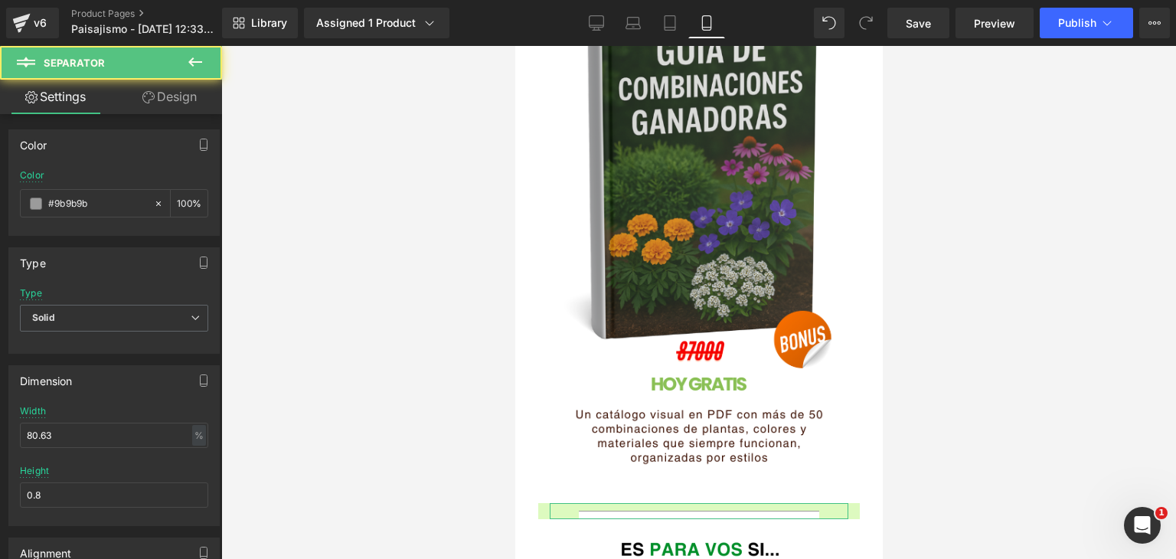
click at [178, 94] on link "Design" at bounding box center [169, 97] width 111 height 34
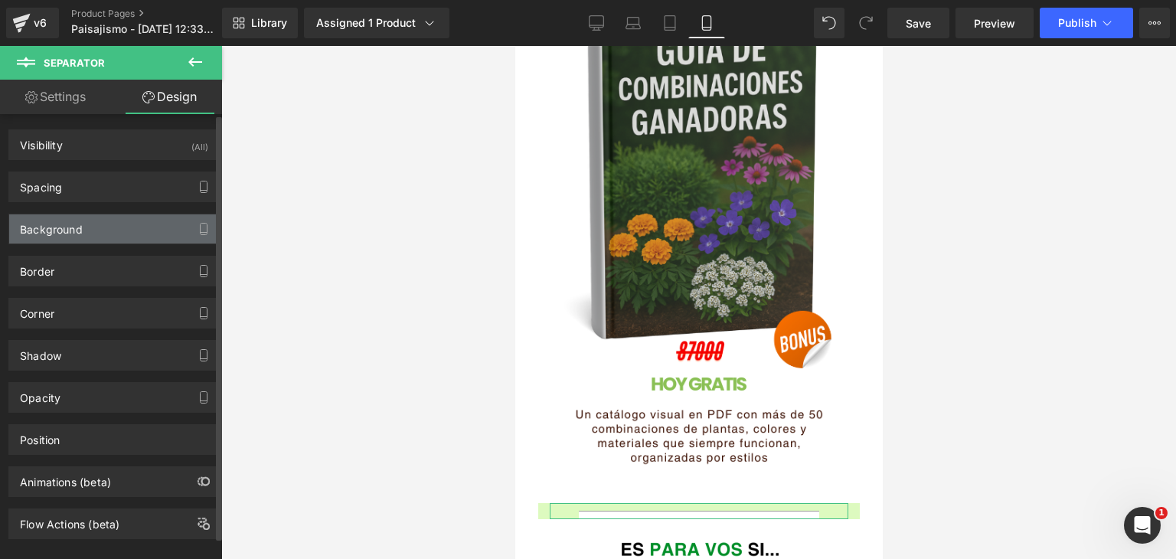
click at [87, 237] on div "Background" at bounding box center [114, 228] width 210 height 29
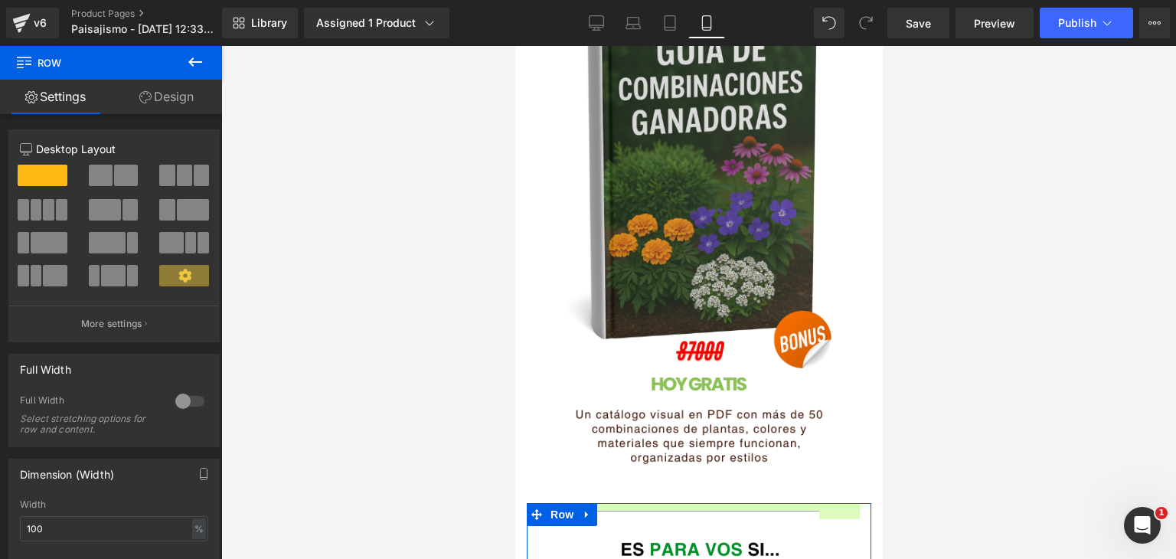
click at [173, 103] on link "Design" at bounding box center [166, 97] width 111 height 34
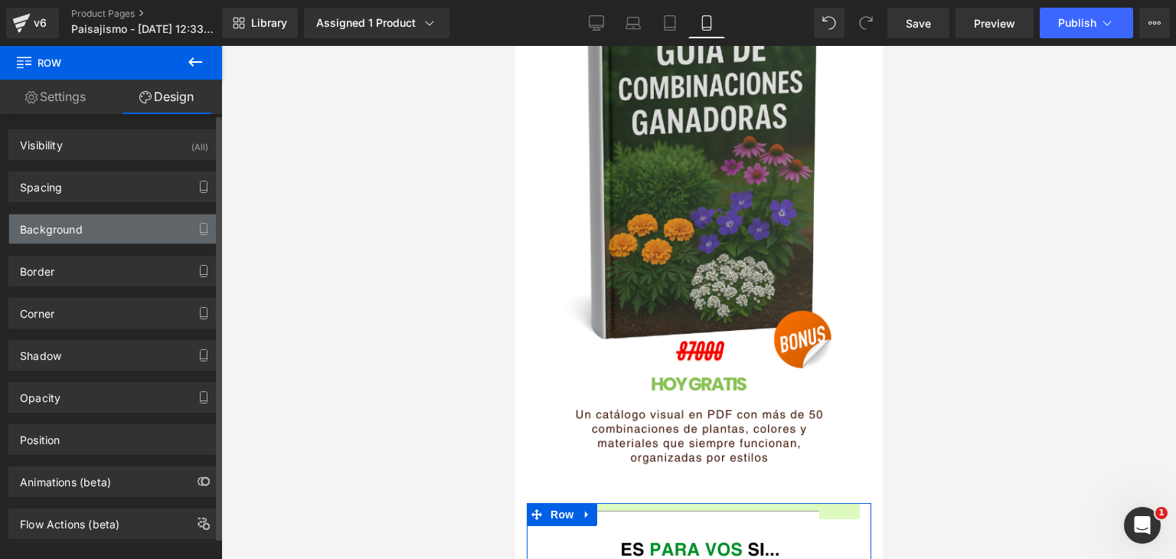
click at [78, 222] on div "Background" at bounding box center [51, 224] width 63 height 21
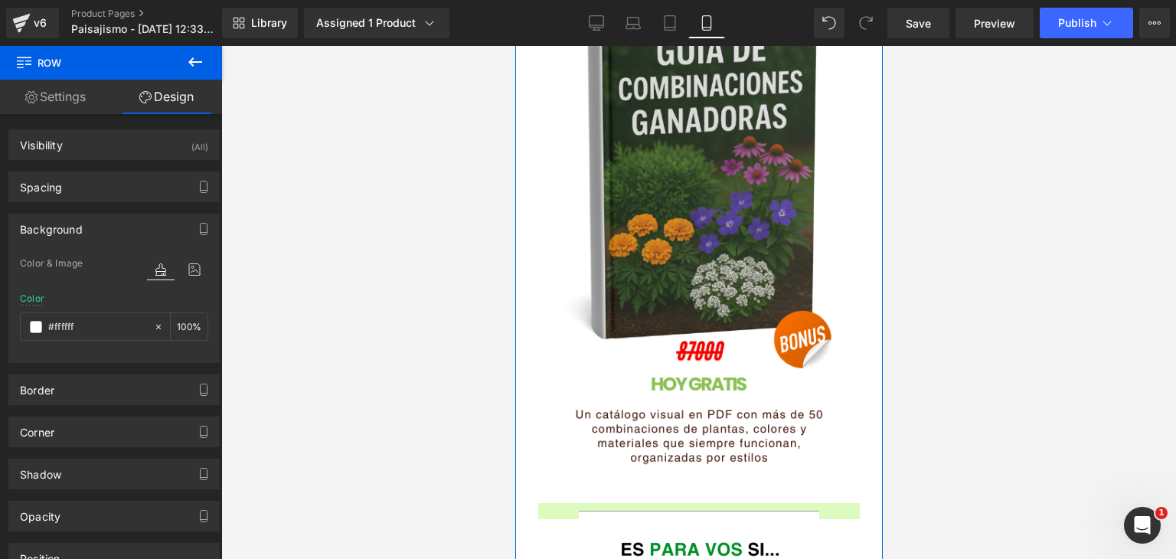
click at [861, 433] on div "También enviaremos sin costo adicional Heading Image Image Separator Image Row …" at bounding box center [697, 102] width 367 height 1562
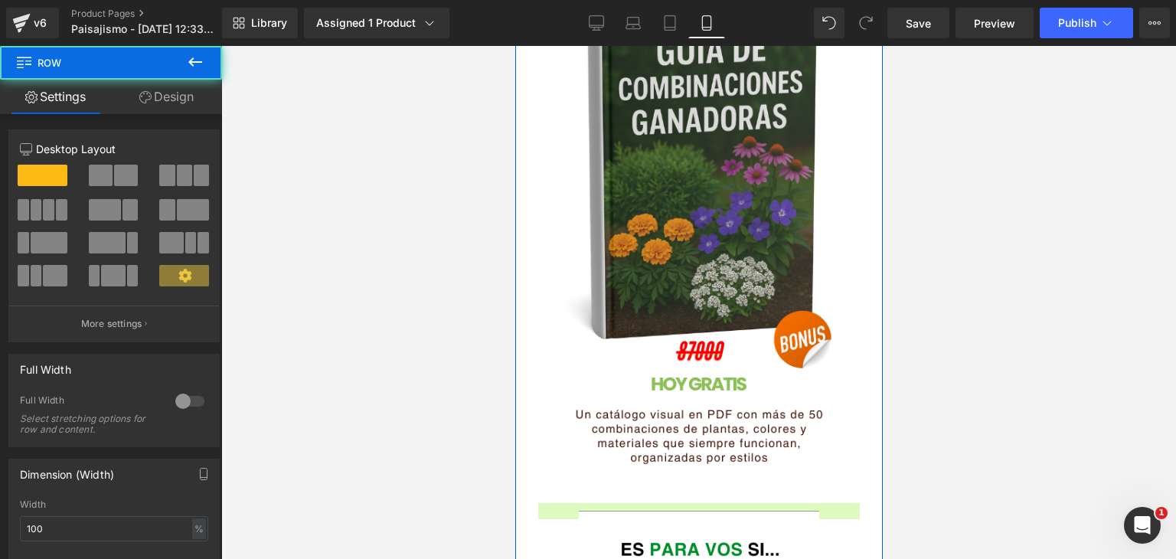
click at [207, 94] on link "Design" at bounding box center [166, 97] width 111 height 34
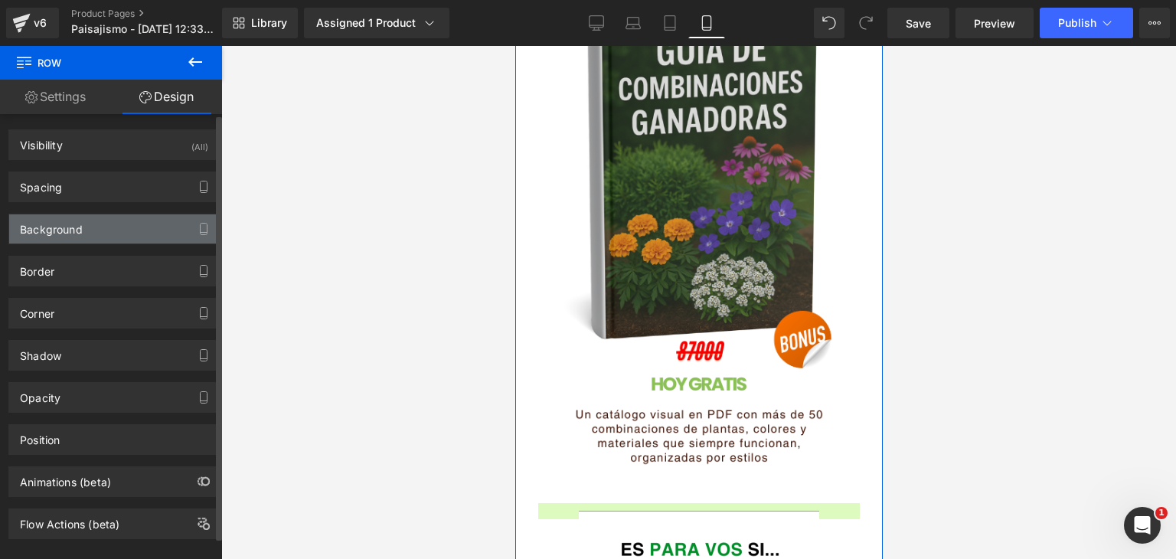
click at [69, 226] on div "Background" at bounding box center [51, 224] width 63 height 21
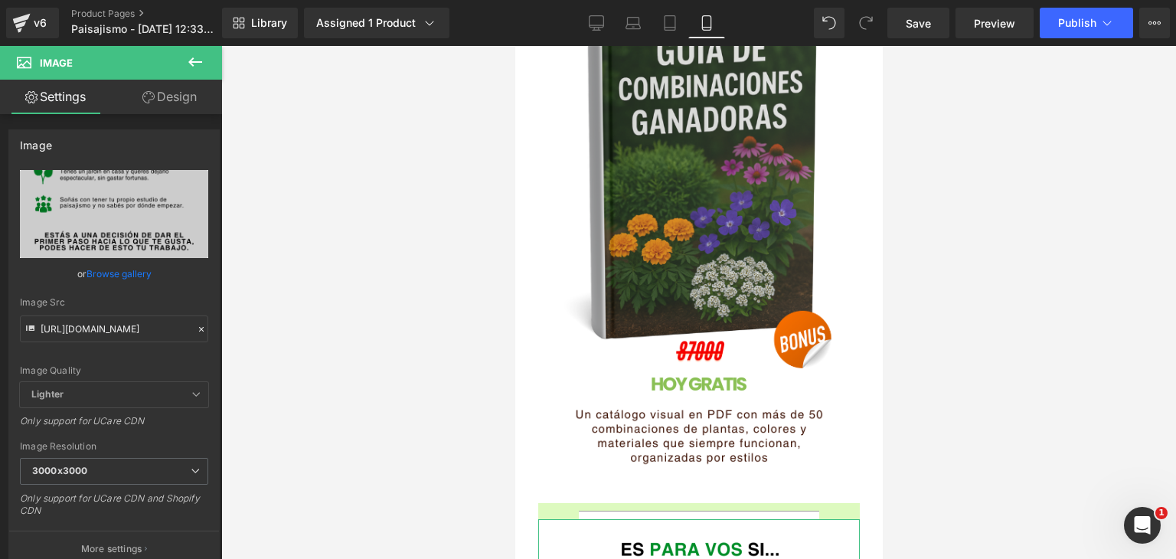
click at [155, 103] on link "Design" at bounding box center [169, 97] width 111 height 34
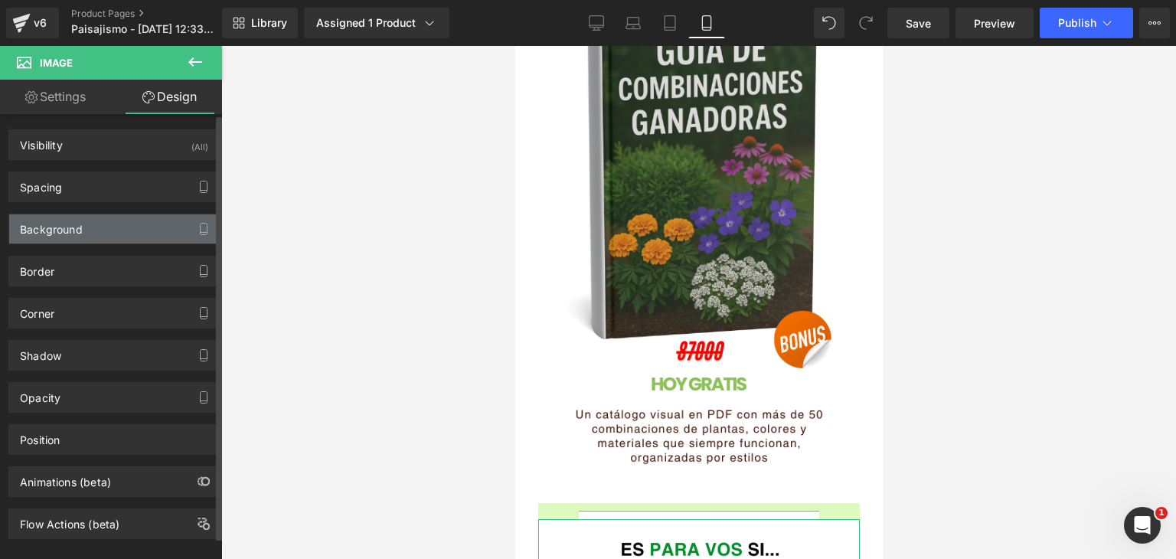
click at [80, 214] on div "Background" at bounding box center [51, 224] width 63 height 21
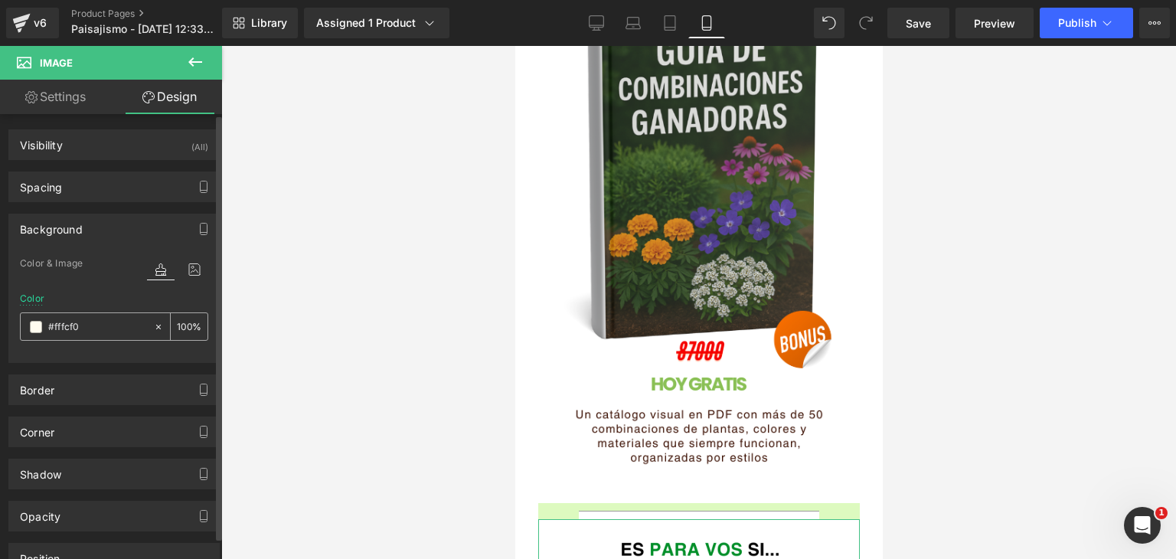
click at [35, 318] on div "#fffcf0" at bounding box center [87, 326] width 132 height 27
click at [36, 328] on span at bounding box center [36, 327] width 12 height 12
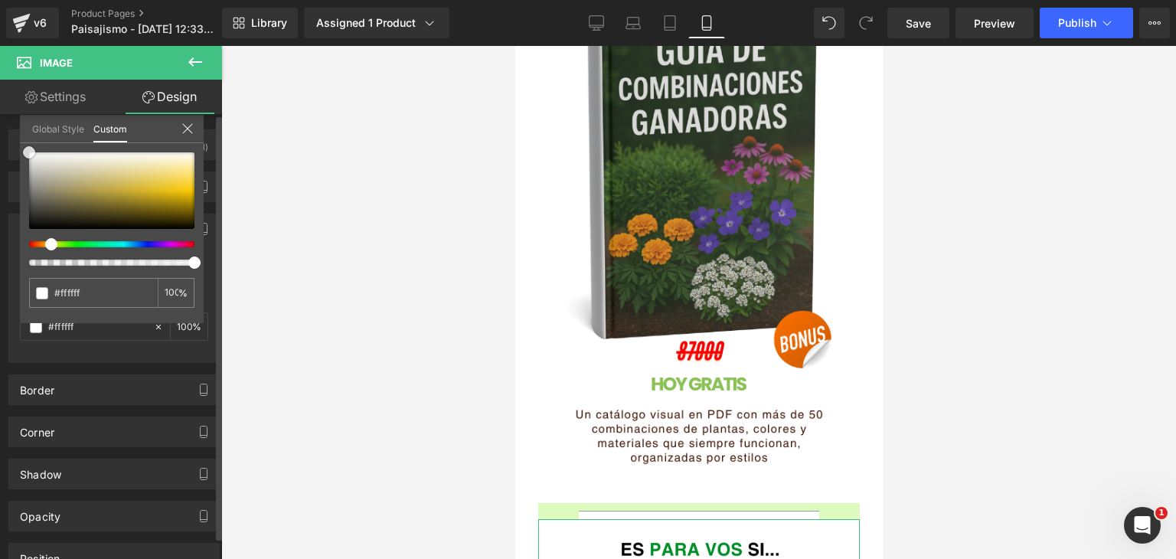
drag, startPoint x: 57, startPoint y: 184, endPoint x: 7, endPoint y: 133, distance: 72.0
click at [7, 202] on div "Background Color & Image color rgba(255, 255, 255, 1) Color #ffffff 100 % Image…" at bounding box center [114, 282] width 229 height 161
drag, startPoint x: 67, startPoint y: 187, endPoint x: 69, endPoint y: 194, distance: 7.8
click at [69, 194] on div at bounding box center [111, 190] width 165 height 77
drag, startPoint x: 55, startPoint y: 178, endPoint x: 6, endPoint y: 128, distance: 70.4
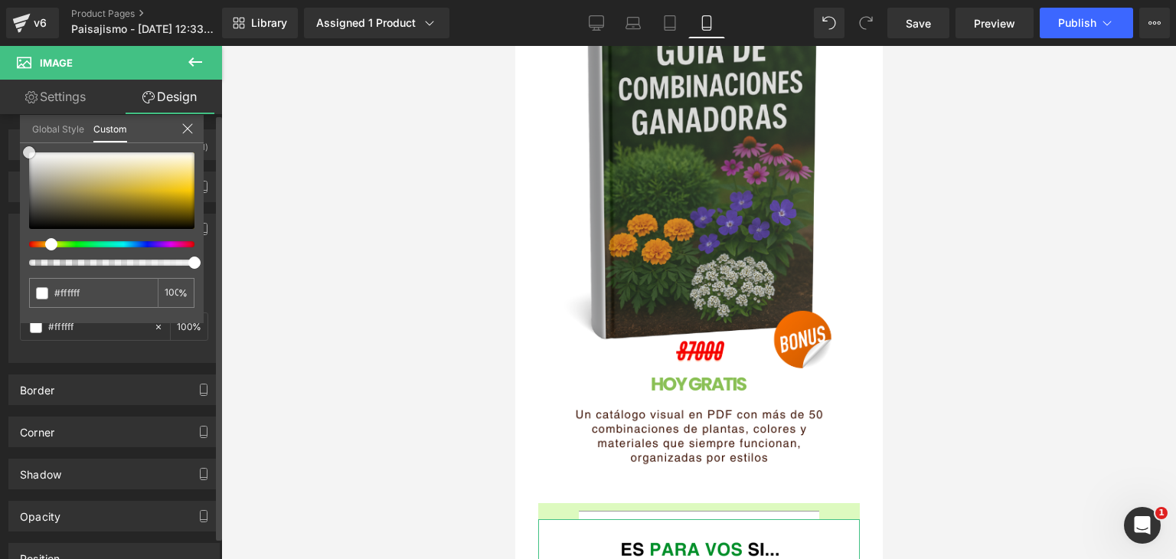
click at [6, 202] on div "Background Color & Image color rgba(255, 255, 255, 1) Color #ffffff 100 % Image…" at bounding box center [114, 282] width 229 height 161
click at [295, 281] on div at bounding box center [698, 302] width 955 height 513
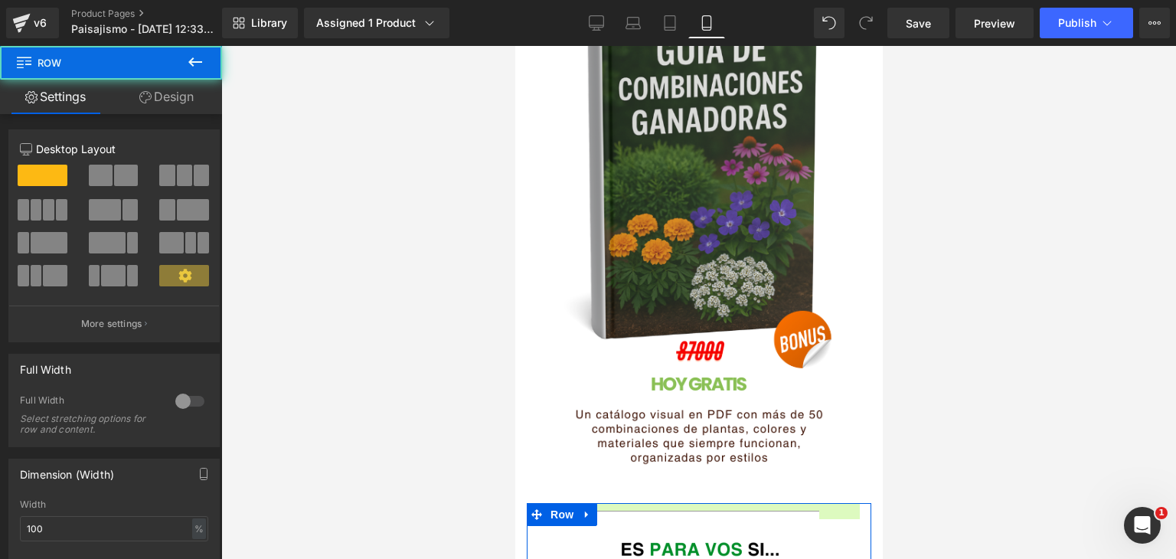
click at [156, 99] on link "Design" at bounding box center [166, 97] width 111 height 34
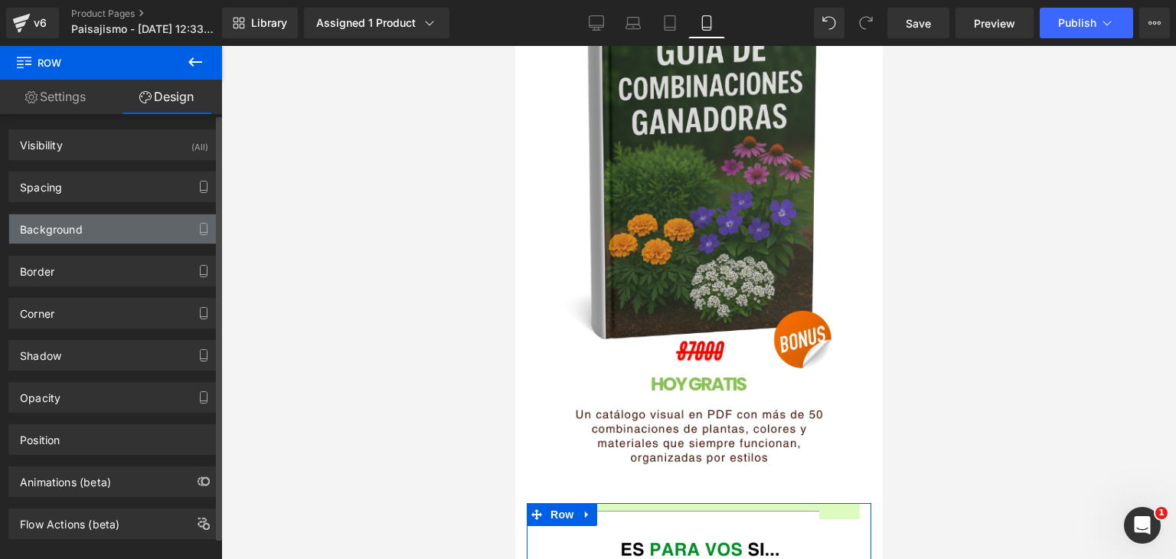
click at [70, 233] on div "Background" at bounding box center [51, 224] width 63 height 21
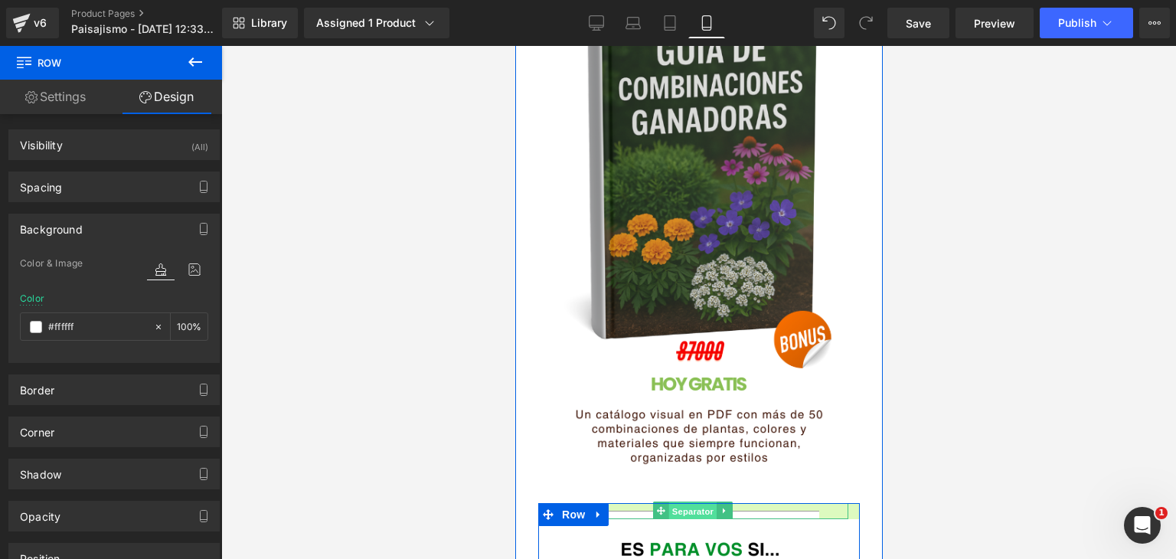
click at [674, 502] on span "Separator" at bounding box center [691, 511] width 47 height 18
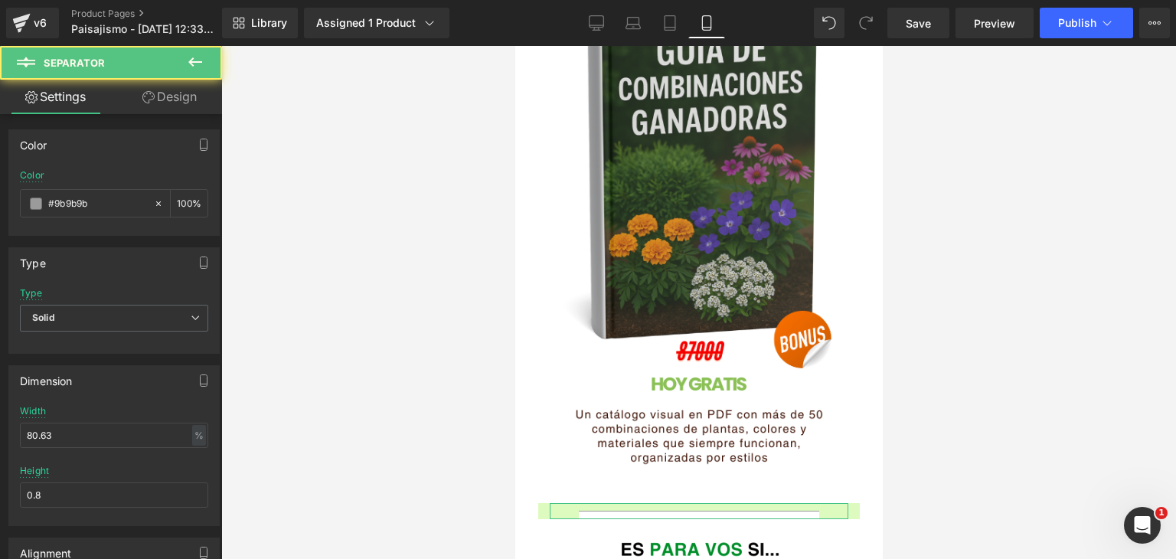
click at [167, 93] on link "Design" at bounding box center [169, 97] width 111 height 34
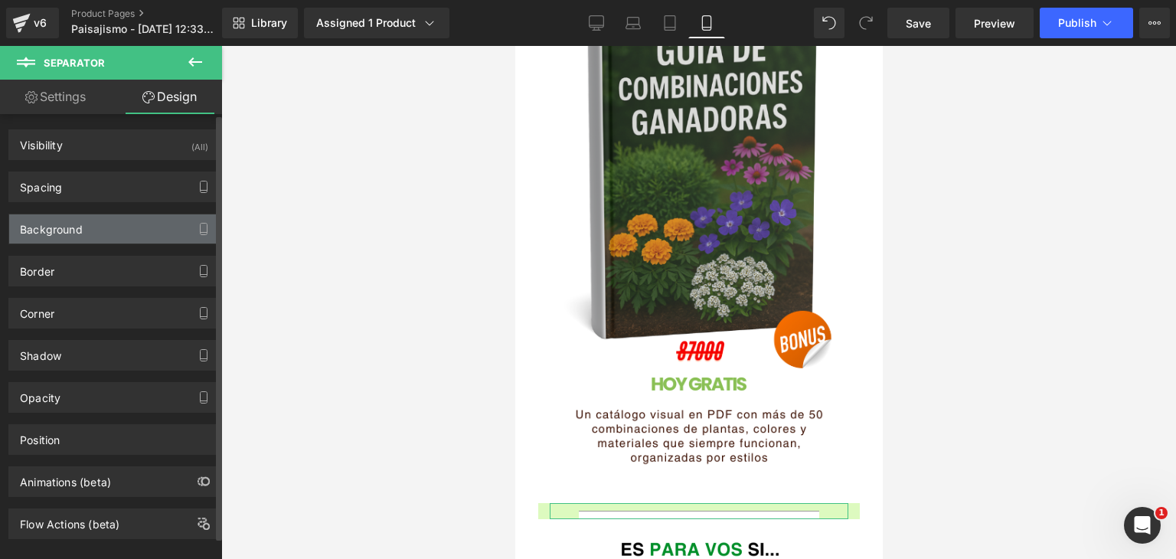
click at [58, 227] on div "Background" at bounding box center [51, 224] width 63 height 21
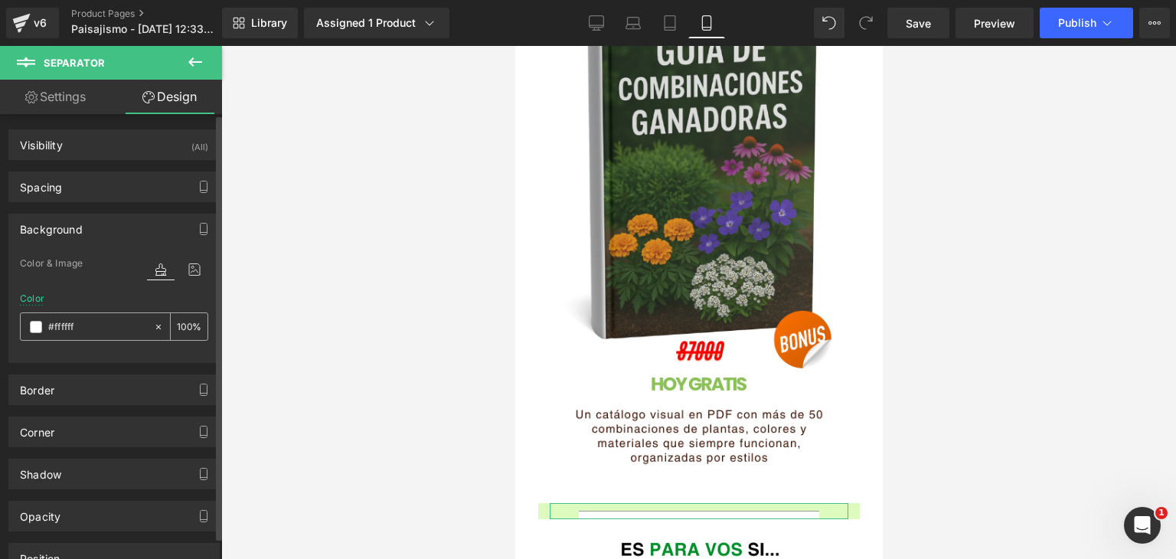
click at [37, 321] on span at bounding box center [36, 327] width 12 height 12
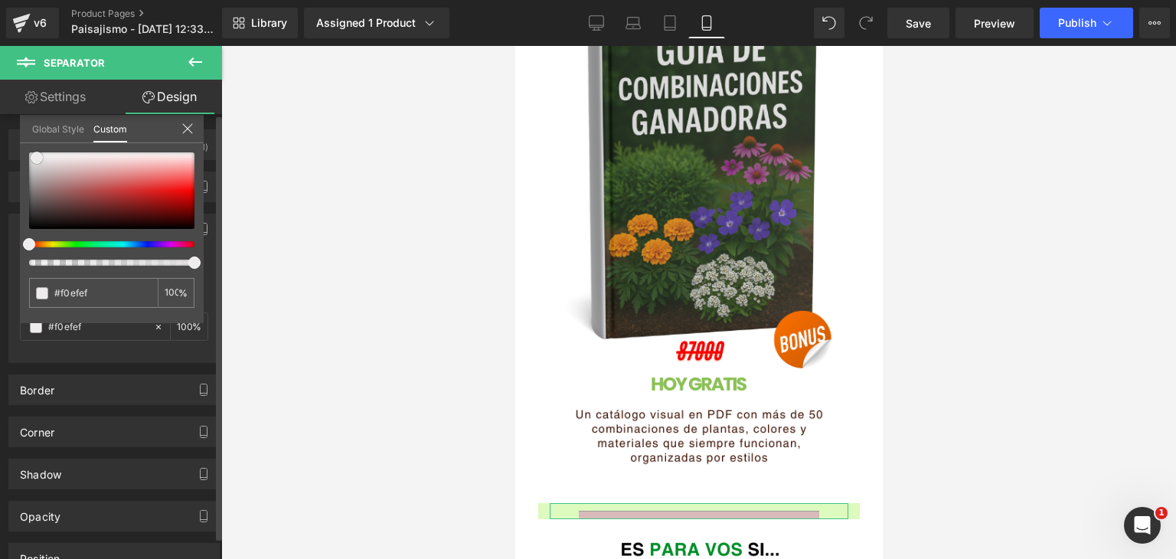
drag, startPoint x: 77, startPoint y: 168, endPoint x: 33, endPoint y: 155, distance: 46.1
click at [34, 155] on div at bounding box center [111, 190] width 165 height 77
click at [275, 272] on div at bounding box center [698, 302] width 955 height 513
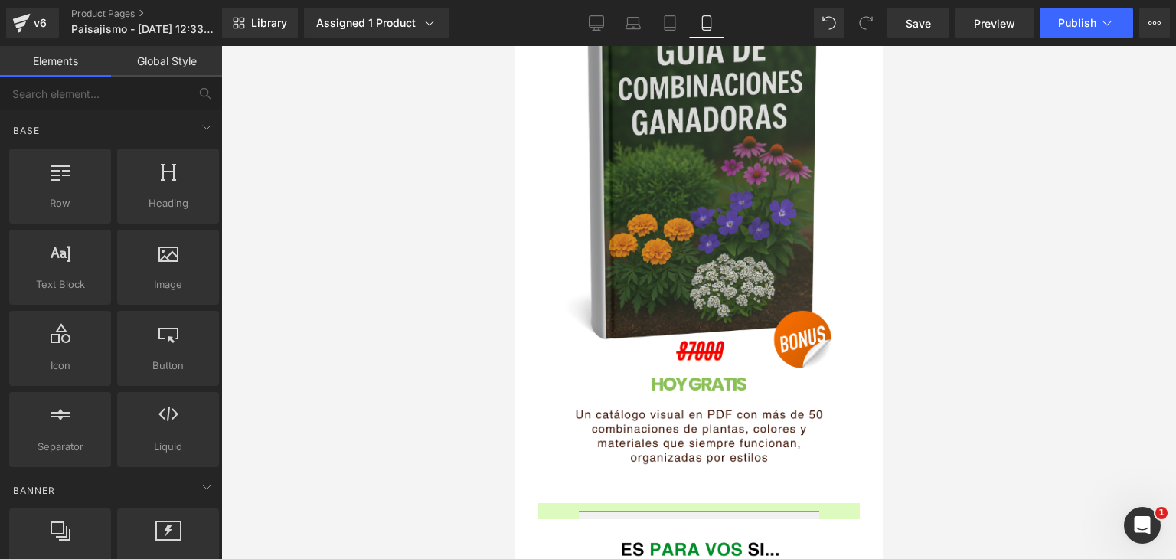
click at [325, 283] on div at bounding box center [698, 302] width 955 height 513
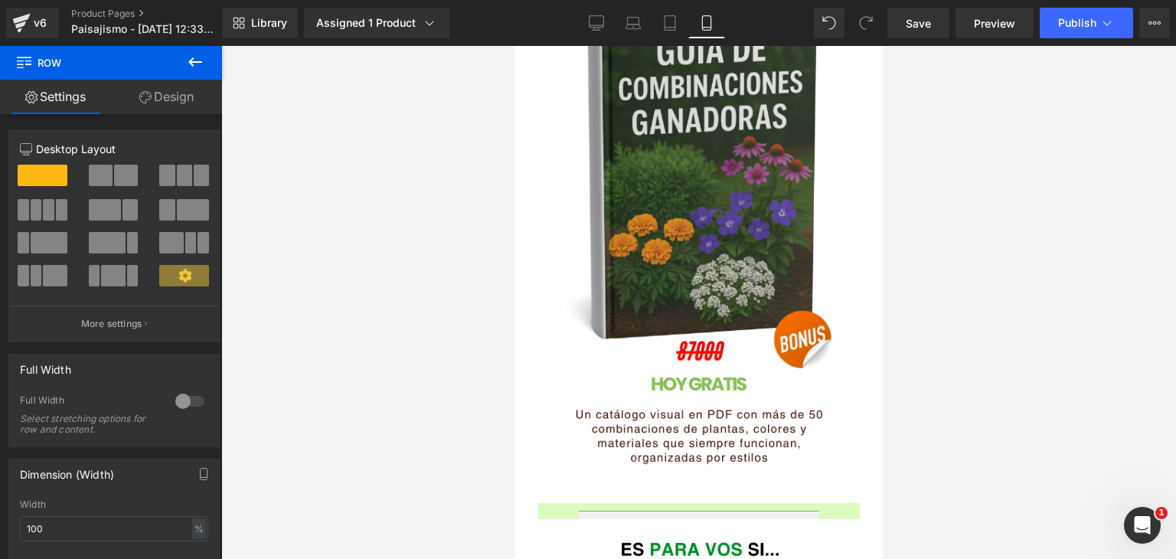
drag, startPoint x: 1078, startPoint y: 424, endPoint x: 1069, endPoint y: 420, distance: 9.2
click at [1075, 423] on div at bounding box center [698, 302] width 955 height 513
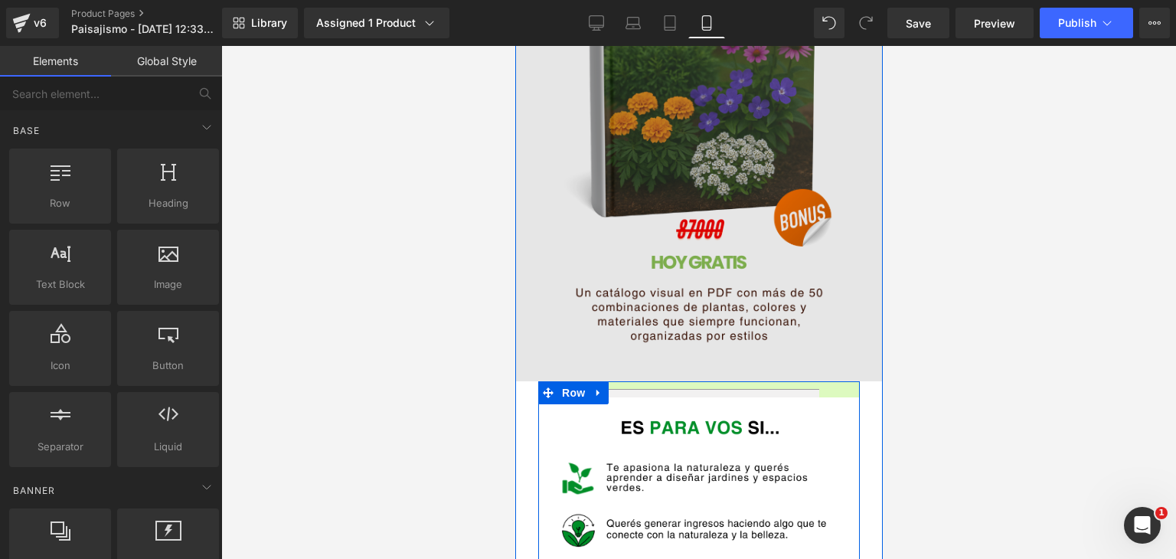
scroll to position [2947, 0]
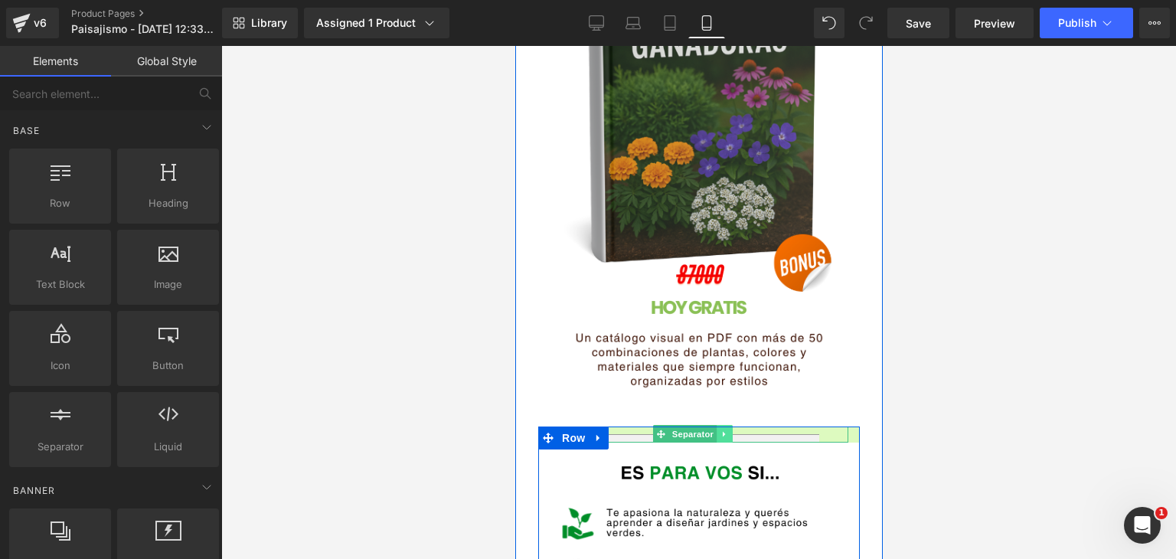
click at [722, 432] on icon at bounding box center [723, 434] width 2 height 5
drag, startPoint x: 735, startPoint y: 324, endPoint x: 1462, endPoint y: 399, distance: 731.1
click at [734, 430] on icon at bounding box center [732, 434] width 8 height 8
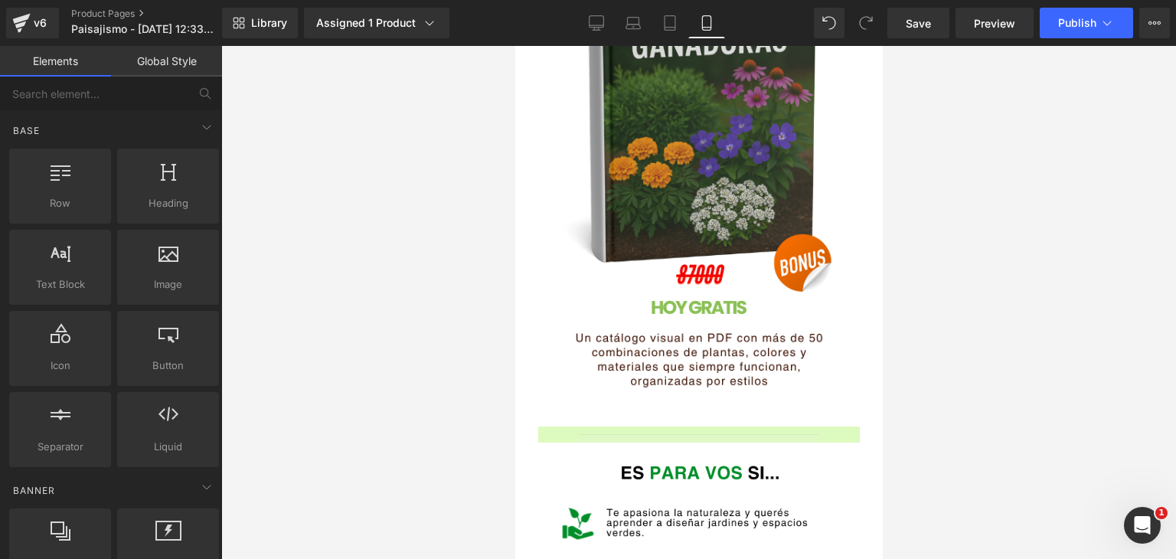
click at [980, 355] on div at bounding box center [698, 302] width 955 height 513
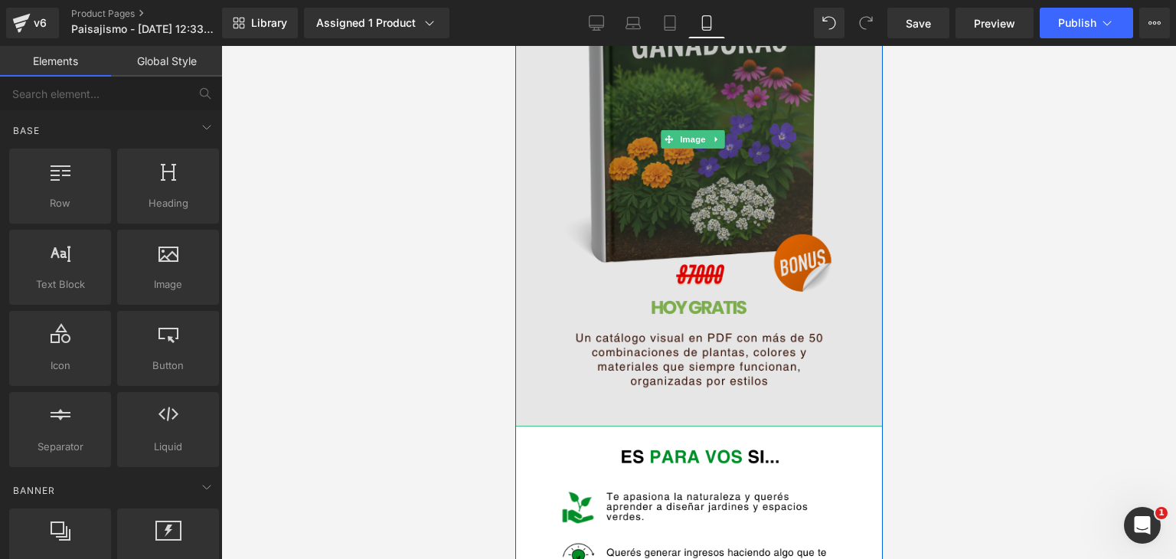
click at [575, 299] on img at bounding box center [697, 139] width 367 height 574
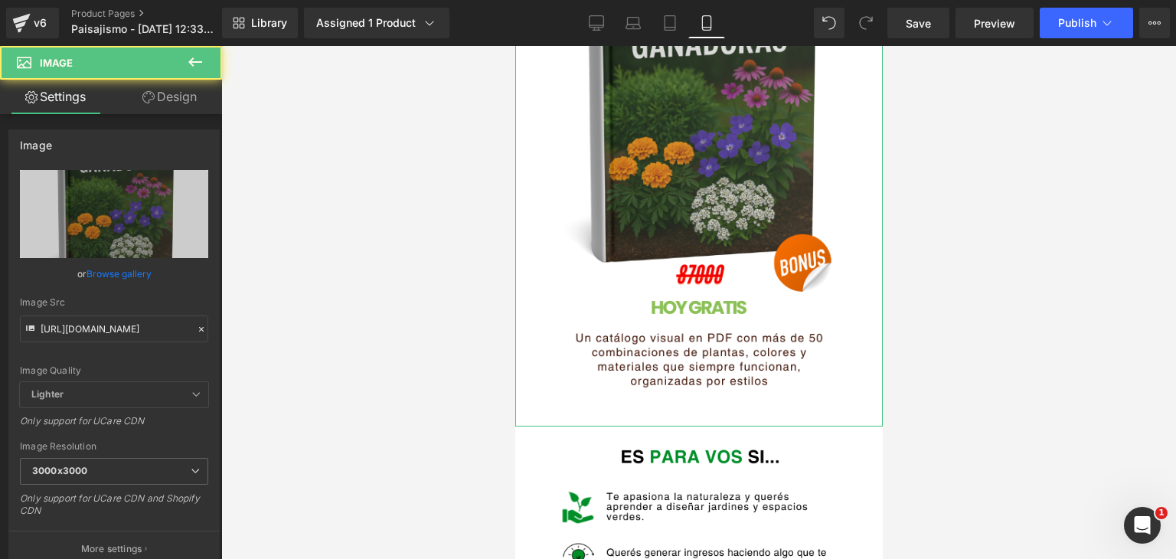
click at [170, 90] on link "Design" at bounding box center [169, 97] width 111 height 34
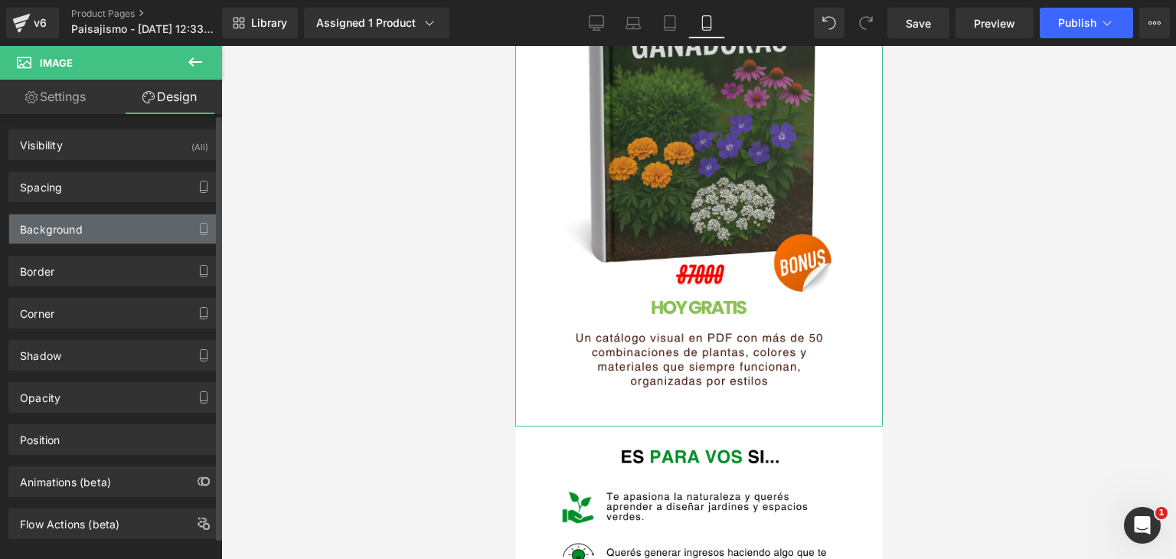
click at [70, 217] on div "Background" at bounding box center [51, 224] width 63 height 21
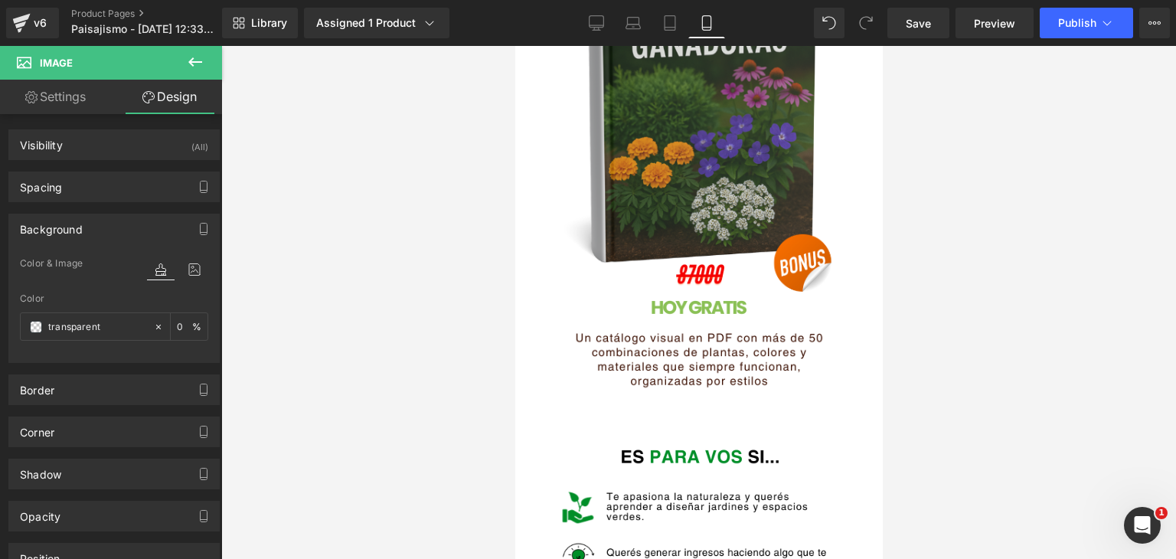
drag, startPoint x: 358, startPoint y: 262, endPoint x: 489, endPoint y: 279, distance: 132.1
click at [361, 263] on div at bounding box center [698, 302] width 955 height 513
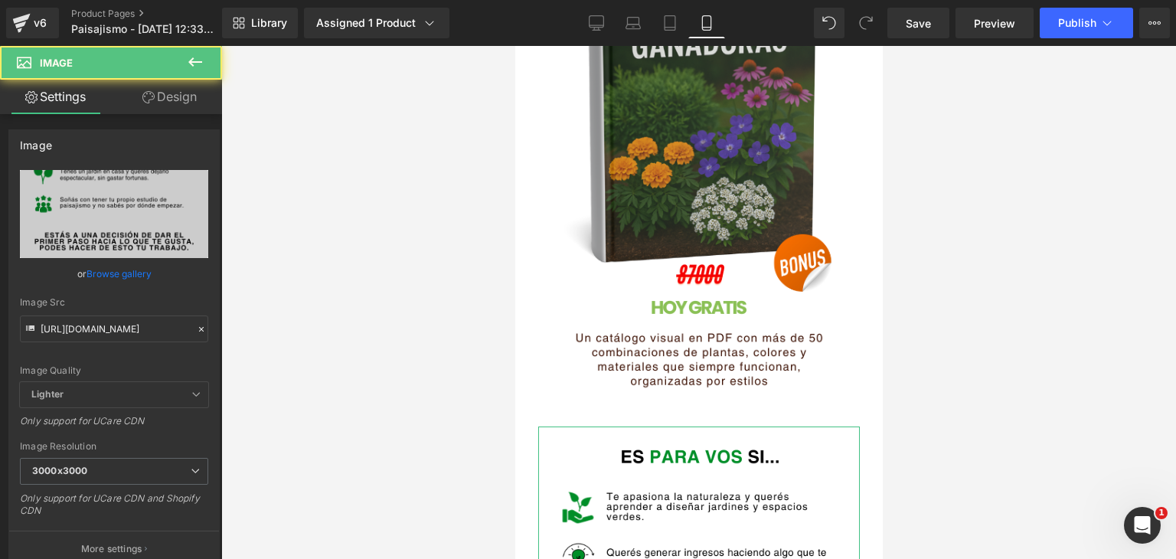
click at [182, 96] on link "Design" at bounding box center [169, 97] width 111 height 34
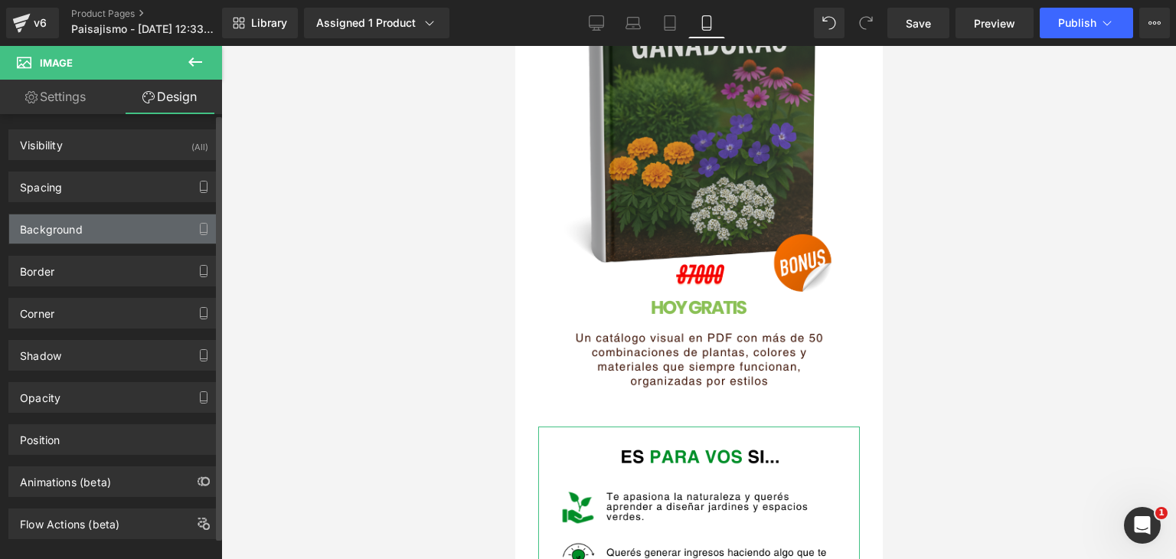
click at [65, 234] on div "Background" at bounding box center [51, 224] width 63 height 21
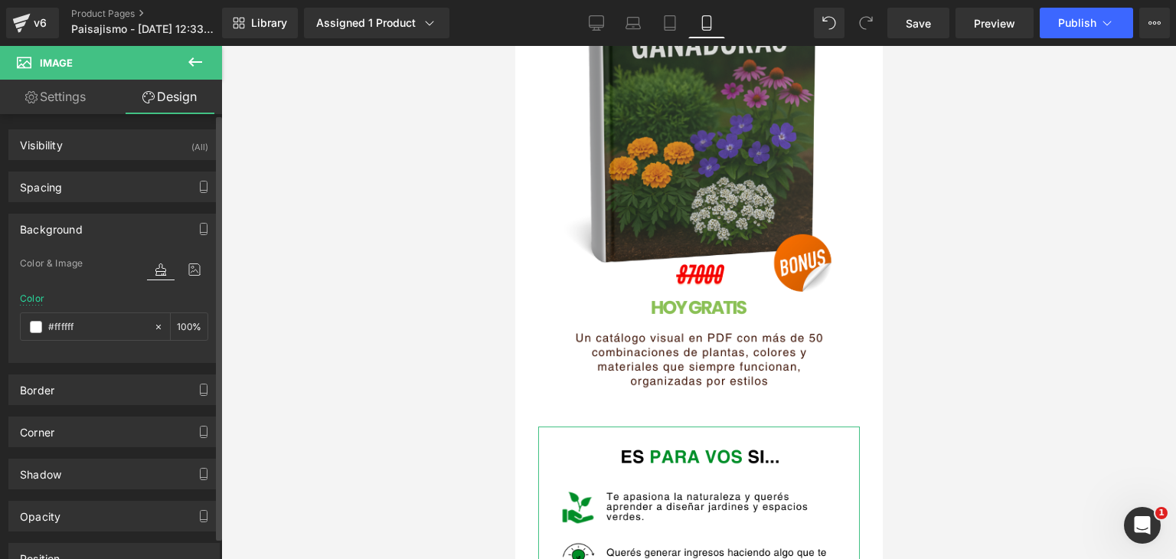
click at [65, 234] on div "Background" at bounding box center [51, 224] width 63 height 21
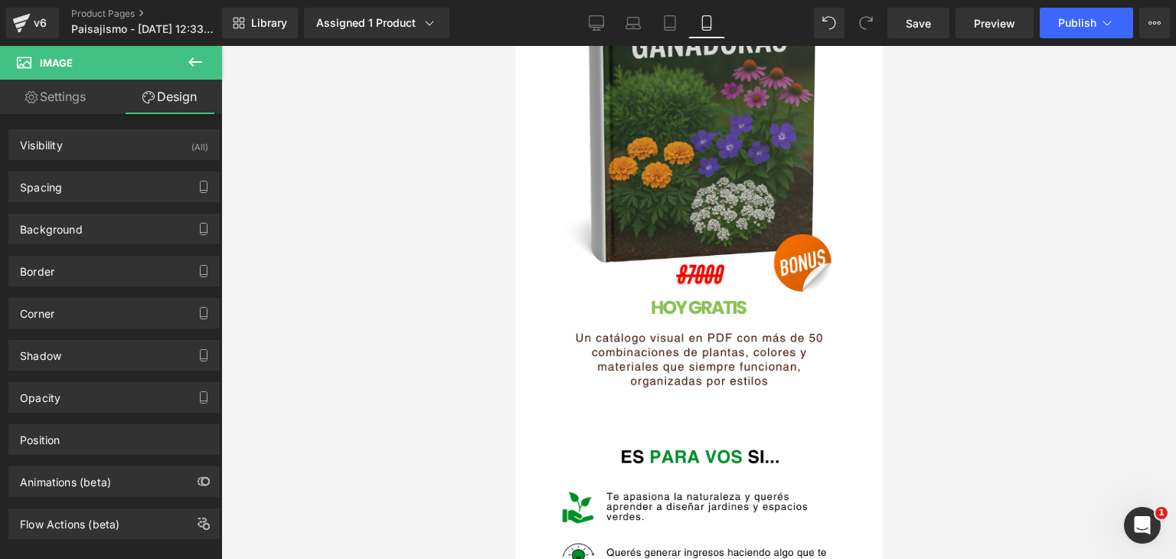
click at [456, 314] on div at bounding box center [698, 302] width 955 height 513
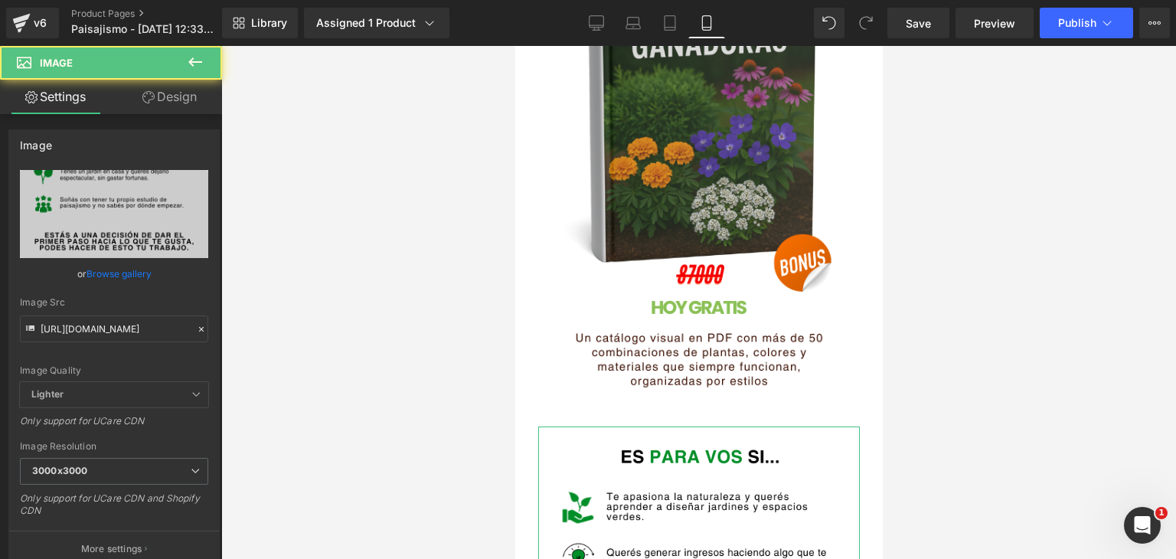
click at [165, 101] on link "Design" at bounding box center [169, 97] width 111 height 34
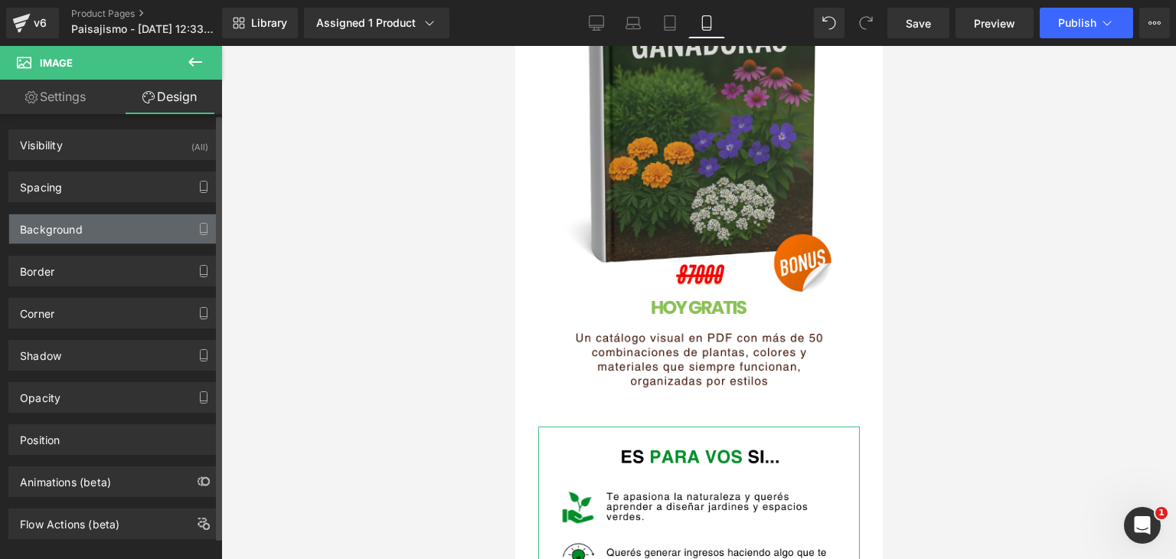
click at [69, 224] on div "Background" at bounding box center [51, 224] width 63 height 21
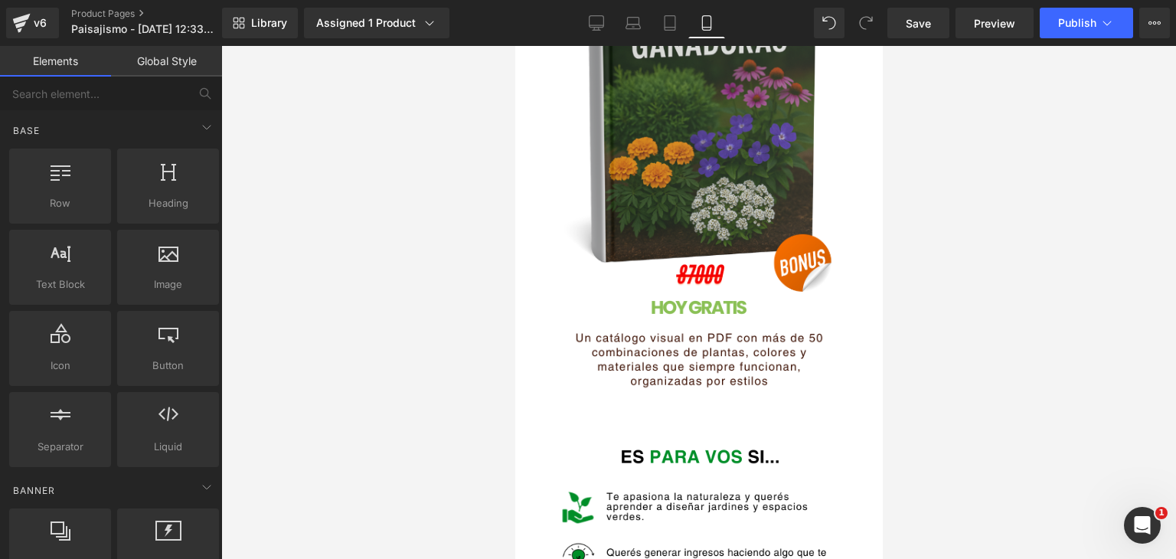
drag, startPoint x: 406, startPoint y: 411, endPoint x: 500, endPoint y: 399, distance: 95.0
click at [413, 411] on div at bounding box center [698, 302] width 955 height 513
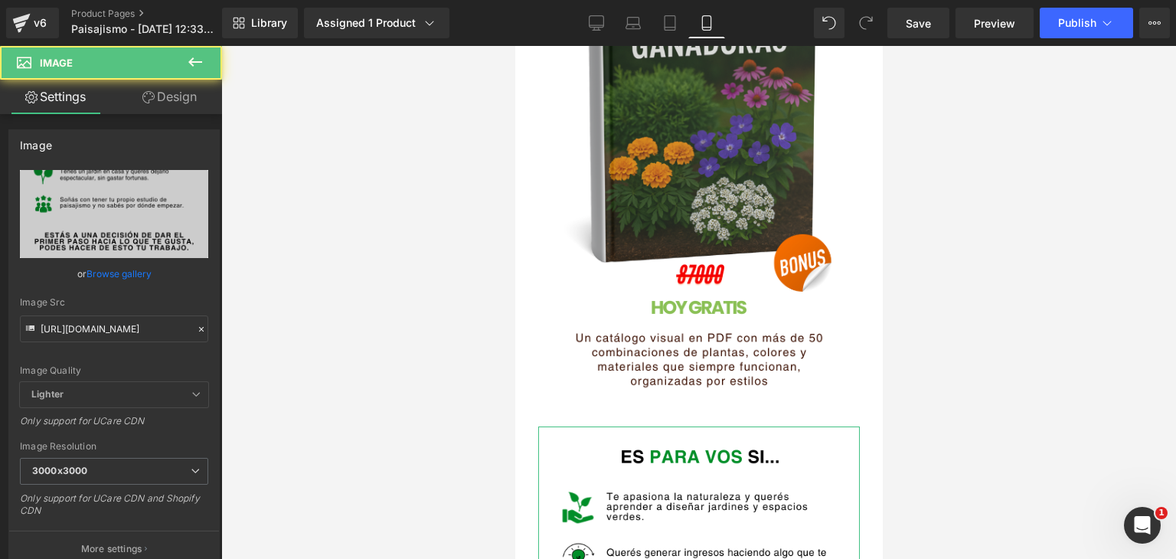
click at [142, 95] on icon at bounding box center [148, 97] width 12 height 12
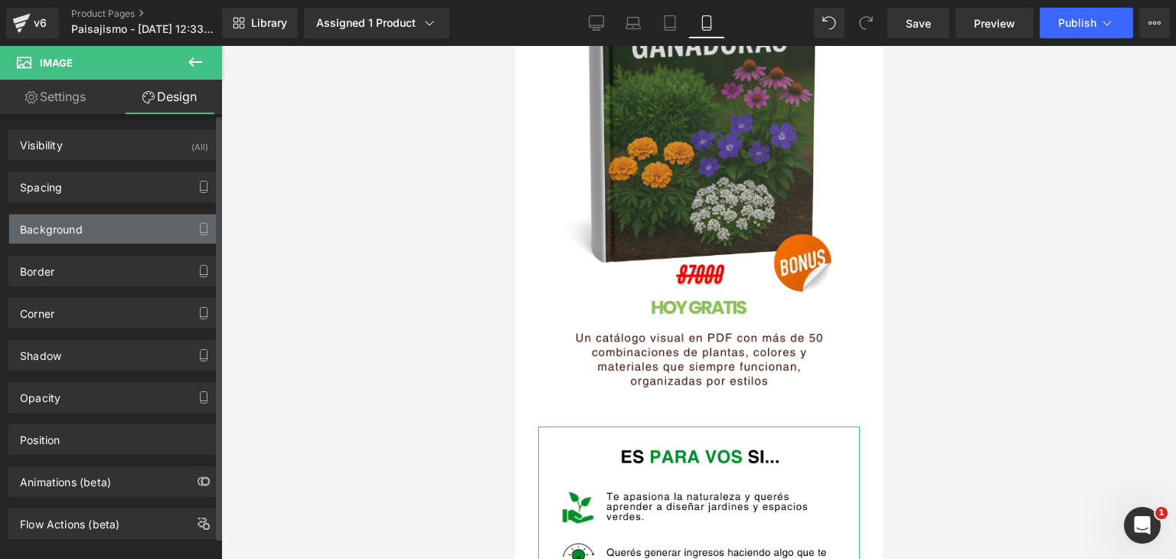
click at [87, 237] on div "Background" at bounding box center [114, 228] width 210 height 29
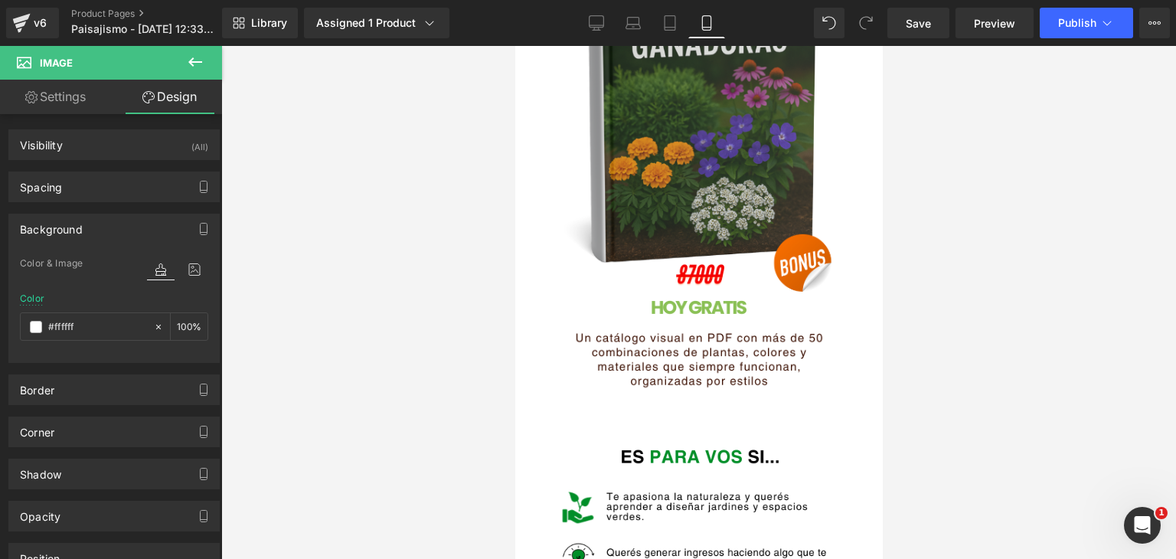
click at [348, 258] on div at bounding box center [698, 302] width 955 height 513
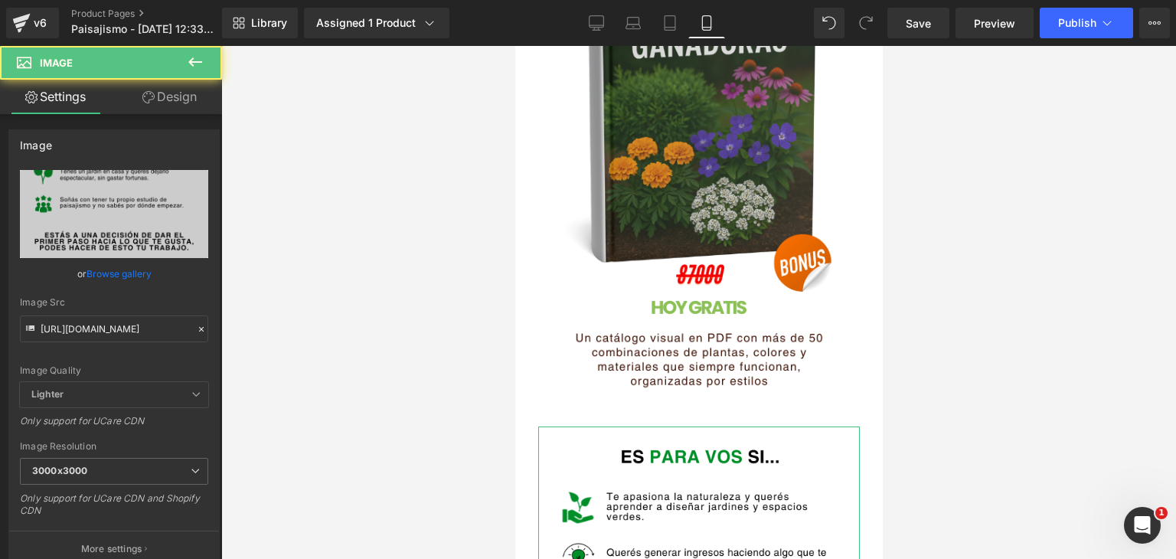
click at [191, 103] on link "Design" at bounding box center [169, 97] width 111 height 34
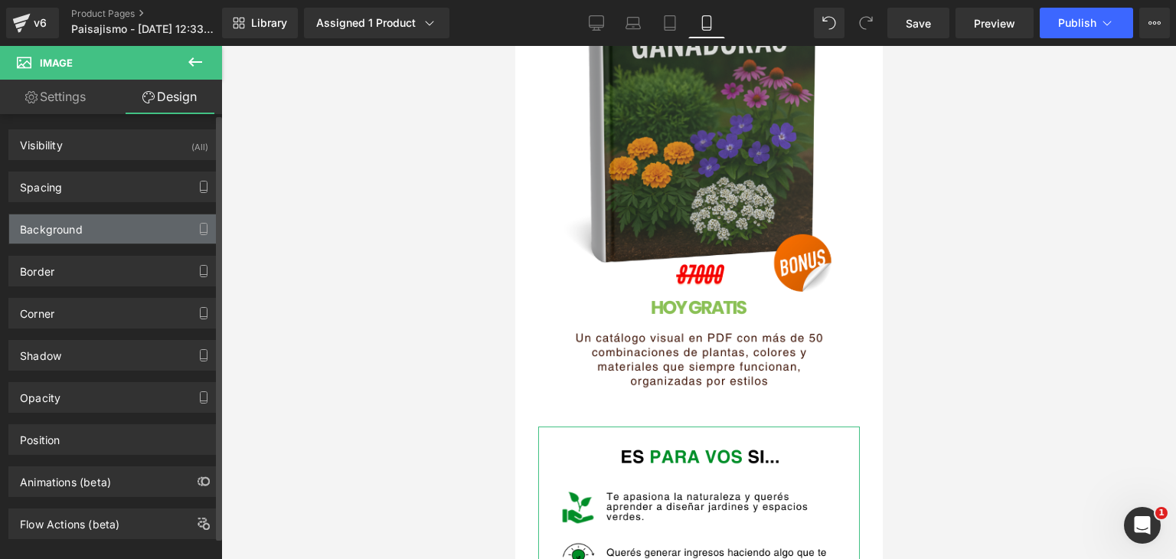
click at [120, 219] on div "Background" at bounding box center [114, 228] width 210 height 29
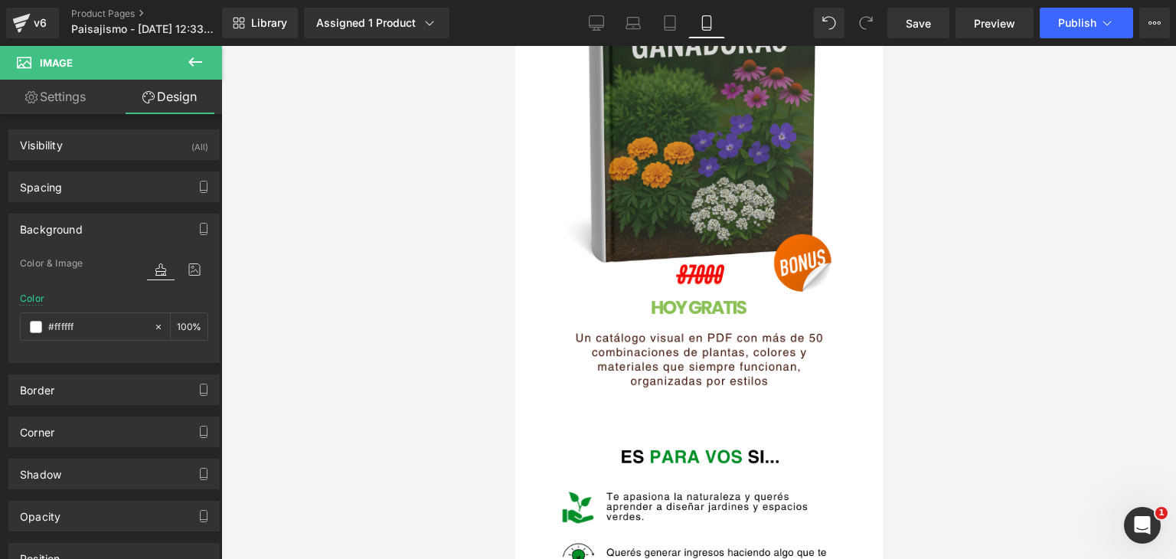
click at [340, 291] on div at bounding box center [698, 302] width 955 height 513
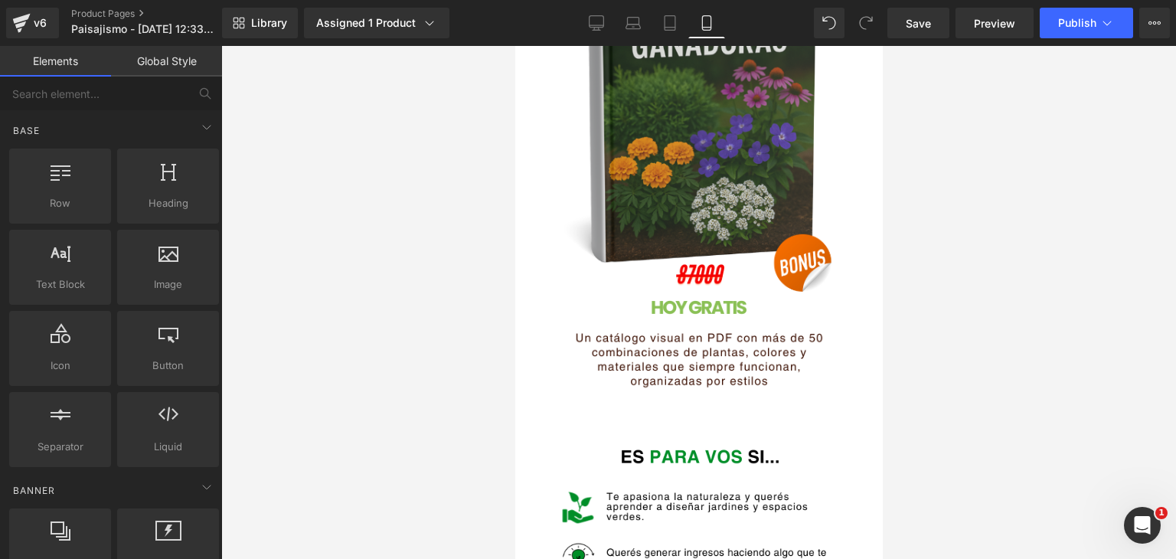
drag, startPoint x: 340, startPoint y: 291, endPoint x: 503, endPoint y: 313, distance: 164.6
click at [344, 291] on div at bounding box center [698, 302] width 955 height 513
click at [919, 31] on link "Save" at bounding box center [918, 23] width 62 height 31
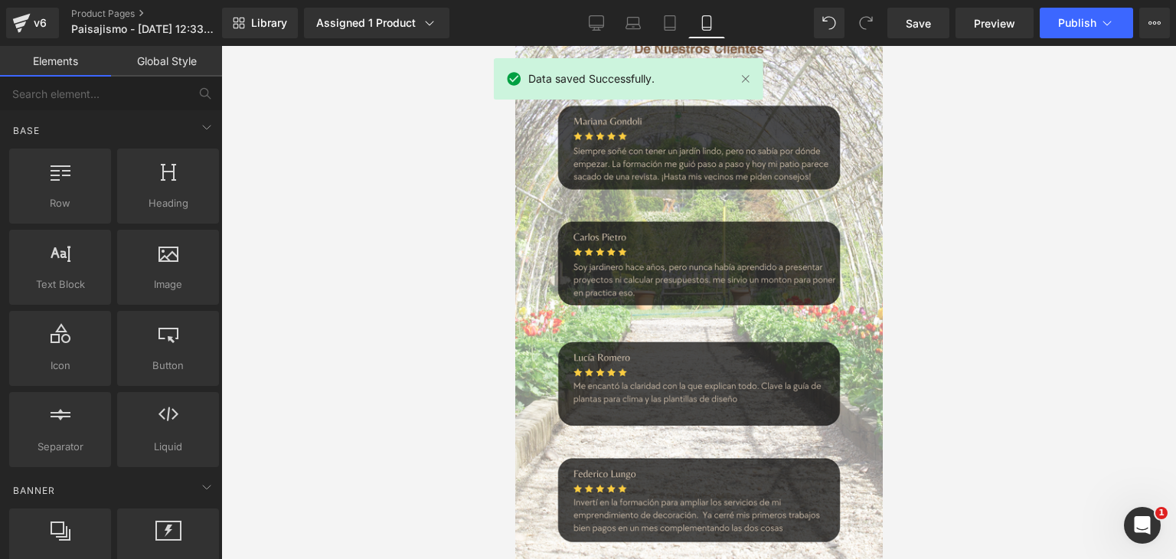
scroll to position [4118, 0]
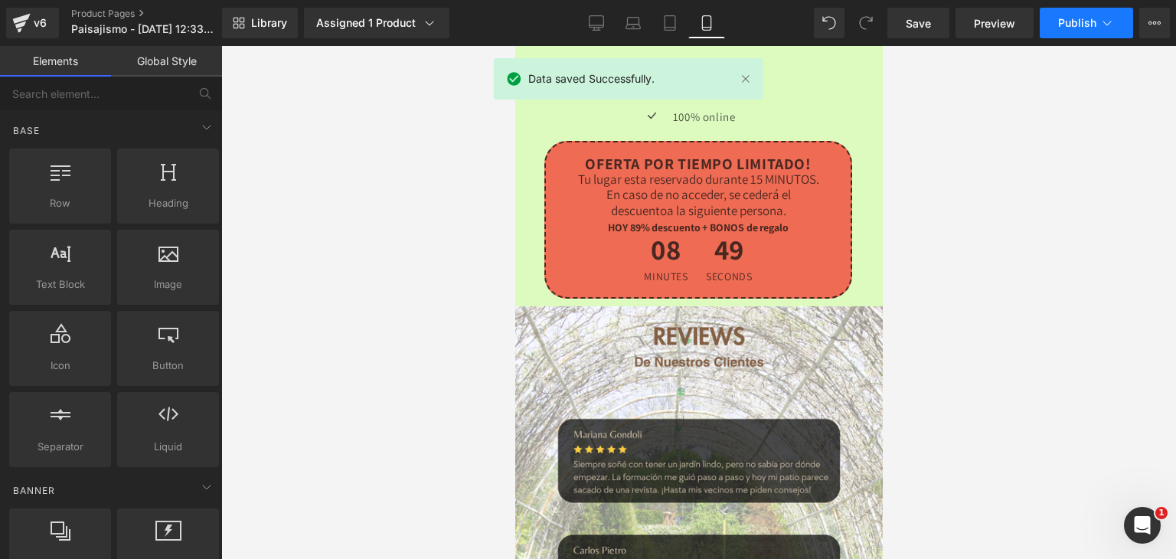
click at [1074, 28] on span "Publish" at bounding box center [1077, 23] width 38 height 12
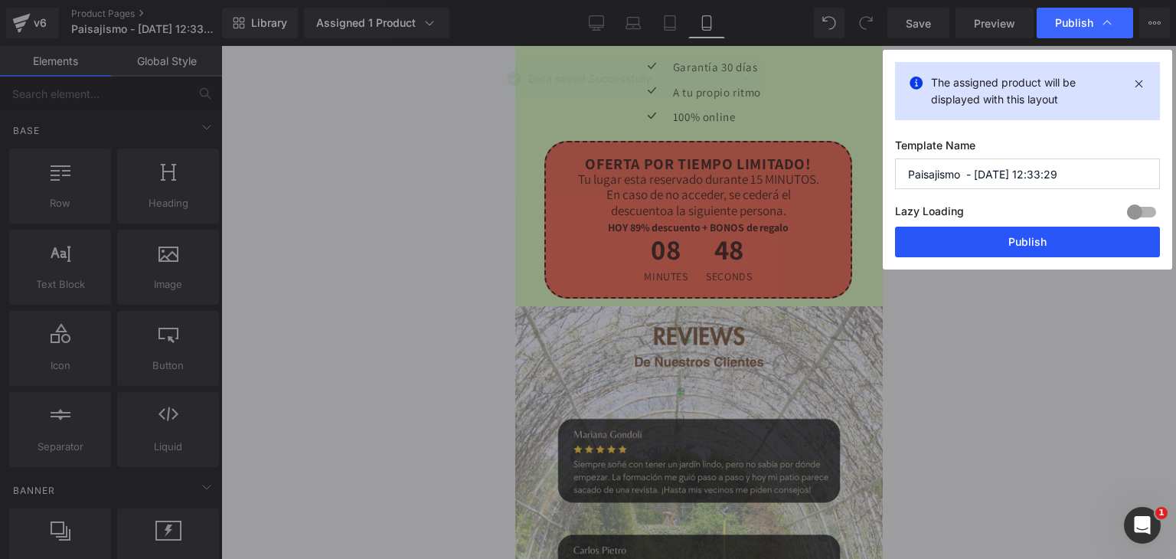
click at [979, 243] on button "Publish" at bounding box center [1027, 242] width 265 height 31
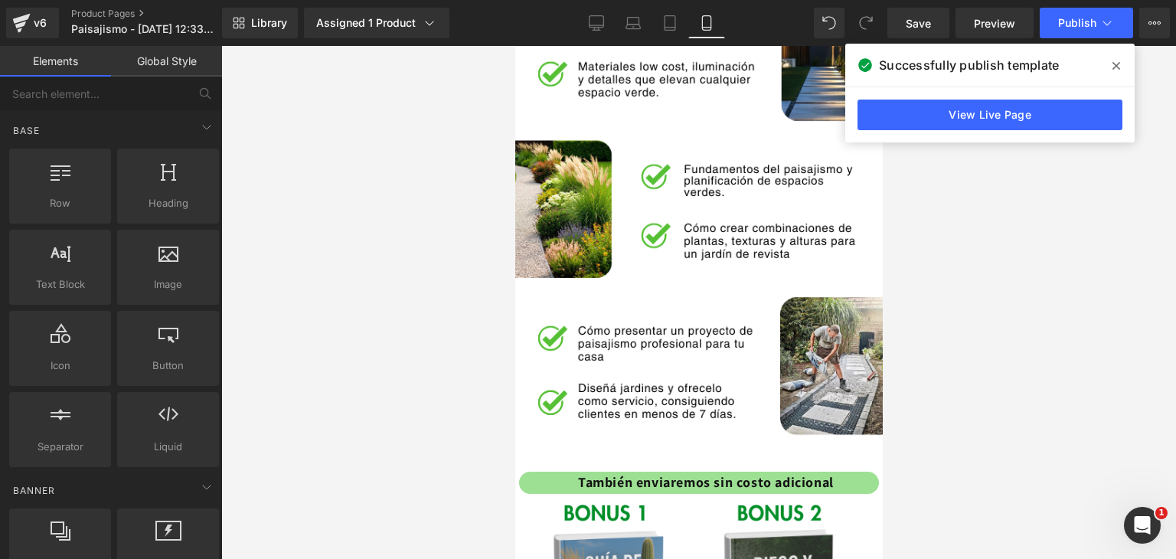
scroll to position [1745, 0]
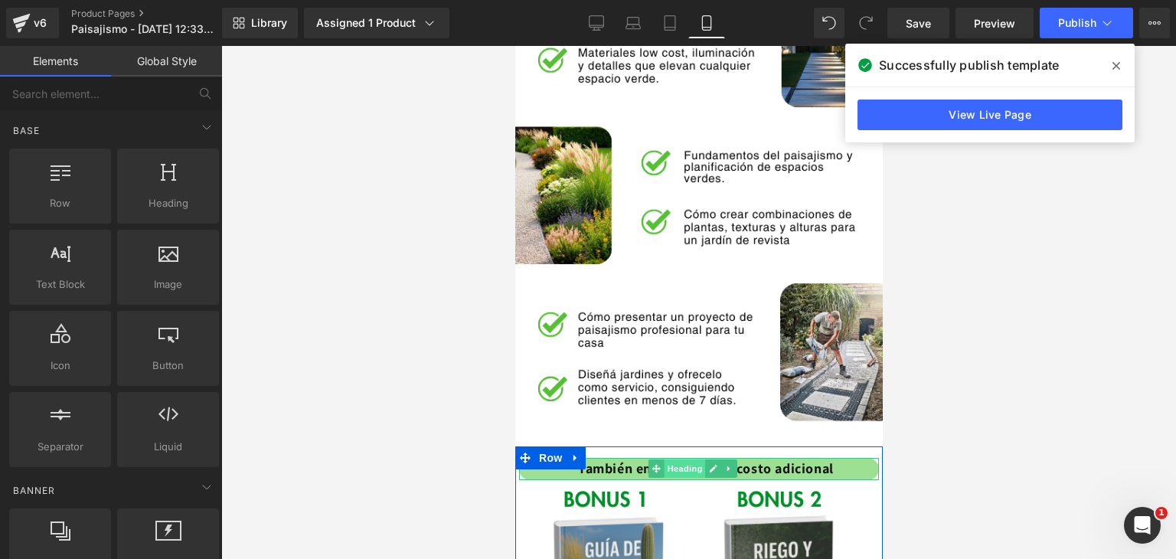
click at [680, 459] on span "Heading" at bounding box center [684, 468] width 41 height 18
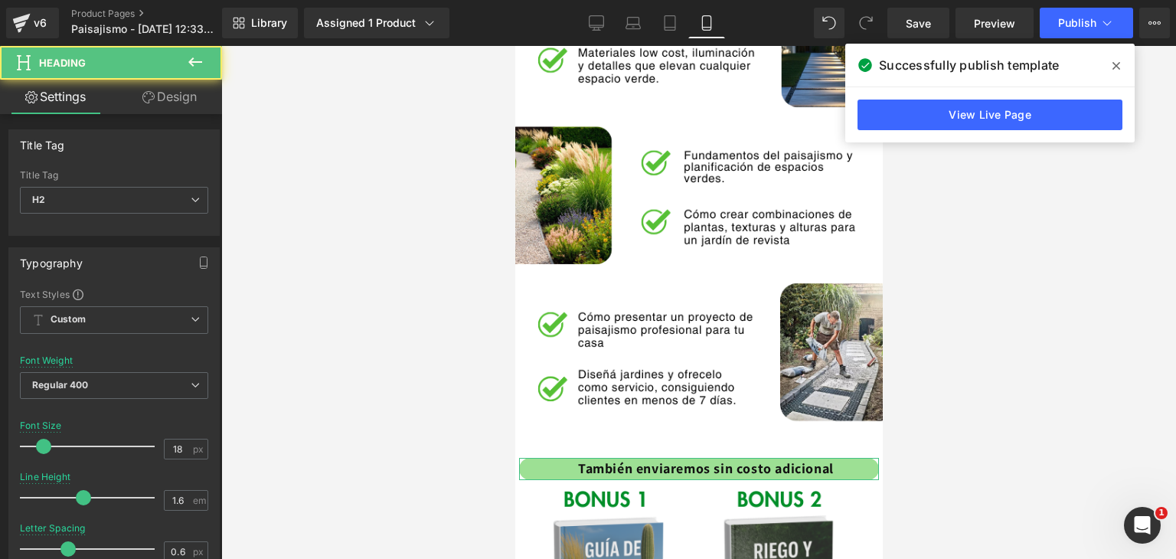
click at [168, 90] on link "Design" at bounding box center [169, 97] width 111 height 34
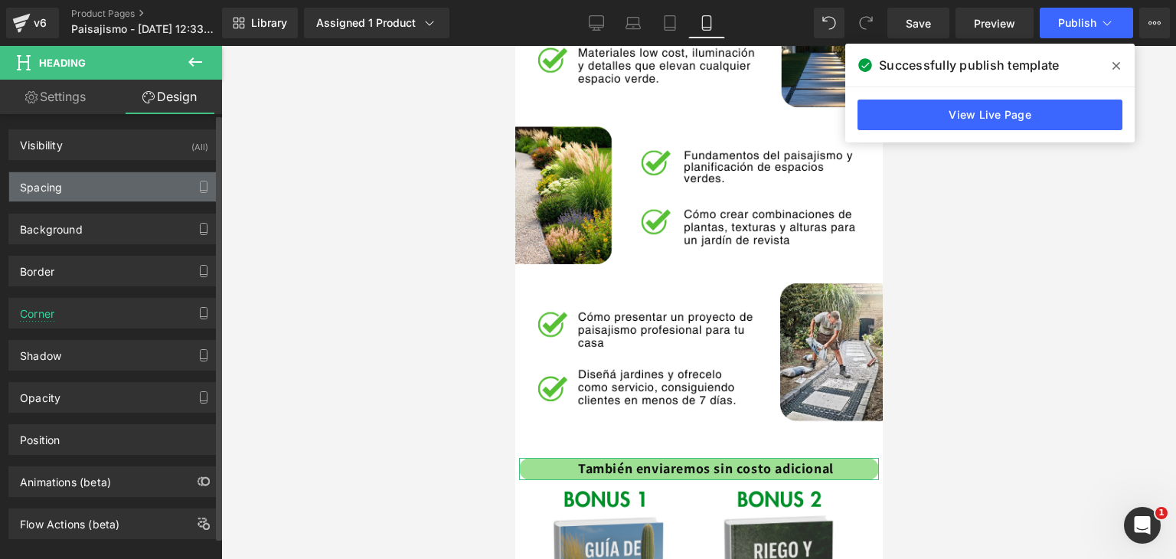
click at [69, 190] on div "Spacing" at bounding box center [114, 186] width 210 height 29
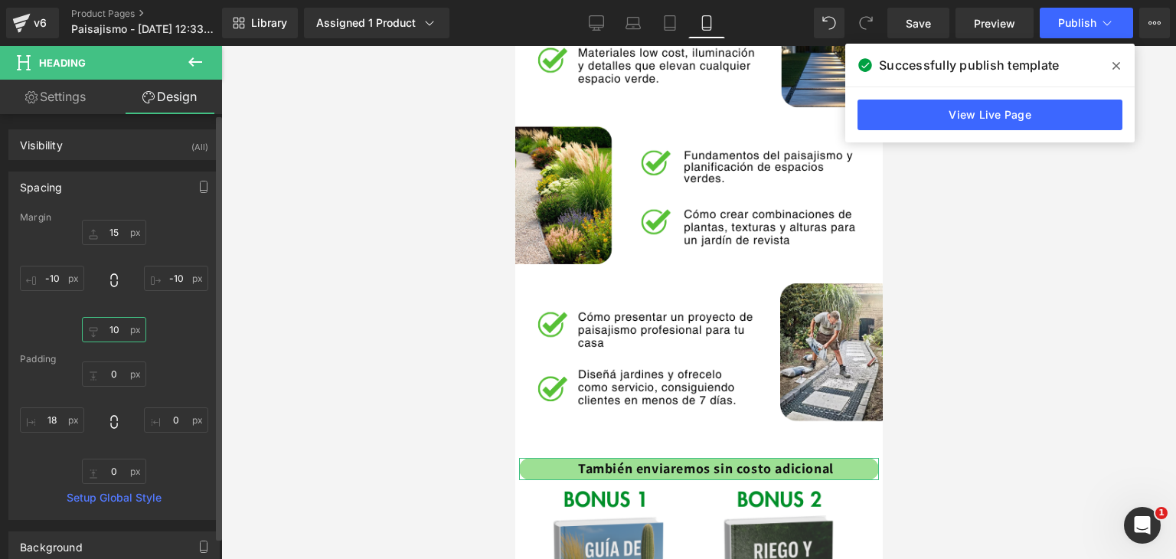
click at [113, 335] on input "10" at bounding box center [114, 329] width 64 height 25
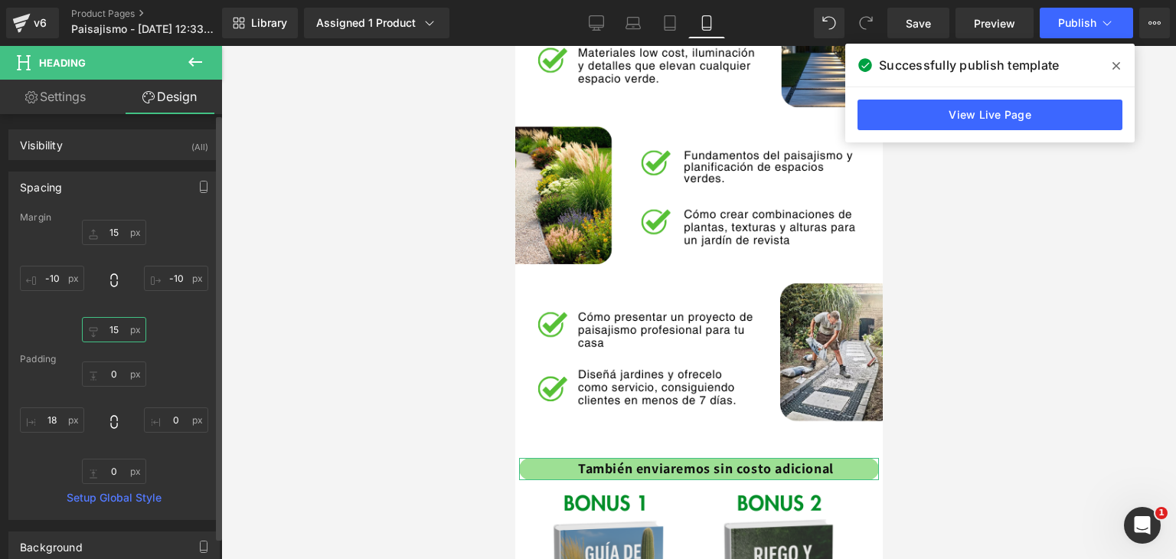
click at [122, 323] on input "15" at bounding box center [114, 329] width 64 height 25
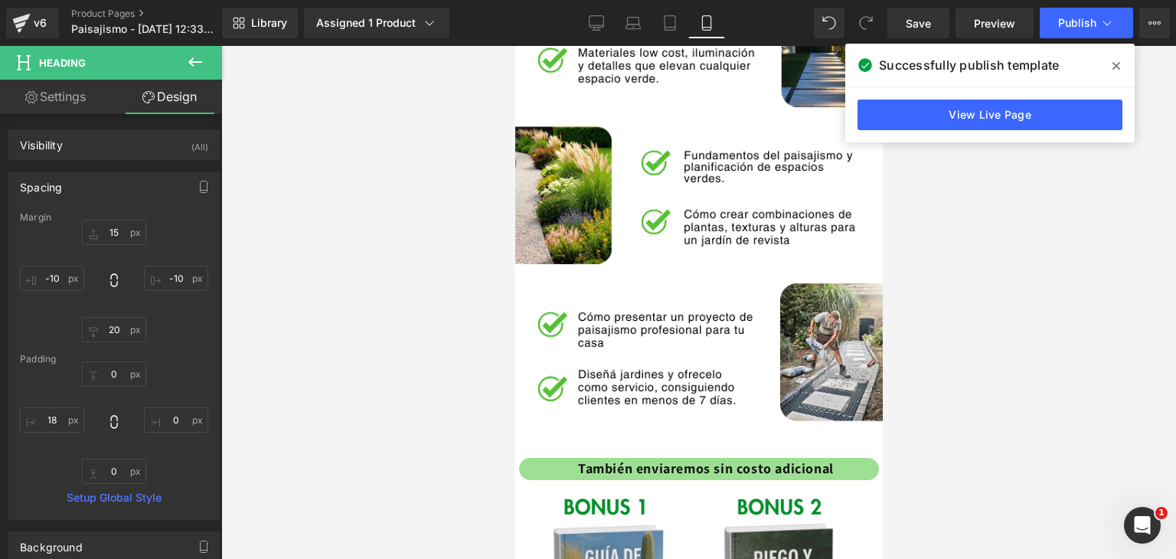
click at [318, 367] on div at bounding box center [698, 302] width 955 height 513
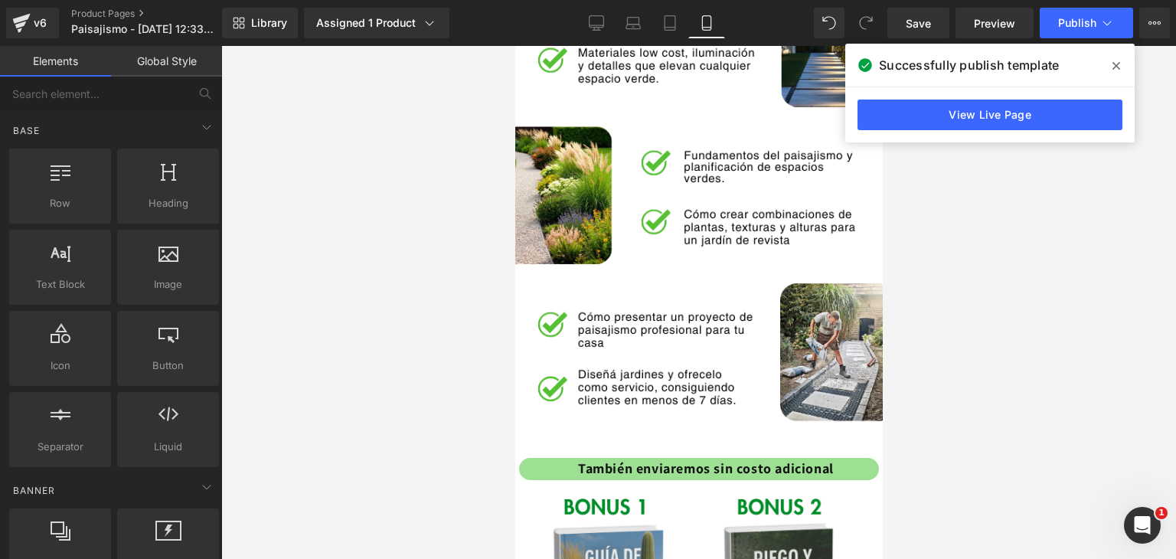
click at [994, 236] on div at bounding box center [698, 302] width 955 height 513
drag, startPoint x: 901, startPoint y: 0, endPoint x: 916, endPoint y: 22, distance: 26.5
click at [901, 0] on div "Library Assigned 1 Product Product Preview Diseñá un Jardín de Revista en 15 [P…" at bounding box center [699, 23] width 954 height 46
click at [916, 22] on span "Save" at bounding box center [918, 23] width 25 height 16
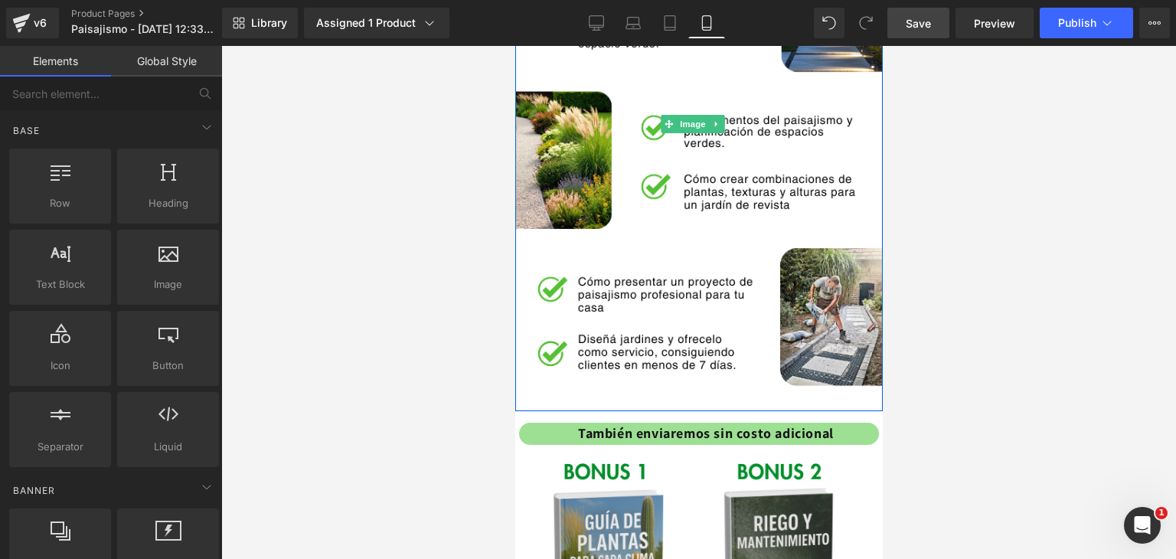
scroll to position [1974, 0]
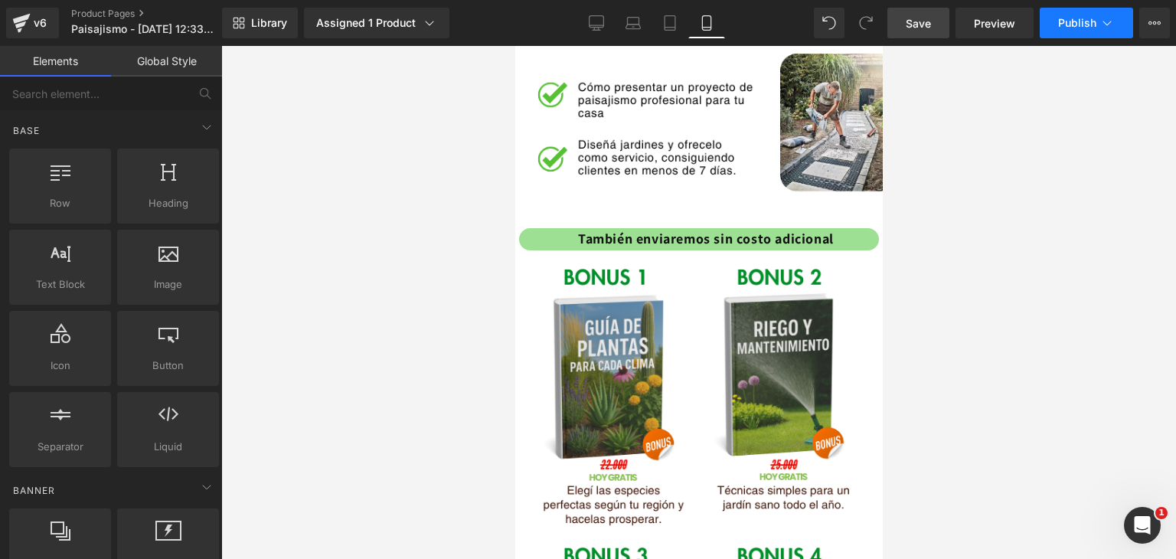
click at [1072, 31] on button "Publish" at bounding box center [1086, 23] width 93 height 31
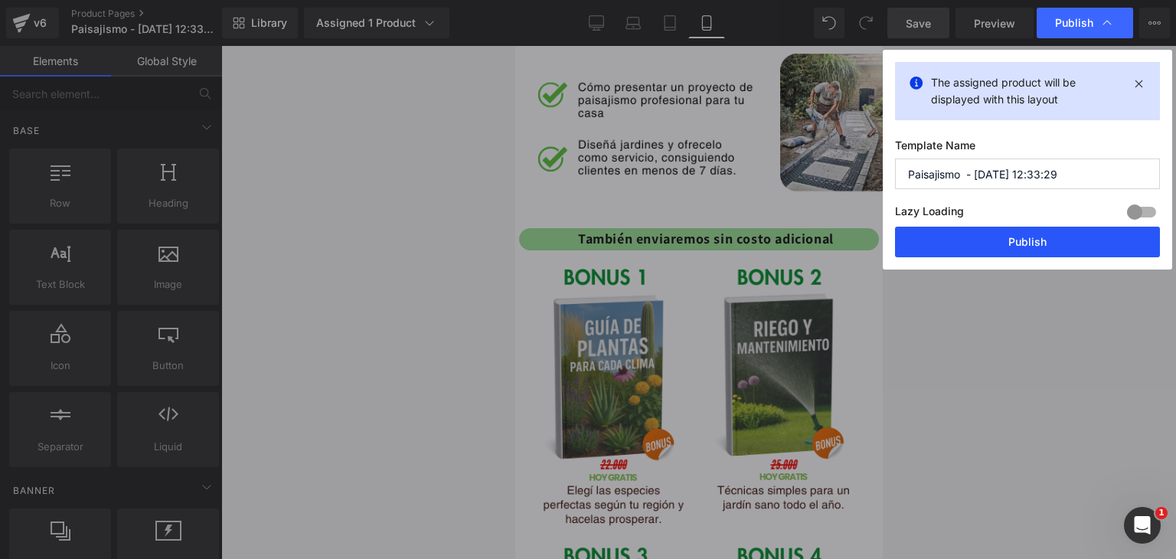
click at [982, 243] on button "Publish" at bounding box center [1027, 242] width 265 height 31
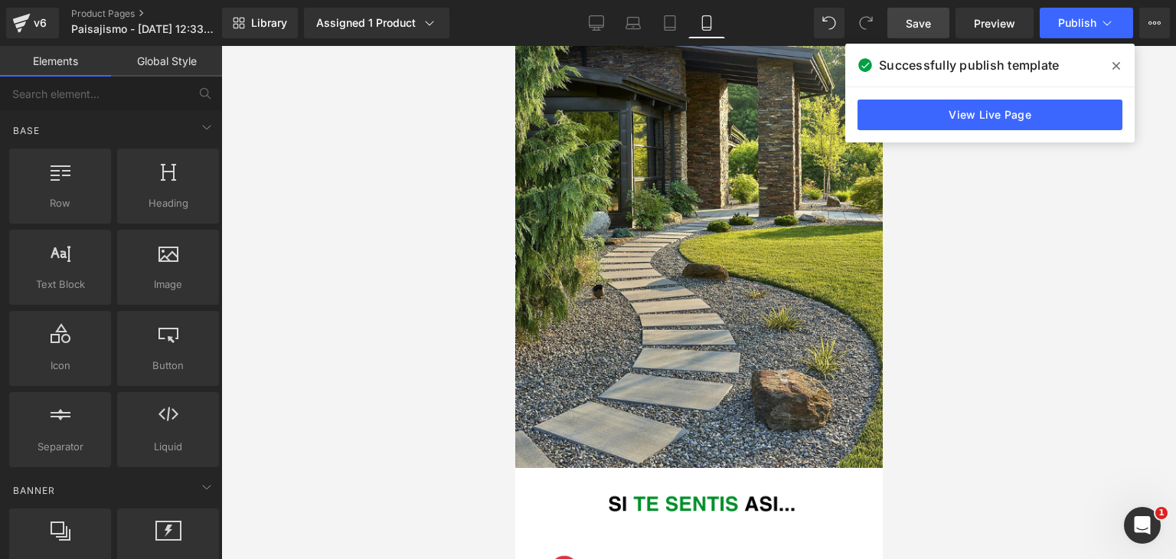
scroll to position [0, 0]
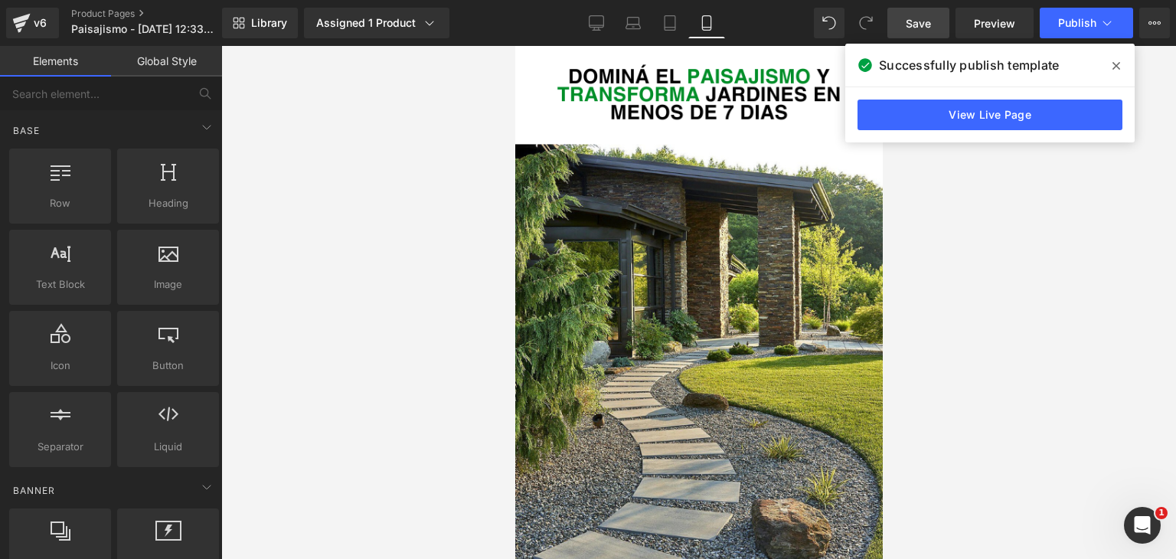
click at [1108, 61] on span at bounding box center [1116, 66] width 24 height 24
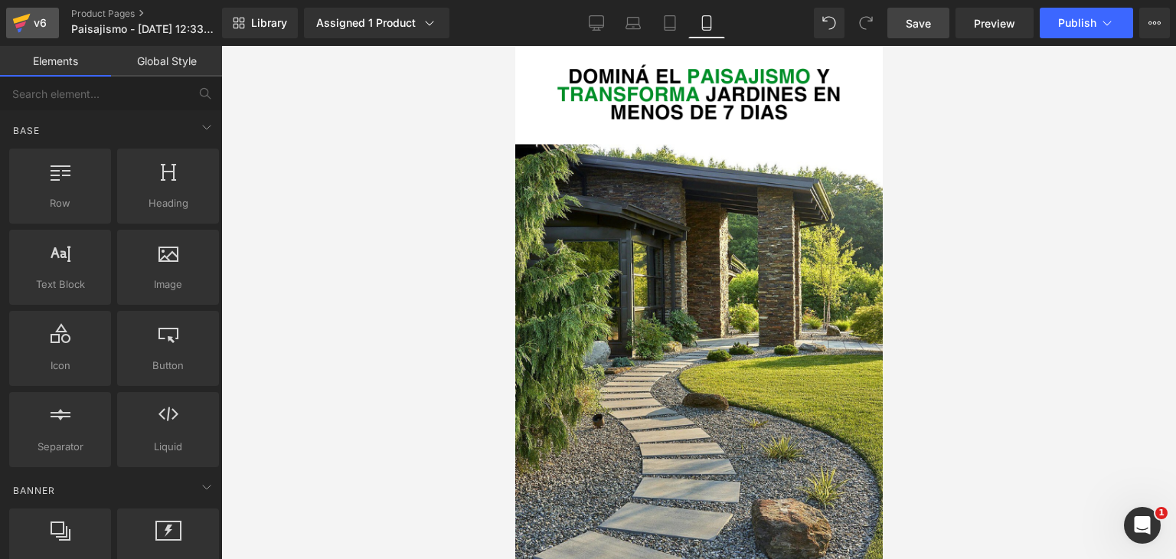
click at [21, 25] on icon at bounding box center [20, 24] width 11 height 7
